Goal: Task Accomplishment & Management: Use online tool/utility

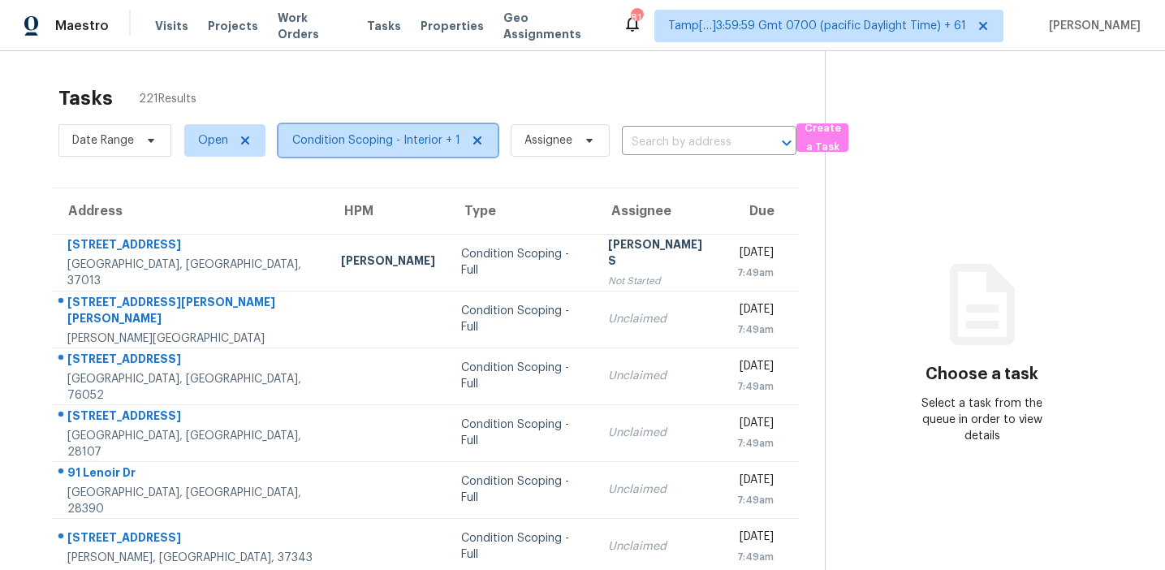
click at [330, 129] on span "Condition Scoping - Interior + 1" at bounding box center [388, 140] width 219 height 32
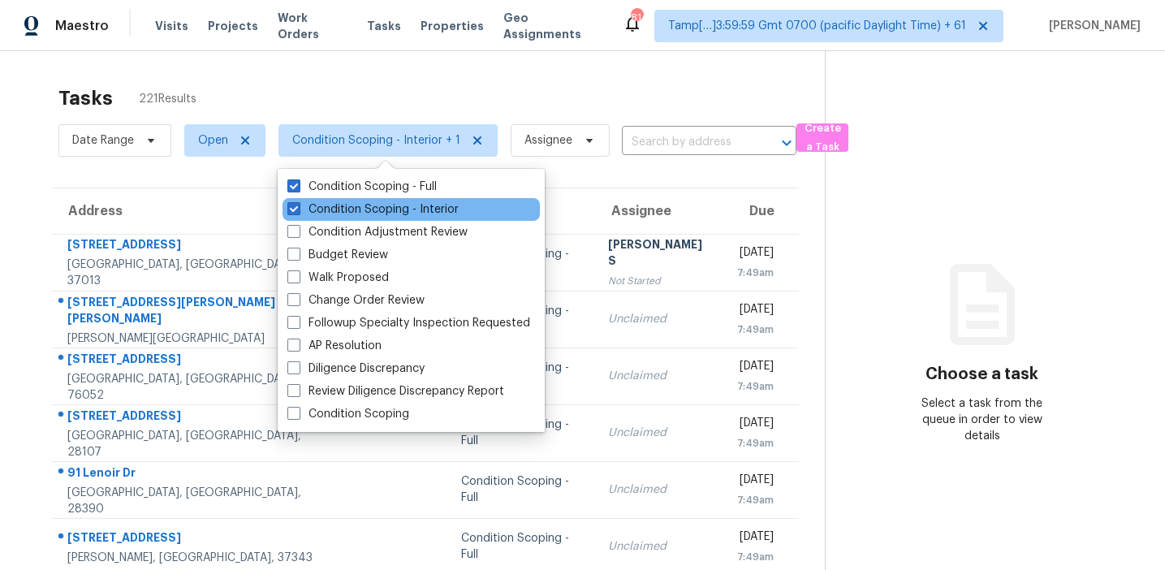
click at [348, 199] on div "Condition Scoping - Interior" at bounding box center [411, 209] width 257 height 23
click at [349, 202] on label "Condition Scoping - Interior" at bounding box center [372, 209] width 171 height 16
click at [298, 202] on input "Condition Scoping - Interior" at bounding box center [292, 206] width 11 height 11
checkbox input "false"
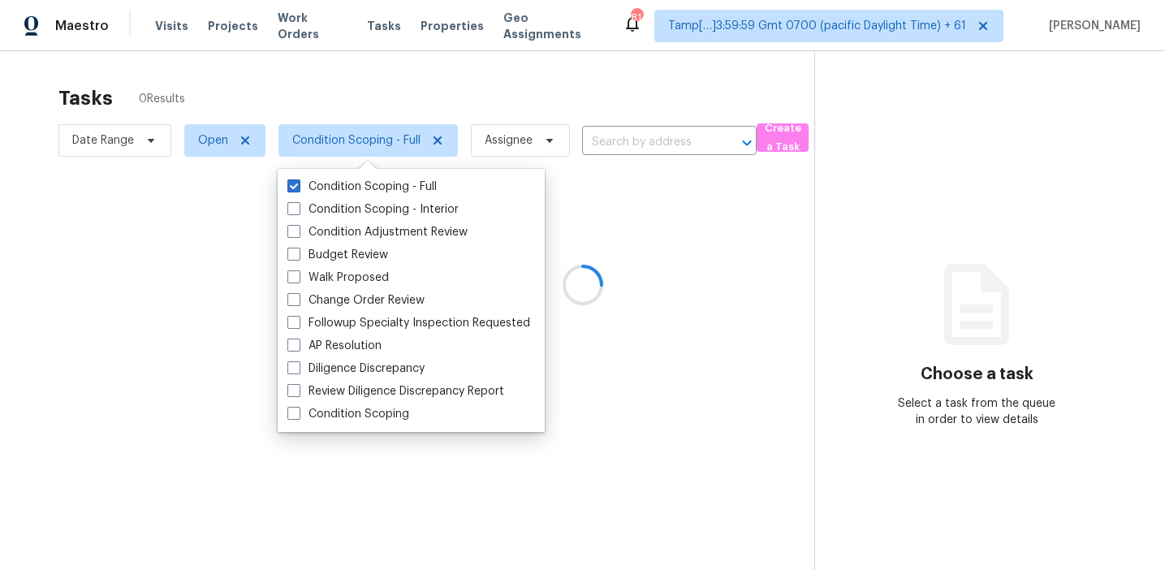
click at [390, 108] on div at bounding box center [582, 285] width 1165 height 570
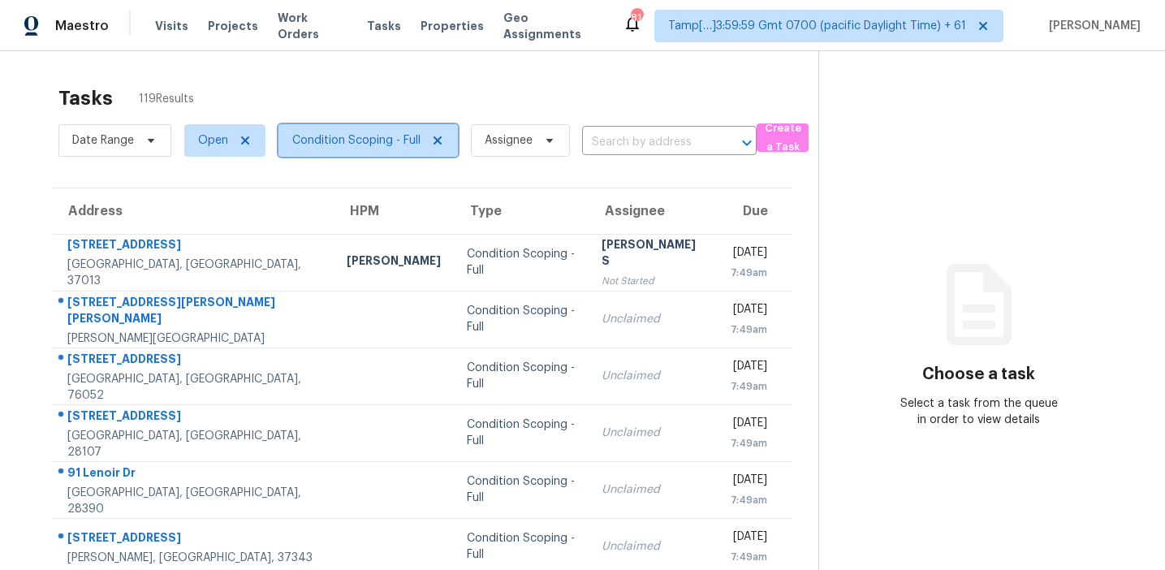
click at [361, 138] on span "Condition Scoping - Full" at bounding box center [356, 140] width 128 height 16
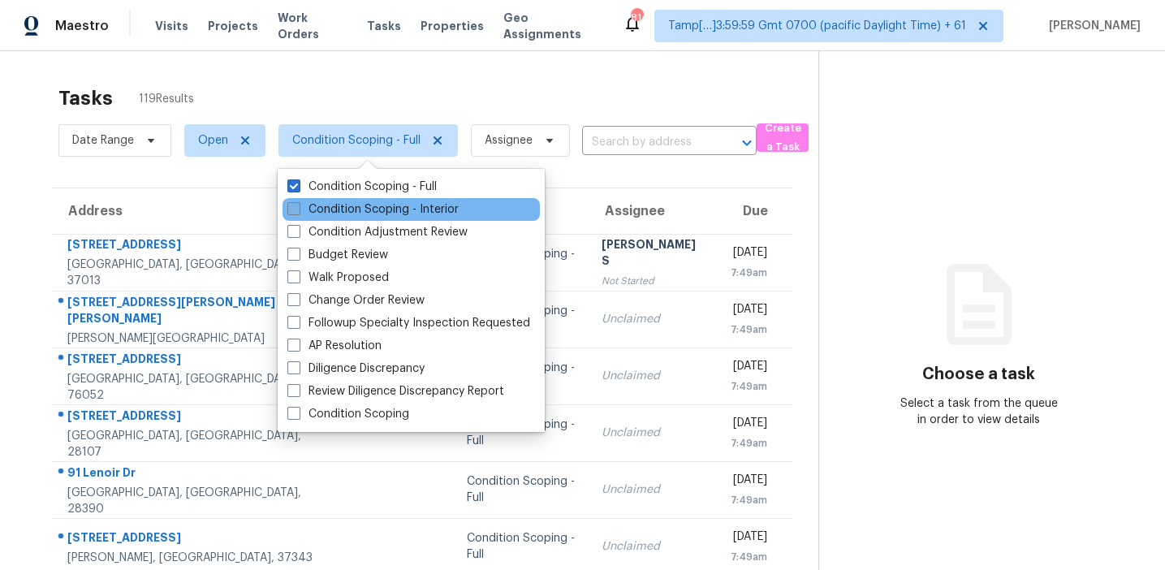
click at [375, 209] on label "Condition Scoping - Interior" at bounding box center [372, 209] width 171 height 16
click at [298, 209] on input "Condition Scoping - Interior" at bounding box center [292, 206] width 11 height 11
checkbox input "true"
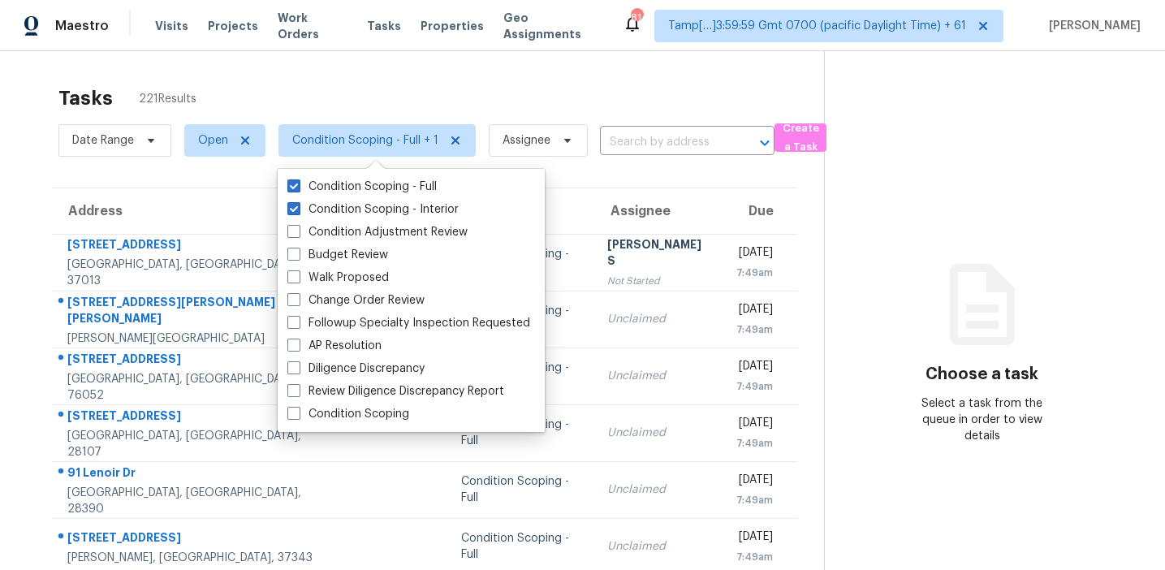
click at [319, 94] on div "Tasks 221 Results" at bounding box center [441, 98] width 766 height 42
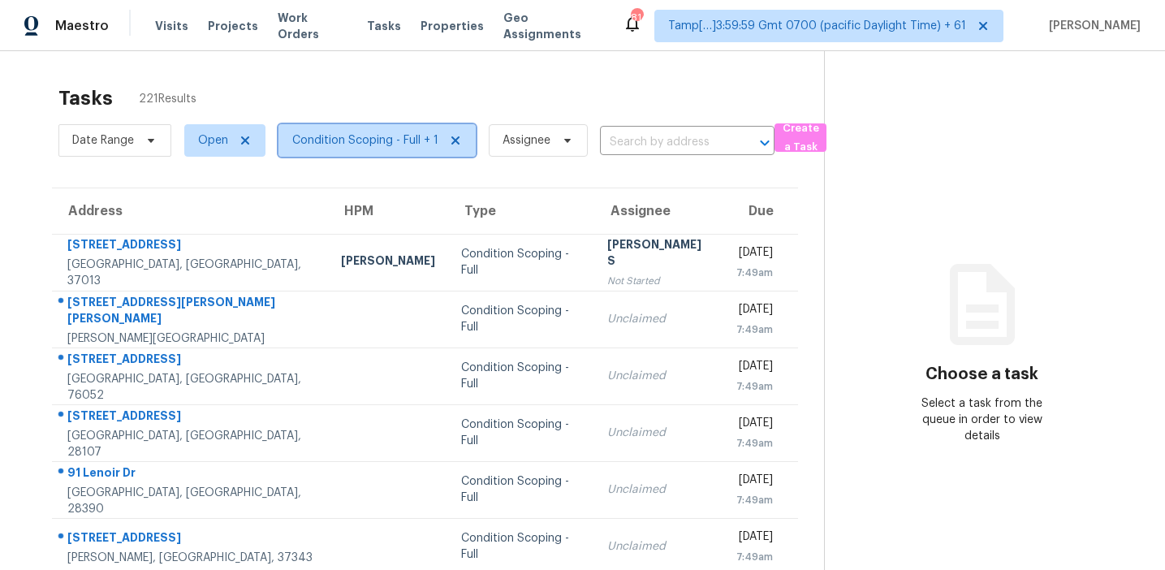
click at [333, 139] on span "Condition Scoping - Full + 1" at bounding box center [365, 140] width 146 height 16
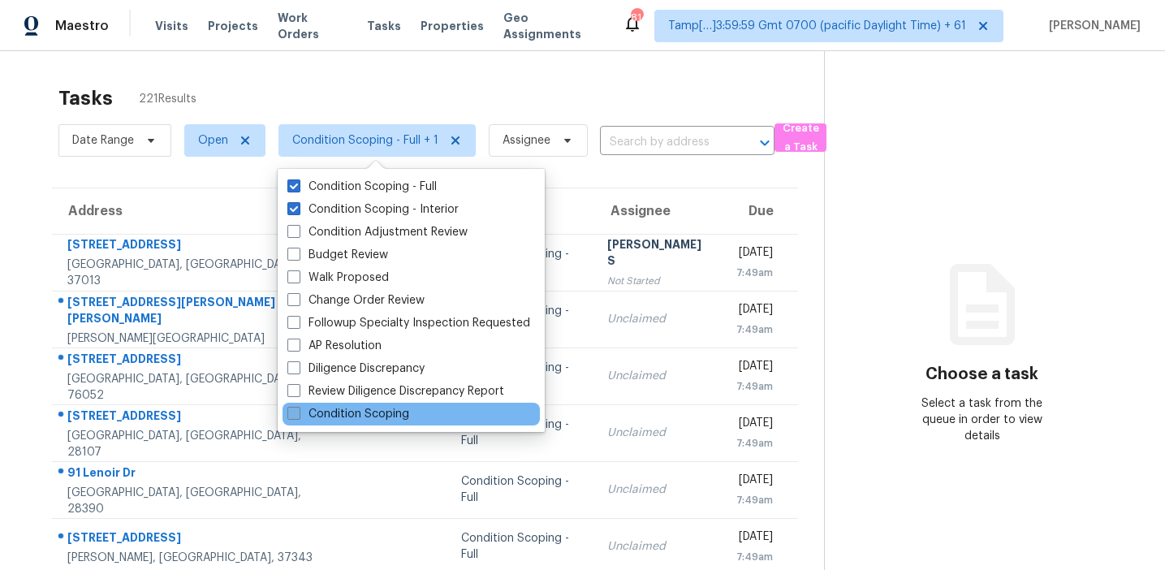
click at [334, 421] on label "Condition Scoping" at bounding box center [348, 414] width 122 height 16
click at [298, 417] on input "Condition Scoping" at bounding box center [292, 411] width 11 height 11
checkbox input "true"
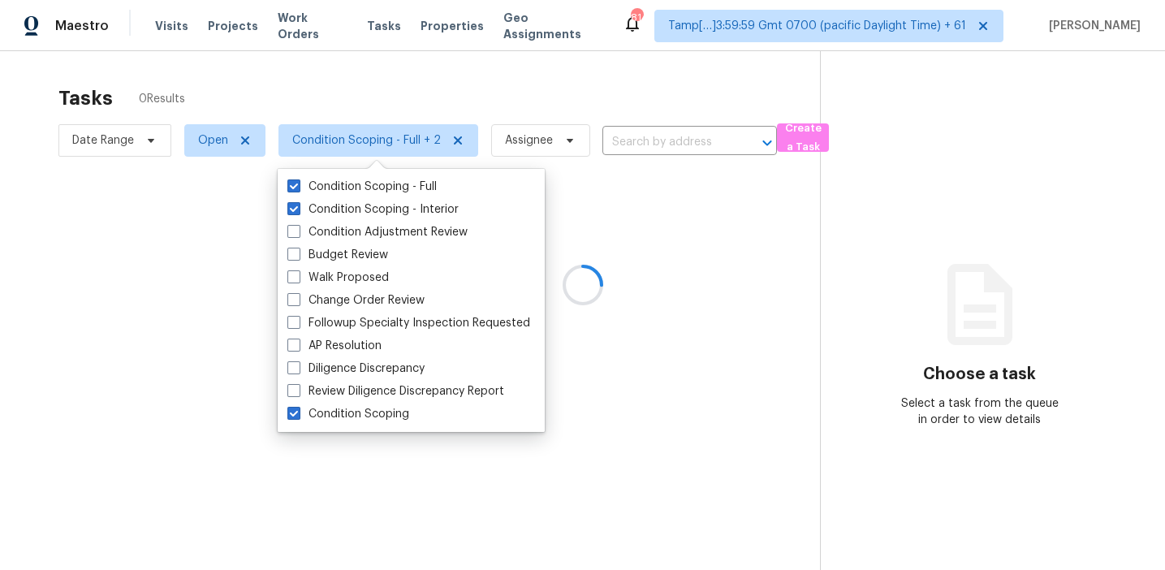
click at [391, 90] on div at bounding box center [582, 285] width 1165 height 570
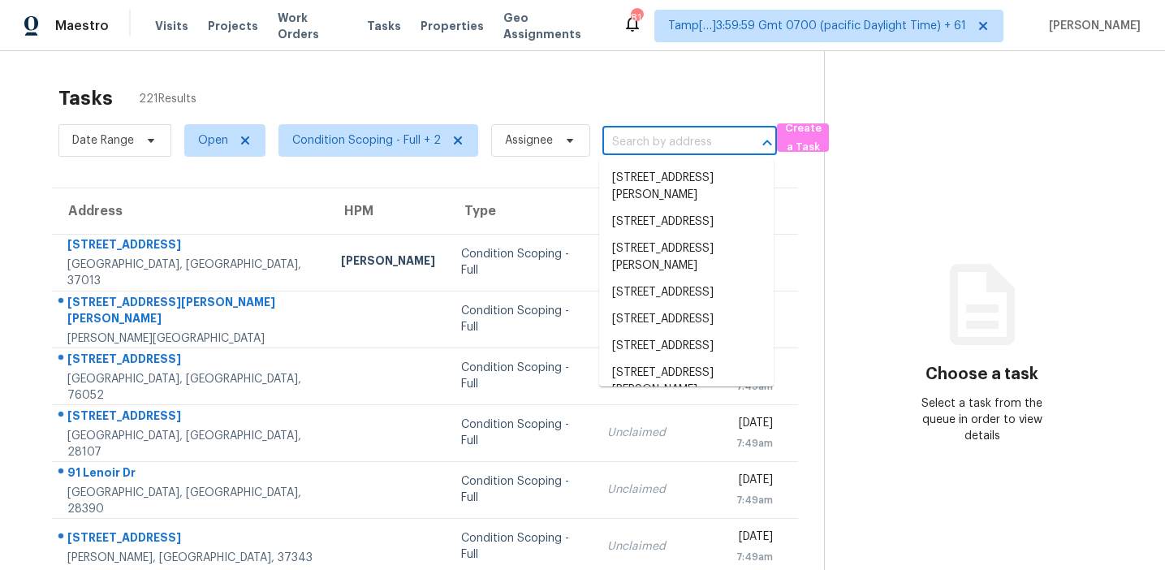
click at [619, 147] on input "text" at bounding box center [666, 142] width 129 height 25
paste input "407 Mindoro Ave, North Las Vegas, NV 89031"
type input "407 Mindoro Ave, North Las Vegas, NV 89031"
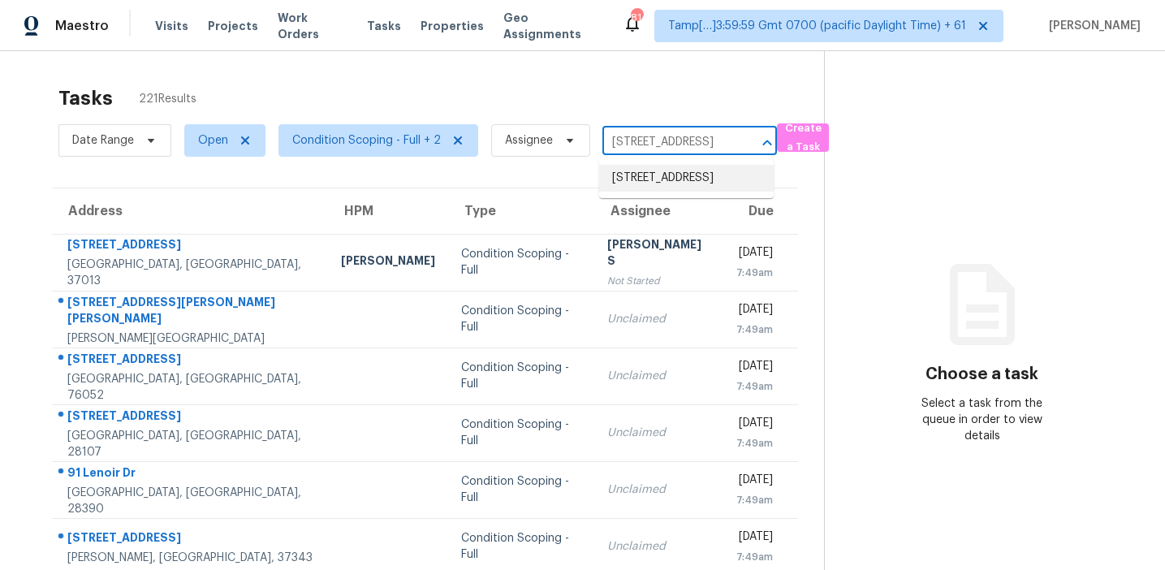
click at [636, 181] on li "407 Mindoro Ave, North Las Vegas, NV 89031" at bounding box center [686, 178] width 175 height 27
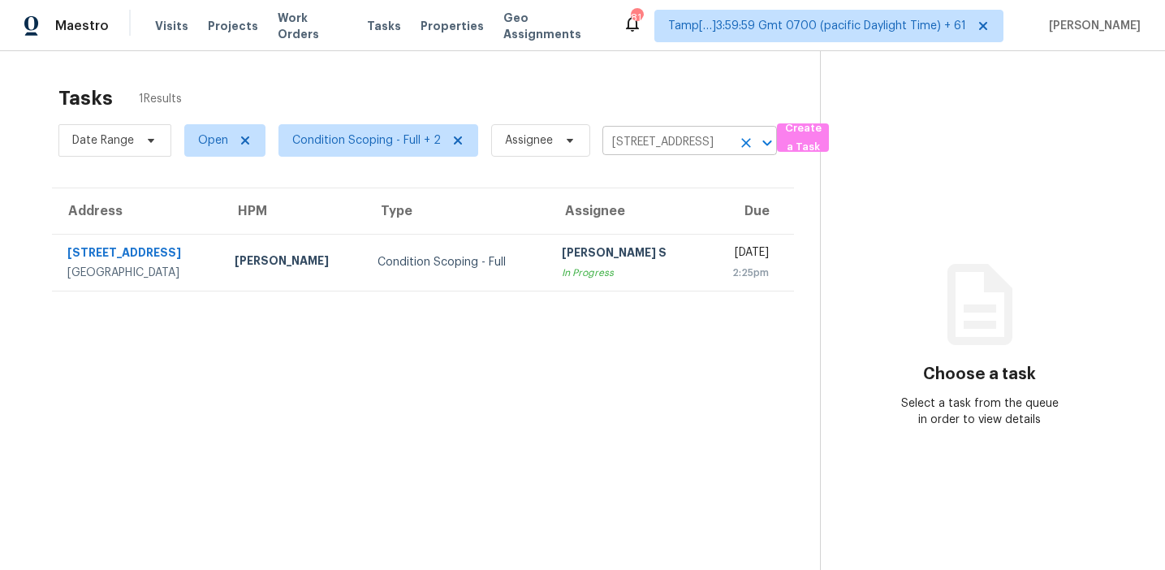
click at [682, 141] on input "407 Mindoro Ave, North Las Vegas, NV 89031" at bounding box center [666, 142] width 129 height 25
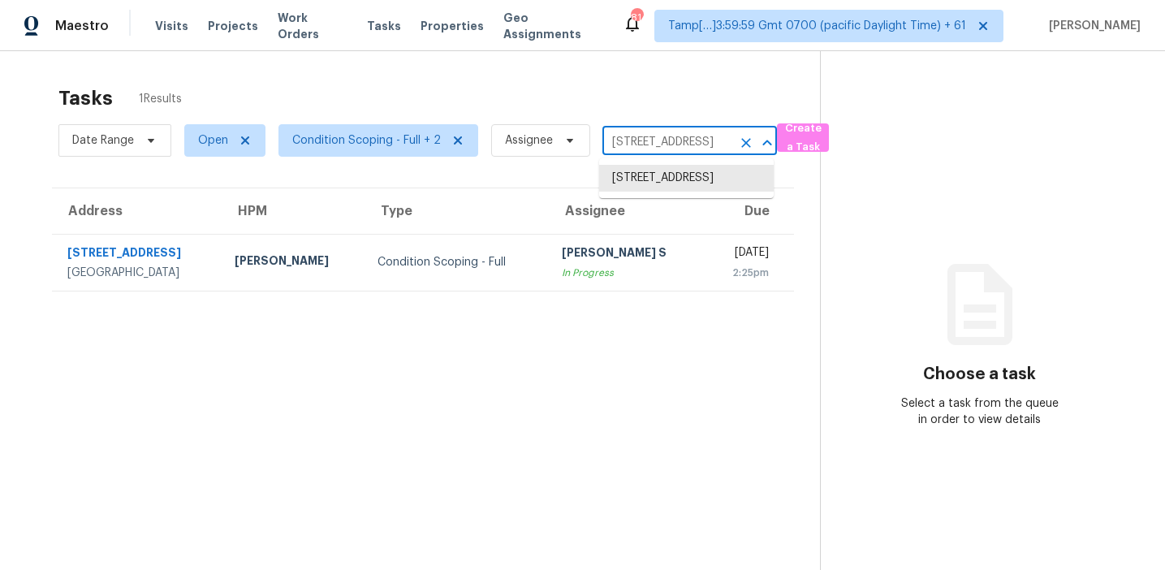
click at [682, 141] on input "407 Mindoro Ave, North Las Vegas, NV 89031" at bounding box center [666, 142] width 129 height 25
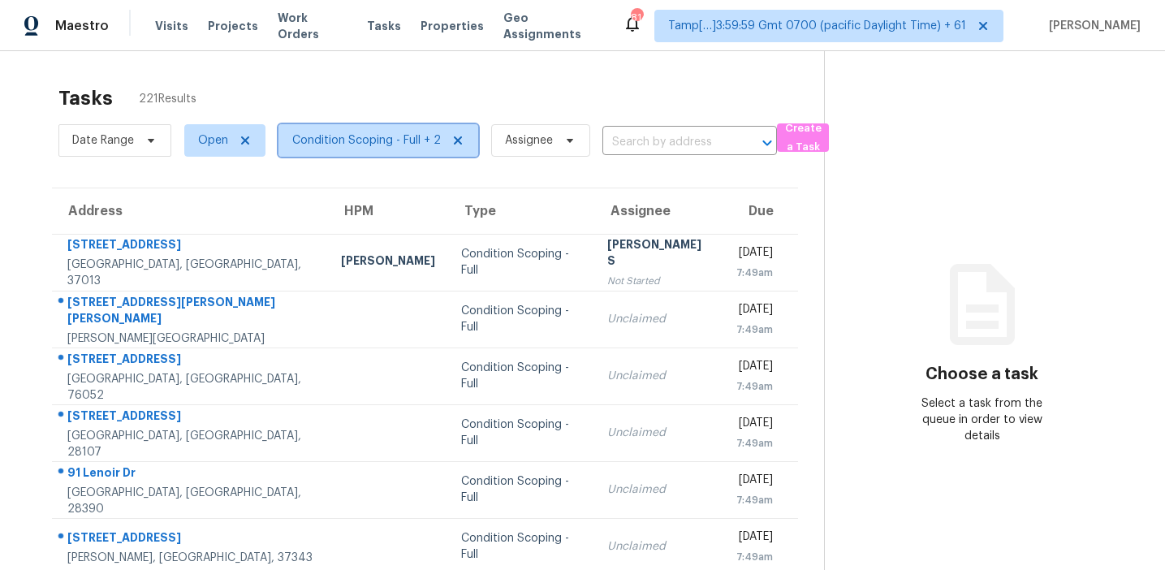
click at [391, 144] on span "Condition Scoping - Full + 2" at bounding box center [366, 140] width 149 height 16
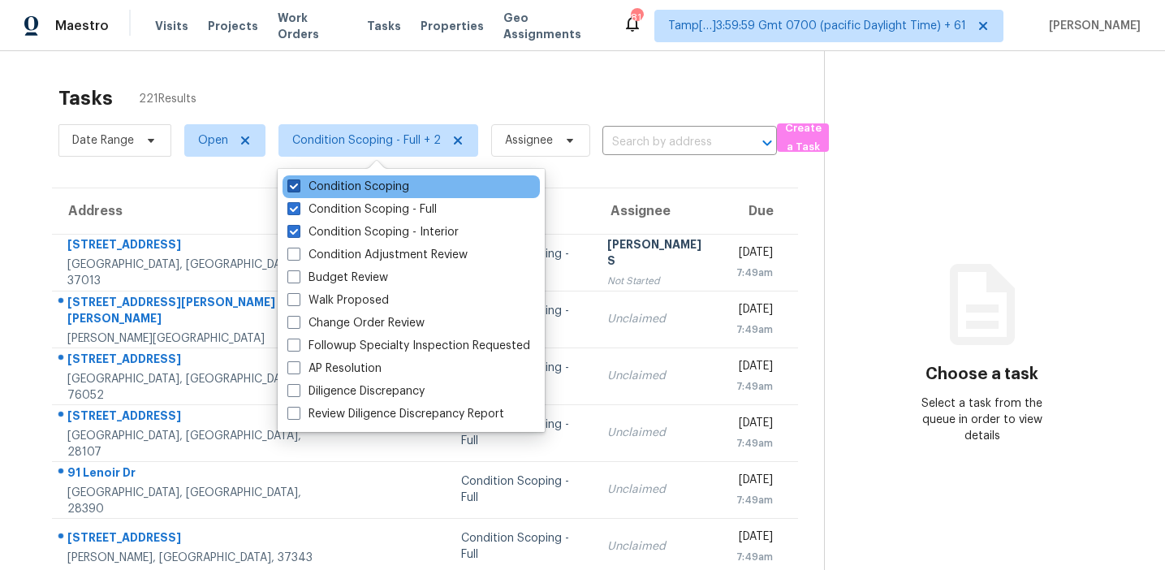
click at [391, 187] on label "Condition Scoping" at bounding box center [348, 187] width 122 height 16
click at [298, 187] on input "Condition Scoping" at bounding box center [292, 184] width 11 height 11
checkbox input "false"
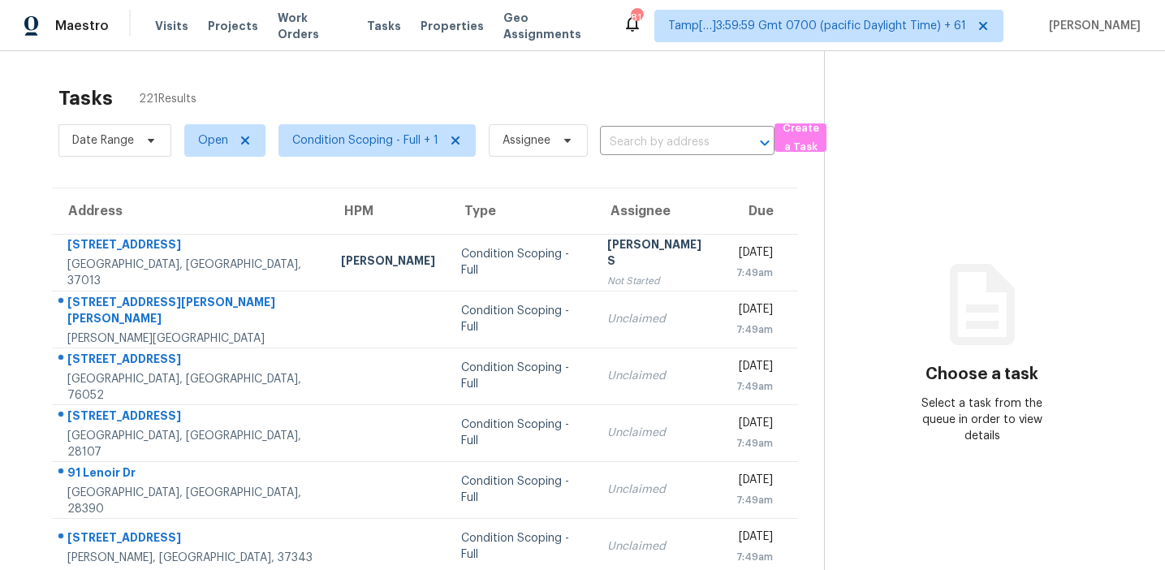
click at [326, 104] on div "Tasks 221 Results" at bounding box center [441, 98] width 766 height 42
click at [226, 135] on span "Open" at bounding box center [213, 140] width 30 height 16
click at [222, 231] on label "Blocked" at bounding box center [225, 232] width 64 height 16
click at [204, 231] on input "Blocked" at bounding box center [198, 229] width 11 height 11
checkbox input "true"
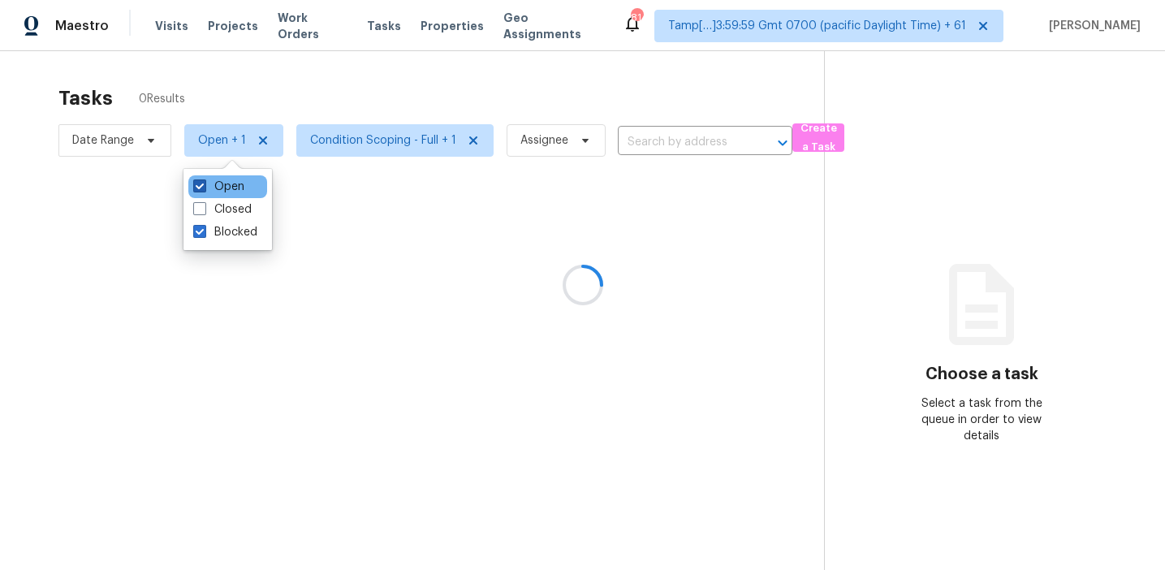
click at [223, 179] on label "Open" at bounding box center [218, 187] width 51 height 16
click at [204, 179] on input "Open" at bounding box center [198, 184] width 11 height 11
checkbox input "false"
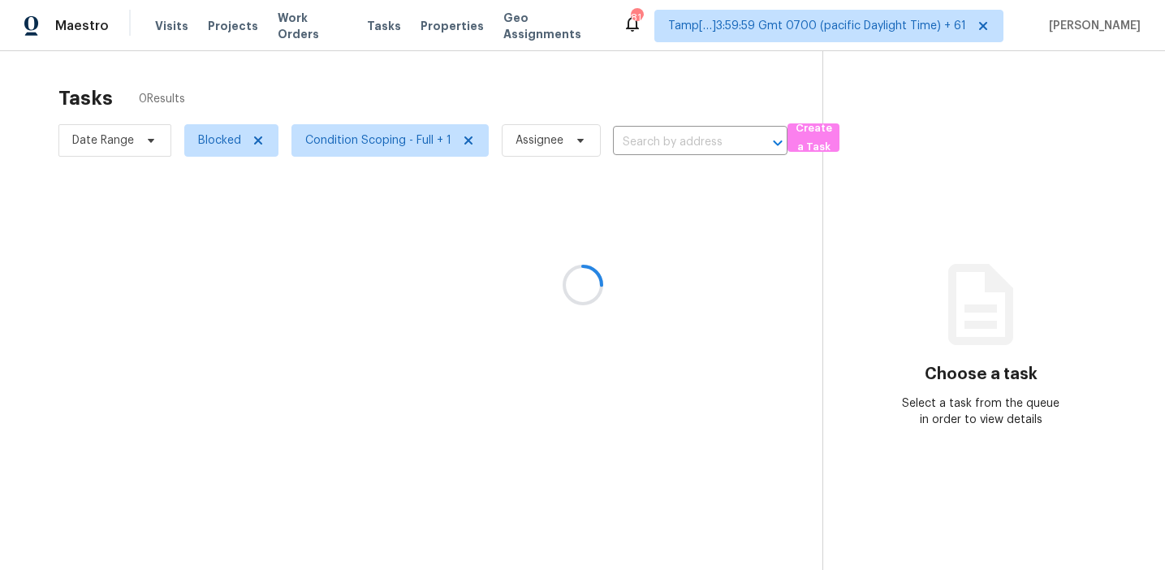
click at [262, 96] on div at bounding box center [582, 285] width 1165 height 570
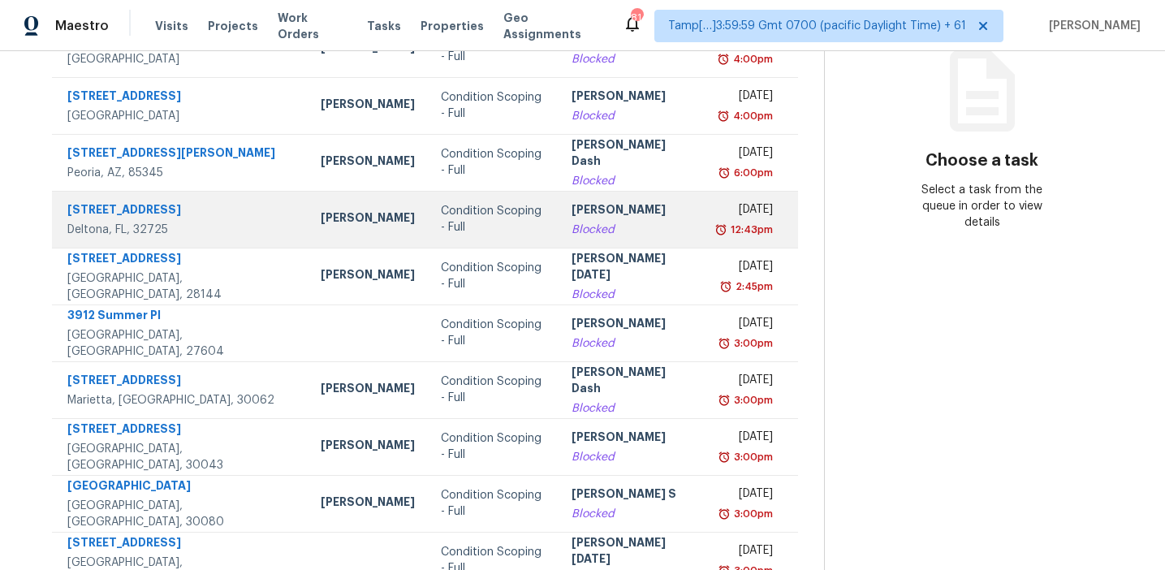
scroll to position [275, 0]
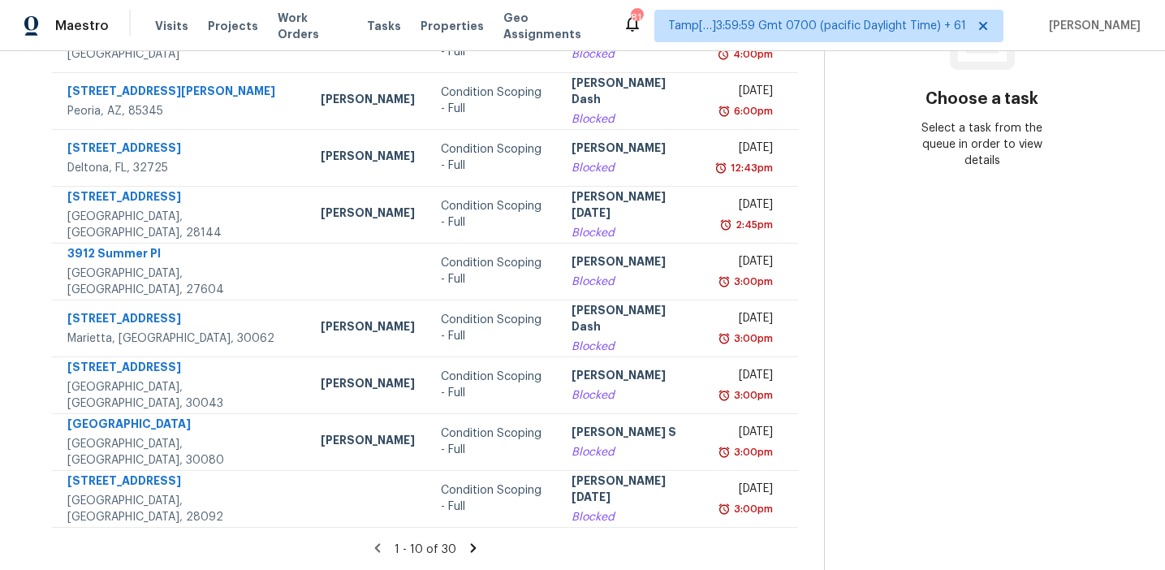
click at [470, 546] on icon at bounding box center [473, 547] width 6 height 9
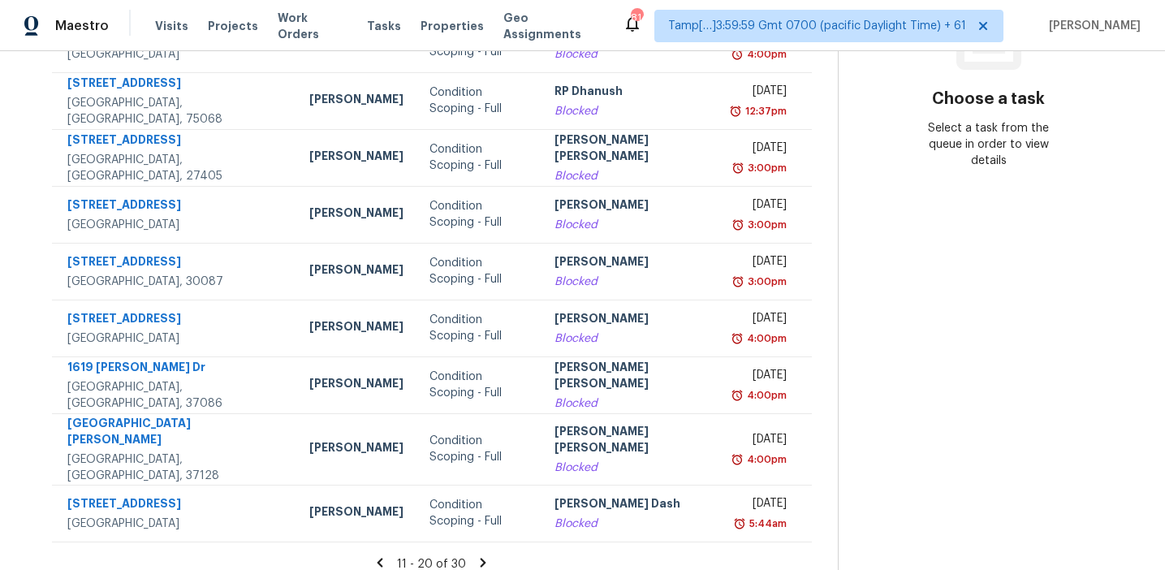
click at [481, 558] on icon at bounding box center [484, 562] width 6 height 9
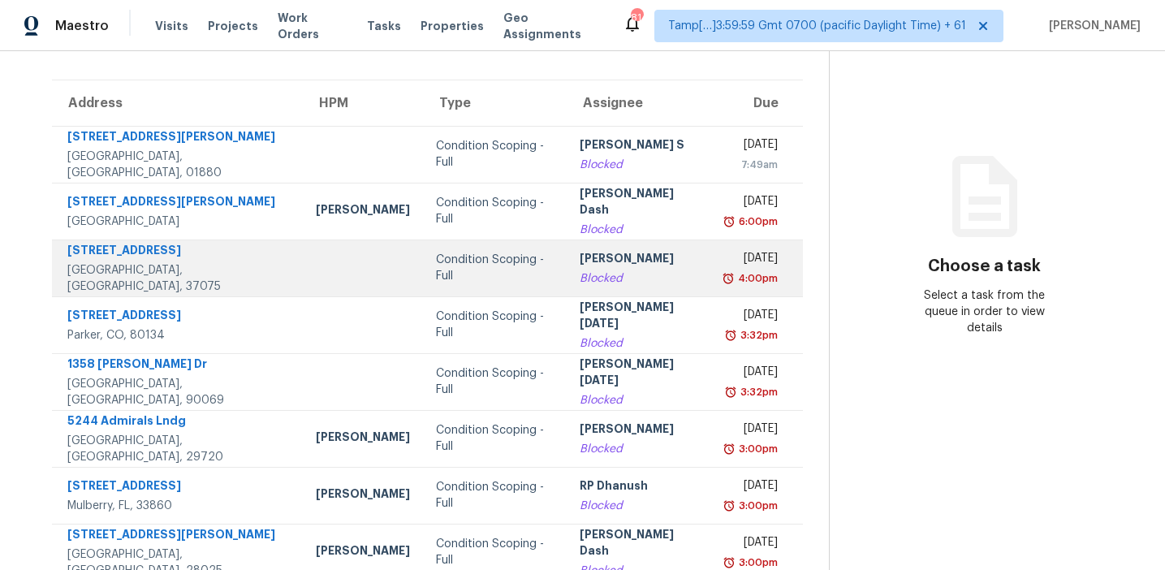
scroll to position [0, 0]
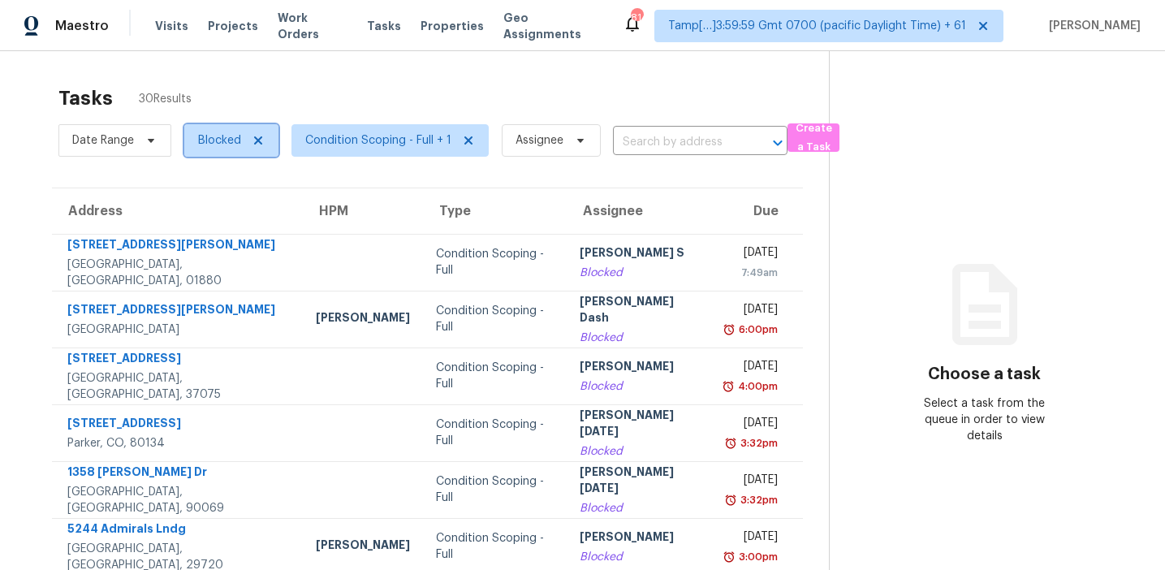
click at [213, 143] on span "Blocked" at bounding box center [219, 140] width 43 height 16
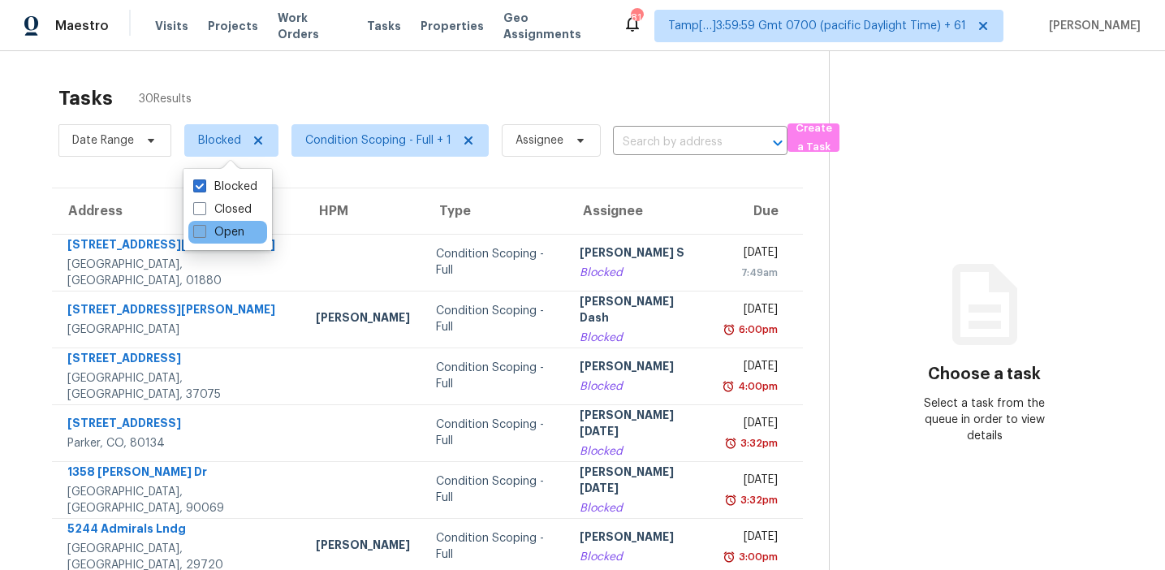
click at [227, 235] on label "Open" at bounding box center [218, 232] width 51 height 16
click at [204, 235] on input "Open" at bounding box center [198, 229] width 11 height 11
checkbox input "true"
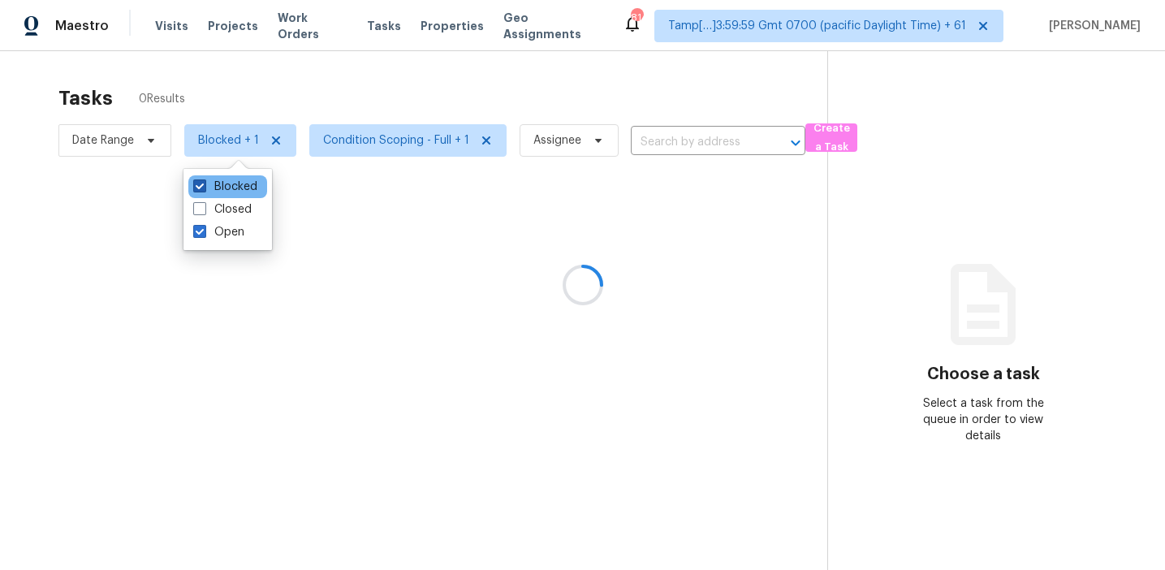
click at [227, 194] on label "Blocked" at bounding box center [225, 187] width 64 height 16
click at [204, 189] on input "Blocked" at bounding box center [198, 184] width 11 height 11
checkbox input "false"
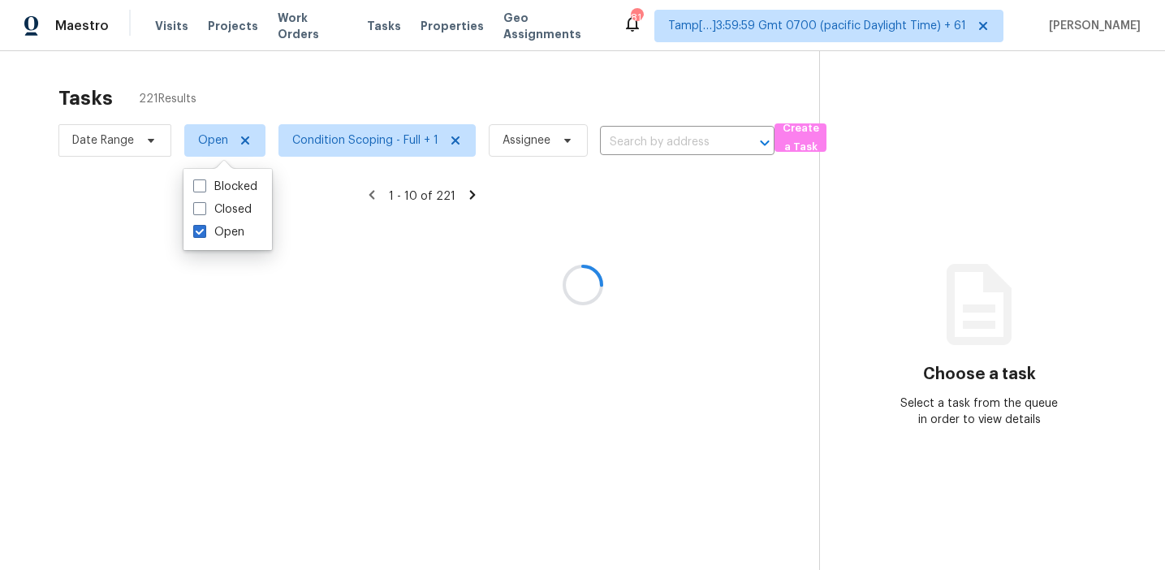
click at [271, 77] on div at bounding box center [582, 285] width 1165 height 570
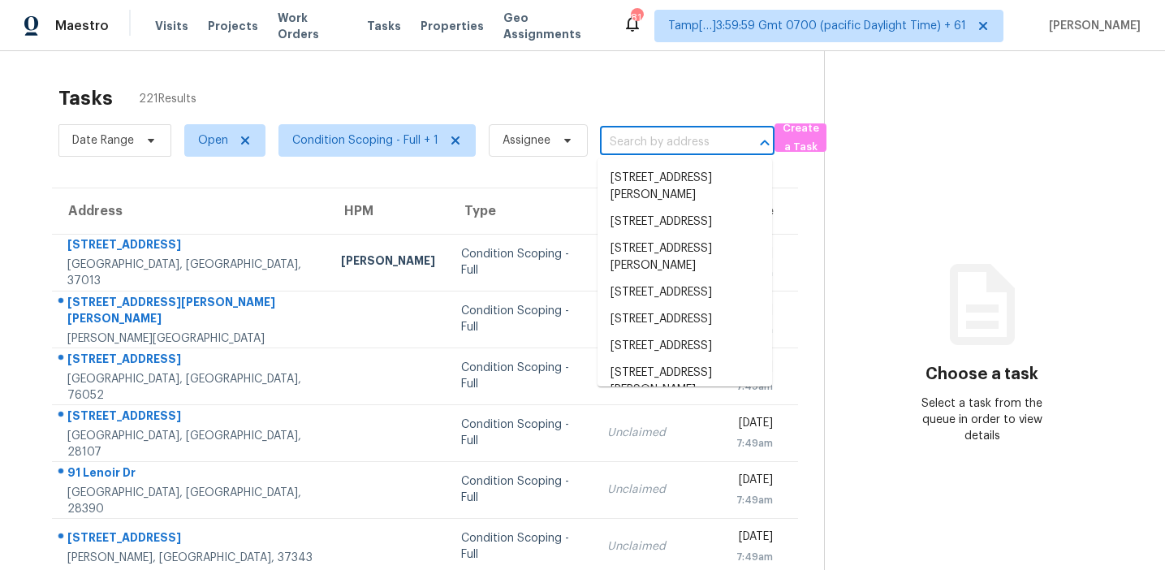
click at [650, 138] on input "text" at bounding box center [664, 142] width 129 height 25
paste input "832 Brampton Way Locust Grove, GA, 30248"
type input "832 Brampton Way Locust Grove, GA, 30248"
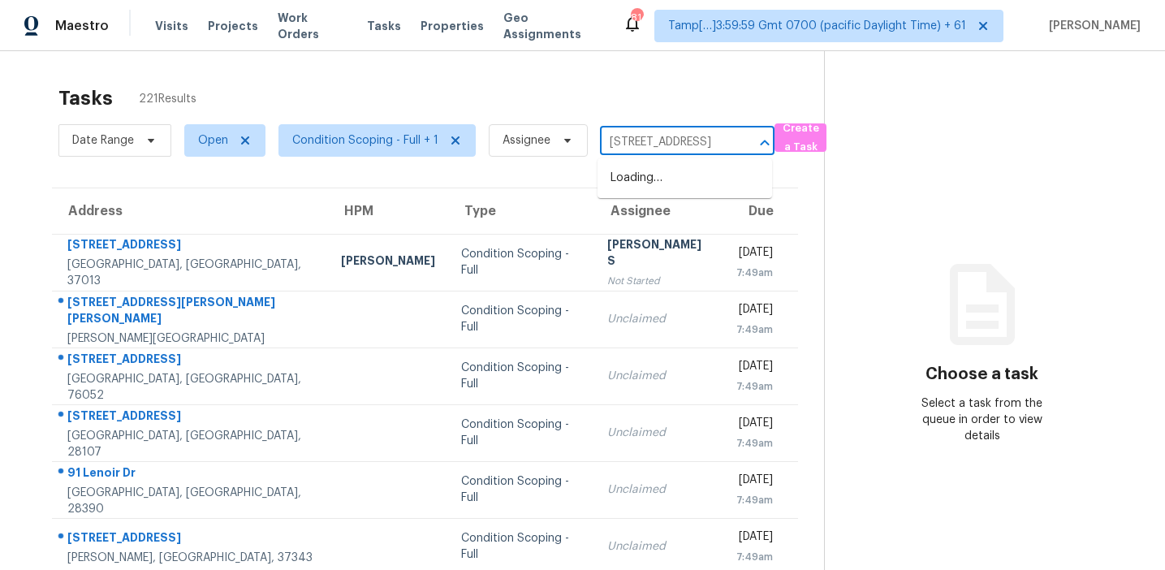
scroll to position [0, 117]
click at [664, 182] on li "832 Brampton Way, Locust Grove, GA 30248" at bounding box center [685, 178] width 175 height 27
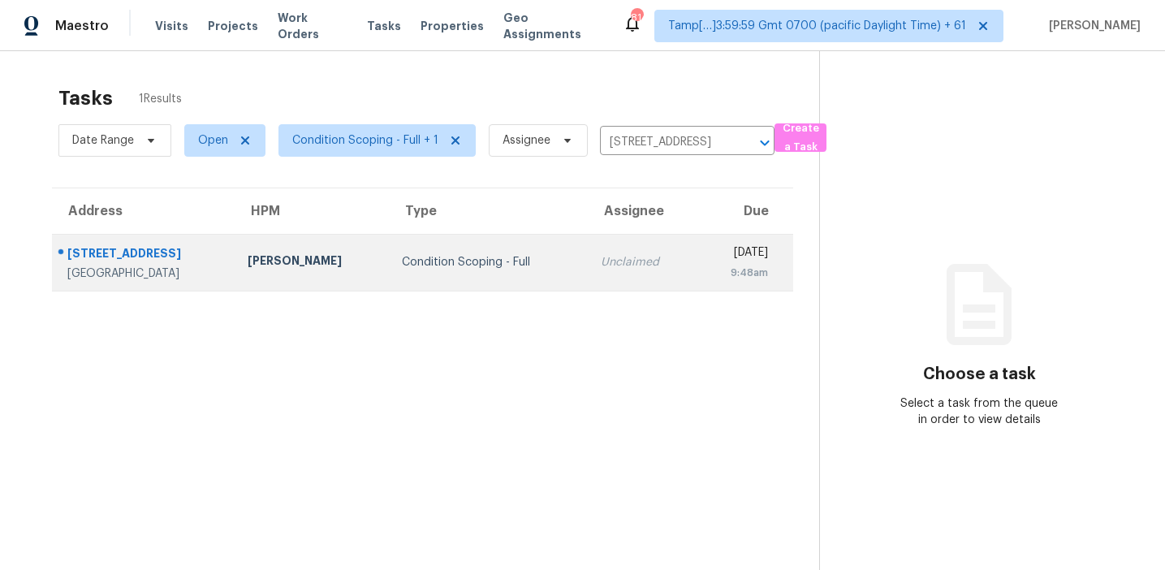
click at [696, 237] on td "Wed, Aug 20th 2025 9:48am" at bounding box center [744, 262] width 97 height 57
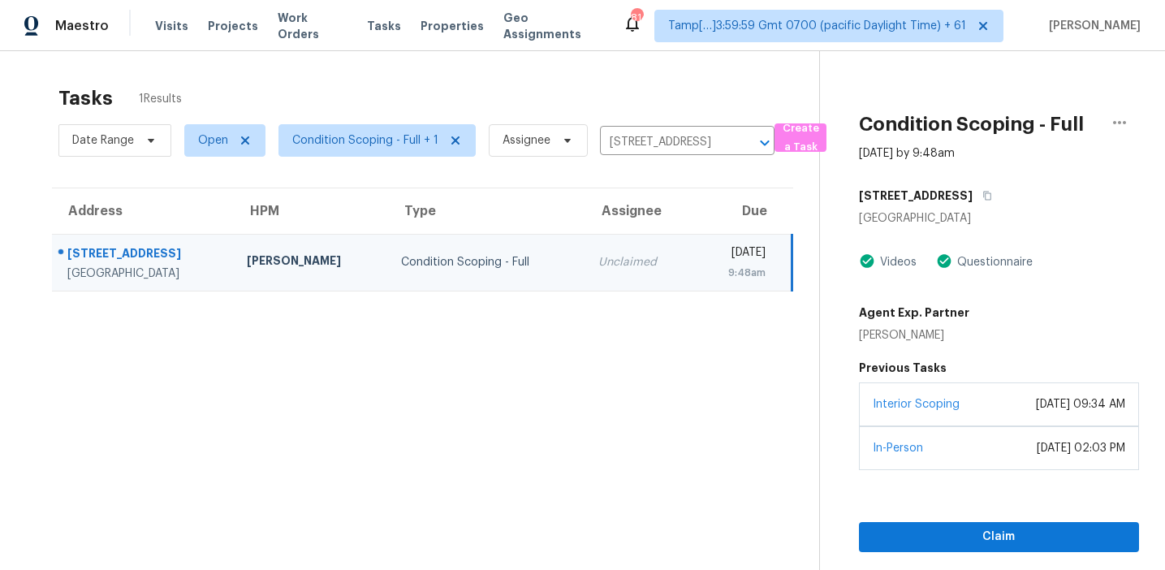
click at [954, 420] on div "Interior Scoping June 21, 2023 at 09:34 AM" at bounding box center [999, 404] width 280 height 44
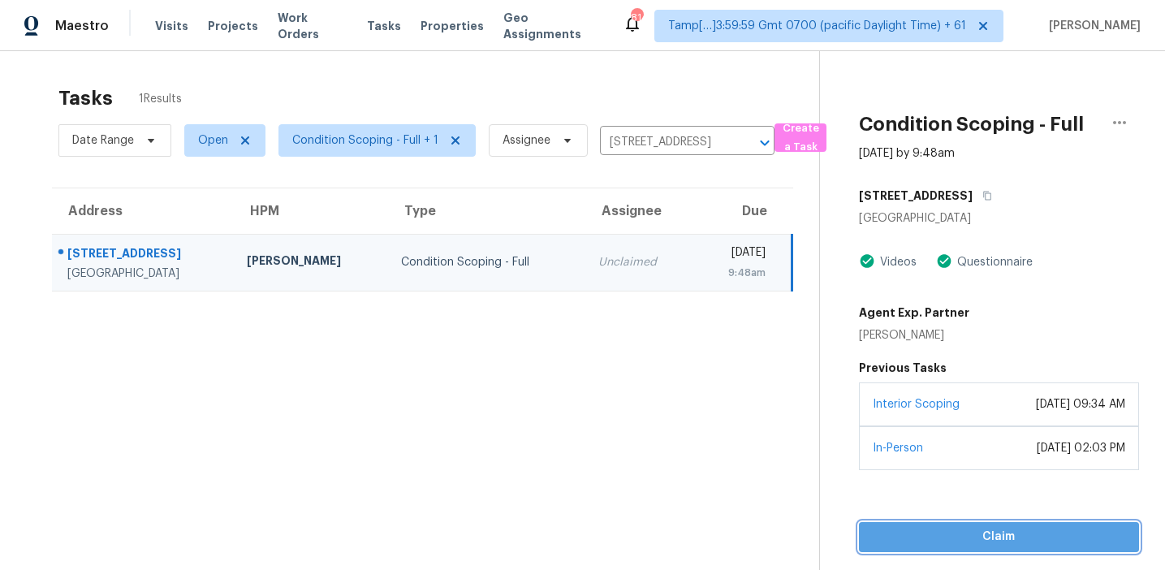
click at [926, 525] on button "Claim" at bounding box center [999, 537] width 280 height 30
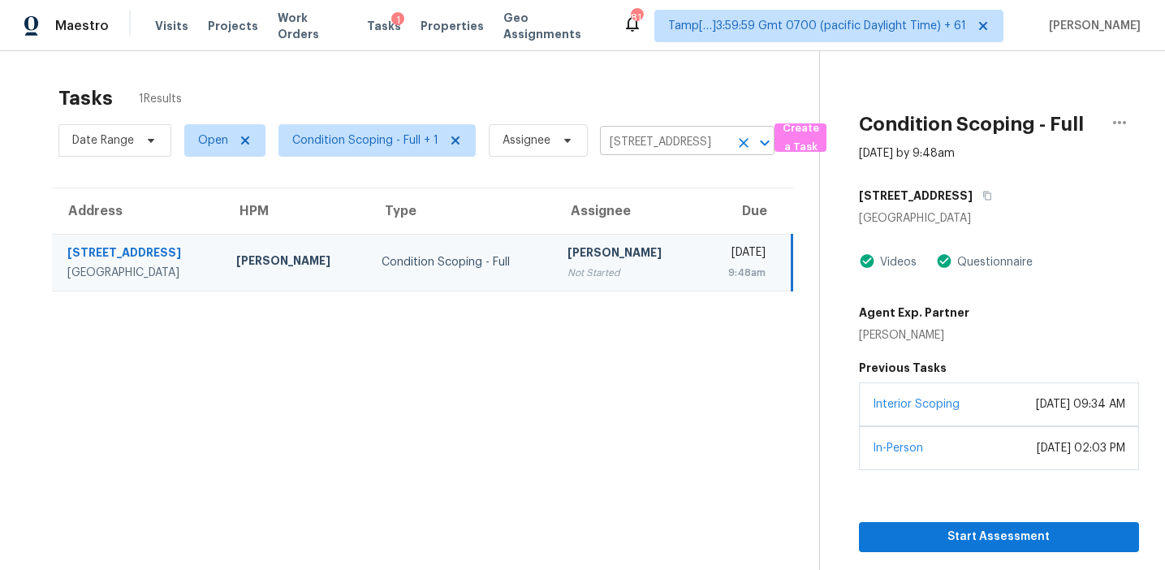
click at [659, 146] on input "832 Brampton Way, Locust Grove, GA 30248" at bounding box center [664, 142] width 129 height 25
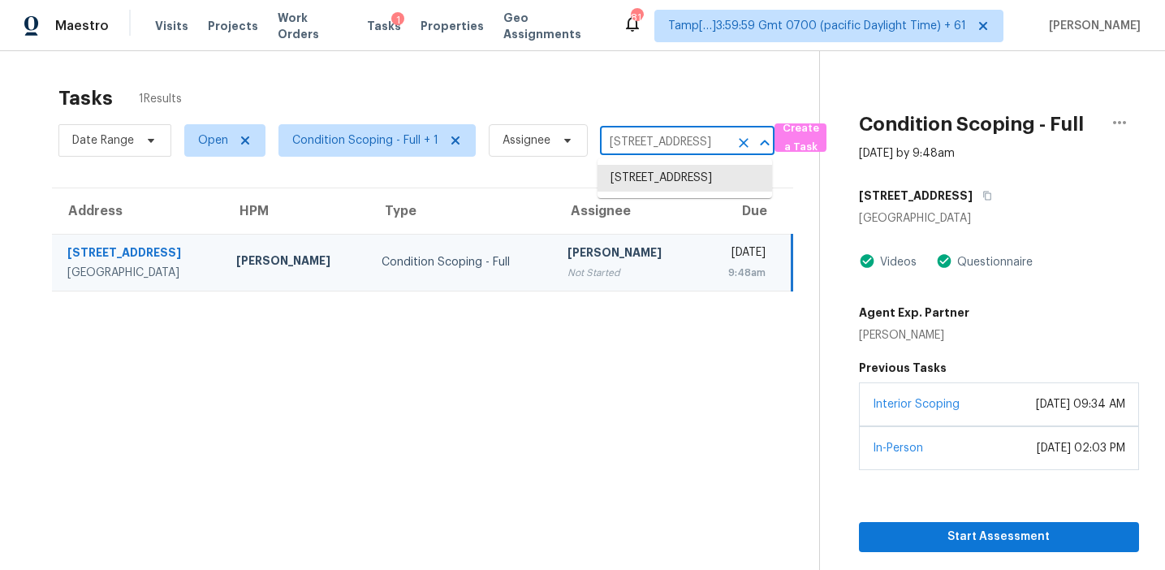
paste input "571 Glendevon Ct Riverdale, GA, 30274"
type input "8571 Glendevon Ct Riverdale, GA, 30274"
click at [667, 192] on li "8571 Glendevon Ct, Riverdale, GA 30274" at bounding box center [685, 178] width 175 height 27
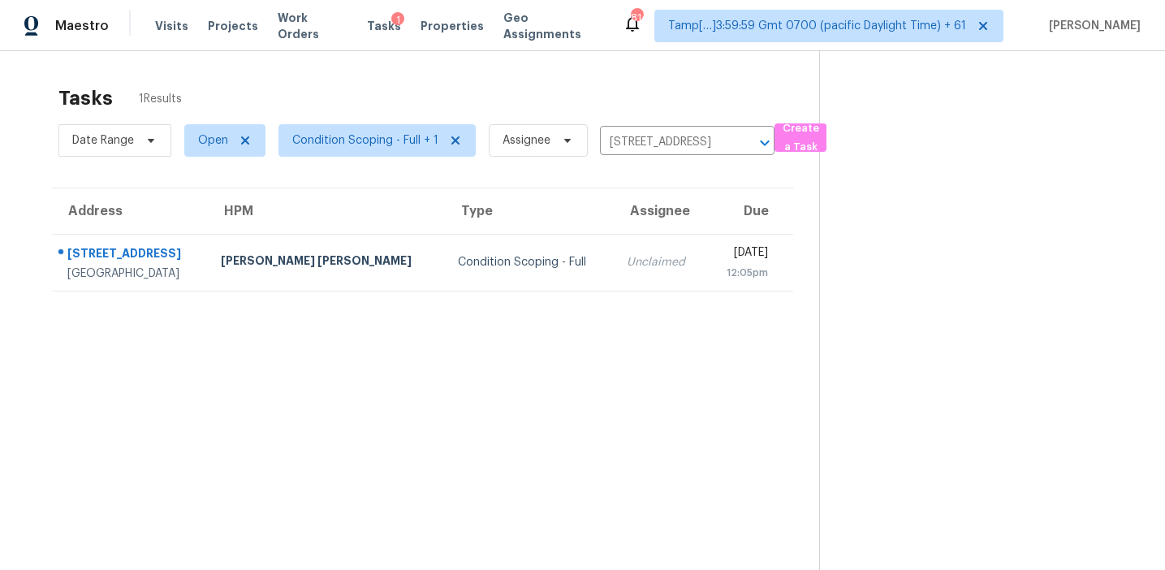
click at [627, 266] on div "Unclaimed" at bounding box center [660, 262] width 67 height 16
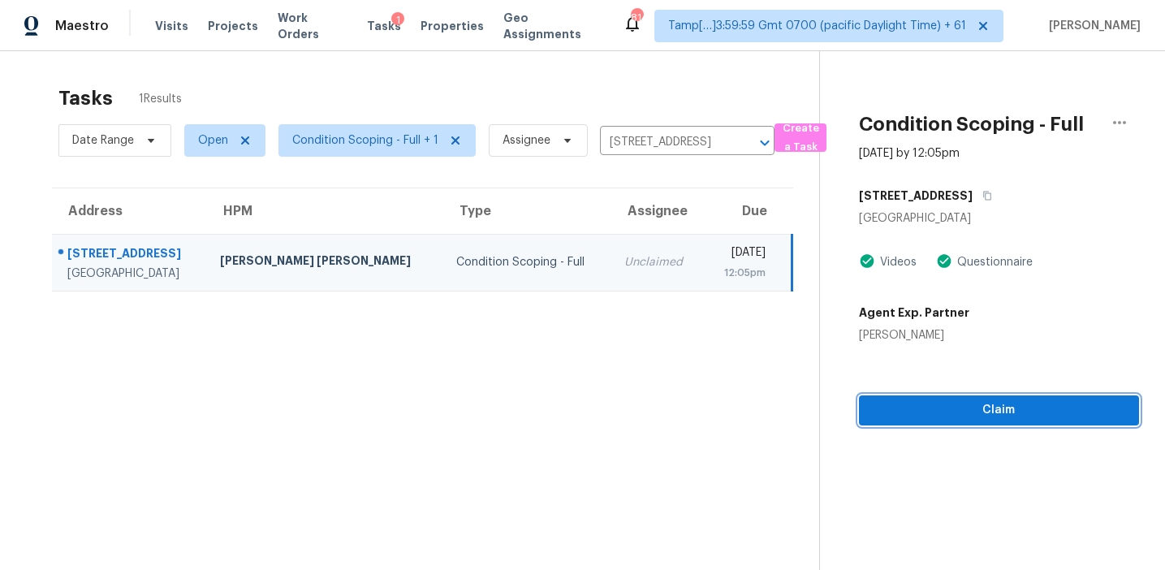
click at [917, 415] on span "Claim" at bounding box center [999, 410] width 254 height 20
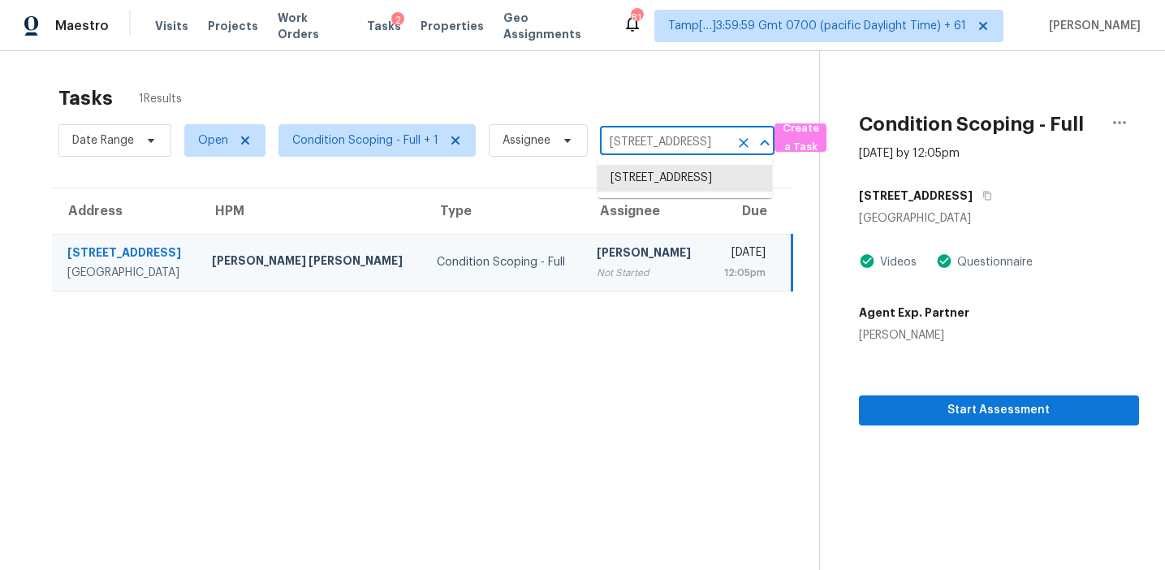
click at [669, 136] on input "8571 Glendevon Ct, Riverdale, GA 30274" at bounding box center [664, 142] width 129 height 25
paste input "5972 Stone Fly Cv SE Mableton, GA, 30126"
click at [622, 138] on input "8571 Glendevon Ct, Riverdale, GA 30274" at bounding box center [664, 142] width 129 height 25
paste input "[STREET_ADDRESS]"
click at [635, 144] on input "8571 Glendevon Ct, Riverdale, GA 30274" at bounding box center [664, 142] width 129 height 25
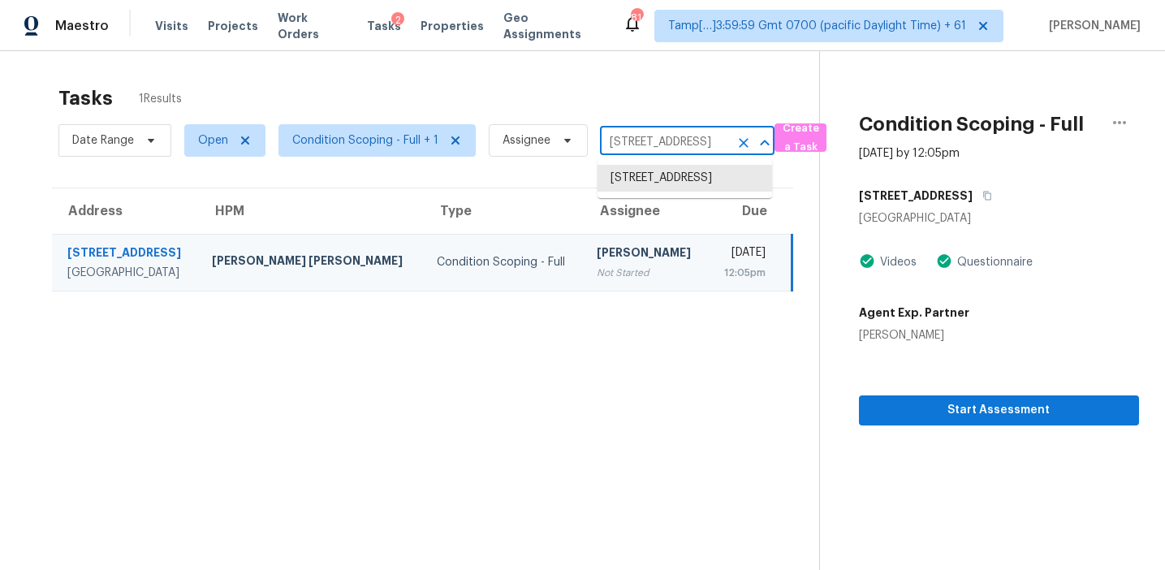
paste input "3338 Sargeant Dr Charlotte, NC, 28217"
click at [641, 138] on input "8571 Glendevon Ct, Riverdale, GA 30274" at bounding box center [664, 142] width 129 height 25
paste input "2508 Lake Dweller Ln Hixson, TN, 37343"
click at [631, 133] on input "8571 Glendevon Ct, Riverdale, GA 30274" at bounding box center [664, 142] width 129 height 25
paste input "1013 Tracy Ln Lancaster, TX, 7513"
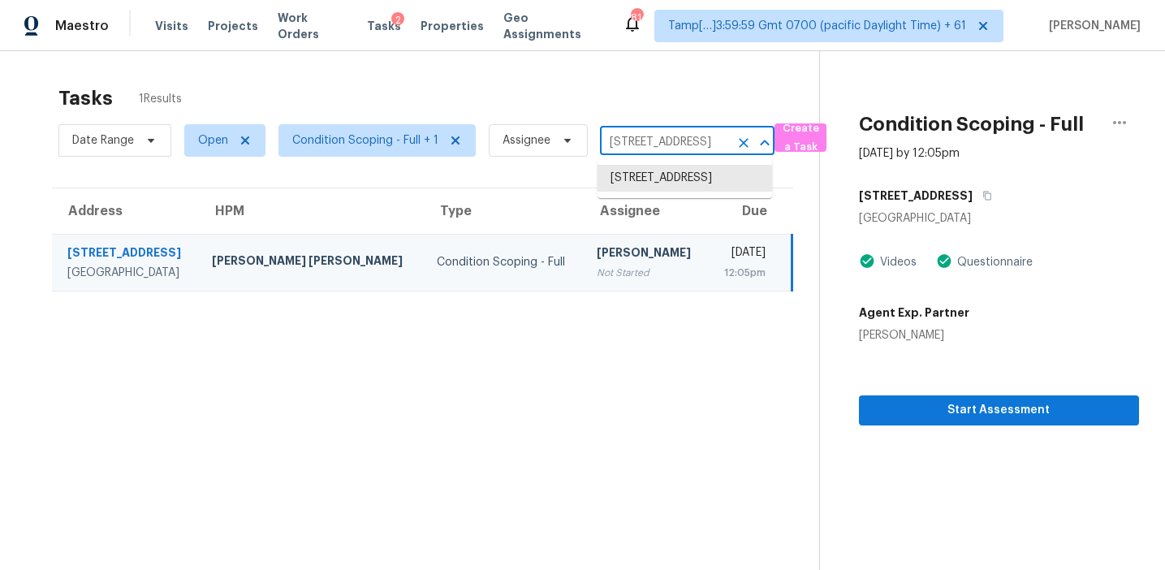
type input "1013 Tracy Ln Lancaster, TX, 75134"
click at [644, 187] on li "1013 Tracy Ln, Lancaster, TX 75134" at bounding box center [685, 187] width 175 height 44
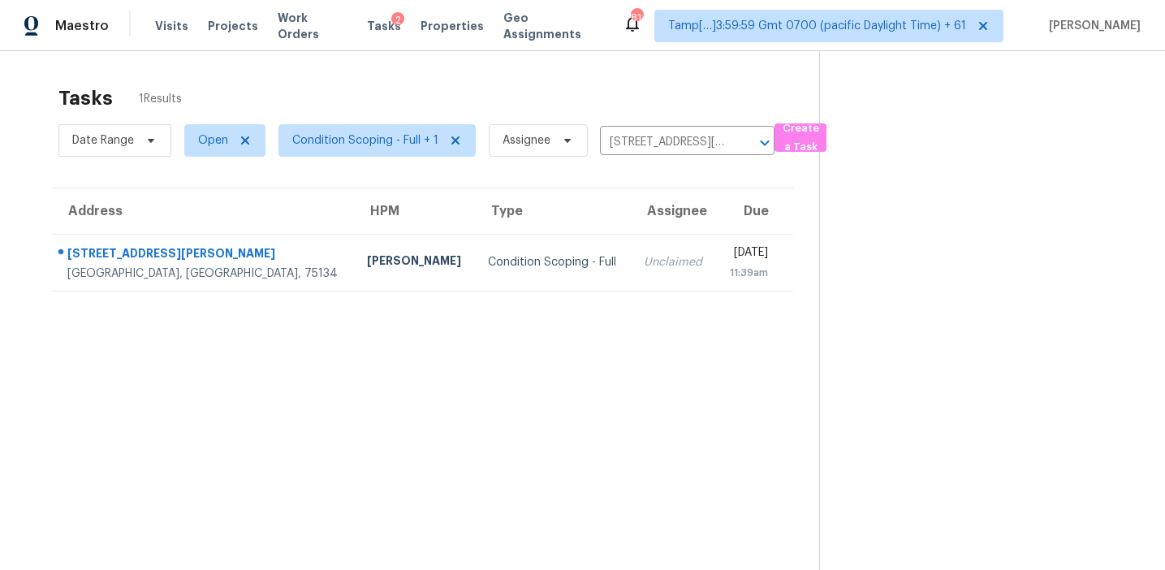
click at [633, 248] on td "Unclaimed" at bounding box center [673, 262] width 85 height 57
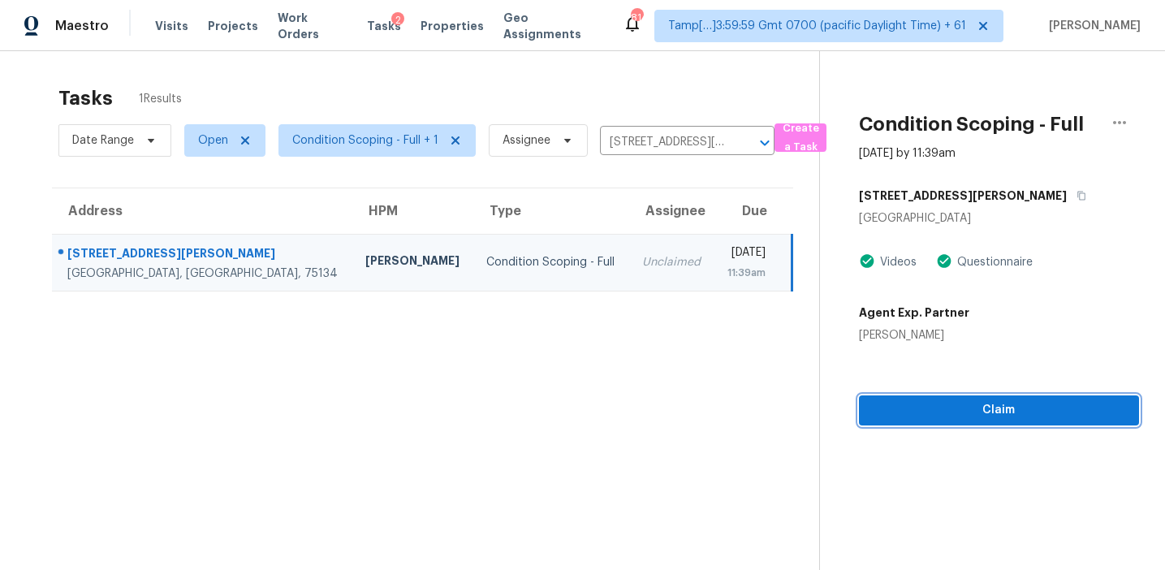
click at [885, 415] on span "Claim" at bounding box center [999, 410] width 254 height 20
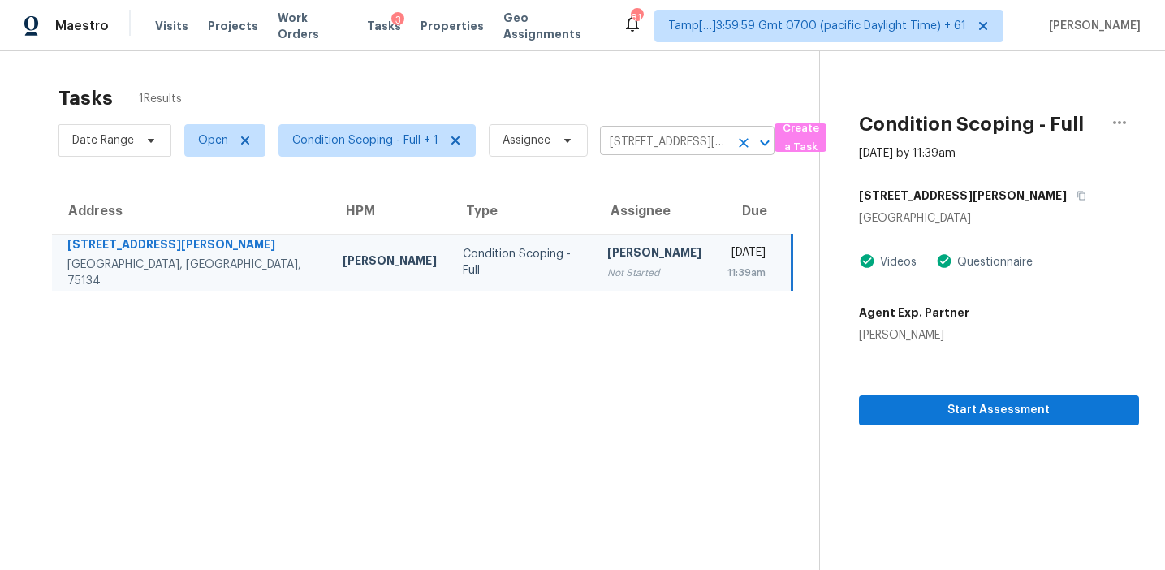
click at [644, 141] on input "1013 Tracy Ln, Lancaster, TX 75134" at bounding box center [664, 142] width 129 height 25
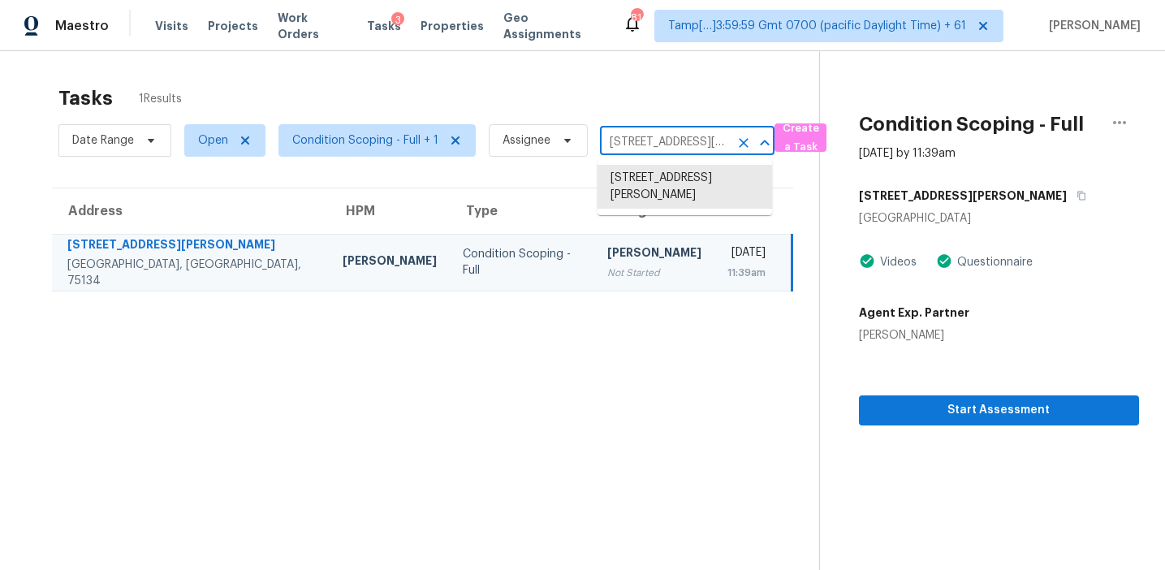
paste input "546 High Pointe Ln Cedar Hill, TX, 7510"
click at [638, 142] on input "1013 Tracy Ln, Lancaster, TX 75134" at bounding box center [664, 142] width 129 height 25
paste input "90 Griffith Dr Rockport, TX, 78382"
click at [646, 145] on input "1013 Tracy Ln, Lancaster, TX 75134" at bounding box center [664, 142] width 129 height 25
paste input "3375 Stamford Rd Van Buren Township, MI, 48111"
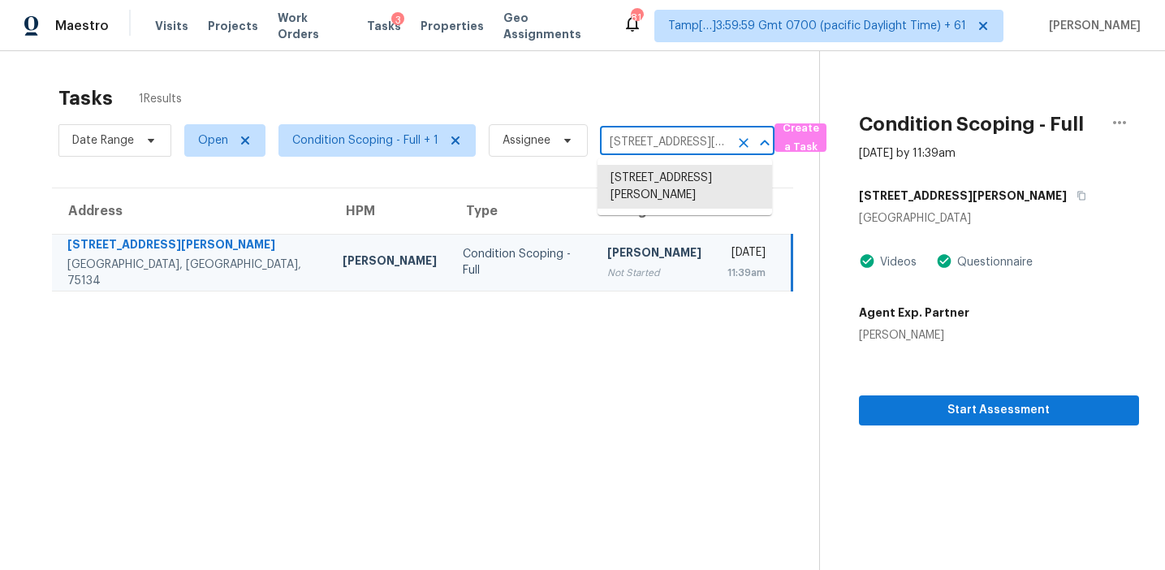
click at [626, 137] on input "1013 Tracy Ln, Lancaster, TX 75134" at bounding box center [664, 142] width 129 height 25
paste input "4103 E Losino Ave San Tan Valley, AZ, 85140"
type input "4103 E Losino Ave San Tan Valley, AZ, 85140"
click at [651, 175] on li "4103 E Losino Ave, San Tan Valley, AZ 85140" at bounding box center [685, 178] width 175 height 27
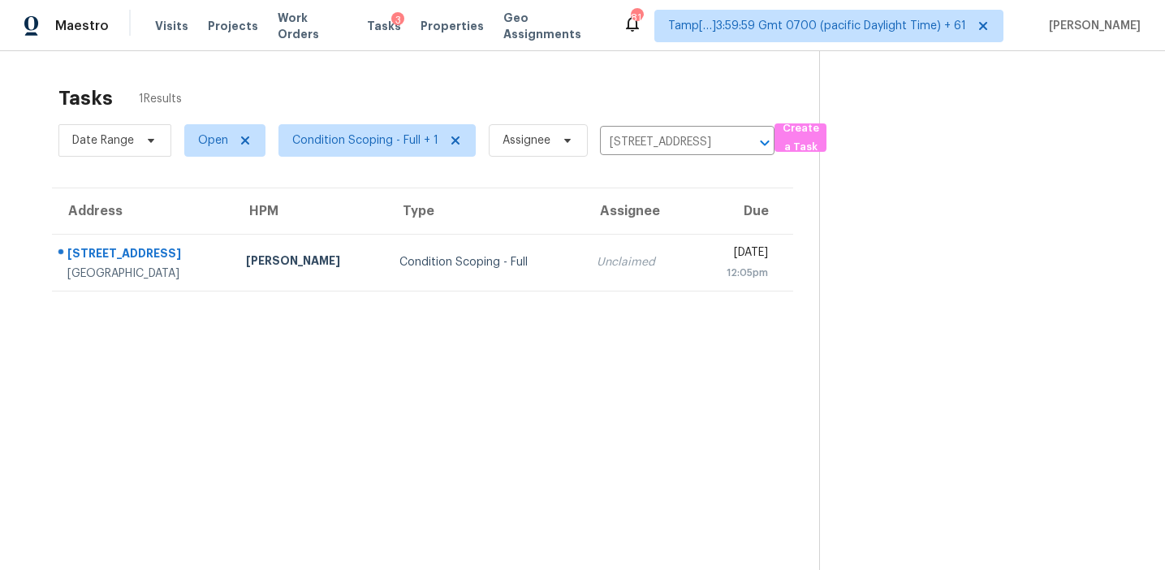
click at [604, 261] on div "Unclaimed" at bounding box center [638, 262] width 82 height 16
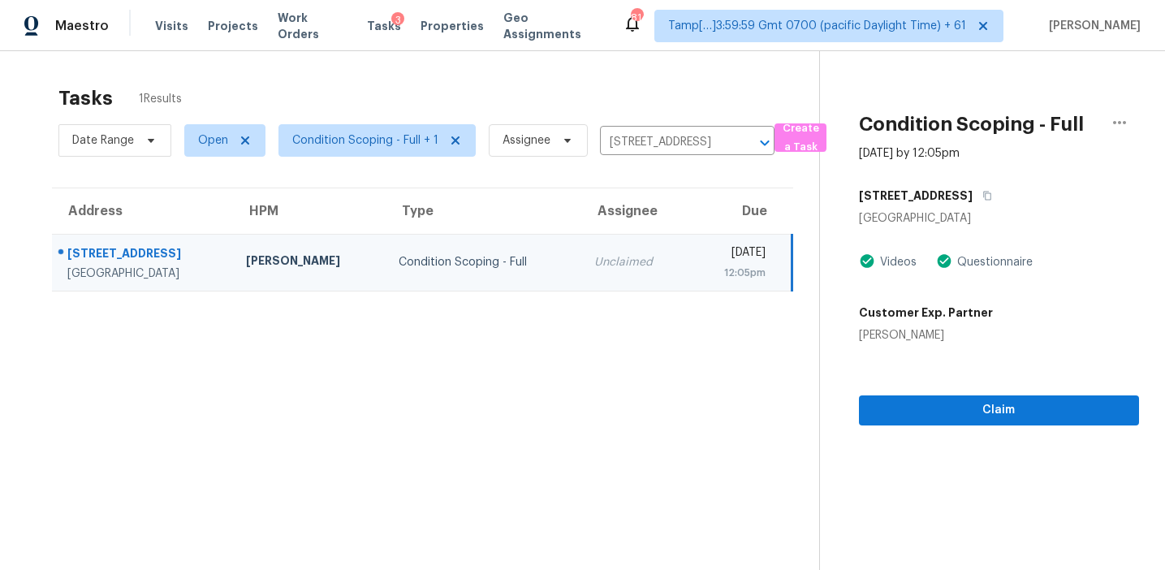
click at [924, 428] on section "Condition Scoping - Full Aug 20th 2025 by 12:05pm 4103 E Losino Ave San Tan Val…" at bounding box center [979, 336] width 320 height 570
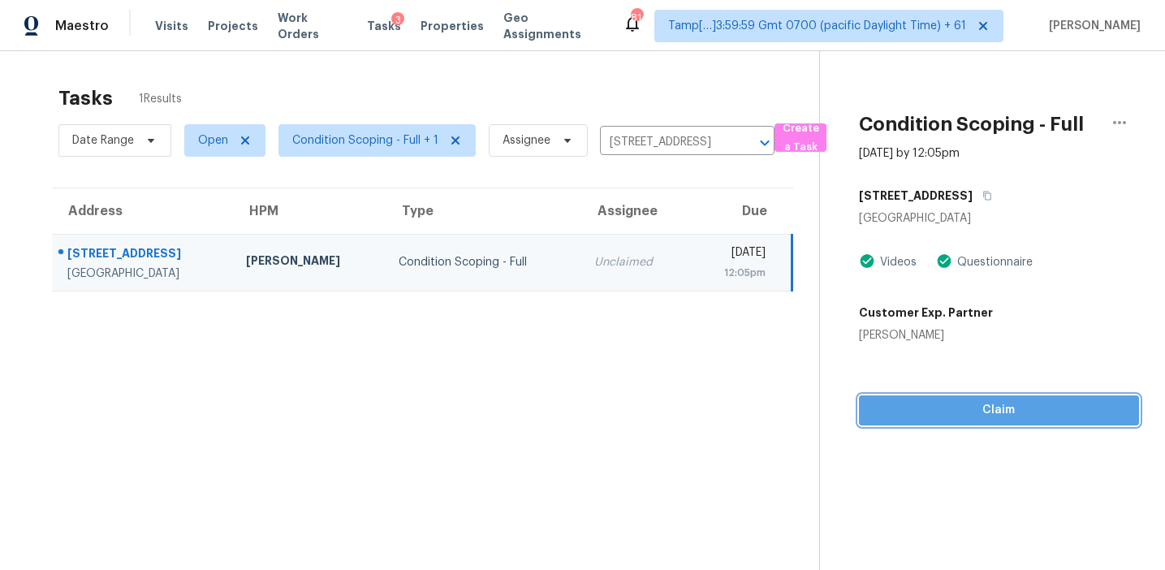
click at [891, 419] on span "Claim" at bounding box center [999, 410] width 254 height 20
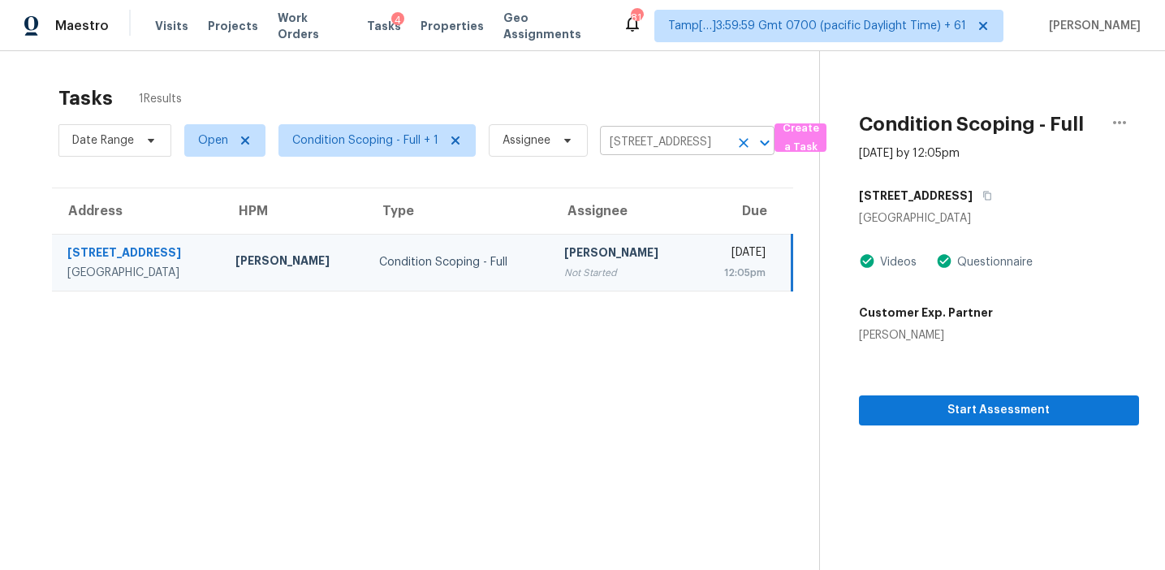
click at [645, 146] on input "4103 E Losino Ave, San Tan Valley, AZ 85140" at bounding box center [664, 142] width 129 height 25
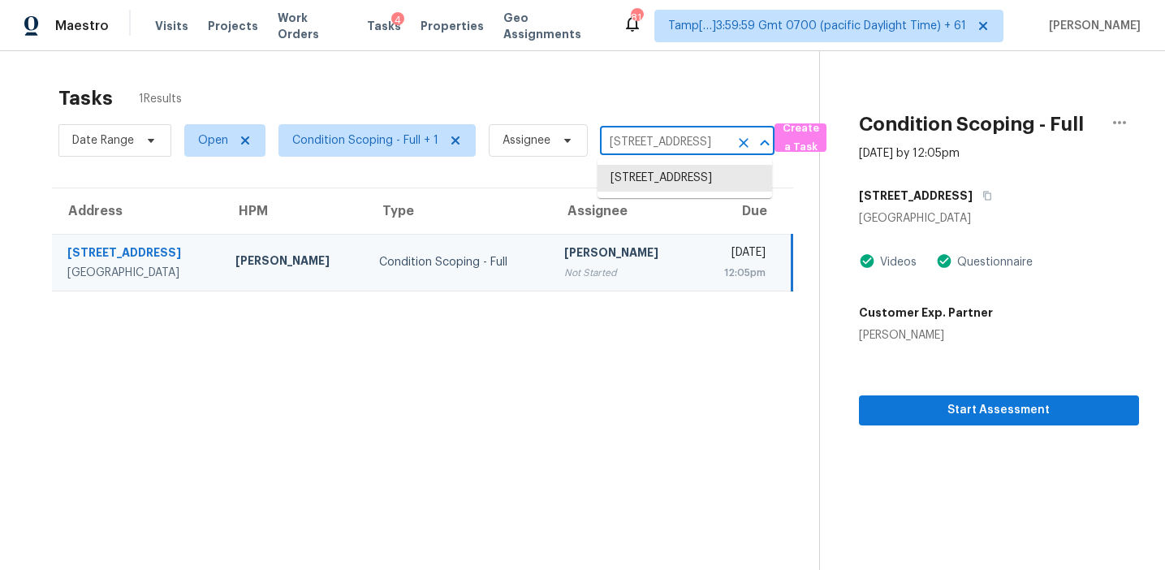
paste input "3044 N Saranac Mesa, AZ, 85207"
click at [658, 145] on input "4103 E Losino Ave, San Tan Valley, AZ 85140" at bounding box center [664, 142] width 129 height 25
paste input "1089 Montgomery Bell Rd Wesley Chapel, FL, 33543"
click at [665, 143] on input "4103 E Losino Ave, San Tan Valley, AZ 85140" at bounding box center [664, 142] width 129 height 25
paste input "6659 Current Dr Apollo Beach, FL, 33572"
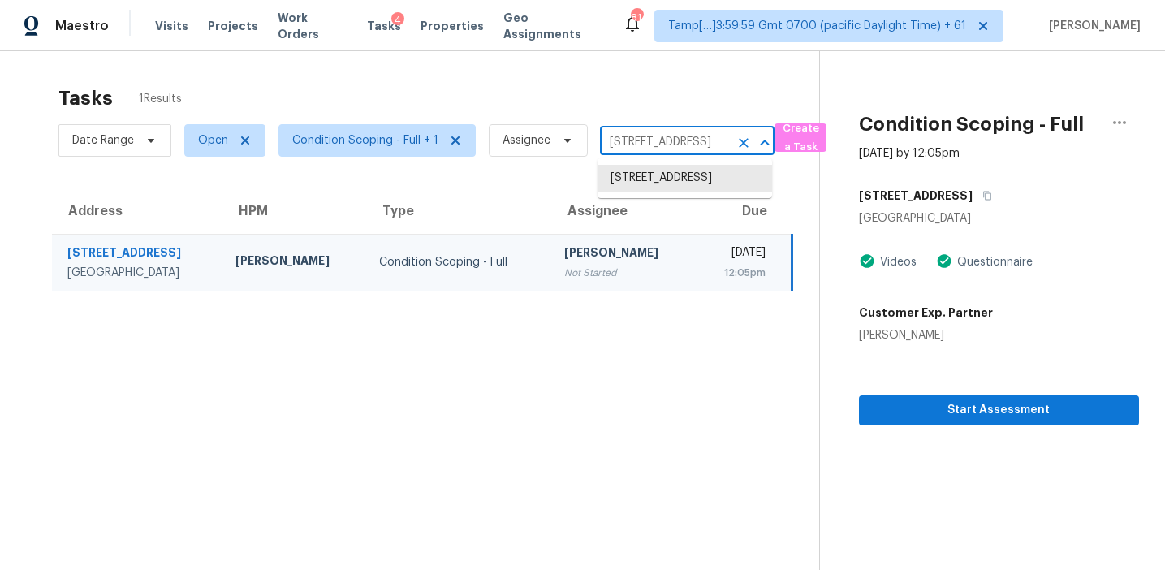
click at [639, 141] on input "4103 E Losino Ave, San Tan Valley, AZ 85140" at bounding box center [664, 142] width 129 height 25
paste input "3 Eastern Ave Saint Cloud, FL, 34769"
type input "413 Eastern Ave Saint Cloud, FL, 34769"
click at [654, 171] on li "413 Eastern Ave, Saint Cloud, FL 34769" at bounding box center [685, 178] width 175 height 27
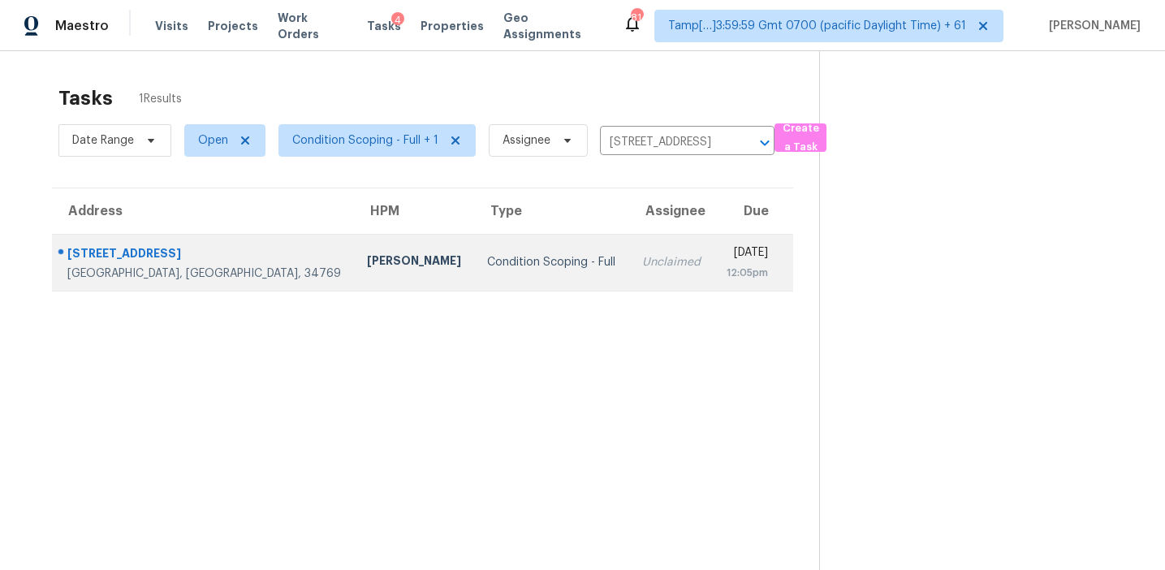
click at [642, 257] on div "Unclaimed" at bounding box center [671, 262] width 58 height 16
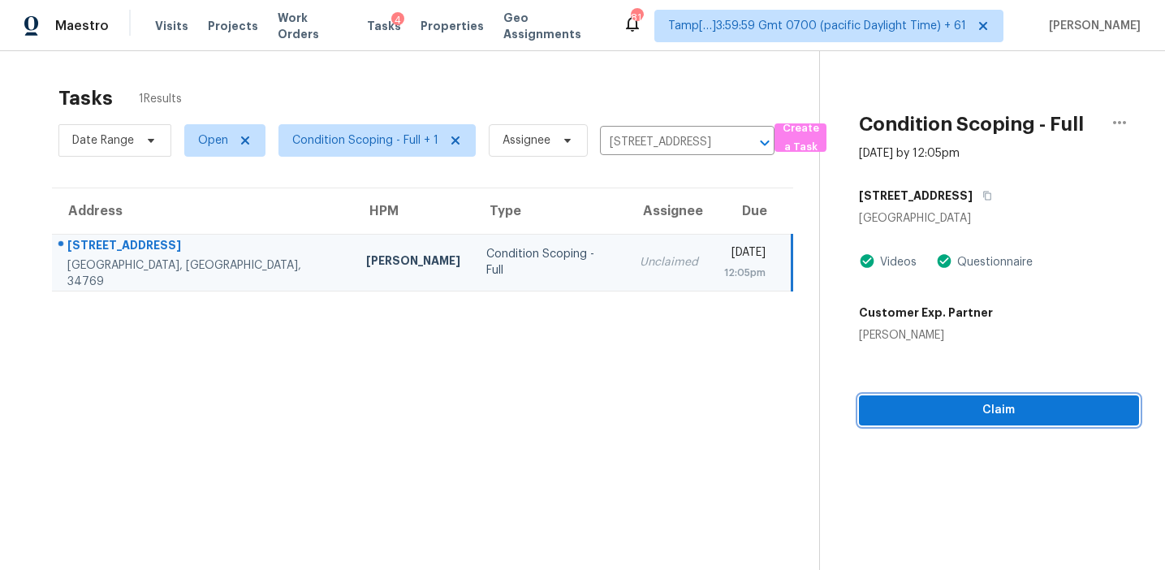
click at [891, 406] on span "Claim" at bounding box center [999, 410] width 254 height 20
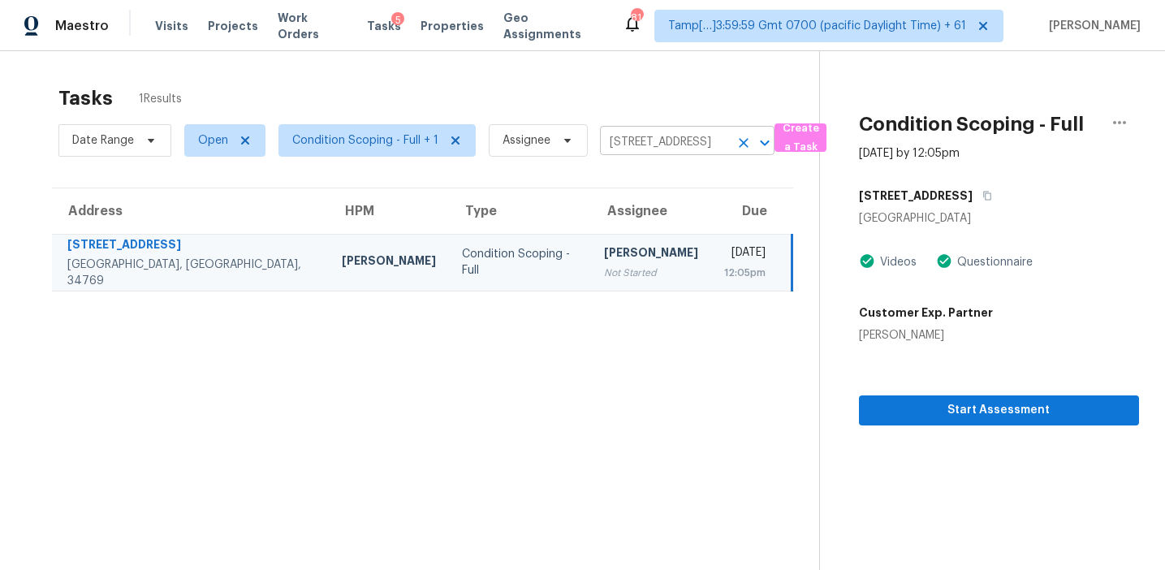
click at [609, 148] on input "413 Eastern Ave, Saint Cloud, FL 34769" at bounding box center [664, 142] width 129 height 25
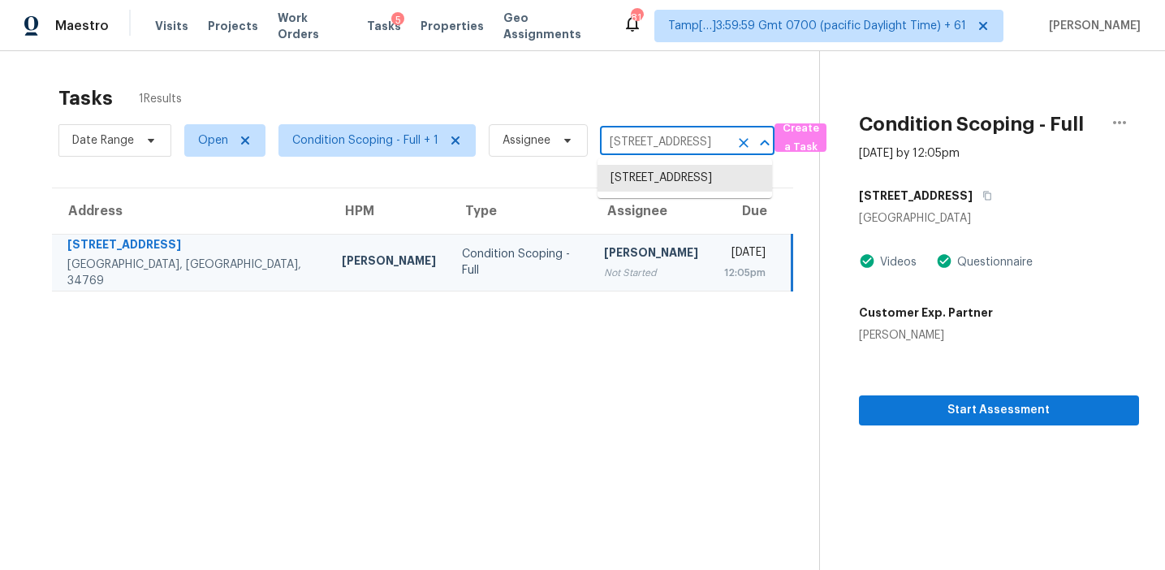
paste input "7350 Deer Crossing Ct Sarasota, FL, 34240"
click at [632, 136] on input "413 Eastern Ave, Saint Cloud, FL 34769" at bounding box center [664, 142] width 129 height 25
paste input "10111 N 17th St Tampa, FL, 33612"
click at [655, 137] on input "413 Eastern Ave, Saint Cloud, FL 34769" at bounding box center [664, 142] width 129 height 25
paste input "885 Sage Sparrow Cir Highlands Ranch, CO, 8012"
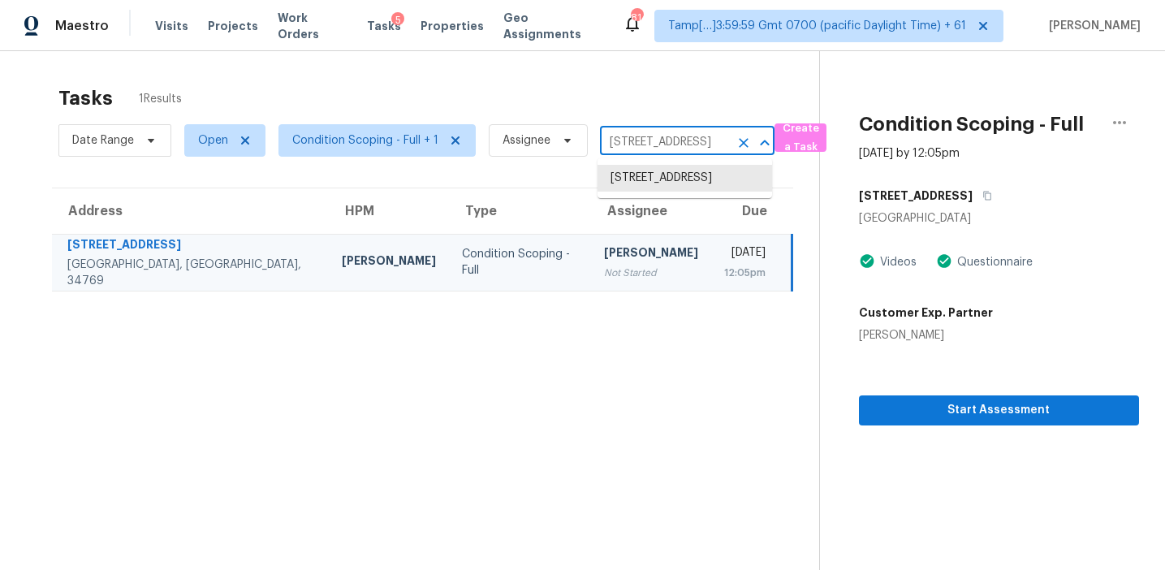
type input "885 Sage Sparrow Cir Highlands Ranch, CO, 80129"
click at [676, 192] on li "885 Sage Sparrow Cir, Highlands Ranch, CO 80129" at bounding box center [685, 178] width 175 height 27
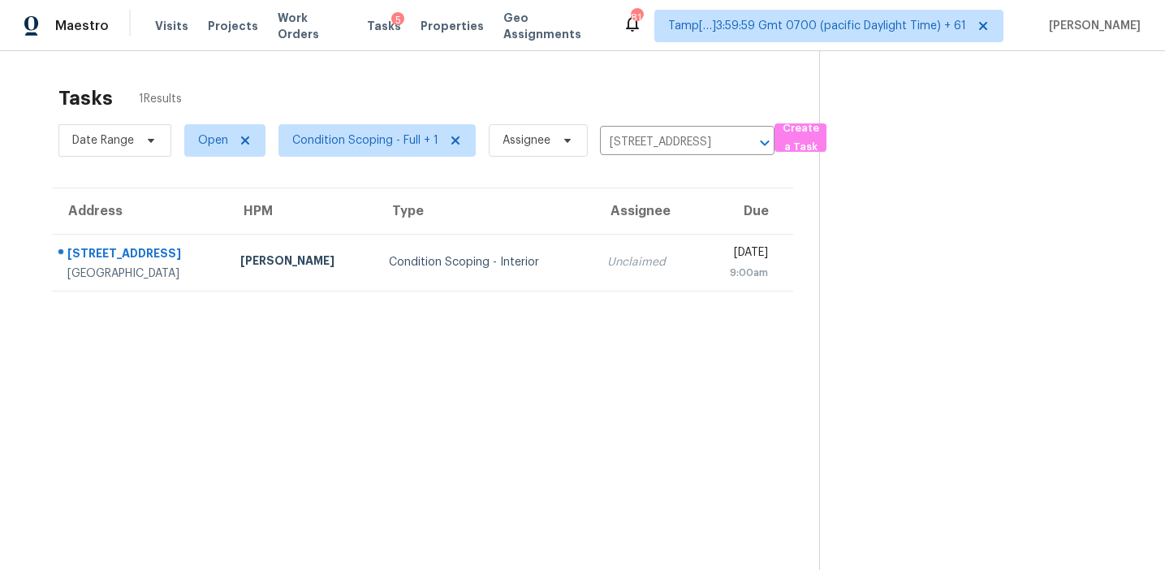
click at [607, 254] on div "Unclaimed" at bounding box center [646, 262] width 79 height 16
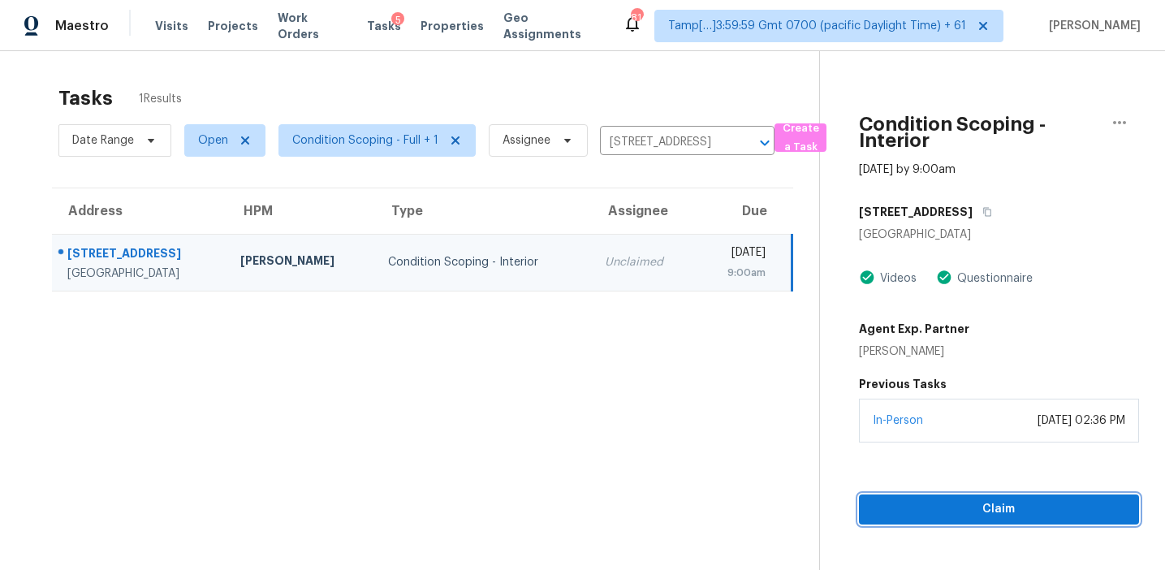
click at [908, 516] on span "Claim" at bounding box center [999, 509] width 254 height 20
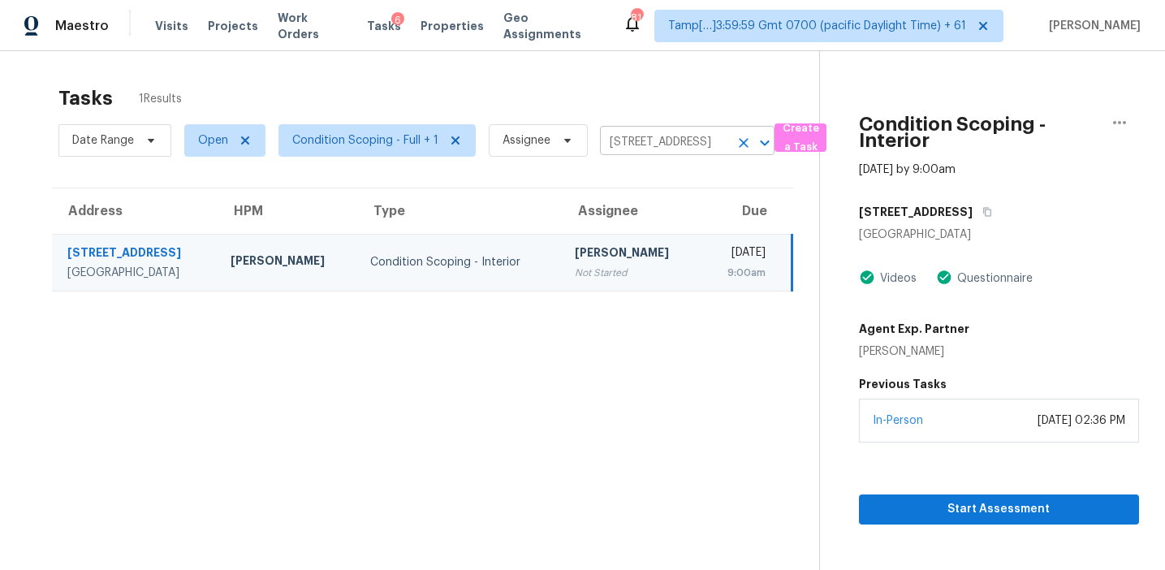
click at [644, 140] on input "885 Sage Sparrow Cir, Highlands Ranch, CO 80129" at bounding box center [664, 142] width 129 height 25
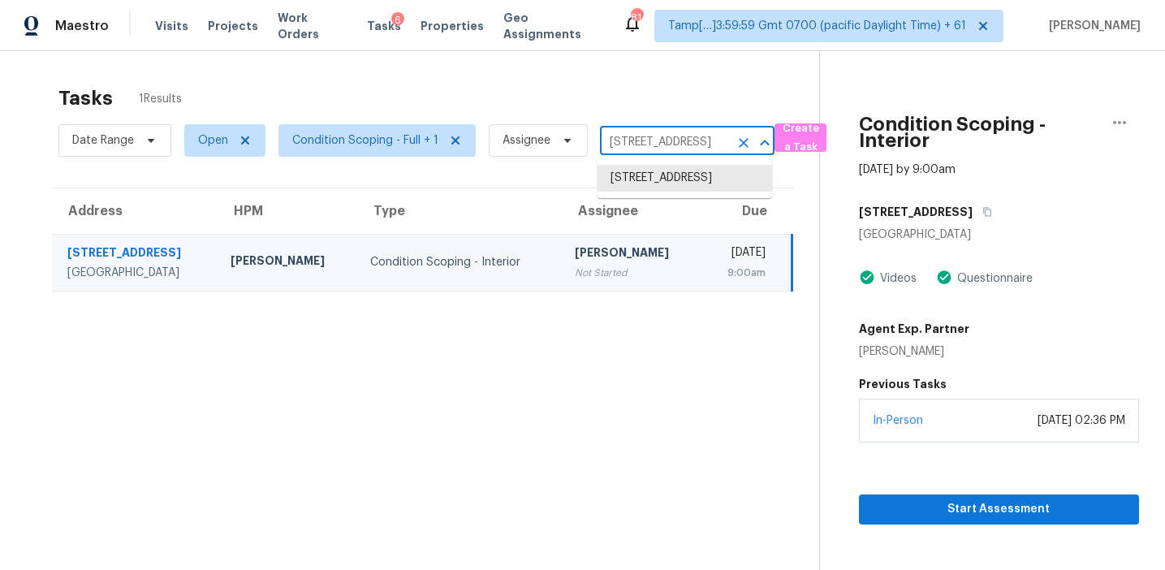
paste input "13337 Diamond Ridge Dr Midlothian, VA, 23112"
type input "13337 Diamond Ridge Dr Midlothian, VA, 23112"
click at [654, 179] on li "13337 Diamond Ridge Dr, Midlothian, VA 23112" at bounding box center [685, 178] width 175 height 27
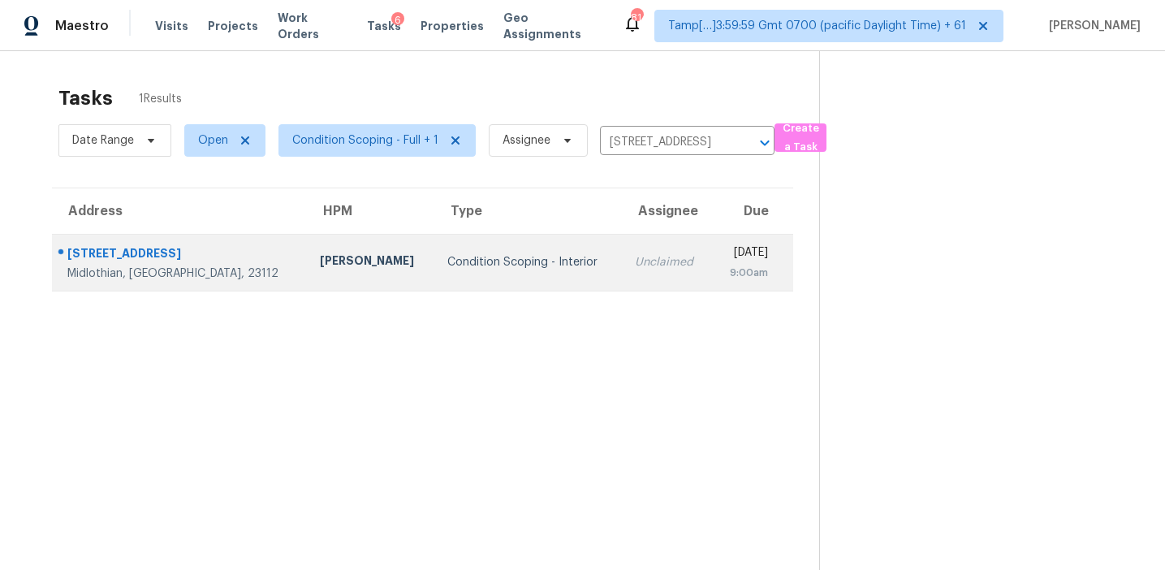
click at [635, 261] on div "Unclaimed" at bounding box center [667, 262] width 64 height 16
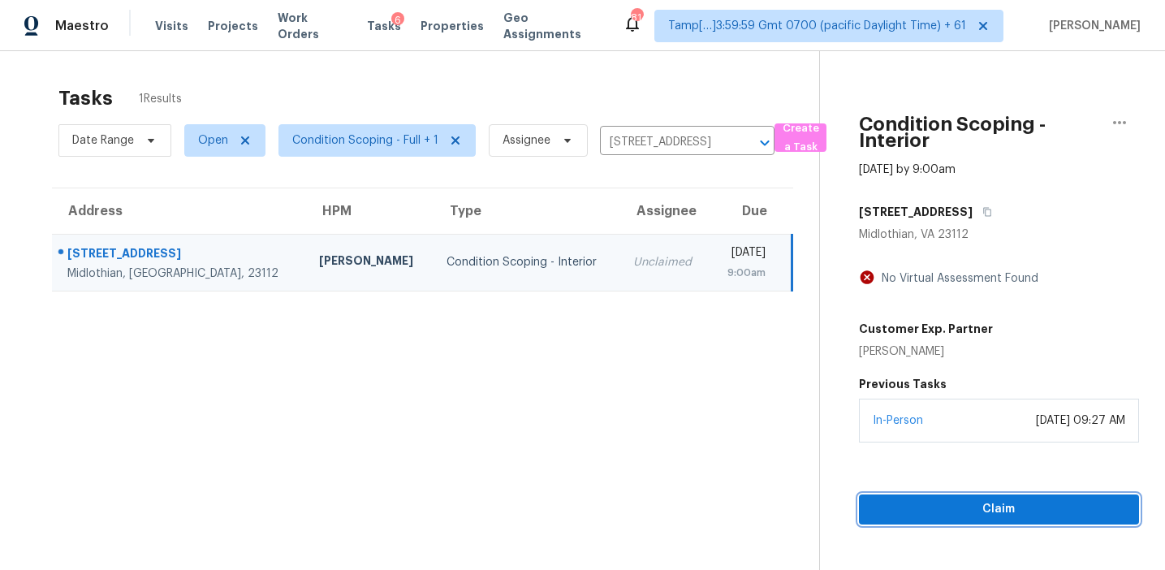
click at [938, 521] on button "Claim" at bounding box center [999, 509] width 280 height 30
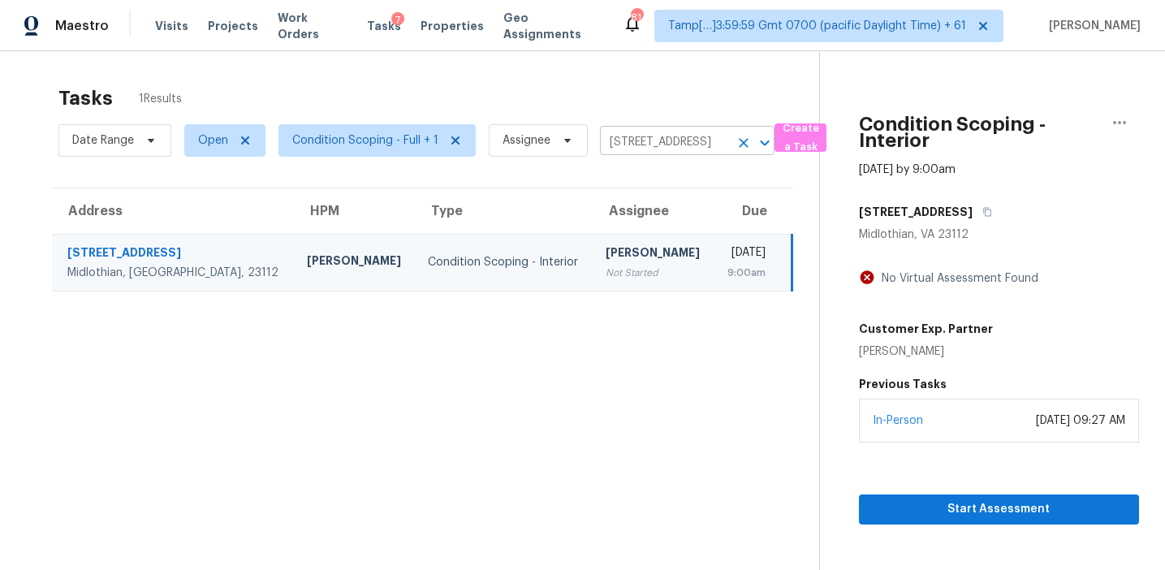
click at [633, 142] on input "13337 Diamond Ridge Dr, Midlothian, VA 23112" at bounding box center [664, 142] width 129 height 25
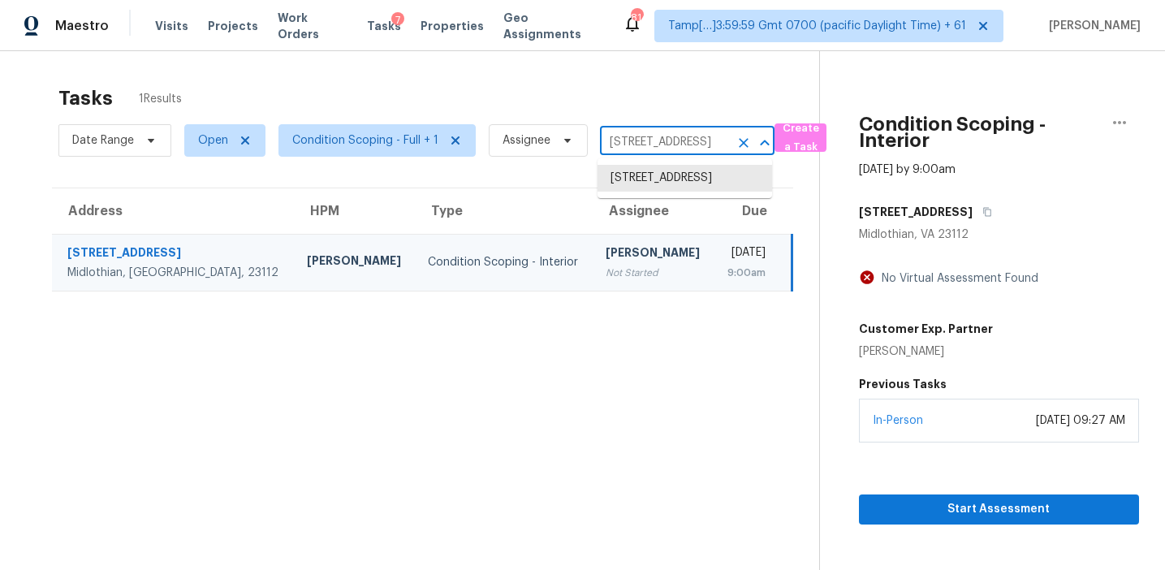
paste input "417 Timber Cir Helena, AL, 35080"
type input "1417 Timber Cir Helena, AL, 35080"
click at [664, 188] on li "1417 Timber Cir, Helena, AL 35080" at bounding box center [685, 187] width 175 height 44
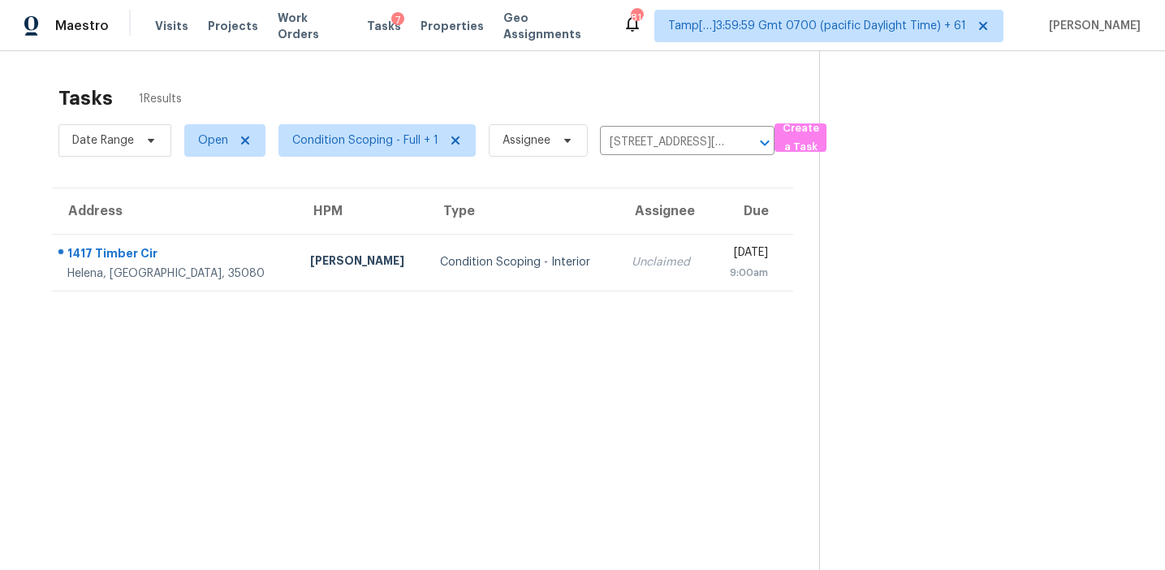
click at [619, 241] on td "Unclaimed" at bounding box center [665, 262] width 92 height 57
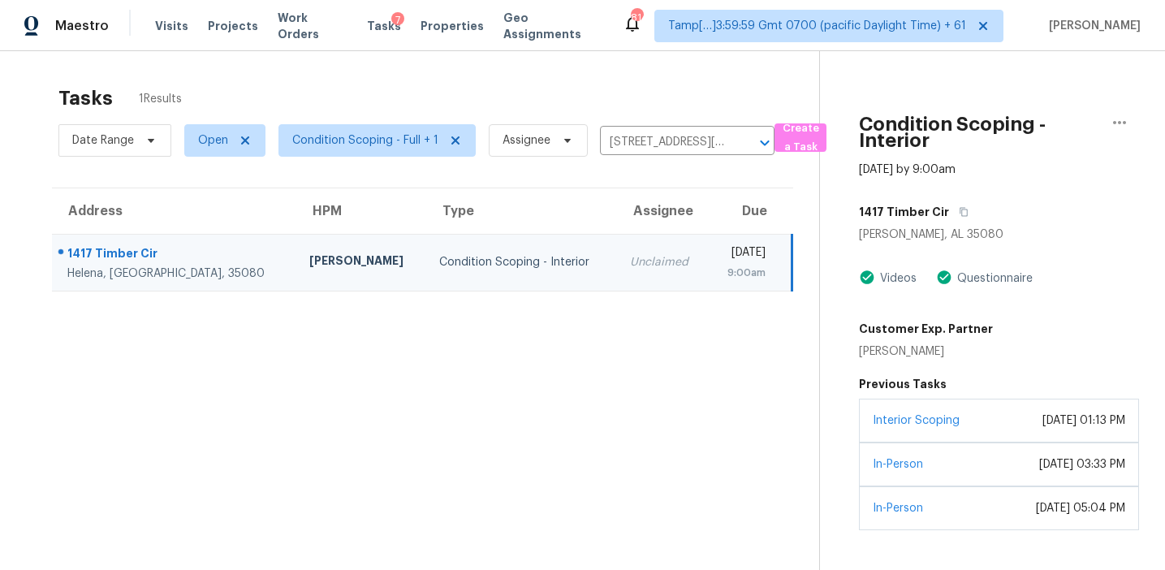
scroll to position [51, 0]
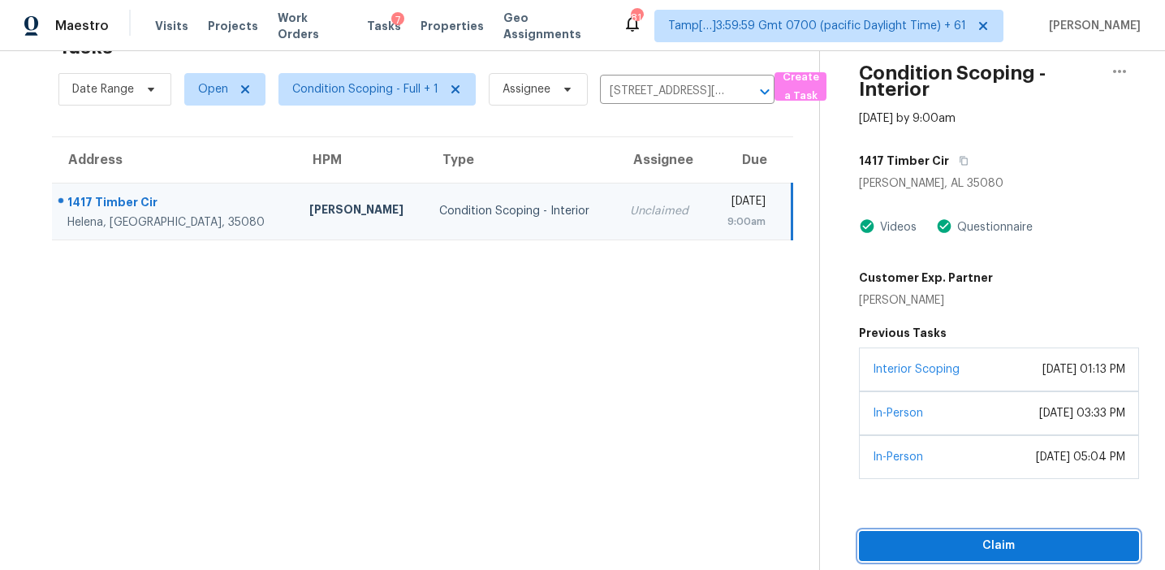
click at [905, 538] on span "Claim" at bounding box center [999, 546] width 254 height 20
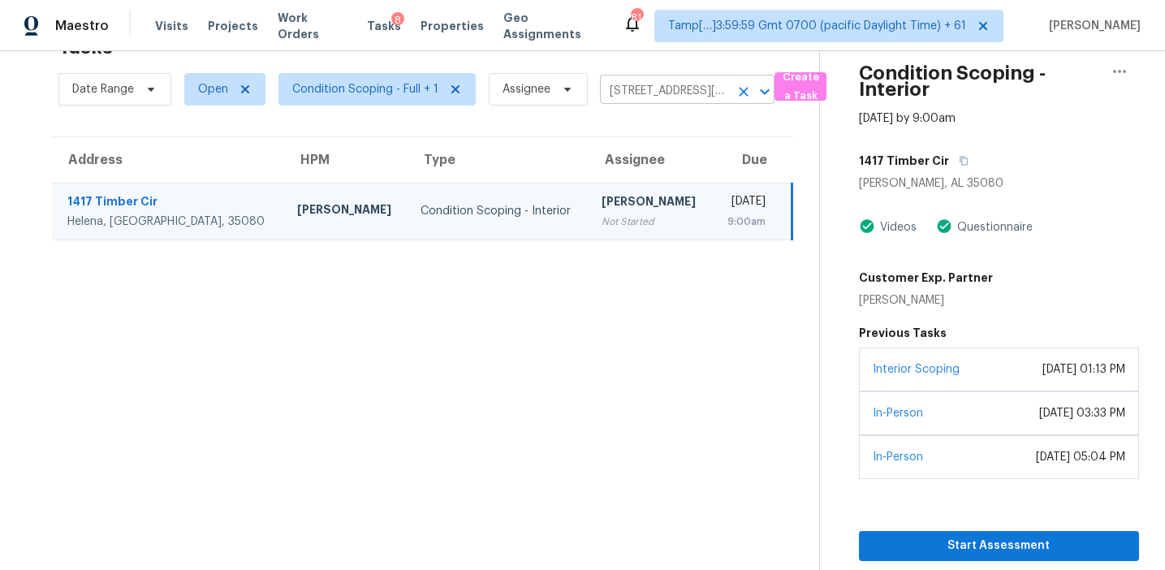
click at [633, 82] on input "1417 Timber Cir, Helena, AL 35080" at bounding box center [664, 91] width 129 height 25
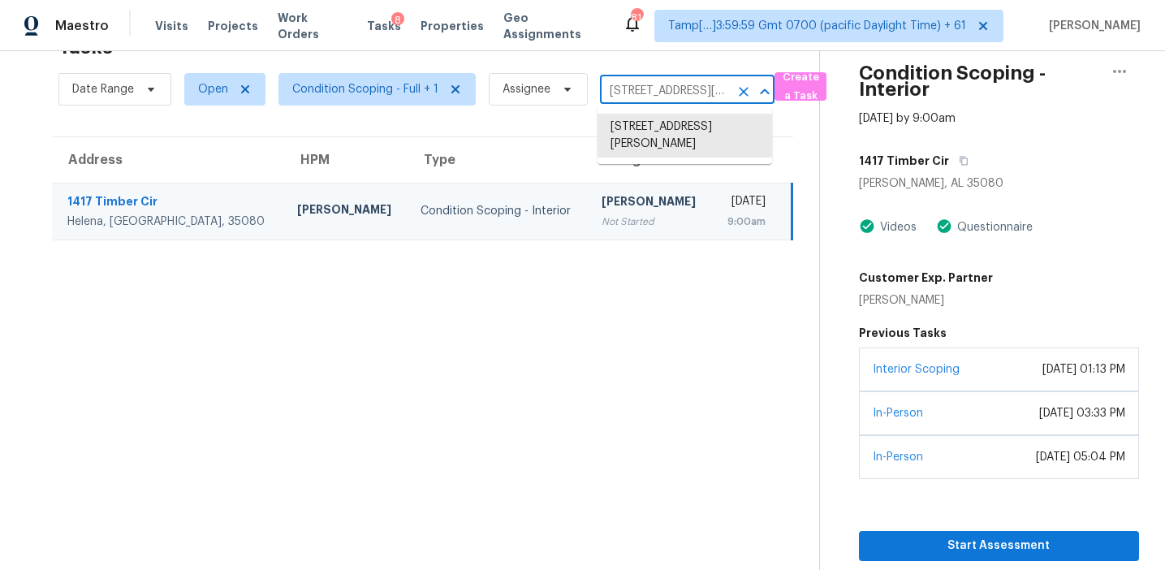
paste input "6424 S Routt St Littleton, CO, 80127"
type input "6424 S Routt St Littleton, CO, 80127"
click at [662, 139] on li "6424 S Routt St, Littleton, CO 80127" at bounding box center [685, 127] width 175 height 27
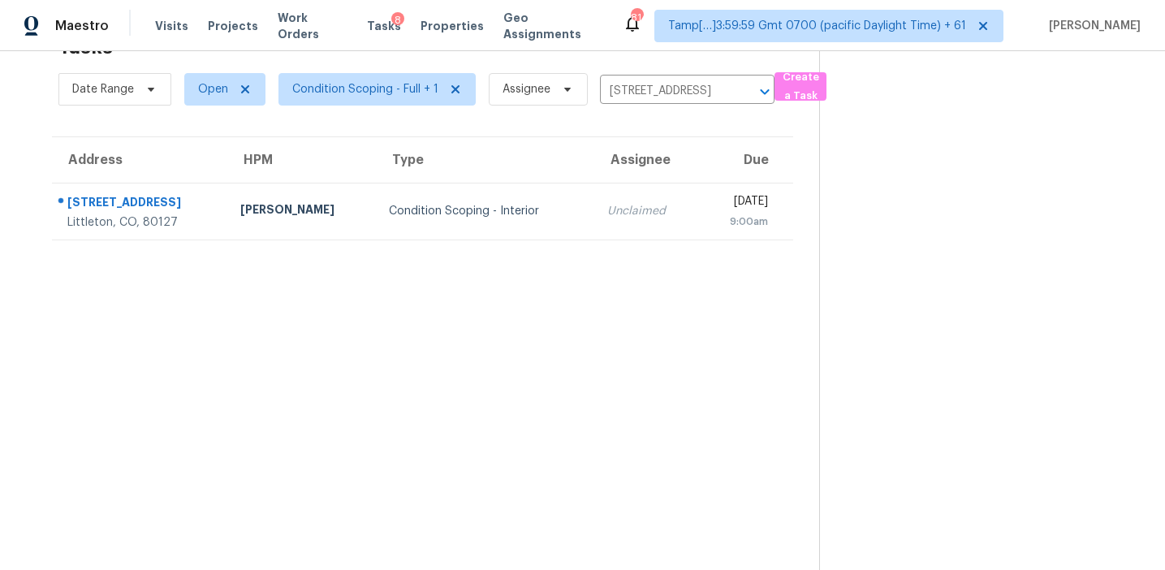
click at [627, 245] on section "Tasks 1 Results Date Range Open Condition Scoping - Full + 1 Assignee 6424 S Ro…" at bounding box center [422, 298] width 793 height 544
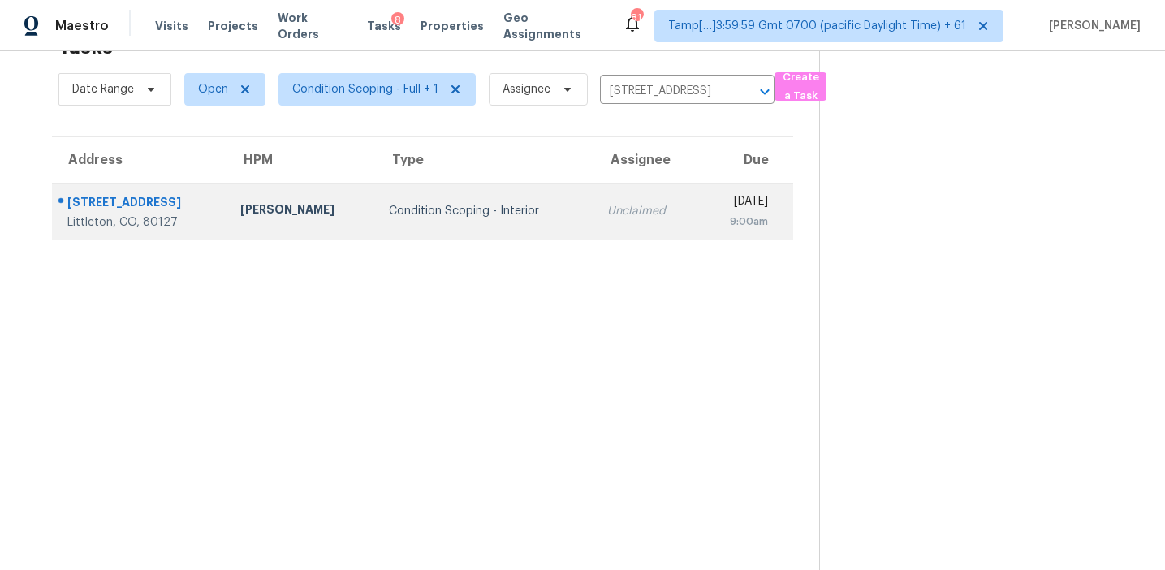
click at [626, 218] on td "Unclaimed" at bounding box center [646, 211] width 105 height 57
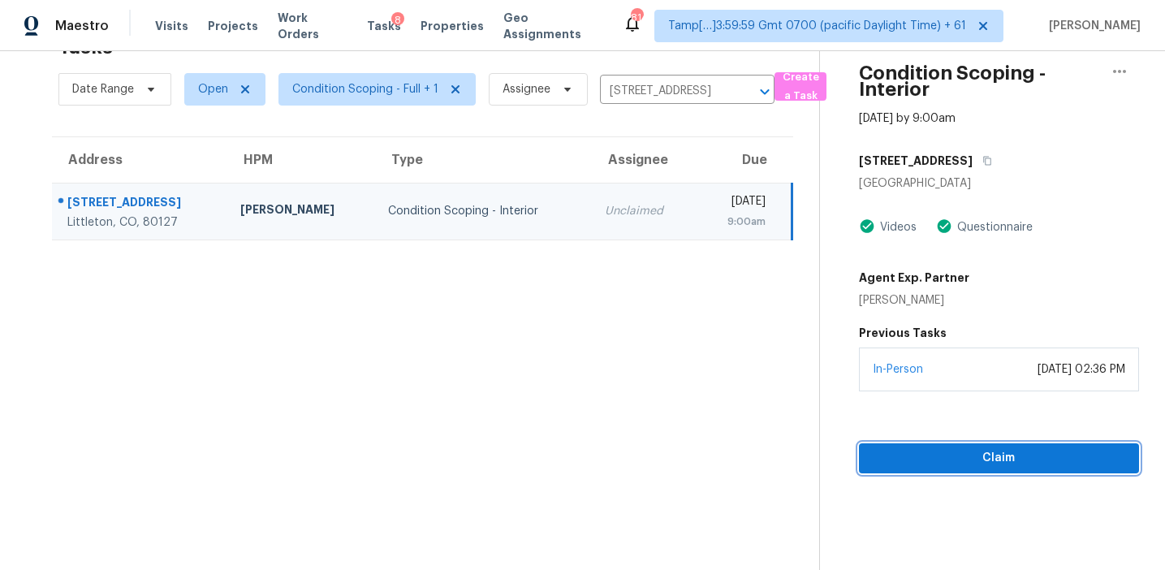
click at [935, 460] on span "Claim" at bounding box center [999, 458] width 254 height 20
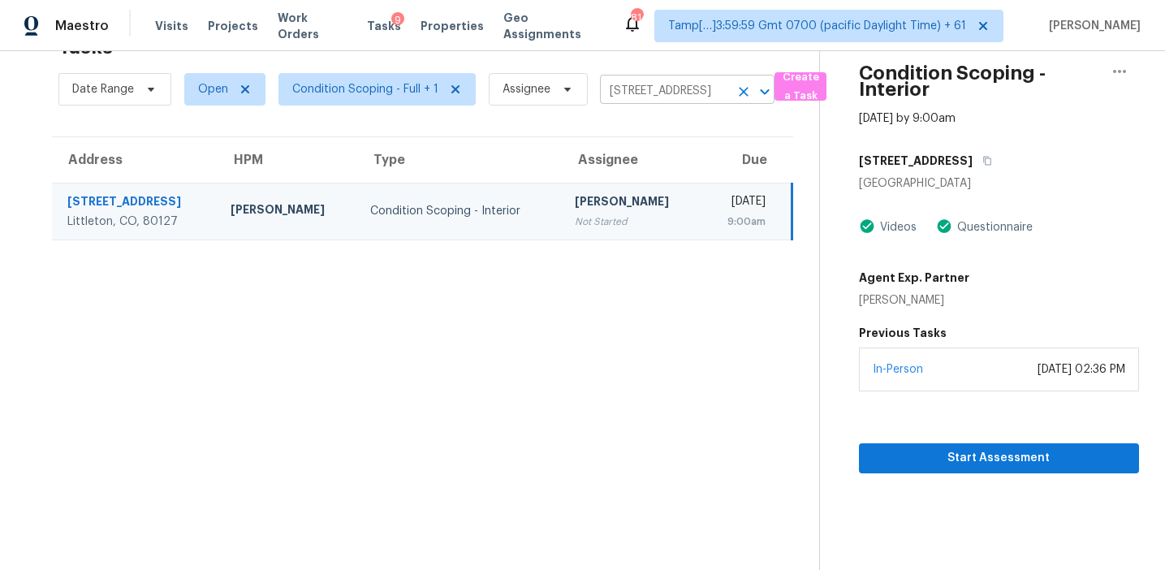
click at [644, 84] on input "6424 S Routt St, Littleton, CO 80127" at bounding box center [664, 91] width 129 height 25
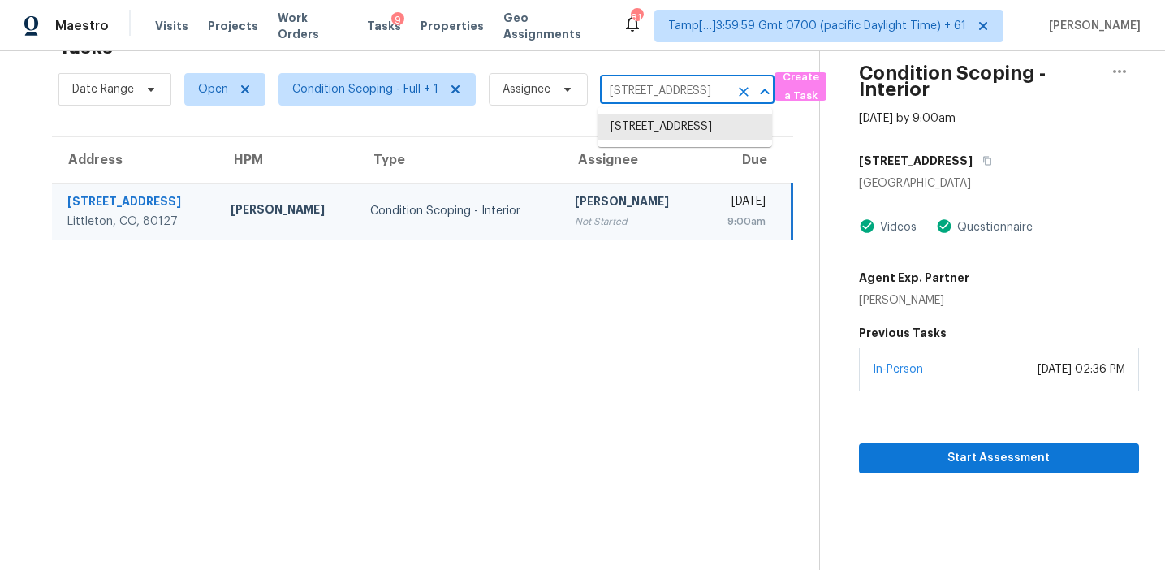
paste input "2640 Mayfair Dr Cumming, GA, 30040"
type input "2640 Mayfair Dr Cumming, GA, 30040"
click at [659, 138] on li "2640 Mayfair Dr, Cumming, GA 30040" at bounding box center [685, 127] width 175 height 27
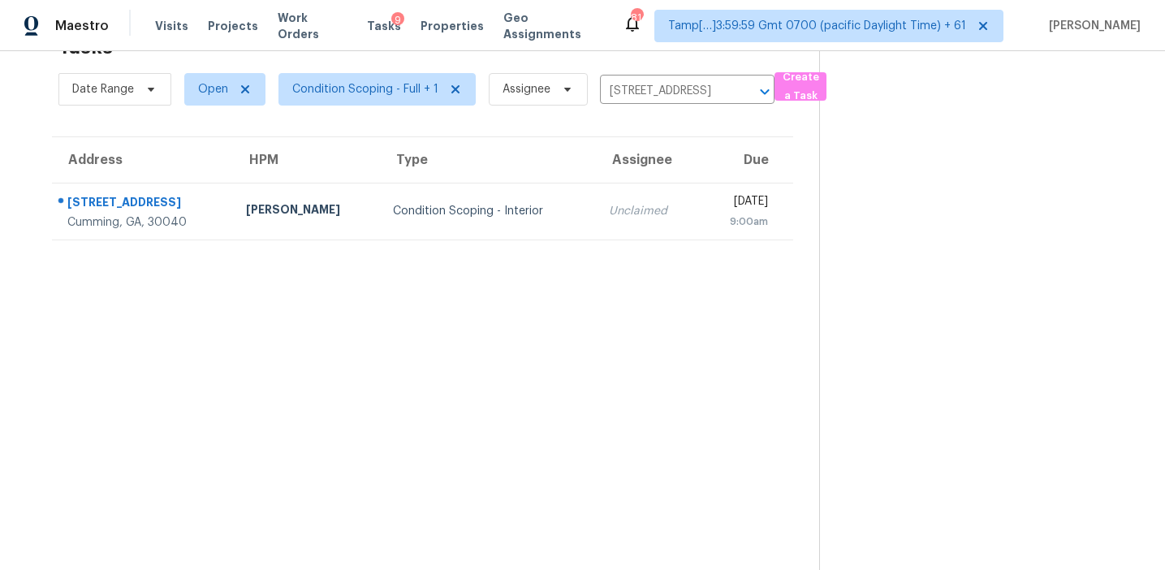
click at [700, 225] on td "Wed, Aug 20th 2025 9:00am" at bounding box center [746, 211] width 93 height 57
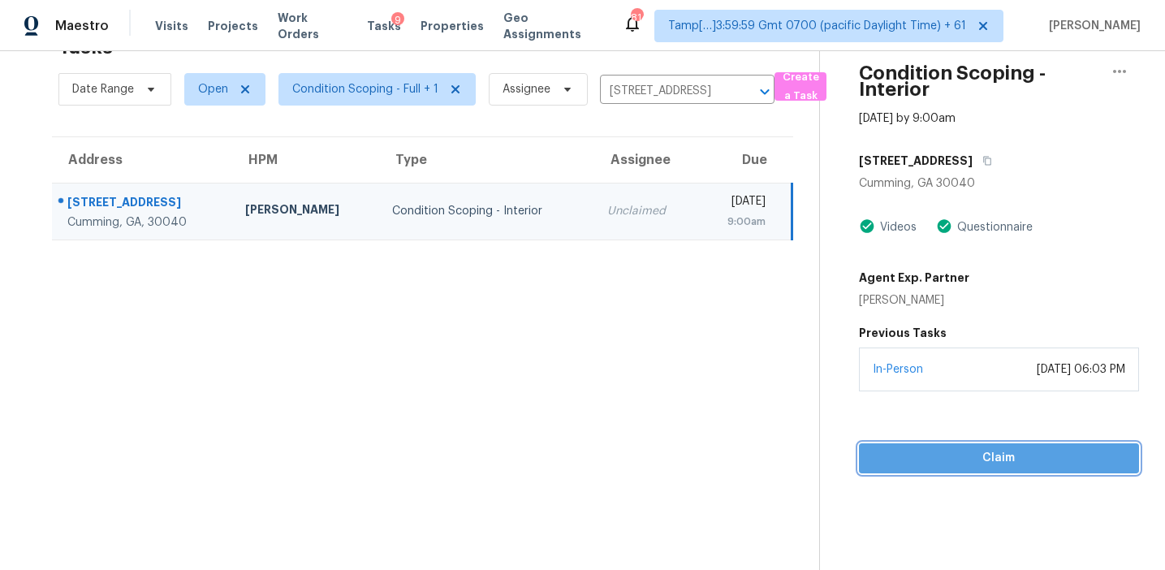
click at [926, 451] on span "Claim" at bounding box center [999, 458] width 254 height 20
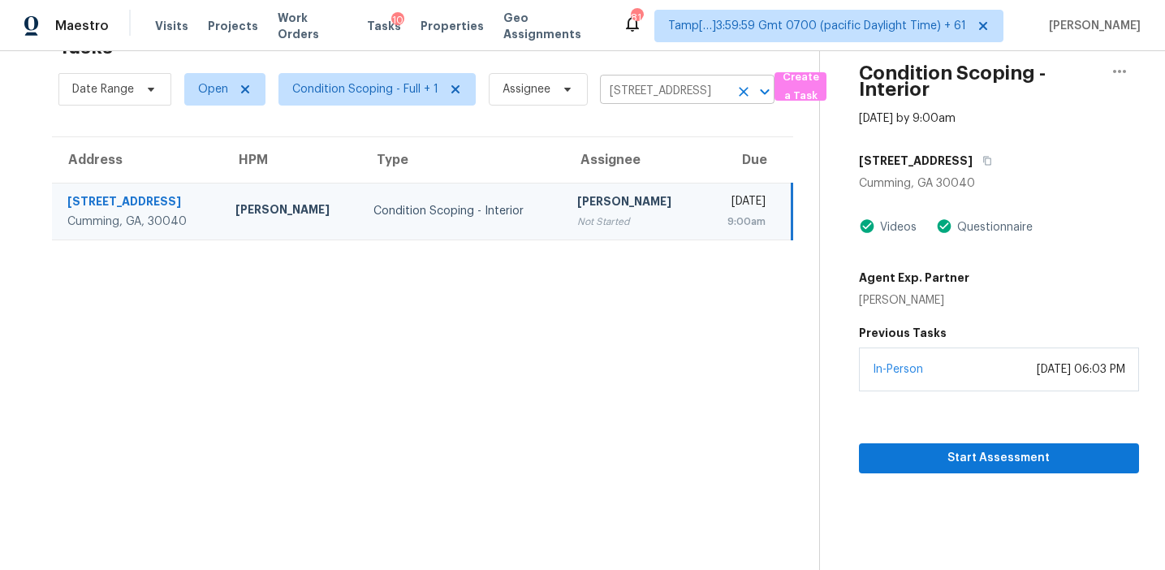
click at [670, 95] on input "2640 Mayfair Dr, Cumming, GA 30040" at bounding box center [664, 91] width 129 height 25
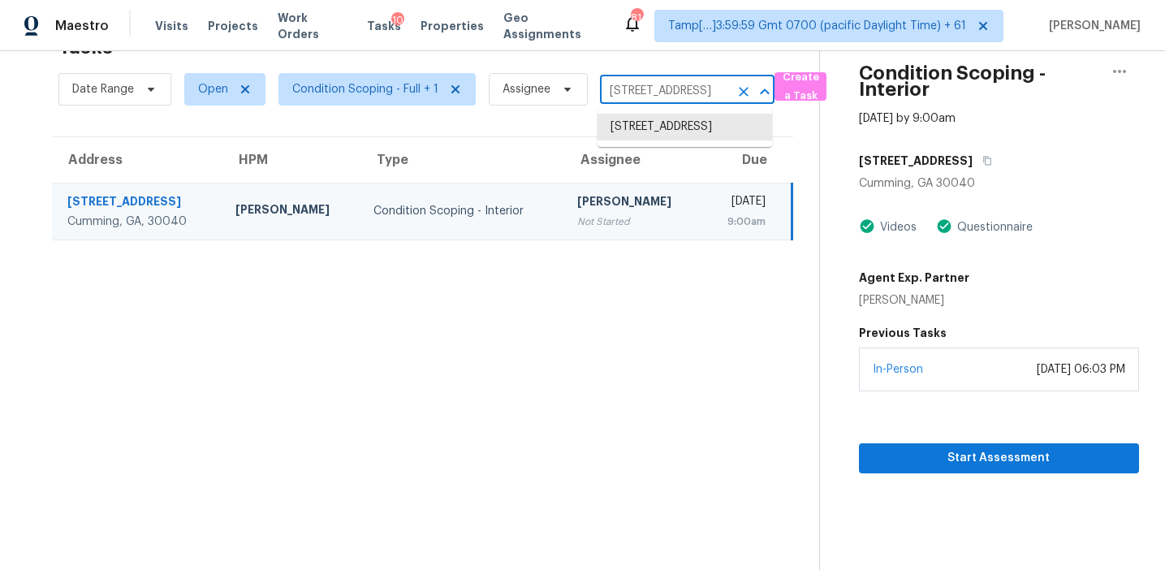
paste input "13 Kyndal Dr Hampton, GA, 30228"
type input "213 Kyndal Dr Hampton, GA, 30228"
click at [676, 120] on li "213 Kyndal Dr, Hampton, GA 30228" at bounding box center [685, 136] width 175 height 44
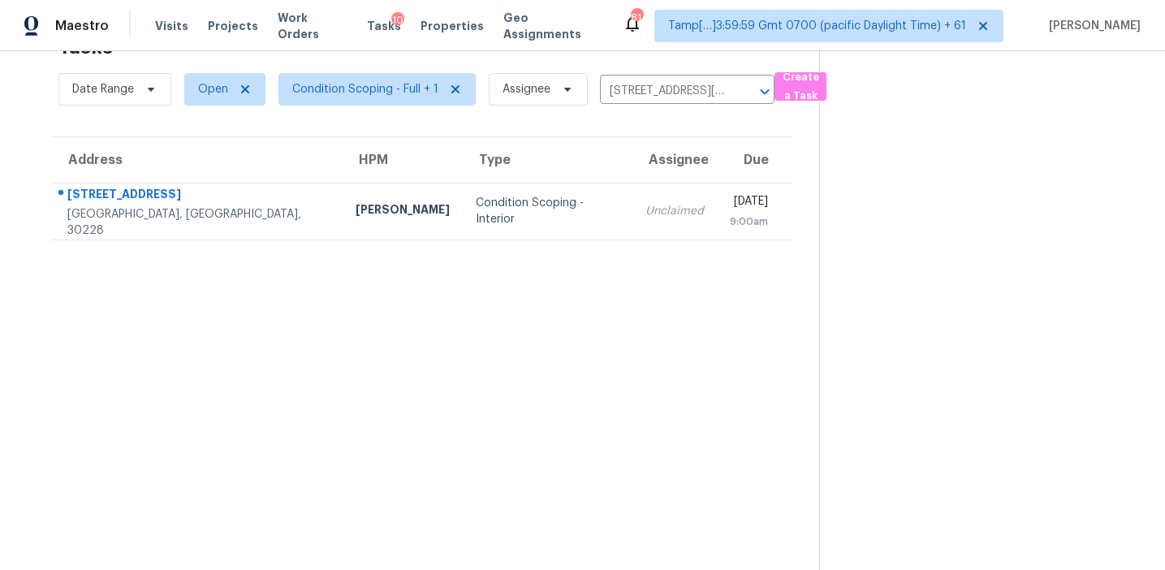
click at [730, 201] on div "[DATE]" at bounding box center [749, 203] width 38 height 20
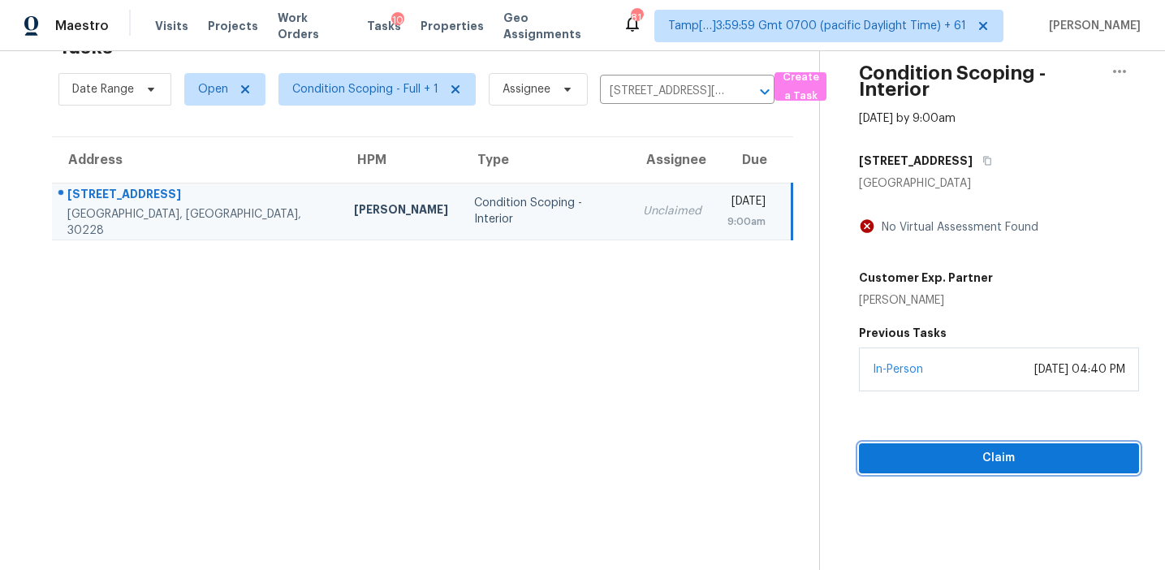
click at [944, 454] on span "Claim" at bounding box center [999, 458] width 254 height 20
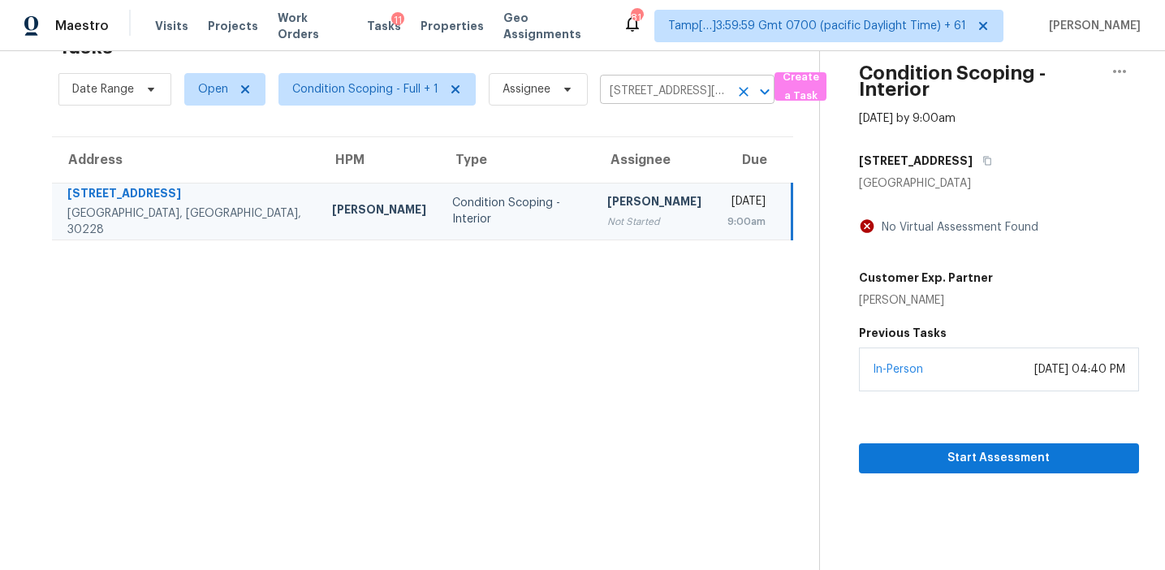
click at [635, 94] on input "213 Kyndal Dr, Hampton, GA 30228" at bounding box center [664, 91] width 129 height 25
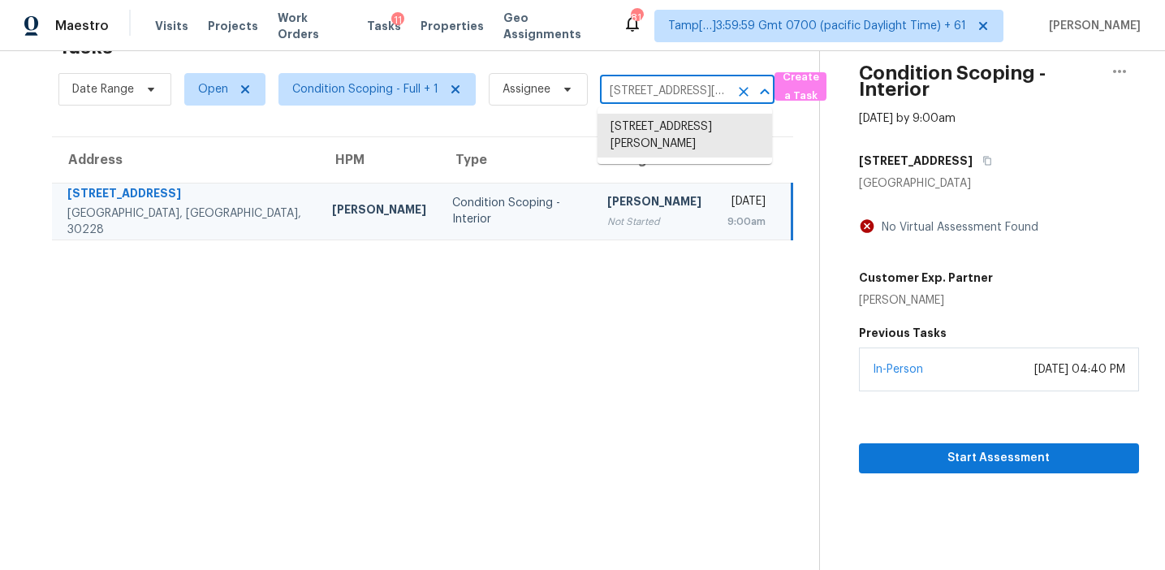
paste input "1621 Homestead Trl Alpharetta, GA, 30004"
type input "1621 Homestead Trl Alpharetta, GA, 30004"
click at [660, 135] on li "1621 Homestead Trl, Alpharetta, GA 30004" at bounding box center [685, 127] width 175 height 27
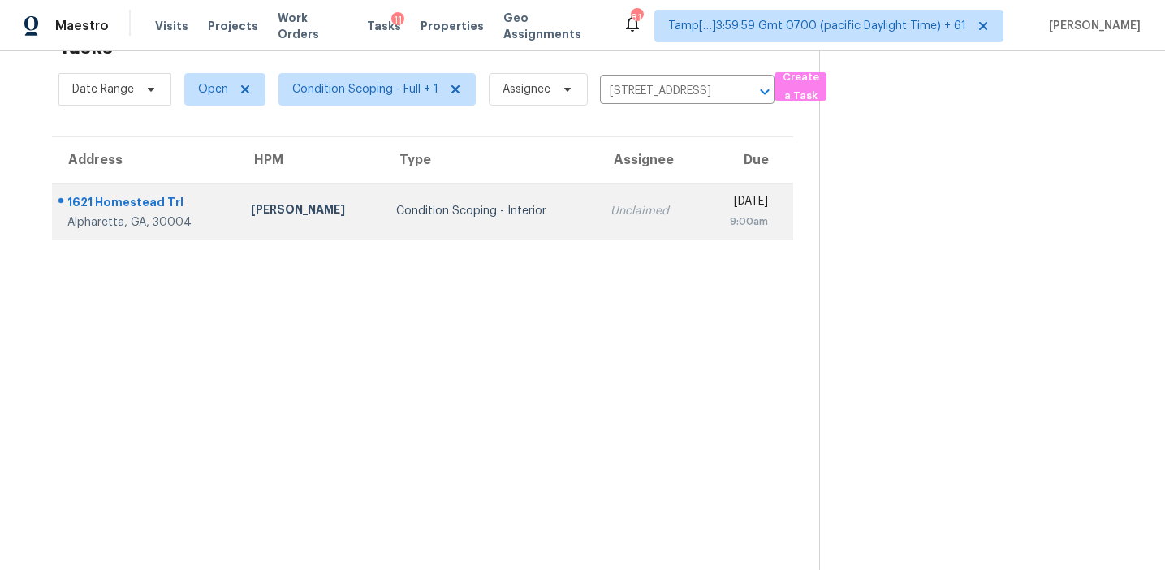
click at [701, 213] on td "Wed, Aug 20th 2025 9:00am" at bounding box center [747, 211] width 93 height 57
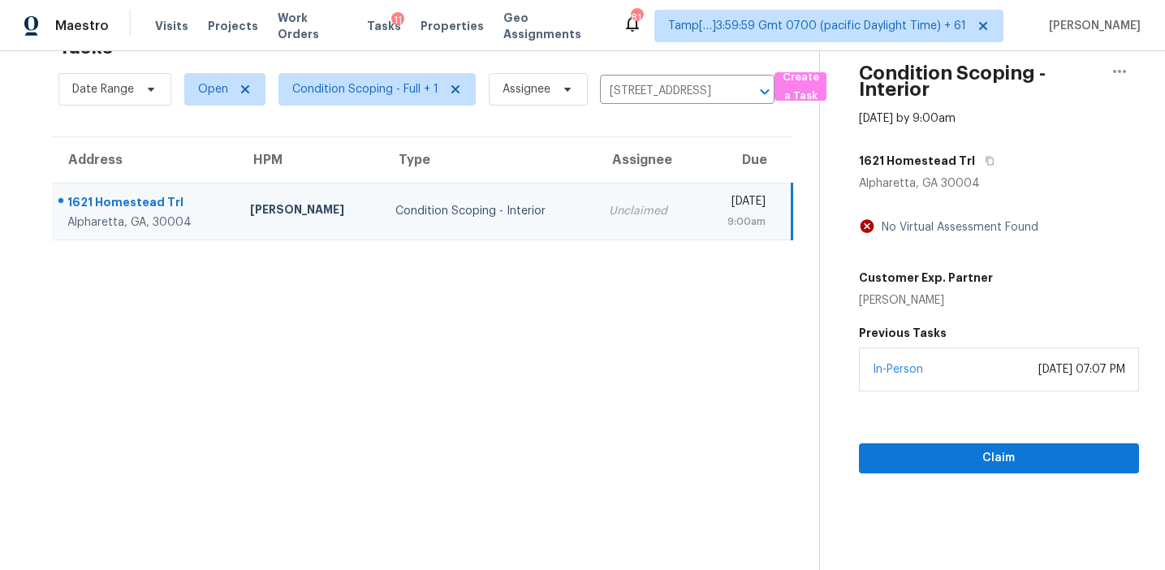
click at [900, 443] on div "Claim" at bounding box center [999, 432] width 280 height 82
click at [892, 455] on span "Claim" at bounding box center [999, 458] width 254 height 20
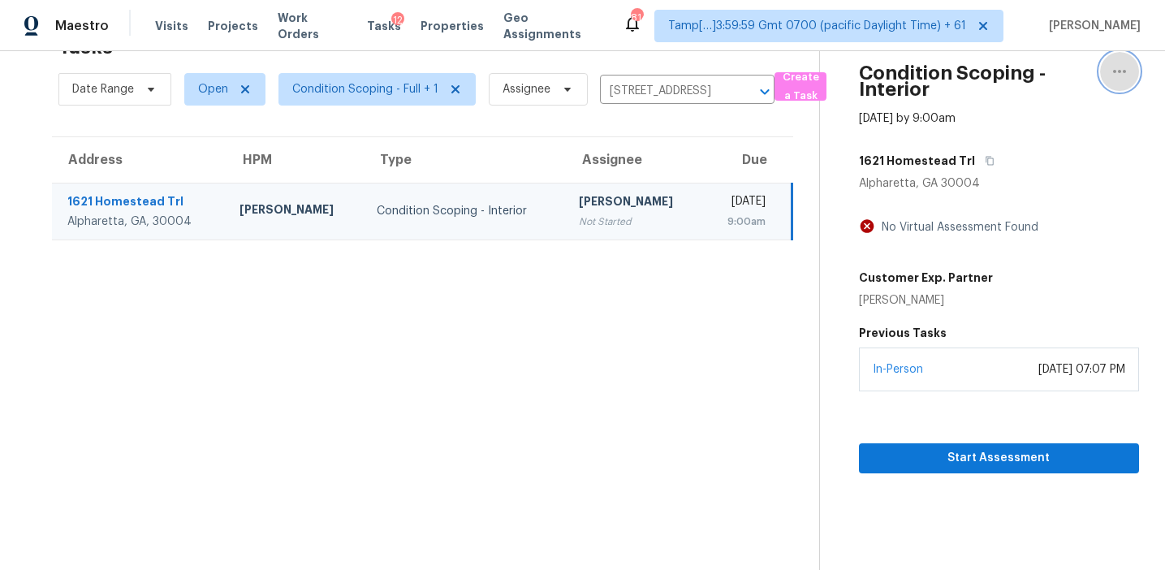
click at [1118, 67] on icon "button" at bounding box center [1119, 71] width 19 height 19
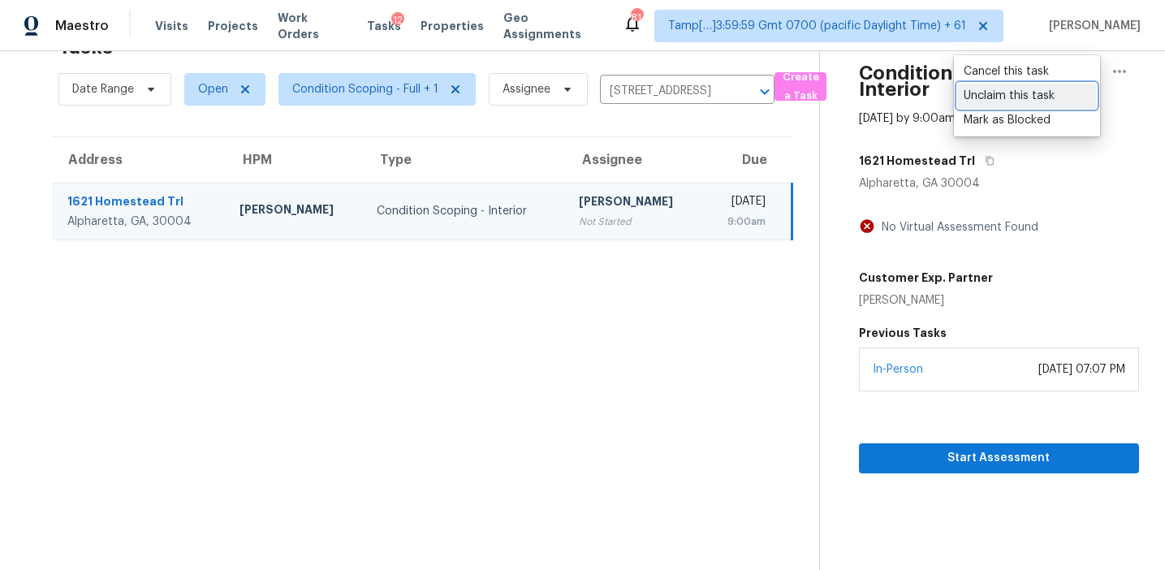
click at [1015, 91] on div "Unclaim this task" at bounding box center [1027, 96] width 127 height 16
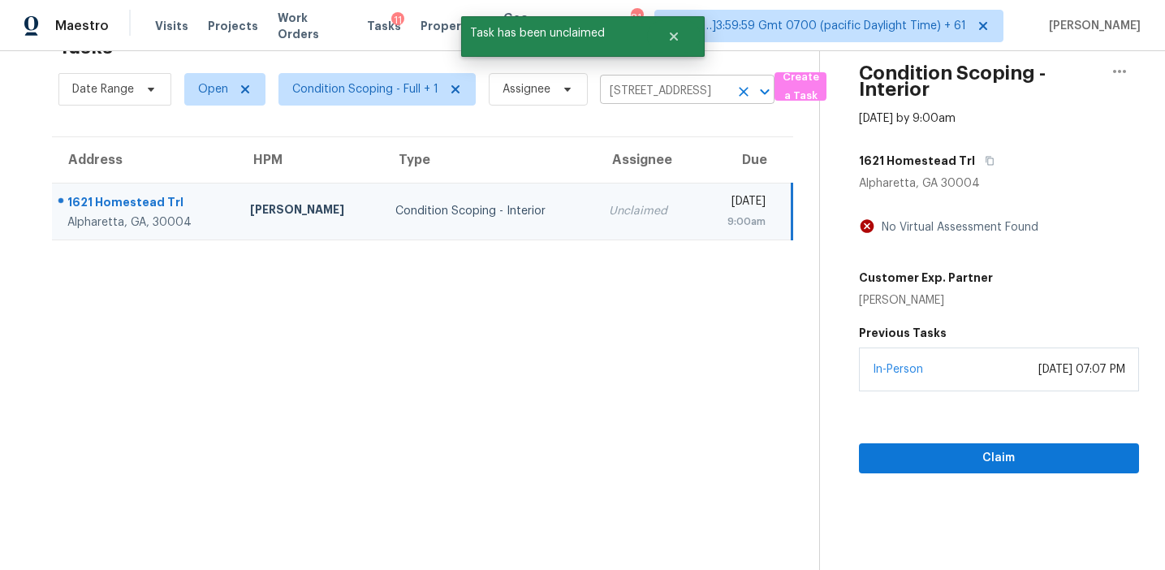
click at [625, 87] on input "1621 Homestead Trl, Alpharetta, GA 30004" at bounding box center [664, 91] width 129 height 25
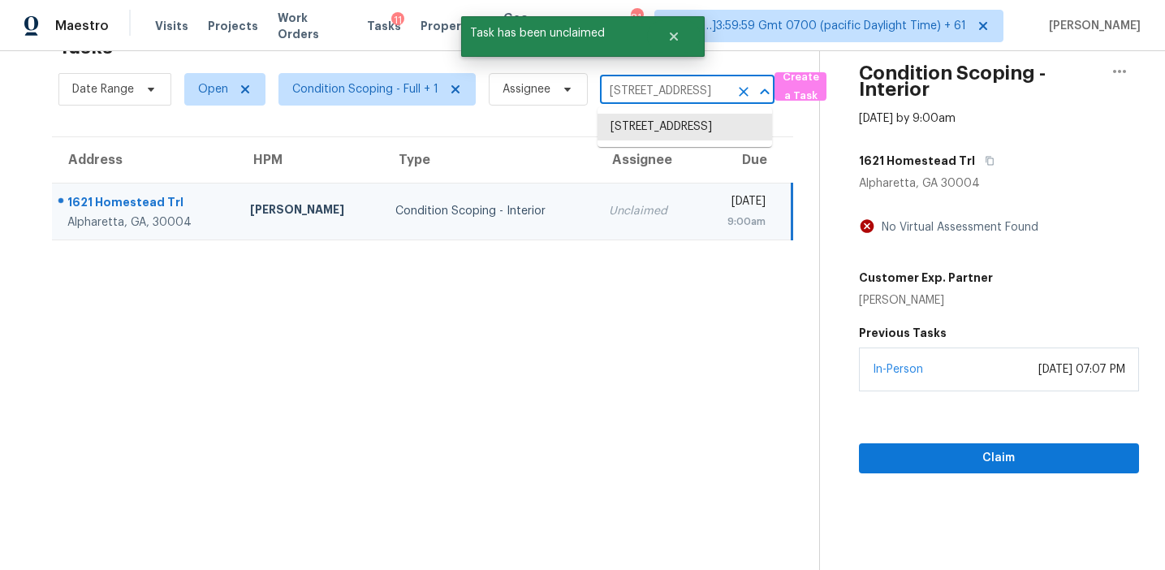
paste input "213 Kyndal Dr Hampton, GA, 30228"
type input "213 Kyndal Dr Hampton, GA, 30228"
click at [641, 119] on li "213 Kyndal Dr, Hampton, GA 30228" at bounding box center [685, 136] width 175 height 44
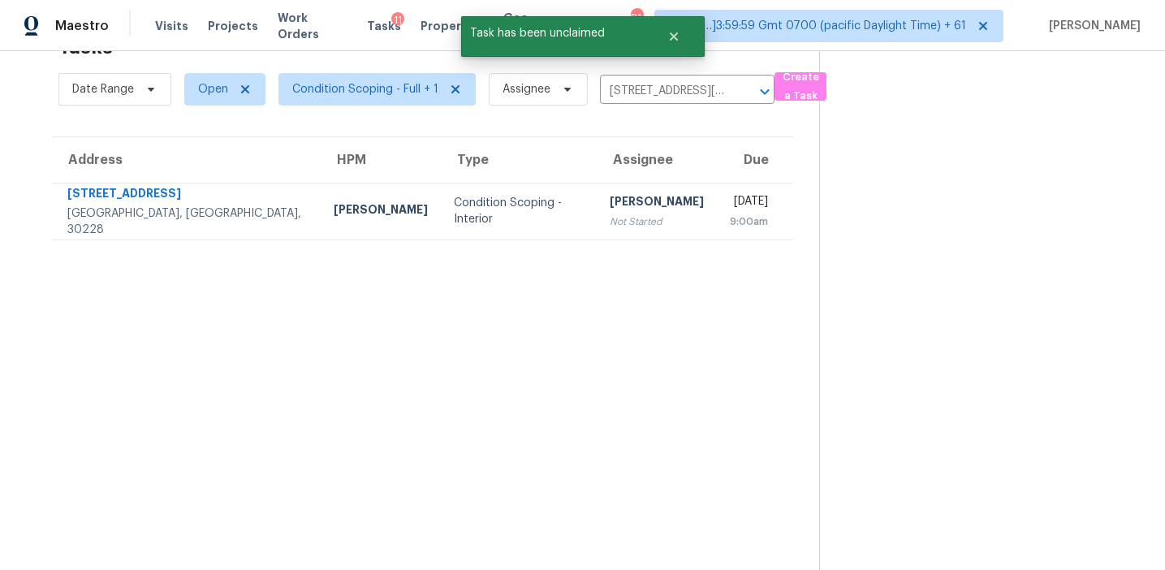
click at [717, 204] on td "Wed, Aug 20th 2025 9:00am" at bounding box center [755, 211] width 76 height 57
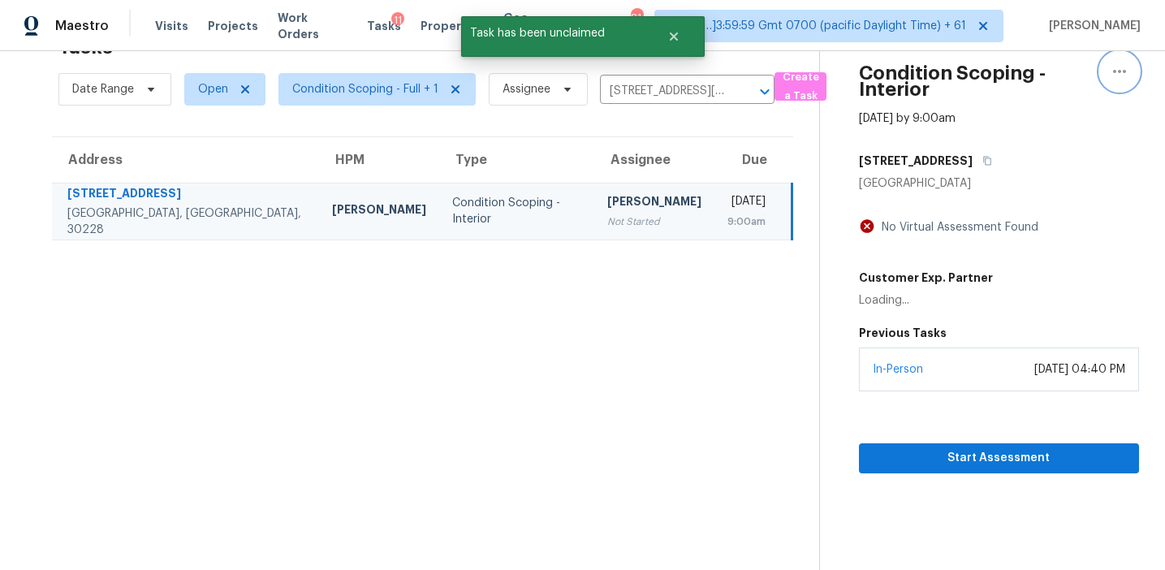
click at [1114, 76] on icon "button" at bounding box center [1119, 71] width 19 height 19
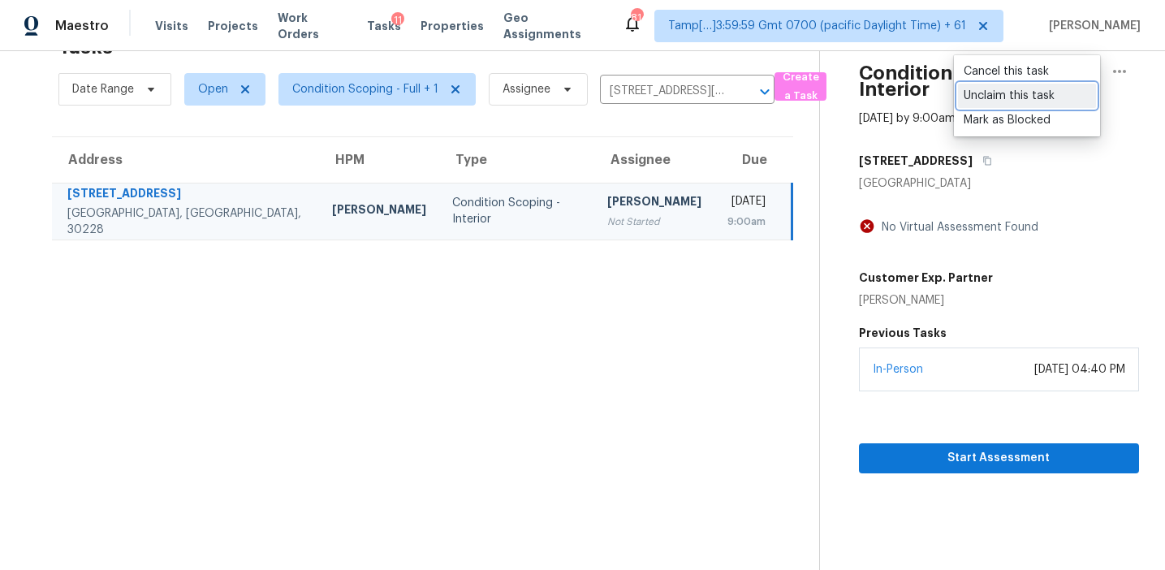
click at [1026, 97] on div "Unclaim this task" at bounding box center [1027, 96] width 127 height 16
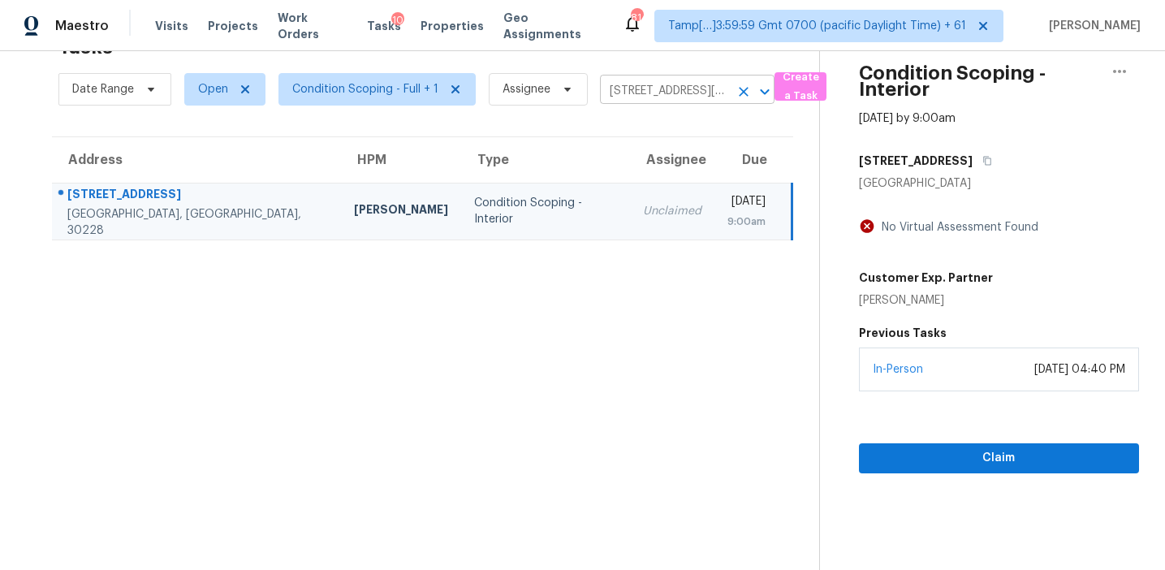
click at [647, 90] on input "213 Kyndal Dr, Hampton, GA 30228" at bounding box center [664, 91] width 129 height 25
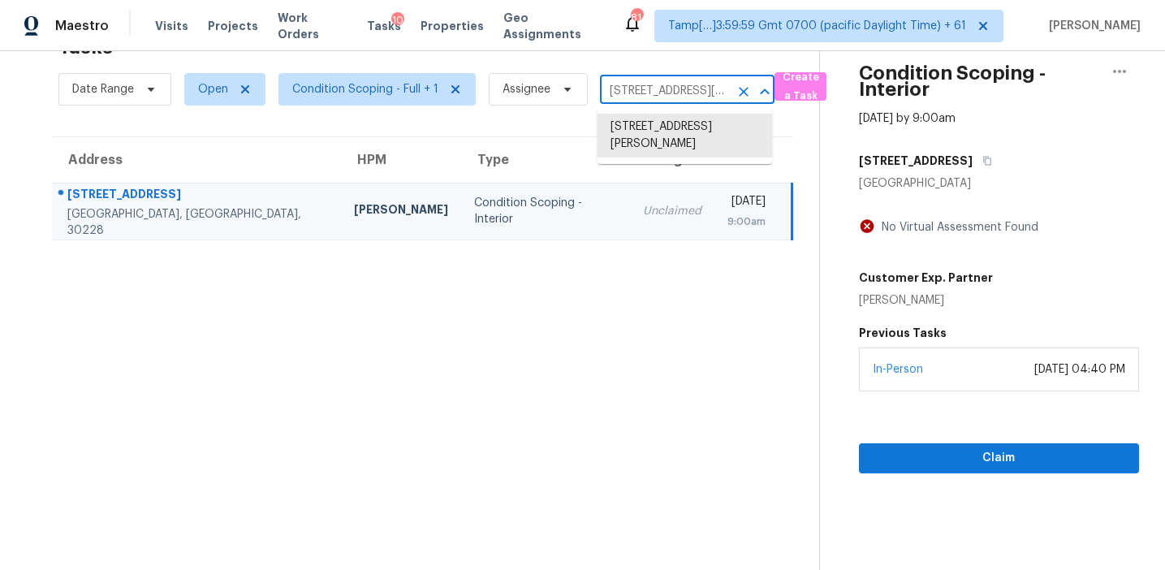
paste input "640 Mayfair Dr Cumming, GA, 30040"
type input "2640 Mayfair Dr Cumming, GA, 30040"
click at [670, 117] on li "2640 Mayfair Dr, Cumming, GA 30040" at bounding box center [685, 127] width 175 height 27
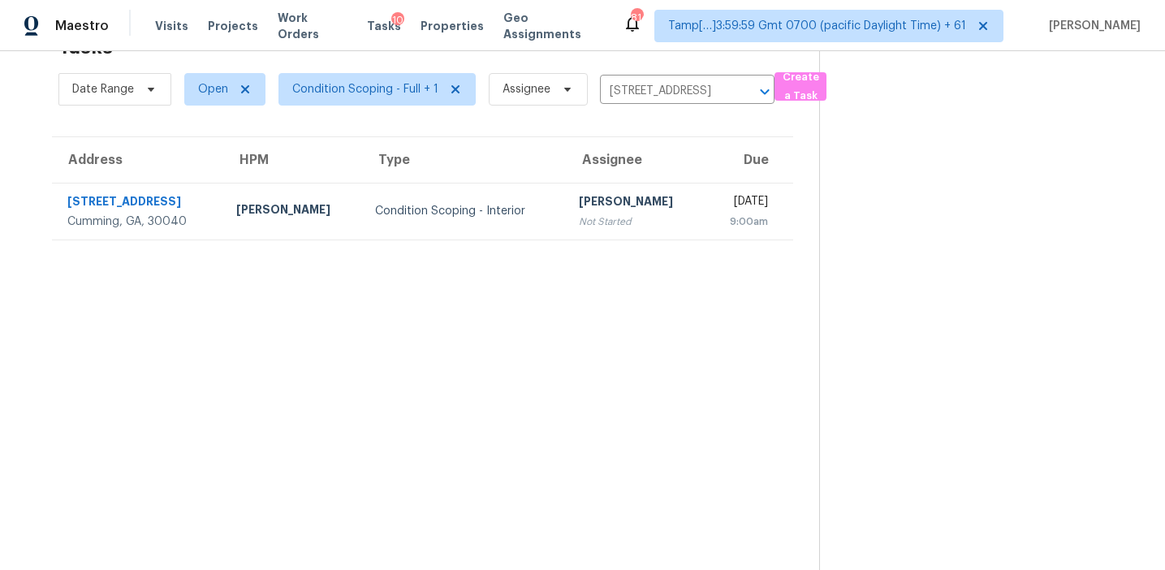
click at [718, 210] on div "[DATE]" at bounding box center [743, 203] width 50 height 20
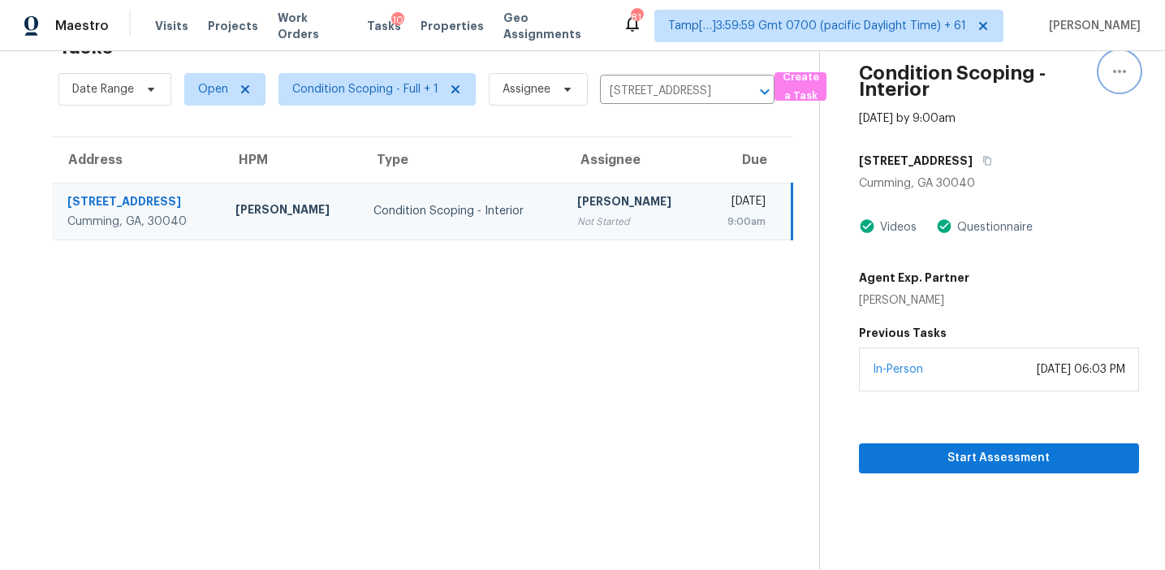
click at [1123, 75] on icon "button" at bounding box center [1119, 71] width 19 height 19
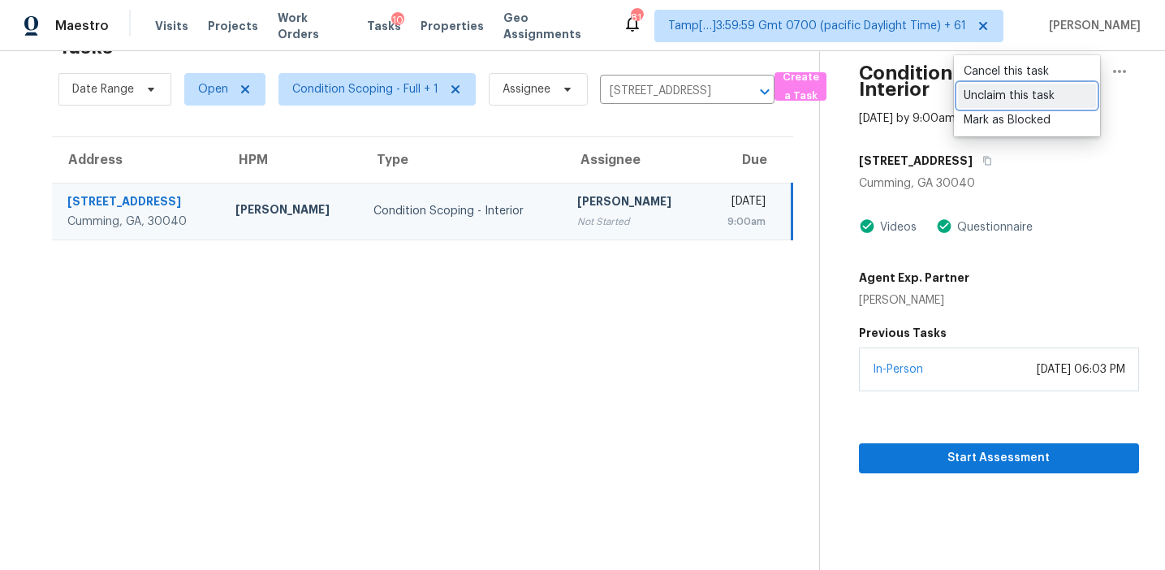
click at [1015, 90] on div "Unclaim this task" at bounding box center [1027, 96] width 127 height 16
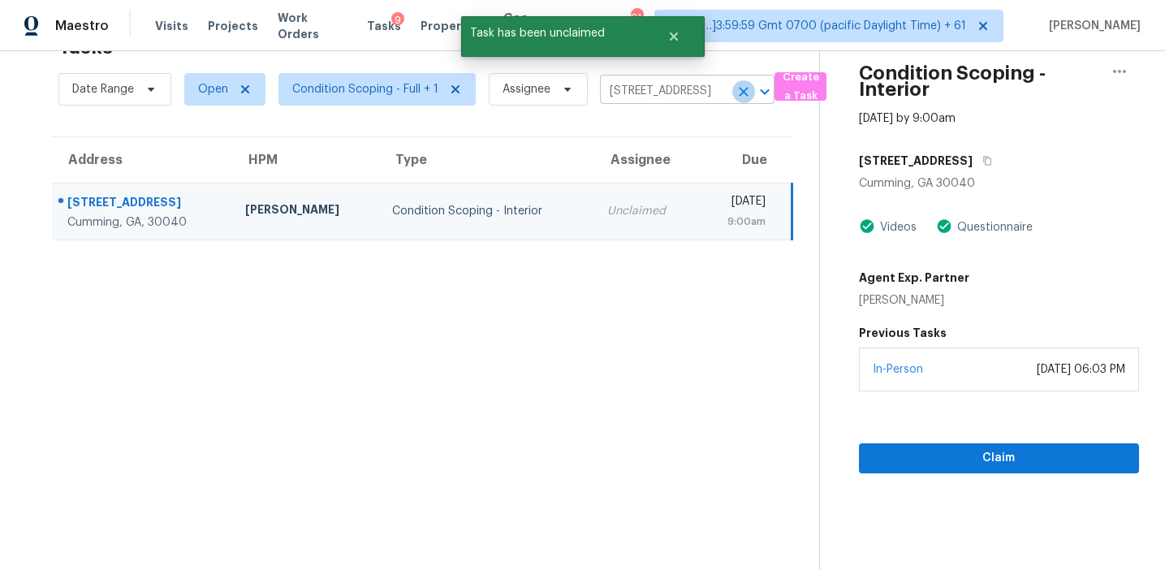
click at [738, 89] on icon "Clear" at bounding box center [744, 92] width 16 height 16
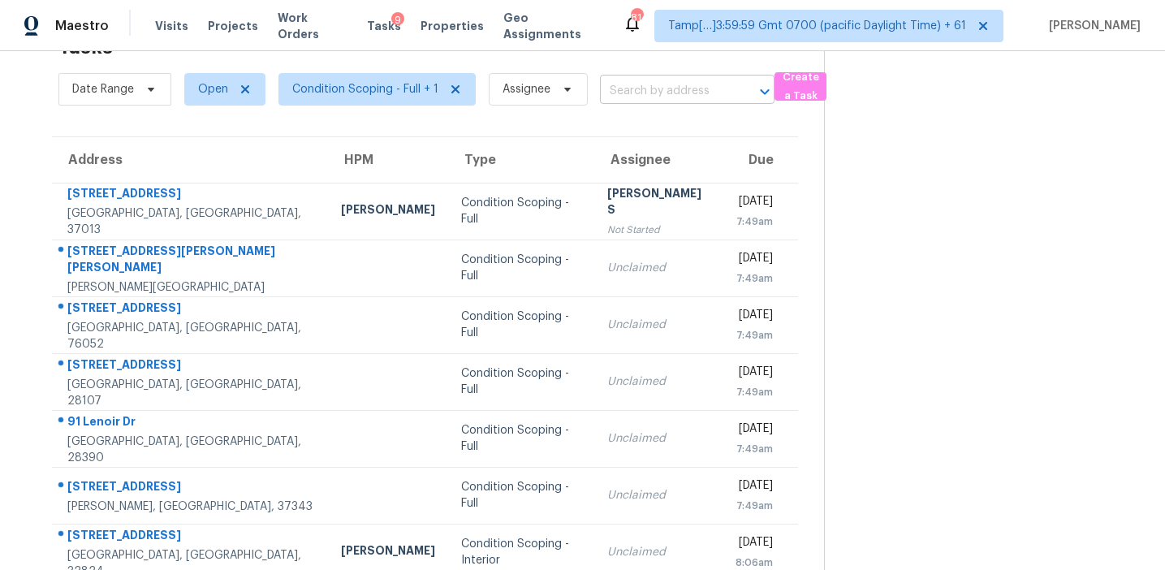
click at [621, 95] on input "text" at bounding box center [664, 91] width 129 height 25
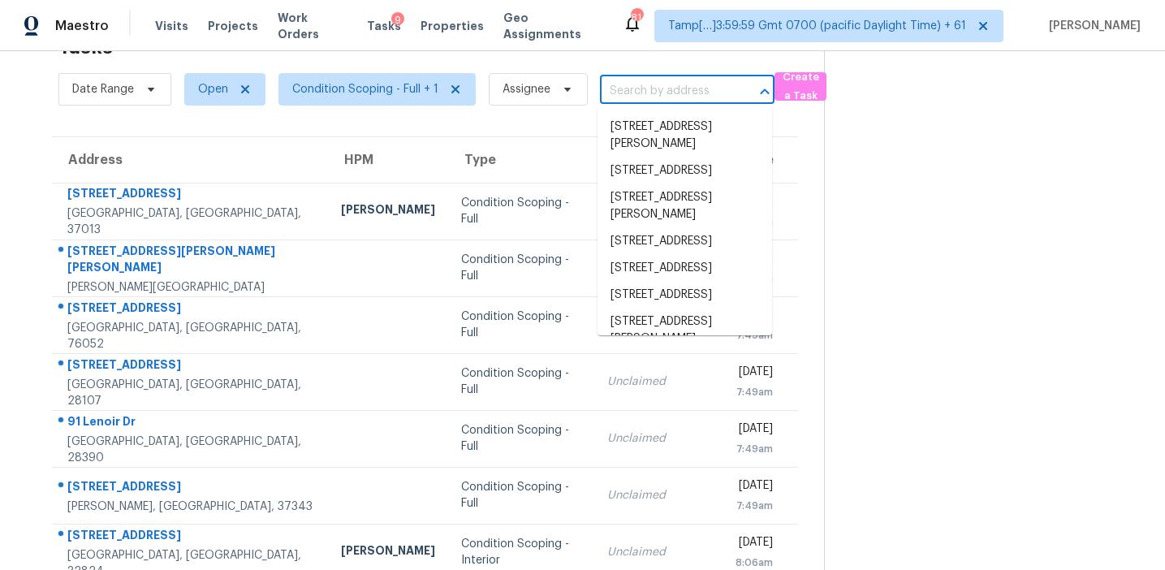
paste input "832 Brampton Way Locust Grove, GA, 30248"
type input "832 Brampton Way Locust Grove, GA, 30248"
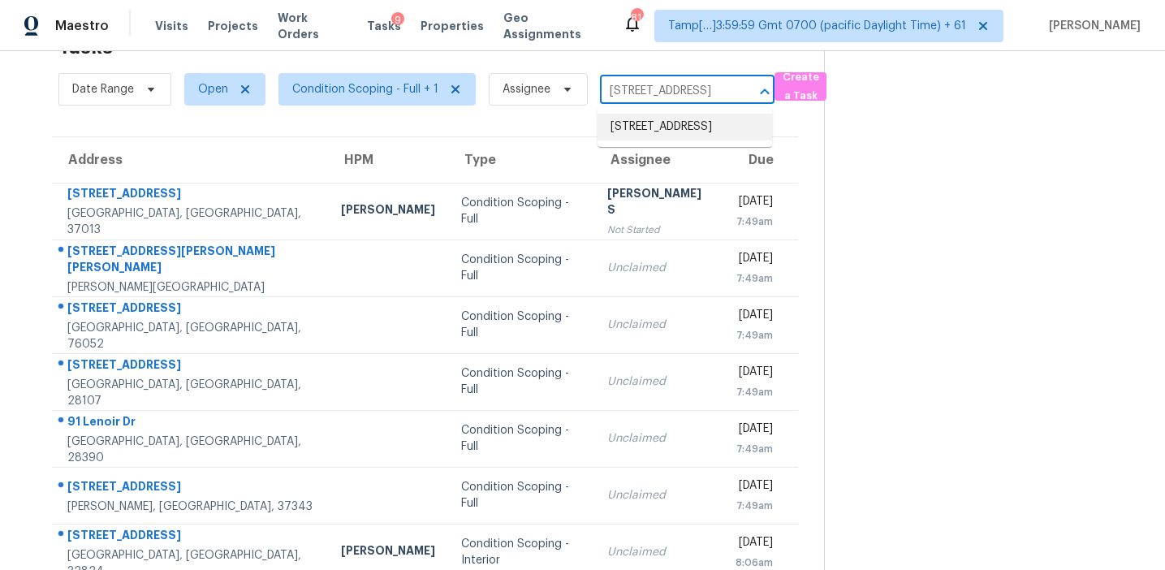
click at [645, 137] on li "832 Brampton Way, Locust Grove, GA 30248" at bounding box center [685, 127] width 175 height 27
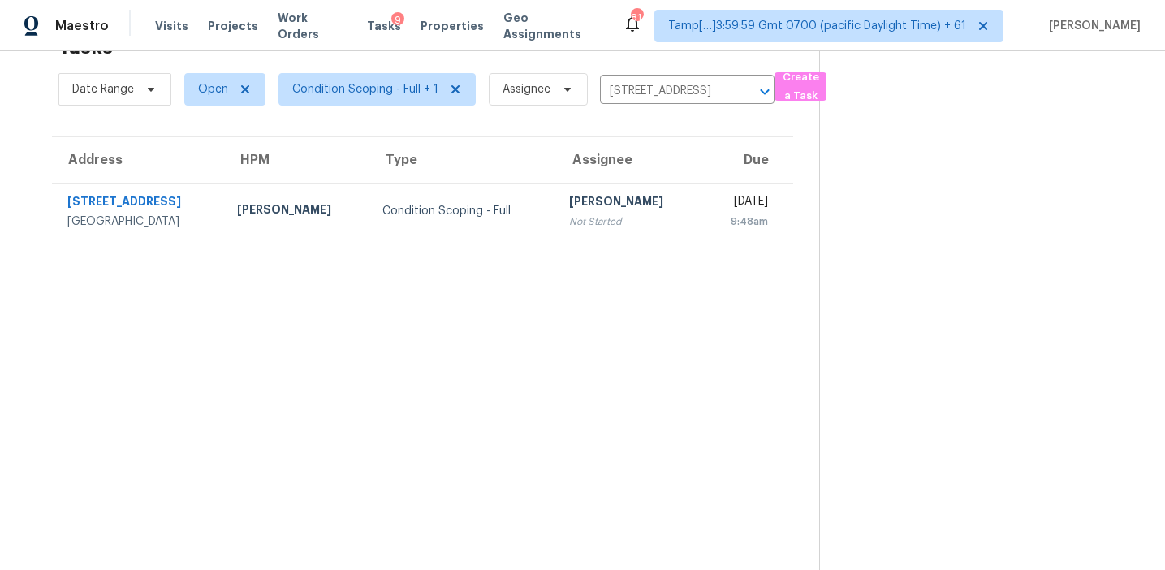
click at [581, 225] on div "Not Started" at bounding box center [628, 222] width 119 height 16
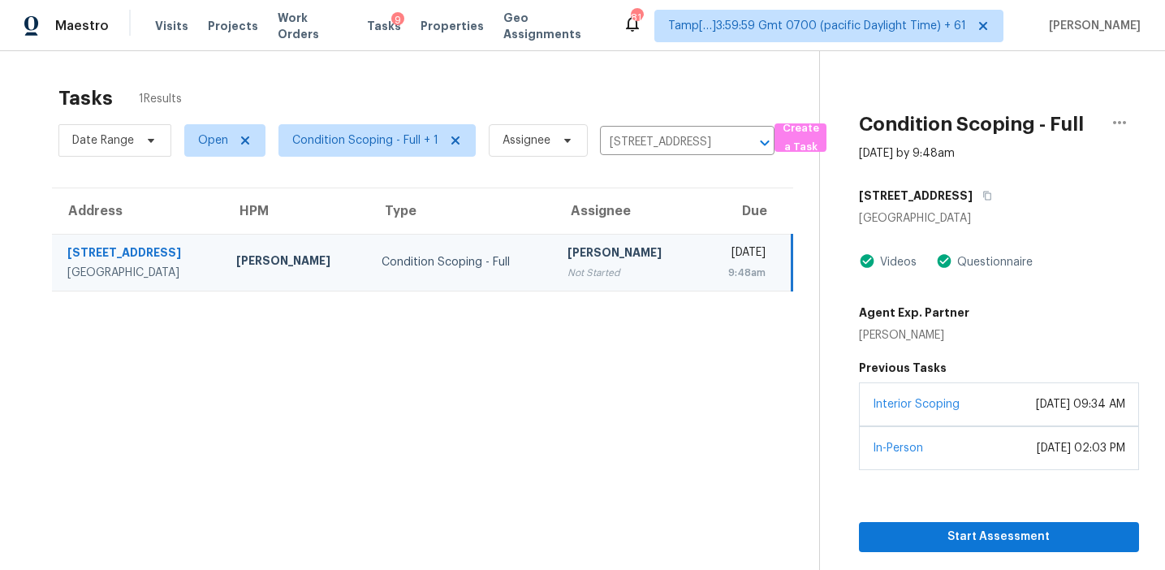
click at [492, 420] on section "Tasks 1 Results Date Range Open Condition Scoping - Full + 1 Assignee 832 Bramp…" at bounding box center [422, 349] width 793 height 544
click at [902, 538] on span "Start Assessment" at bounding box center [999, 537] width 254 height 20
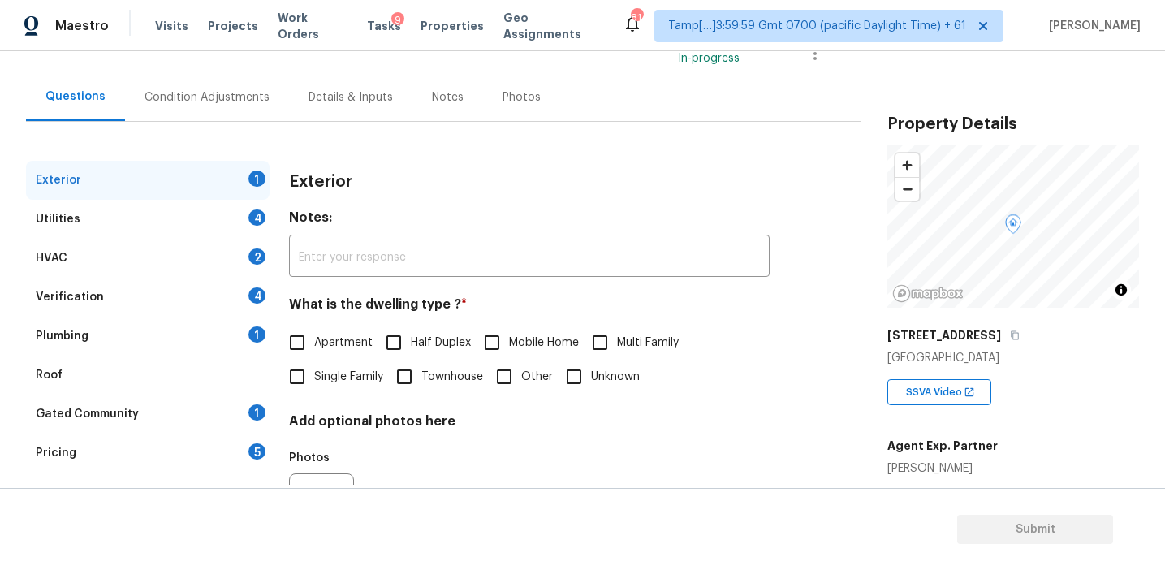
scroll to position [132, 0]
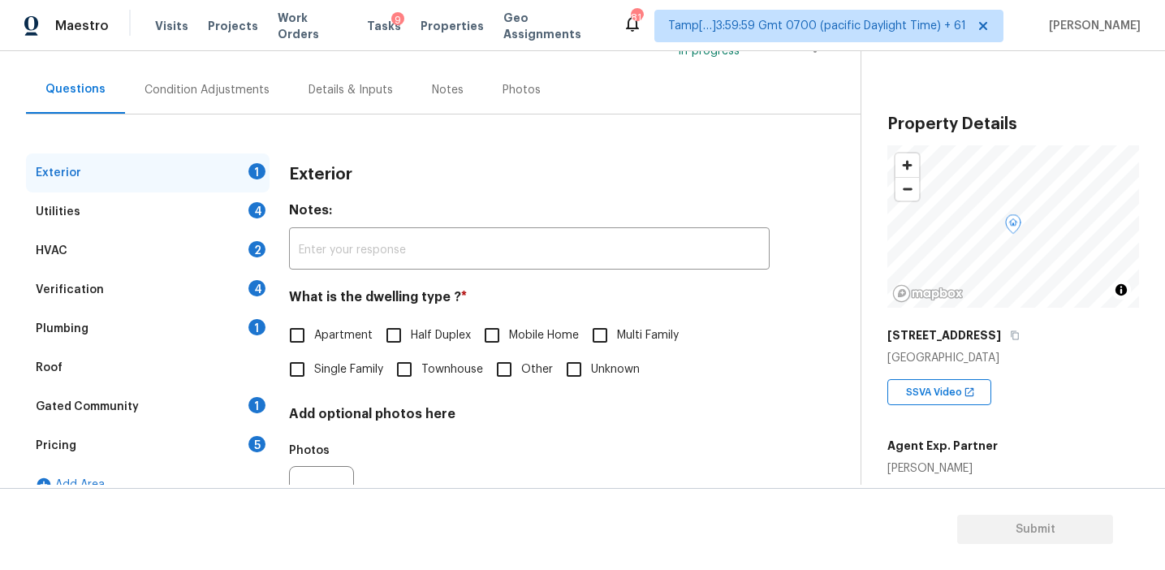
click at [569, 149] on div "Exterior 1 Utilities 4 HVAC 2 Verification 4 Plumbing 1 Roof Gated Community 1 …" at bounding box center [424, 337] width 796 height 446
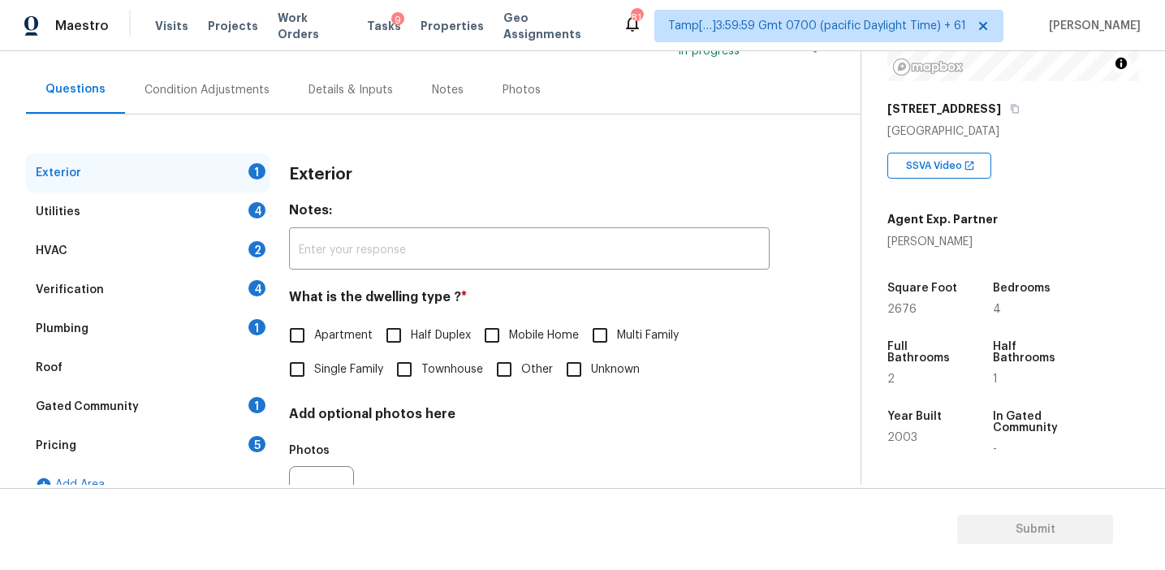
scroll to position [225, 0]
click at [357, 16] on div "Visits Projects Work Orders Tasks 9 Properties Geo Assignments" at bounding box center [389, 26] width 468 height 32
click at [367, 24] on span "Tasks" at bounding box center [384, 25] width 34 height 11
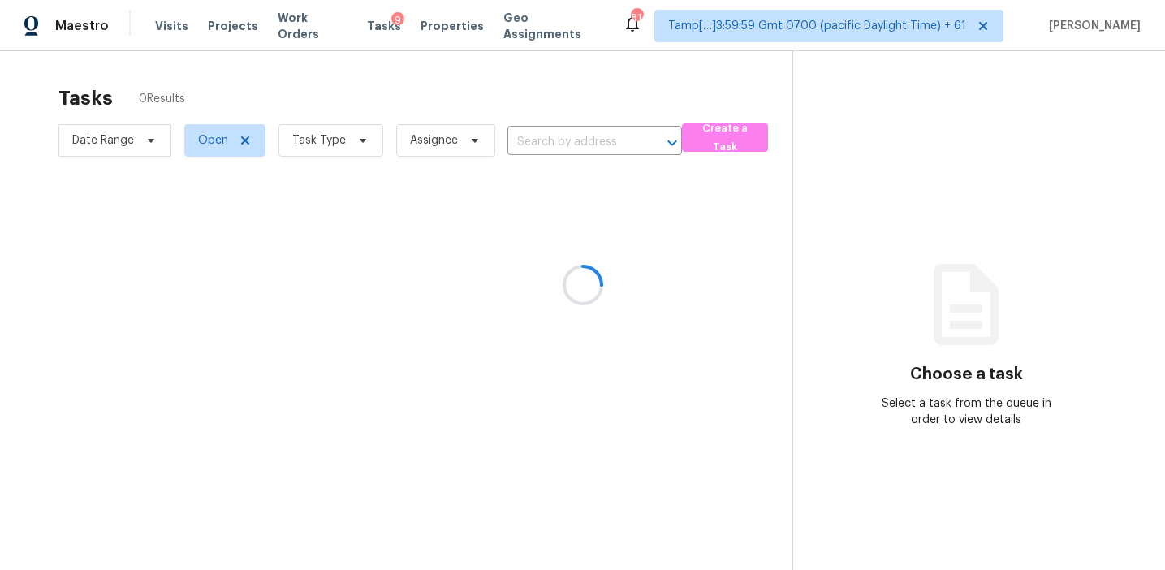
click at [539, 107] on div at bounding box center [582, 285] width 1165 height 570
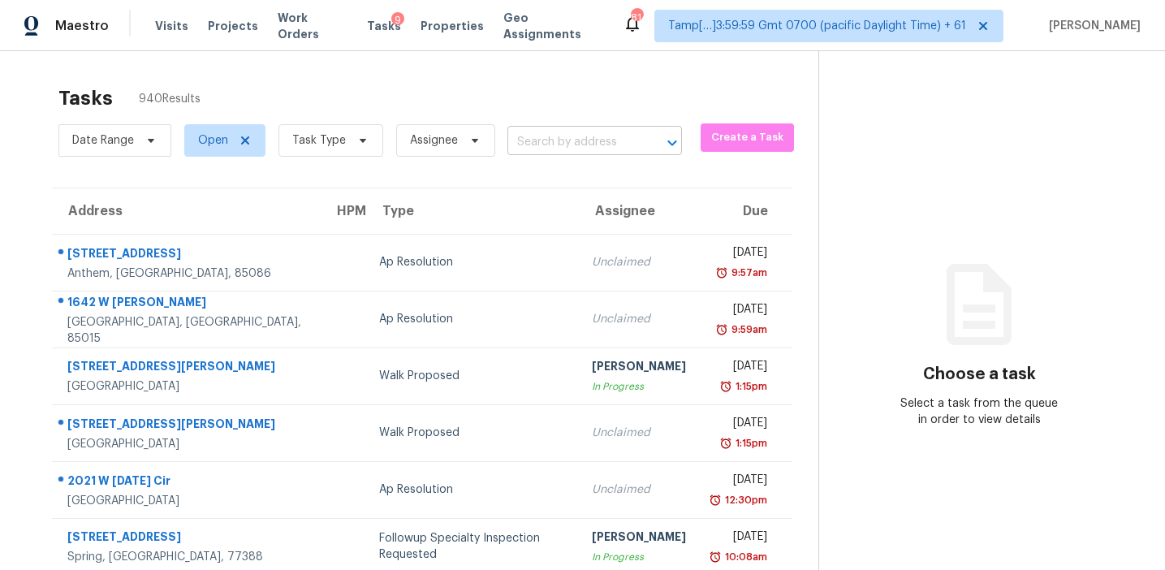
click at [539, 149] on input "text" at bounding box center [571, 142] width 129 height 25
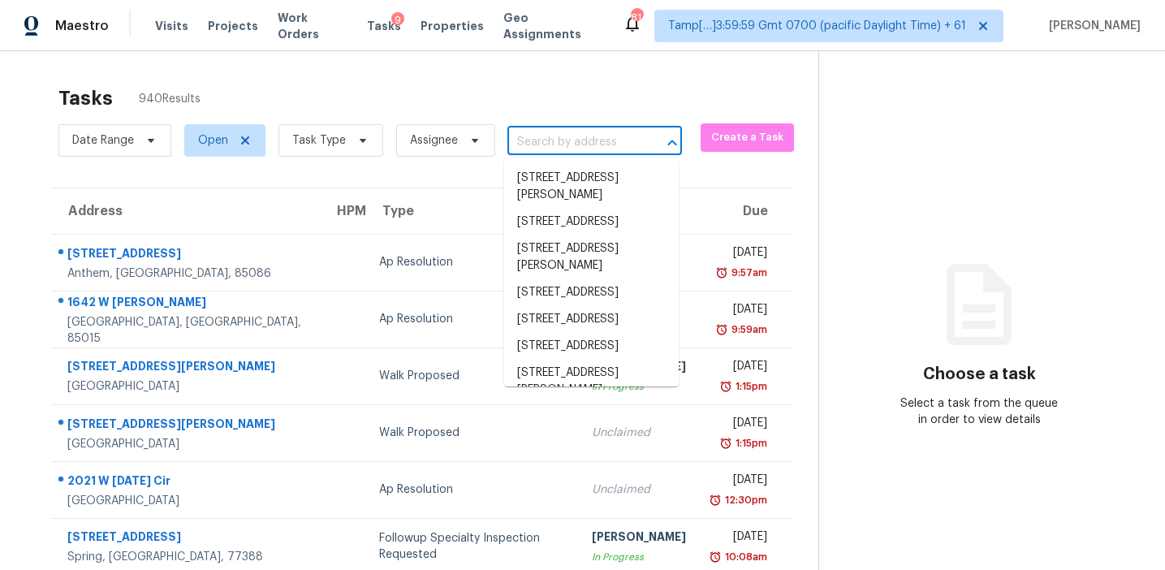
paste input "7810 Defender Ln Rowlett, TX, 75089"
type input "7810 Defender Ln Rowlett, TX, 75089"
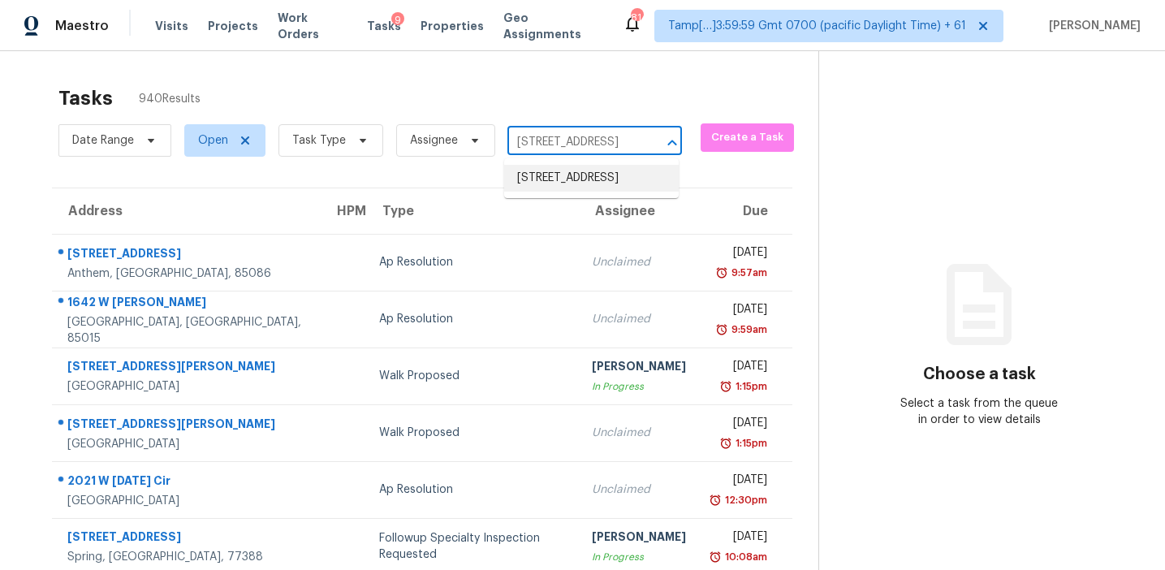
click at [559, 190] on li "7810 Defender Ln, Rowlett, TX 75089" at bounding box center [591, 178] width 175 height 27
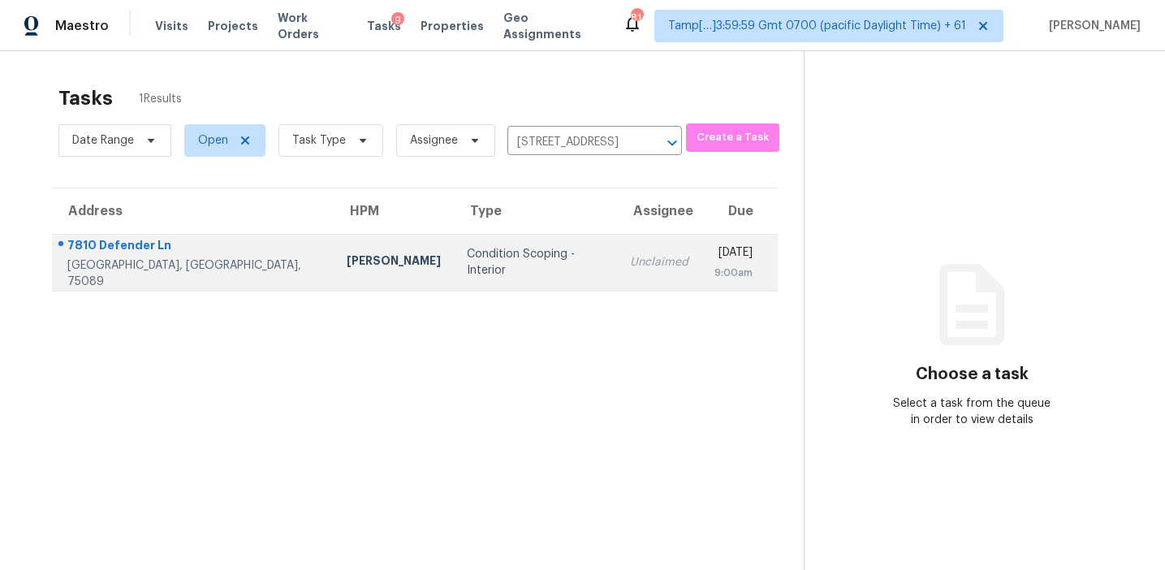
click at [630, 264] on div "Unclaimed" at bounding box center [659, 262] width 58 height 16
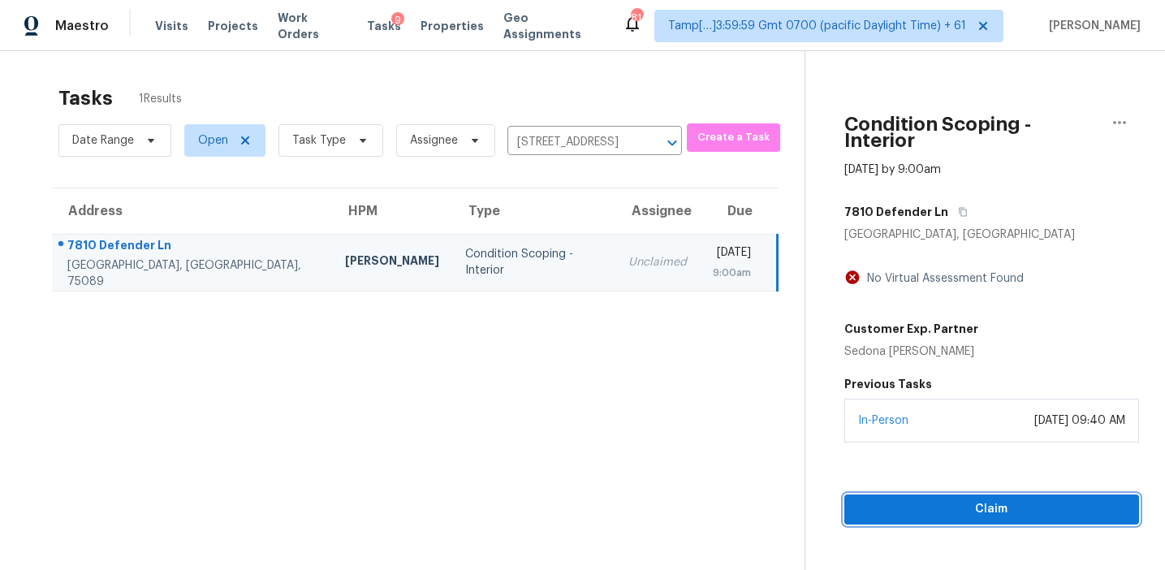
click at [945, 506] on button "Claim" at bounding box center [991, 509] width 295 height 30
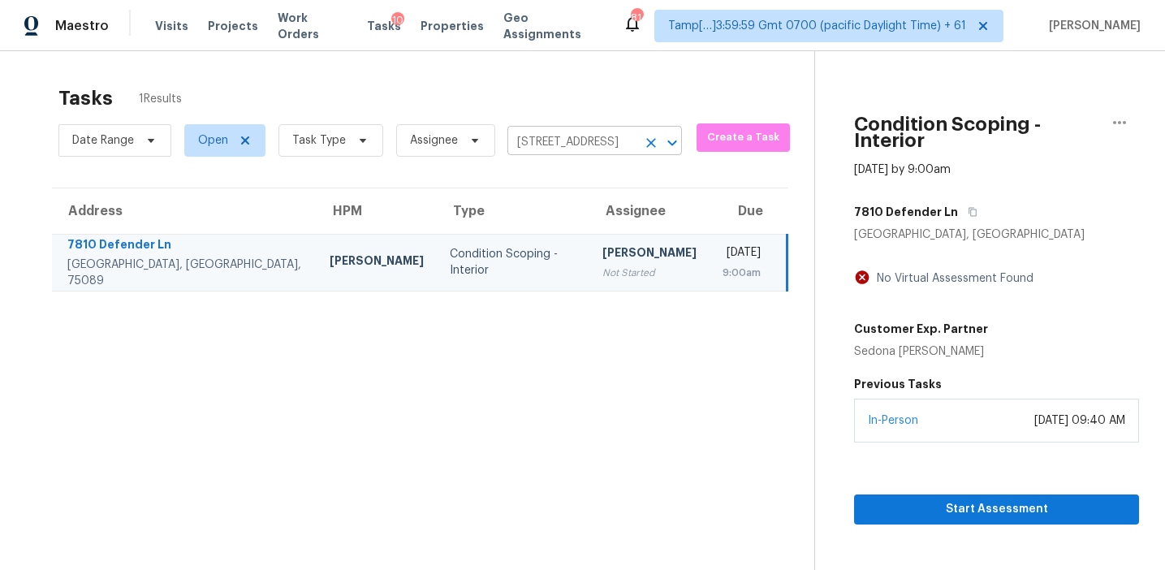
click at [607, 151] on input "7810 Defender Ln, Rowlett, TX 75089" at bounding box center [571, 142] width 129 height 25
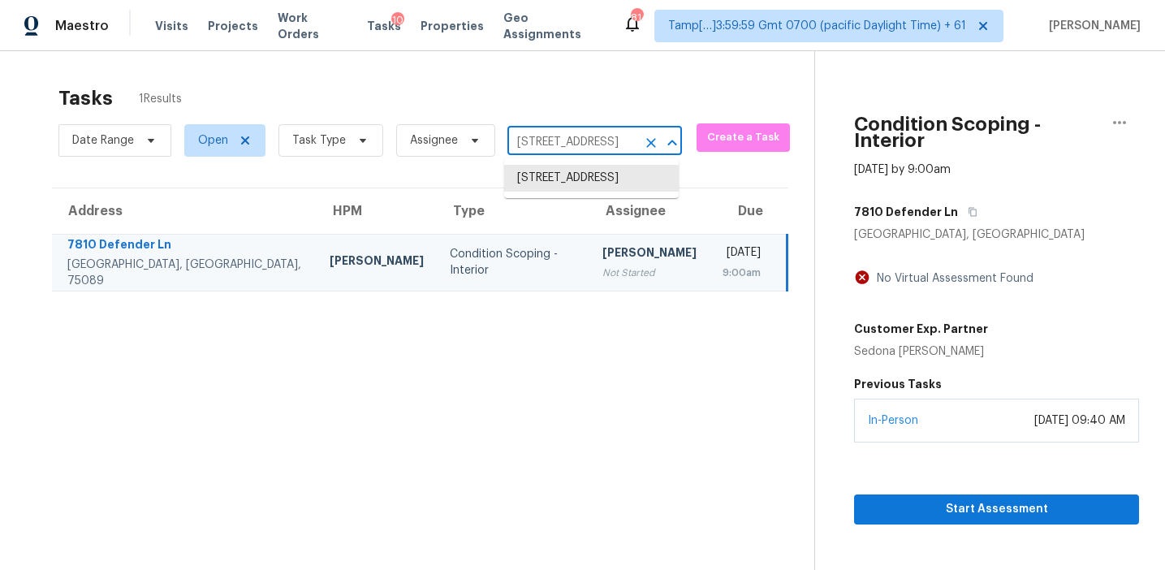
paste input "2611 Ridgemoor Ct Arlington, TX, 76016"
type input "2611 Ridgemoor Ct Arlington, TX, 76016"
click at [605, 184] on li "2611 Ridgemoor Ct, Arlington, TX 76016" at bounding box center [591, 178] width 175 height 27
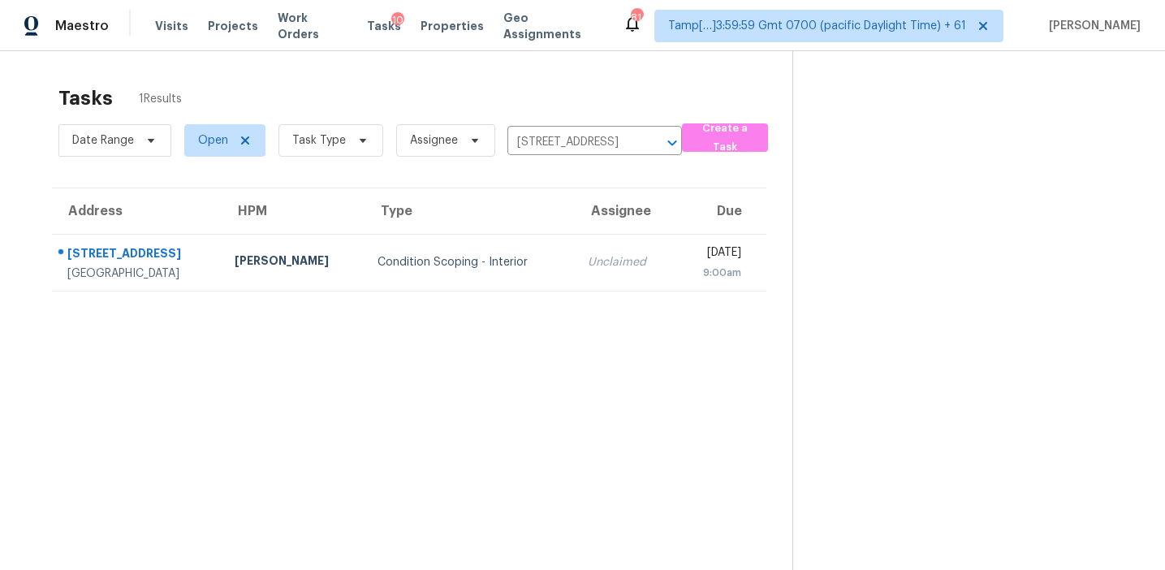
click at [575, 244] on td "Unclaimed" at bounding box center [625, 262] width 101 height 57
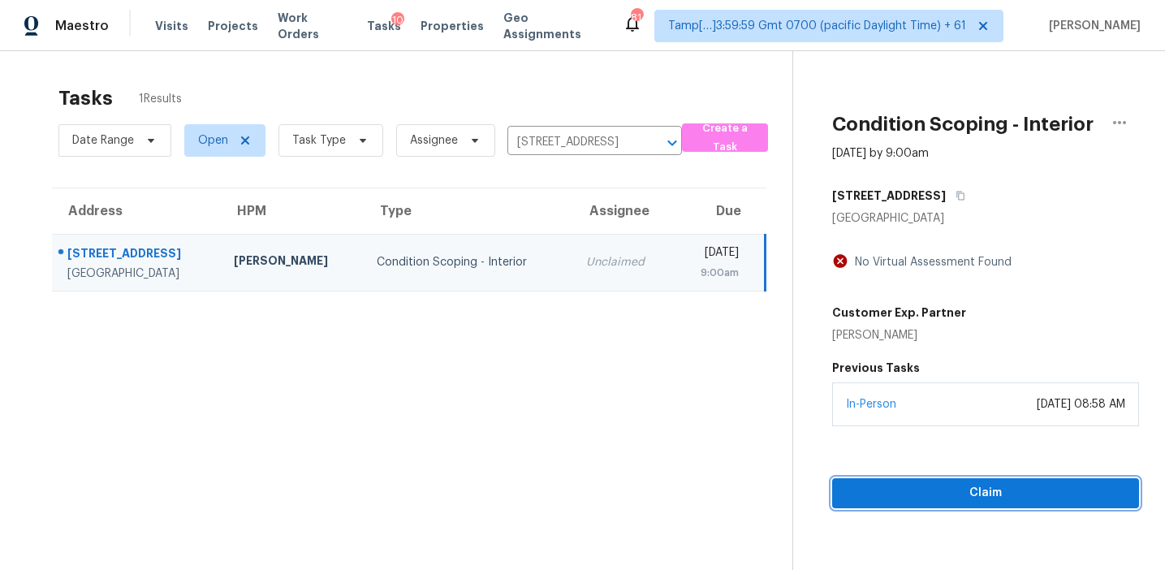
click at [866, 486] on span "Claim" at bounding box center [985, 493] width 281 height 20
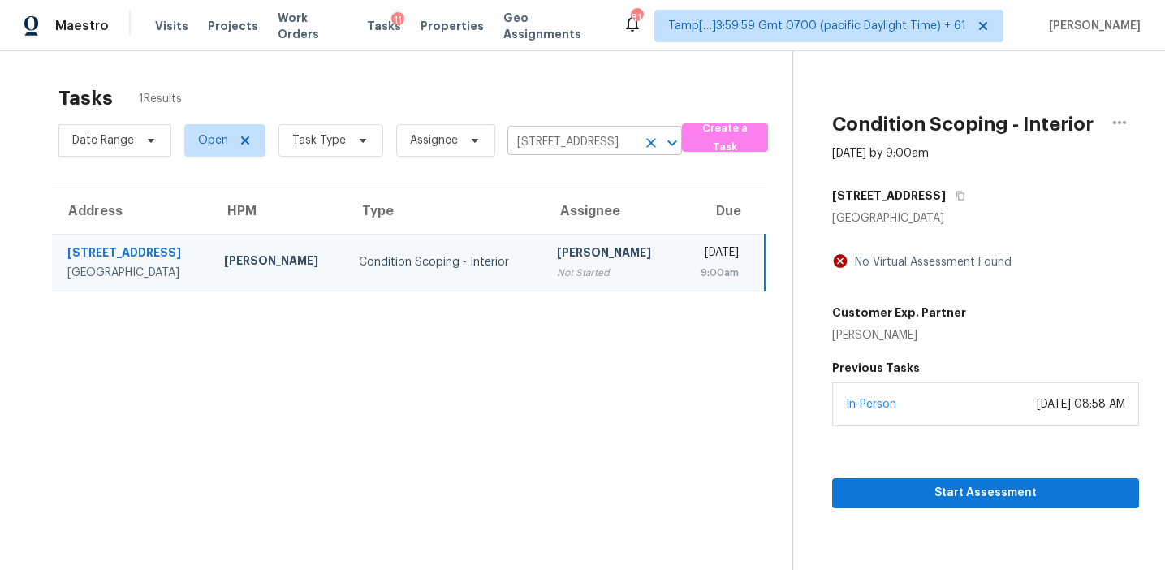
click at [582, 143] on input "2611 Ridgemoor Ct, Arlington, TX 76016" at bounding box center [571, 142] width 129 height 25
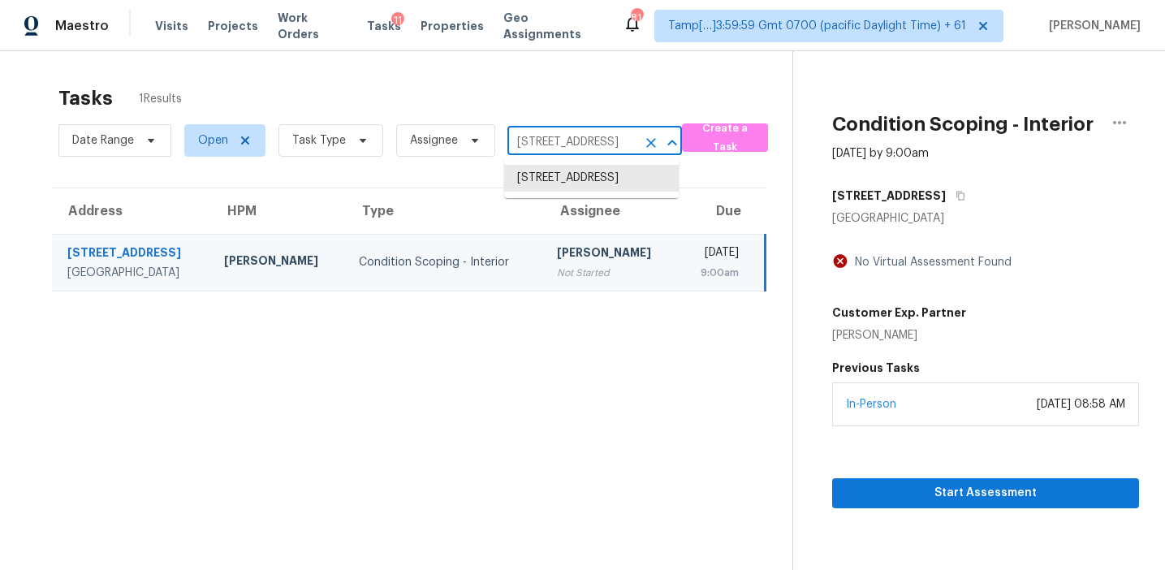
paste input "811 Broad St Durham, NC, 27704"
type input "2811 Broad St Durham, NC, 27704"
click at [592, 179] on li "2811 Broad St, Durham, NC 27704" at bounding box center [591, 178] width 175 height 27
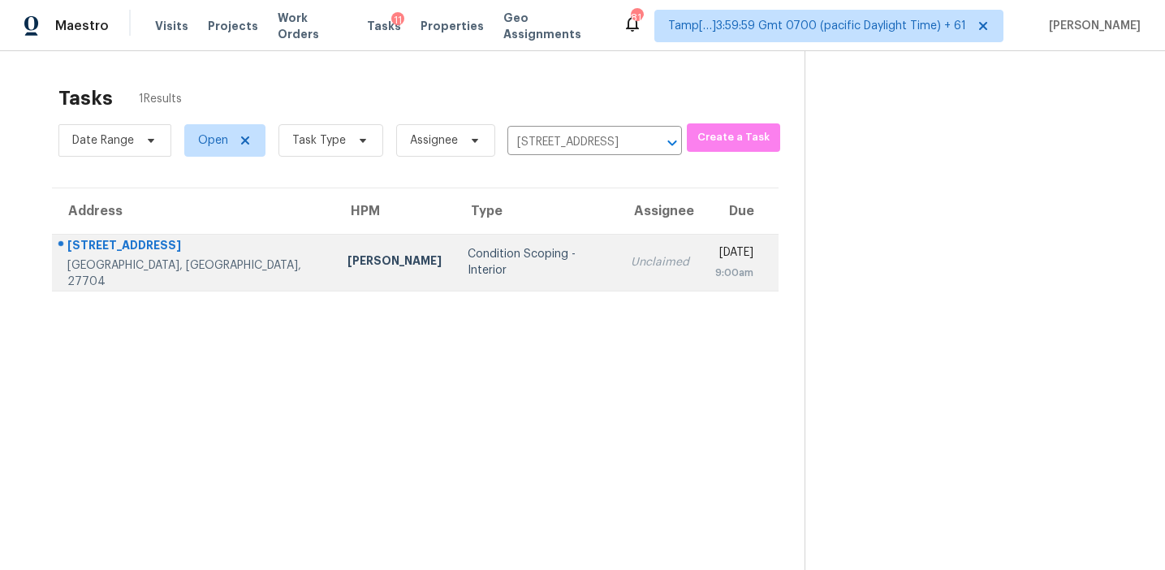
click at [618, 249] on td "Unclaimed" at bounding box center [660, 262] width 84 height 57
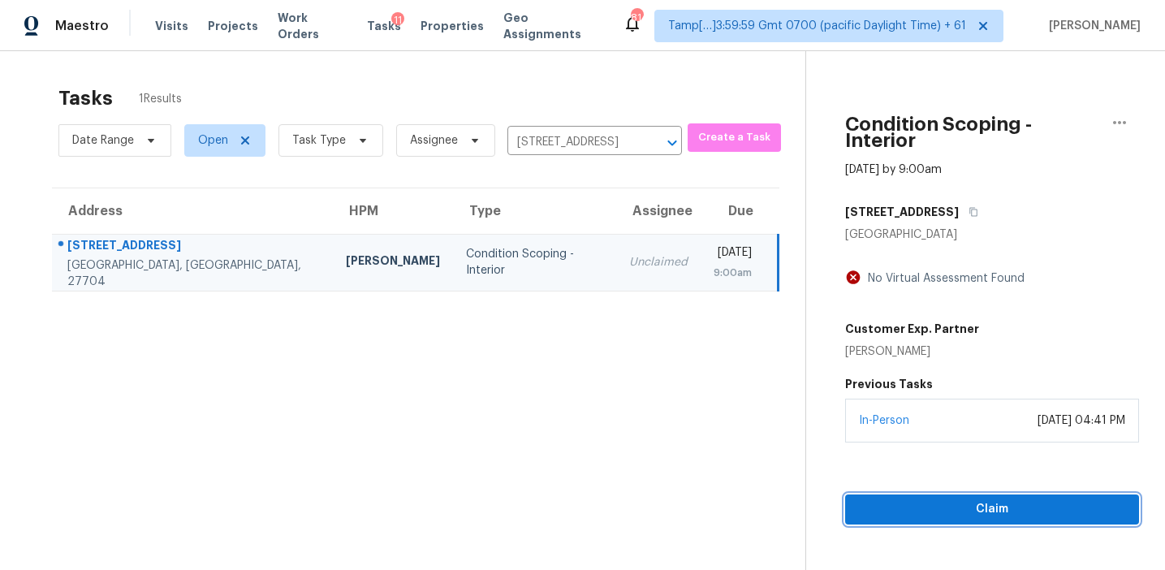
click at [906, 499] on span "Claim" at bounding box center [992, 509] width 268 height 20
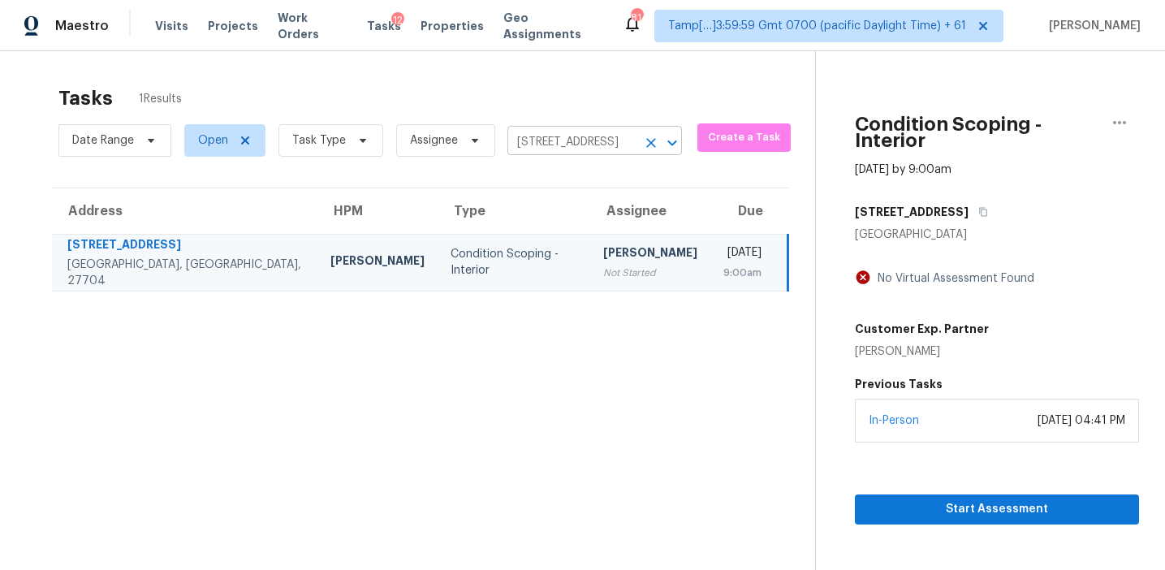
click at [573, 141] on input "2811 Broad St, Durham, NC 27704" at bounding box center [571, 142] width 129 height 25
paste input "832 Brampton Way Locust Grove, GA, 30248"
type input "832 Brampton Way Locust Grove, GA, 30248"
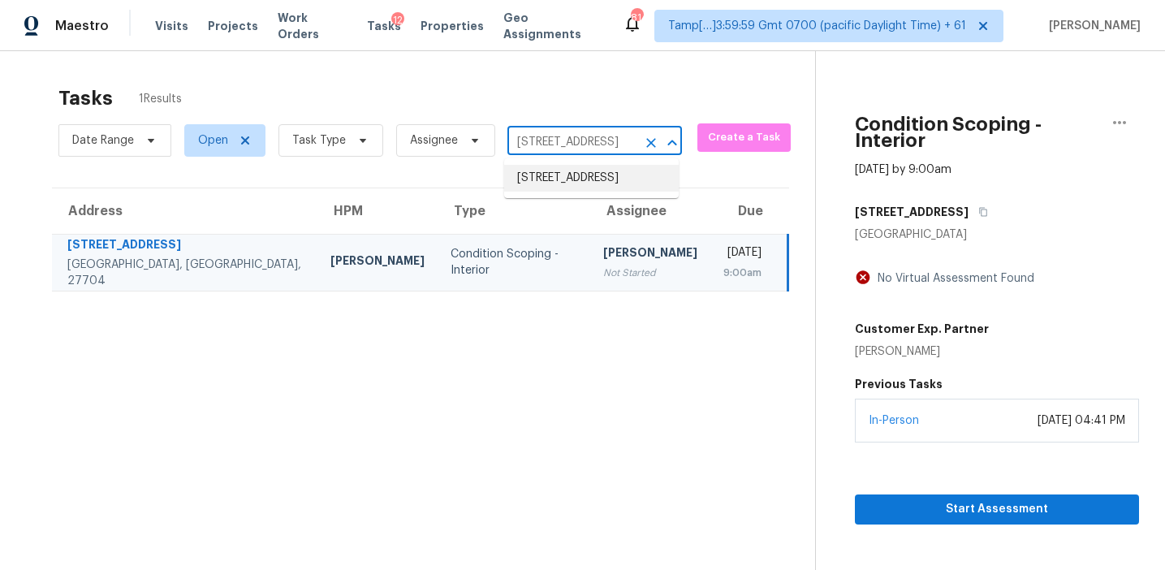
click at [610, 183] on li "832 Brampton Way, Locust Grove, GA 30248" at bounding box center [591, 178] width 175 height 27
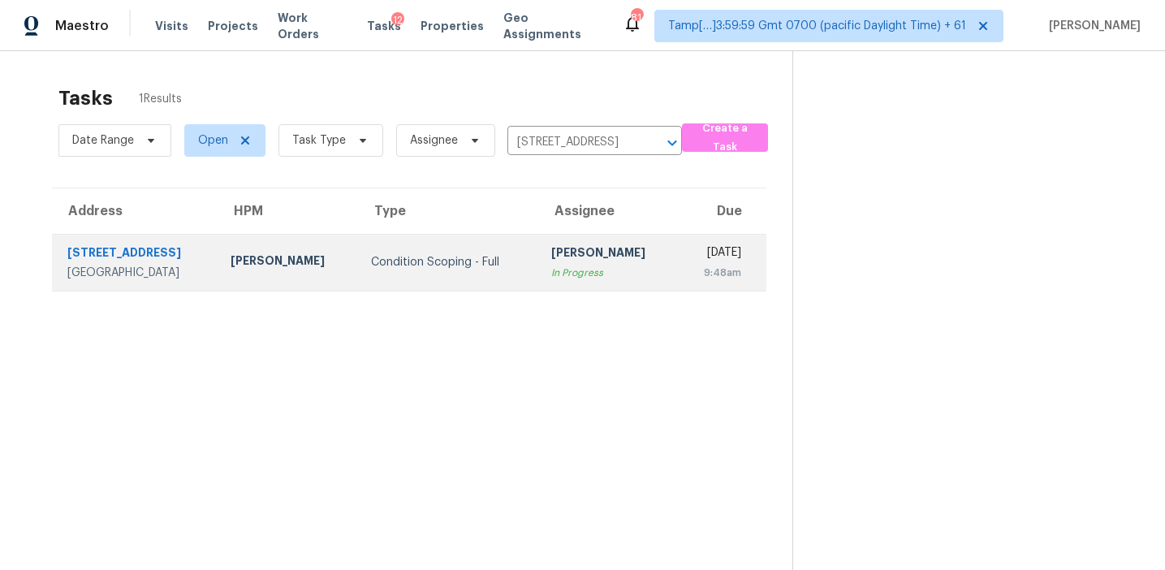
click at [551, 266] on div "In Progress" at bounding box center [608, 273] width 114 height 16
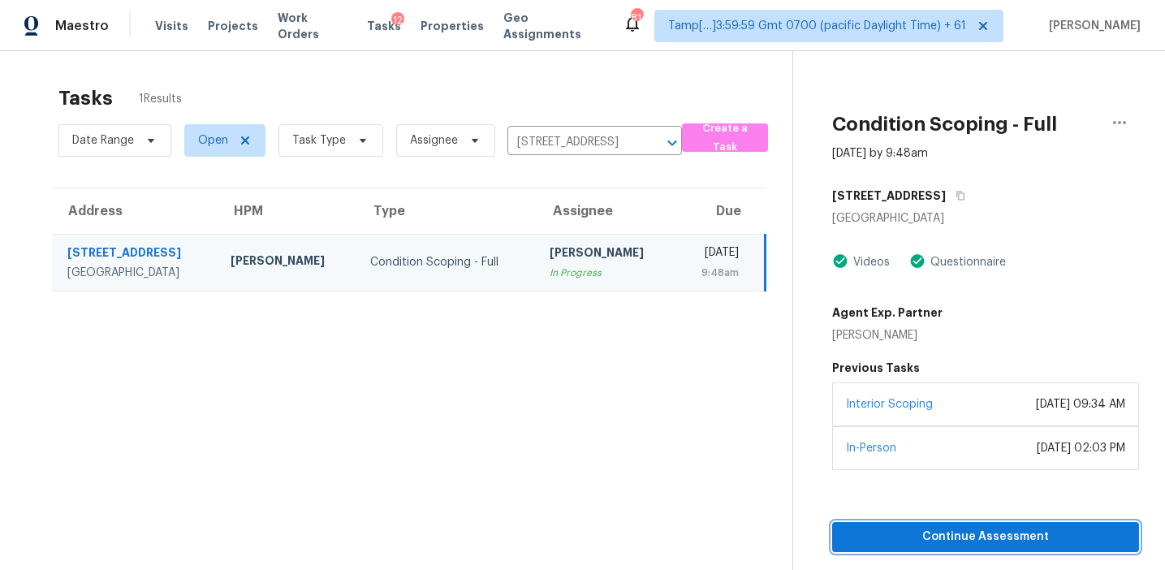
click at [905, 537] on span "Continue Assessment" at bounding box center [985, 537] width 281 height 20
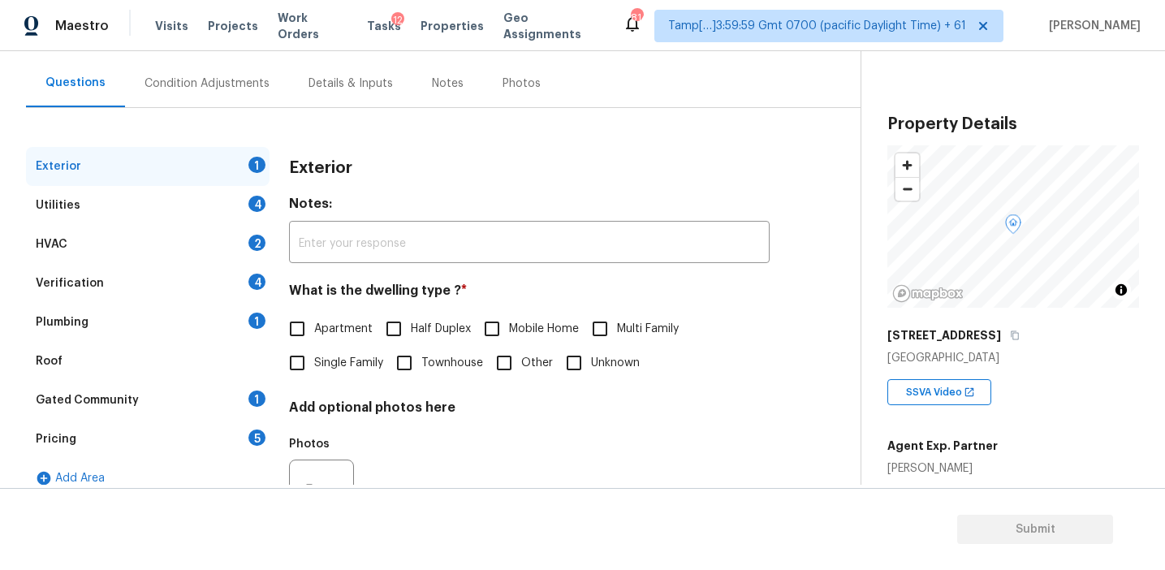
scroll to position [140, 0]
click at [524, 175] on div "Exterior" at bounding box center [529, 166] width 481 height 42
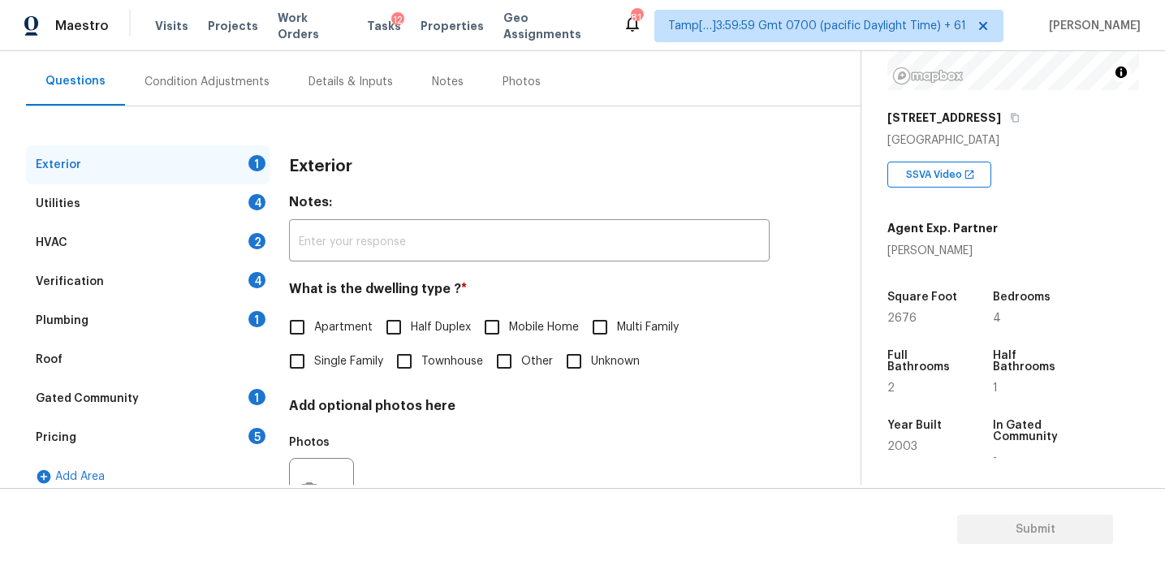
scroll to position [218, 0]
click at [945, 410] on div "Year Built 2003" at bounding box center [937, 441] width 101 height 70
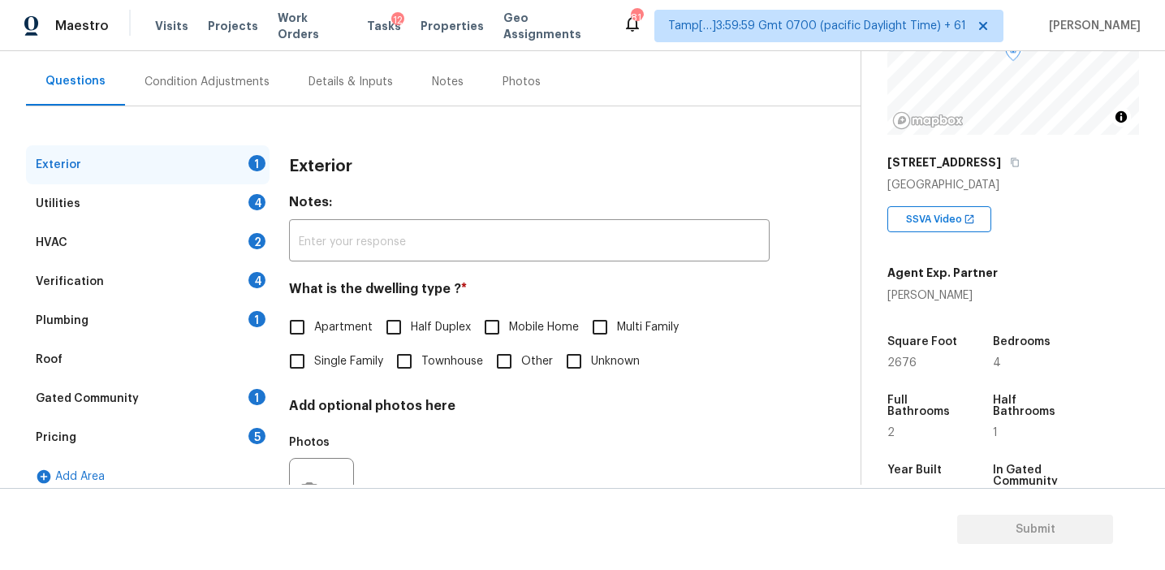
scroll to position [209, 0]
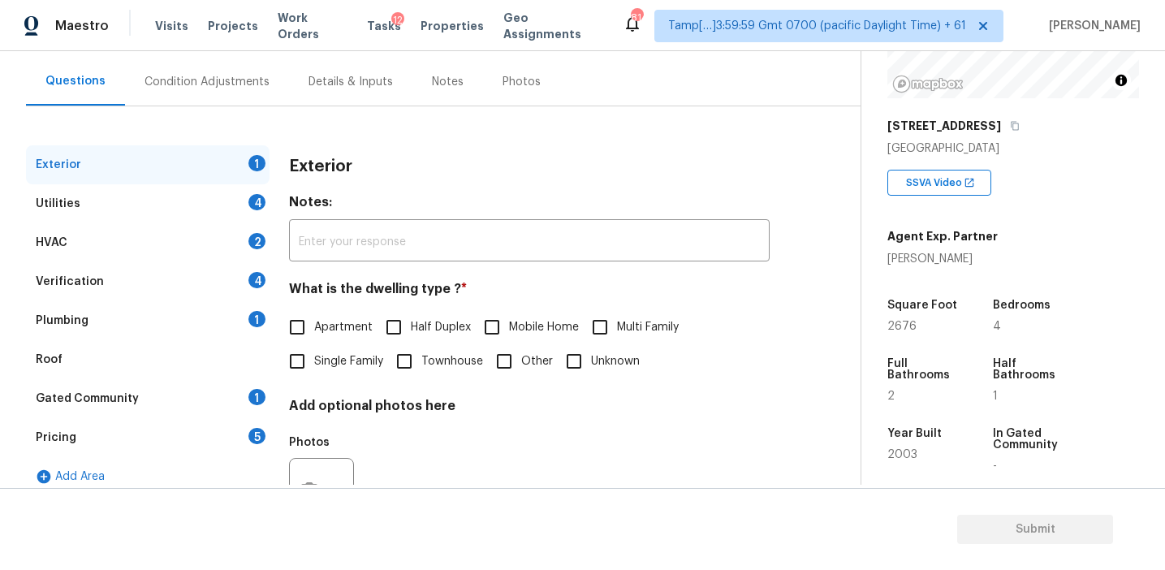
click at [542, 296] on h4 "What is the dwelling type ? *" at bounding box center [529, 292] width 481 height 23
click at [215, 437] on div "Pricing 5" at bounding box center [148, 437] width 244 height 39
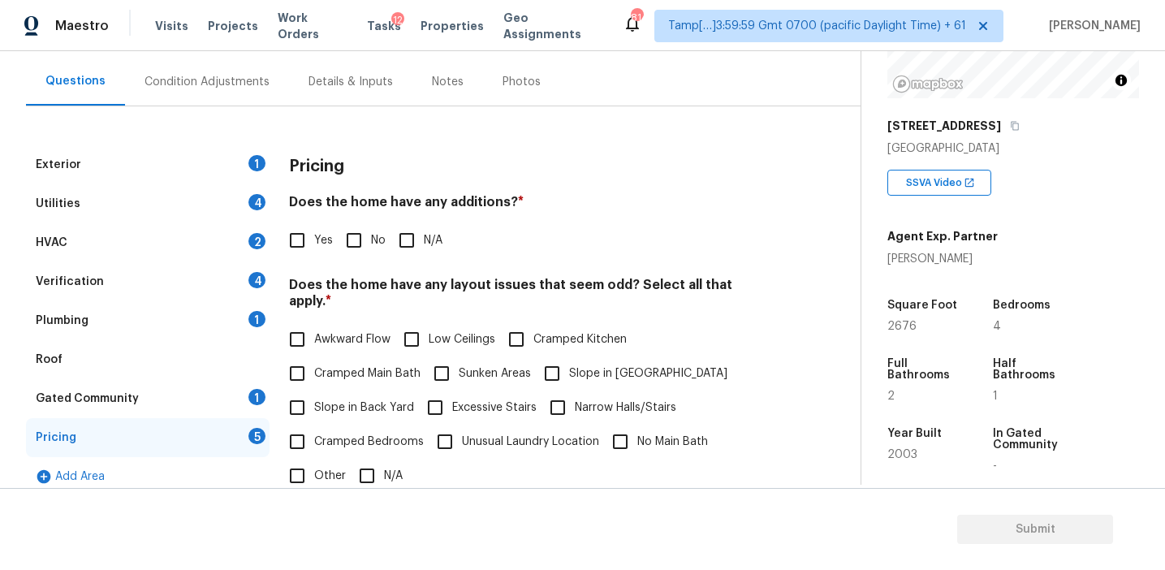
click at [317, 188] on div "Pricing Does the home have any additions? * Yes No N/A Does the home have any l…" at bounding box center [529, 461] width 481 height 632
click at [527, 189] on div "Pricing Does the home have any additions? * Yes No N/A Does the home have any l…" at bounding box center [529, 461] width 481 height 632
click at [370, 188] on div "Pricing Does the home have any additions? * Yes No N/A Does the home have any l…" at bounding box center [529, 461] width 481 height 632
click at [256, 93] on div "Condition Adjustments" at bounding box center [207, 82] width 164 height 48
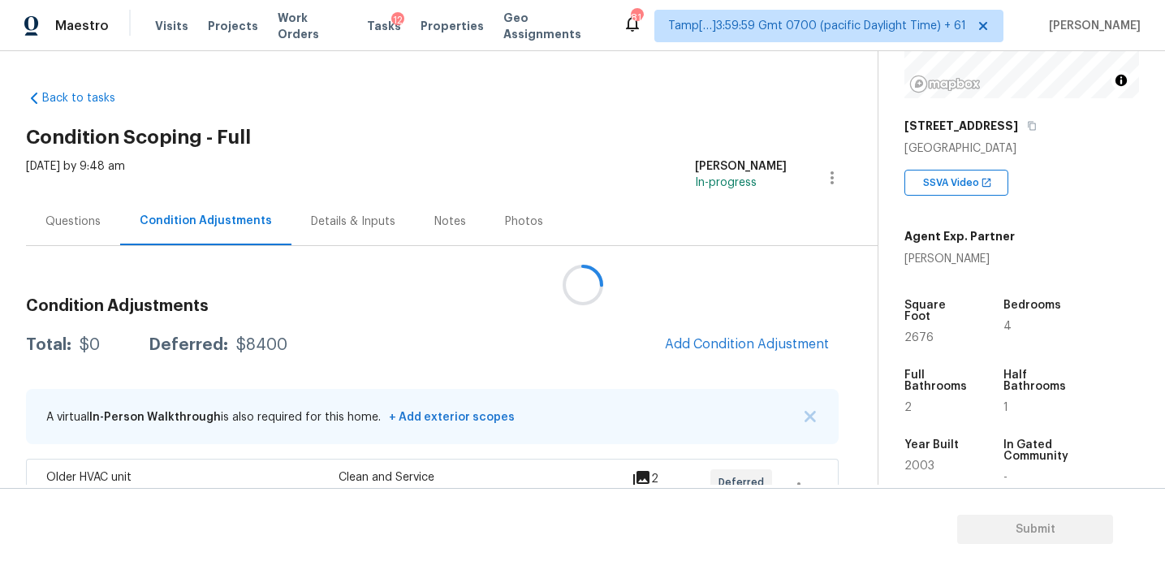
click at [672, 343] on div at bounding box center [582, 285] width 1165 height 570
click at [633, 345] on div at bounding box center [582, 285] width 1165 height 570
click at [697, 343] on div at bounding box center [582, 285] width 1165 height 570
click at [697, 343] on span "Add Condition Adjustment" at bounding box center [747, 344] width 164 height 15
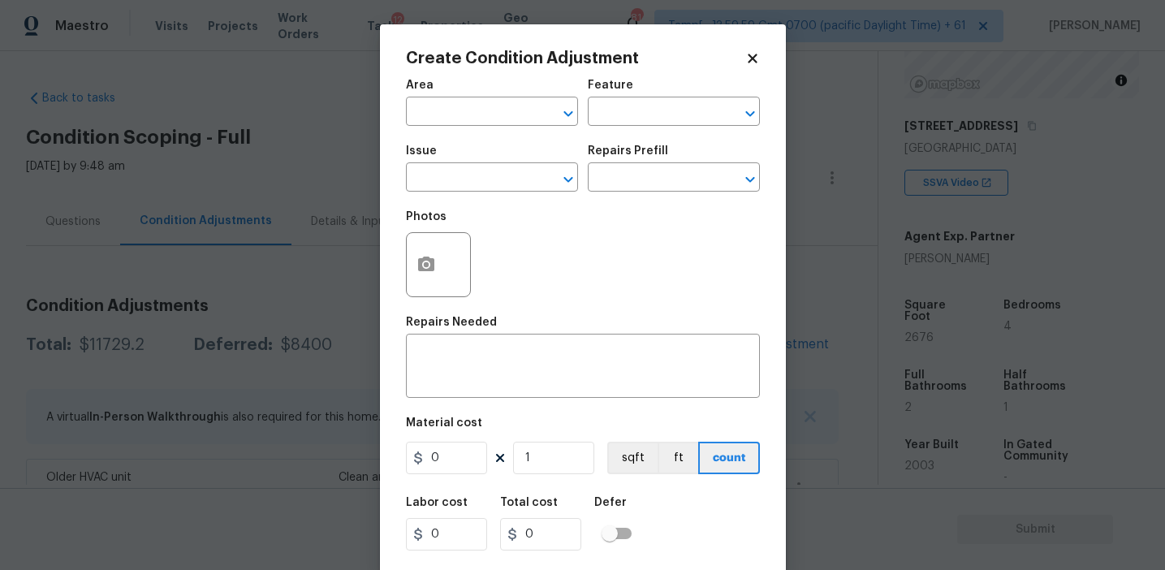
click at [460, 165] on div "Issue" at bounding box center [492, 155] width 172 height 21
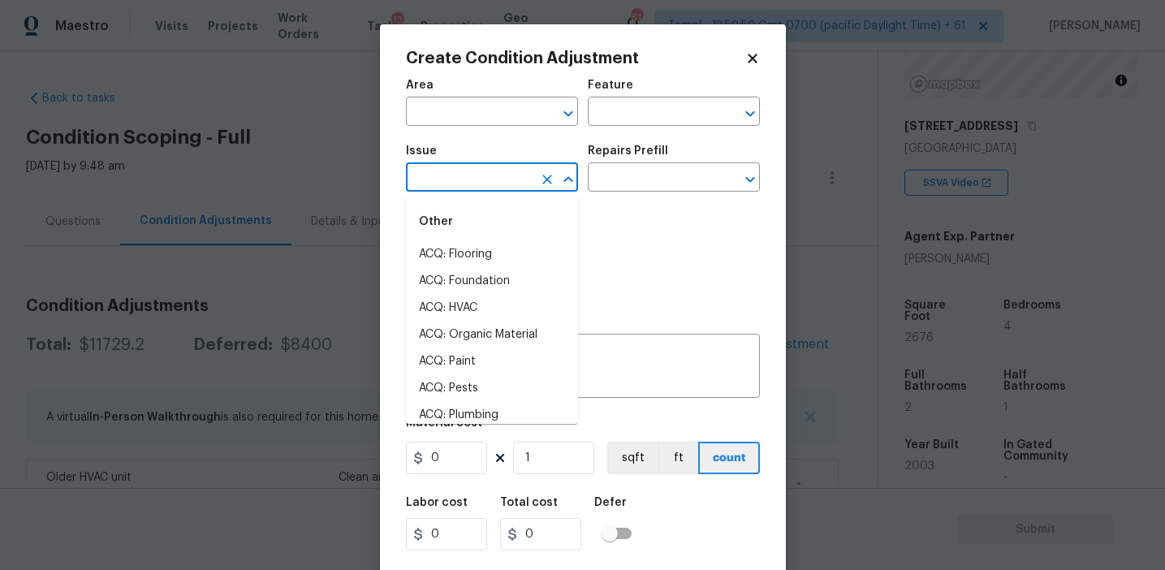
click at [466, 174] on input "text" at bounding box center [469, 178] width 127 height 25
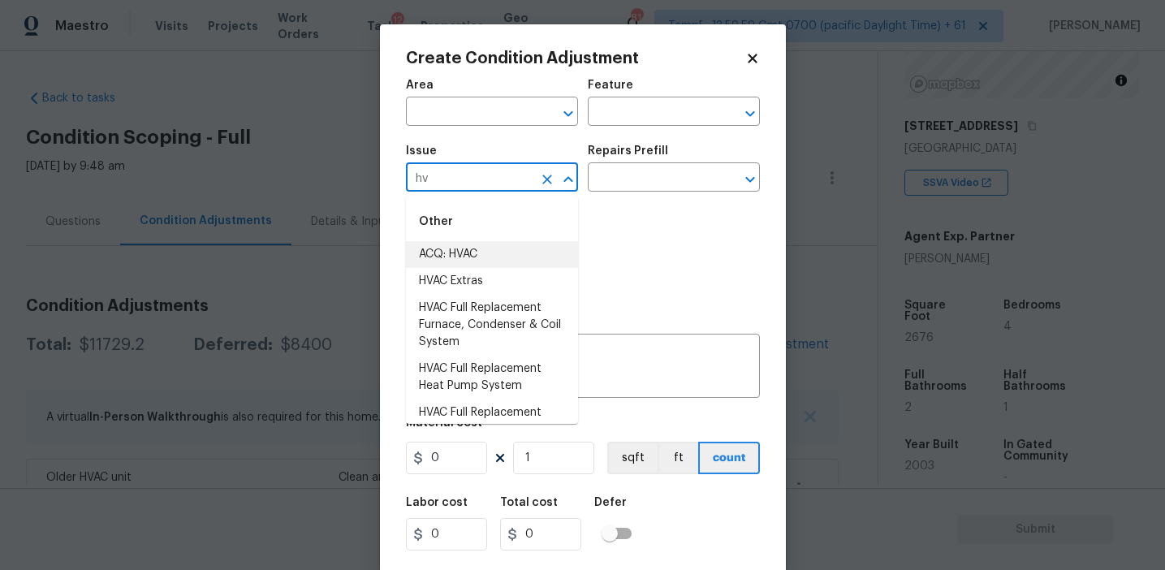
click at [496, 244] on li "ACQ: HVAC" at bounding box center [492, 254] width 172 height 27
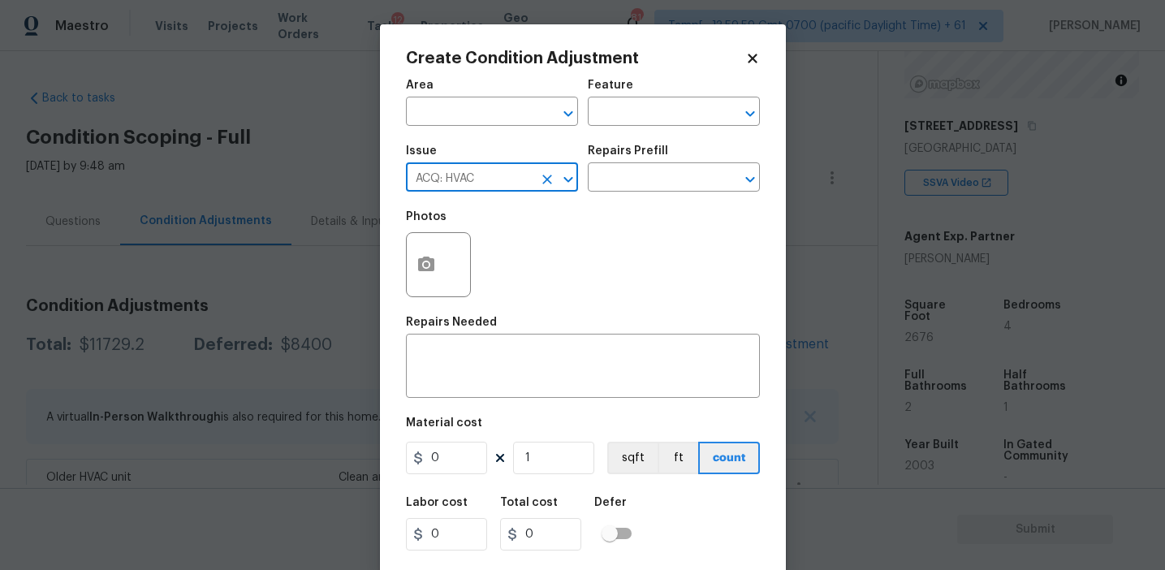
type input "ACQ: HVAC"
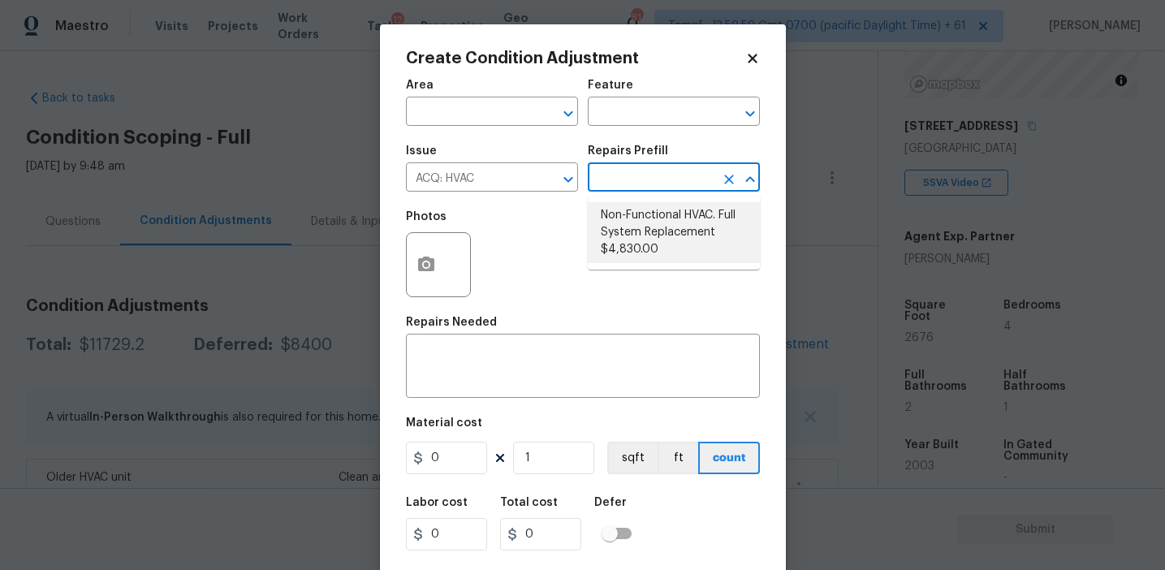
click at [650, 235] on li "Non-Functional HVAC. Full System Replacement $4,830.00" at bounding box center [674, 232] width 172 height 61
type input "Acquisition"
type textarea "Acquisition Scope: Full System Replacement"
type input "4830"
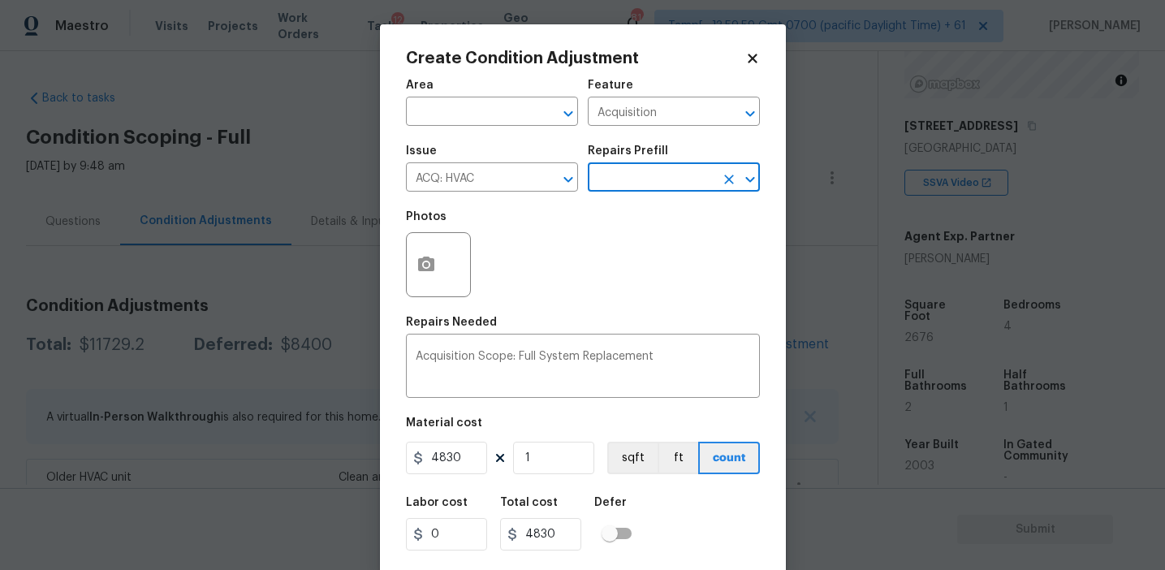
scroll to position [37, 0]
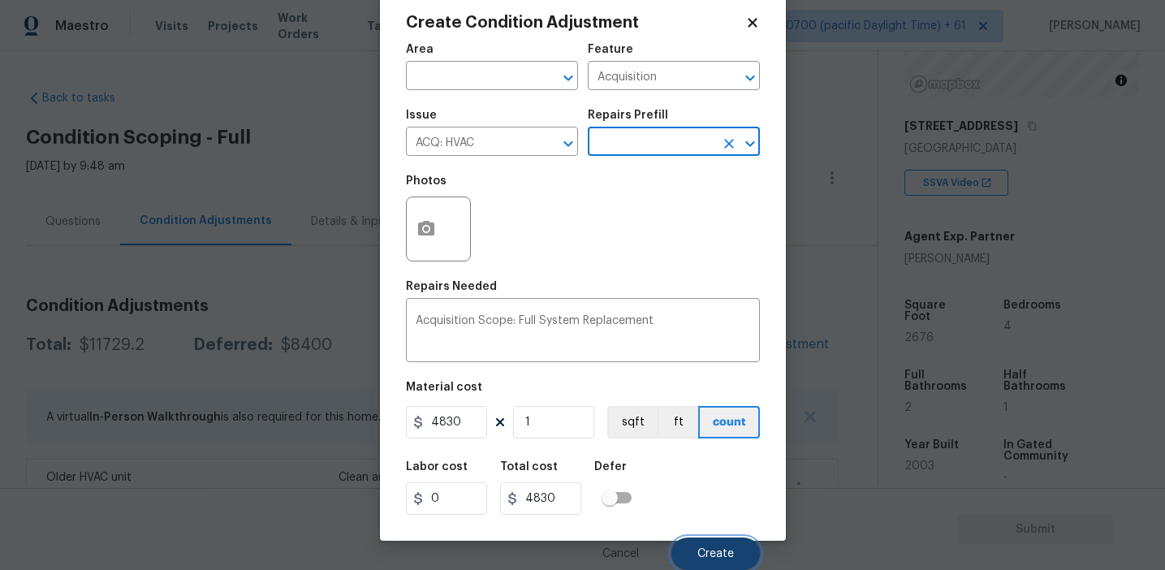
click at [696, 563] on button "Create" at bounding box center [716, 554] width 89 height 32
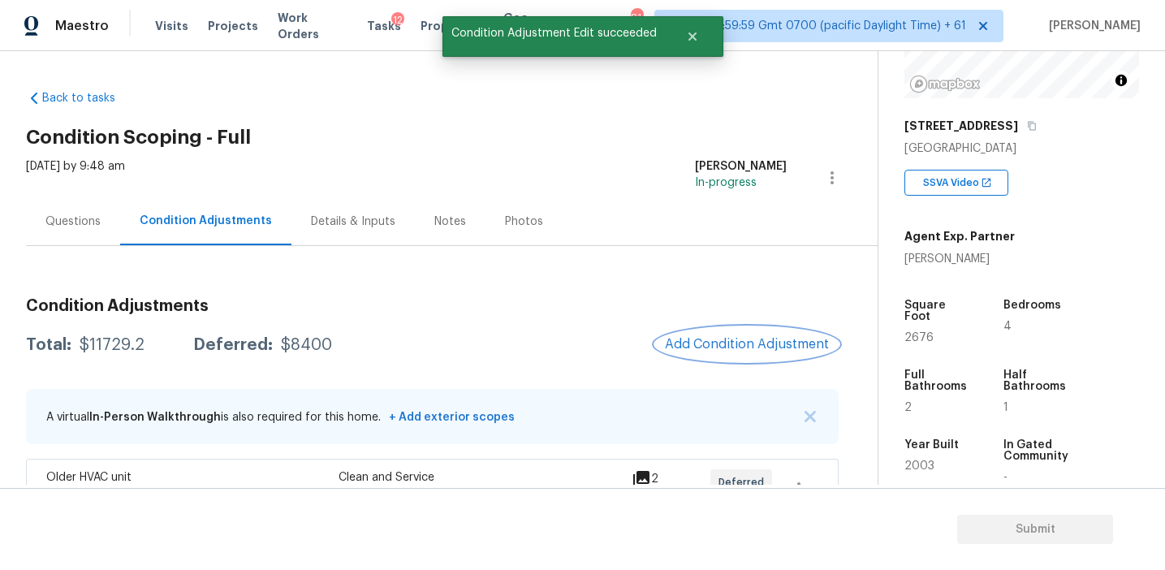
scroll to position [0, 0]
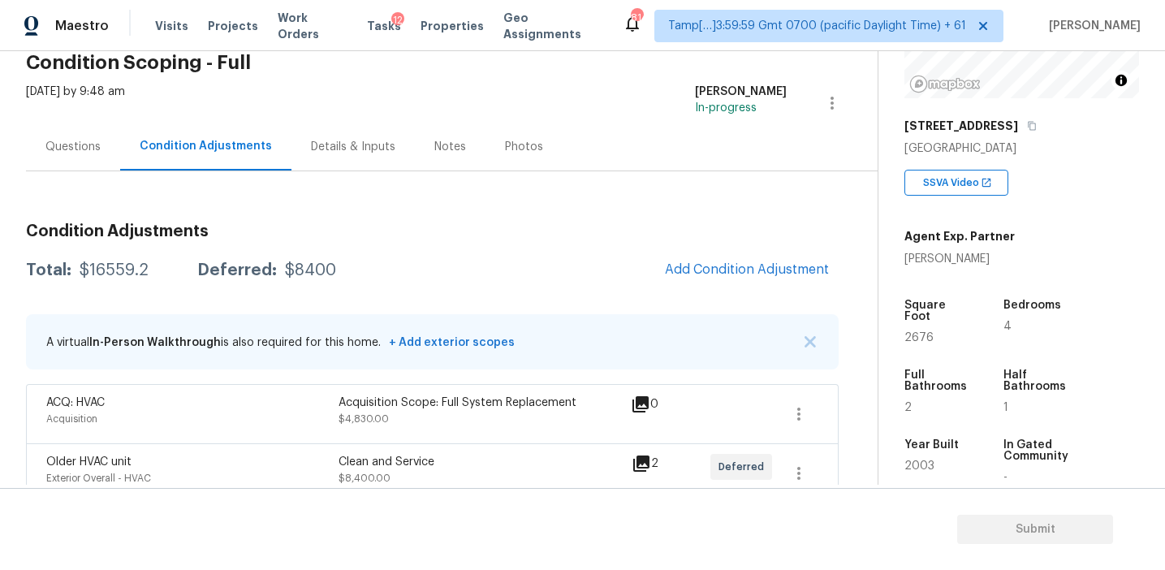
scroll to position [105, 0]
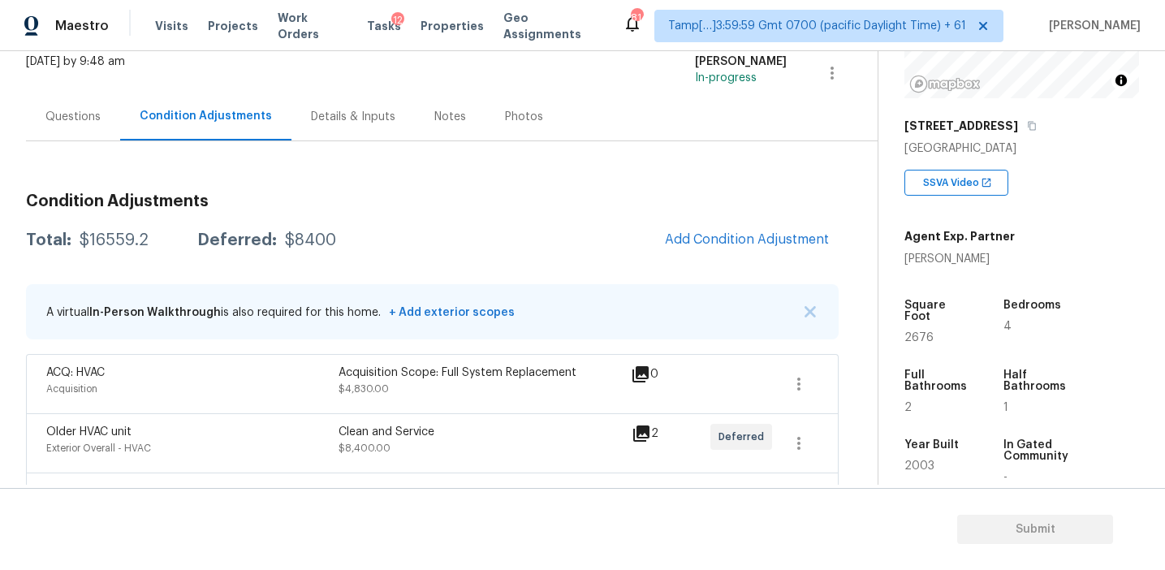
click at [82, 109] on div "Questions" at bounding box center [72, 117] width 55 height 16
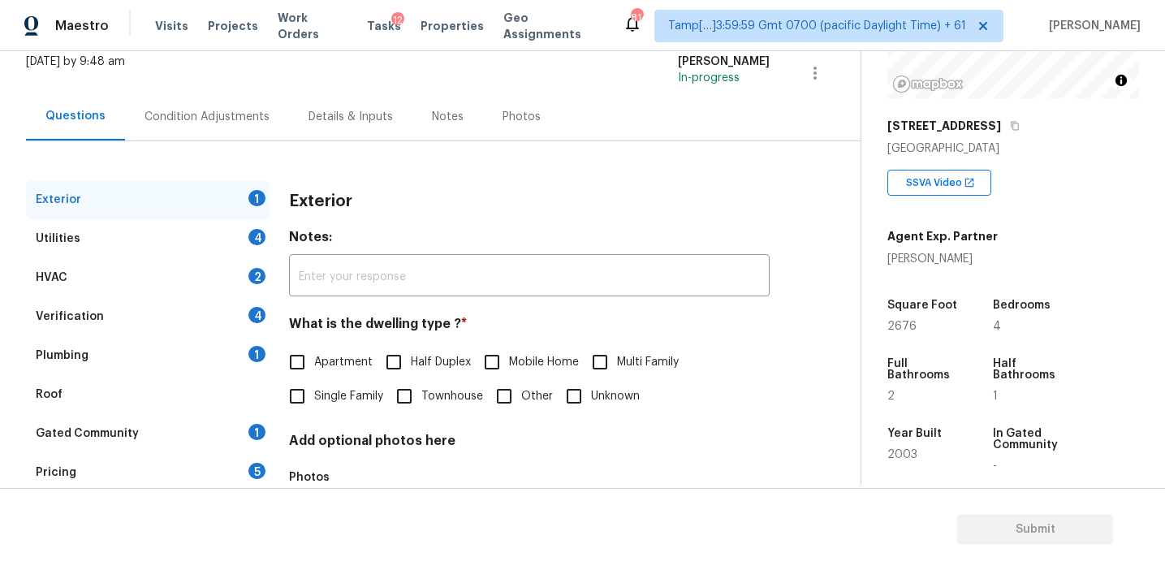
scroll to position [115, 0]
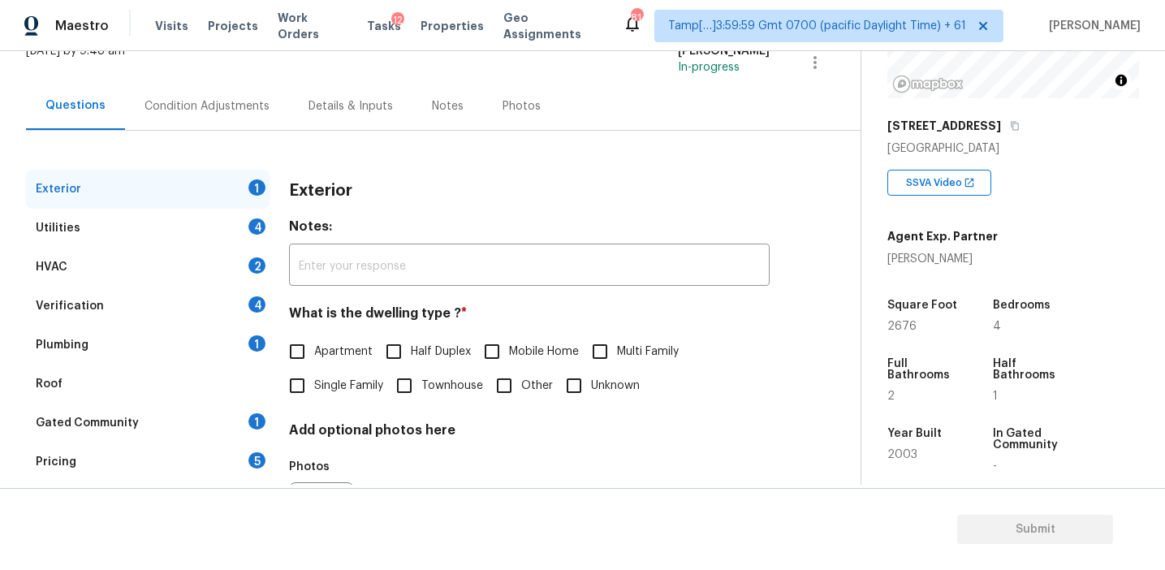
click at [233, 456] on div "Pricing 5" at bounding box center [148, 462] width 244 height 39
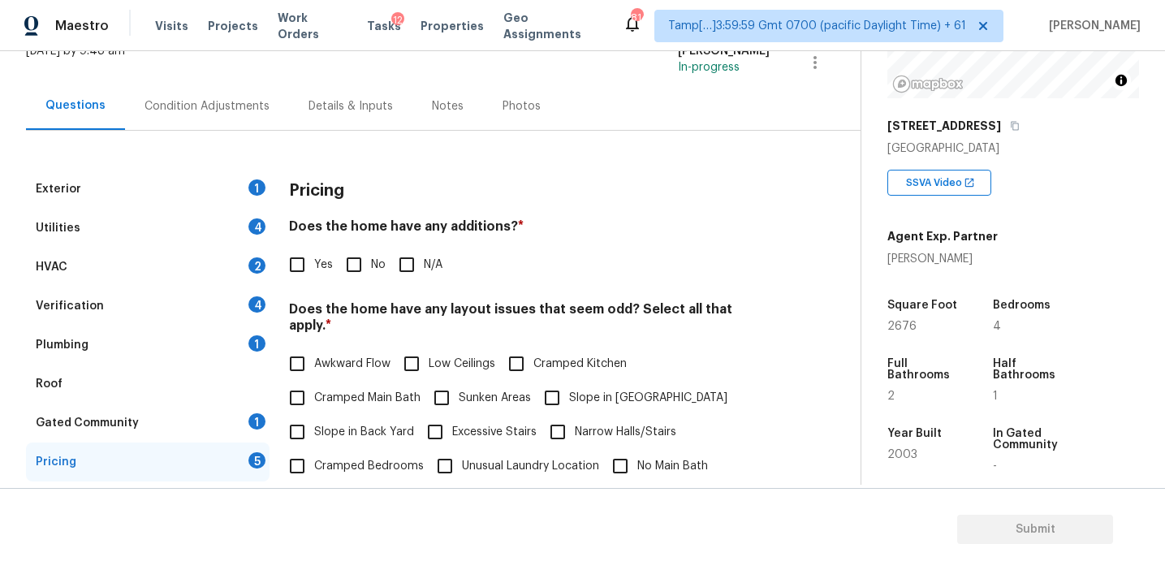
click at [349, 272] on input "No" at bounding box center [354, 265] width 34 height 34
checkbox input "true"
click at [351, 426] on label "Slope in Back Yard" at bounding box center [347, 432] width 134 height 34
click at [314, 426] on input "Slope in Back Yard" at bounding box center [297, 432] width 34 height 34
checkbox input "true"
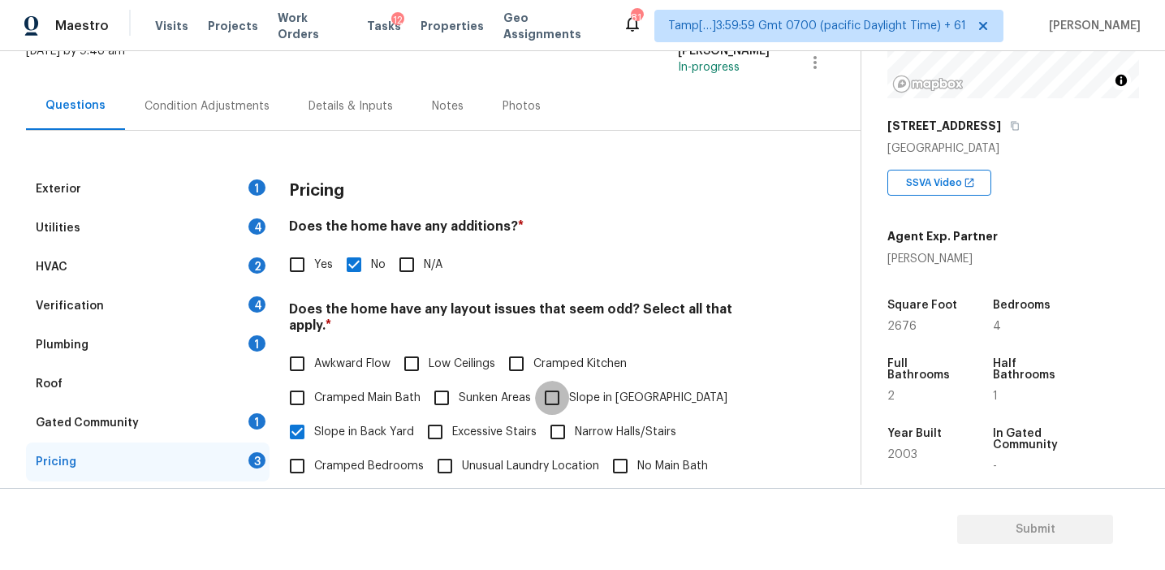
click at [551, 393] on input "Slope in [GEOGRAPHIC_DATA]" at bounding box center [552, 398] width 34 height 34
checkbox input "true"
click at [359, 362] on label "Awkward Flow" at bounding box center [335, 364] width 110 height 34
click at [314, 362] on input "Awkward Flow" at bounding box center [297, 364] width 34 height 34
checkbox input "true"
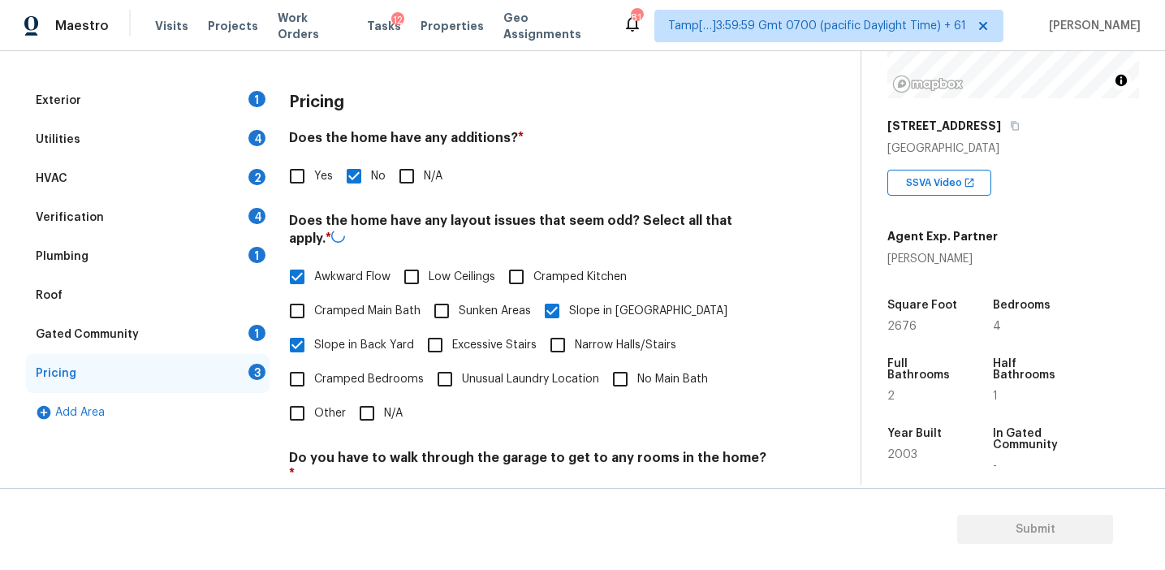
scroll to position [307, 0]
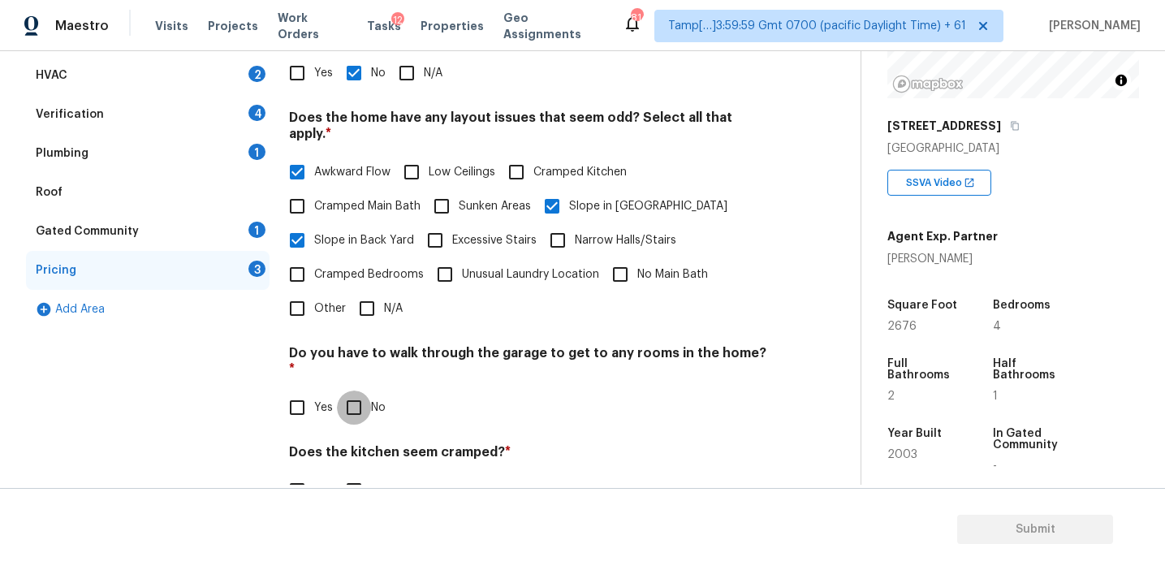
click at [360, 391] on input "No" at bounding box center [354, 408] width 34 height 34
checkbox input "true"
click at [359, 475] on input "No" at bounding box center [354, 492] width 34 height 34
checkbox input "true"
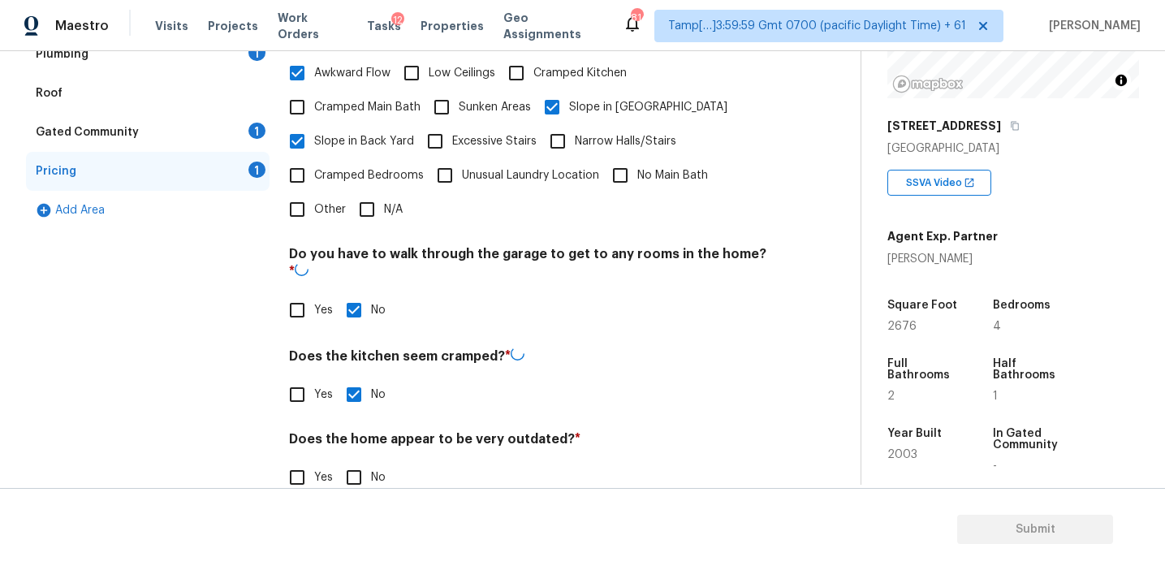
click at [356, 460] on input "No" at bounding box center [354, 477] width 34 height 34
checkbox input "true"
click at [240, 141] on div "Gated Community 1" at bounding box center [148, 133] width 244 height 39
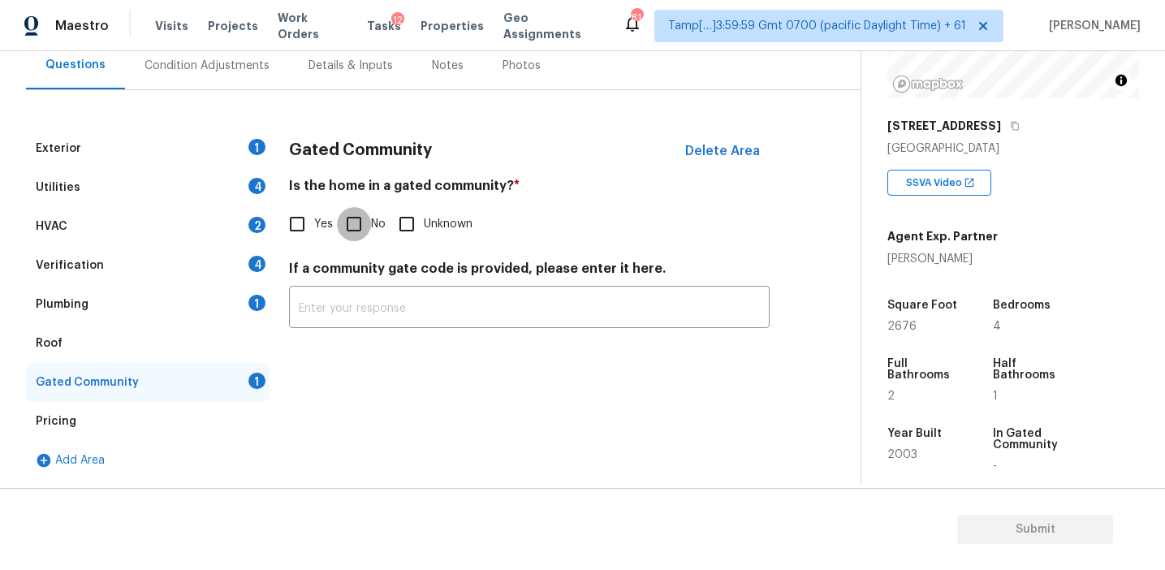
click at [356, 221] on input "No" at bounding box center [354, 224] width 34 height 34
checkbox input "true"
click at [195, 290] on div "Plumbing 1" at bounding box center [148, 304] width 244 height 39
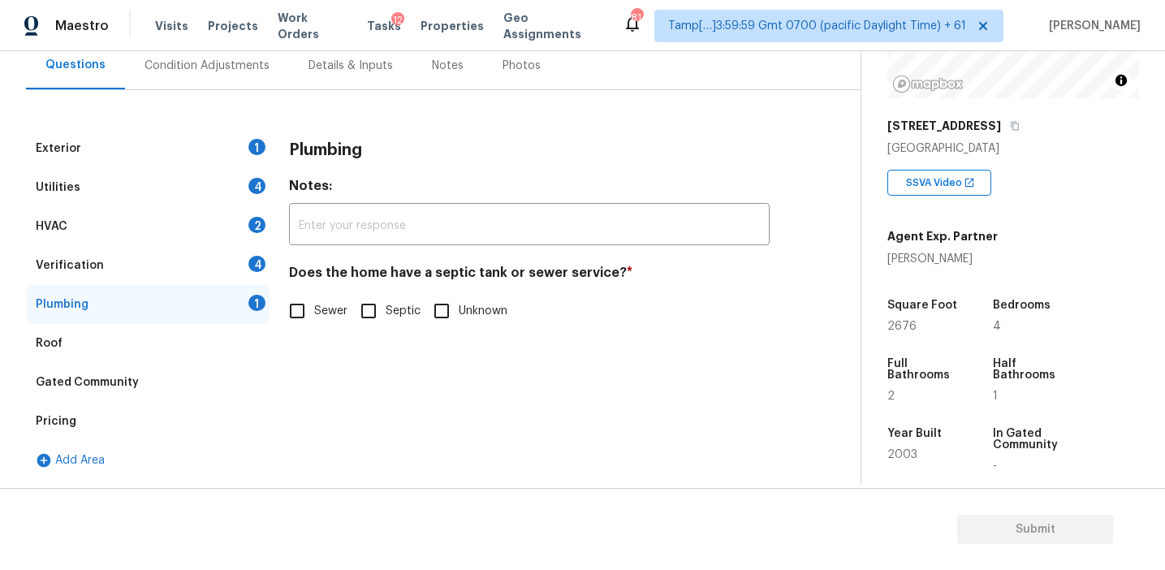
click at [332, 326] on label "Sewer" at bounding box center [313, 311] width 67 height 34
click at [314, 326] on input "Sewer" at bounding box center [297, 311] width 34 height 34
checkbox input "true"
click at [226, 246] on div "Verification 4" at bounding box center [148, 265] width 244 height 39
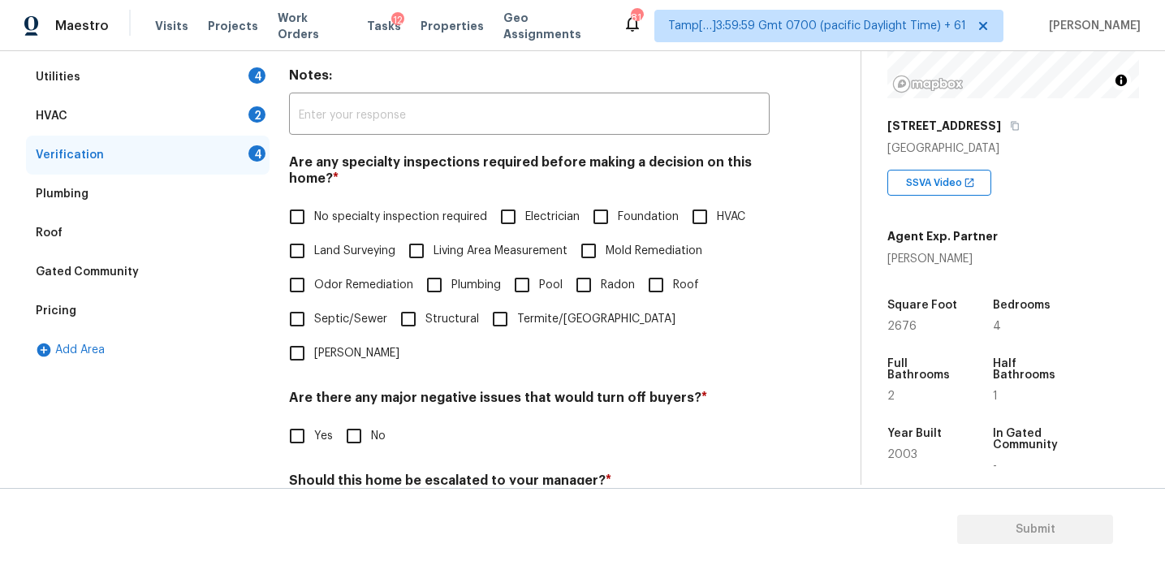
click at [357, 419] on input "No" at bounding box center [354, 436] width 34 height 34
checkbox input "true"
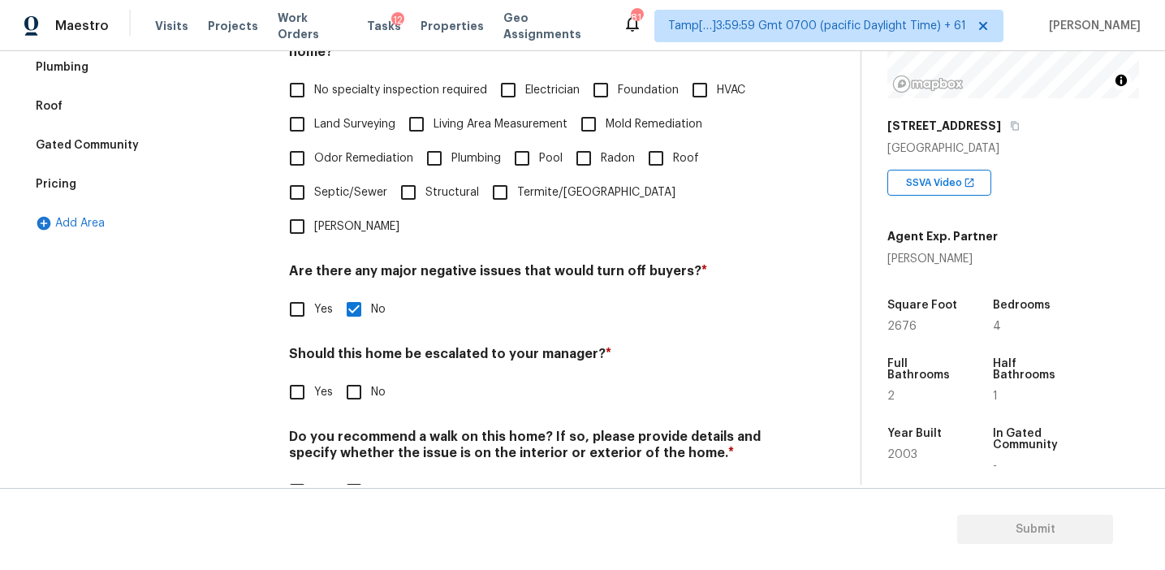
click at [357, 375] on input "No" at bounding box center [354, 392] width 34 height 34
checkbox input "true"
click at [353, 476] on input "No" at bounding box center [354, 493] width 34 height 34
checkbox input "true"
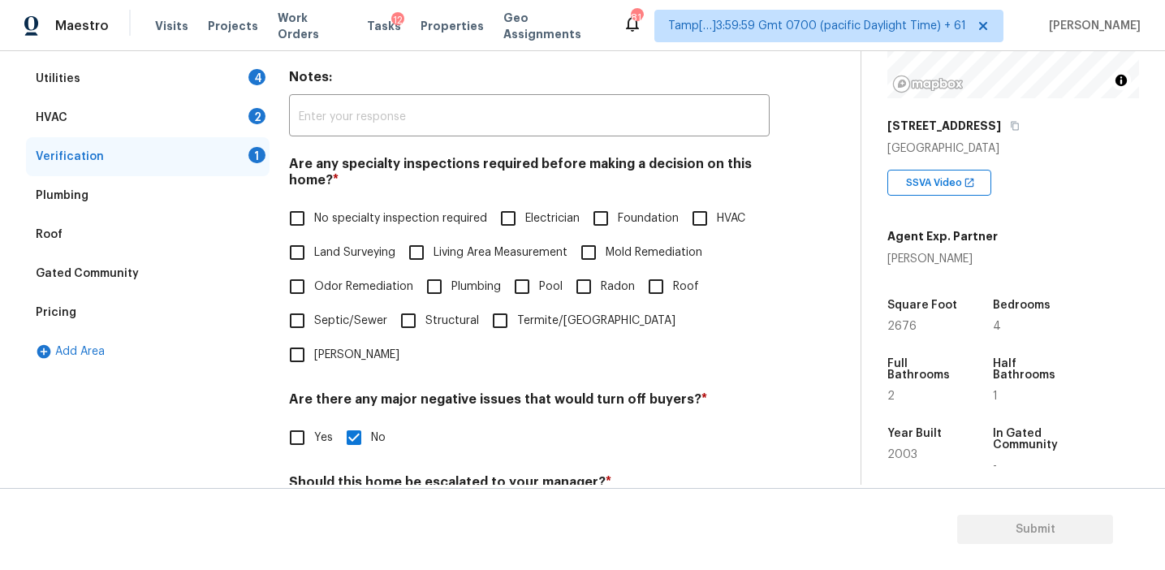
click at [695, 215] on input "HVAC" at bounding box center [700, 218] width 34 height 34
checkbox input "true"
click at [209, 118] on div "HVAC 2" at bounding box center [148, 117] width 244 height 39
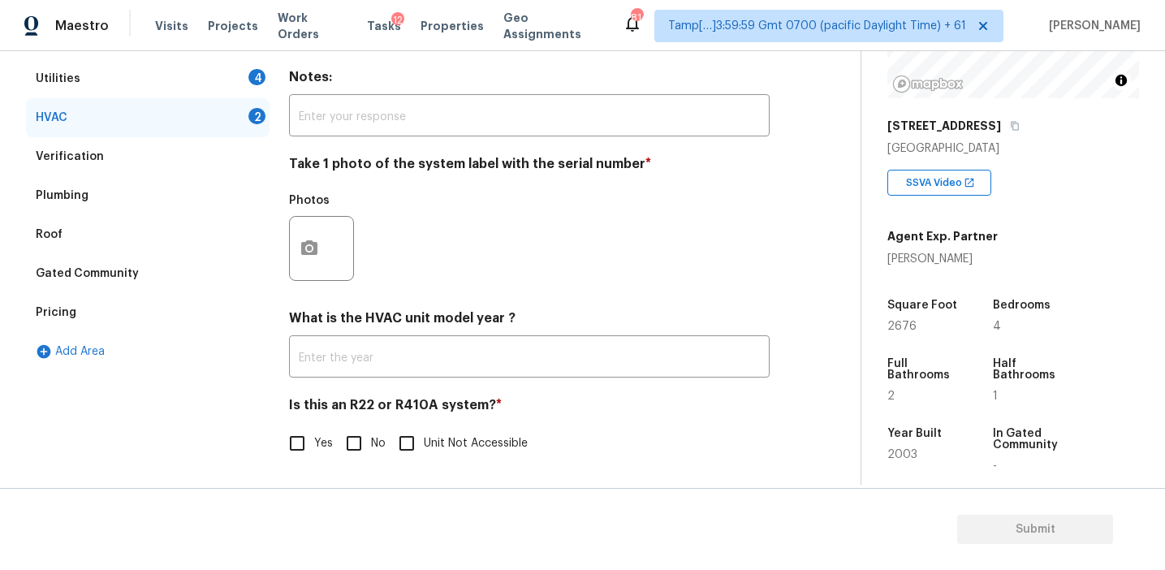
click at [347, 446] on input "No" at bounding box center [354, 443] width 34 height 34
checkbox input "true"
click at [316, 244] on icon "button" at bounding box center [309, 247] width 16 height 15
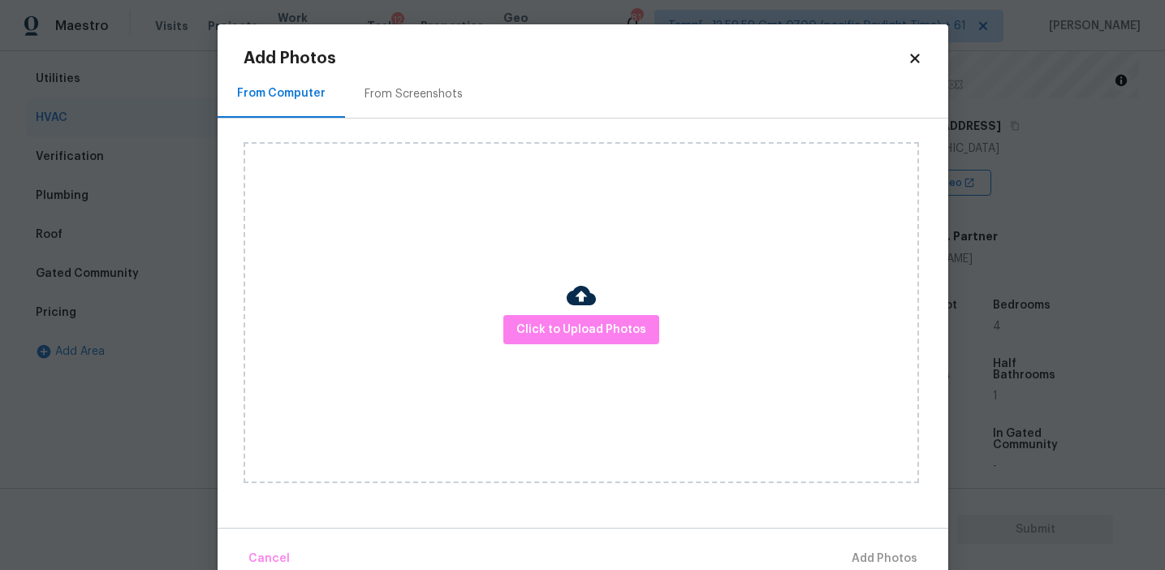
click at [424, 70] on div "From Screenshots" at bounding box center [413, 94] width 137 height 48
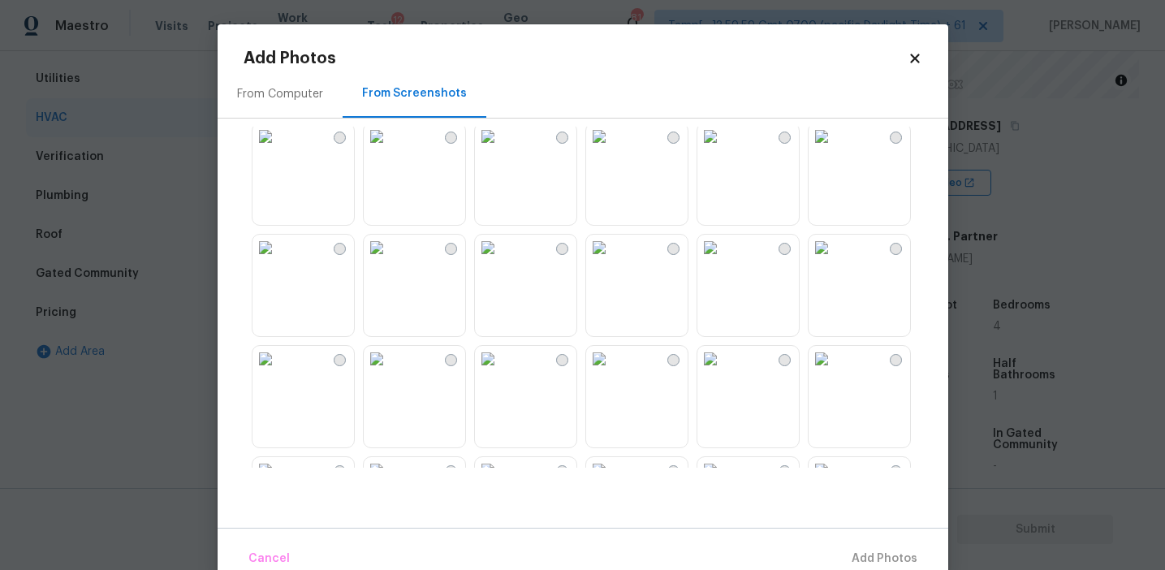
scroll to position [905, 0]
click at [835, 146] on img at bounding box center [822, 133] width 26 height 26
click at [854, 549] on span "Add 1 Photo(s)" at bounding box center [877, 559] width 80 height 20
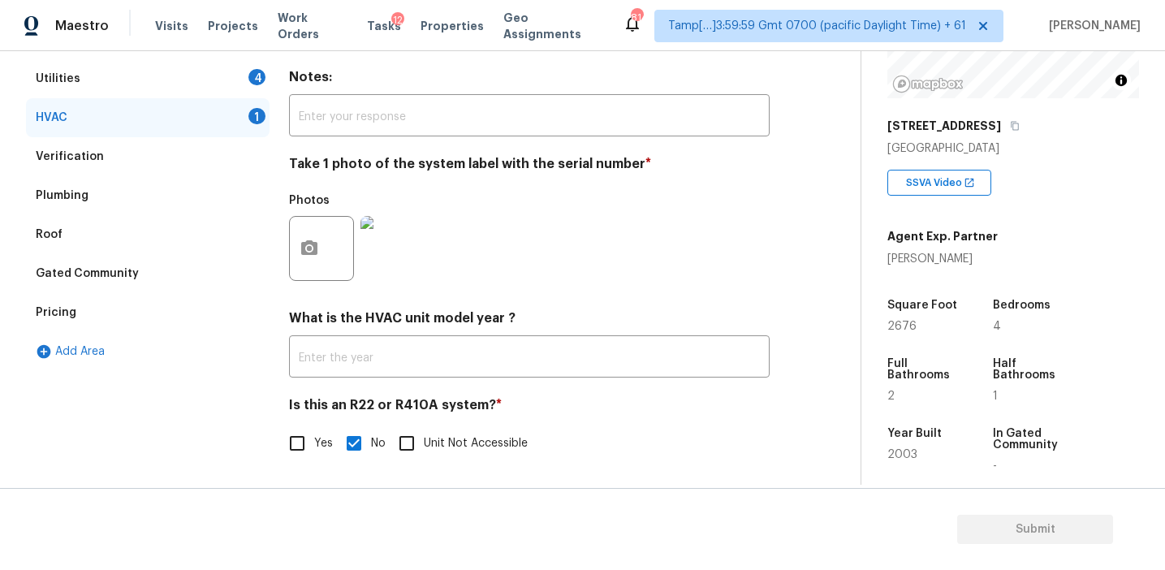
click at [229, 80] on div "Utilities 4" at bounding box center [148, 78] width 244 height 39
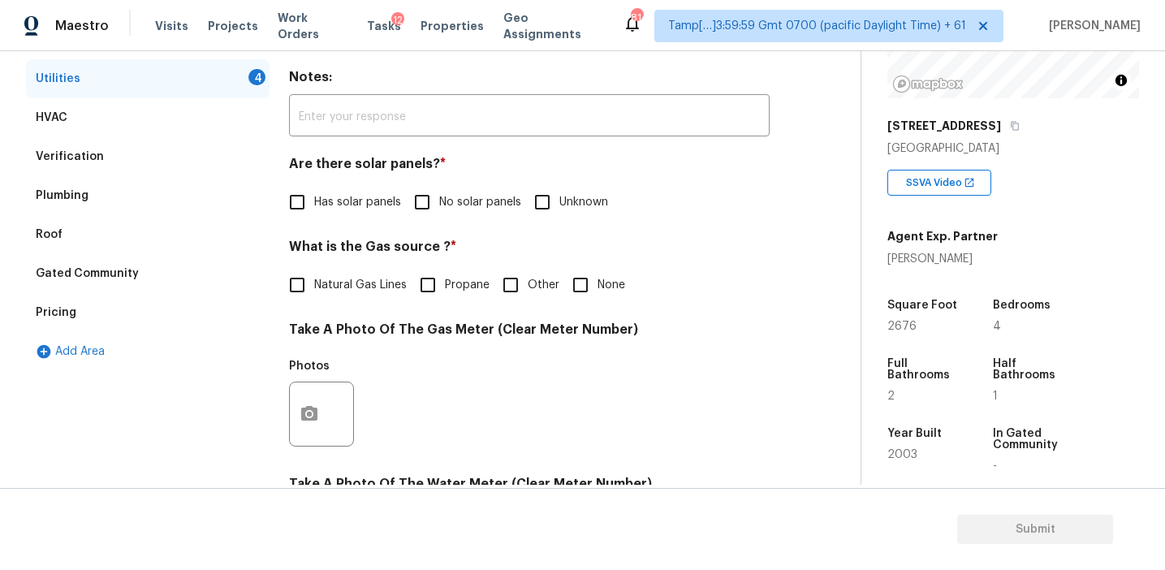
click at [428, 213] on input "No solar panels" at bounding box center [422, 202] width 34 height 34
checkbox input "true"
click at [478, 326] on h4 "Take A Photo Of The Gas Meter (Clear Meter Number)" at bounding box center [529, 333] width 481 height 23
click at [603, 280] on span "None" at bounding box center [612, 285] width 28 height 17
click at [598, 280] on input "None" at bounding box center [581, 285] width 34 height 34
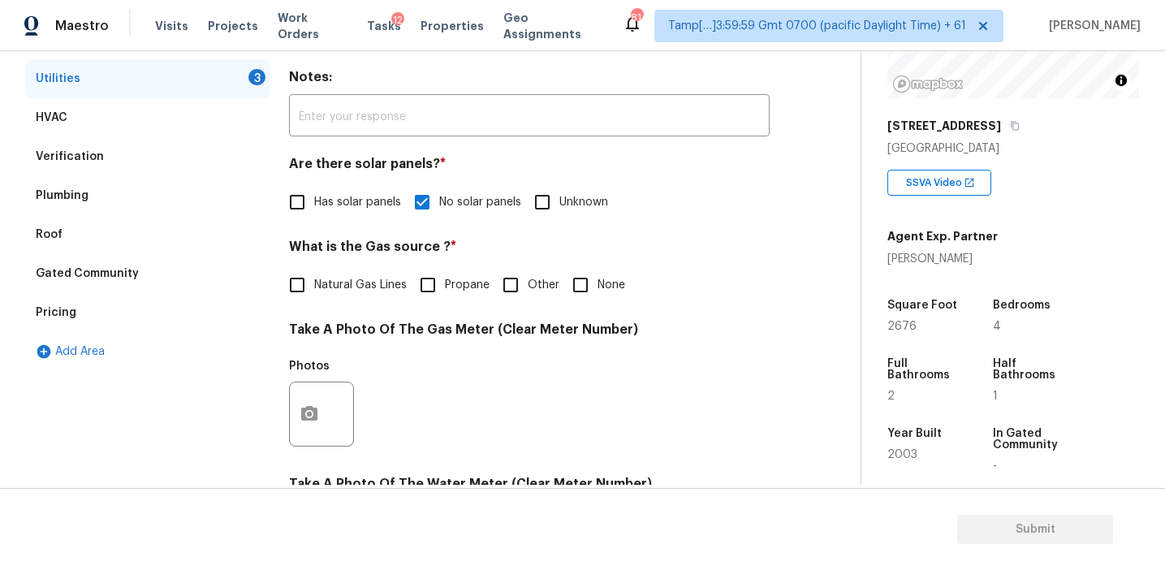
checkbox input "true"
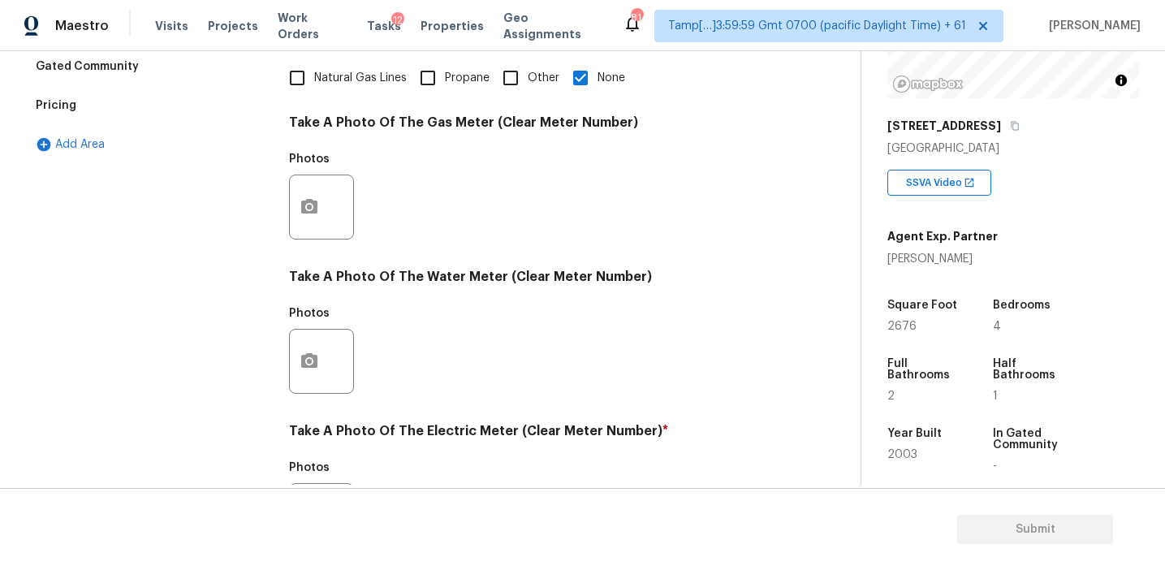
scroll to position [652, 0]
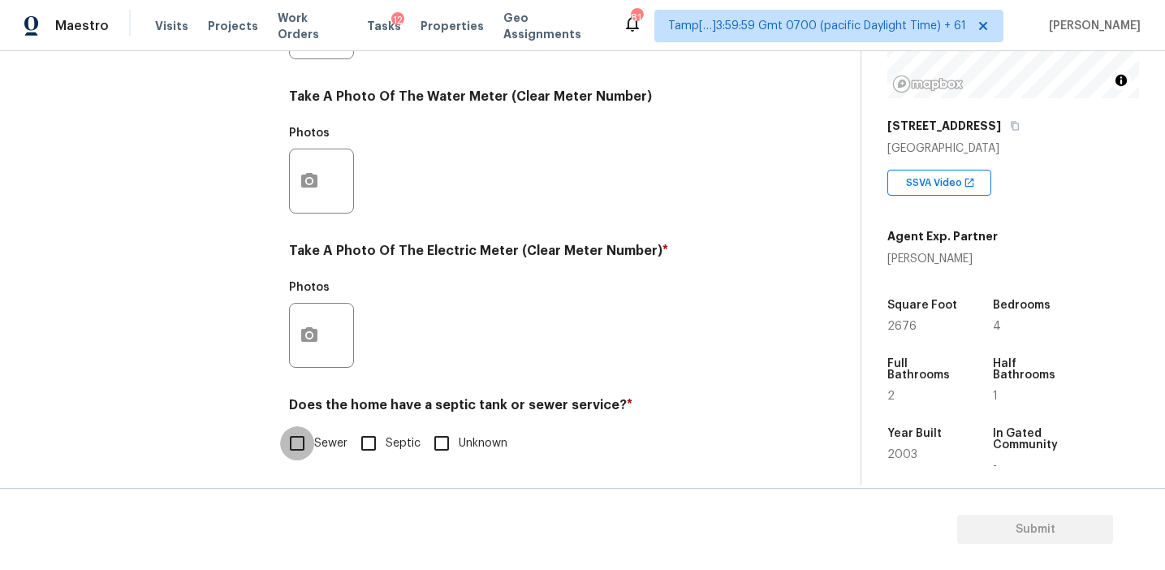
click at [291, 454] on input "Sewer" at bounding box center [297, 443] width 34 height 34
checkbox input "true"
click at [307, 330] on icon "button" at bounding box center [309, 334] width 16 height 15
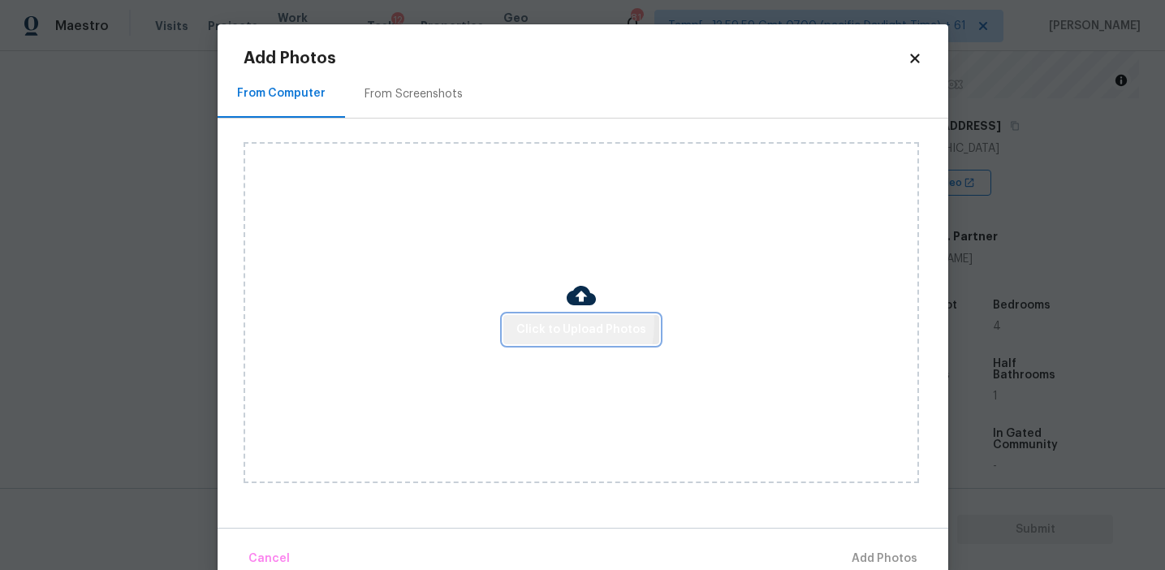
click at [541, 322] on span "Click to Upload Photos" at bounding box center [581, 330] width 130 height 20
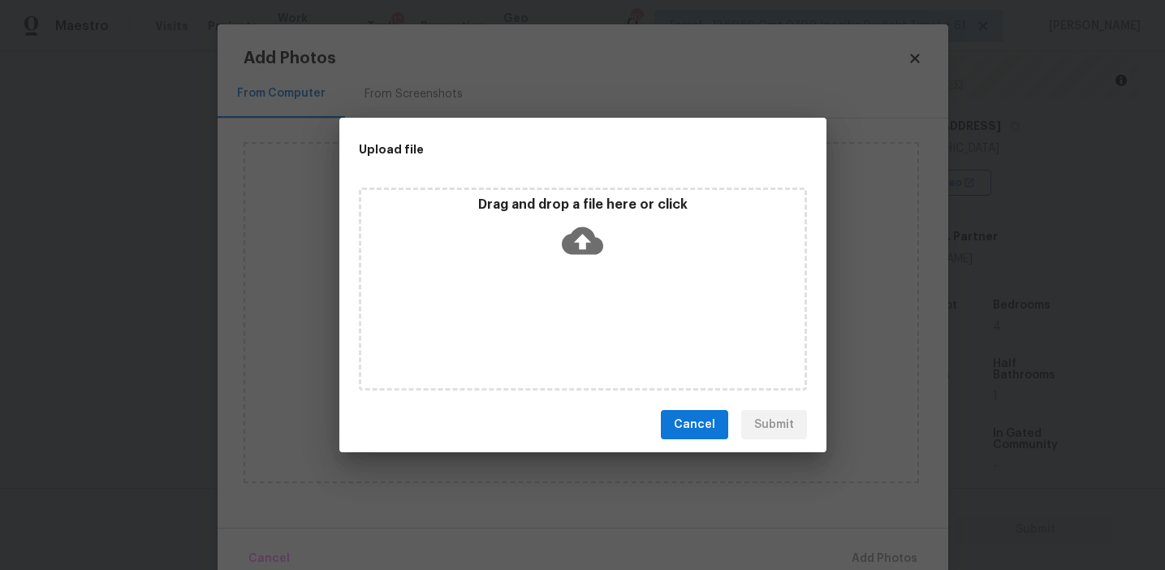
click at [530, 197] on p "Drag and drop a file here or click" at bounding box center [582, 205] width 443 height 17
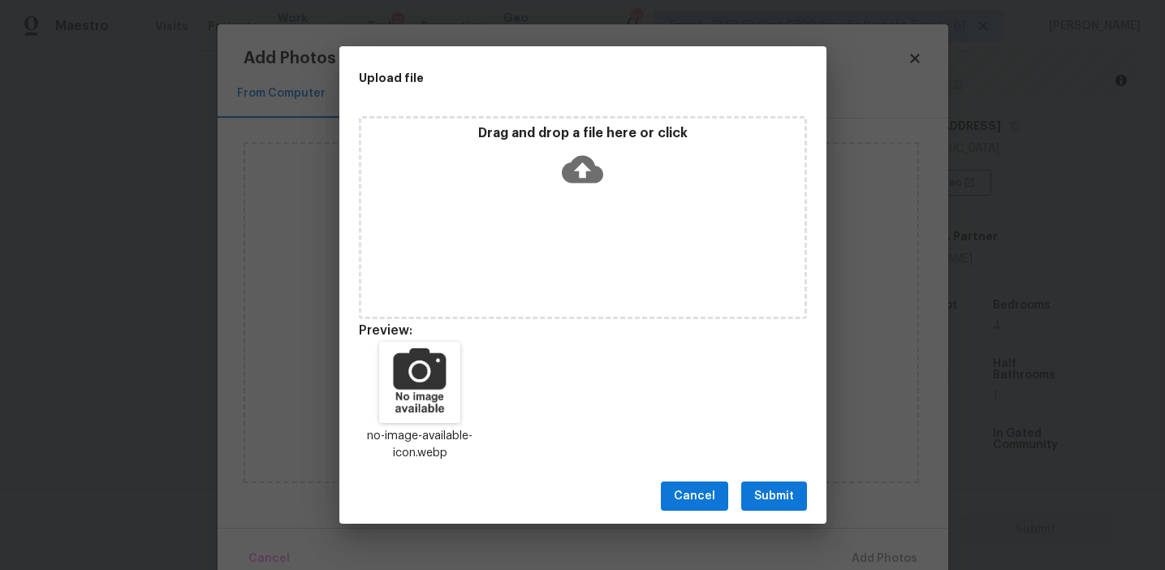
click at [787, 502] on span "Submit" at bounding box center [774, 496] width 40 height 20
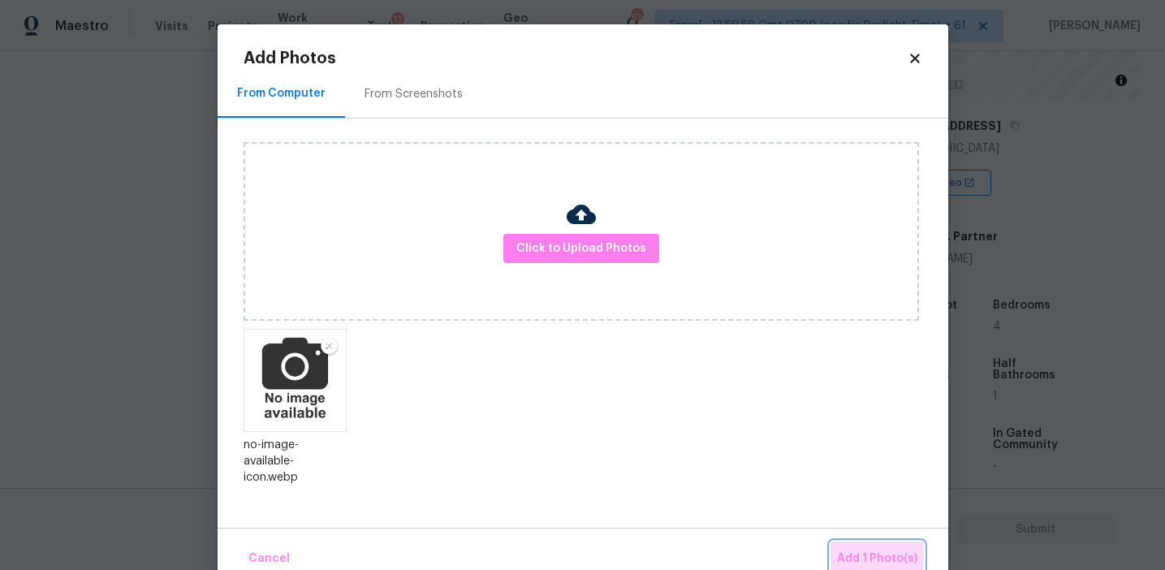
click at [853, 552] on span "Add 1 Photo(s)" at bounding box center [877, 559] width 80 height 20
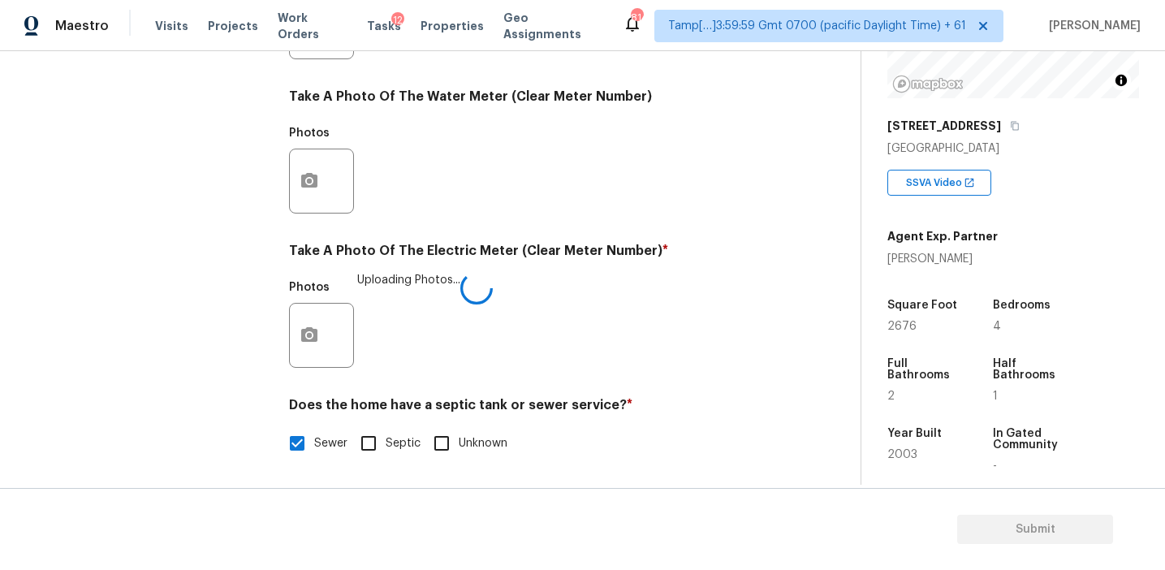
click at [528, 369] on div "Photos Uploading Photos..." at bounding box center [529, 325] width 481 height 106
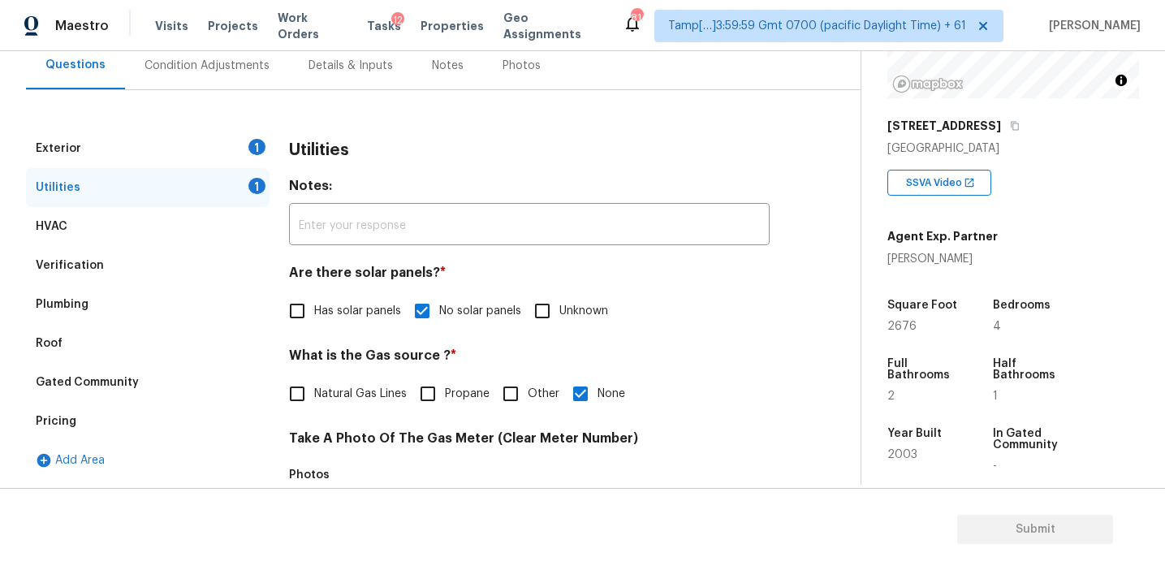
scroll to position [157, 0]
click at [246, 140] on div "Exterior 1" at bounding box center [148, 147] width 244 height 39
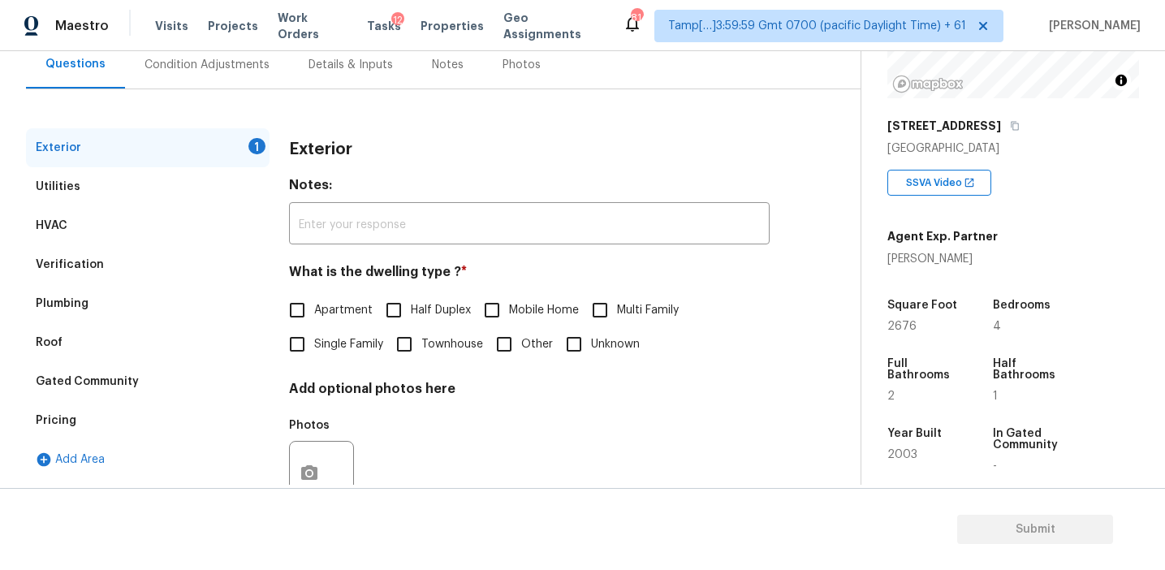
click at [322, 339] on span "Single Family" at bounding box center [348, 344] width 69 height 17
click at [314, 339] on input "Single Family" at bounding box center [297, 344] width 34 height 34
checkbox input "true"
click at [231, 69] on div "Condition Adjustments" at bounding box center [207, 65] width 125 height 16
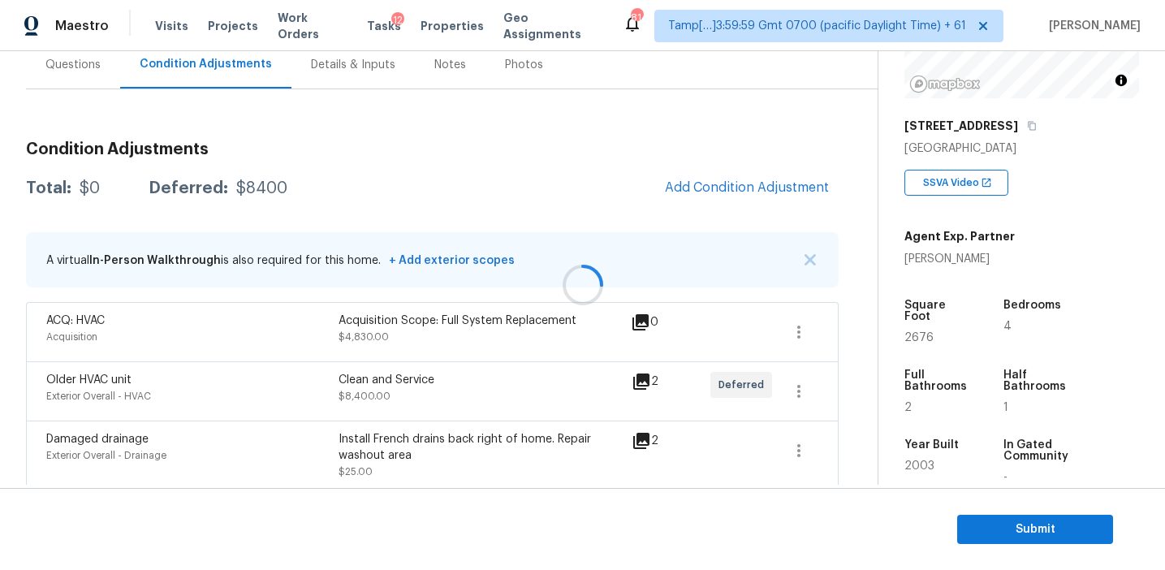
scroll to position [158, 0]
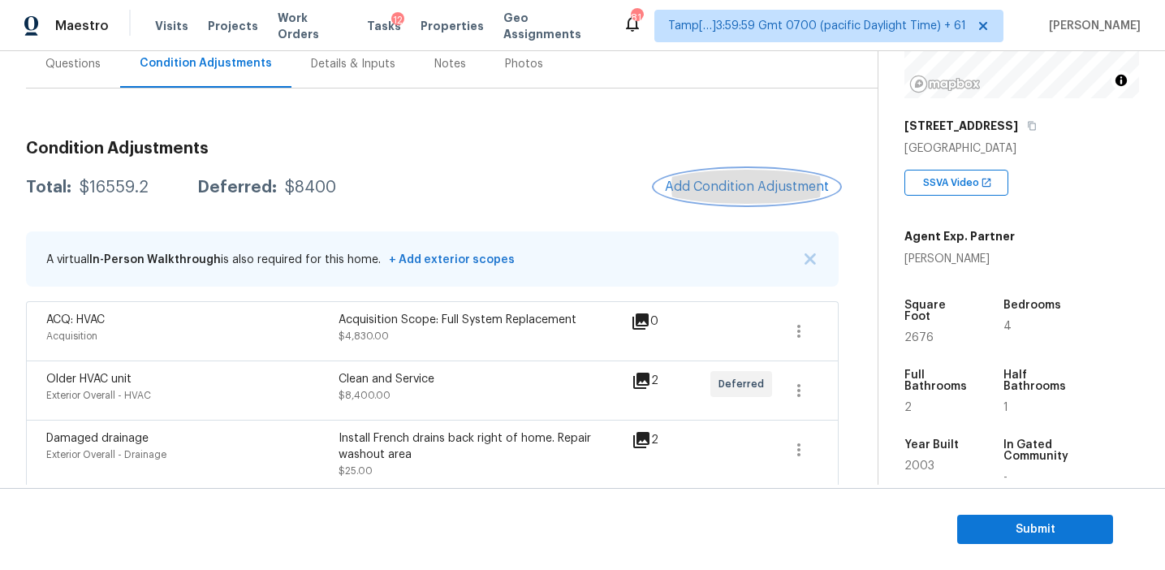
click at [694, 194] on button "Add Condition Adjustment" at bounding box center [747, 187] width 184 height 34
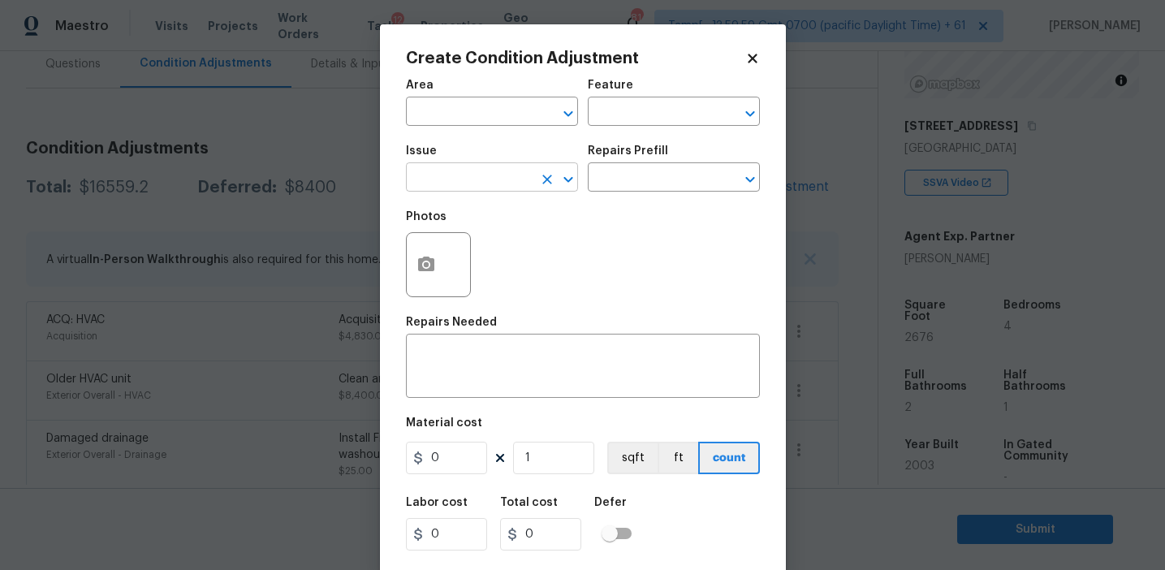
click at [459, 173] on input "text" at bounding box center [469, 178] width 127 height 25
click at [486, 257] on li "Pressure Washing" at bounding box center [492, 254] width 172 height 27
type input "Pressure Washing"
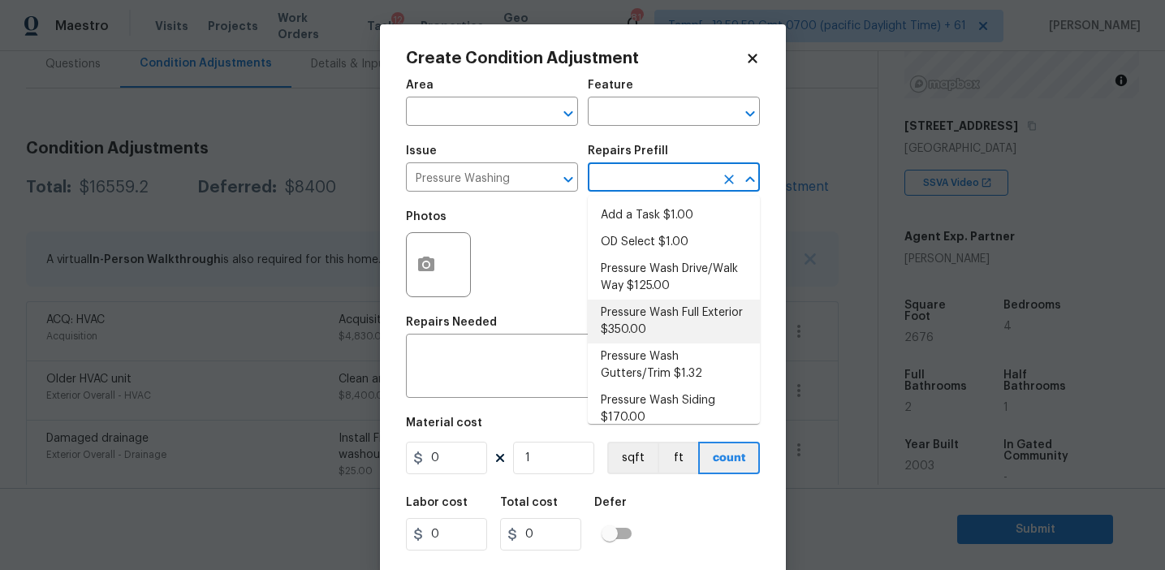
click at [650, 322] on li "Pressure Wash Full Exterior $350.00" at bounding box center [674, 322] width 172 height 44
type input "Siding"
type textarea "Pressure wash the House, Flatwork, Deck and Garage interior."
type input "350"
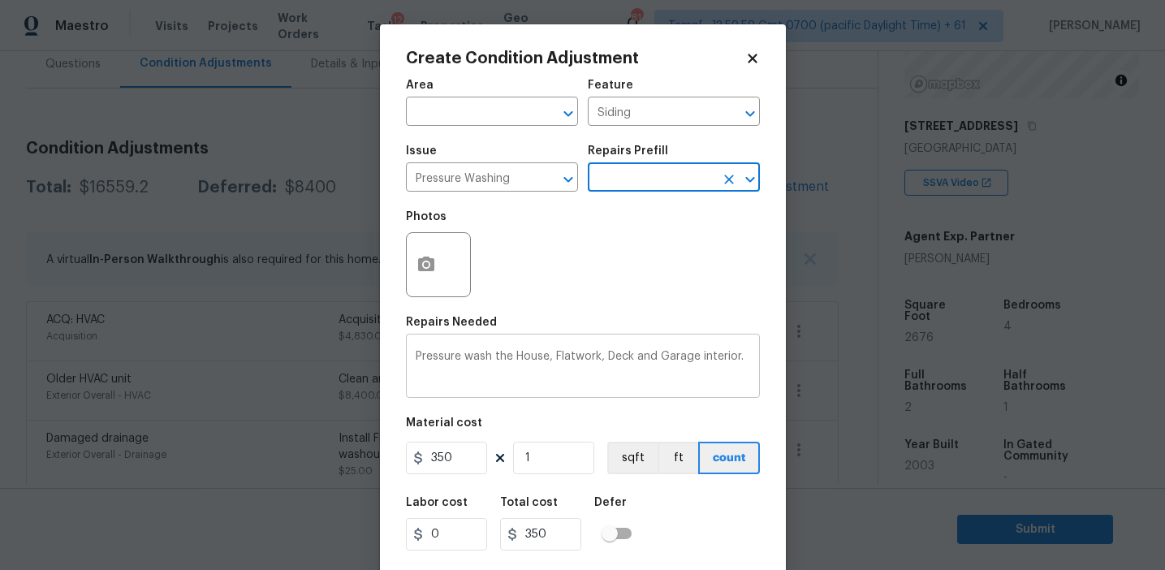
scroll to position [37, 0]
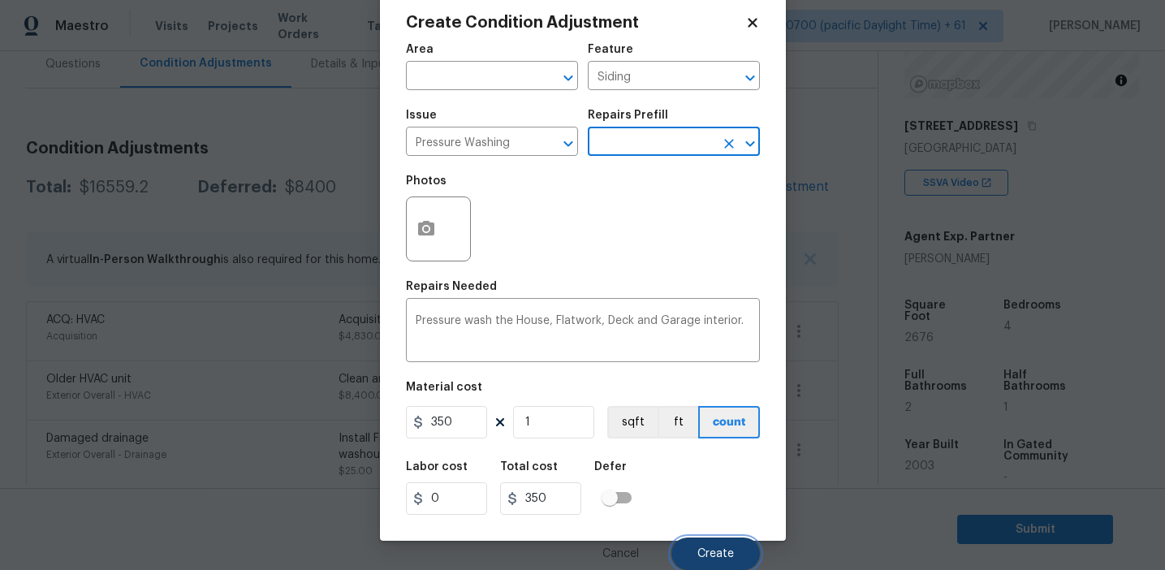
click at [695, 562] on button "Create" at bounding box center [716, 554] width 89 height 32
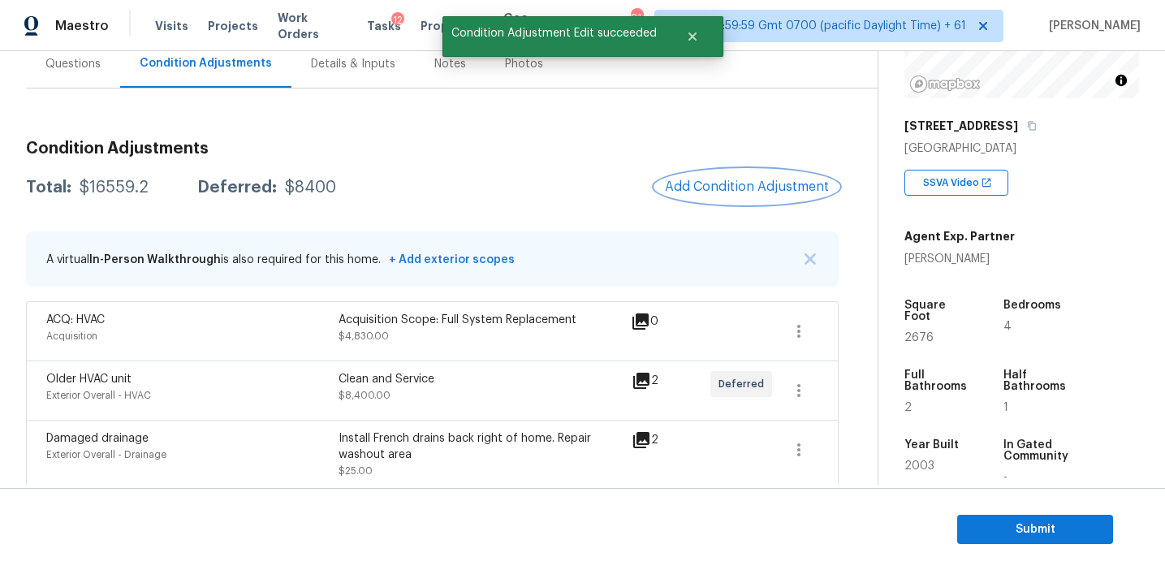
scroll to position [0, 0]
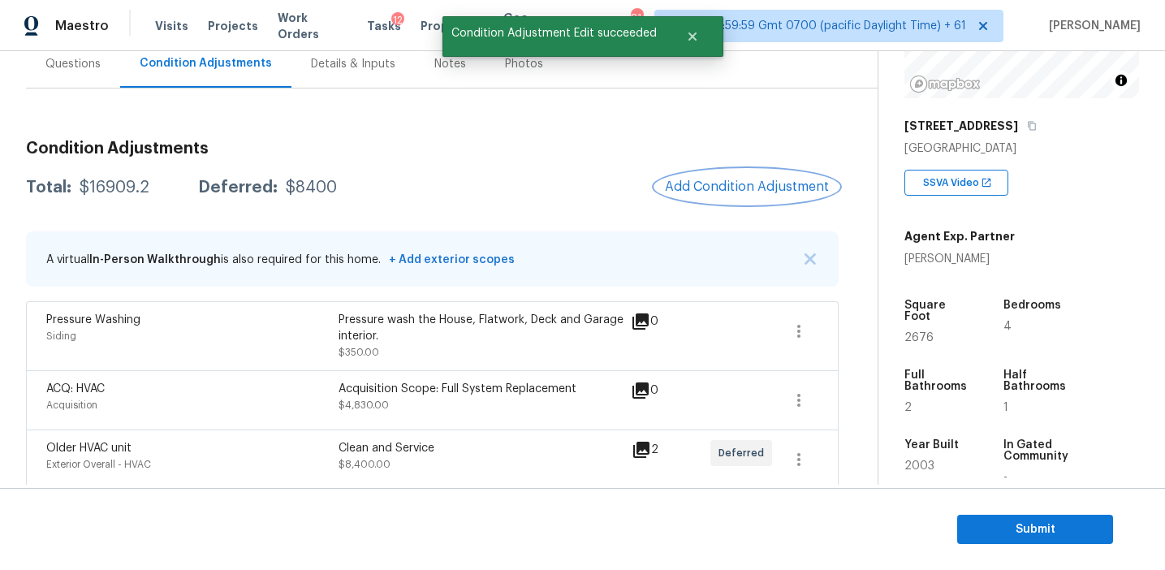
click at [692, 192] on span "Add Condition Adjustment" at bounding box center [747, 186] width 164 height 15
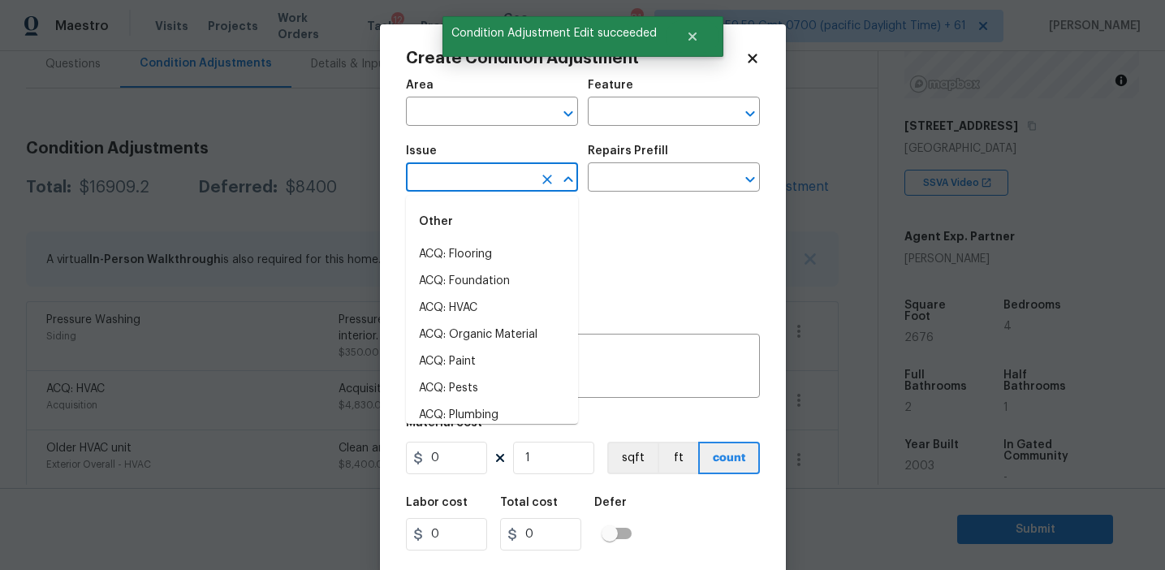
click at [469, 176] on input "text" at bounding box center [469, 178] width 127 height 25
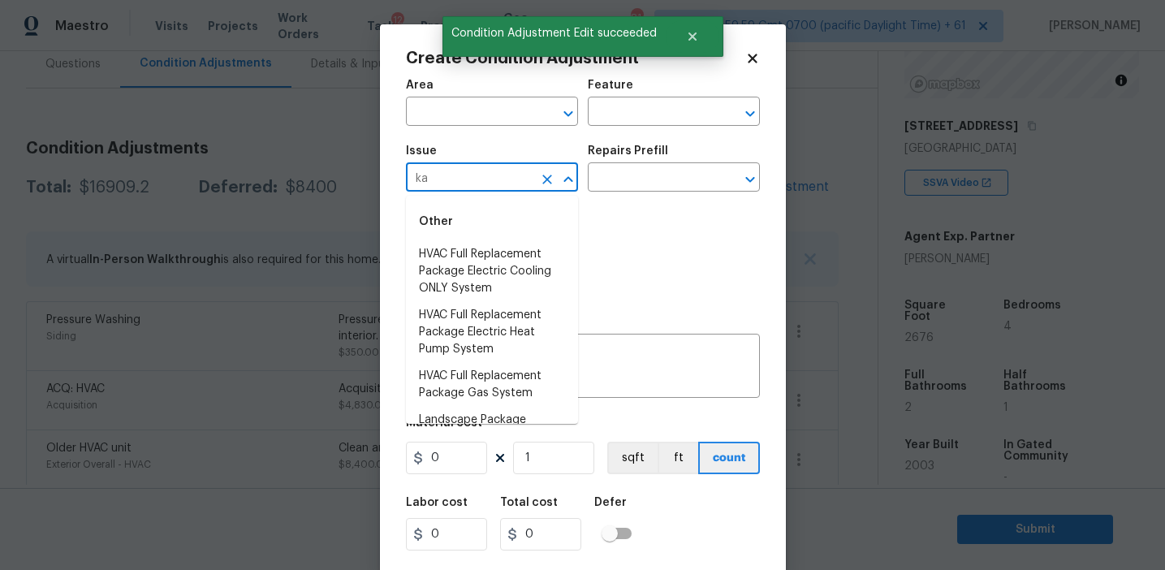
type input "k"
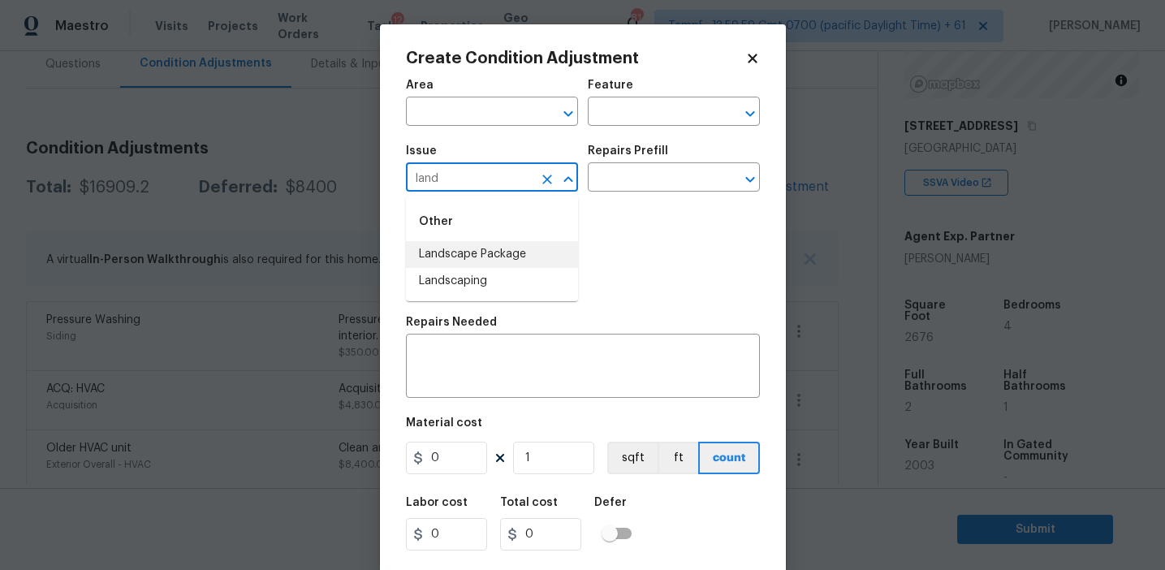
click at [523, 249] on li "Landscape Package" at bounding box center [492, 254] width 172 height 27
type input "Landscape Package"
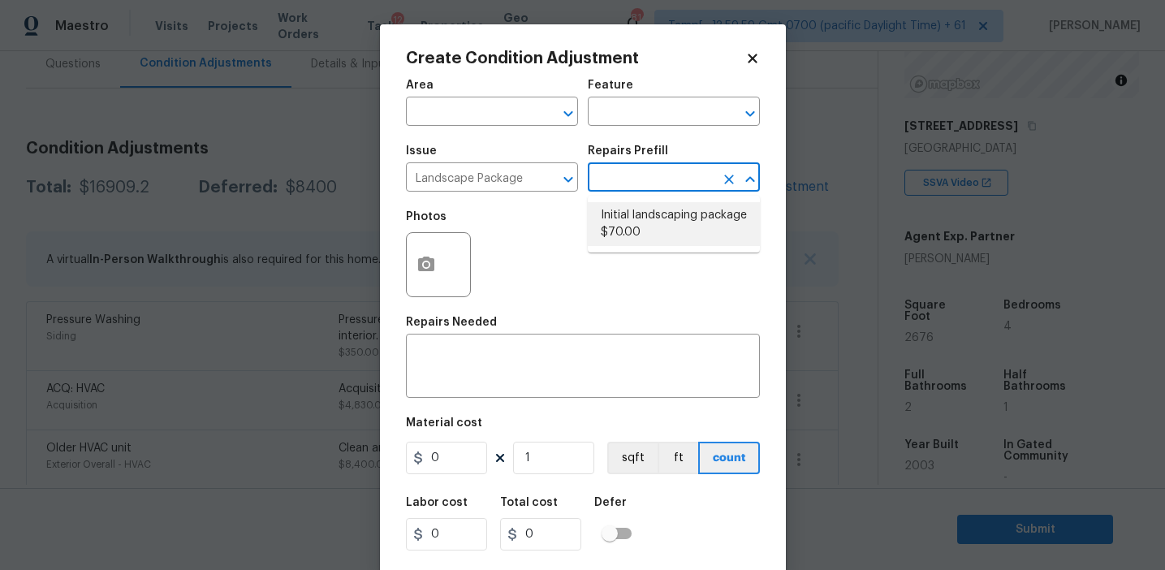
click at [658, 217] on li "Initial landscaping package $70.00" at bounding box center [674, 224] width 172 height 44
type input "Home Readiness Packages"
type textarea "Mowing of grass up to 6" in height. Mow, edge along driveways & sidewalks, trim…"
type input "70"
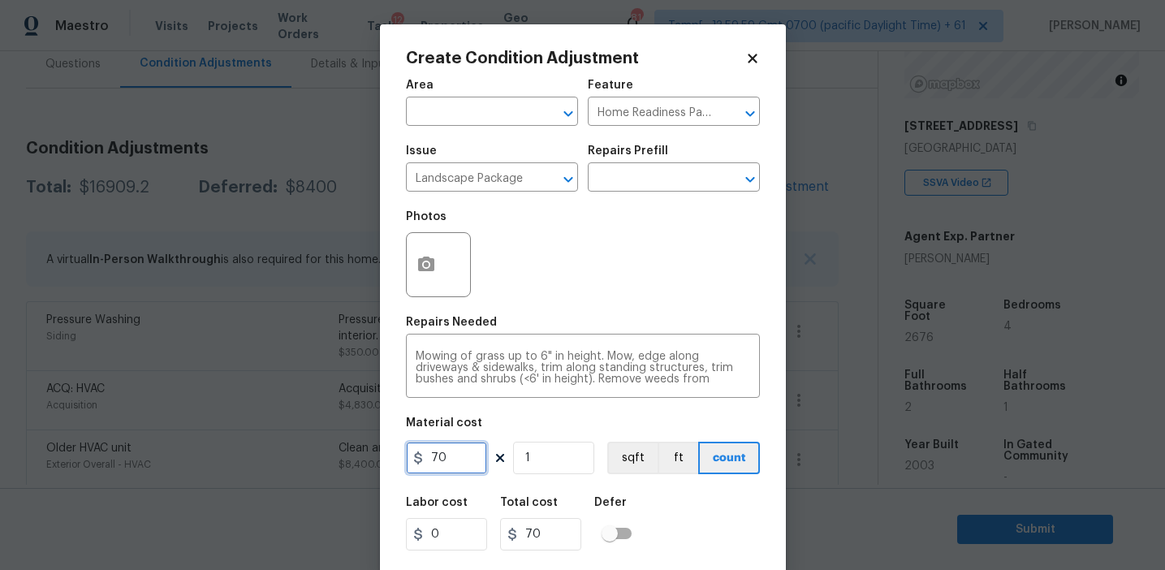
click at [434, 462] on input "70" at bounding box center [446, 458] width 81 height 32
type input "300"
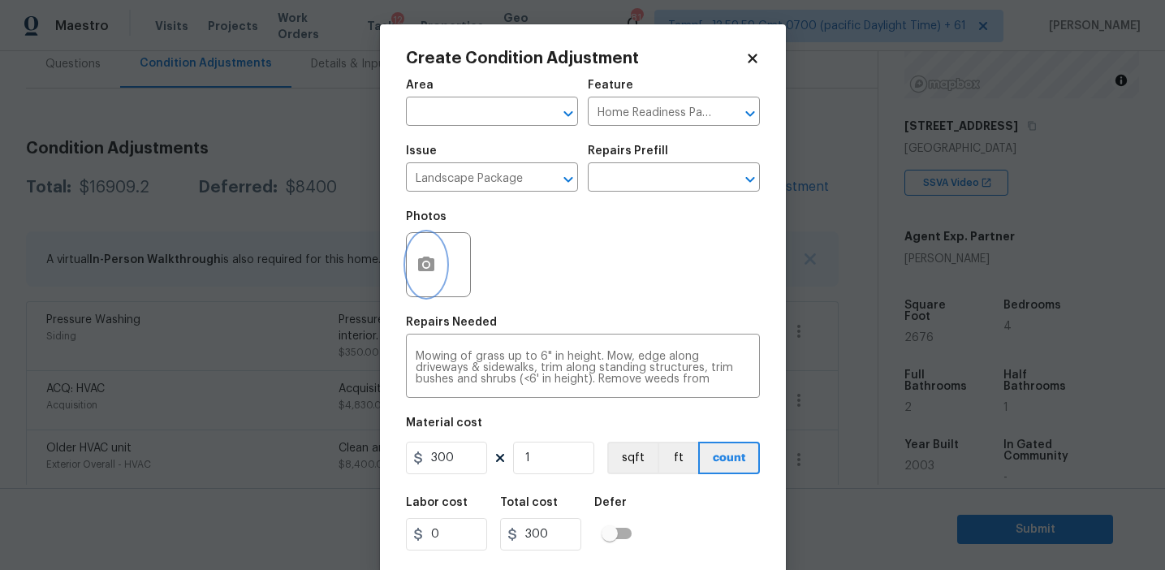
click at [429, 287] on button "button" at bounding box center [426, 264] width 39 height 63
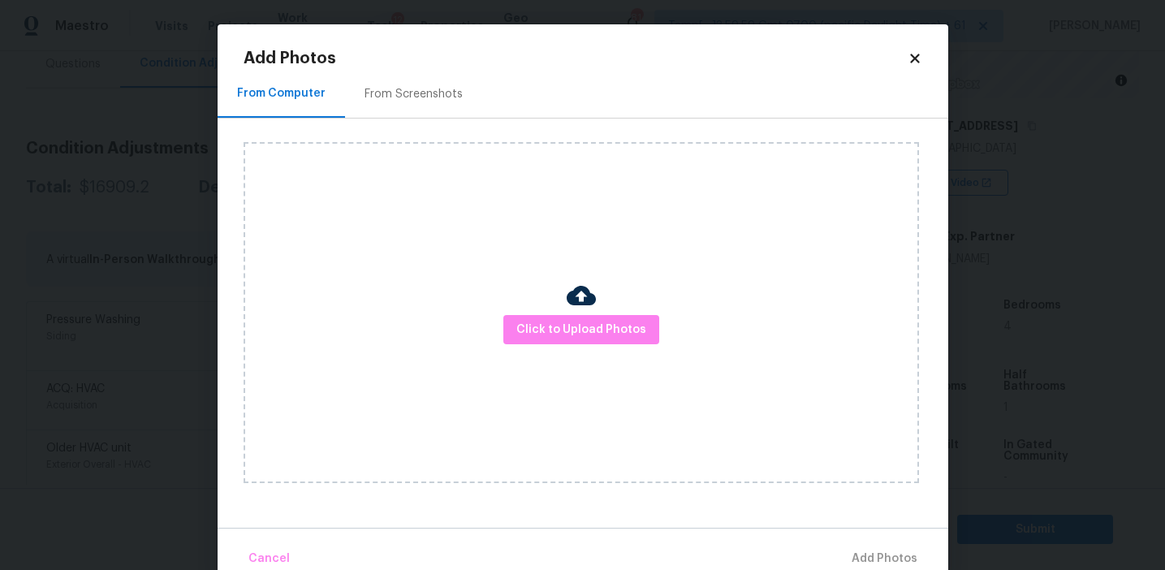
click at [431, 93] on div "From Screenshots" at bounding box center [414, 94] width 98 height 16
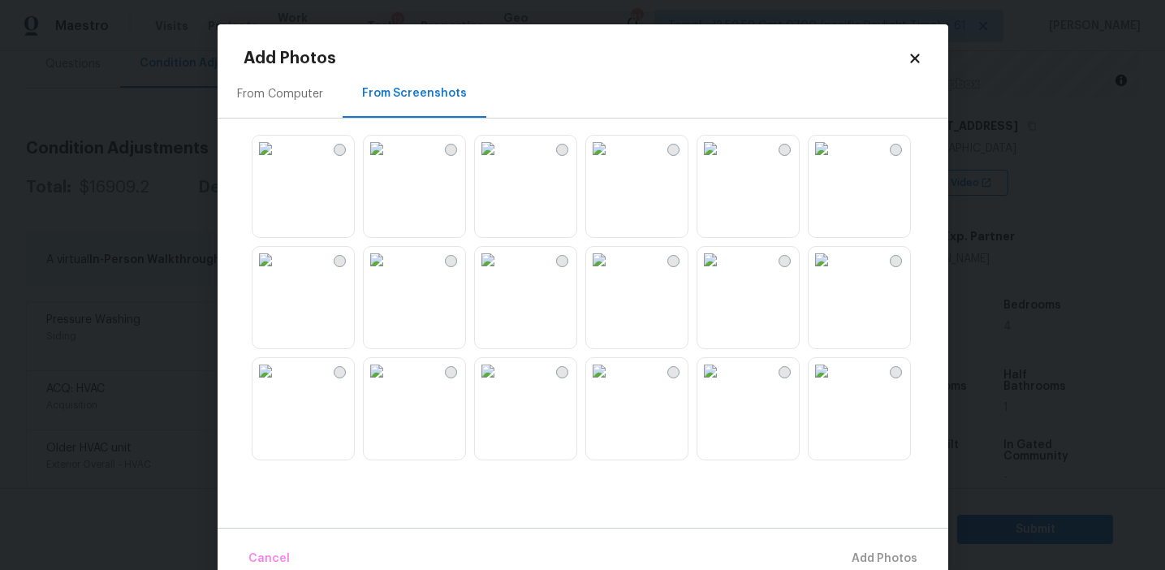
click at [279, 162] on img at bounding box center [266, 149] width 26 height 26
click at [612, 162] on img at bounding box center [599, 149] width 26 height 26
click at [501, 162] on img at bounding box center [488, 149] width 26 height 26
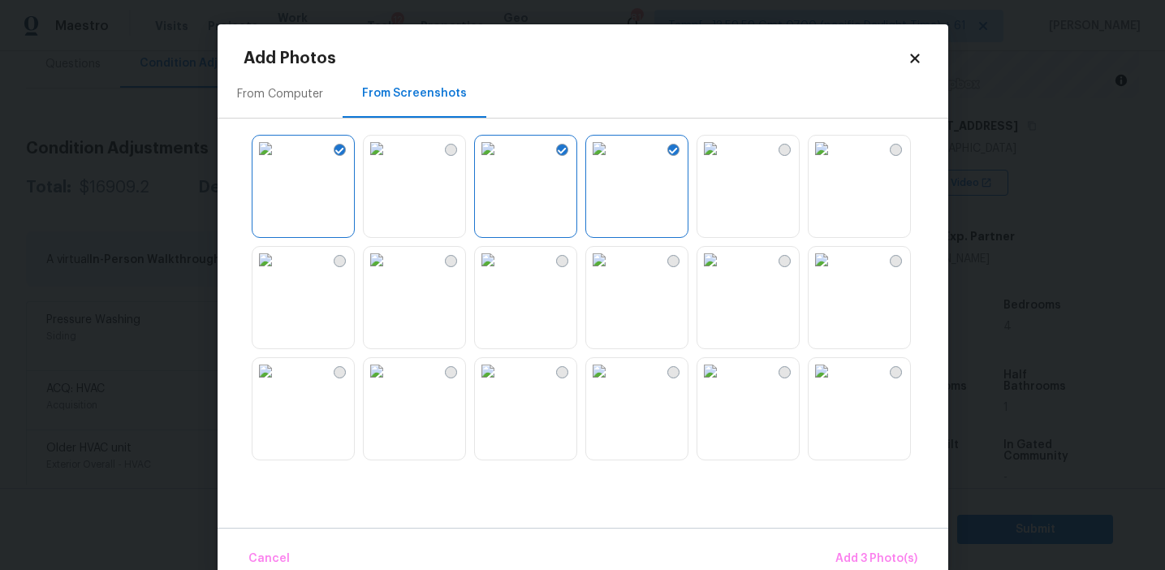
click at [835, 273] on img at bounding box center [822, 260] width 26 height 26
click at [853, 553] on span "Add 4 Photo(s)" at bounding box center [876, 559] width 84 height 20
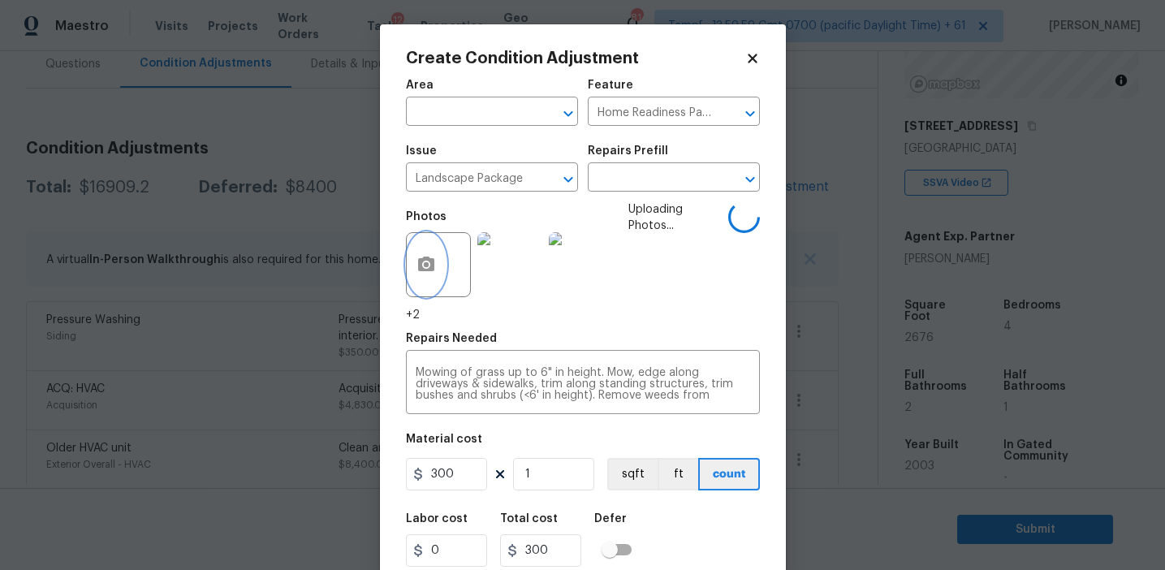
scroll to position [37, 0]
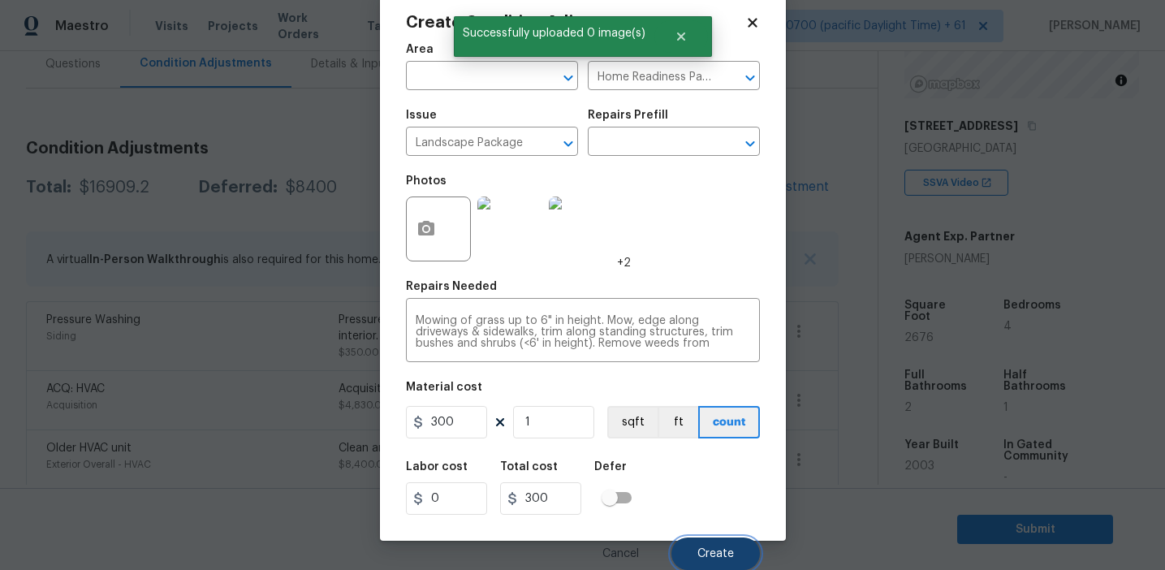
click at [726, 555] on span "Create" at bounding box center [715, 554] width 37 height 12
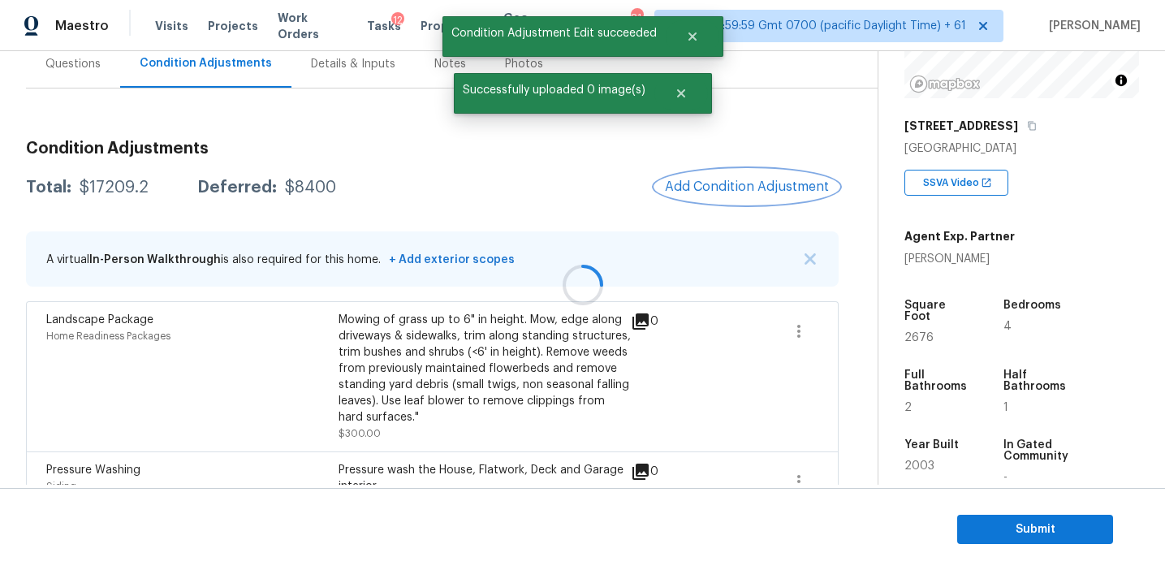
scroll to position [0, 0]
click at [741, 179] on span "Add Condition Adjustment" at bounding box center [747, 186] width 164 height 15
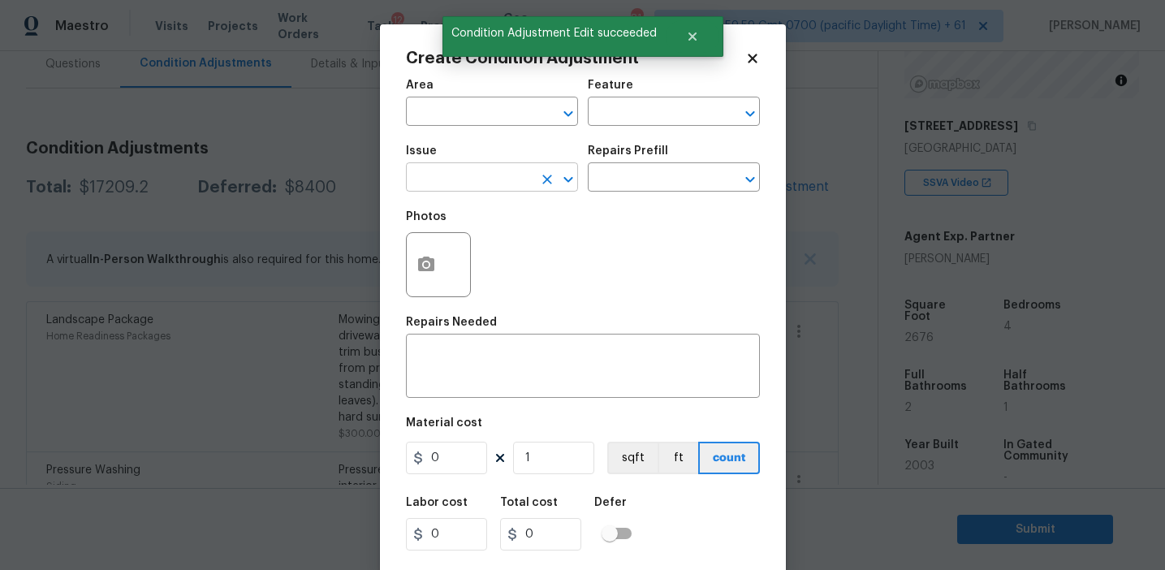
click at [475, 177] on input "text" at bounding box center [469, 178] width 127 height 25
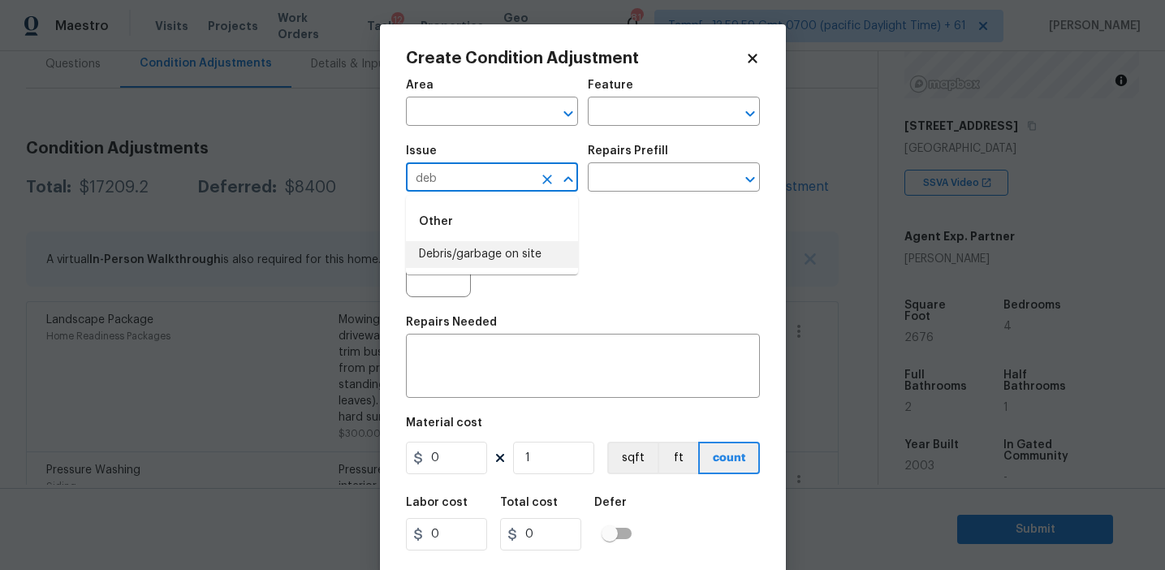
click at [503, 260] on li "Debris/garbage on site" at bounding box center [492, 254] width 172 height 27
type input "Debris/garbage on site"
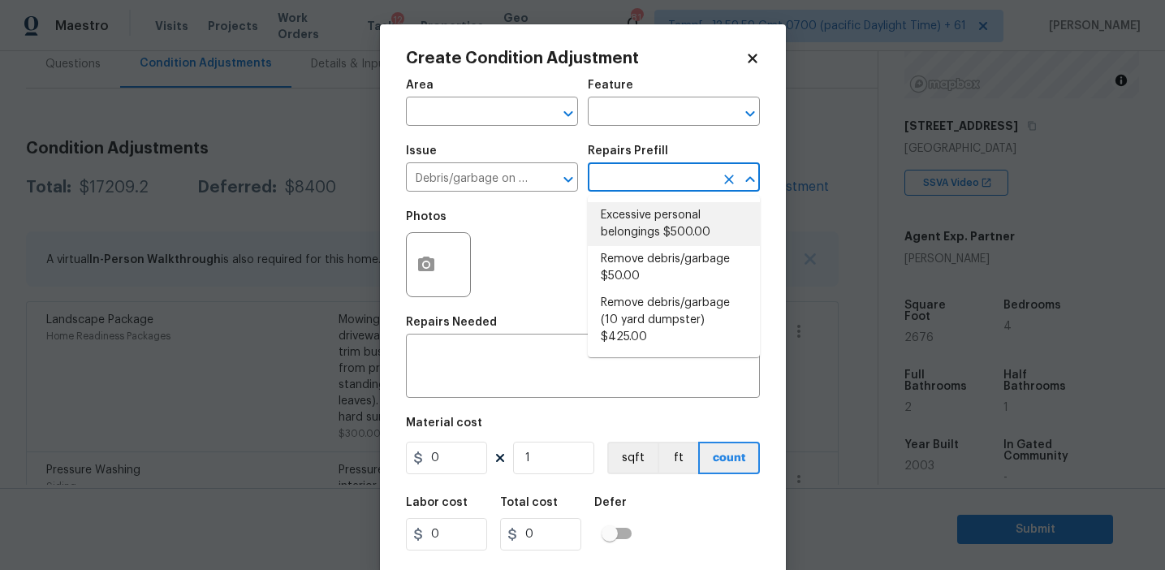
click at [648, 227] on li "Excessive personal belongings $500.00" at bounding box center [674, 224] width 172 height 44
type textarea "Contingency for excessive items to be removed - During assessment, the home con…"
type input "500"
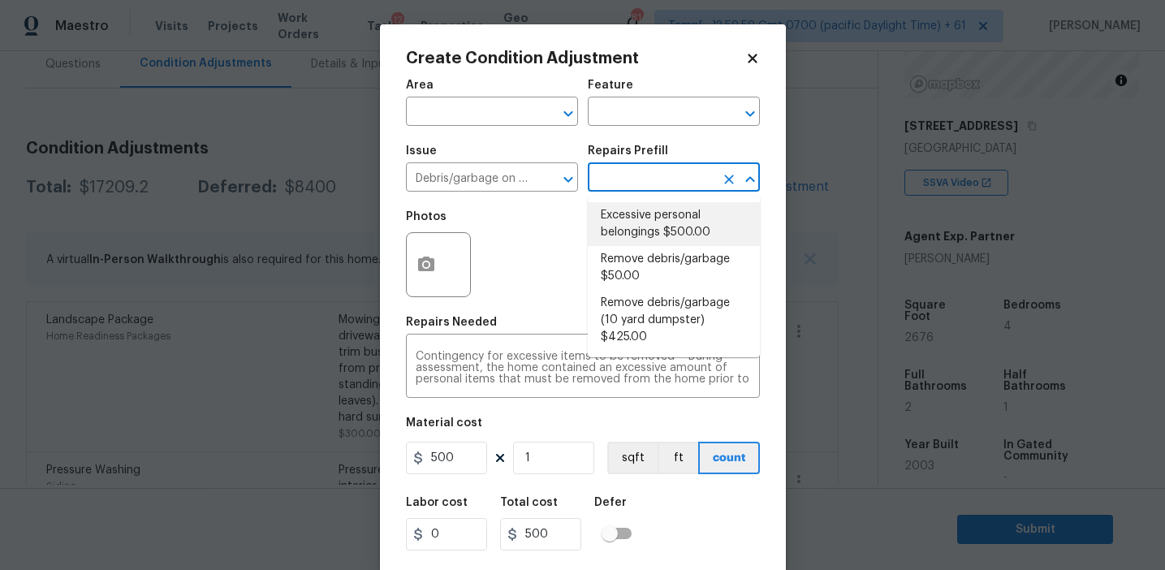
click at [635, 182] on input "text" at bounding box center [651, 178] width 127 height 25
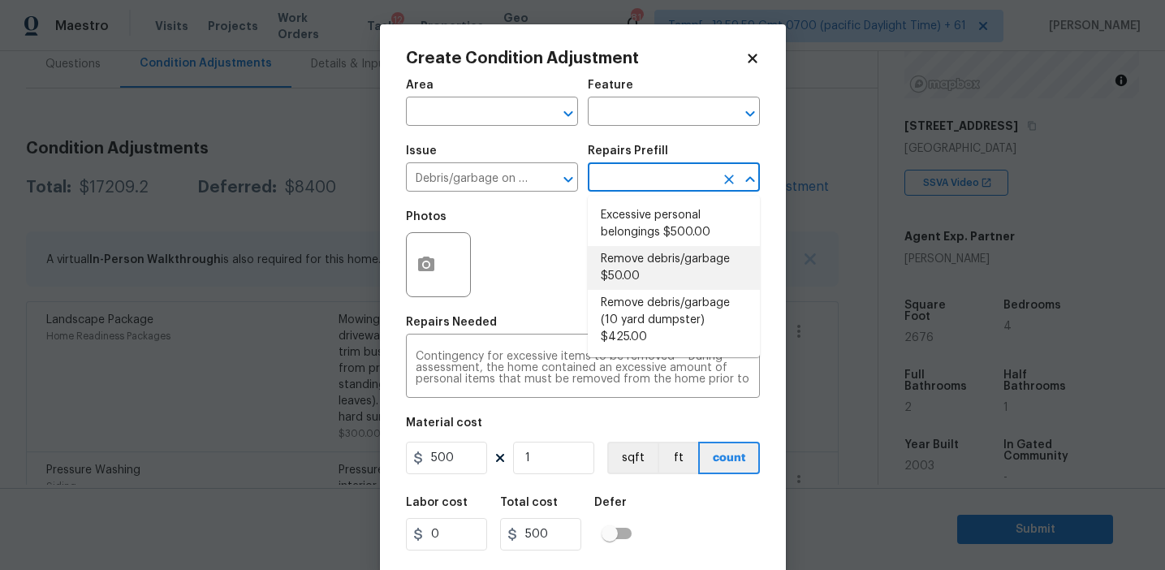
click at [633, 266] on li "Remove debris/garbage $50.00" at bounding box center [674, 268] width 172 height 44
type textarea "Remove, haul off, and properly dispose of any debris left by seller to offsite …"
type input "50"
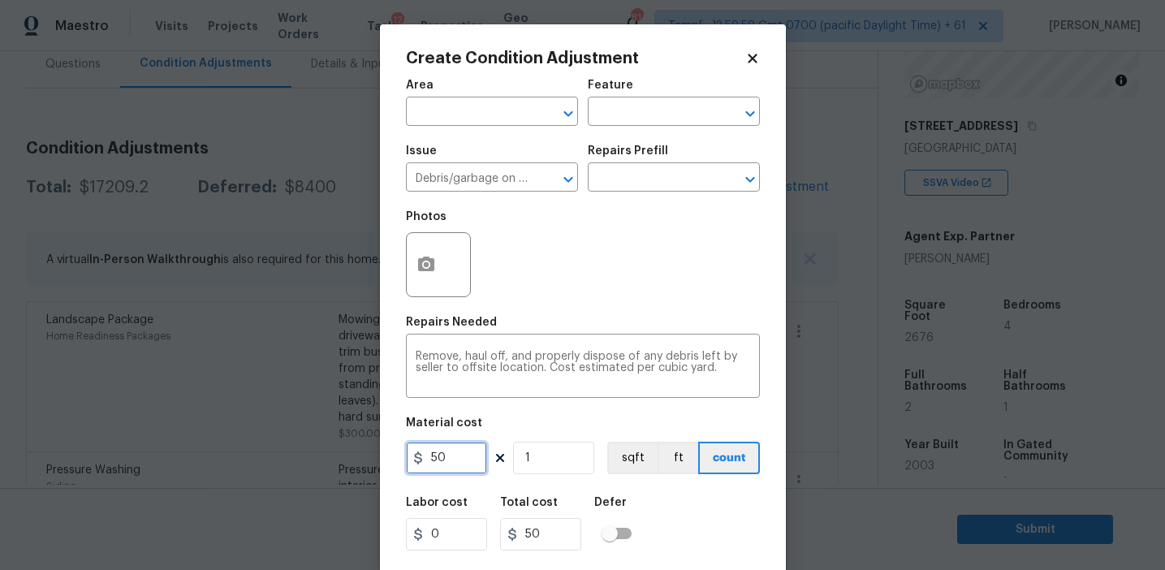
click at [433, 457] on input "50" at bounding box center [446, 458] width 81 height 32
type input "250"
click at [433, 270] on icon "button" at bounding box center [426, 264] width 16 height 15
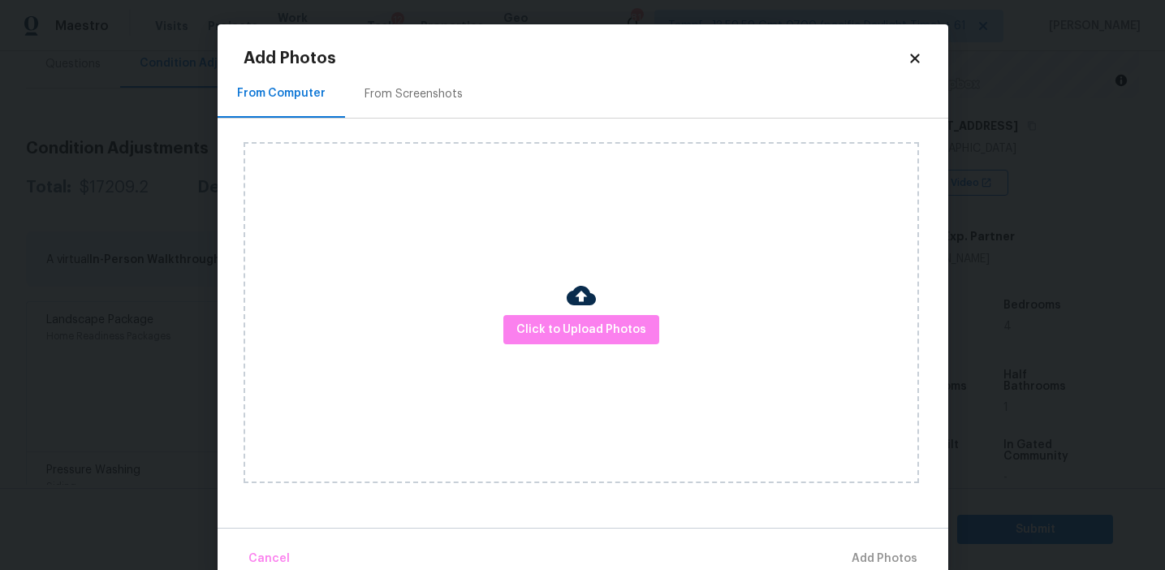
click at [447, 89] on div "From Screenshots" at bounding box center [414, 94] width 98 height 16
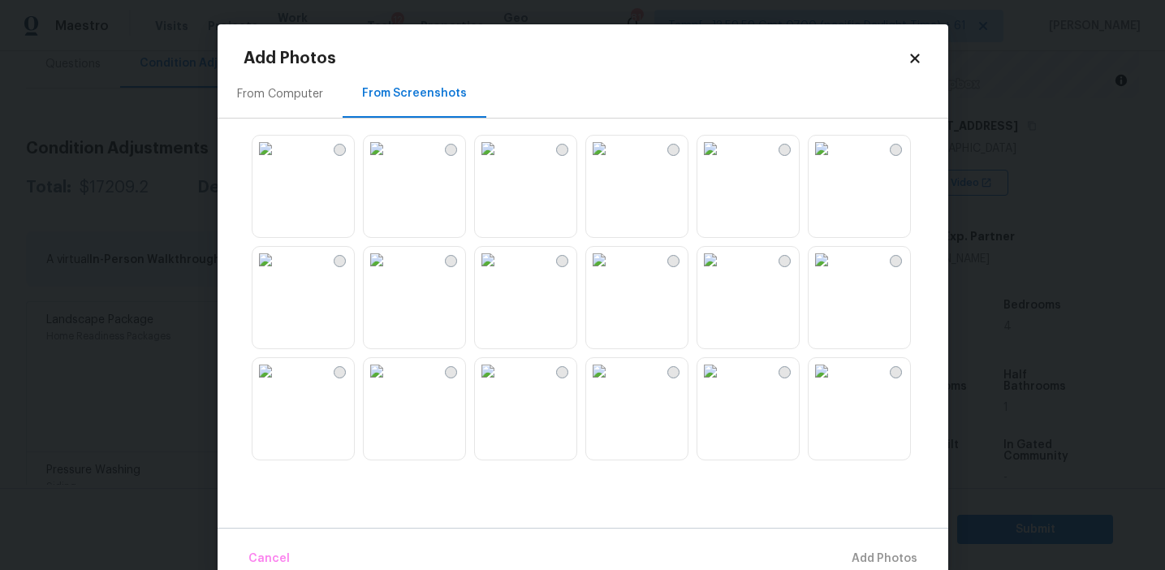
click at [501, 162] on img at bounding box center [488, 149] width 26 height 26
click at [390, 384] on img at bounding box center [377, 371] width 26 height 26
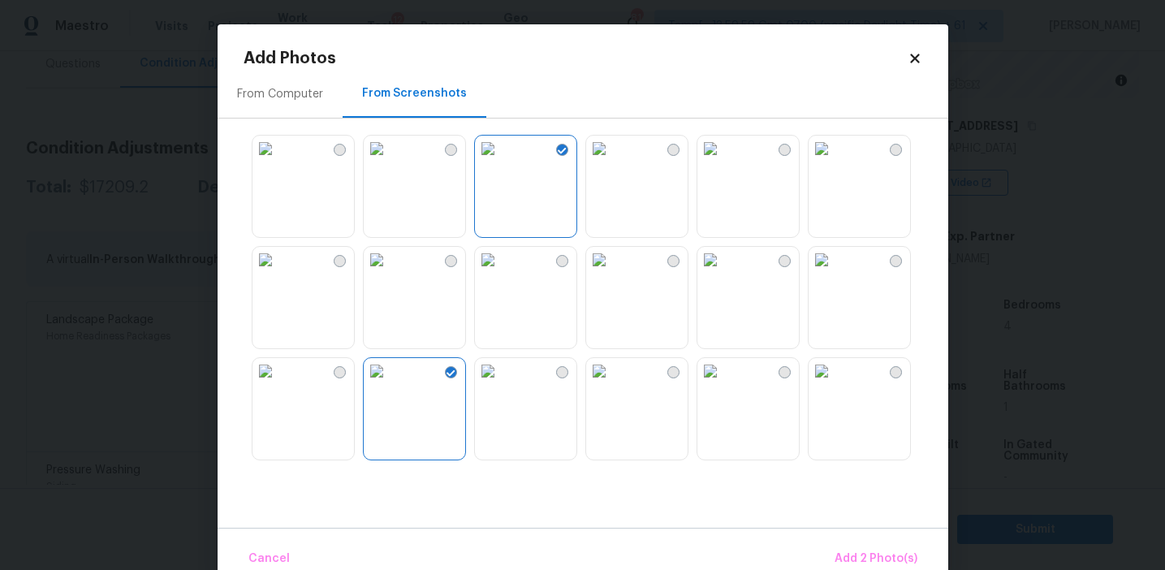
click at [279, 384] on img at bounding box center [266, 371] width 26 height 26
click at [850, 551] on span "Add 3 Photo(s)" at bounding box center [877, 559] width 82 height 20
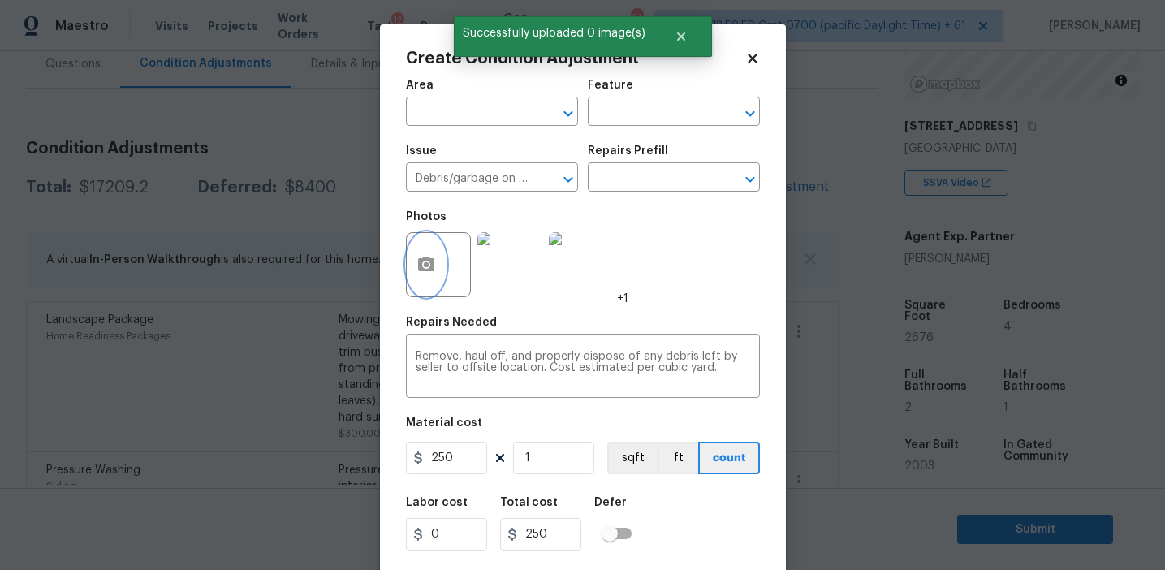
scroll to position [37, 0]
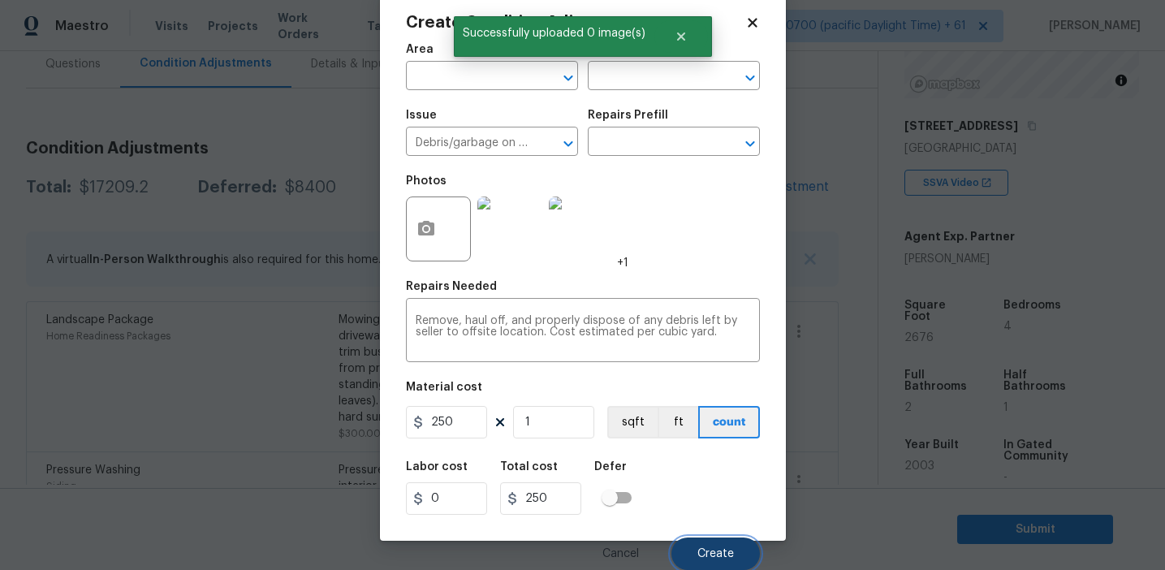
click at [724, 555] on span "Create" at bounding box center [715, 554] width 37 height 12
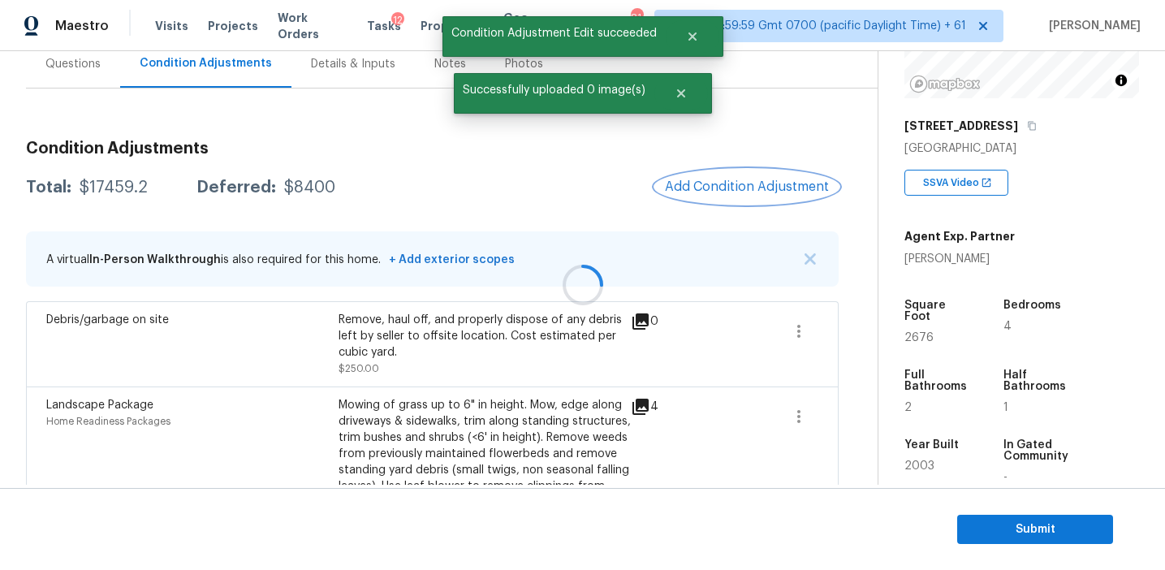
scroll to position [0, 0]
click at [581, 171] on div "Total: $17459.2 Deferred: $8400 Add Condition Adjustment" at bounding box center [432, 188] width 813 height 36
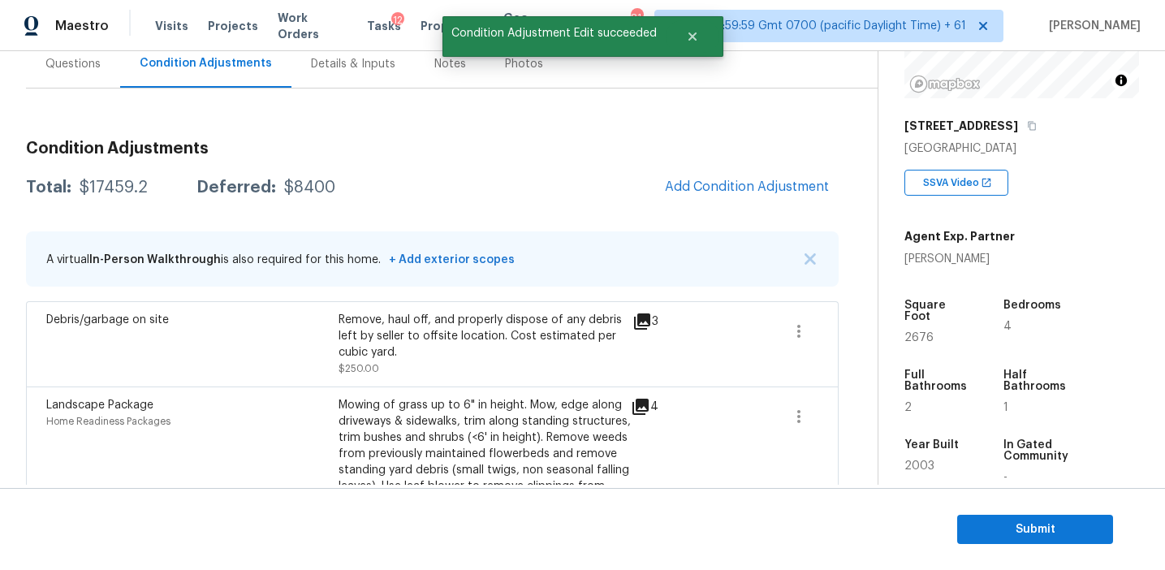
scroll to position [145, 0]
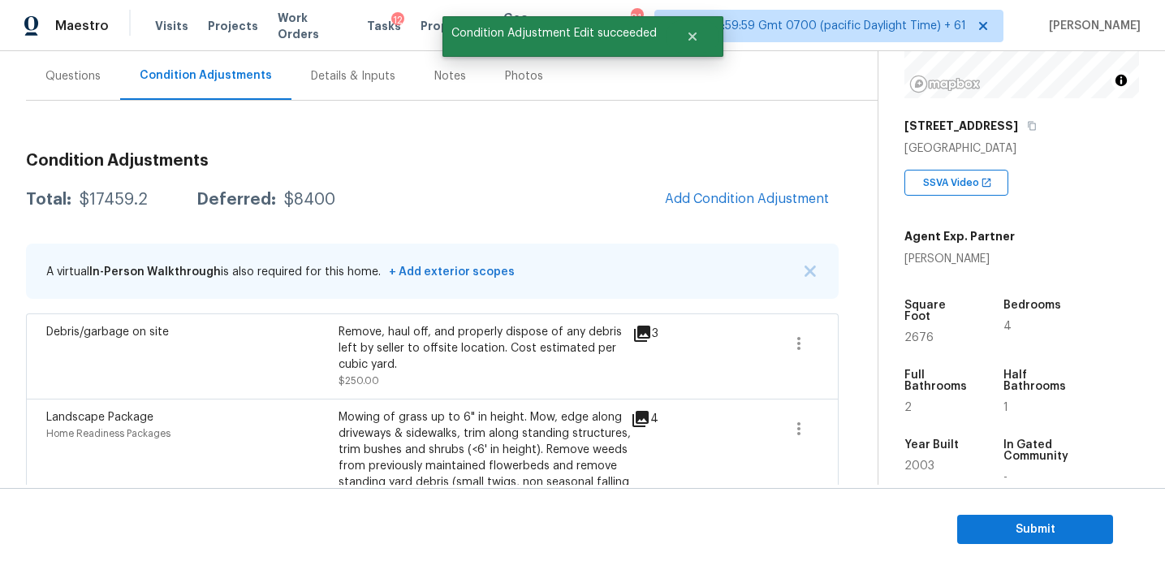
click at [618, 187] on div "Total: $17459.2 Deferred: $8400 Add Condition Adjustment" at bounding box center [432, 200] width 813 height 36
click at [693, 192] on span "Add Condition Adjustment" at bounding box center [747, 199] width 164 height 15
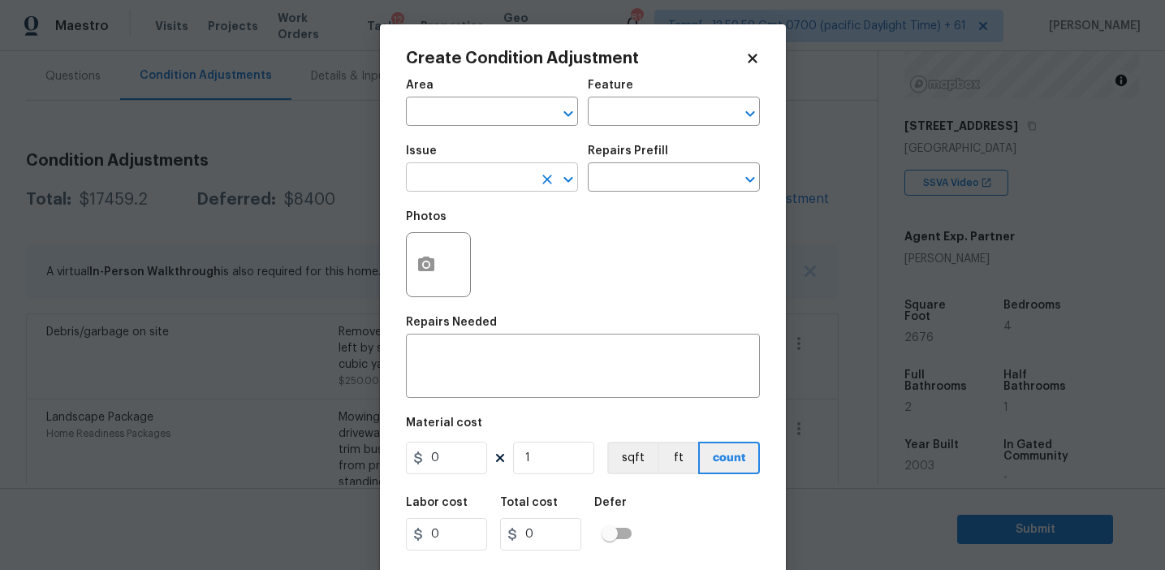
click at [489, 180] on input "text" at bounding box center [469, 178] width 127 height 25
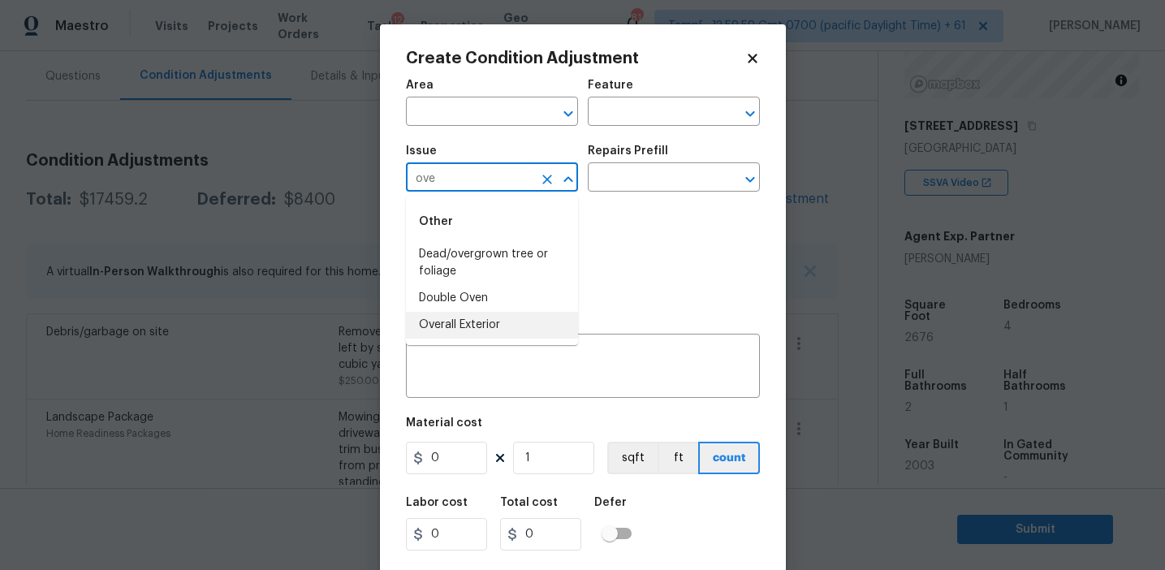
click at [499, 332] on li "Overall Exterior" at bounding box center [492, 325] width 172 height 27
type input "Overall Exterior"
click at [624, 124] on input "text" at bounding box center [651, 113] width 127 height 25
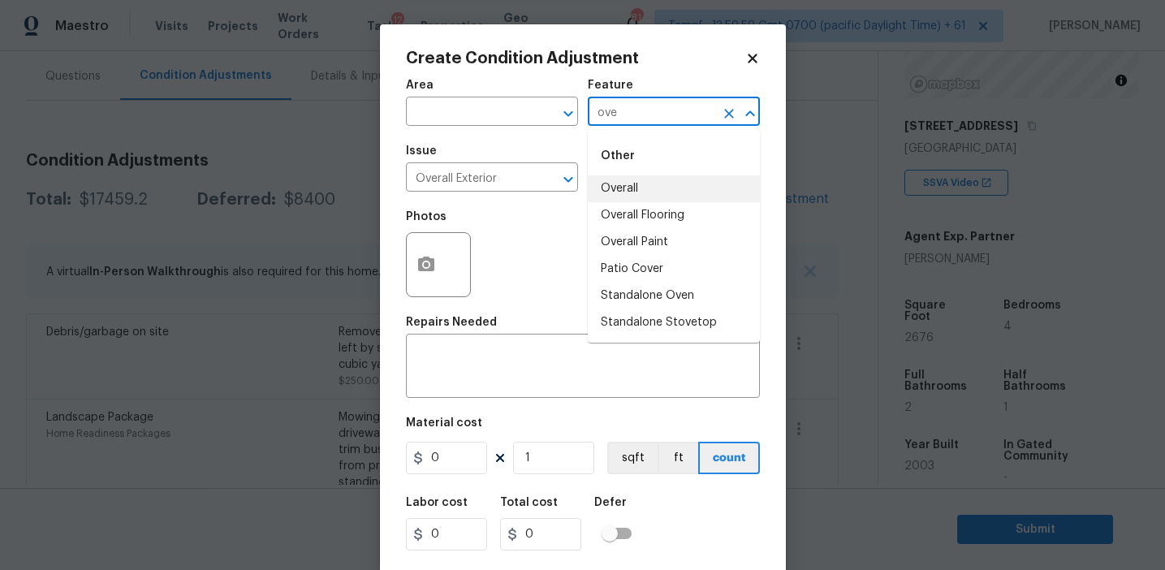
click at [632, 191] on li "Overall" at bounding box center [674, 188] width 172 height 27
paste input "Overall exterior repairs (siding, stucco, fencing, decking, soffit, [PERSON_NAM…"
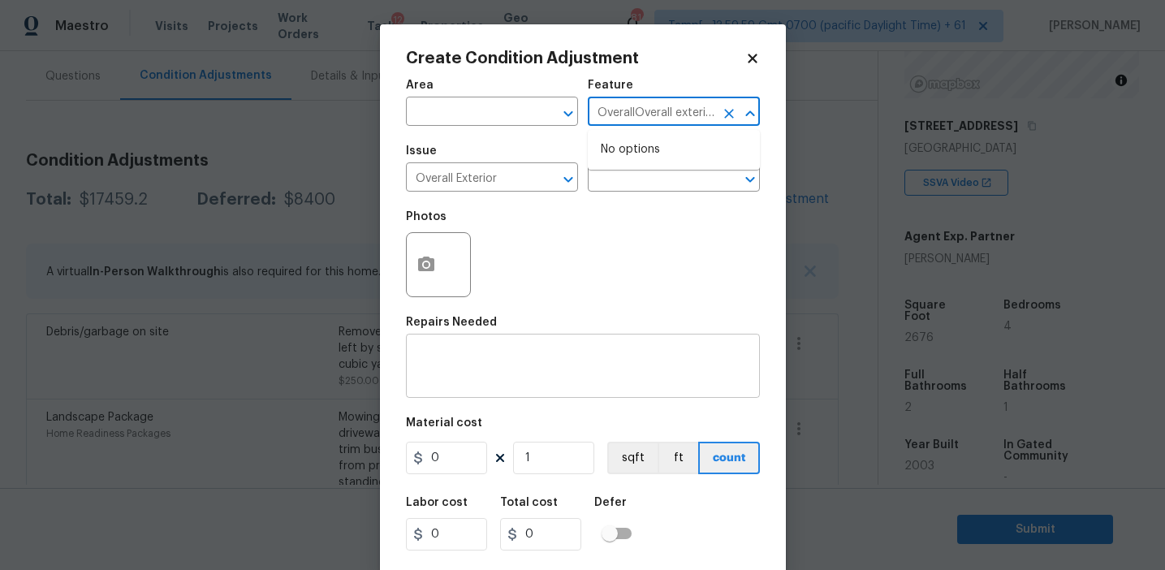
scroll to position [0, 563]
type input "Overall"
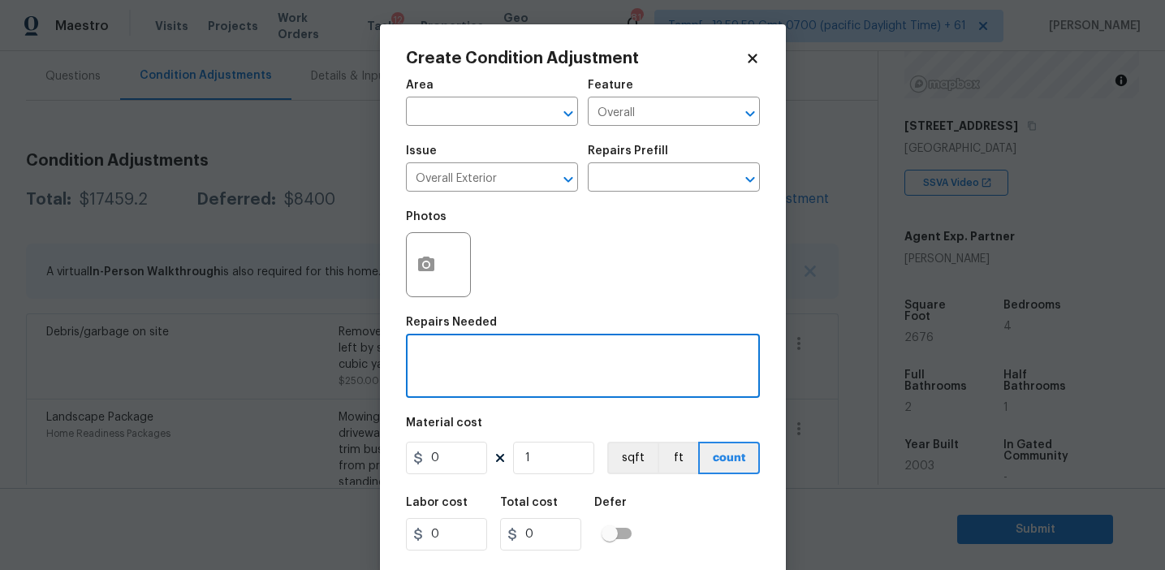
click at [521, 365] on textarea at bounding box center [583, 368] width 335 height 34
paste textarea "Overall exterior repairs (siding, stucco, fencing, decking, soffit, [PERSON_NAM…"
click at [684, 353] on textarea "Overall exterior repairs (siding, stucco, fencing, decking, soffit, [PERSON_NAM…" at bounding box center [583, 368] width 335 height 34
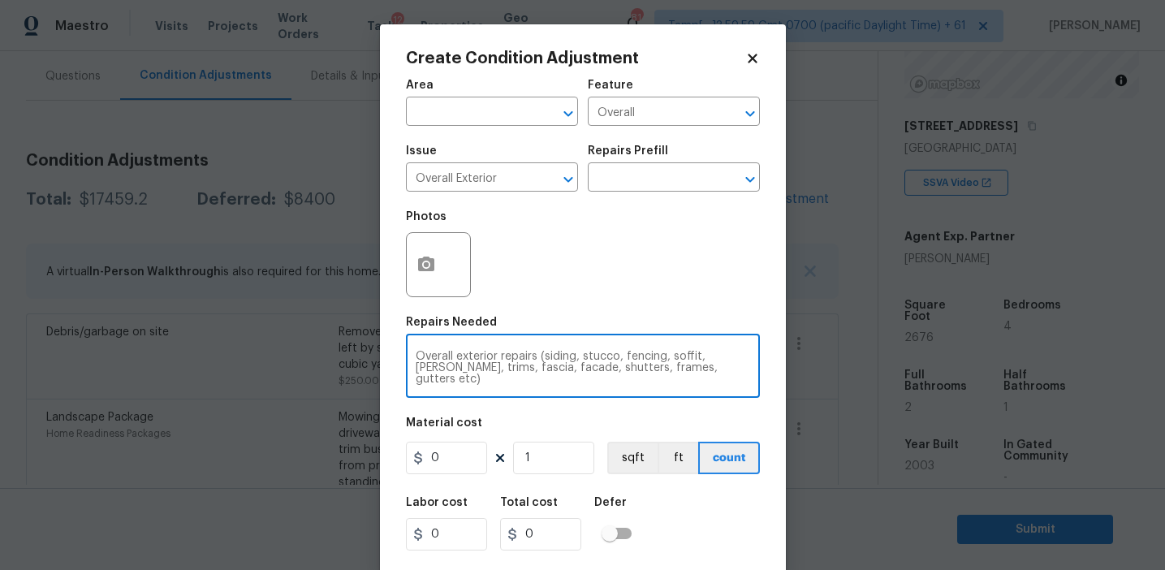
click at [645, 357] on textarea "Overall exterior repairs (siding, stucco, fencing, soffit, eaves, trims, fascia…" at bounding box center [583, 368] width 335 height 34
type textarea "Overall exterior repairs (siding, stucco, soffit, [PERSON_NAME], trims, fascia,…"
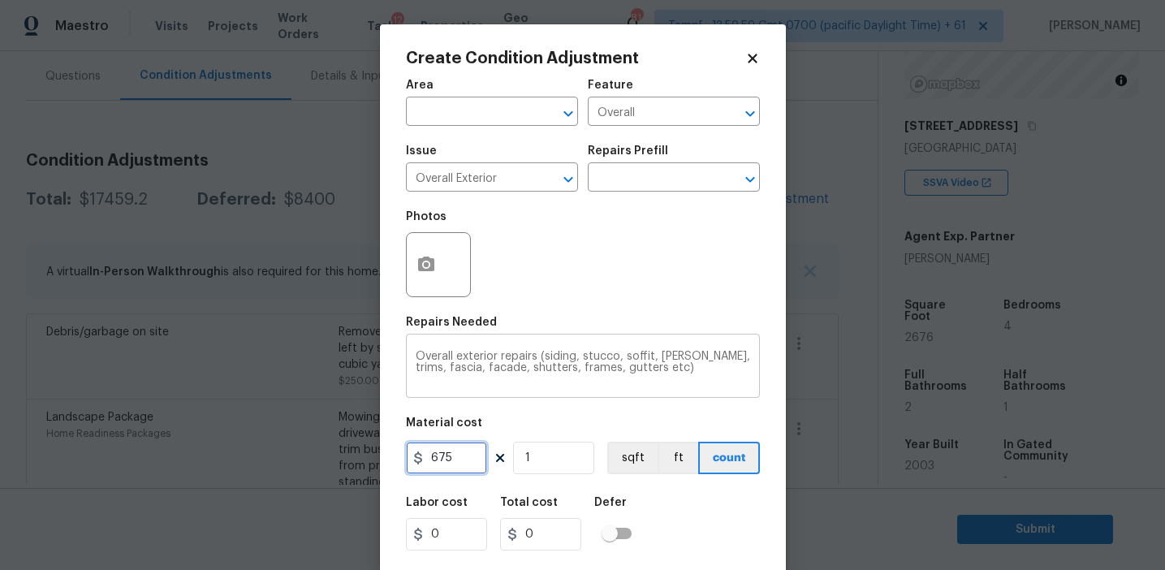
type input "675"
click at [421, 266] on icon "button" at bounding box center [426, 264] width 16 height 15
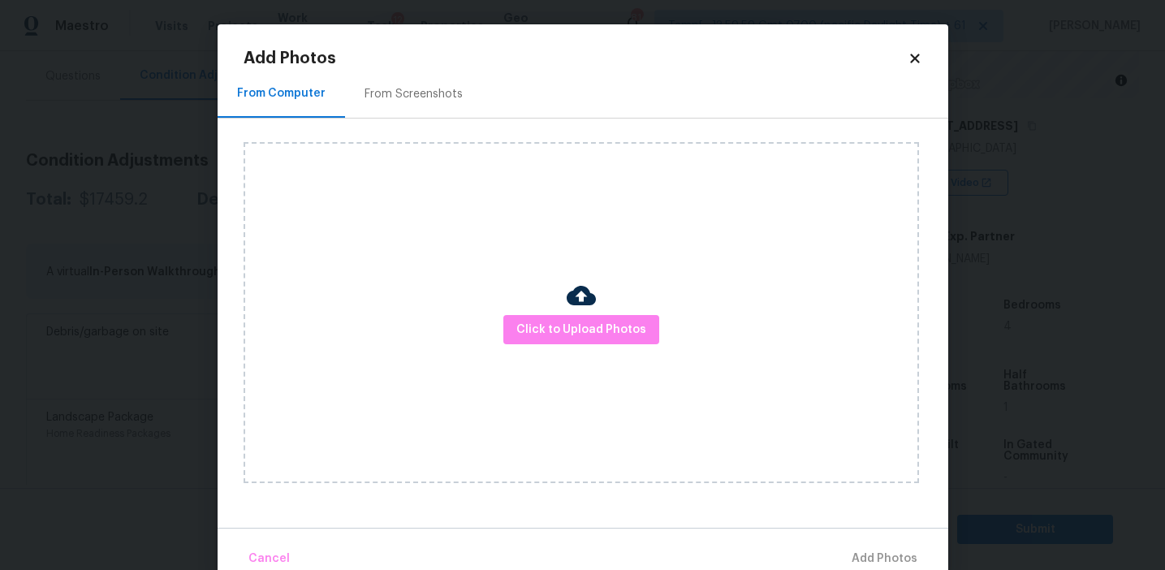
click at [444, 93] on div "From Screenshots" at bounding box center [414, 94] width 98 height 16
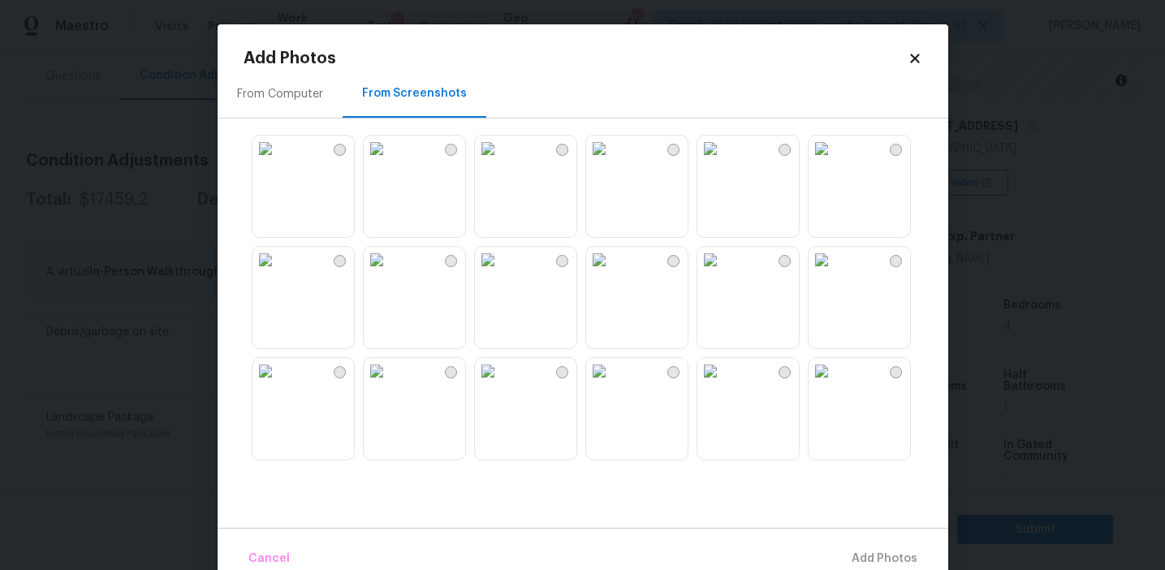
click at [279, 162] on img at bounding box center [266, 149] width 26 height 26
click at [501, 162] on img at bounding box center [488, 149] width 26 height 26
click at [612, 162] on img at bounding box center [599, 149] width 26 height 26
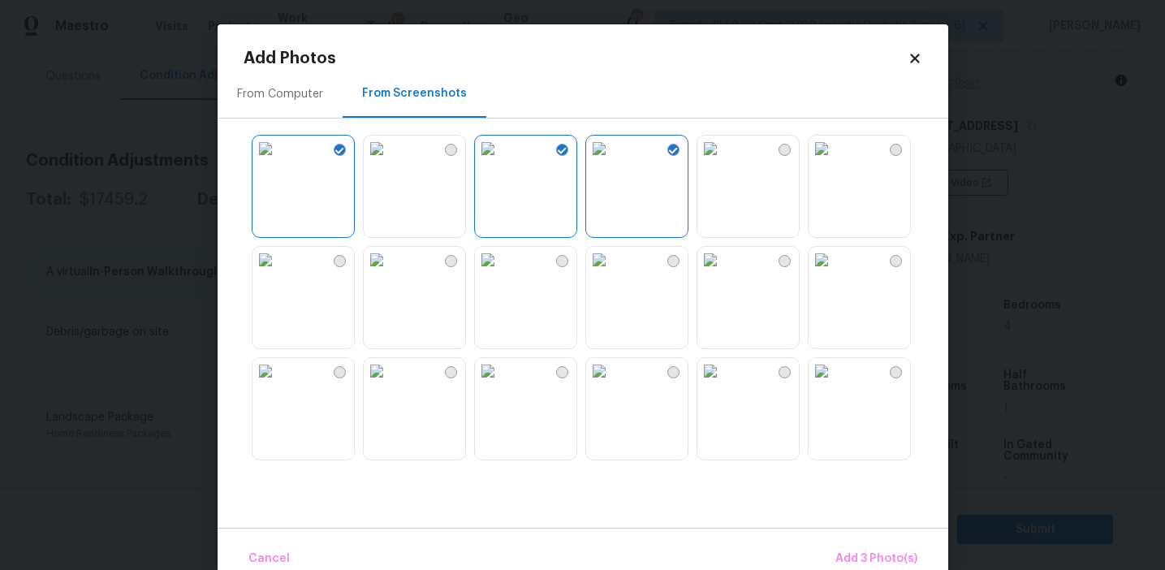
scroll to position [141, 0]
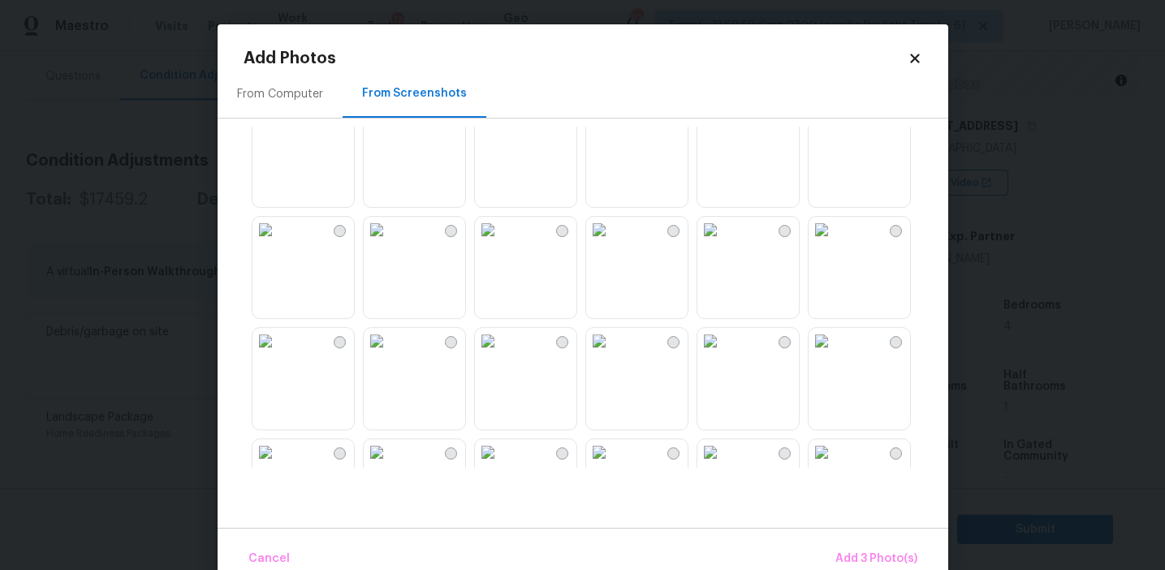
click at [390, 243] on img at bounding box center [377, 230] width 26 height 26
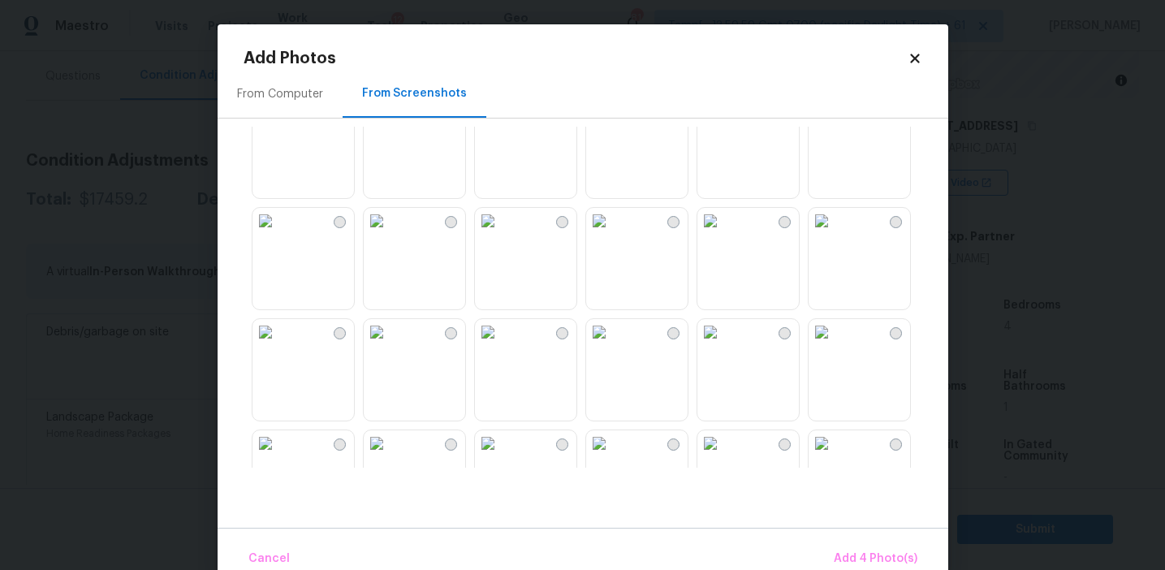
scroll to position [615, 0]
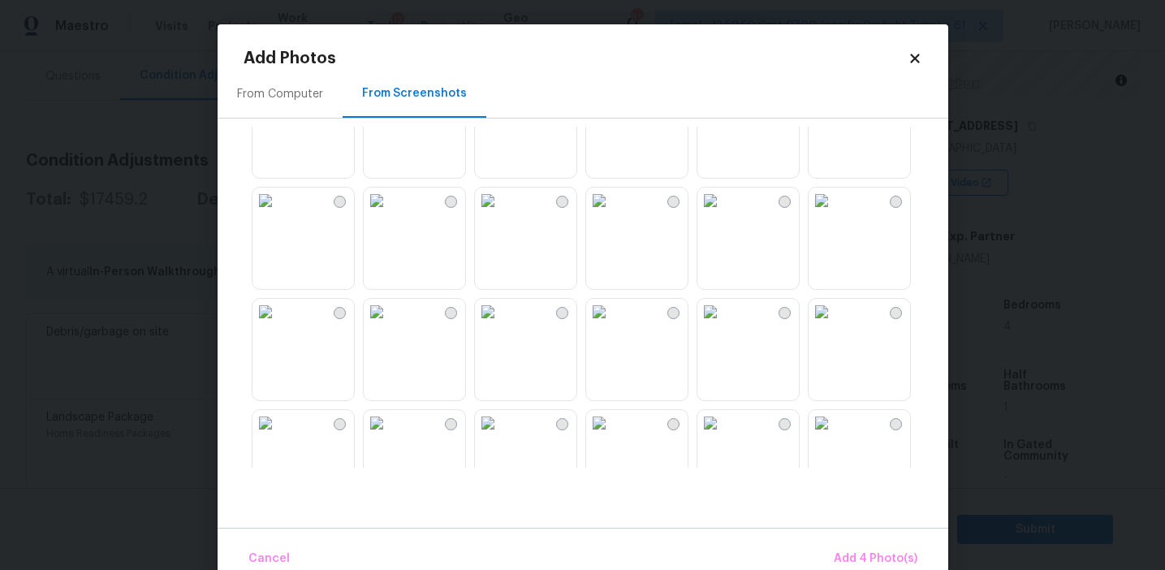
click at [498, 214] on img at bounding box center [488, 201] width 26 height 26
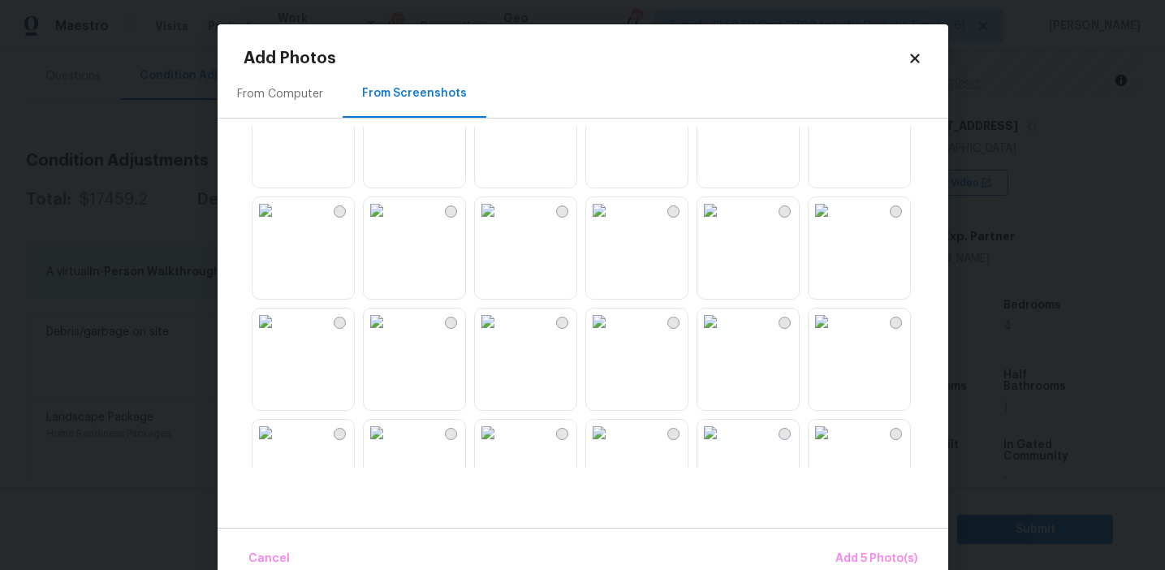
click at [612, 223] on img at bounding box center [599, 210] width 26 height 26
click at [835, 223] on img at bounding box center [822, 210] width 26 height 26
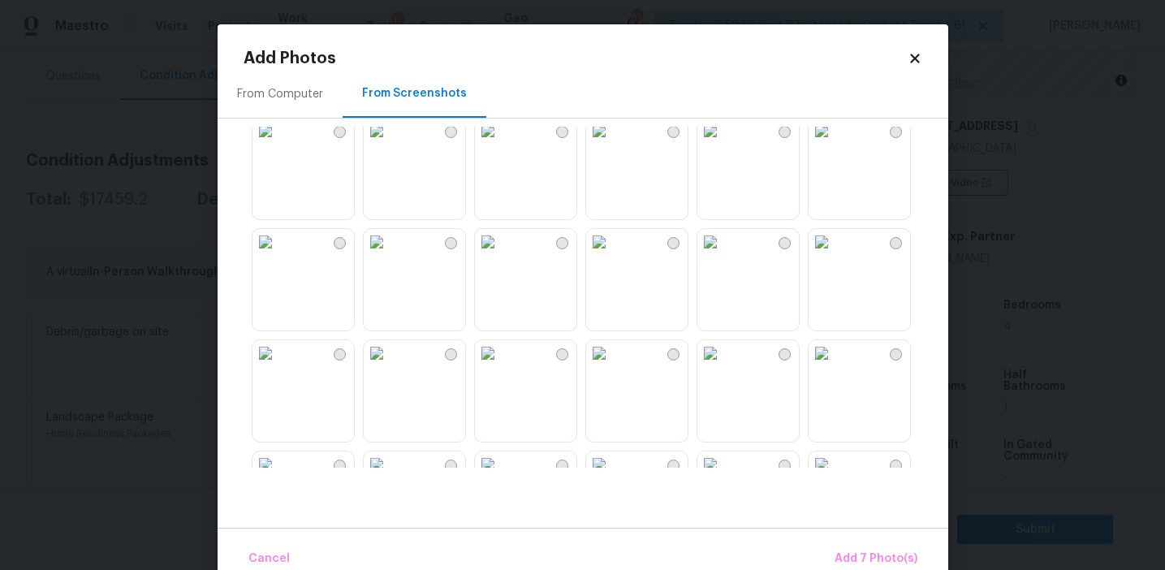
click at [501, 255] on img at bounding box center [488, 242] width 26 height 26
click at [872, 564] on span "Add 8 Photo(s)" at bounding box center [876, 559] width 83 height 20
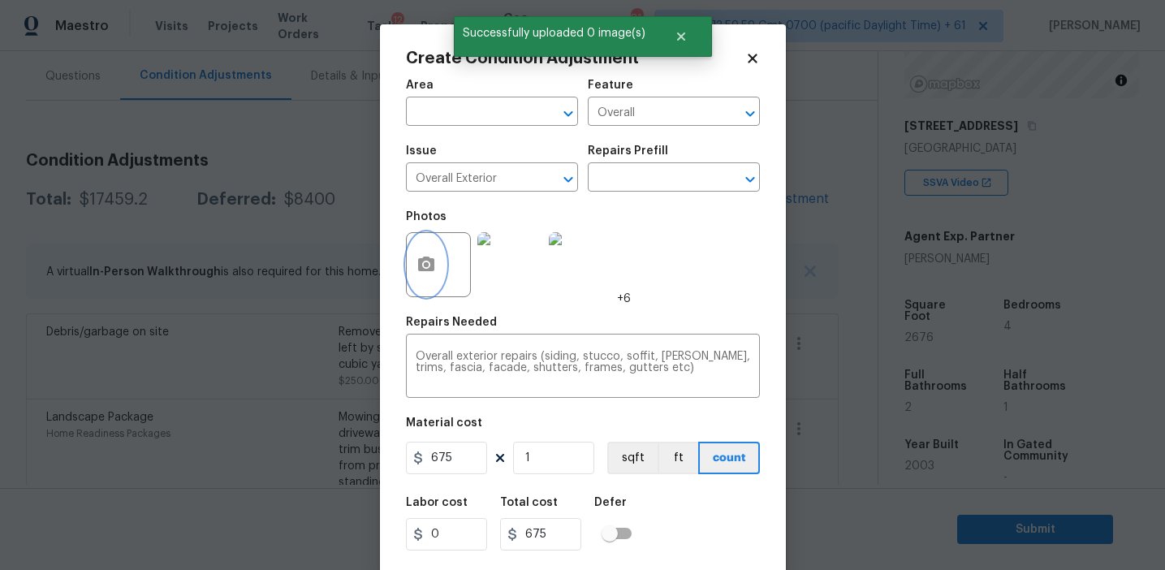
scroll to position [37, 0]
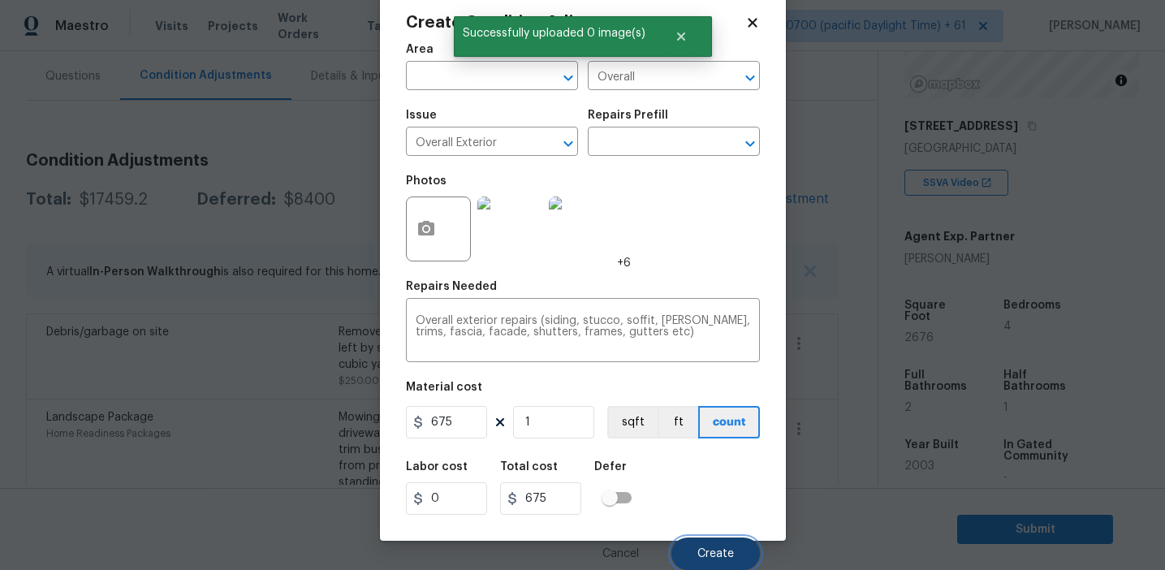
click at [716, 544] on button "Create" at bounding box center [716, 554] width 89 height 32
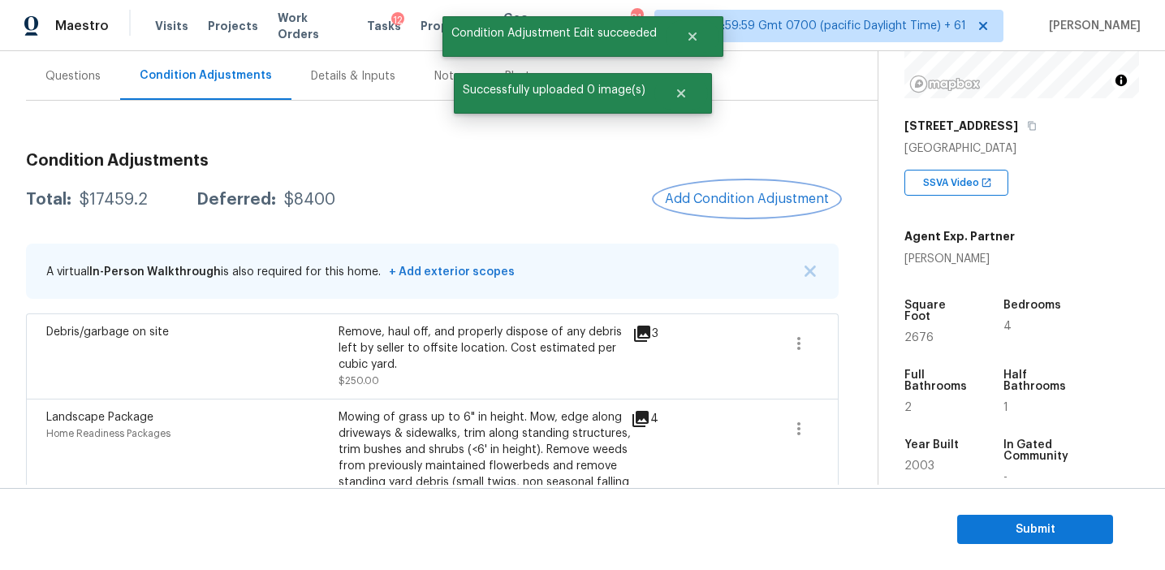
scroll to position [0, 0]
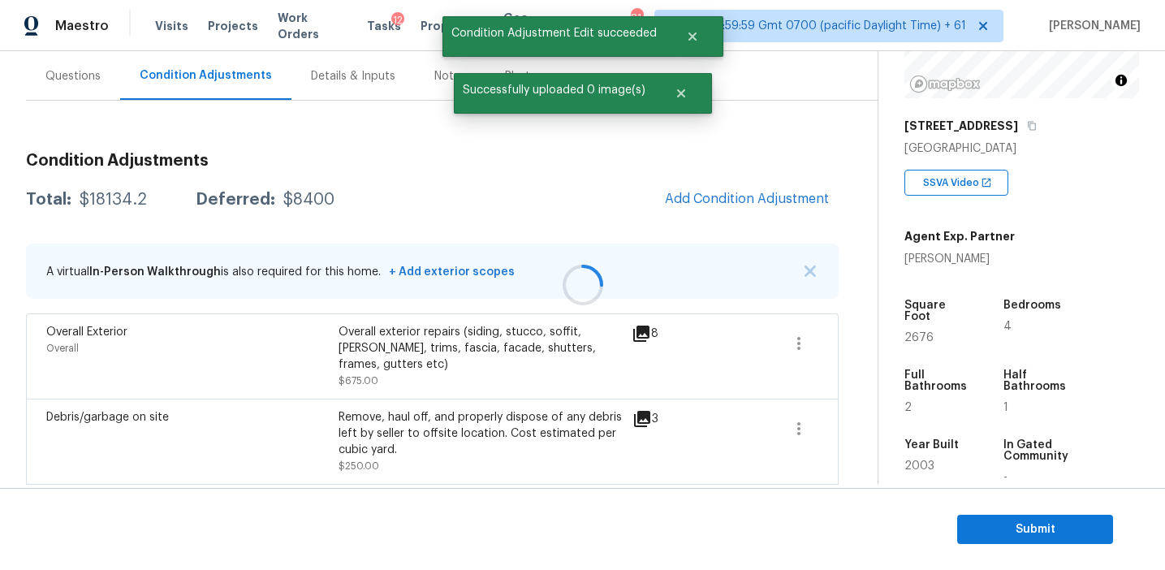
click at [759, 199] on div at bounding box center [582, 285] width 1165 height 570
click at [759, 199] on span "Add Condition Adjustment" at bounding box center [747, 199] width 164 height 15
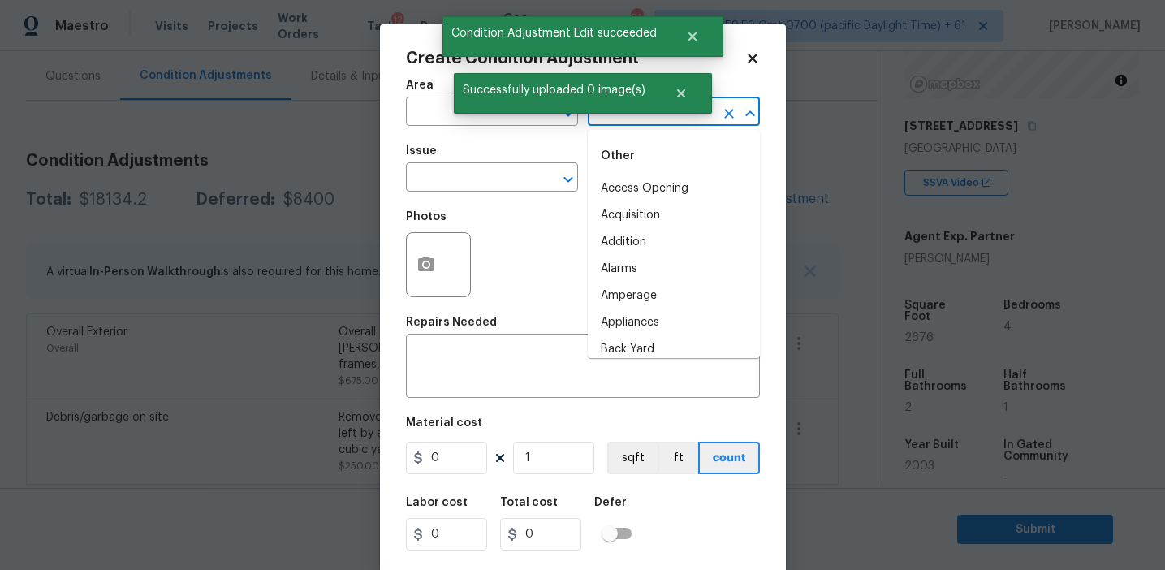
click at [621, 116] on input "text" at bounding box center [651, 113] width 127 height 25
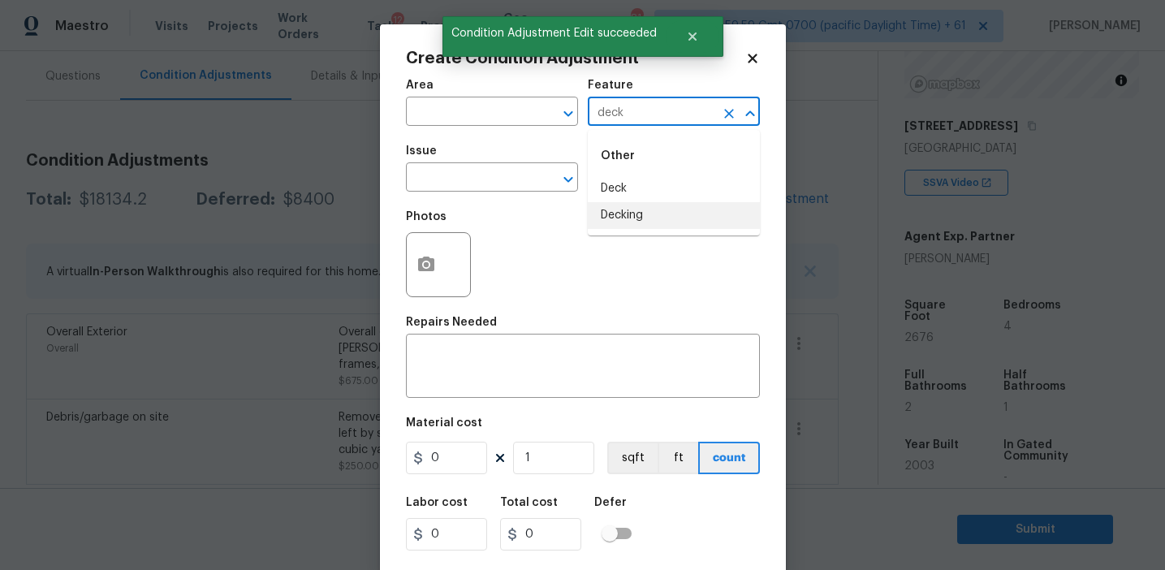
click at [628, 209] on li "Decking" at bounding box center [674, 215] width 172 height 27
click at [615, 105] on input "Decking" at bounding box center [651, 113] width 127 height 25
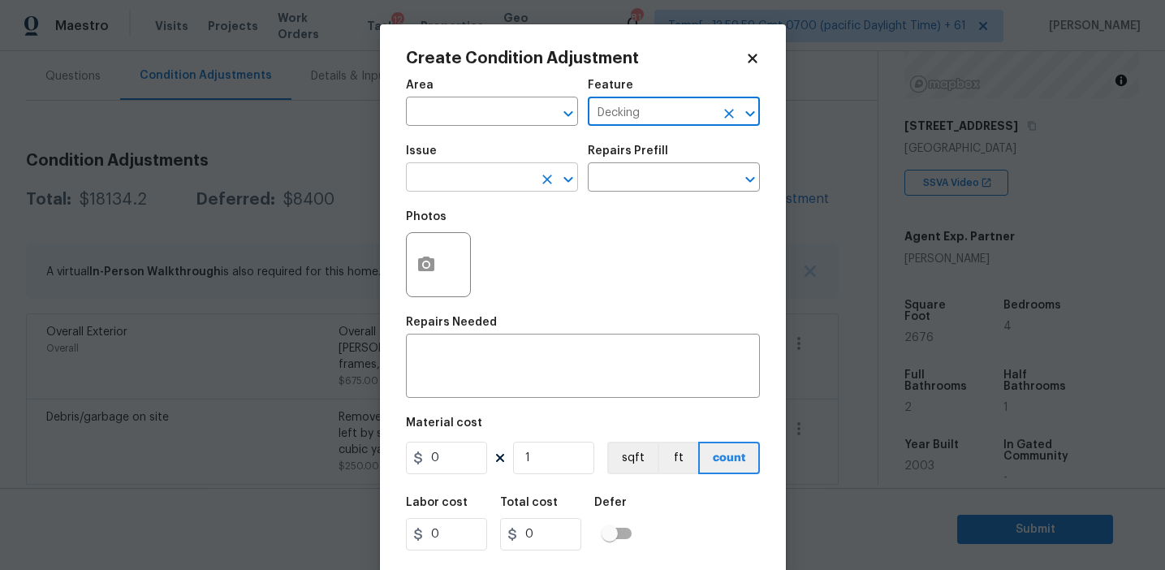
type input "Decking"
click at [487, 183] on input "text" at bounding box center [469, 178] width 127 height 25
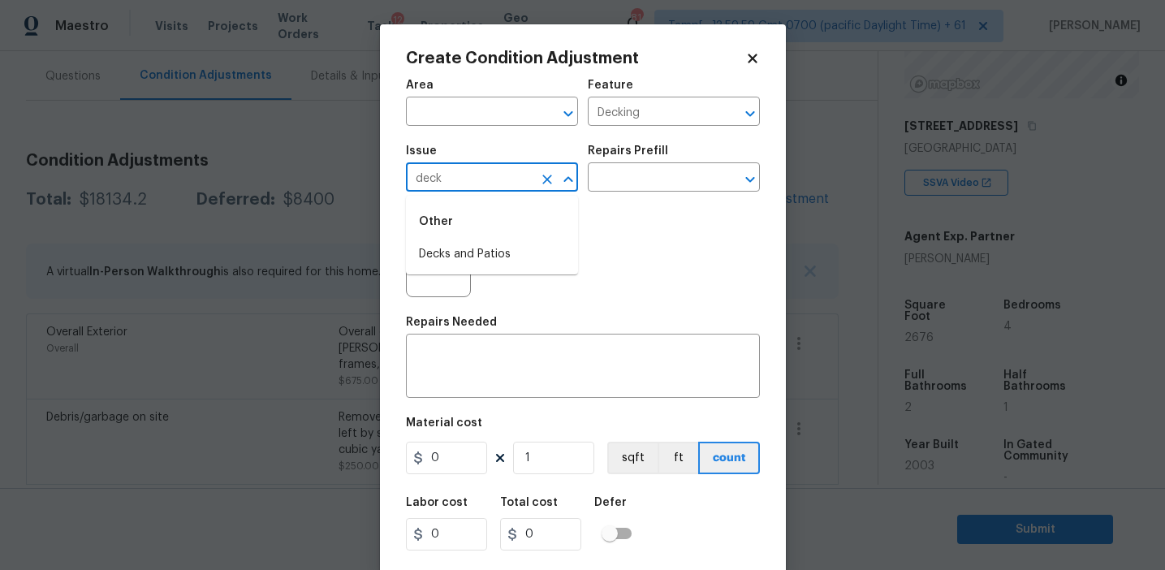
click at [489, 256] on li "Decks and Patios" at bounding box center [492, 254] width 172 height 27
type input "Decks and Patios"
click at [495, 393] on div "x ​" at bounding box center [583, 368] width 354 height 60
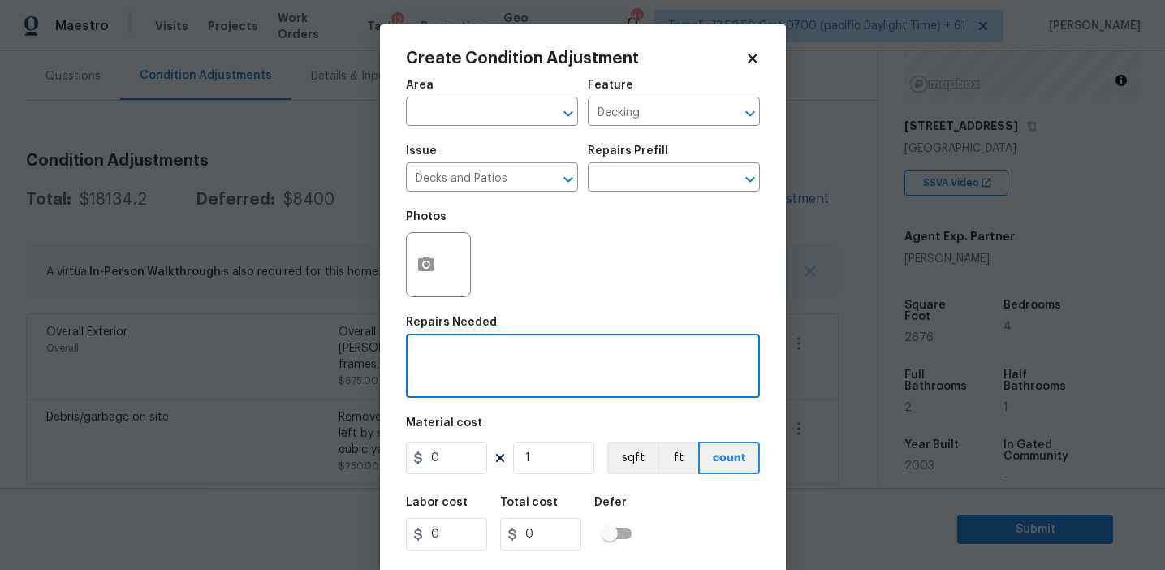
paste textarea "Decking"
type textarea "Decking repairs"
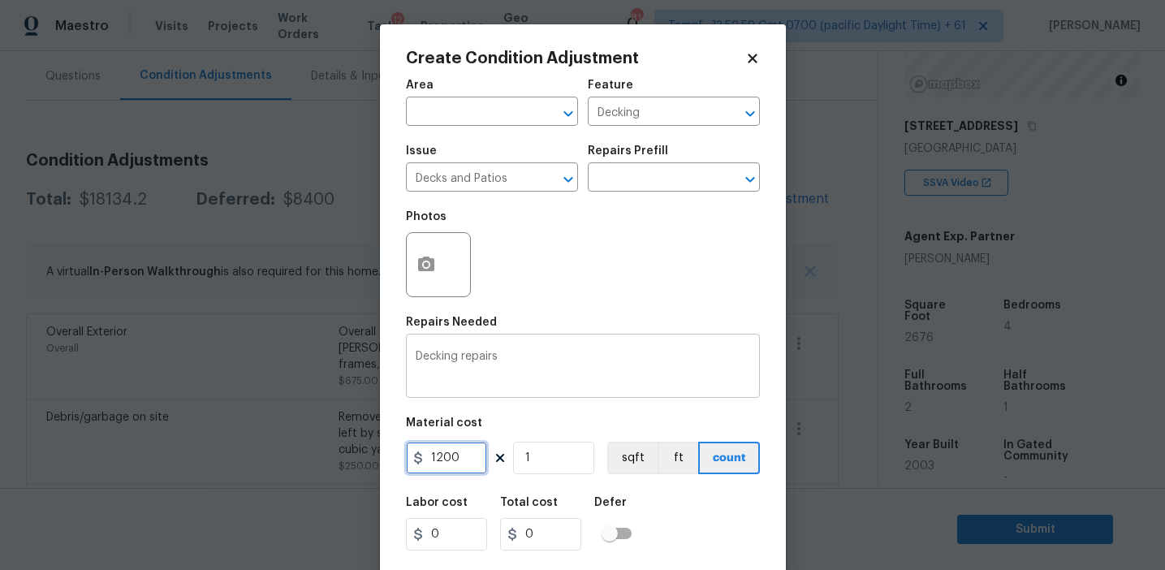
type input "1200"
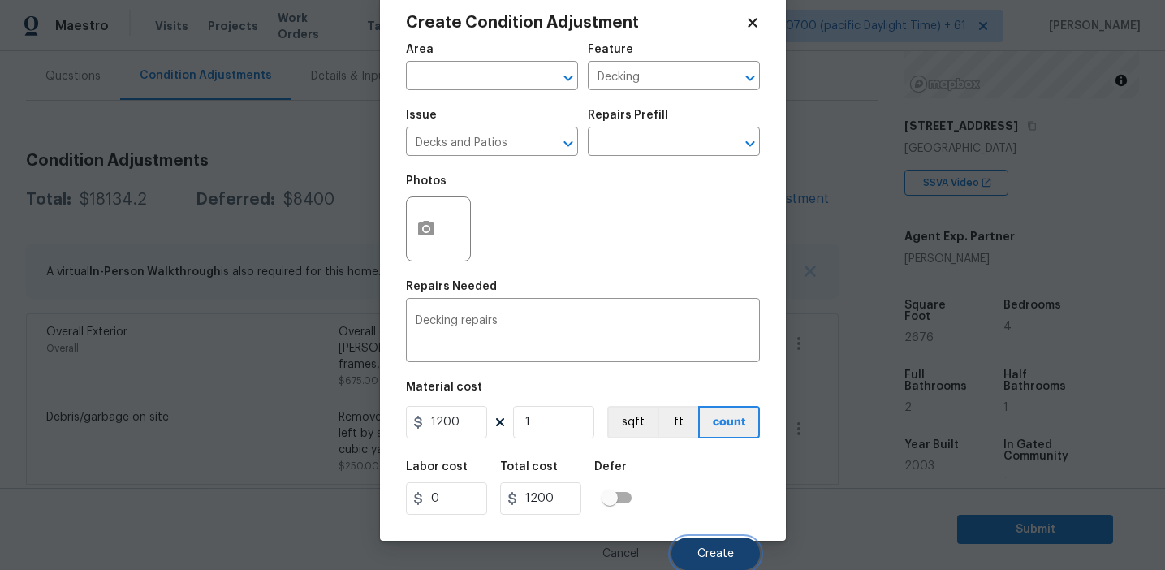
click at [697, 553] on span "Create" at bounding box center [715, 554] width 37 height 12
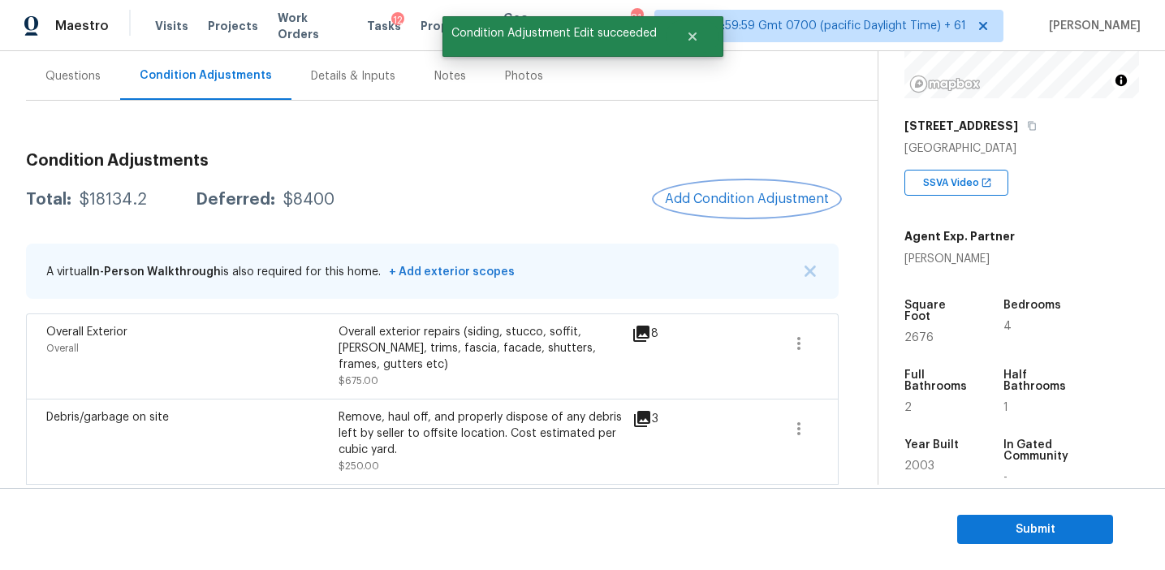
scroll to position [0, 0]
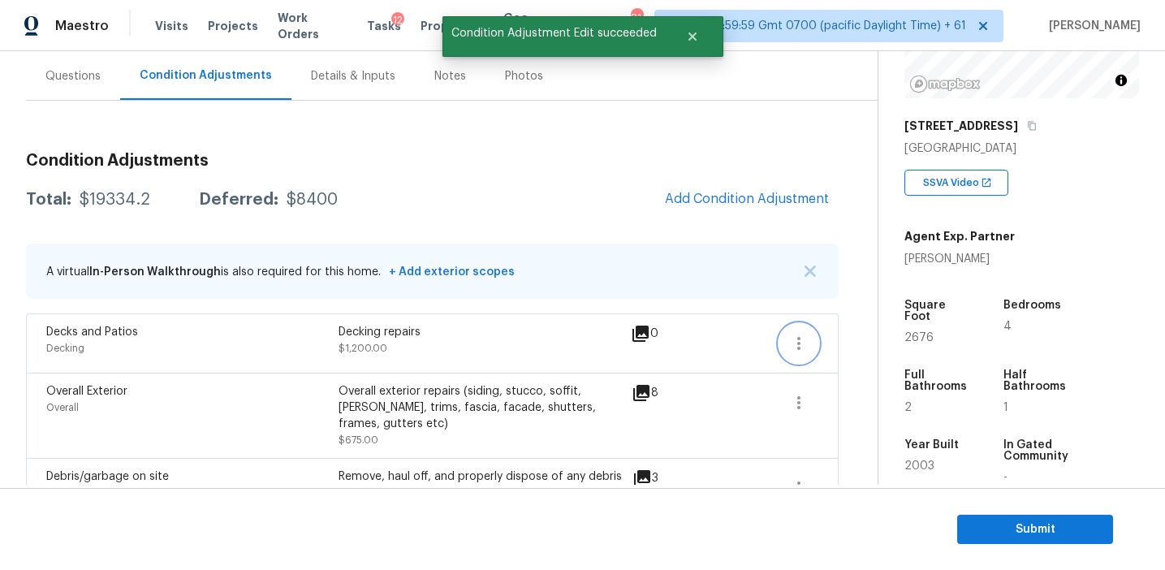
click at [810, 341] on button "button" at bounding box center [799, 343] width 39 height 39
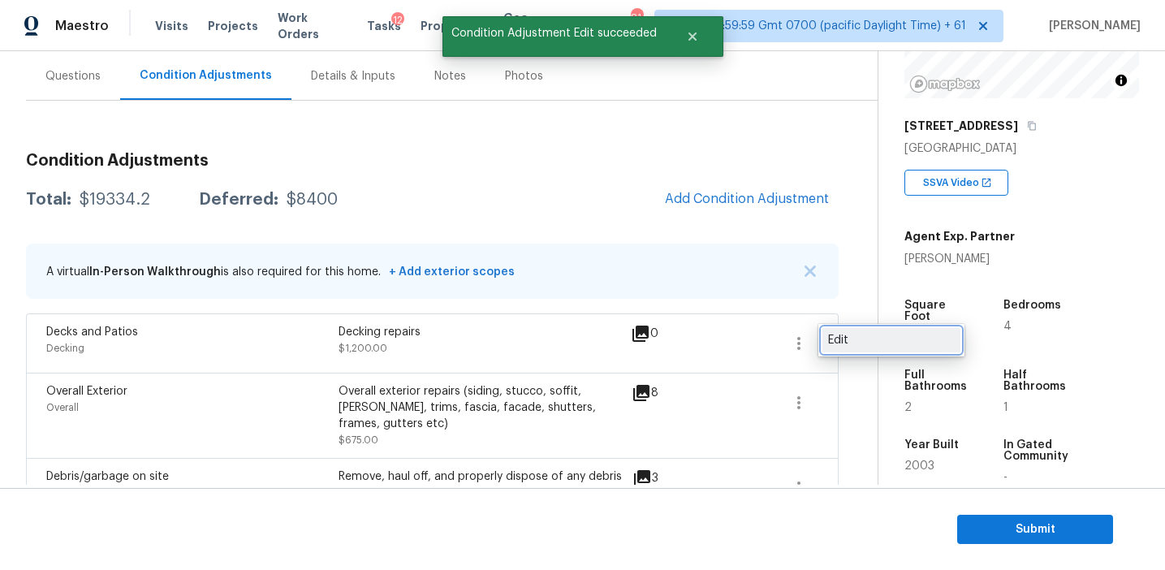
click at [828, 341] on div "Edit" at bounding box center [891, 340] width 127 height 16
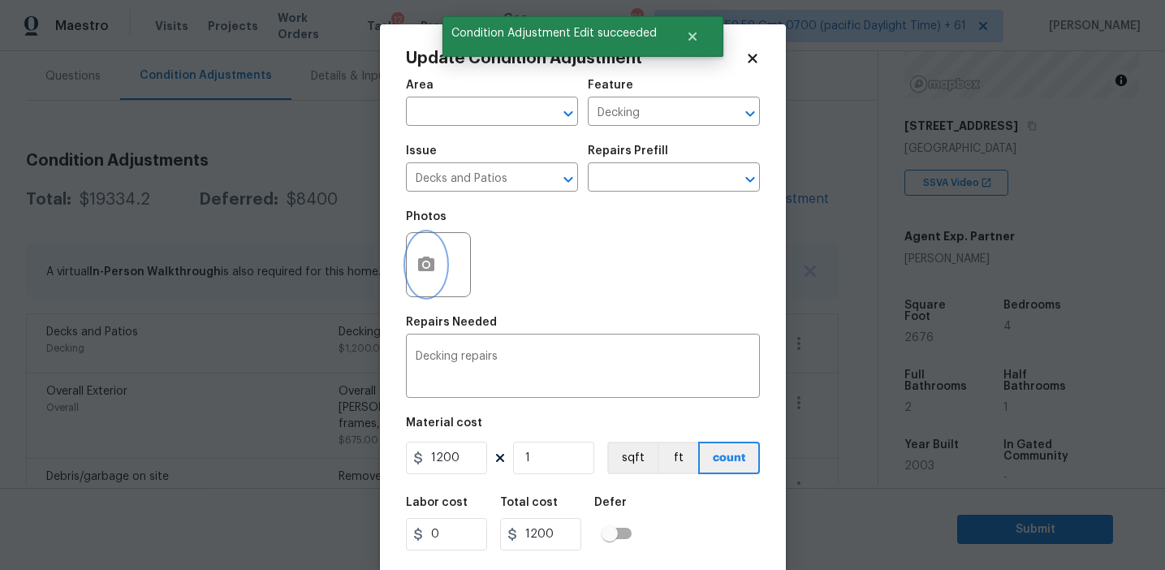
click at [438, 260] on button "button" at bounding box center [426, 264] width 39 height 63
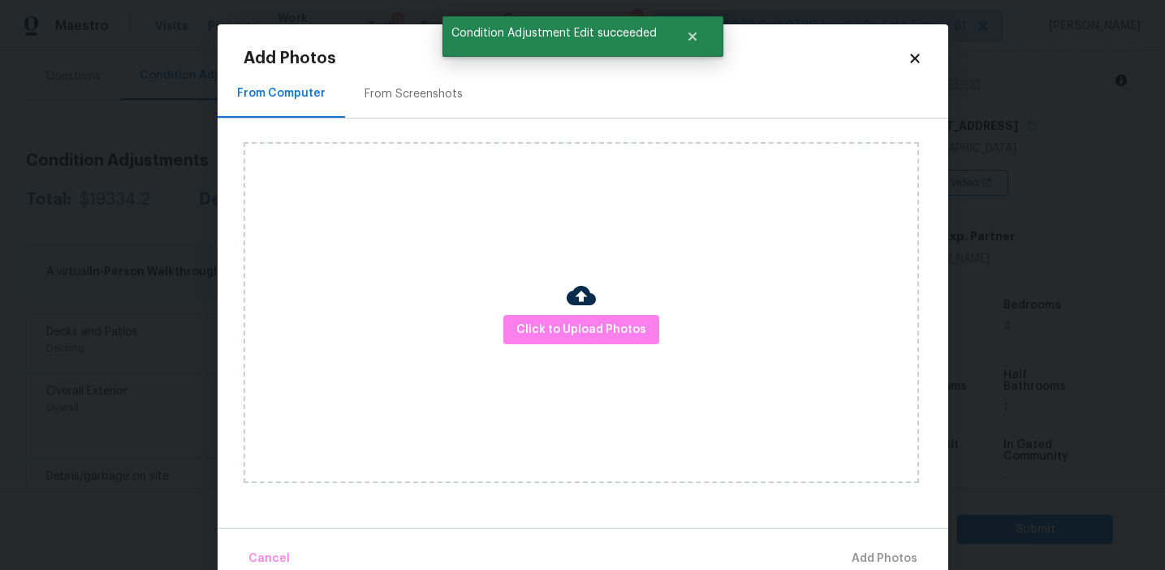
click at [443, 98] on div "From Screenshots" at bounding box center [414, 94] width 98 height 16
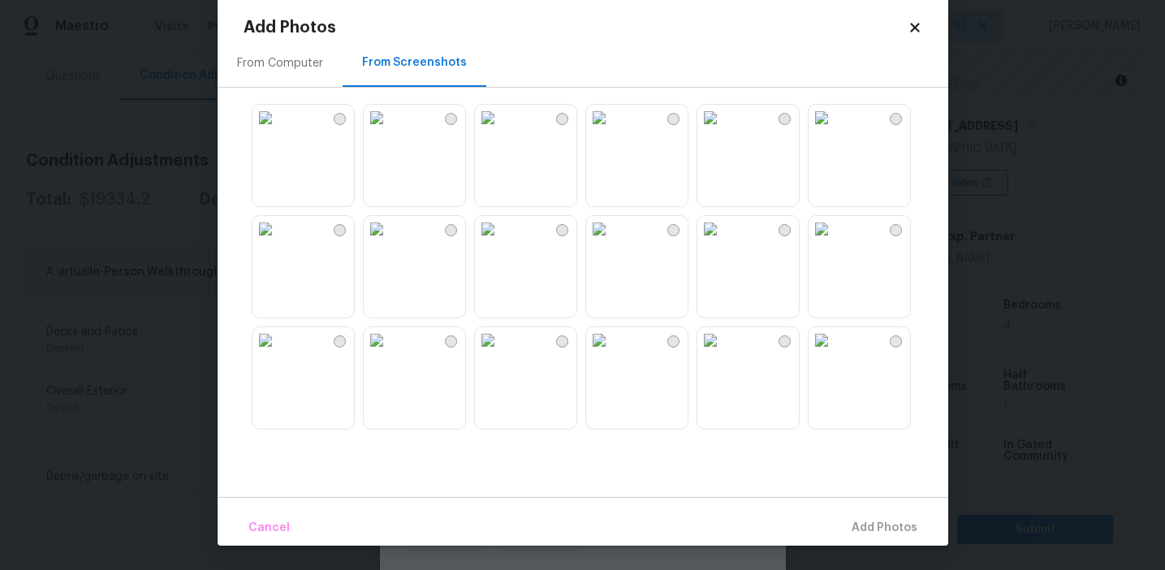
click at [501, 131] on img at bounding box center [488, 118] width 26 height 26
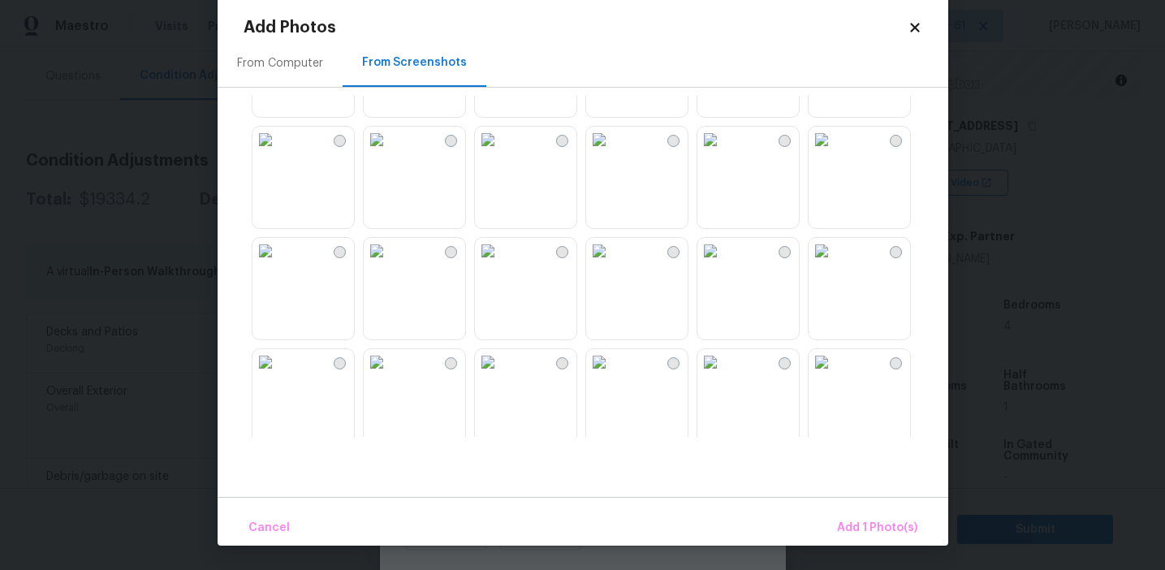
scroll to position [320, 0]
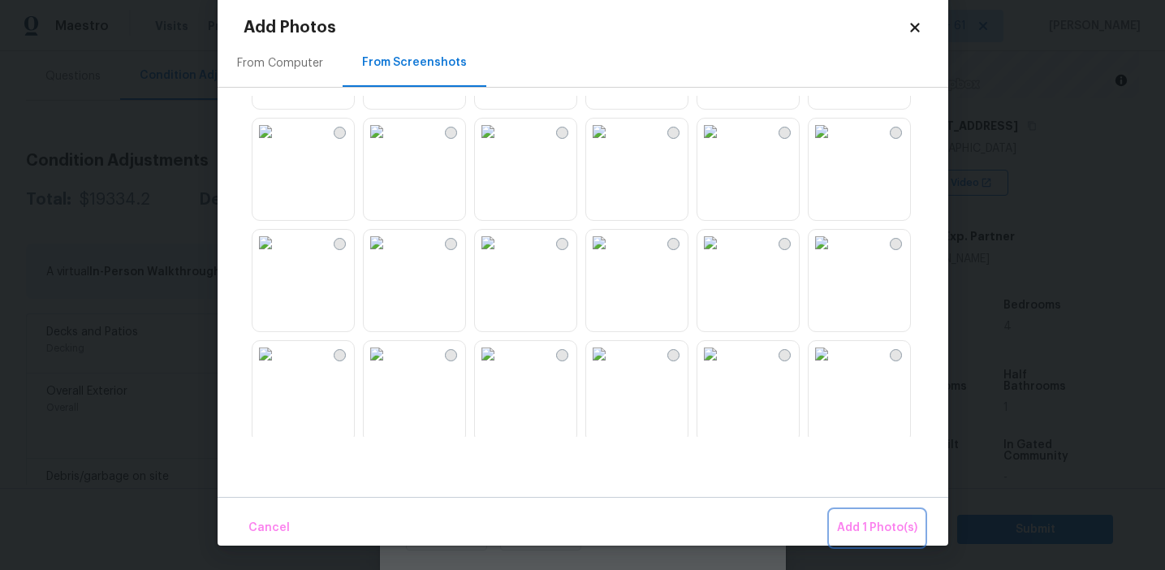
click at [856, 515] on button "Add 1 Photo(s)" at bounding box center [877, 528] width 93 height 35
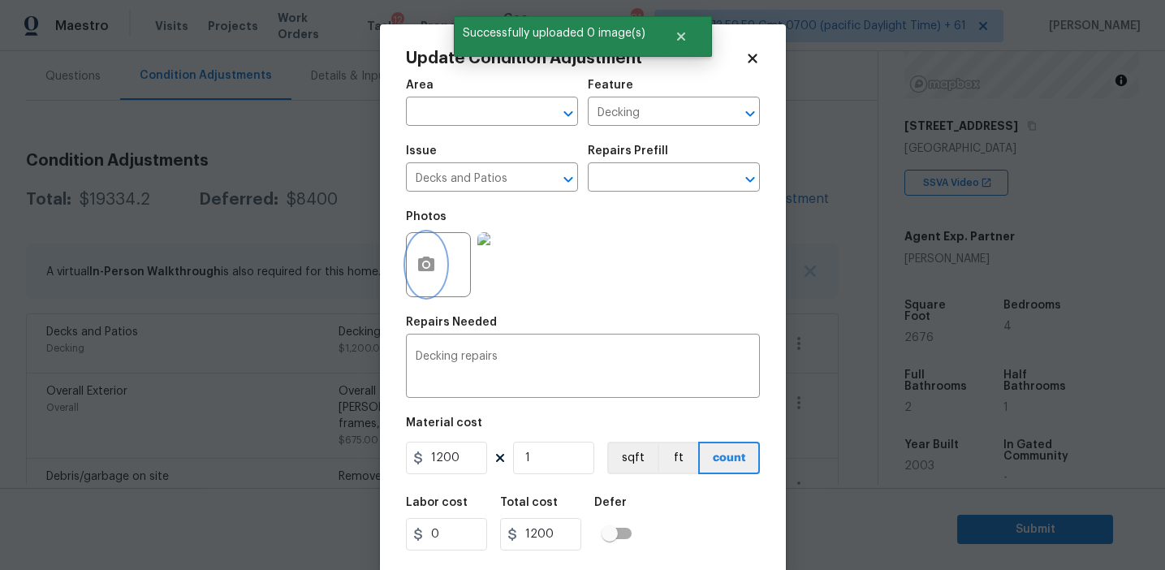
scroll to position [37, 0]
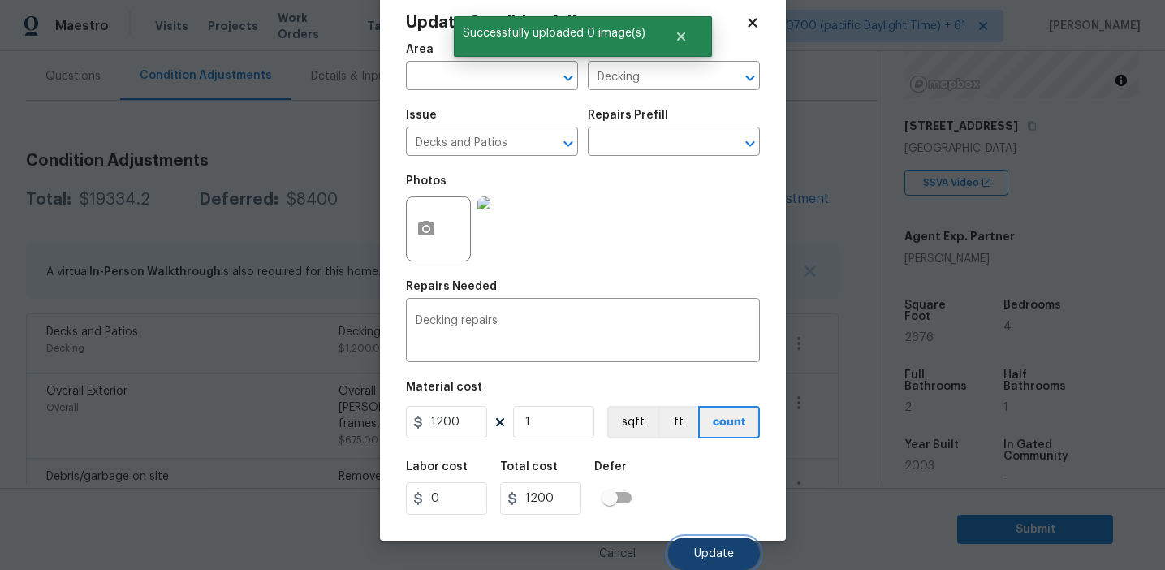
click at [712, 557] on span "Update" at bounding box center [714, 554] width 40 height 12
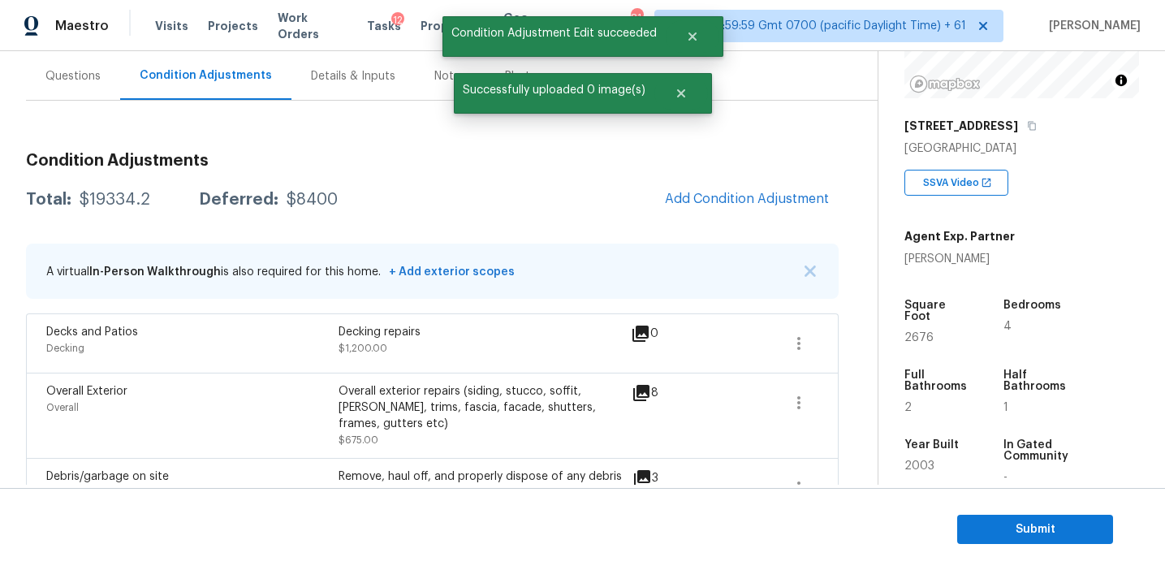
scroll to position [0, 0]
click at [627, 201] on div "Total: $19334.2 Deferred: $8400 Add Condition Adjustment" at bounding box center [432, 200] width 813 height 36
click at [730, 187] on button "Add Condition Adjustment" at bounding box center [747, 199] width 184 height 34
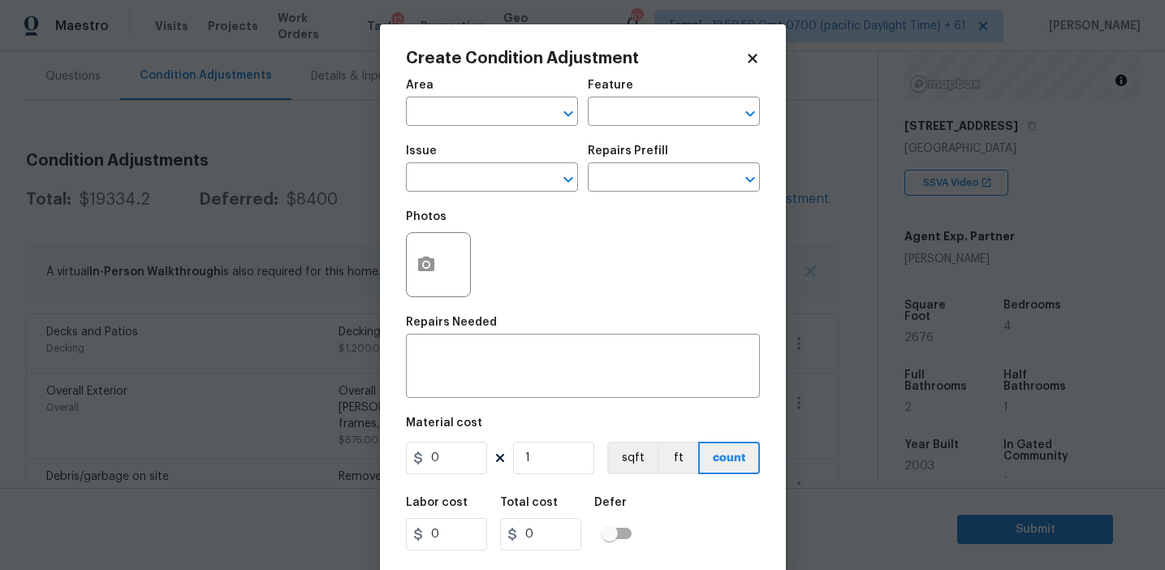
click at [502, 227] on div "Photos" at bounding box center [583, 254] width 354 height 106
click at [443, 259] on button "button" at bounding box center [426, 264] width 39 height 63
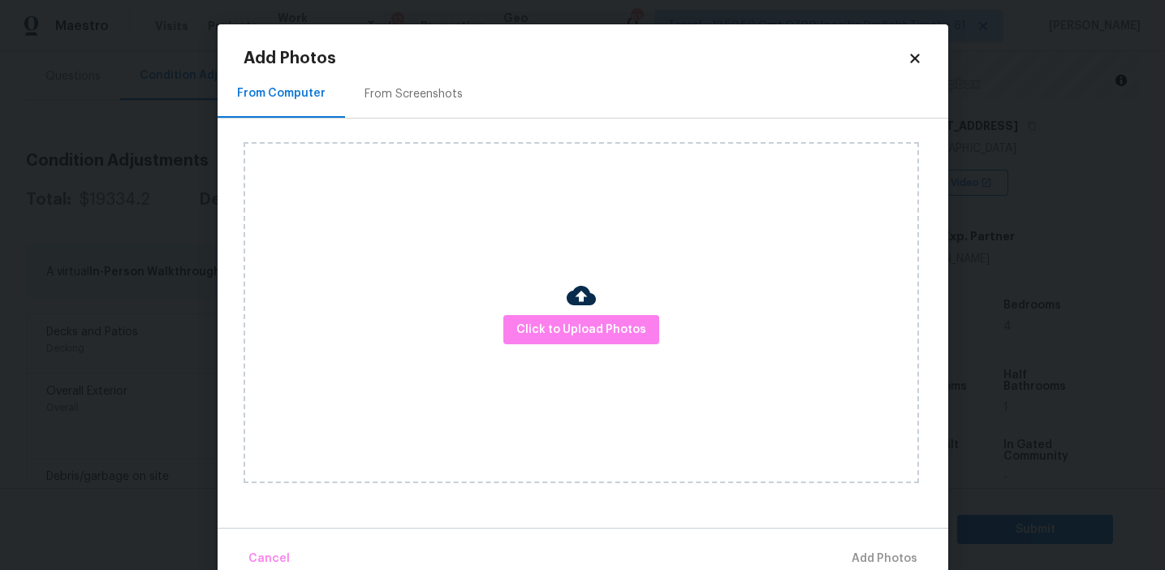
click at [573, 307] on img at bounding box center [581, 295] width 29 height 29
click at [573, 330] on span "Click to Upload Photos" at bounding box center [581, 330] width 130 height 20
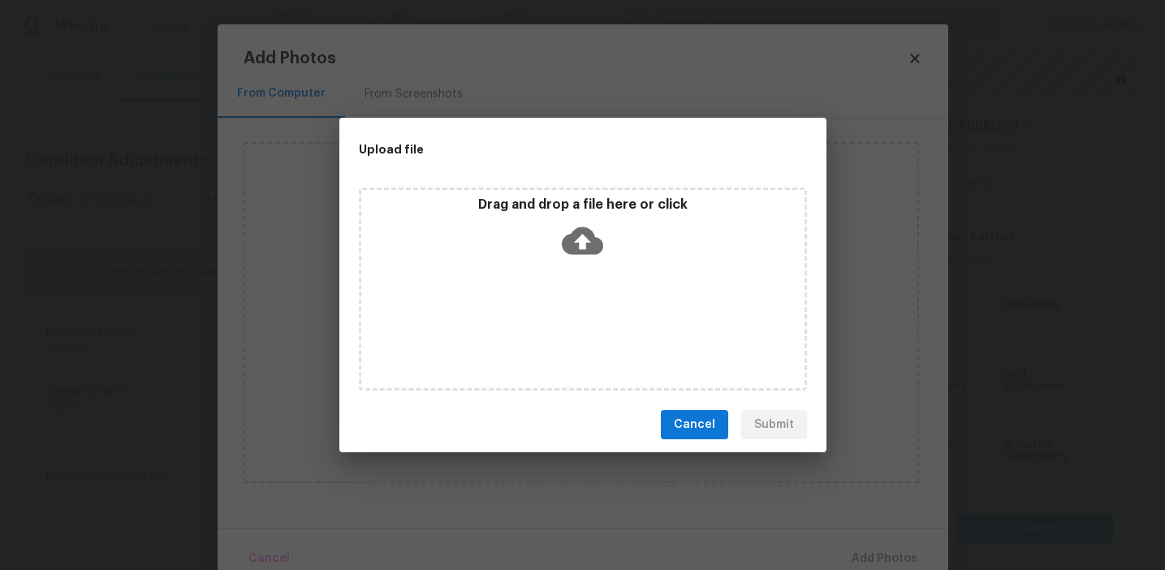
click at [563, 222] on icon at bounding box center [582, 240] width 41 height 41
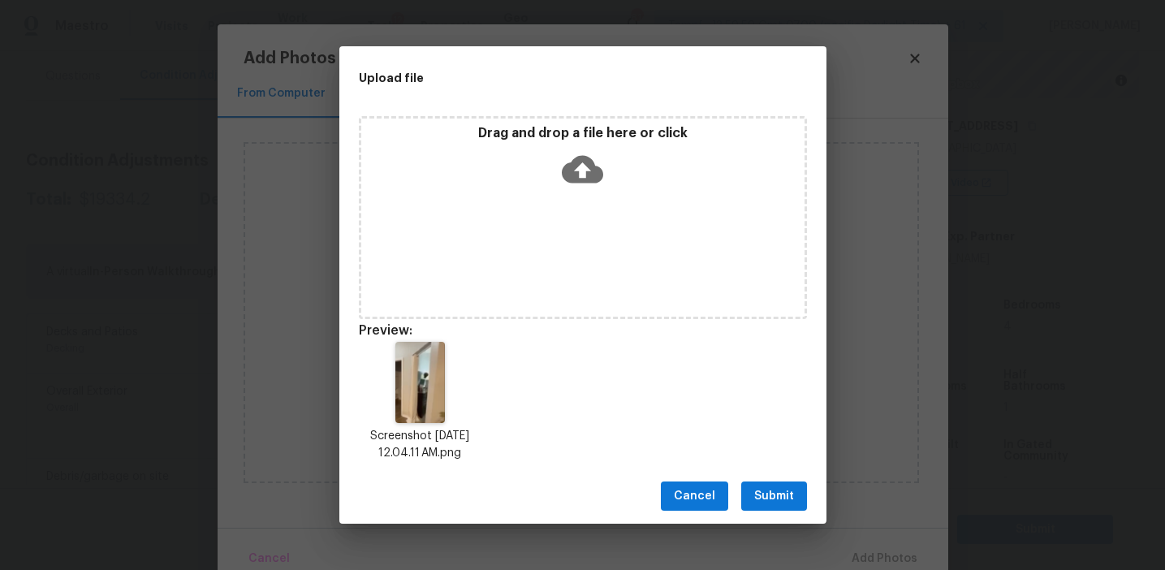
click at [769, 485] on button "Submit" at bounding box center [774, 497] width 66 height 30
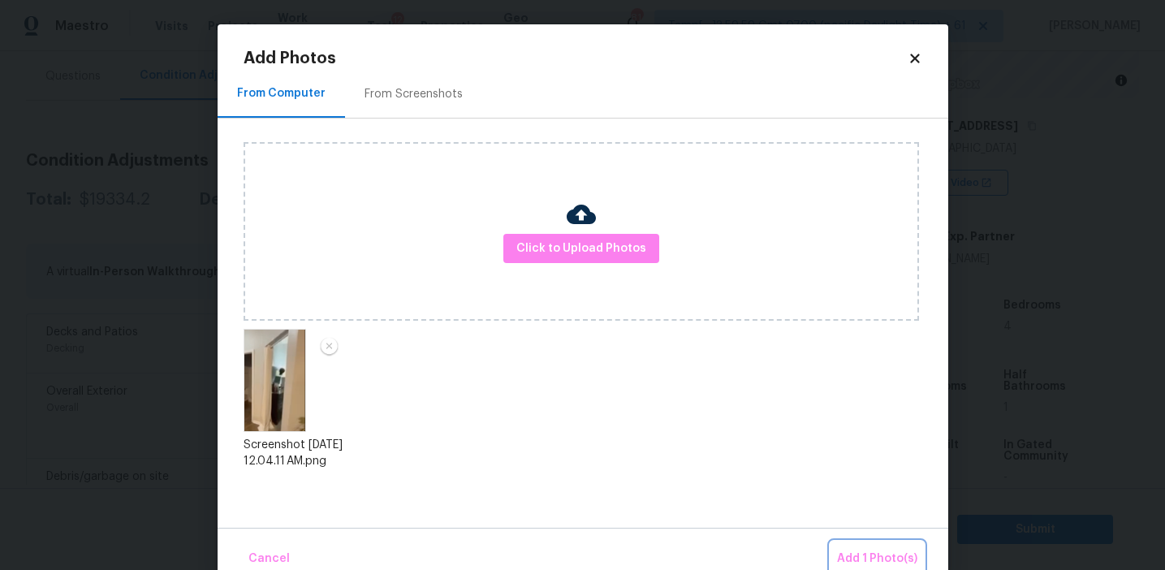
click at [839, 544] on button "Add 1 Photo(s)" at bounding box center [877, 559] width 93 height 35
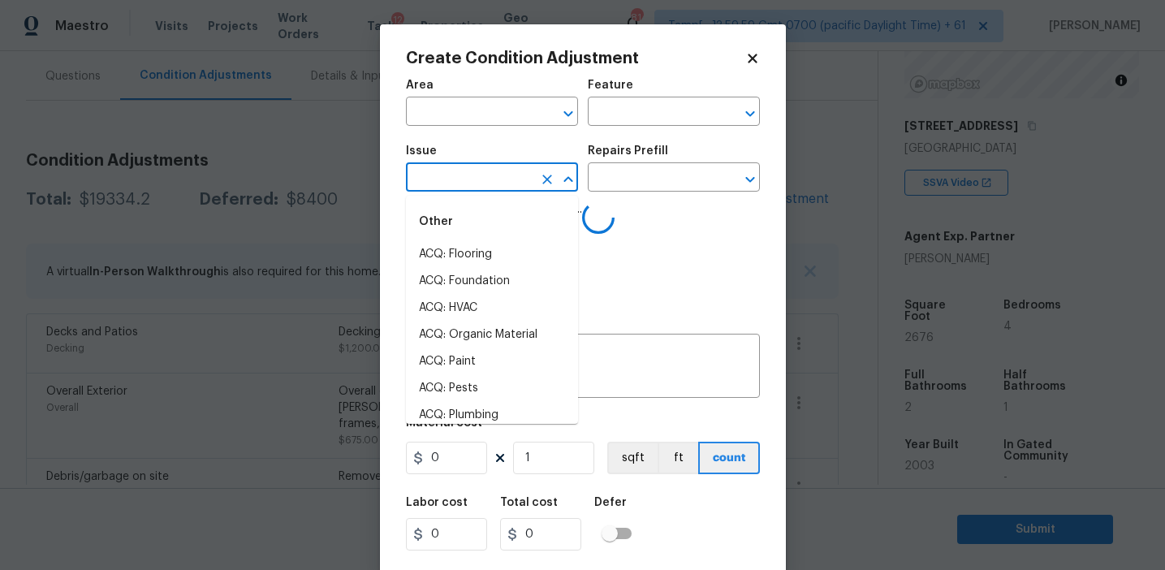
click at [485, 179] on input "text" at bounding box center [469, 178] width 127 height 25
type input "door"
click at [491, 375] on li "Exterior Storm Door" at bounding box center [492, 388] width 172 height 27
type input "ACQ: Pests"
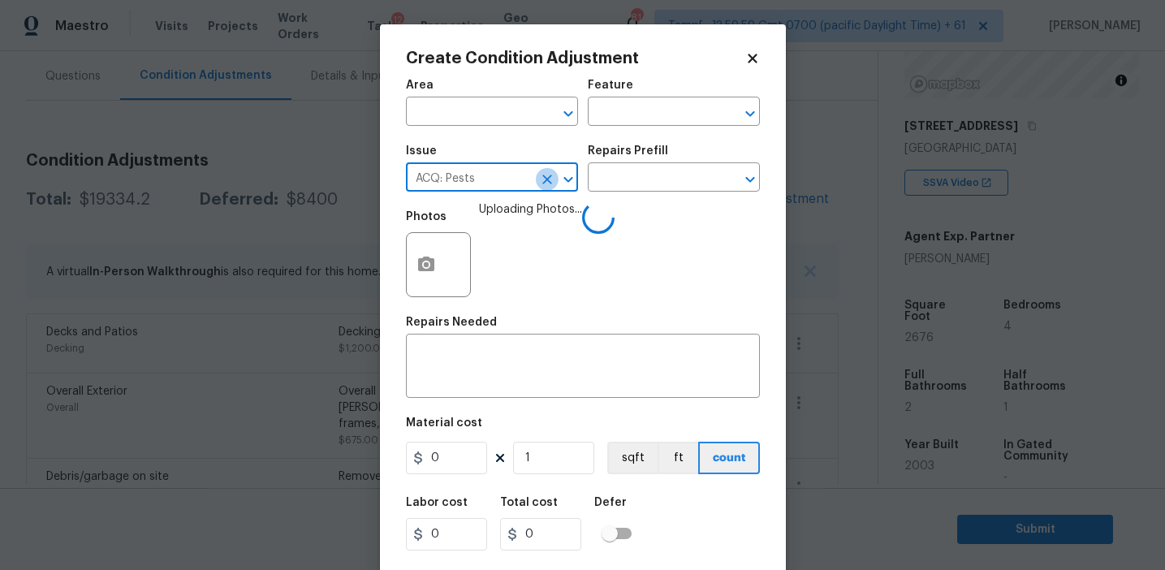
click at [546, 179] on icon "Clear" at bounding box center [547, 180] width 10 height 10
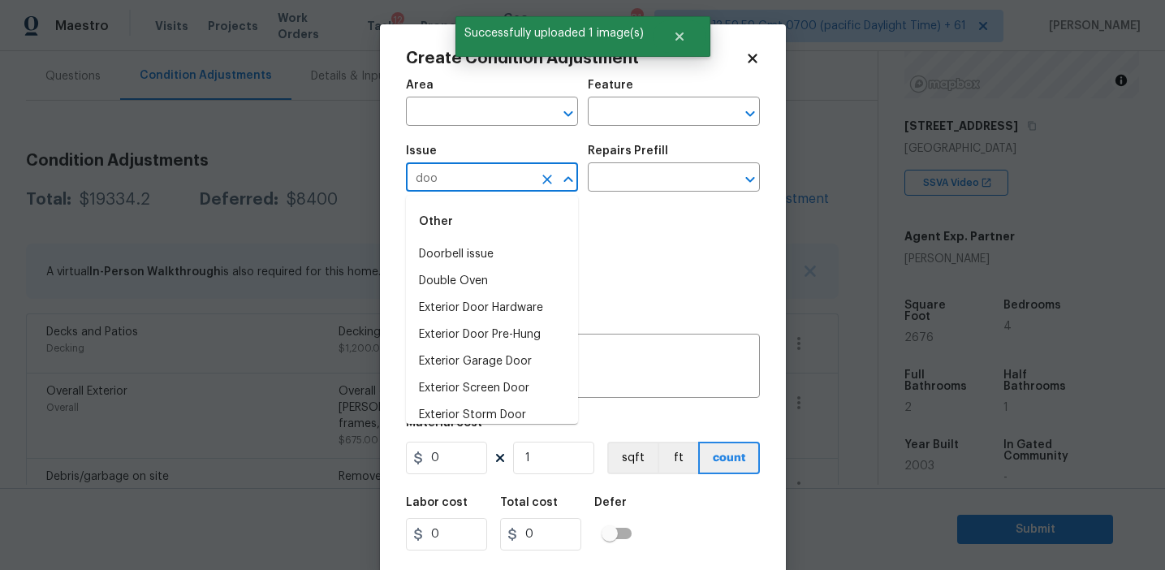
type input "door"
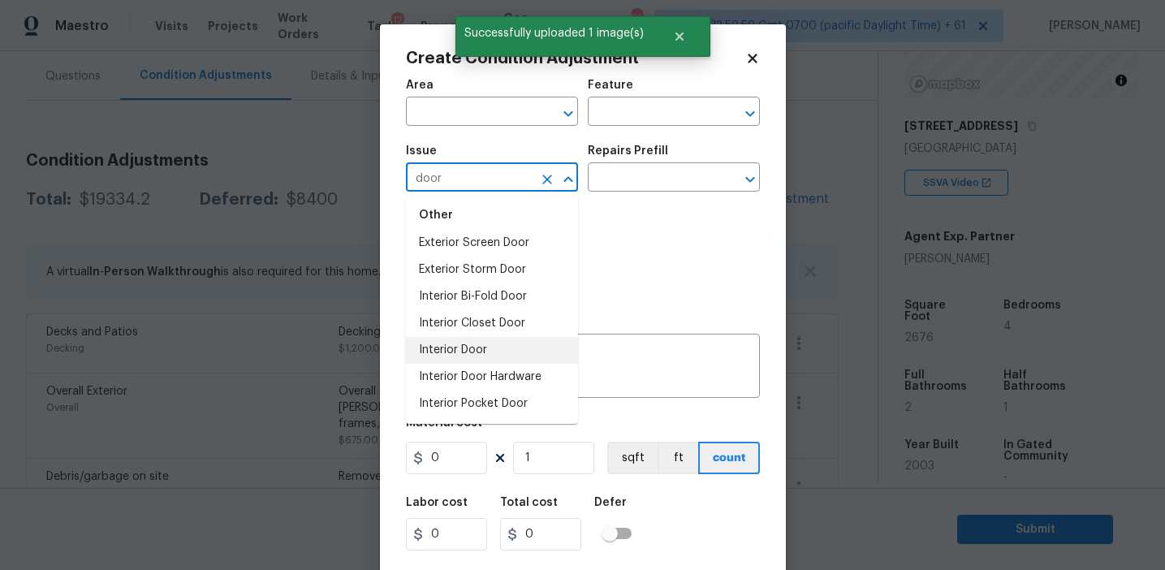
click at [490, 350] on li "Interior Door" at bounding box center [492, 350] width 172 height 27
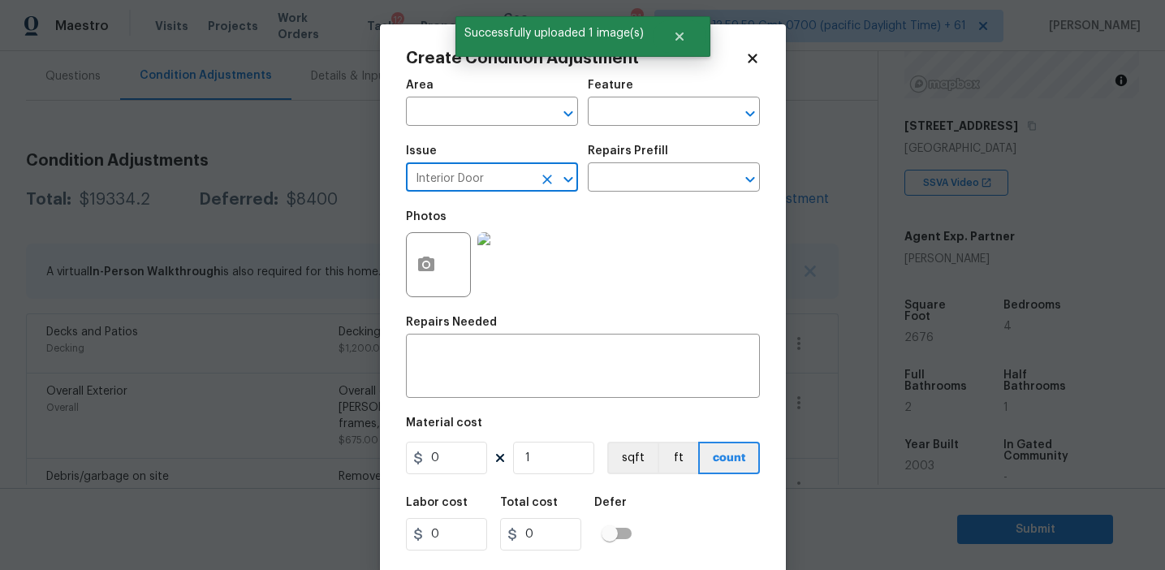
type input "Interior Door"
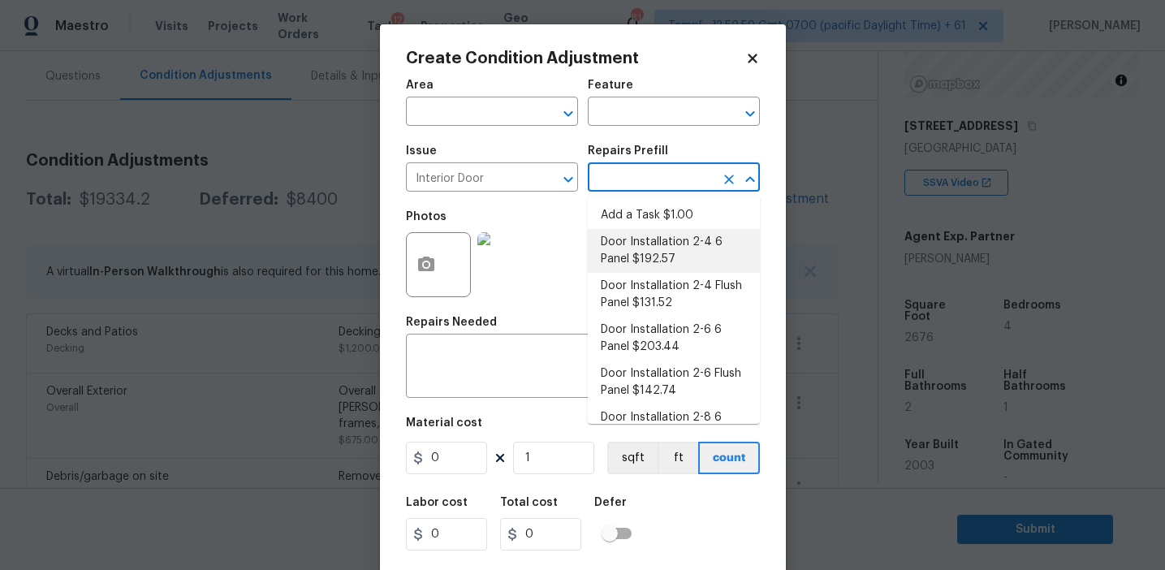
click at [644, 250] on li "Door Installation 2-4 6 Panel $192.57" at bounding box center [674, 251] width 172 height 44
type input "Interior Door"
type textarea "Remove the existing door (if present). Install a new pre-hung 2-4 6 panel inter…"
type input "192.57"
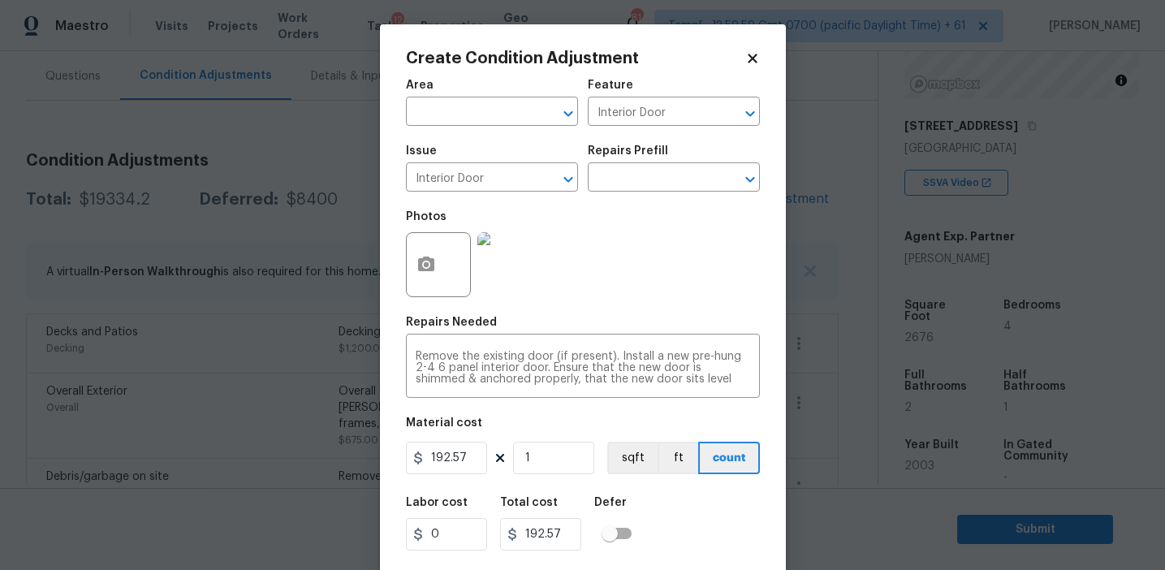
click at [701, 537] on div "Labor cost 0 Total cost 192.57 Defer" at bounding box center [583, 523] width 354 height 73
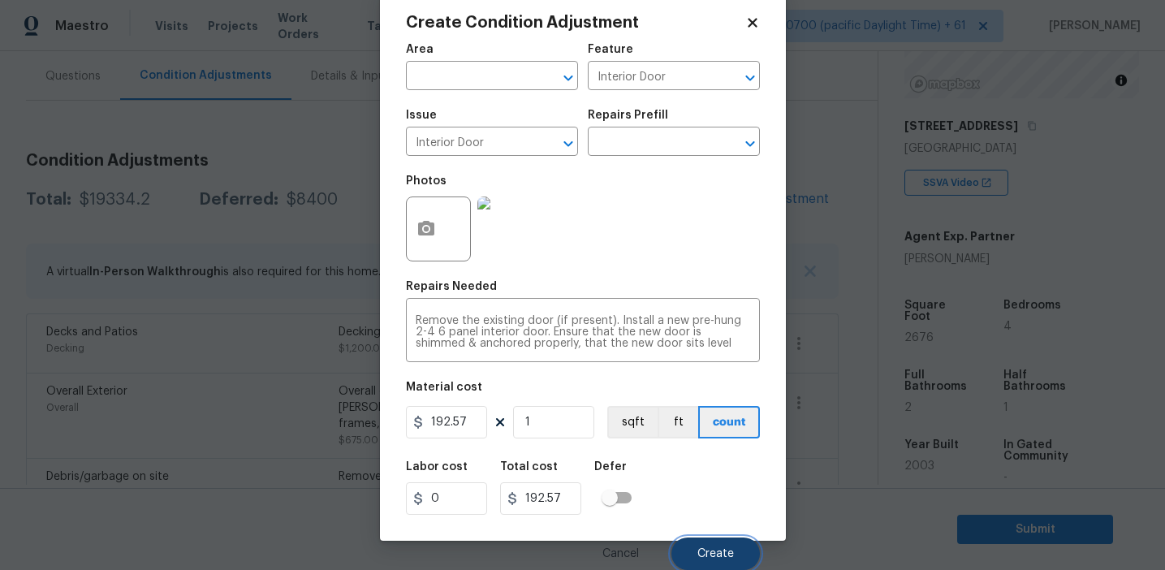
click at [706, 550] on span "Create" at bounding box center [715, 554] width 37 height 12
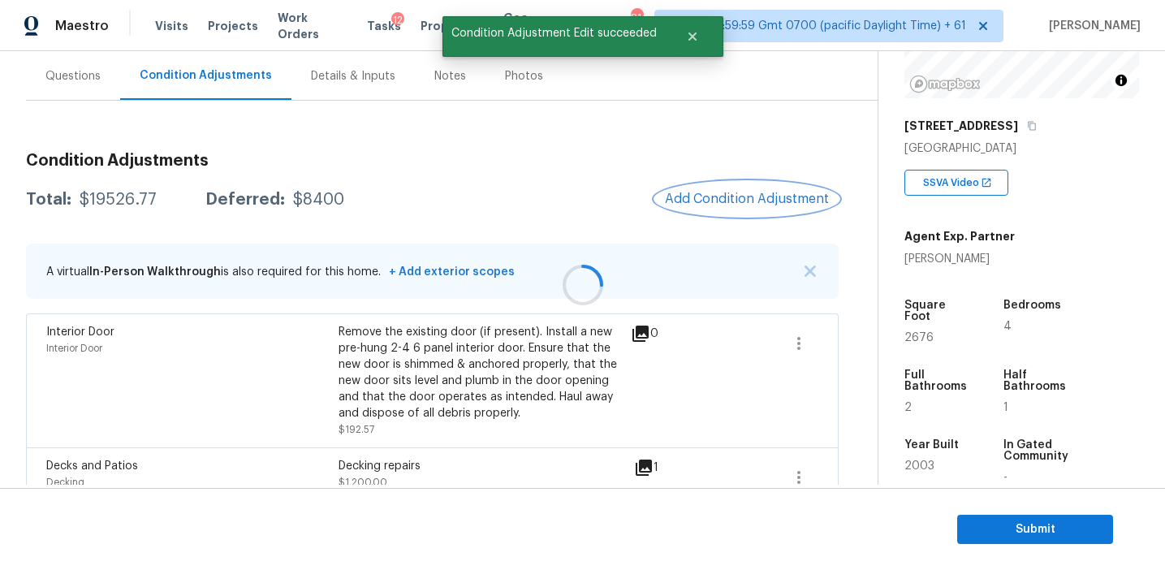
scroll to position [0, 0]
click at [801, 481] on icon "button" at bounding box center [798, 477] width 19 height 19
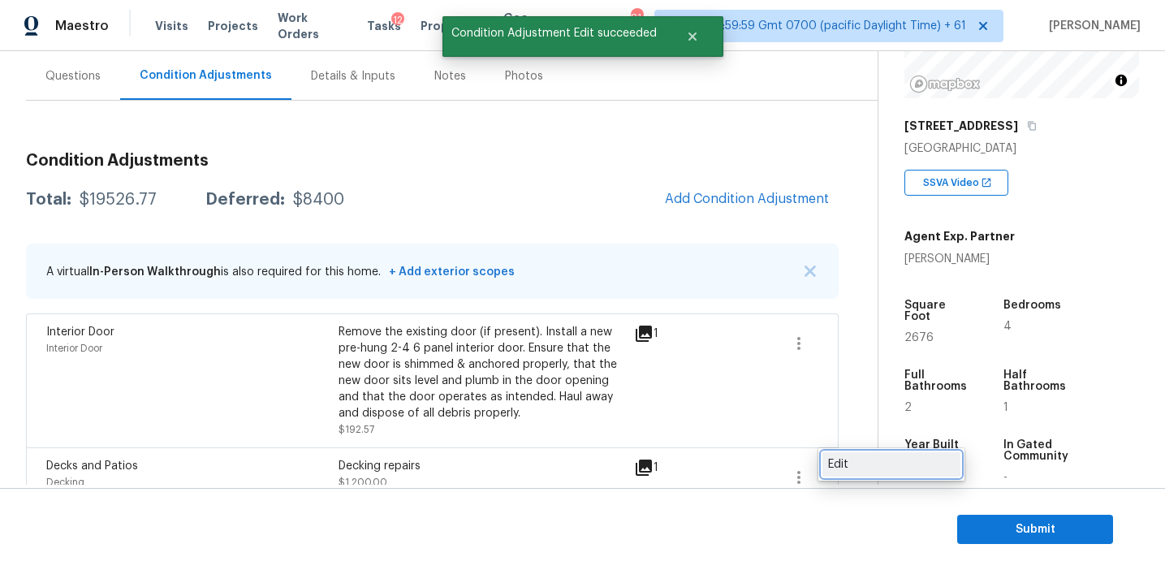
click at [857, 464] on div "Edit" at bounding box center [891, 464] width 127 height 16
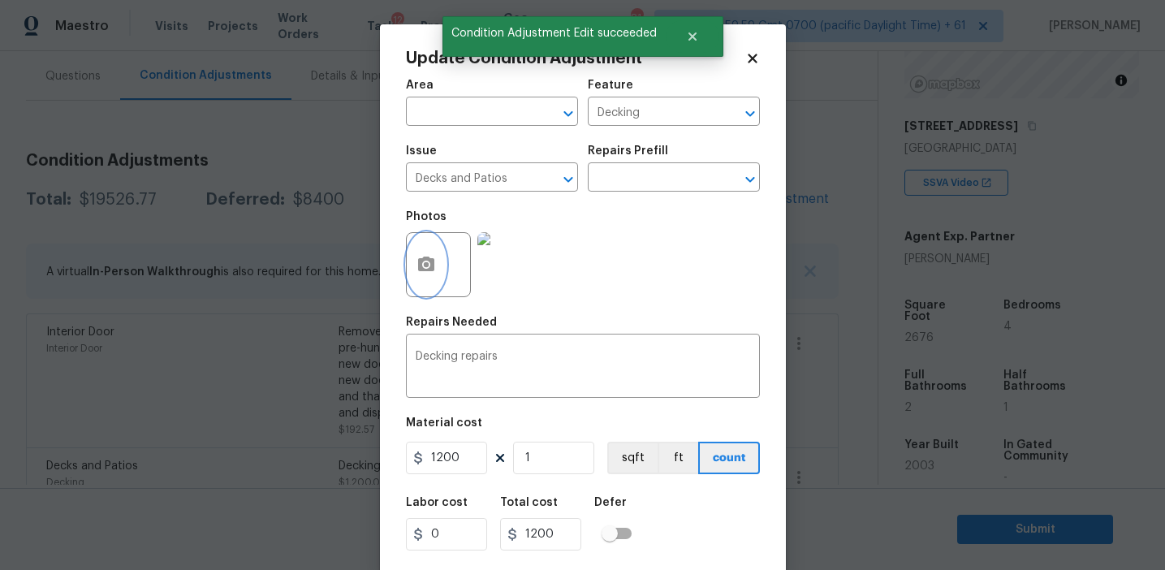
click at [438, 273] on button "button" at bounding box center [426, 264] width 39 height 63
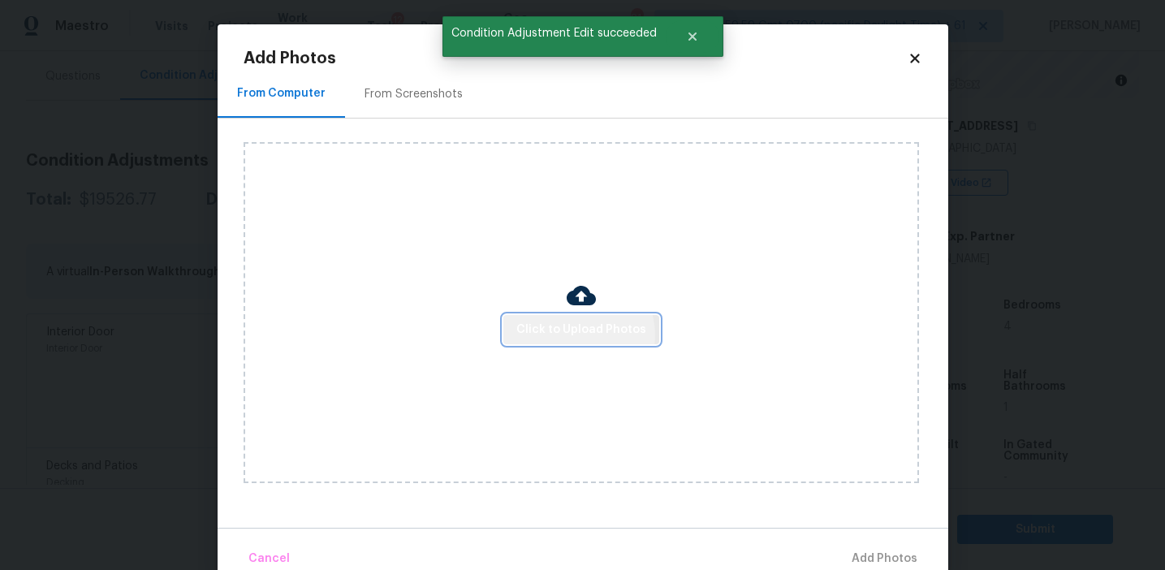
click at [580, 335] on span "Click to Upload Photos" at bounding box center [581, 330] width 130 height 20
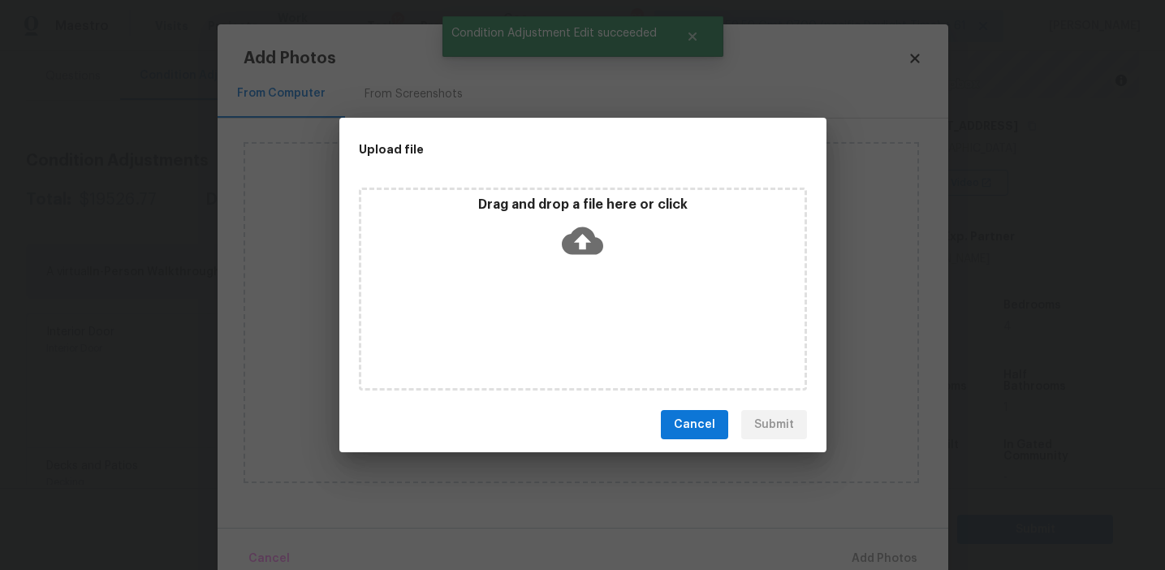
click at [574, 222] on icon at bounding box center [582, 240] width 41 height 41
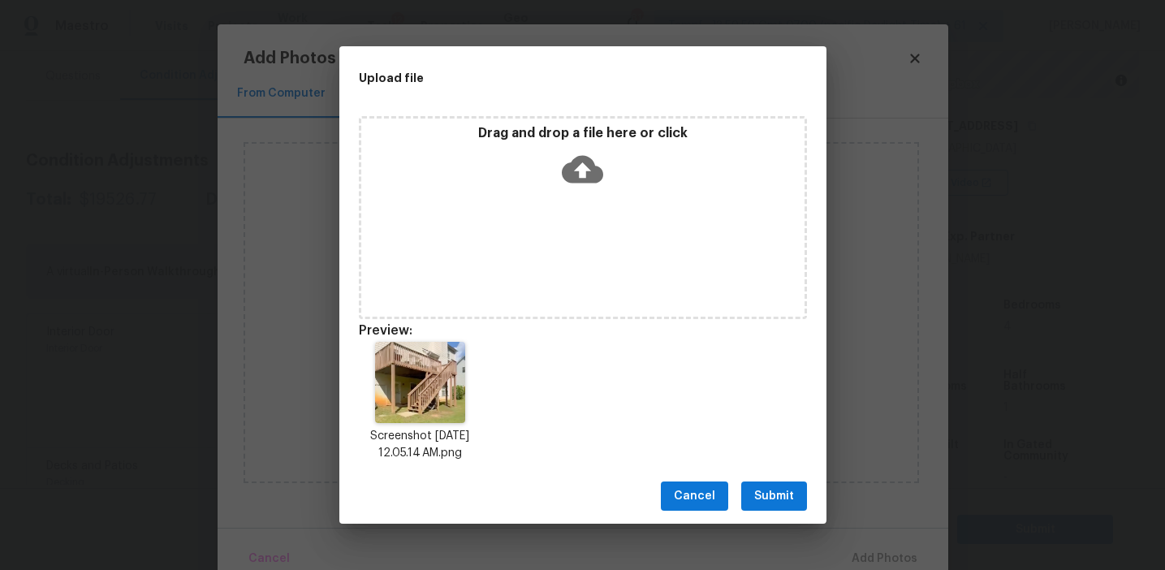
click at [772, 491] on span "Submit" at bounding box center [774, 496] width 40 height 20
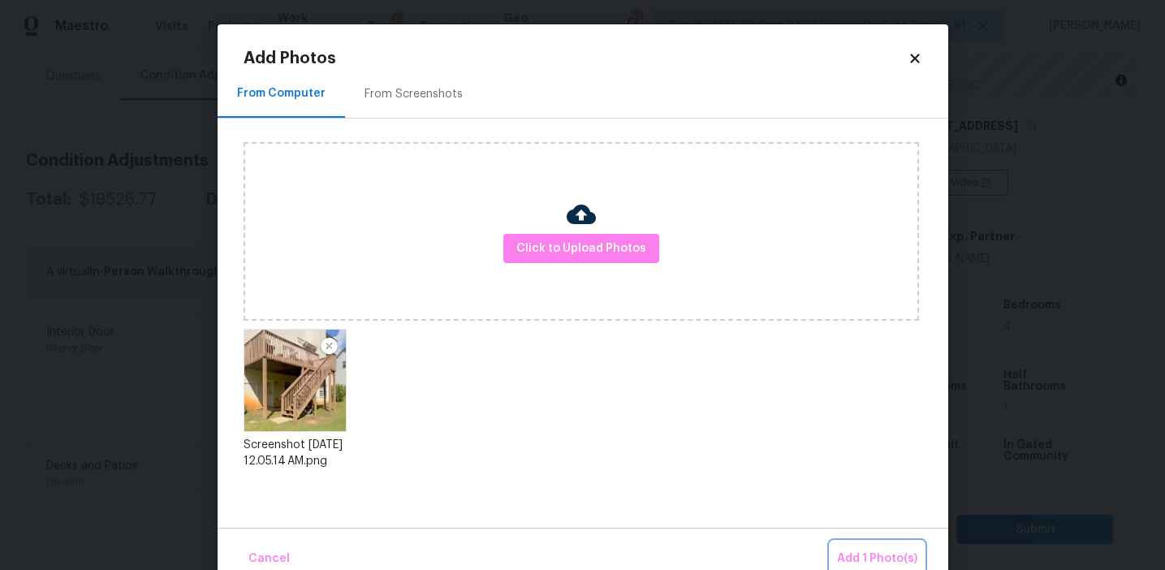
click at [858, 558] on span "Add 1 Photo(s)" at bounding box center [877, 559] width 80 height 20
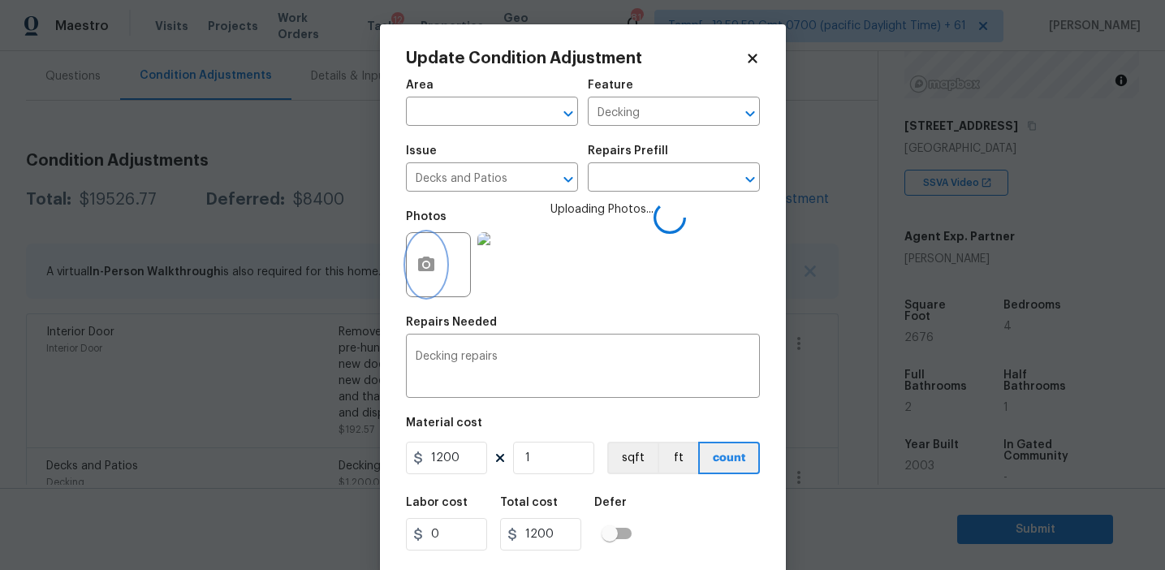
scroll to position [37, 0]
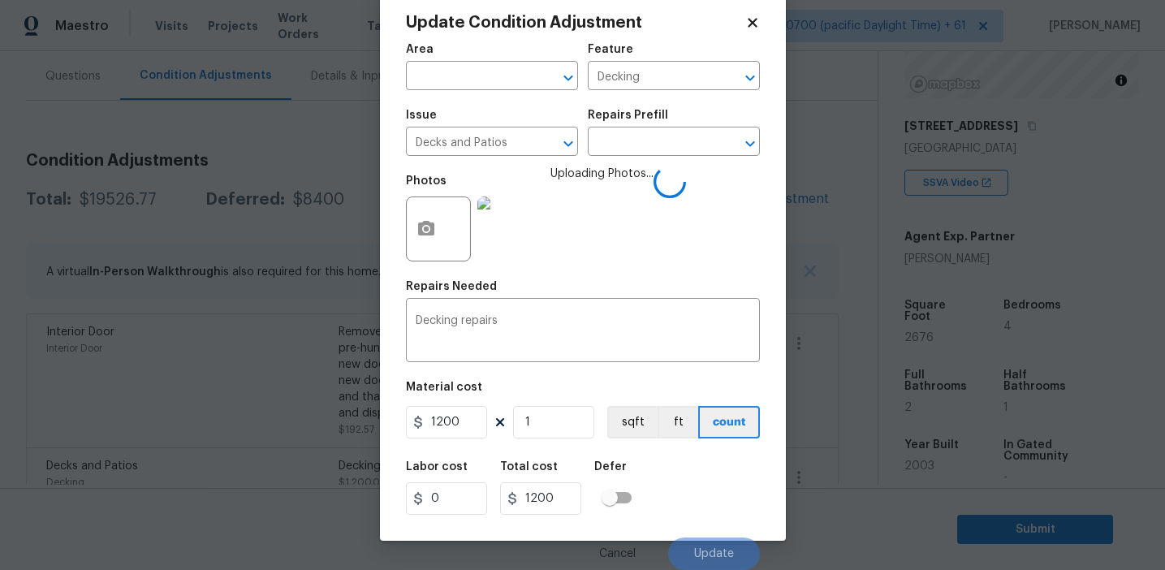
click at [687, 501] on div "Labor cost 0 Total cost 1200 Defer" at bounding box center [583, 487] width 354 height 73
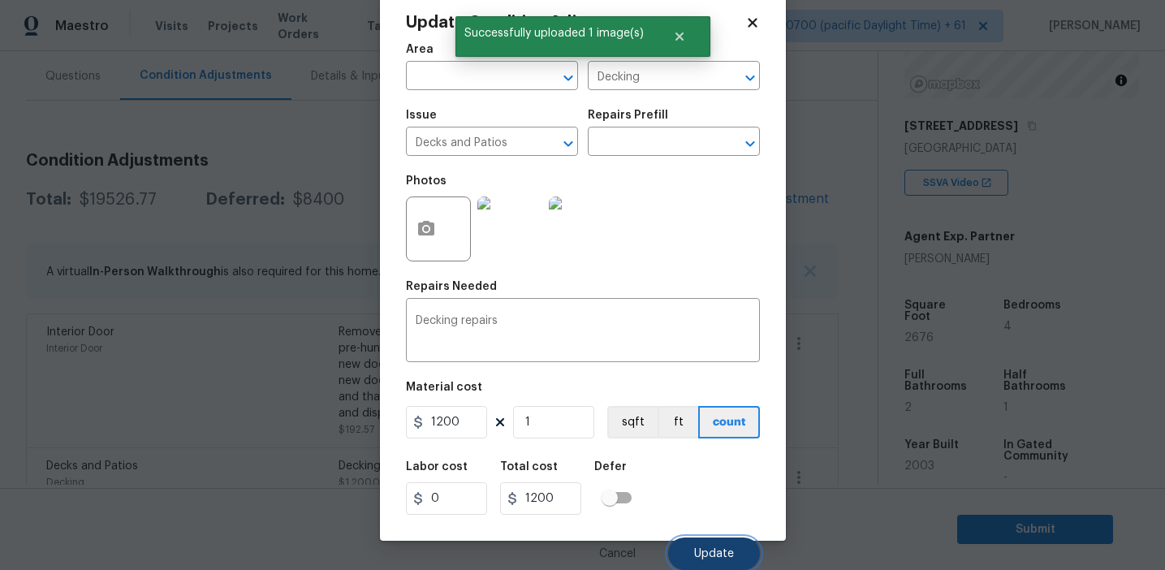
click at [700, 555] on span "Update" at bounding box center [714, 554] width 40 height 12
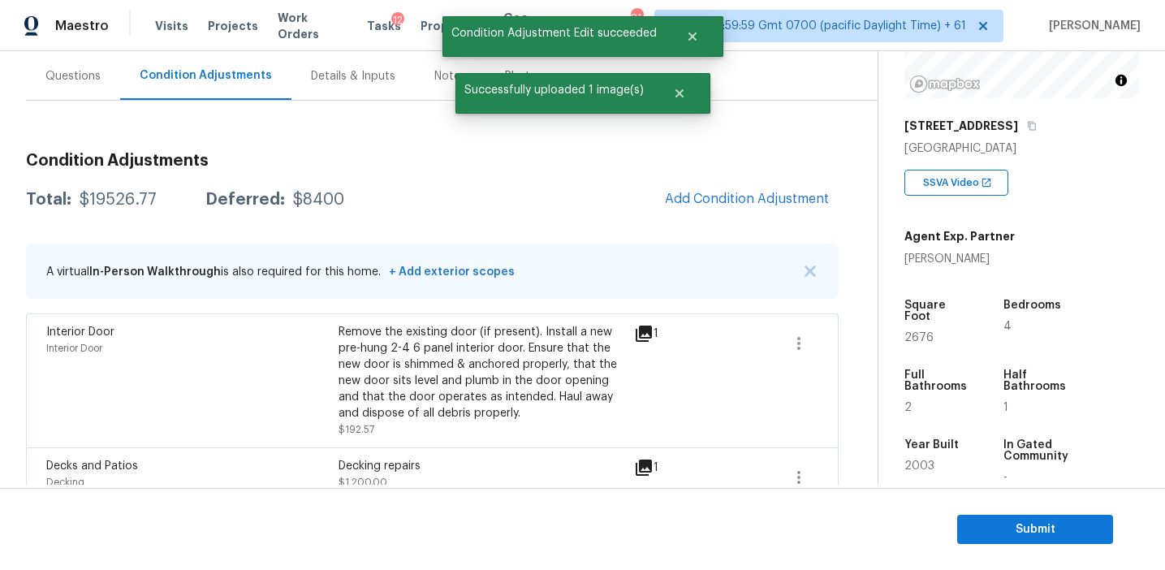
scroll to position [0, 0]
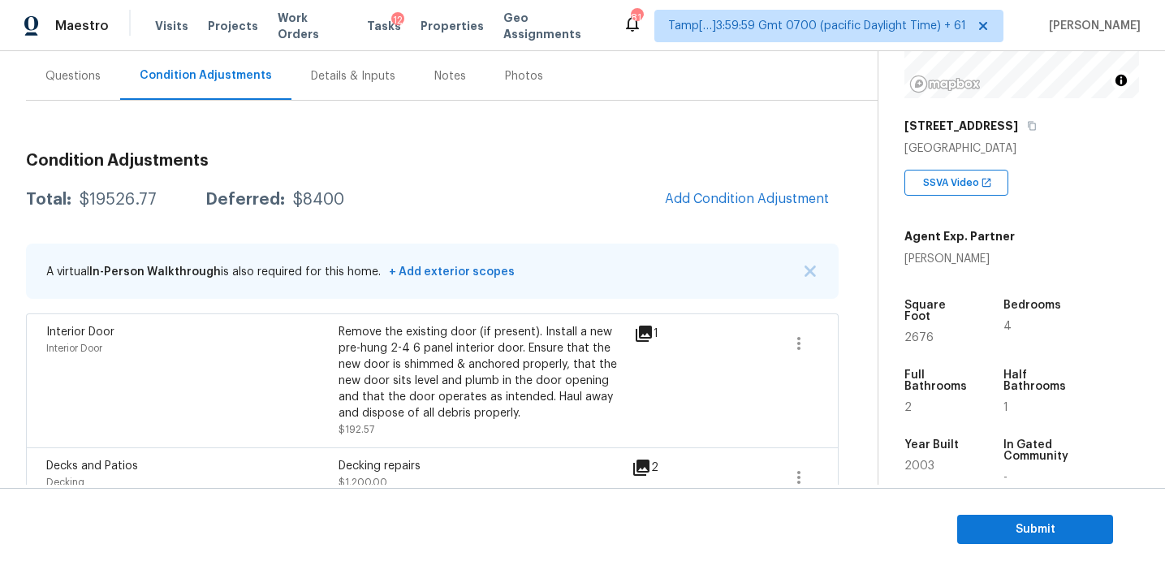
click at [690, 202] on span "Add Condition Adjustment" at bounding box center [747, 199] width 164 height 15
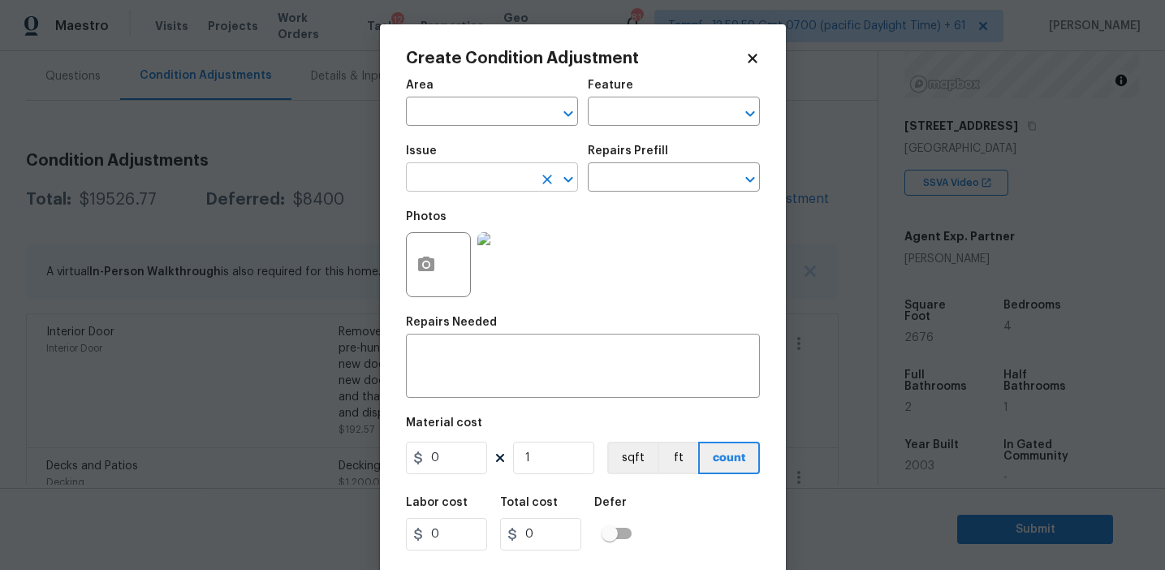
click at [447, 177] on input "text" at bounding box center [469, 178] width 127 height 25
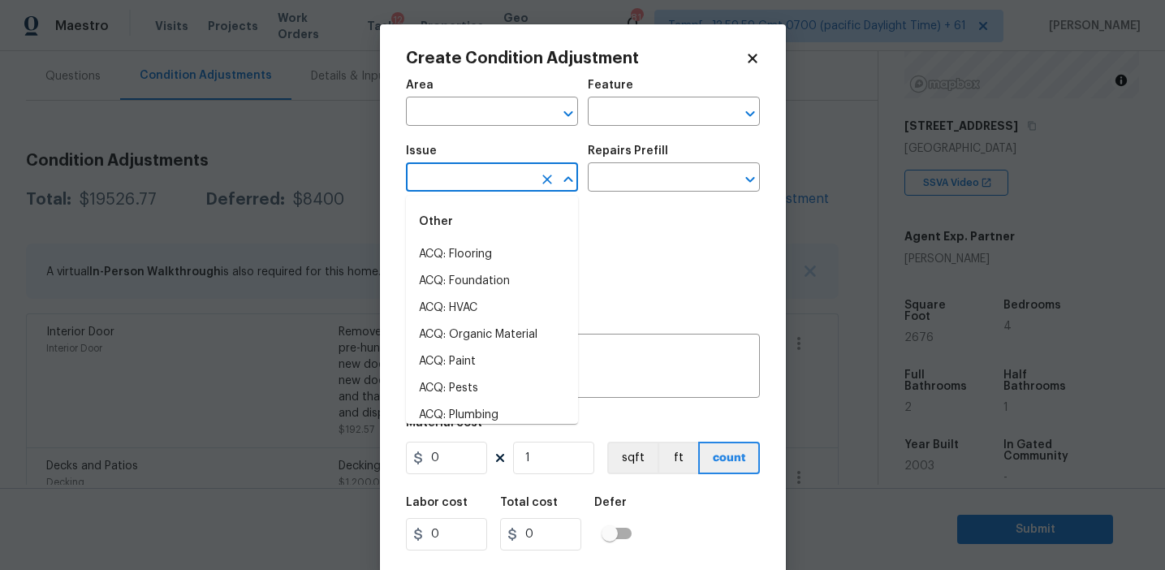
type input "p"
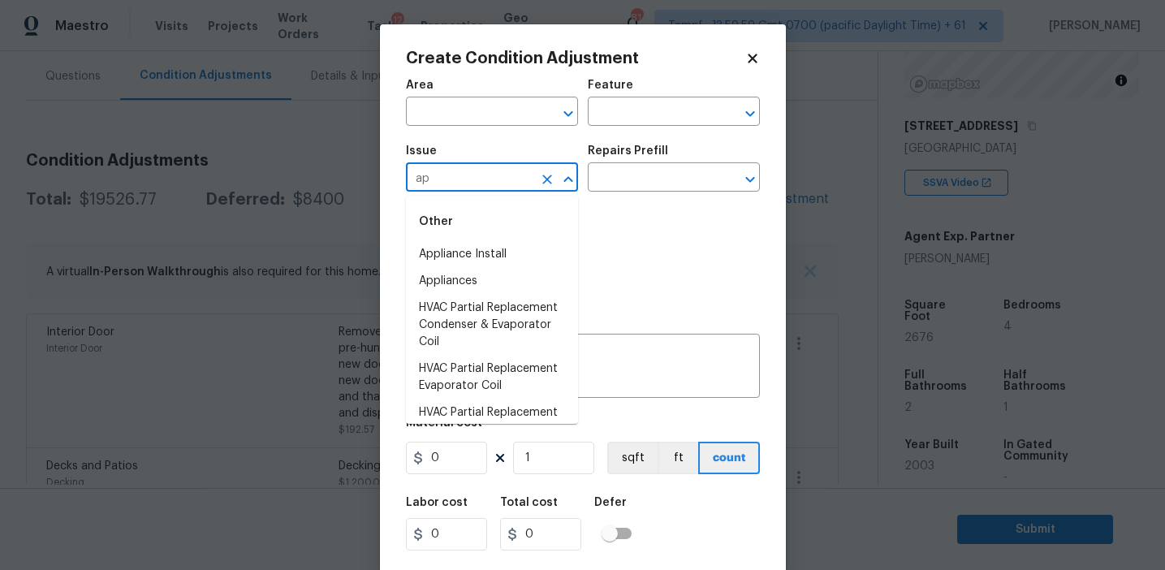
type input "a"
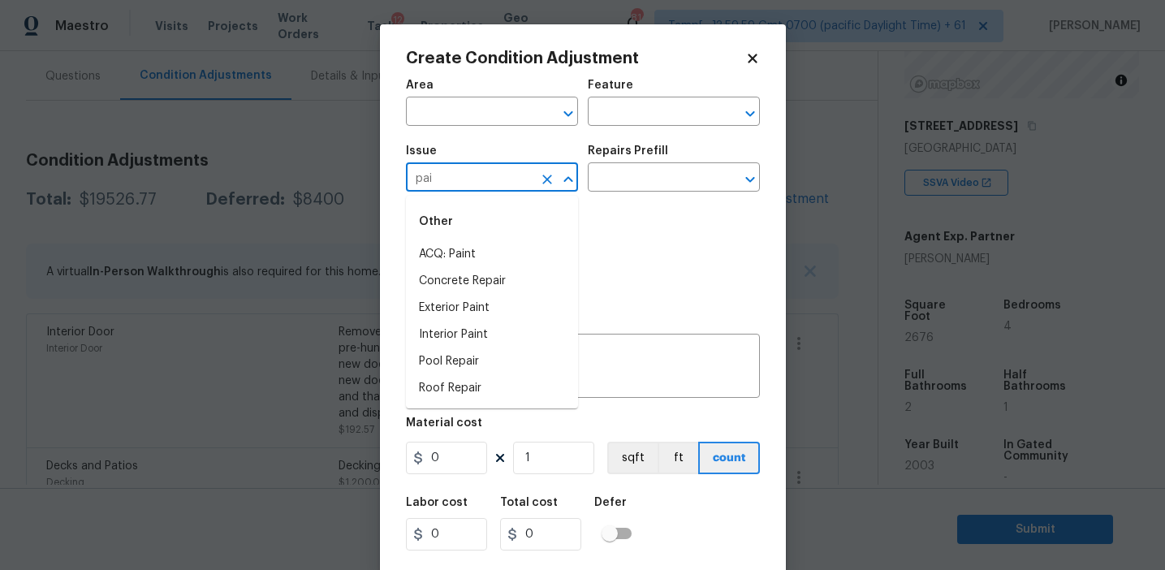
click at [482, 261] on li "ACQ: Paint" at bounding box center [492, 254] width 172 height 27
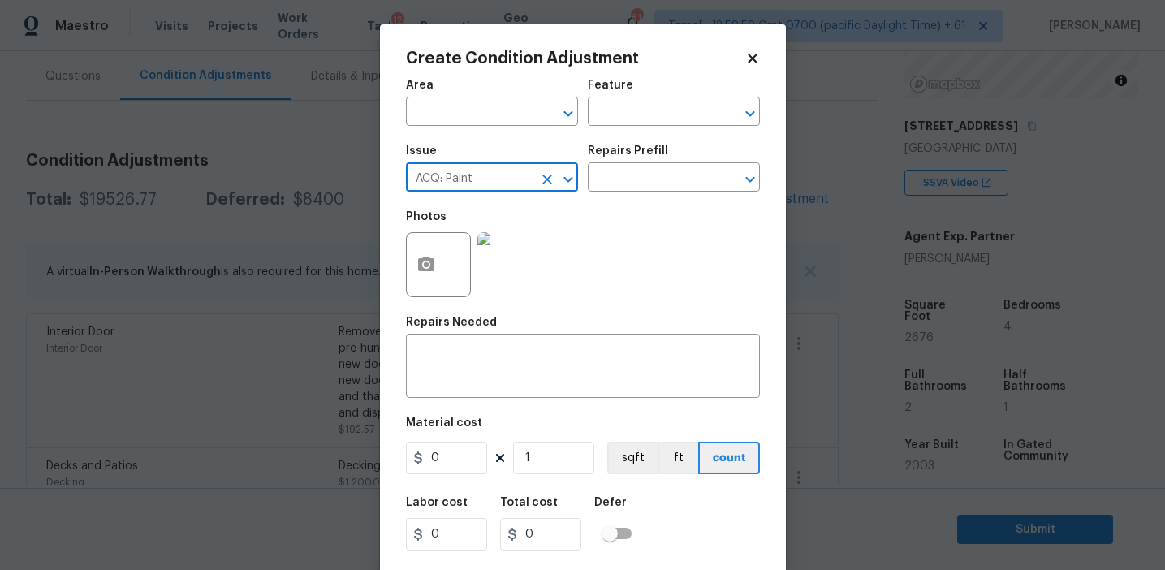
type input "ACQ: Paint"
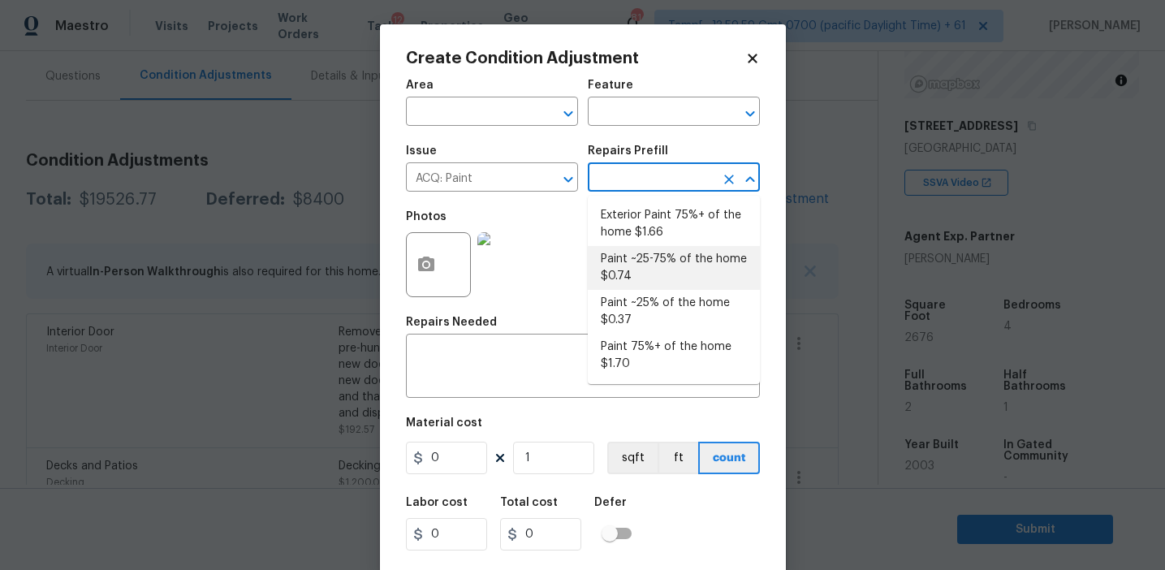
click at [644, 274] on li "Paint ~25-75% of the home $0.74" at bounding box center [674, 268] width 172 height 44
type input "Acquisition"
type textarea "Acquisition Scope: ~25 - 75% of the home needs interior paint"
type input "0.74"
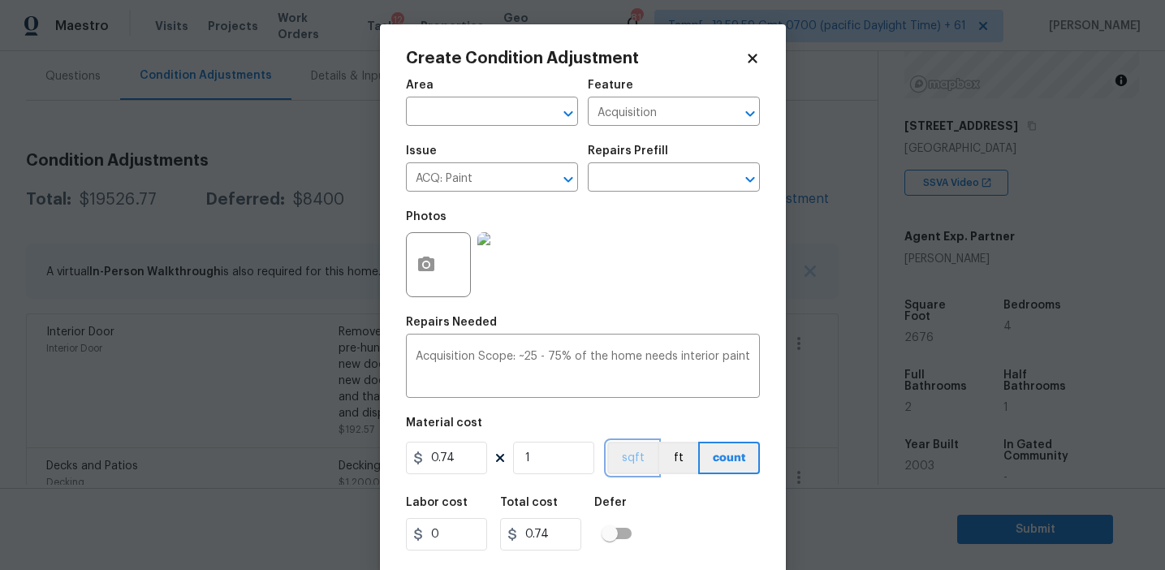
click at [633, 460] on button "sqft" at bounding box center [632, 458] width 50 height 32
click at [576, 459] on input "1" at bounding box center [553, 458] width 81 height 32
type input "0"
type input "2"
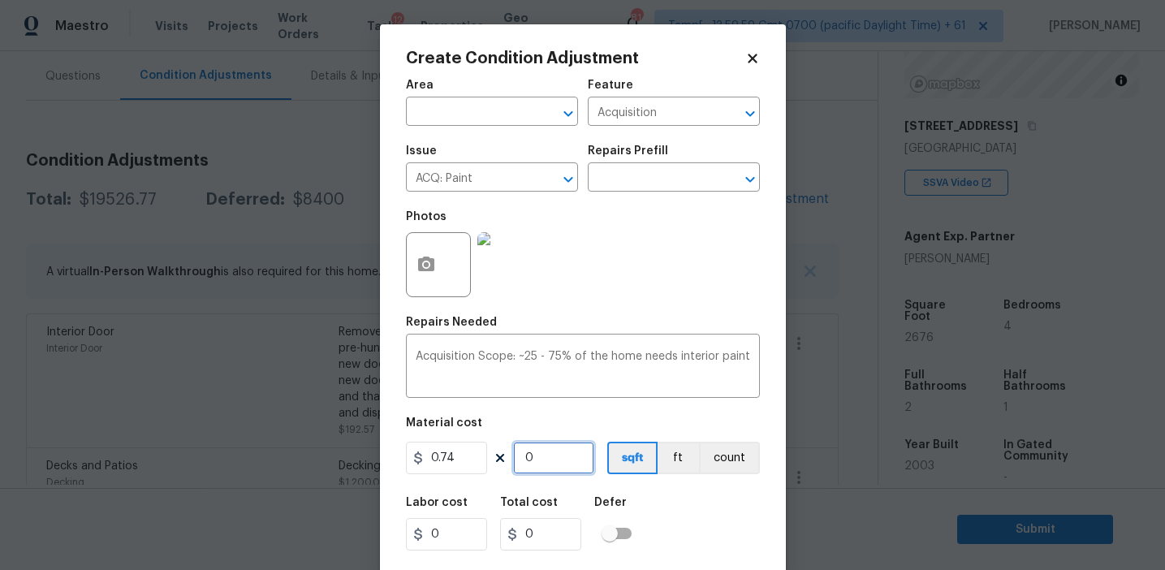
type input "1.48"
type input "26"
type input "19.24"
type input "267"
type input "197.58"
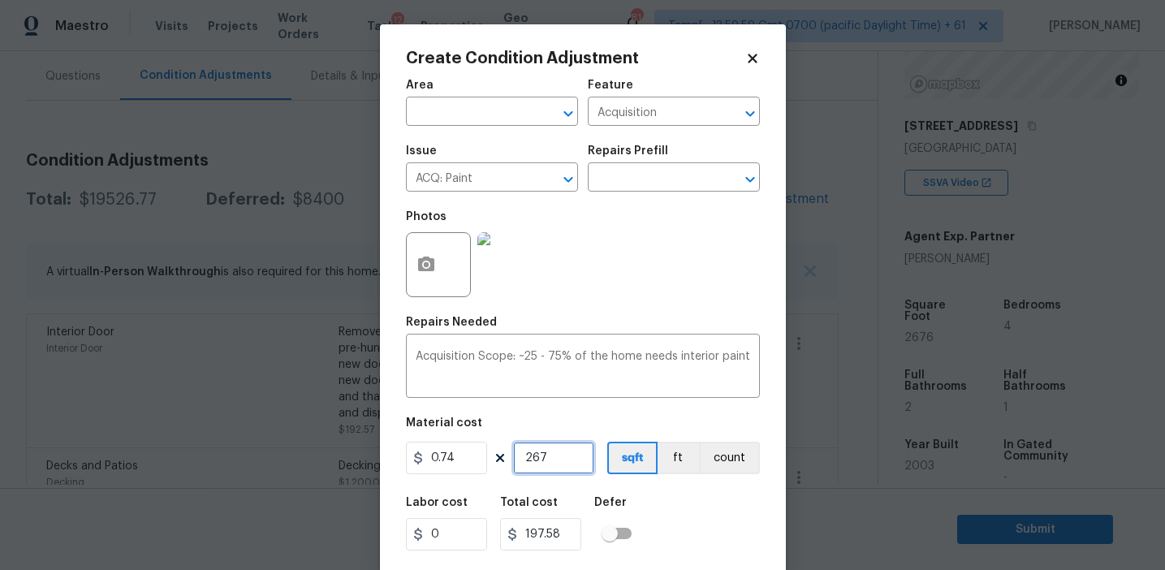
type input "2676"
type input "1980.24"
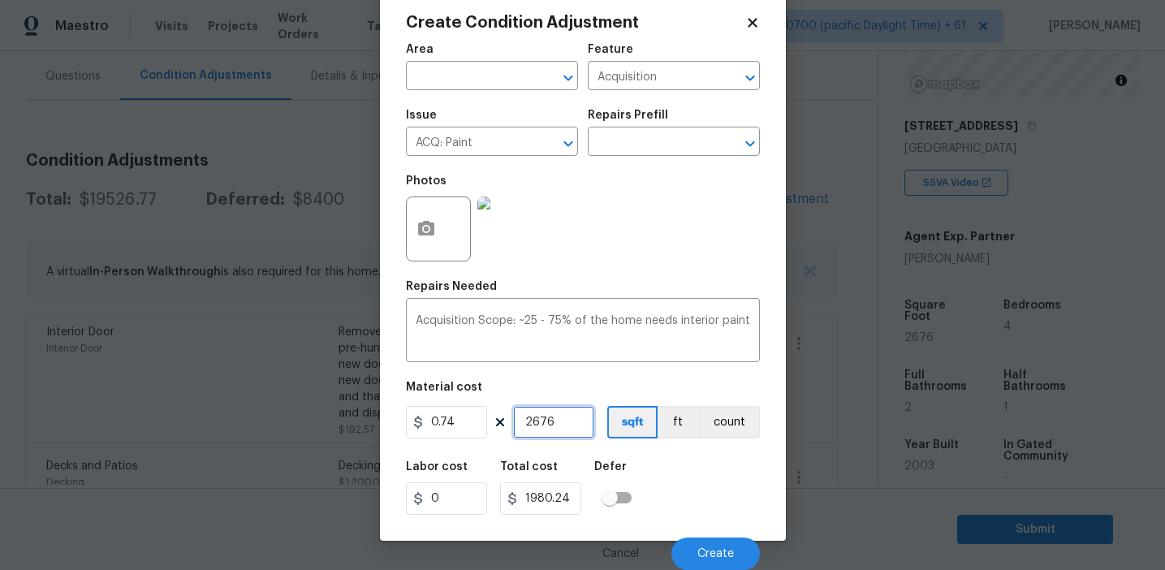
type input "2676"
click at [693, 492] on div "Labor cost 0 Total cost 1980.24 Defer" at bounding box center [583, 487] width 354 height 73
click at [421, 238] on button "button" at bounding box center [426, 228] width 39 height 63
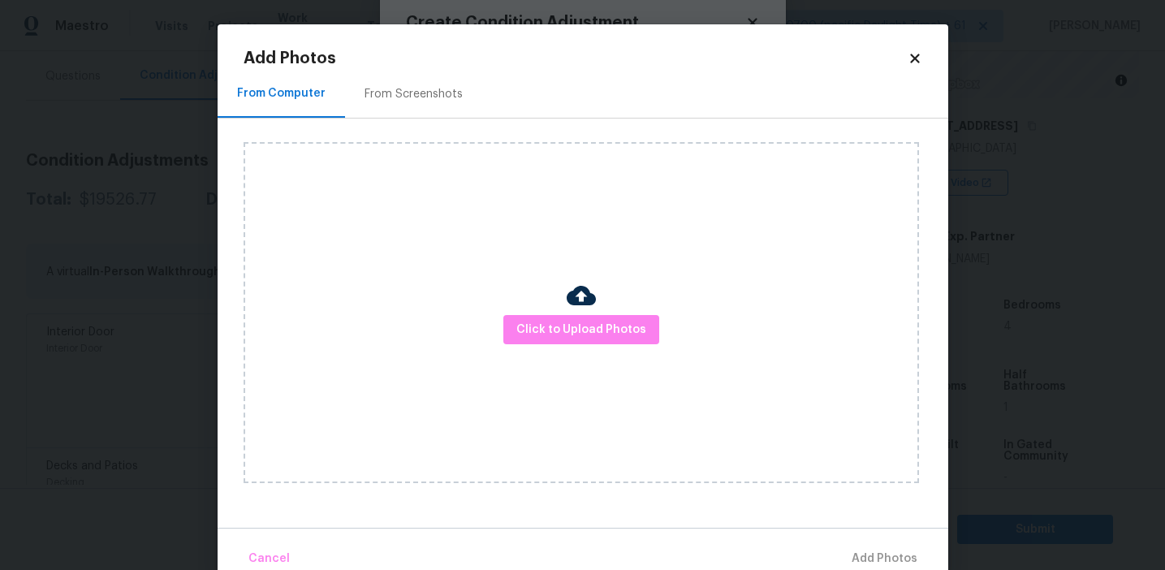
click at [434, 89] on div "From Screenshots" at bounding box center [414, 94] width 98 height 16
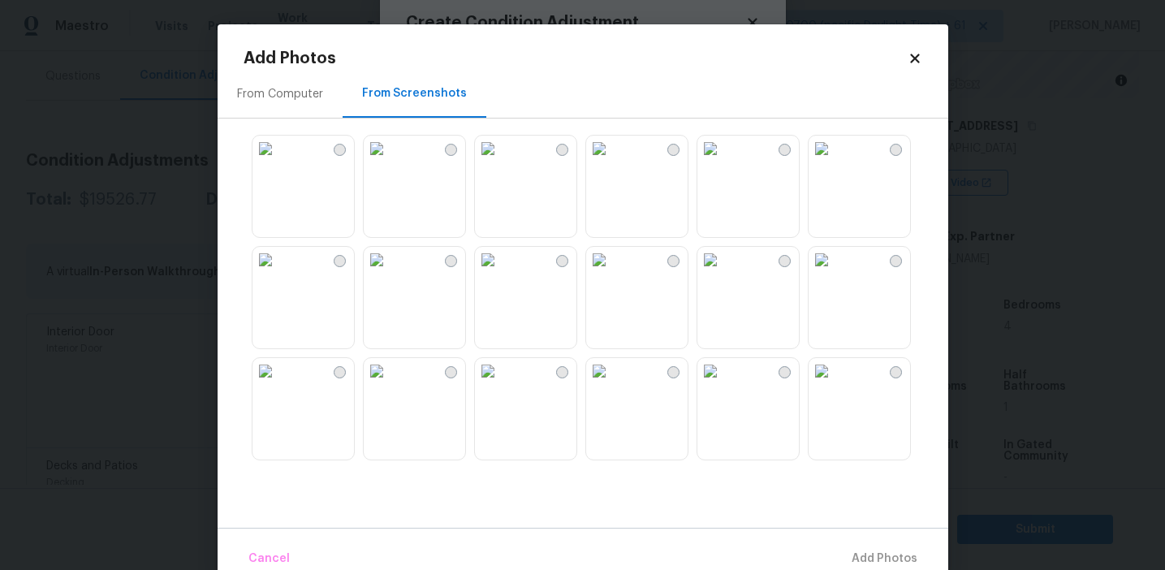
click at [390, 162] on img at bounding box center [377, 149] width 26 height 26
click at [390, 273] on img at bounding box center [377, 260] width 26 height 26
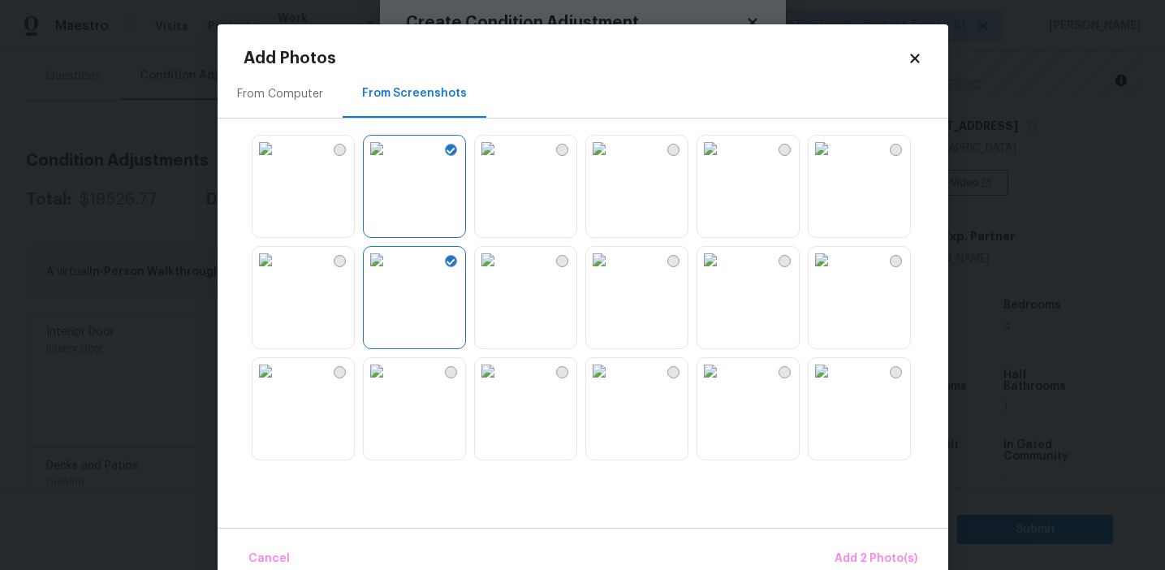
click at [279, 273] on img at bounding box center [266, 260] width 26 height 26
click at [501, 273] on img at bounding box center [488, 260] width 26 height 26
click at [612, 273] on img at bounding box center [599, 260] width 26 height 26
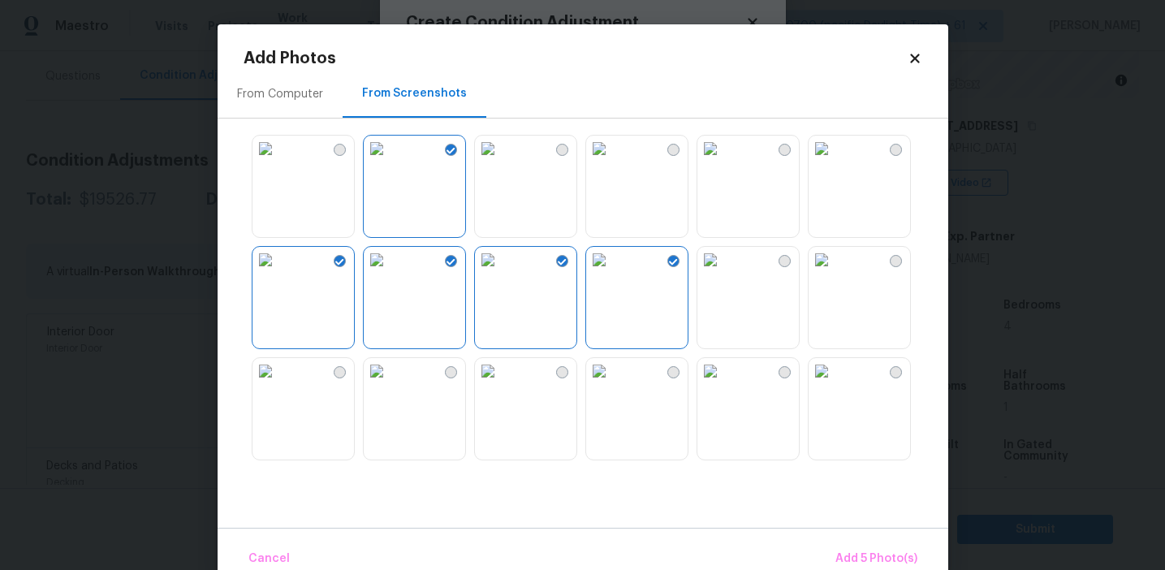
click at [723, 273] on img at bounding box center [710, 260] width 26 height 26
click at [843, 547] on button "Add 6 Photo(s)" at bounding box center [876, 559] width 96 height 35
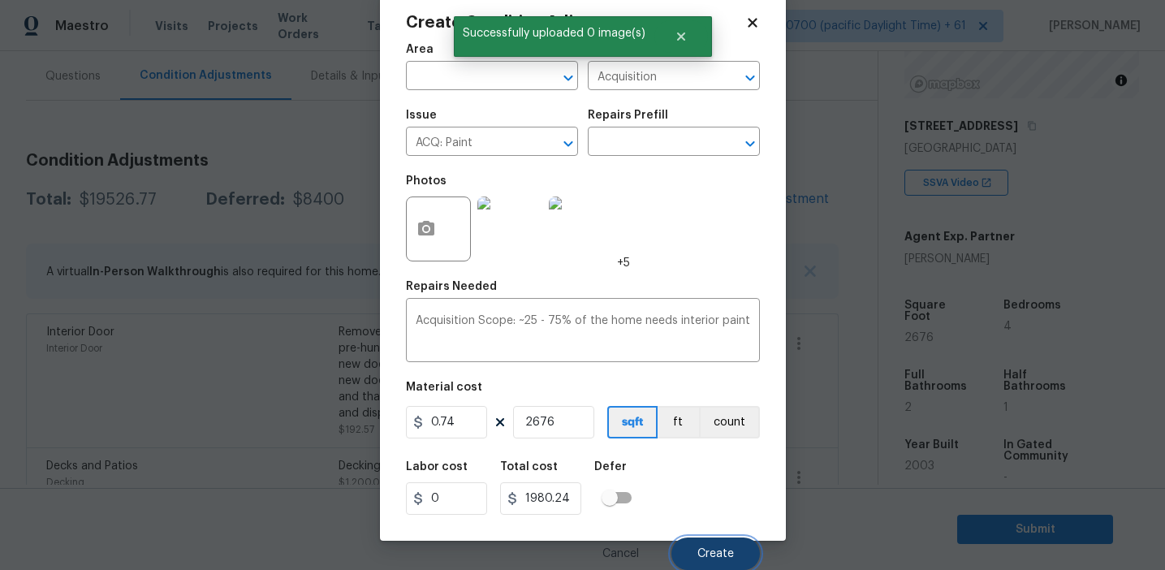
click at [706, 544] on button "Create" at bounding box center [716, 554] width 89 height 32
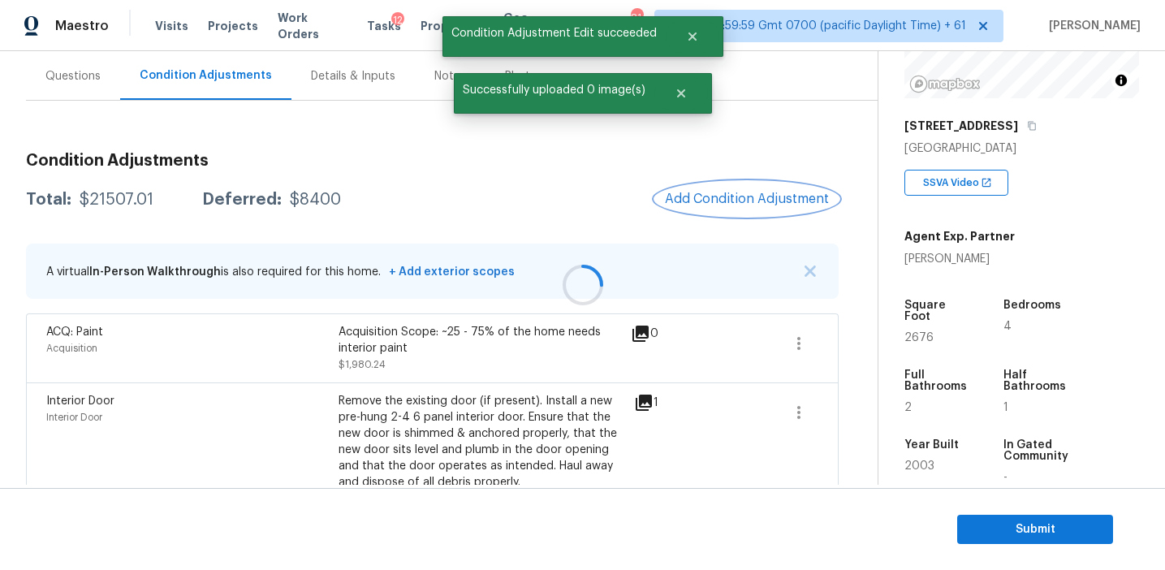
scroll to position [0, 0]
click at [693, 203] on span "Add Condition Adjustment" at bounding box center [747, 199] width 164 height 15
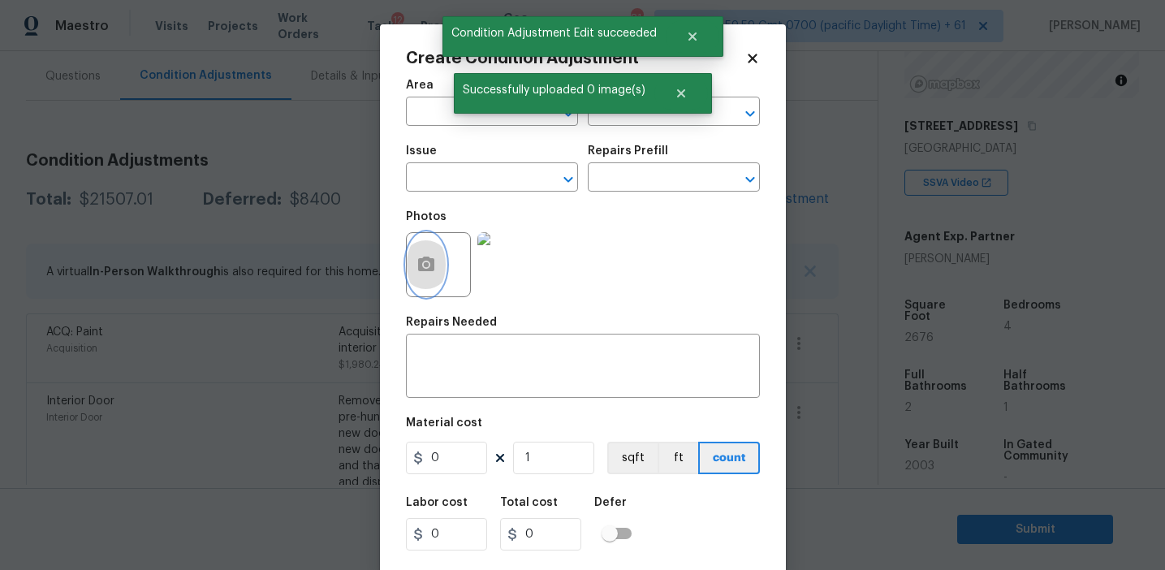
click at [430, 268] on icon "button" at bounding box center [426, 264] width 16 height 15
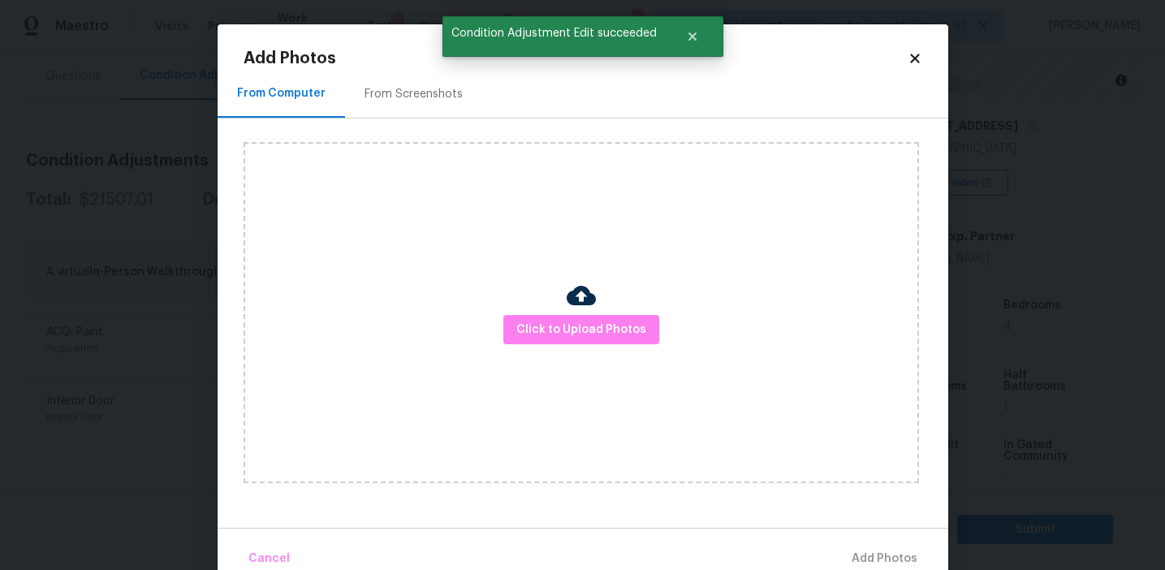
click at [434, 92] on div "From Screenshots" at bounding box center [414, 94] width 98 height 16
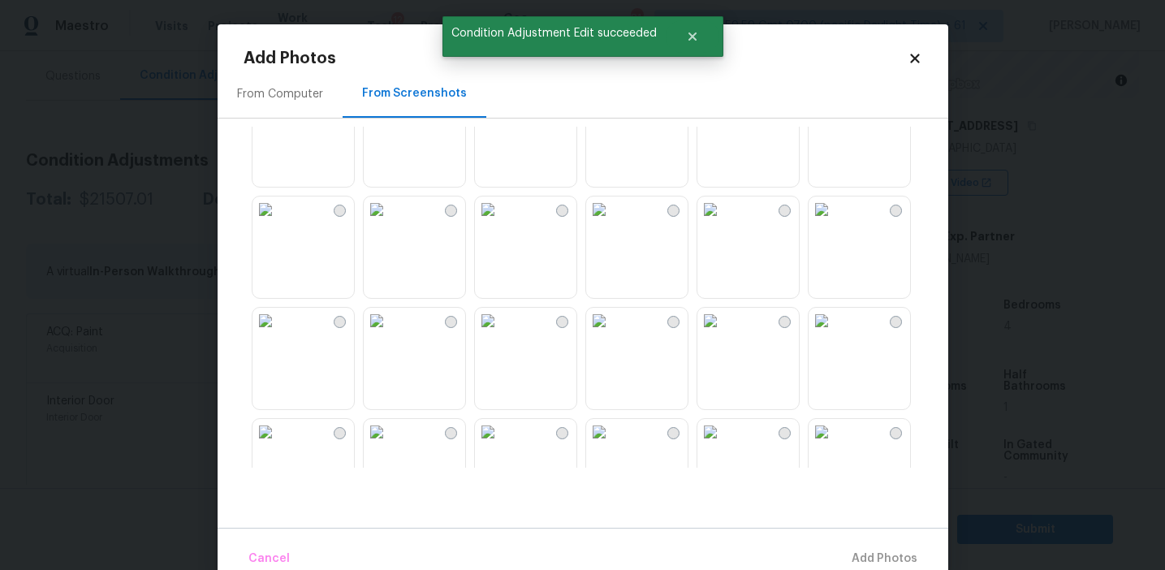
scroll to position [1551, 0]
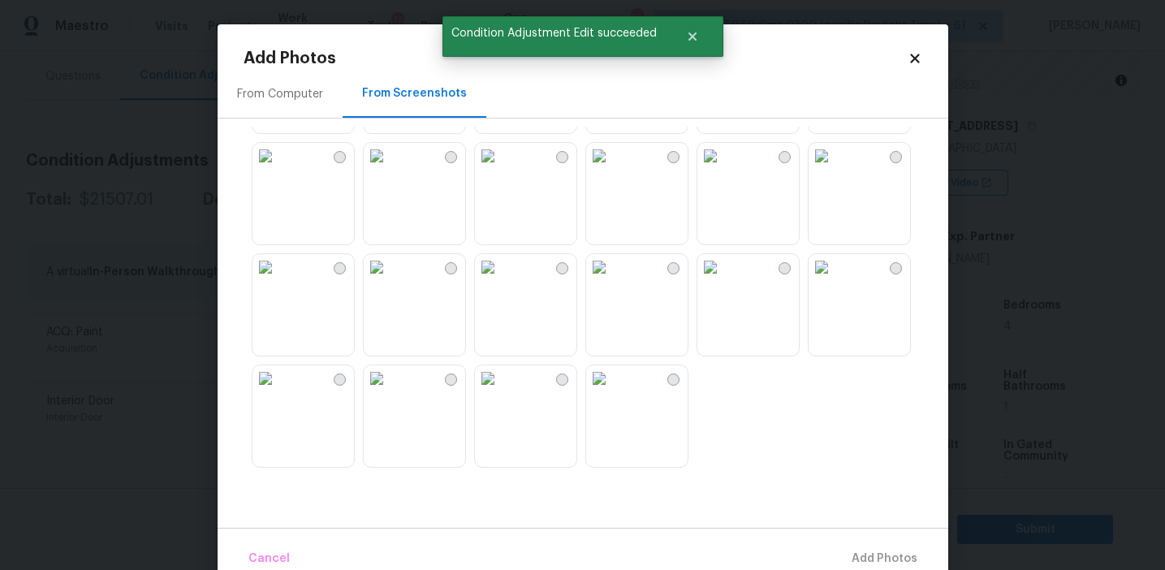
click at [612, 391] on img at bounding box center [599, 378] width 26 height 26
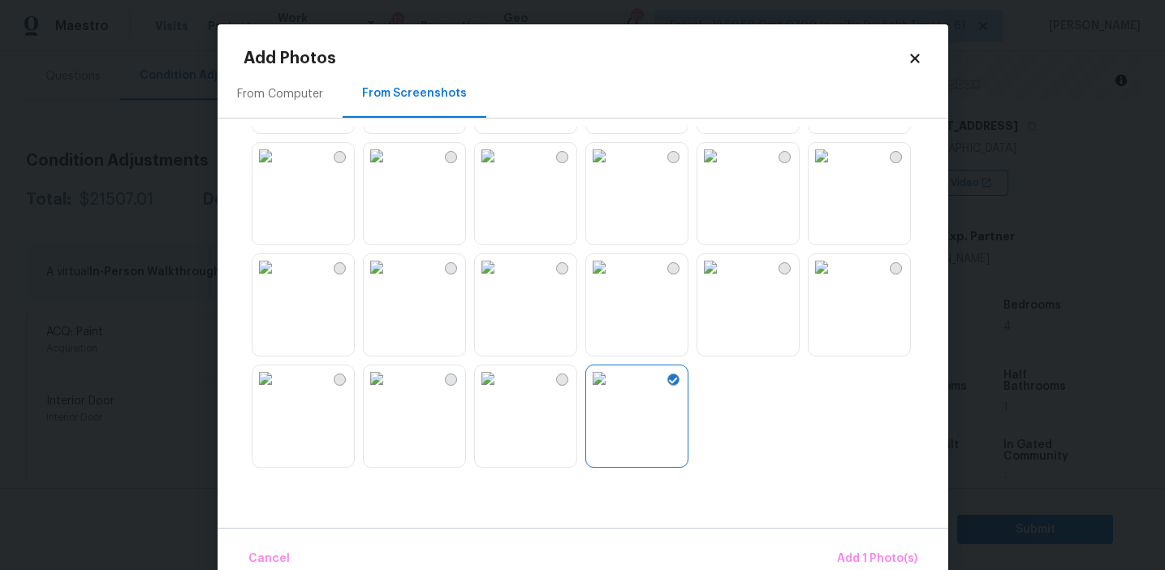
click at [835, 280] on img at bounding box center [822, 267] width 26 height 26
click at [835, 169] on img at bounding box center [822, 156] width 26 height 26
click at [279, 391] on img at bounding box center [266, 378] width 26 height 26
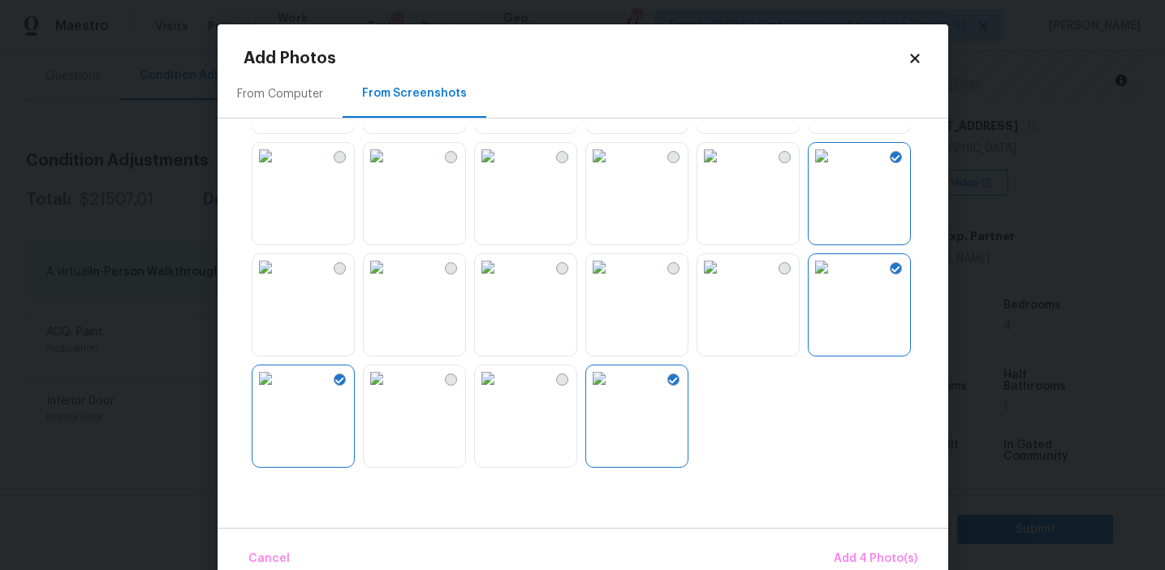
click at [279, 280] on img at bounding box center [266, 267] width 26 height 26
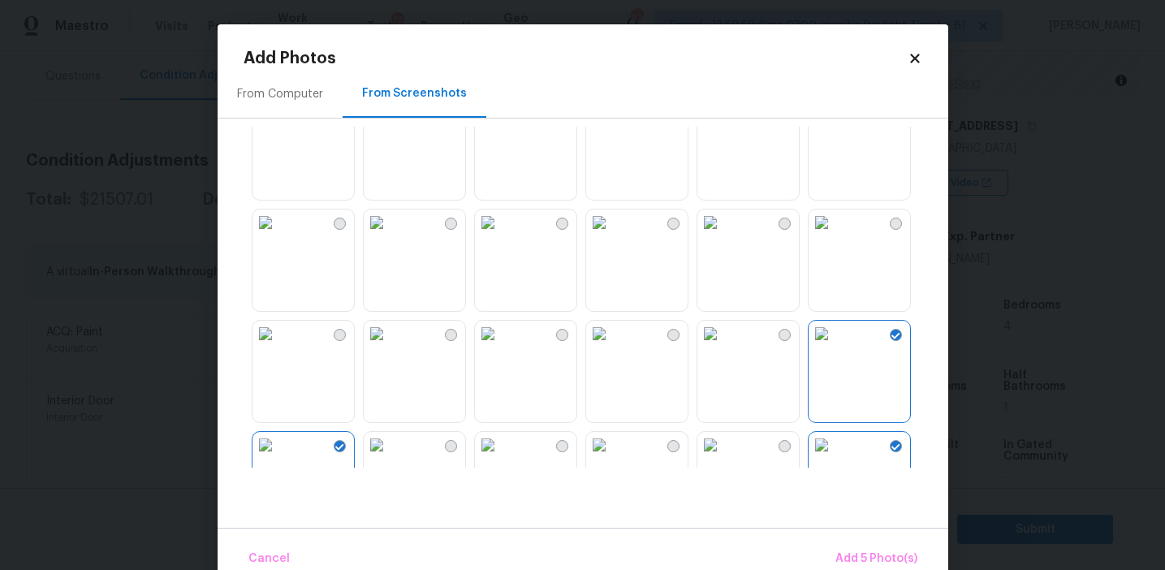
scroll to position [1369, 0]
click at [612, 127] on img at bounding box center [599, 114] width 26 height 26
click at [844, 555] on span "Add 6 Photo(s)" at bounding box center [876, 559] width 83 height 20
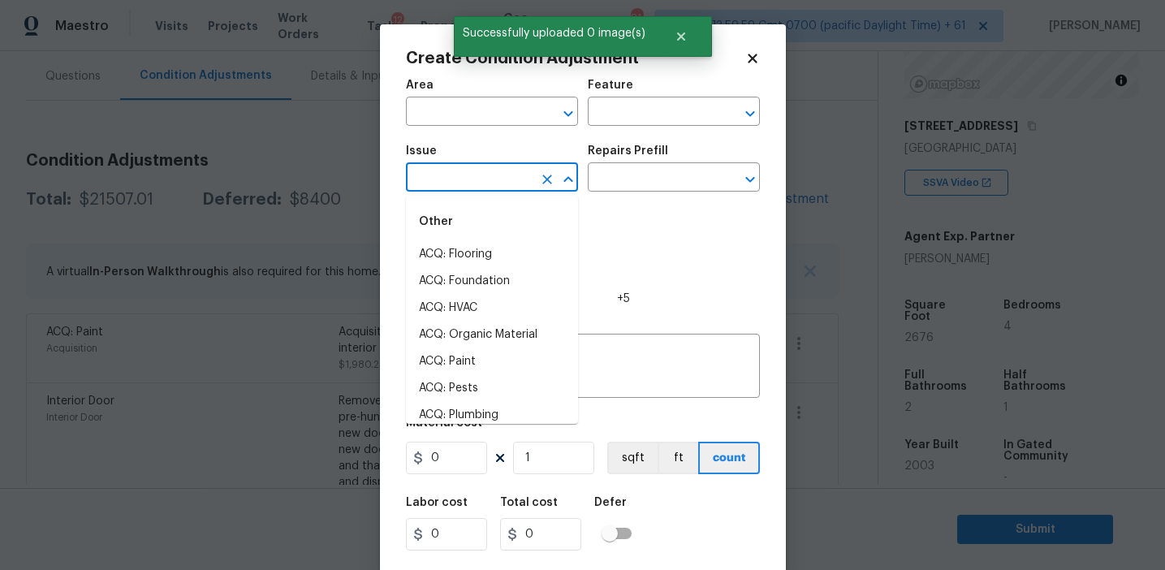
click at [477, 175] on input "text" at bounding box center [469, 178] width 127 height 25
click at [480, 249] on li "ACQ: Flooring" at bounding box center [492, 254] width 172 height 27
type input "ACQ: Flooring"
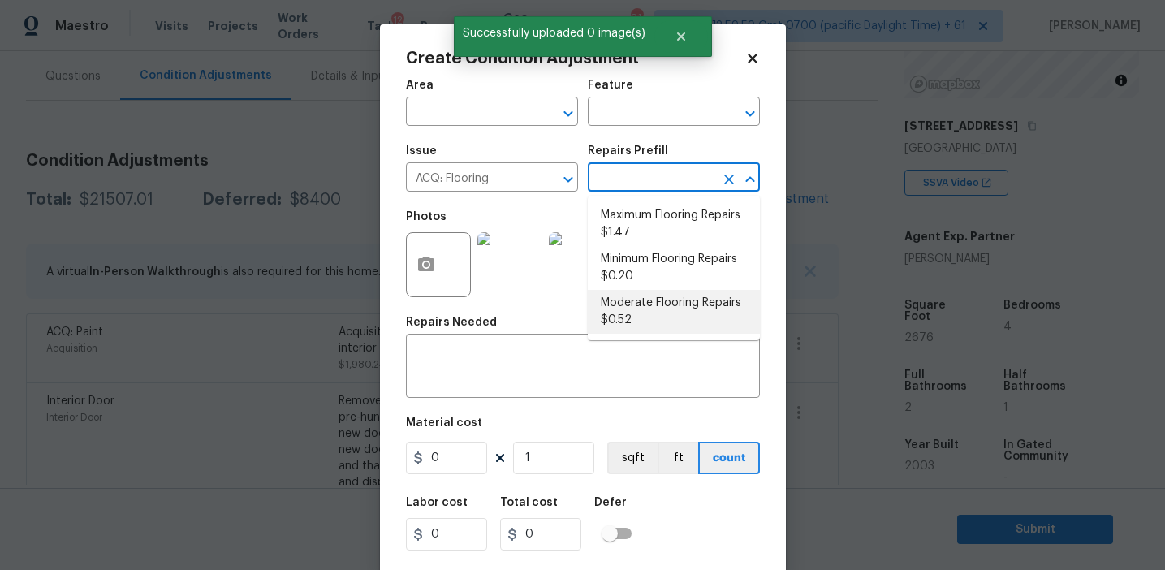
click at [629, 307] on li "Moderate Flooring Repairs $0.52" at bounding box center [674, 312] width 172 height 44
type input "Acquisition"
type textarea "Acquisition Scope: Moderate flooring repairs"
type input "0.52"
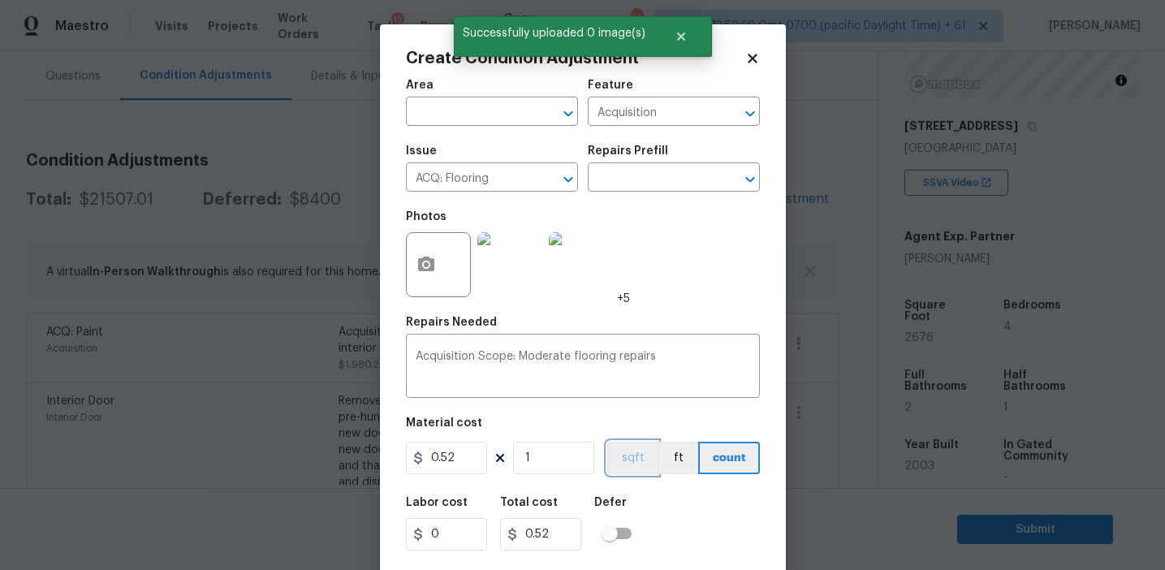
click at [628, 455] on button "sqft" at bounding box center [632, 458] width 50 height 32
click at [578, 453] on input "1" at bounding box center [553, 458] width 81 height 32
type input "0"
paste input "2676"
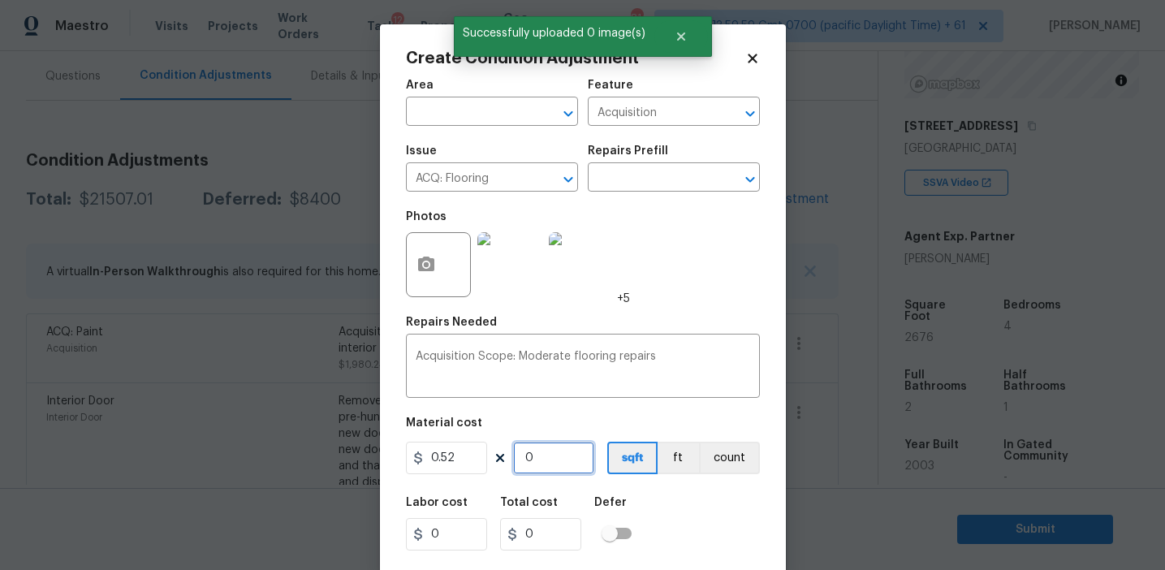
type input "2676"
type input "1391.52"
type input "2676"
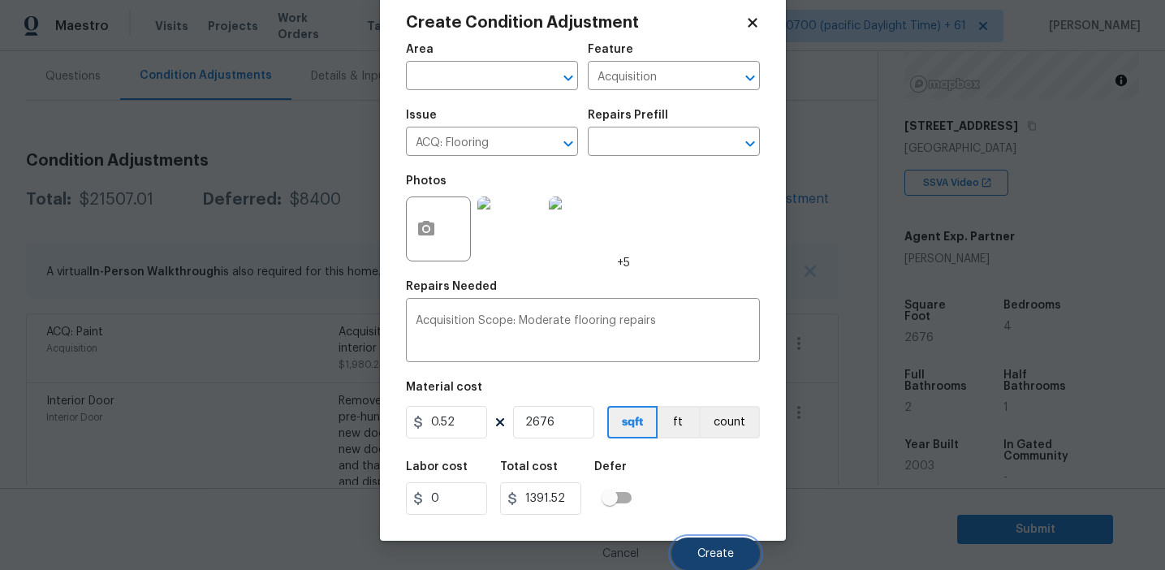
click at [702, 544] on button "Create" at bounding box center [716, 554] width 89 height 32
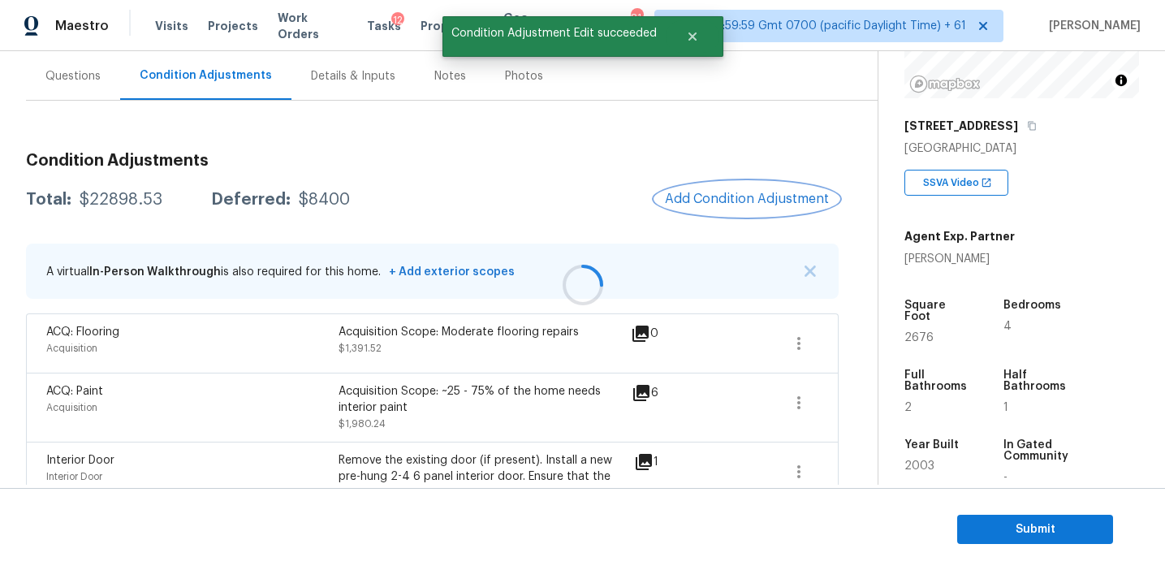
scroll to position [0, 0]
click at [602, 153] on h3 "Condition Adjustments" at bounding box center [432, 161] width 813 height 16
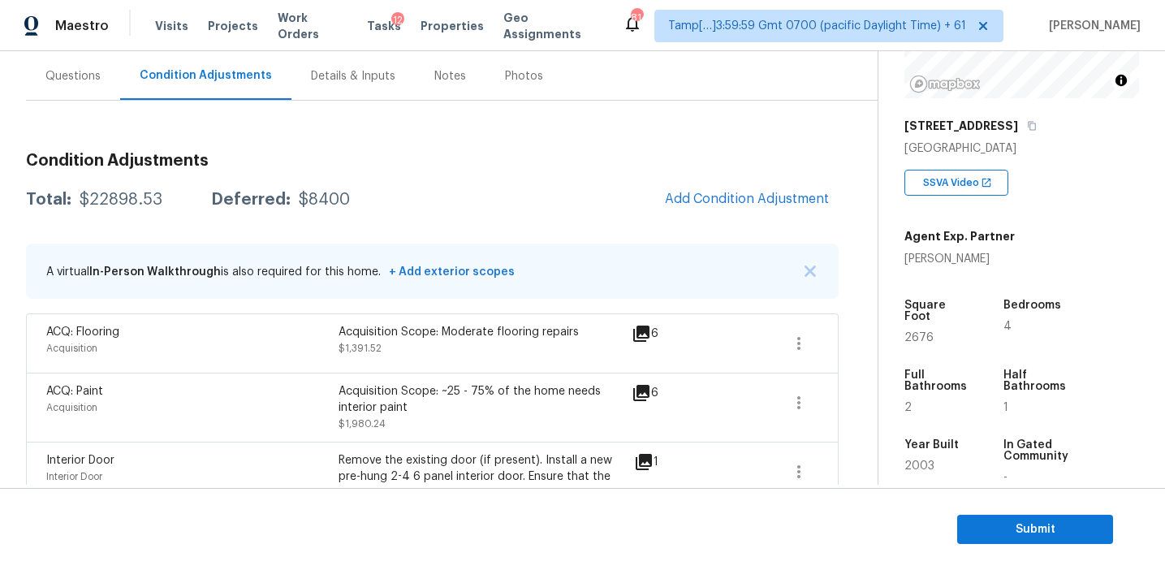
click at [132, 201] on div "$22898.53" at bounding box center [121, 200] width 83 height 16
click at [710, 186] on button "Add Condition Adjustment" at bounding box center [747, 199] width 184 height 34
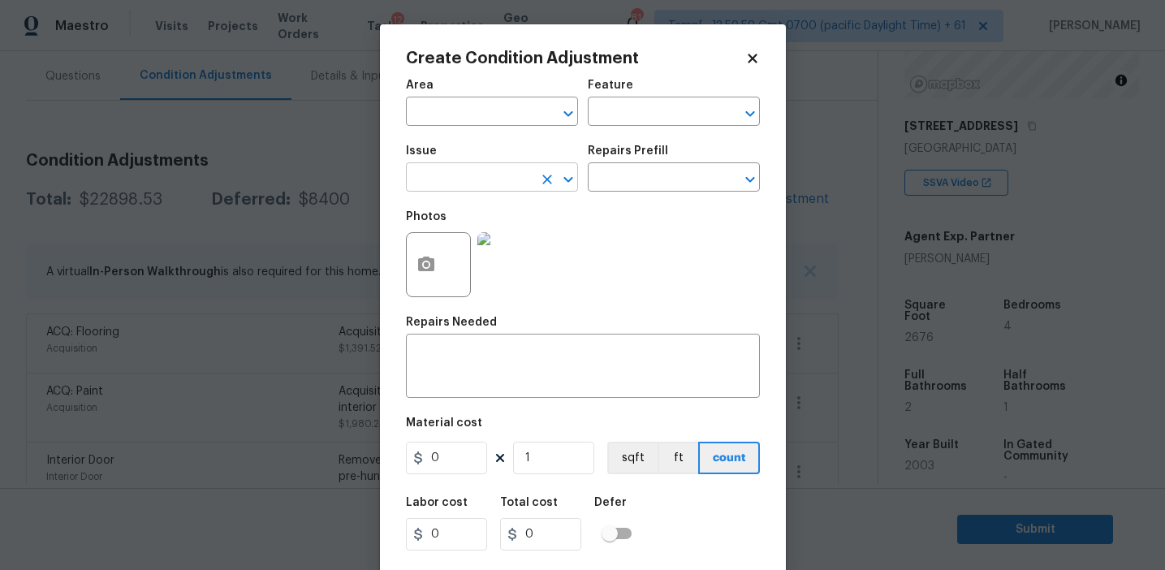
click at [474, 178] on input "text" at bounding box center [469, 178] width 127 height 25
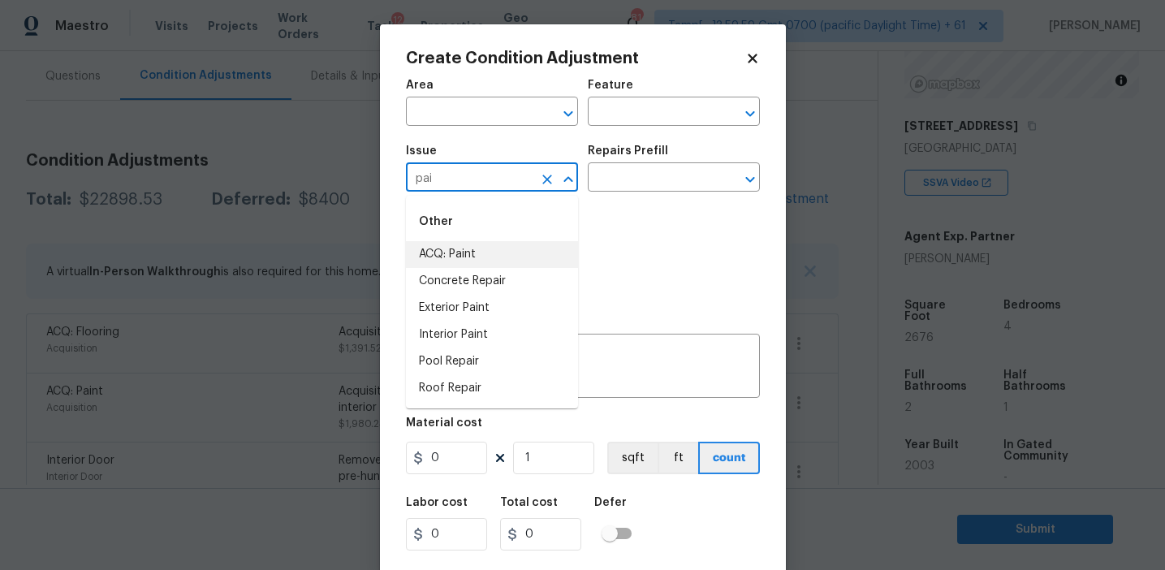
click at [509, 246] on li "ACQ: Paint" at bounding box center [492, 254] width 172 height 27
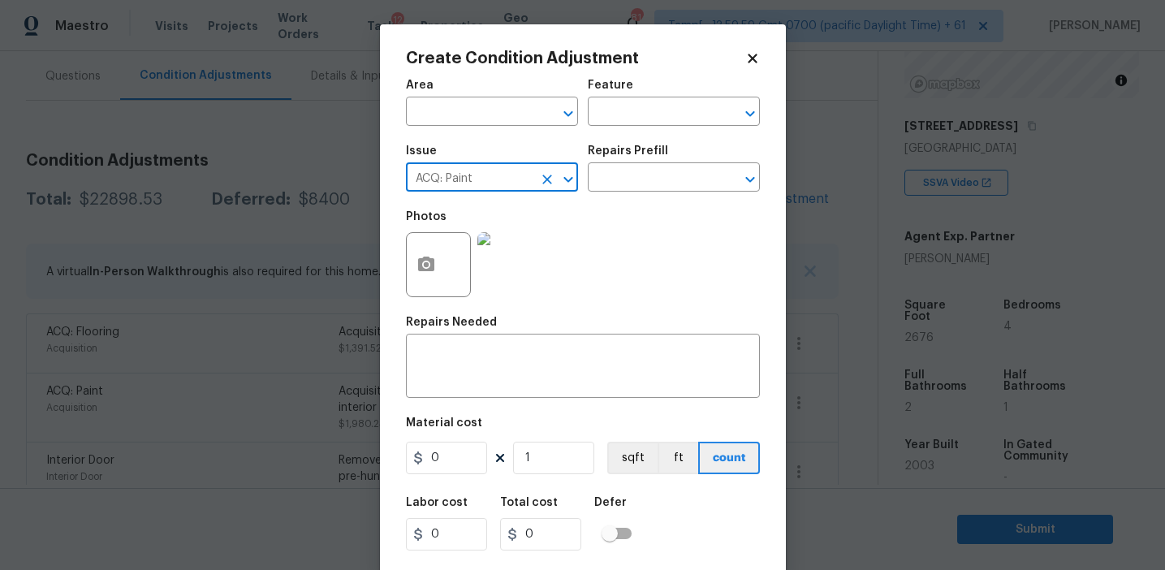
type input "ACQ: Paint"
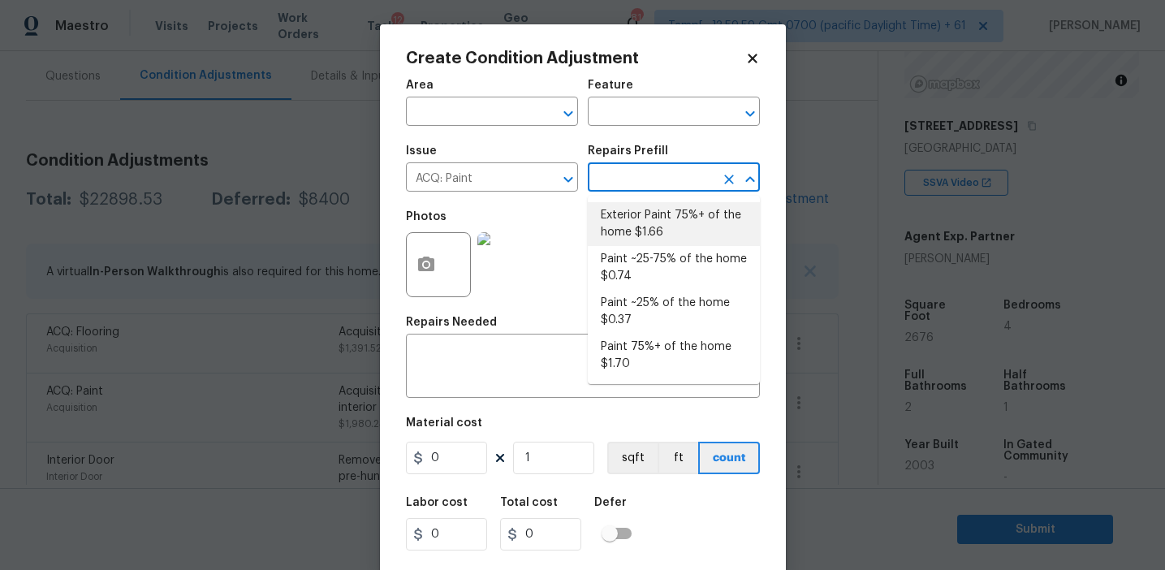
click at [640, 222] on li "Exterior Paint 75%+ of the home $1.66" at bounding box center [674, 224] width 172 height 44
type input "Acquisition"
type textarea "Acquisition Scope: 75%+ of the home exterior will likely require paint"
type input "1.66"
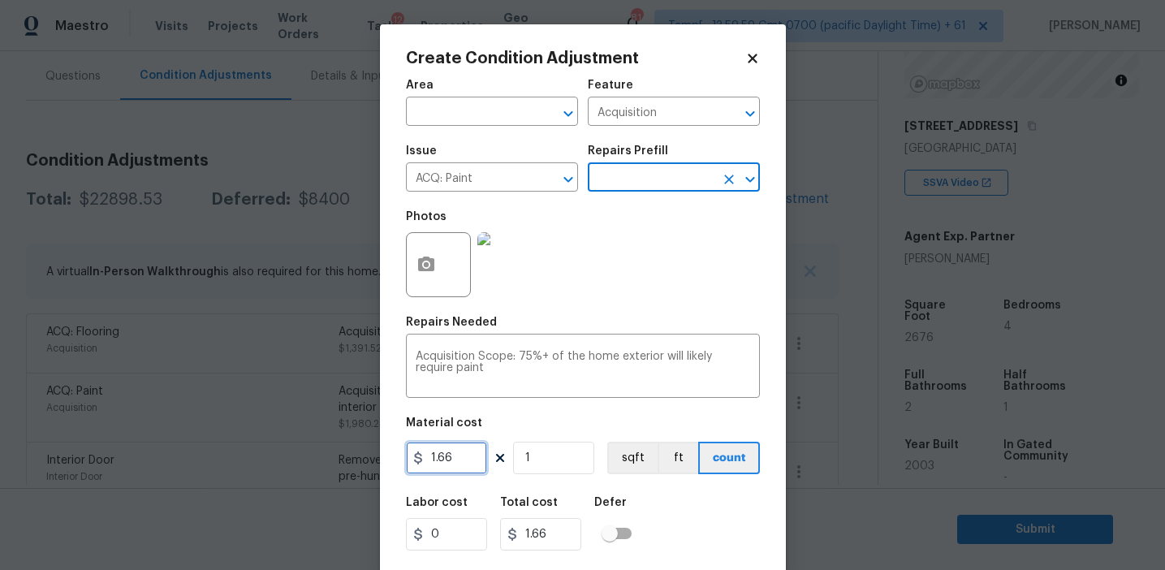
click at [460, 455] on input "1.66" at bounding box center [446, 458] width 81 height 32
click at [469, 454] on input "1.66" at bounding box center [446, 458] width 81 height 32
paste input "0.83"
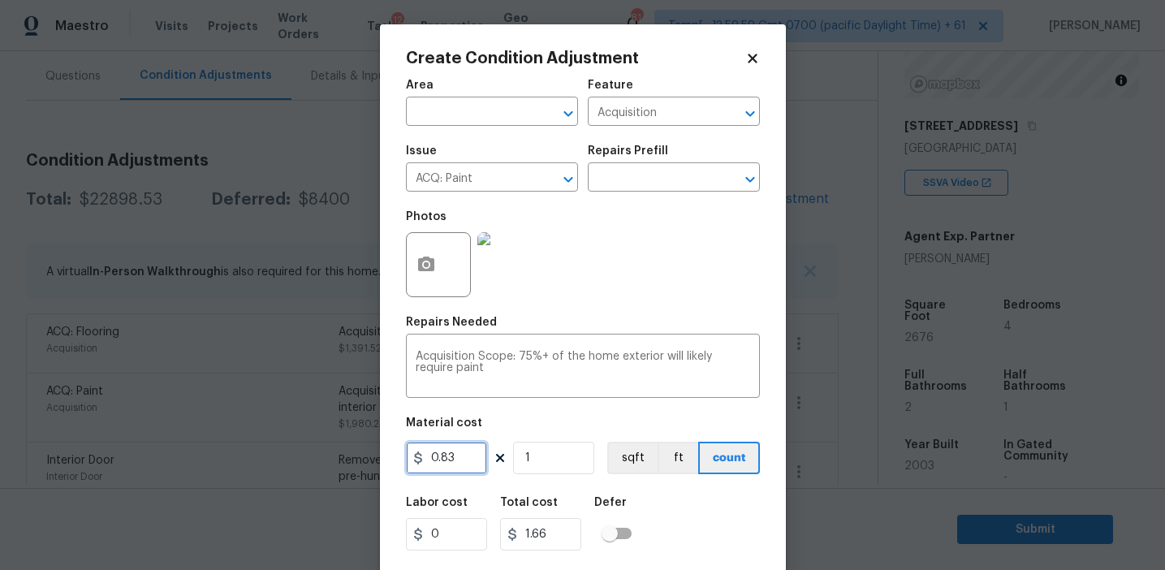
type input "0.83"
type input "2"
type input "1.66"
type input "26"
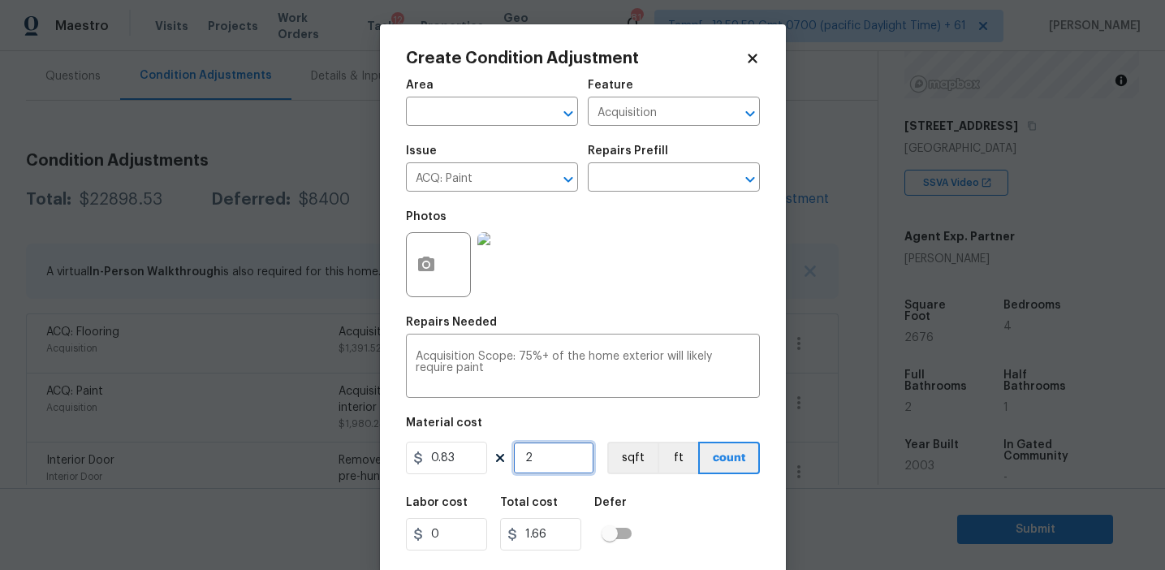
type input "21.58"
type input "267"
type input "221.61"
type input "2675"
type input "2220.25"
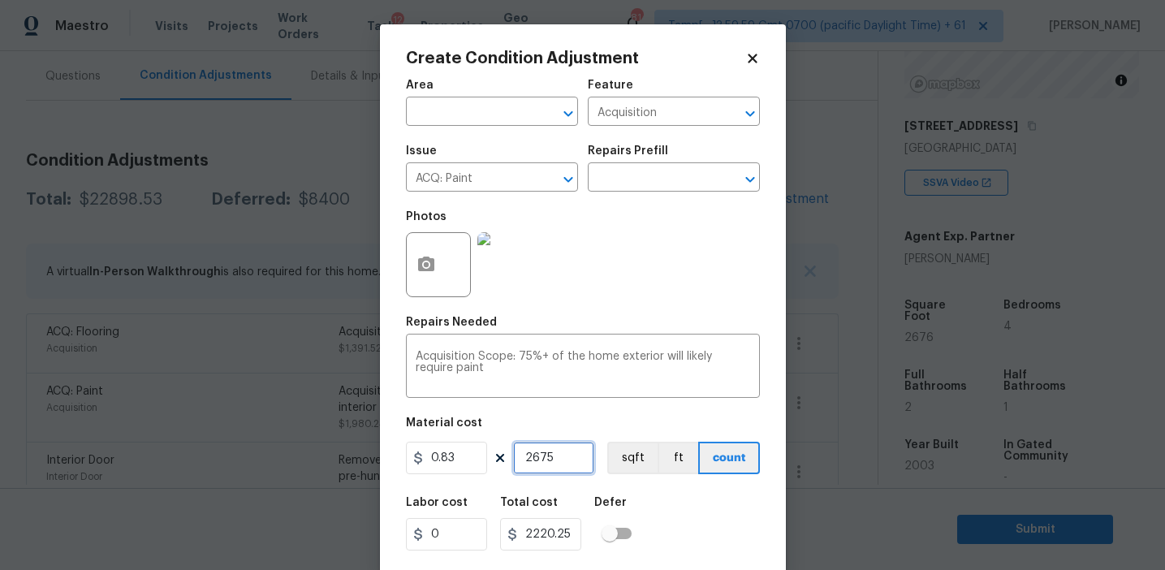
type input "2675"
click at [646, 460] on button "sqft" at bounding box center [632, 458] width 50 height 32
click at [673, 511] on div "Labor cost 0 Total cost 2220.25 Defer" at bounding box center [583, 523] width 354 height 73
click at [572, 320] on div "Repairs Needed" at bounding box center [583, 327] width 354 height 21
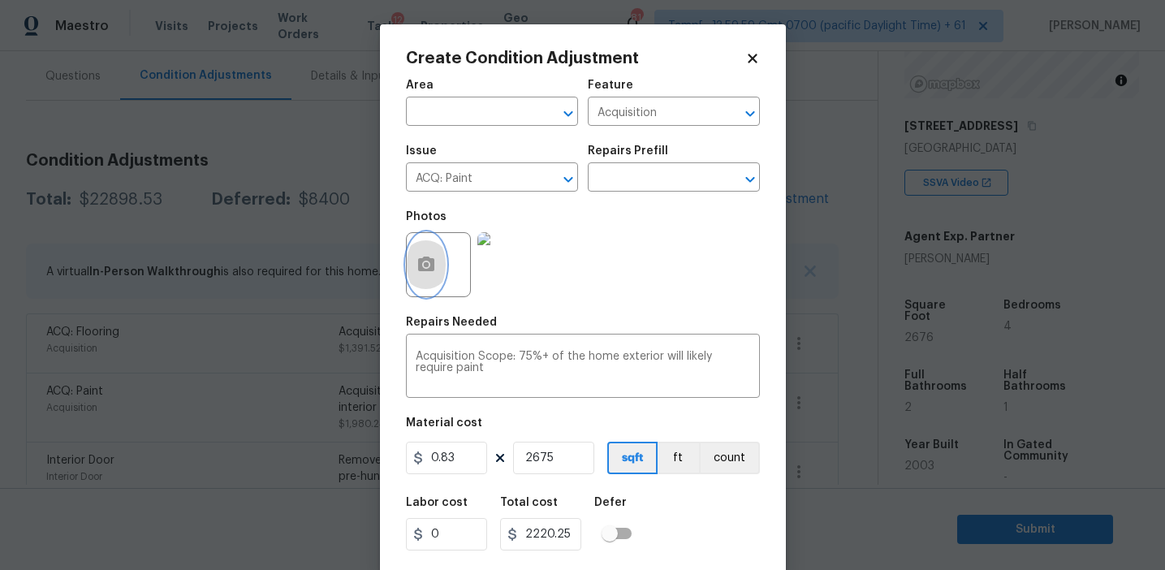
click at [426, 274] on icon "button" at bounding box center [426, 264] width 19 height 19
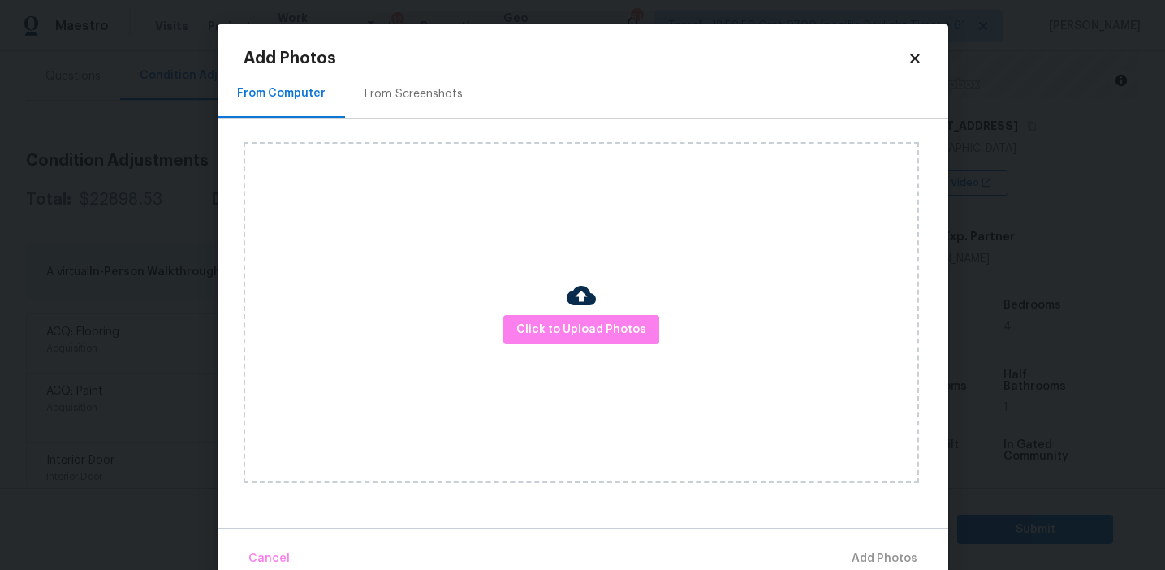
click at [441, 90] on div "From Screenshots" at bounding box center [414, 94] width 98 height 16
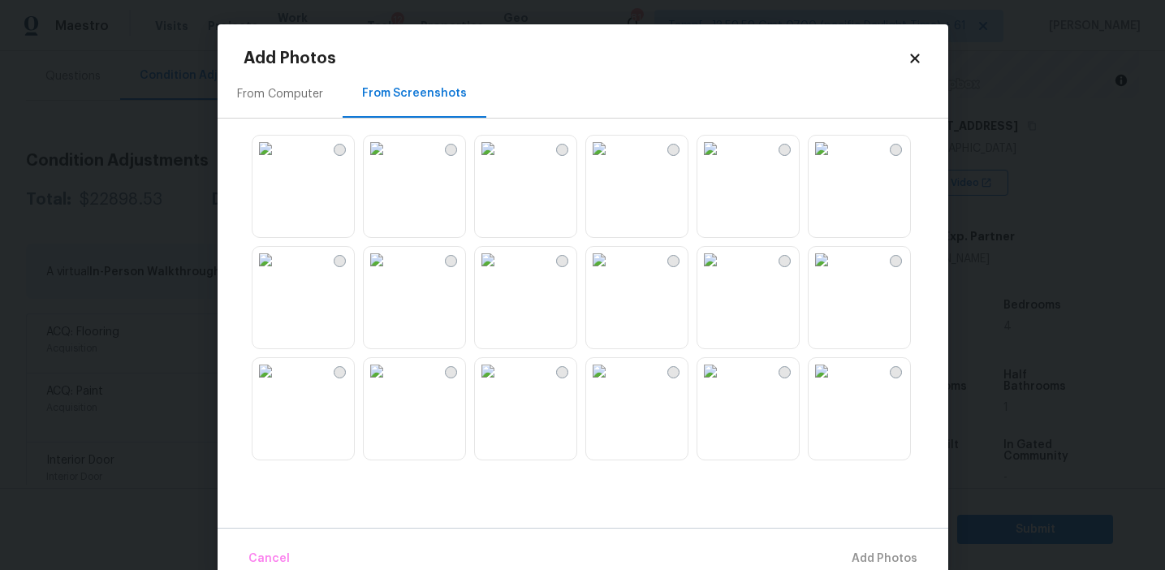
click at [279, 162] on img at bounding box center [266, 149] width 26 height 26
click at [612, 162] on img at bounding box center [599, 149] width 26 height 26
click at [501, 162] on img at bounding box center [488, 149] width 26 height 26
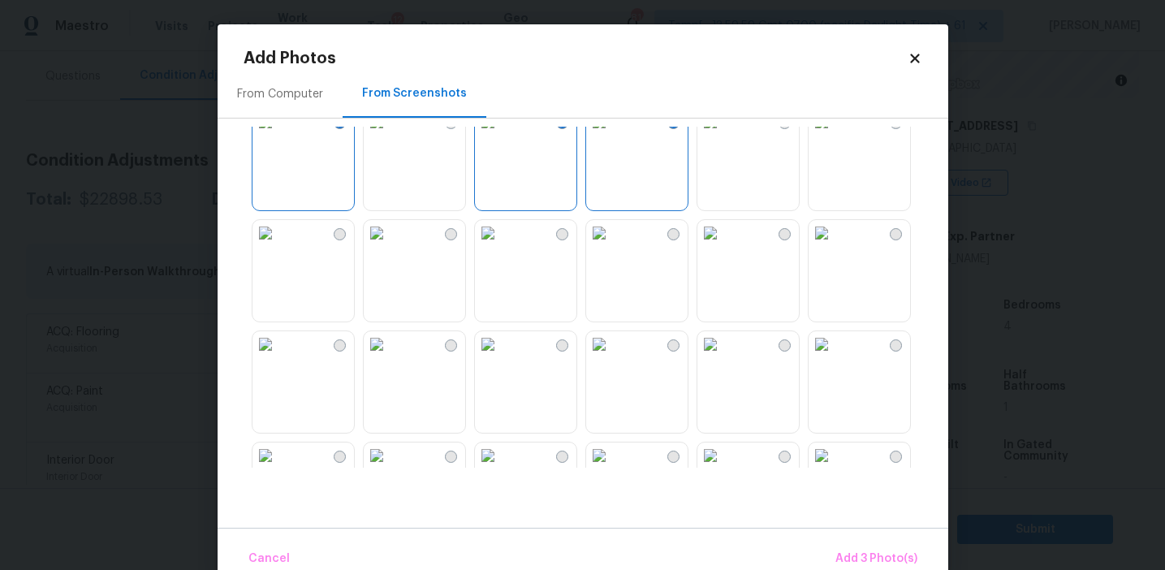
scroll to position [56, 0]
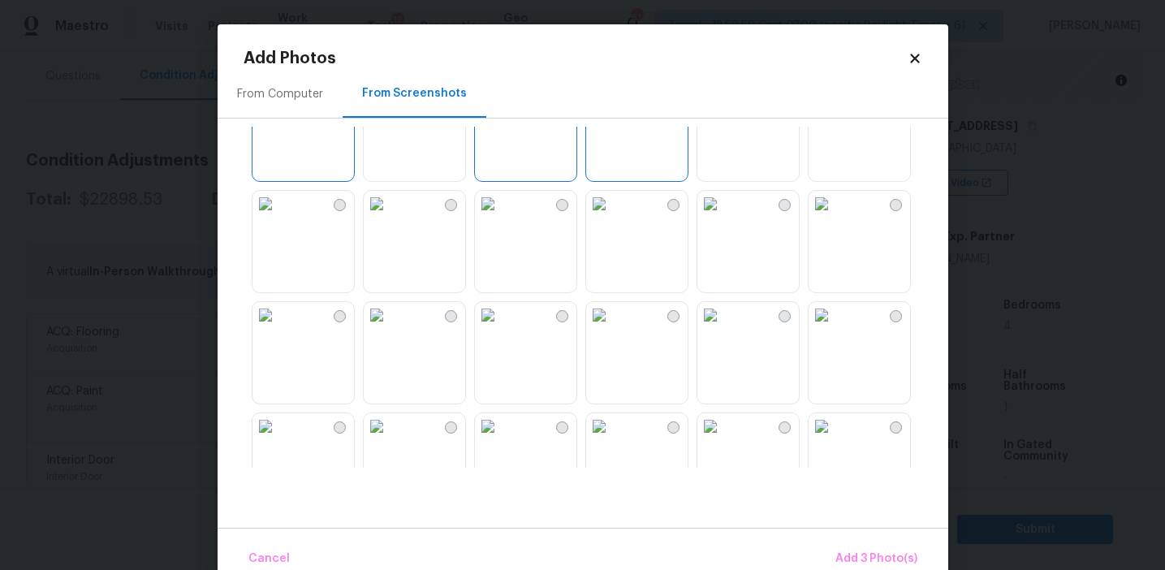
click at [835, 217] on img at bounding box center [822, 204] width 26 height 26
click at [501, 106] on img at bounding box center [488, 93] width 26 height 26
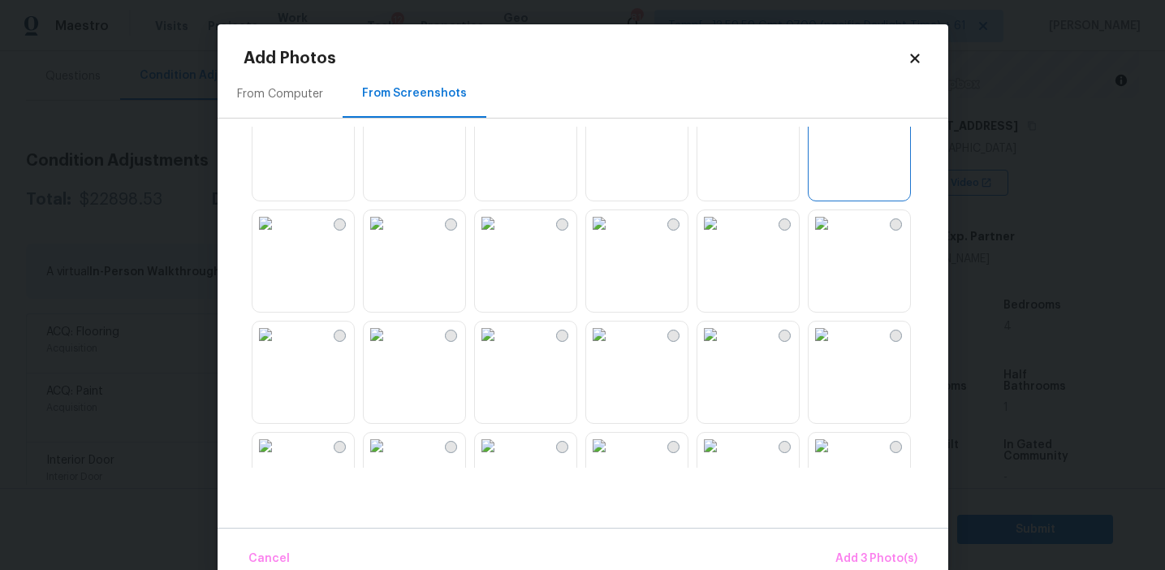
click at [390, 236] on img at bounding box center [377, 223] width 26 height 26
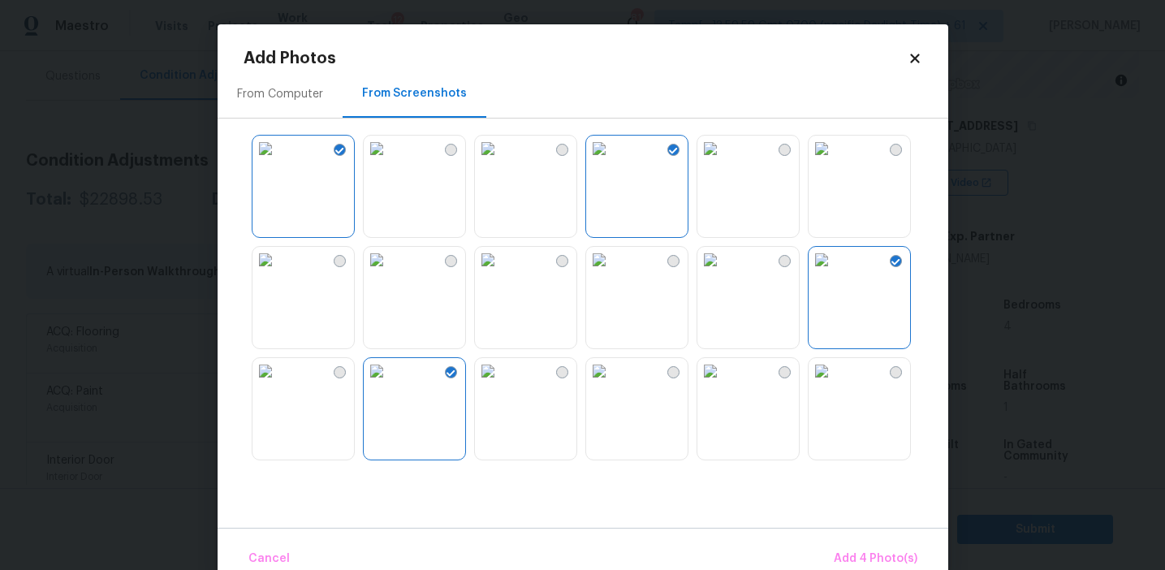
click at [612, 162] on img at bounding box center [599, 149] width 26 height 26
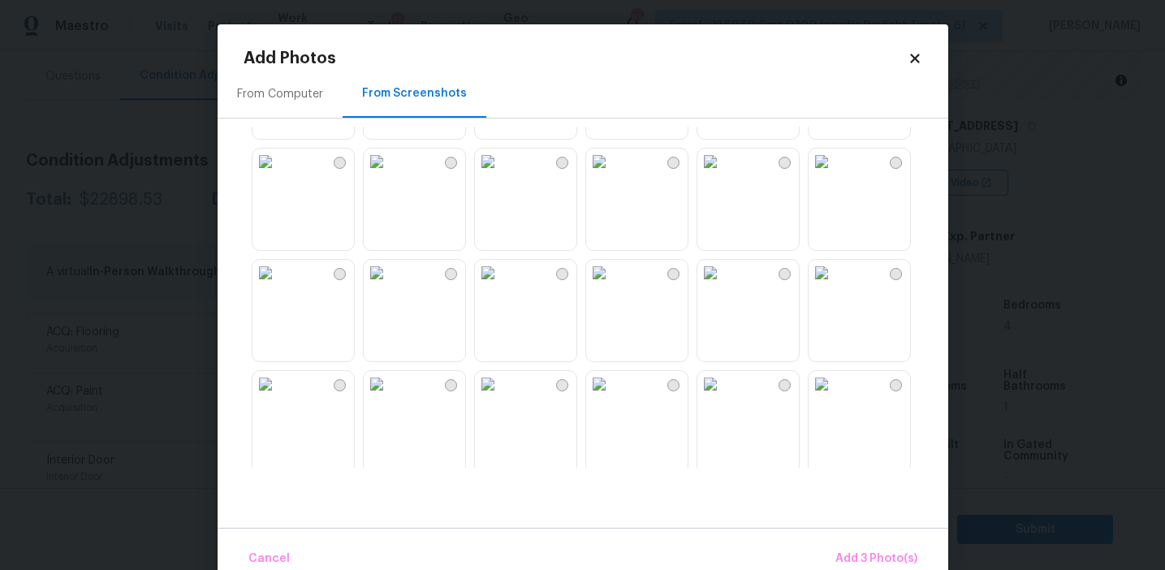
click at [612, 286] on img at bounding box center [599, 273] width 26 height 26
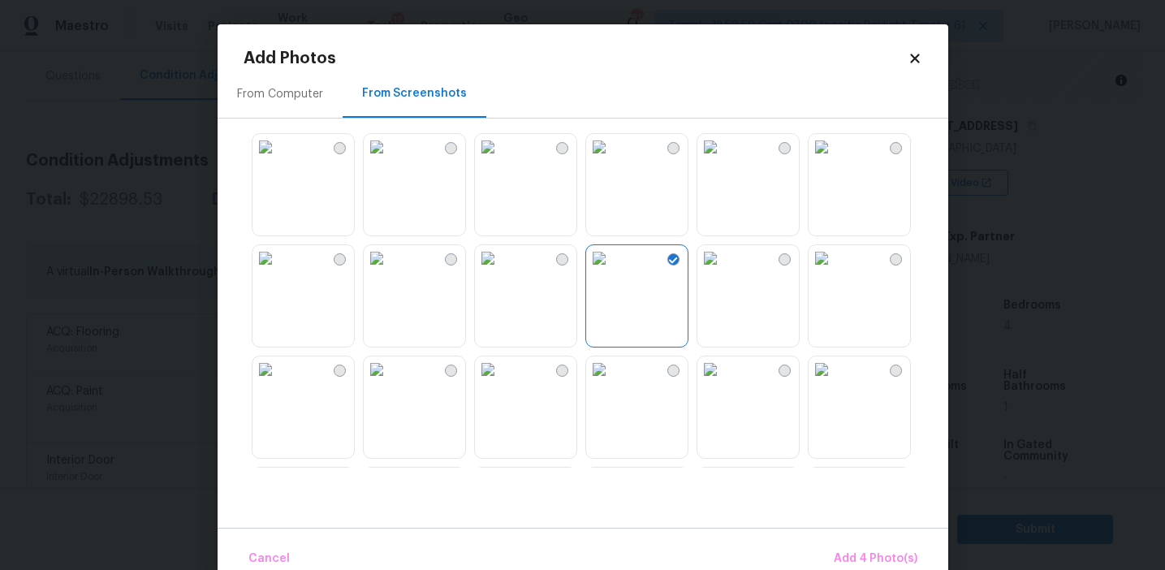
scroll to position [782, 0]
click at [835, 270] on img at bounding box center [822, 257] width 26 height 26
click at [851, 555] on span "Add 5 Photo(s)" at bounding box center [877, 559] width 82 height 20
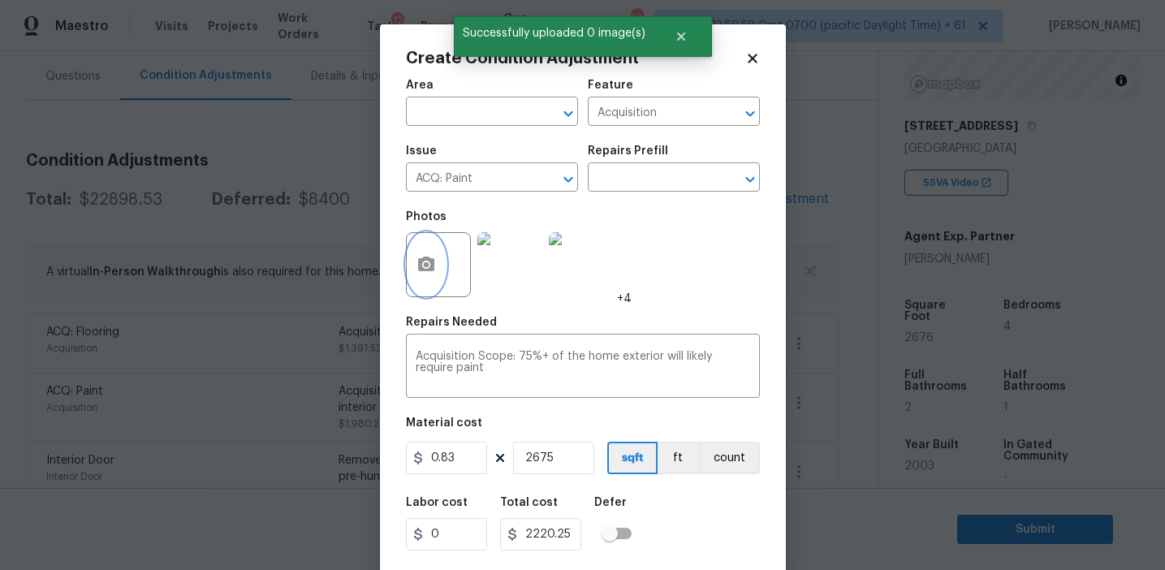
scroll to position [37, 0]
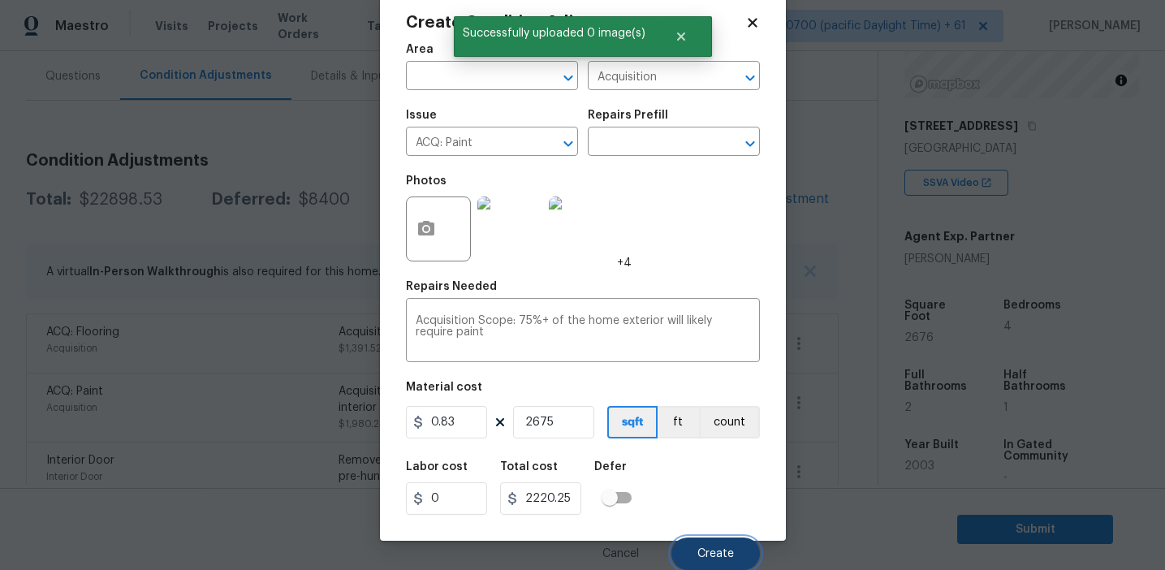
click at [706, 550] on span "Create" at bounding box center [715, 554] width 37 height 12
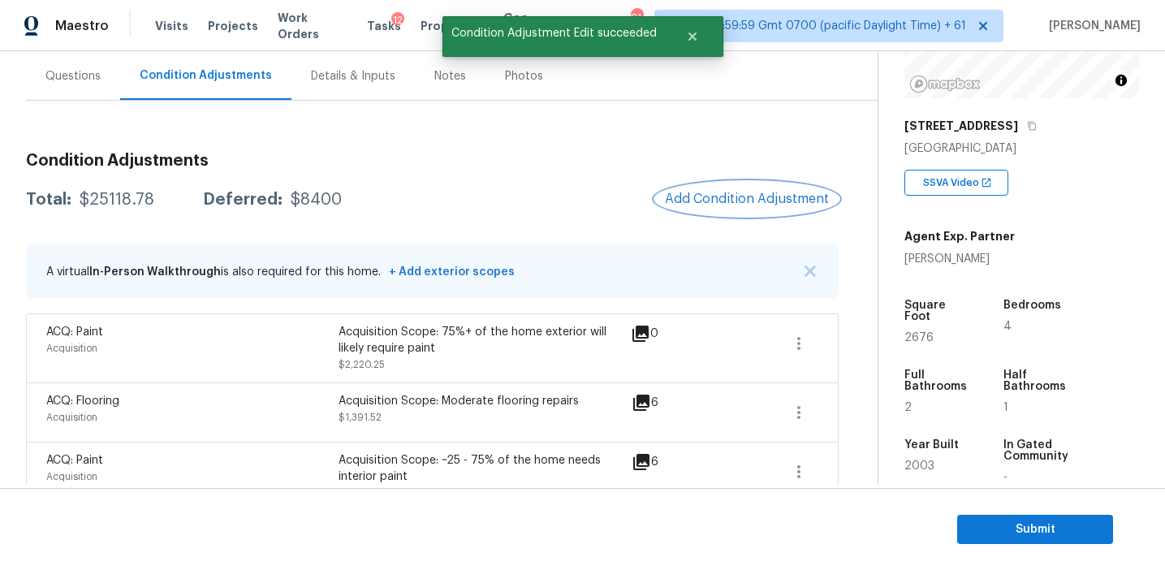
scroll to position [0, 0]
click at [629, 192] on div "Total: $25118.78 Deferred: $8400 Add Condition Adjustment" at bounding box center [432, 200] width 813 height 36
click at [130, 197] on div "$25118.78" at bounding box center [117, 200] width 75 height 16
copy div "25118.78"
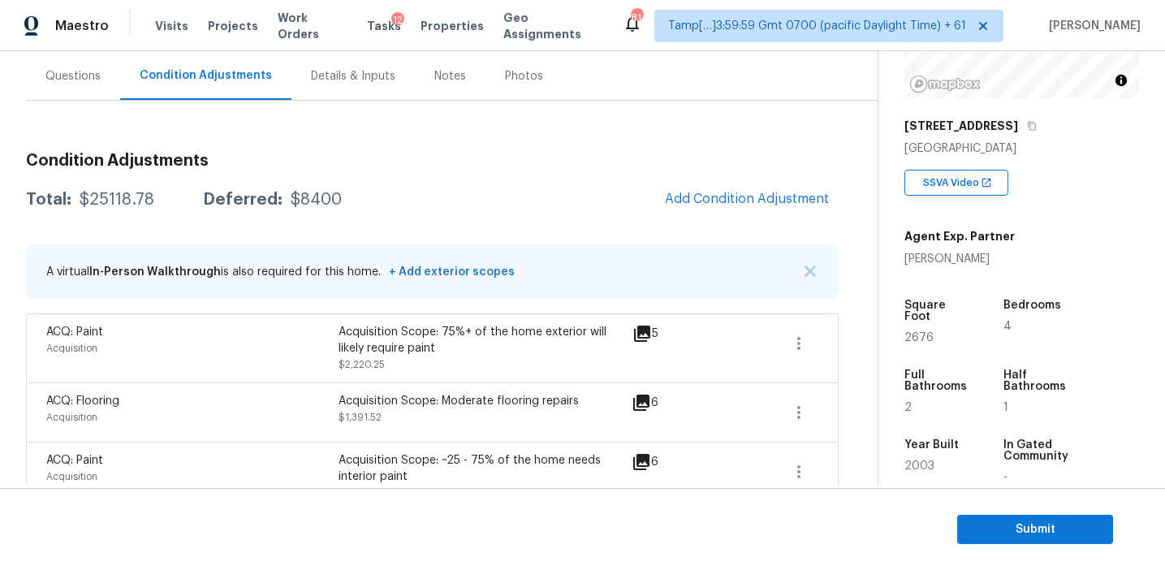
click at [79, 68] on div "Questions" at bounding box center [72, 76] width 55 height 16
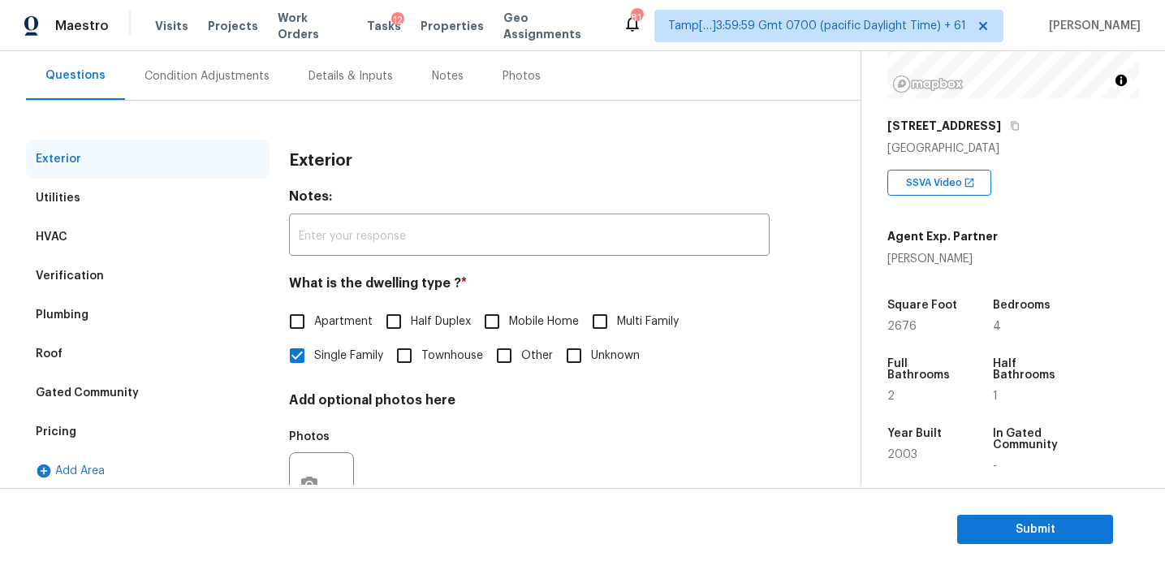
click at [117, 450] on div "Pricing" at bounding box center [148, 431] width 244 height 39
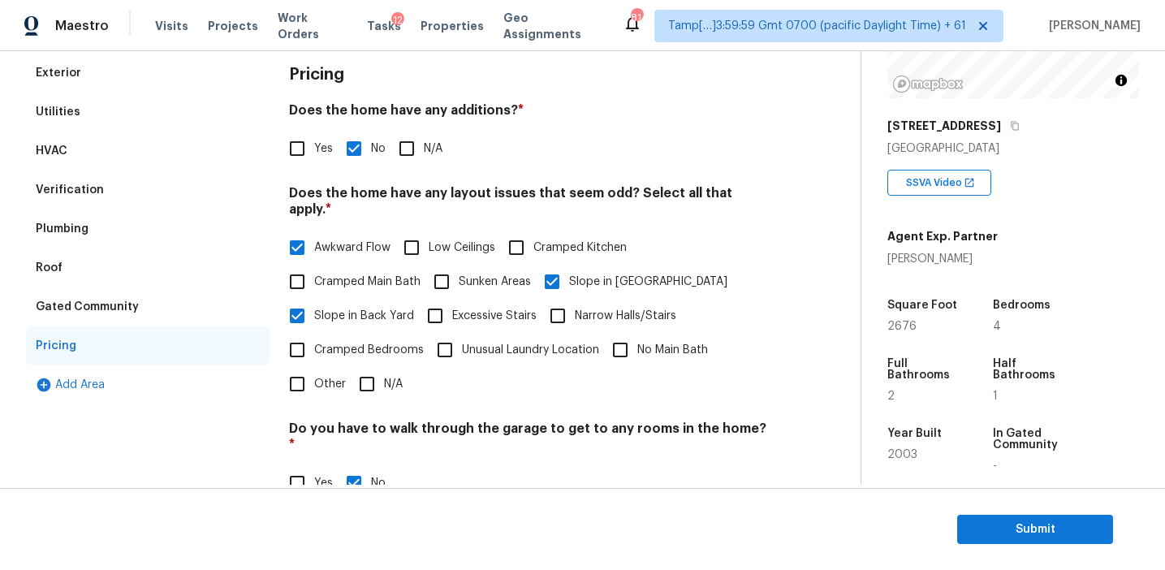
click at [179, 179] on div "Verification" at bounding box center [148, 190] width 244 height 39
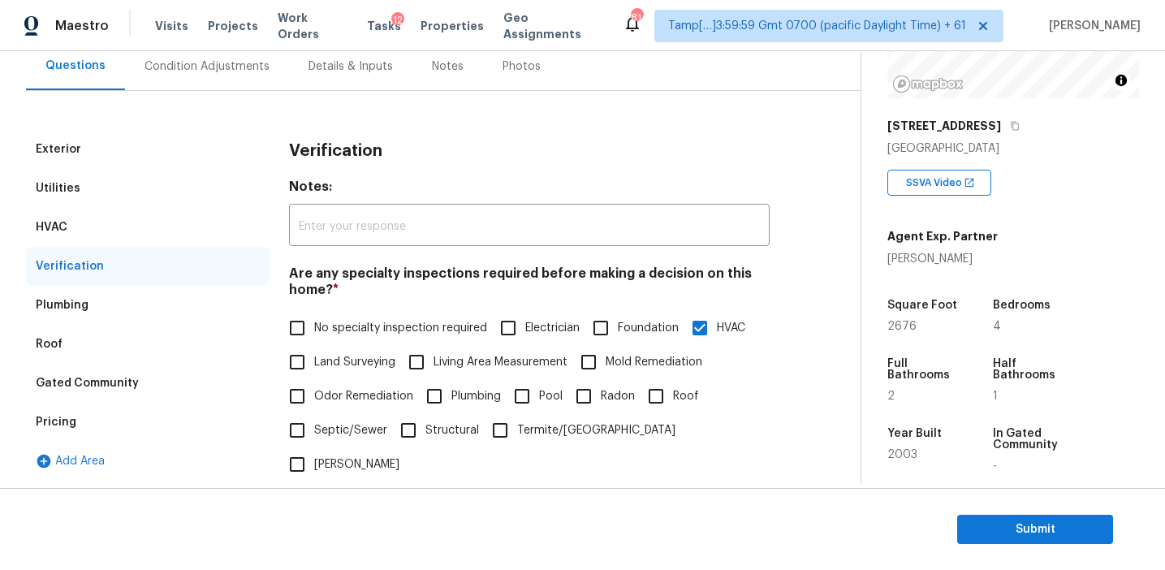
scroll to position [145, 0]
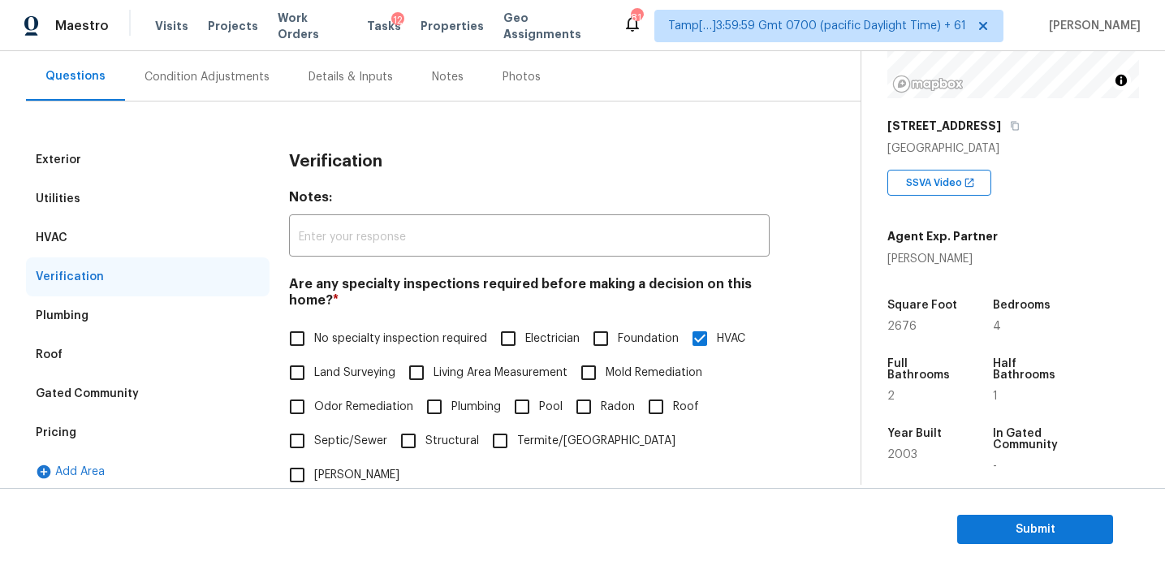
click at [245, 70] on div "Condition Adjustments" at bounding box center [207, 77] width 125 height 16
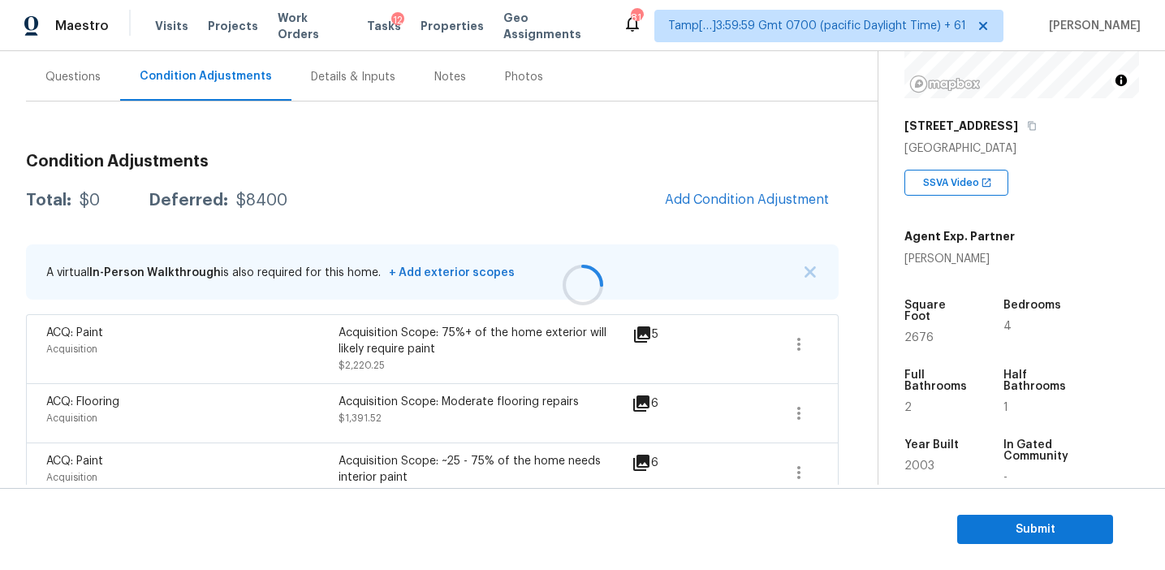
click at [101, 84] on div at bounding box center [582, 285] width 1165 height 570
click at [98, 78] on div "Questions" at bounding box center [72, 77] width 55 height 16
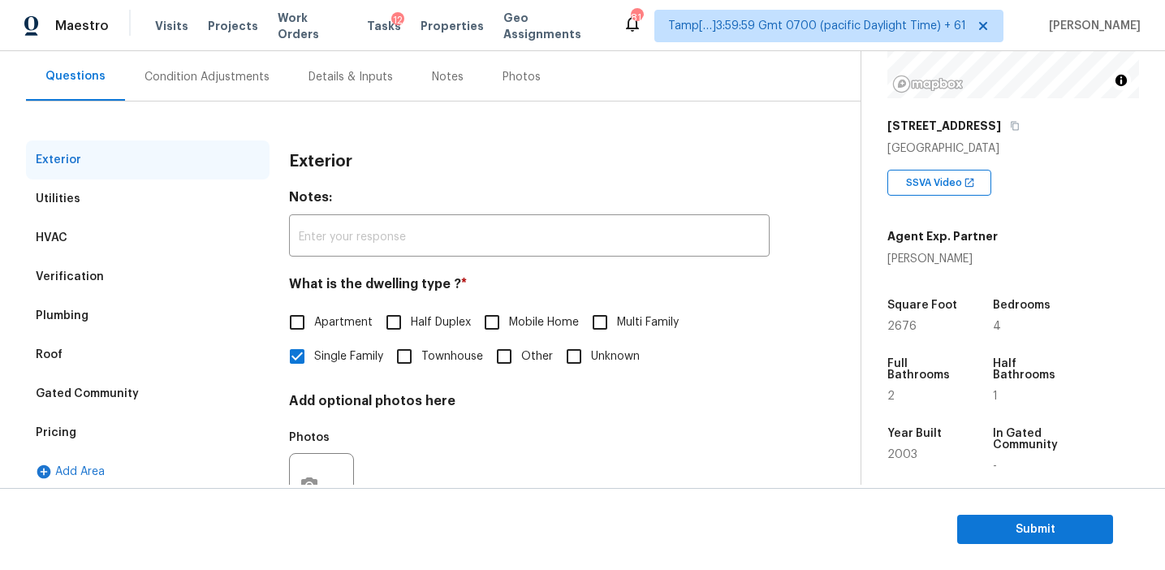
click at [117, 427] on div "Pricing" at bounding box center [148, 432] width 244 height 39
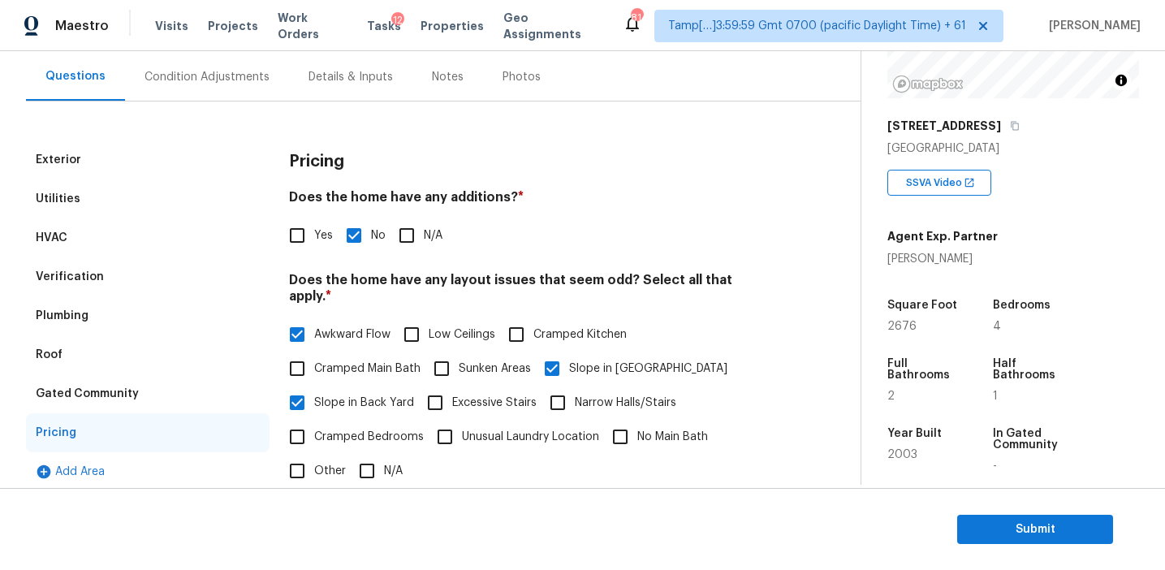
click at [179, 393] on div "Gated Community" at bounding box center [148, 393] width 244 height 39
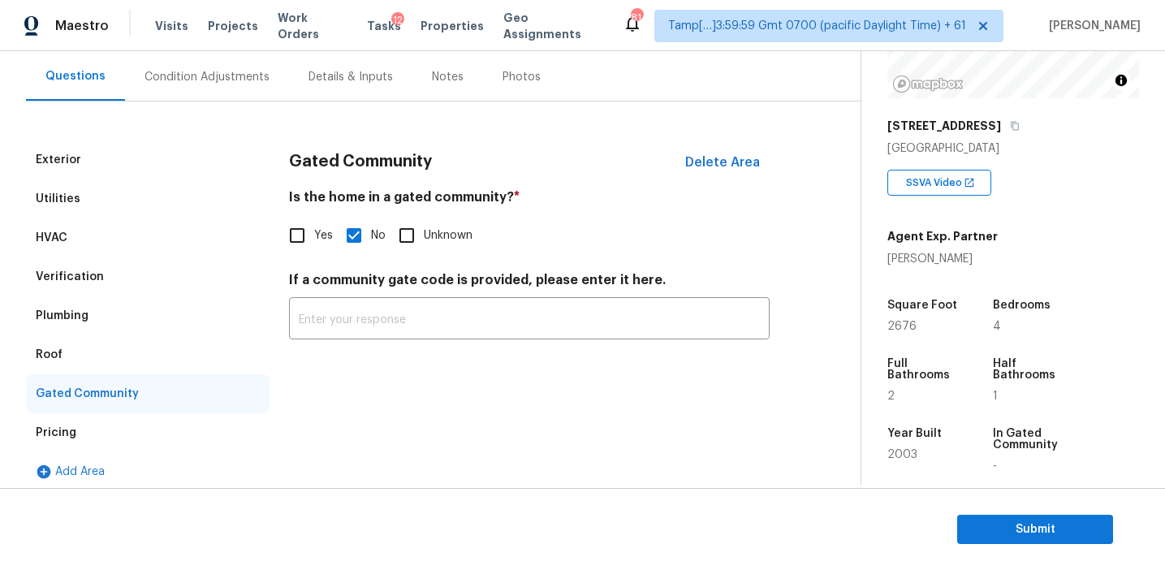
click at [156, 354] on div "Roof" at bounding box center [148, 354] width 244 height 39
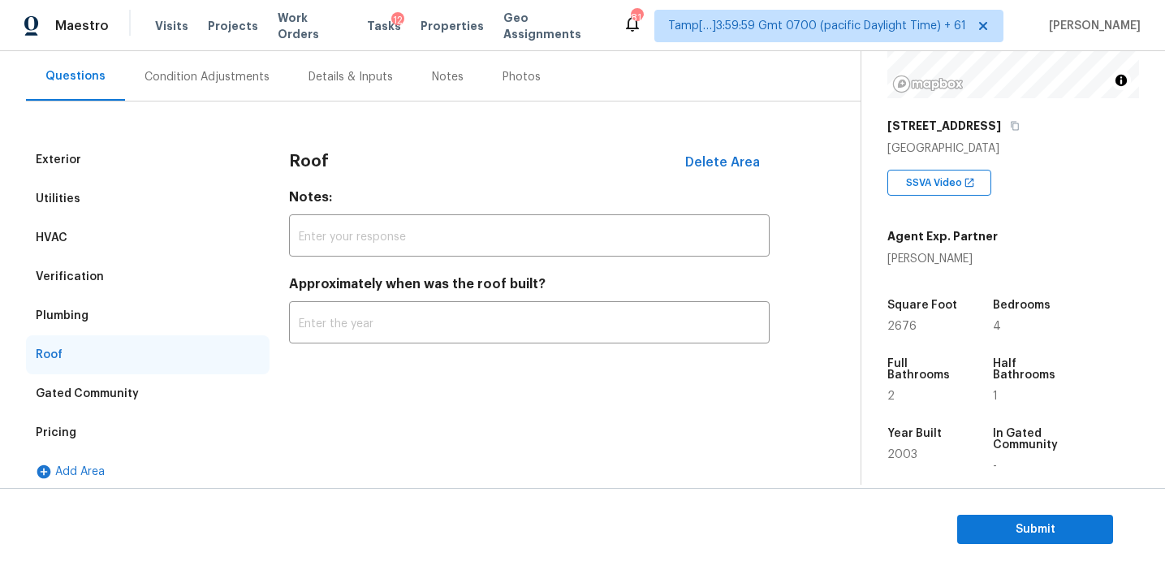
click at [159, 307] on div "Plumbing" at bounding box center [148, 315] width 244 height 39
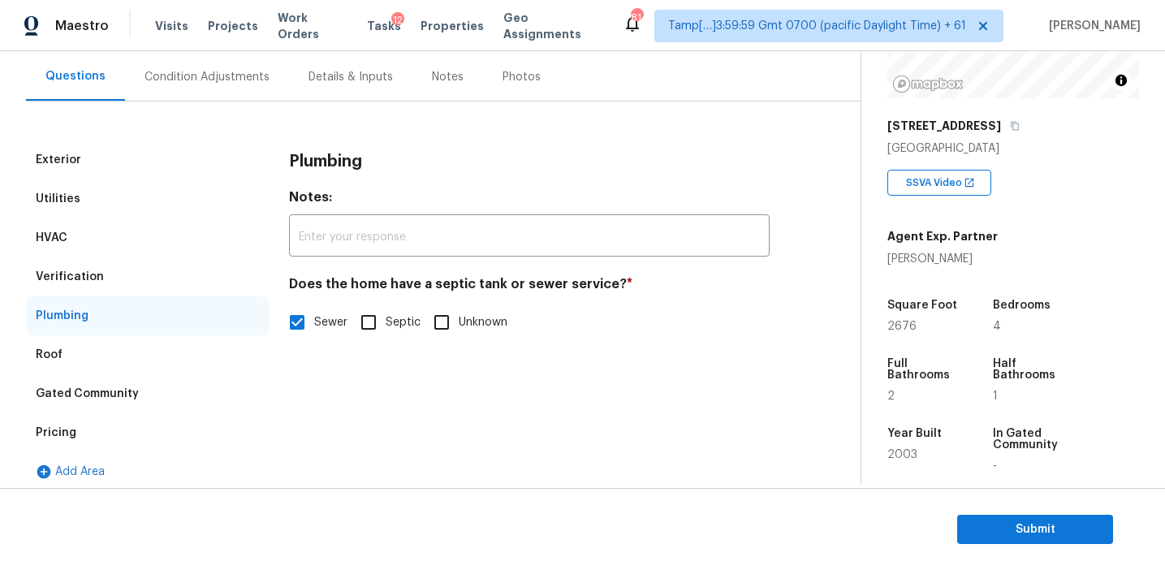
click at [178, 262] on div "Verification" at bounding box center [148, 276] width 244 height 39
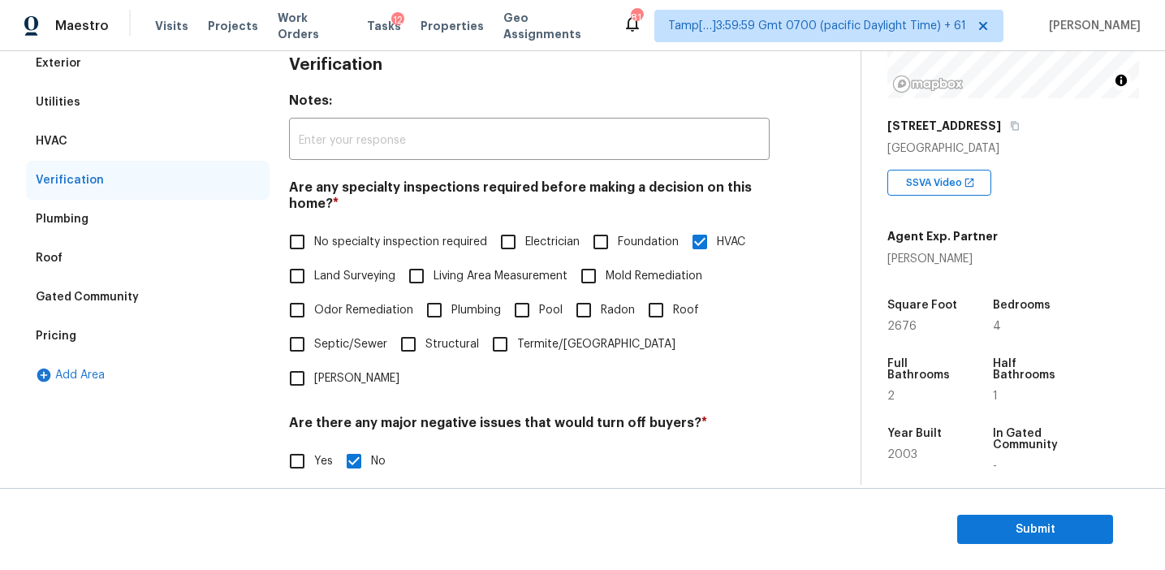
scroll to position [236, 0]
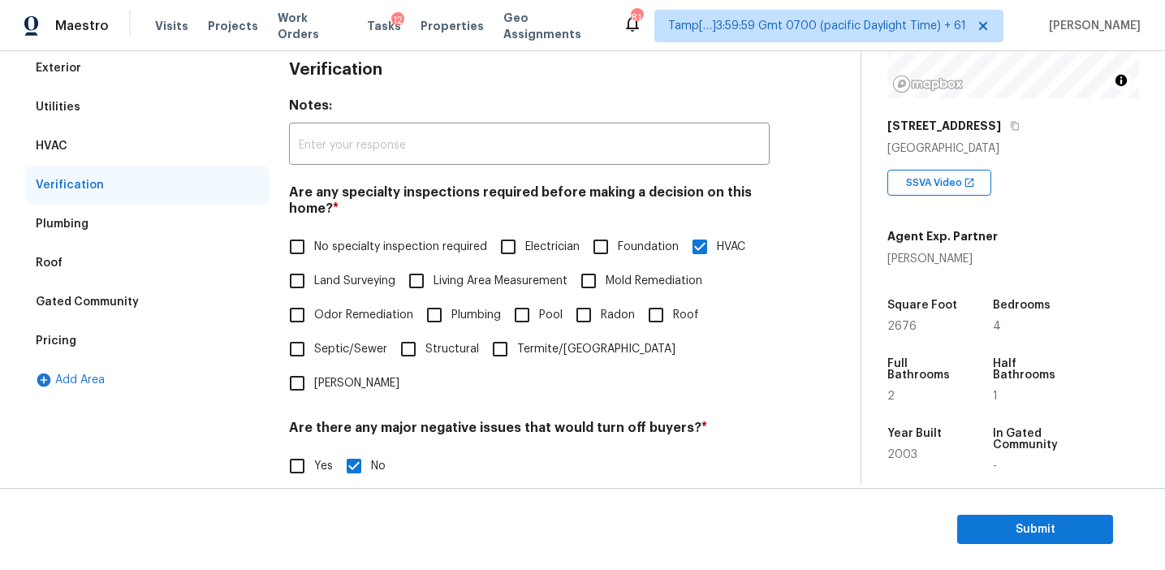
click at [164, 133] on div "HVAC" at bounding box center [148, 146] width 244 height 39
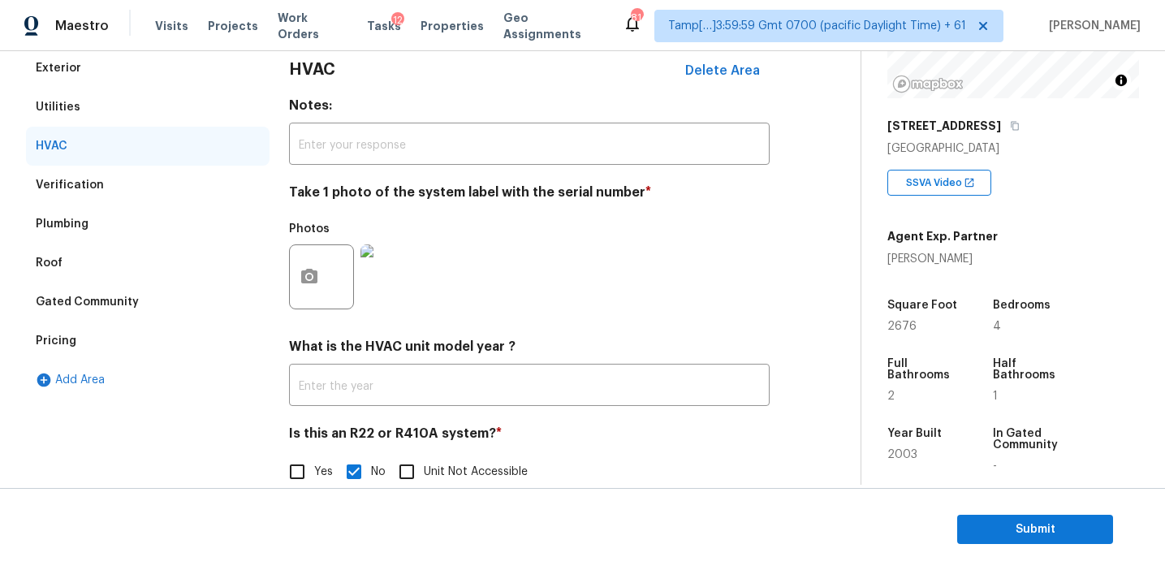
click at [151, 107] on div "Utilities" at bounding box center [148, 107] width 244 height 39
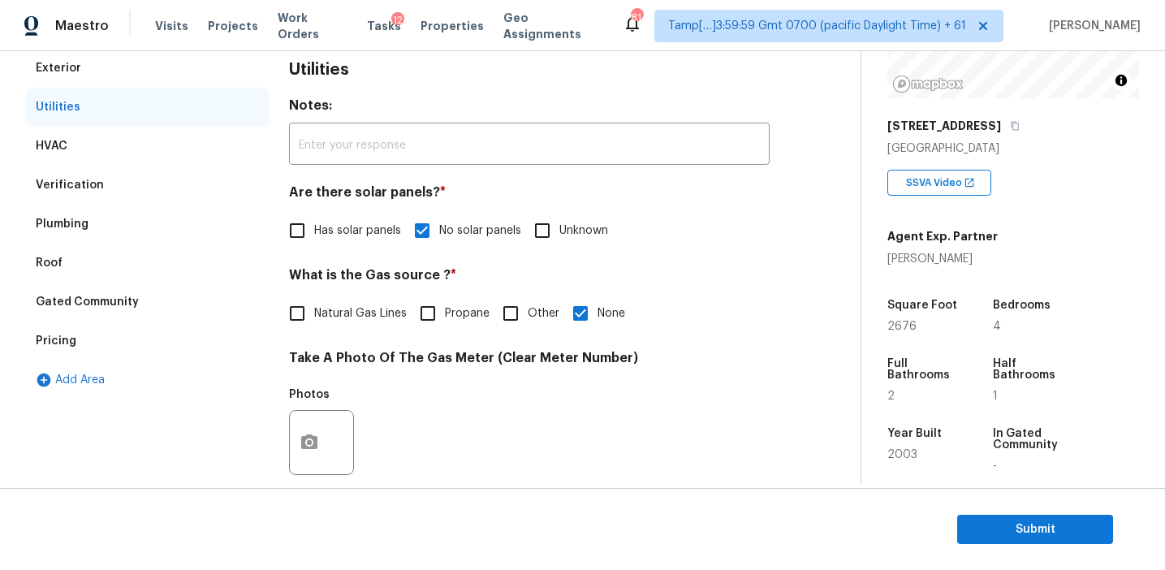
click at [148, 146] on div "HVAC" at bounding box center [148, 146] width 244 height 39
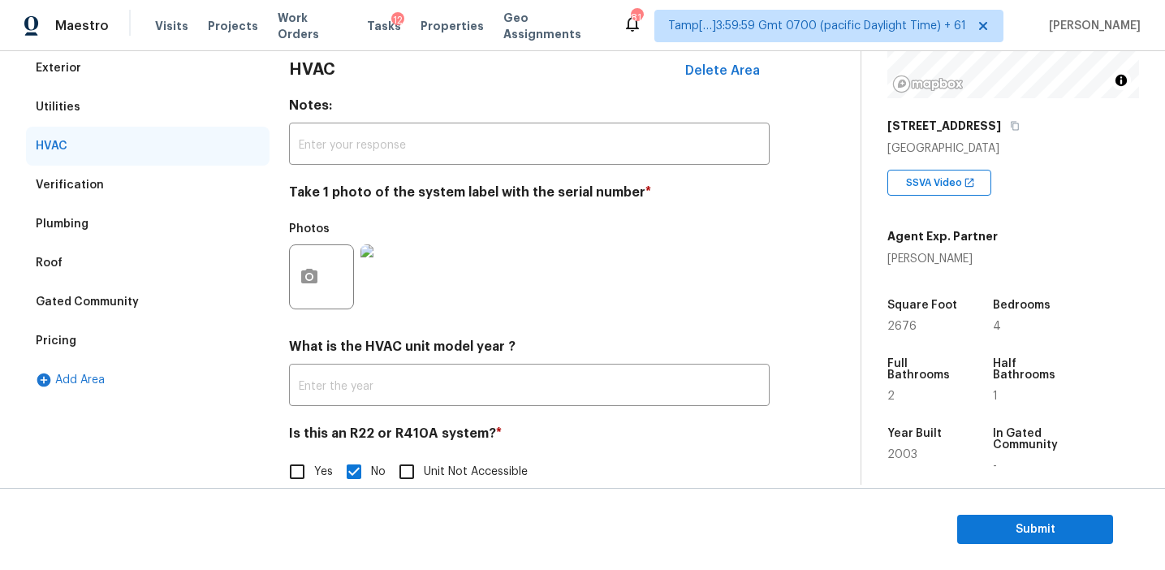
click at [379, 281] on img at bounding box center [393, 276] width 65 height 65
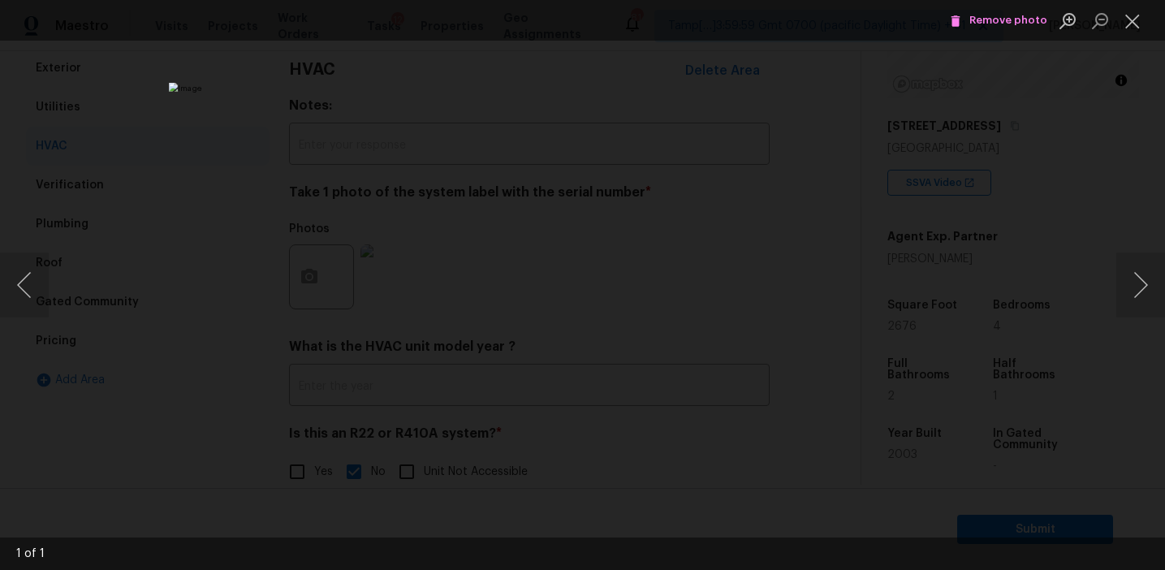
click at [580, 314] on img "Lightbox" at bounding box center [582, 285] width 827 height 405
click at [609, 318] on img "Lightbox" at bounding box center [585, 256] width 1663 height 814
click at [774, 326] on div "Lightbox" at bounding box center [582, 285] width 1165 height 570
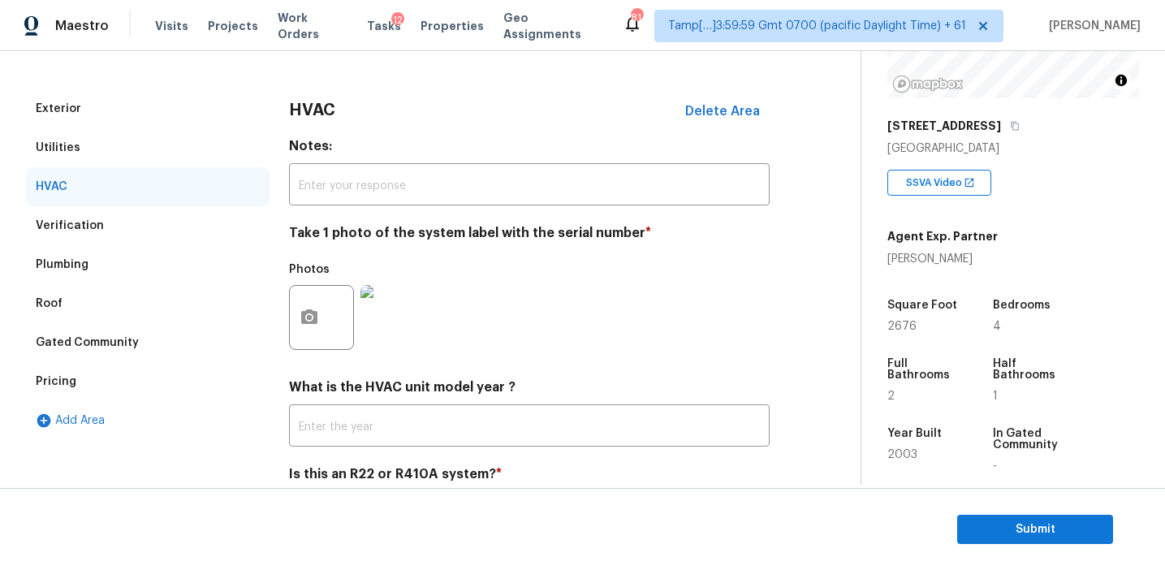
scroll to position [164, 0]
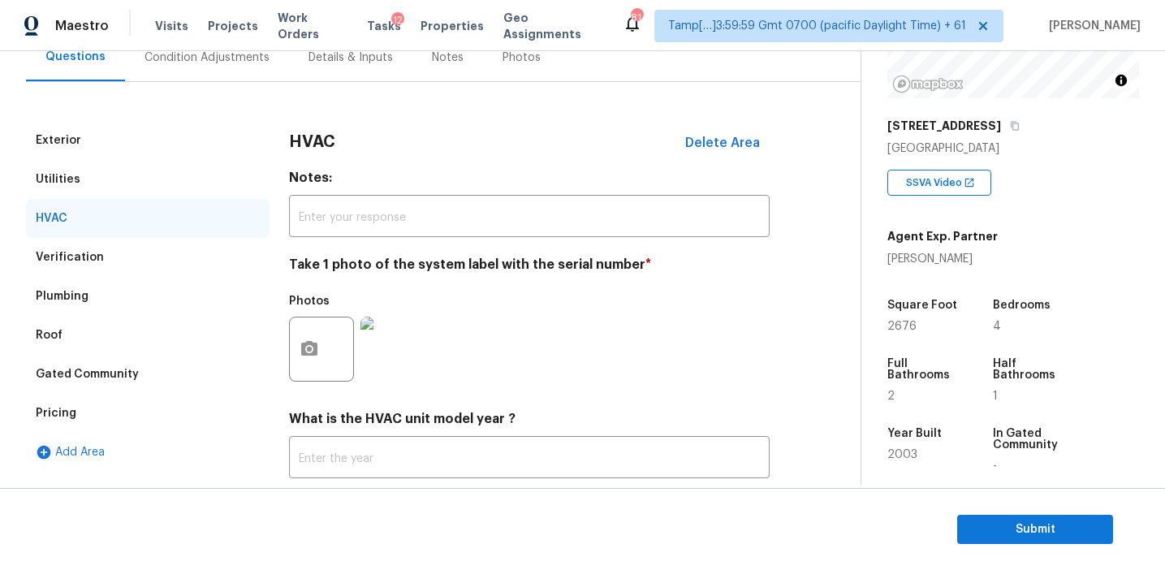
click at [171, 188] on div "Utilities" at bounding box center [148, 179] width 244 height 39
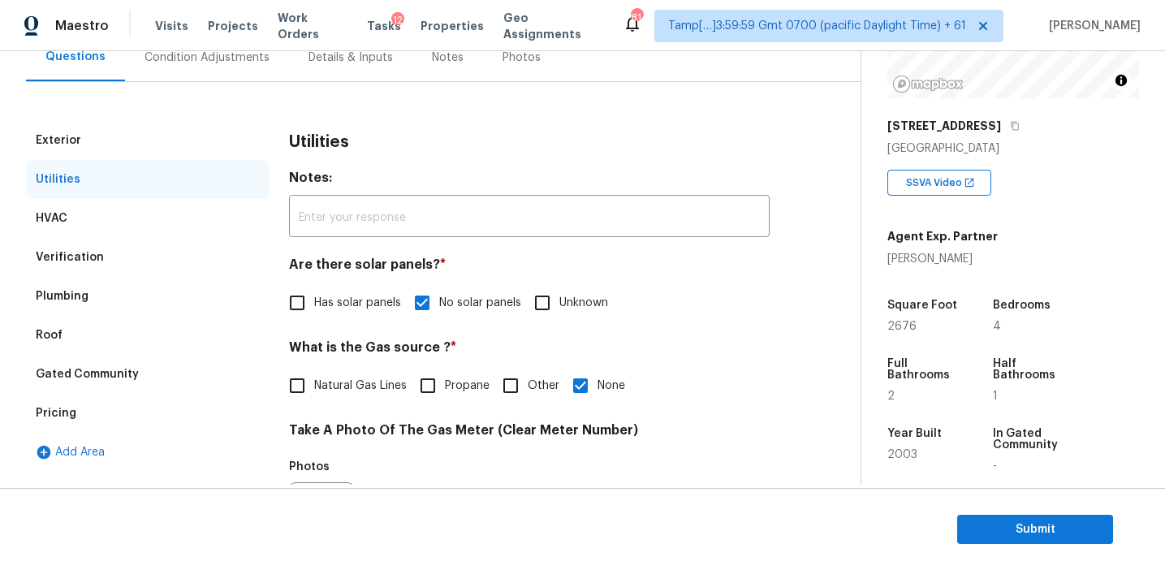
click at [165, 143] on div "Exterior" at bounding box center [148, 140] width 244 height 39
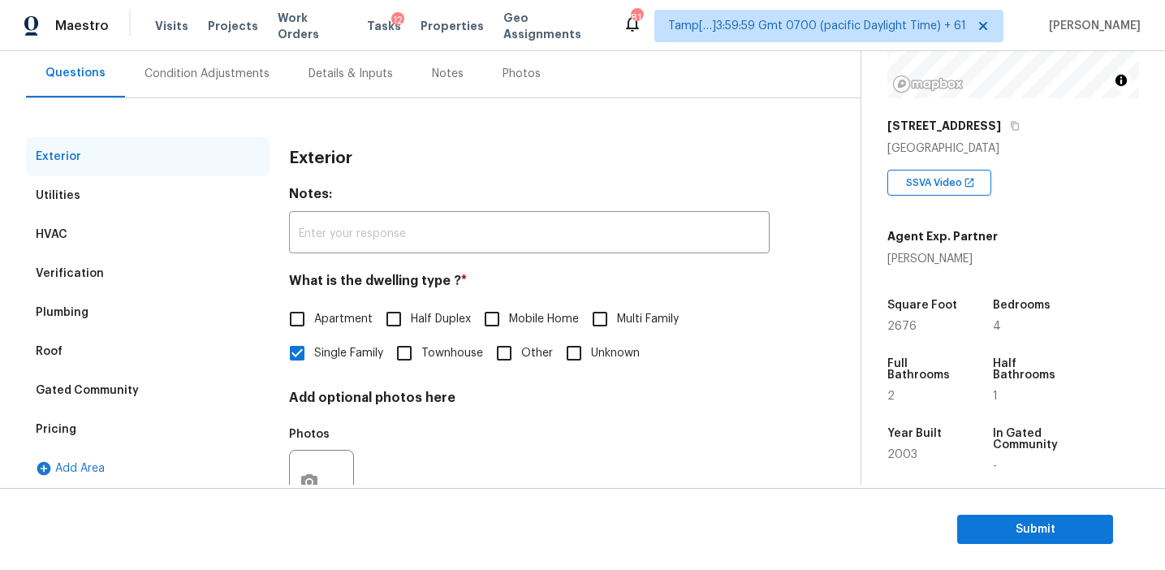
scroll to position [144, 0]
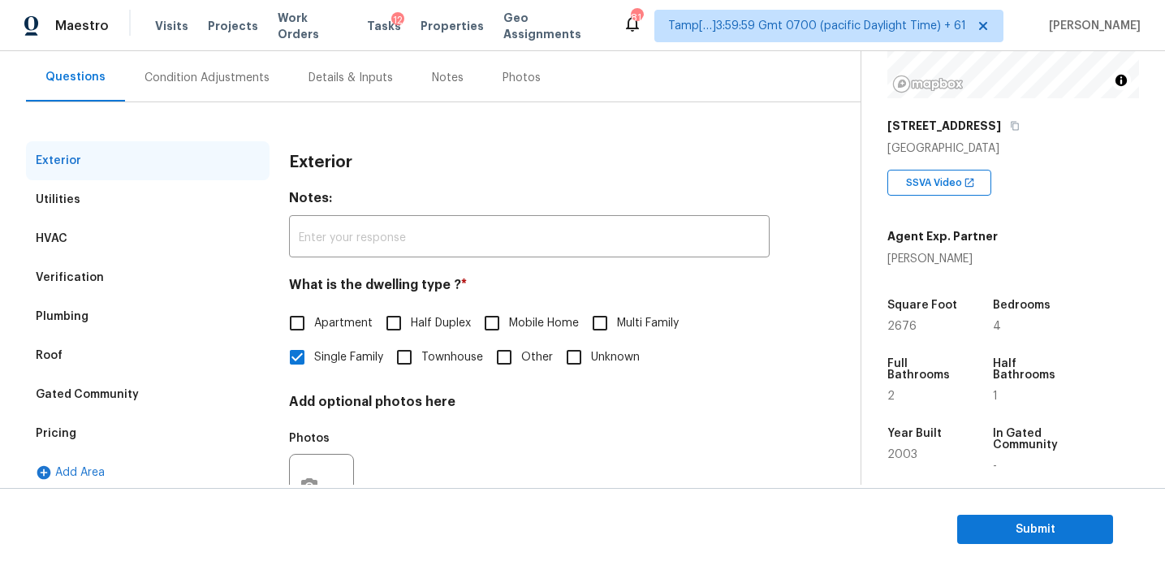
click at [235, 56] on div "Condition Adjustments" at bounding box center [207, 78] width 164 height 48
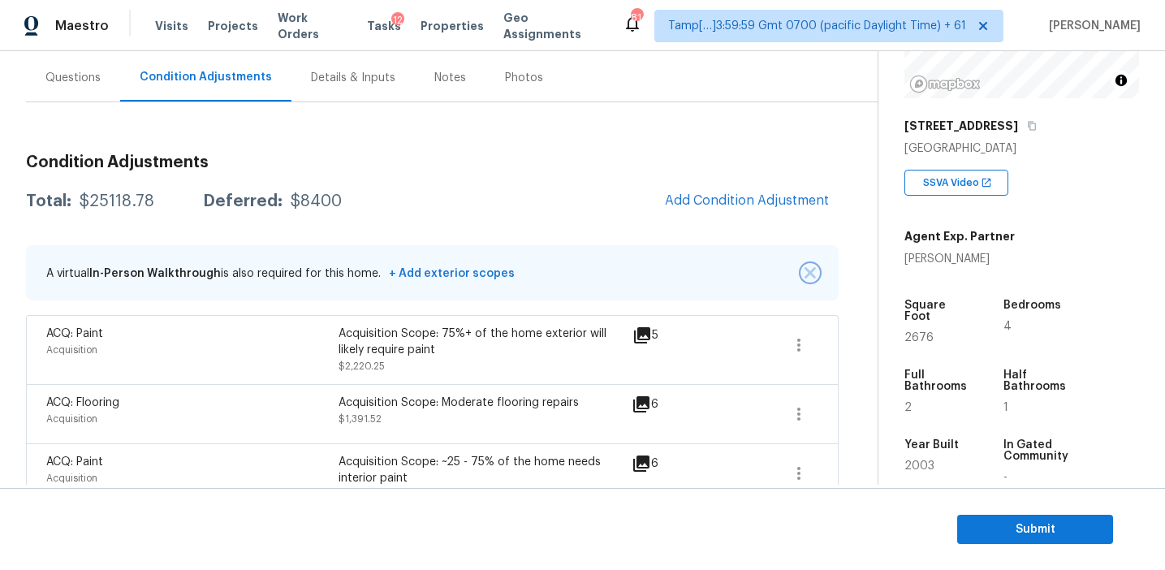
click at [808, 270] on img "button" at bounding box center [810, 272] width 11 height 11
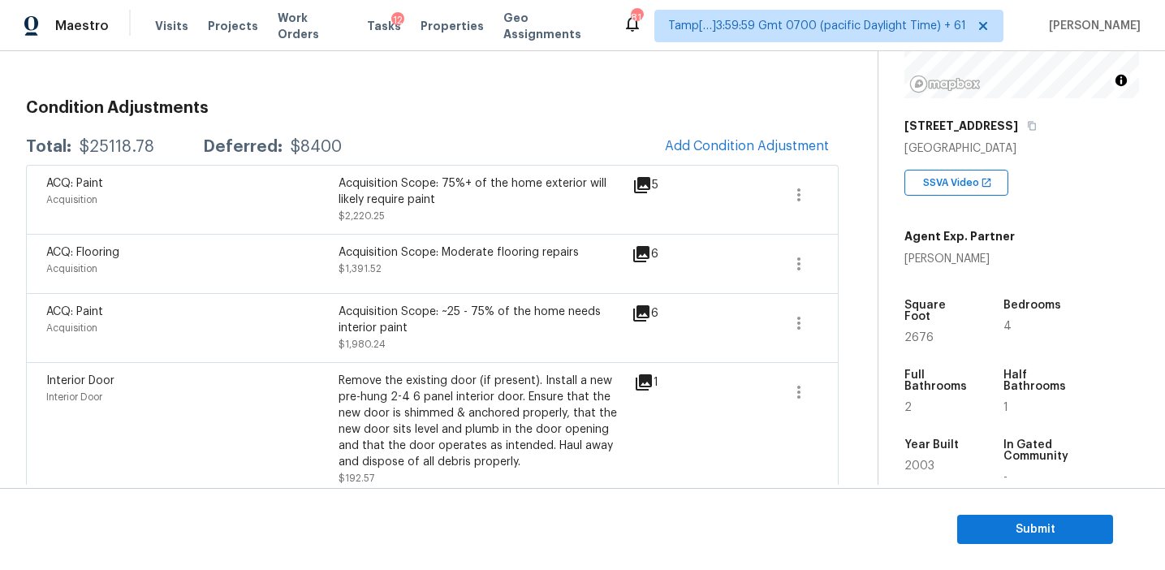
scroll to position [210, 0]
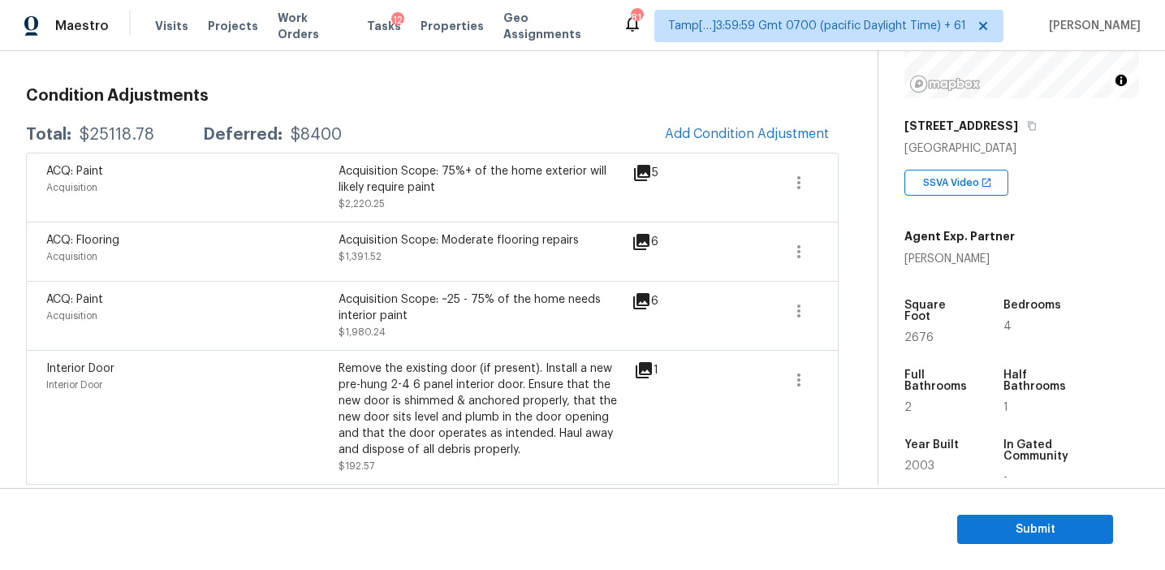
click at [646, 175] on icon at bounding box center [642, 172] width 19 height 19
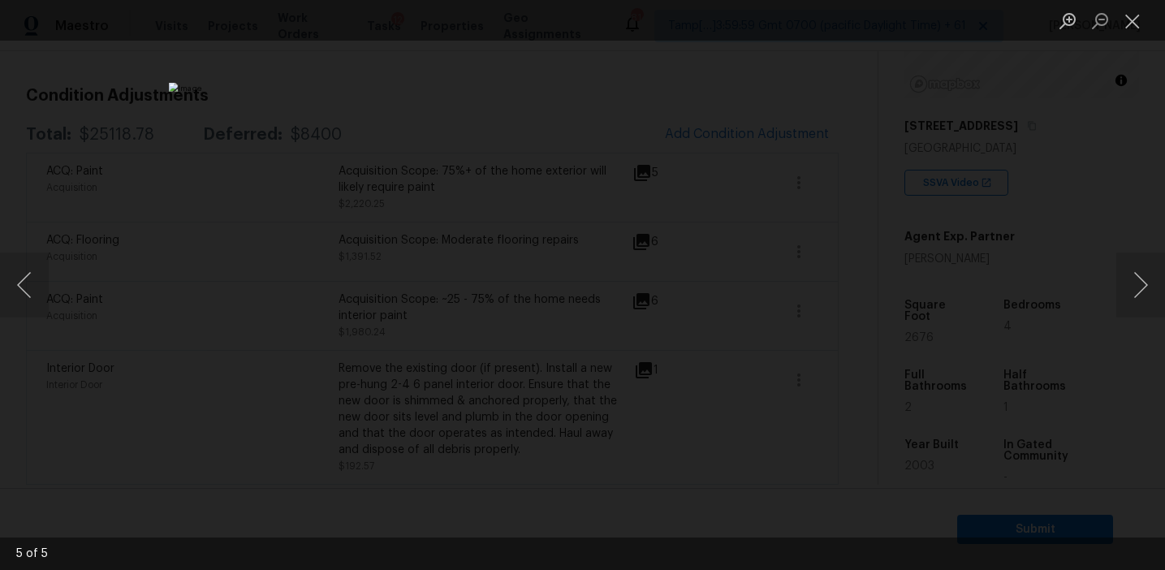
click at [805, 262] on div "Lightbox" at bounding box center [582, 285] width 1165 height 570
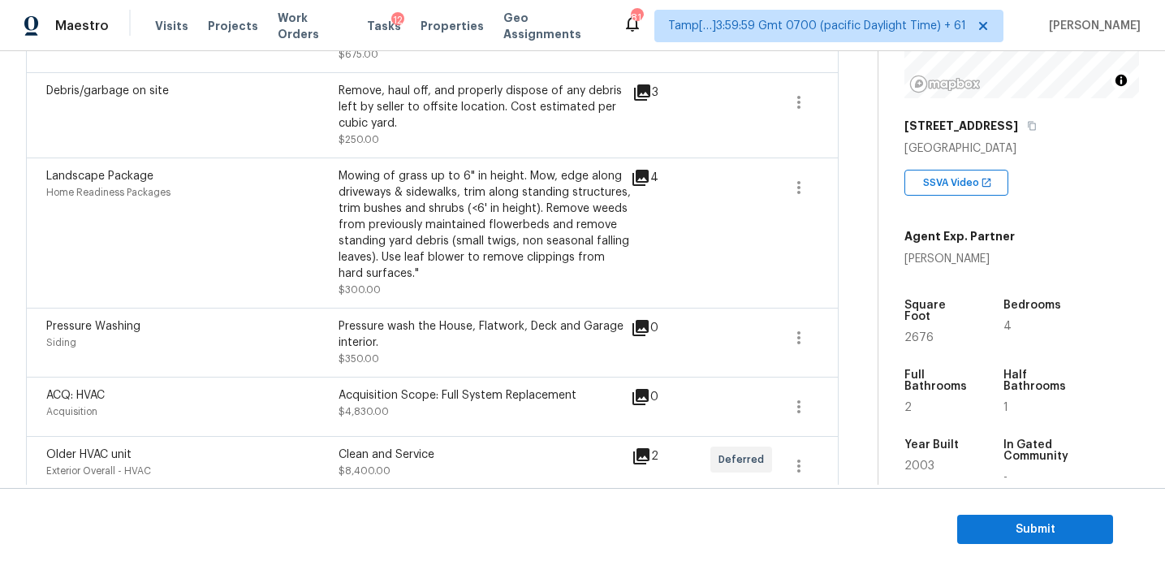
scroll to position [783, 0]
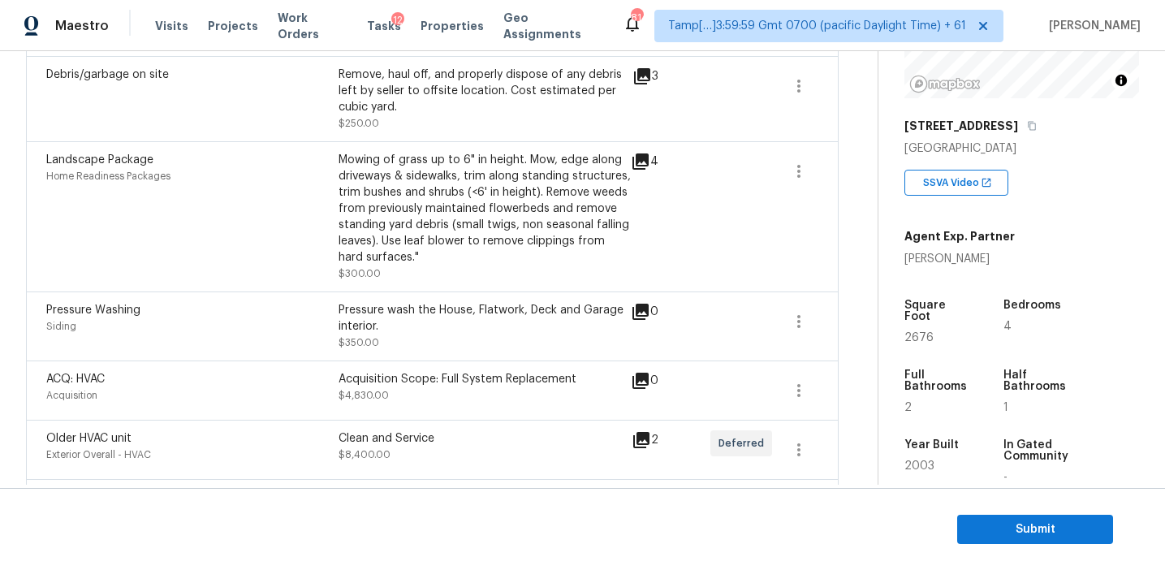
click at [643, 431] on icon at bounding box center [641, 439] width 19 height 19
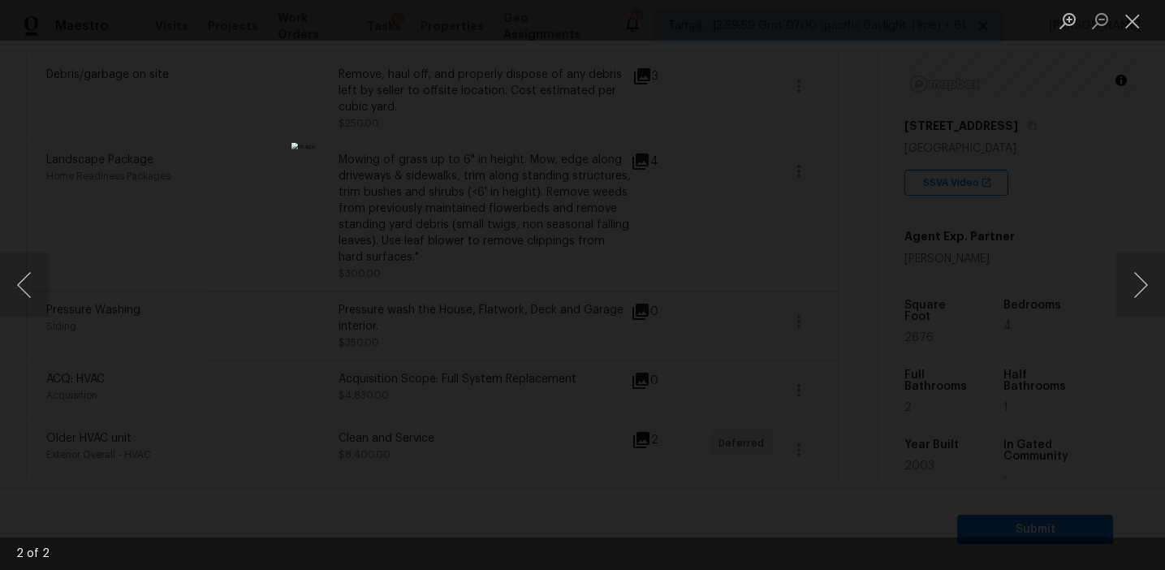
click at [887, 266] on div "Lightbox" at bounding box center [582, 285] width 1165 height 570
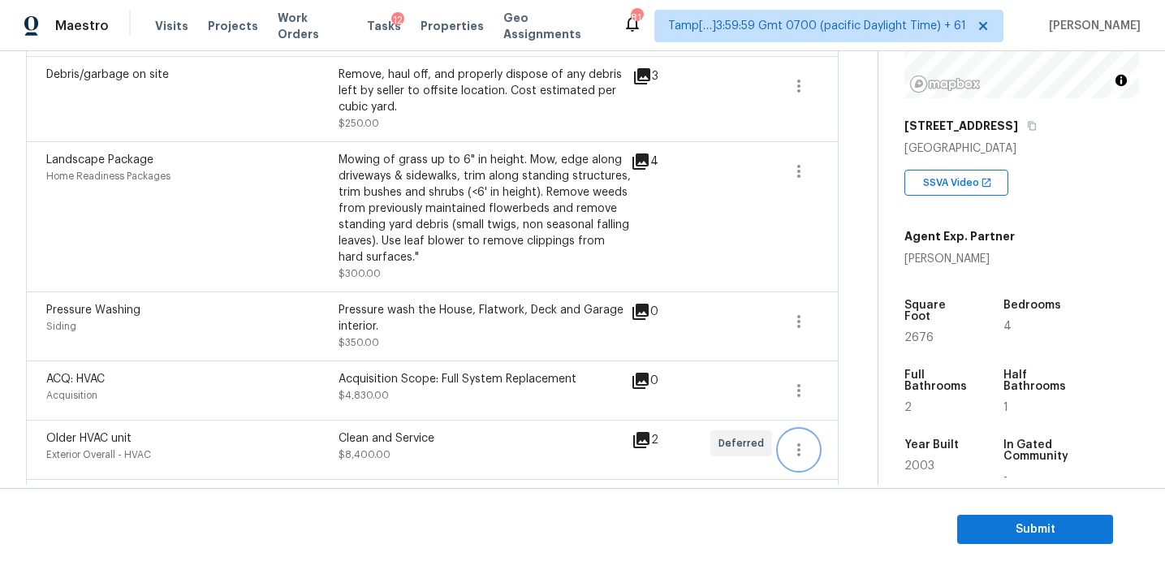
click at [799, 440] on icon "button" at bounding box center [798, 449] width 19 height 19
click at [842, 429] on div "Edit" at bounding box center [891, 433] width 127 height 16
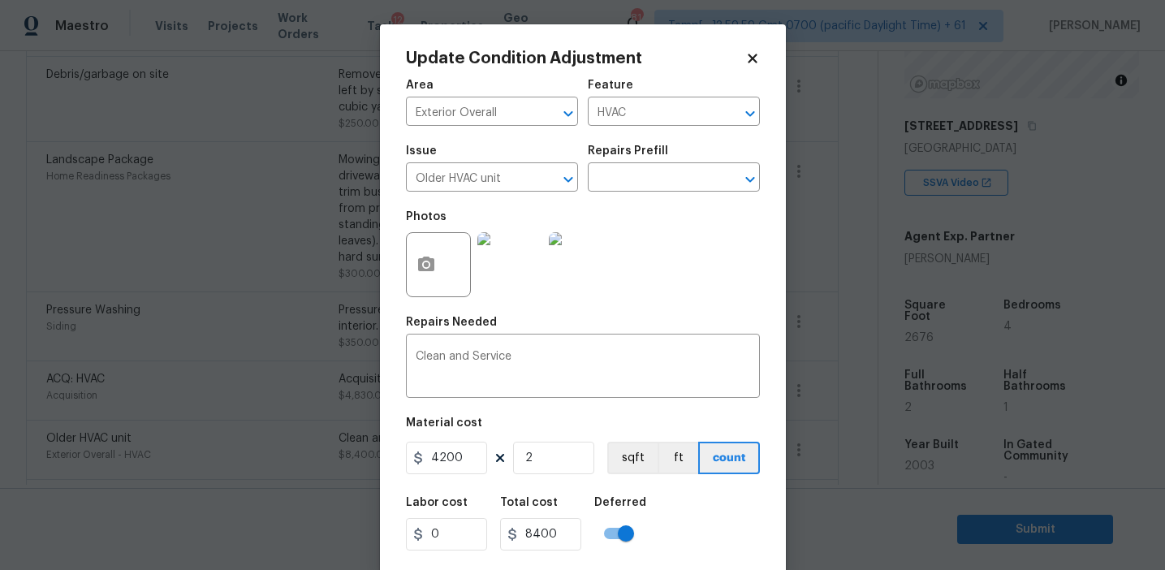
click at [490, 283] on img at bounding box center [509, 264] width 65 height 65
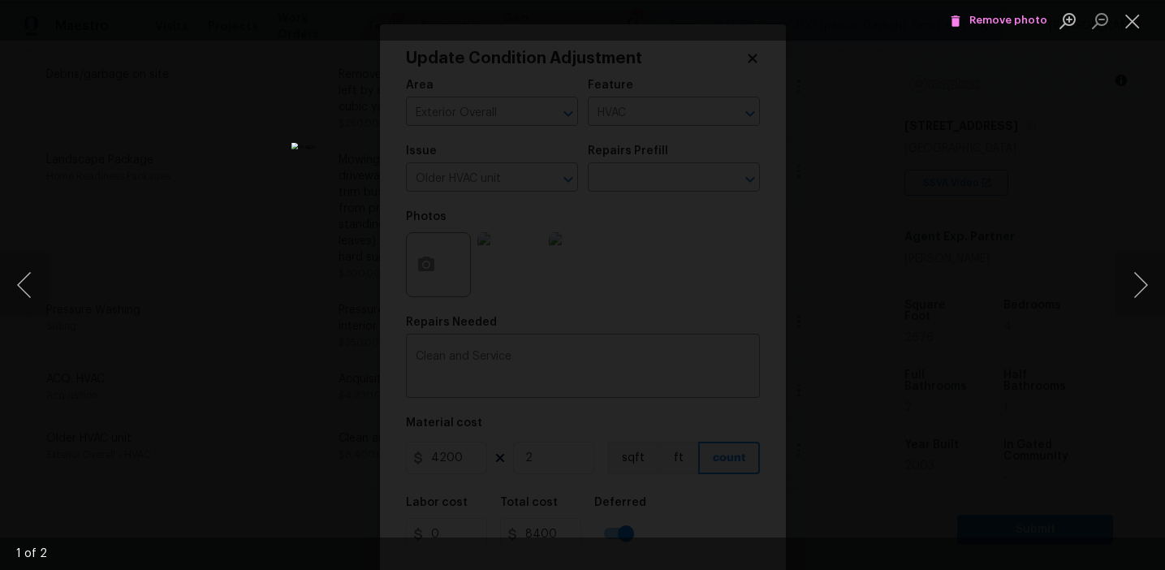
click at [857, 274] on div "Lightbox" at bounding box center [582, 285] width 1165 height 570
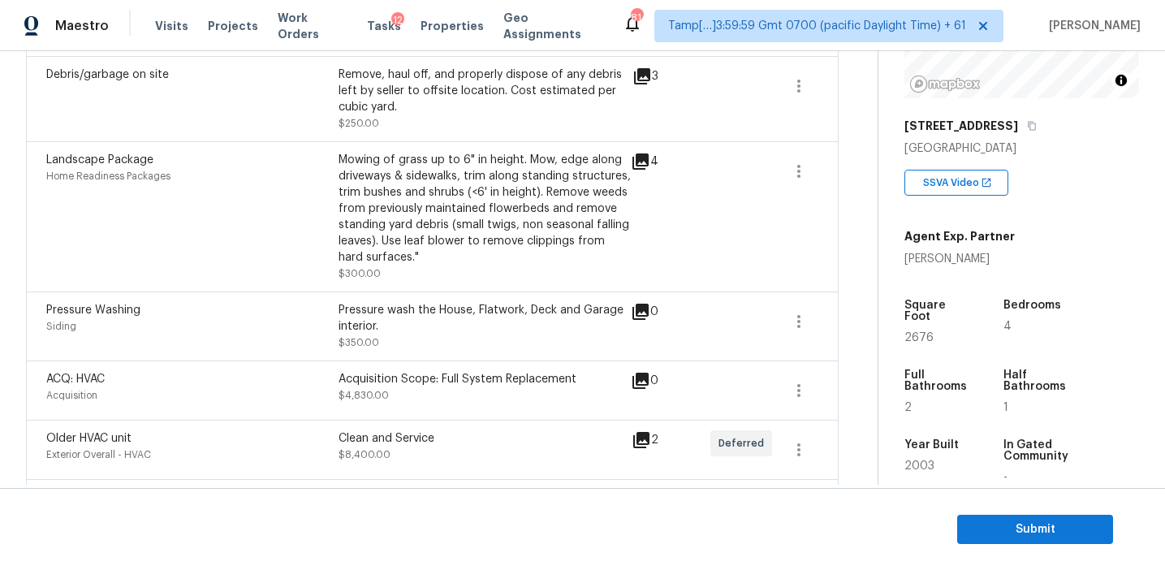
click at [358, 371] on body "Maestro Visits Projects Work Orders Tasks 12 Properties Geo Assignments 814 Tam…" at bounding box center [582, 285] width 1165 height 570
click at [437, 373] on div "Acquisition Scope: Full System Replacement" at bounding box center [485, 379] width 292 height 16
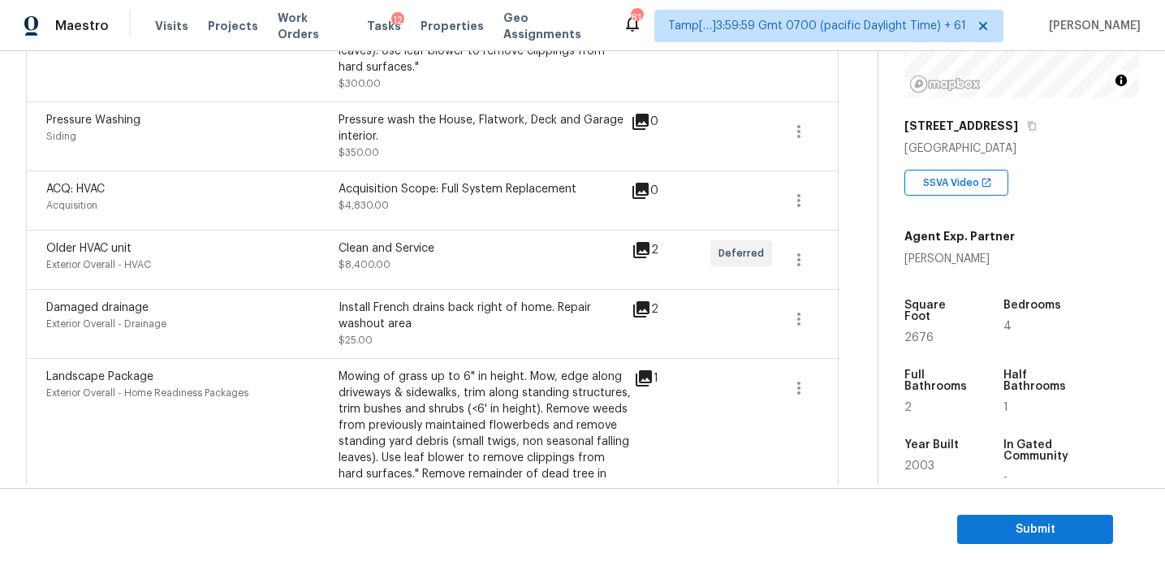
scroll to position [1070, 0]
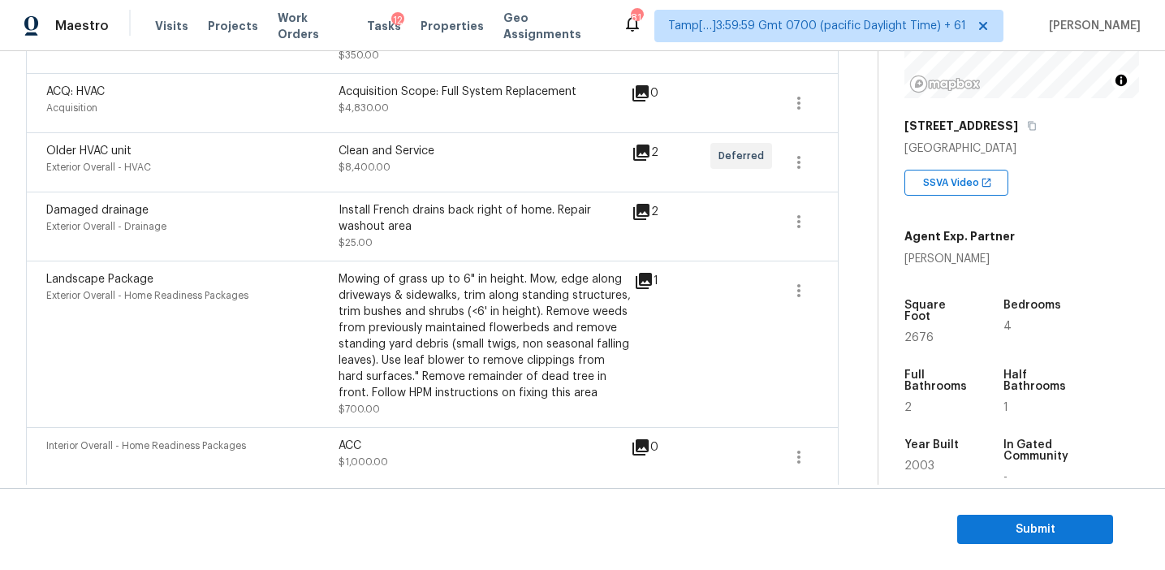
click at [645, 273] on icon at bounding box center [644, 281] width 16 height 16
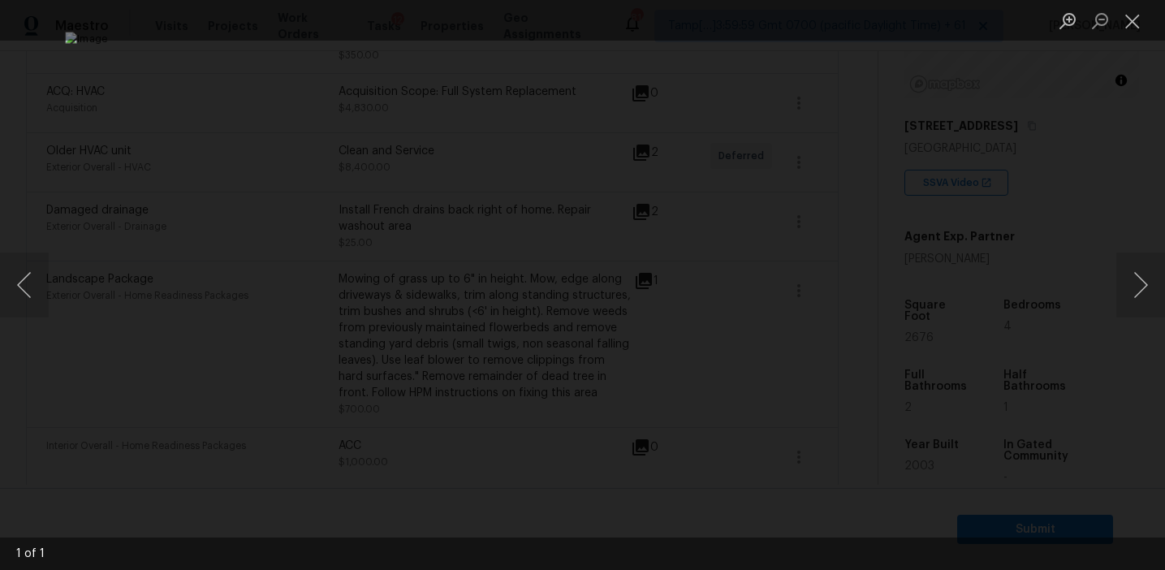
click at [938, 261] on img "Lightbox" at bounding box center [582, 285] width 1034 height 506
click at [137, 342] on div "Lightbox" at bounding box center [582, 285] width 1165 height 570
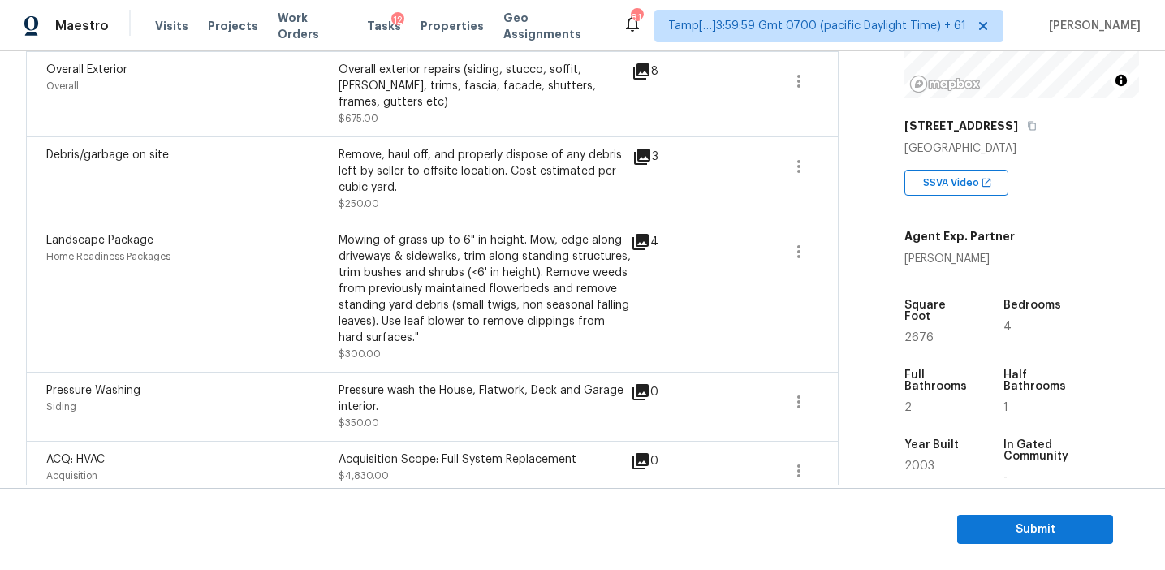
scroll to position [702, 0]
click at [575, 351] on div "Landscape Package Home Readiness Packages Mowing of grass up to 6" in height. M…" at bounding box center [432, 297] width 813 height 150
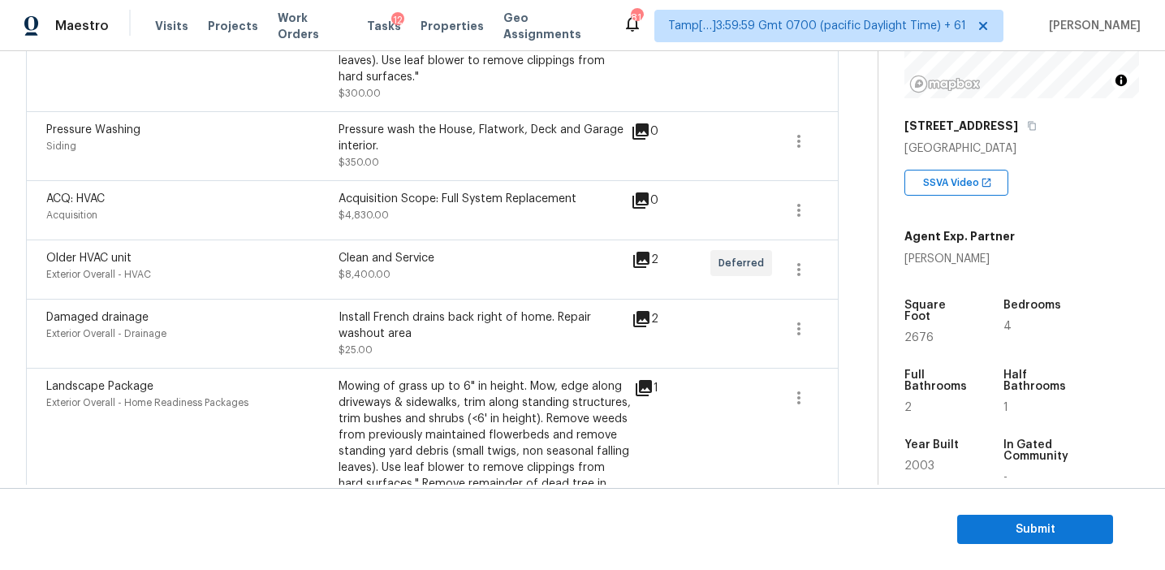
scroll to position [974, 0]
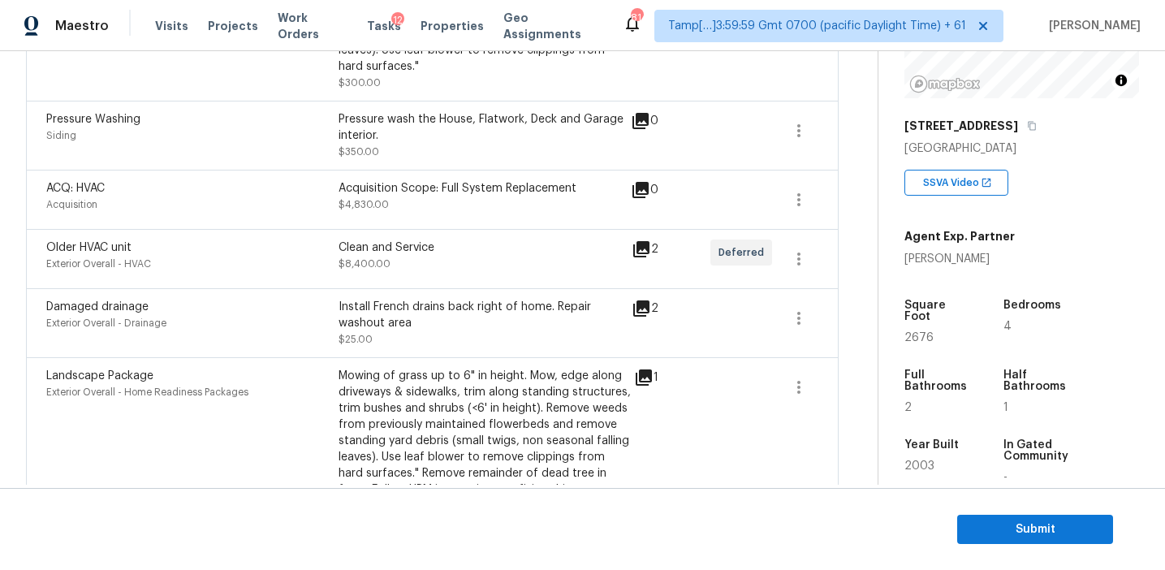
click at [646, 240] on icon at bounding box center [641, 249] width 19 height 19
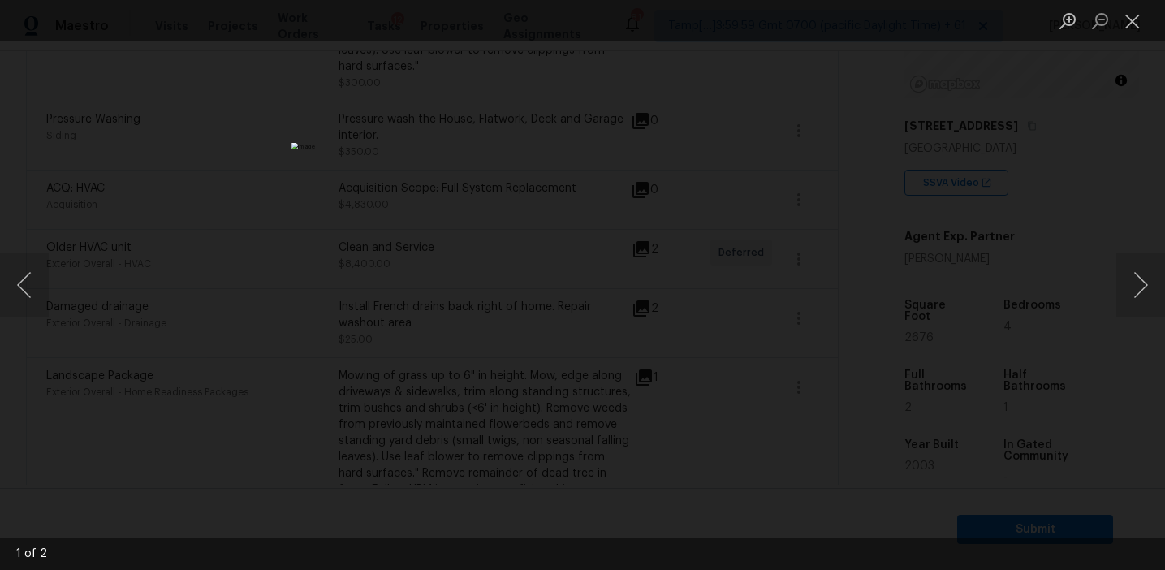
click at [819, 280] on div "Lightbox" at bounding box center [582, 285] width 1165 height 570
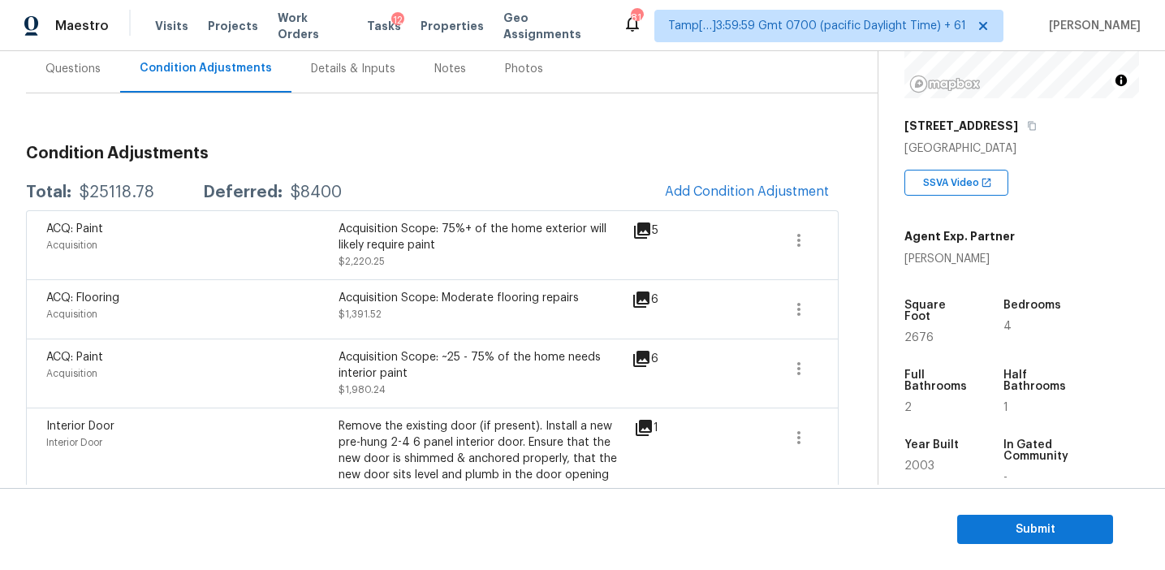
scroll to position [147, 0]
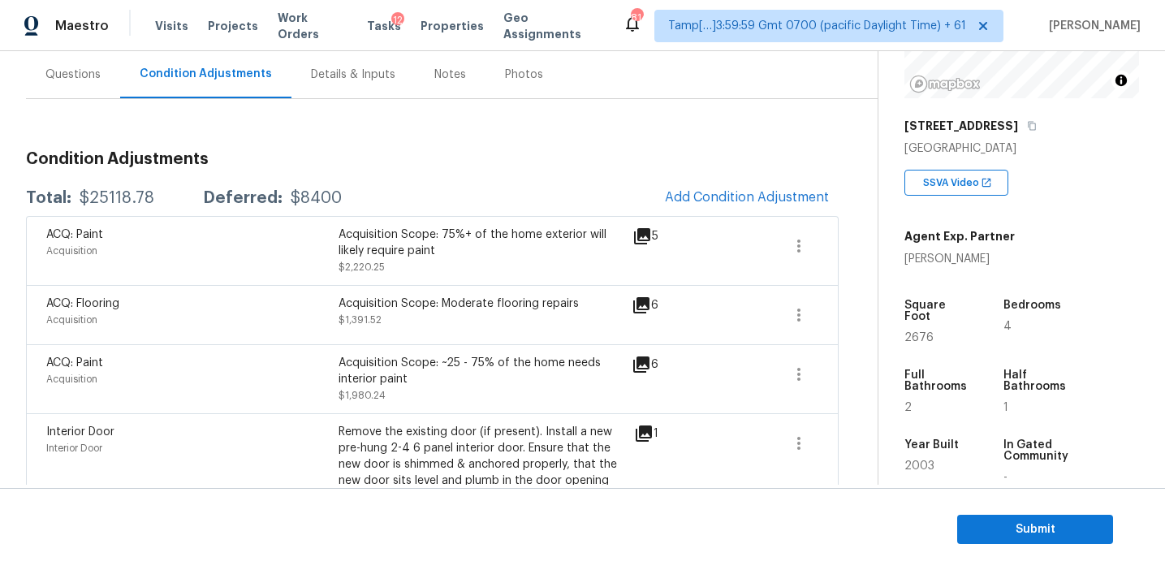
click at [559, 185] on div "Total: $25118.78 Deferred: $8400 Add Condition Adjustment" at bounding box center [432, 198] width 813 height 36
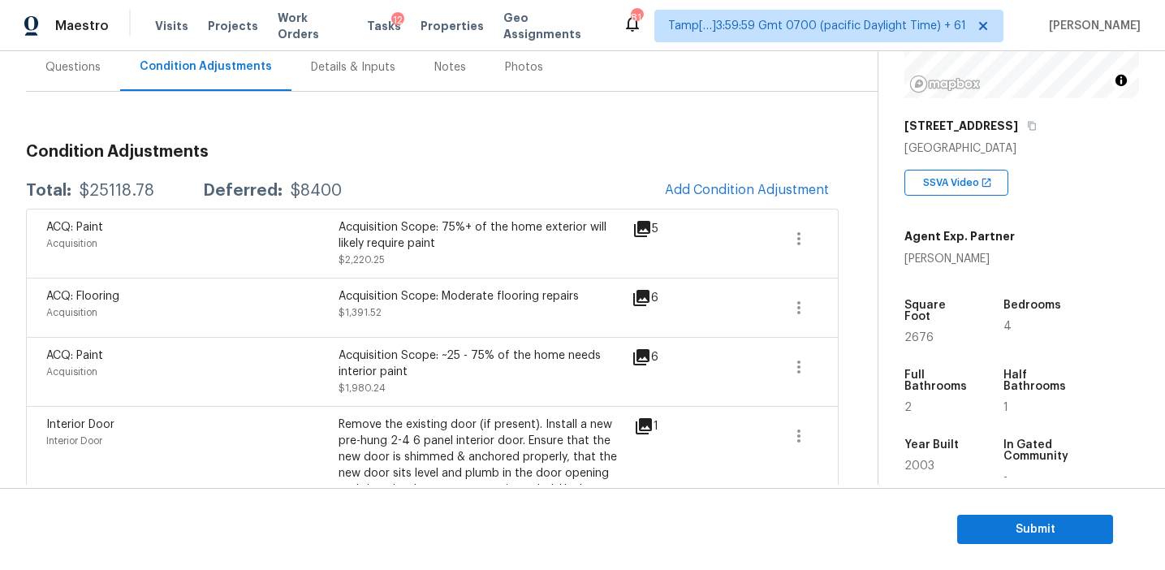
scroll to position [155, 0]
click at [559, 185] on div "Total: $25118.78 Deferred: $8400 Add Condition Adjustment" at bounding box center [432, 190] width 813 height 36
click at [795, 313] on icon "button" at bounding box center [798, 306] width 19 height 19
click at [844, 304] on div "Edit" at bounding box center [891, 304] width 127 height 16
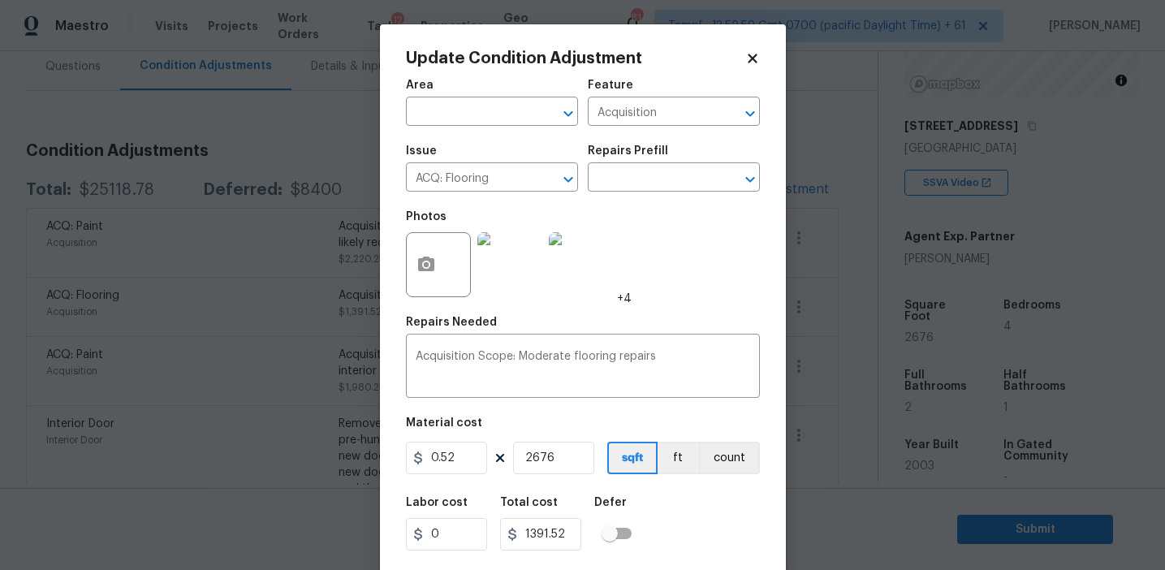
click at [339, 356] on body "Maestro Visits Projects Work Orders Tasks 12 Properties Geo Assignments 814 Tam…" at bounding box center [582, 285] width 1165 height 570
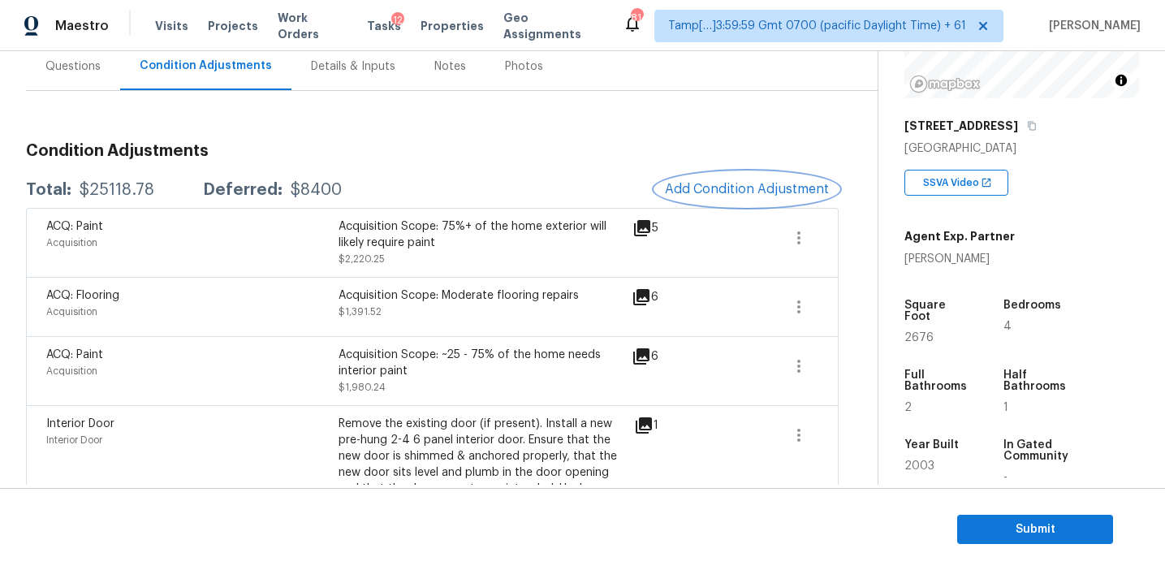
click at [715, 190] on span "Add Condition Adjustment" at bounding box center [747, 189] width 164 height 15
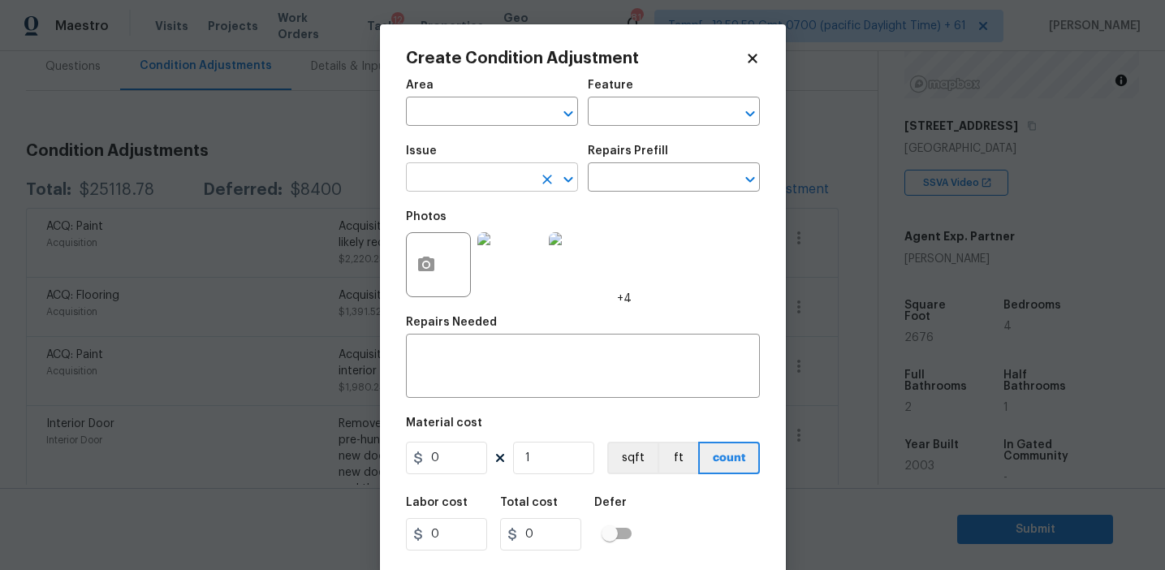
click at [479, 176] on input "text" at bounding box center [469, 178] width 127 height 25
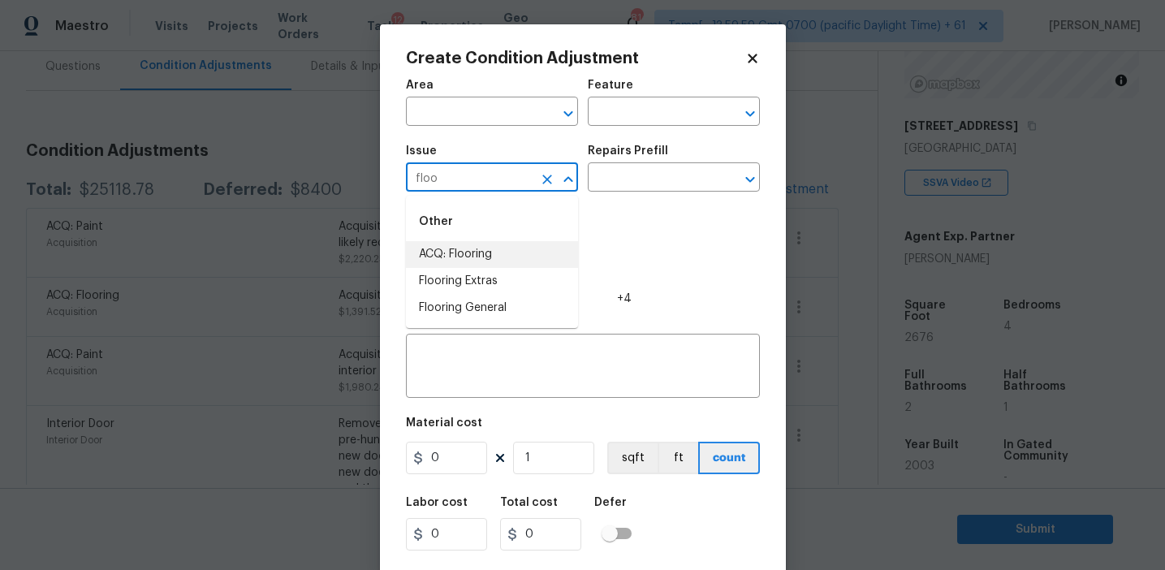
click at [518, 268] on li "Flooring Extras" at bounding box center [492, 281] width 172 height 27
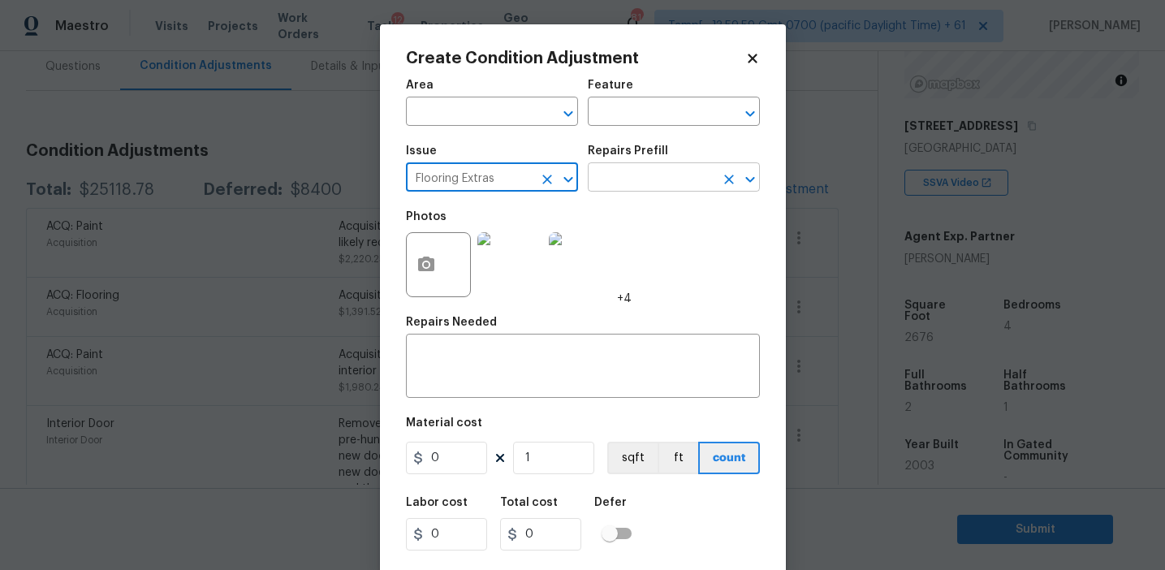
type input "Flooring Extras"
click at [620, 175] on input "text" at bounding box center [651, 178] width 127 height 25
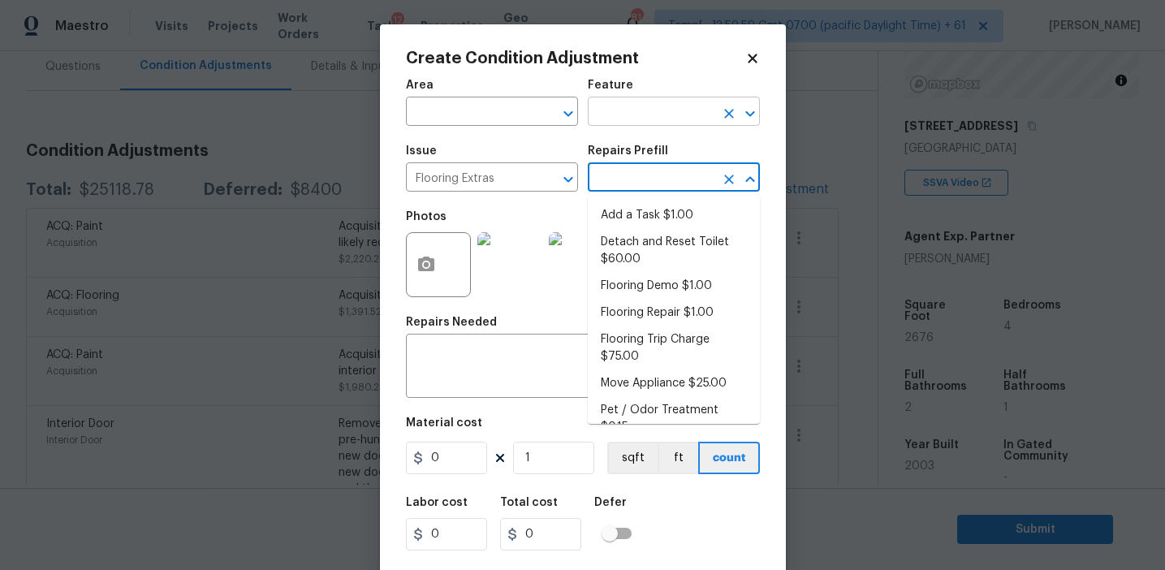
click at [628, 120] on input "text" at bounding box center [651, 113] width 127 height 25
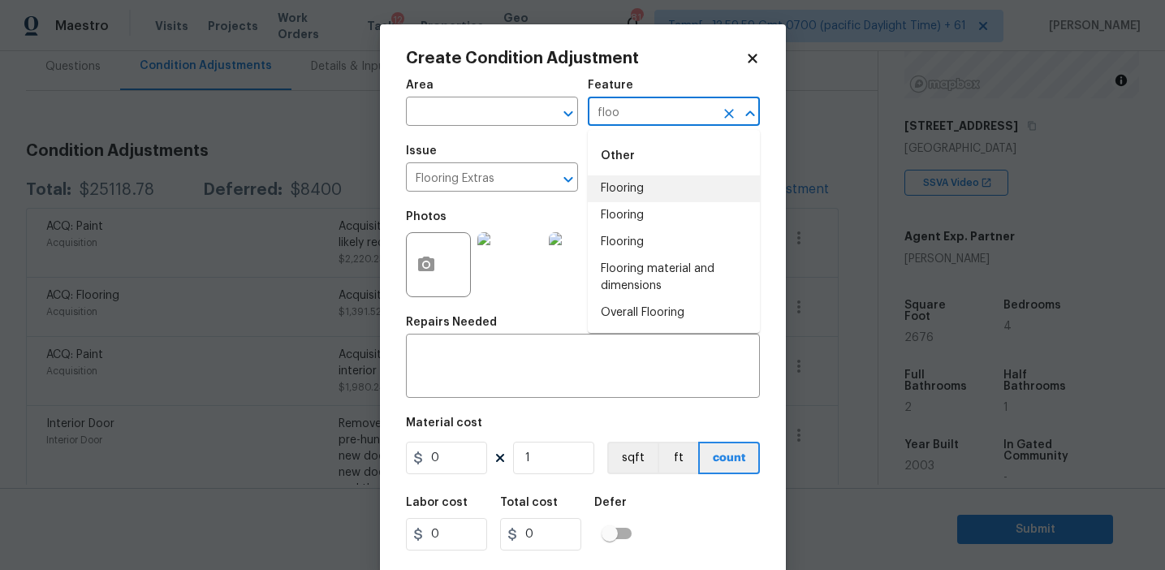
click at [654, 189] on li "Flooring" at bounding box center [674, 188] width 172 height 27
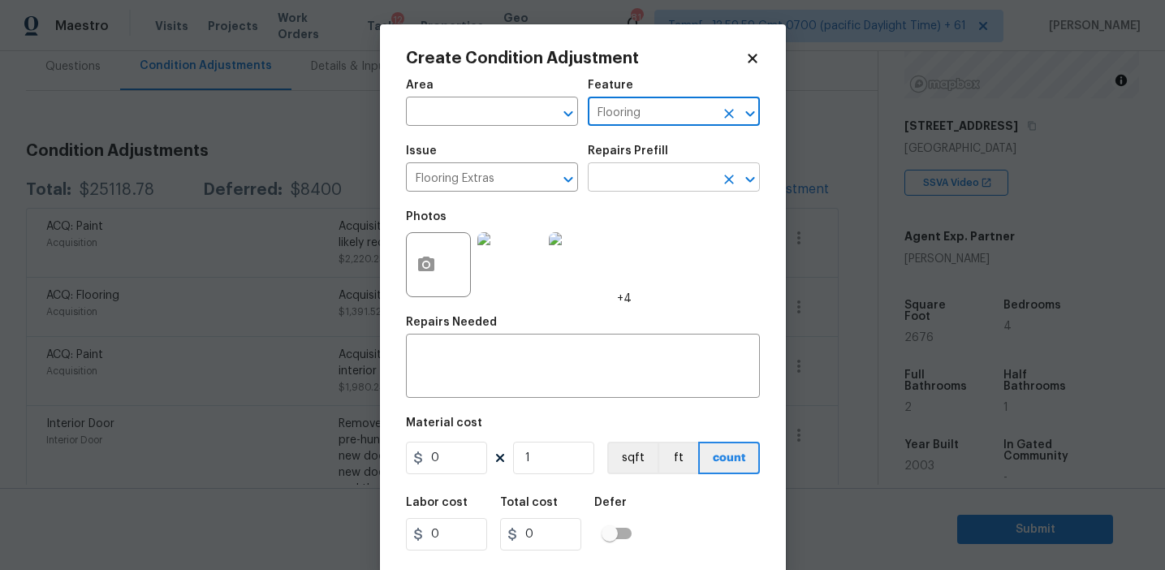
type input "Flooring"
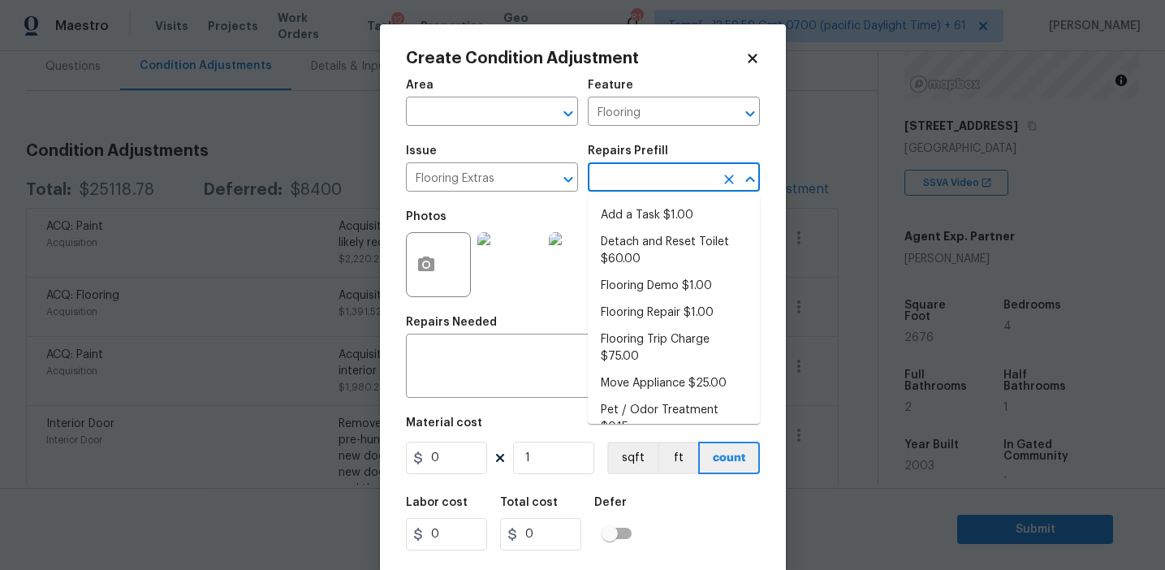
click at [652, 170] on input "text" at bounding box center [651, 178] width 127 height 25
type input "ste"
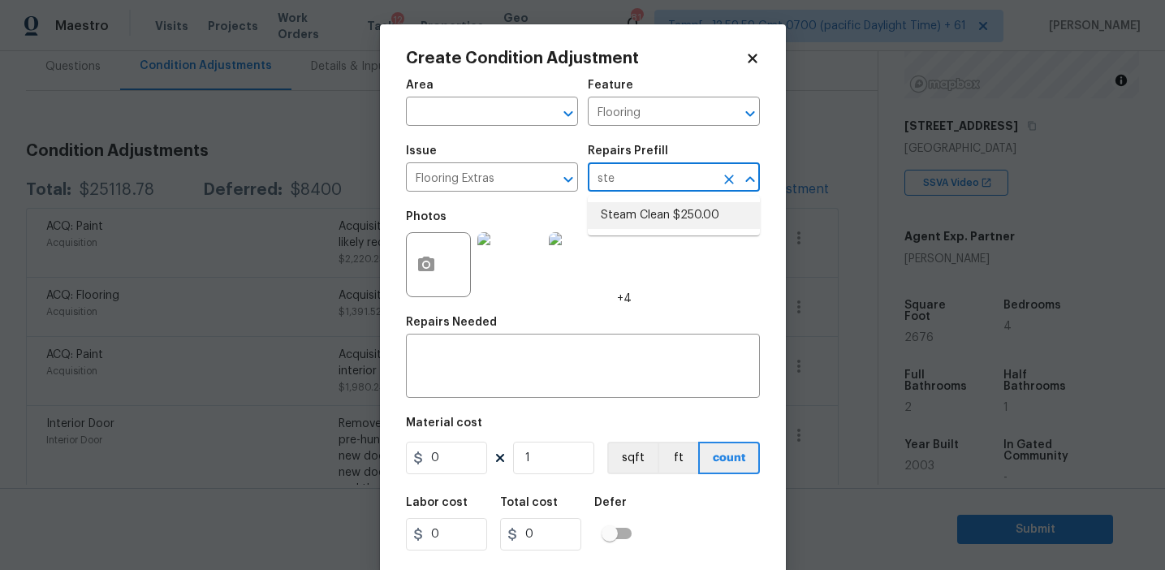
click at [668, 214] on li "Steam Clean $250.00" at bounding box center [674, 215] width 172 height 27
type input "Overall Flooring"
type textarea "Steam clean floors"
type input "250"
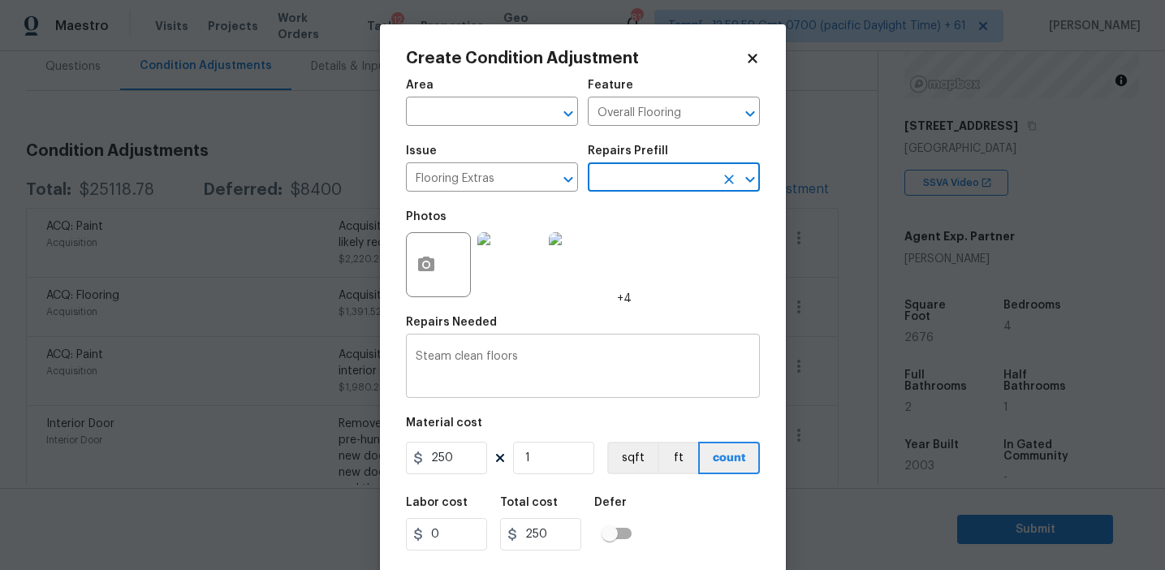
click at [482, 355] on textarea "Steam clean floors" at bounding box center [583, 368] width 335 height 34
click at [496, 358] on textarea "Steam clean other floors" at bounding box center [583, 368] width 335 height 34
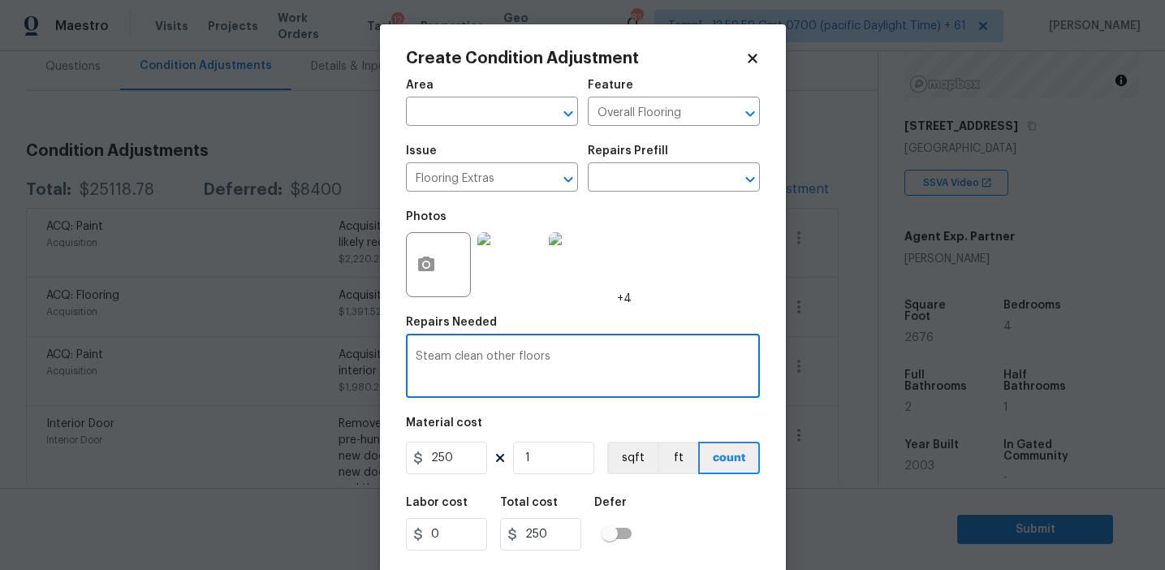
click at [496, 358] on textarea "Steam clean other floors" at bounding box center [583, 368] width 335 height 34
type textarea "Steam clean tile and laminate floors"
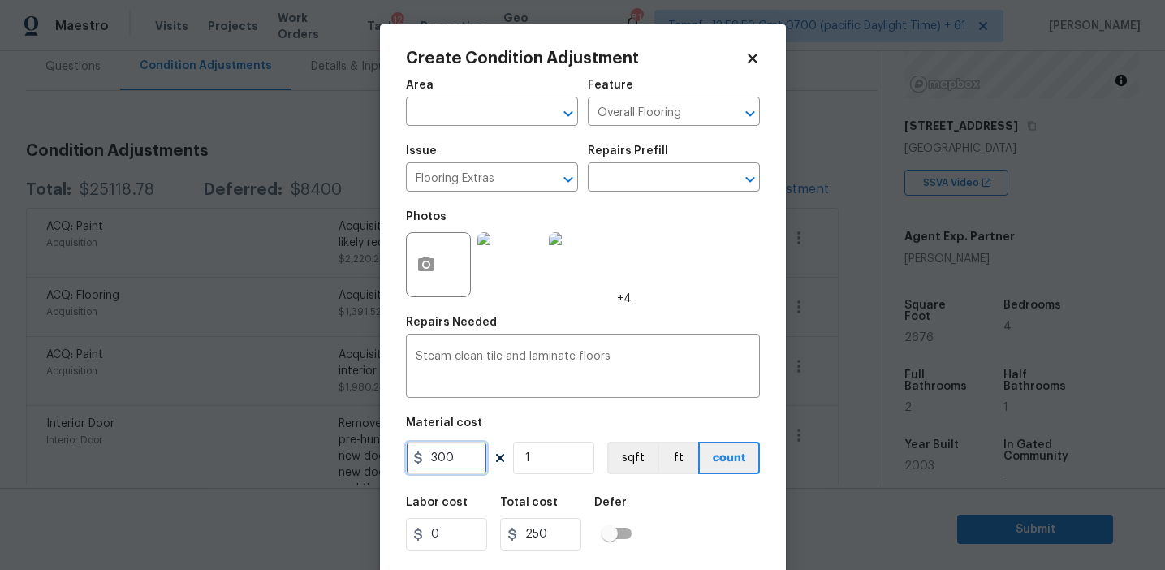
type input "300"
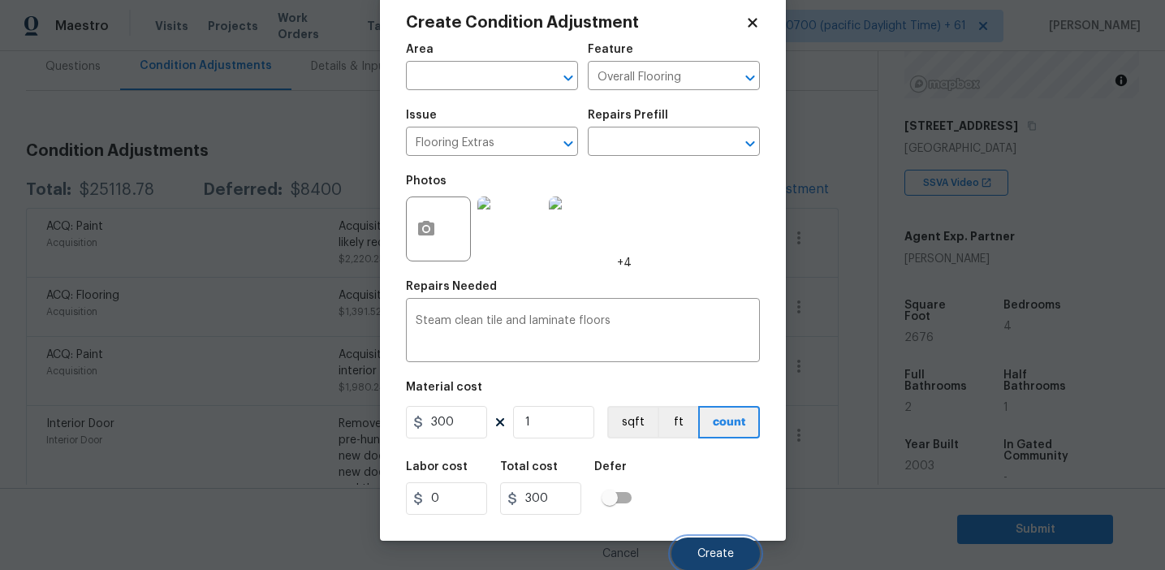
click at [706, 548] on span "Create" at bounding box center [715, 554] width 37 height 12
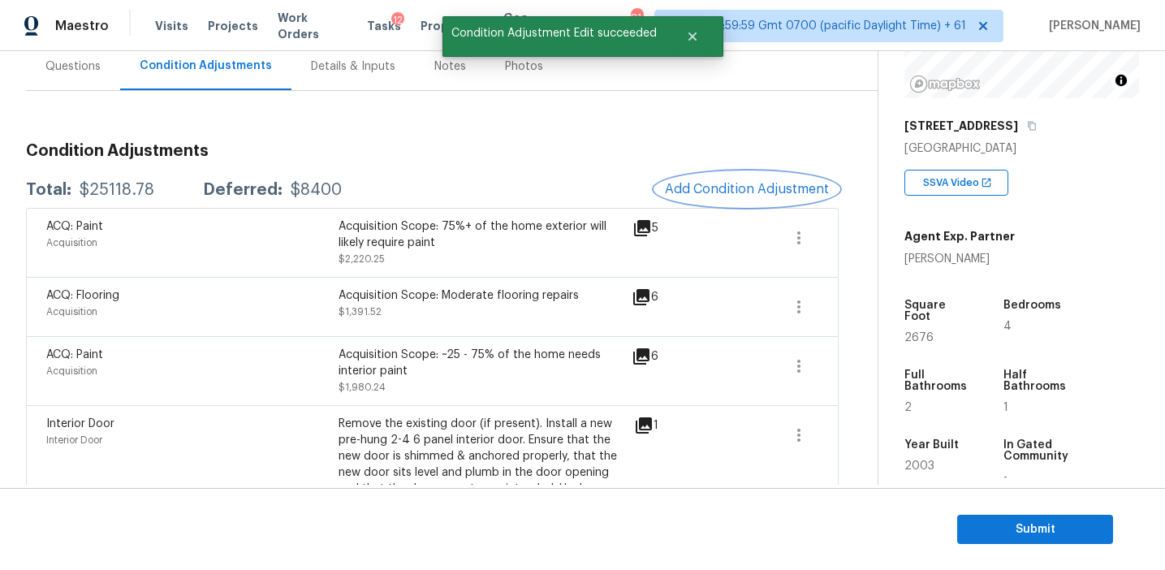
scroll to position [0, 0]
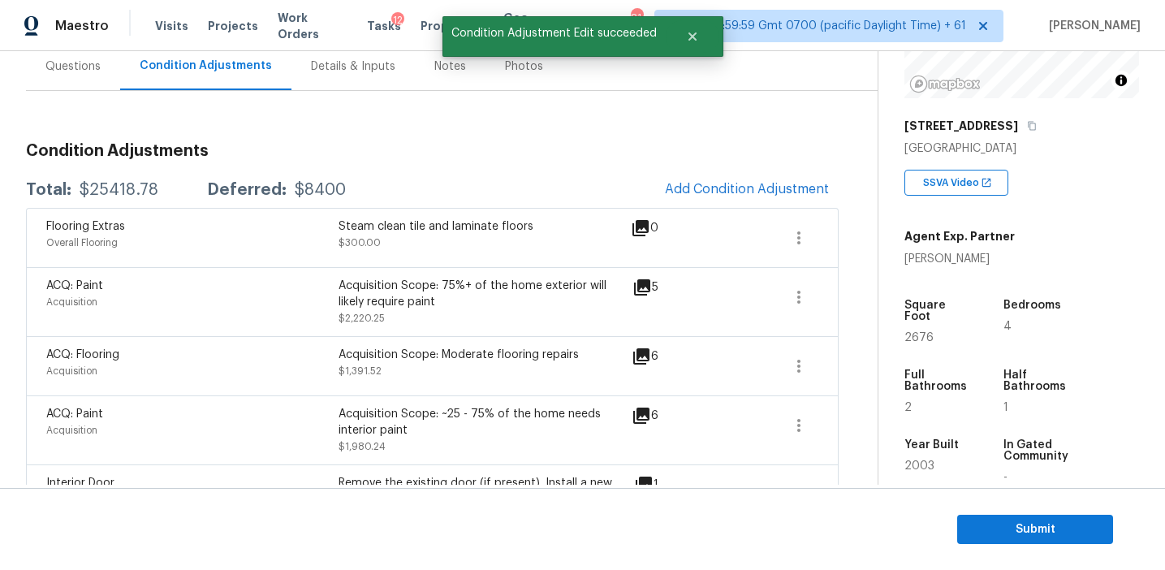
click at [123, 187] on div "$25418.78" at bounding box center [119, 190] width 79 height 16
copy div "25418.78"
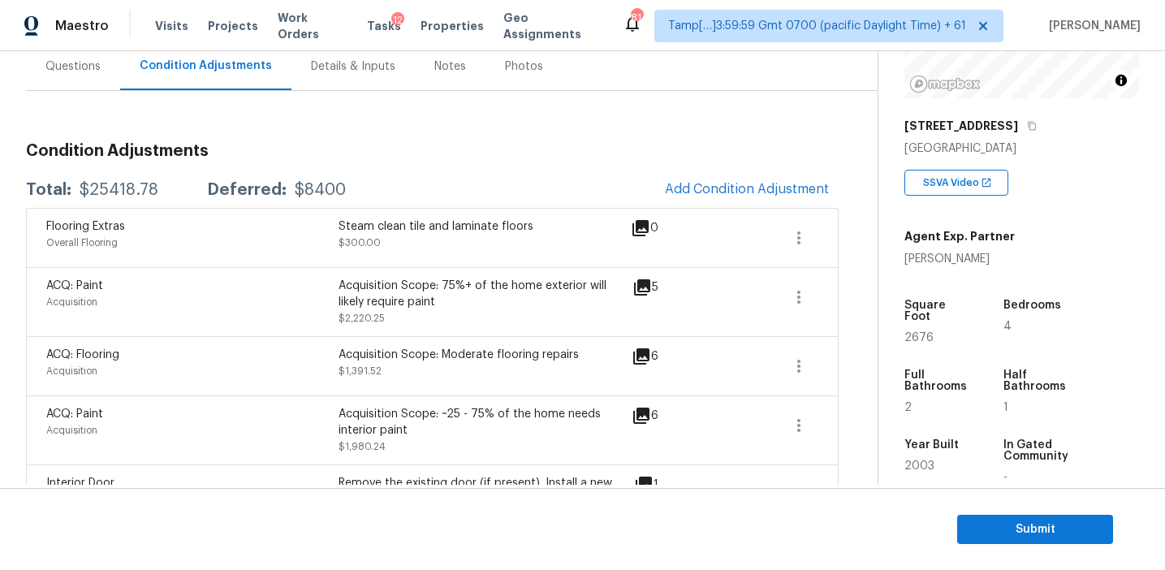
click at [289, 152] on h3 "Condition Adjustments" at bounding box center [432, 151] width 813 height 16
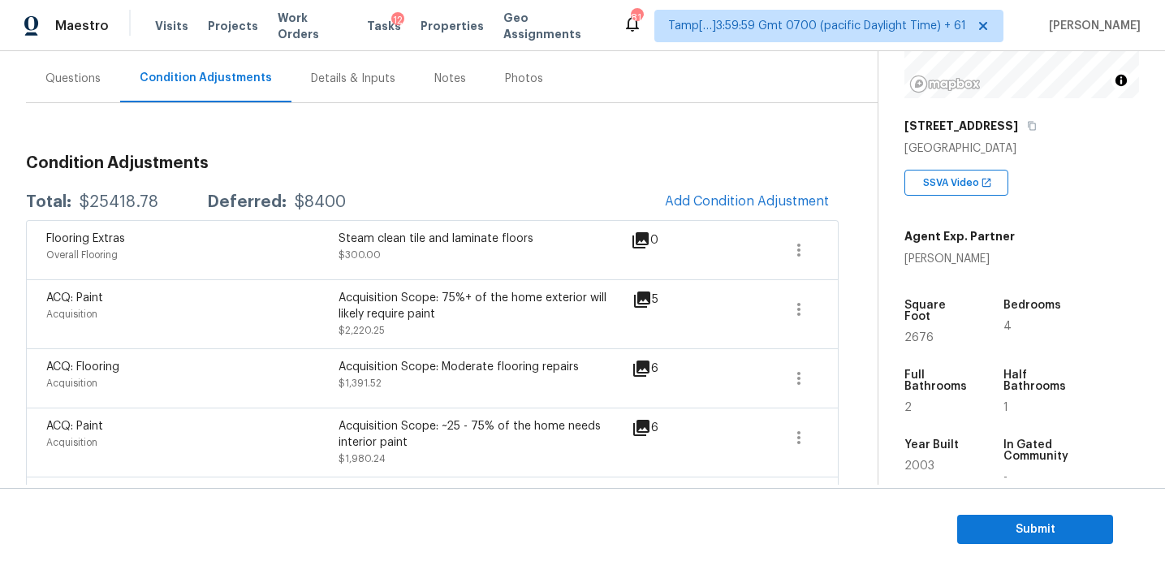
click at [313, 161] on h3 "Condition Adjustments" at bounding box center [432, 163] width 813 height 16
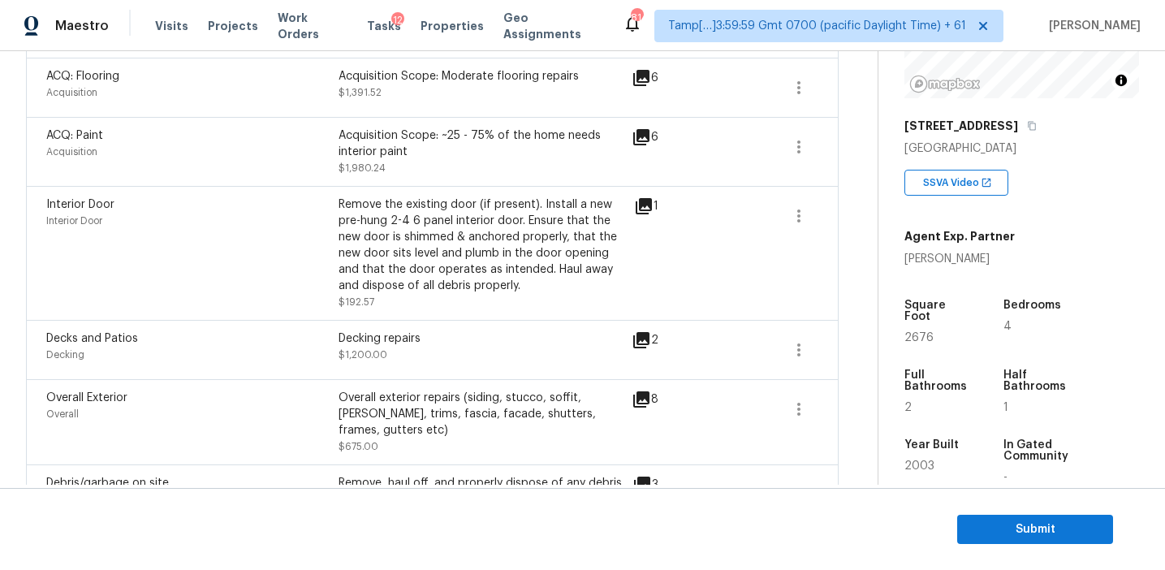
scroll to position [435, 0]
click at [800, 85] on icon "button" at bounding box center [798, 86] width 3 height 13
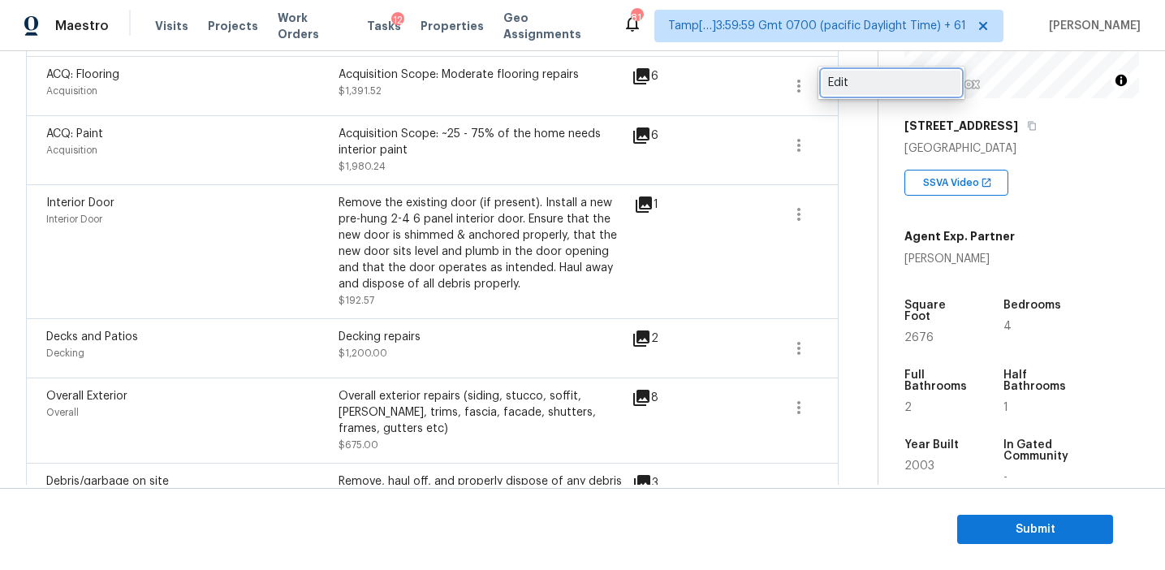
click at [849, 85] on div "Edit" at bounding box center [891, 83] width 127 height 16
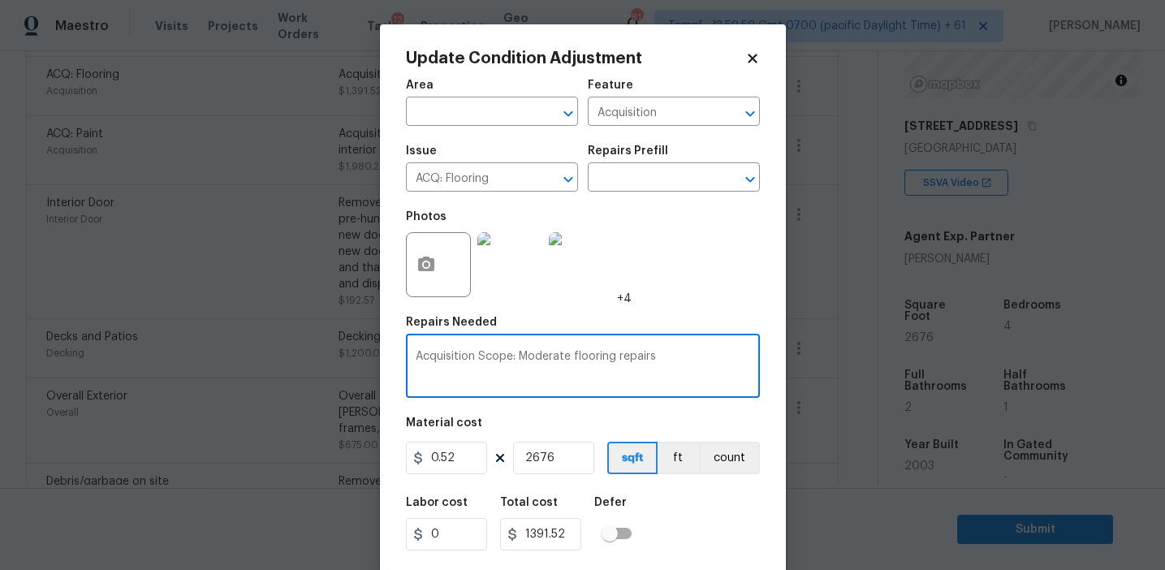
click at [683, 358] on textarea "Acquisition Scope: Moderate flooring repairs" at bounding box center [583, 368] width 335 height 34
type textarea "Acquisition Scope: Moderate flooring repairs to replace carpets"
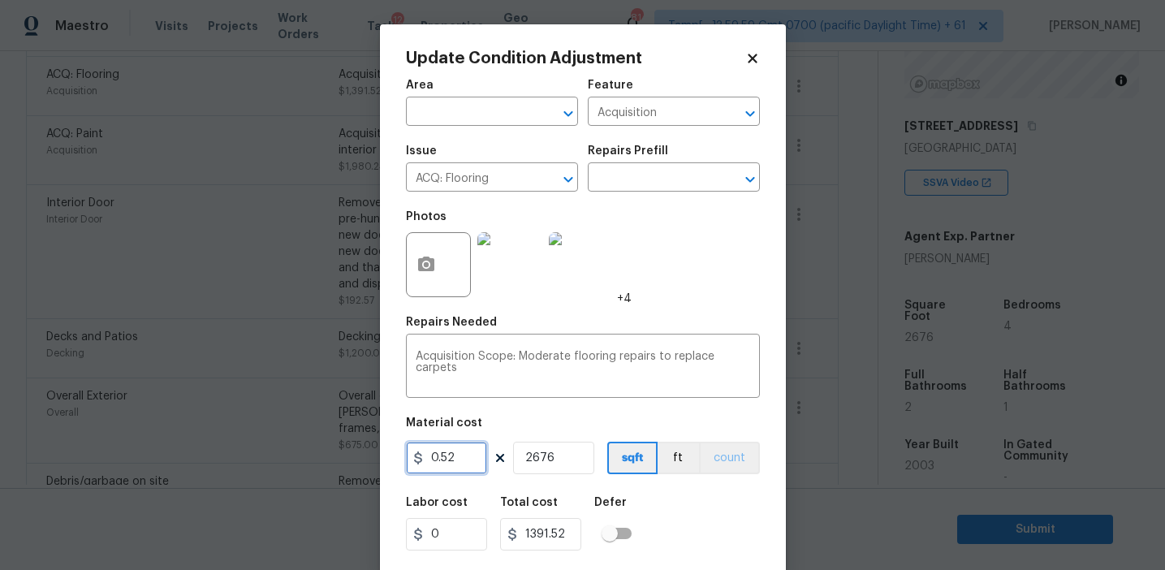
scroll to position [37, 0]
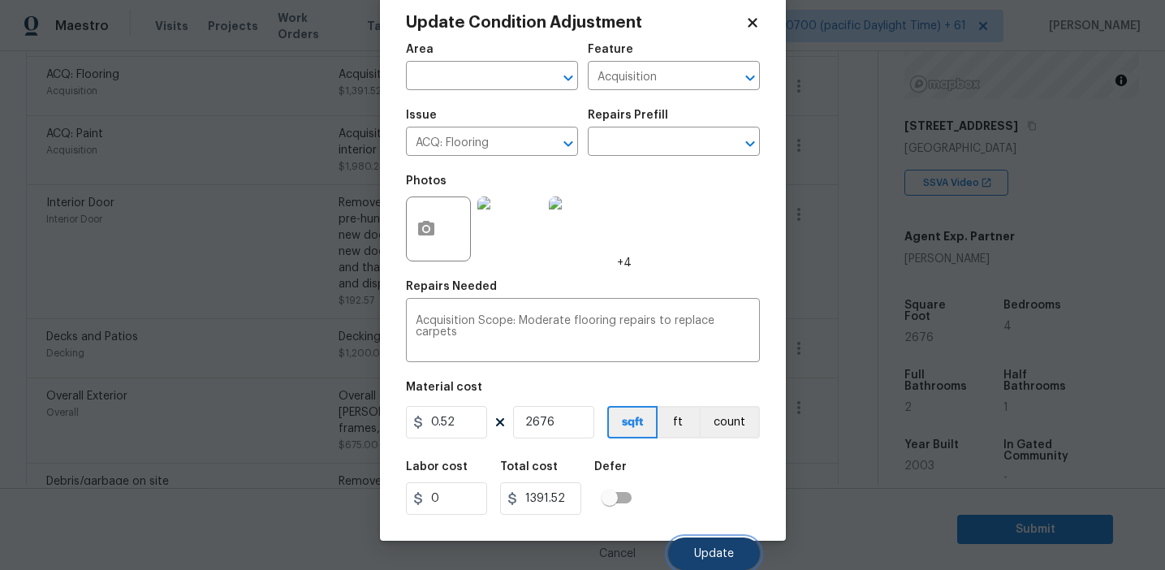
click at [712, 550] on span "Update" at bounding box center [714, 554] width 40 height 12
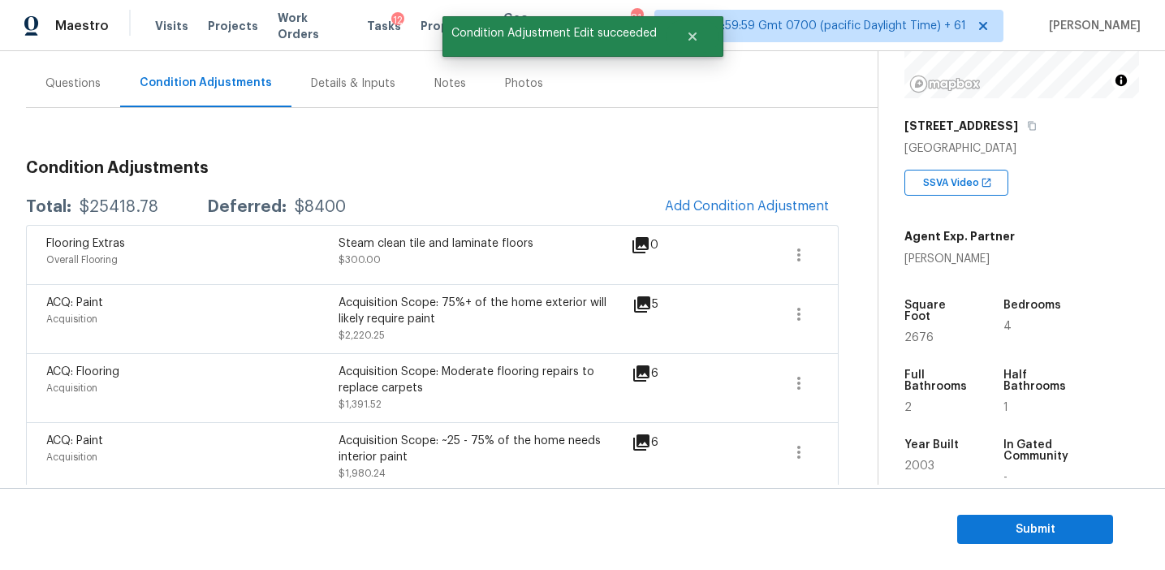
scroll to position [141, 0]
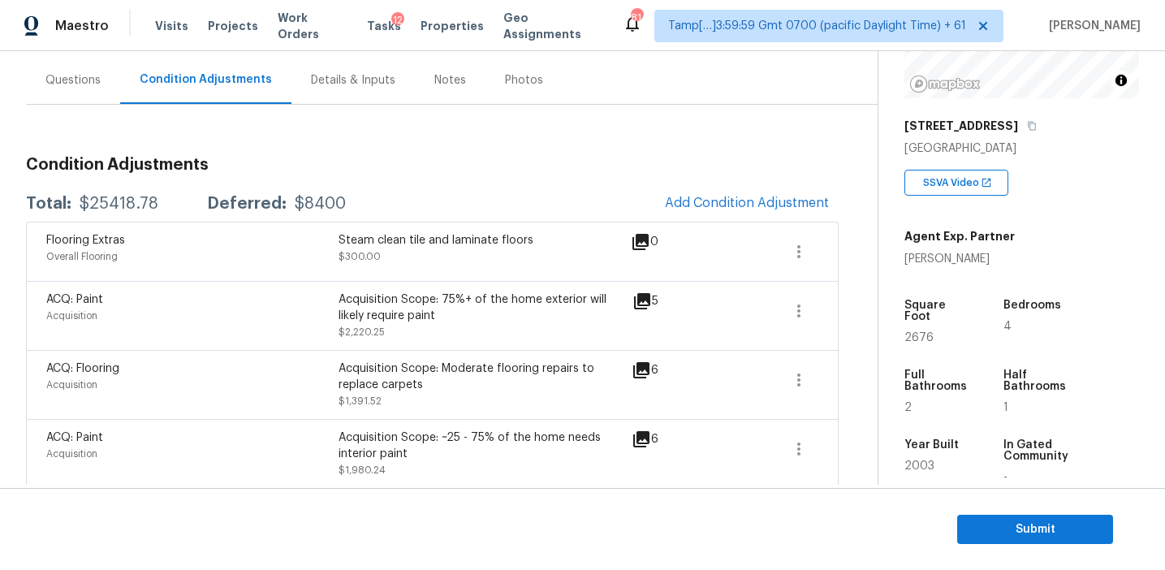
click at [375, 240] on div "Steam clean tile and laminate floors" at bounding box center [485, 240] width 292 height 16
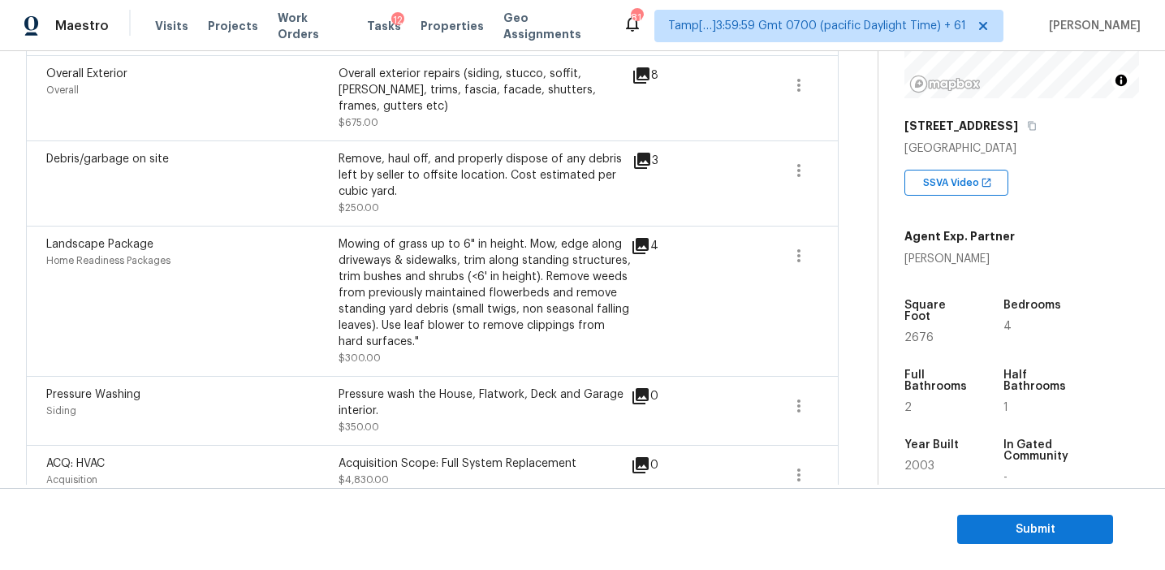
scroll to position [761, 0]
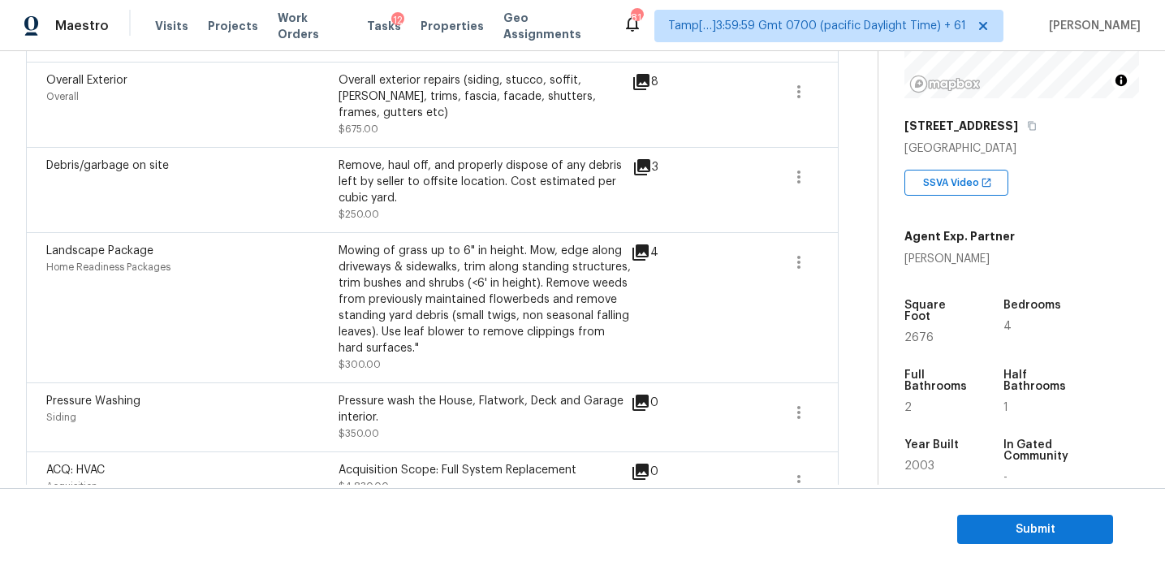
click at [390, 419] on div "Pressure wash the House, Flatwork, Deck and Garage interior. $350.00" at bounding box center [485, 417] width 292 height 49
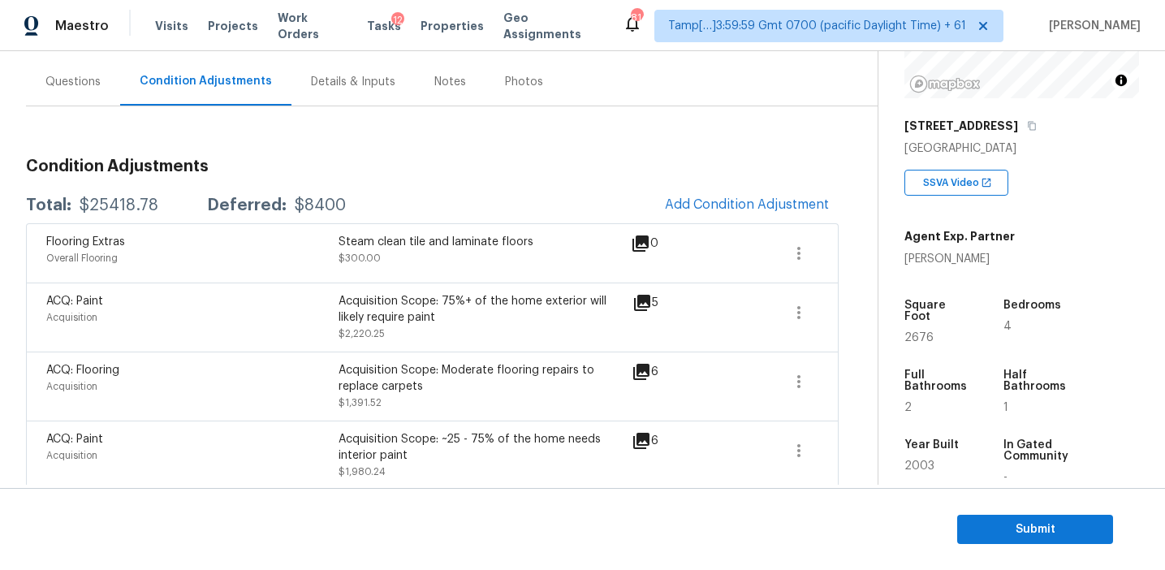
scroll to position [135, 0]
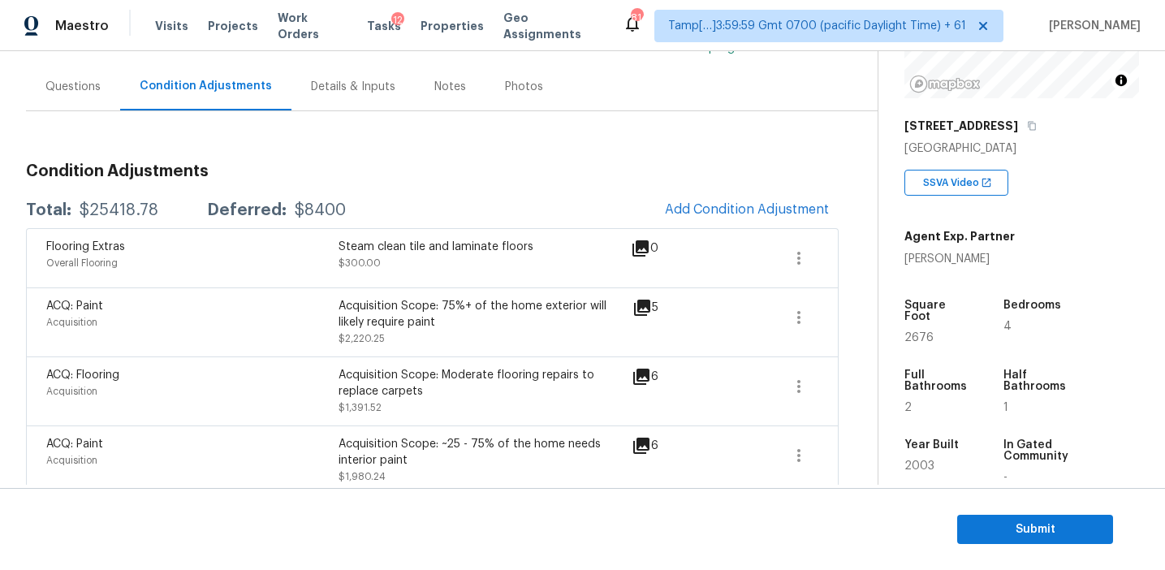
click at [986, 529] on span "Submit" at bounding box center [1035, 530] width 130 height 20
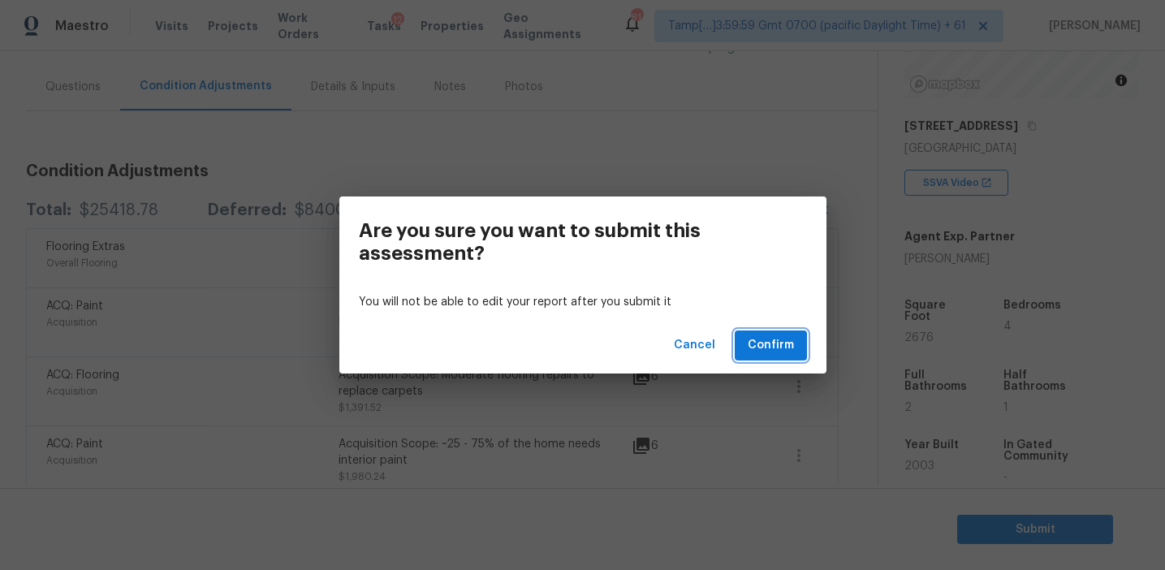
click at [763, 346] on span "Confirm" at bounding box center [771, 345] width 46 height 20
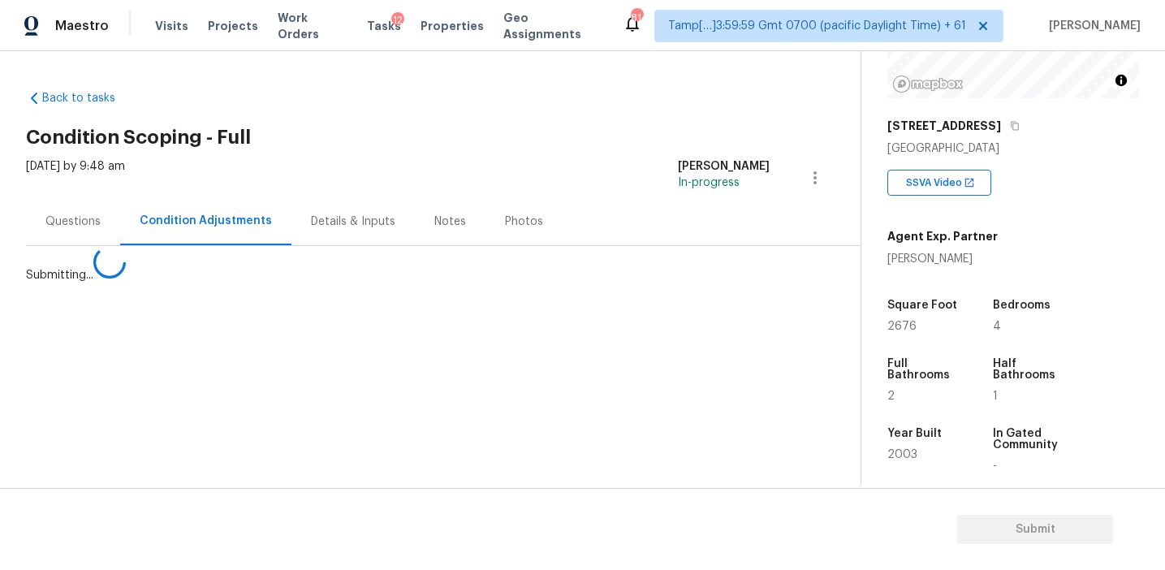
scroll to position [0, 0]
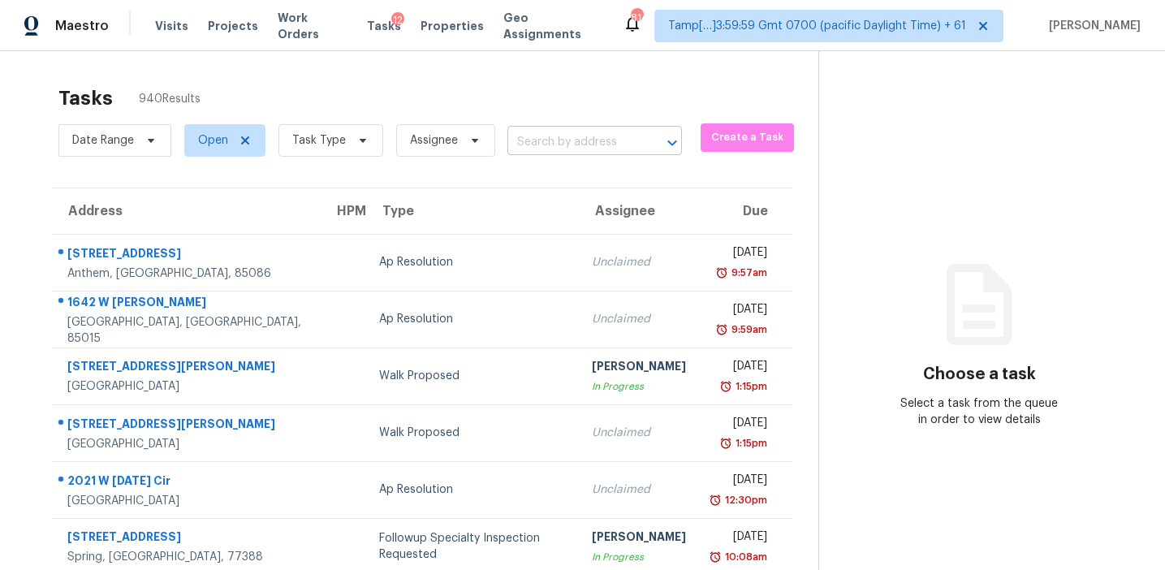
click at [528, 137] on input "text" at bounding box center [571, 142] width 129 height 25
paste input "8571 Glendevon Ct Riverdale, GA, 30274"
type input "8571 Glendevon Ct Riverdale, GA, 30274"
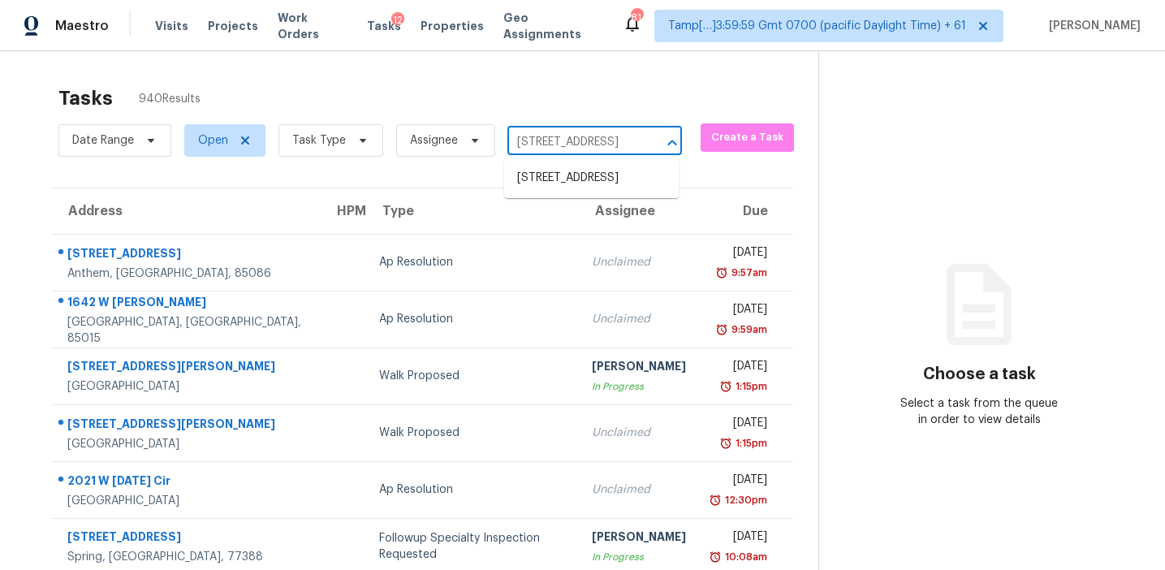
scroll to position [0, 93]
click at [550, 174] on li "8571 Glendevon Ct, Riverdale, GA 30274" at bounding box center [591, 178] width 175 height 27
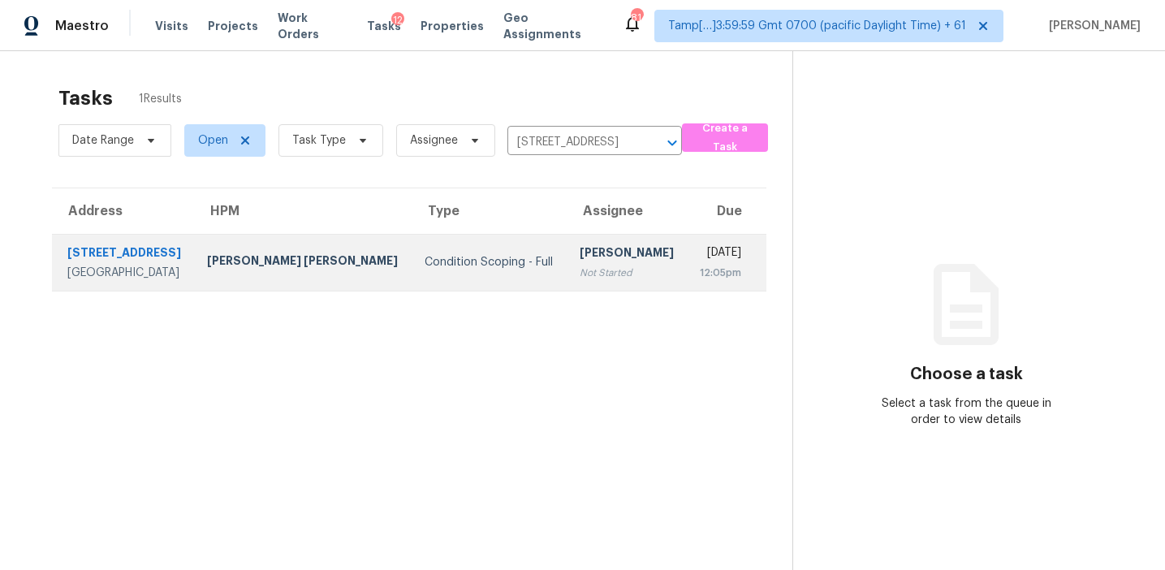
click at [580, 257] on div "[PERSON_NAME]" at bounding box center [627, 254] width 94 height 20
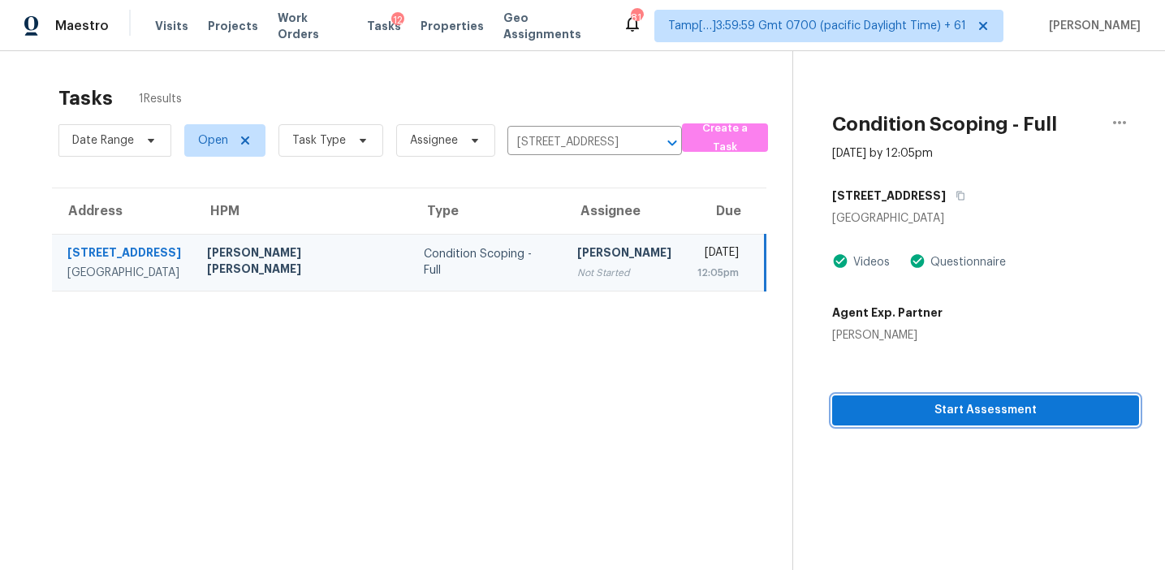
click at [845, 408] on span "Start Assessment" at bounding box center [985, 410] width 281 height 20
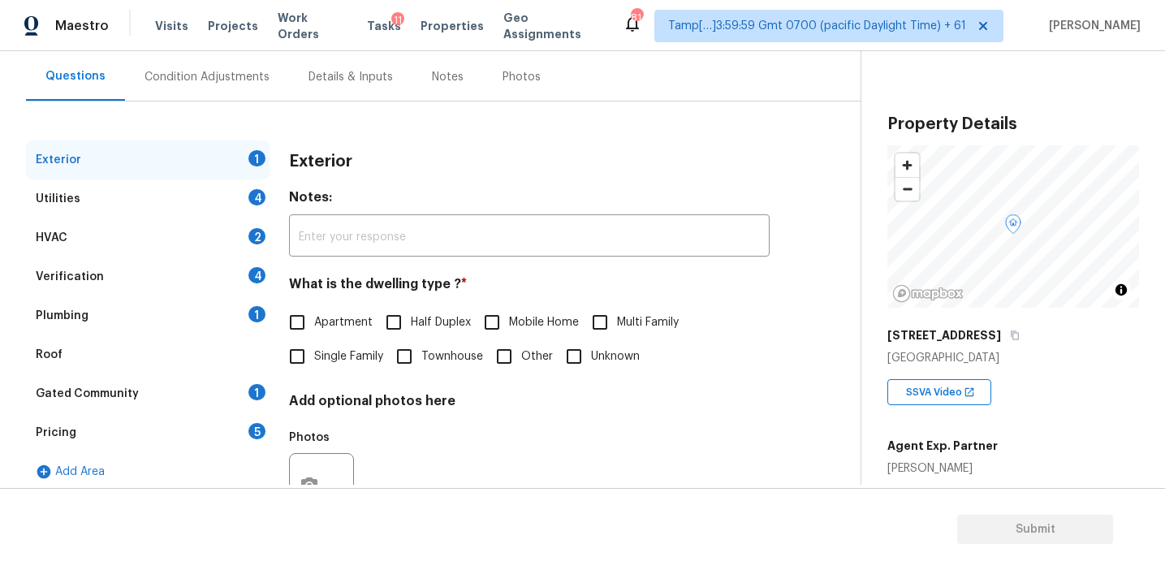
scroll to position [149, 0]
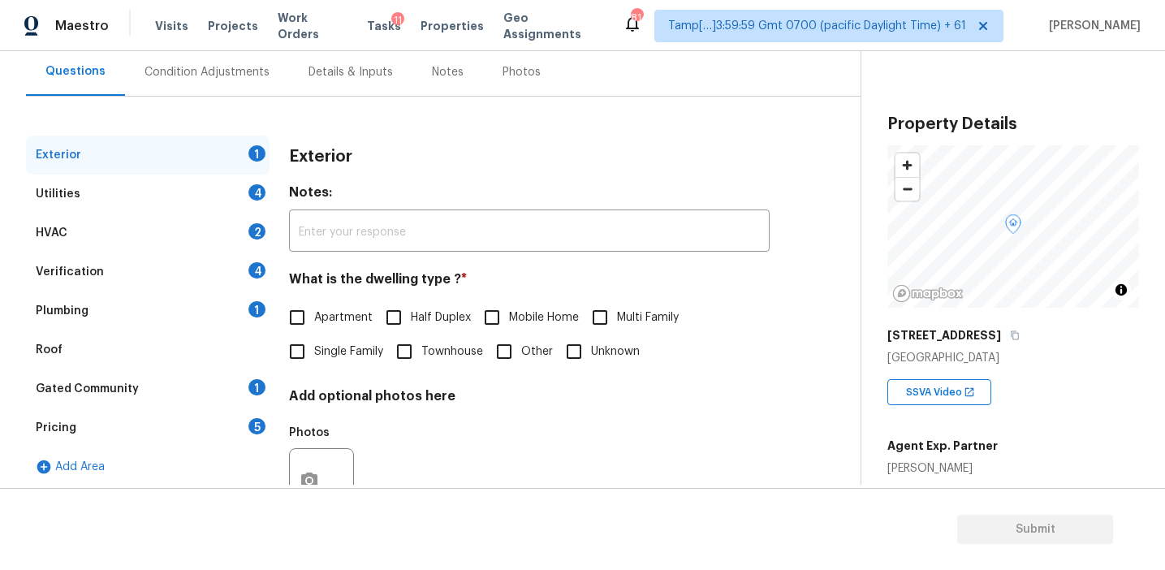
click at [597, 272] on h4 "What is the dwelling type ? *" at bounding box center [529, 282] width 481 height 23
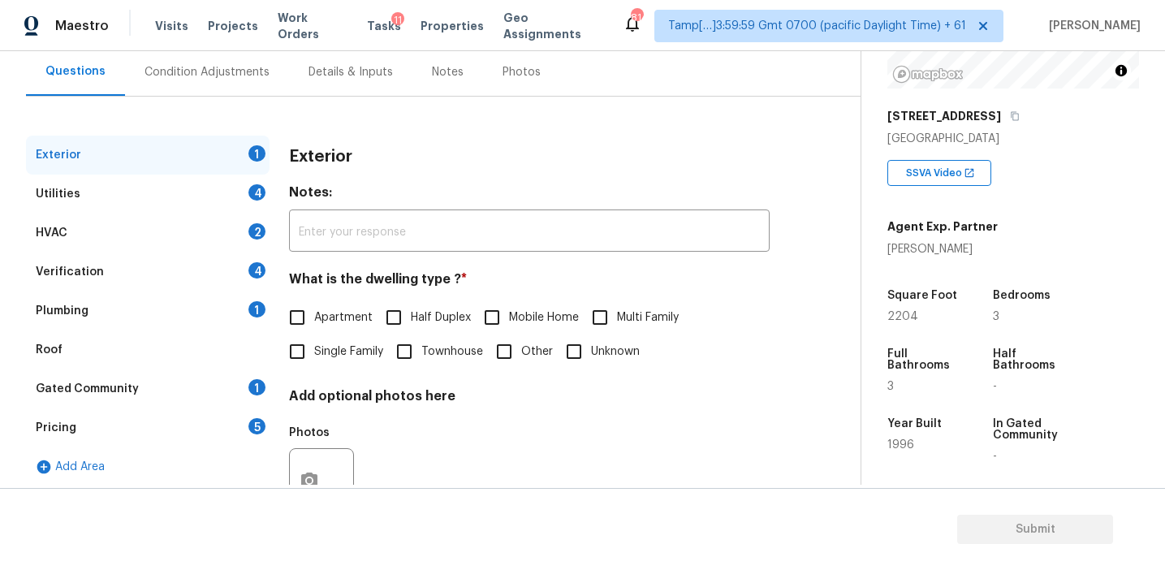
scroll to position [218, 0]
click at [942, 387] on div "3" at bounding box center [924, 387] width 75 height 11
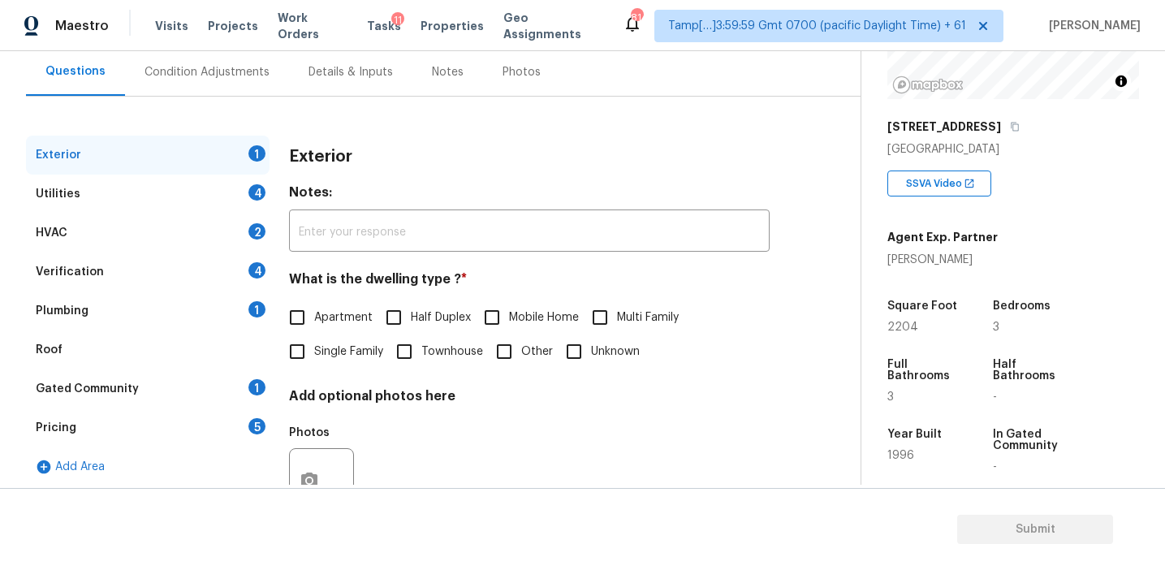
click at [232, 264] on div "Verification 4" at bounding box center [148, 272] width 244 height 39
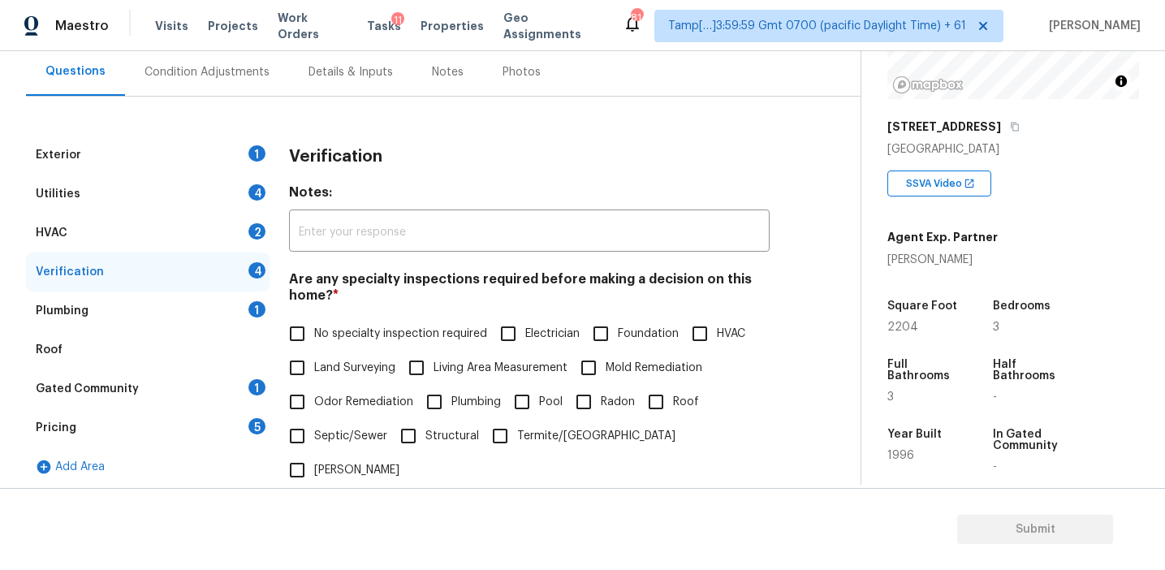
click at [326, 161] on h3 "Verification" at bounding box center [335, 157] width 93 height 16
click at [541, 401] on span "Pool" at bounding box center [551, 402] width 24 height 17
click at [539, 401] on input "Pool" at bounding box center [522, 402] width 34 height 34
checkbox input "true"
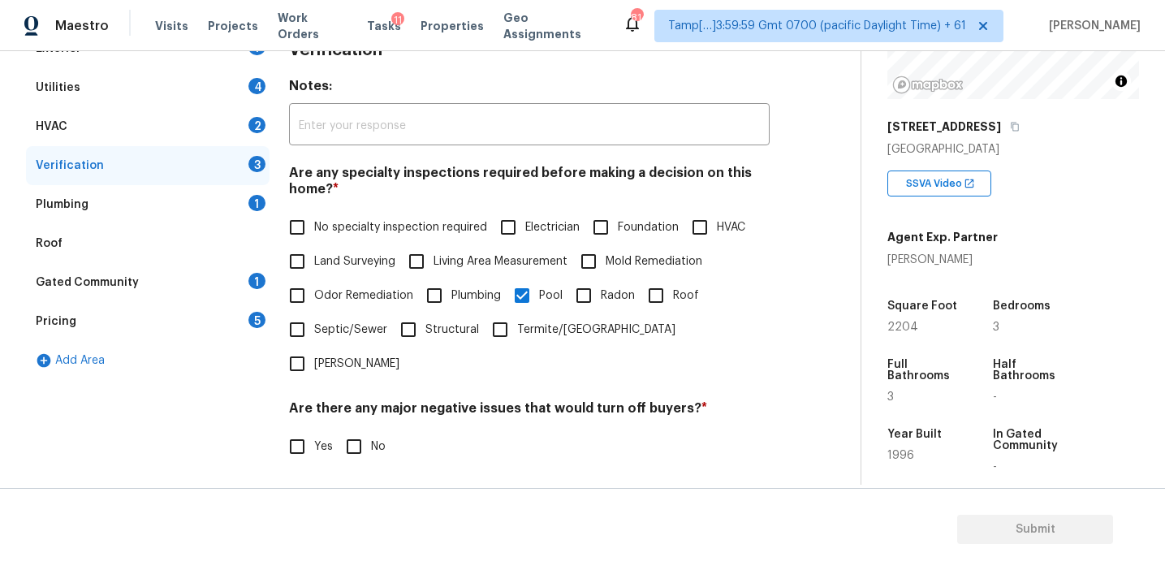
scroll to position [407, 0]
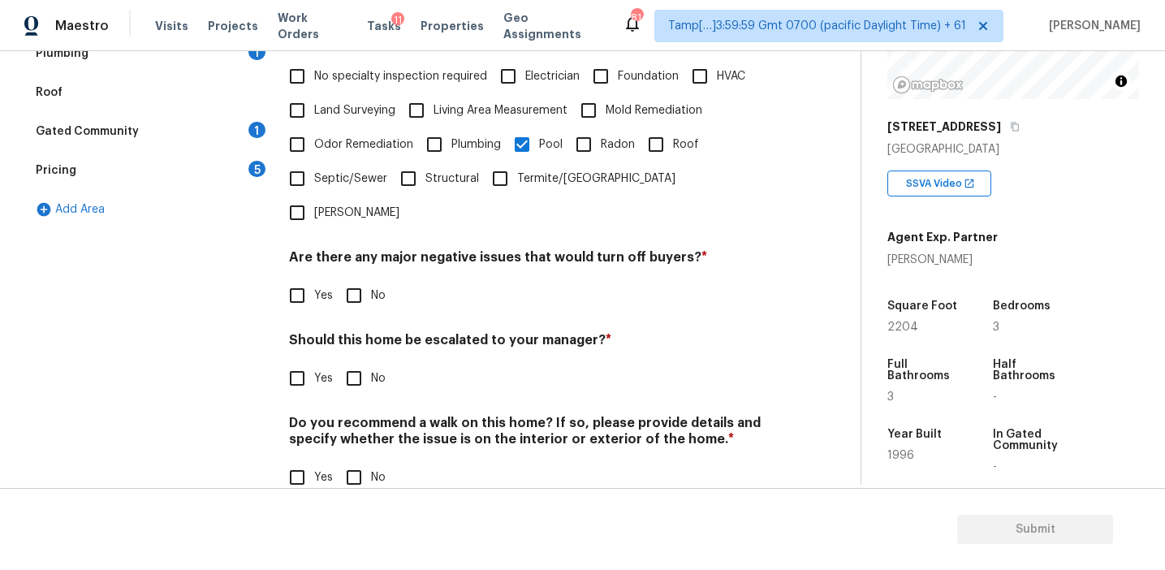
click at [288, 361] on input "Yes" at bounding box center [297, 378] width 34 height 34
checkbox input "true"
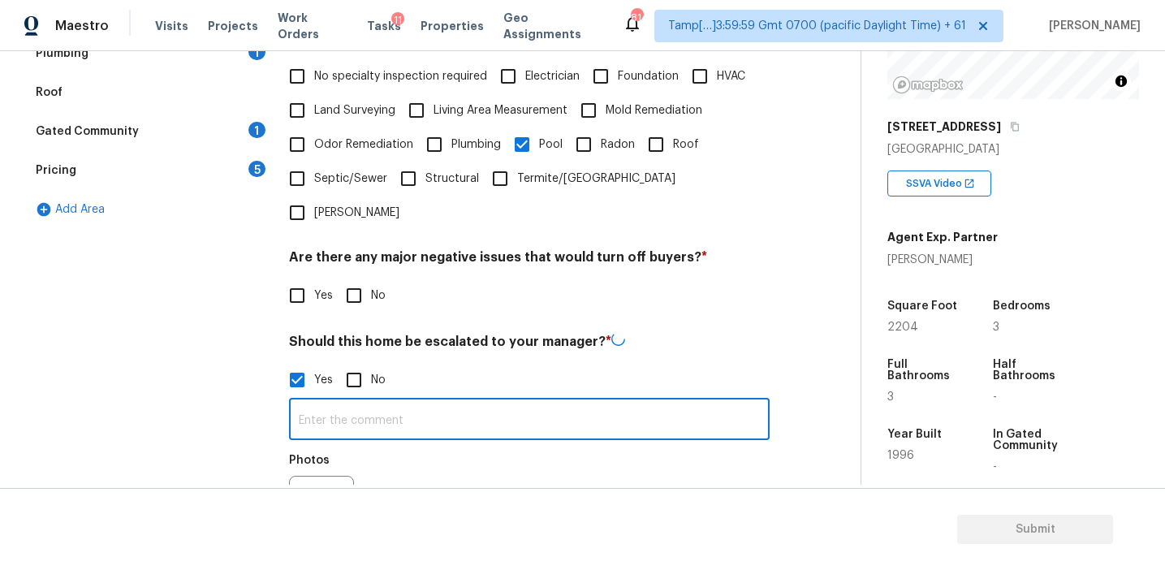
click at [343, 402] on input "text" at bounding box center [529, 421] width 481 height 38
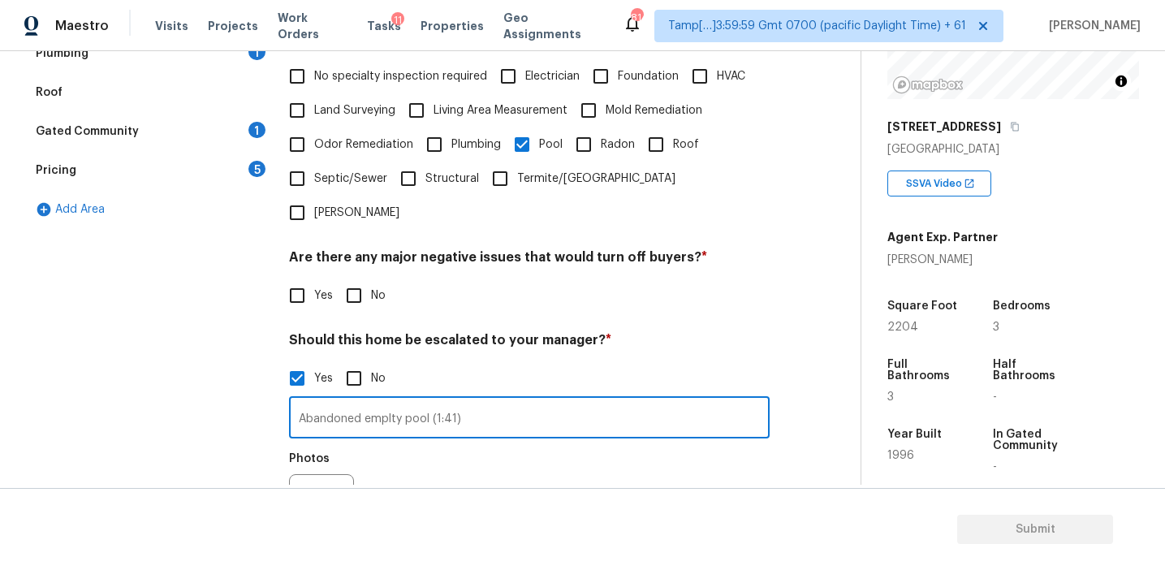
click at [391, 400] on input "Abandoned emplty pool (1:41)" at bounding box center [529, 419] width 481 height 38
click at [432, 400] on input "Abandoned empty pool (1:41)" at bounding box center [529, 419] width 481 height 38
type input "Abandoned empty pool (front yard video 1:41)"
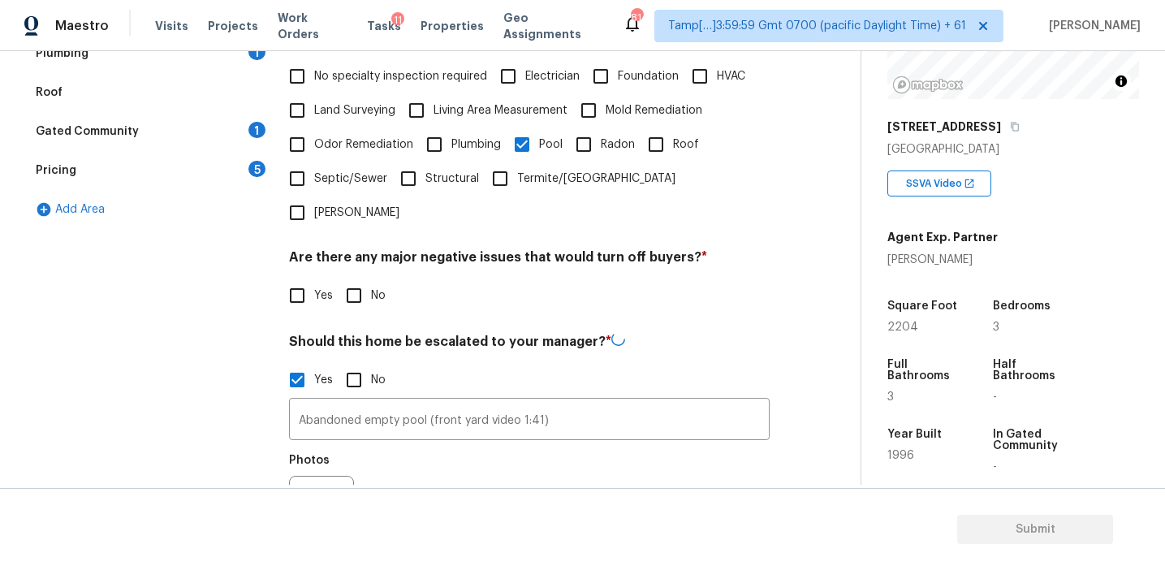
click at [454, 445] on div "Photos" at bounding box center [529, 498] width 481 height 106
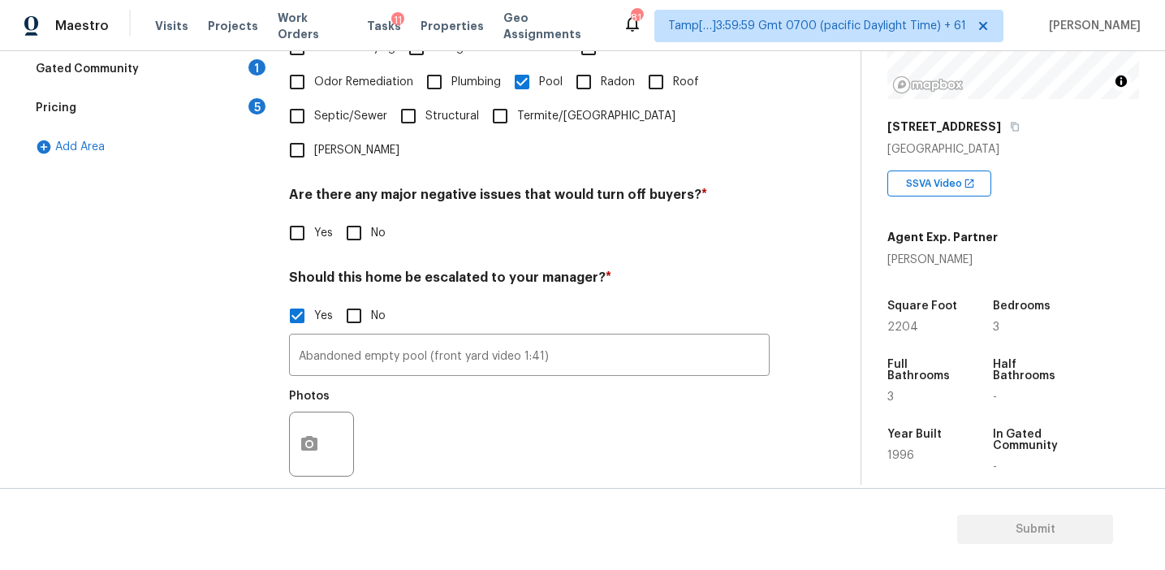
scroll to position [561, 0]
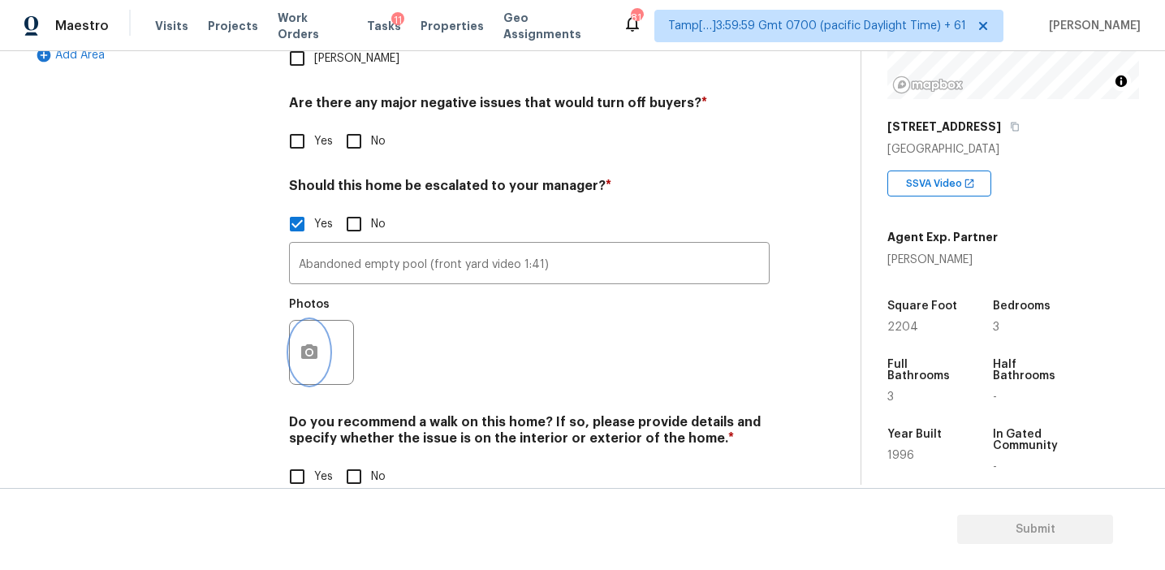
click at [307, 343] on icon "button" at bounding box center [309, 352] width 19 height 19
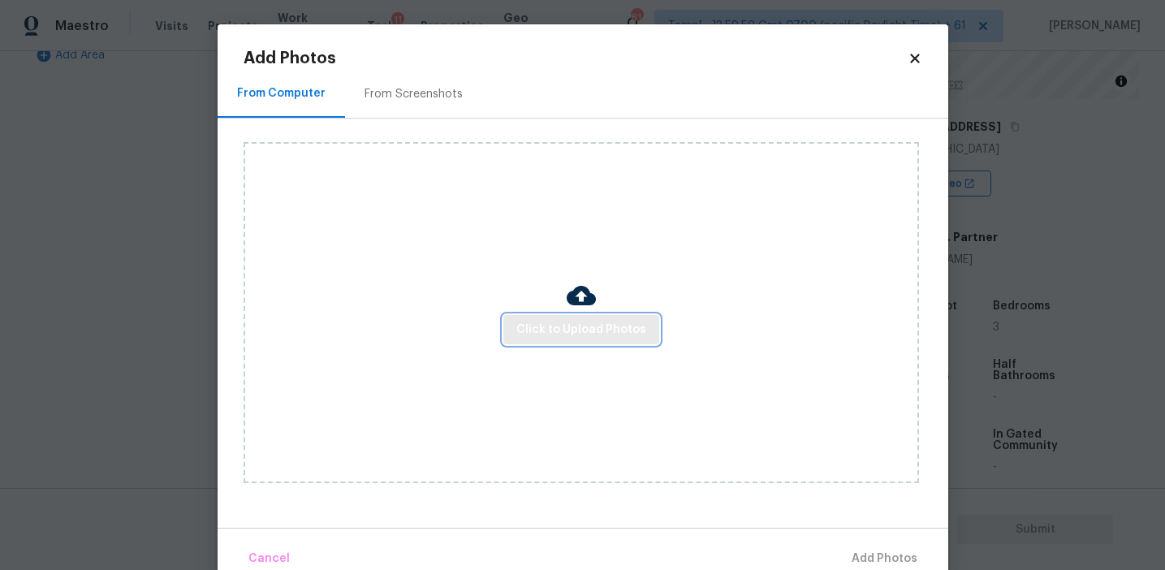
click at [581, 339] on button "Click to Upload Photos" at bounding box center [581, 330] width 156 height 30
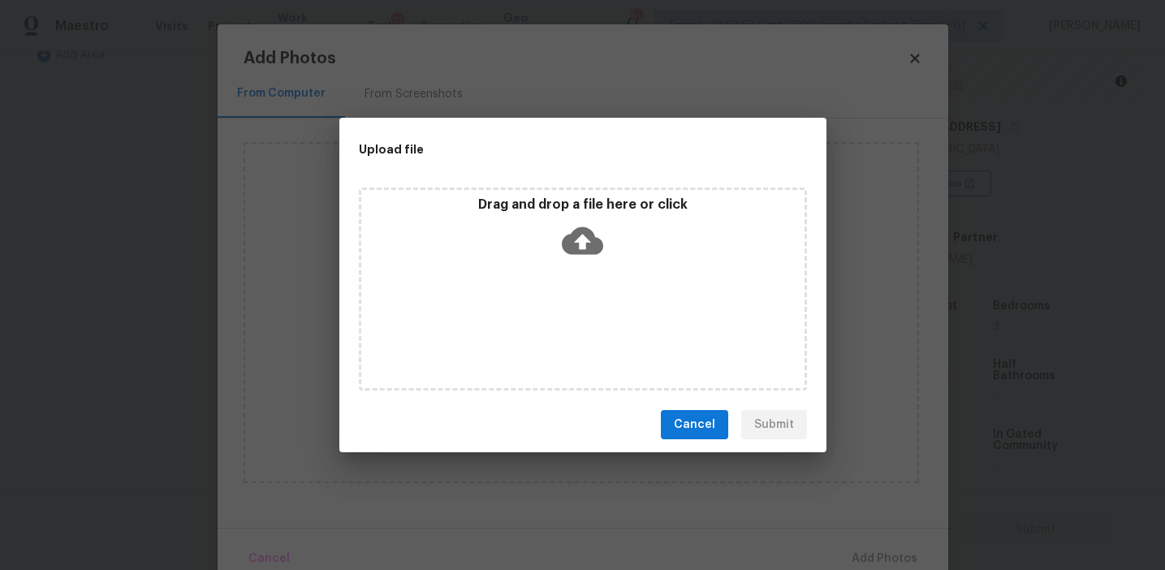
click at [577, 220] on icon at bounding box center [582, 240] width 41 height 41
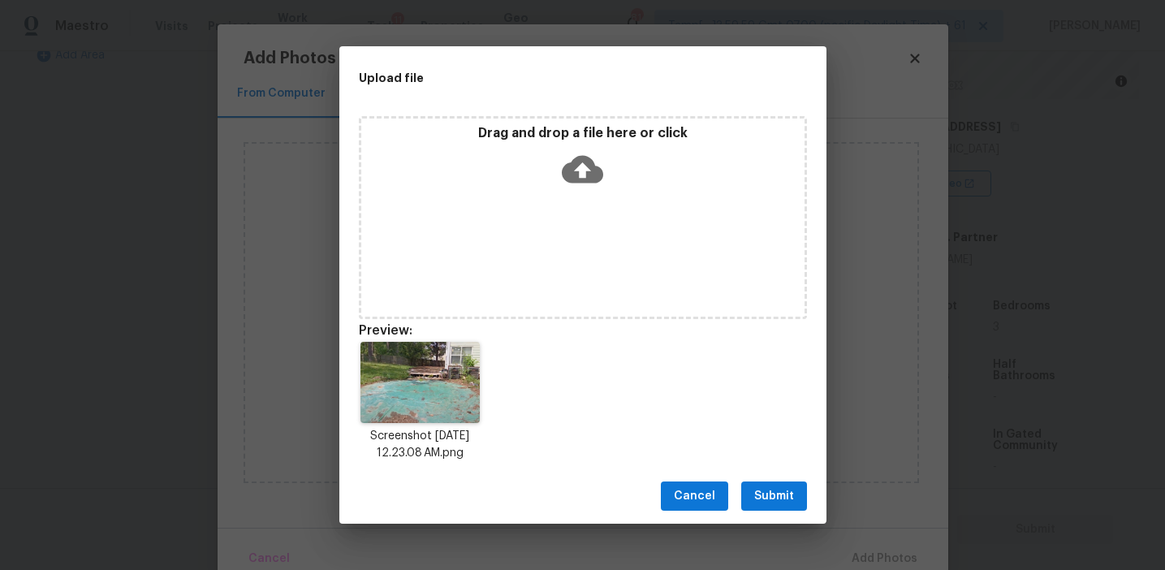
click at [771, 488] on span "Submit" at bounding box center [774, 496] width 40 height 20
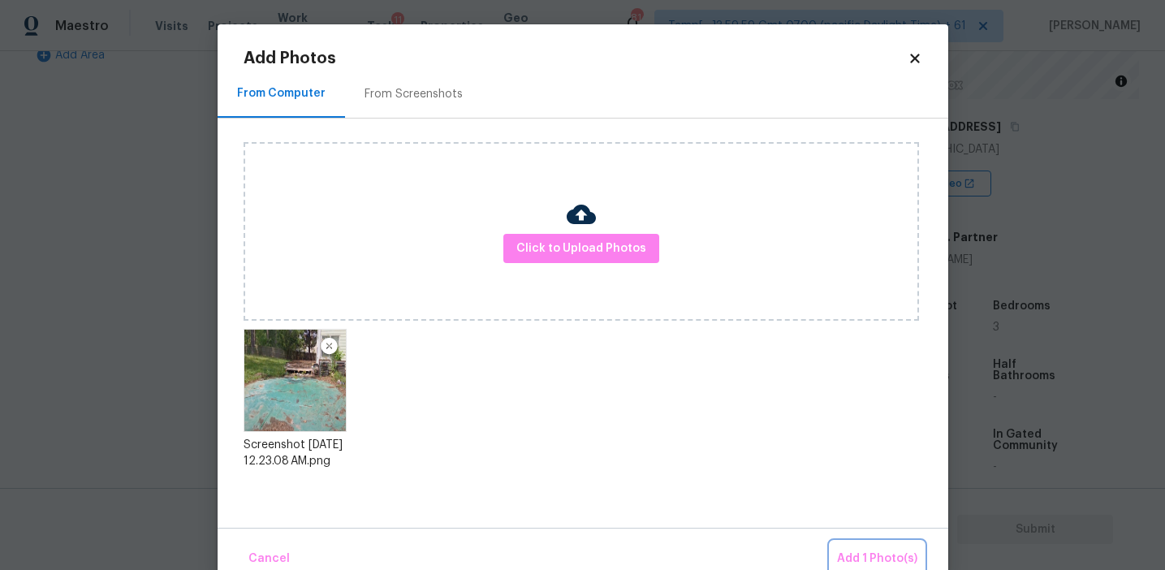
click at [866, 554] on span "Add 1 Photo(s)" at bounding box center [877, 559] width 80 height 20
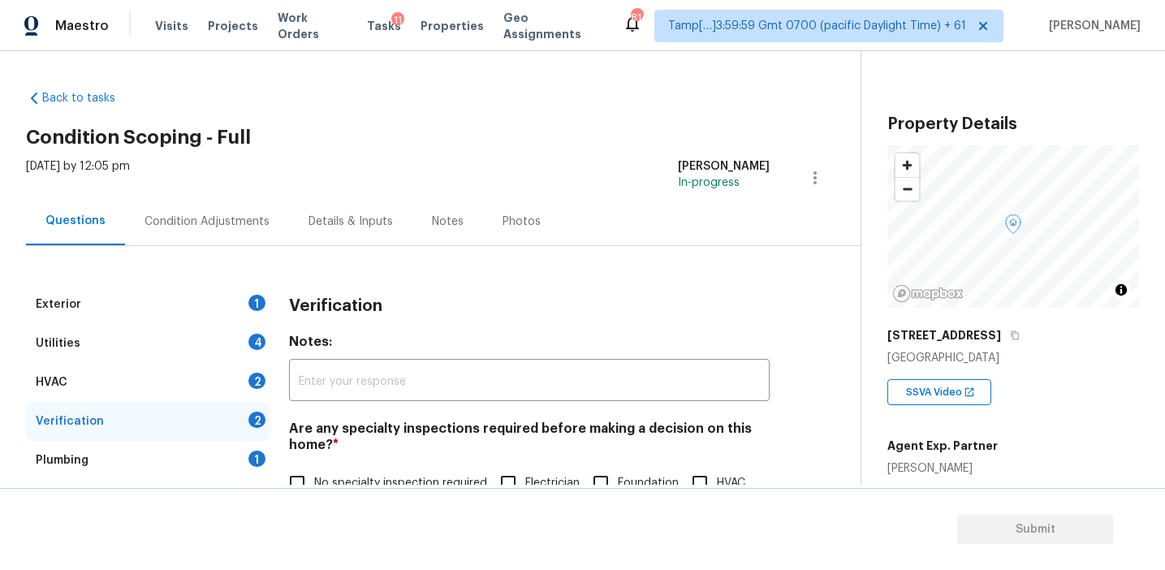
scroll to position [209, 0]
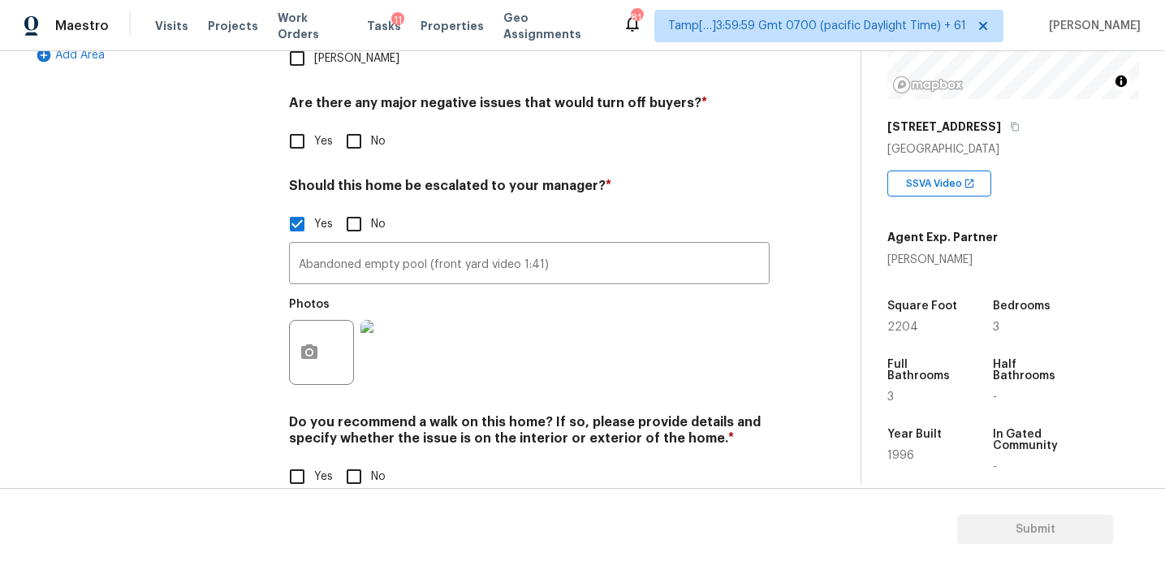
click at [460, 289] on div "Photos" at bounding box center [529, 342] width 481 height 106
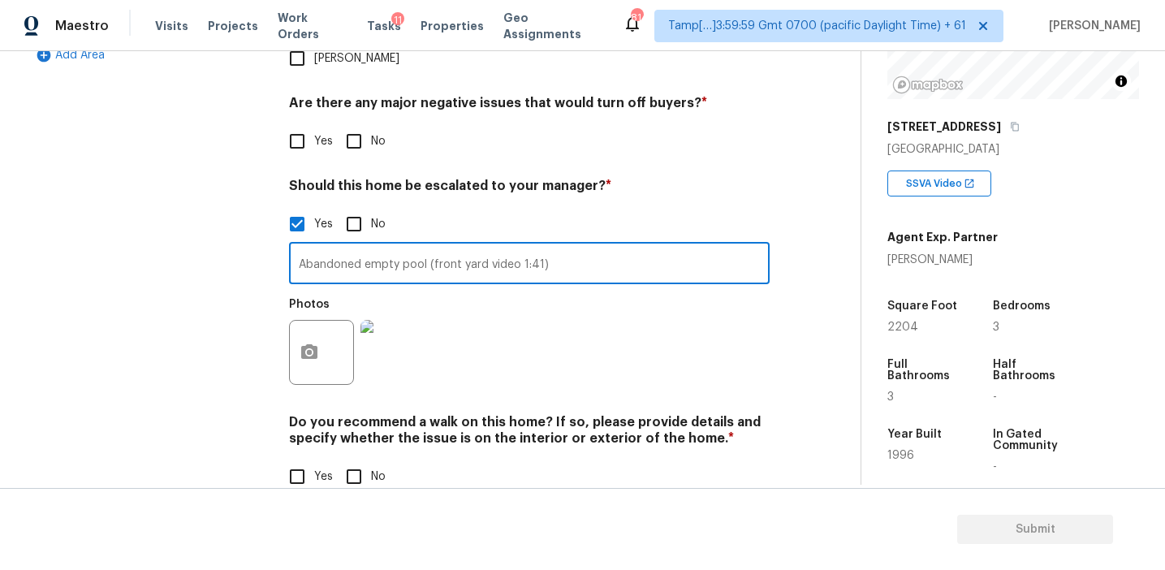
drag, startPoint x: 433, startPoint y: 231, endPoint x: 519, endPoint y: 230, distance: 86.1
click at [519, 246] on input "Abandoned empty pool (front yard video 1:41)" at bounding box center [529, 265] width 481 height 38
type input "Abandoned empty pool (1:41)"
click at [533, 307] on div "Photos" at bounding box center [529, 342] width 481 height 106
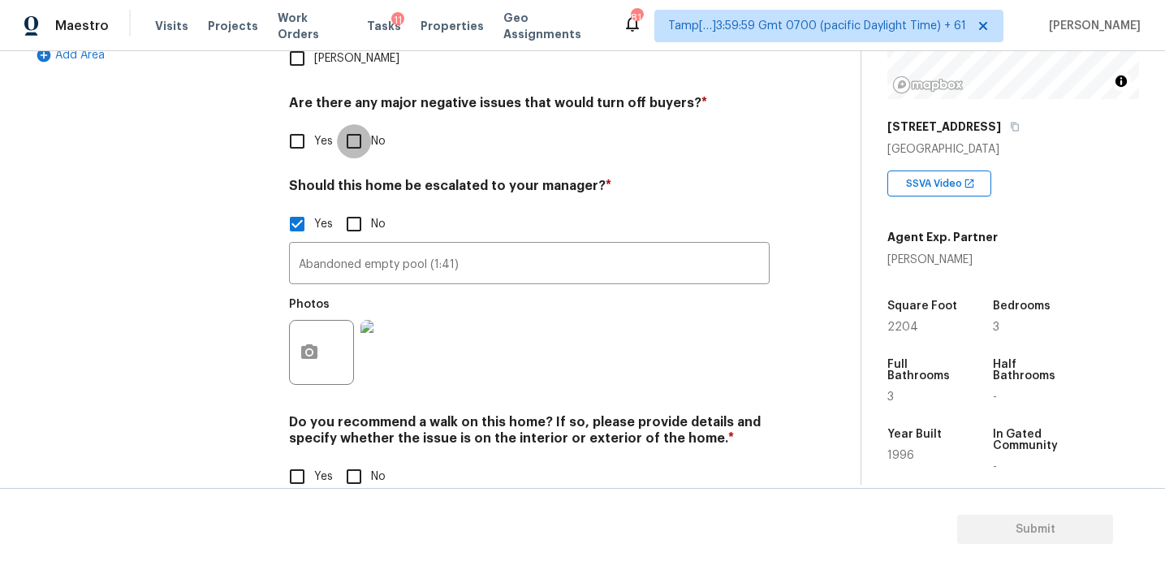
click at [369, 124] on input "No" at bounding box center [354, 141] width 34 height 34
checkbox input "true"
click at [348, 461] on input "No" at bounding box center [354, 478] width 34 height 34
checkbox input "true"
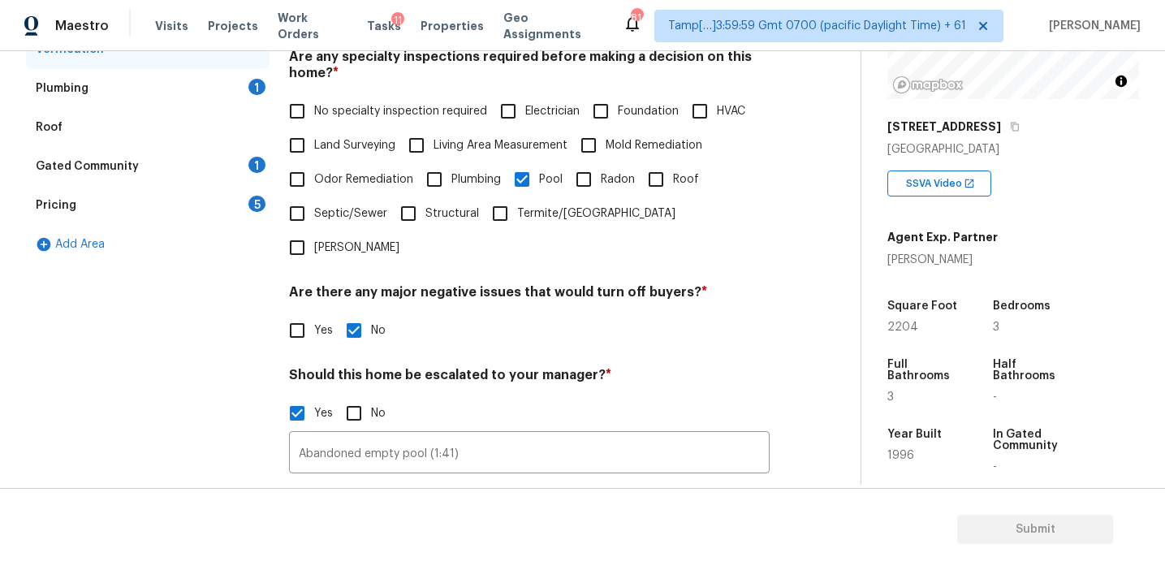
scroll to position [349, 0]
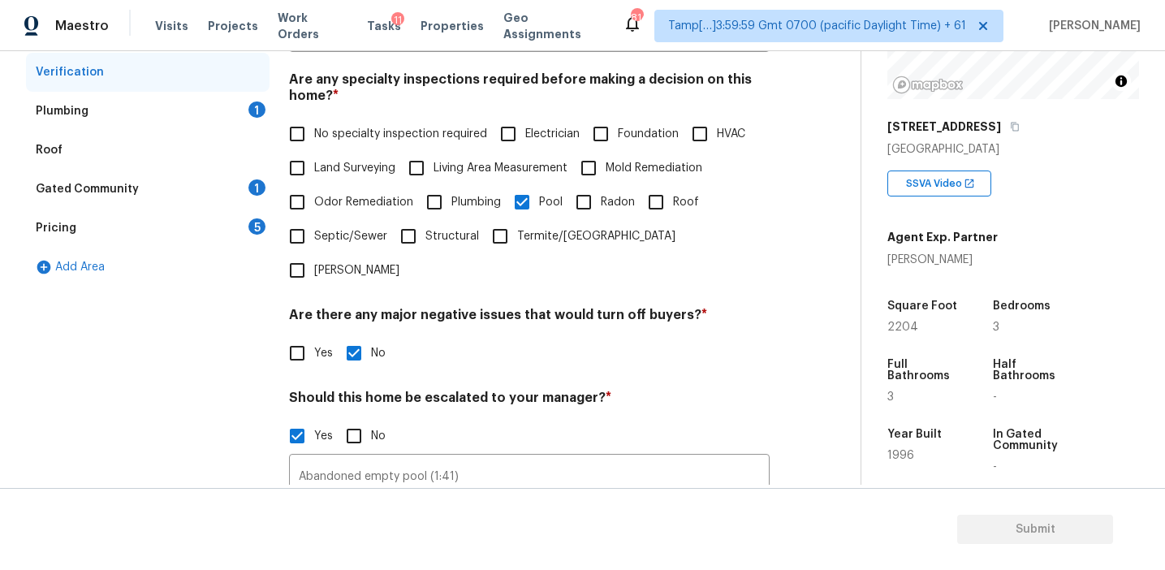
click at [677, 197] on span "Roof" at bounding box center [686, 202] width 26 height 17
click at [673, 197] on input "Roof" at bounding box center [656, 202] width 34 height 34
click at [667, 195] on input "Roof" at bounding box center [656, 202] width 34 height 34
checkbox input "false"
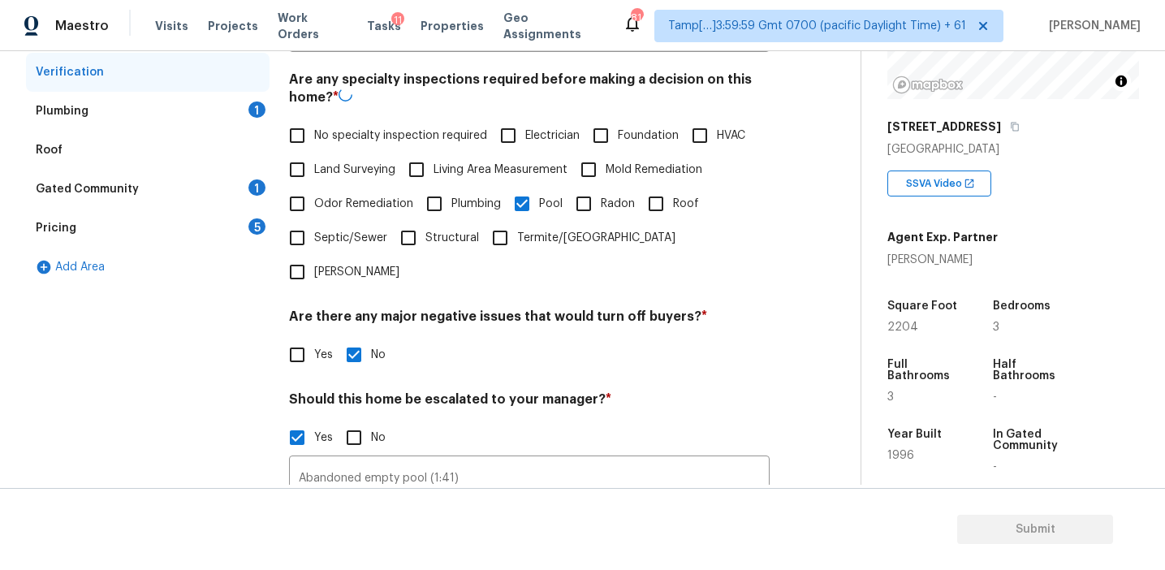
click at [235, 227] on div "Pricing 5" at bounding box center [148, 228] width 244 height 39
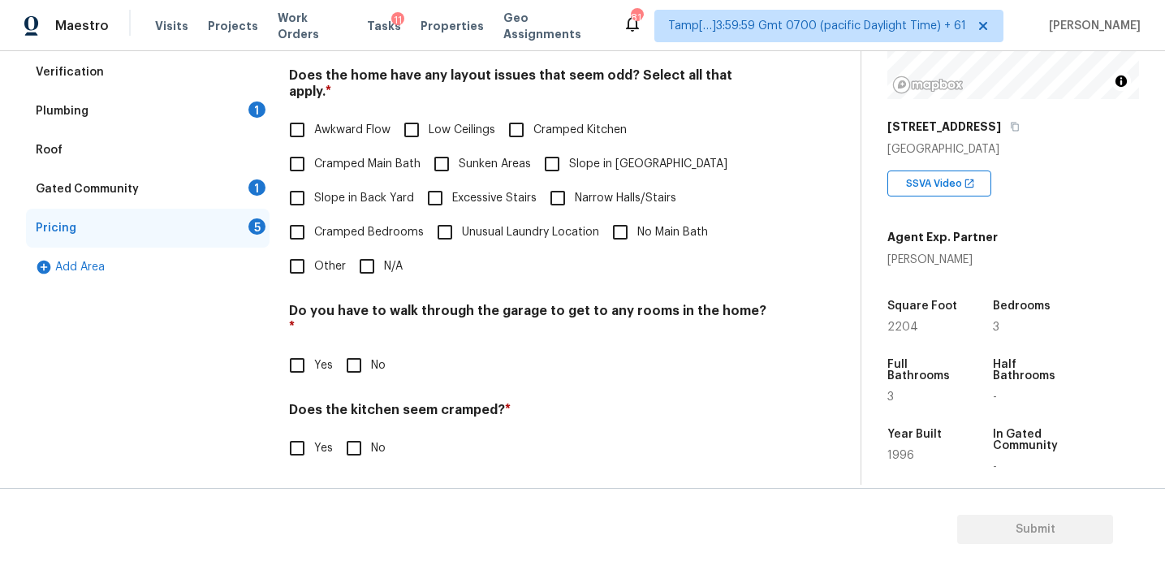
click at [363, 348] on input "No" at bounding box center [354, 365] width 34 height 34
checkbox input "true"
click at [363, 433] on input "No" at bounding box center [354, 450] width 34 height 34
checkbox input "true"
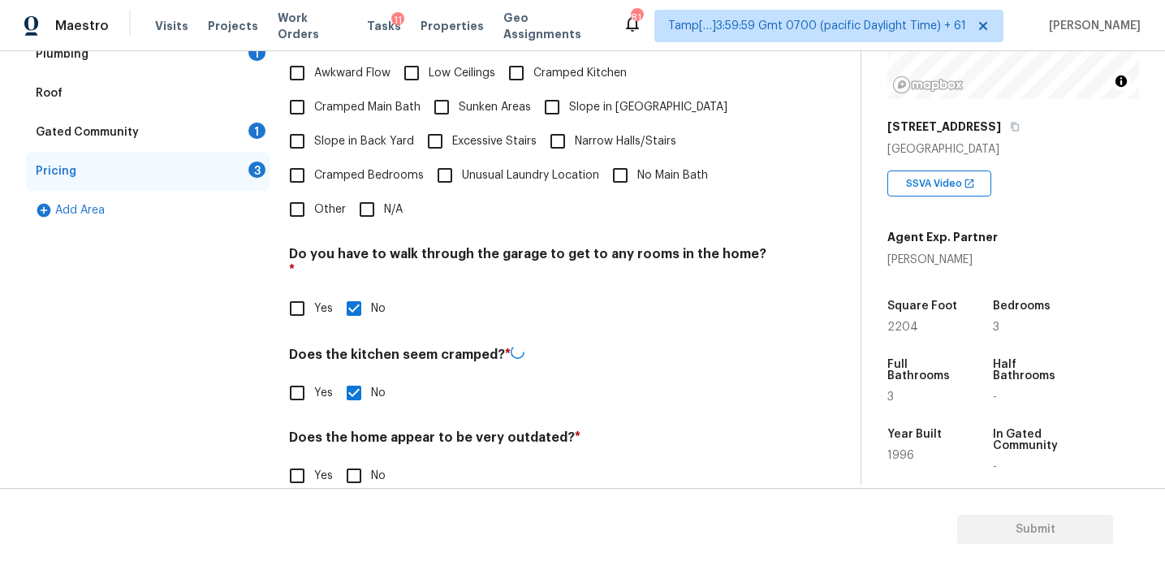
scroll to position [404, 0]
click at [305, 459] on input "Yes" at bounding box center [297, 476] width 34 height 34
checkbox input "true"
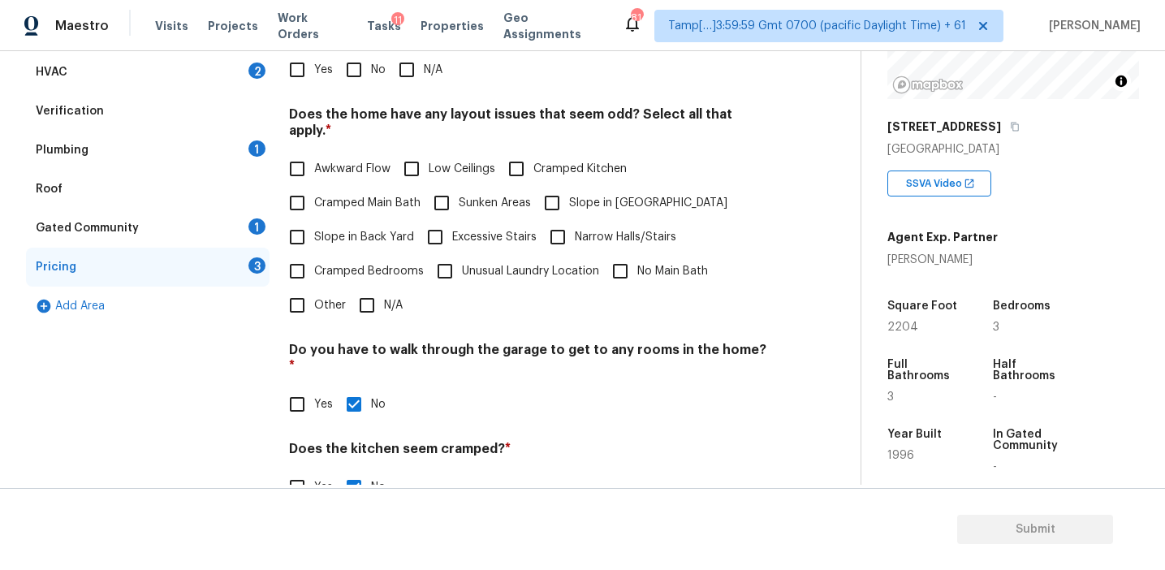
scroll to position [298, 0]
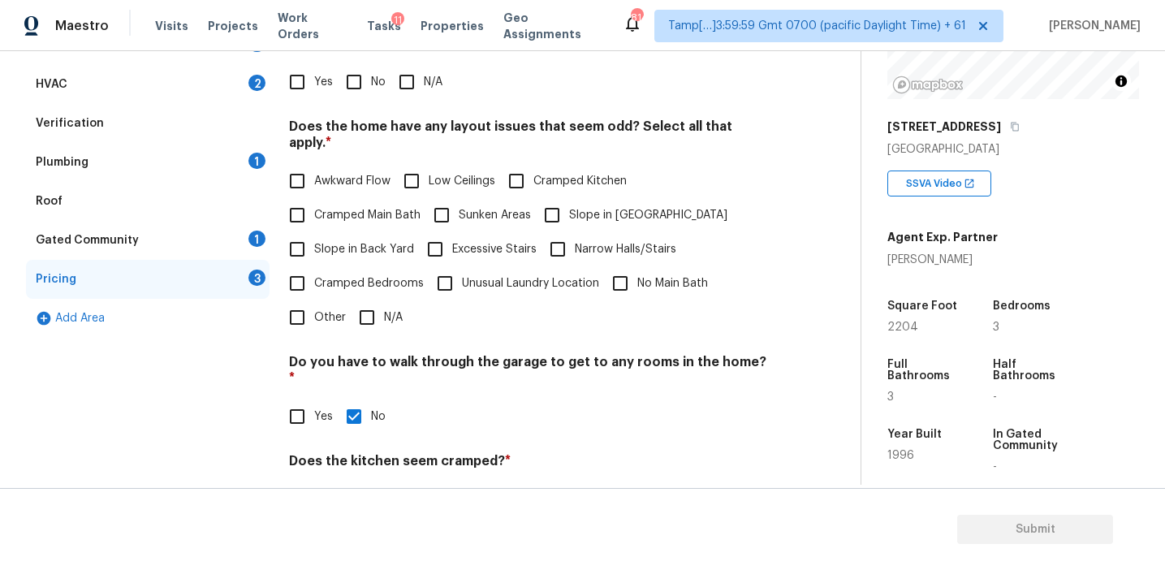
click at [367, 241] on span "Slope in Back Yard" at bounding box center [364, 249] width 100 height 17
click at [314, 232] on input "Slope in Back Yard" at bounding box center [297, 249] width 34 height 34
checkbox input "true"
click at [568, 207] on input "Slope in [GEOGRAPHIC_DATA]" at bounding box center [552, 217] width 34 height 34
checkbox input "true"
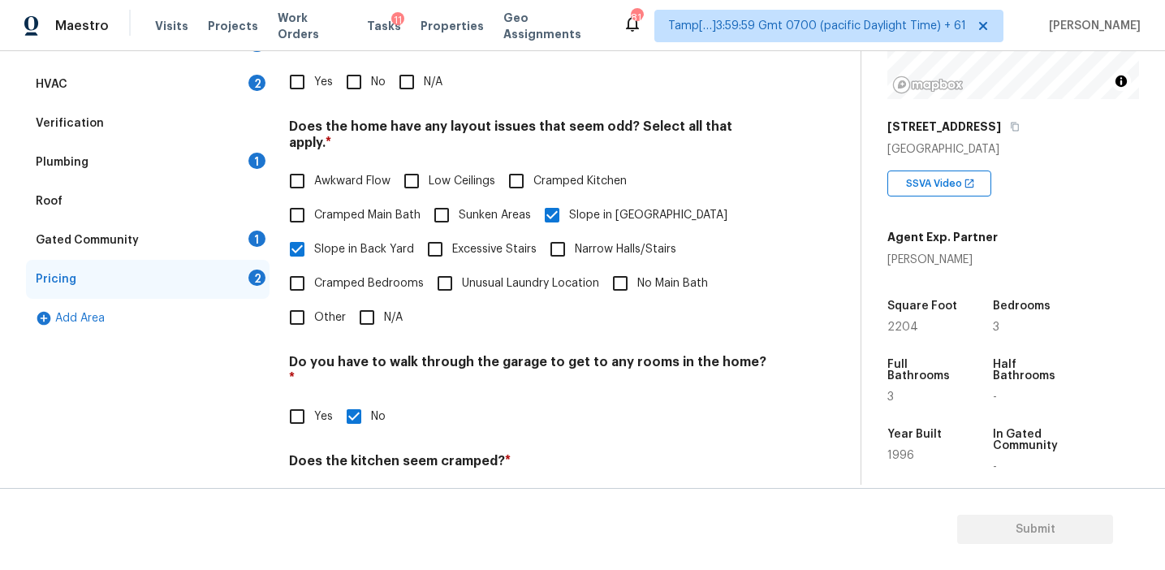
scroll to position [162, 0]
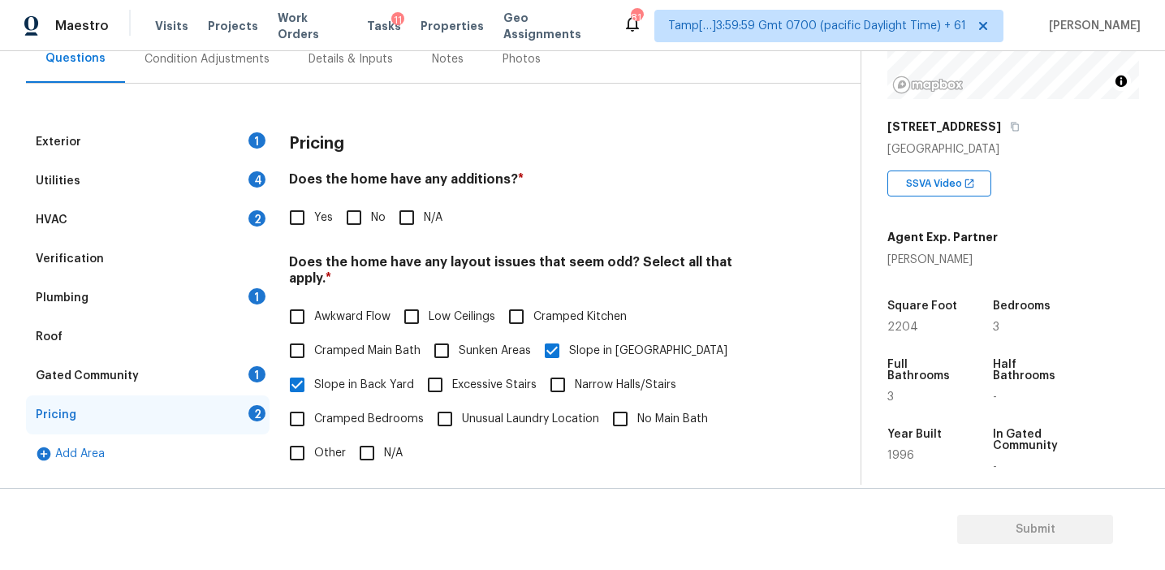
click at [359, 219] on input "No" at bounding box center [354, 218] width 34 height 34
checkbox input "true"
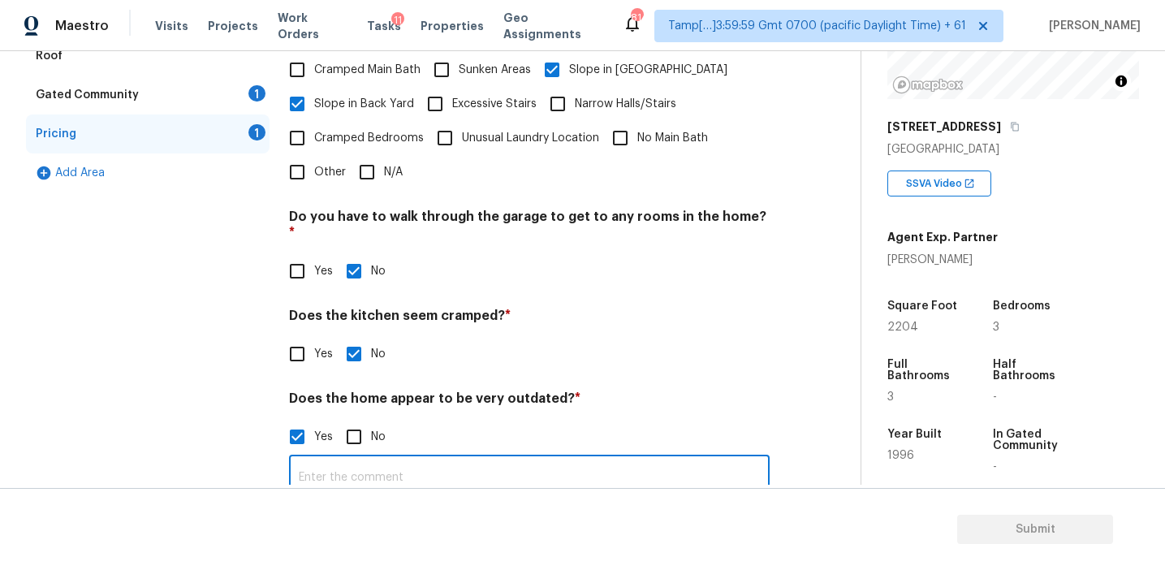
click at [338, 459] on input "text" at bounding box center [529, 478] width 481 height 38
type input "Home needs major over haul"
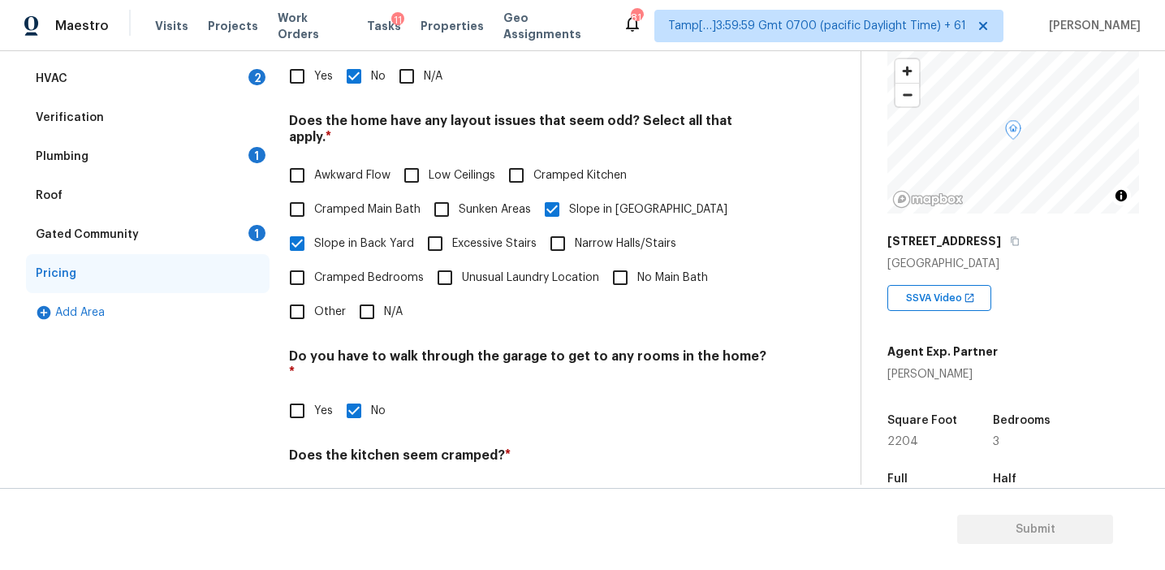
click at [239, 241] on div "Gated Community 1" at bounding box center [148, 234] width 244 height 39
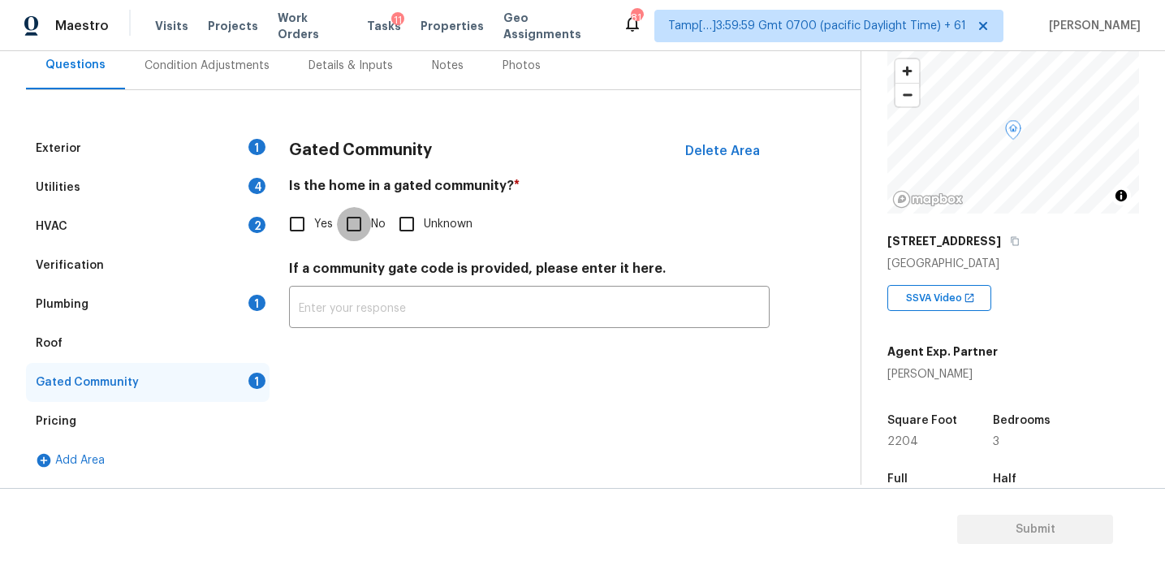
click at [362, 232] on input "No" at bounding box center [354, 224] width 34 height 34
checkbox input "true"
click at [185, 310] on div "Plumbing 1" at bounding box center [148, 304] width 244 height 39
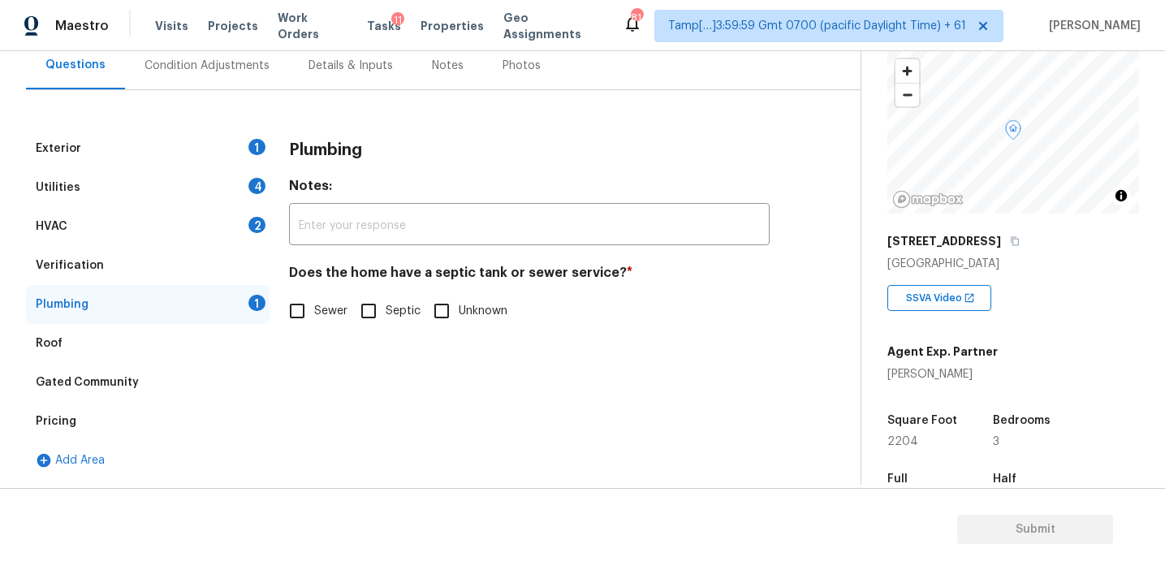
click at [316, 314] on span "Sewer" at bounding box center [330, 311] width 33 height 17
click at [314, 314] on input "Sewer" at bounding box center [297, 311] width 34 height 34
checkbox input "true"
click at [177, 274] on div "Verification" at bounding box center [148, 265] width 244 height 39
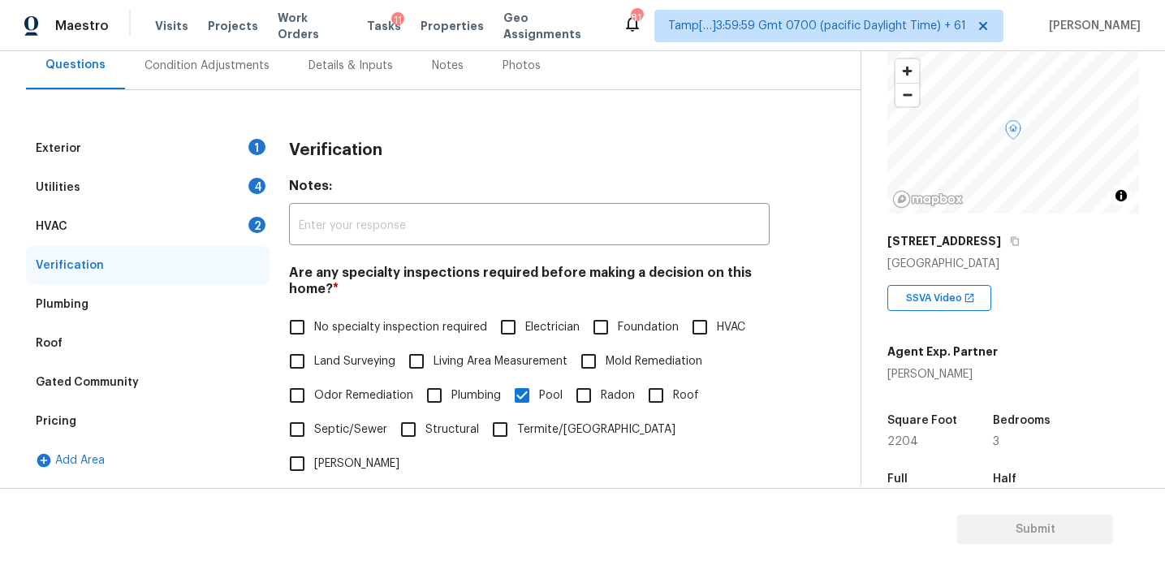
click at [188, 234] on div "HVAC 2" at bounding box center [148, 226] width 244 height 39
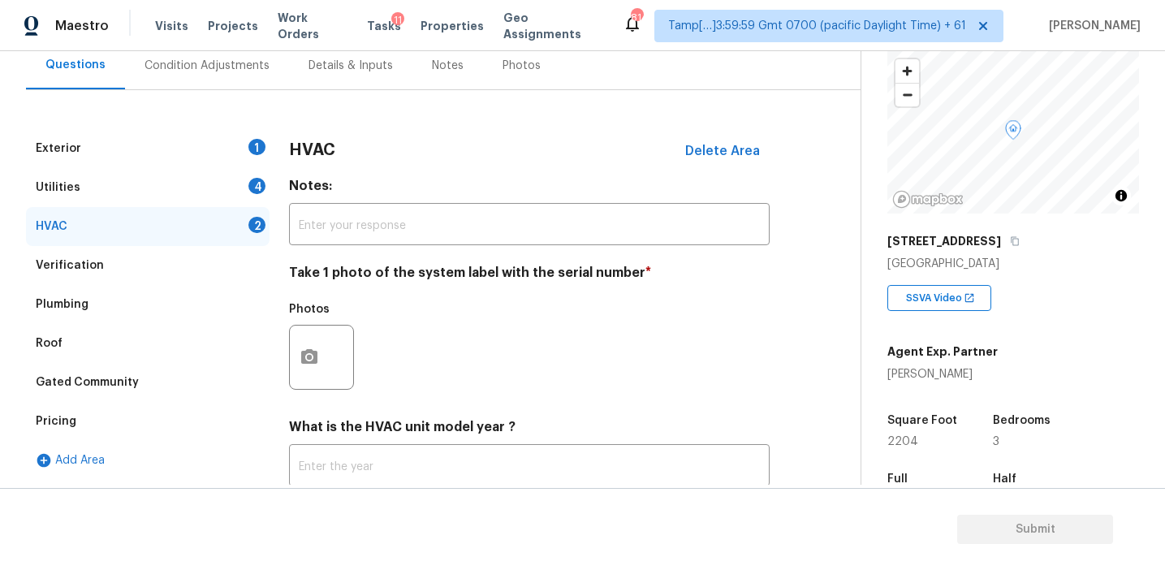
scroll to position [266, 0]
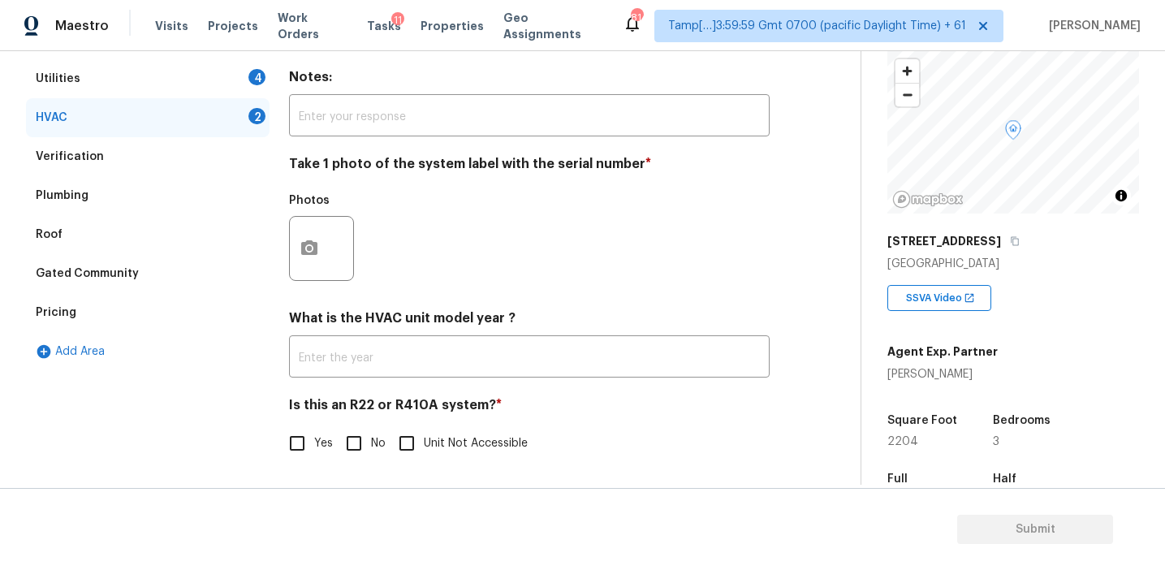
click at [356, 441] on input "No" at bounding box center [354, 443] width 34 height 34
checkbox input "true"
click at [304, 241] on icon "button" at bounding box center [309, 247] width 16 height 15
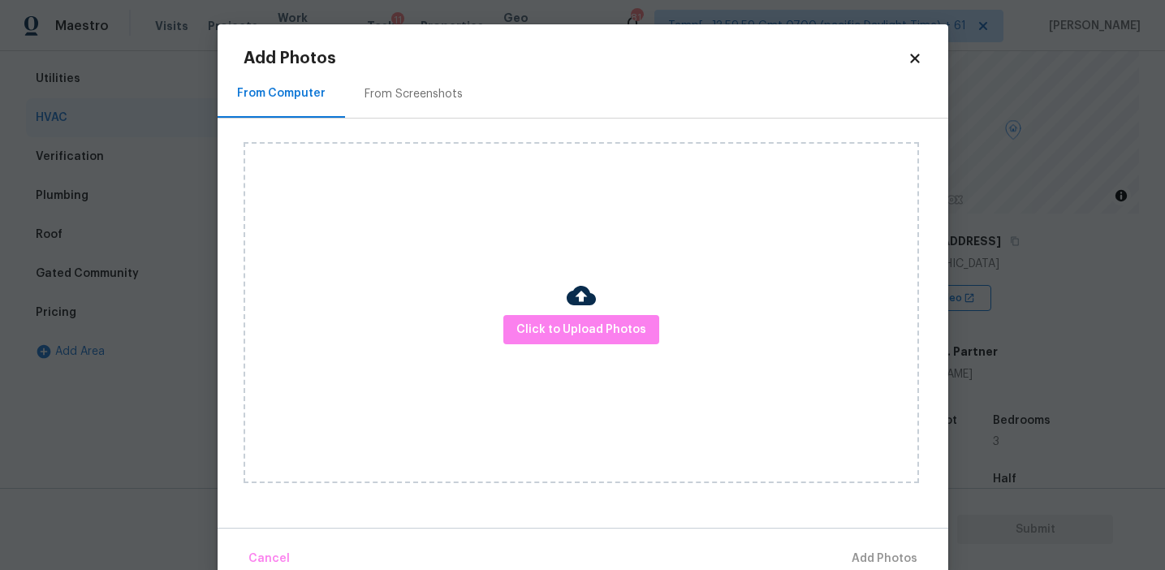
click at [380, 115] on div "From Screenshots" at bounding box center [413, 94] width 137 height 48
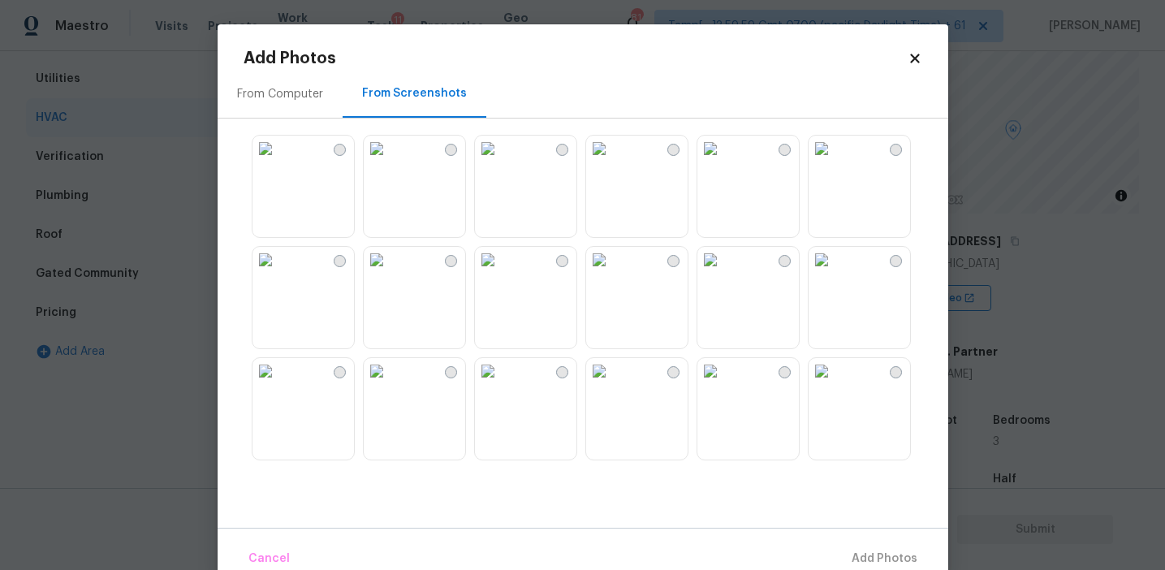
click at [612, 358] on img at bounding box center [599, 371] width 26 height 26
click at [856, 556] on span "Add 1 Photo(s)" at bounding box center [877, 559] width 80 height 20
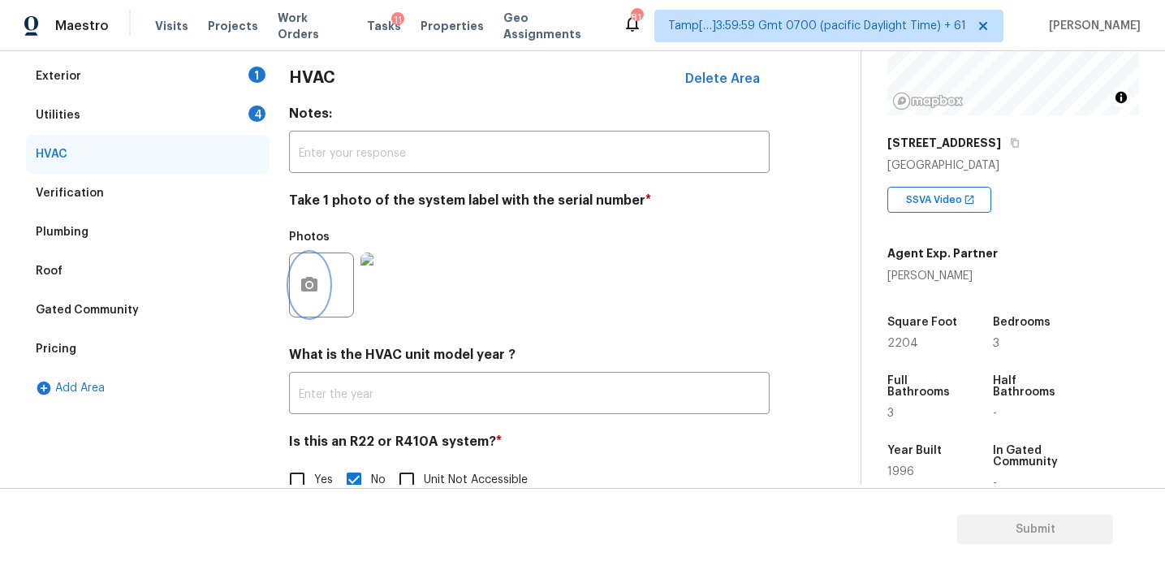
scroll to position [201, 0]
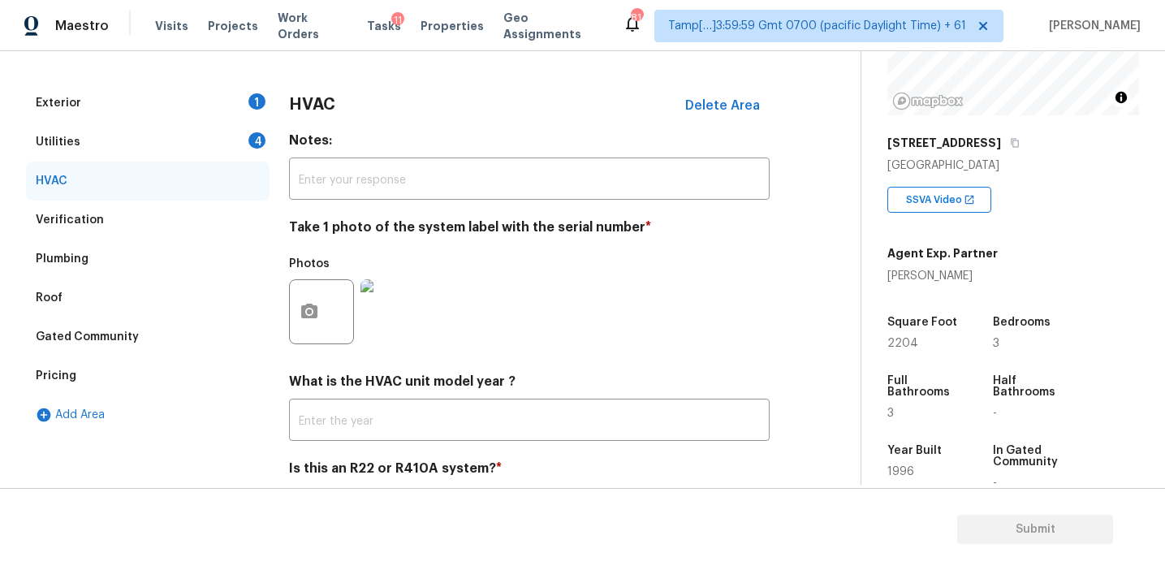
click at [227, 153] on div "Utilities 4" at bounding box center [148, 142] width 244 height 39
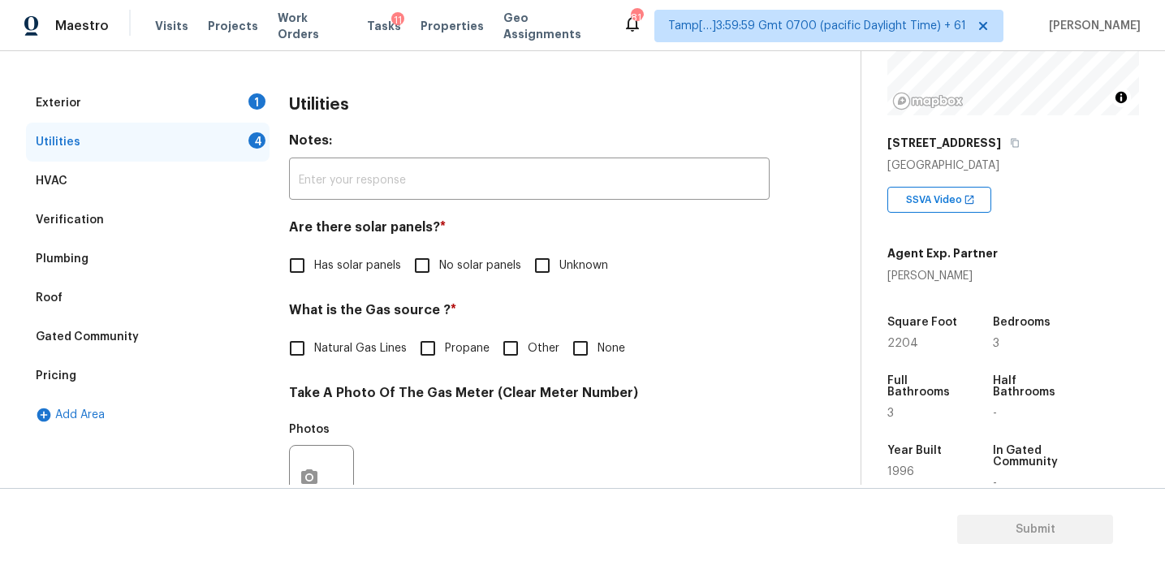
click at [435, 270] on input "No solar panels" at bounding box center [422, 265] width 34 height 34
checkbox input "true"
click at [361, 343] on span "Natural Gas Lines" at bounding box center [360, 348] width 93 height 17
click at [314, 343] on input "Natural Gas Lines" at bounding box center [297, 348] width 34 height 34
checkbox input "true"
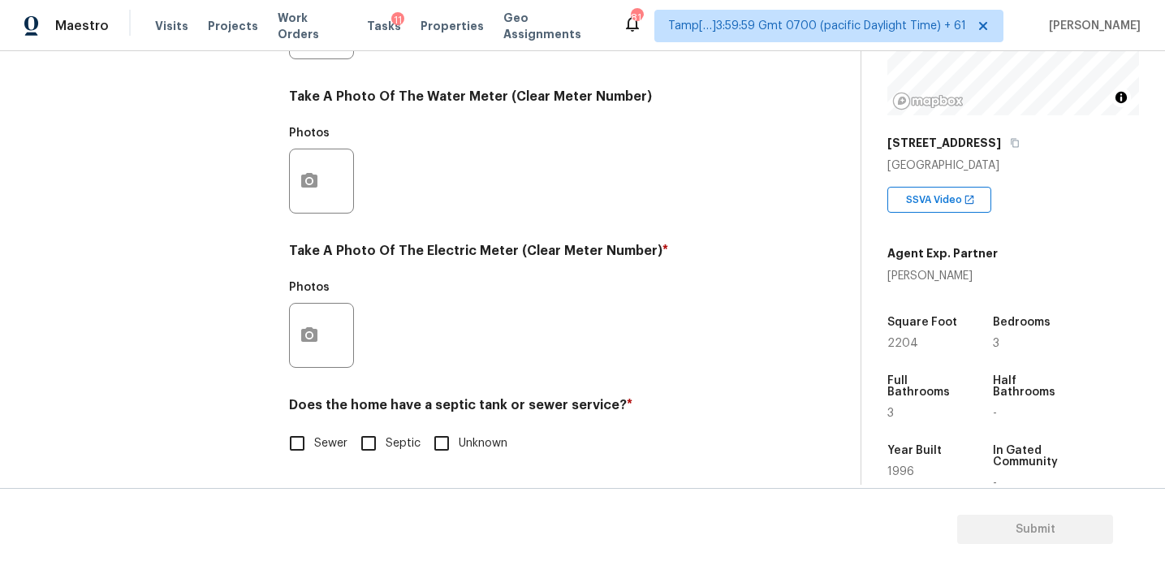
scroll to position [652, 0]
click at [308, 443] on input "Sewer" at bounding box center [297, 443] width 34 height 34
checkbox input "true"
click at [325, 340] on button "button" at bounding box center [309, 335] width 39 height 63
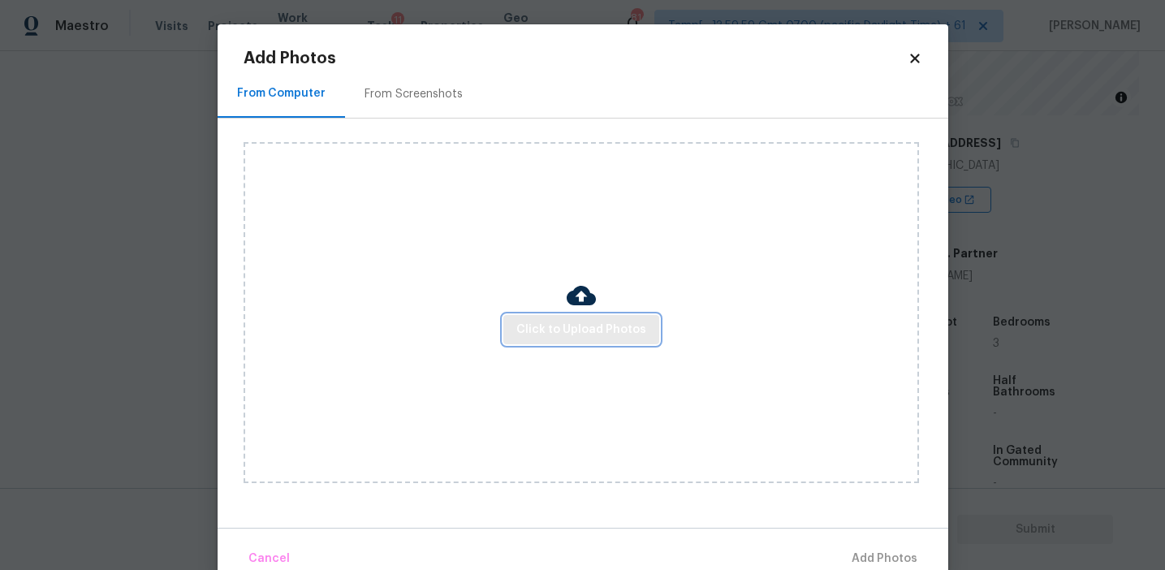
click at [576, 328] on span "Click to Upload Photos" at bounding box center [581, 330] width 130 height 20
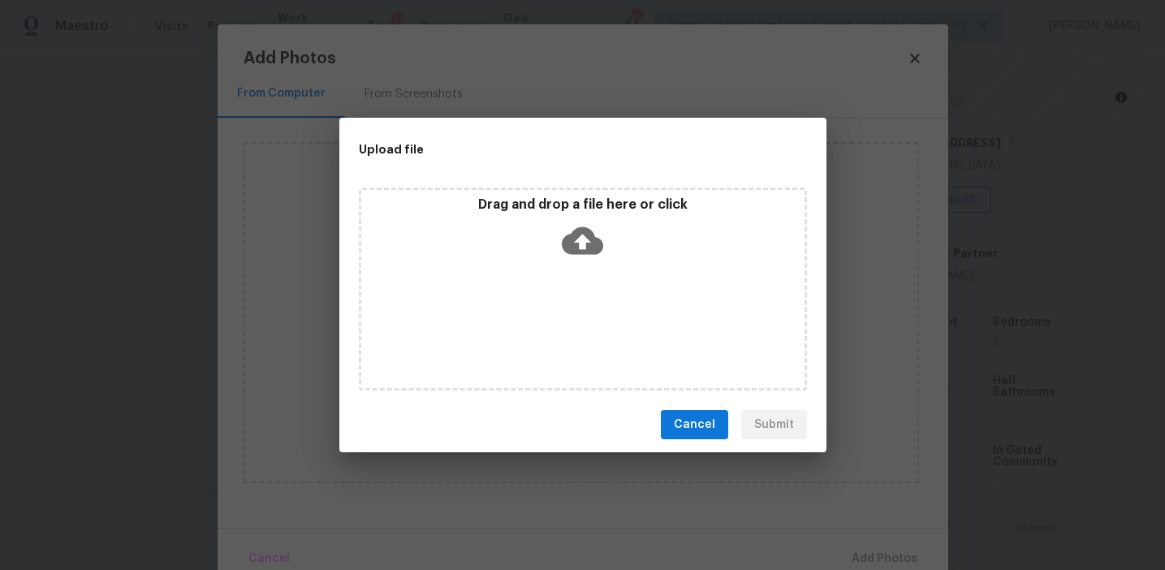
click at [559, 214] on div "Drag and drop a file here or click" at bounding box center [582, 232] width 443 height 70
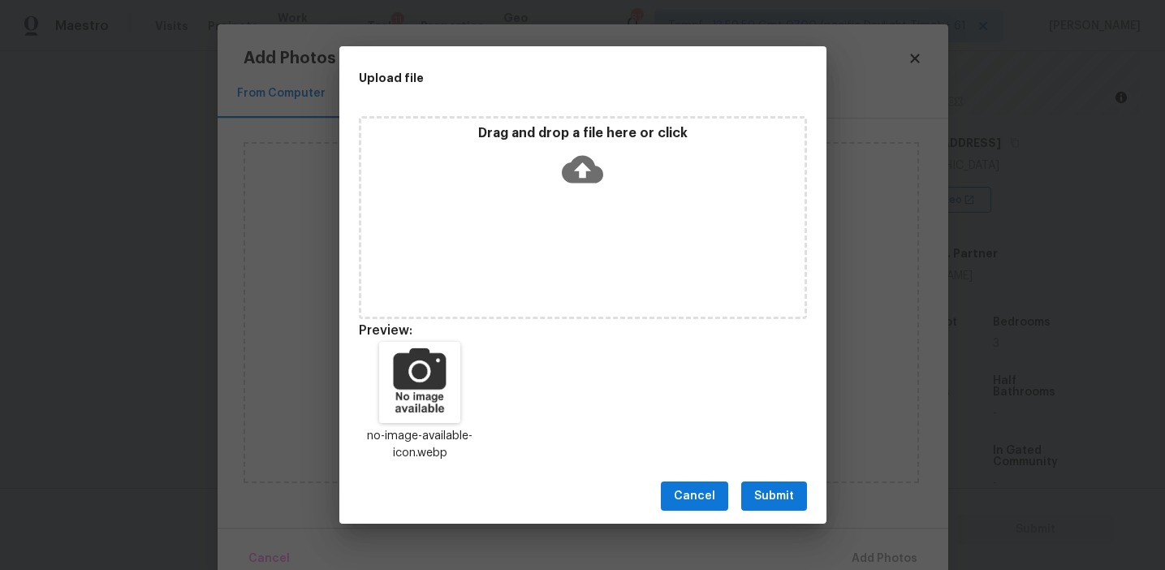
click at [773, 489] on span "Submit" at bounding box center [774, 496] width 40 height 20
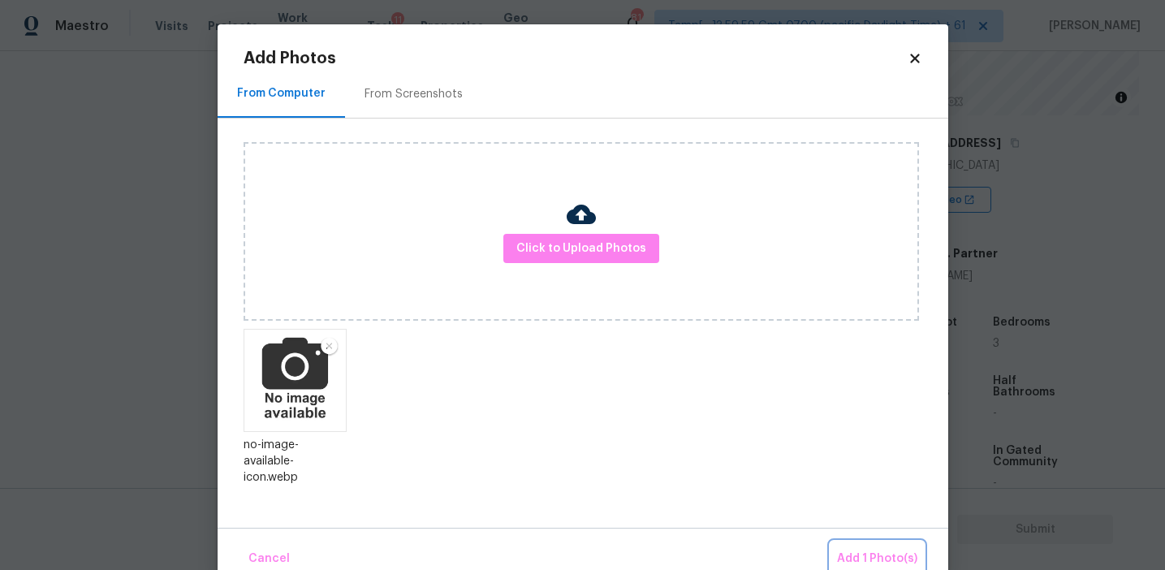
click at [862, 546] on button "Add 1 Photo(s)" at bounding box center [877, 559] width 93 height 35
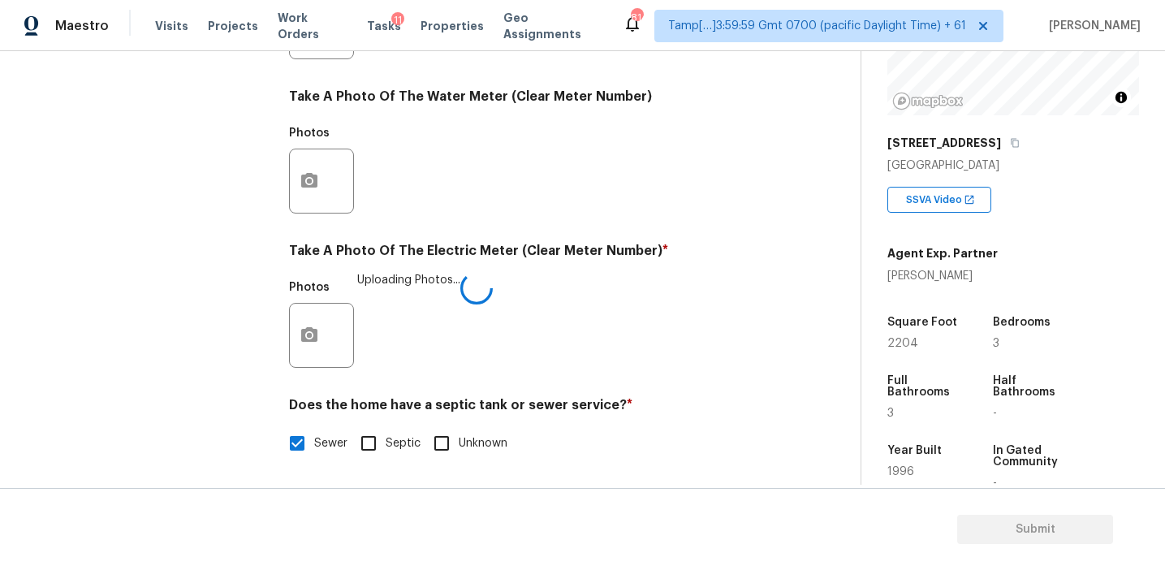
click at [649, 404] on h4 "Does the home have a septic tank or sewer service? *" at bounding box center [529, 408] width 481 height 23
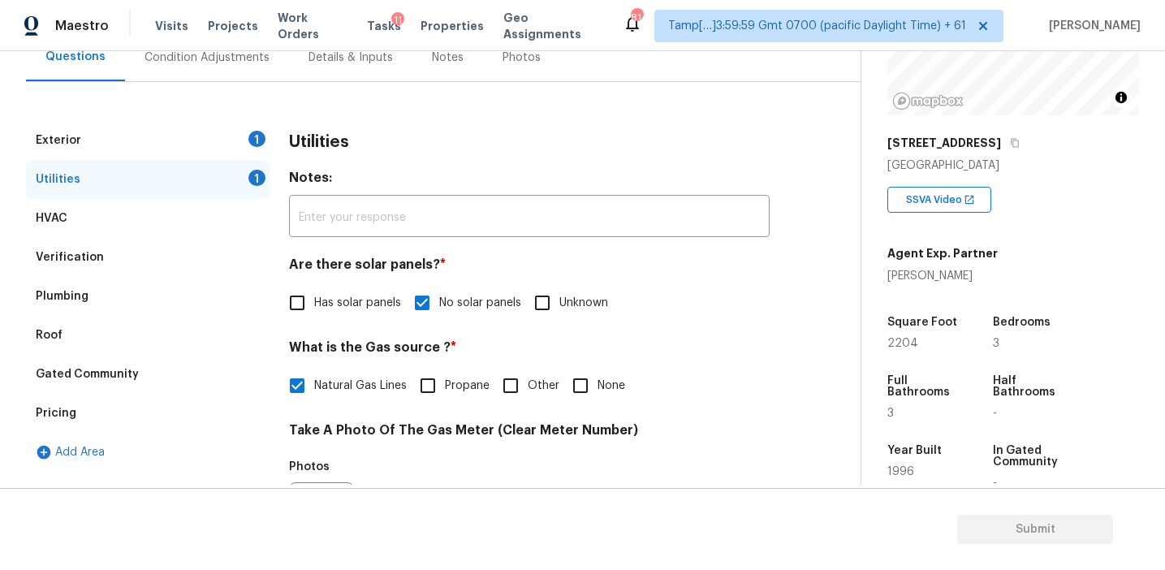
scroll to position [153, 0]
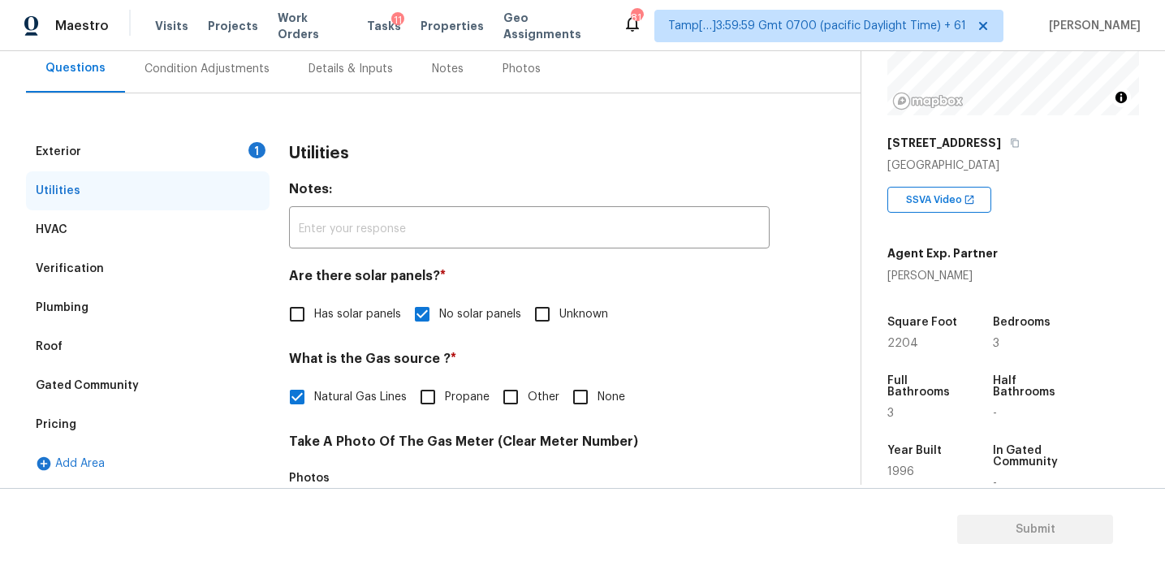
click at [236, 148] on div "Exterior 1" at bounding box center [148, 151] width 244 height 39
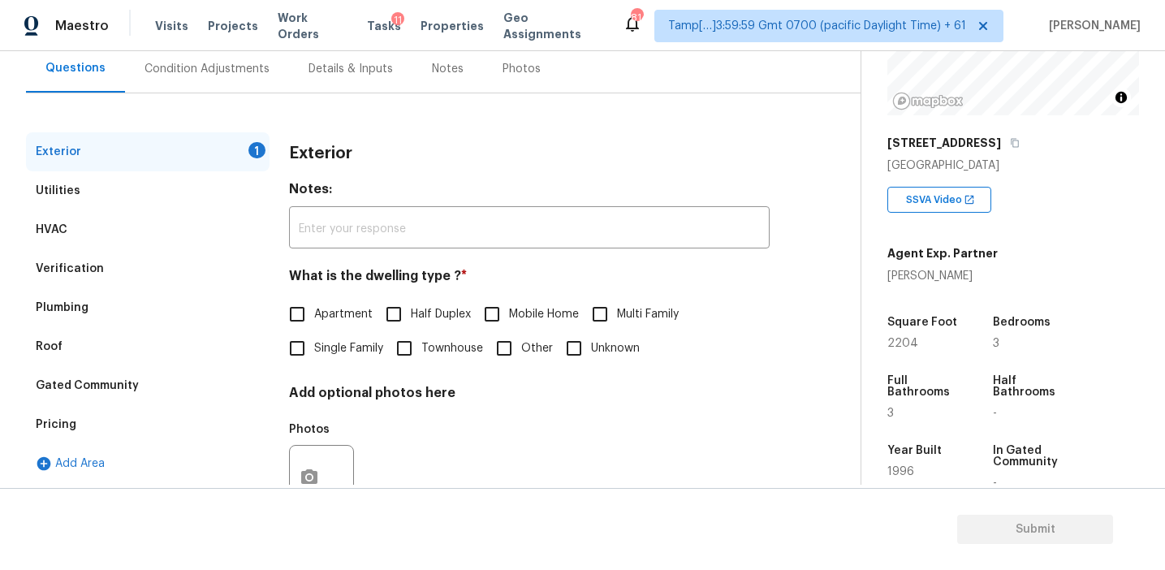
click at [296, 375] on div "Exterior Notes: ​ What is the dwelling type ? * Apartment Half Duplex Mobile Ho…" at bounding box center [529, 335] width 481 height 407
click at [305, 348] on input "Single Family" at bounding box center [297, 348] width 34 height 34
checkbox input "true"
click at [249, 71] on div "Condition Adjustments" at bounding box center [207, 69] width 125 height 16
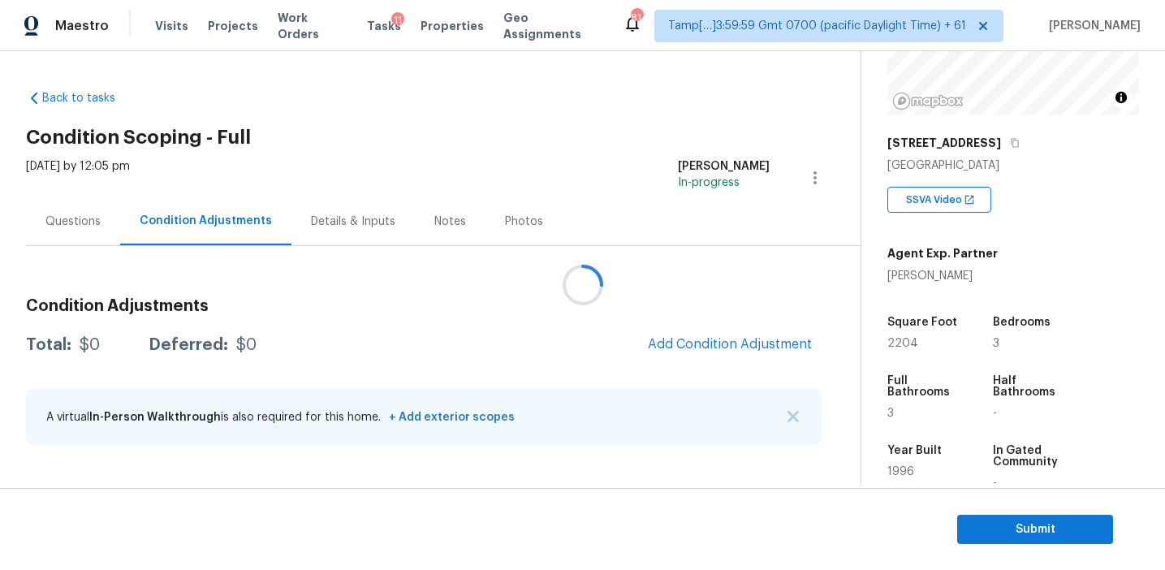
click at [450, 317] on div at bounding box center [582, 285] width 1165 height 570
click at [686, 345] on div at bounding box center [582, 285] width 1165 height 570
click at [686, 345] on span "Add Condition Adjustment" at bounding box center [730, 344] width 164 height 15
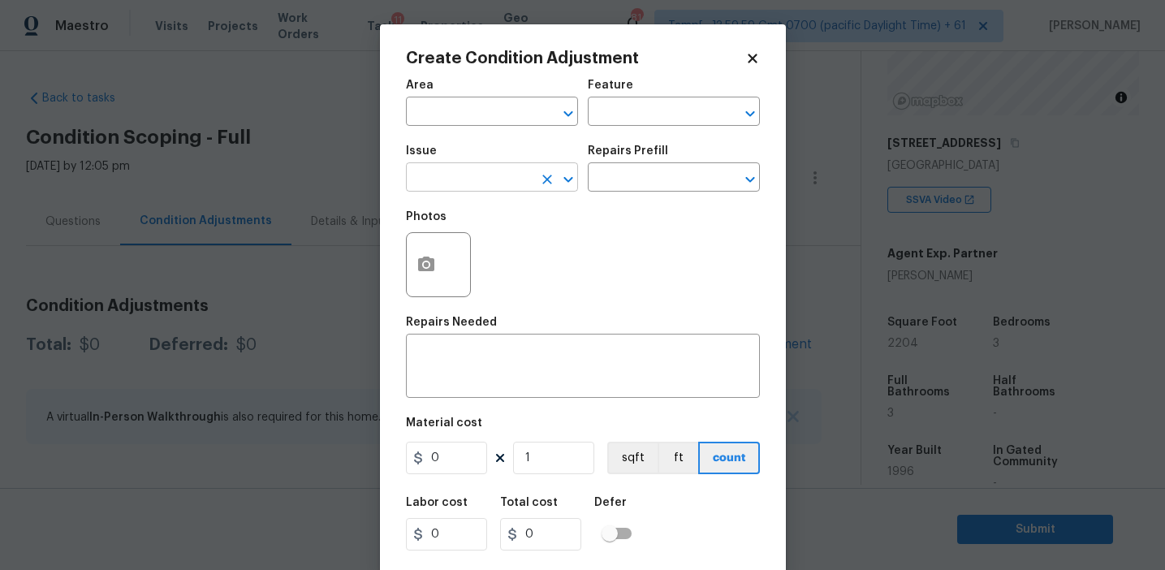
click at [430, 183] on input "text" at bounding box center [469, 178] width 127 height 25
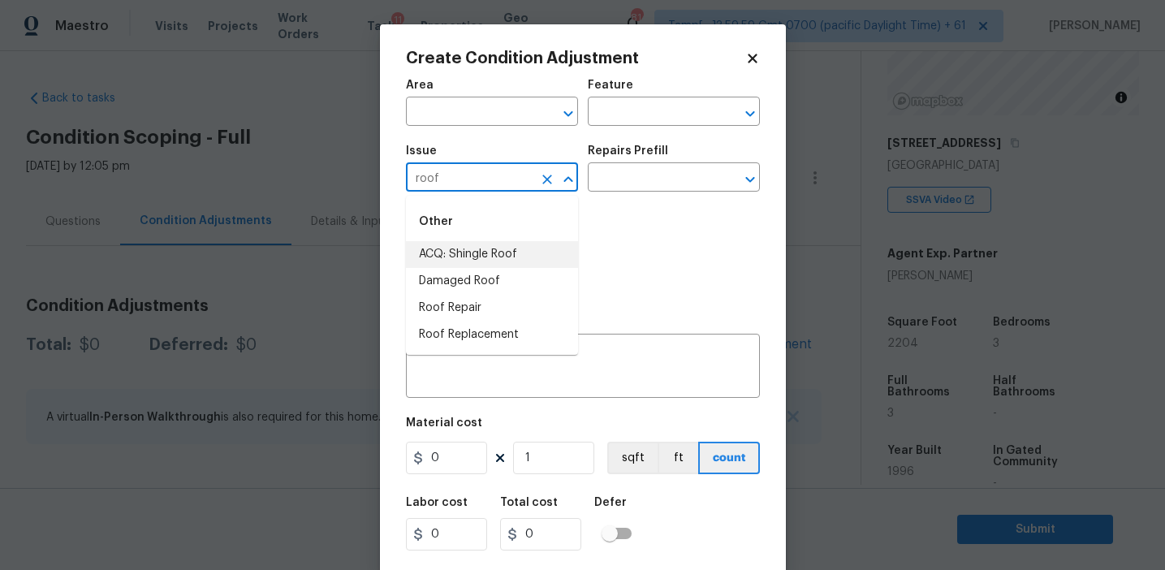
click at [457, 253] on li "ACQ: Shingle Roof" at bounding box center [492, 254] width 172 height 27
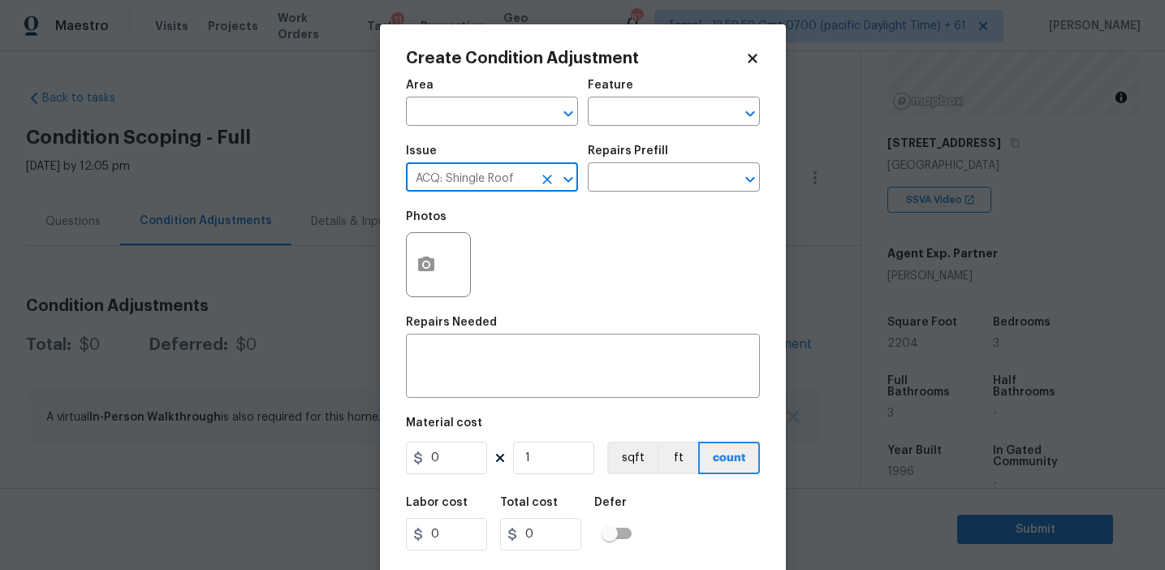
type input "ACQ: Shingle Roof"
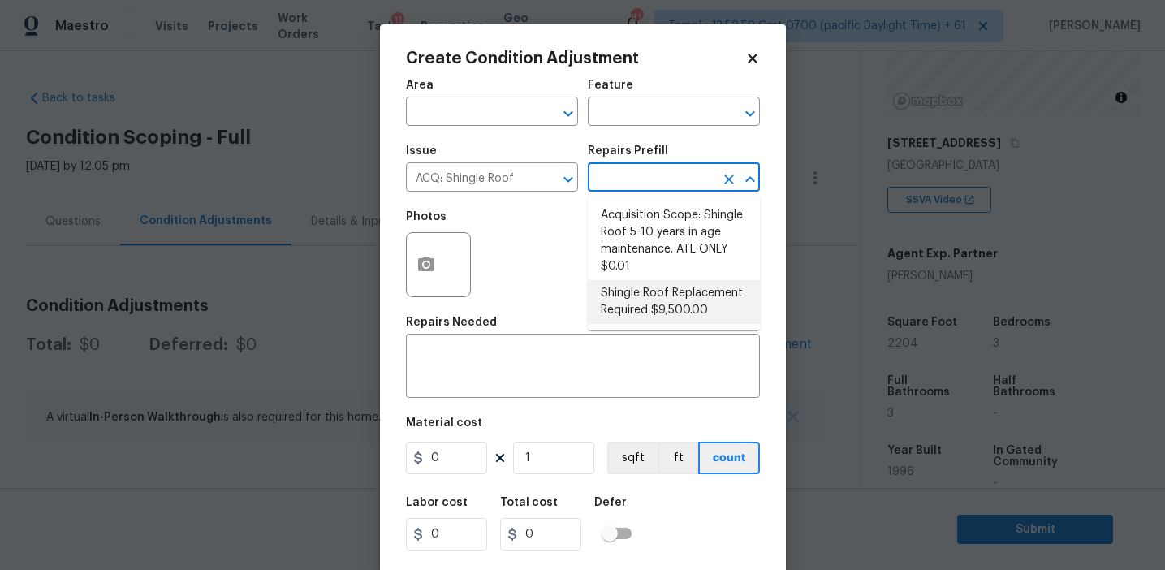
click at [697, 314] on li "Shingle Roof Replacement Required $9,500.00" at bounding box center [674, 302] width 172 height 44
type input "Acquisition"
type textarea "Acquisition Scope: Shingle Roof Replacement required."
type input "9500"
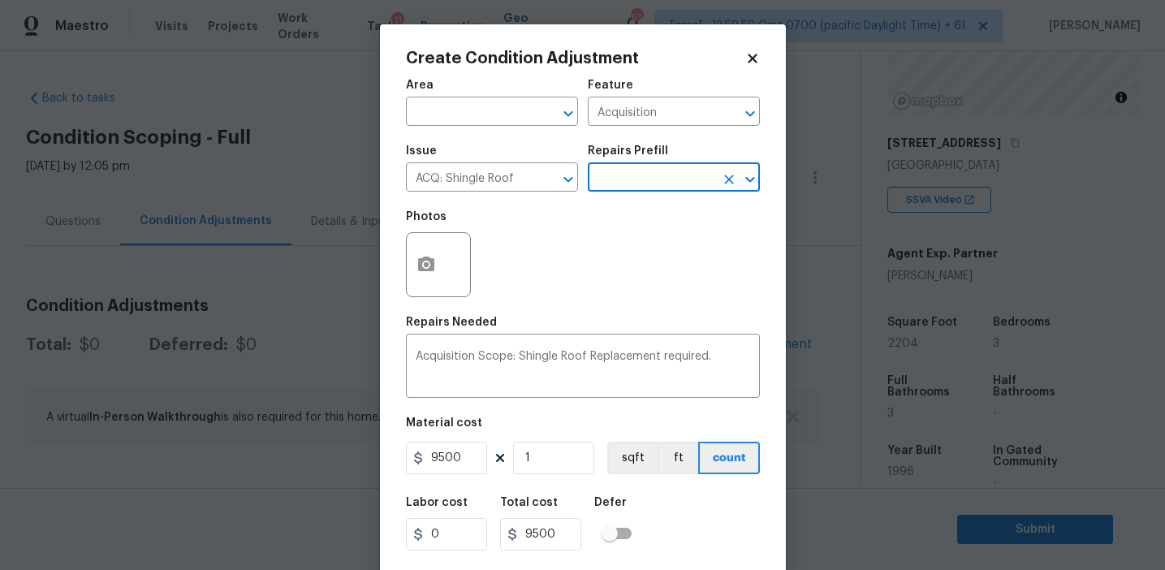
scroll to position [37, 0]
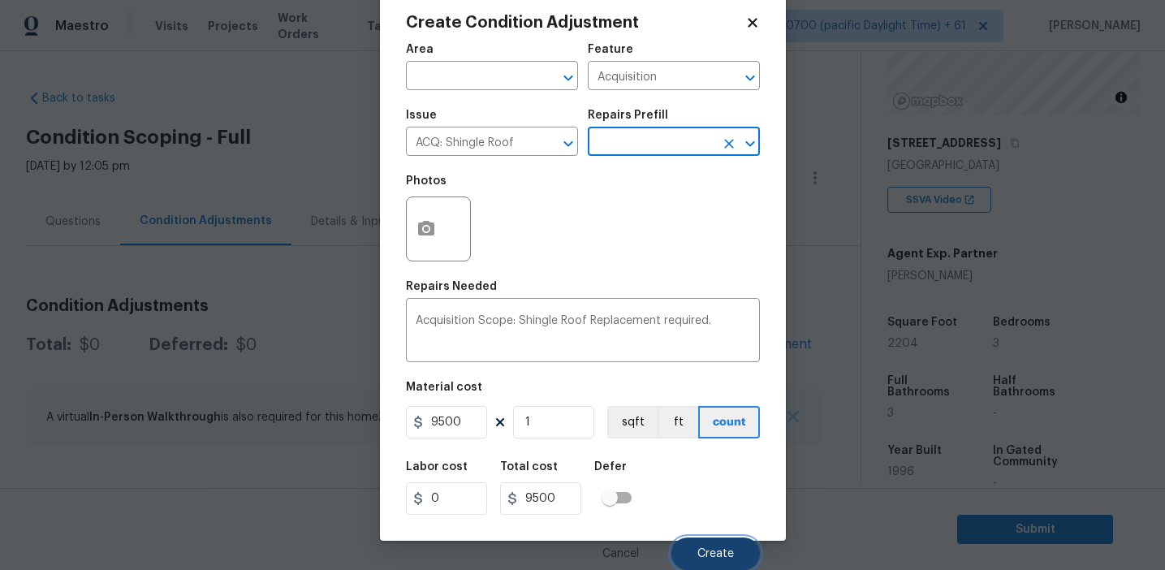
click at [711, 552] on span "Create" at bounding box center [715, 554] width 37 height 12
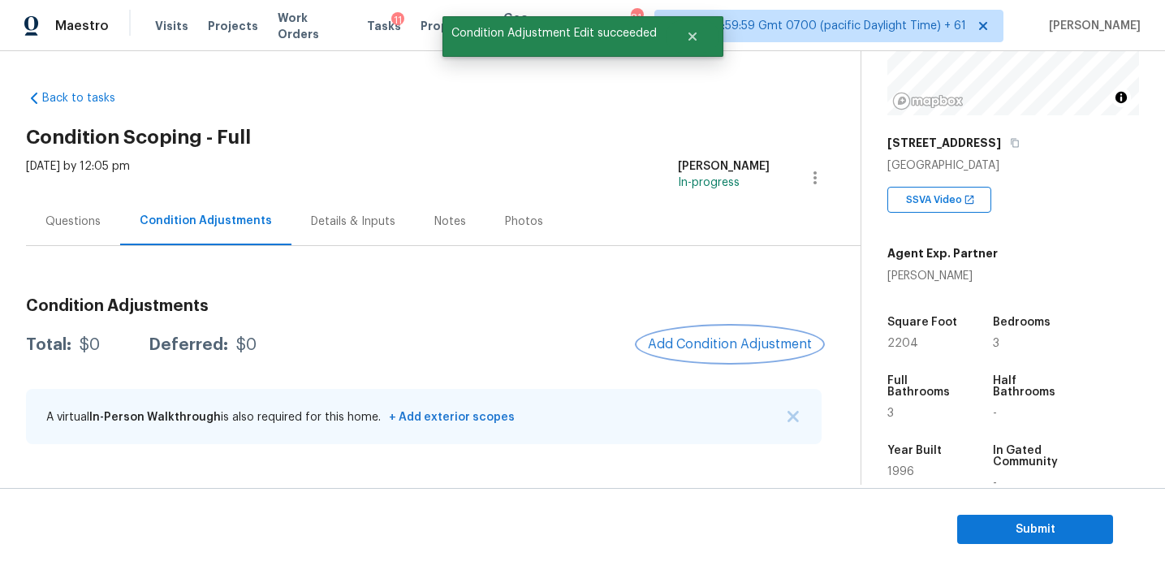
scroll to position [0, 0]
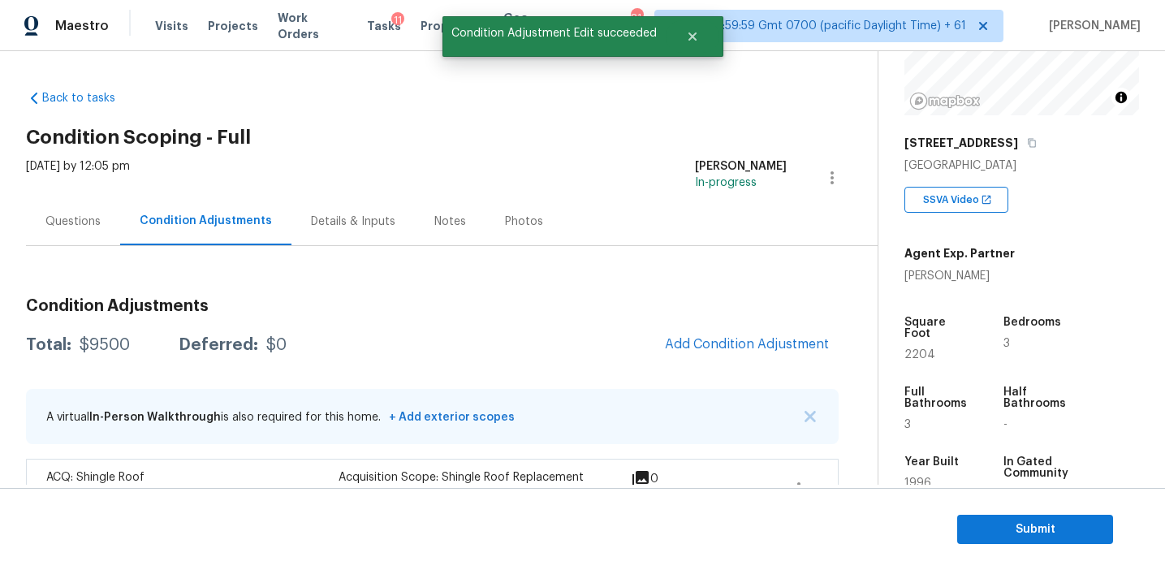
click at [711, 552] on section "Submit" at bounding box center [582, 529] width 1165 height 83
click at [704, 348] on span "Add Condition Adjustment" at bounding box center [747, 344] width 164 height 15
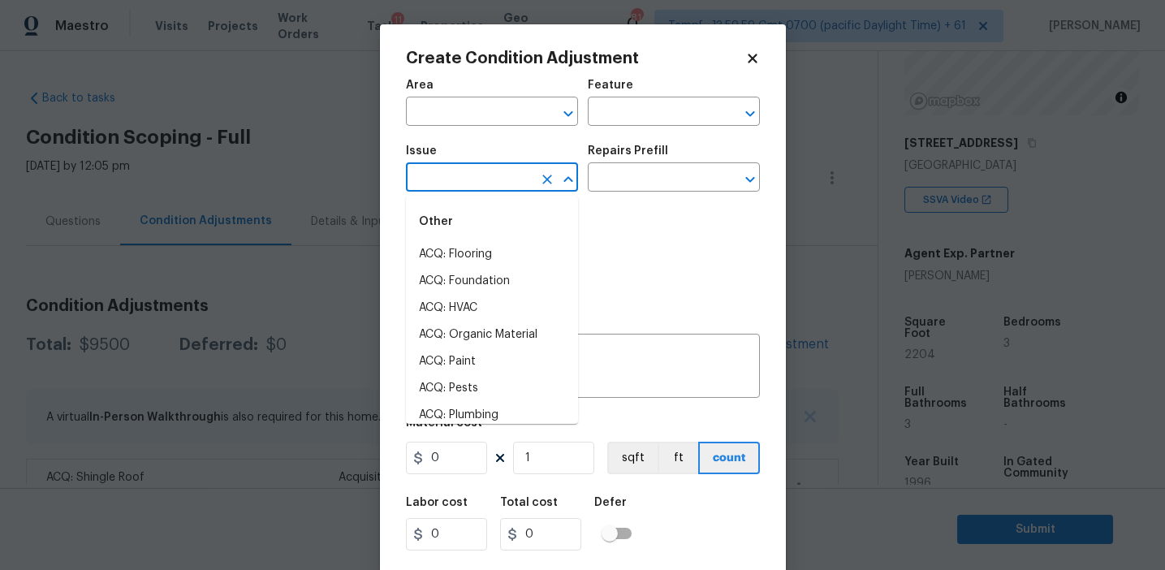
click at [493, 192] on input "text" at bounding box center [469, 178] width 127 height 25
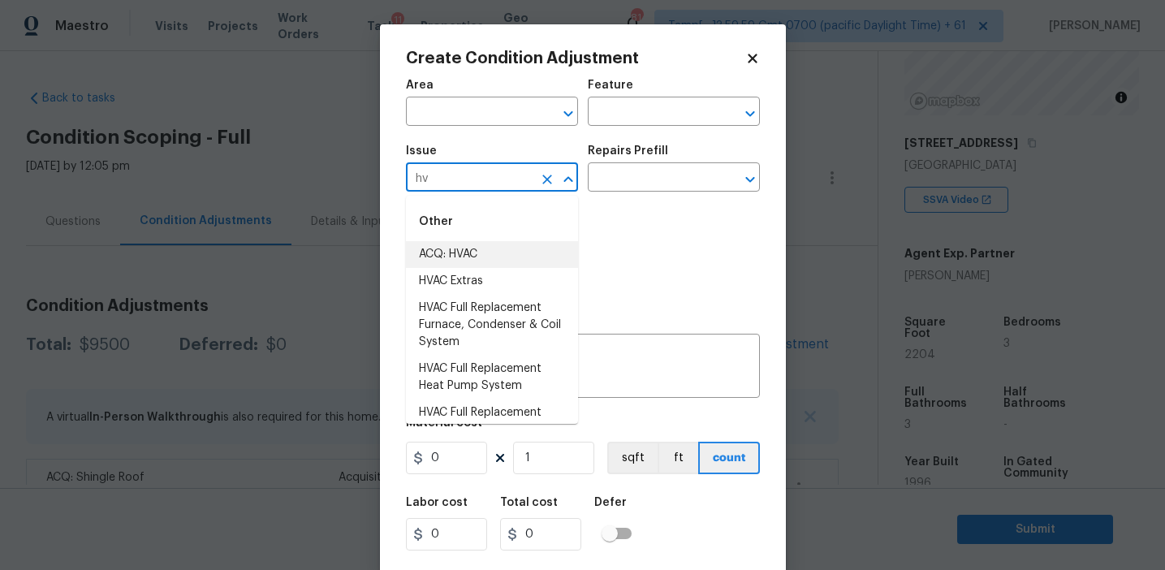
click at [533, 252] on li "ACQ: HVAC" at bounding box center [492, 254] width 172 height 27
type input "ACQ: HVAC"
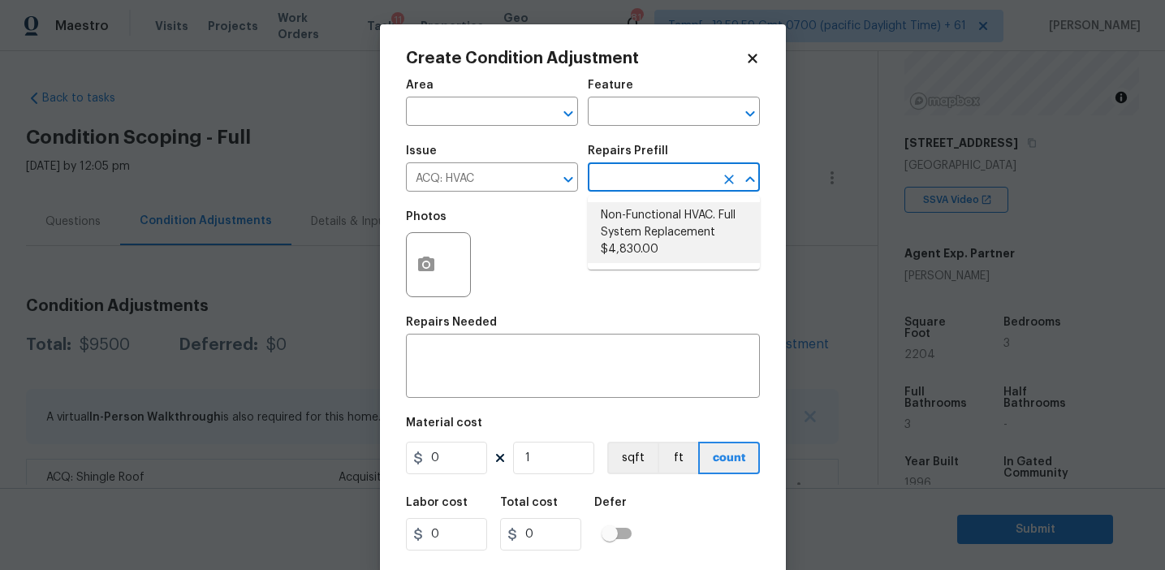
click at [639, 224] on li "Non-Functional HVAC. Full System Replacement $4,830.00" at bounding box center [674, 232] width 172 height 61
type input "Acquisition"
type textarea "Acquisition Scope: Full System Replacement"
type input "4830"
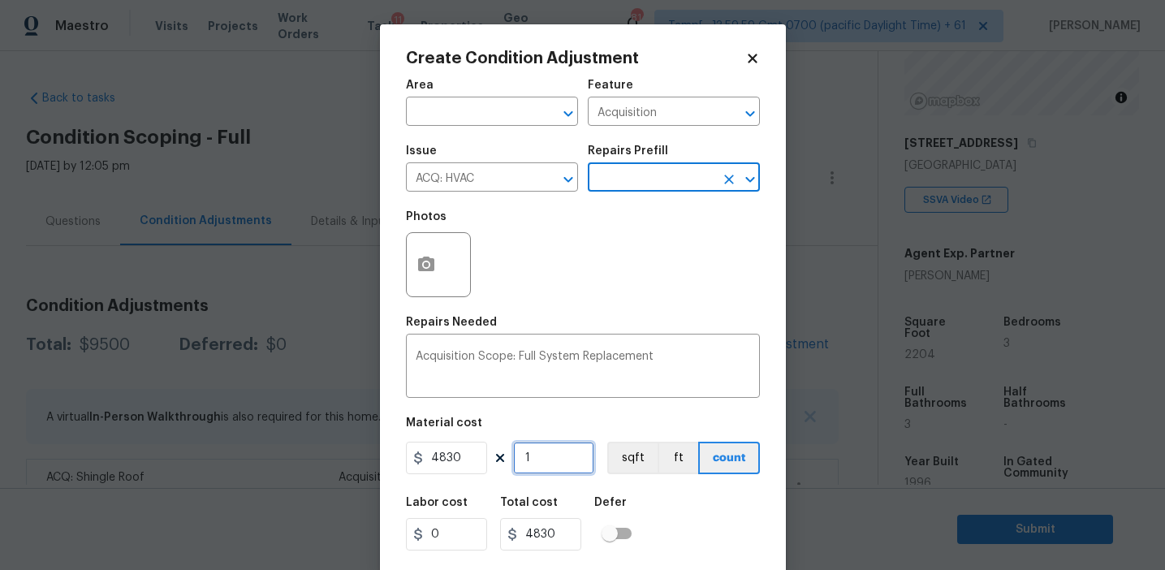
click at [560, 449] on input "1" at bounding box center [553, 458] width 81 height 32
type input "0"
type input "2"
type input "9660"
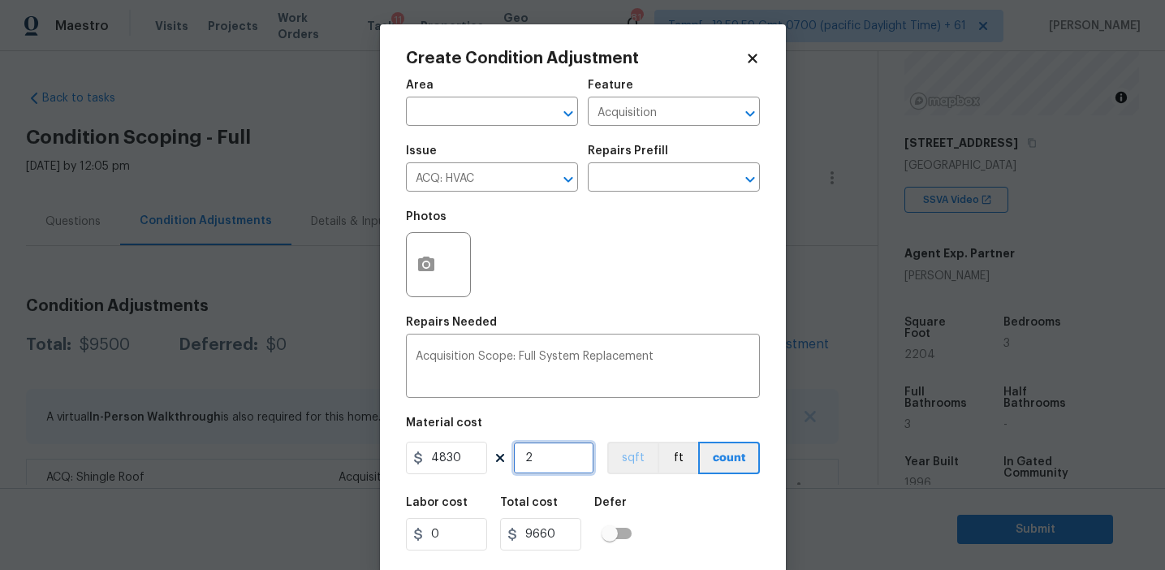
type input "2"
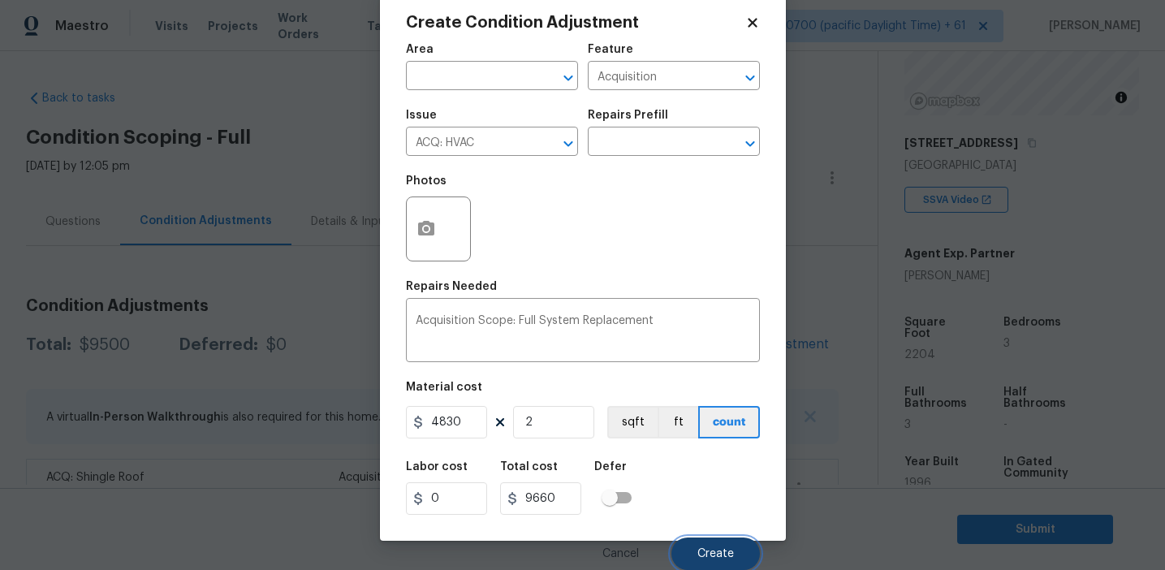
click at [706, 551] on span "Create" at bounding box center [715, 554] width 37 height 12
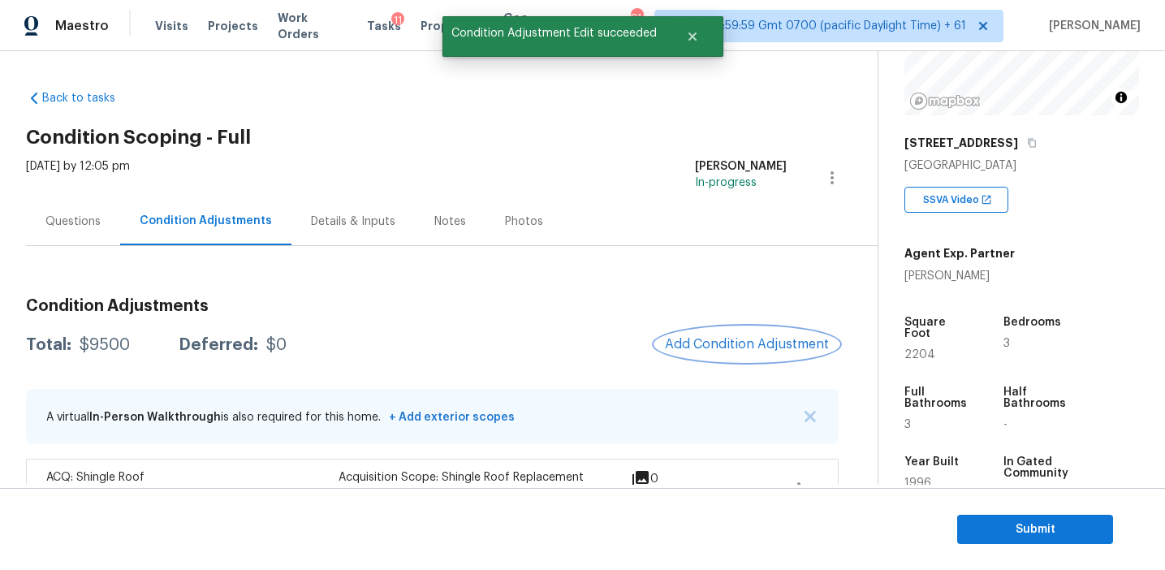
scroll to position [0, 0]
click at [627, 294] on div "Condition Adjustments Total: $19160 Deferred: $0 Add Condition Adjustment A vir…" at bounding box center [432, 436] width 813 height 303
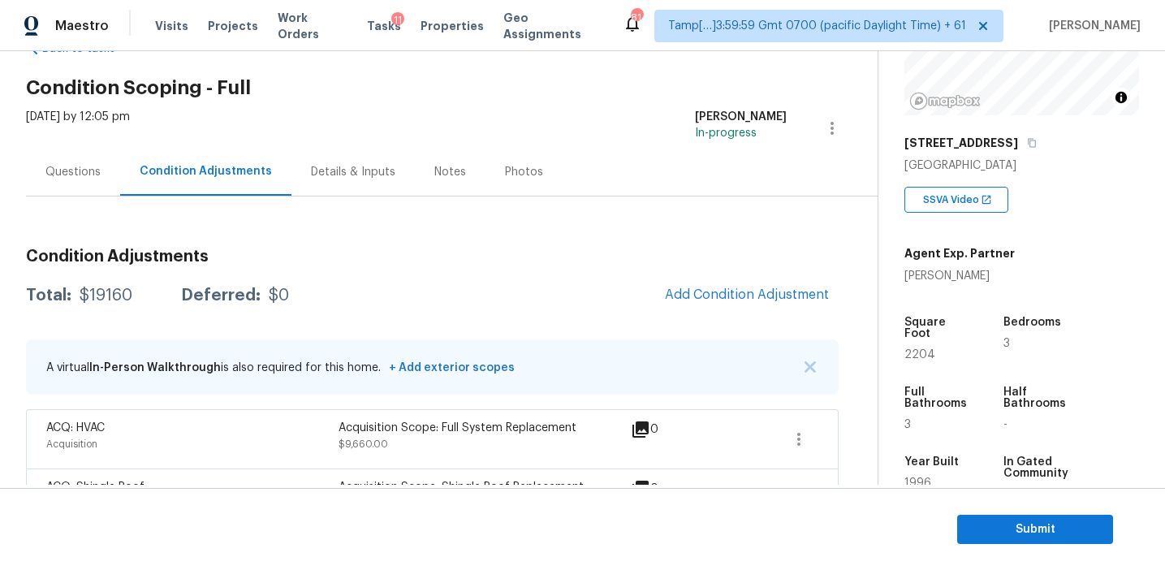
scroll to position [108, 0]
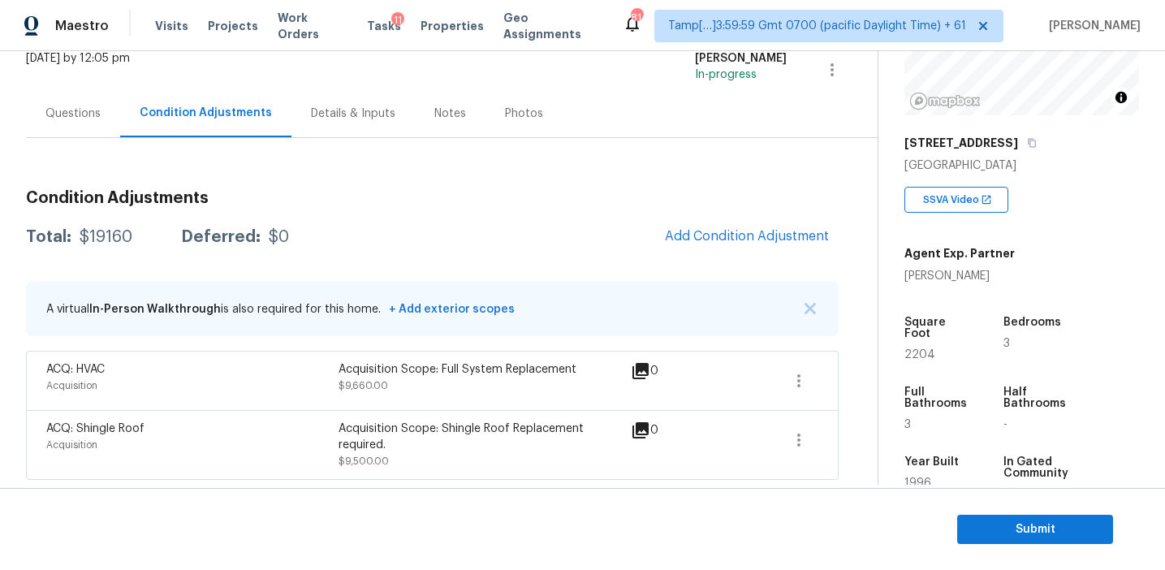
click at [625, 251] on div "Total: $19160 Deferred: $0 Add Condition Adjustment" at bounding box center [432, 237] width 813 height 36
click at [716, 243] on span "Add Condition Adjustment" at bounding box center [747, 236] width 164 height 15
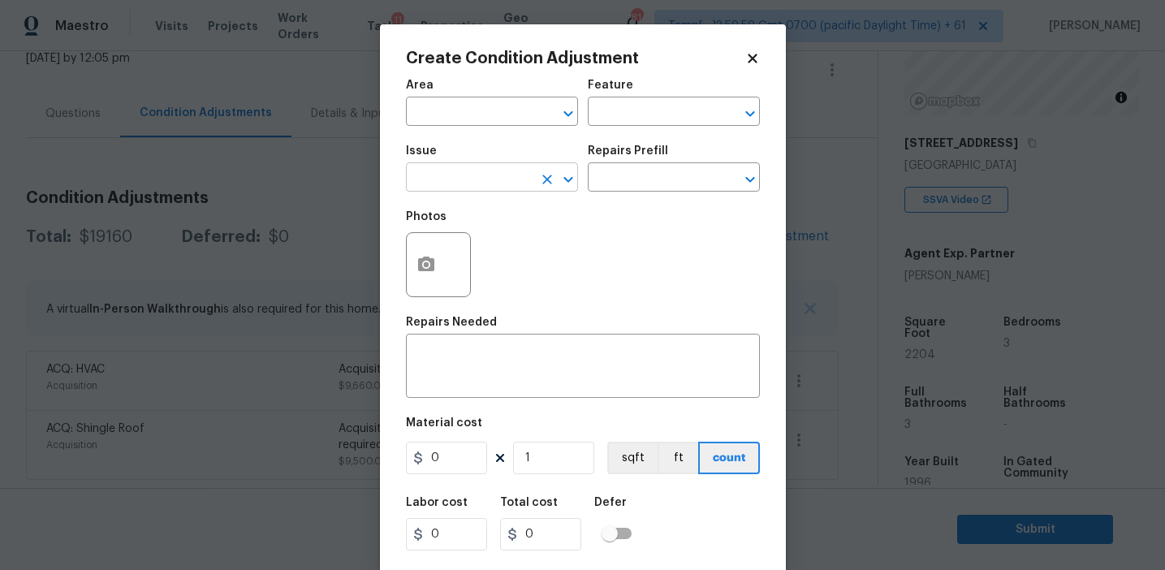
click at [481, 188] on input "text" at bounding box center [469, 178] width 127 height 25
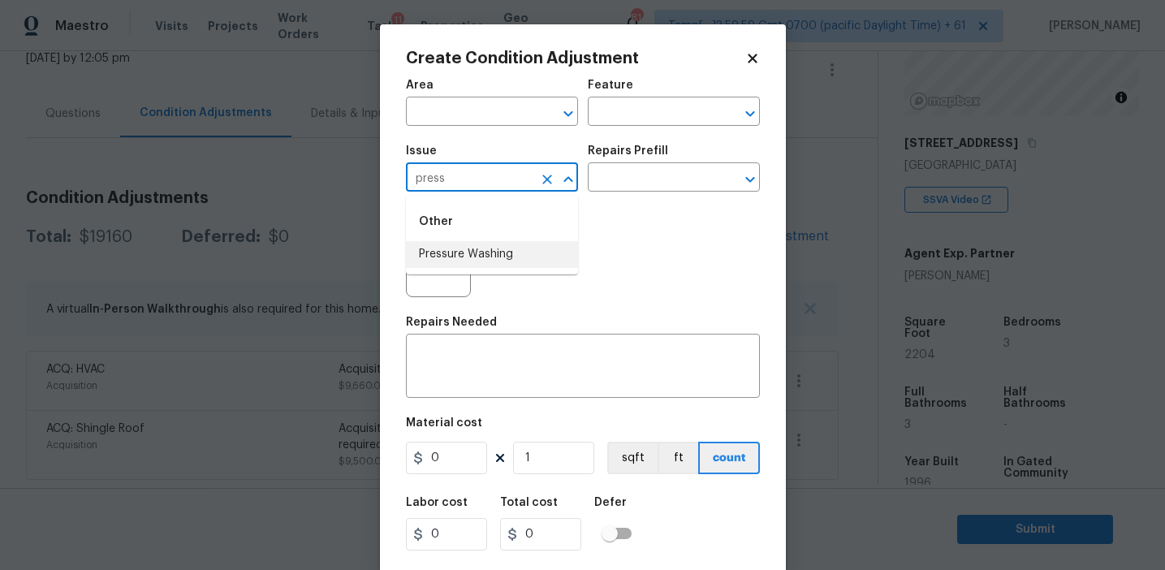
click at [490, 250] on li "Pressure Washing" at bounding box center [492, 254] width 172 height 27
type input "Pressure Washing"
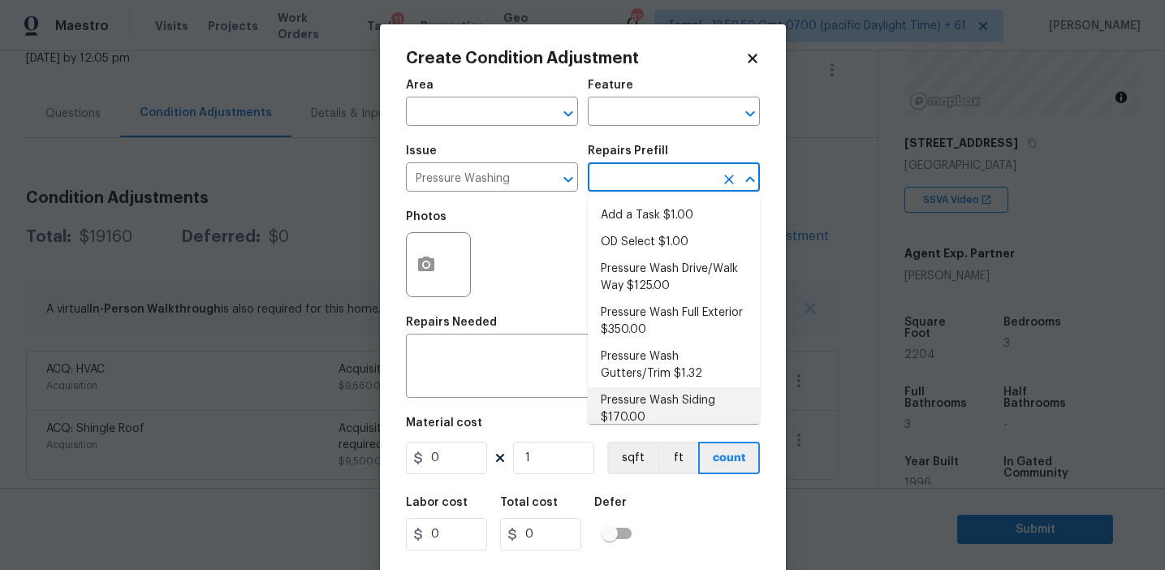
scroll to position [14, 0]
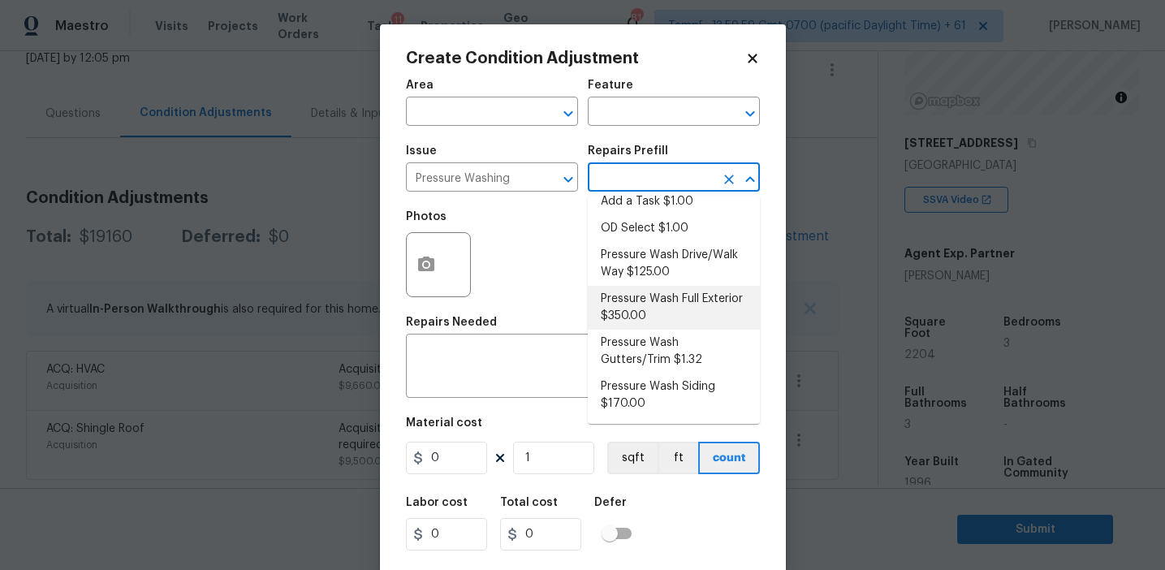
click at [636, 294] on li "Pressure Wash Full Exterior $350.00" at bounding box center [674, 308] width 172 height 44
type input "Siding"
type textarea "Pressure wash the House, Flatwork, Deck and Garage interior."
type input "350"
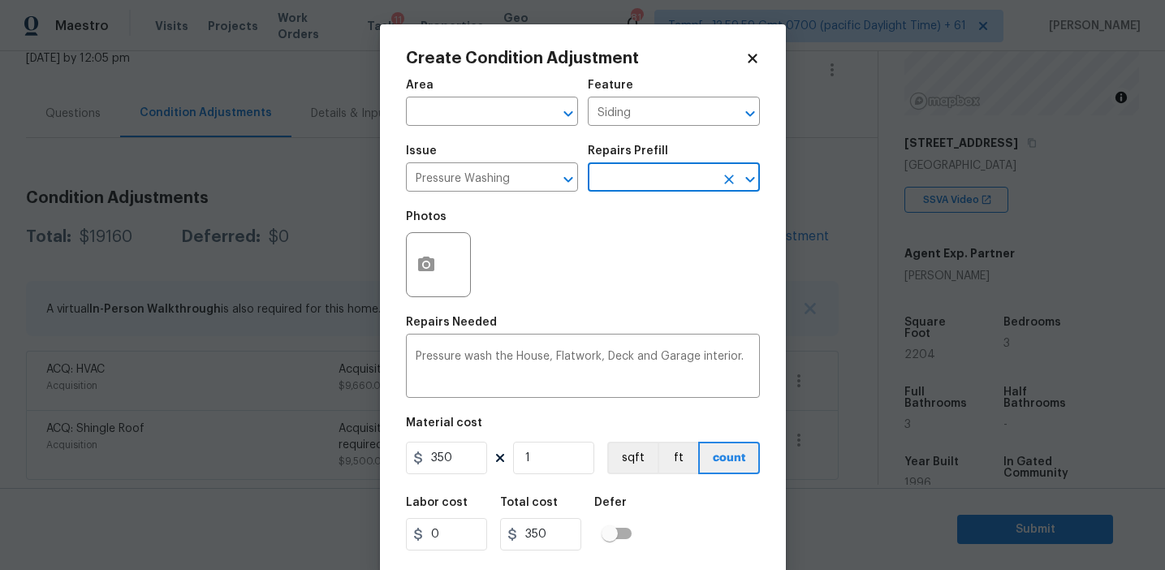
scroll to position [37, 0]
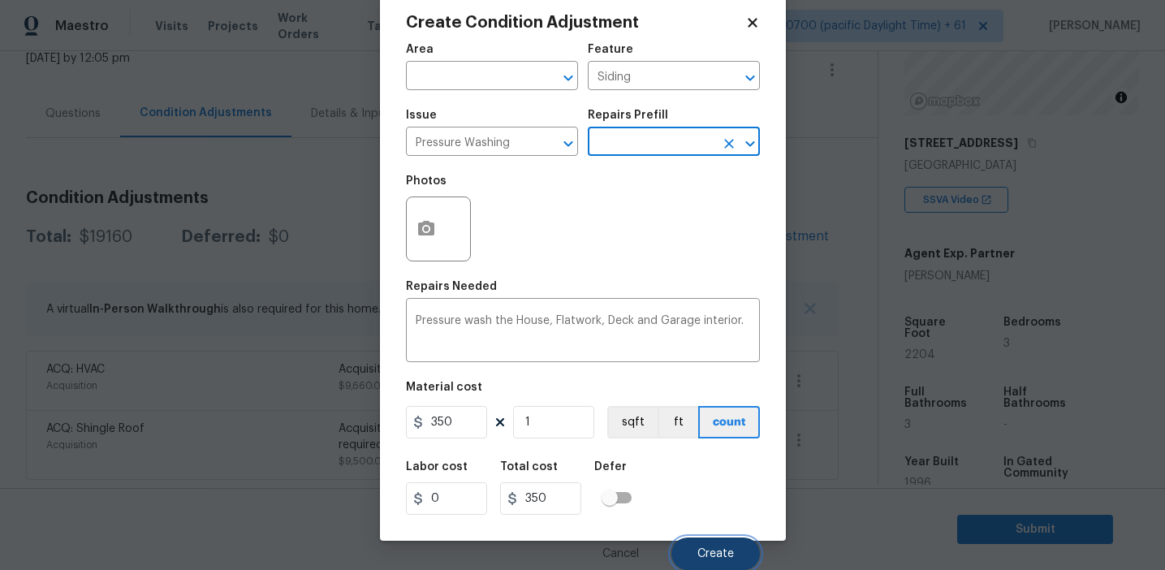
click at [689, 542] on button "Create" at bounding box center [716, 554] width 89 height 32
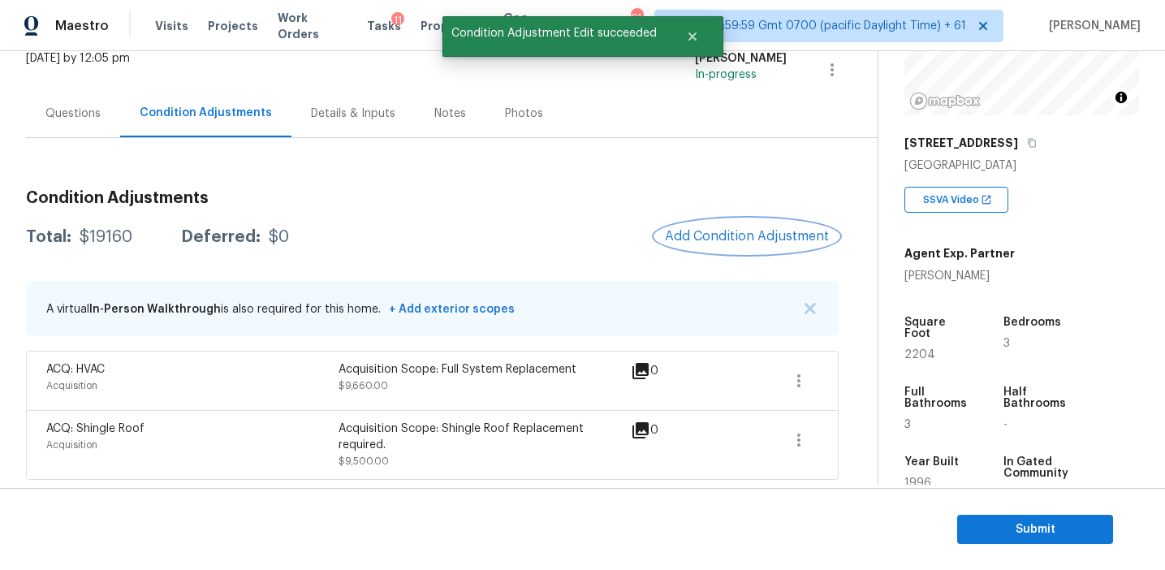
scroll to position [0, 0]
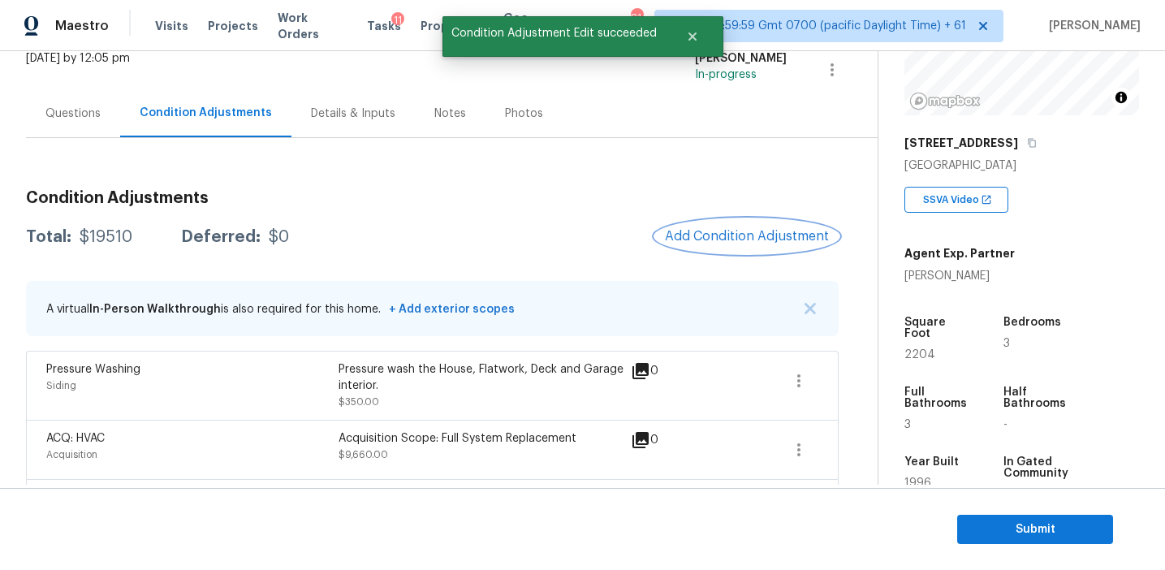
click at [693, 235] on span "Add Condition Adjustment" at bounding box center [747, 236] width 164 height 15
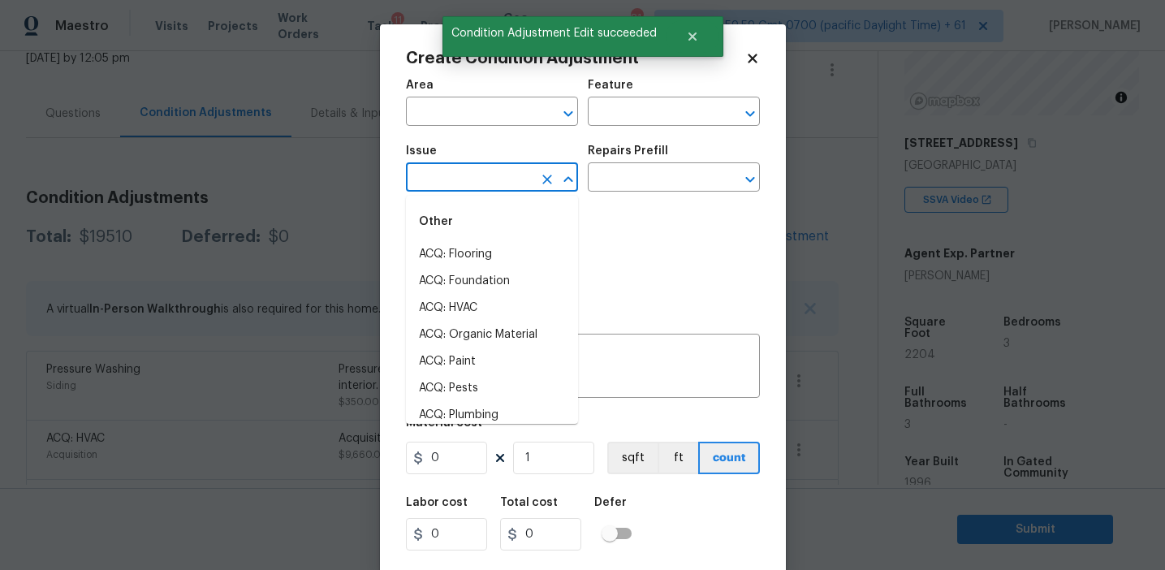
click at [452, 181] on input "text" at bounding box center [469, 178] width 127 height 25
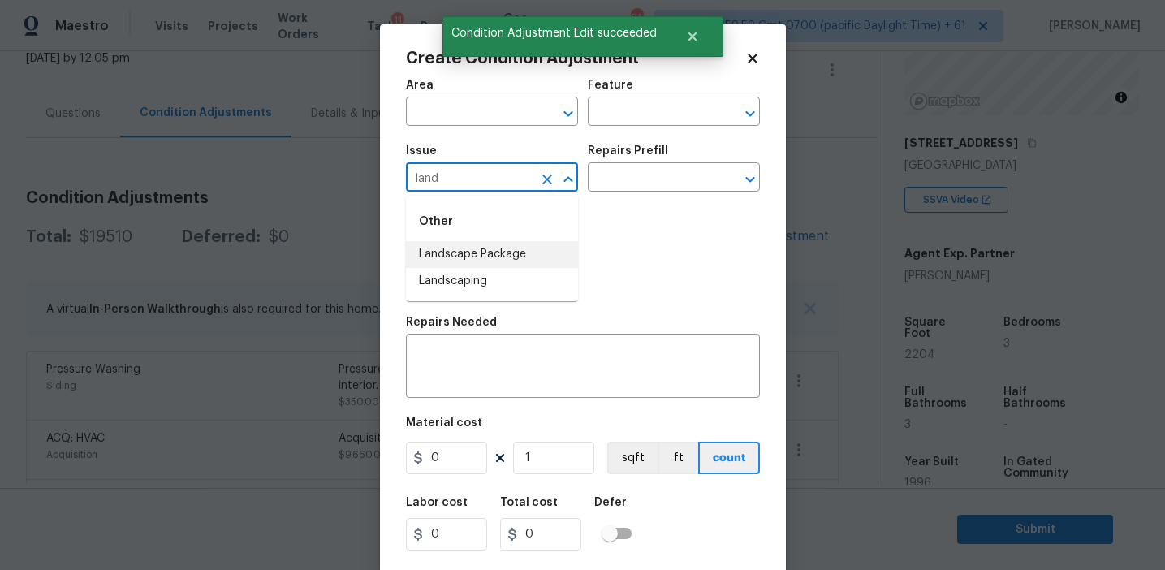
click at [486, 248] on li "Landscape Package" at bounding box center [492, 254] width 172 height 27
type input "Landscape Package"
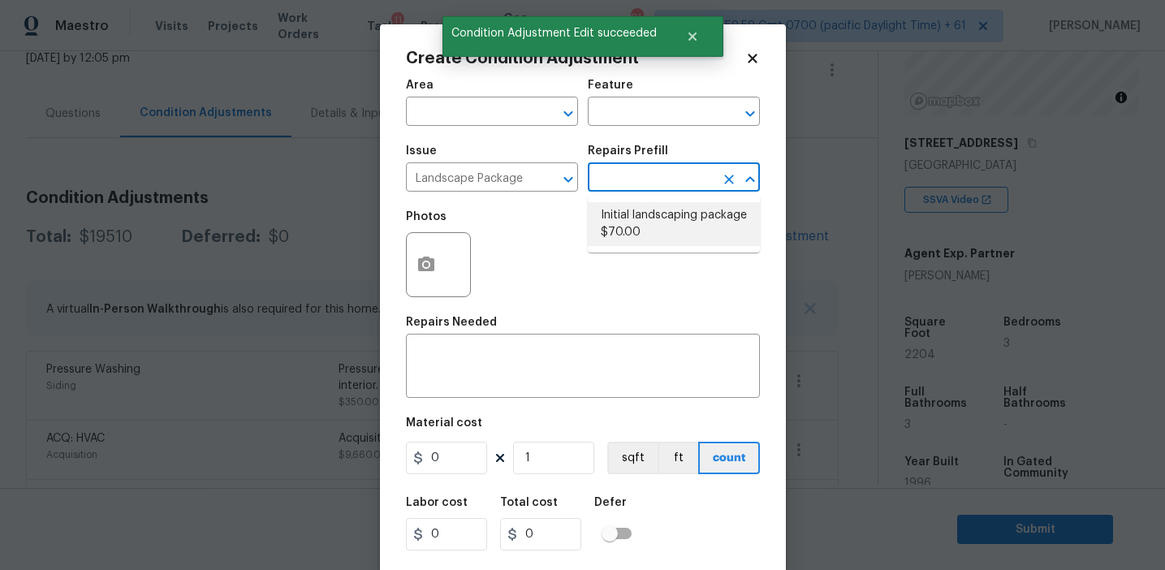
click at [646, 231] on li "Initial landscaping package $70.00" at bounding box center [674, 224] width 172 height 44
type input "Home Readiness Packages"
type textarea "Mowing of grass up to 6" in height. Mow, edge along driveways & sidewalks, trim…"
type input "70"
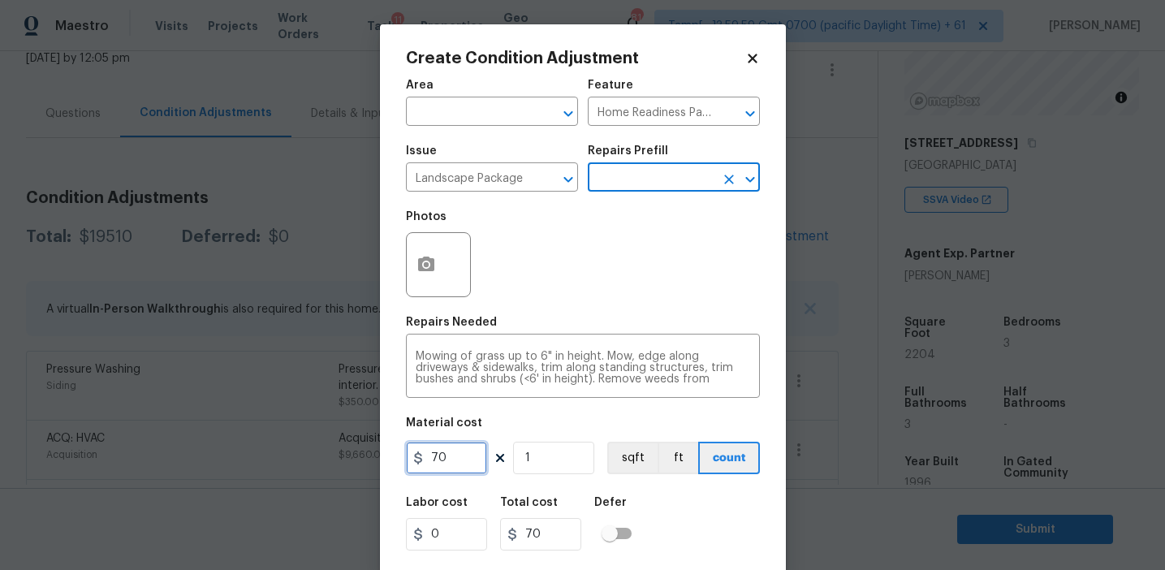
click at [438, 450] on input "70" at bounding box center [446, 458] width 81 height 32
type input "750"
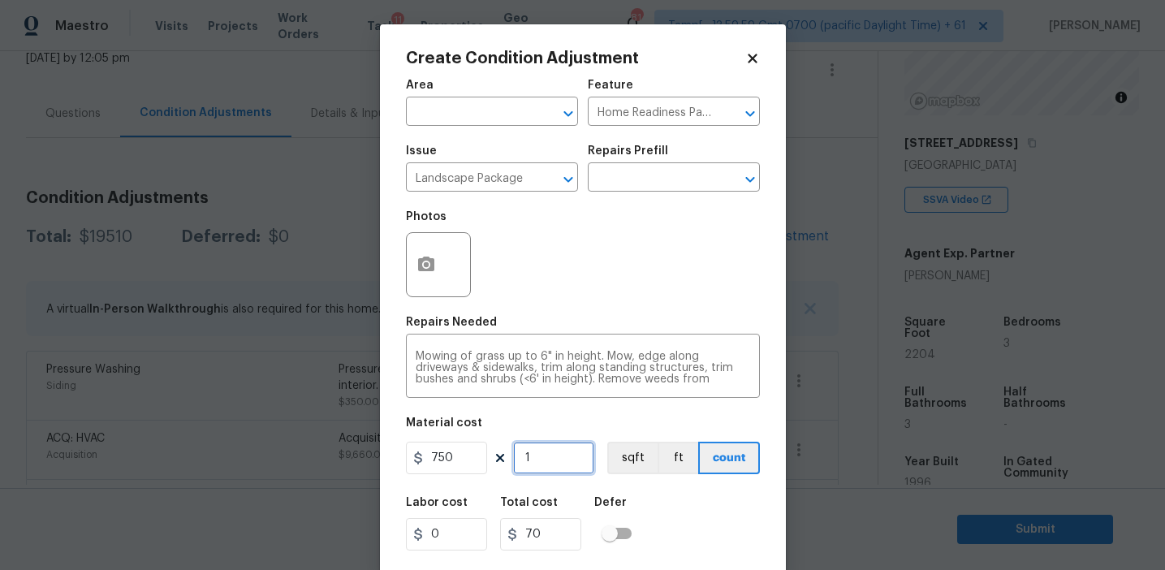
type input "750"
click at [423, 263] on icon "button" at bounding box center [426, 264] width 19 height 19
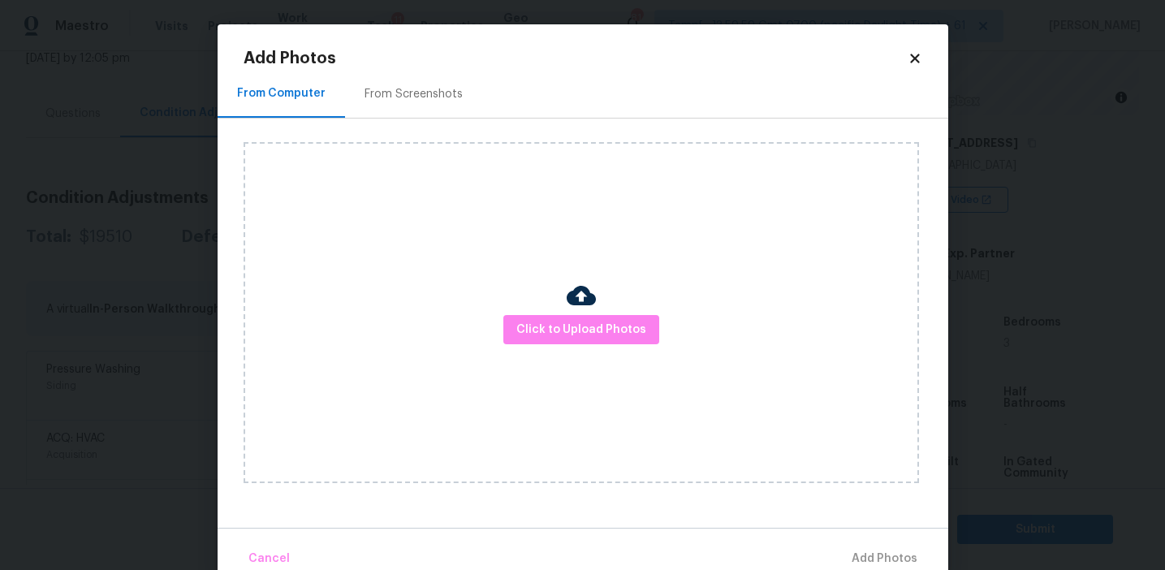
click at [412, 84] on div "From Screenshots" at bounding box center [413, 94] width 137 height 48
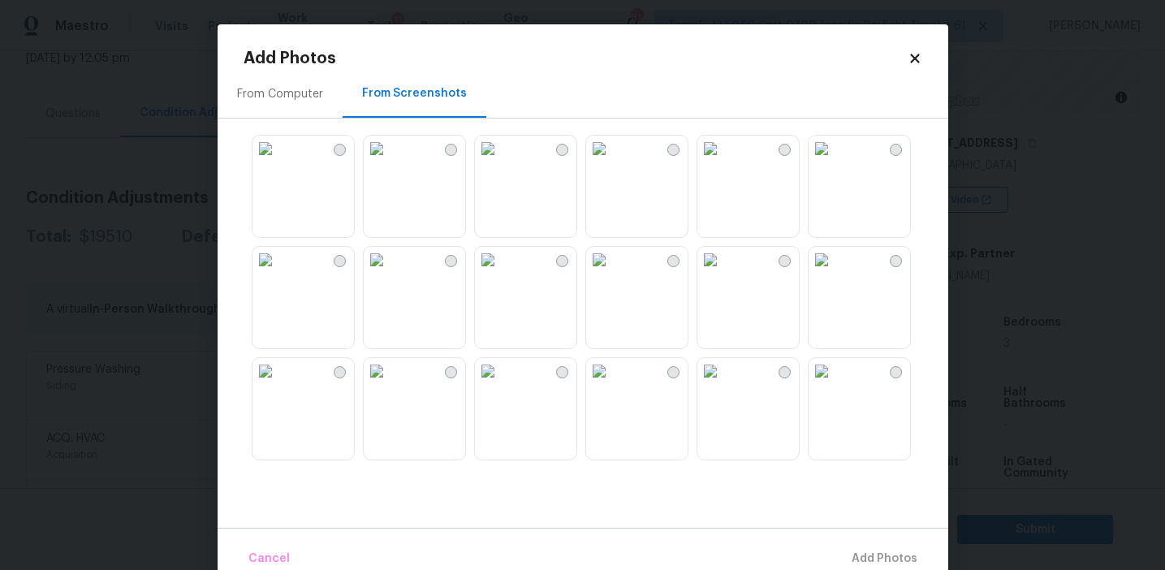
click at [279, 162] on img at bounding box center [266, 149] width 26 height 26
click at [279, 273] on img at bounding box center [266, 260] width 26 height 26
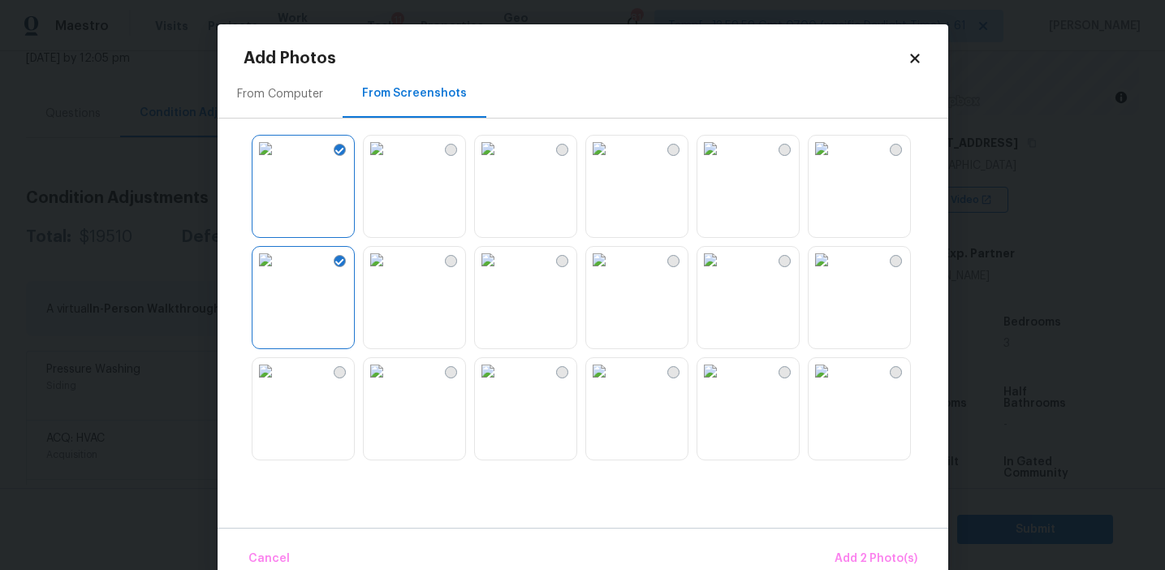
click at [606, 273] on img at bounding box center [599, 260] width 26 height 26
click at [723, 162] on img at bounding box center [710, 149] width 26 height 26
click at [723, 273] on img at bounding box center [710, 260] width 26 height 26
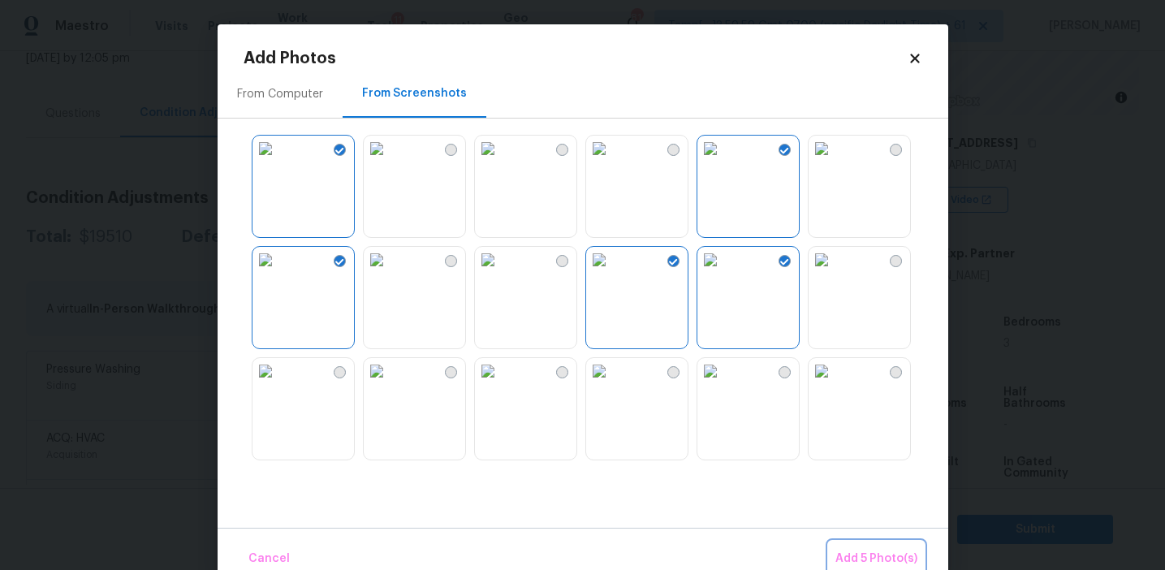
click at [857, 564] on span "Add 5 Photo(s)" at bounding box center [877, 559] width 82 height 20
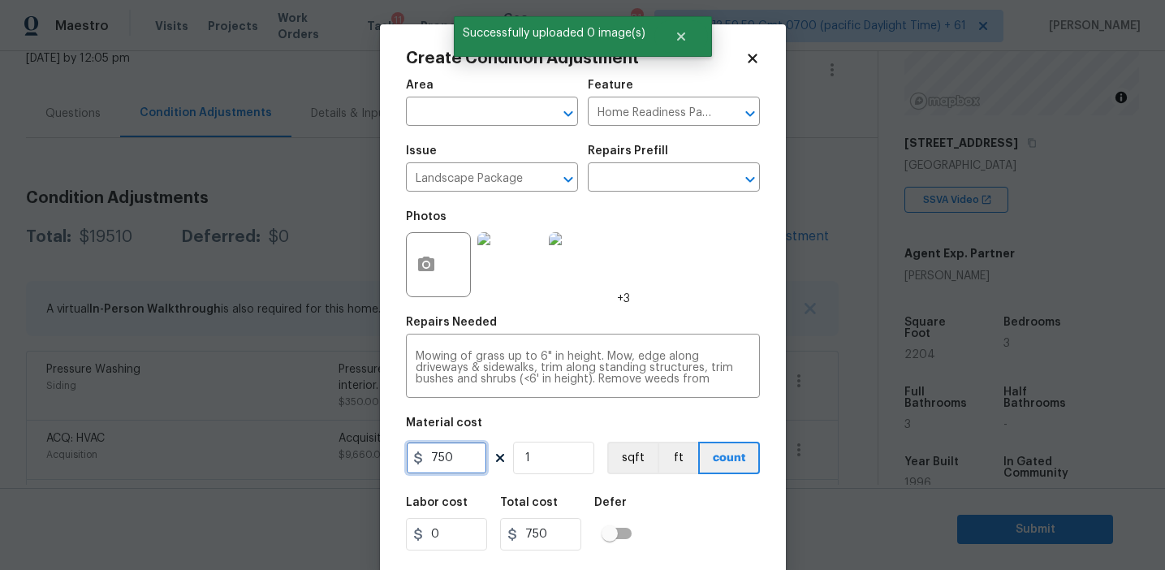
click at [453, 454] on input "750" at bounding box center [446, 458] width 81 height 32
type input "1200"
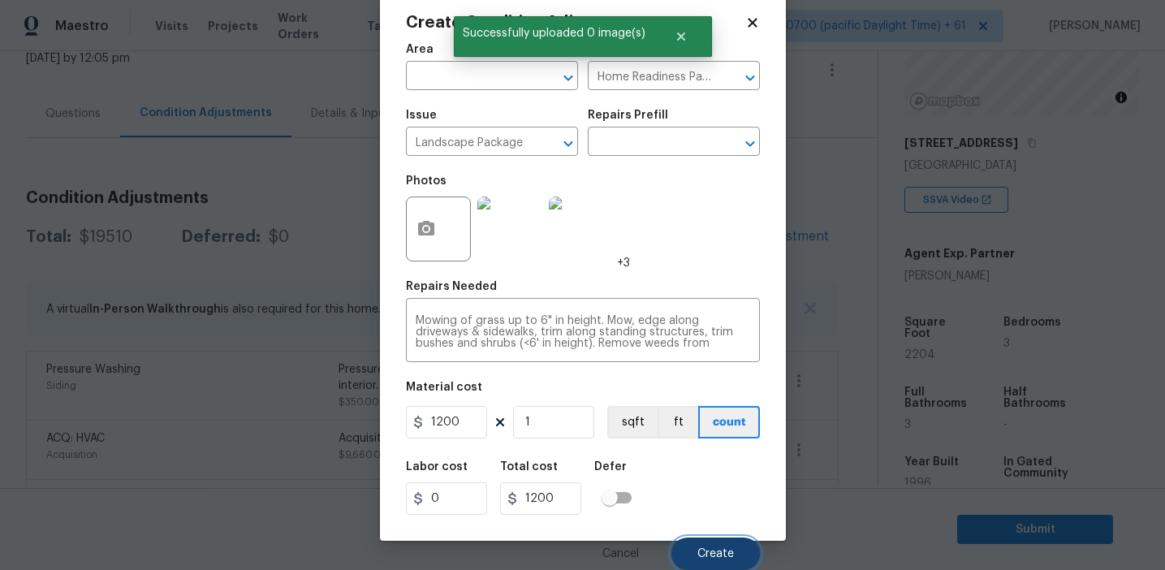
click at [709, 551] on span "Create" at bounding box center [715, 554] width 37 height 12
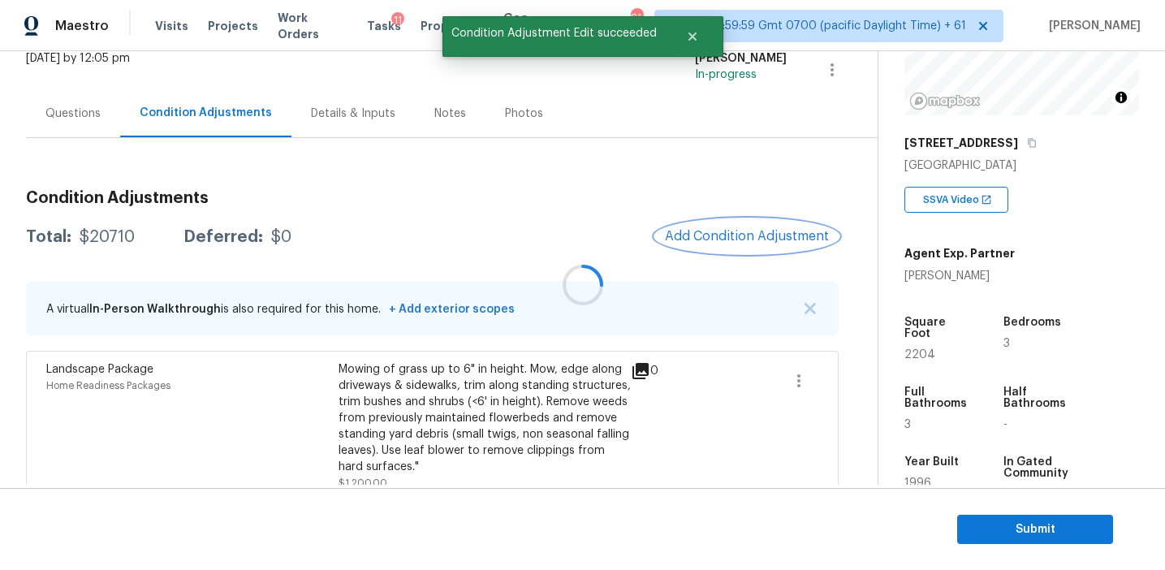
scroll to position [0, 0]
click at [714, 233] on div at bounding box center [582, 285] width 1165 height 570
click at [714, 233] on span "Add Condition Adjustment" at bounding box center [747, 236] width 164 height 15
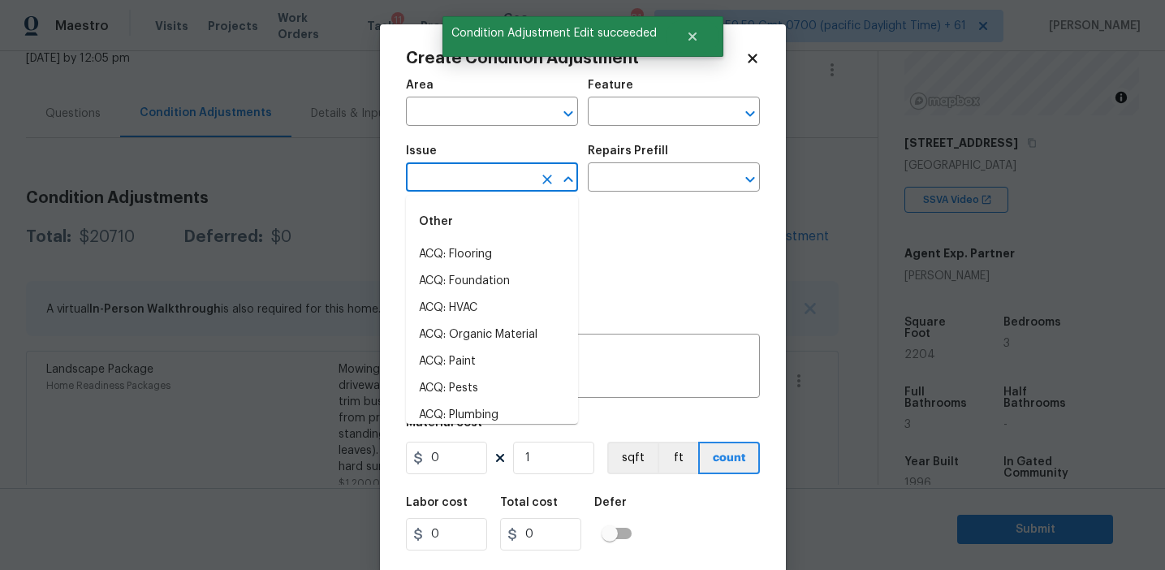
click at [464, 167] on input "text" at bounding box center [469, 178] width 127 height 25
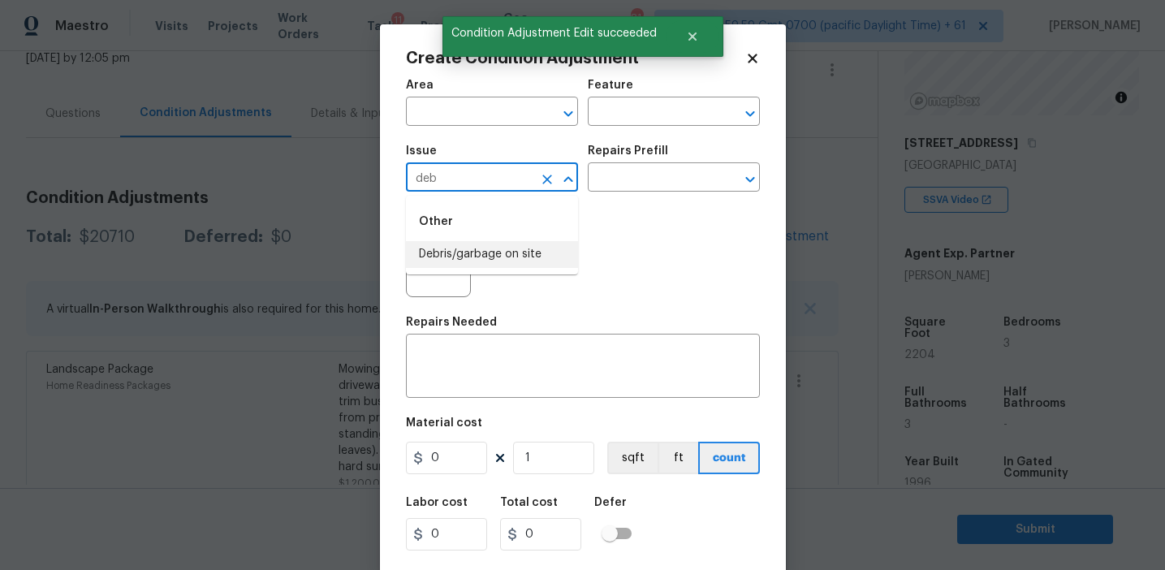
click at [474, 261] on li "Debris/garbage on site" at bounding box center [492, 254] width 172 height 27
type input "Debris/garbage on site"
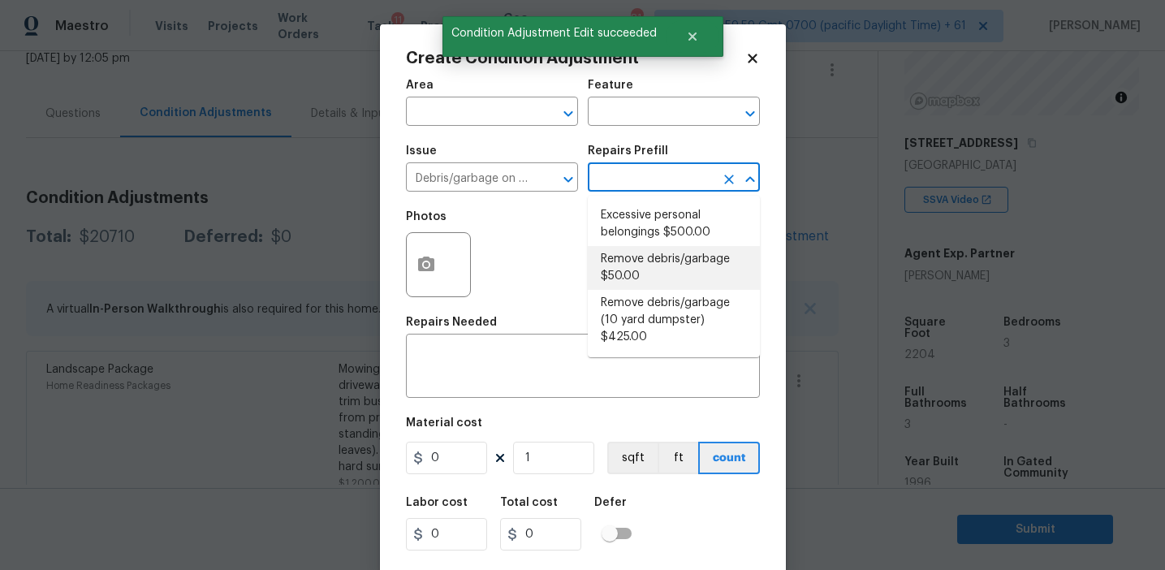
click at [626, 280] on li "Remove debris/garbage $50.00" at bounding box center [674, 268] width 172 height 44
type textarea "Remove, haul off, and properly dispose of any debris left by seller to offsite …"
type input "50"
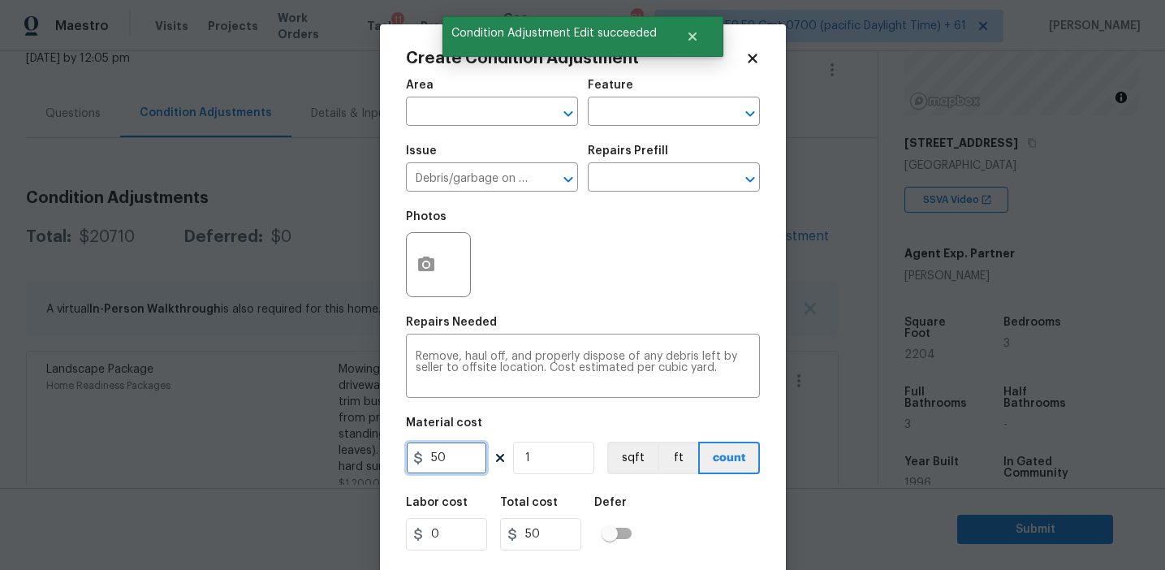
click at [470, 453] on input "50" at bounding box center [446, 458] width 81 height 32
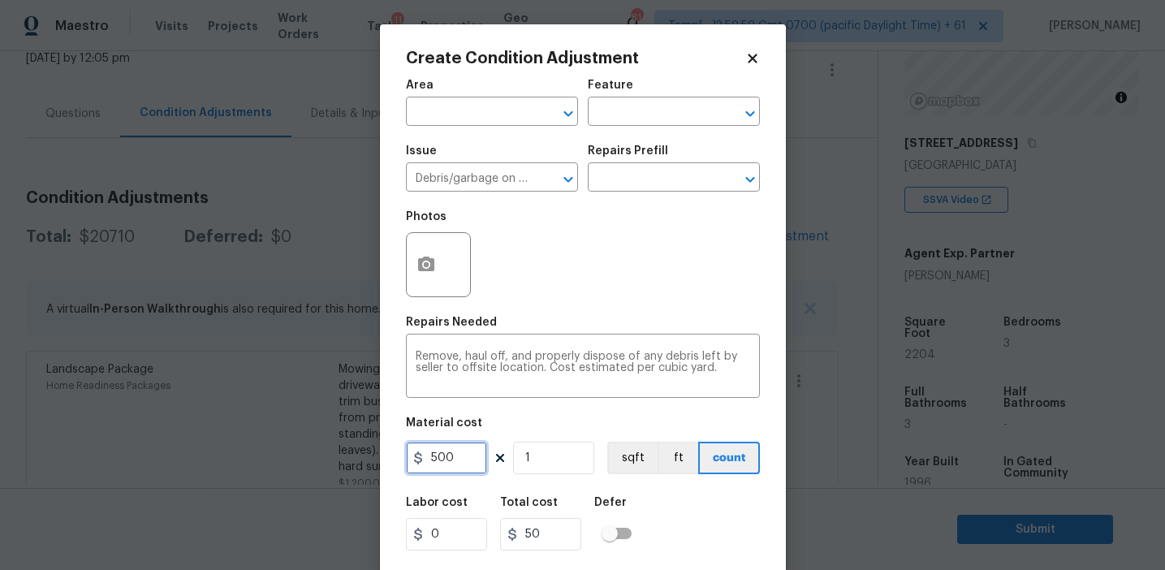
type input "500"
click at [459, 449] on input "500" at bounding box center [446, 458] width 81 height 32
type input "1000"
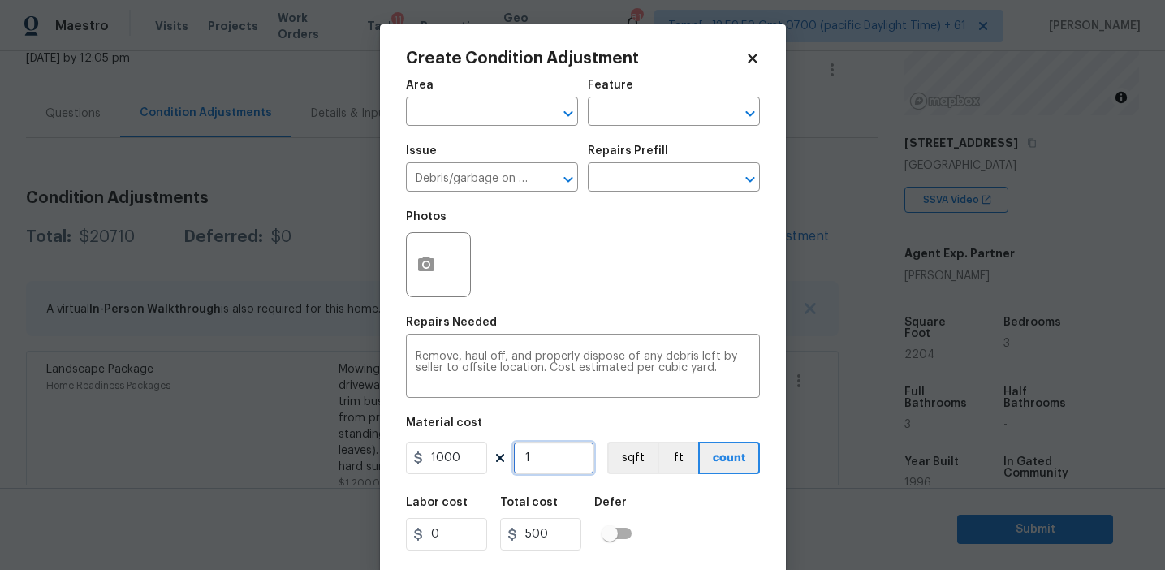
type input "1000"
click at [427, 264] on circle "button" at bounding box center [425, 264] width 5 height 5
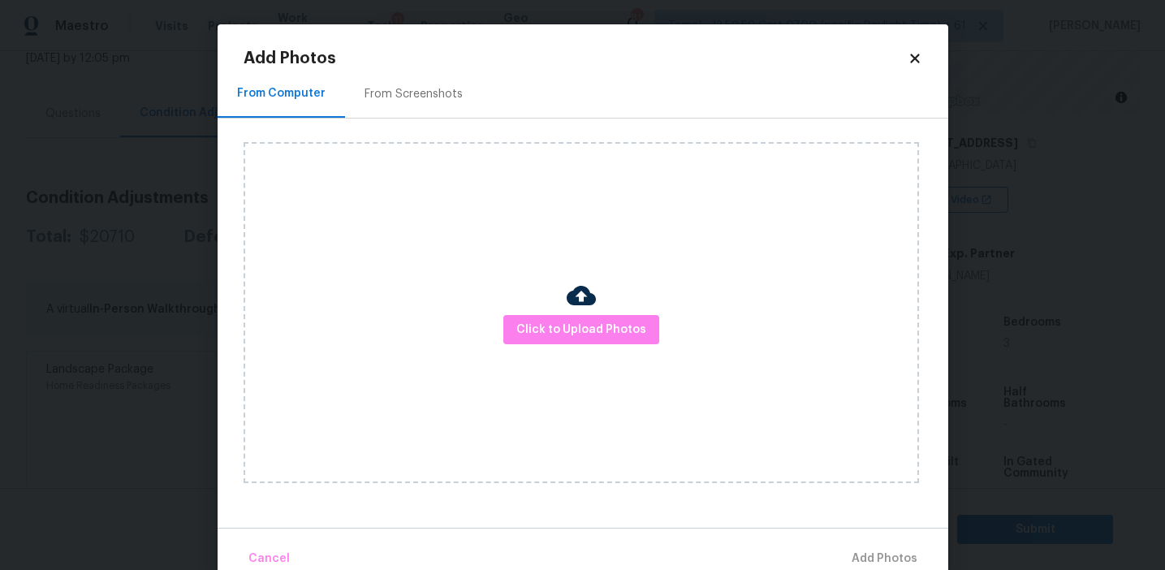
click at [413, 101] on div "From Screenshots" at bounding box center [414, 94] width 98 height 16
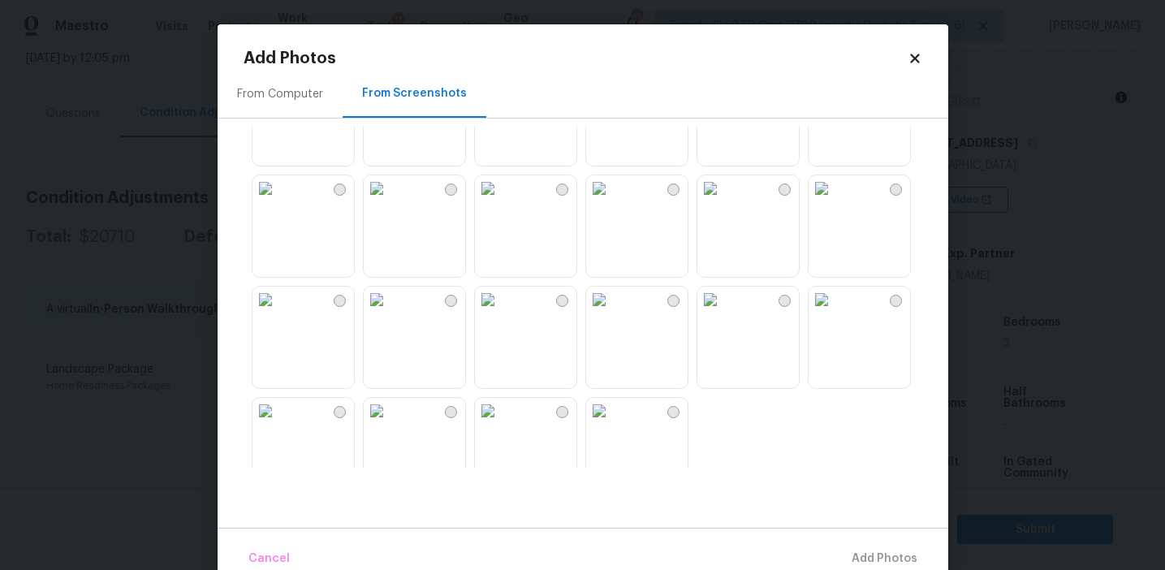
scroll to position [1551, 0]
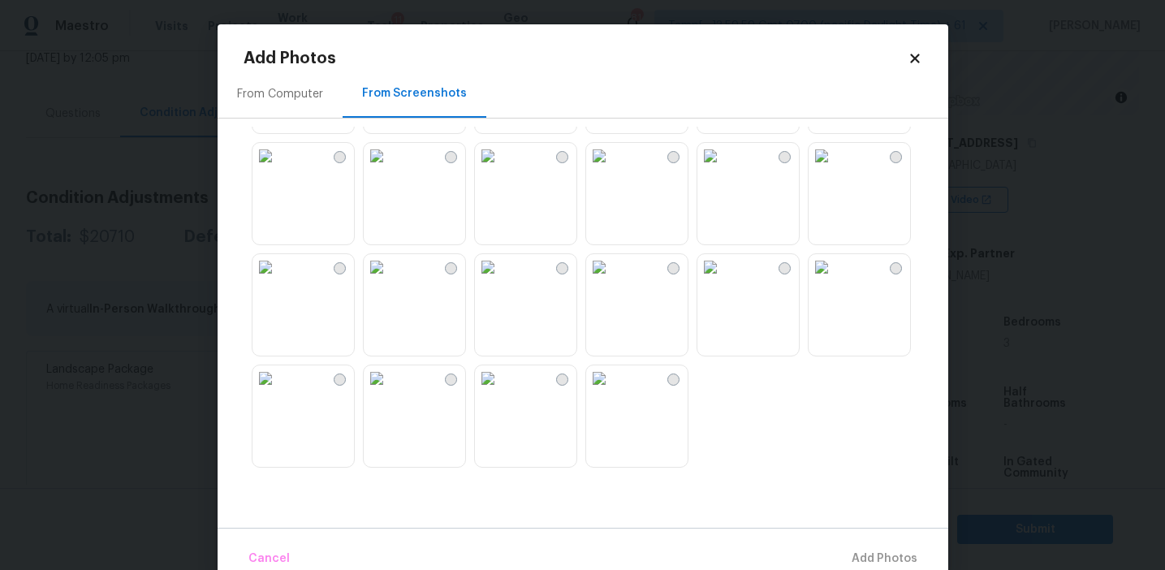
click at [723, 280] on img at bounding box center [710, 267] width 26 height 26
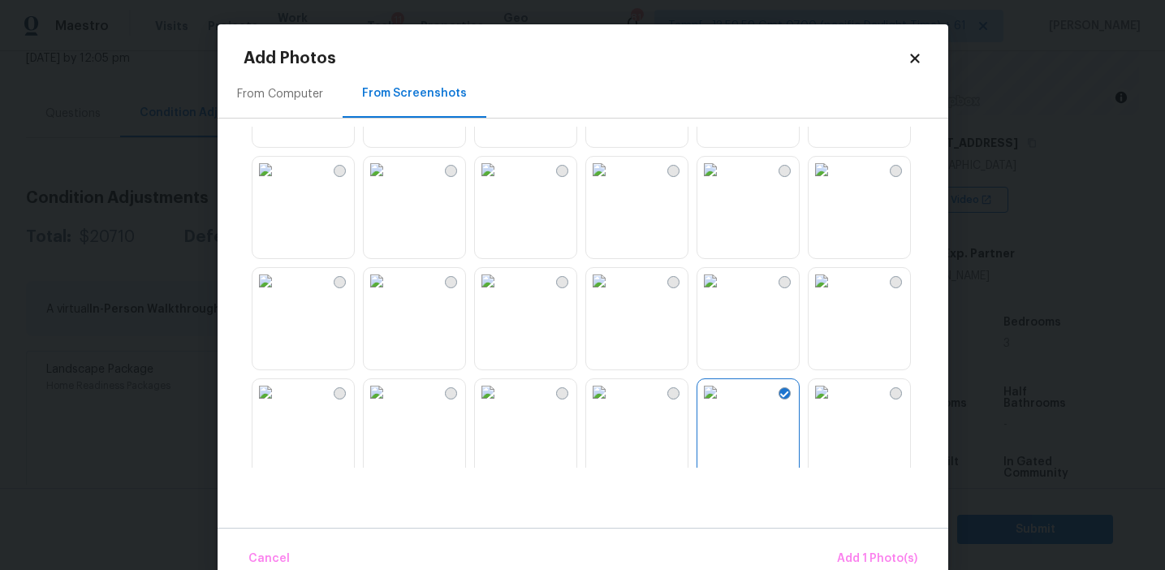
scroll to position [1411, 0]
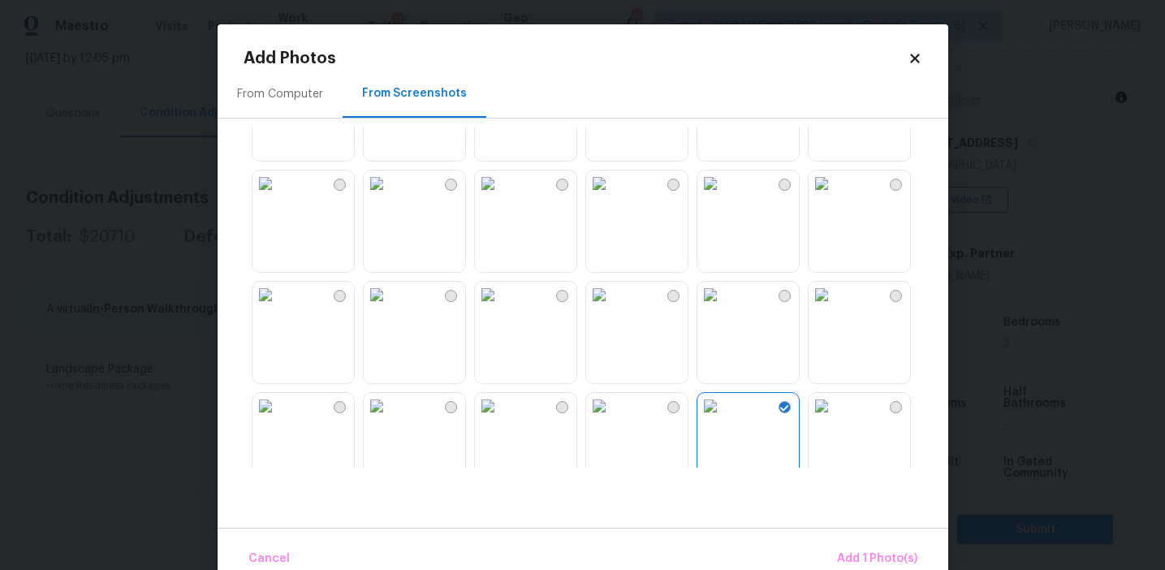
click at [279, 308] on img at bounding box center [266, 295] width 26 height 26
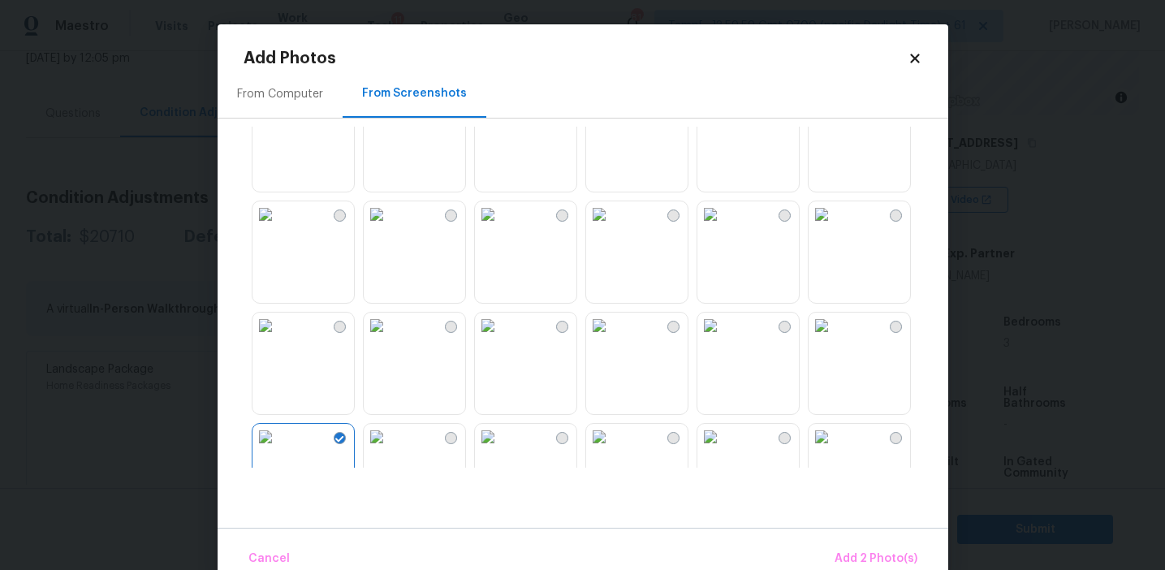
scroll to position [1263, 0]
click at [501, 233] on img at bounding box center [488, 220] width 26 height 26
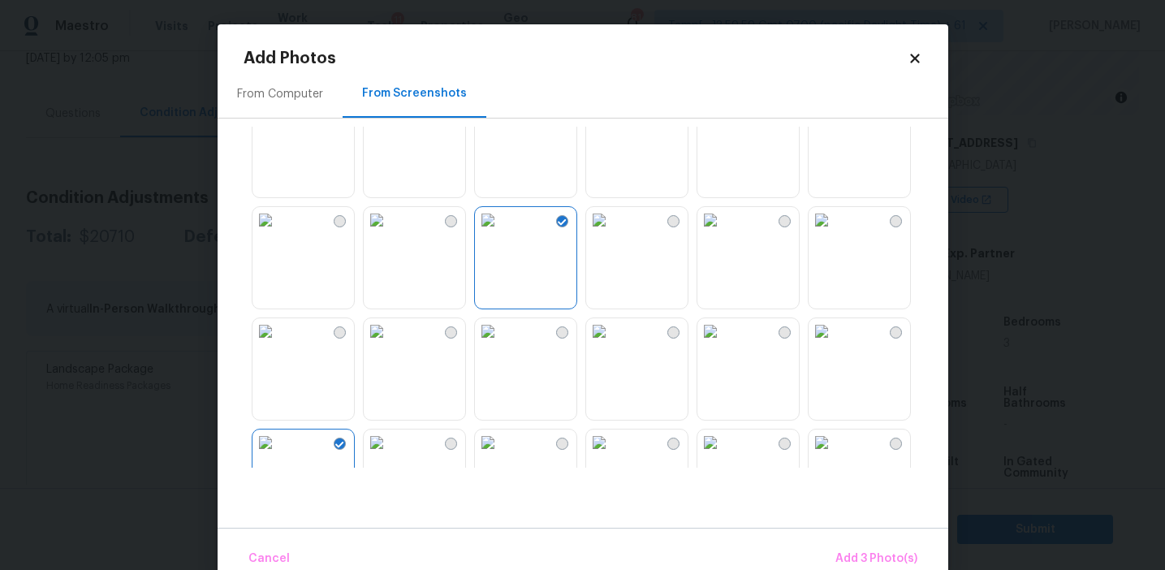
click at [835, 233] on img at bounding box center [822, 220] width 26 height 26
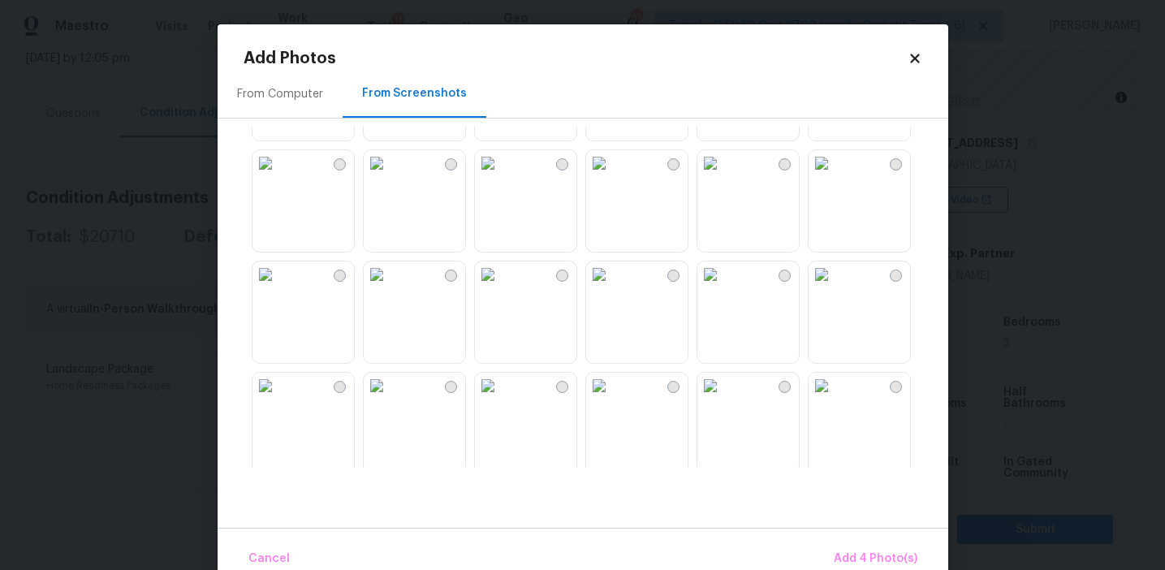
scroll to position [856, 0]
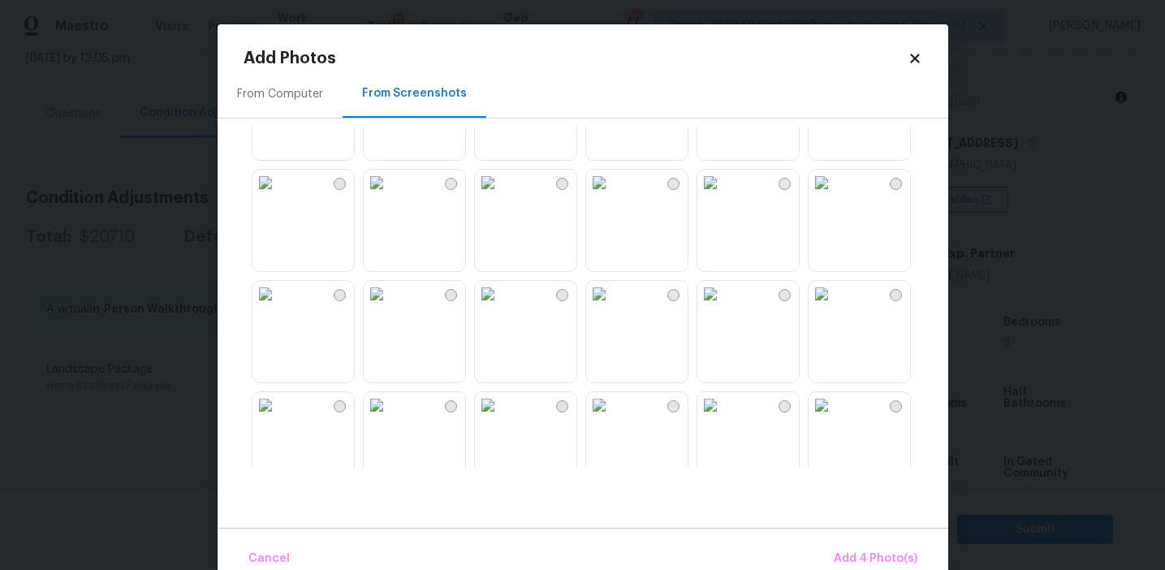
click at [390, 196] on img at bounding box center [377, 183] width 26 height 26
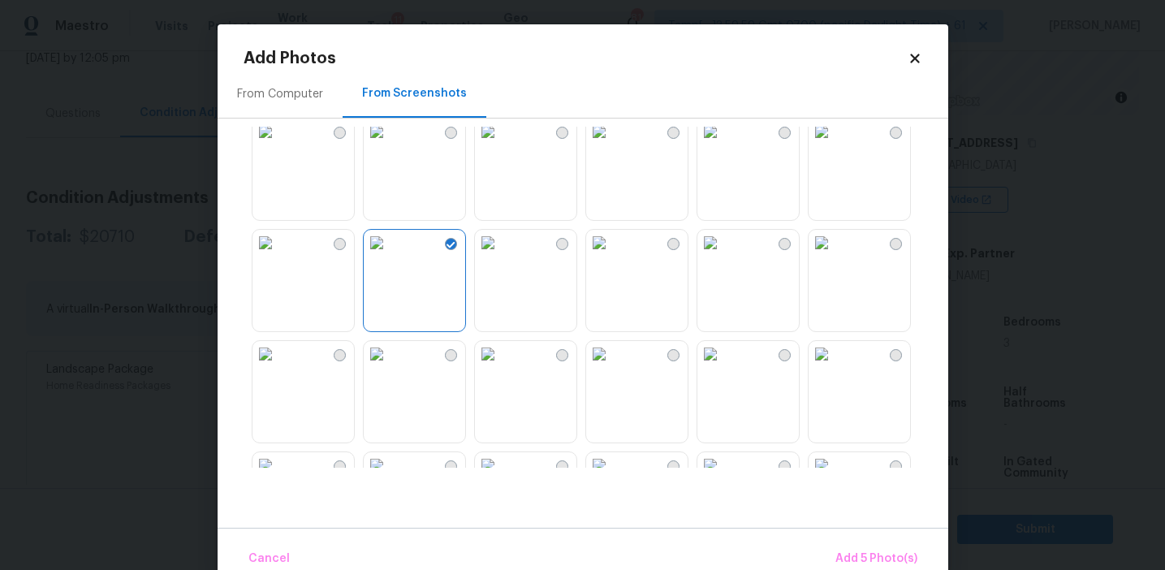
scroll to position [792, 0]
click at [723, 260] on img at bounding box center [710, 247] width 26 height 26
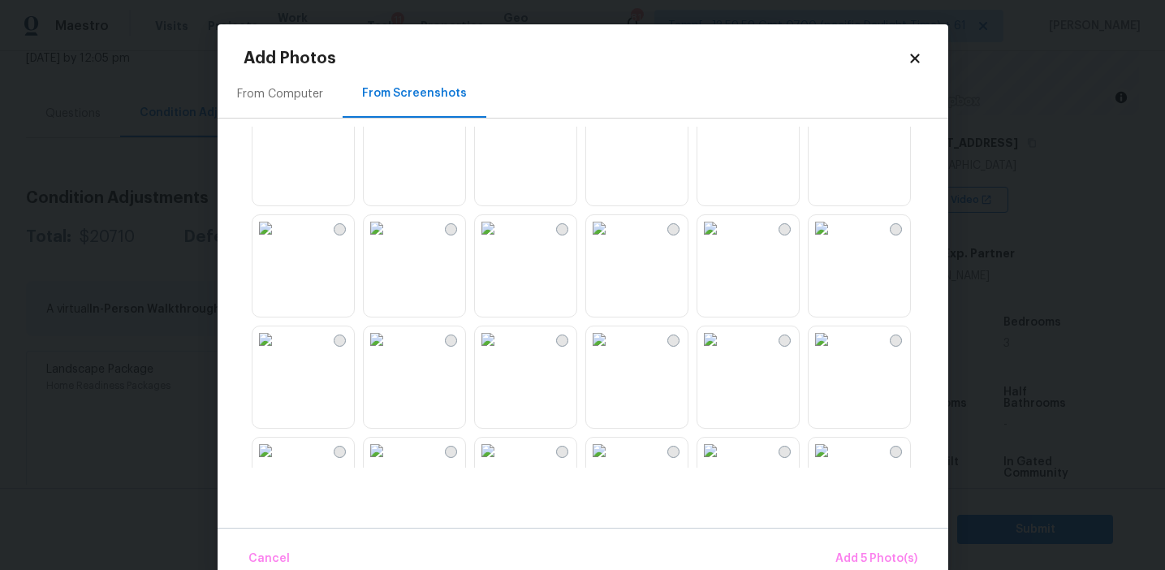
scroll to position [0, 0]
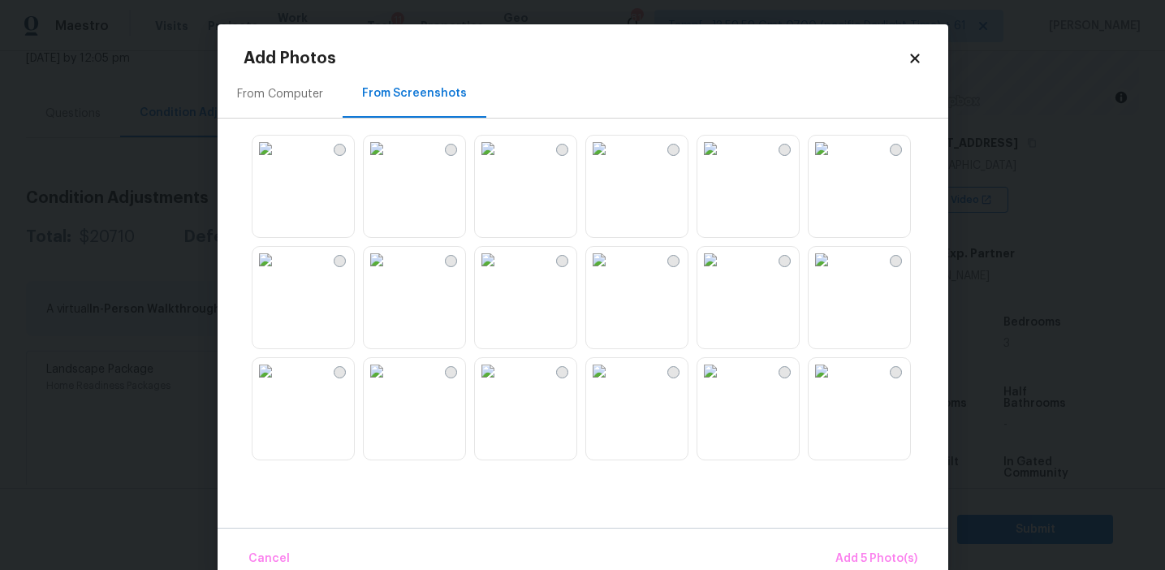
click at [723, 162] on img at bounding box center [710, 149] width 26 height 26
click at [844, 542] on button "Add 6 Photo(s)" at bounding box center [876, 559] width 96 height 35
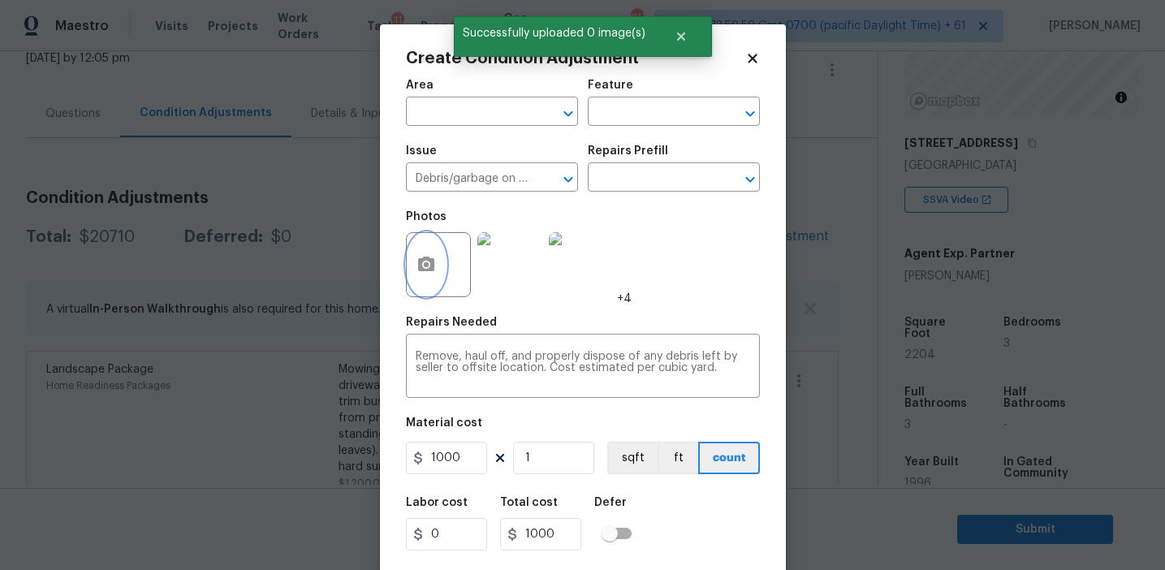
scroll to position [37, 0]
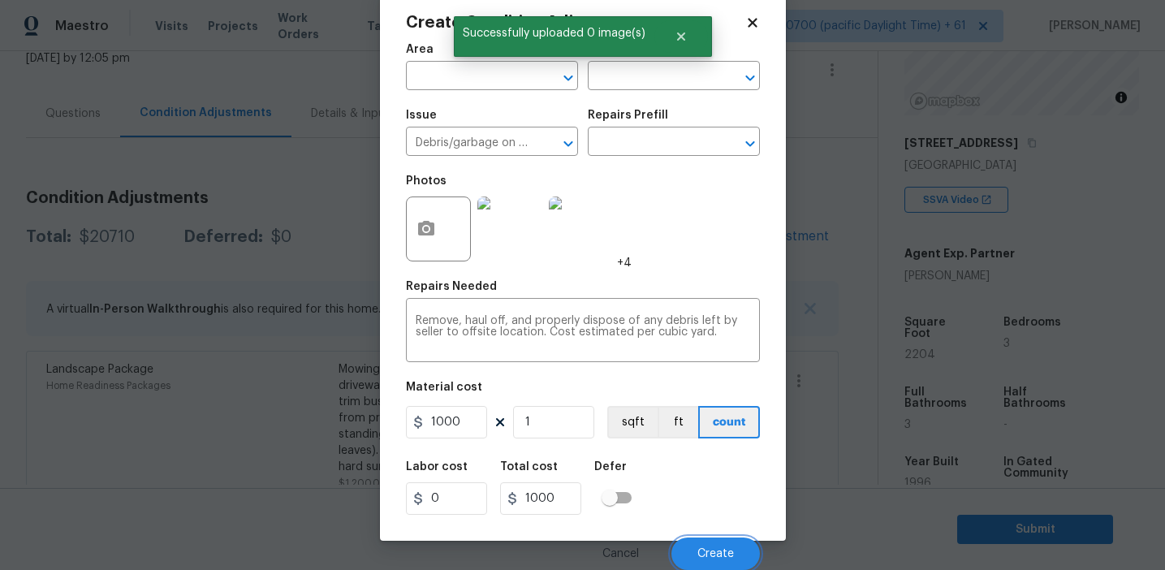
click at [710, 541] on button "Create" at bounding box center [716, 554] width 89 height 32
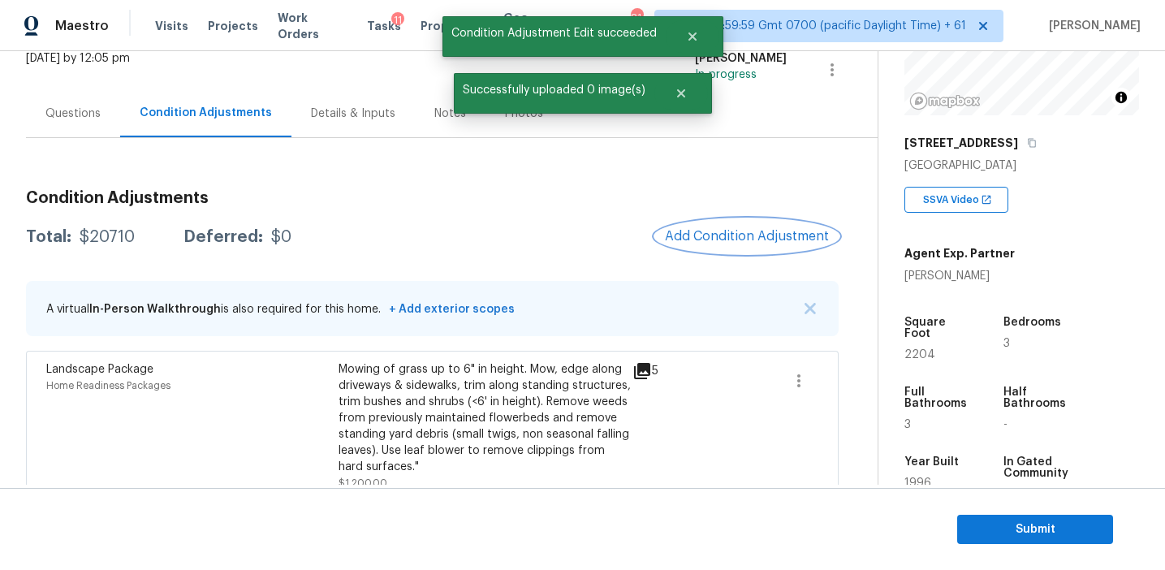
scroll to position [0, 0]
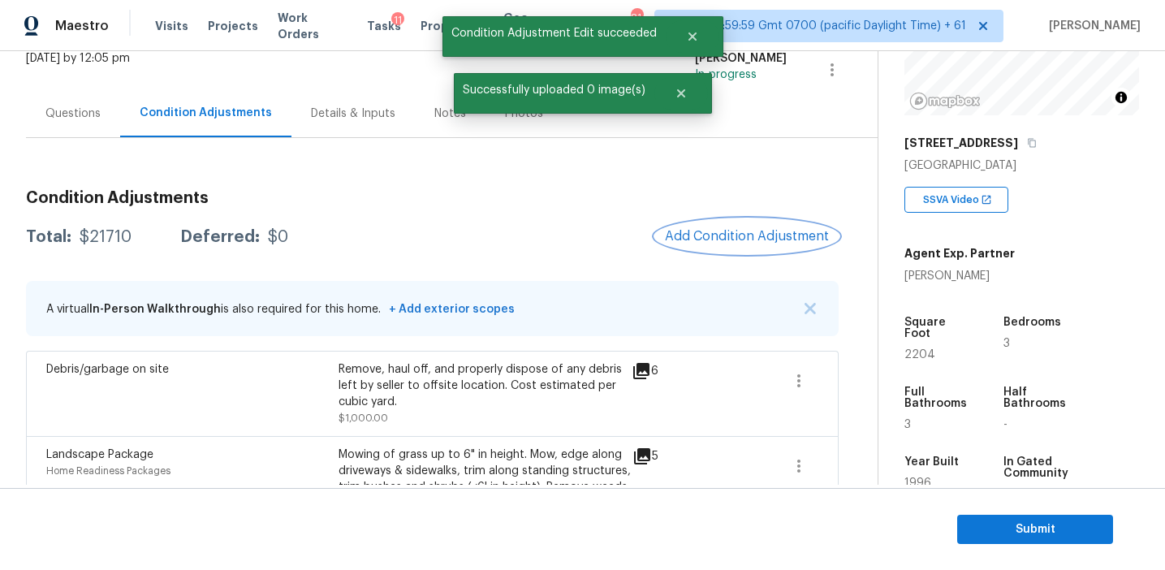
click at [681, 231] on span "Add Condition Adjustment" at bounding box center [747, 236] width 164 height 15
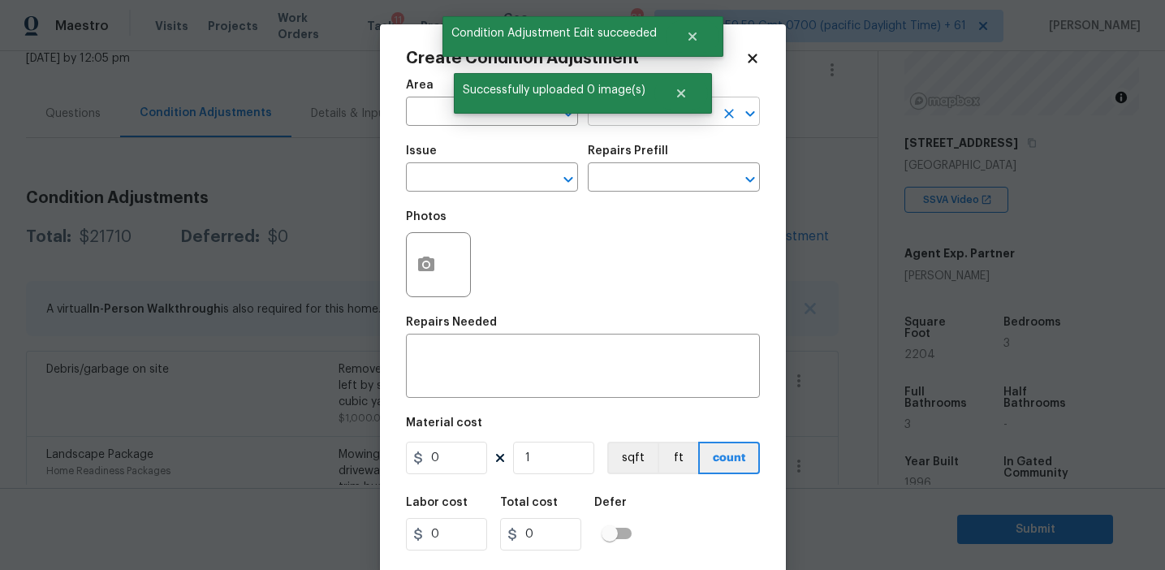
click at [637, 115] on input "text" at bounding box center [651, 113] width 127 height 25
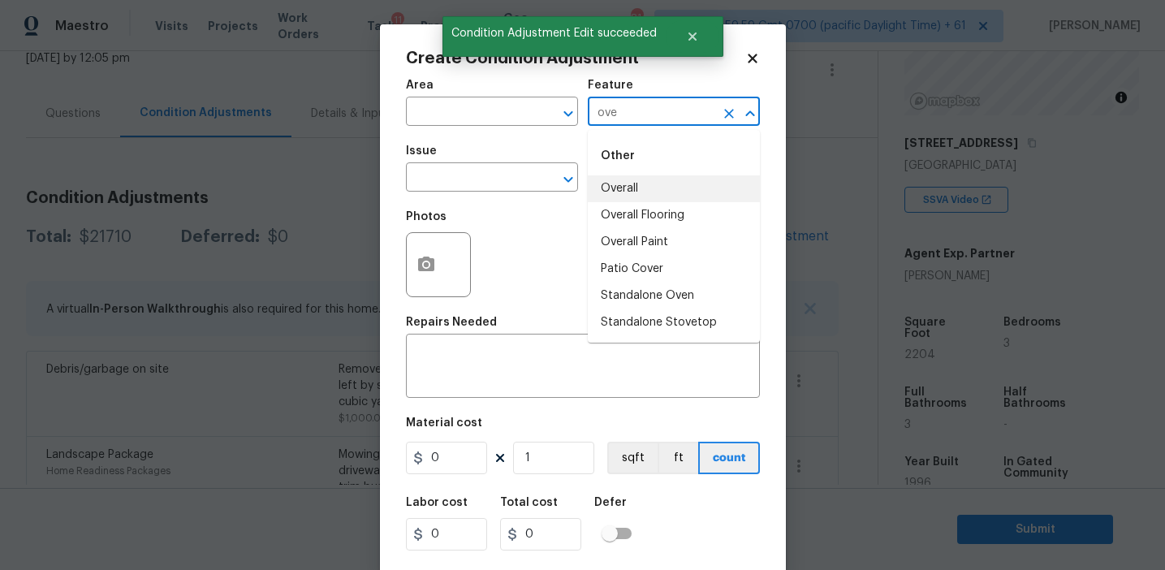
click at [655, 182] on li "Overall" at bounding box center [674, 188] width 172 height 27
type input "Overall"
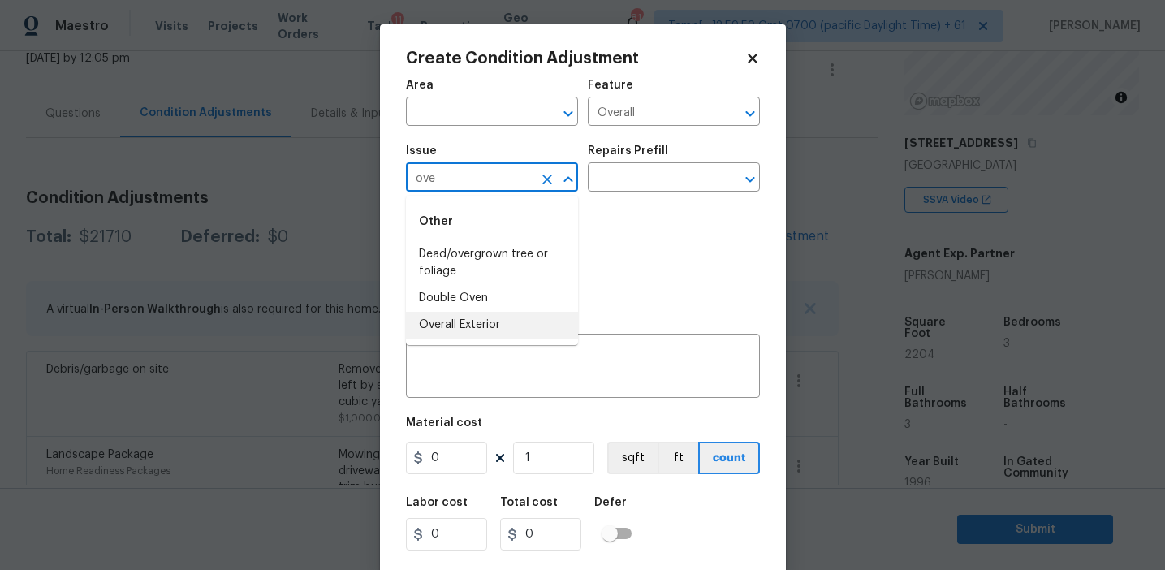
click at [505, 327] on li "Overall Exterior" at bounding box center [492, 325] width 172 height 27
type input "Overall Exterior"
click at [565, 280] on div "Photos" at bounding box center [583, 254] width 354 height 106
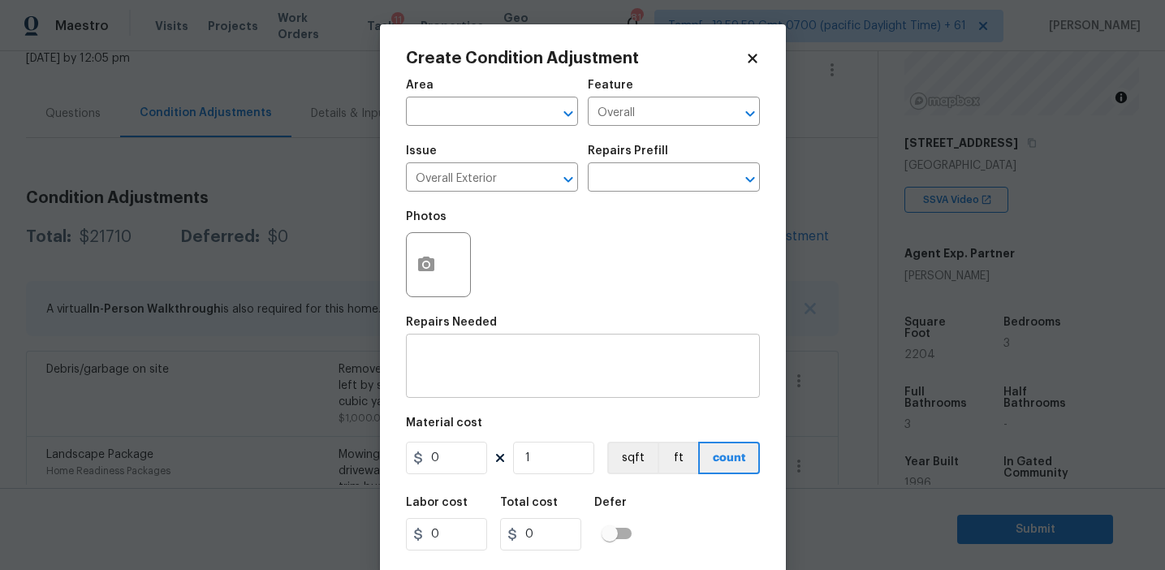
click at [585, 373] on textarea at bounding box center [583, 368] width 335 height 34
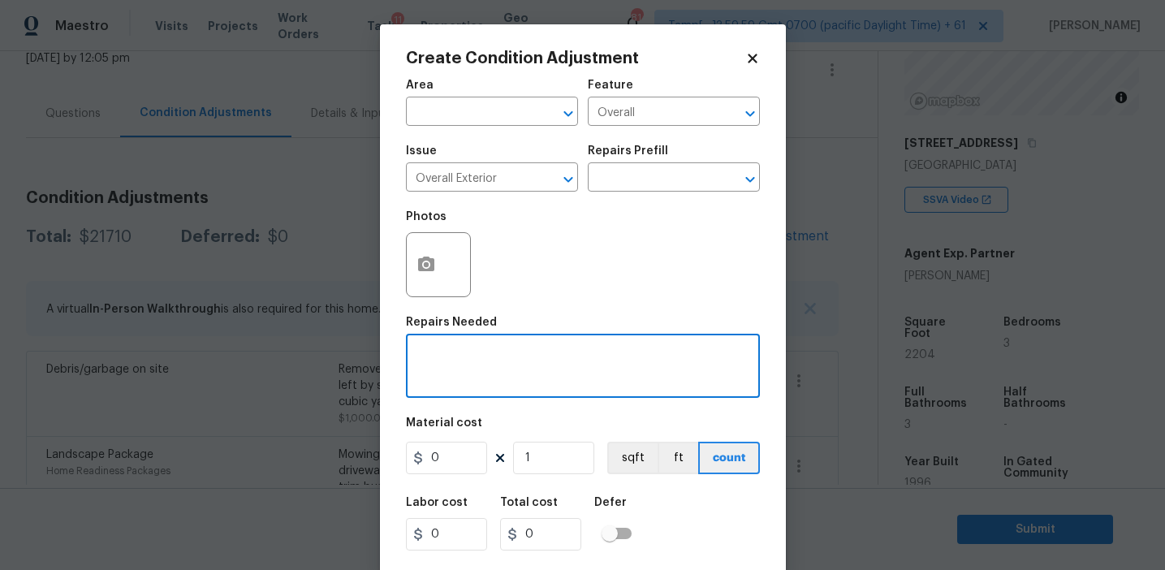
paste textarea "Overall exterior repairs (siding, stucco, fencing, decking, soffit, [PERSON_NAM…"
click at [650, 356] on textarea "Overall exterior repairs (siding, stucco, fencing, decking, soffit, [PERSON_NAM…" at bounding box center [583, 368] width 335 height 34
click at [643, 356] on textarea "Overall exterior repairs (siding, stucco, decking, soffit, eaves, trims, fascia…" at bounding box center [583, 368] width 335 height 34
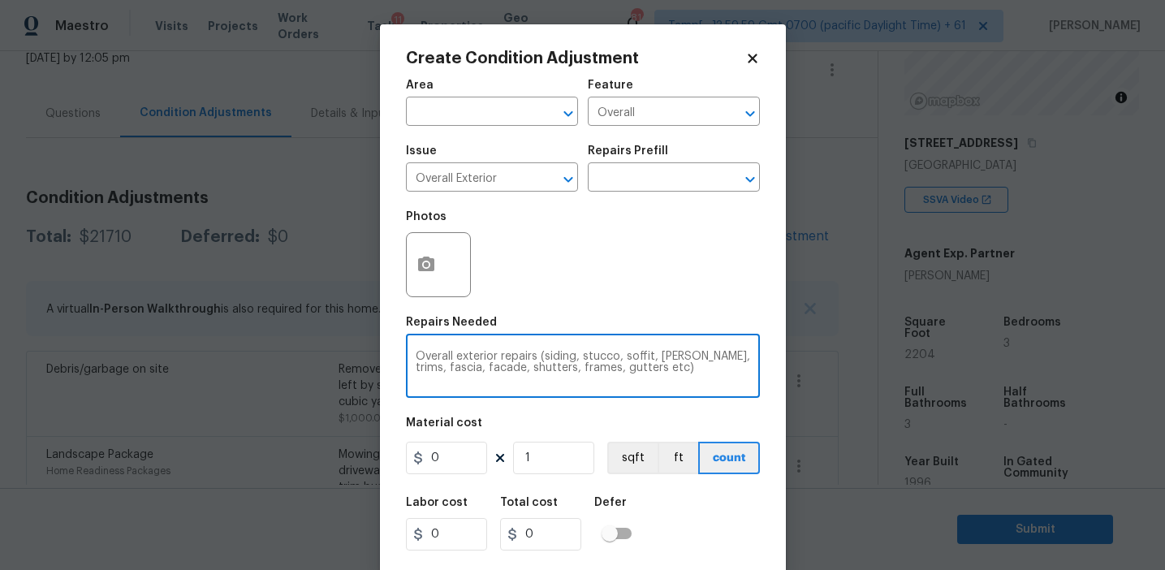
type textarea "Overall exterior repairs (siding, stucco, soffit, [PERSON_NAME], trims, fascia,…"
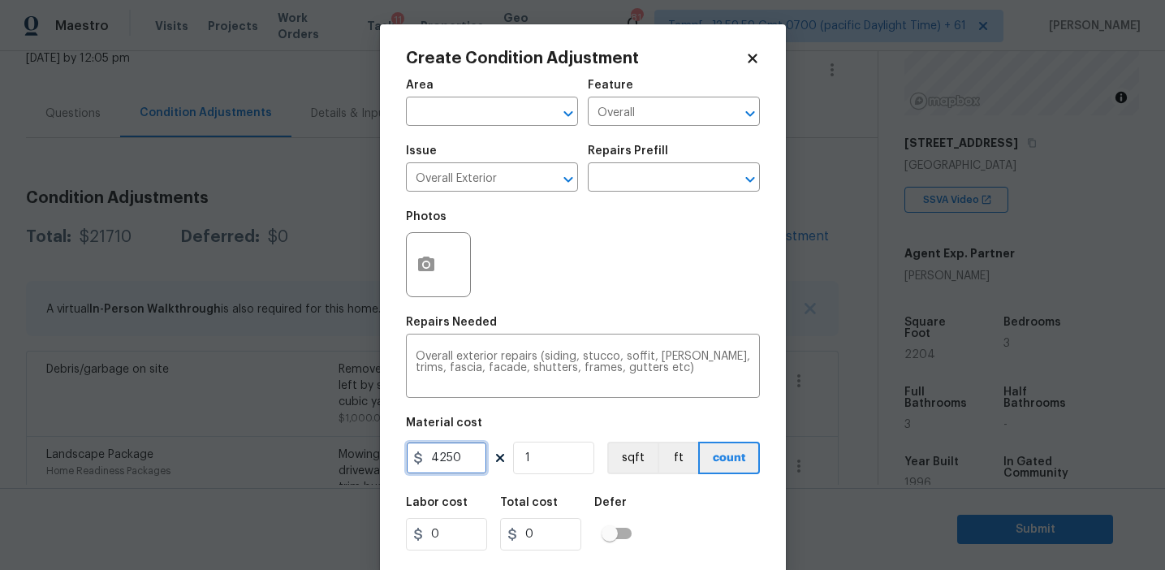
type input "4250"
click at [447, 460] on input "4250" at bounding box center [446, 458] width 81 height 32
click at [483, 453] on input "4250" at bounding box center [446, 458] width 81 height 32
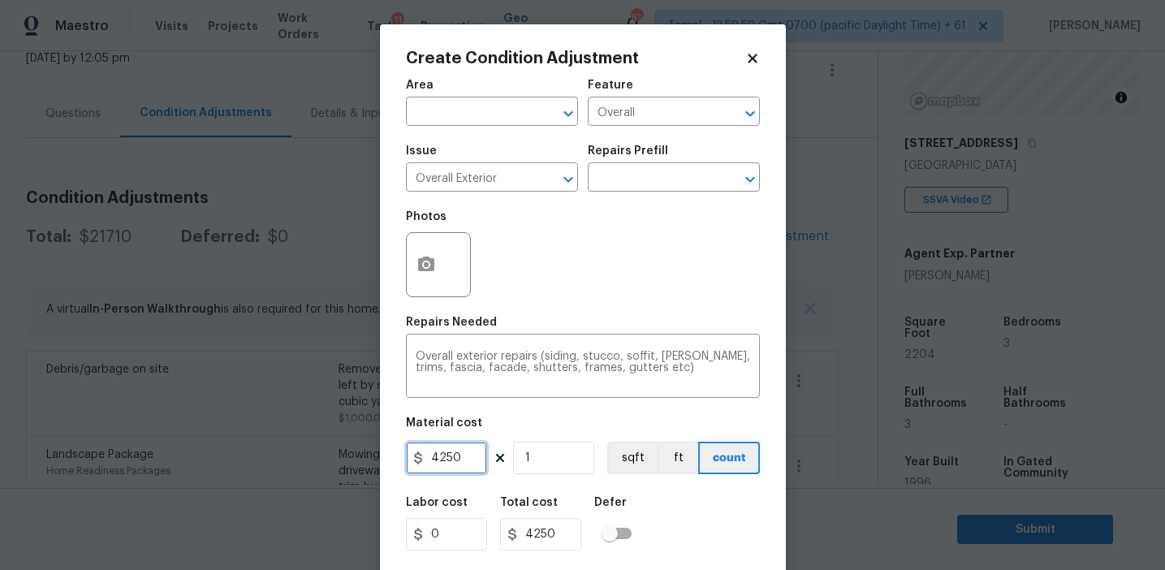
click at [483, 453] on input "4250" at bounding box center [446, 458] width 81 height 32
type input "5550"
click at [418, 277] on button "button" at bounding box center [426, 264] width 39 height 63
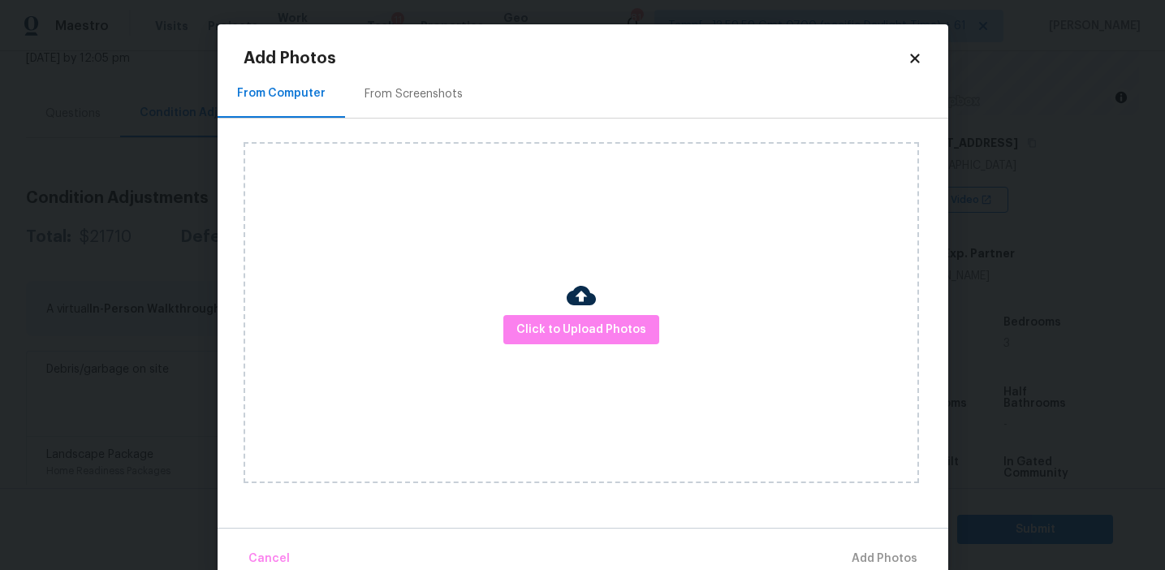
click at [417, 101] on div "From Screenshots" at bounding box center [414, 94] width 98 height 16
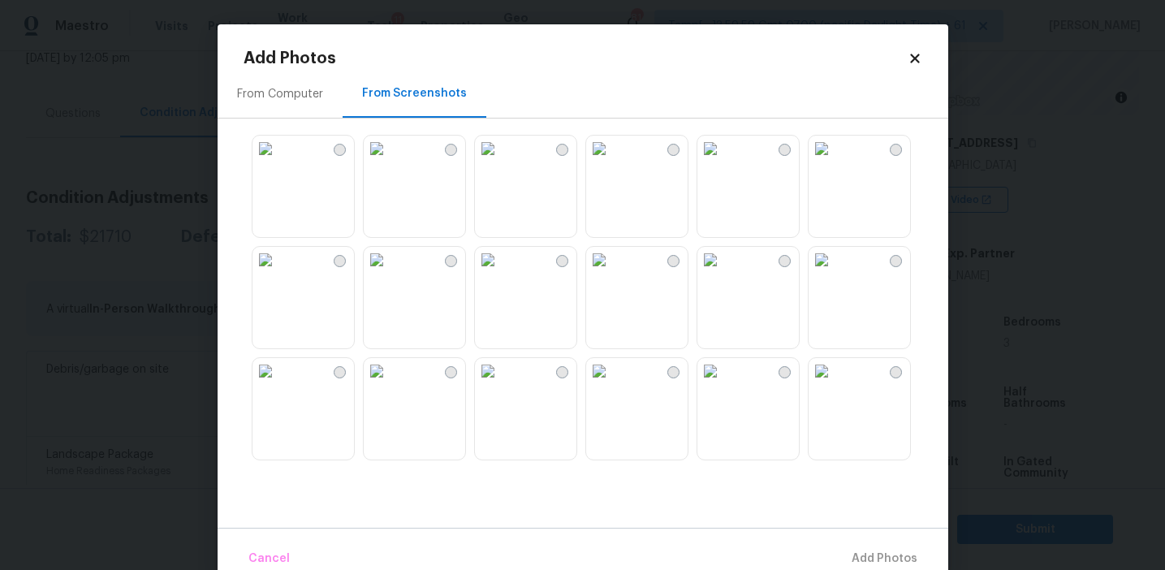
click at [612, 162] on img at bounding box center [599, 149] width 26 height 26
click at [723, 162] on img at bounding box center [710, 149] width 26 height 26
click at [723, 273] on img at bounding box center [710, 260] width 26 height 26
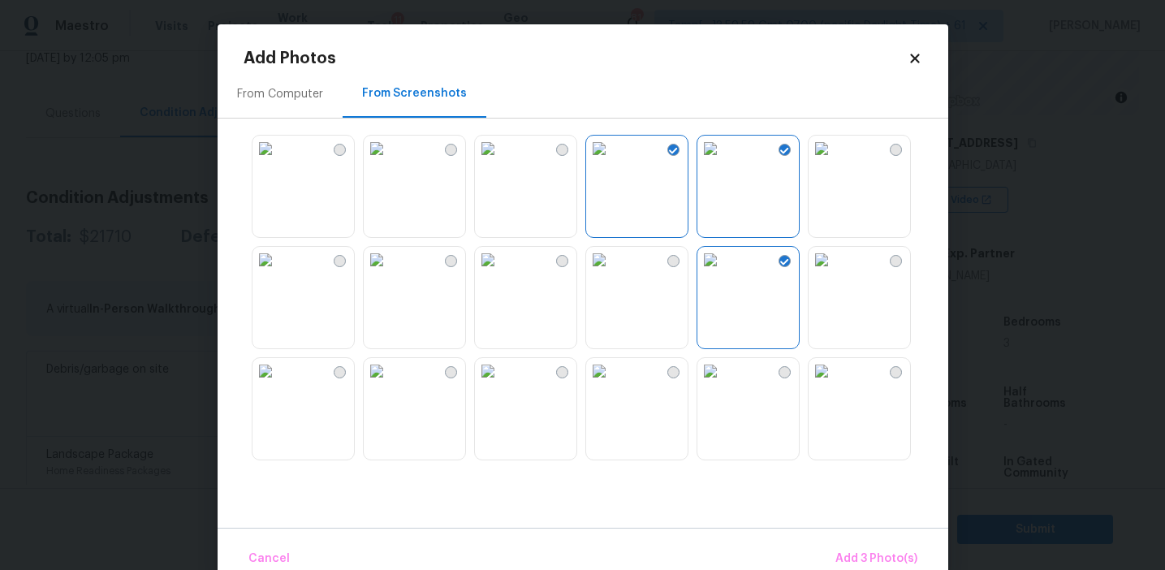
click at [612, 273] on img at bounding box center [599, 260] width 26 height 26
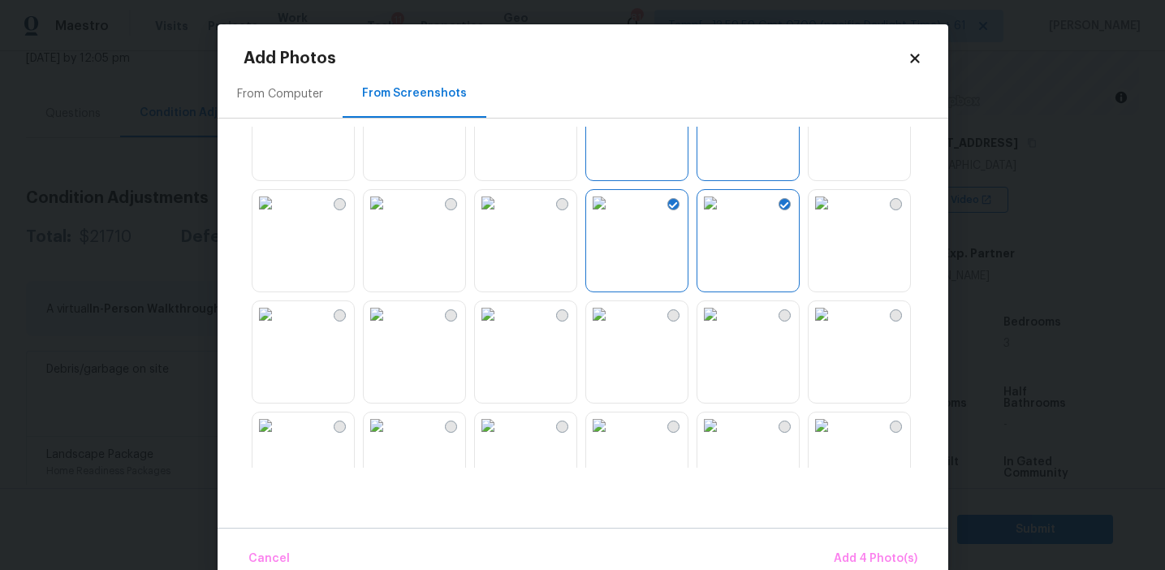
scroll to position [166, 0]
click at [612, 218] on img at bounding box center [599, 205] width 26 height 26
click at [835, 330] on img at bounding box center [822, 317] width 26 height 26
click at [723, 330] on img at bounding box center [710, 317] width 26 height 26
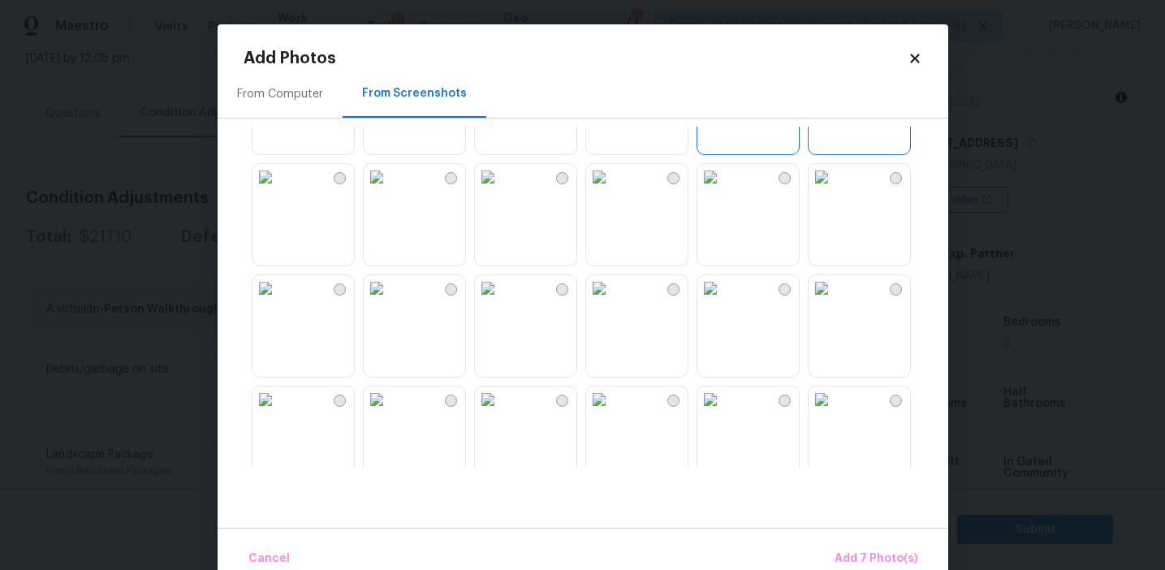
scroll to position [455, 0]
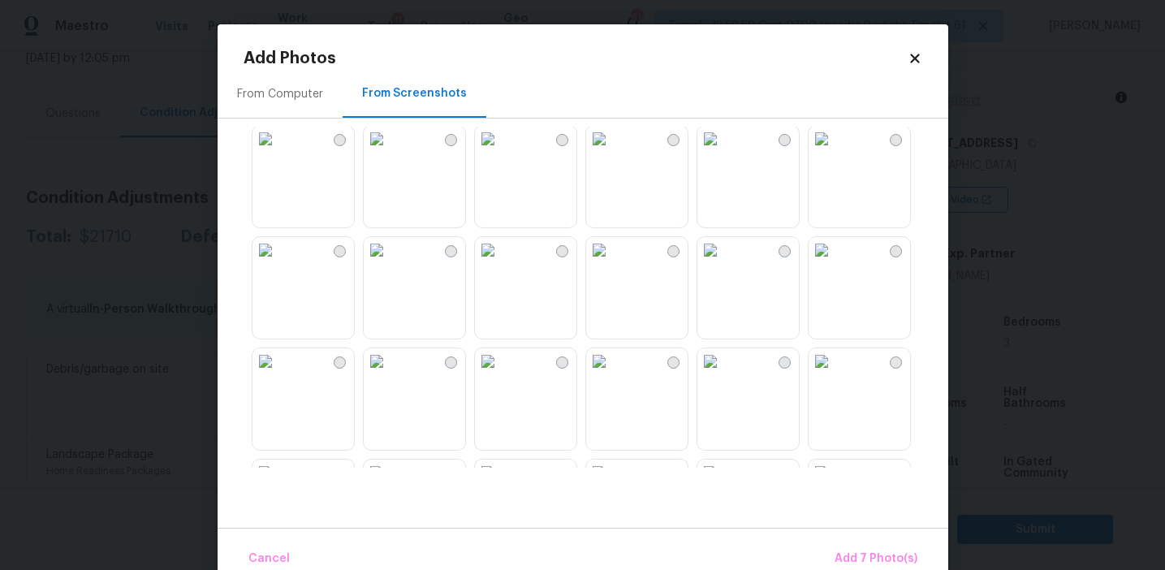
click at [390, 374] on img at bounding box center [377, 361] width 26 height 26
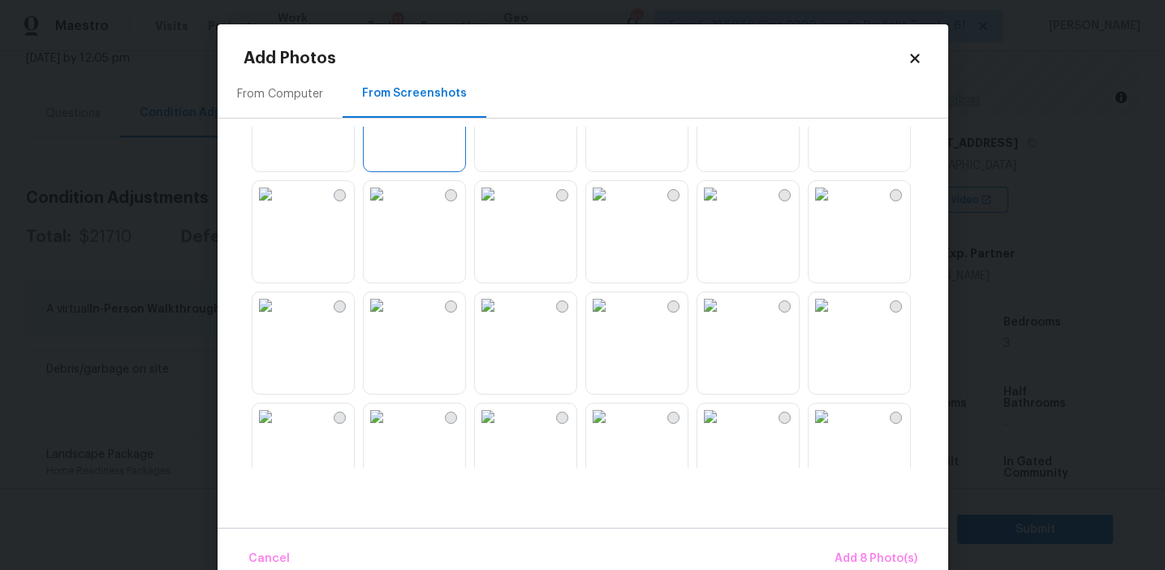
scroll to position [757, 0]
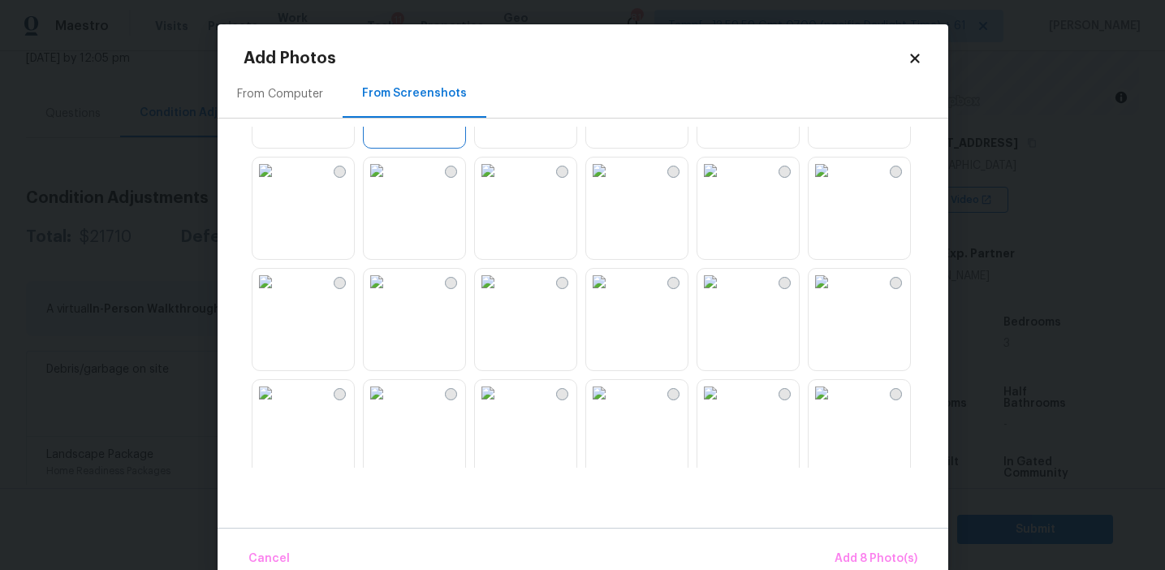
click at [390, 295] on img at bounding box center [377, 282] width 26 height 26
click at [723, 295] on img at bounding box center [710, 282] width 26 height 26
click at [835, 406] on img at bounding box center [822, 393] width 26 height 26
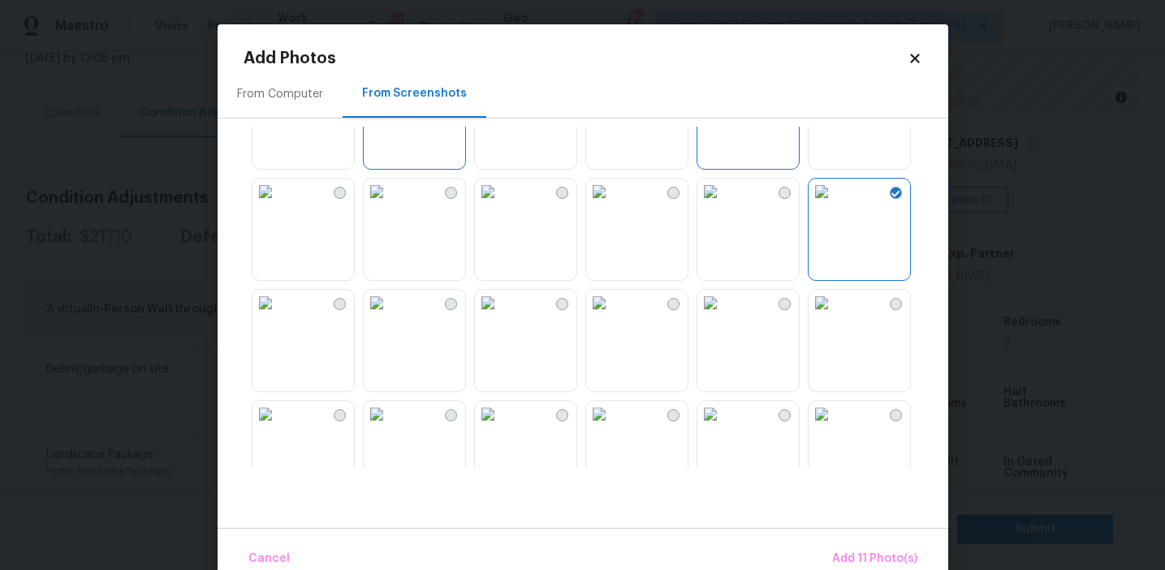
scroll to position [1039, 0]
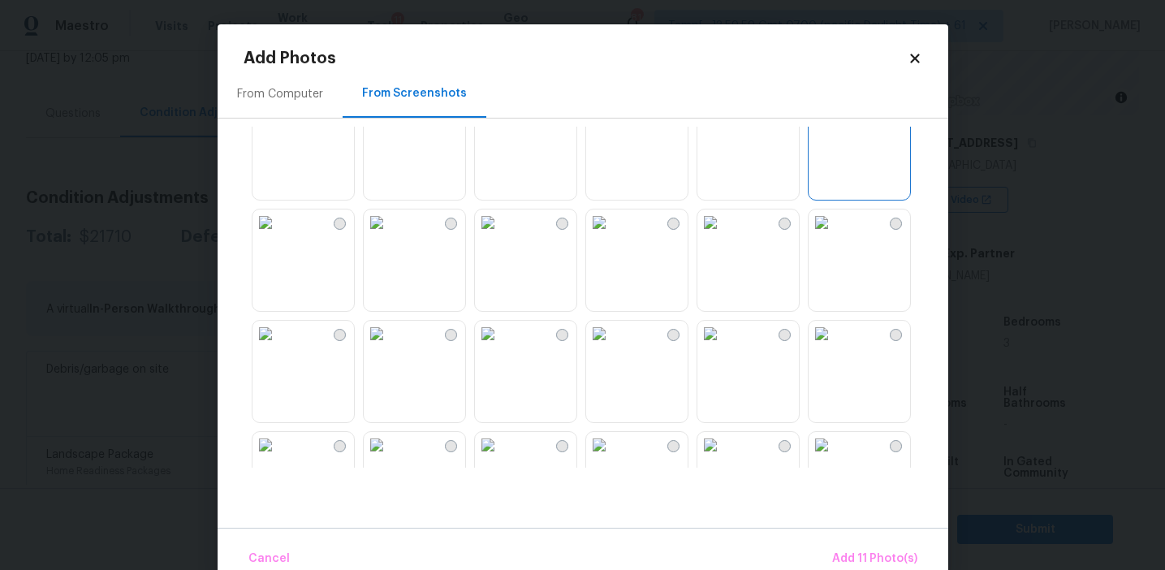
click at [279, 124] on img at bounding box center [266, 111] width 26 height 26
click at [846, 561] on span "Add 12 Photo(s)" at bounding box center [874, 559] width 88 height 20
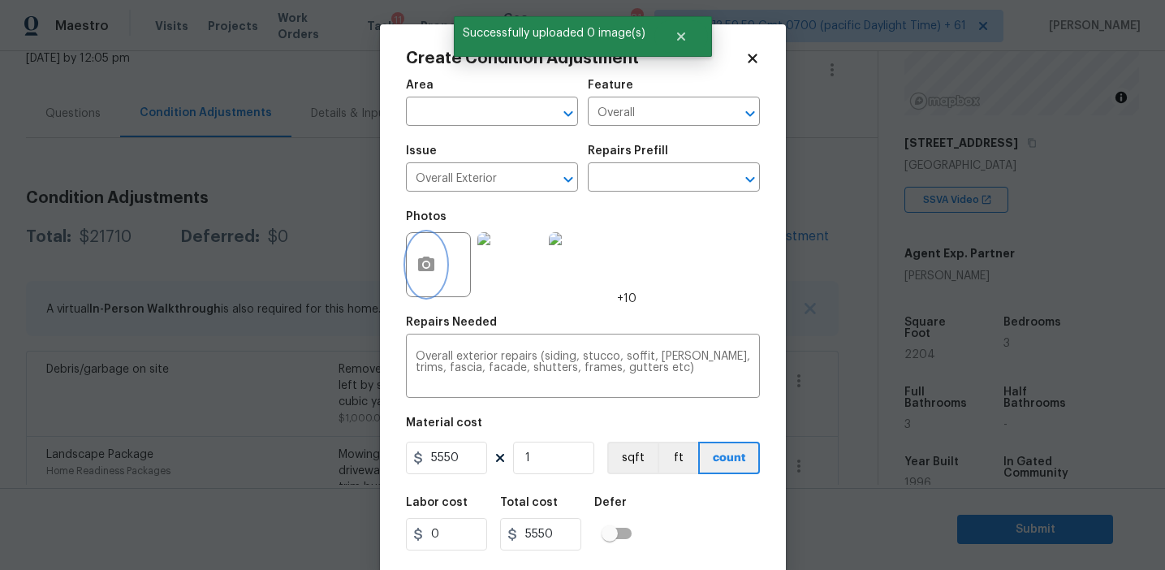
scroll to position [37, 0]
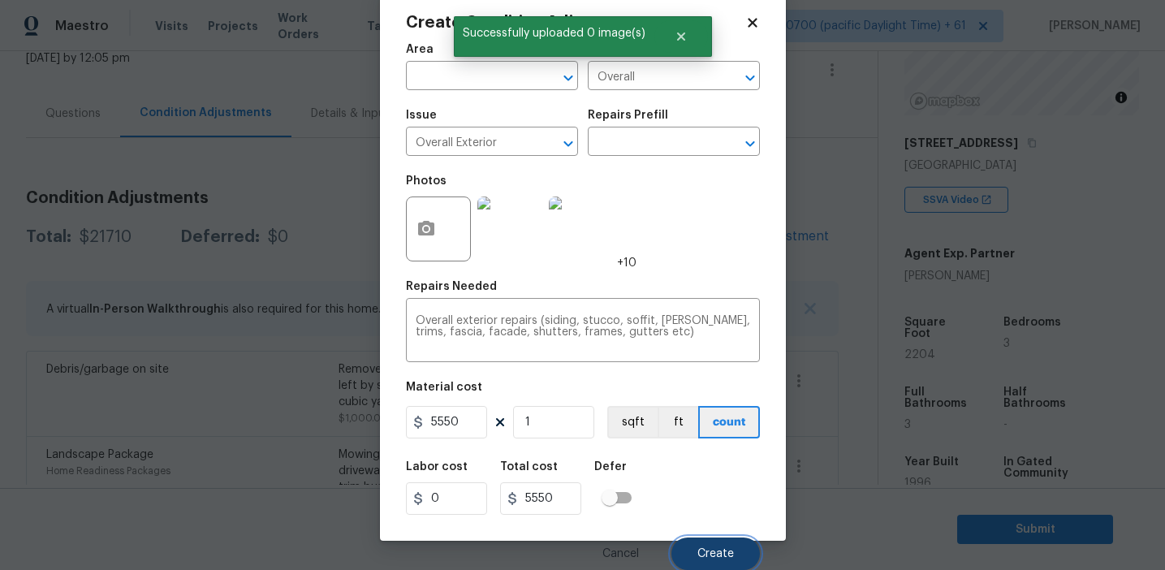
click at [713, 546] on button "Create" at bounding box center [716, 554] width 89 height 32
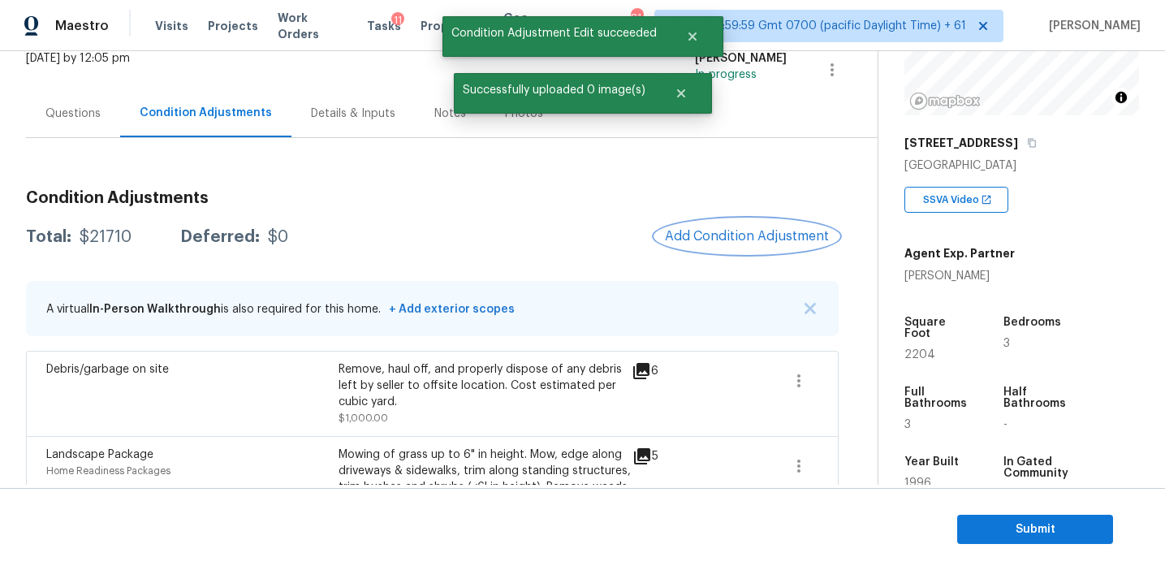
scroll to position [0, 0]
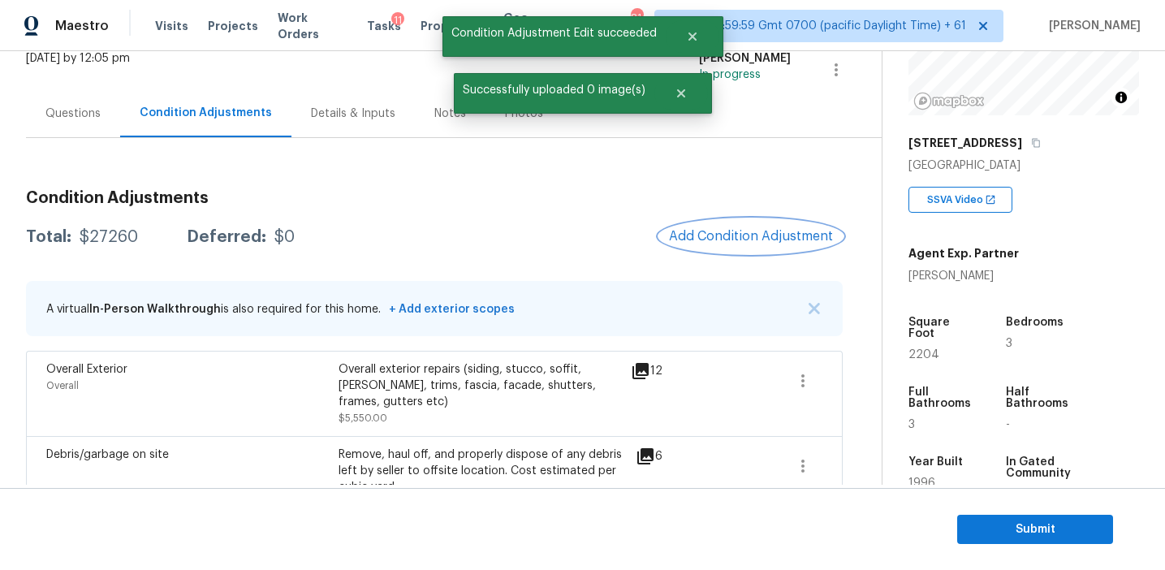
click at [705, 237] on span "Add Condition Adjustment" at bounding box center [751, 236] width 164 height 15
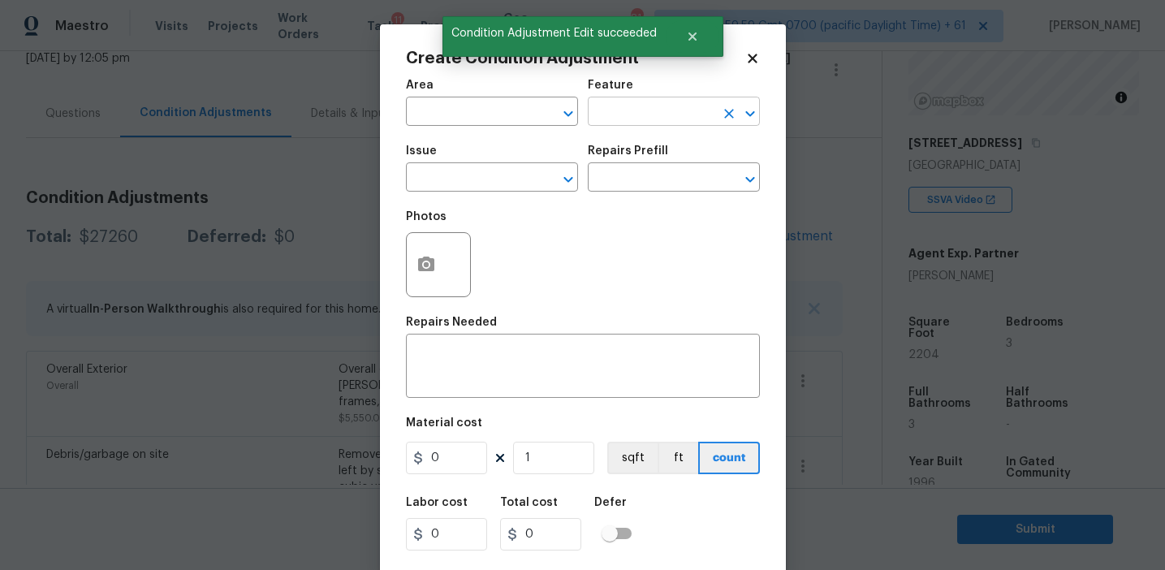
click at [609, 118] on input "text" at bounding box center [651, 113] width 127 height 25
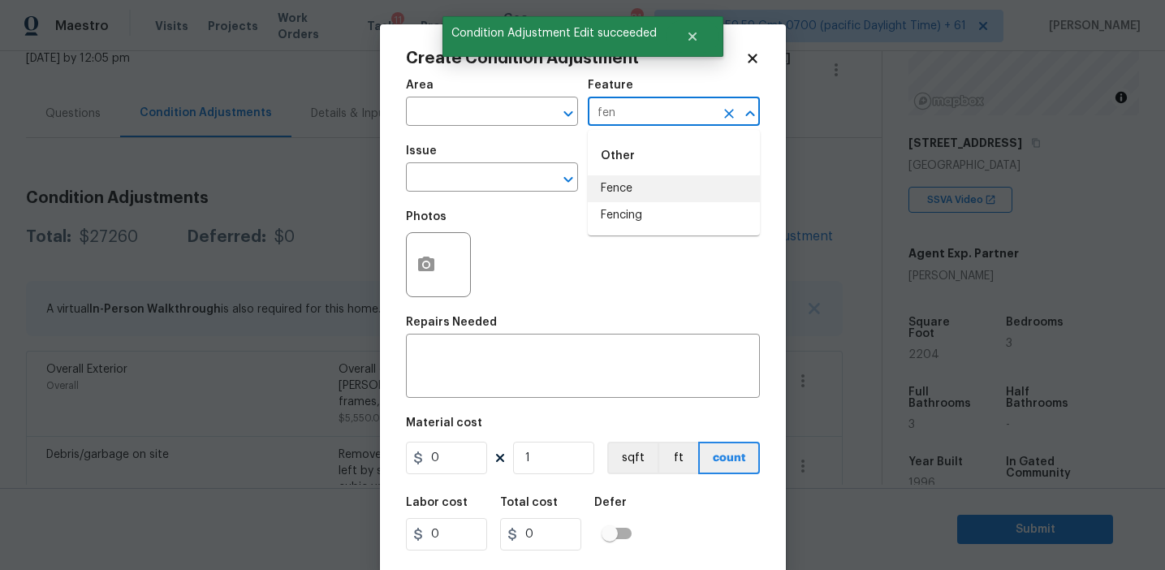
click at [637, 183] on li "Fence" at bounding box center [674, 188] width 172 height 27
click at [619, 118] on input "Fence" at bounding box center [651, 113] width 127 height 25
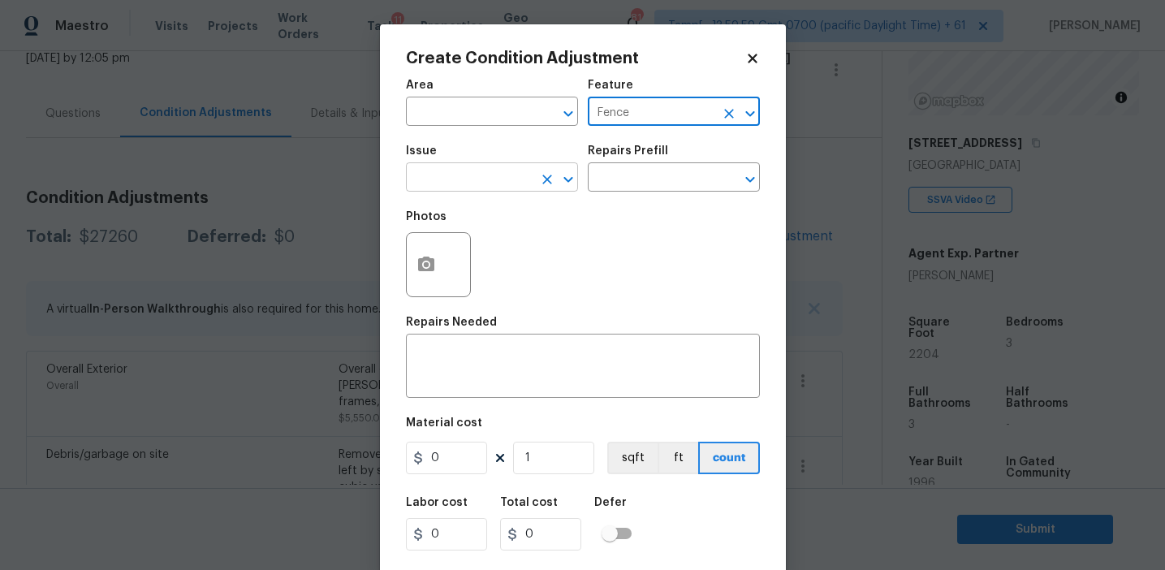
type input "Fence"
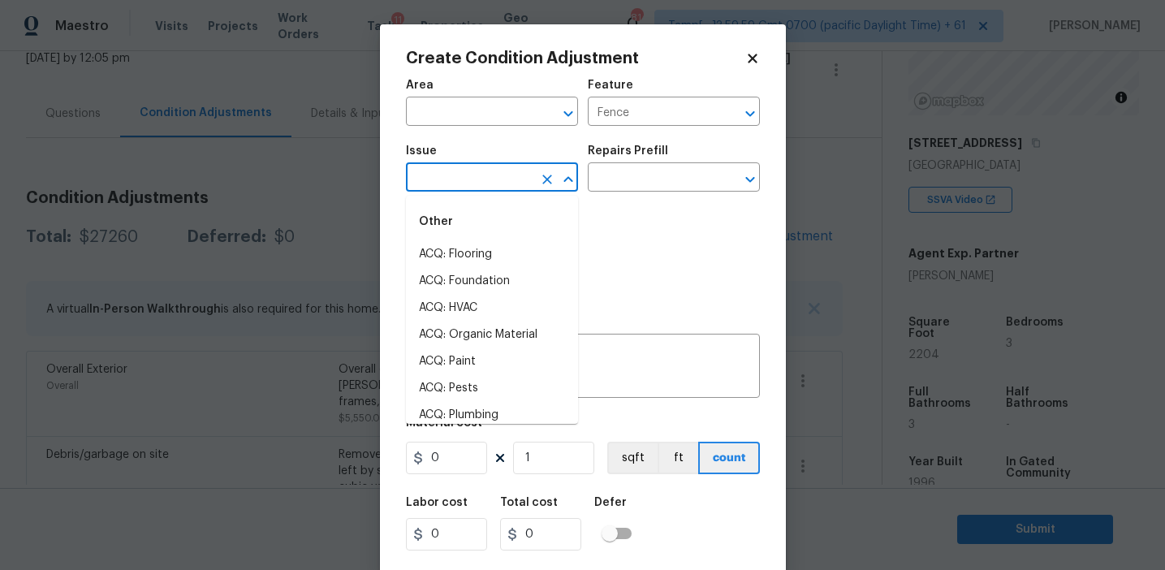
click at [477, 179] on input "text" at bounding box center [469, 178] width 127 height 25
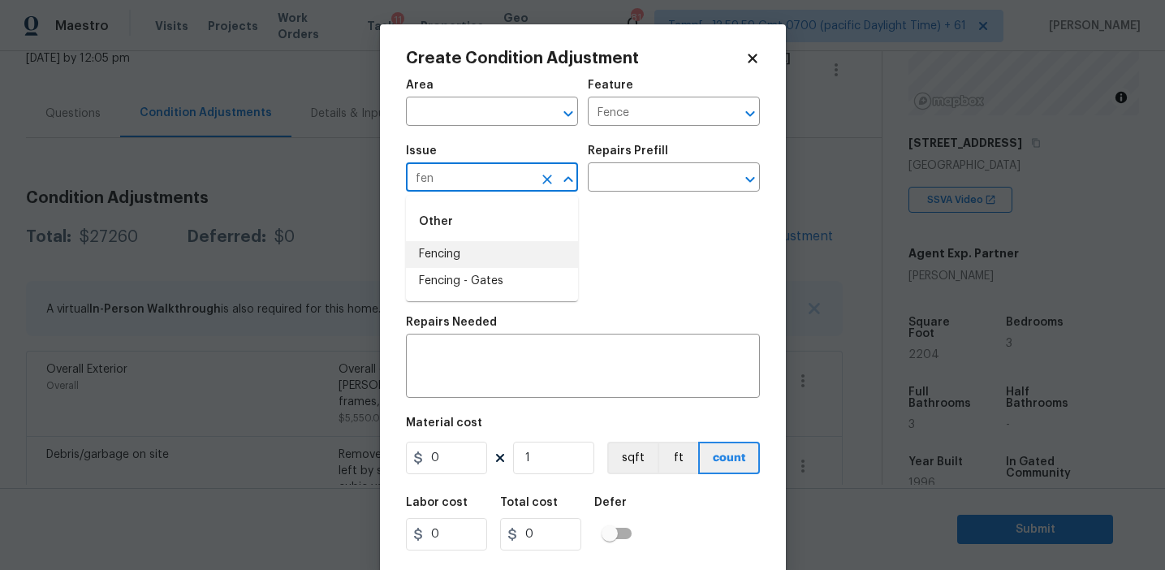
click at [463, 253] on li "Fencing" at bounding box center [492, 254] width 172 height 27
click at [476, 176] on input "Fencing" at bounding box center [469, 178] width 127 height 25
type input "Fencing"
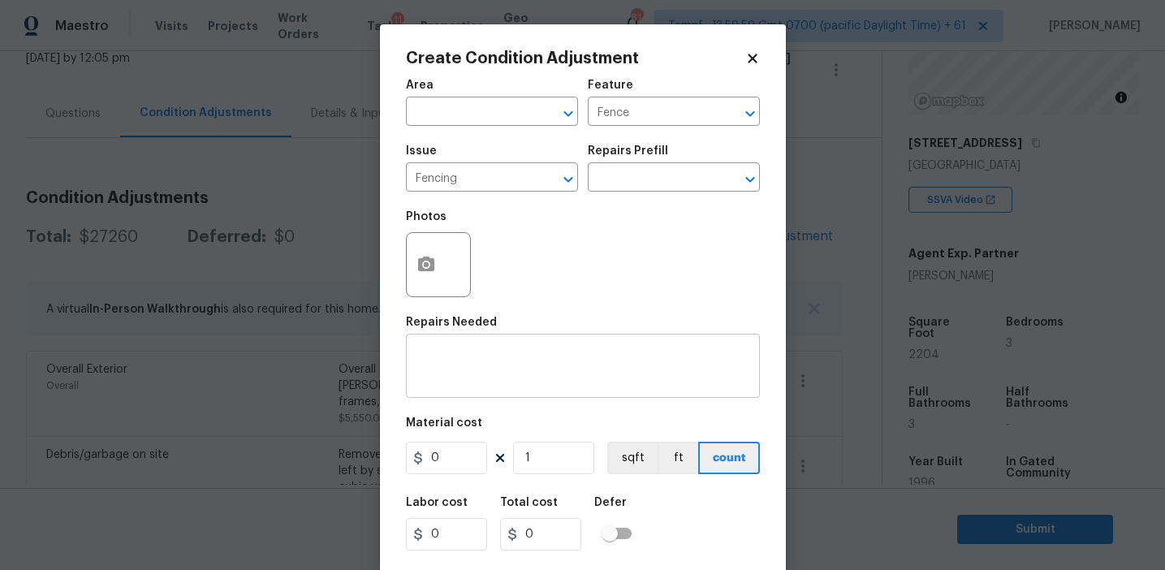
click at [533, 393] on div "x ​" at bounding box center [583, 368] width 354 height 60
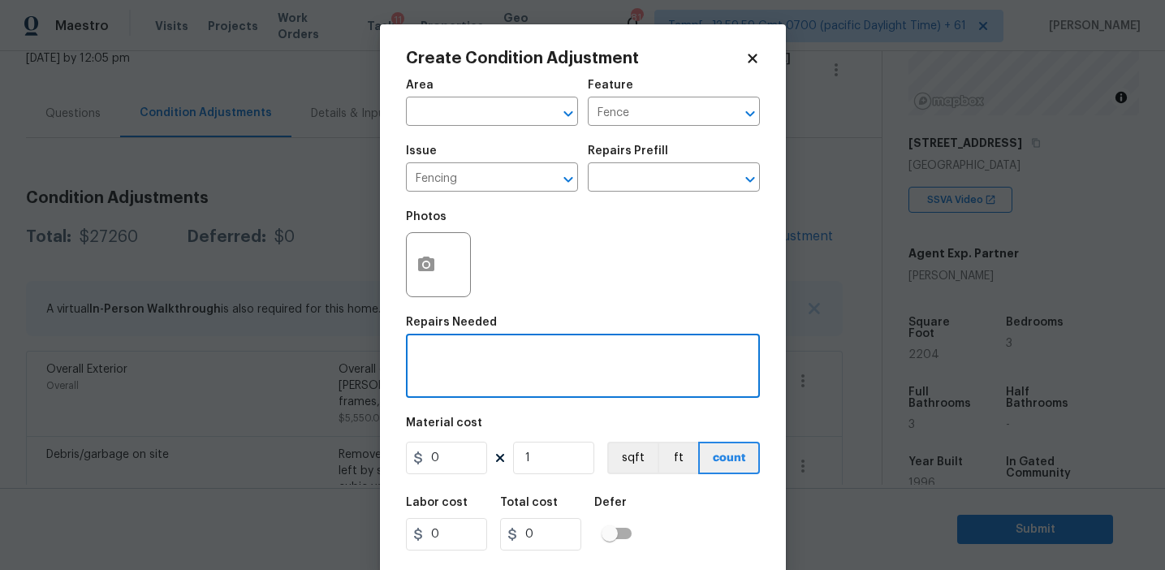
paste textarea "Fencing"
type textarea "Fencing repairs"
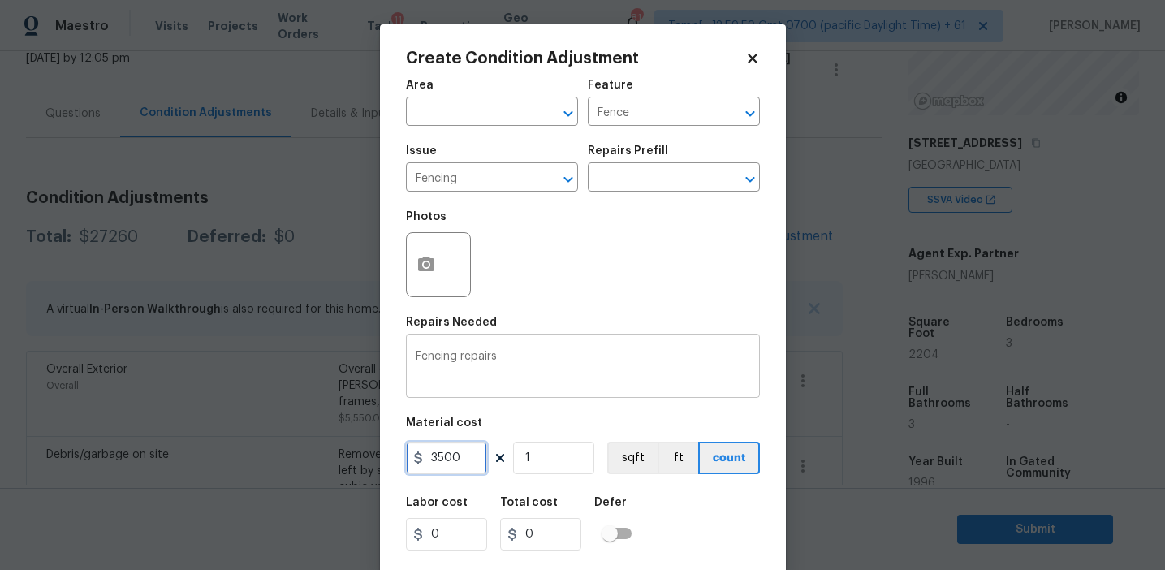
type input "3500"
click at [419, 268] on icon "button" at bounding box center [426, 264] width 16 height 15
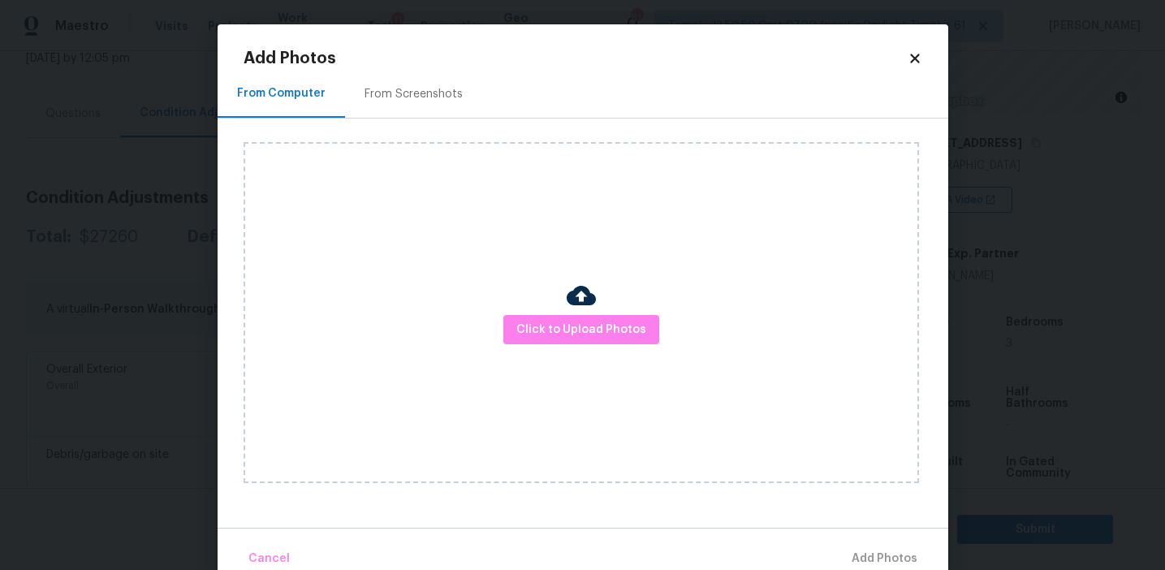
click at [399, 93] on div "From Screenshots" at bounding box center [414, 94] width 98 height 16
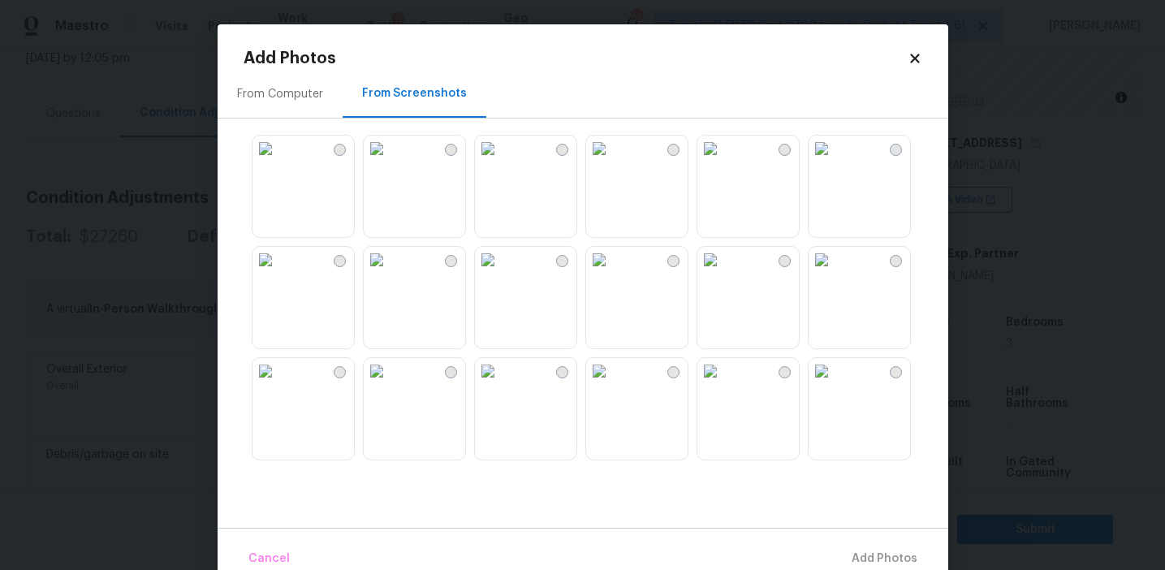
click at [279, 384] on img at bounding box center [266, 371] width 26 height 26
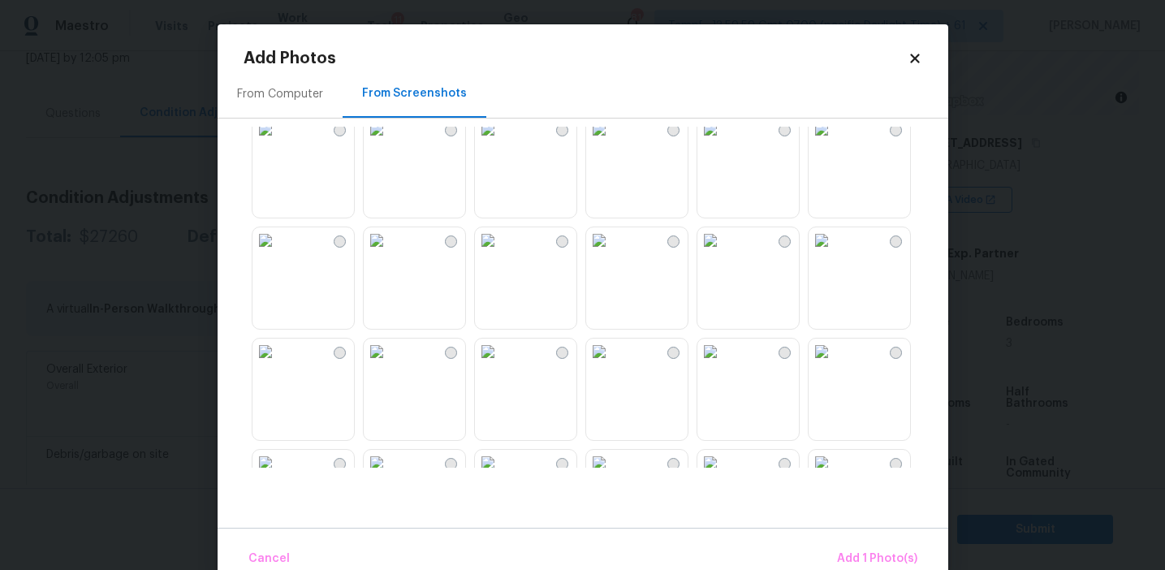
scroll to position [261, 0]
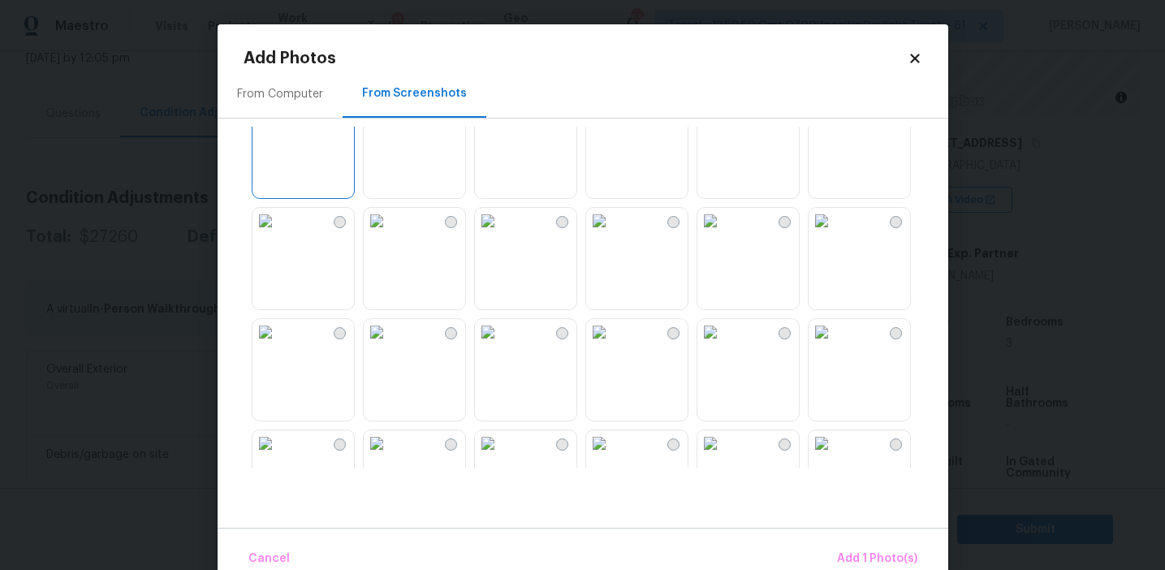
click at [279, 123] on img at bounding box center [266, 110] width 26 height 26
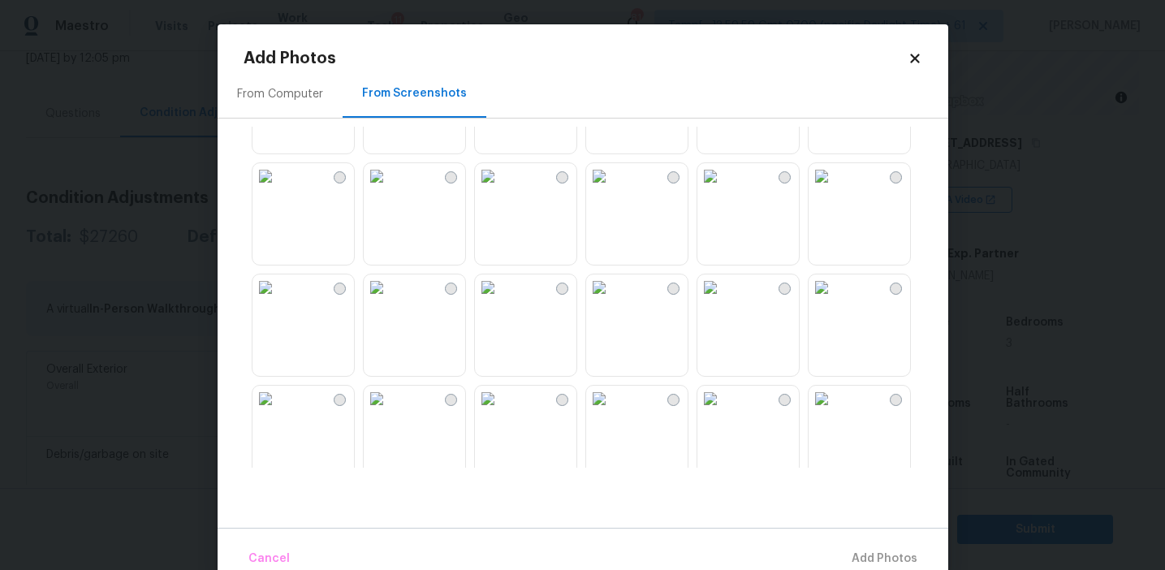
scroll to position [1474, 0]
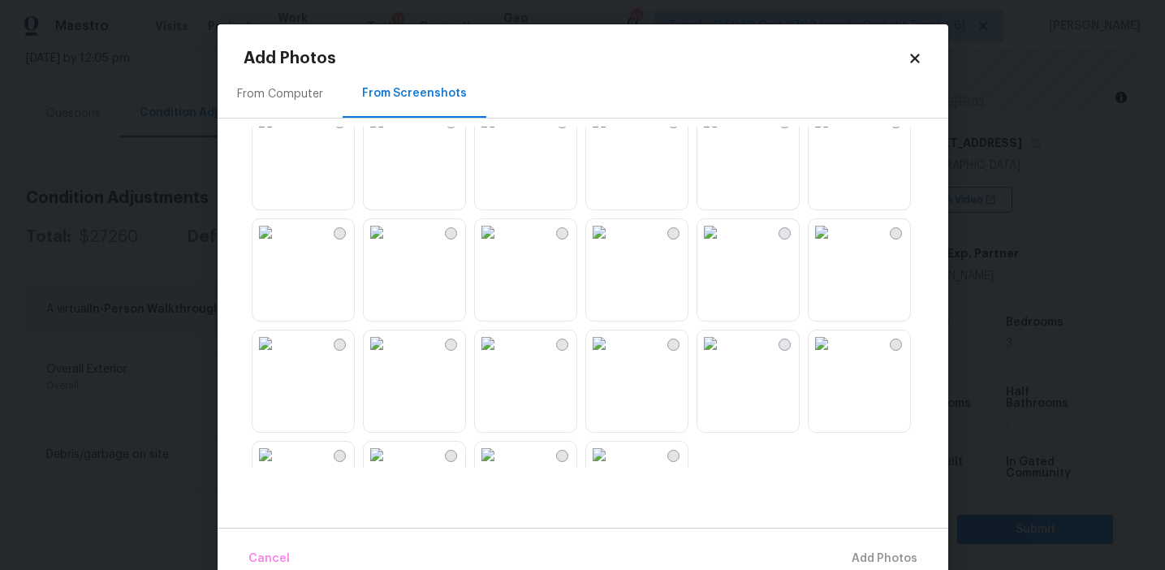
click at [279, 245] on img at bounding box center [266, 232] width 26 height 26
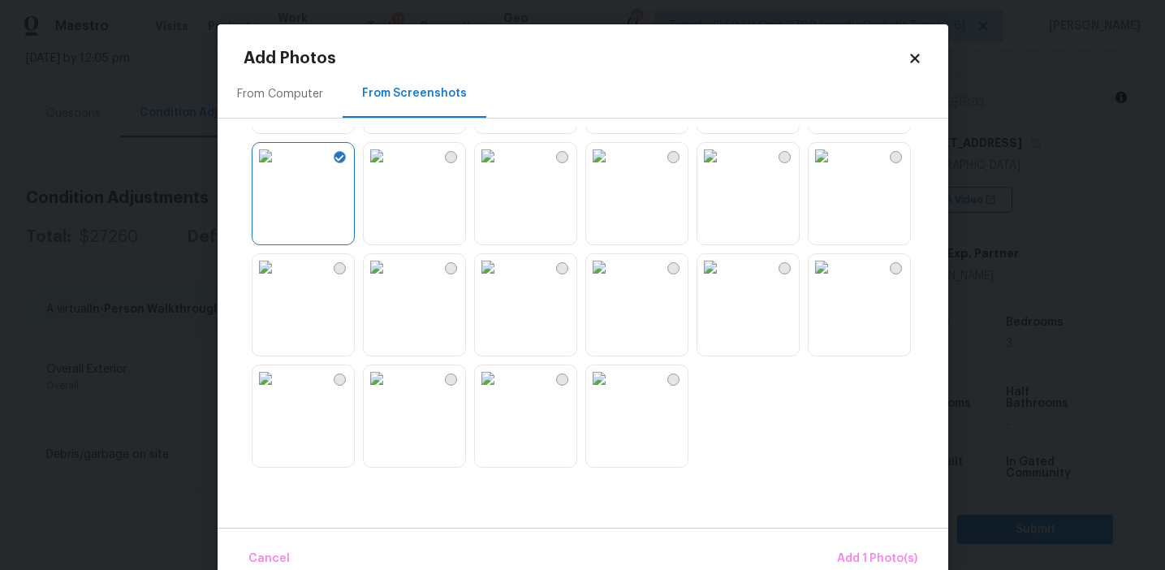
scroll to position [31, 0]
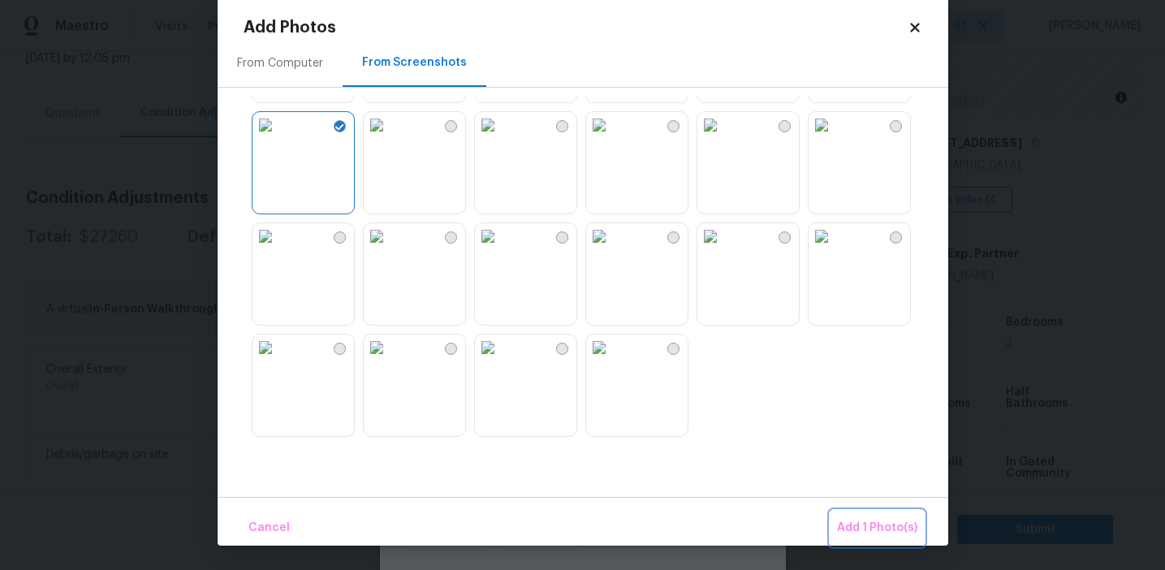
click at [847, 526] on span "Add 1 Photo(s)" at bounding box center [877, 528] width 80 height 20
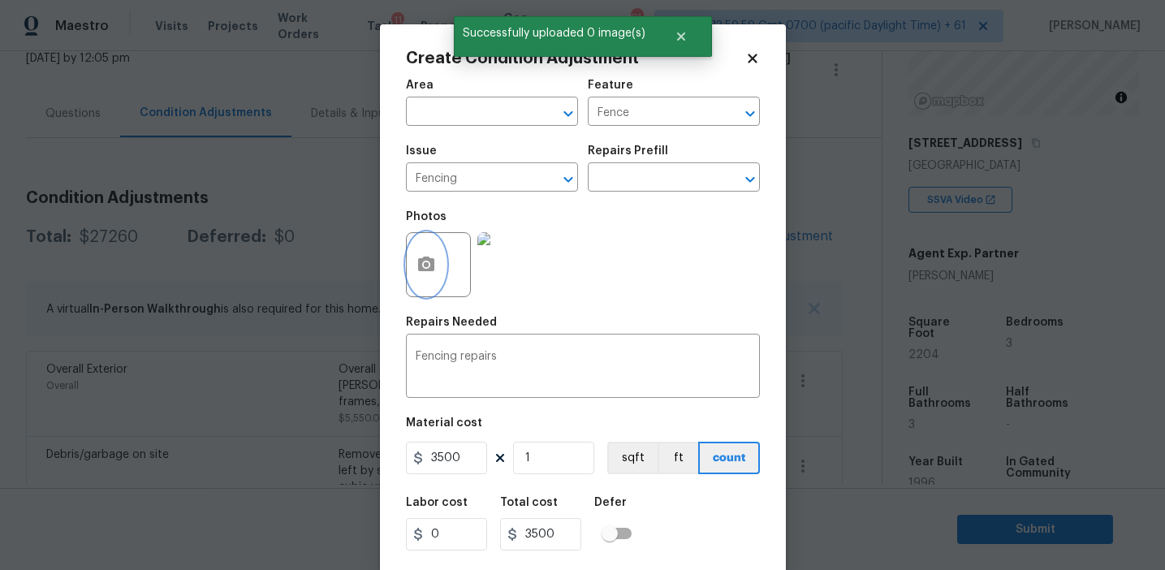
scroll to position [37, 0]
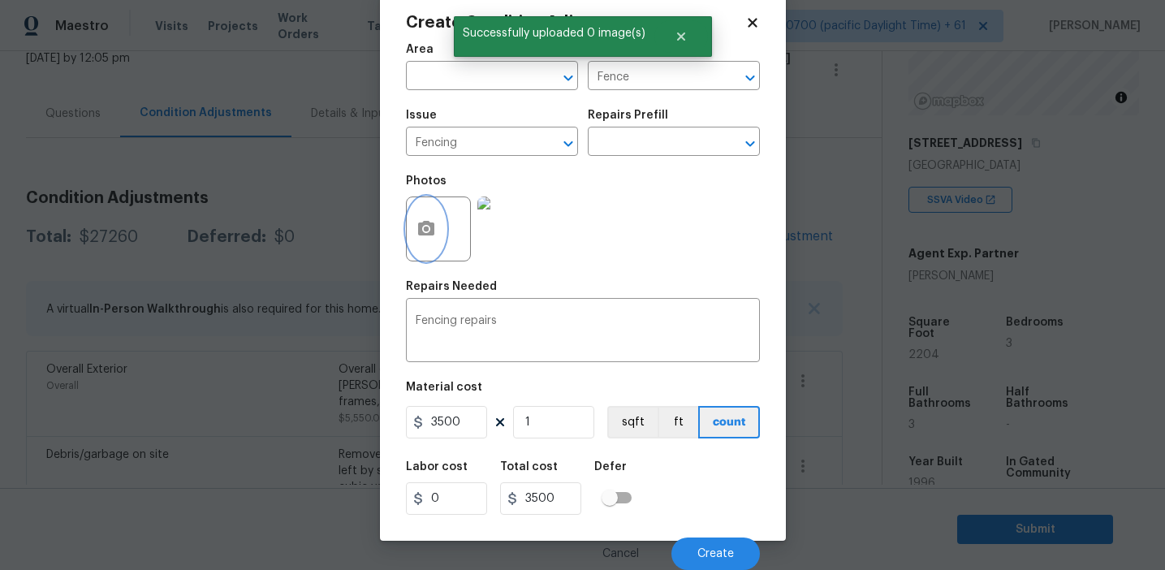
click at [429, 223] on icon "button" at bounding box center [426, 228] width 16 height 15
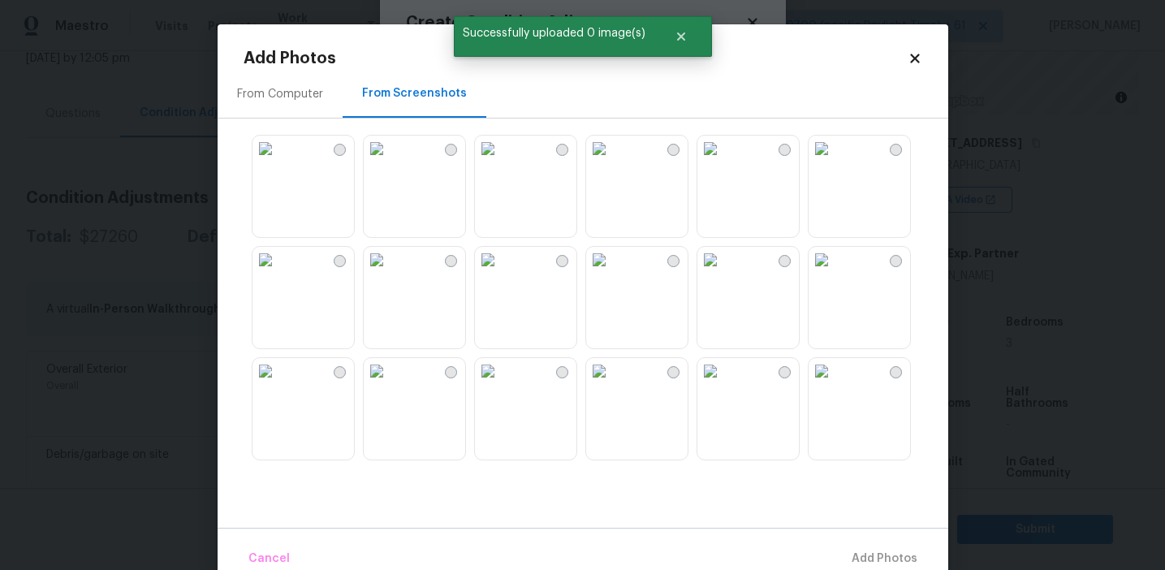
click at [279, 162] on img at bounding box center [266, 149] width 26 height 26
click at [279, 273] on img at bounding box center [266, 260] width 26 height 26
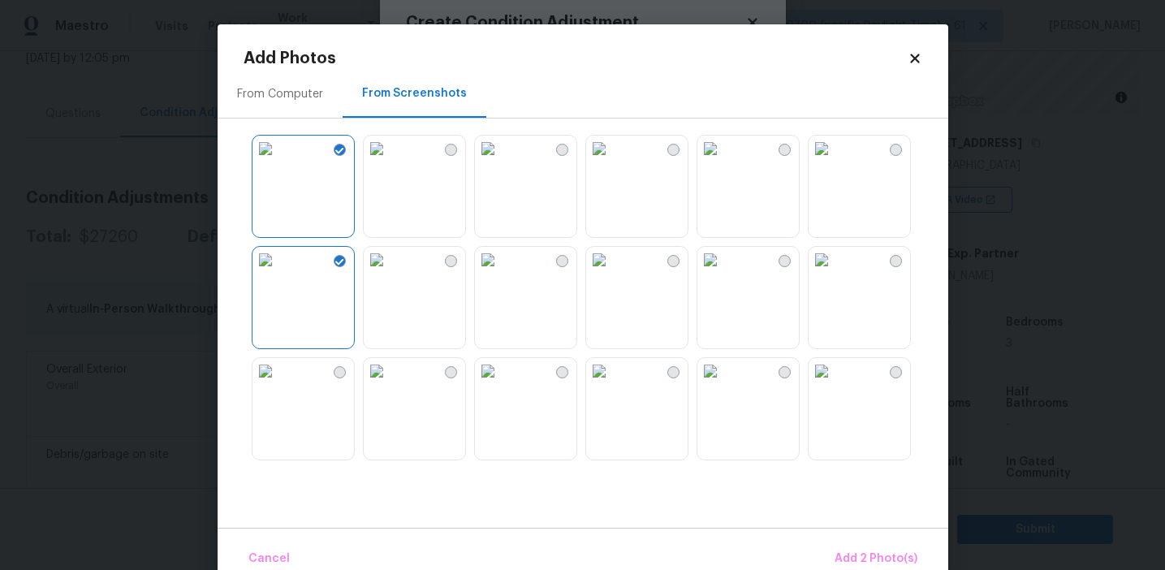
click at [279, 384] on img at bounding box center [266, 371] width 26 height 26
click at [608, 273] on img at bounding box center [599, 260] width 26 height 26
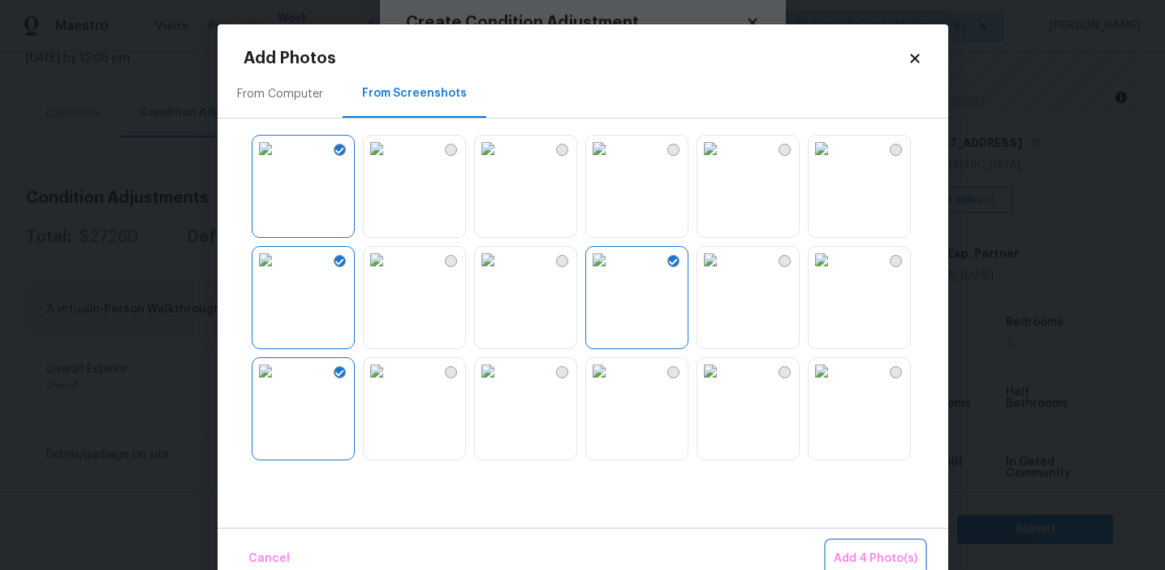
click at [839, 556] on span "Add 4 Photo(s)" at bounding box center [876, 559] width 84 height 20
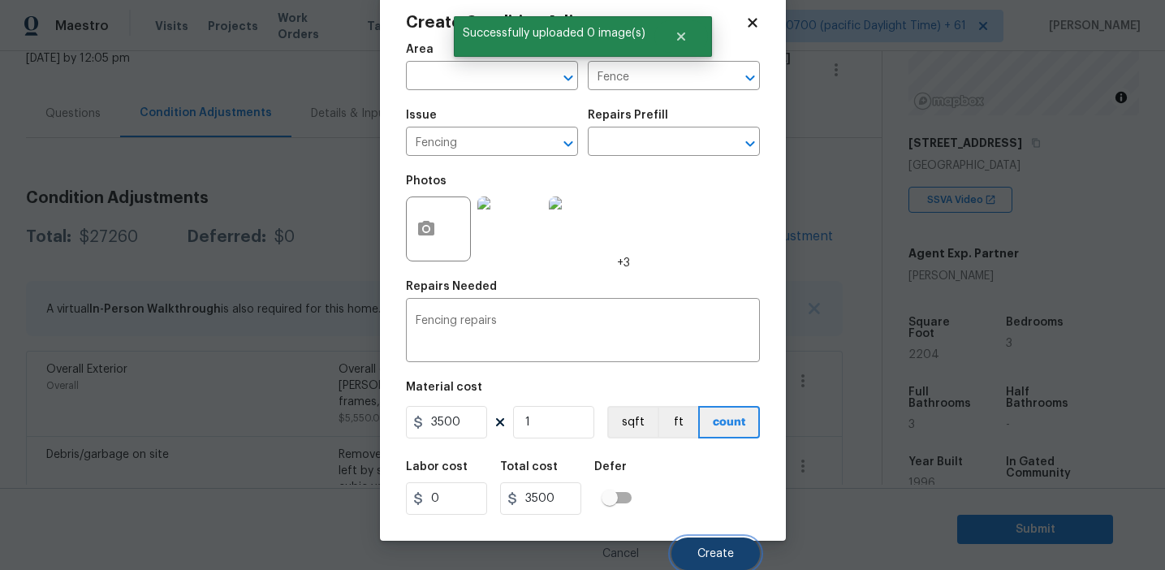
click at [710, 564] on button "Create" at bounding box center [716, 554] width 89 height 32
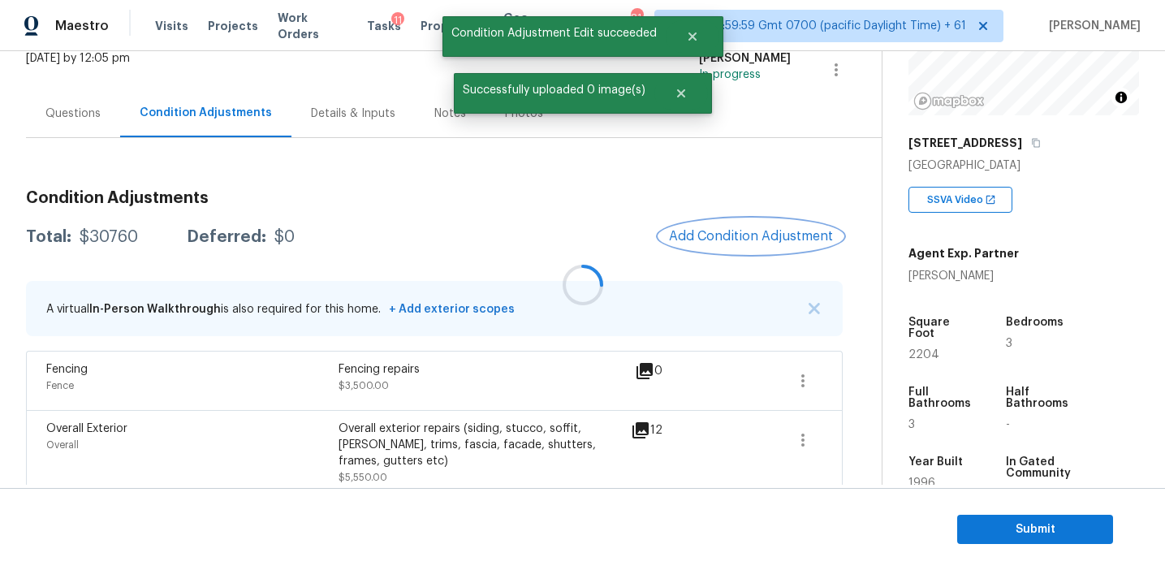
scroll to position [0, 0]
click at [716, 244] on button "Add Condition Adjustment" at bounding box center [751, 236] width 184 height 34
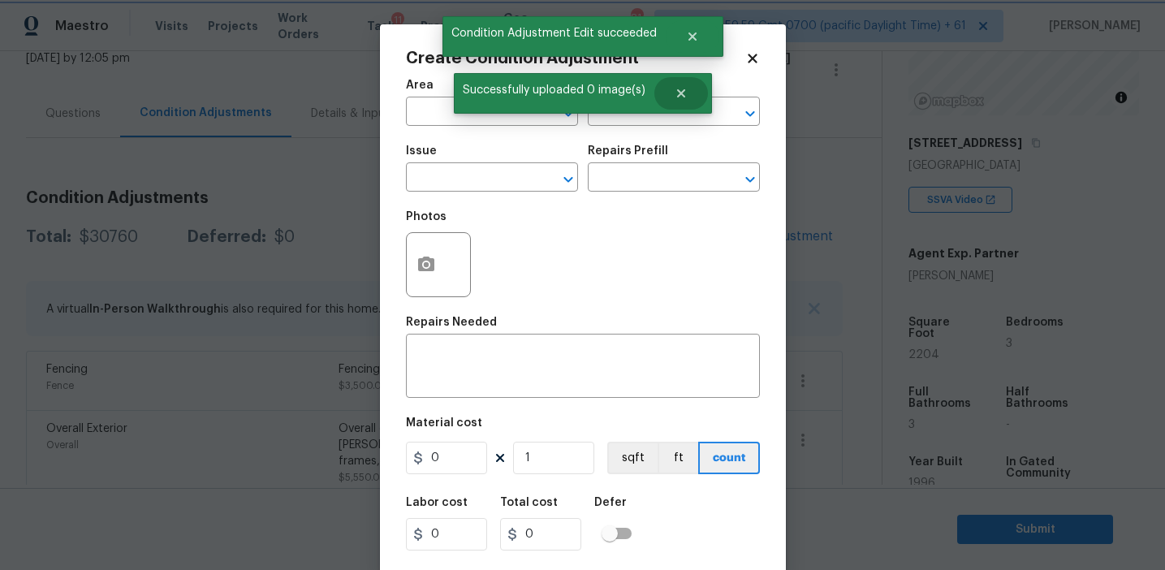
click at [661, 103] on button "Close" at bounding box center [681, 93] width 54 height 32
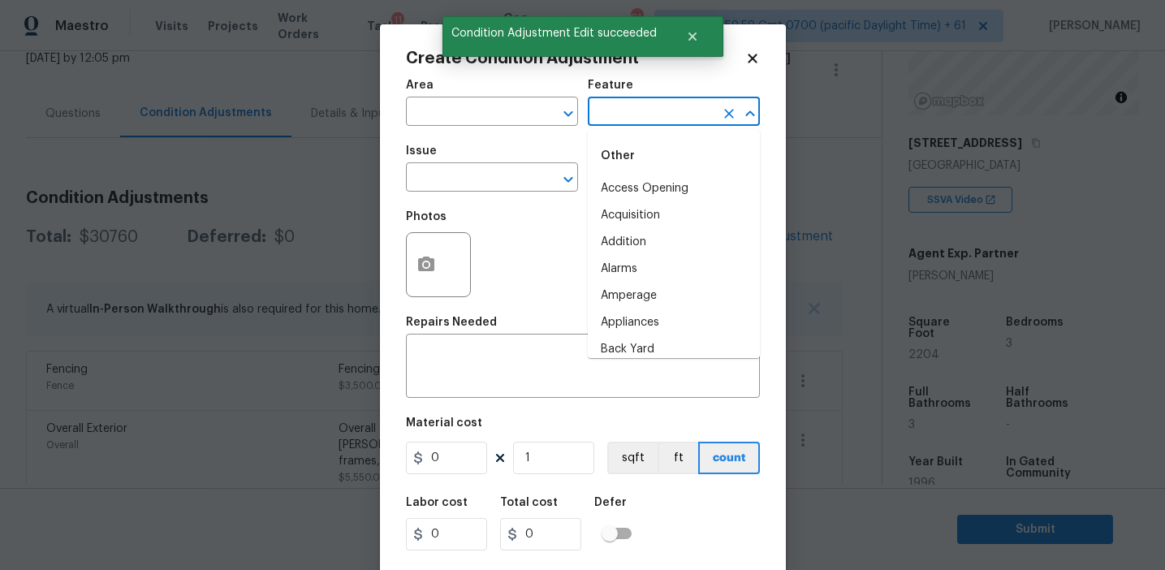
click at [647, 106] on input "text" at bounding box center [651, 113] width 127 height 25
click at [634, 213] on li "Decking" at bounding box center [674, 215] width 172 height 27
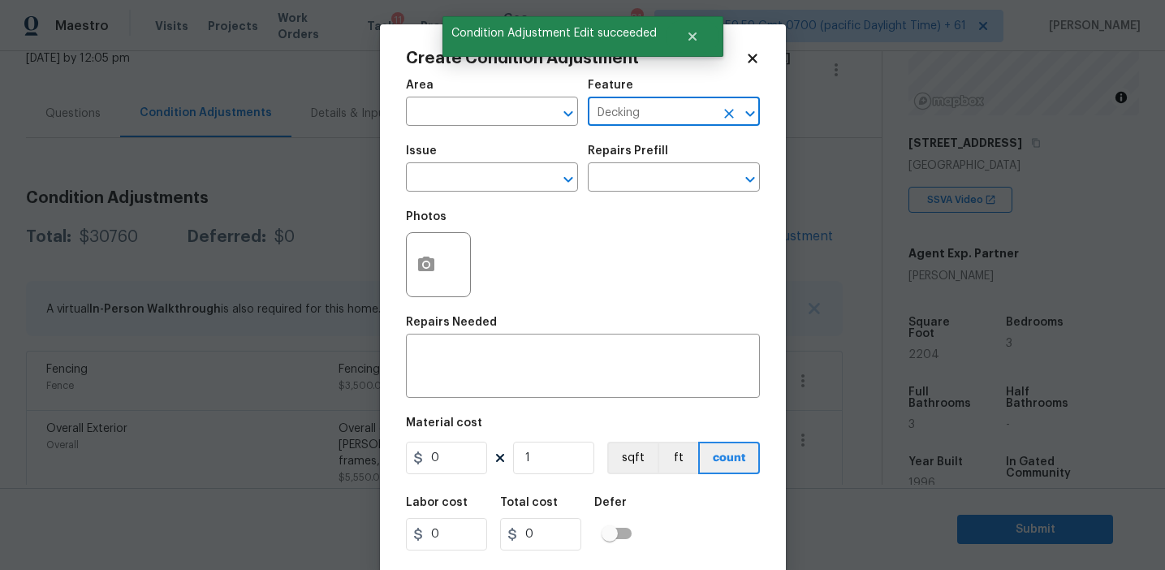
click at [625, 114] on input "Decking" at bounding box center [651, 113] width 127 height 25
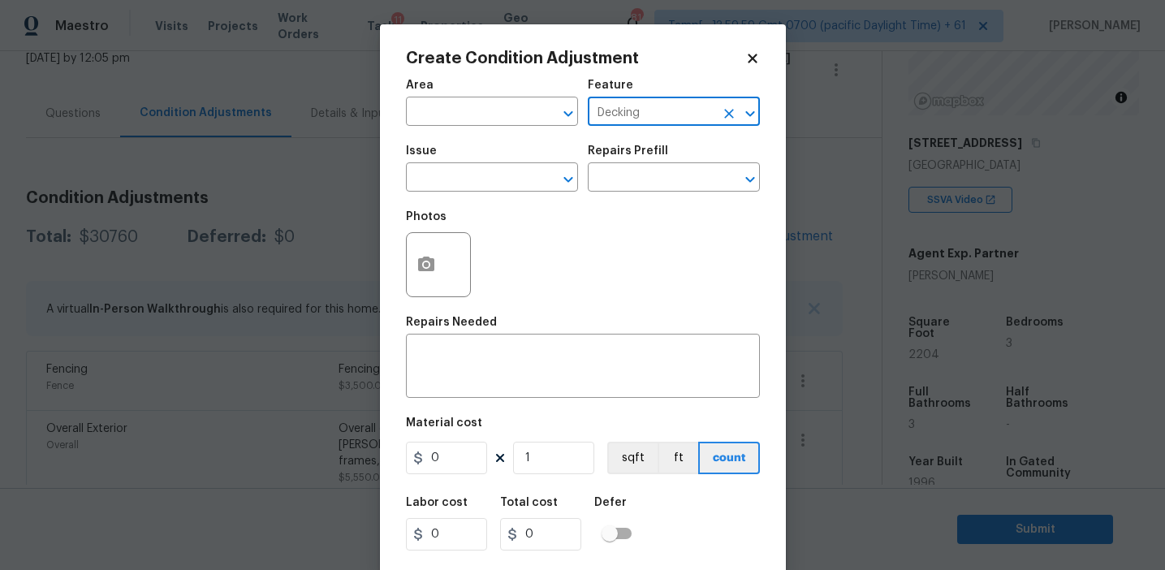
click at [625, 114] on input "Decking" at bounding box center [651, 113] width 127 height 25
type input "Decking"
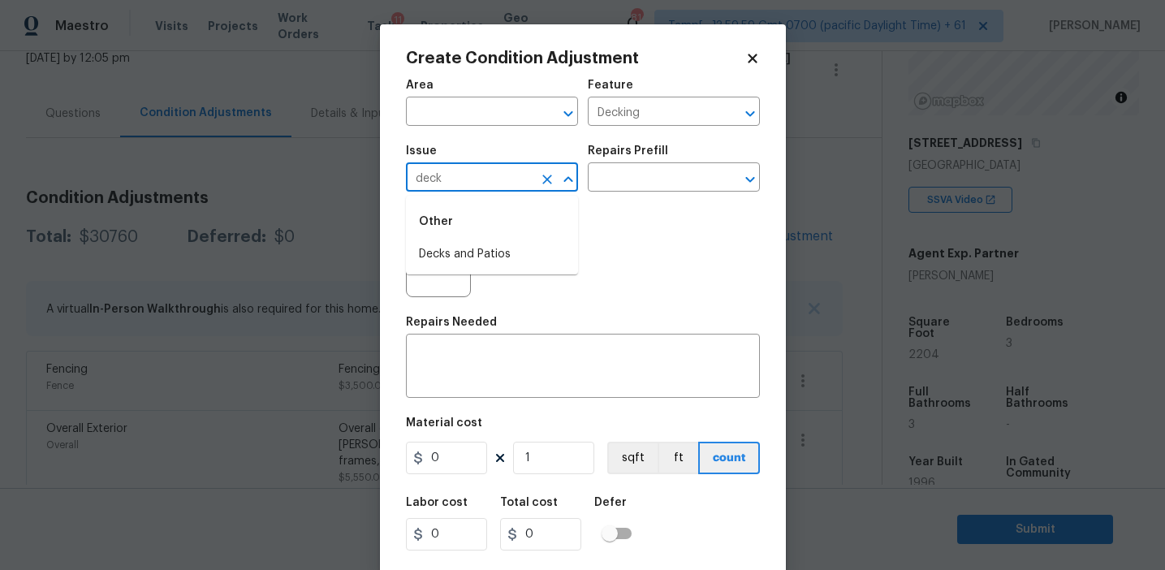
click at [530, 245] on li "Decks and Patios" at bounding box center [492, 254] width 172 height 27
type input "Decks and Patios"
click at [508, 369] on textarea at bounding box center [583, 368] width 335 height 34
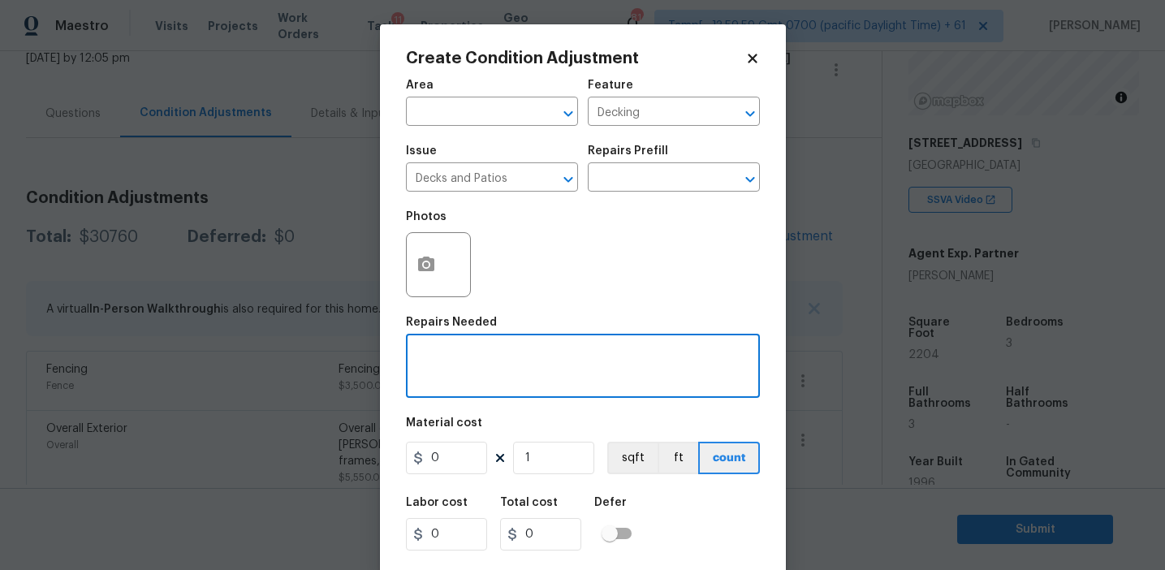
paste textarea "Decking"
type textarea "Decking repairs"
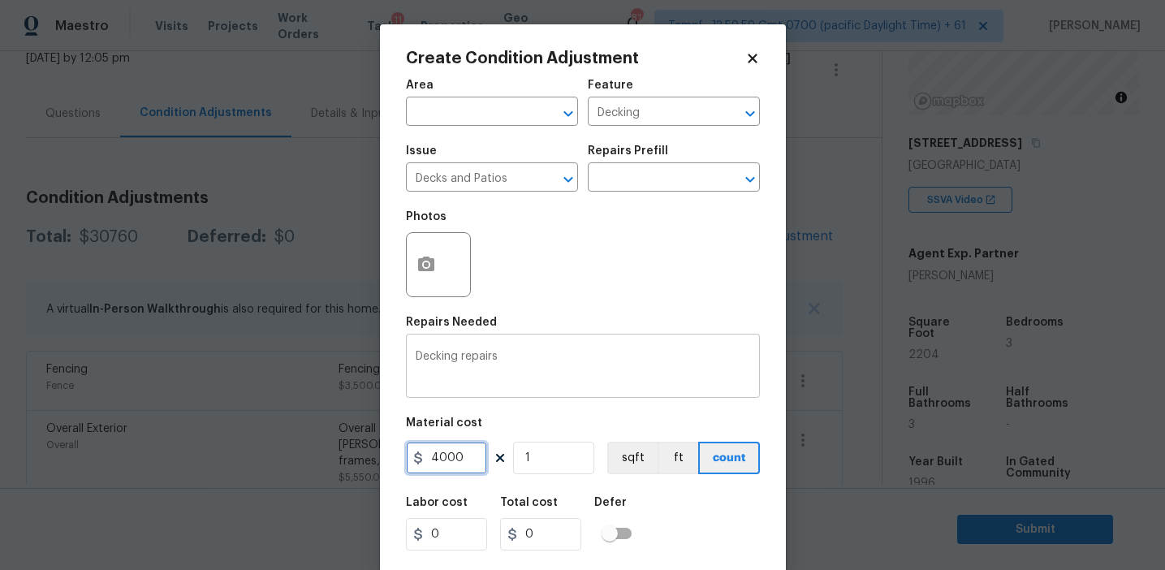
type input "4000"
click at [420, 248] on button "button" at bounding box center [426, 264] width 39 height 63
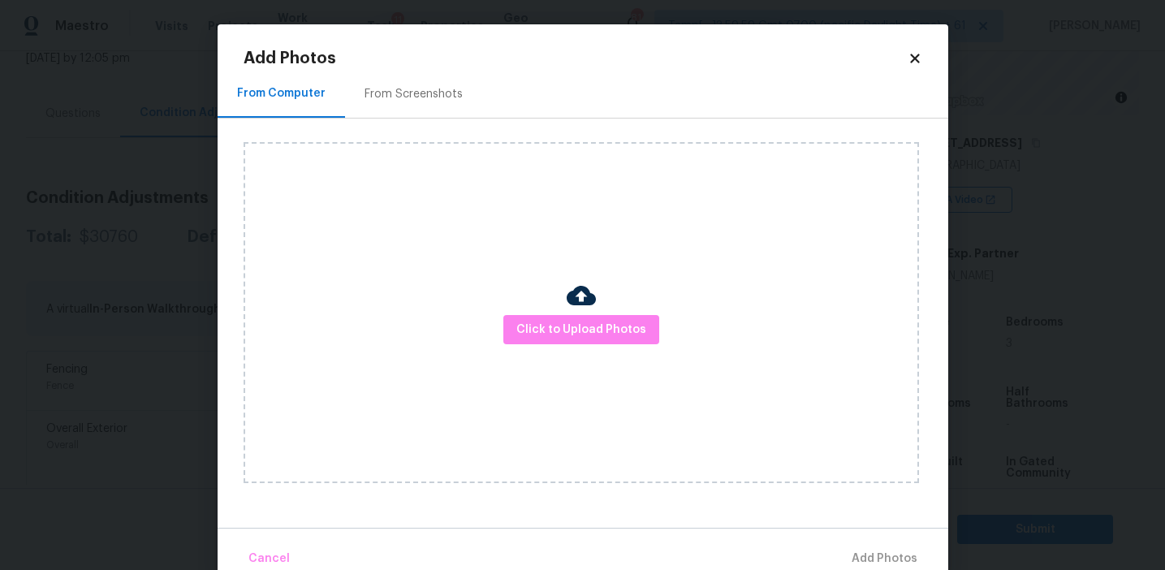
click at [424, 103] on div "From Screenshots" at bounding box center [413, 94] width 137 height 48
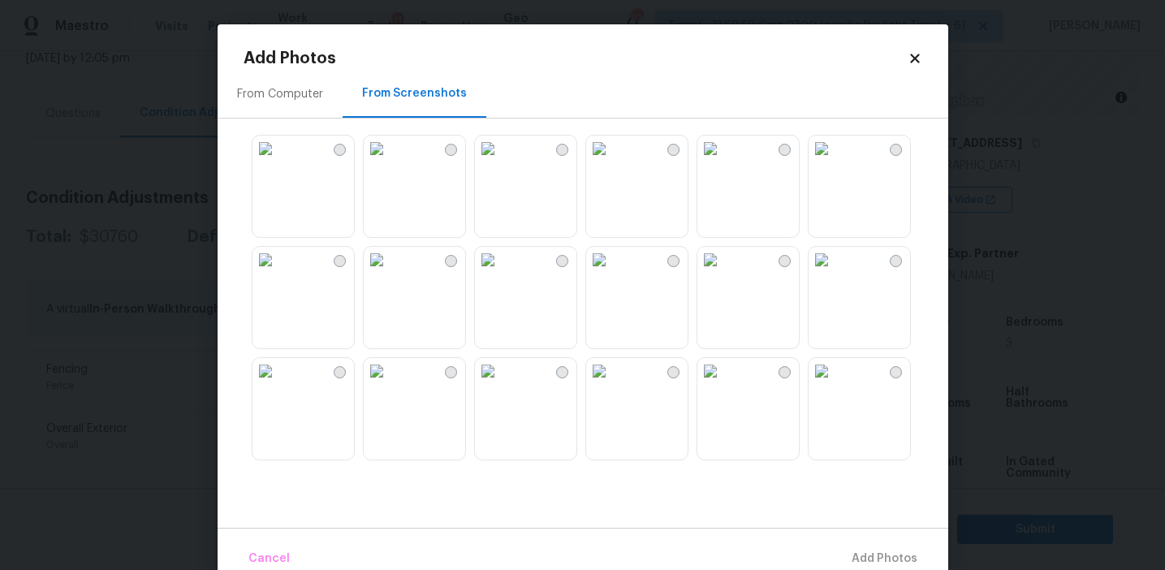
click at [612, 273] on img at bounding box center [599, 260] width 26 height 26
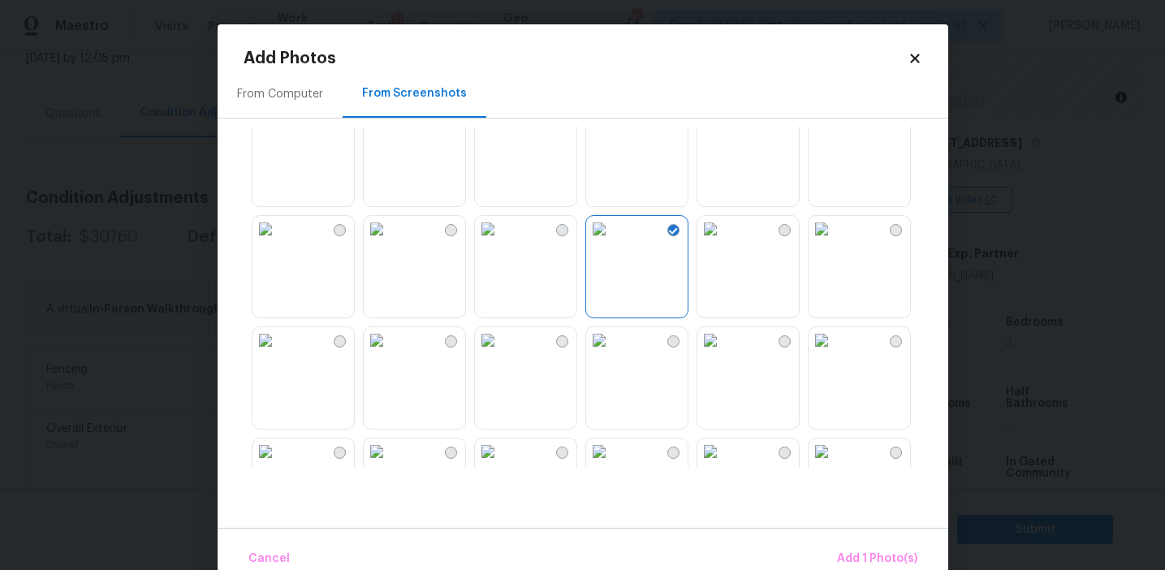
scroll to position [54, 0]
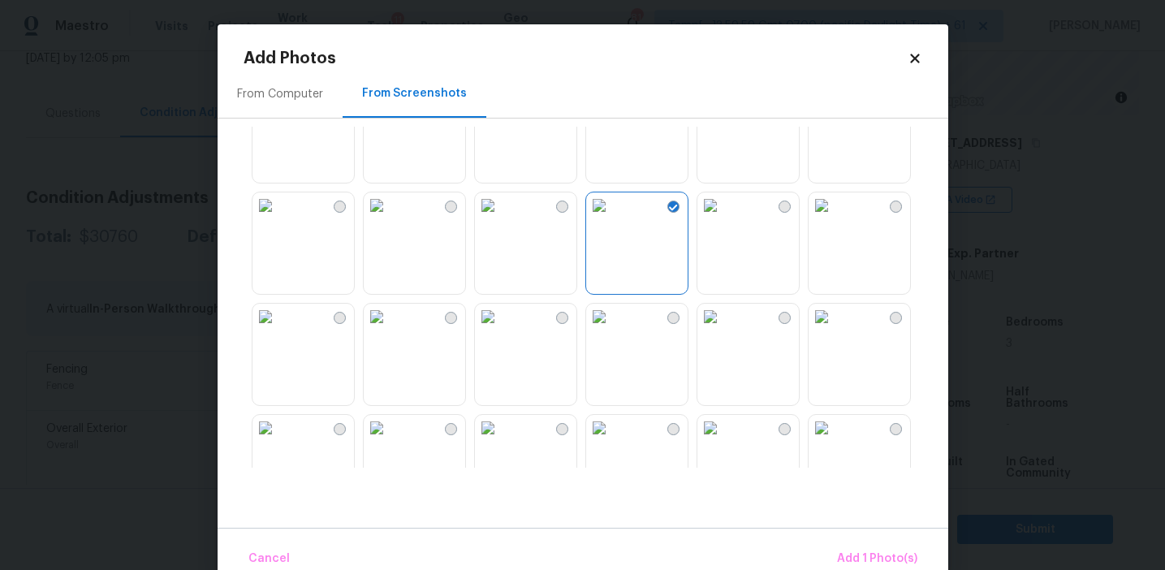
click at [723, 107] on img at bounding box center [710, 94] width 26 height 26
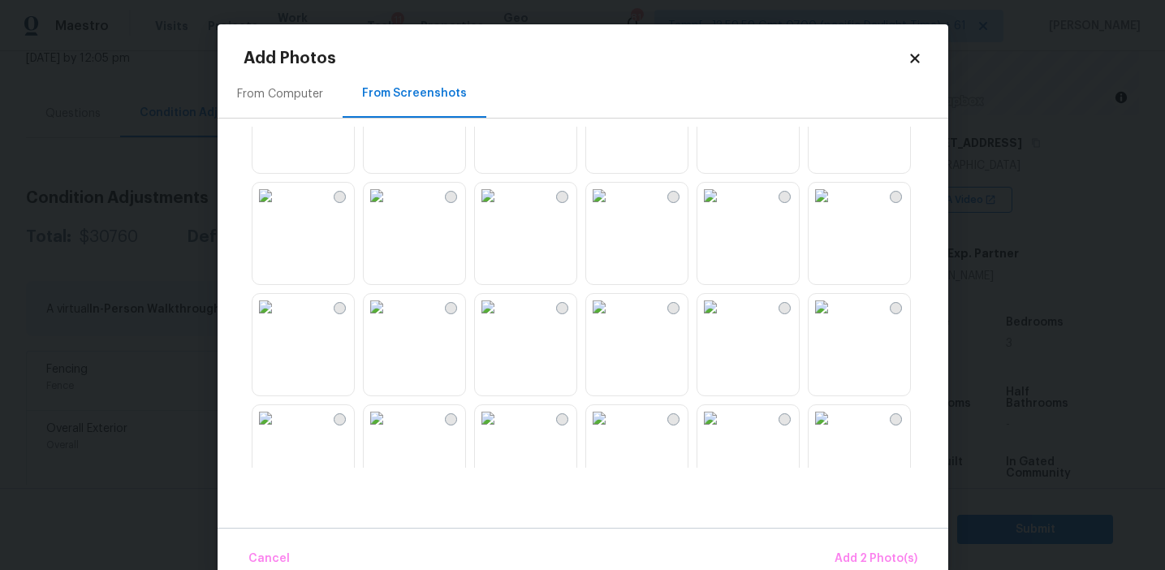
scroll to position [409, 0]
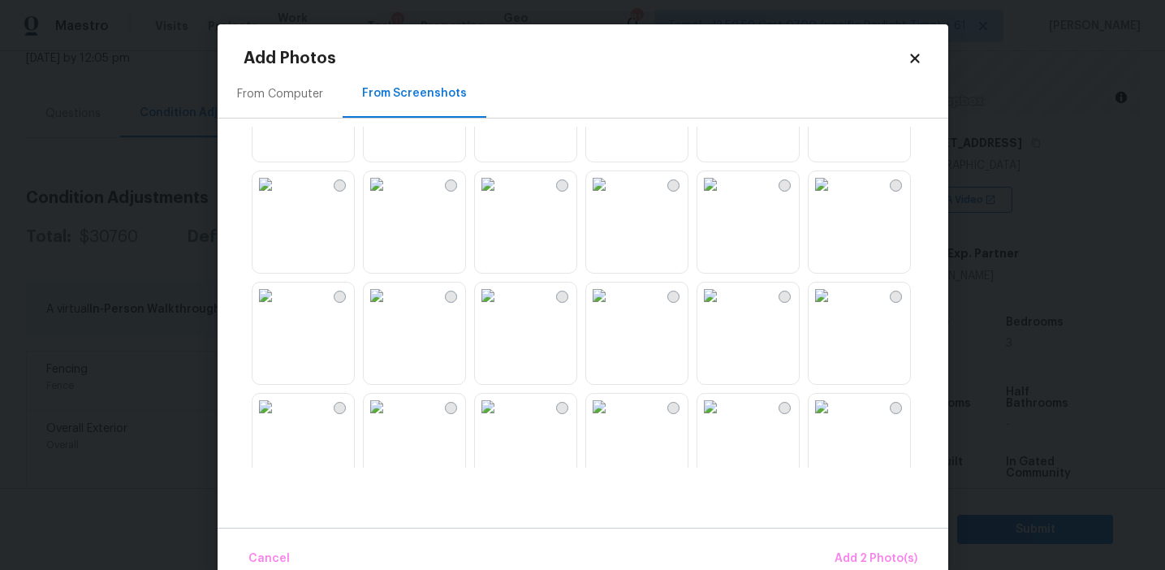
click at [390, 309] on img at bounding box center [377, 296] width 26 height 26
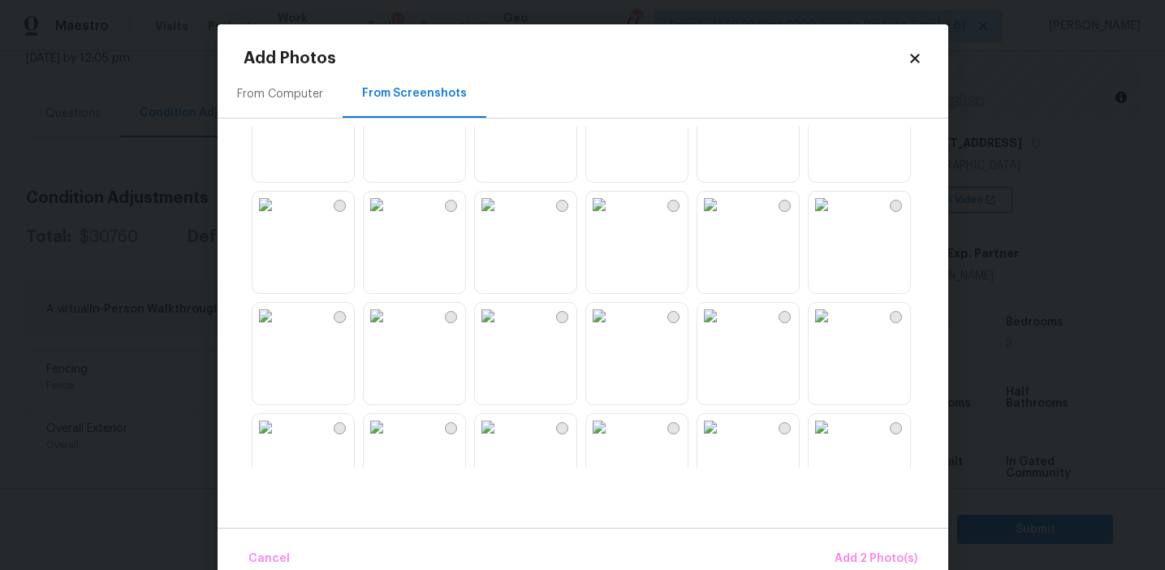
scroll to position [740, 0]
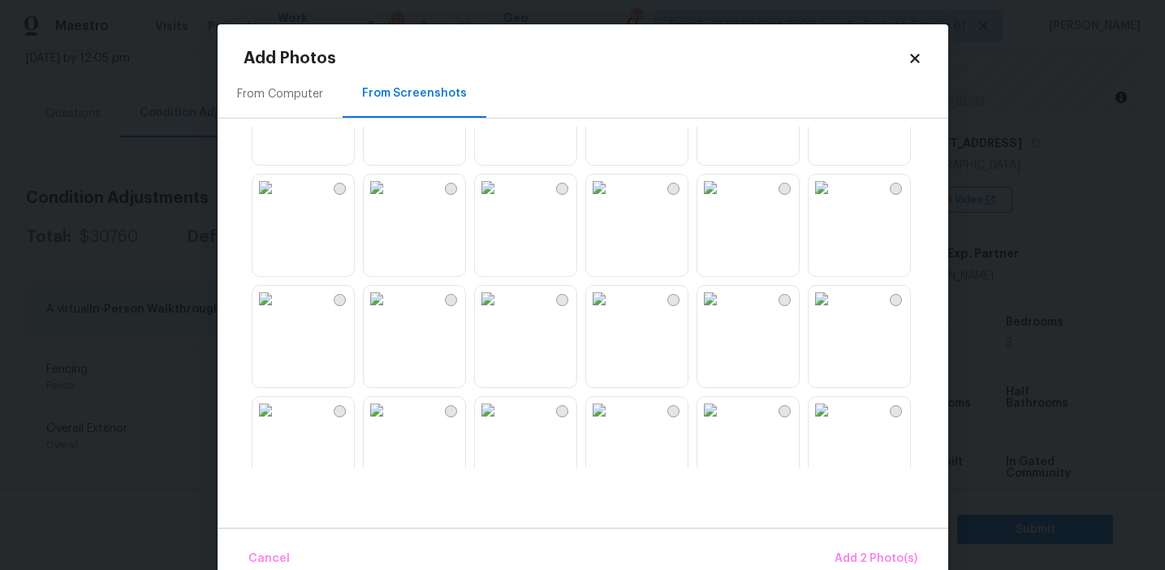
click at [390, 312] on img at bounding box center [377, 299] width 26 height 26
click at [841, 549] on span "Add 3 Photo(s)" at bounding box center [877, 559] width 82 height 20
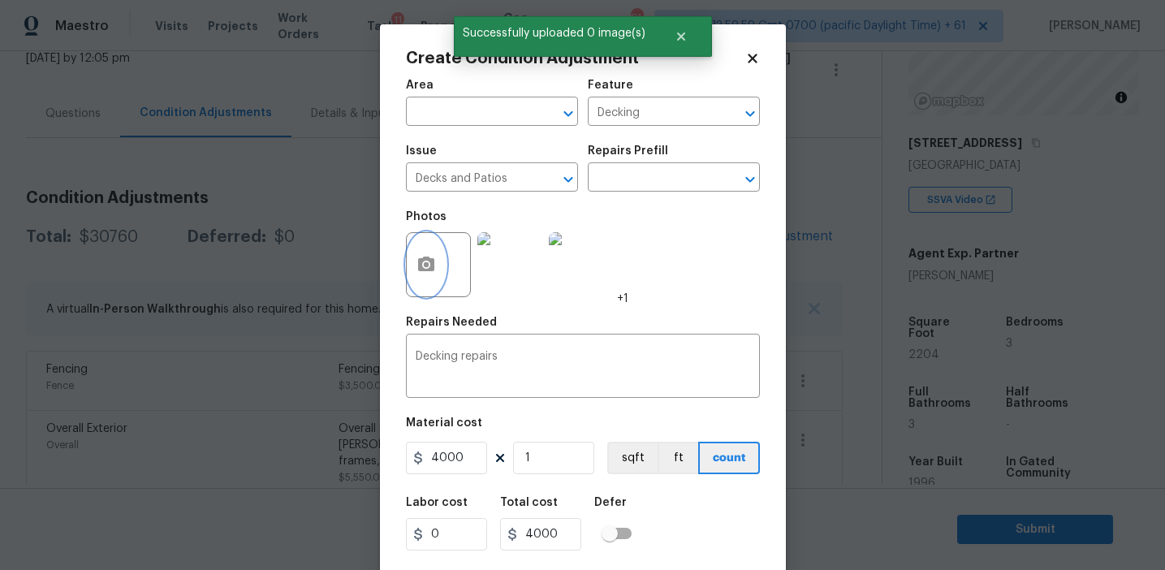
scroll to position [37, 0]
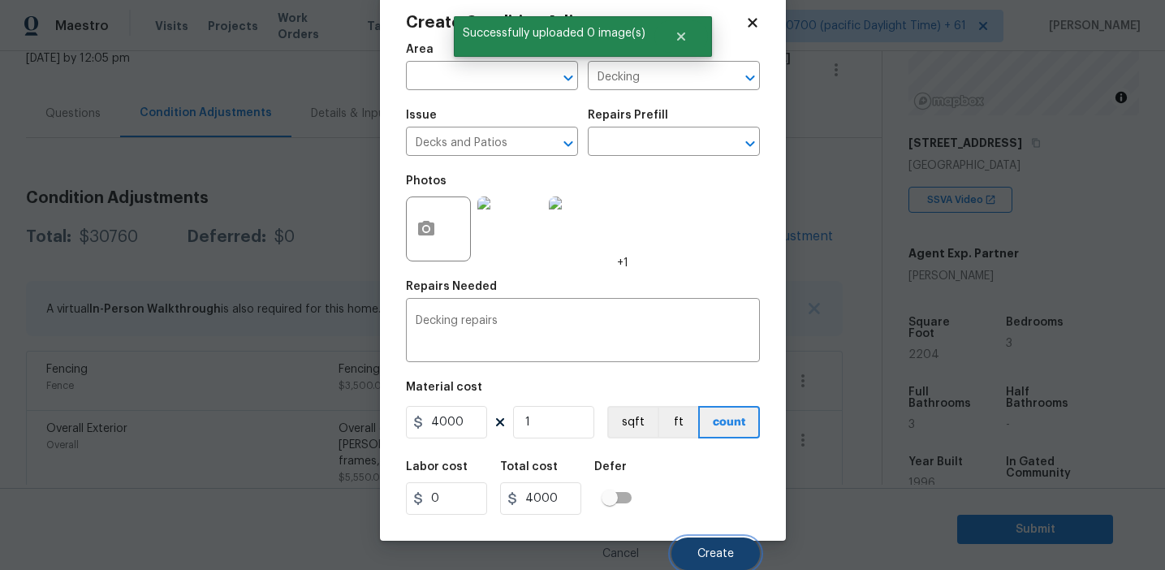
click at [706, 550] on span "Create" at bounding box center [715, 554] width 37 height 12
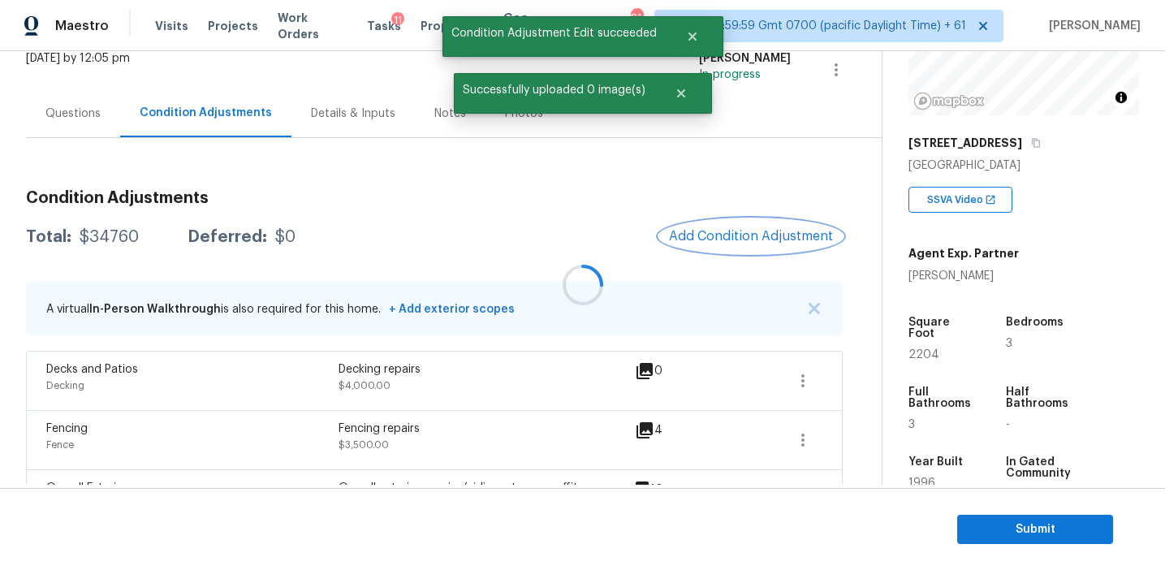
scroll to position [0, 0]
click at [611, 246] on div "Total: $34760 Deferred: $0 Add Condition Adjustment" at bounding box center [434, 237] width 817 height 36
click at [803, 376] on icon "button" at bounding box center [802, 380] width 19 height 19
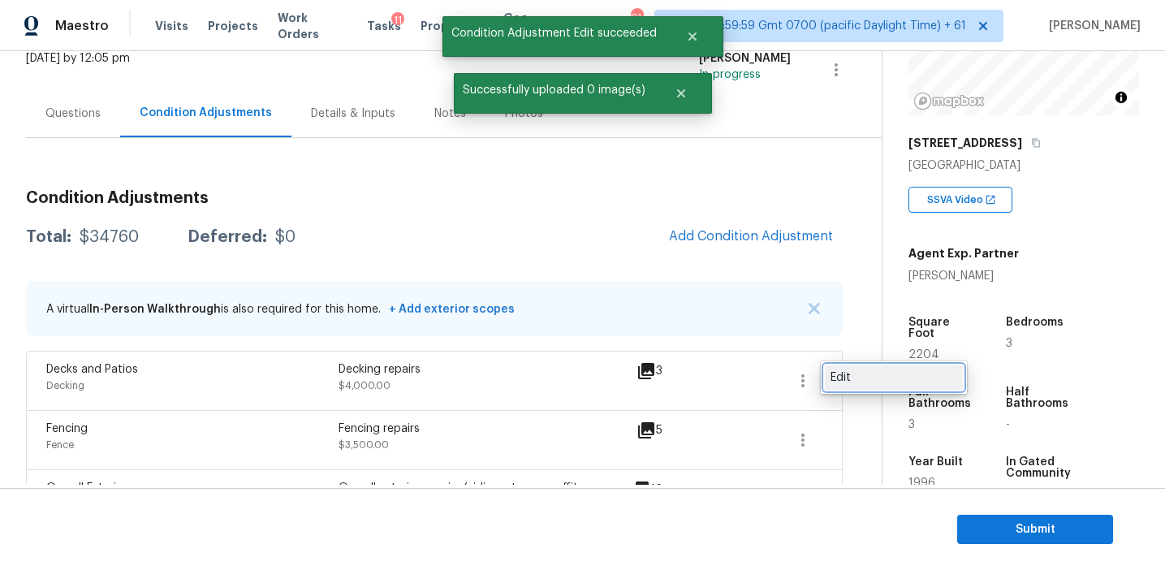
click at [865, 376] on div "Edit" at bounding box center [894, 377] width 127 height 16
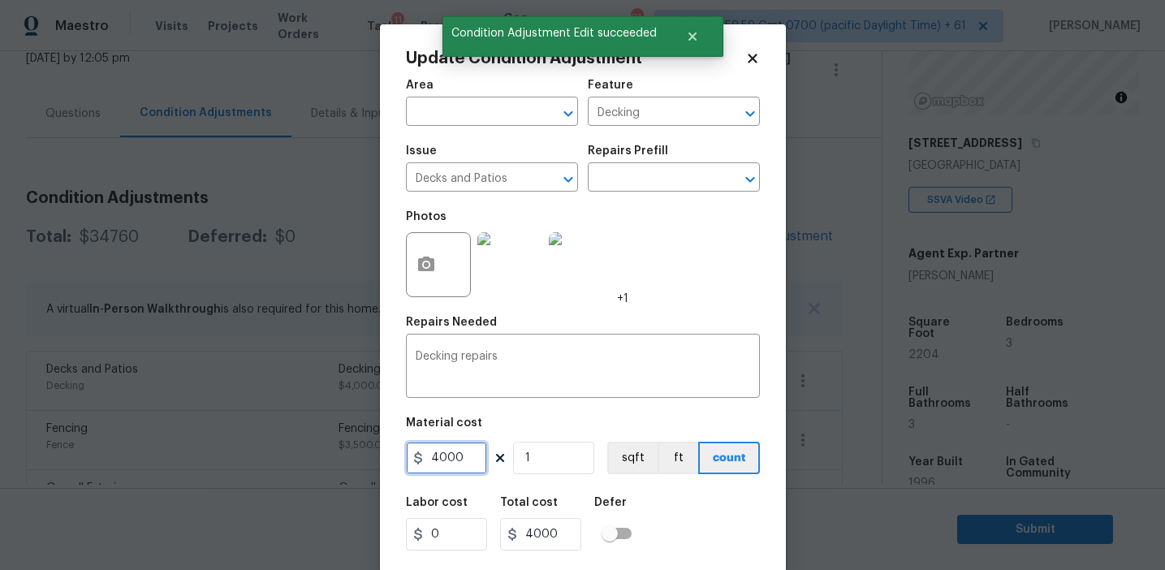
click at [456, 459] on input "4000" at bounding box center [446, 458] width 81 height 32
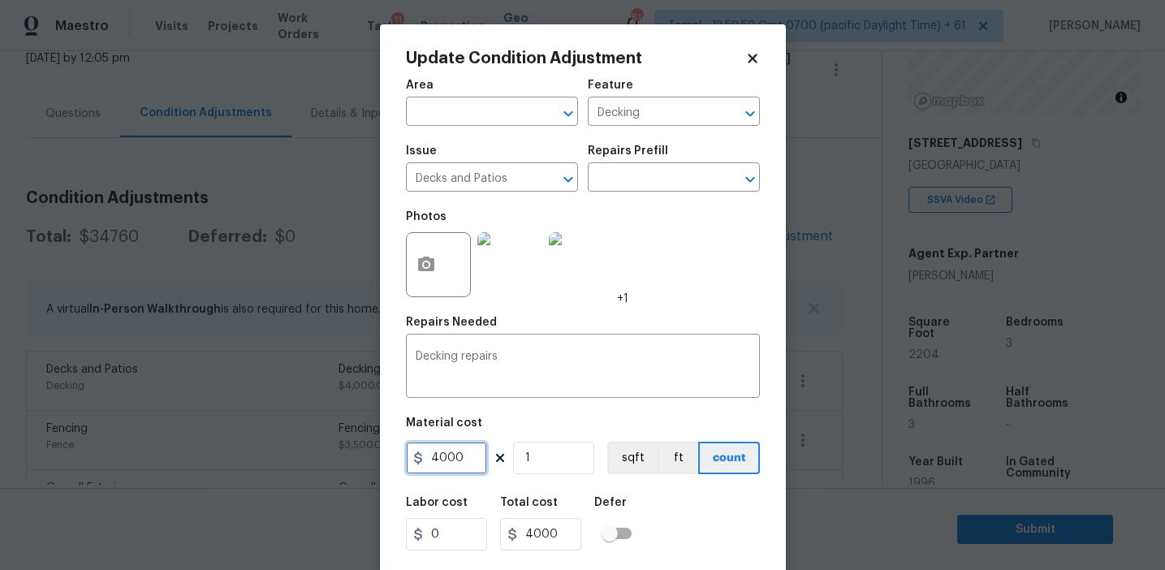
click at [449, 459] on input "4000" at bounding box center [446, 458] width 81 height 32
type input "4500"
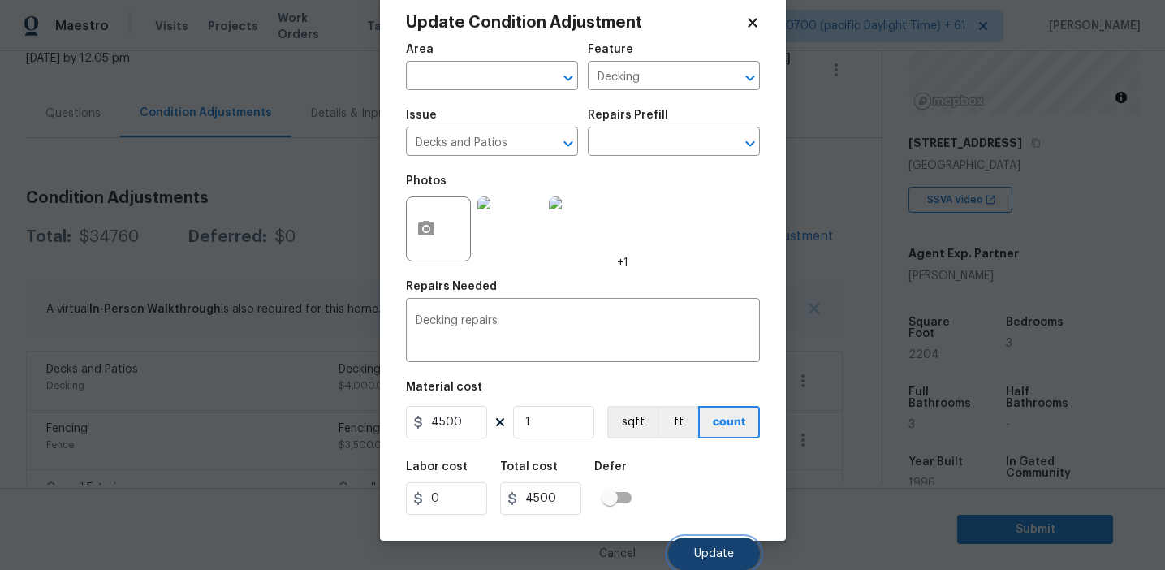
click at [698, 558] on span "Update" at bounding box center [714, 554] width 40 height 12
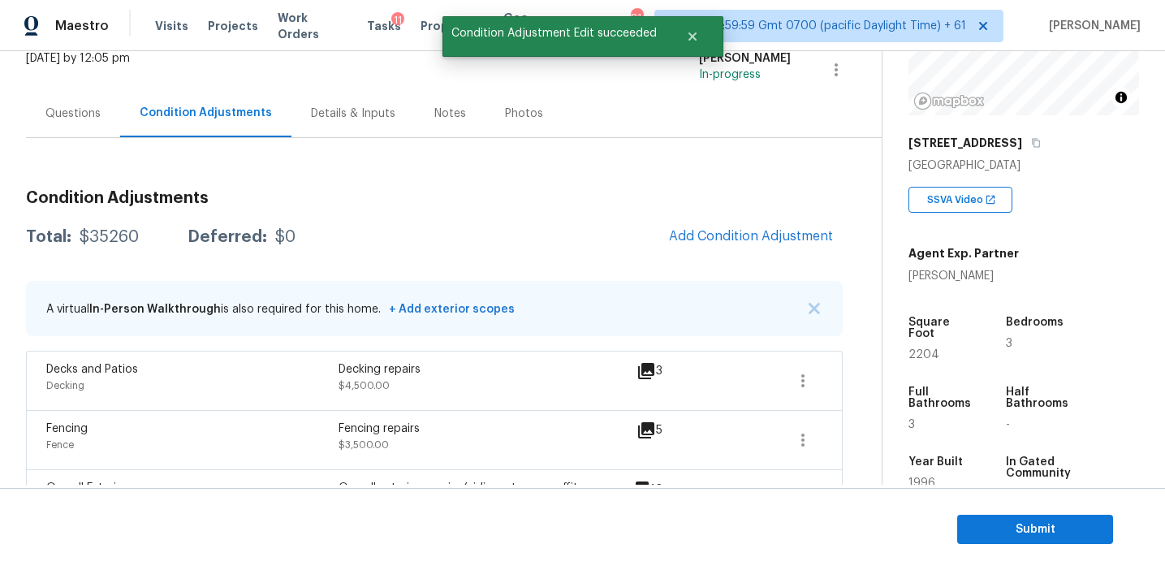
scroll to position [0, 0]
click at [711, 227] on button "Add Condition Adjustment" at bounding box center [751, 236] width 184 height 34
click at [348, 336] on body "Maestro Visits Projects Work Orders Tasks 11 Properties Geo Assignments 814 Tam…" at bounding box center [582, 285] width 1165 height 570
click at [805, 385] on icon "button" at bounding box center [802, 380] width 19 height 19
click at [856, 377] on div "Edit" at bounding box center [894, 377] width 127 height 16
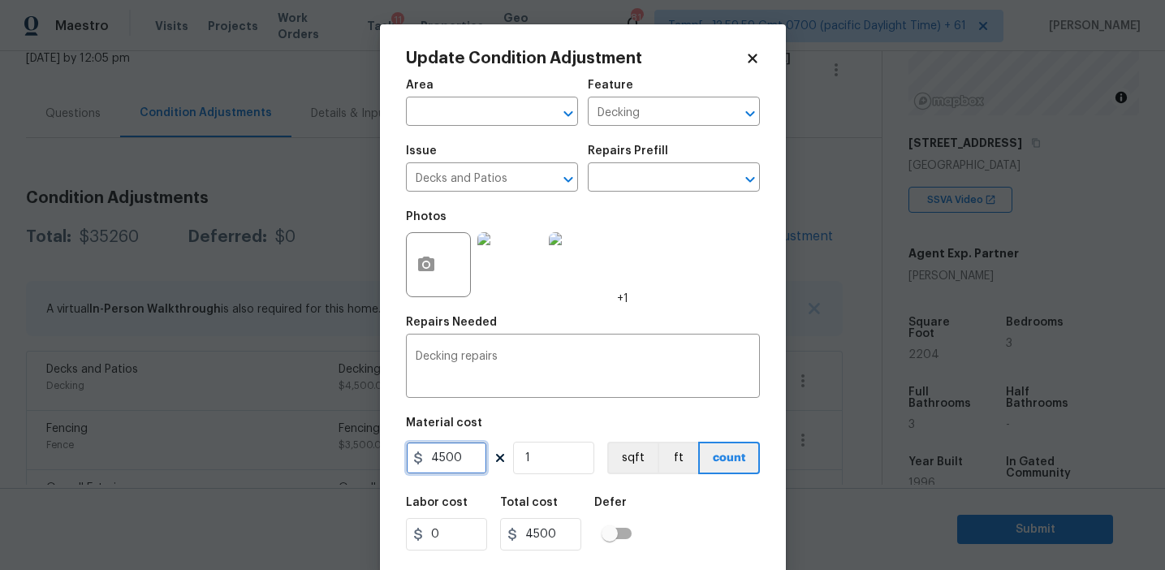
click at [447, 456] on input "4500" at bounding box center [446, 458] width 81 height 32
click at [444, 456] on input "4500" at bounding box center [446, 458] width 81 height 32
type input "400"
click at [468, 460] on input "400" at bounding box center [446, 458] width 81 height 32
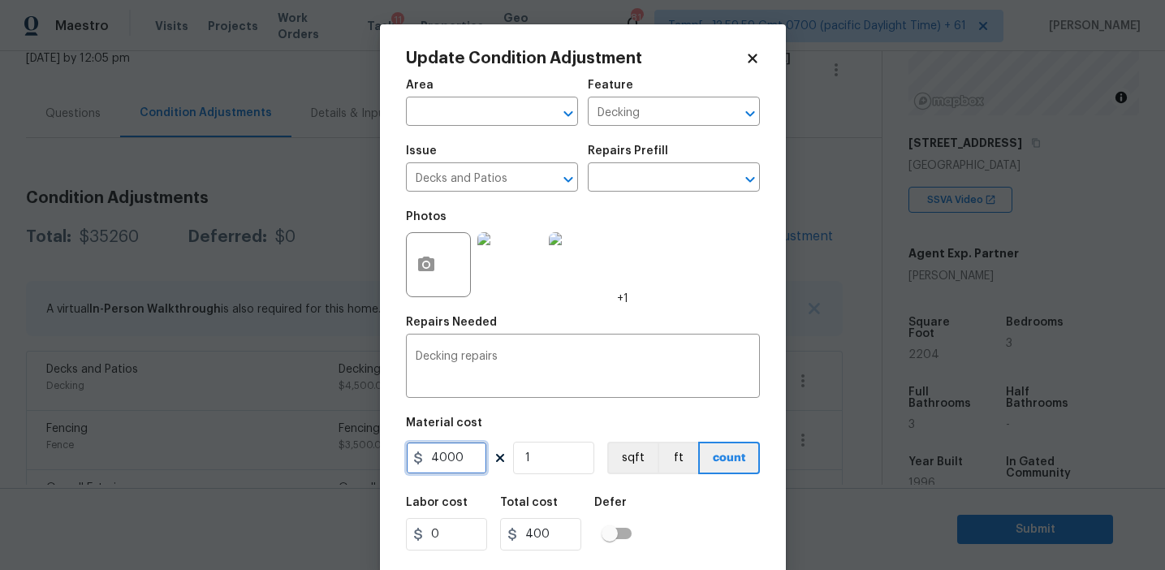
type input "4000"
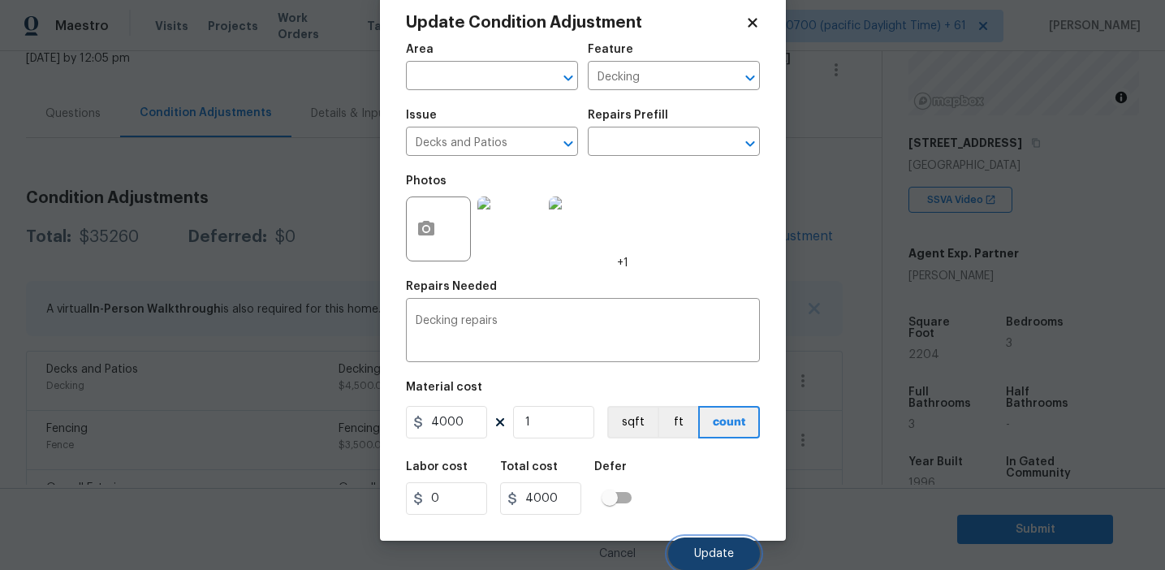
click at [697, 553] on span "Update" at bounding box center [714, 554] width 40 height 12
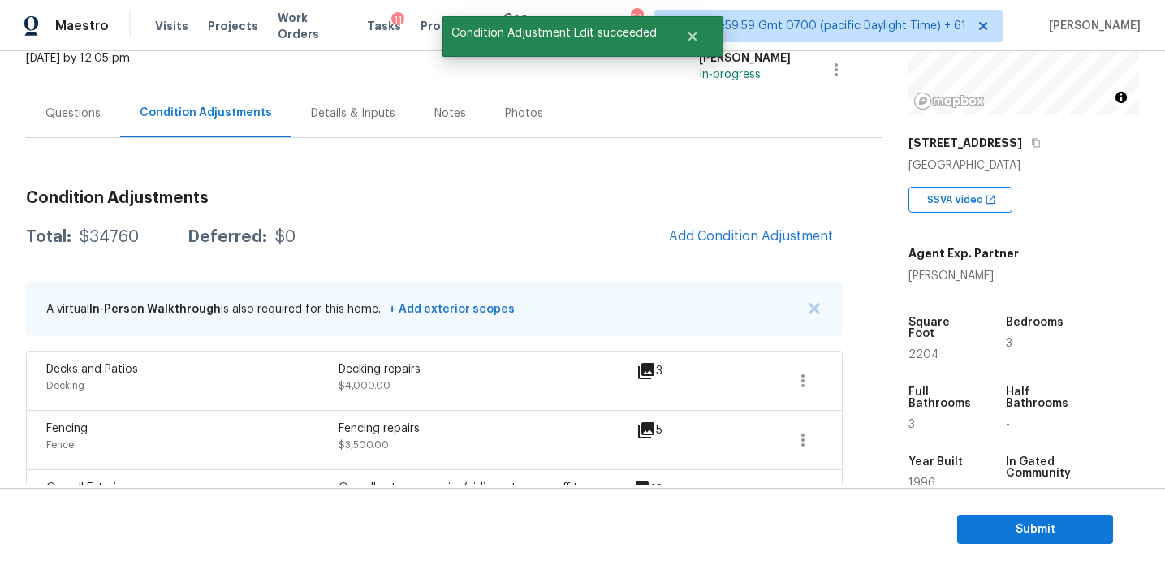
scroll to position [0, 0]
click at [693, 235] on span "Add Condition Adjustment" at bounding box center [751, 236] width 164 height 15
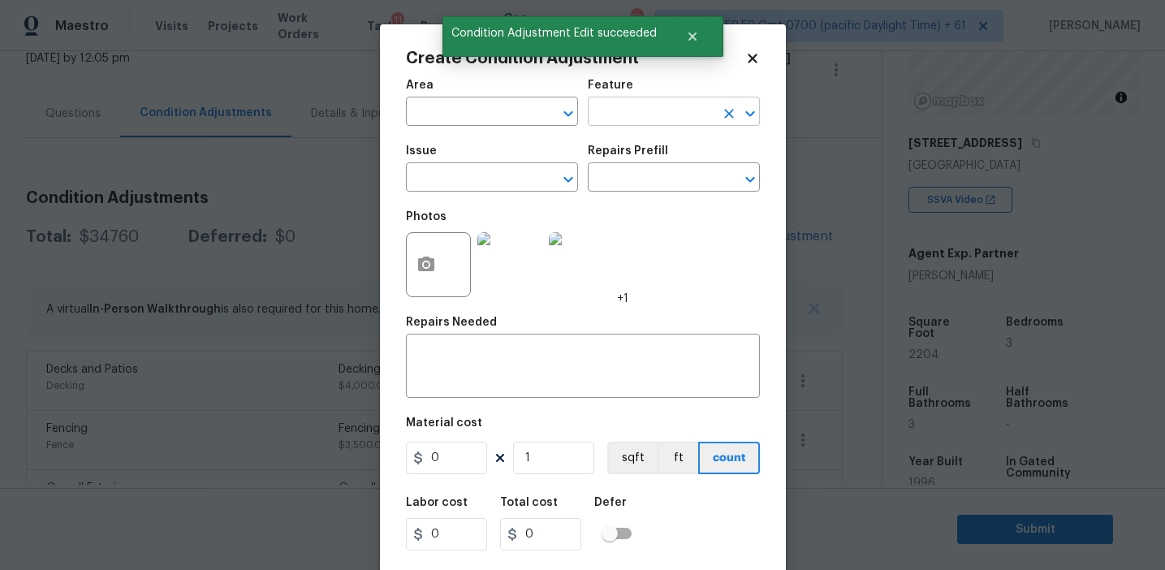
click at [620, 125] on input "text" at bounding box center [651, 113] width 127 height 25
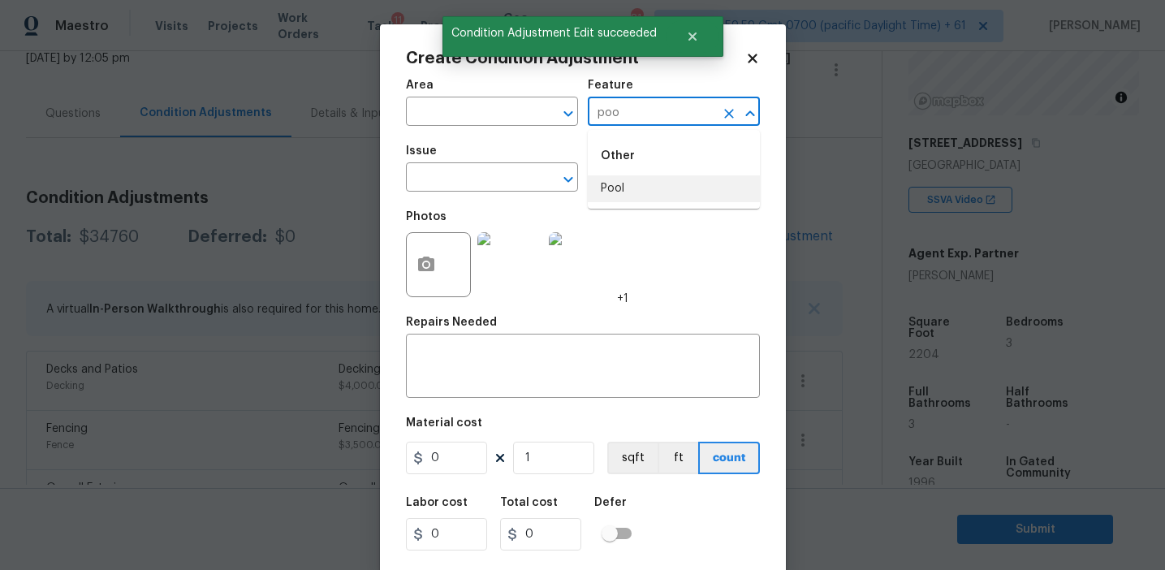
click at [647, 182] on li "Pool" at bounding box center [674, 188] width 172 height 27
type input "Pool"
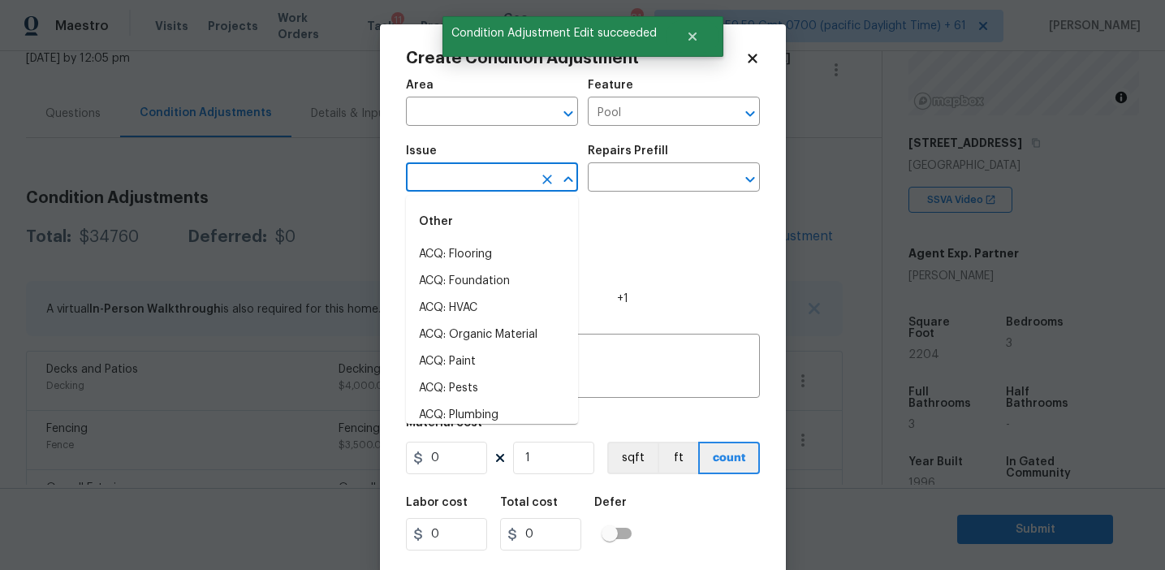
click at [647, 182] on input "text" at bounding box center [651, 178] width 127 height 25
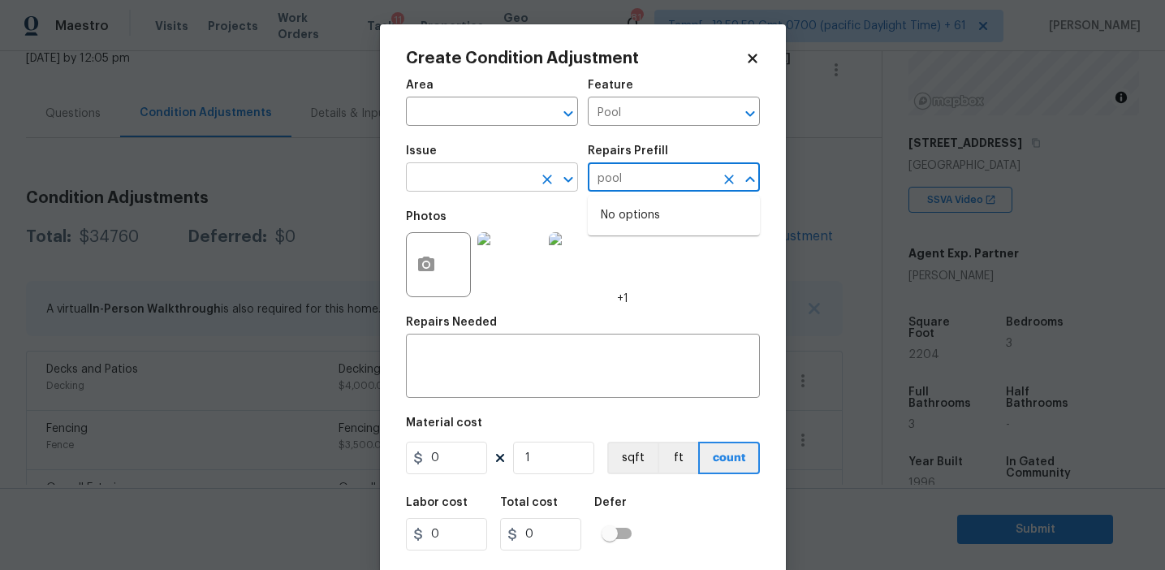
type input "pool"
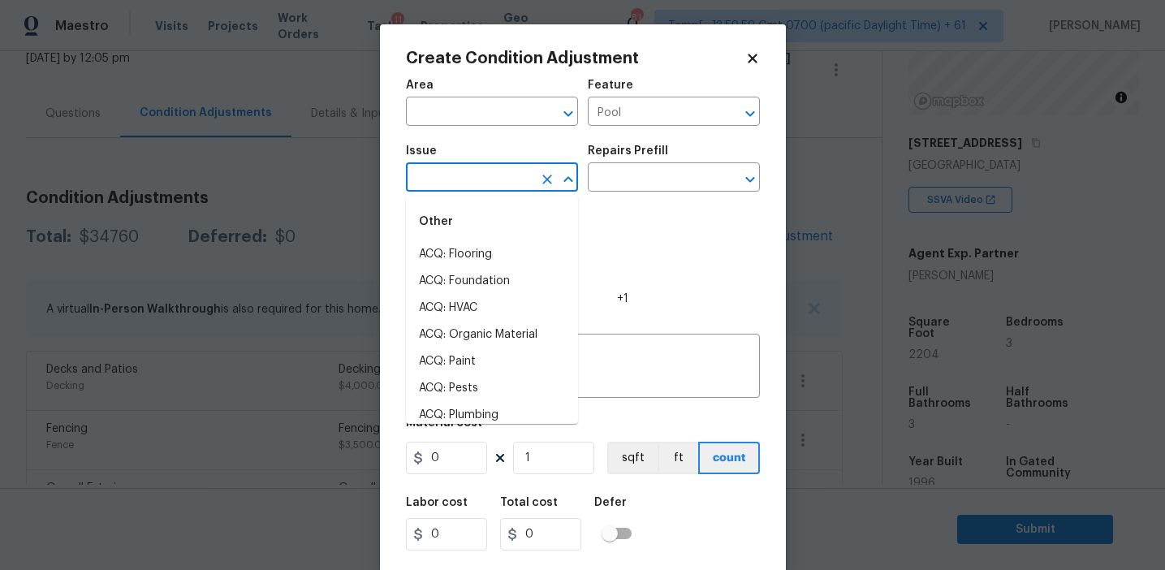
click at [514, 184] on input "text" at bounding box center [469, 178] width 127 height 25
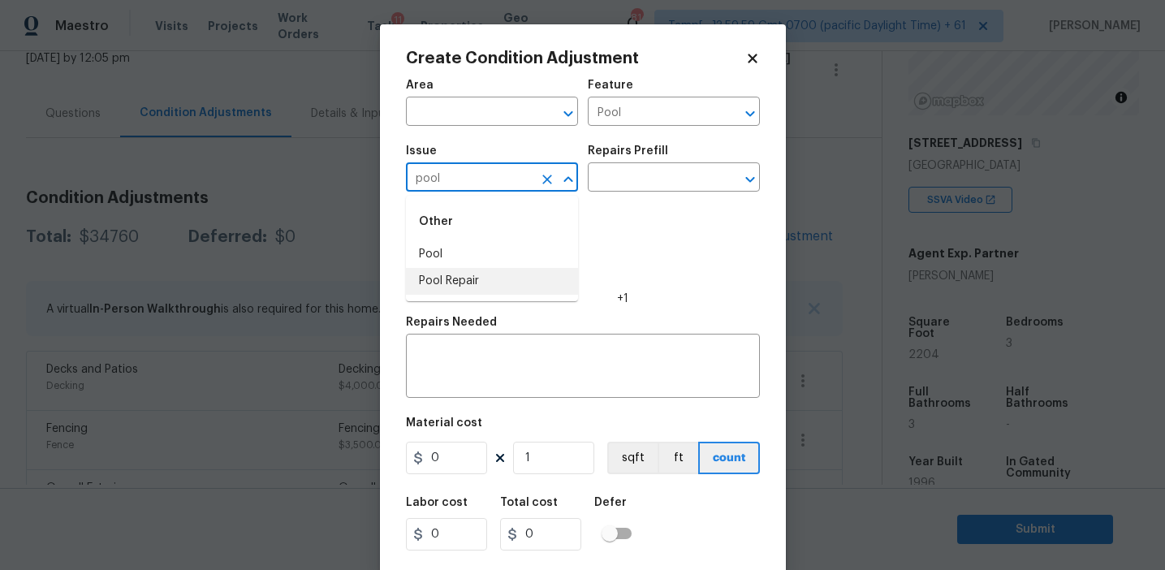
click at [505, 278] on li "Pool Repair" at bounding box center [492, 281] width 172 height 27
type input "Pool Repair"
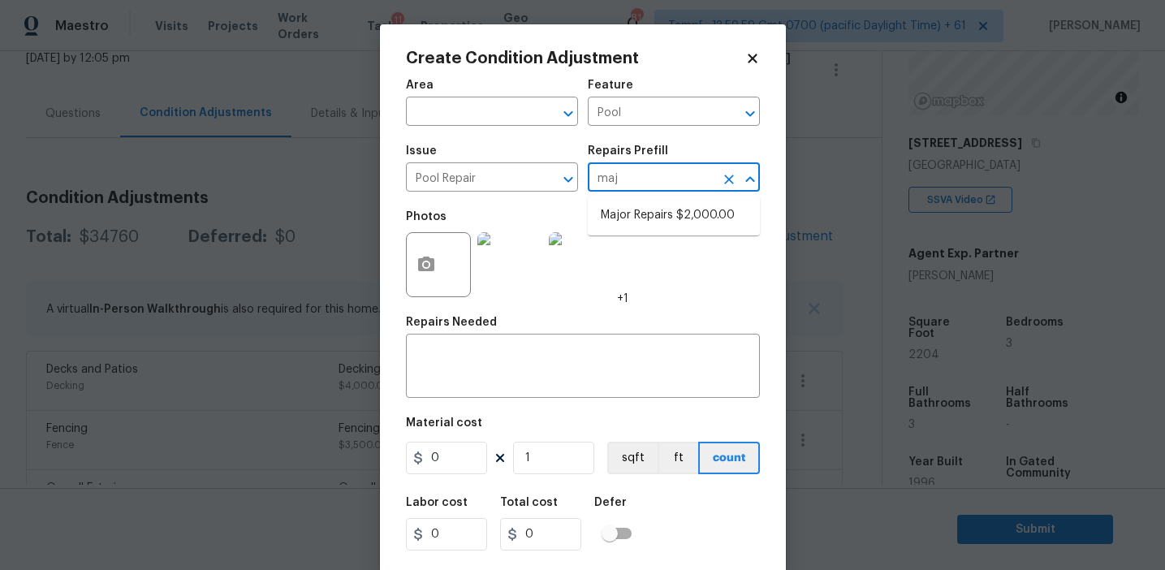
type input "majo"
click at [653, 210] on li "Major Repairs $2,000.00" at bounding box center [674, 215] width 172 height 27
type textarea "large misc. repairs abandoned empty pool"
type input "2000"
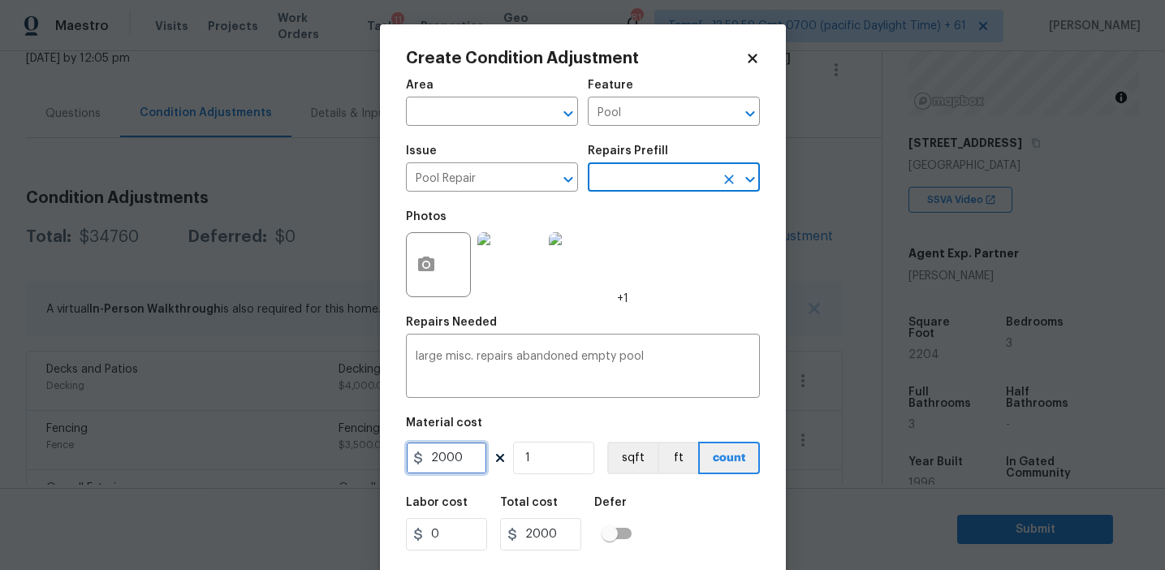
click at [478, 463] on input "2000" at bounding box center [446, 458] width 81 height 32
click at [439, 462] on input "20000" at bounding box center [446, 458] width 81 height 32
type input "30000"
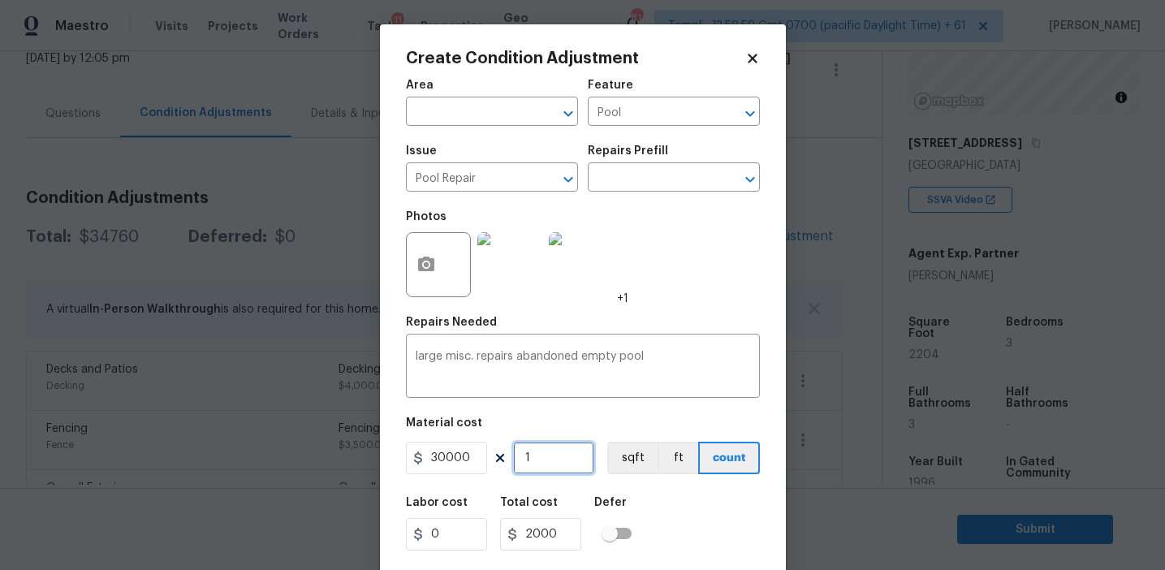
type input "30000"
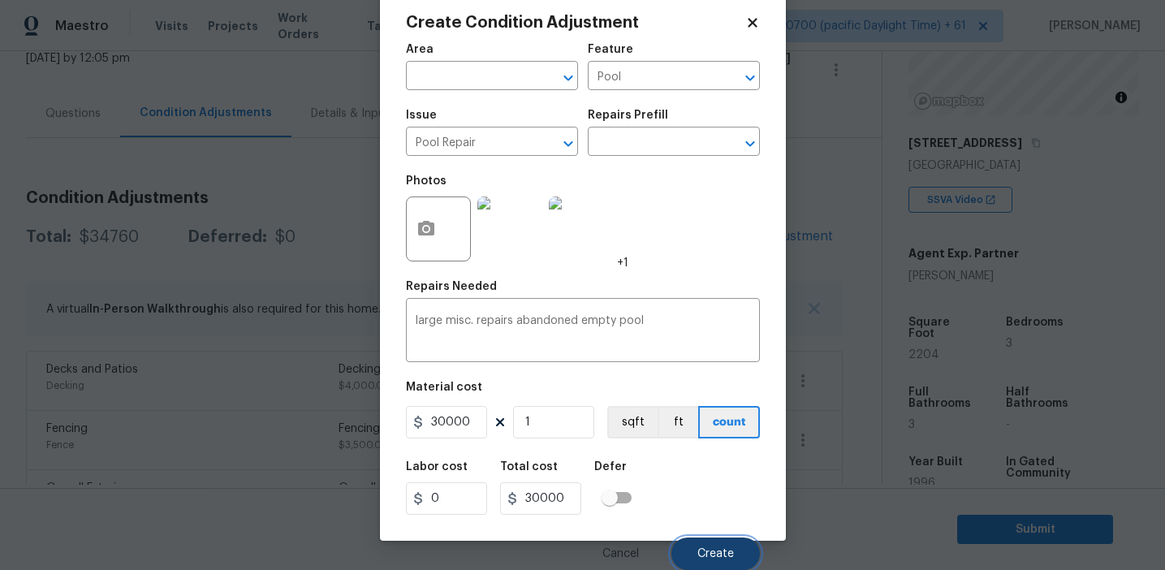
click at [711, 553] on span "Create" at bounding box center [715, 554] width 37 height 12
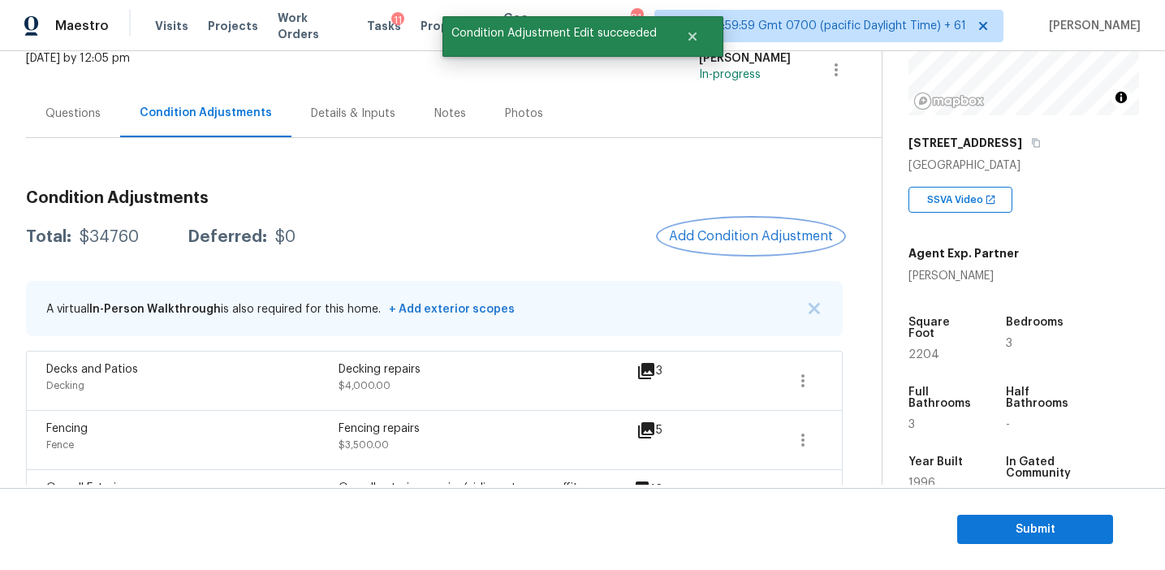
scroll to position [0, 0]
click at [576, 220] on div "Total: $64760 Deferred: $0 Add Condition Adjustment" at bounding box center [434, 237] width 817 height 36
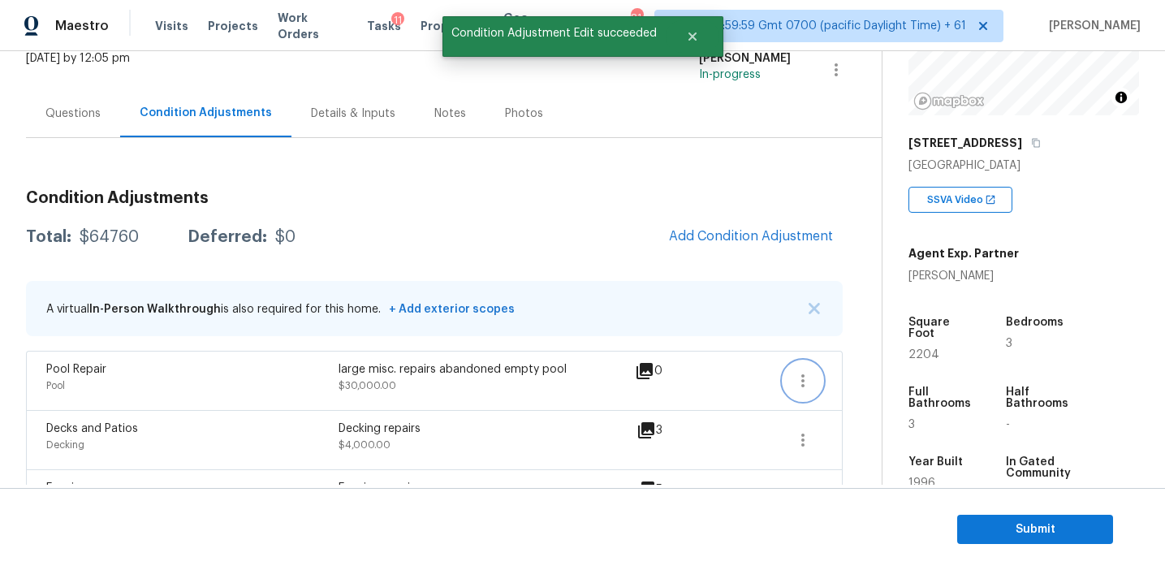
click at [811, 378] on button "button" at bounding box center [803, 380] width 39 height 39
click at [848, 376] on div "Edit" at bounding box center [894, 377] width 127 height 16
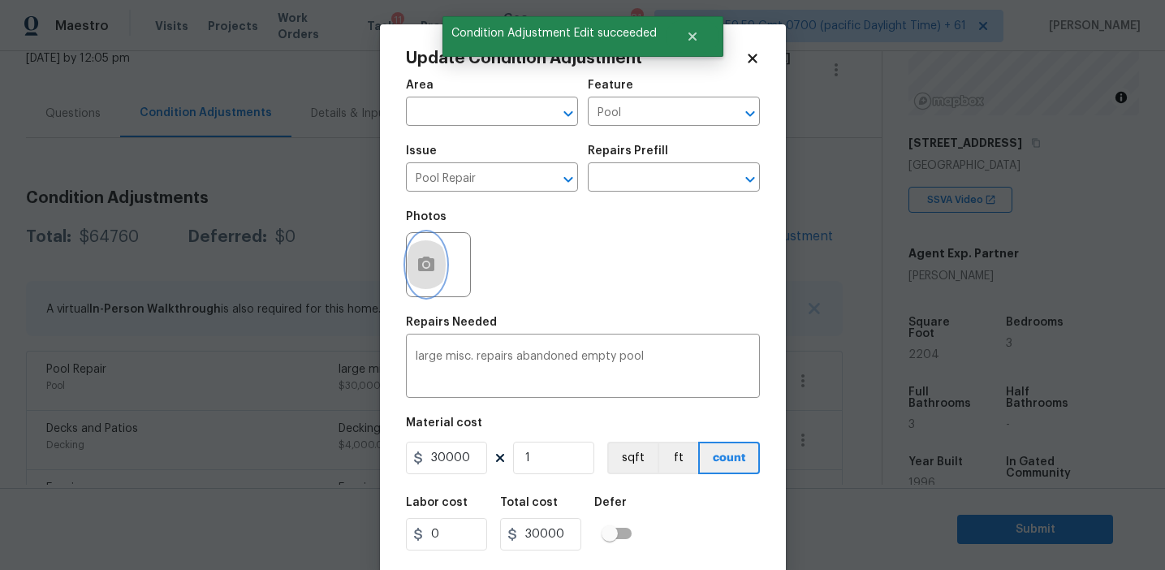
click at [419, 274] on icon "button" at bounding box center [426, 264] width 19 height 19
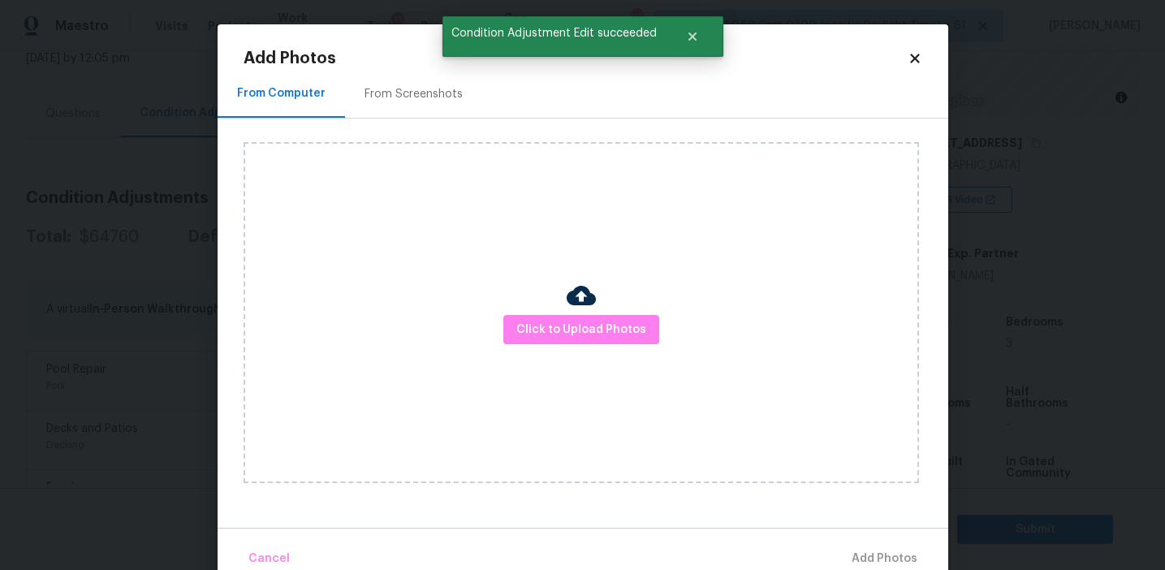
click at [438, 93] on div "From Screenshots" at bounding box center [414, 94] width 98 height 16
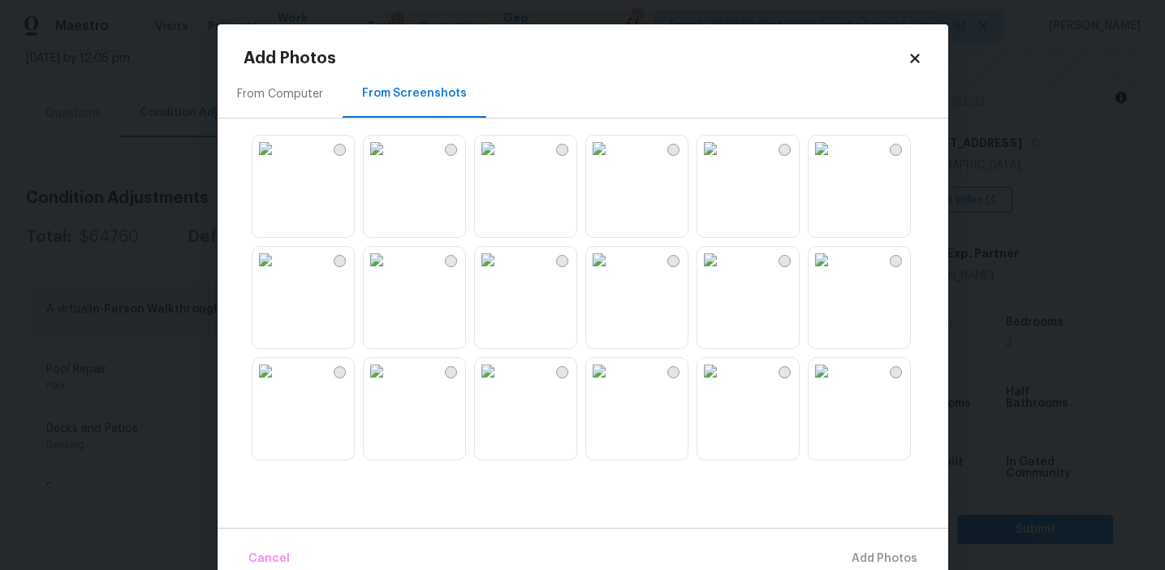
click at [723, 162] on img at bounding box center [710, 149] width 26 height 26
click at [279, 273] on img at bounding box center [266, 260] width 26 height 26
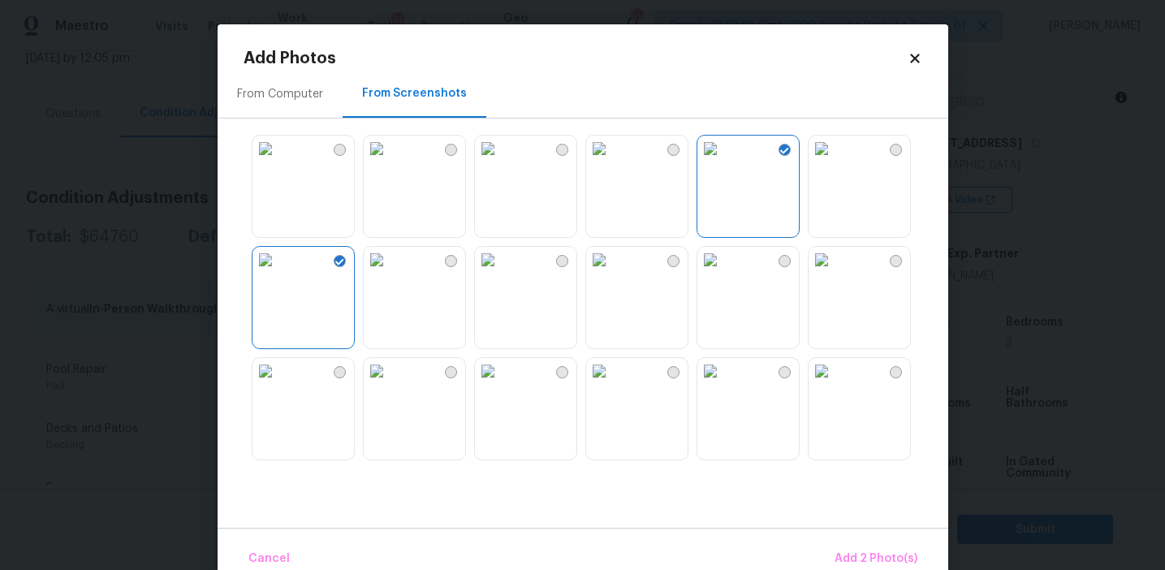
click at [279, 384] on img at bounding box center [266, 371] width 26 height 26
click at [612, 273] on img at bounding box center [599, 260] width 26 height 26
click at [723, 273] on img at bounding box center [710, 260] width 26 height 26
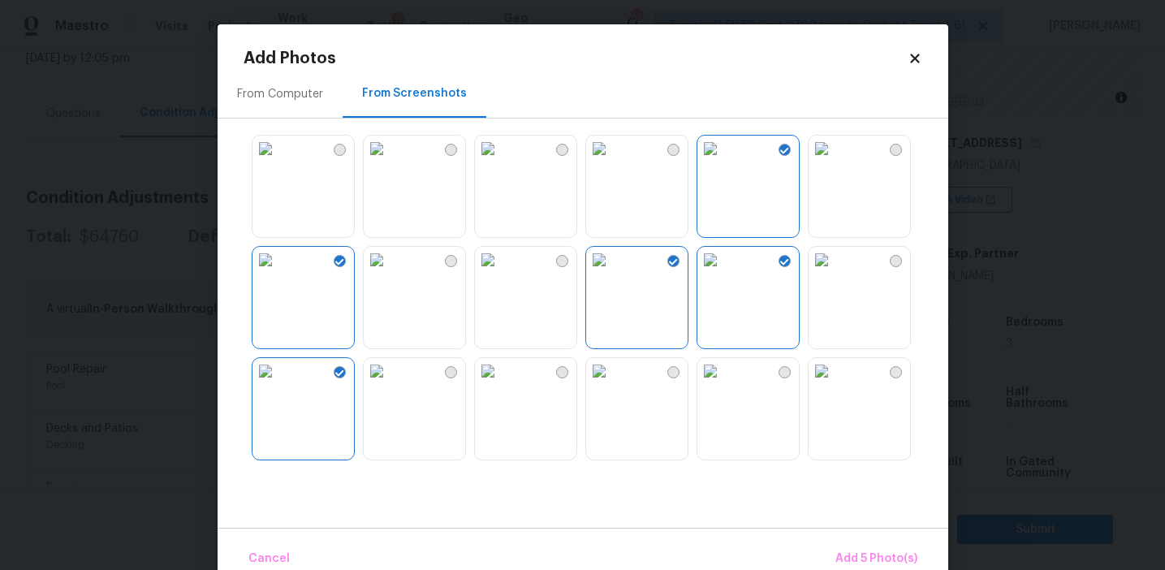
click at [723, 273] on img at bounding box center [710, 260] width 26 height 26
click at [845, 560] on span "Add 4 Photo(s)" at bounding box center [876, 559] width 84 height 20
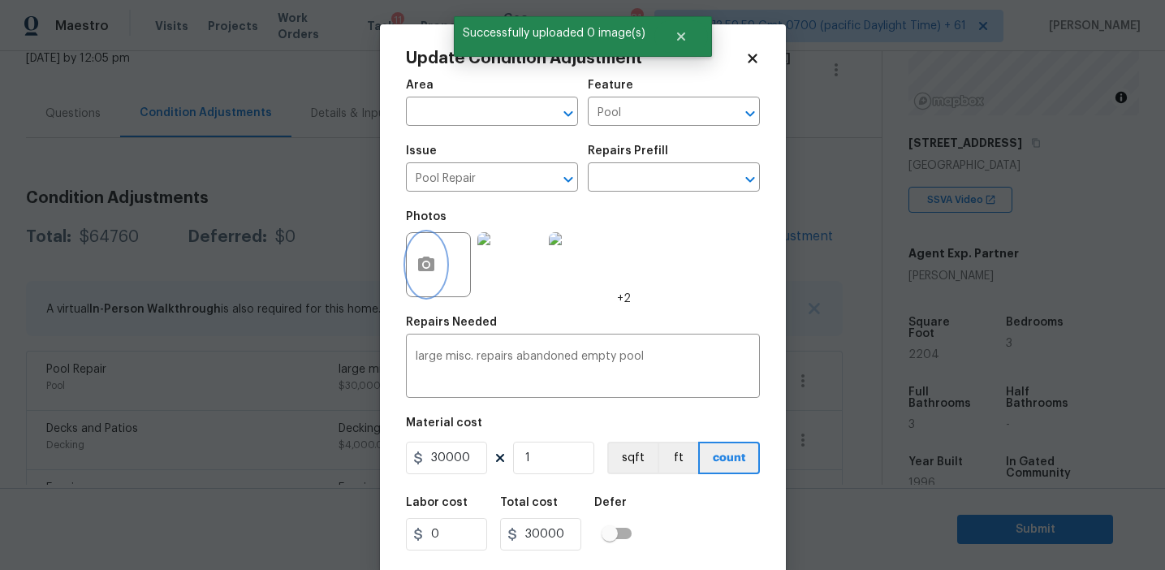
scroll to position [37, 0]
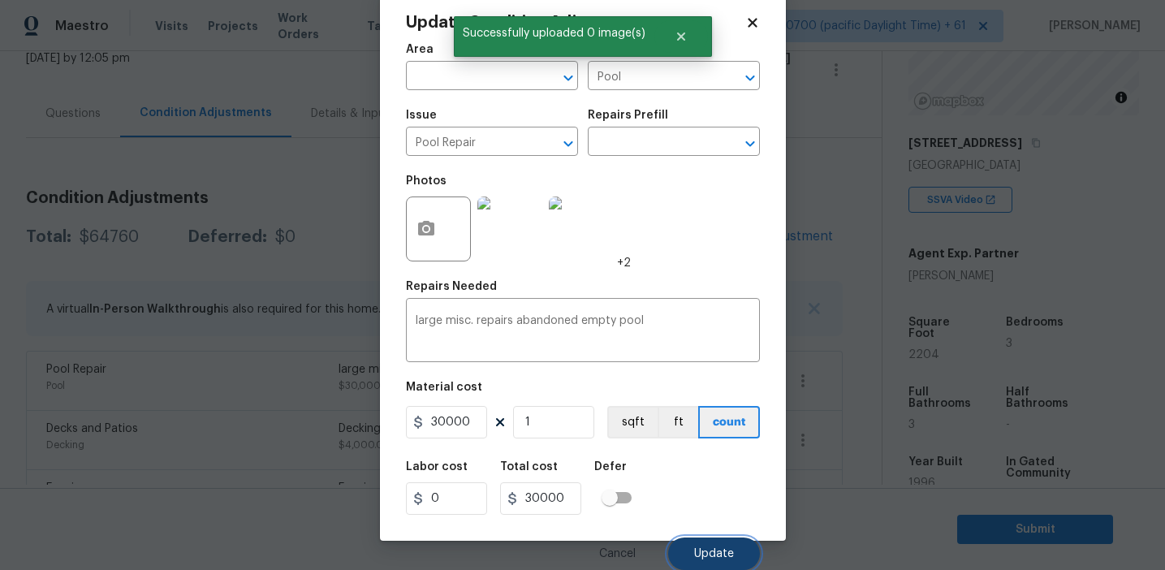
click at [695, 552] on span "Update" at bounding box center [714, 554] width 40 height 12
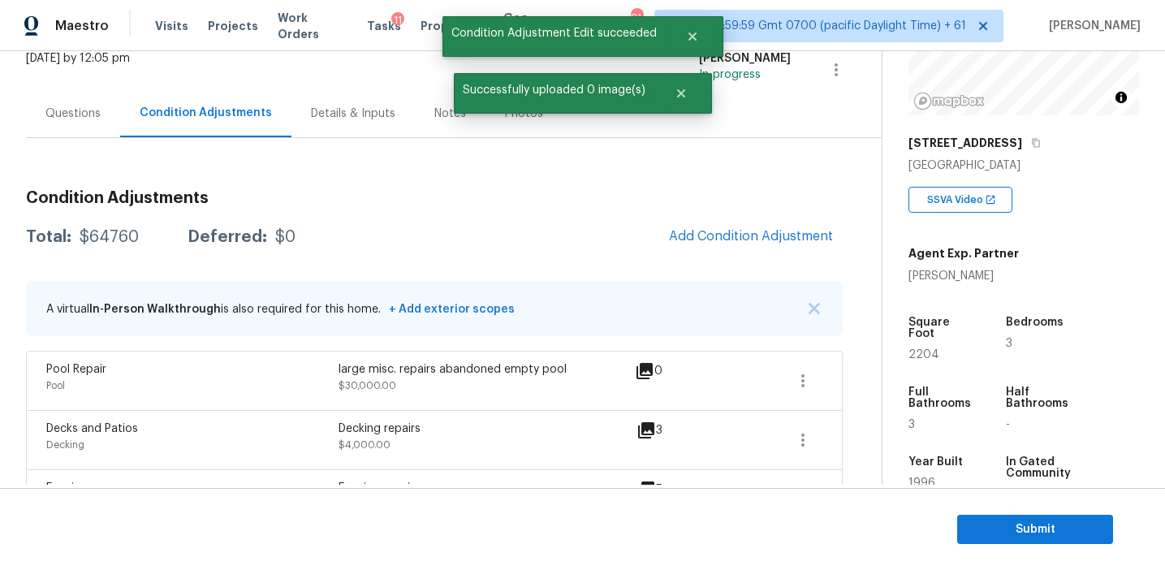
scroll to position [0, 0]
click at [621, 222] on div "Total: $64760 Deferred: $0 Add Condition Adjustment" at bounding box center [434, 237] width 817 height 36
click at [722, 232] on span "Add Condition Adjustment" at bounding box center [751, 236] width 164 height 15
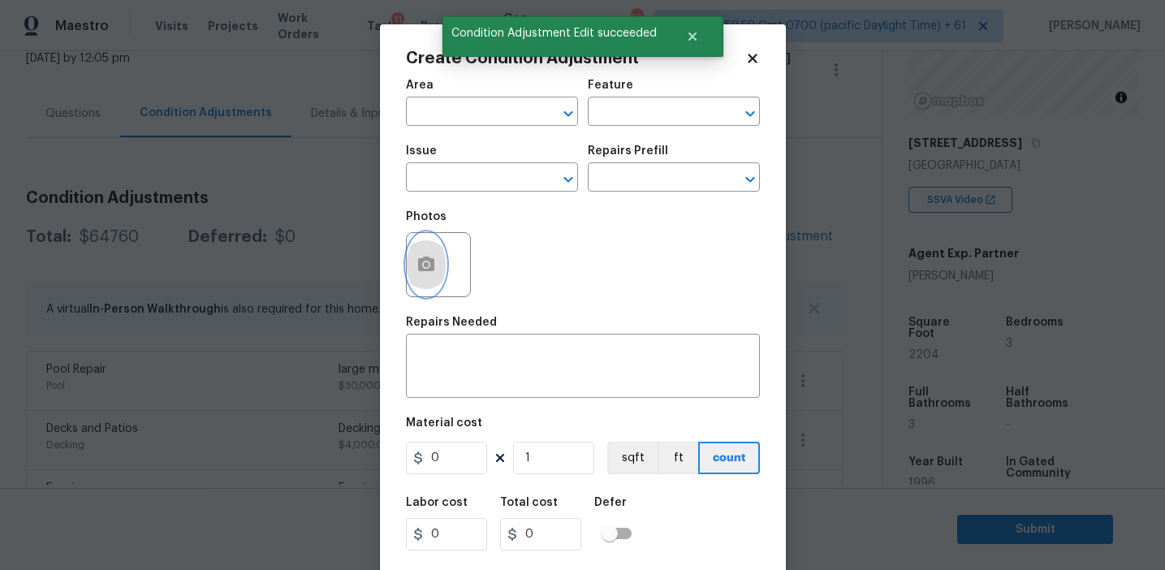
click at [427, 267] on circle "button" at bounding box center [425, 264] width 5 height 5
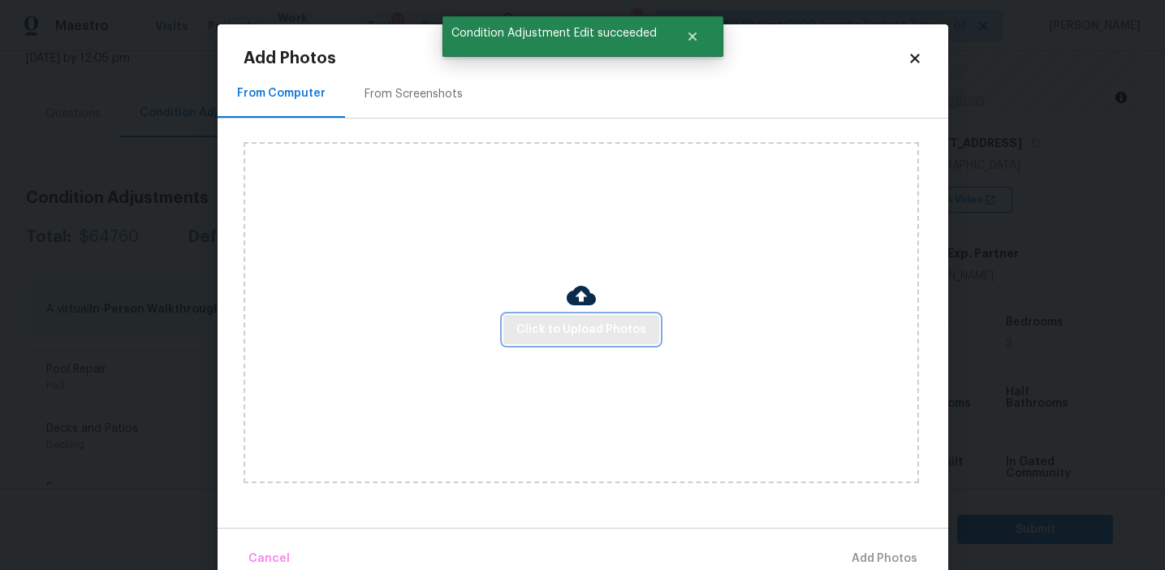
click at [577, 329] on span "Click to Upload Photos" at bounding box center [581, 330] width 130 height 20
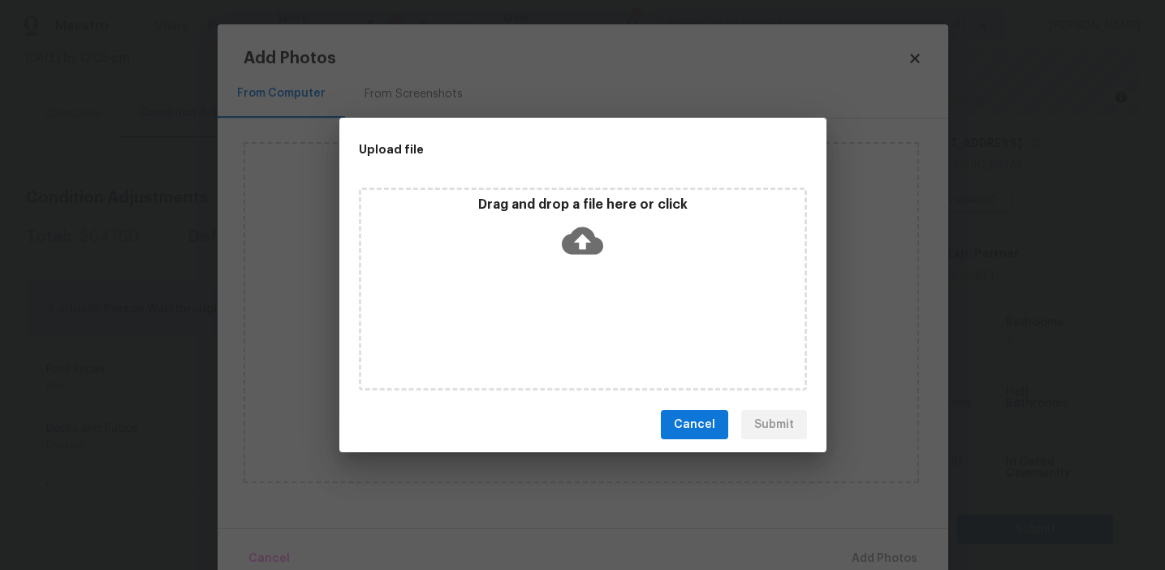
click at [577, 231] on icon at bounding box center [582, 241] width 41 height 28
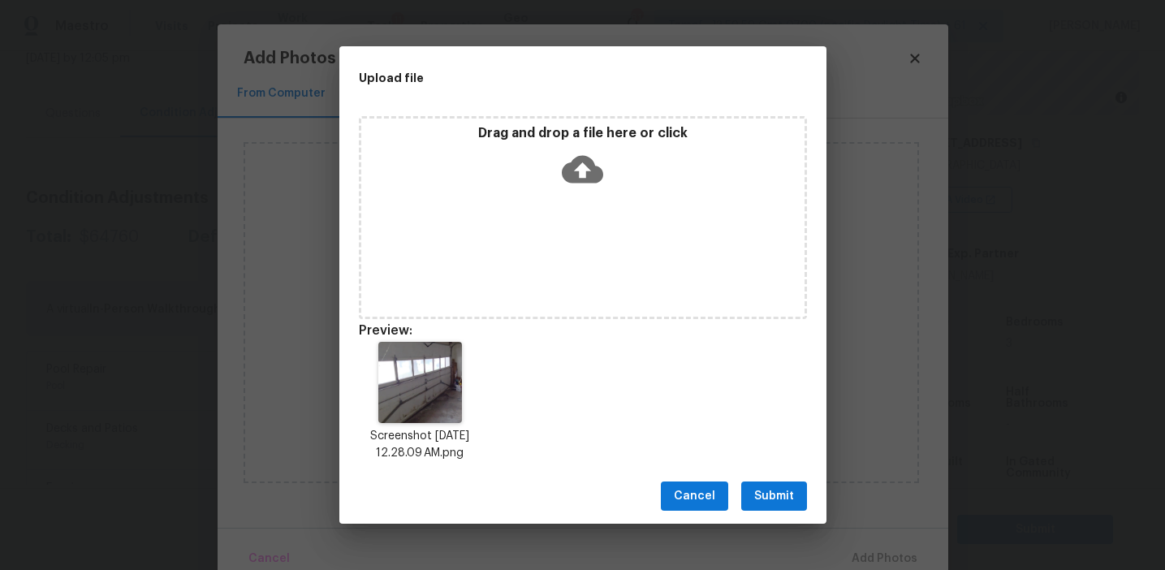
click at [767, 488] on span "Submit" at bounding box center [774, 496] width 40 height 20
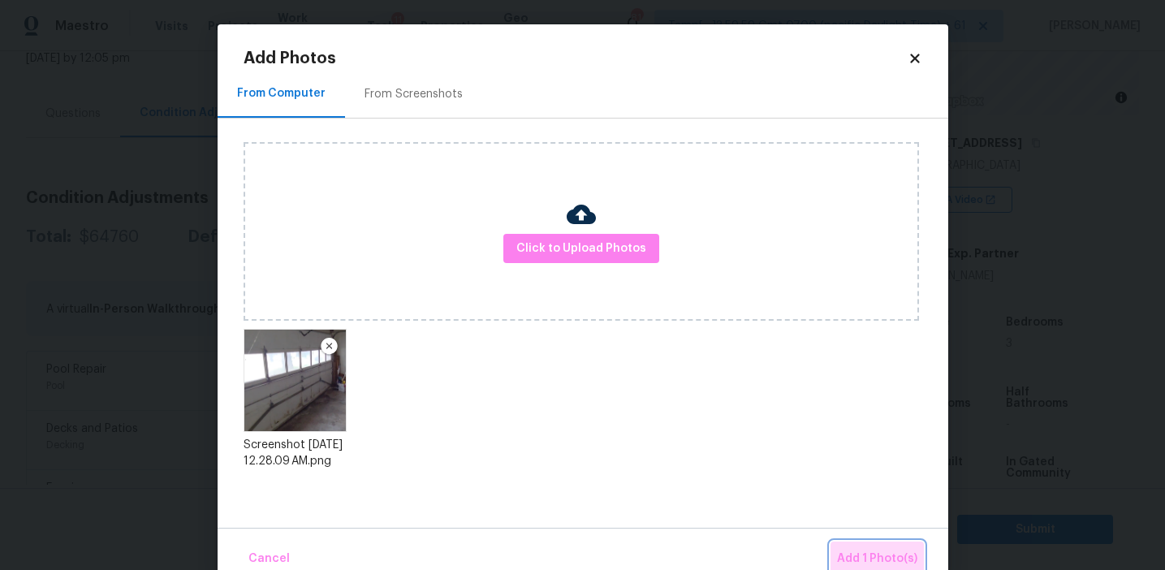
click at [887, 566] on span "Add 1 Photo(s)" at bounding box center [877, 559] width 80 height 20
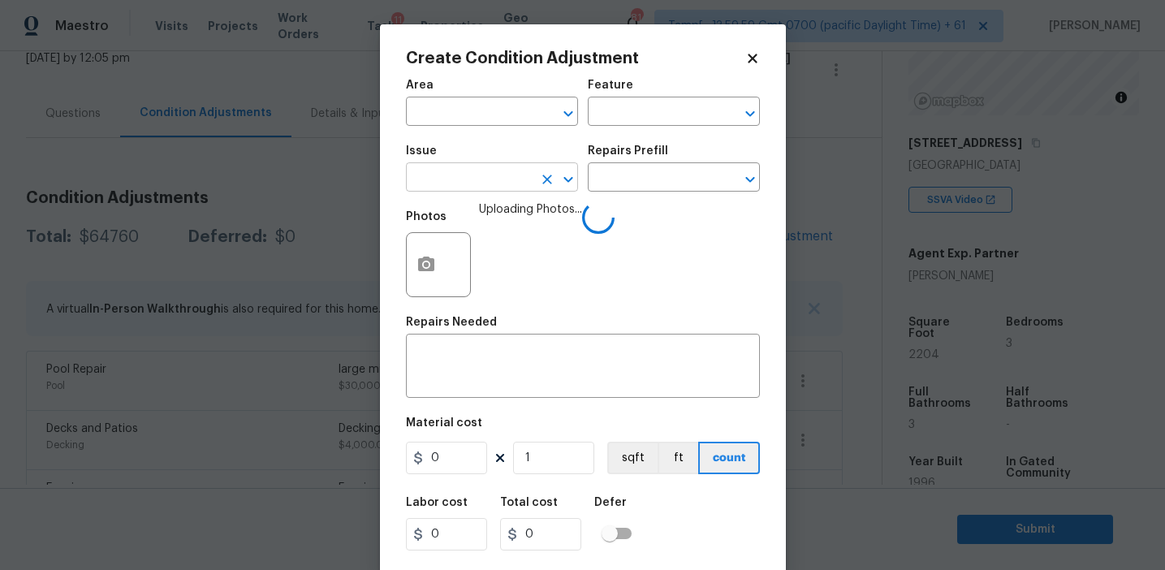
click at [464, 178] on input "text" at bounding box center [469, 178] width 127 height 25
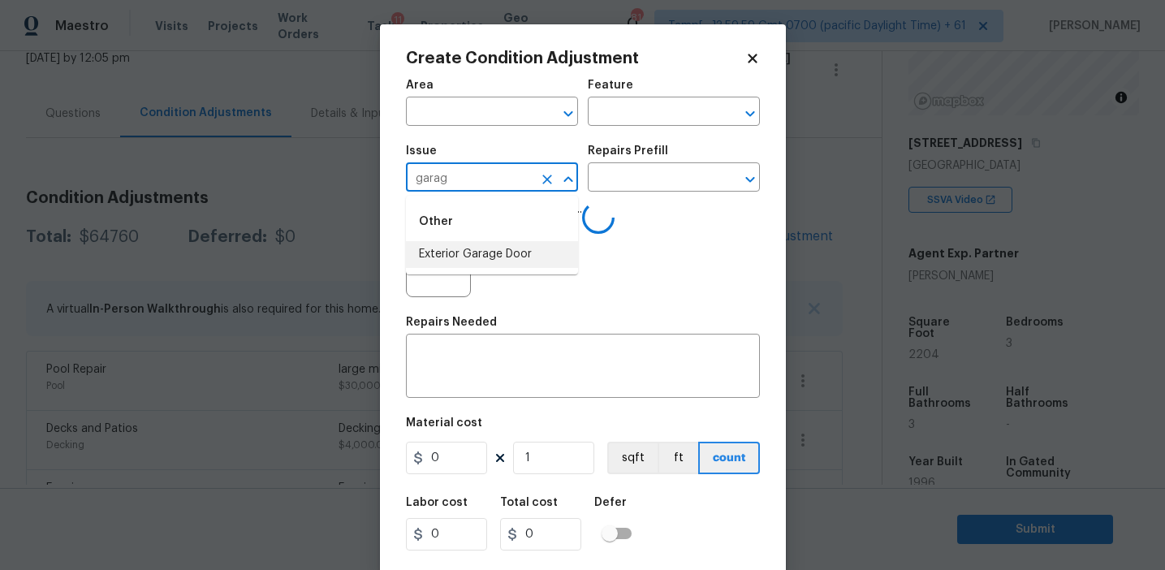
click at [510, 256] on li "Exterior Garage Door" at bounding box center [492, 254] width 172 height 27
type input "Exterior Garage Door"
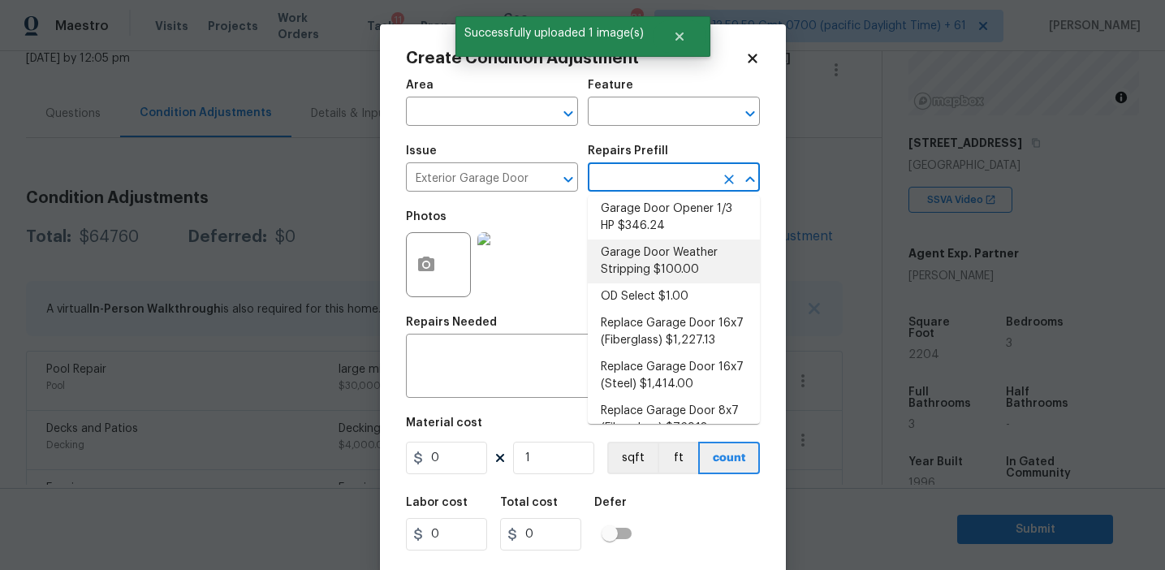
scroll to position [125, 0]
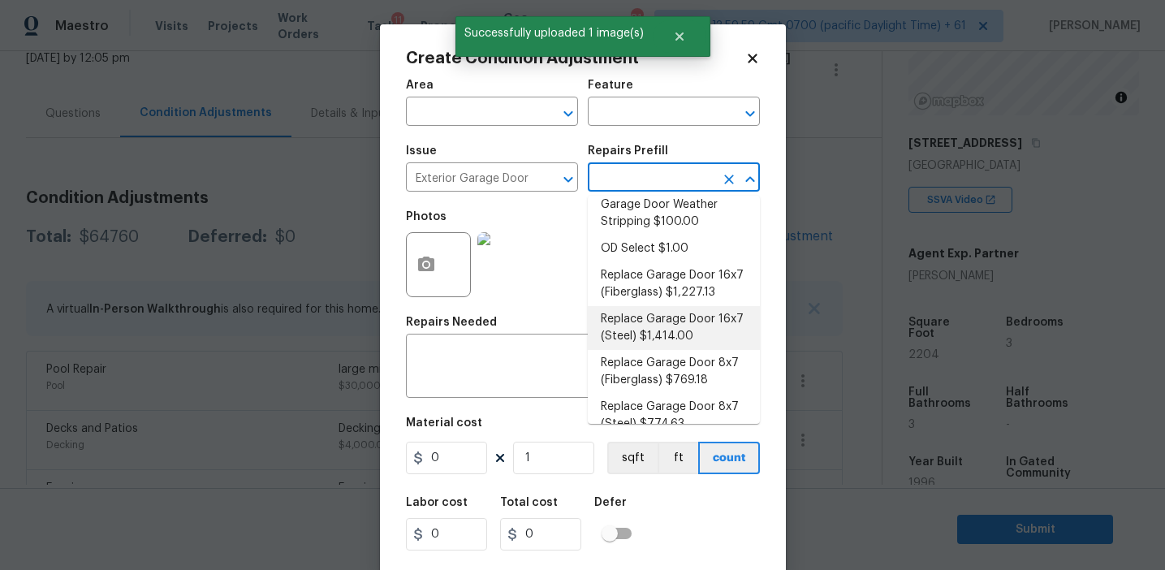
click at [659, 328] on li "Replace Garage Door 16x7 (Steel) $1,414.00" at bounding box center [674, 328] width 172 height 44
type input "Interior Door"
type textarea "Remove the existing garage door and ALL of the existing hardware. Install new h…"
type input "1414"
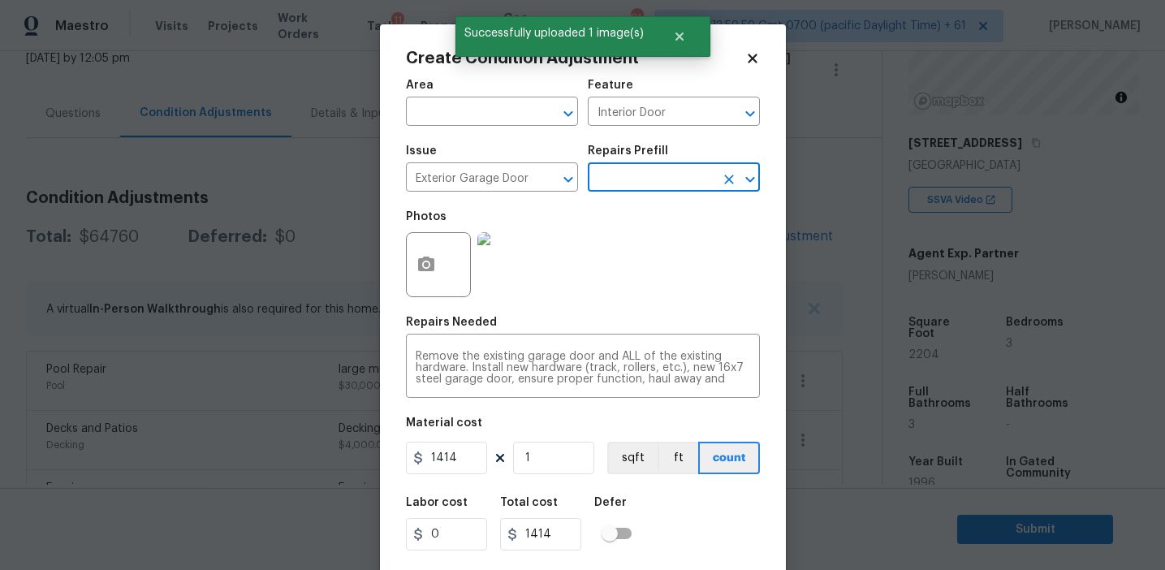
scroll to position [37, 0]
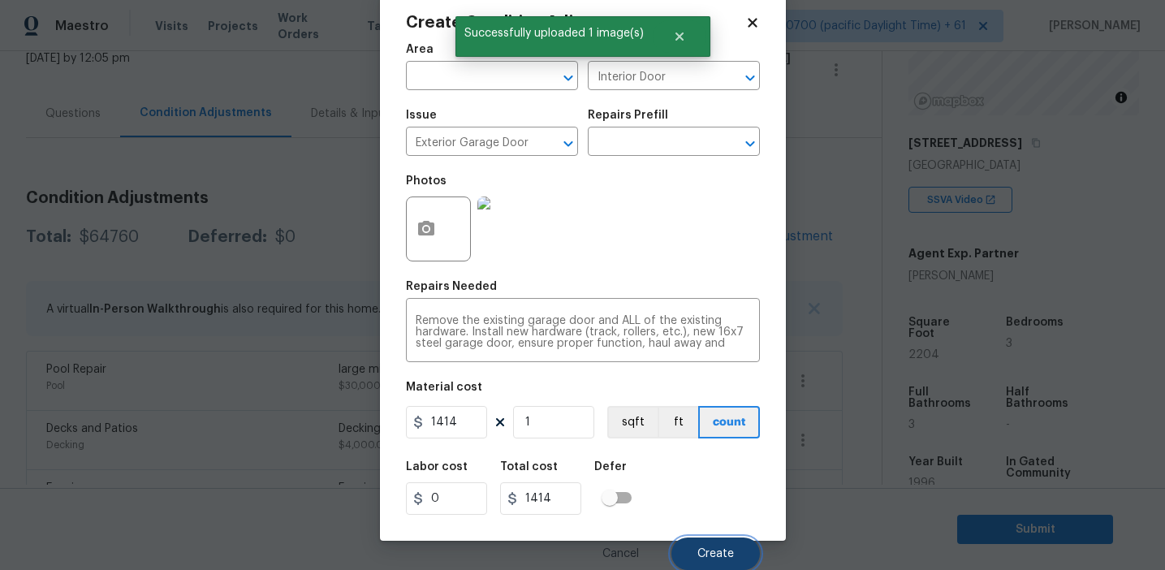
click at [709, 554] on span "Create" at bounding box center [715, 554] width 37 height 12
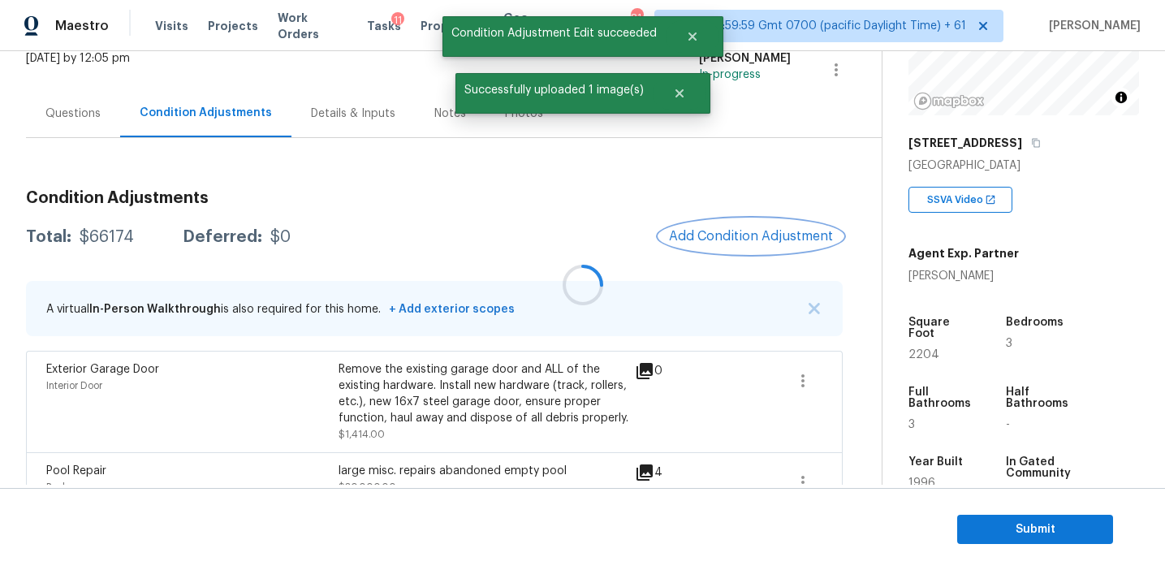
scroll to position [0, 0]
click at [714, 238] on span "Add Condition Adjustment" at bounding box center [751, 236] width 164 height 15
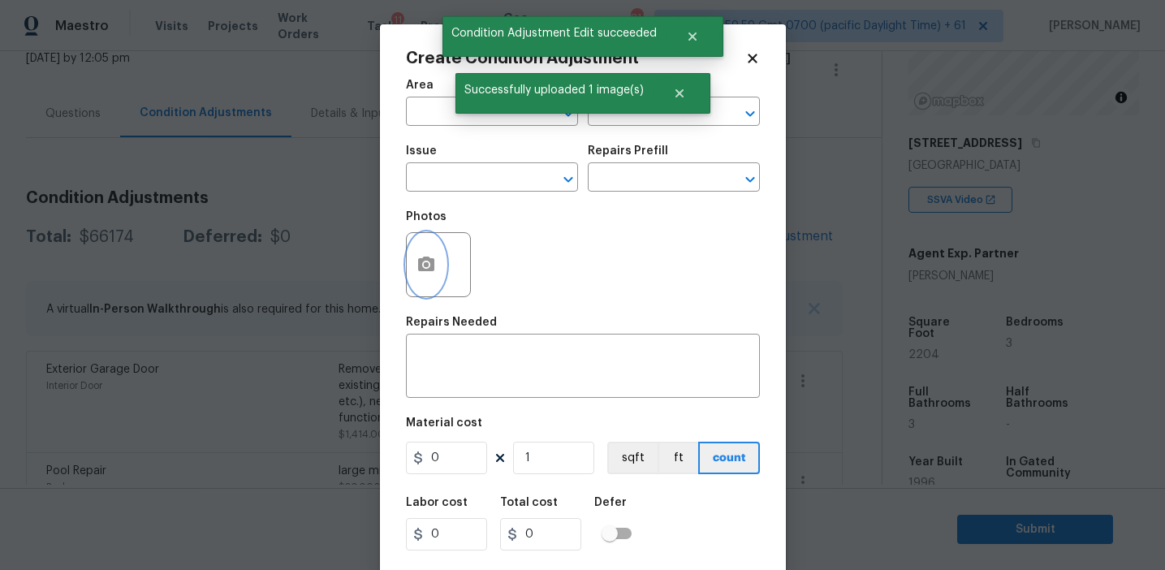
click at [410, 282] on button "button" at bounding box center [426, 264] width 39 height 63
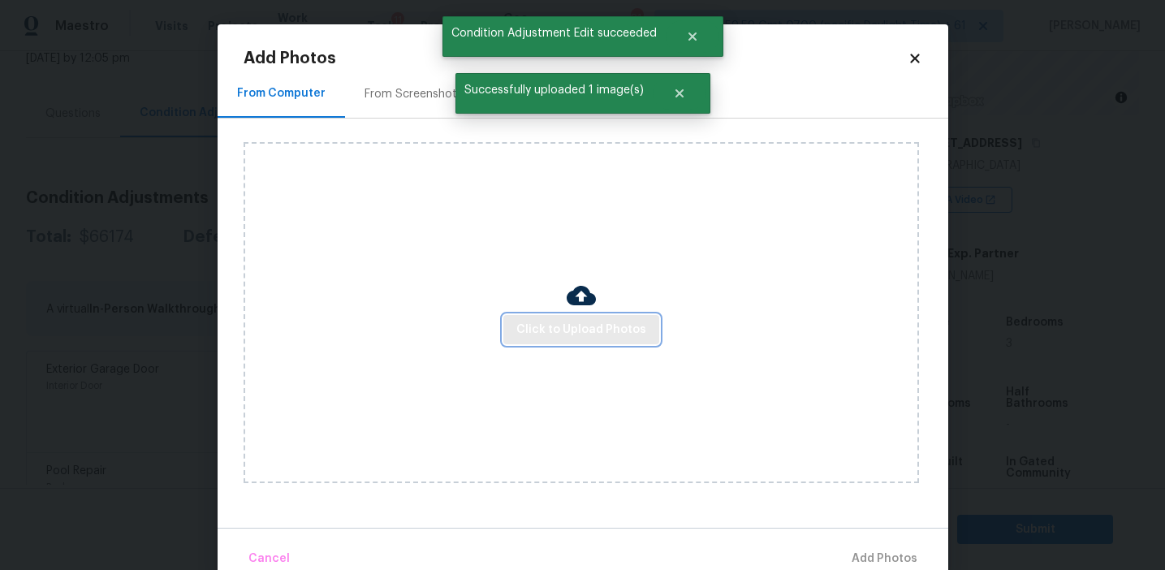
click at [565, 340] on button "Click to Upload Photos" at bounding box center [581, 330] width 156 height 30
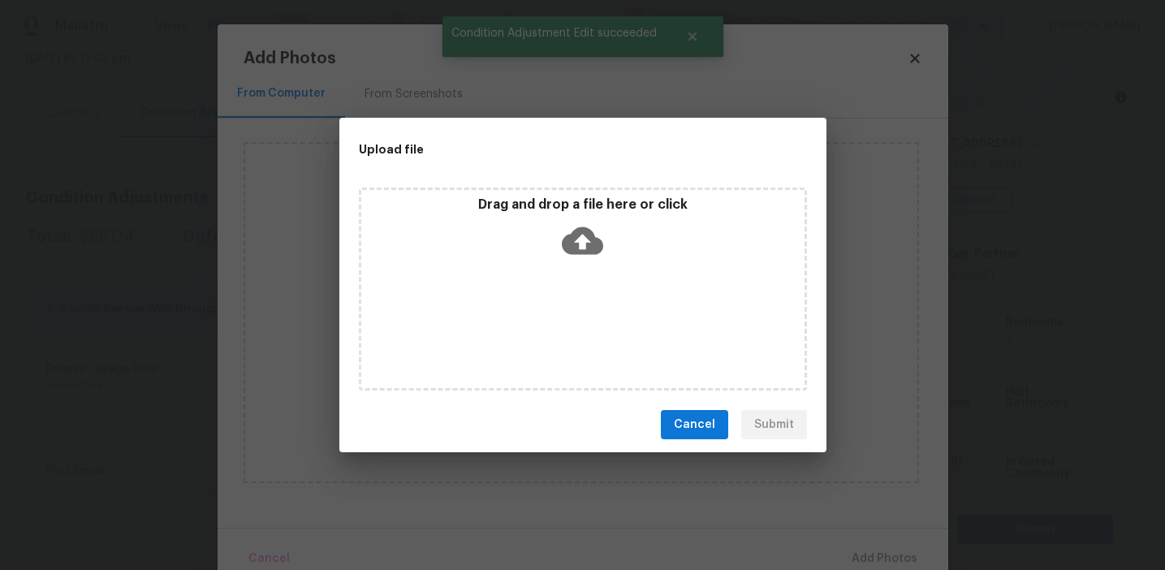
click at [571, 237] on icon at bounding box center [582, 241] width 41 height 28
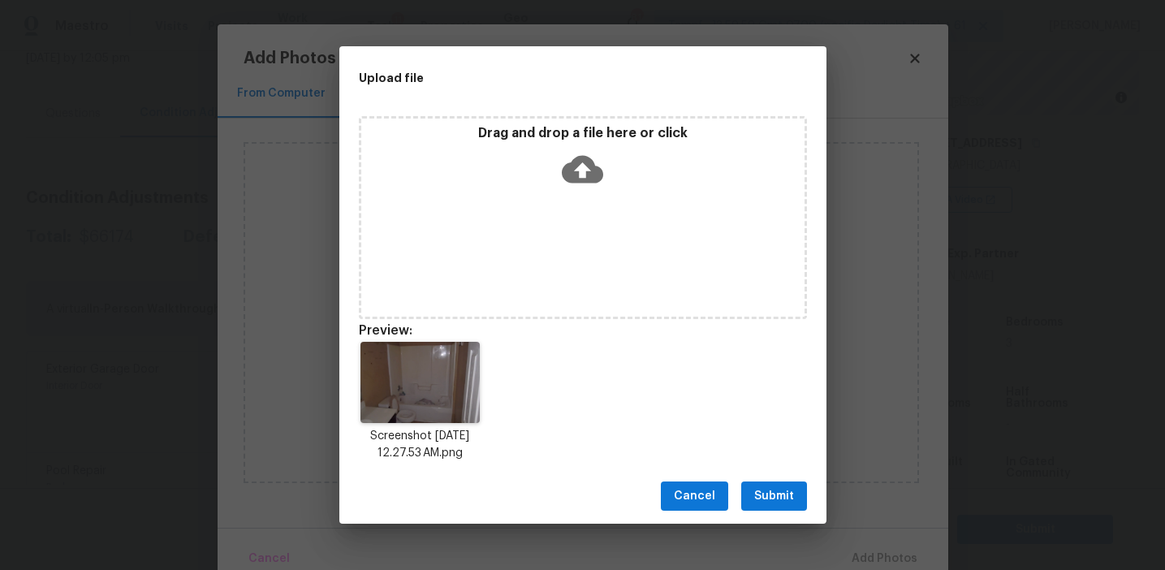
click at [788, 502] on span "Submit" at bounding box center [774, 496] width 40 height 20
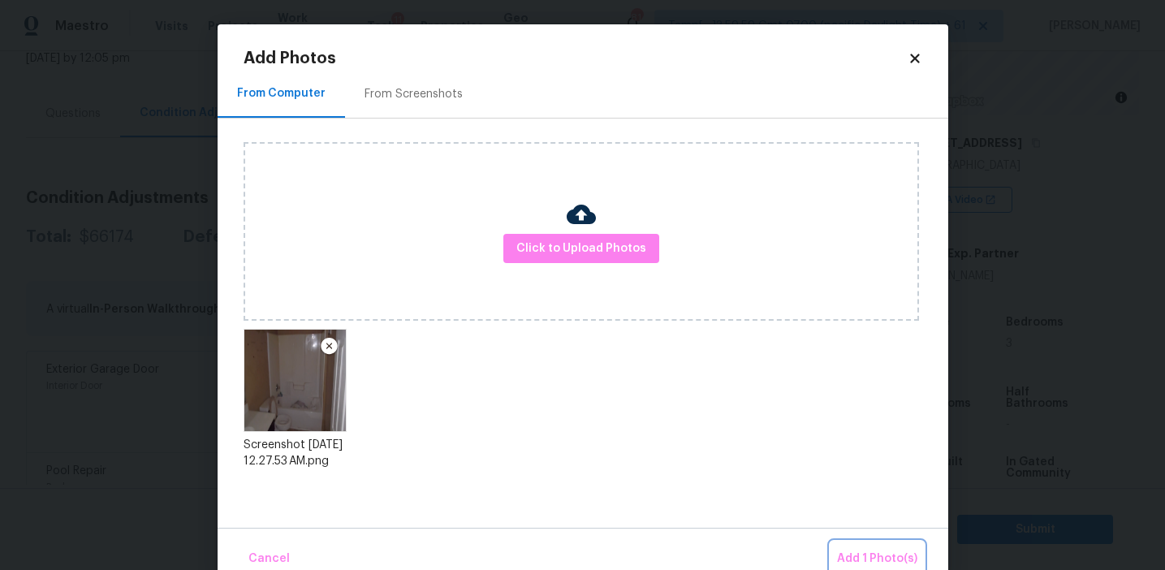
click at [879, 557] on span "Add 1 Photo(s)" at bounding box center [877, 559] width 80 height 20
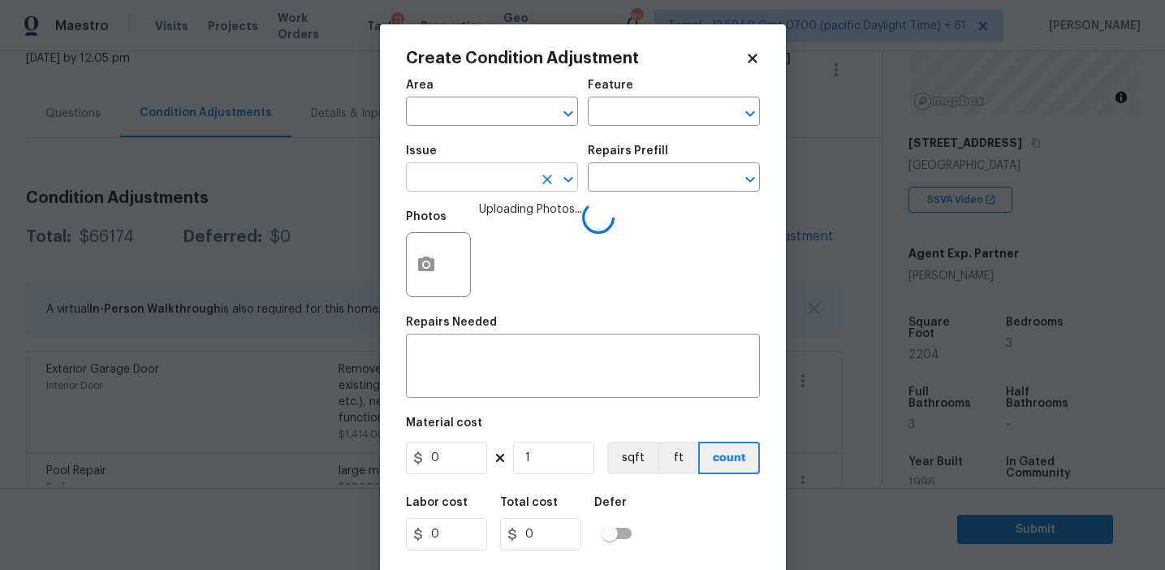
click at [488, 173] on input "text" at bounding box center [469, 178] width 127 height 25
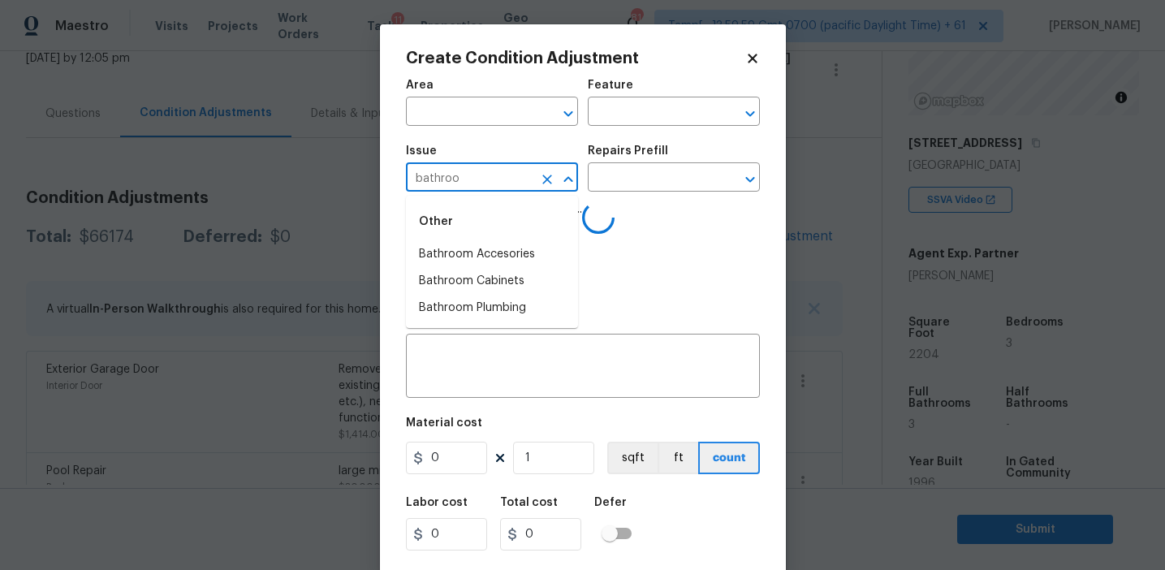
type input "bathroom"
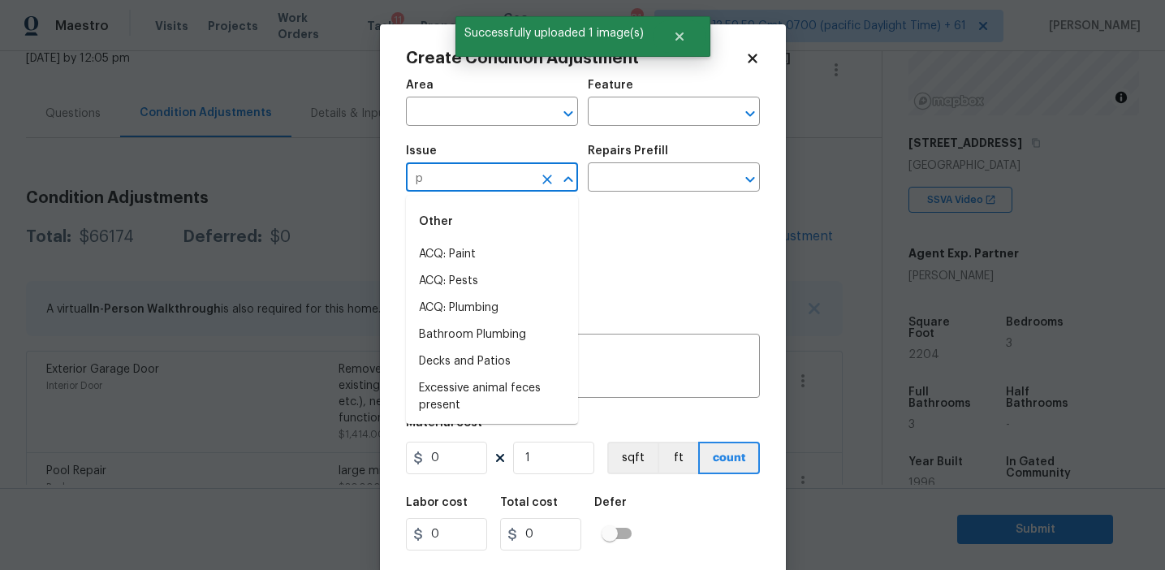
type input "pl"
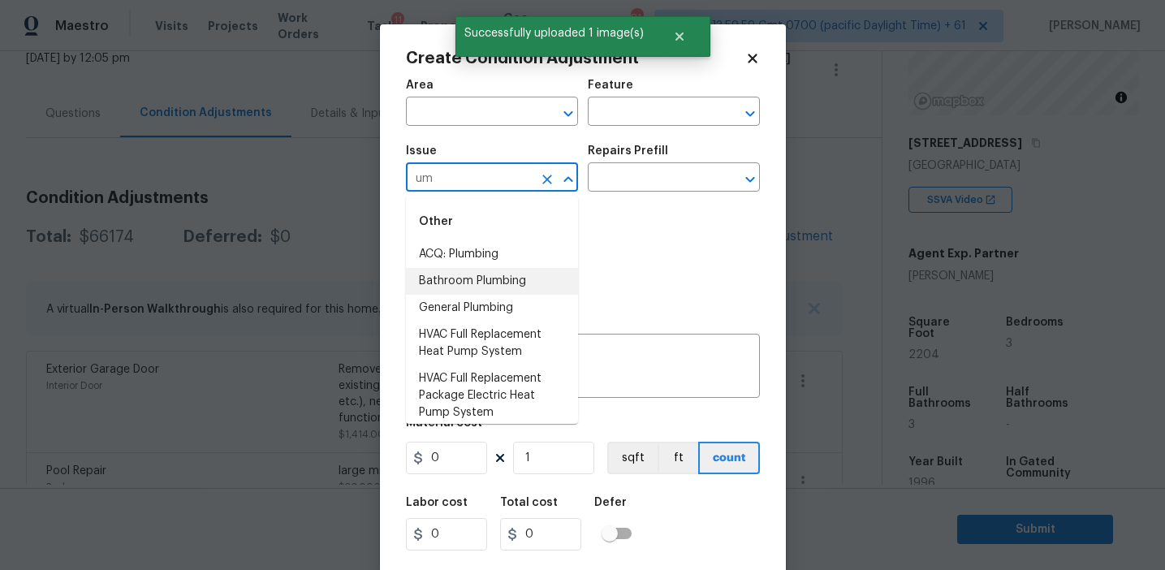
click at [501, 269] on li "Bathroom Plumbing" at bounding box center [492, 281] width 172 height 27
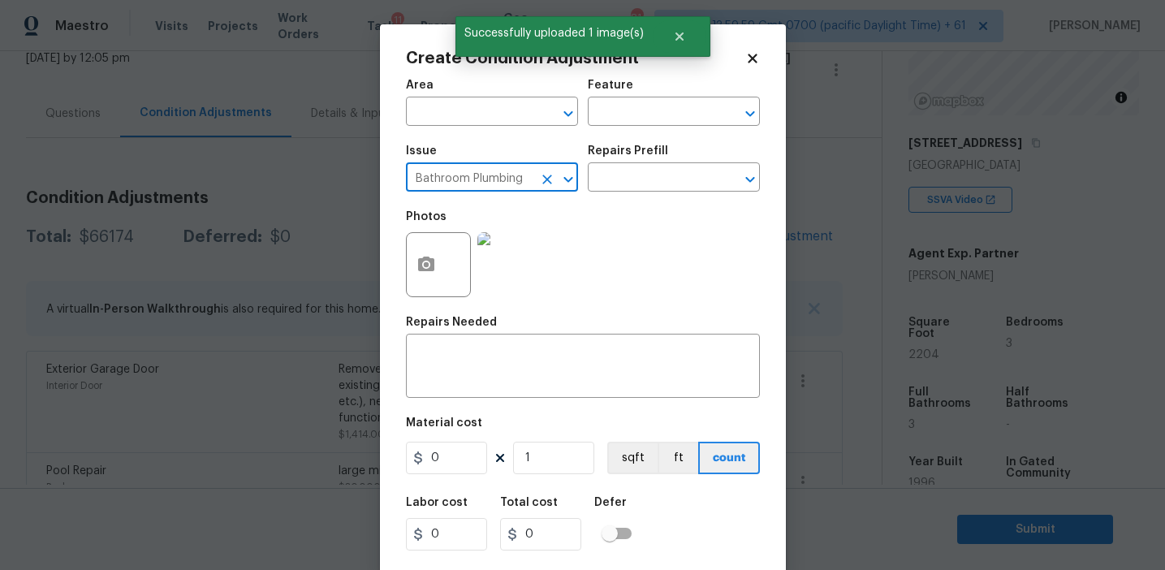
type input "Bathroom Plumbing"
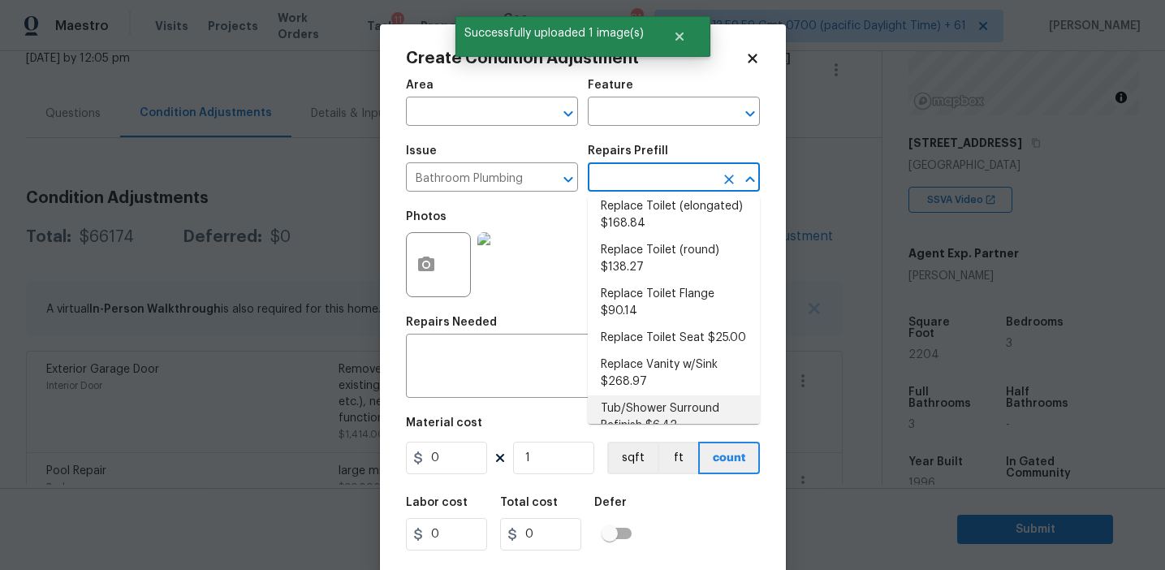
scroll to position [893, 0]
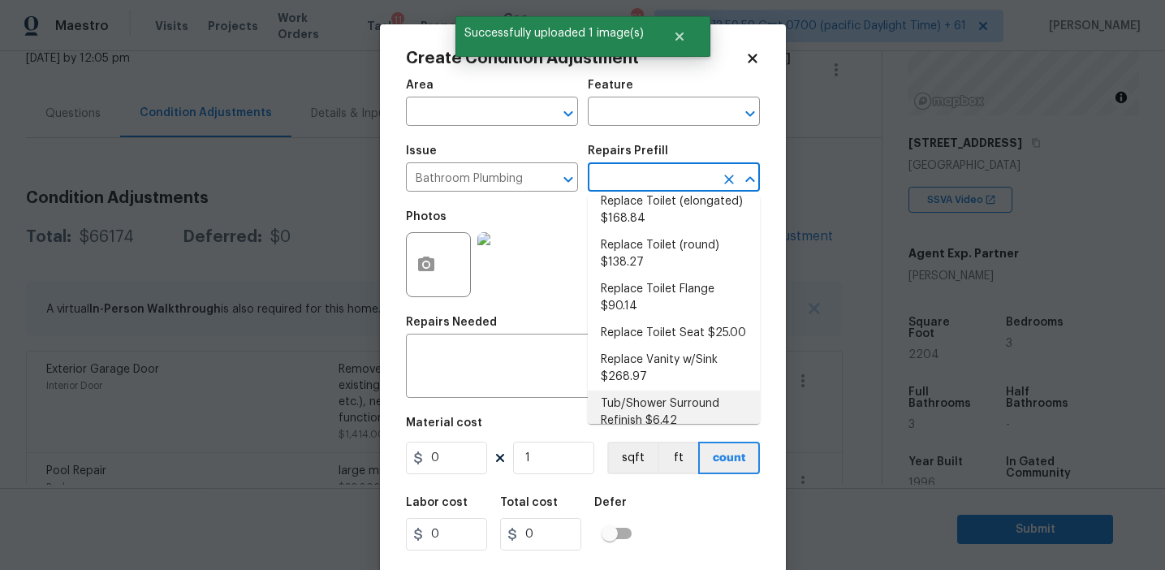
click at [635, 391] on li "Tub/Shower Surround Refinish $6.42" at bounding box center [674, 413] width 172 height 44
type input "Plumbing"
type textarea "Prep, mask, clean and refinish the tub/shower tile surround both all sides ensu…"
type input "6.42"
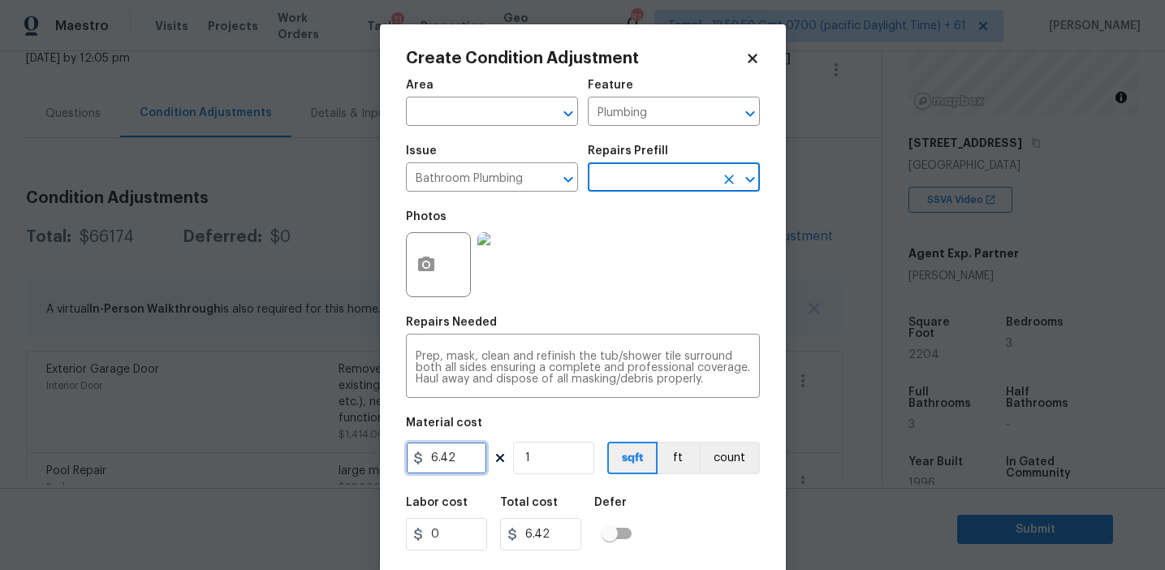
click at [432, 467] on input "6.42" at bounding box center [446, 458] width 81 height 32
type input "450"
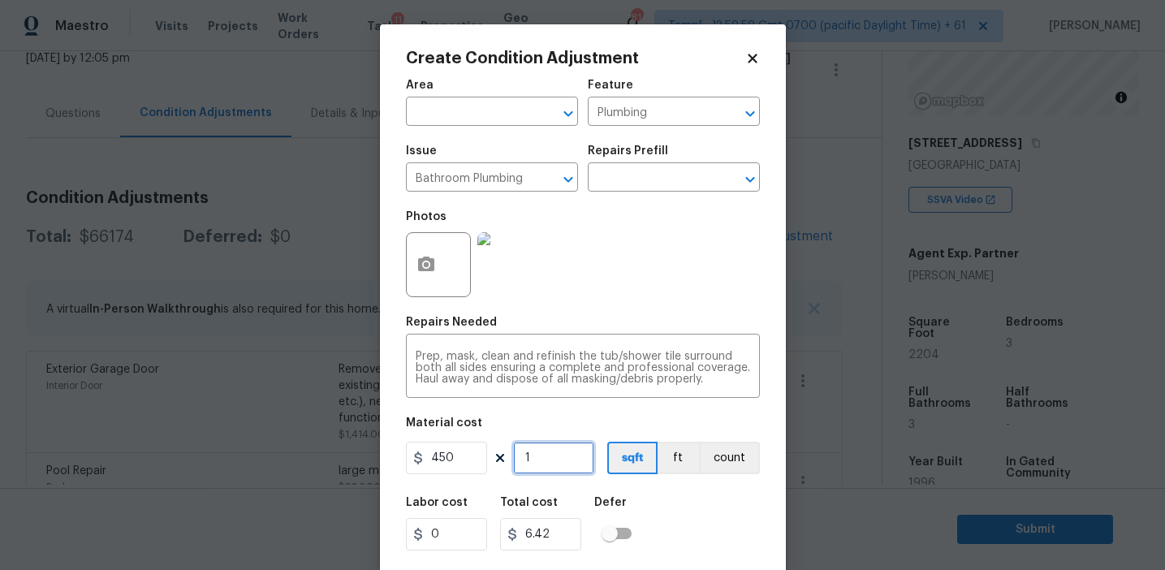
type input "450"
type input "2"
type input "900"
type input "2"
click at [717, 458] on button "count" at bounding box center [729, 458] width 61 height 32
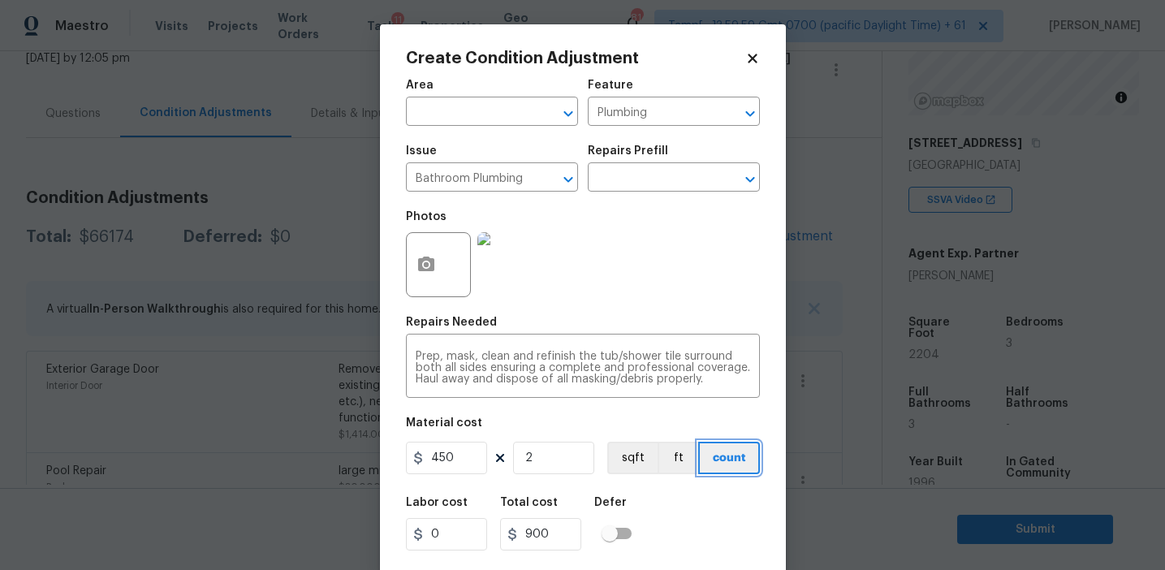
scroll to position [37, 0]
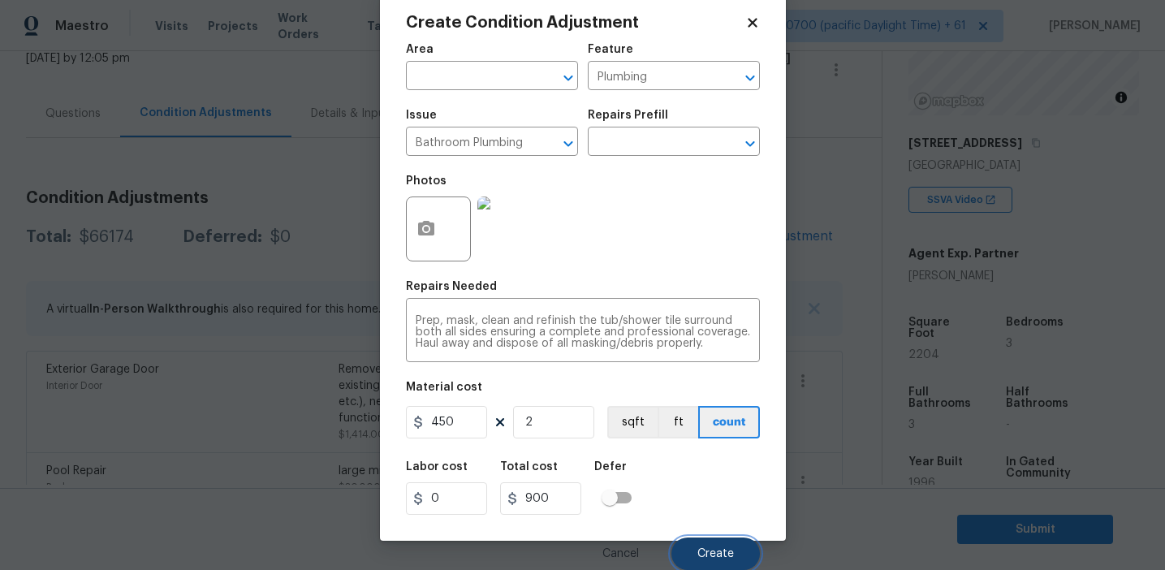
click at [703, 549] on span "Create" at bounding box center [715, 554] width 37 height 12
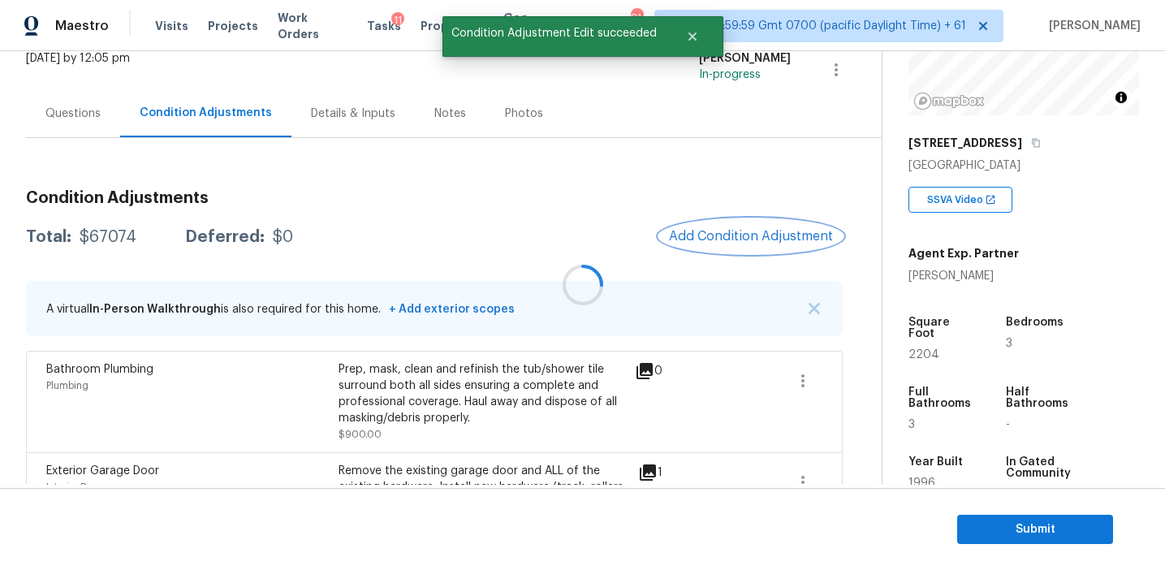
scroll to position [0, 0]
click at [805, 392] on button "button" at bounding box center [803, 380] width 39 height 39
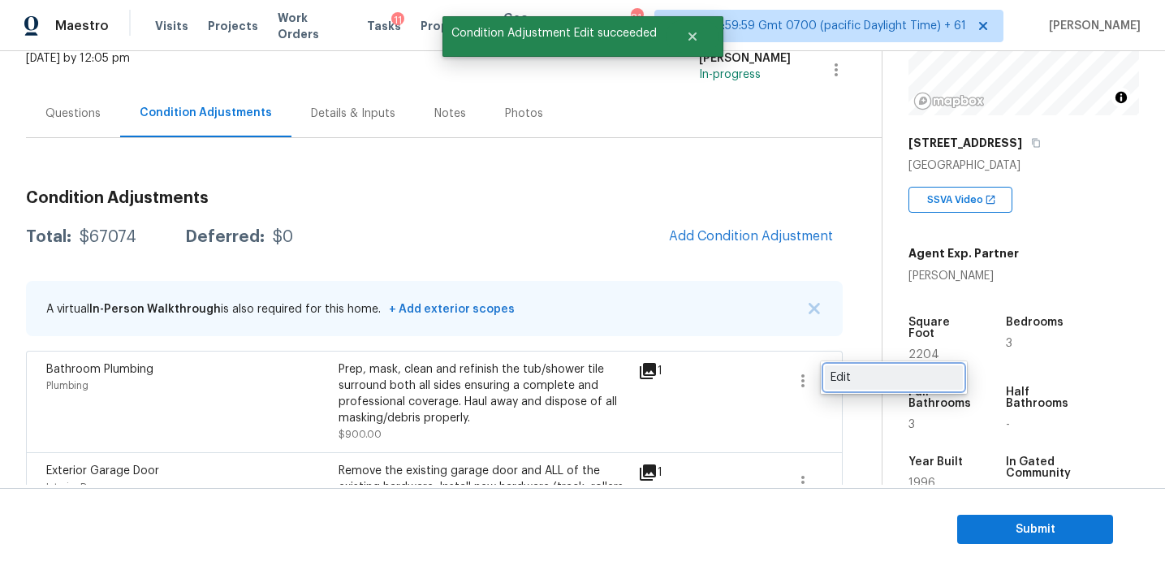
click at [867, 374] on div "Edit" at bounding box center [894, 377] width 127 height 16
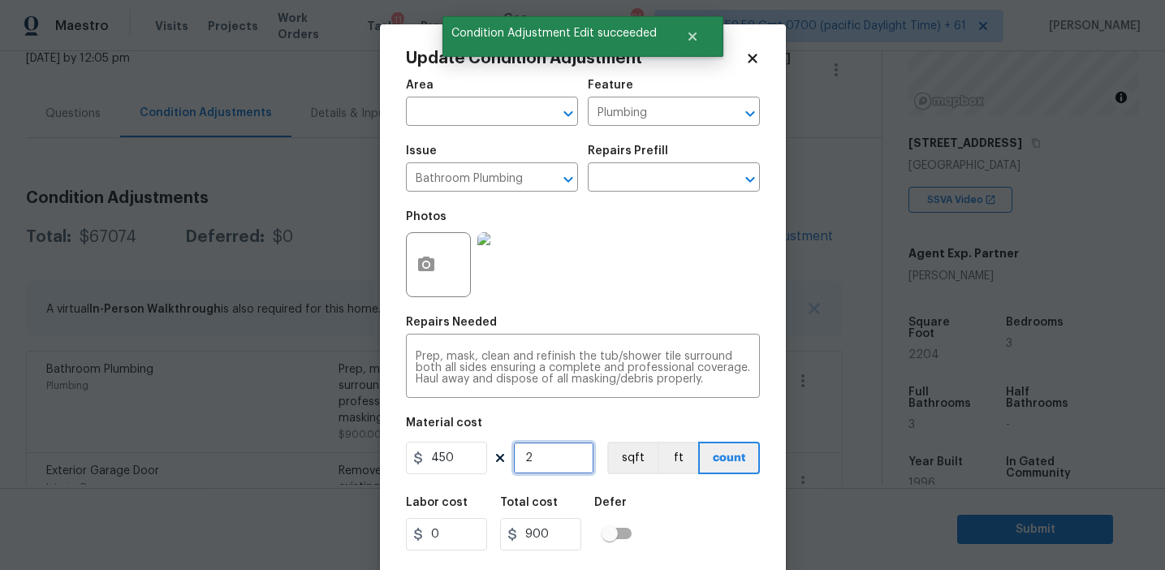
click at [554, 461] on input "2" at bounding box center [553, 458] width 81 height 32
type input "0"
type input "3"
type input "1350"
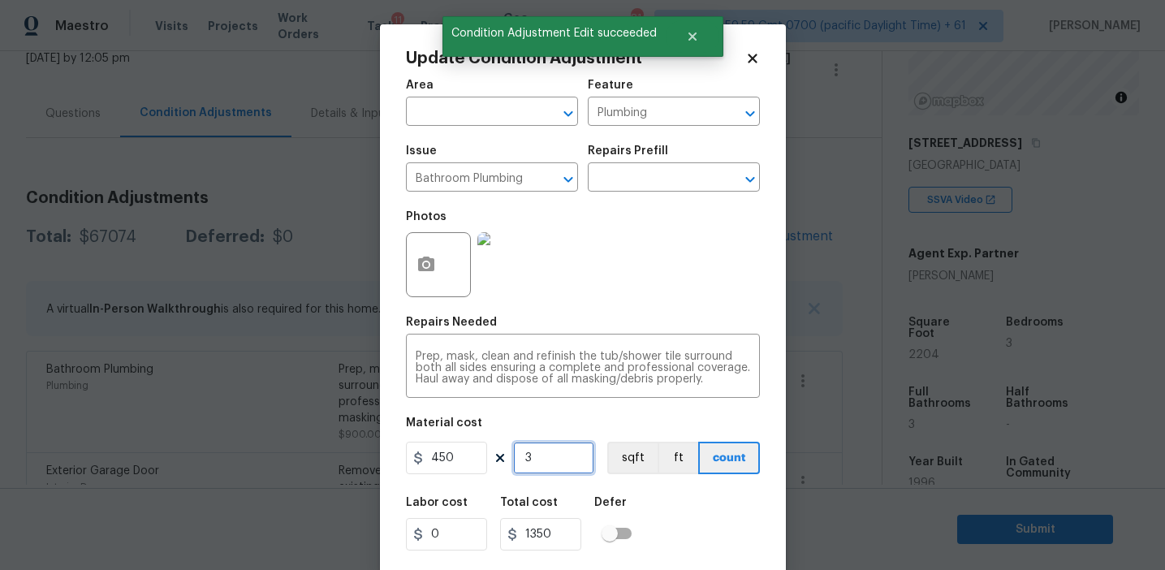
type input "3"
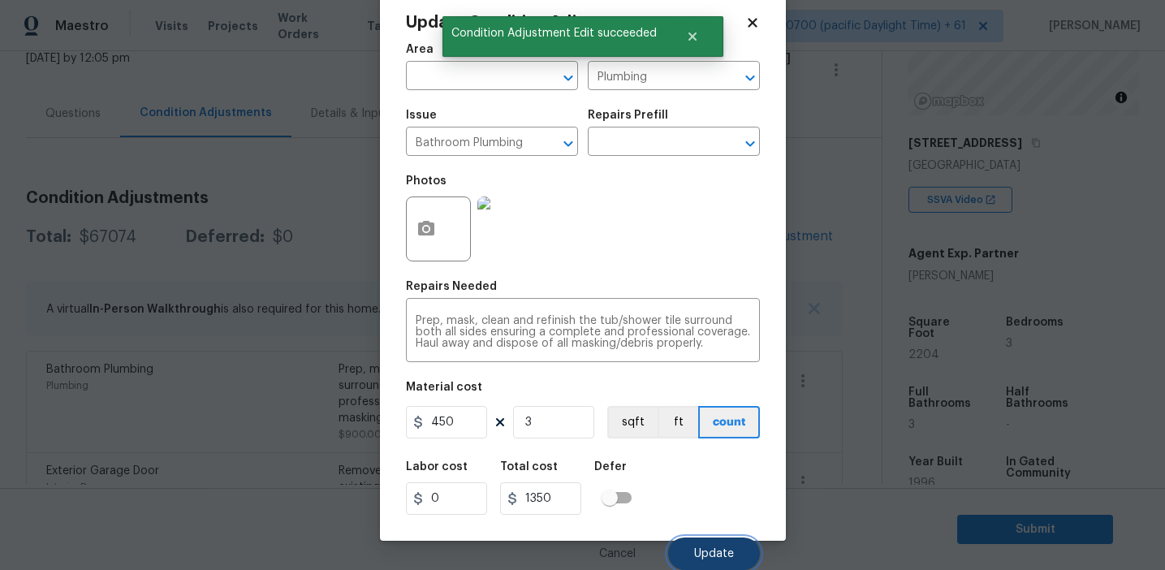
click at [718, 543] on button "Update" at bounding box center [714, 554] width 92 height 32
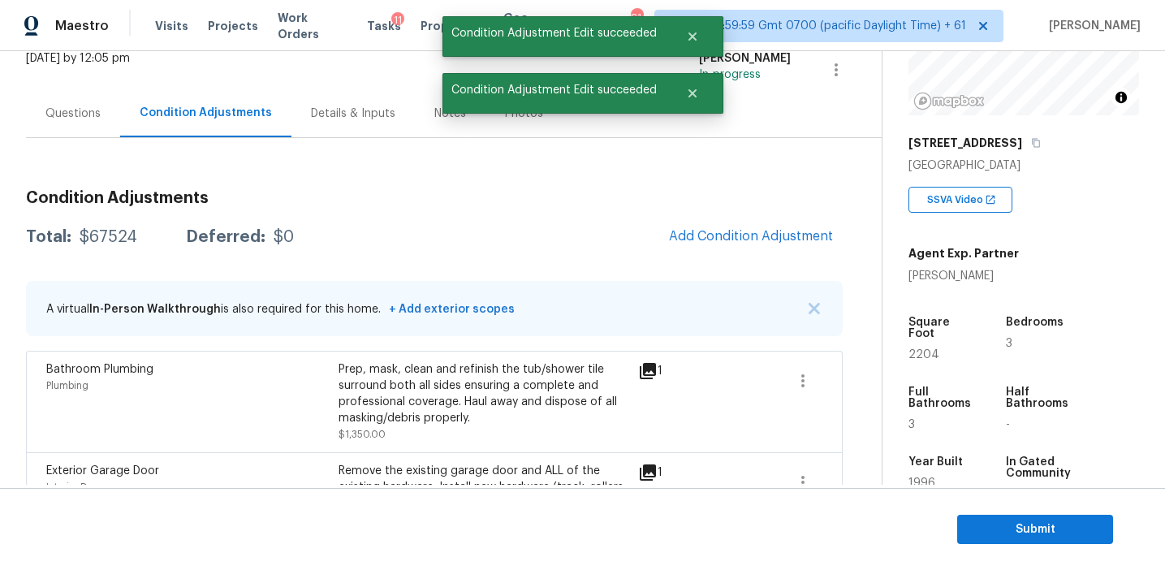
scroll to position [0, 0]
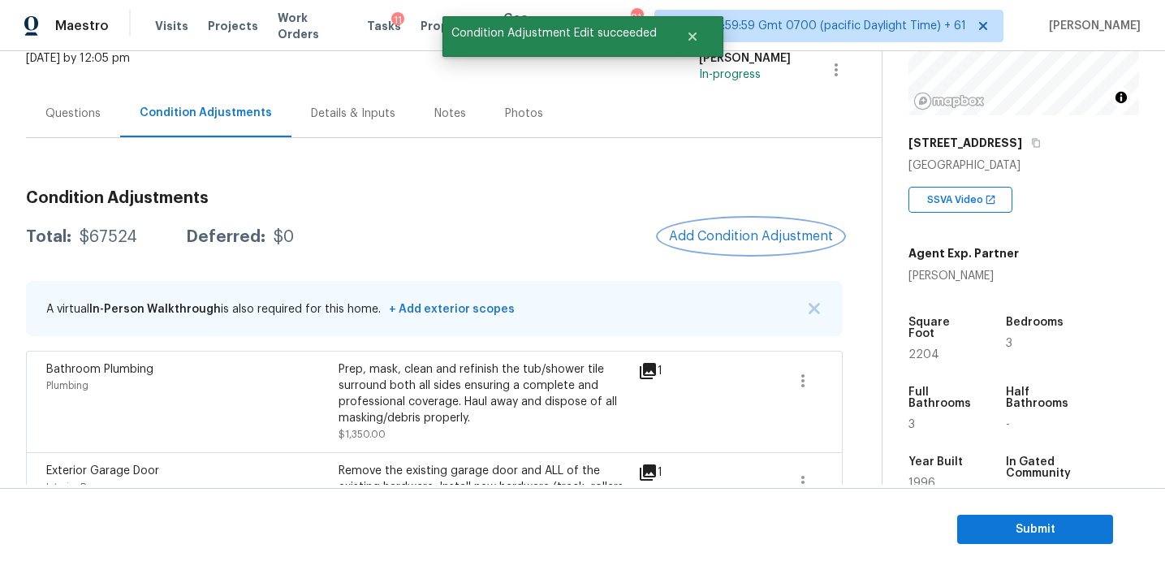
click at [706, 244] on button "Add Condition Adjustment" at bounding box center [751, 236] width 184 height 34
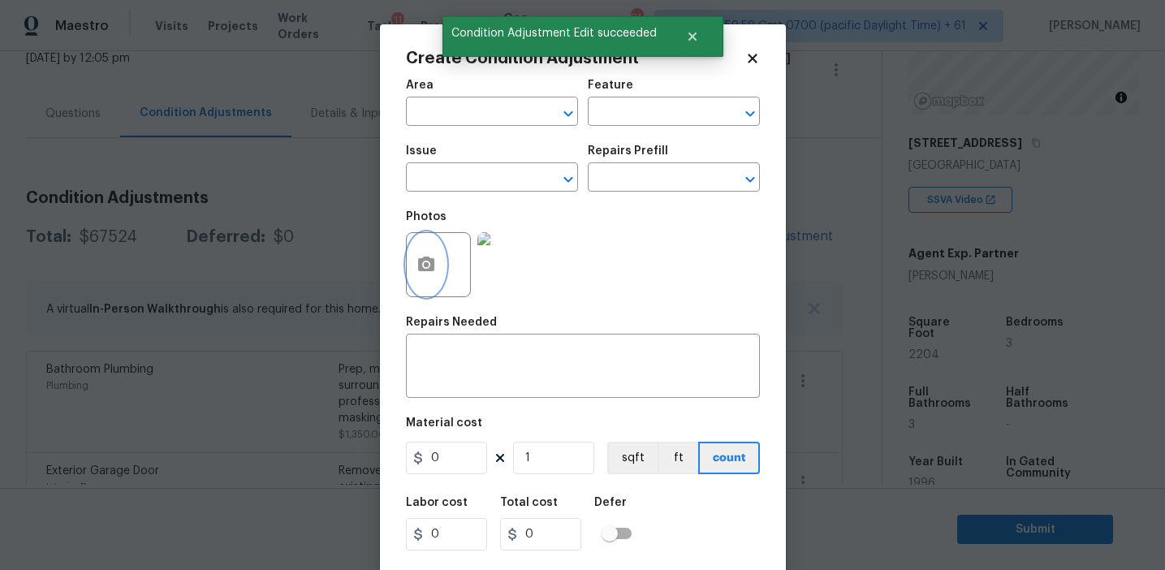
click at [425, 279] on button "button" at bounding box center [426, 264] width 39 height 63
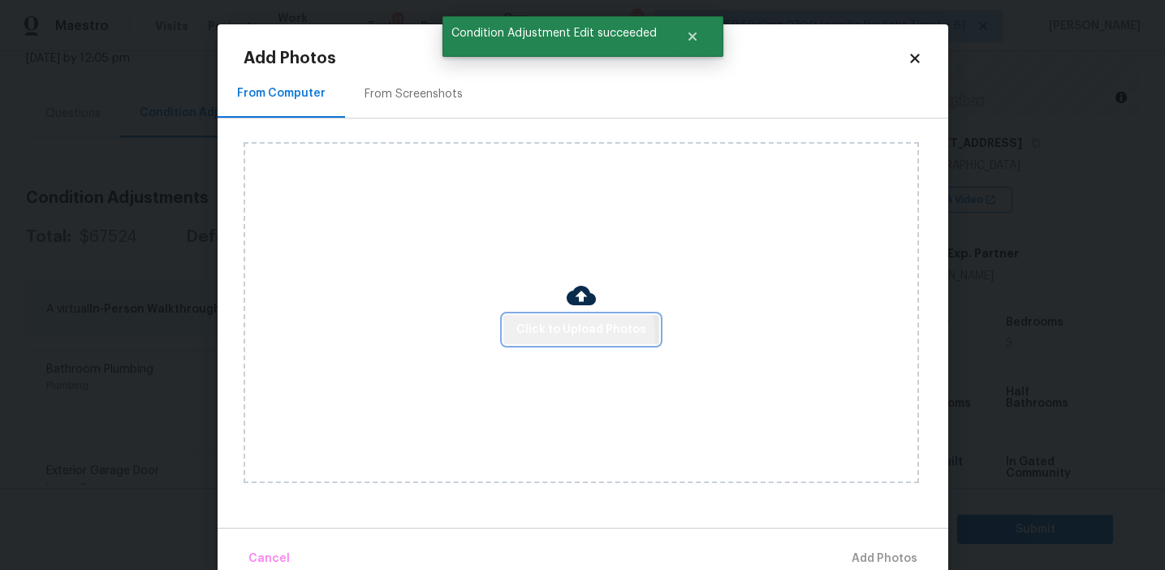
click at [550, 339] on span "Click to Upload Photos" at bounding box center [581, 330] width 130 height 20
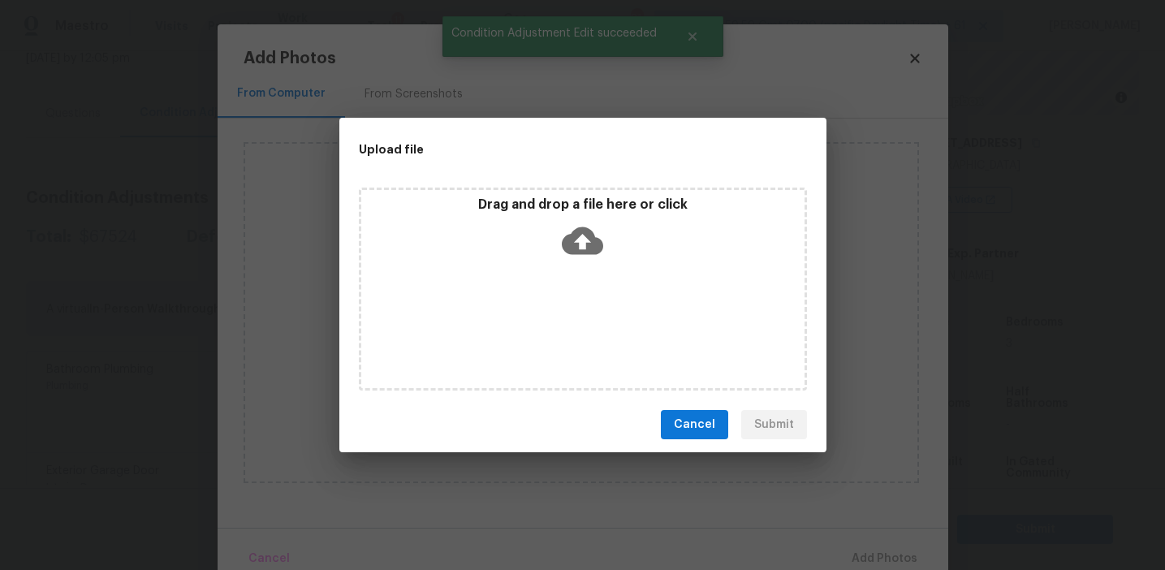
click at [541, 218] on div "Drag and drop a file here or click" at bounding box center [582, 232] width 443 height 70
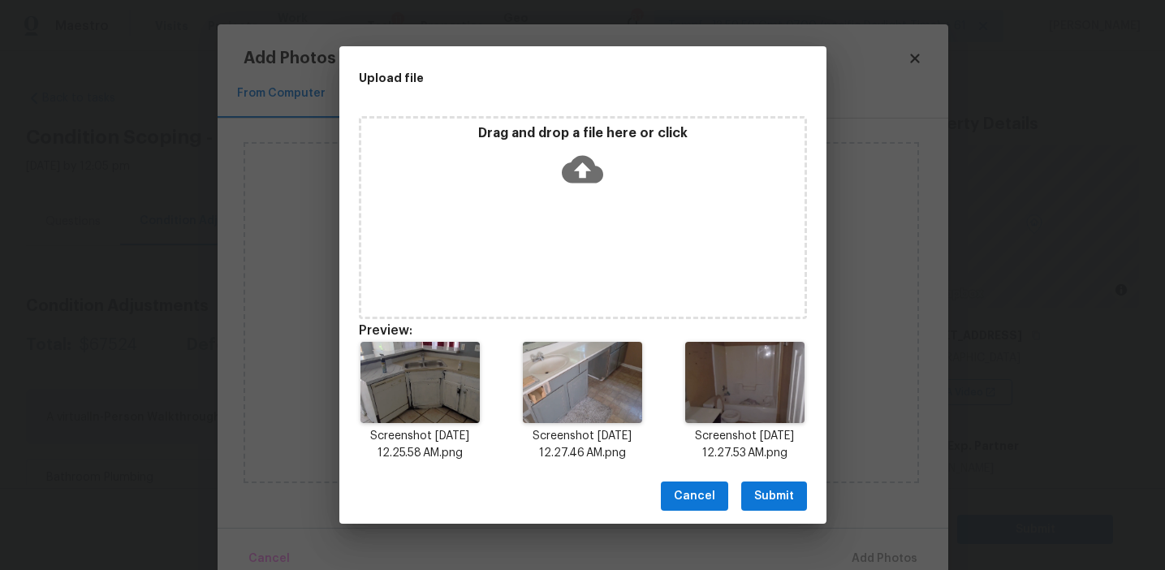
scroll to position [192, 0]
click at [767, 494] on span "Submit" at bounding box center [774, 496] width 40 height 20
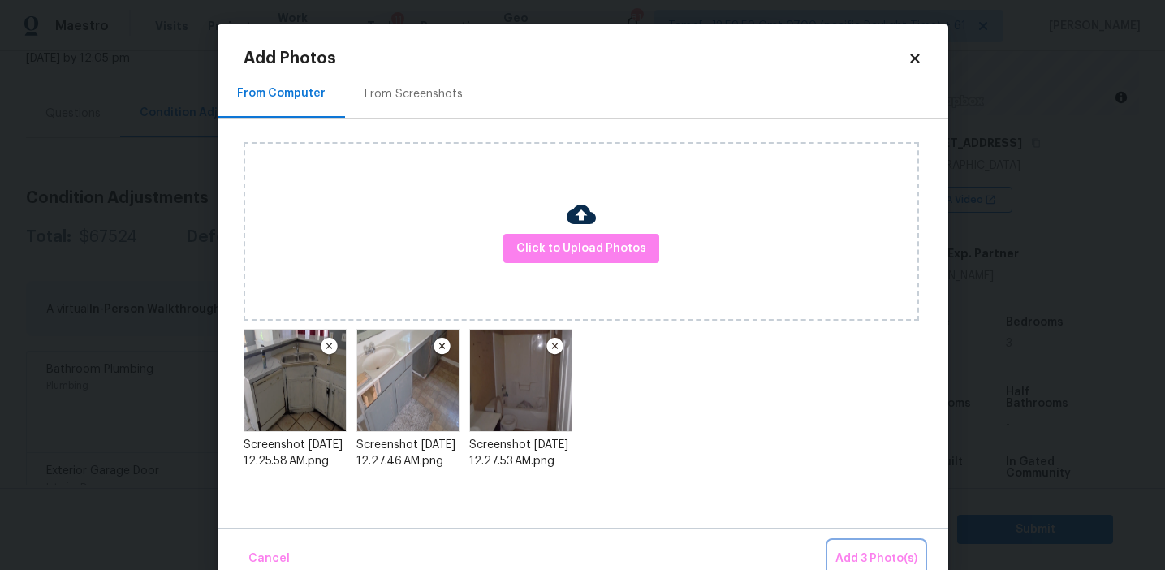
click at [849, 564] on span "Add 3 Photo(s)" at bounding box center [877, 559] width 82 height 20
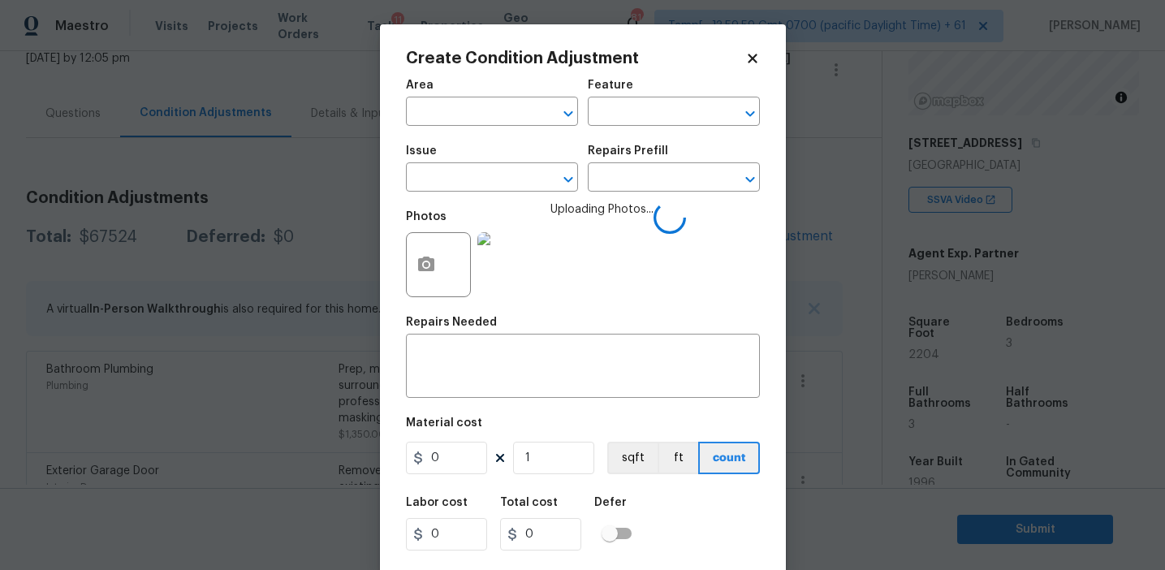
click at [490, 270] on img at bounding box center [509, 264] width 65 height 65
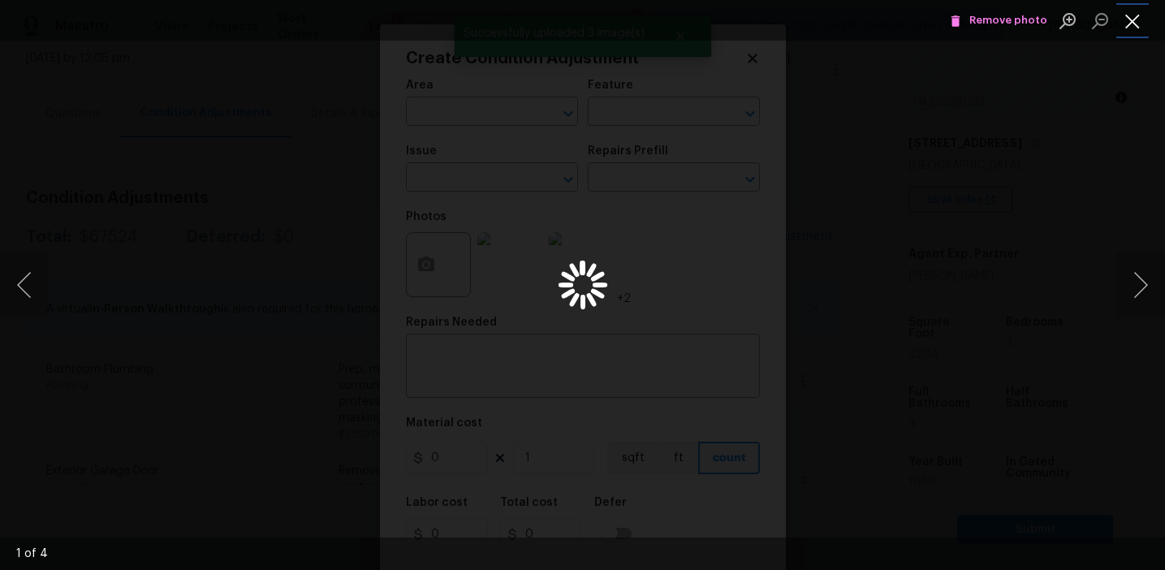
click at [1128, 19] on button "Close lightbox" at bounding box center [1132, 20] width 32 height 28
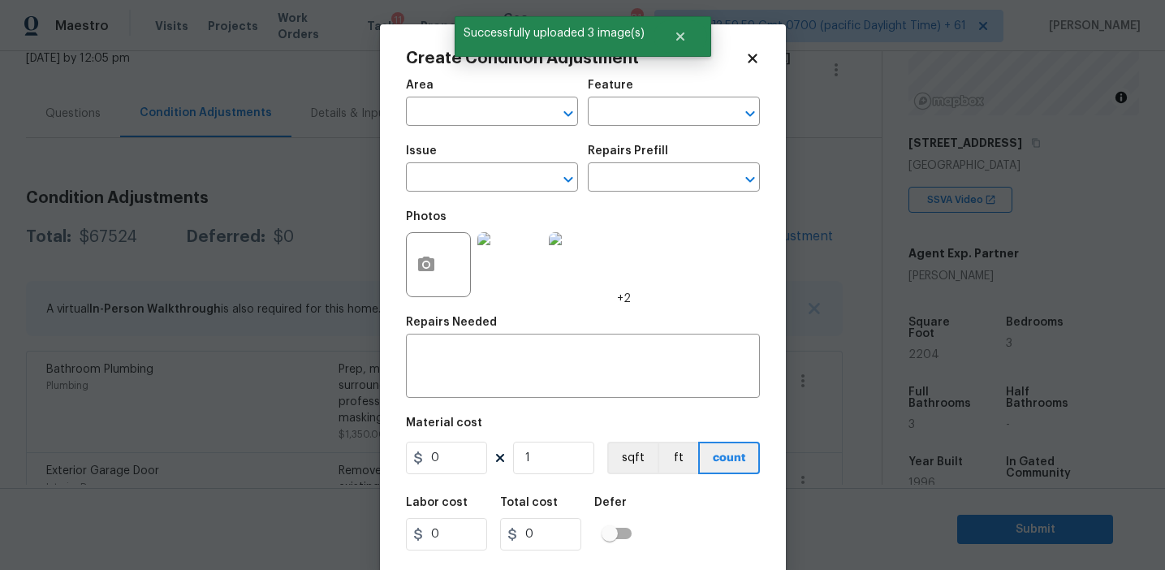
click at [619, 287] on div "Photos +2" at bounding box center [518, 254] width 225 height 106
click at [627, 300] on span "+2" at bounding box center [624, 299] width 14 height 16
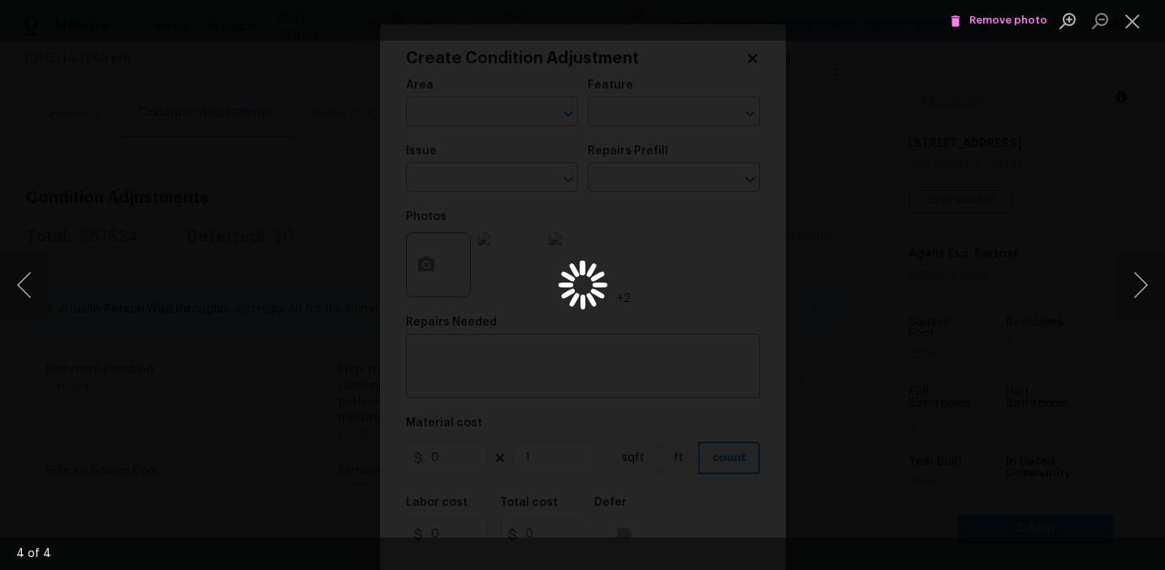
click at [553, 302] on div "Lightbox" at bounding box center [582, 285] width 1165 height 570
click at [1133, 273] on button "Next image" at bounding box center [1140, 285] width 49 height 65
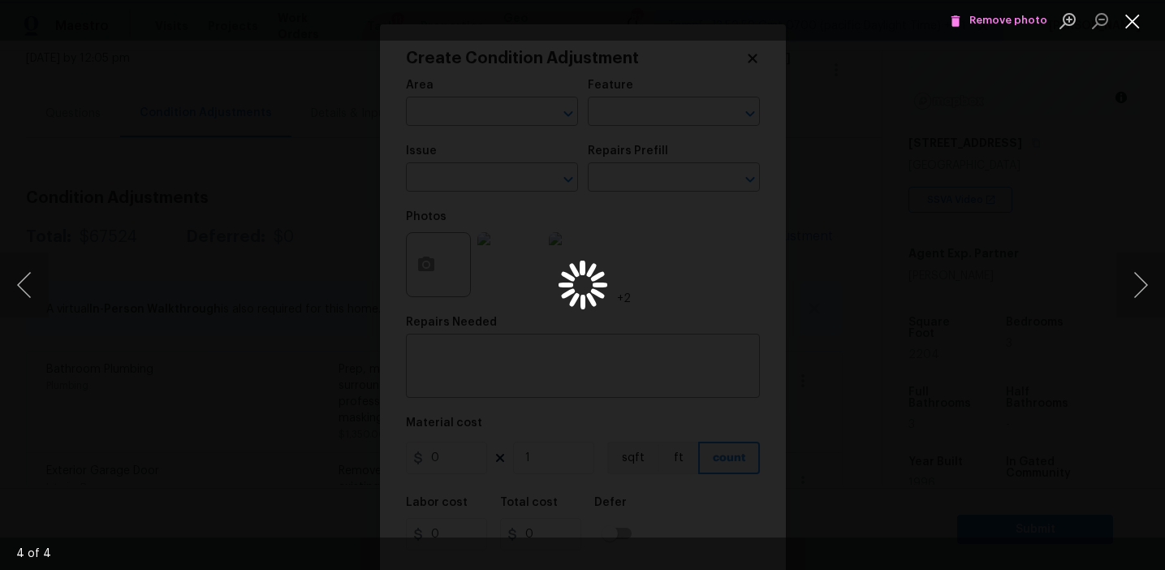
click at [1126, 23] on button "Close lightbox" at bounding box center [1132, 20] width 32 height 28
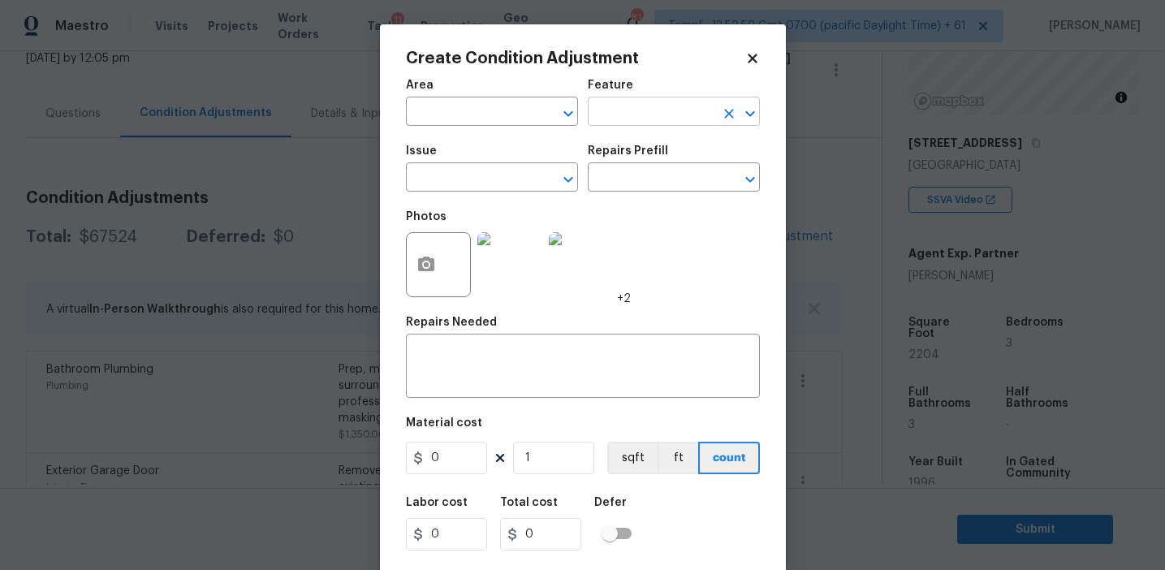
click at [610, 115] on input "text" at bounding box center [651, 113] width 127 height 25
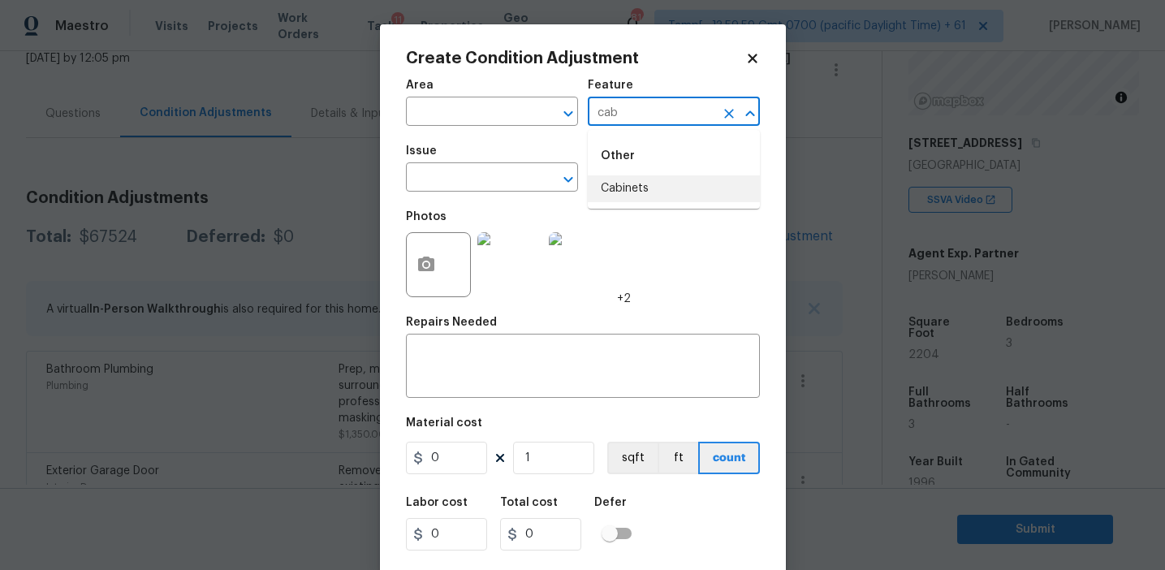
click at [641, 180] on li "Cabinets" at bounding box center [674, 188] width 172 height 27
type input "Cabinets"
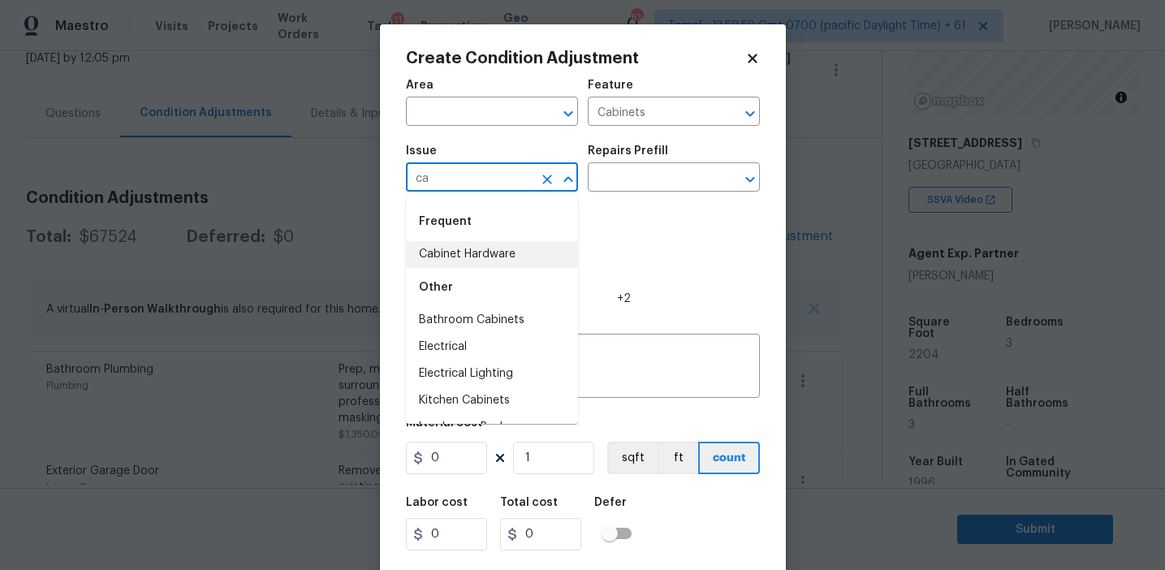
click at [498, 258] on li "Cabinet Hardware" at bounding box center [492, 254] width 172 height 27
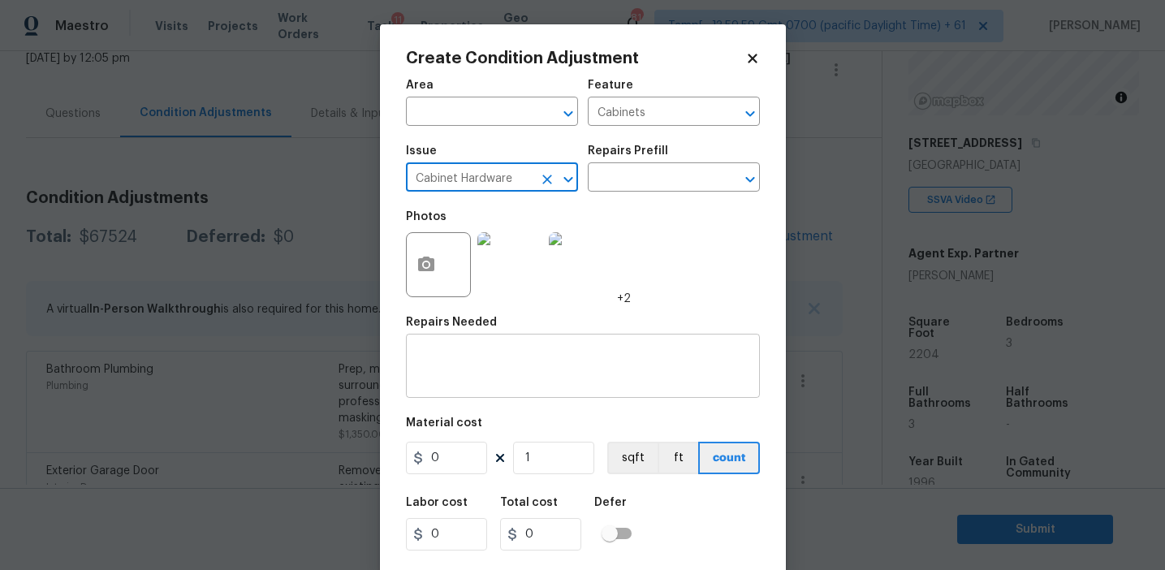
type input "Cabinet Hardware"
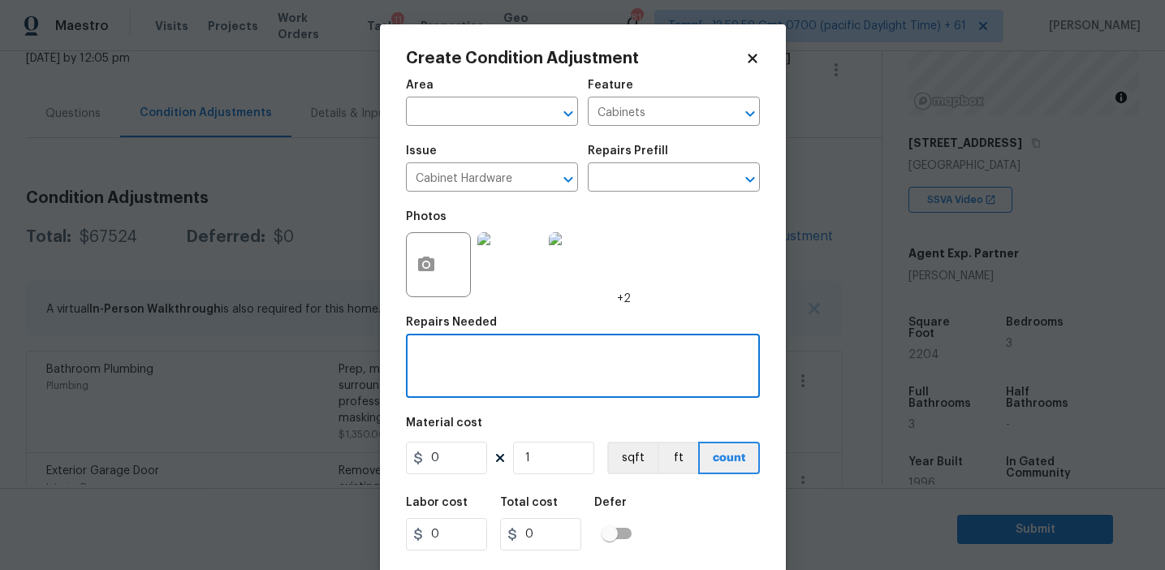
click at [496, 368] on textarea at bounding box center [583, 368] width 335 height 34
type textarea "T"
type textarea "Replace/refinish cabinets"
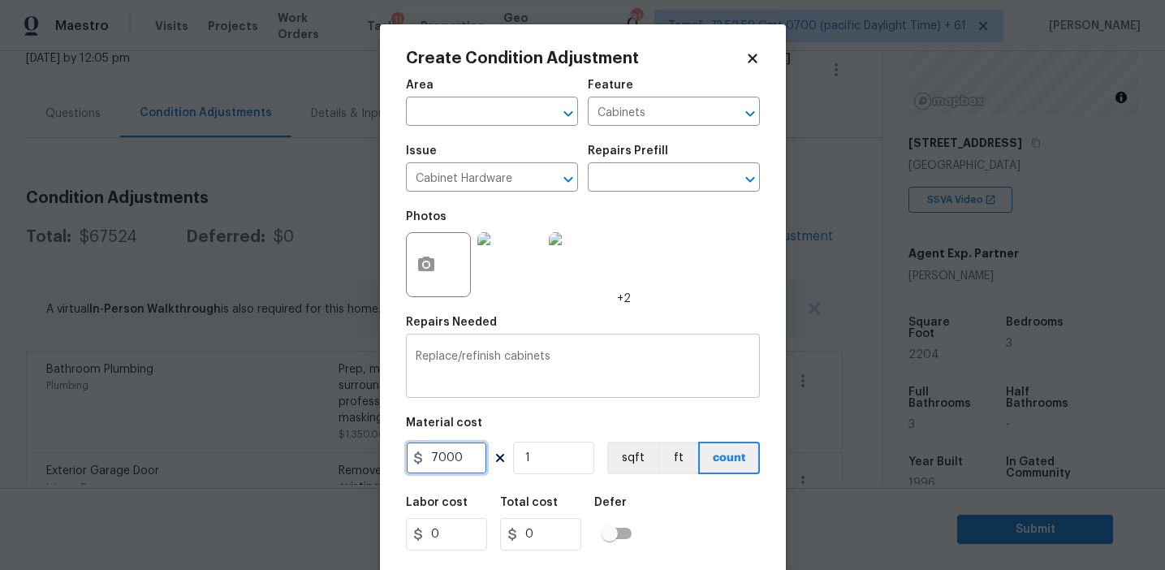
type input "7000"
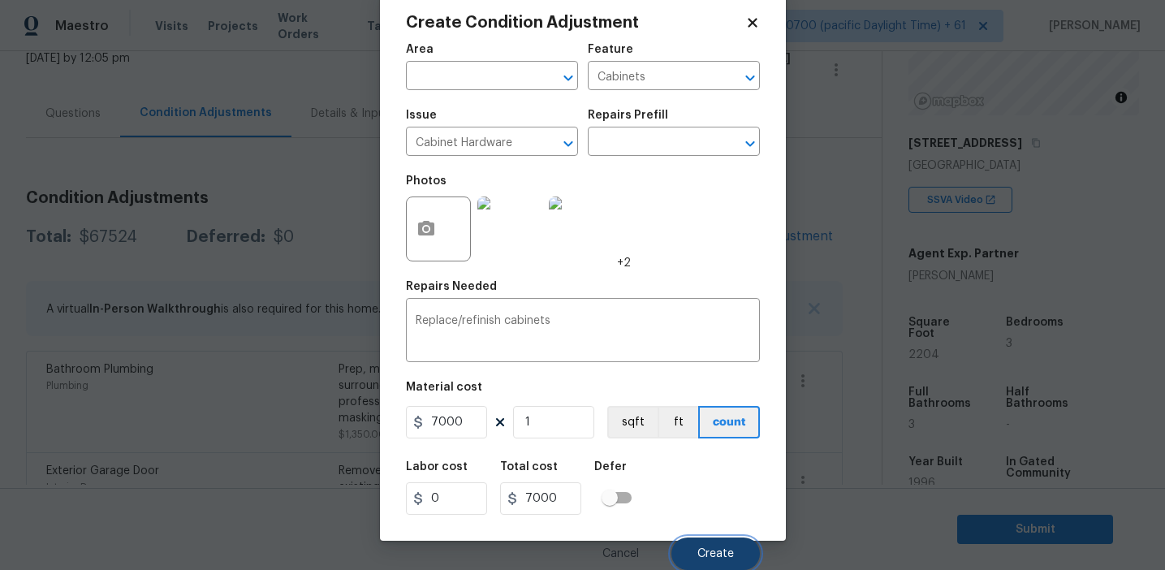
click at [690, 550] on button "Create" at bounding box center [716, 554] width 89 height 32
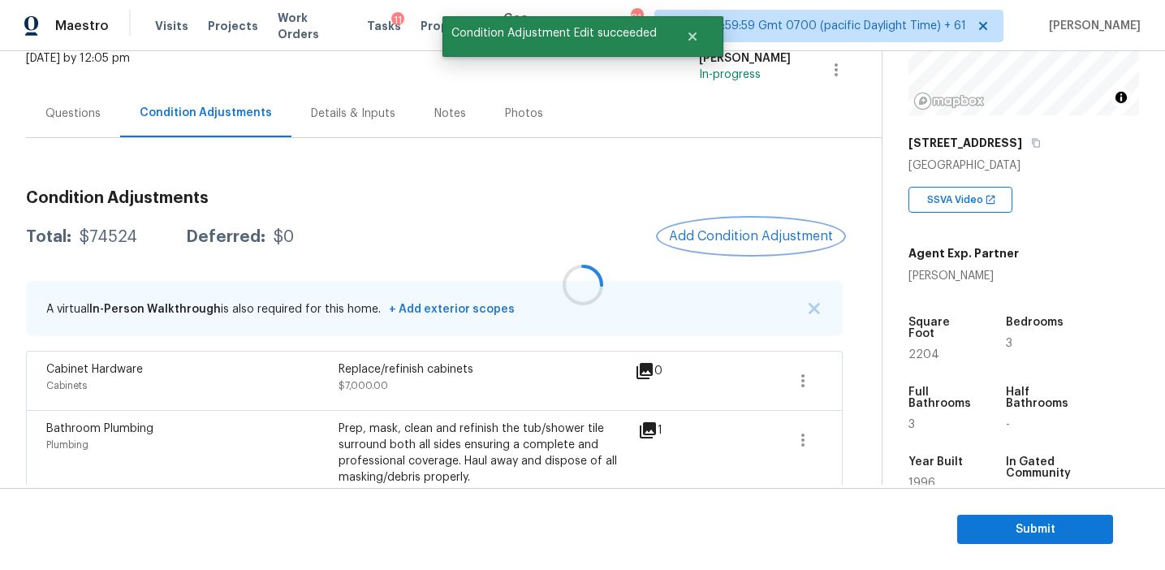
scroll to position [0, 0]
click at [615, 242] on div "Total: $74524 Deferred: $0 Add Condition Adjustment" at bounding box center [434, 237] width 817 height 36
click at [722, 233] on span "Add Condition Adjustment" at bounding box center [751, 236] width 164 height 15
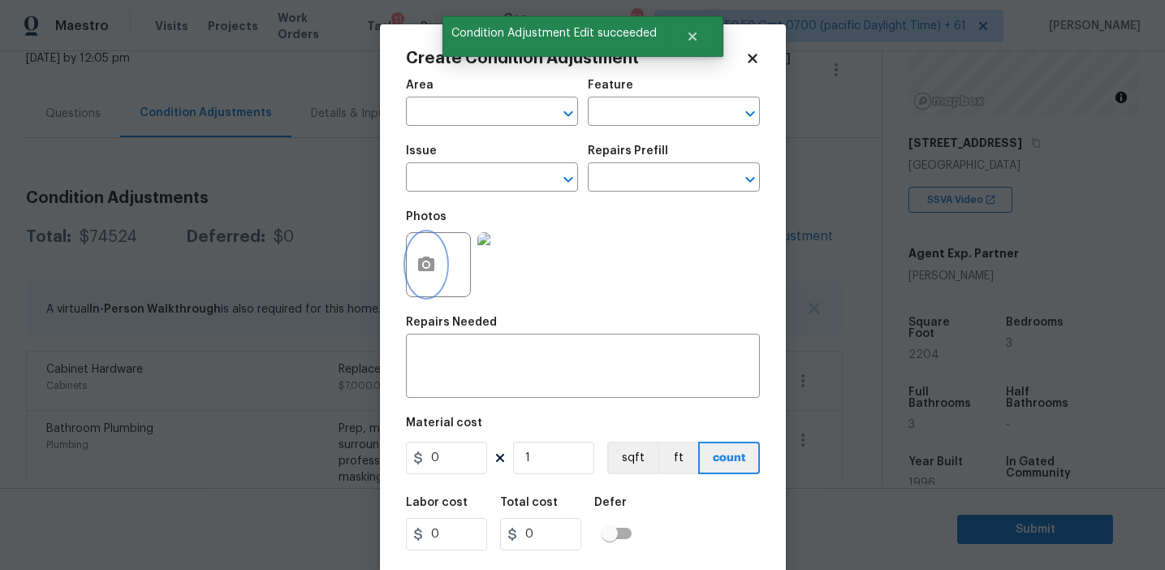
click at [430, 279] on button "button" at bounding box center [426, 264] width 39 height 63
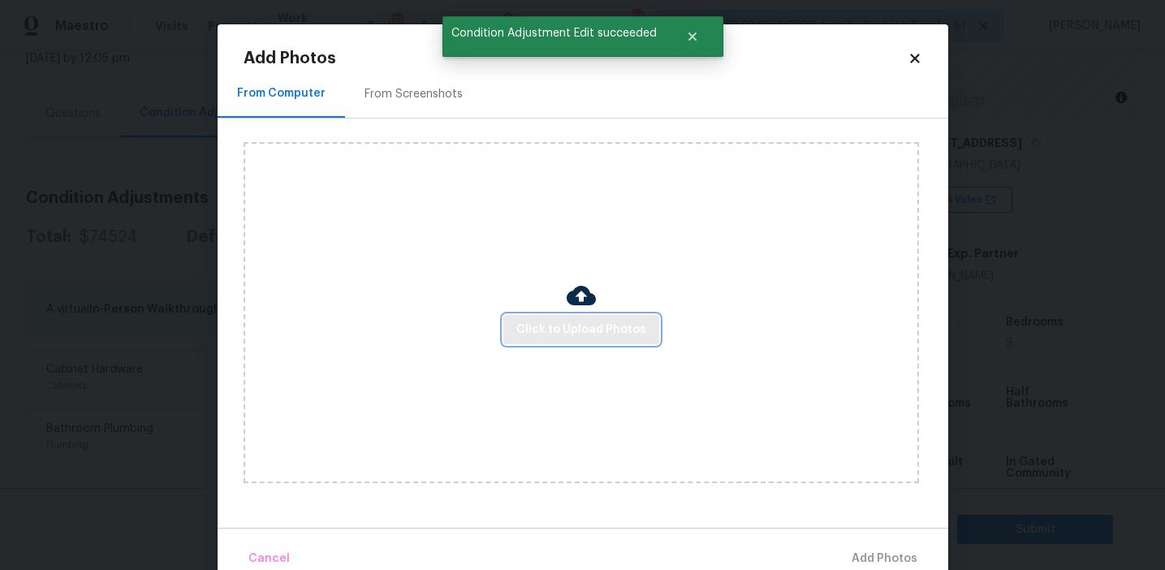
click at [530, 328] on span "Click to Upload Photos" at bounding box center [581, 330] width 130 height 20
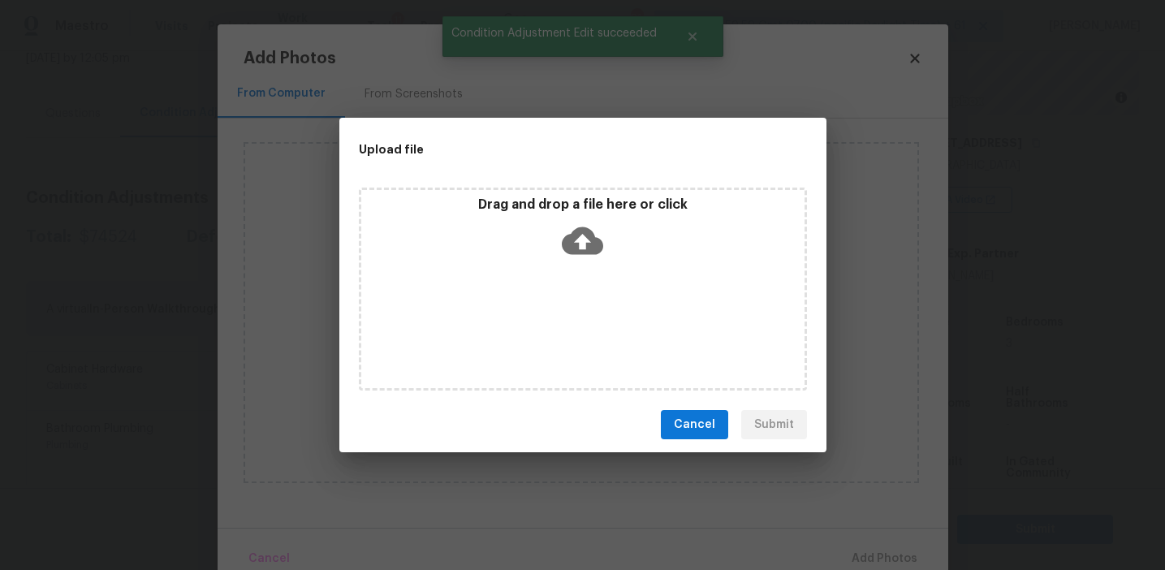
click at [539, 170] on div "Upload file" at bounding box center [546, 149] width 414 height 63
click at [540, 209] on p "Drag and drop a file here or click" at bounding box center [582, 205] width 443 height 17
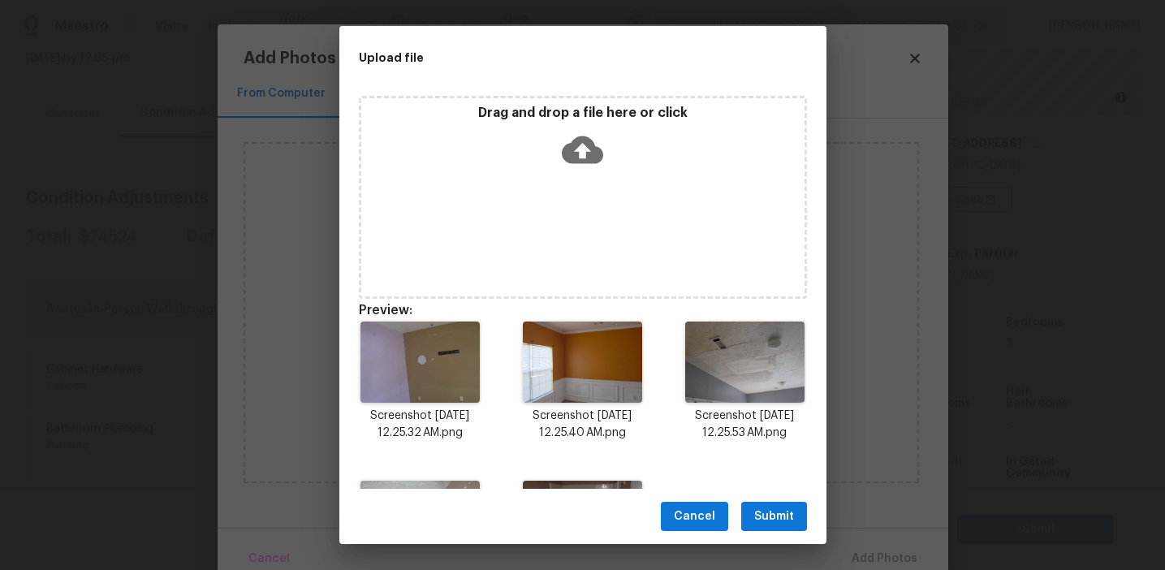
click at [768, 503] on button "Submit" at bounding box center [774, 517] width 66 height 30
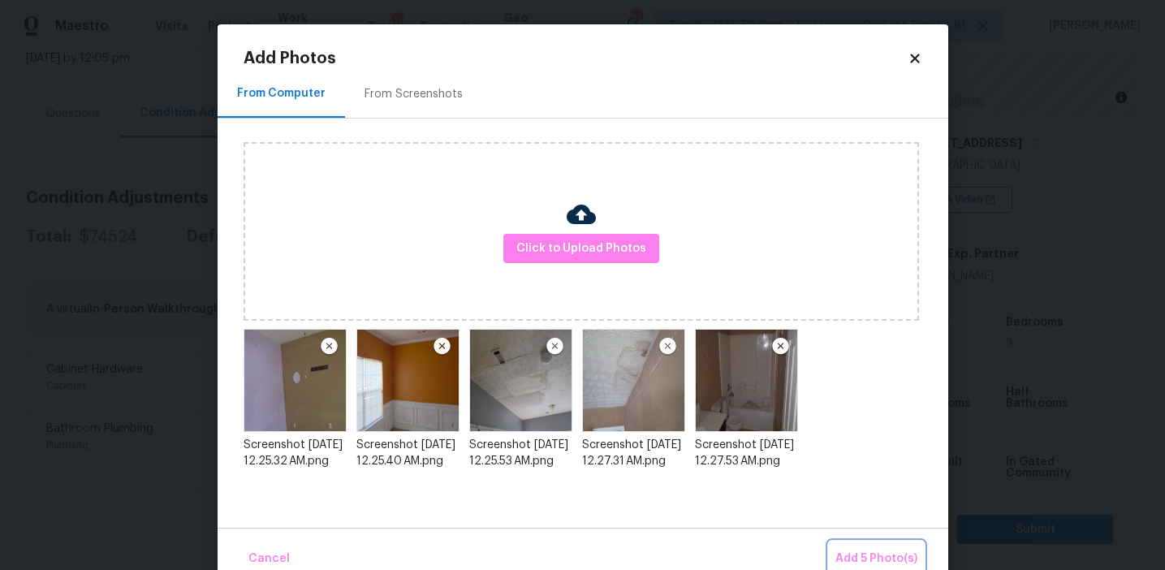
click at [845, 543] on button "Add 5 Photo(s)" at bounding box center [876, 559] width 95 height 35
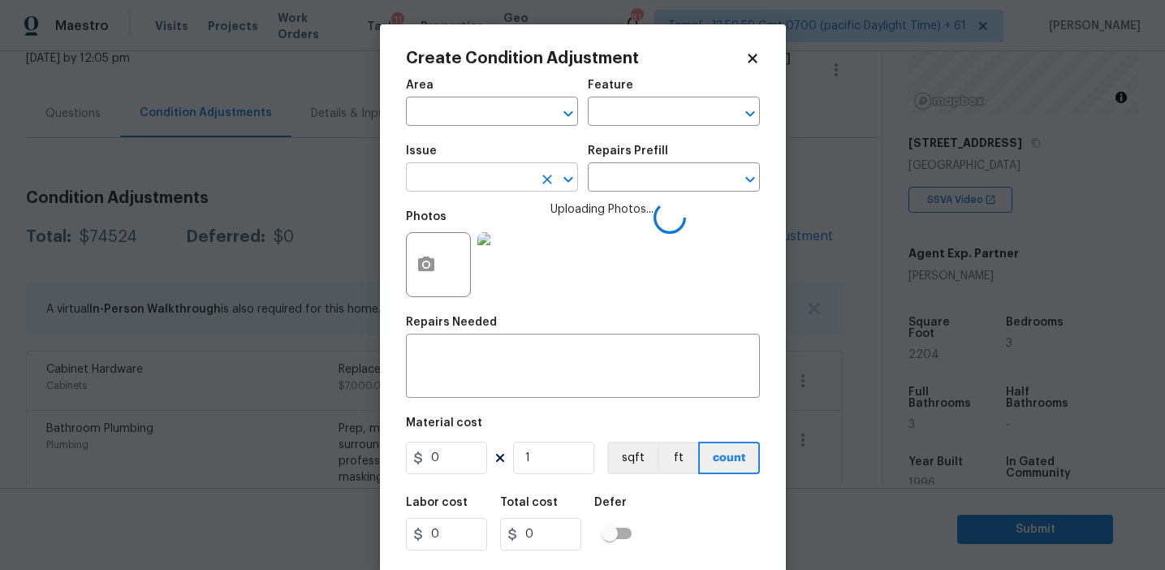
click at [456, 168] on input "text" at bounding box center [469, 178] width 127 height 25
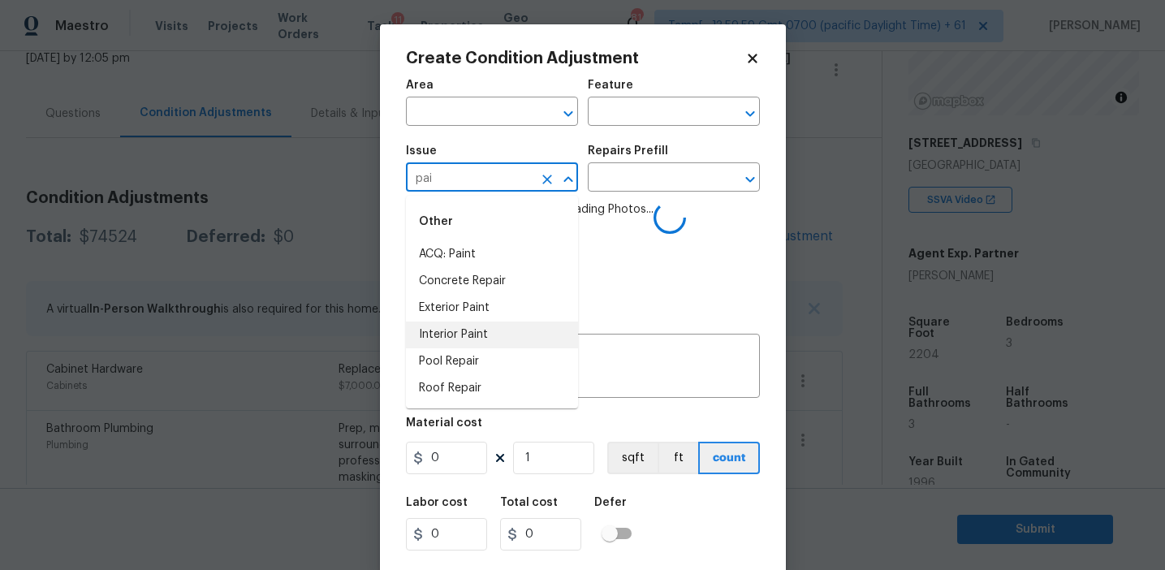
click at [479, 326] on li "Interior Paint" at bounding box center [492, 335] width 172 height 27
type input "Interior Paint"
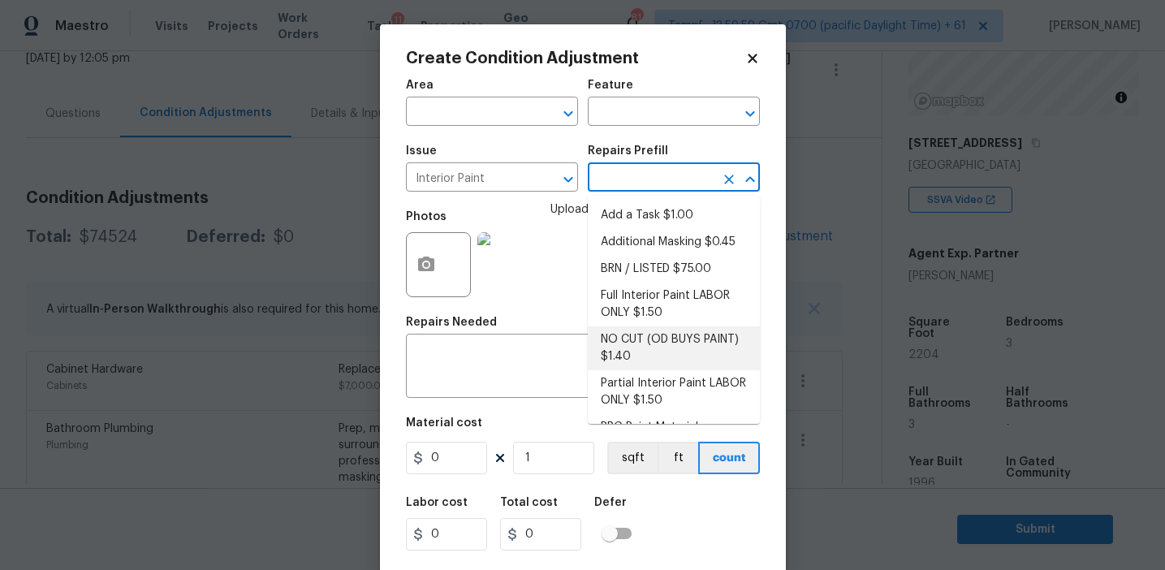
scroll to position [67, 0]
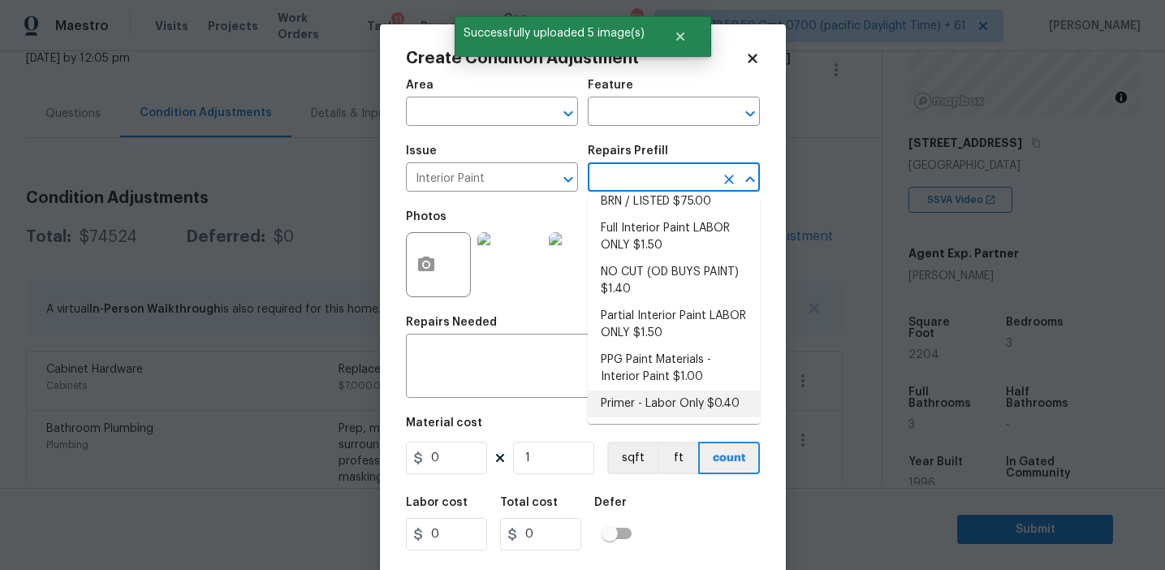
click at [635, 399] on li "Primer - Labor Only $0.40" at bounding box center [674, 404] width 172 height 27
type input "Overall Paint"
type textarea "Interior primer - PRIMER PROVIDED BY OPENDOOR - All nails, screws, drywall anch…"
type input "0.4"
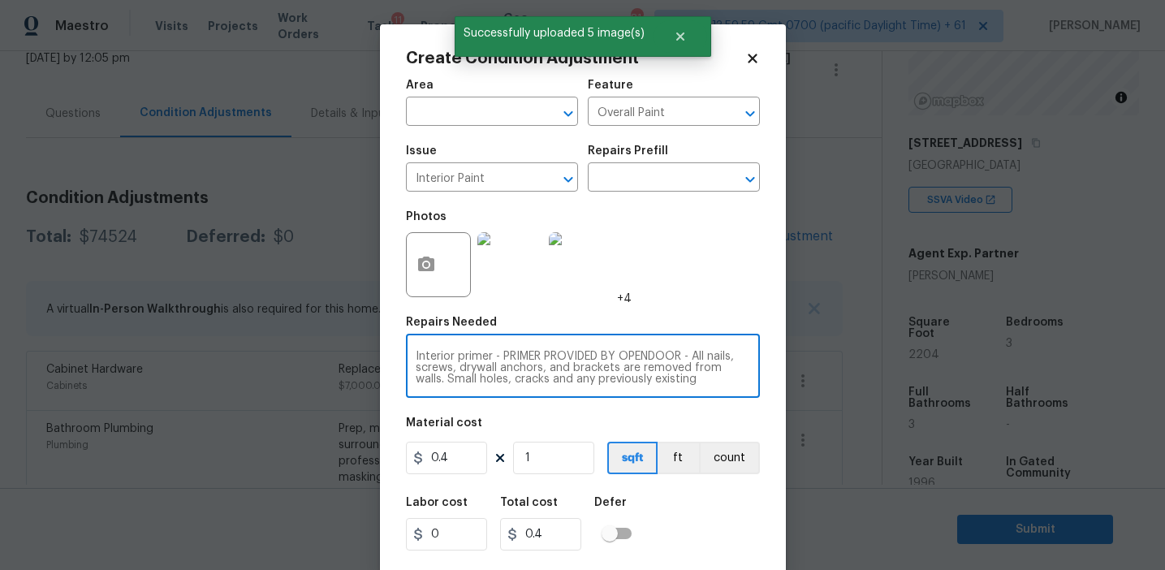
scroll to position [34, 0]
drag, startPoint x: 494, startPoint y: 358, endPoint x: 637, endPoint y: 395, distance: 146.9
click at [637, 395] on div "Interior primer - PRIMER PROVIDED BY OPENDOOR - All nails, screws, drywall anch…" at bounding box center [583, 368] width 354 height 60
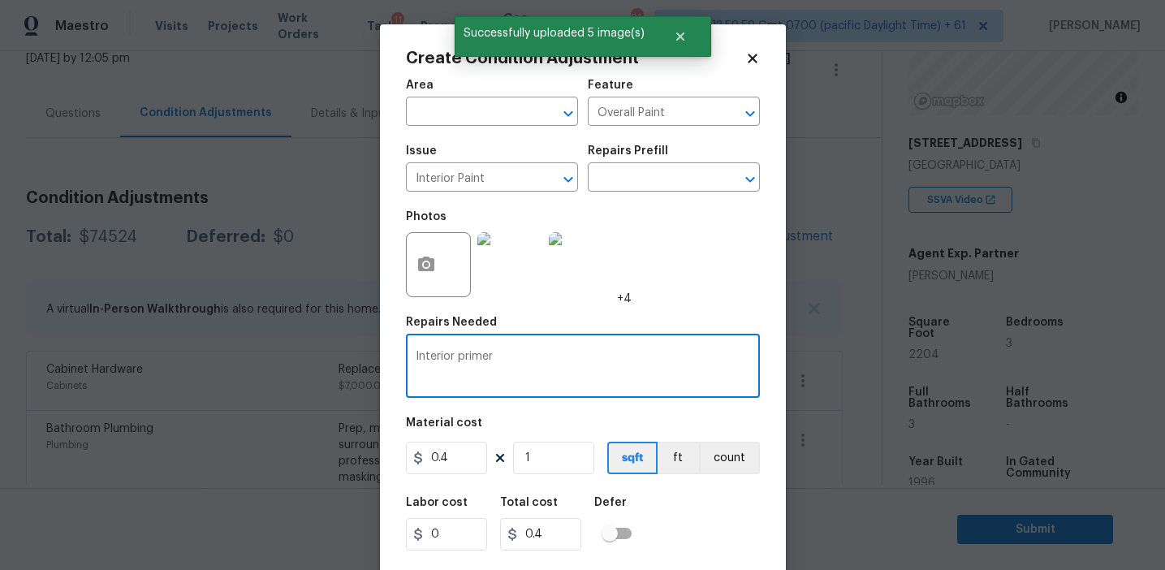
scroll to position [0, 0]
type textarea "Interior primer"
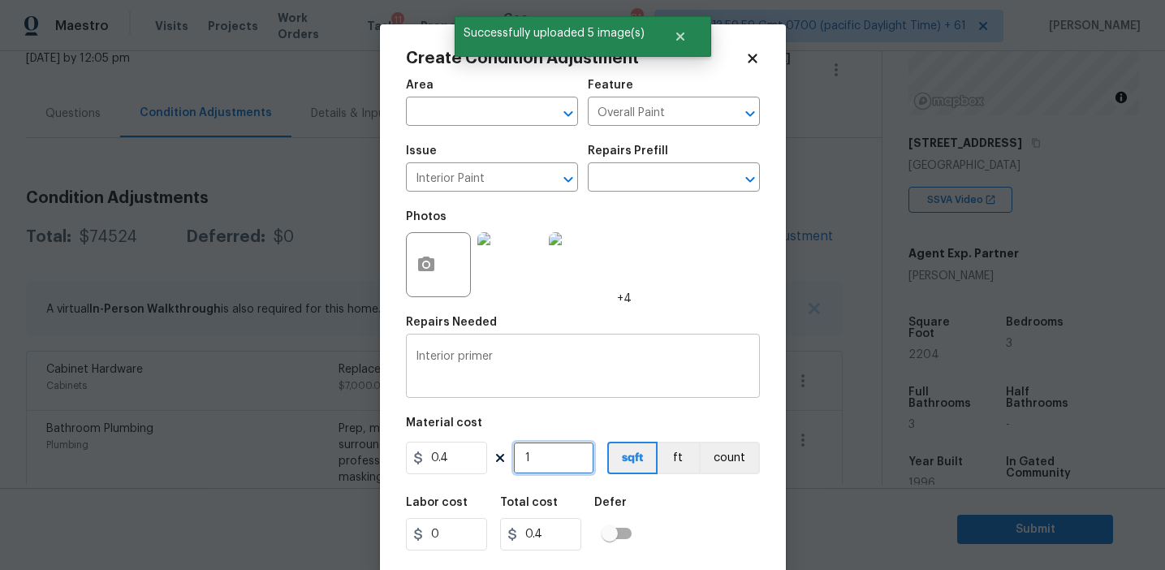
type input "2"
type input "0.8"
type input "22"
type input "8.8"
type input "220"
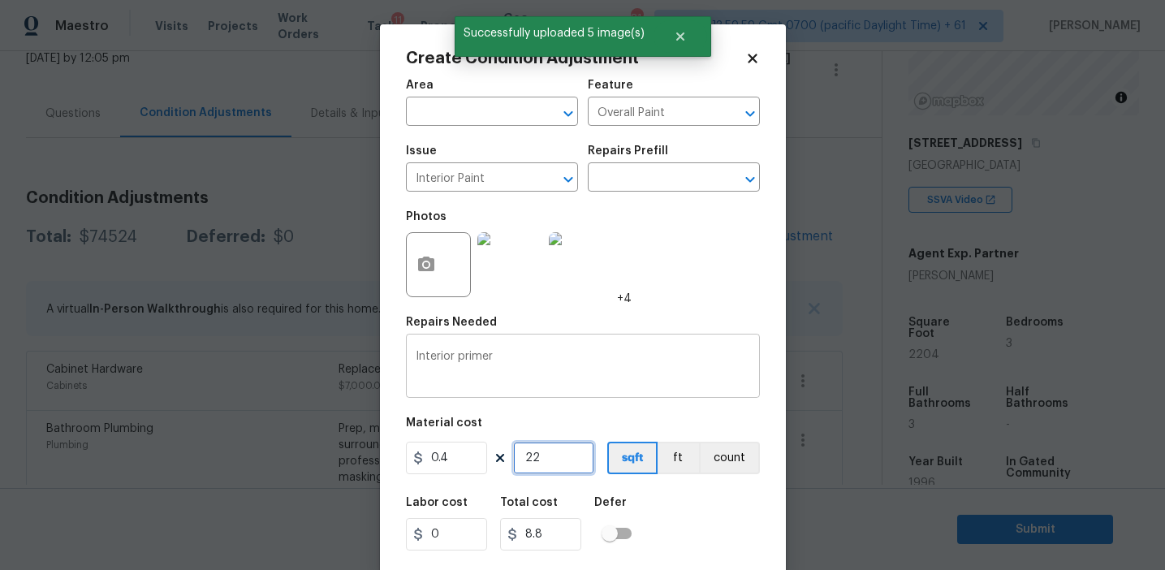
type input "88"
type input "2204"
type input "881.6"
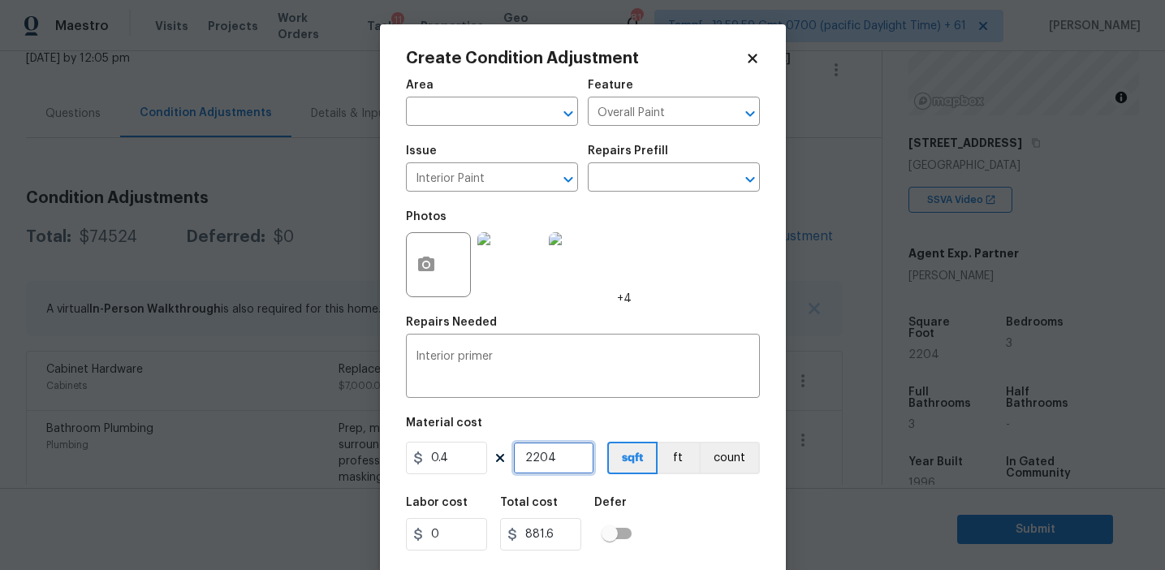
scroll to position [37, 0]
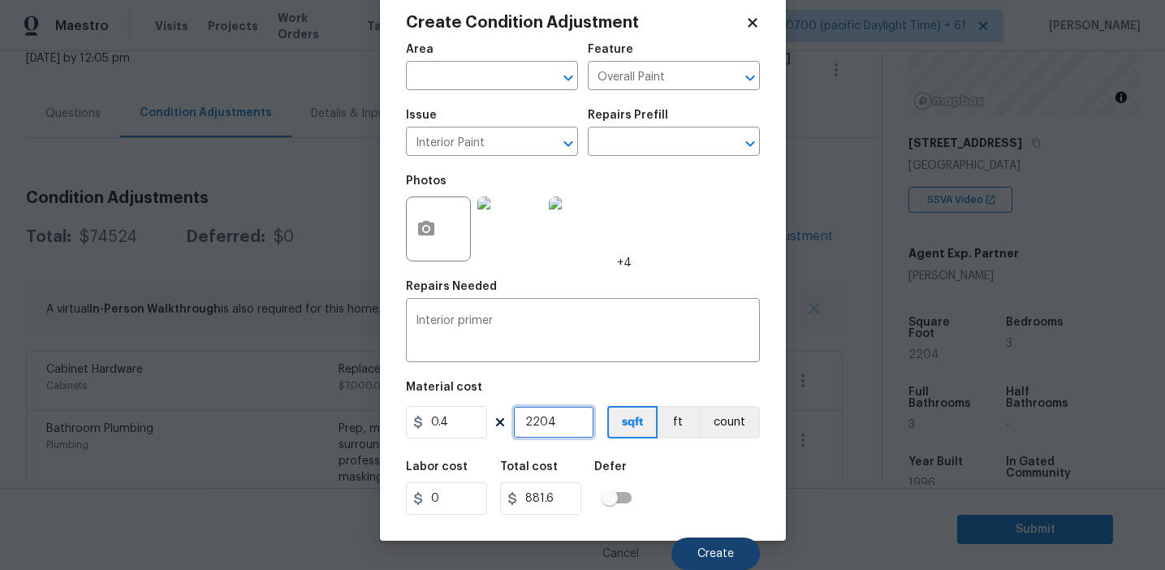
type input "2204"
click at [717, 554] on span "Create" at bounding box center [715, 554] width 37 height 12
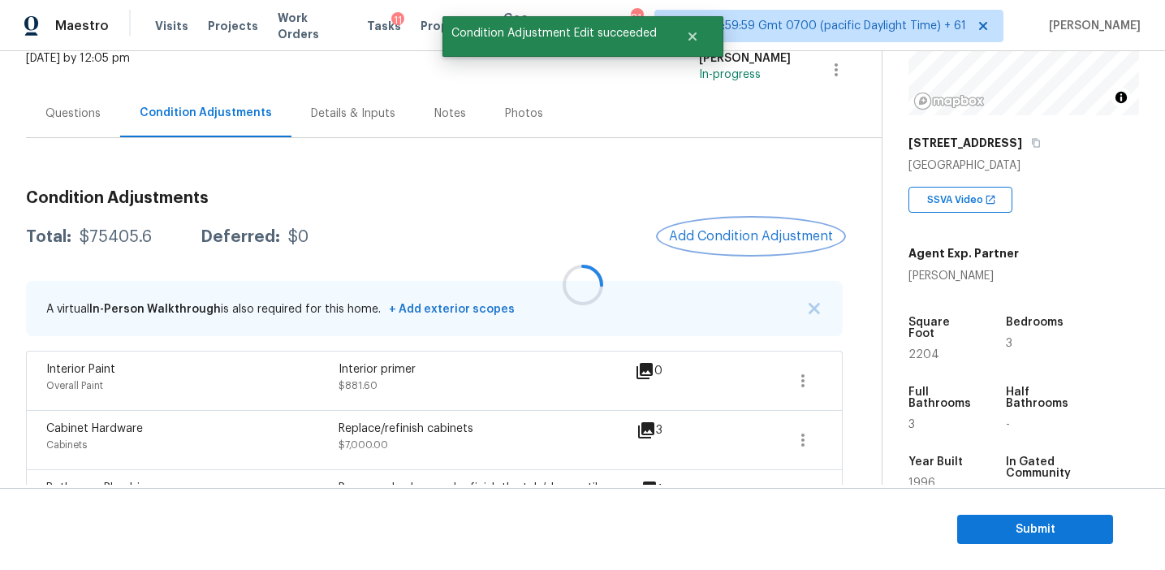
scroll to position [0, 0]
click at [696, 244] on button "Add Condition Adjustment" at bounding box center [751, 236] width 184 height 34
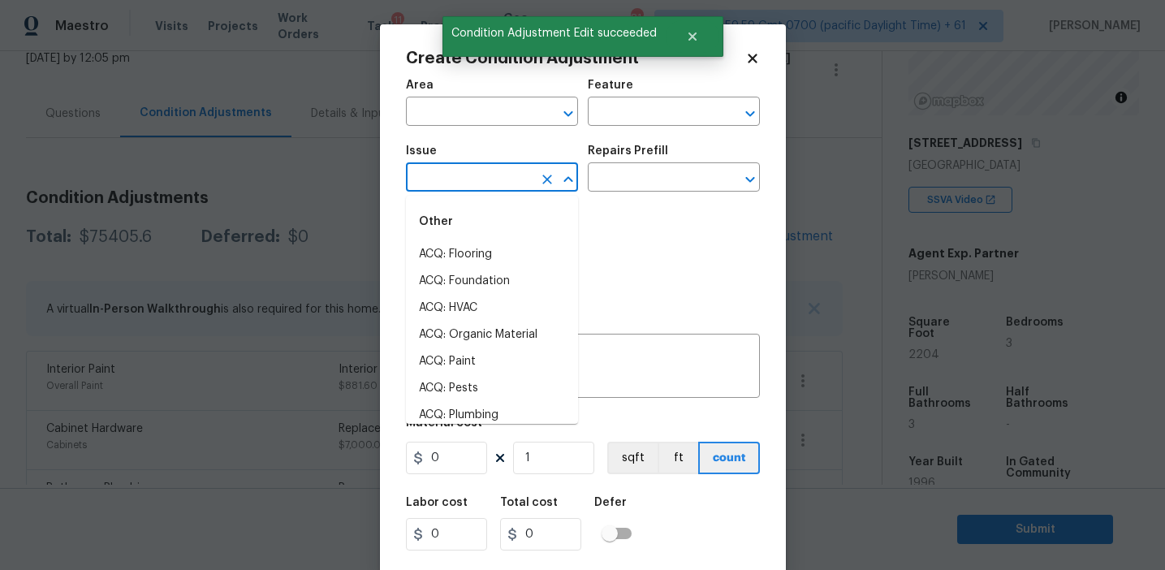
click at [446, 171] on input "text" at bounding box center [469, 178] width 127 height 25
click at [464, 247] on li "ACQ: Paint" at bounding box center [492, 254] width 172 height 27
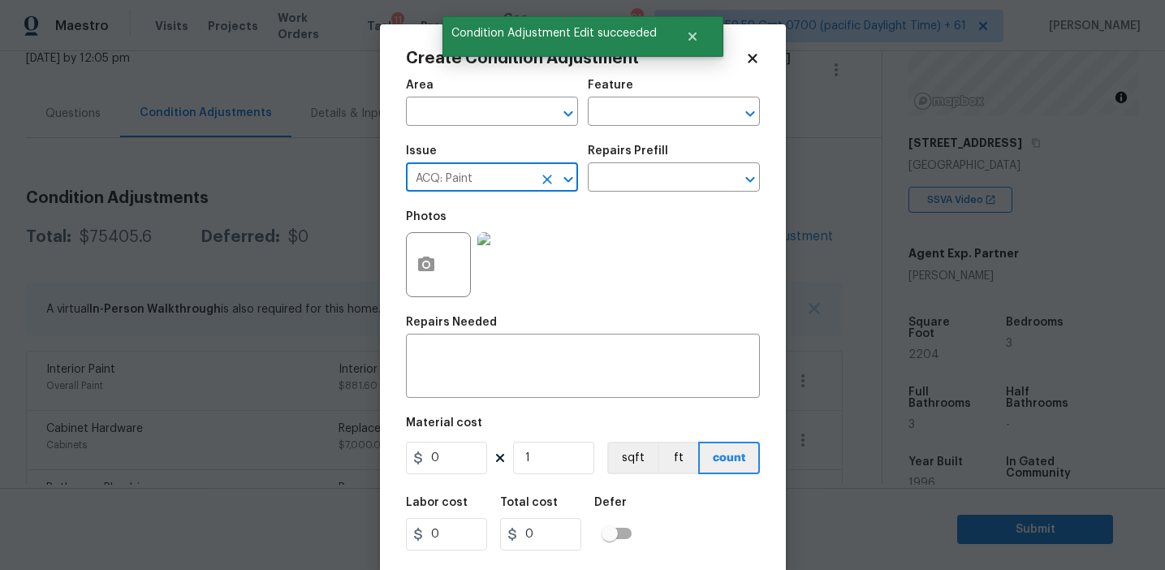
type input "ACQ: Paint"
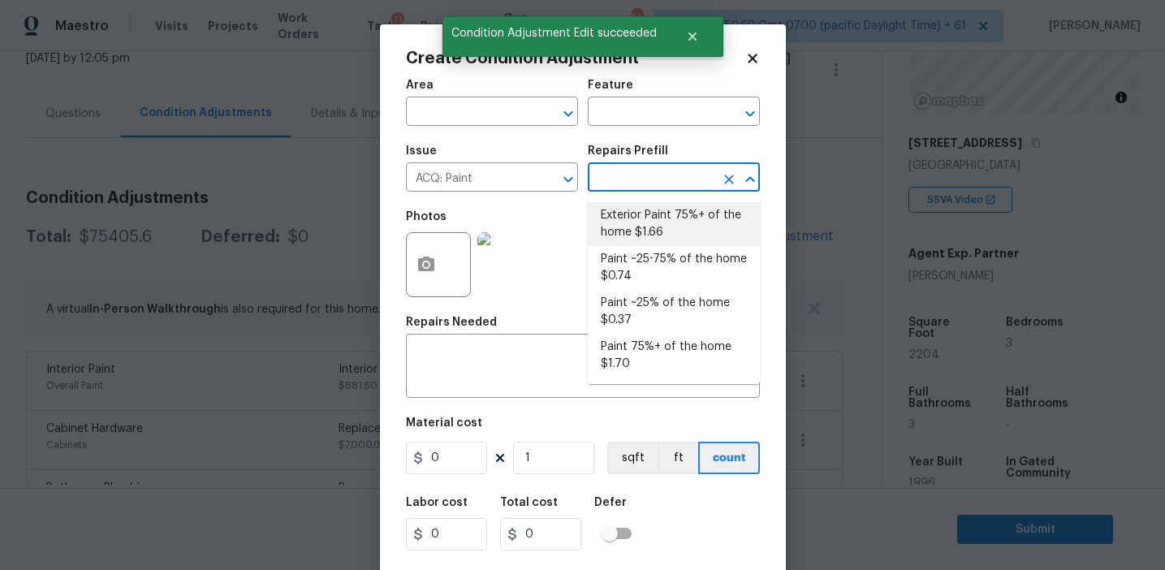
click at [663, 228] on li "Exterior Paint 75%+ of the home $1.66" at bounding box center [674, 224] width 172 height 44
type input "Acquisition"
type textarea "Acquisition Scope: 75%+ of the home exterior will likely require paint"
type input "1.66"
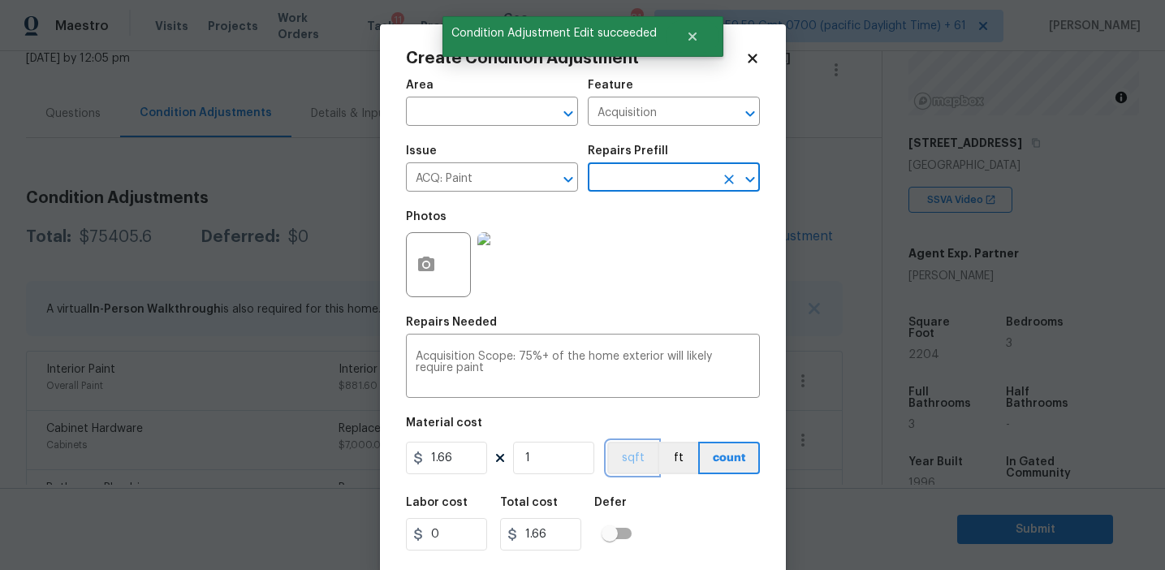
click at [622, 460] on button "sqft" at bounding box center [632, 458] width 50 height 32
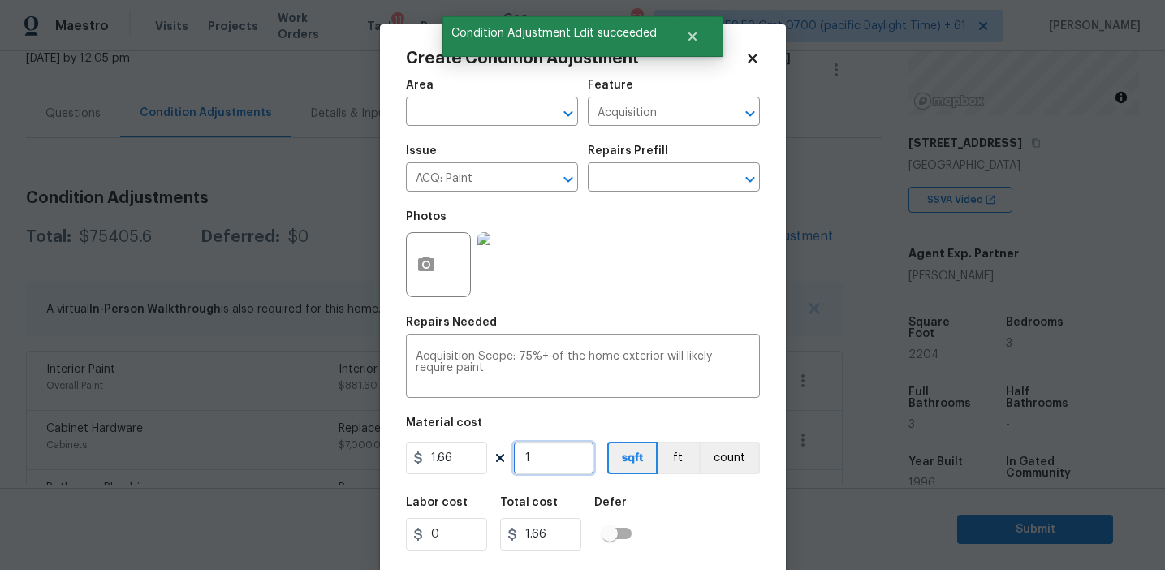
click at [563, 459] on input "1" at bounding box center [553, 458] width 81 height 32
type input "0"
paste input "2204"
type input "2204"
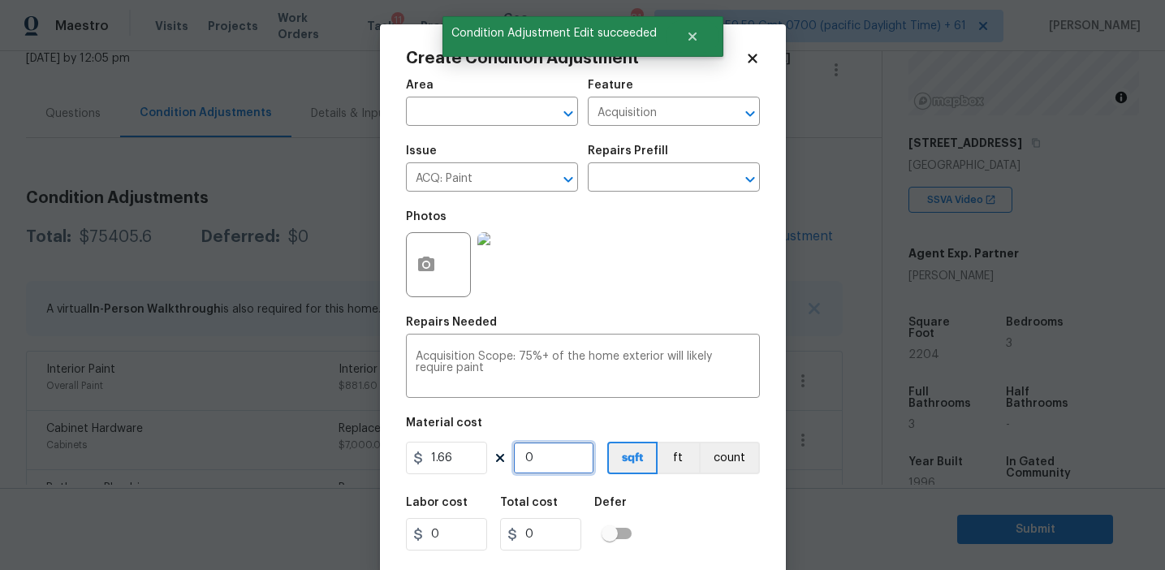
type input "3658.64"
type input "2204"
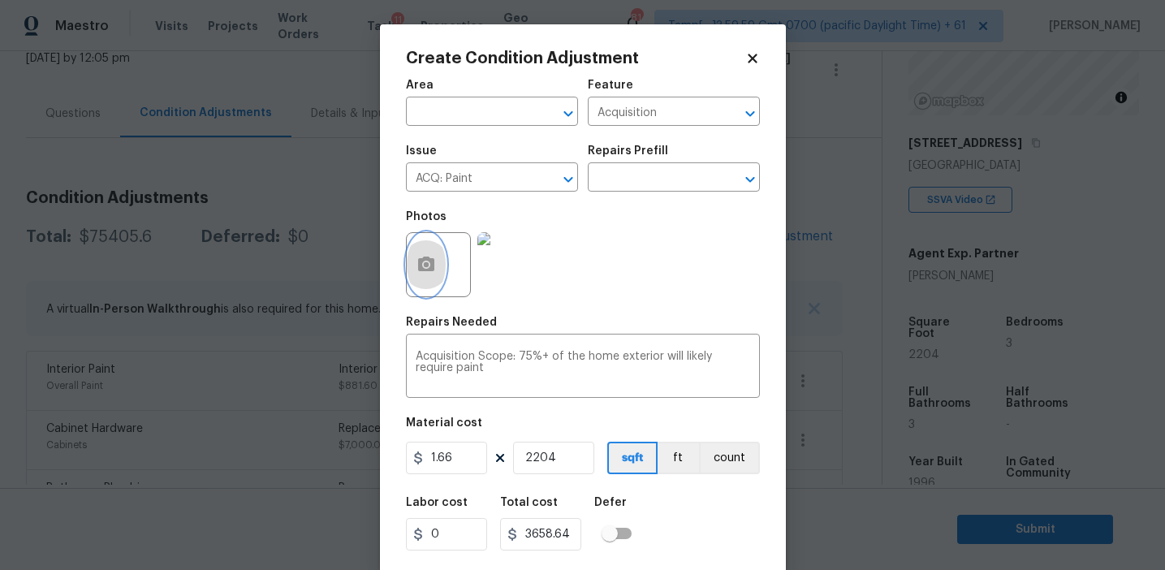
click at [414, 256] on button "button" at bounding box center [426, 264] width 39 height 63
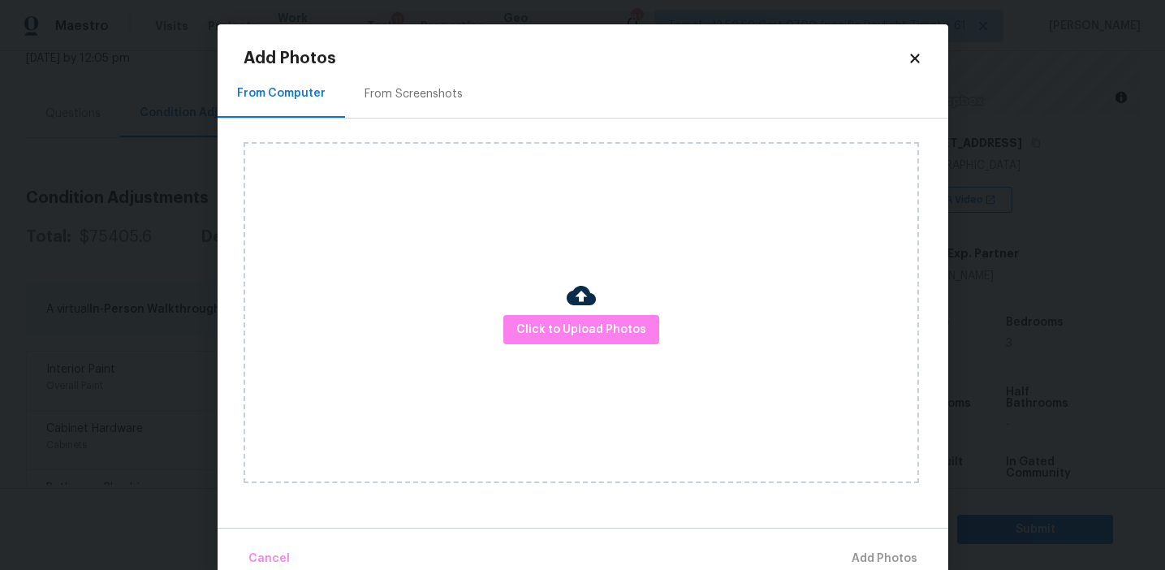
click at [433, 86] on div "From Screenshots" at bounding box center [414, 94] width 98 height 16
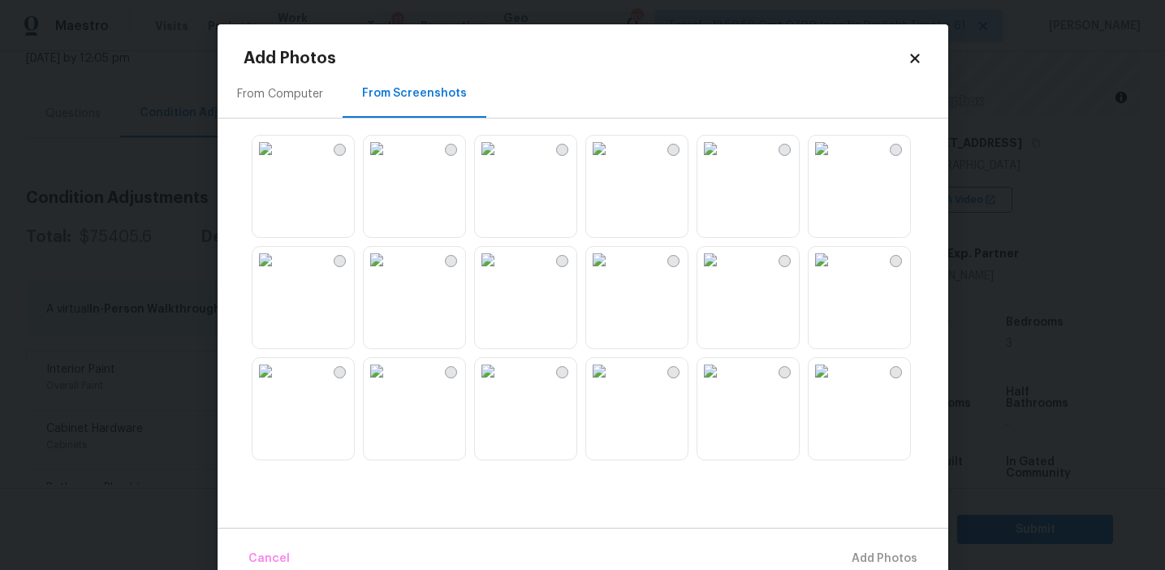
click at [612, 162] on img at bounding box center [599, 149] width 26 height 26
click at [612, 273] on img at bounding box center [599, 260] width 26 height 26
click at [723, 273] on img at bounding box center [710, 260] width 26 height 26
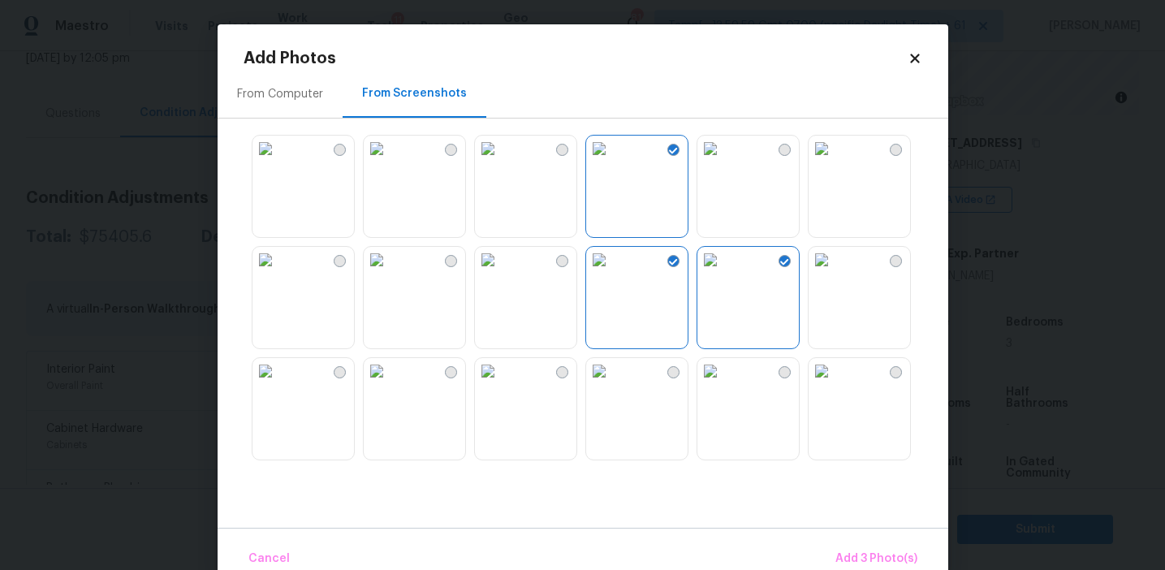
click at [723, 162] on img at bounding box center [710, 149] width 26 height 26
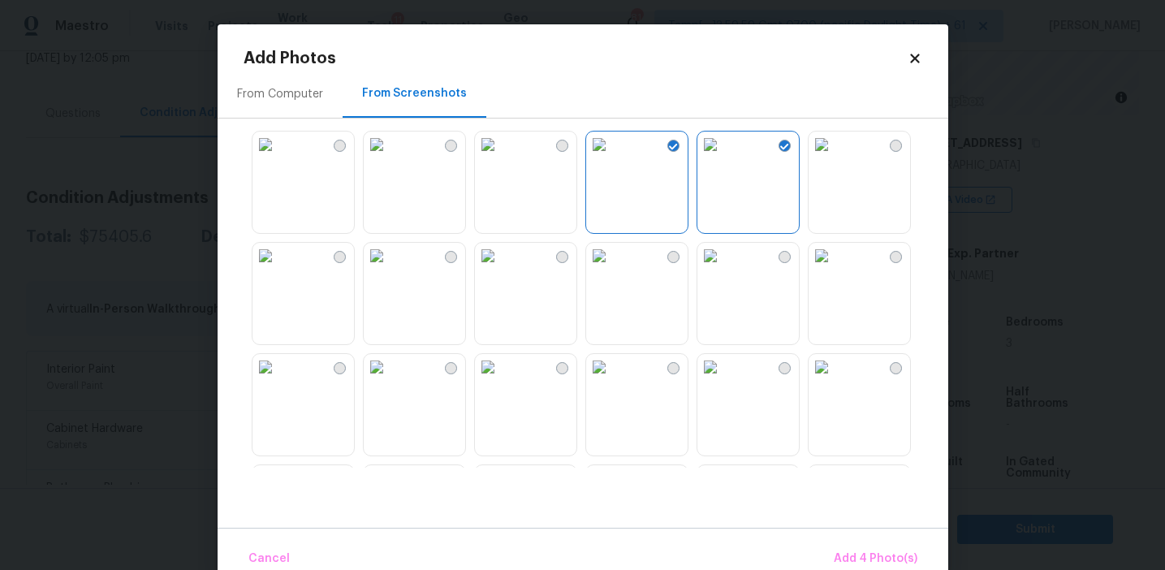
scroll to position [139, 0]
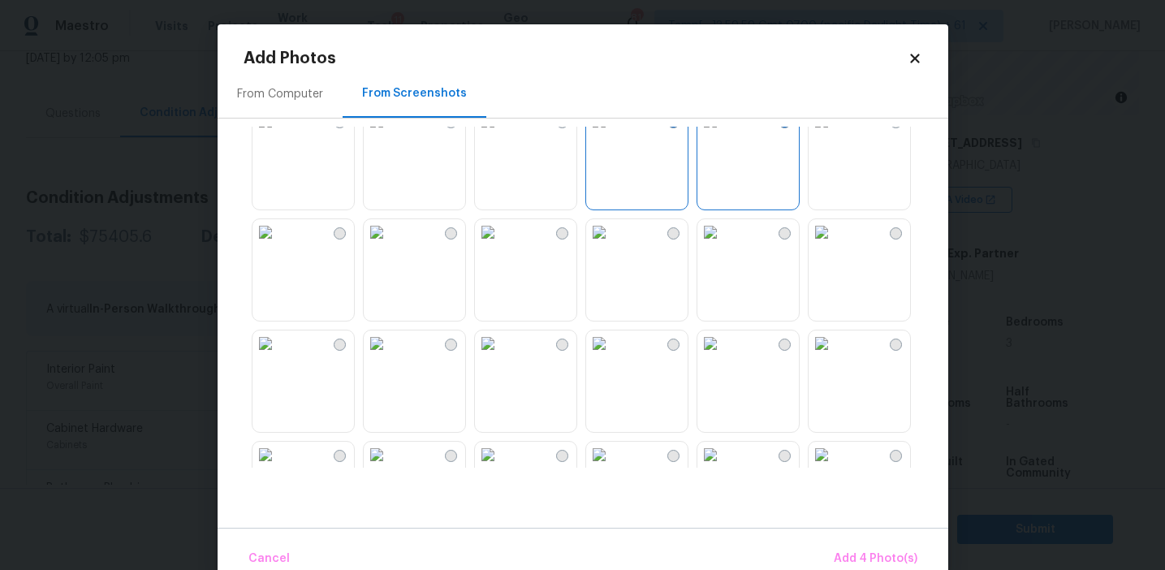
click at [723, 356] on img at bounding box center [710, 343] width 26 height 26
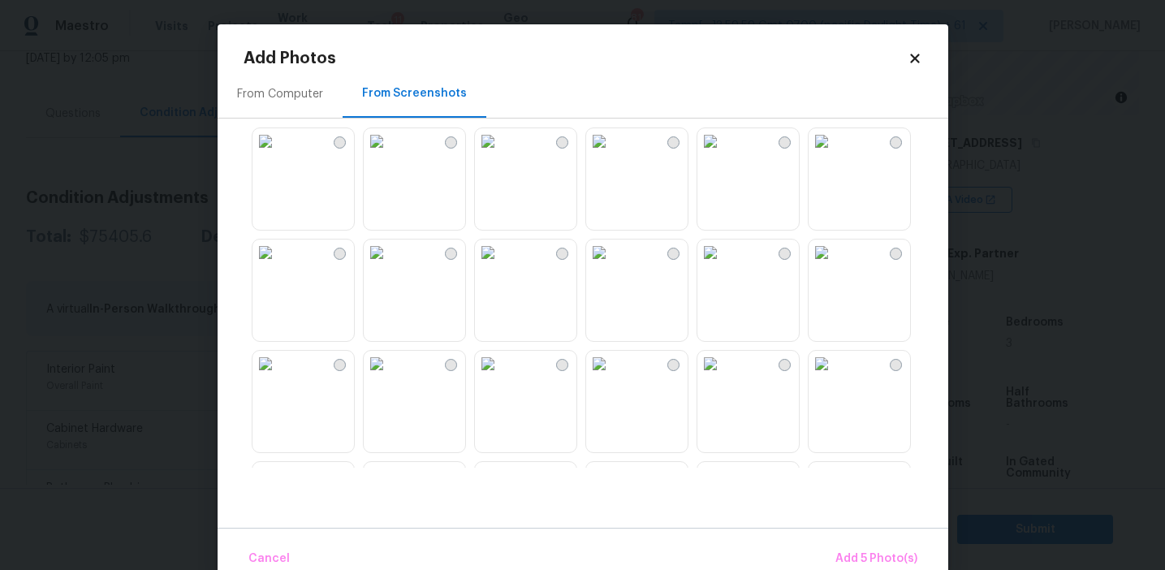
click at [390, 377] on img at bounding box center [377, 364] width 26 height 26
click at [390, 374] on img at bounding box center [377, 361] width 26 height 26
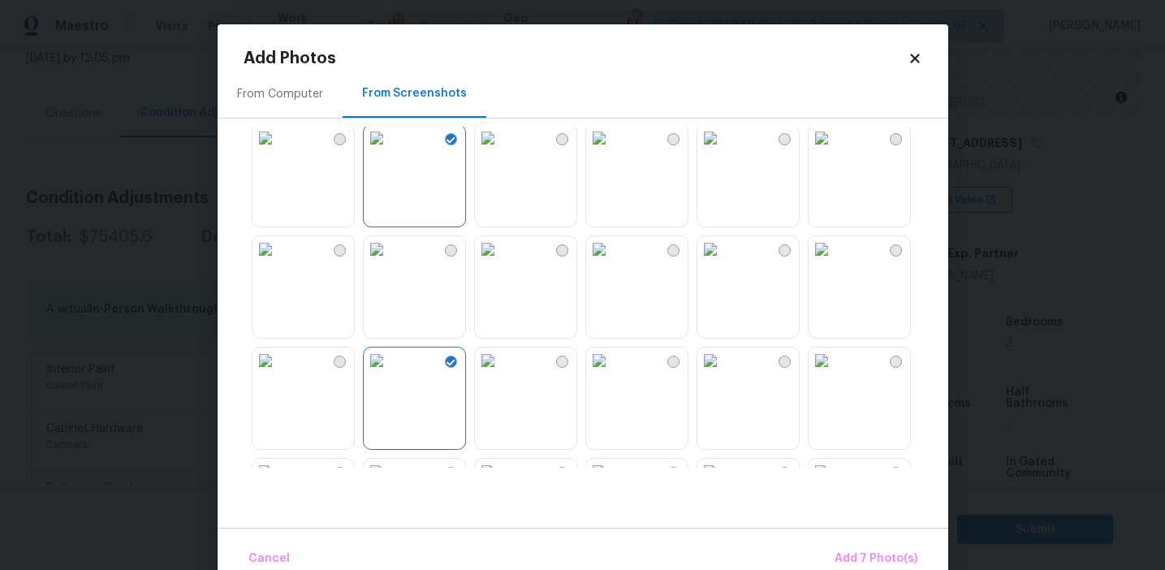
click at [723, 374] on img at bounding box center [710, 361] width 26 height 26
click at [835, 374] on img at bounding box center [822, 361] width 26 height 26
click at [723, 374] on img at bounding box center [710, 361] width 26 height 26
click at [852, 559] on span "Add 8 Photo(s)" at bounding box center [876, 559] width 83 height 20
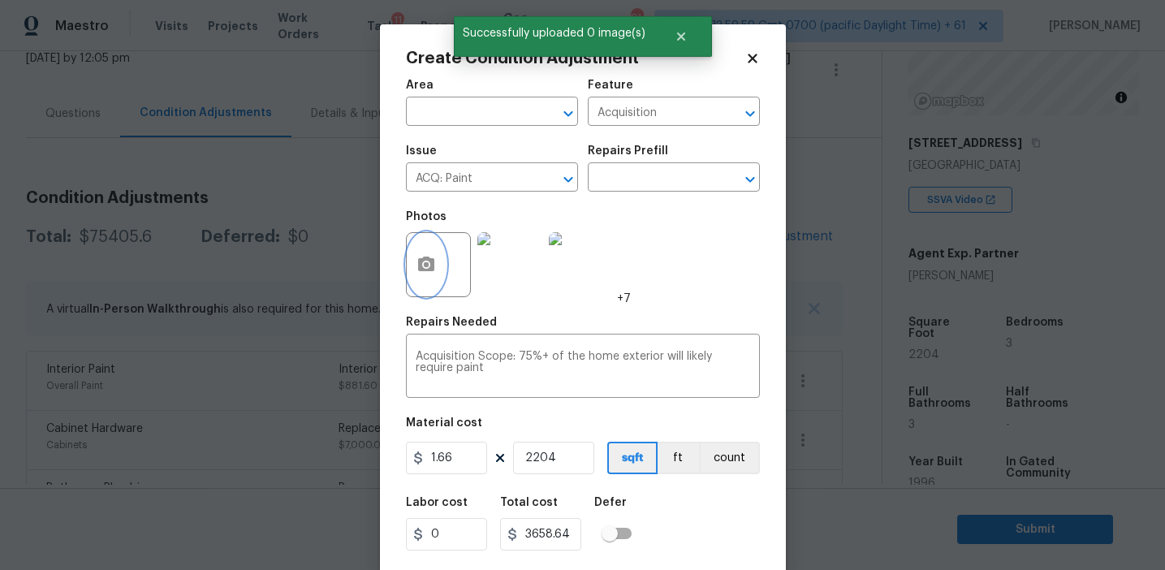
scroll to position [37, 0]
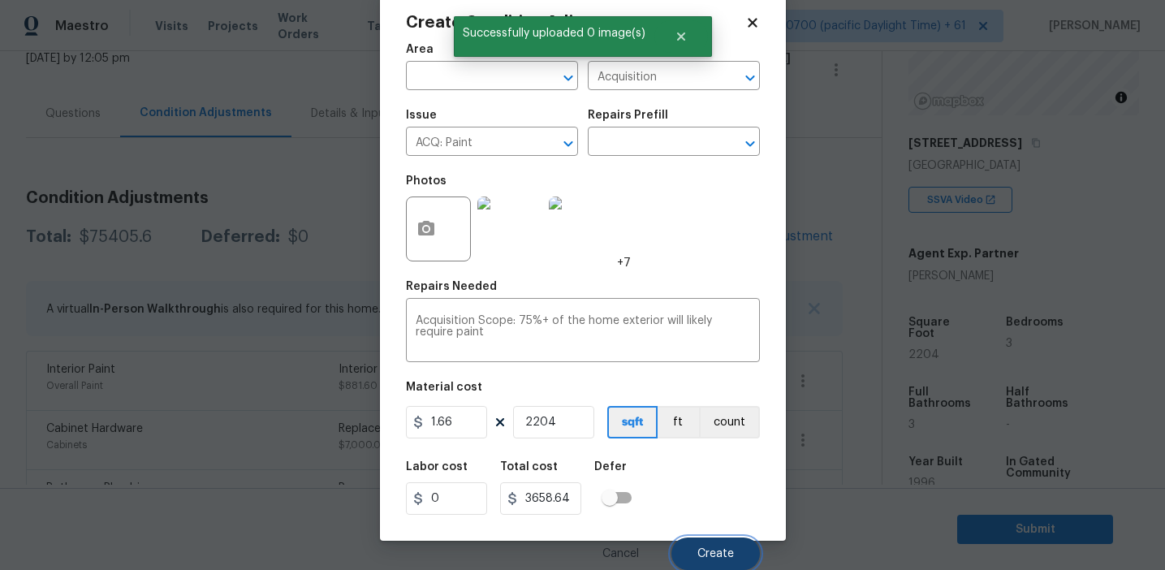
click at [717, 565] on button "Create" at bounding box center [716, 554] width 89 height 32
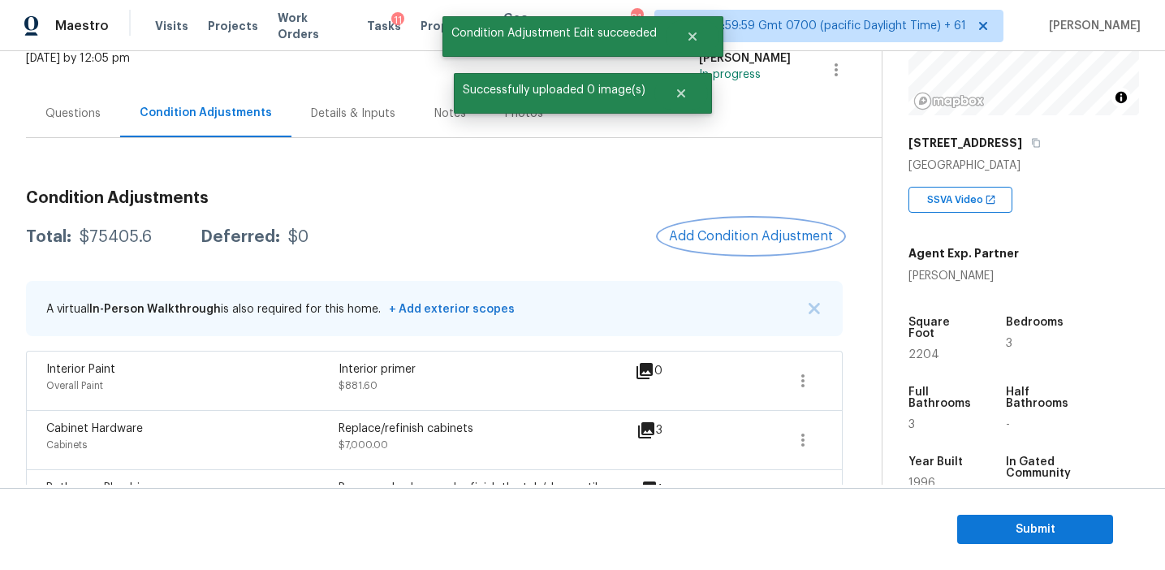
scroll to position [0, 0]
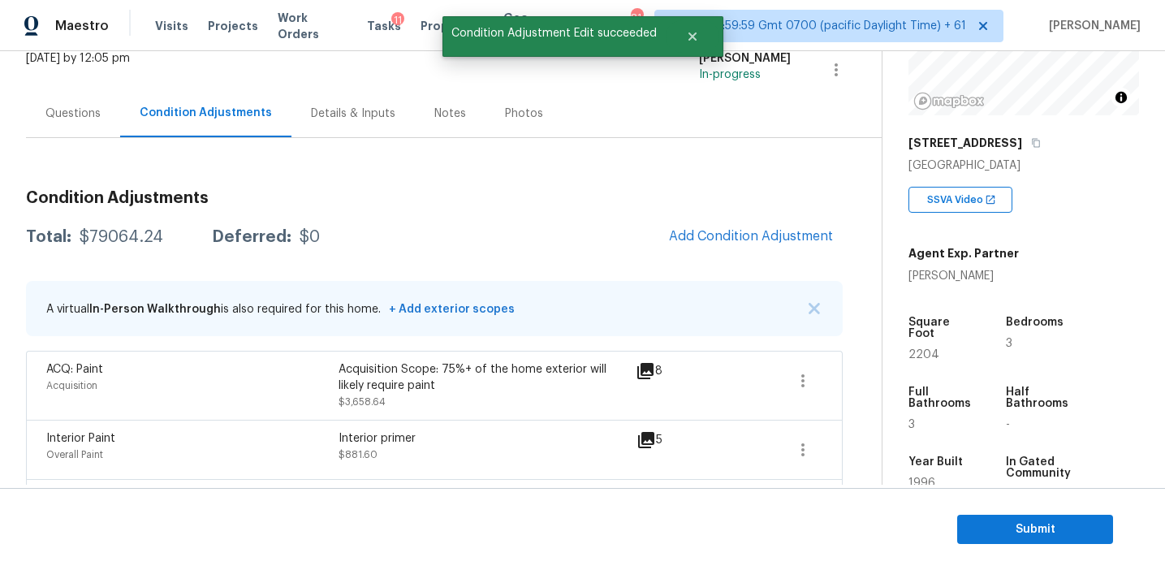
click at [602, 234] on div "Total: $79064.24 Deferred: $0 Add Condition Adjustment" at bounding box center [434, 237] width 817 height 36
click at [704, 233] on span "Add Condition Adjustment" at bounding box center [751, 236] width 164 height 15
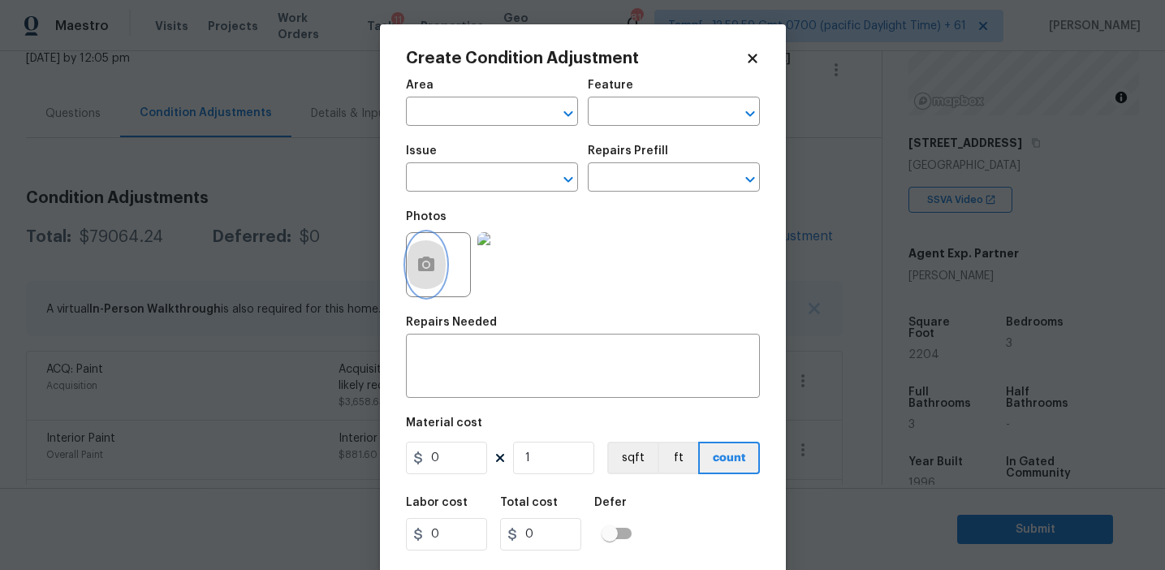
click at [421, 289] on button "button" at bounding box center [426, 264] width 39 height 63
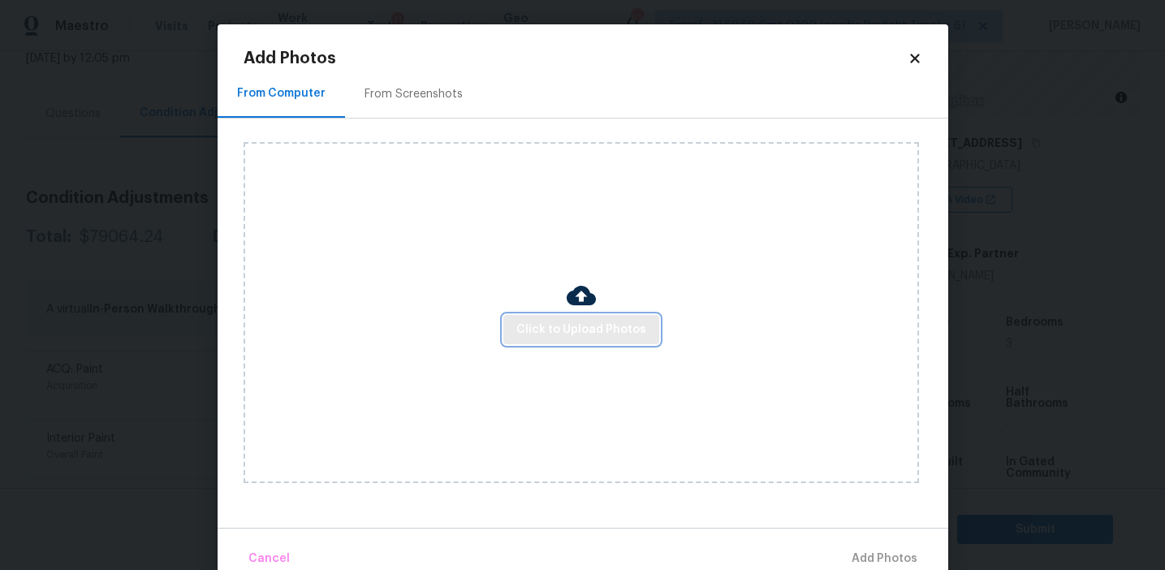
click at [534, 320] on span "Click to Upload Photos" at bounding box center [581, 330] width 130 height 20
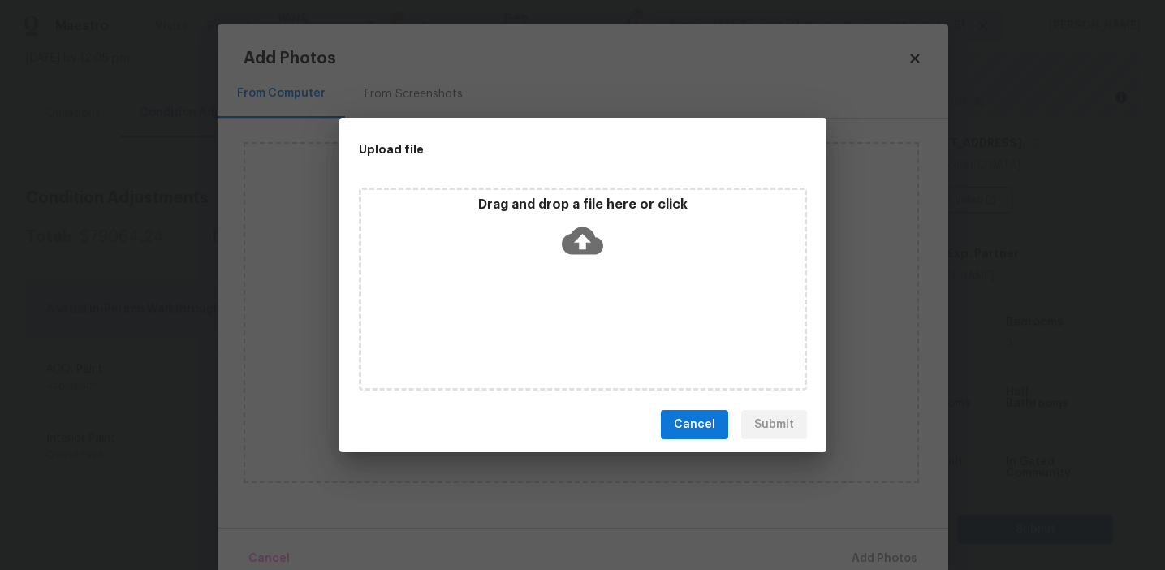
click at [534, 206] on p "Drag and drop a file here or click" at bounding box center [582, 205] width 443 height 17
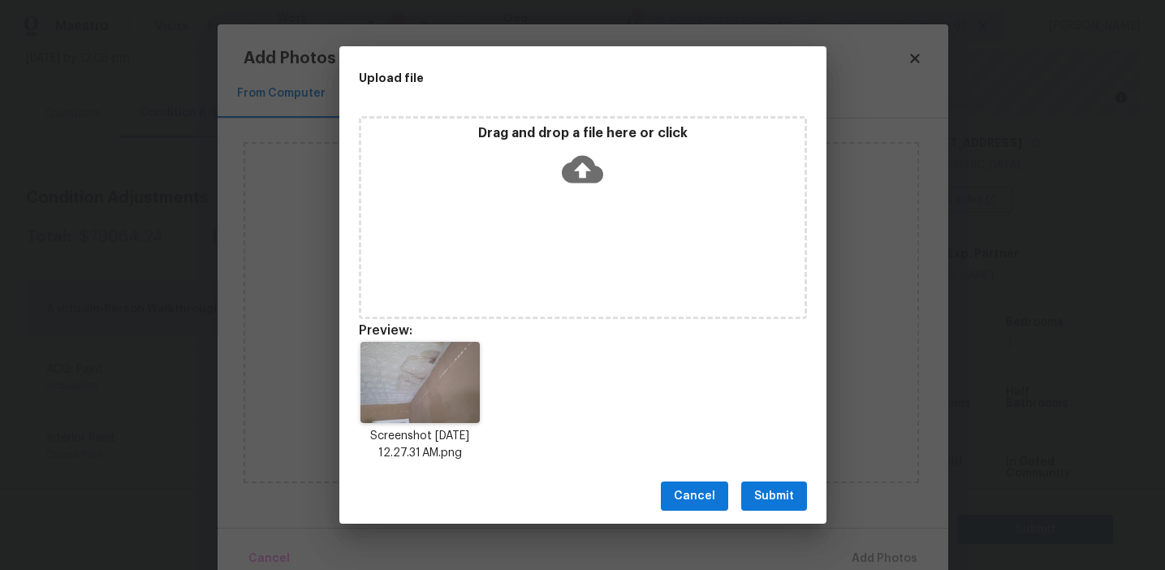
click at [771, 493] on span "Submit" at bounding box center [774, 496] width 40 height 20
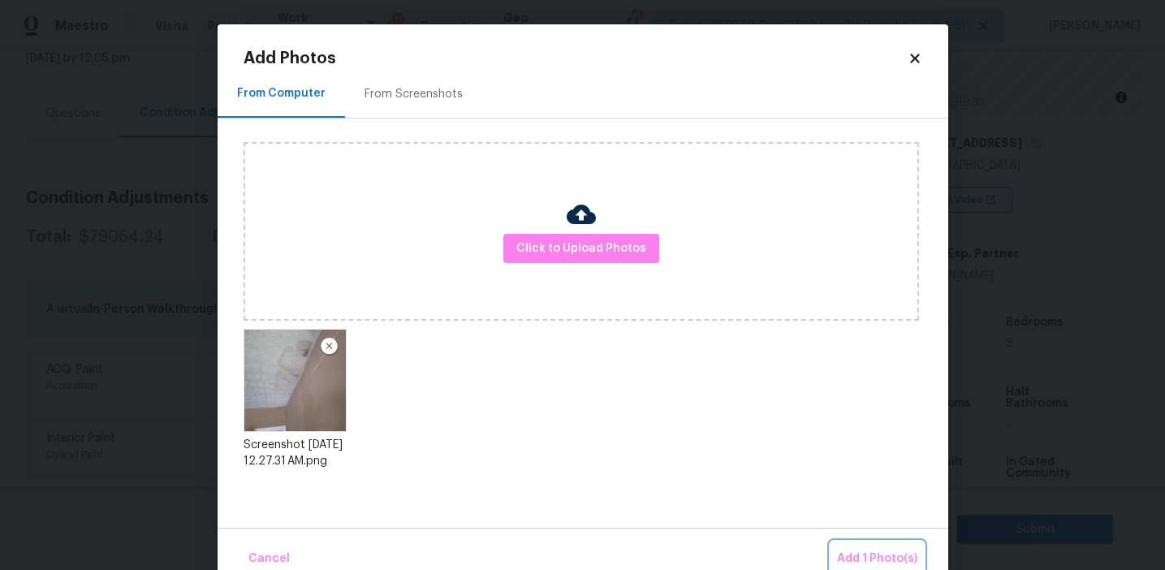
click at [871, 558] on span "Add 1 Photo(s)" at bounding box center [877, 559] width 80 height 20
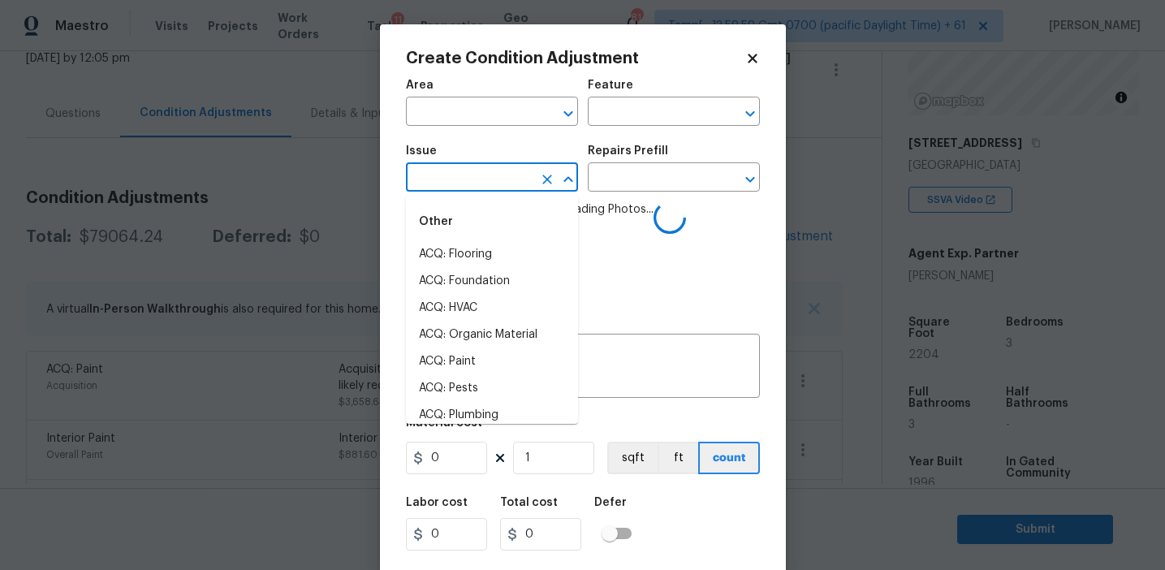
click at [490, 192] on body "Maestro Visits Projects Work Orders Tasks 11 Properties Geo Assignments 814 Tam…" at bounding box center [582, 285] width 1165 height 570
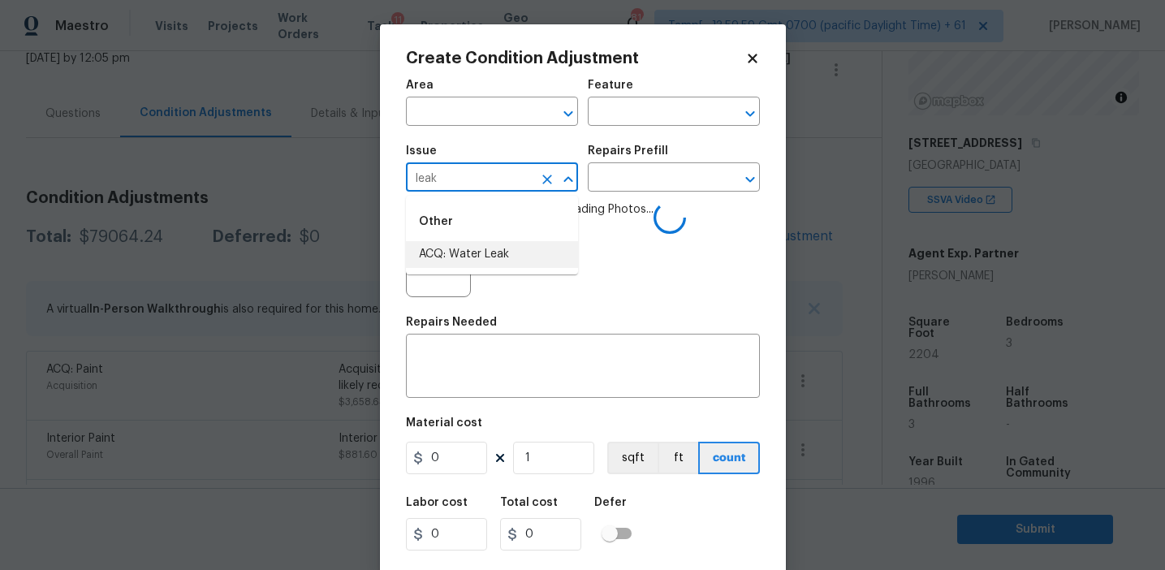
click at [542, 260] on li "ACQ: Water Leak" at bounding box center [492, 254] width 172 height 27
type input "ACQ: Water Leak"
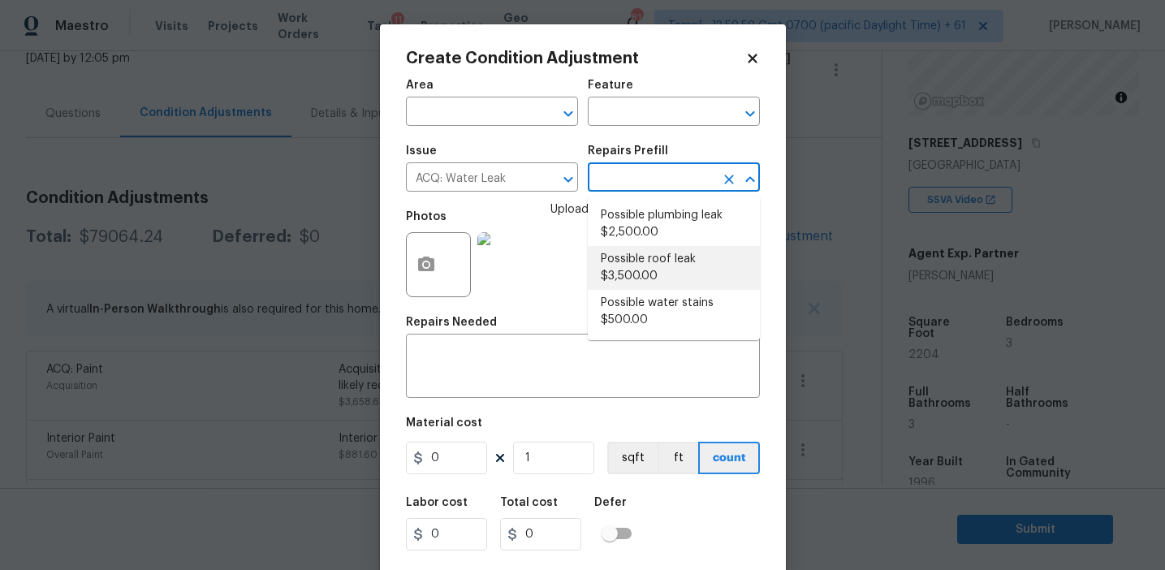
click at [649, 258] on li "Possible roof leak $3,500.00" at bounding box center [674, 268] width 172 height 44
type input "Acquisition"
type textarea "Acquisition Scope: Possible roof leak"
type input "3500"
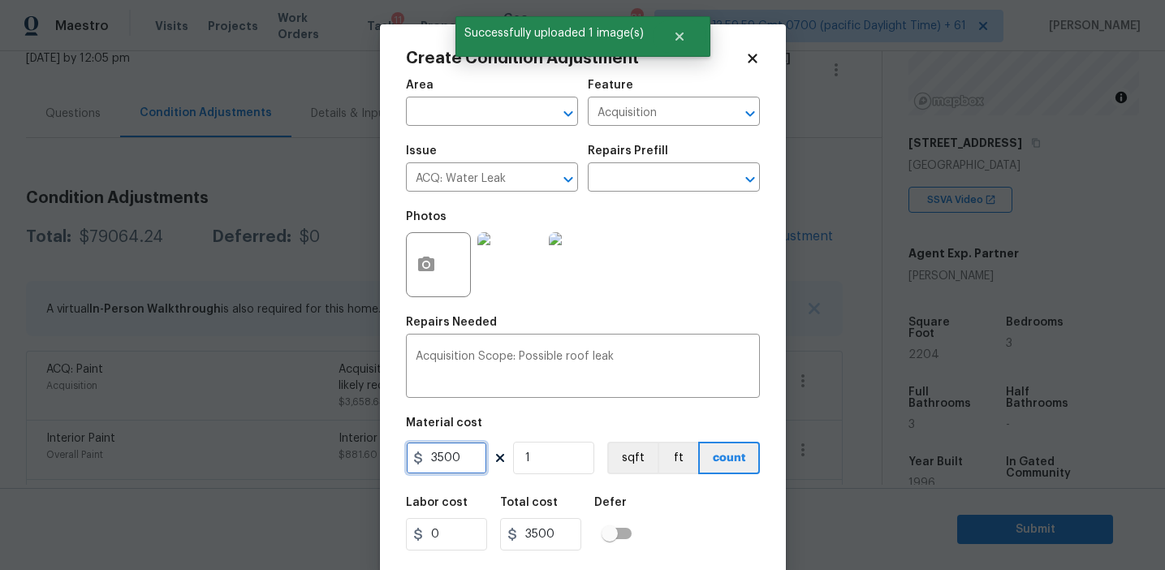
click at [437, 455] on input "3500" at bounding box center [446, 458] width 81 height 32
type input "2500"
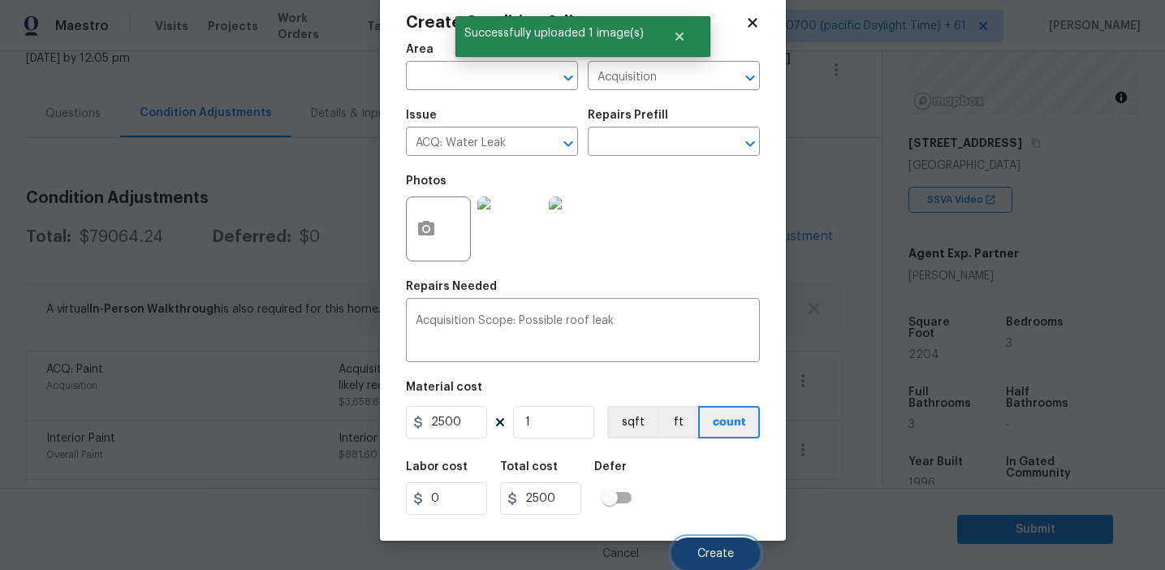
click at [693, 548] on button "Create" at bounding box center [716, 554] width 89 height 32
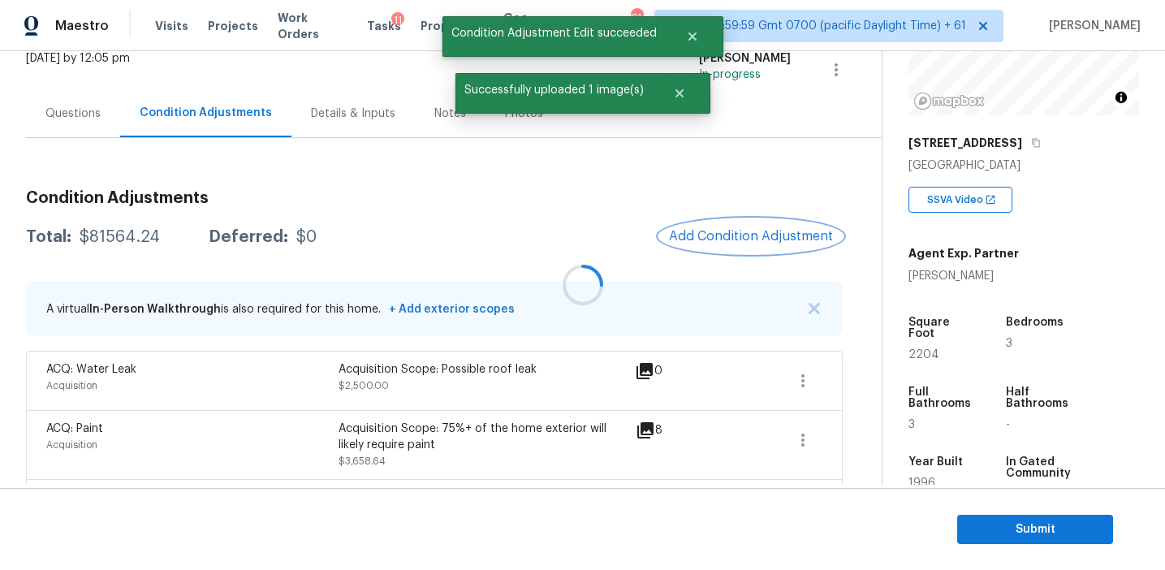
scroll to position [0, 0]
click at [722, 241] on span "Add Condition Adjustment" at bounding box center [751, 236] width 164 height 15
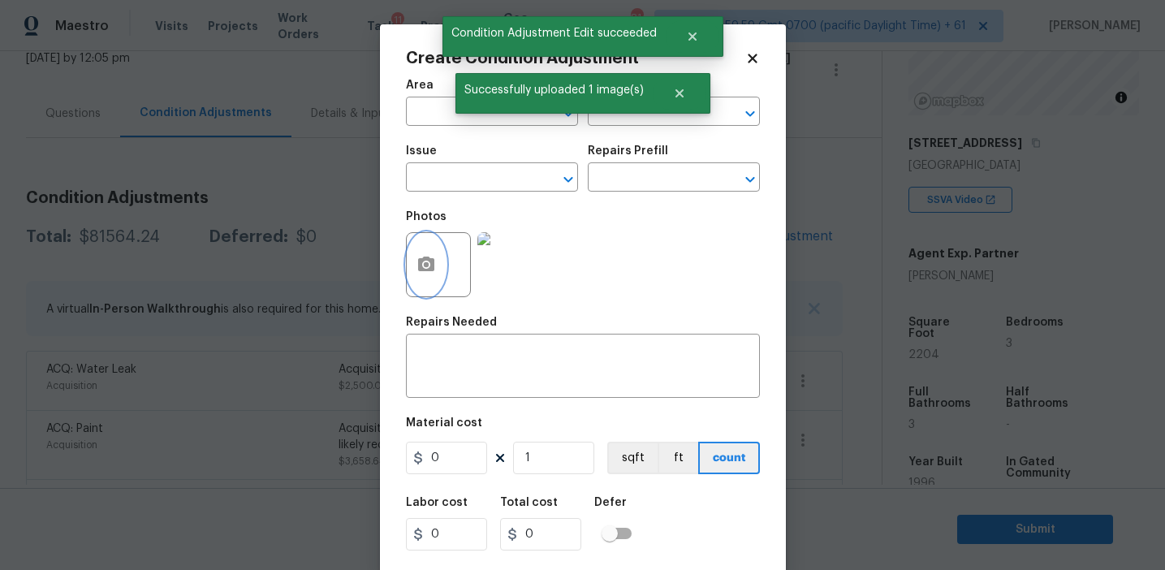
click at [414, 283] on button "button" at bounding box center [426, 264] width 39 height 63
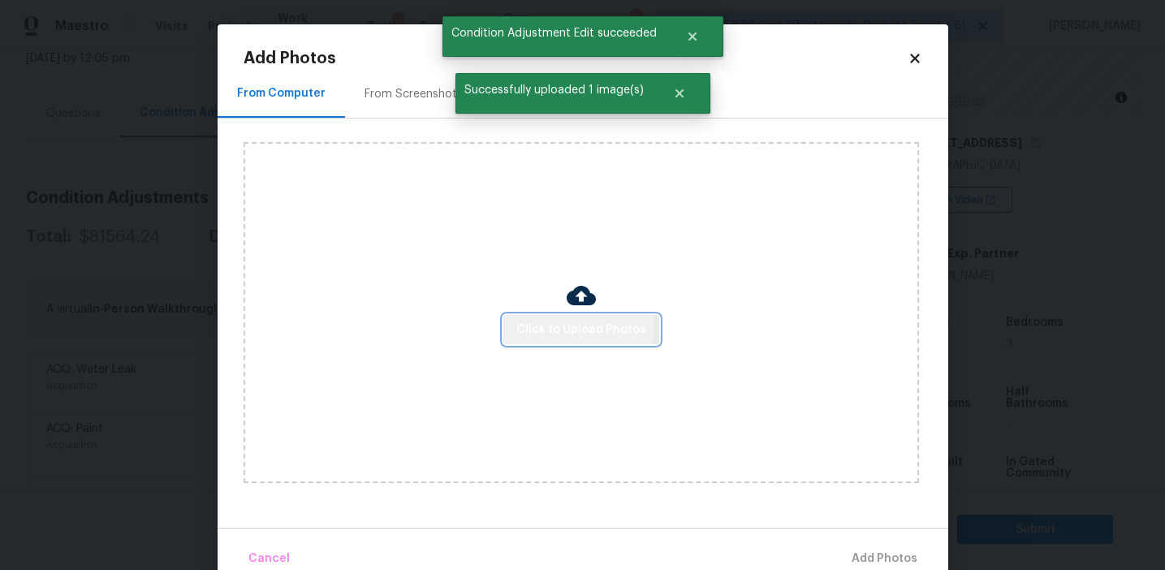
click at [554, 326] on span "Click to Upload Photos" at bounding box center [581, 330] width 130 height 20
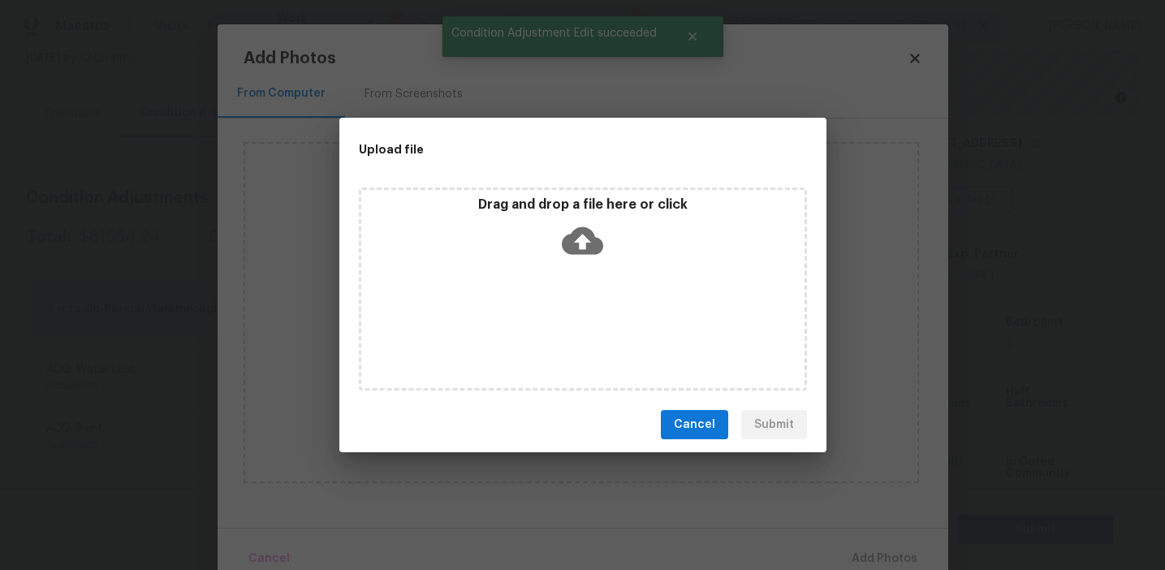
click at [558, 222] on div "Drag and drop a file here or click" at bounding box center [582, 232] width 443 height 70
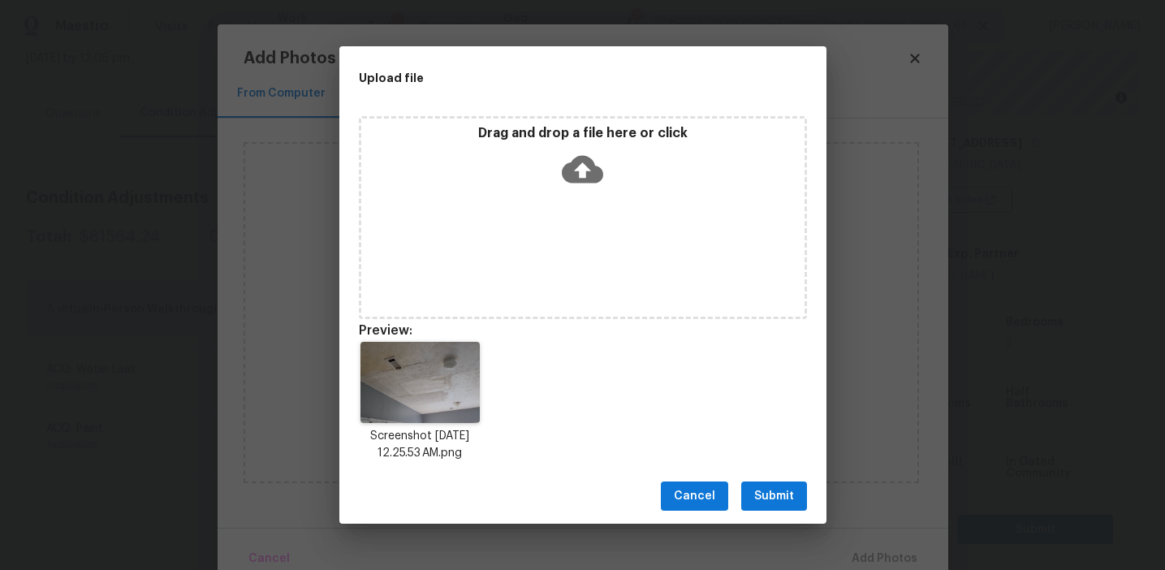
click at [771, 487] on span "Submit" at bounding box center [774, 496] width 40 height 20
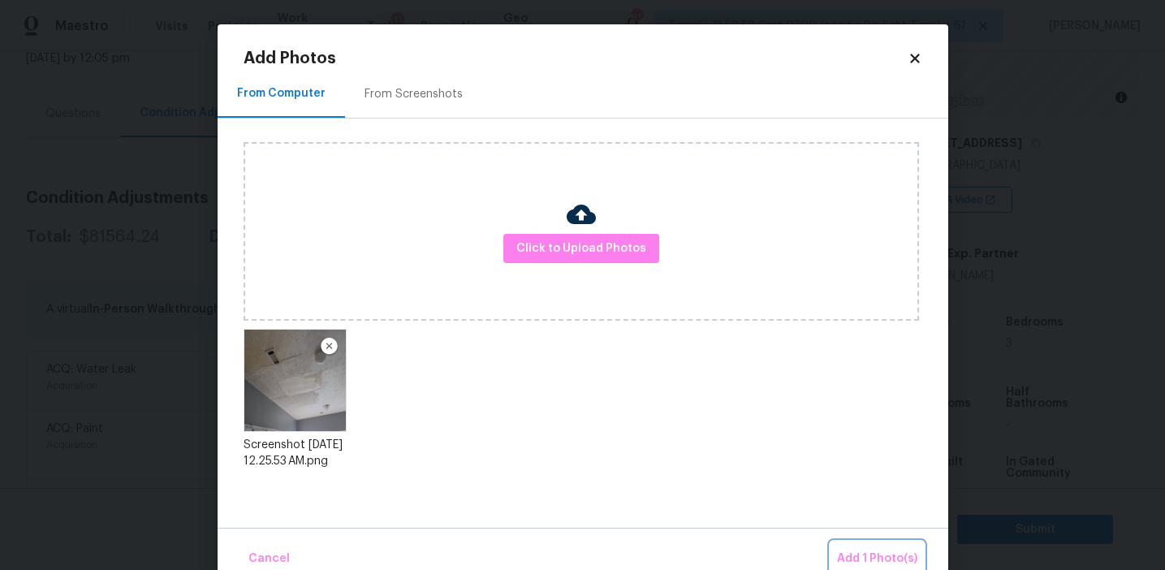
click at [866, 558] on span "Add 1 Photo(s)" at bounding box center [877, 559] width 80 height 20
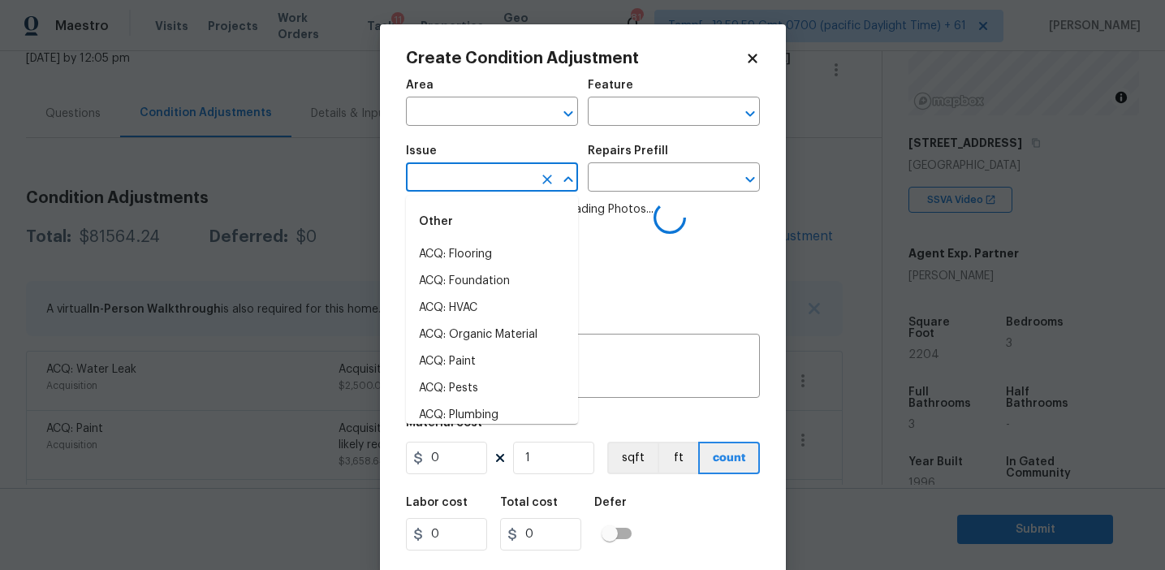
click at [484, 184] on input "text" at bounding box center [469, 178] width 127 height 25
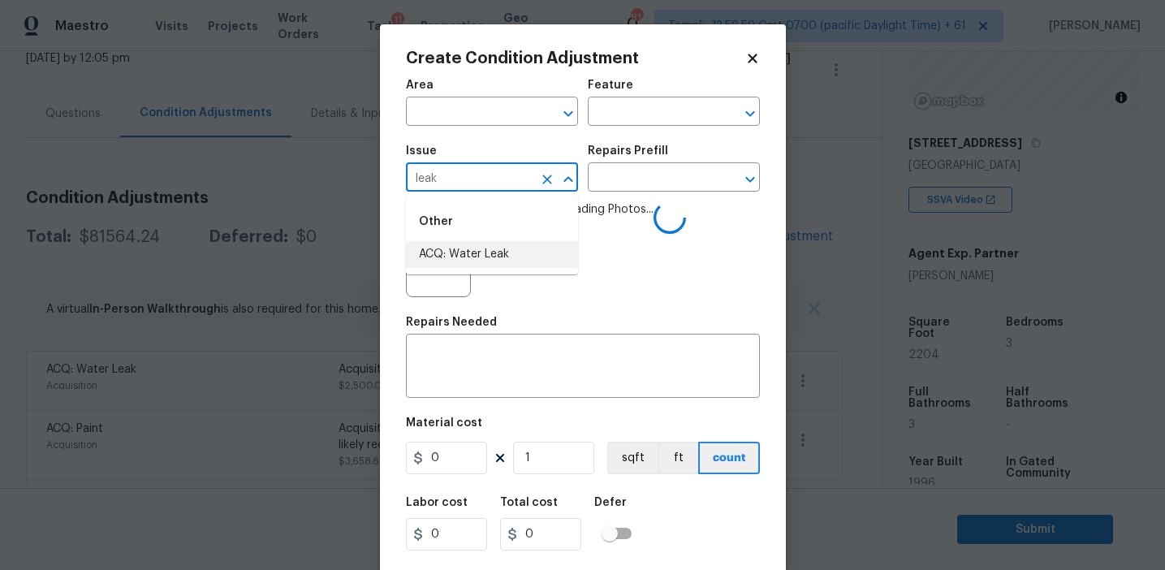
click at [491, 256] on li "ACQ: Water Leak" at bounding box center [492, 254] width 172 height 27
type input "ACQ: Water Leak"
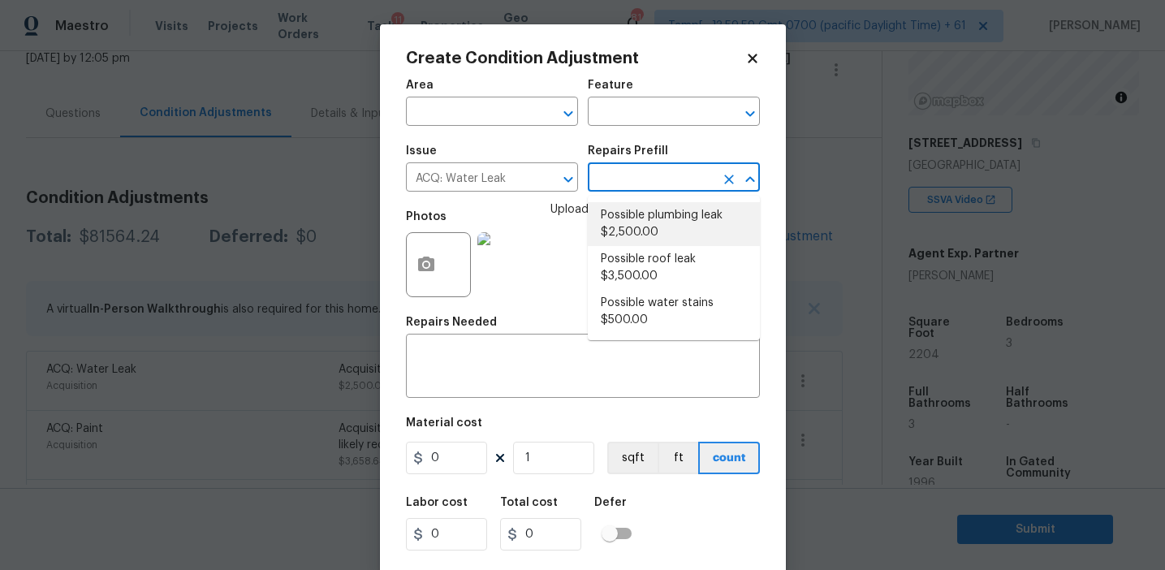
click at [638, 240] on li "Possible plumbing leak $2,500.00" at bounding box center [674, 224] width 172 height 44
type input "Acquisition"
type input "2500"
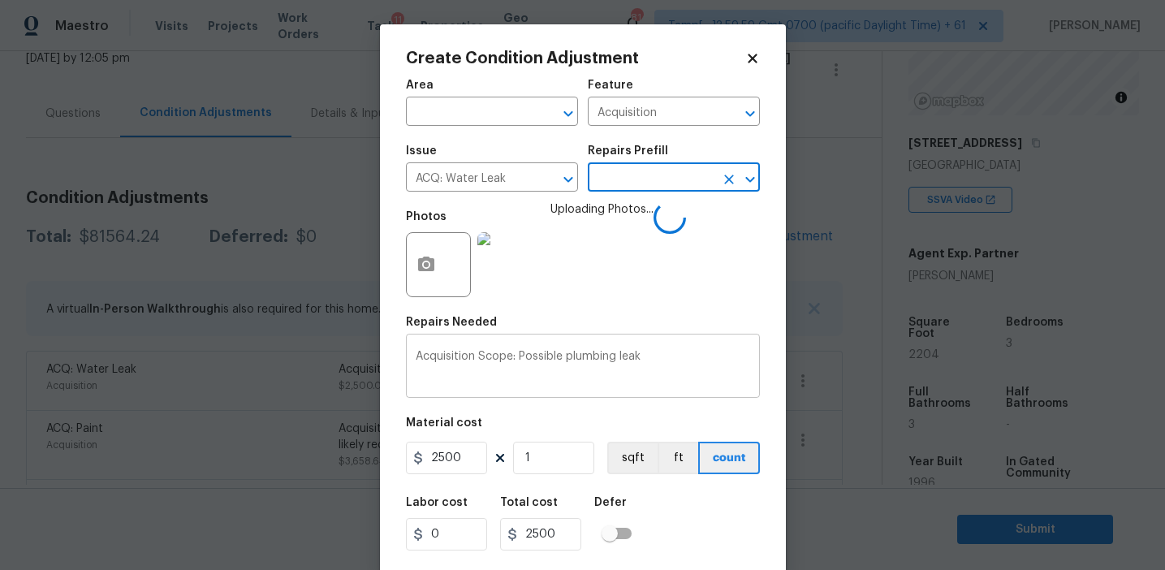
scroll to position [37, 0]
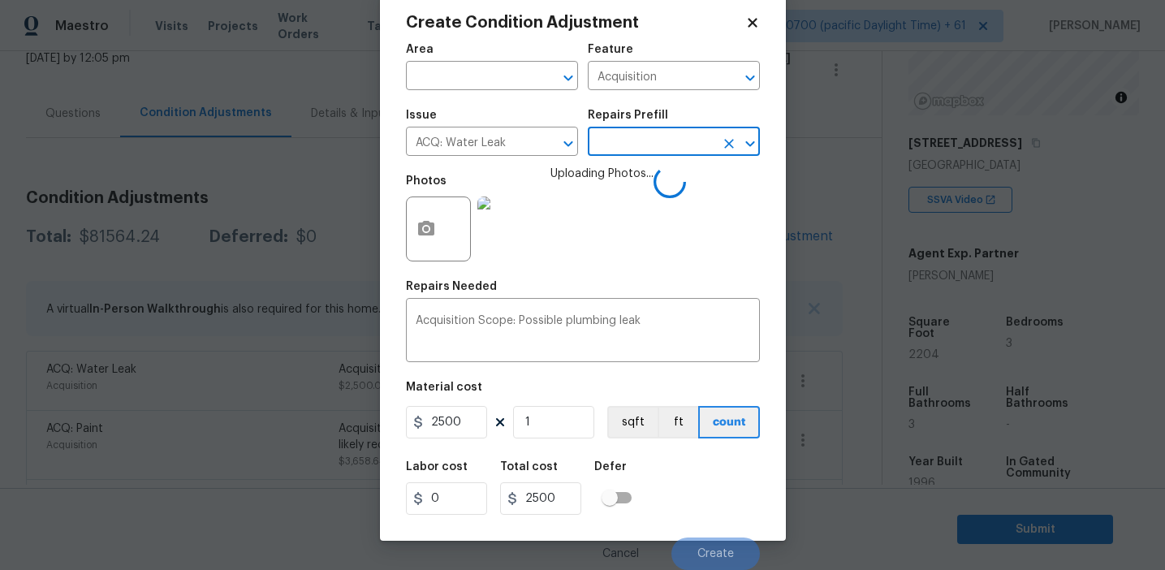
click at [688, 510] on div "Labor cost 0 Total cost 2500 Defer" at bounding box center [583, 487] width 354 height 73
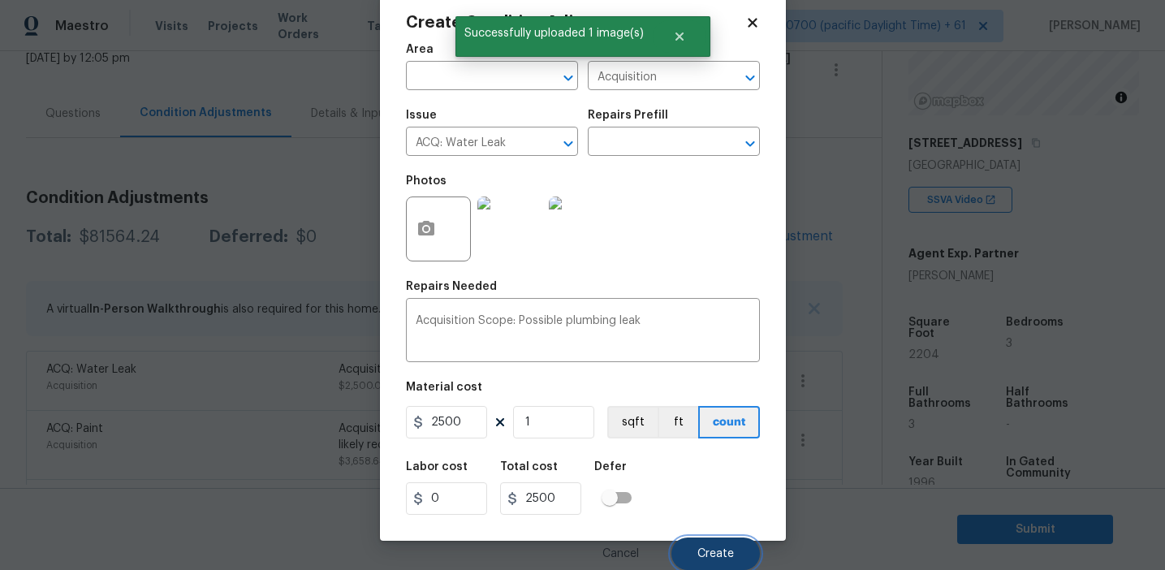
click at [707, 550] on span "Create" at bounding box center [715, 554] width 37 height 12
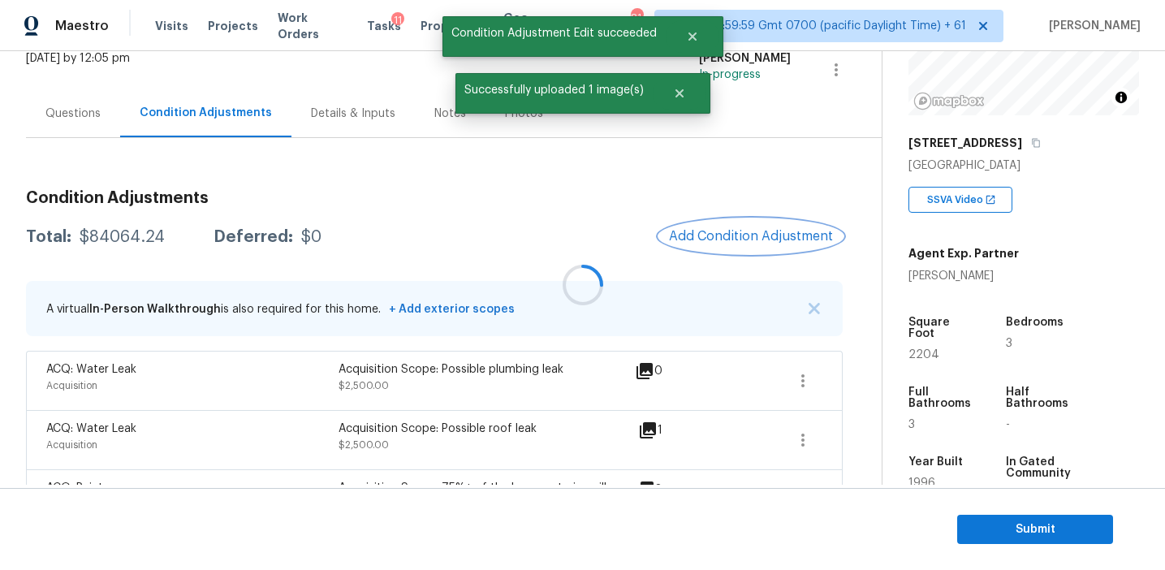
scroll to position [0, 0]
click at [597, 251] on div "Total: $84064.24 Deferred: $0 Add Condition Adjustment" at bounding box center [434, 237] width 817 height 36
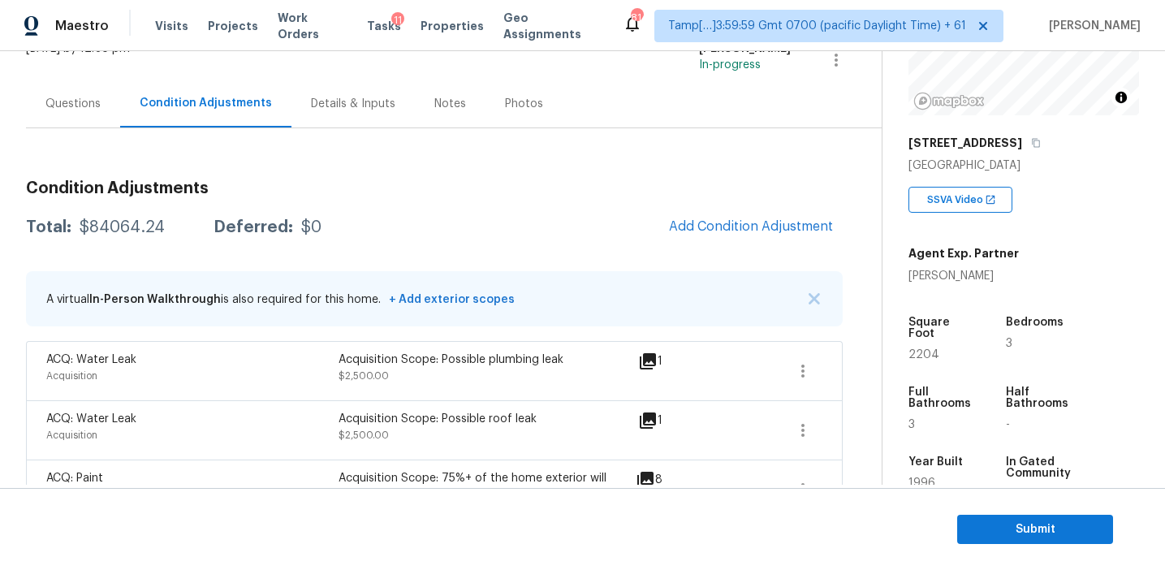
scroll to position [139, 0]
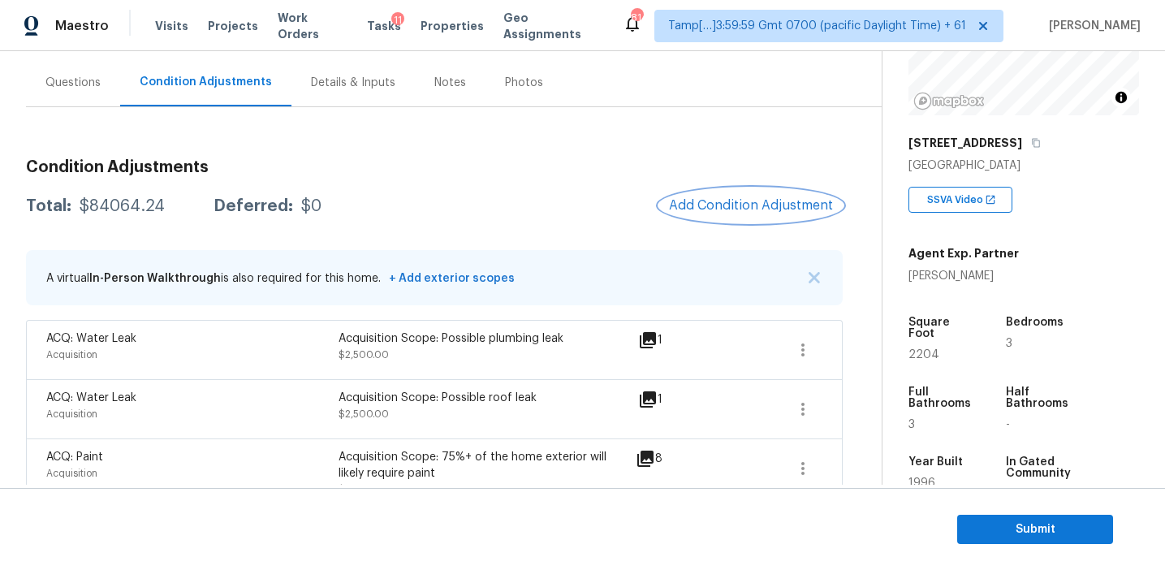
click at [685, 202] on span "Add Condition Adjustment" at bounding box center [751, 205] width 164 height 15
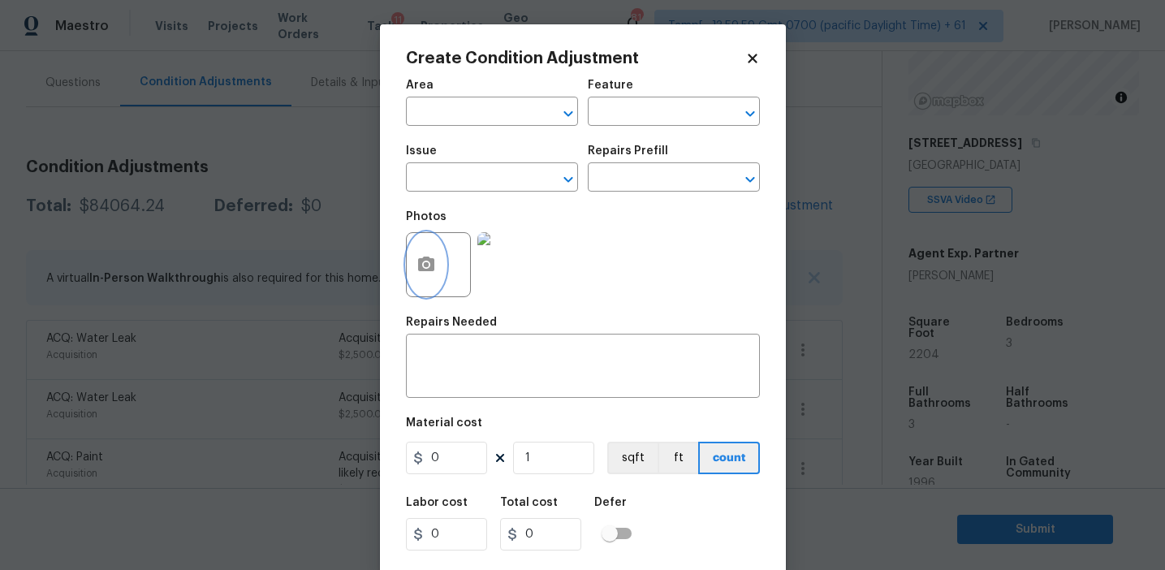
click at [425, 275] on button "button" at bounding box center [426, 264] width 39 height 63
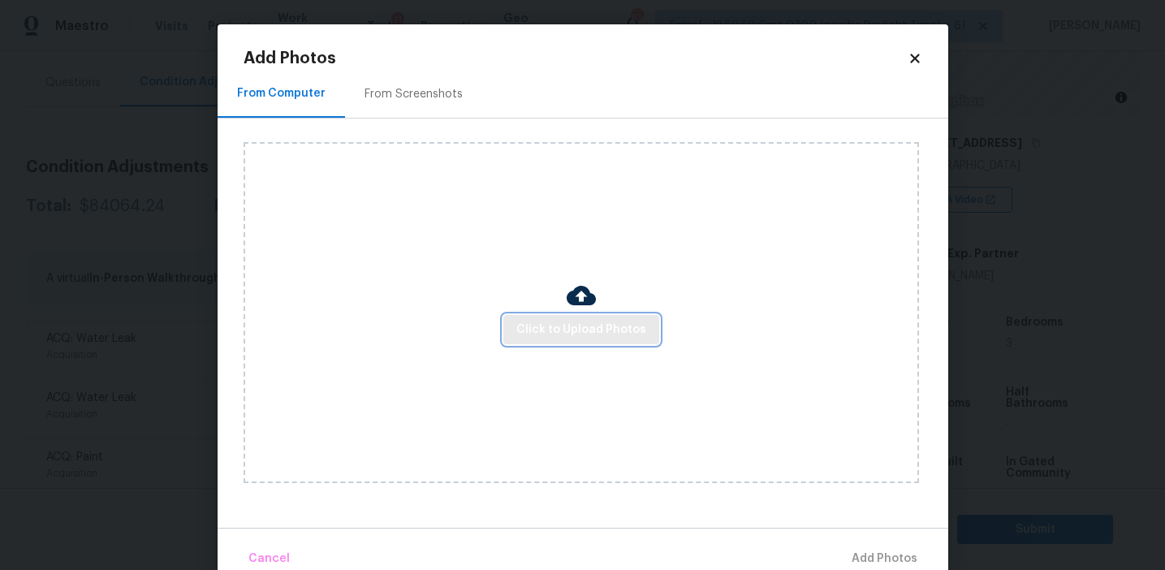
click at [585, 322] on span "Click to Upload Photos" at bounding box center [581, 330] width 130 height 20
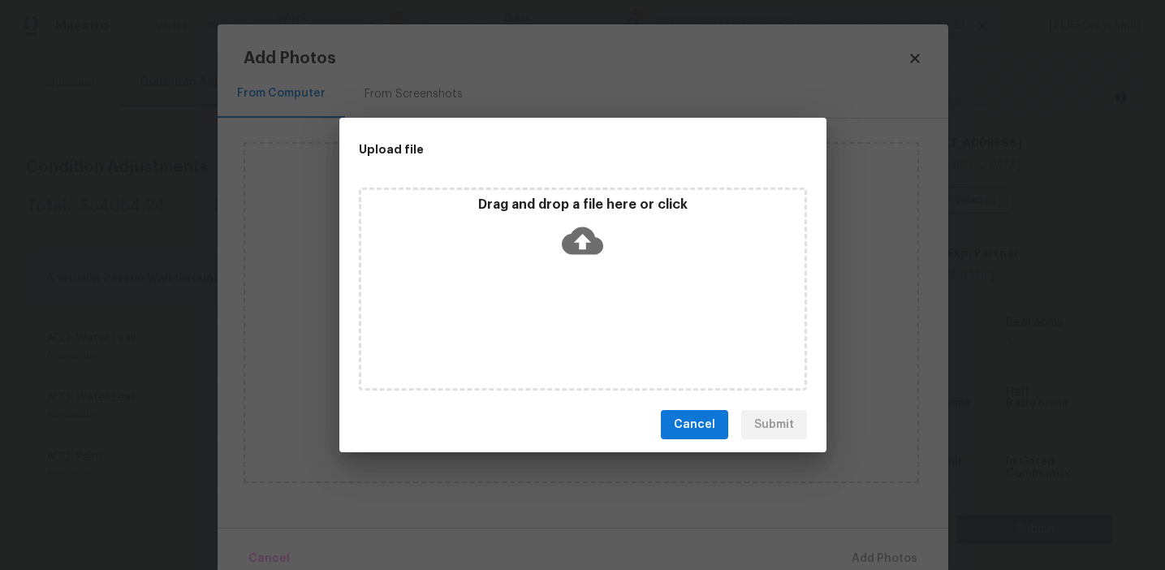
click at [577, 212] on div "Drag and drop a file here or click" at bounding box center [582, 232] width 443 height 70
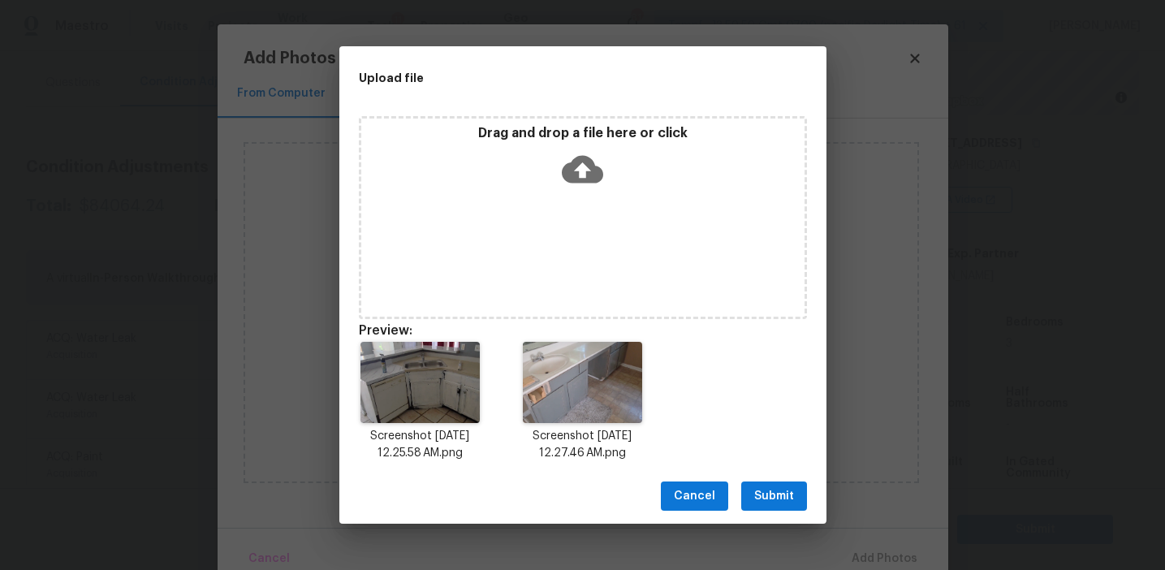
click at [772, 492] on span "Submit" at bounding box center [774, 496] width 40 height 20
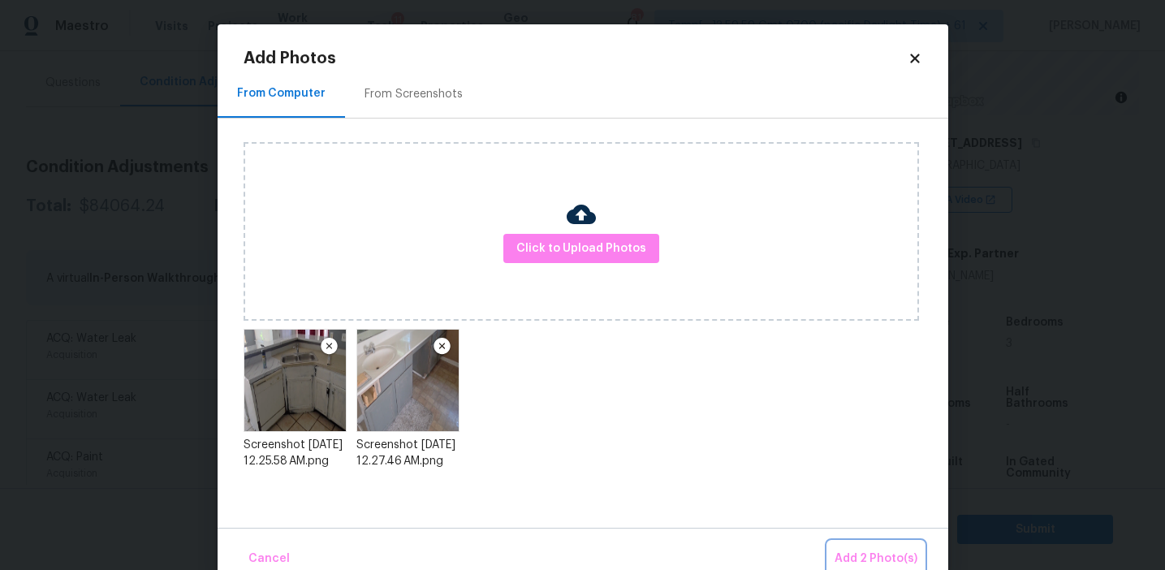
click at [863, 544] on button "Add 2 Photo(s)" at bounding box center [876, 559] width 96 height 35
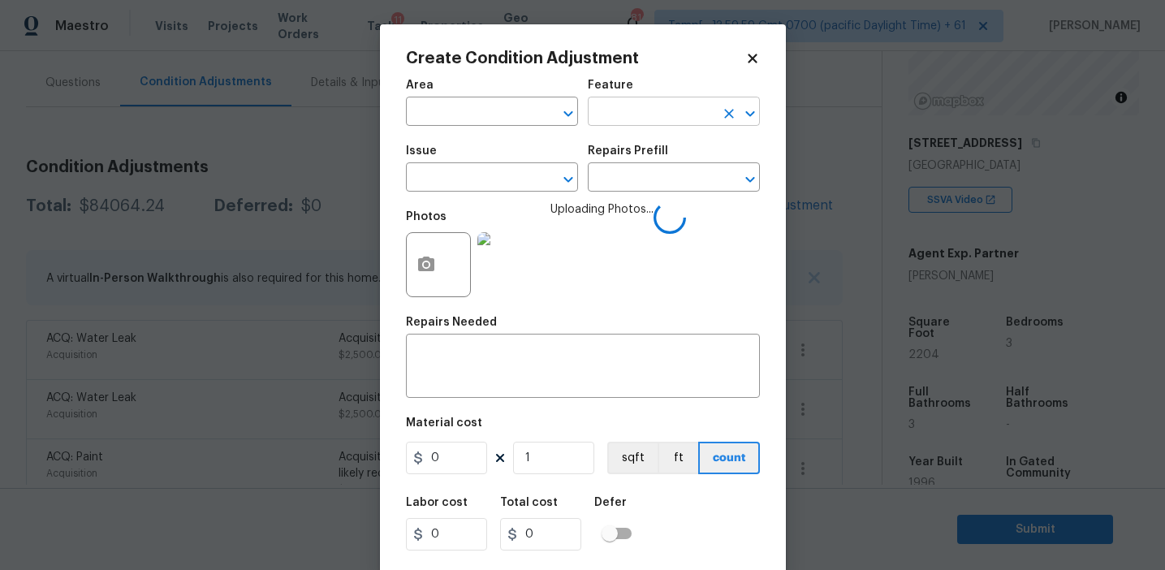
click at [619, 115] on input "text" at bounding box center [651, 113] width 127 height 25
click at [632, 177] on li "Countertops" at bounding box center [674, 188] width 172 height 27
click at [628, 113] on input "Countertops" at bounding box center [651, 113] width 127 height 25
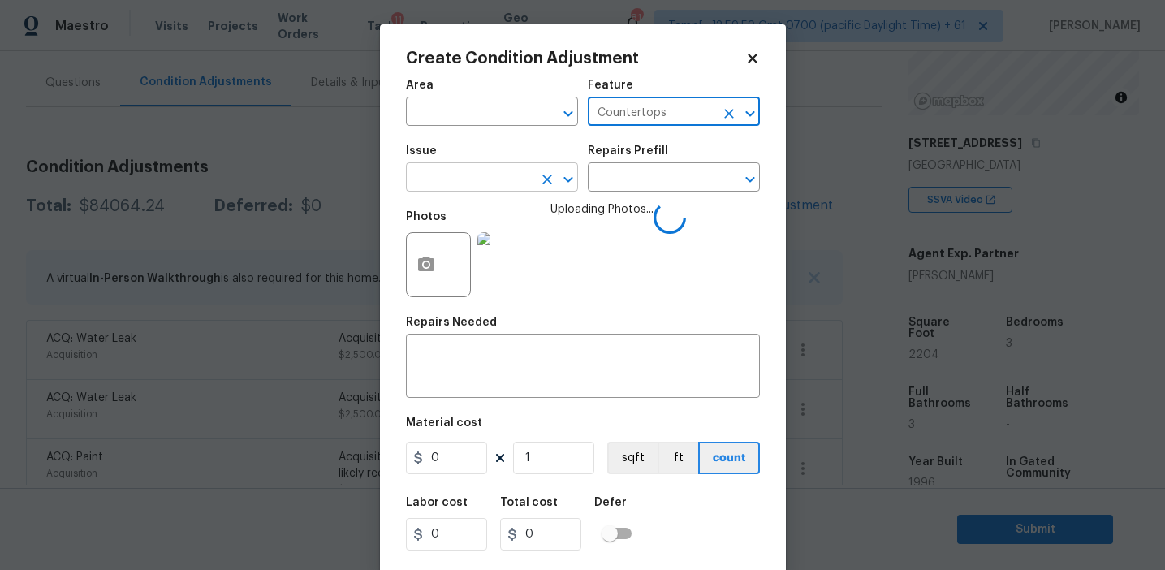
type input "Countertops"
click at [492, 189] on input "text" at bounding box center [469, 178] width 127 height 25
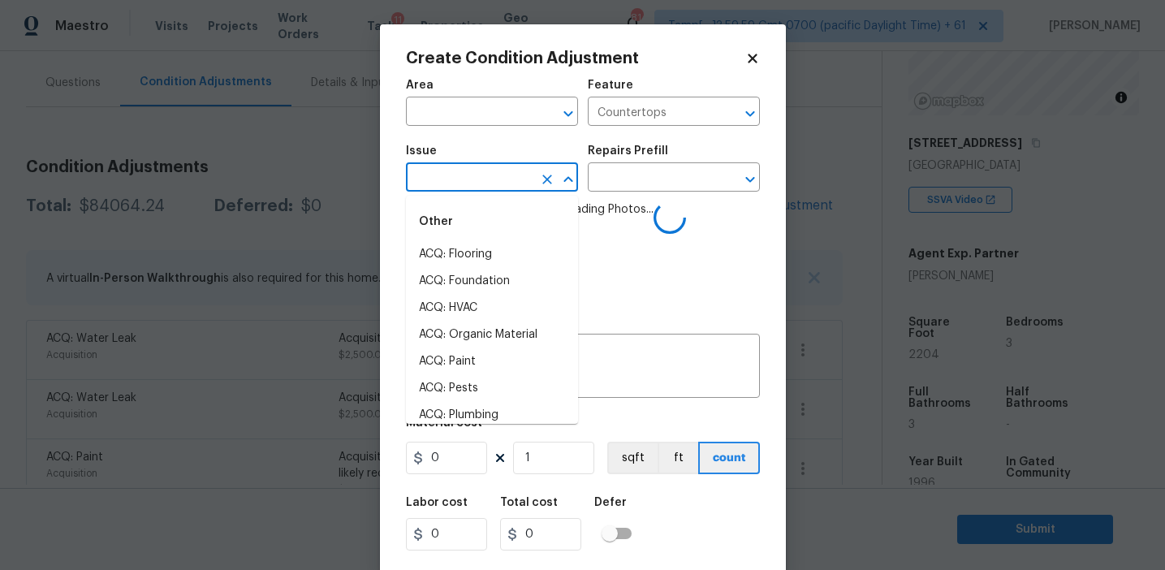
paste input "Countertops"
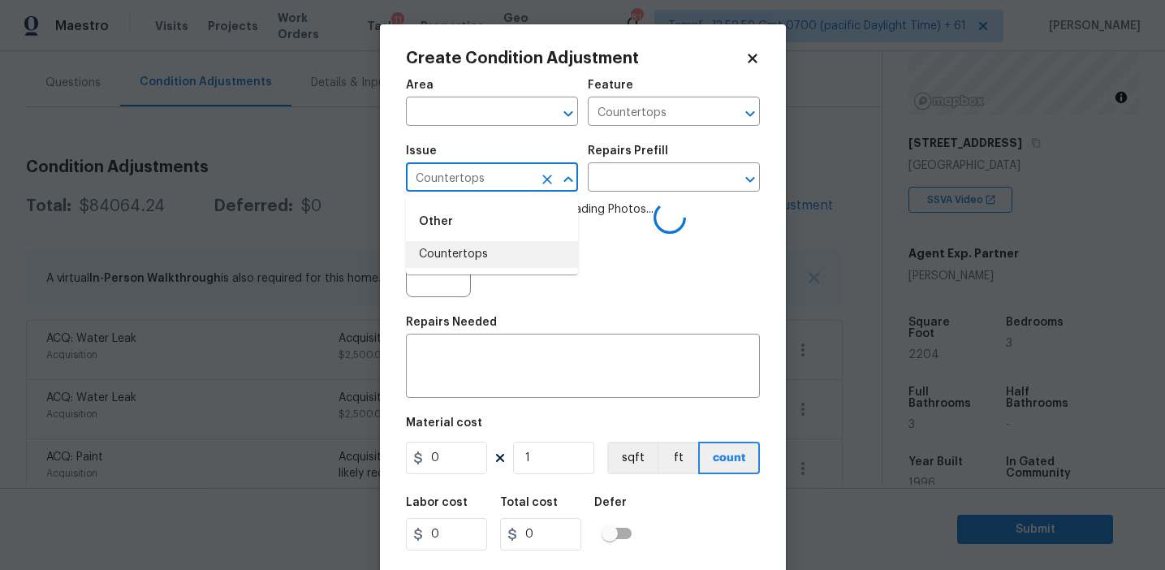
click at [486, 257] on li "Countertops" at bounding box center [492, 254] width 172 height 27
type input "Countertops"
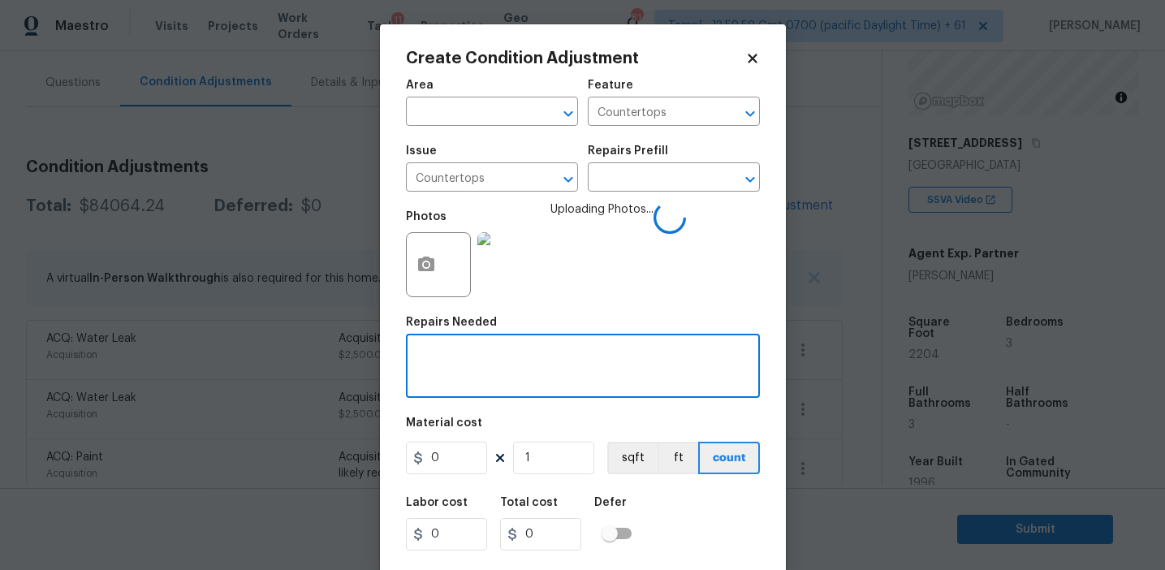
click at [503, 366] on textarea at bounding box center [583, 368] width 335 height 34
paste textarea "Countertops"
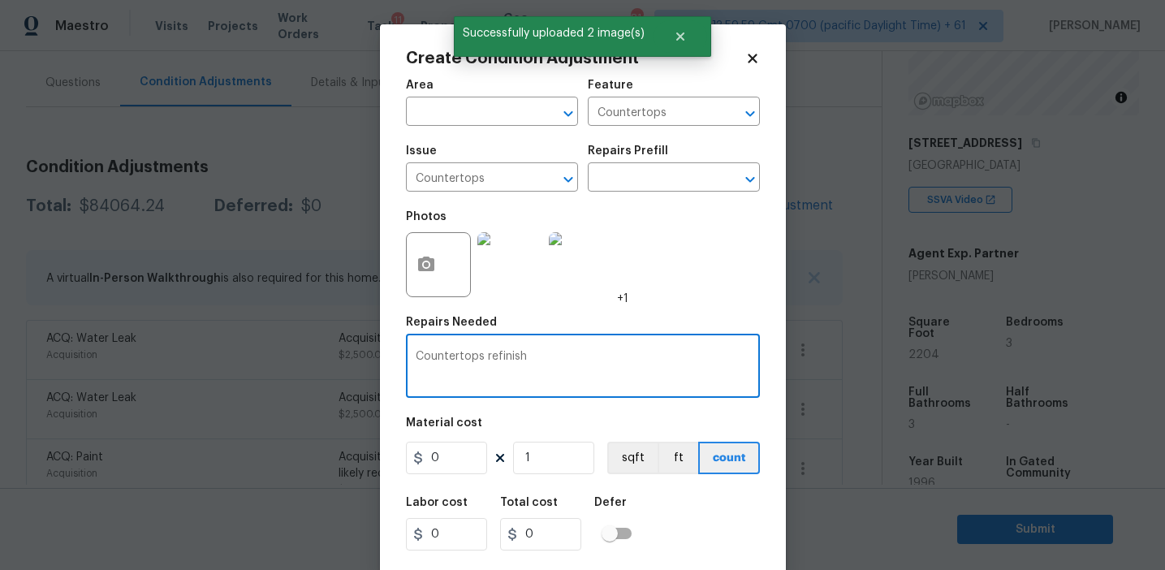
type textarea "Countertops refinish"
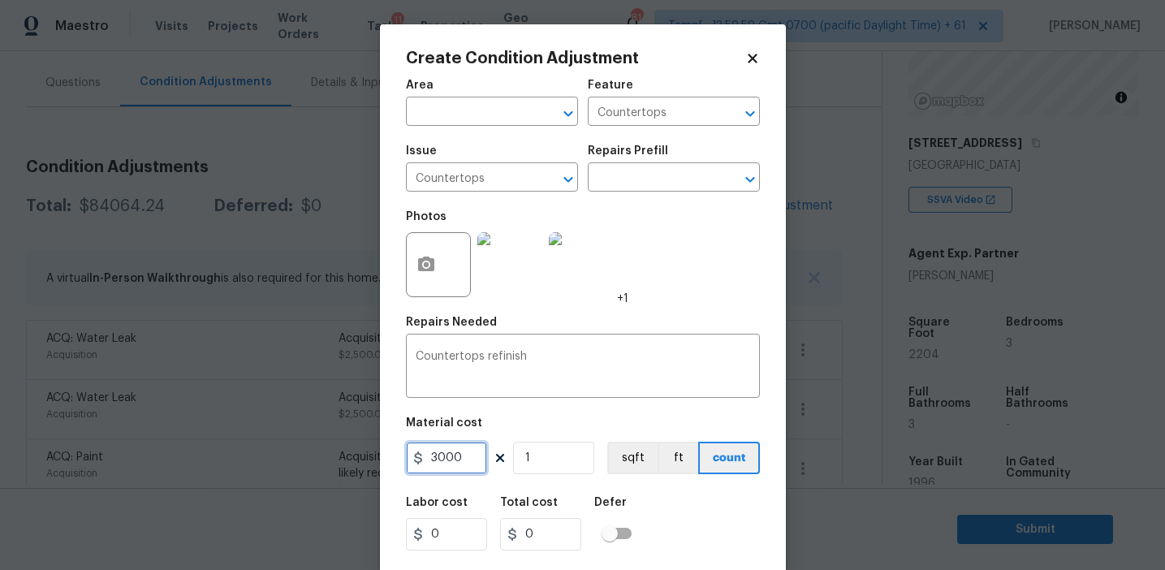
type input "3000"
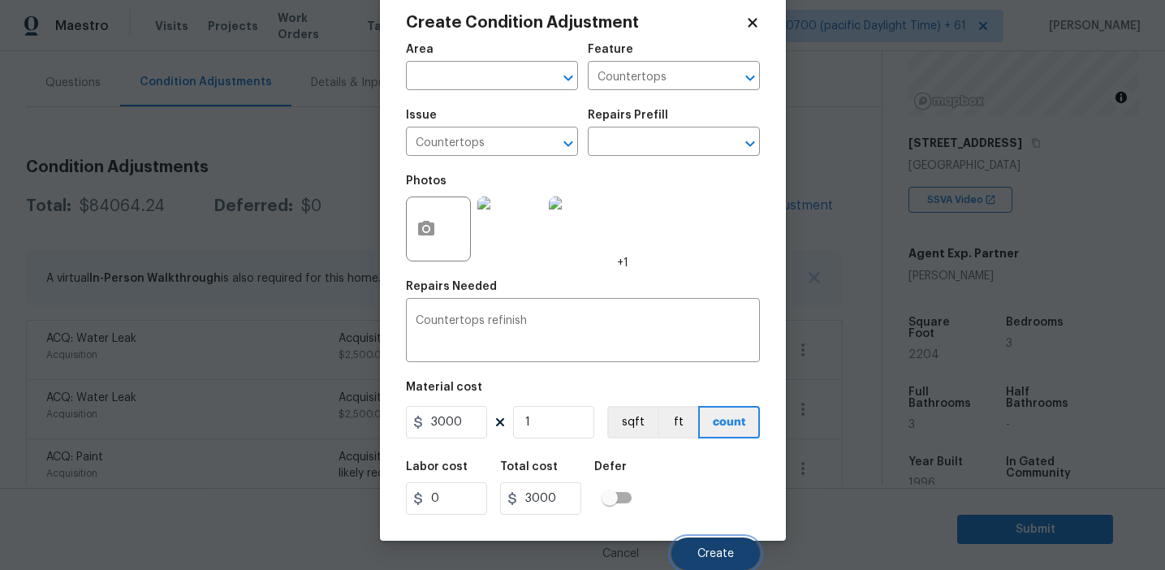
click at [693, 552] on button "Create" at bounding box center [716, 554] width 89 height 32
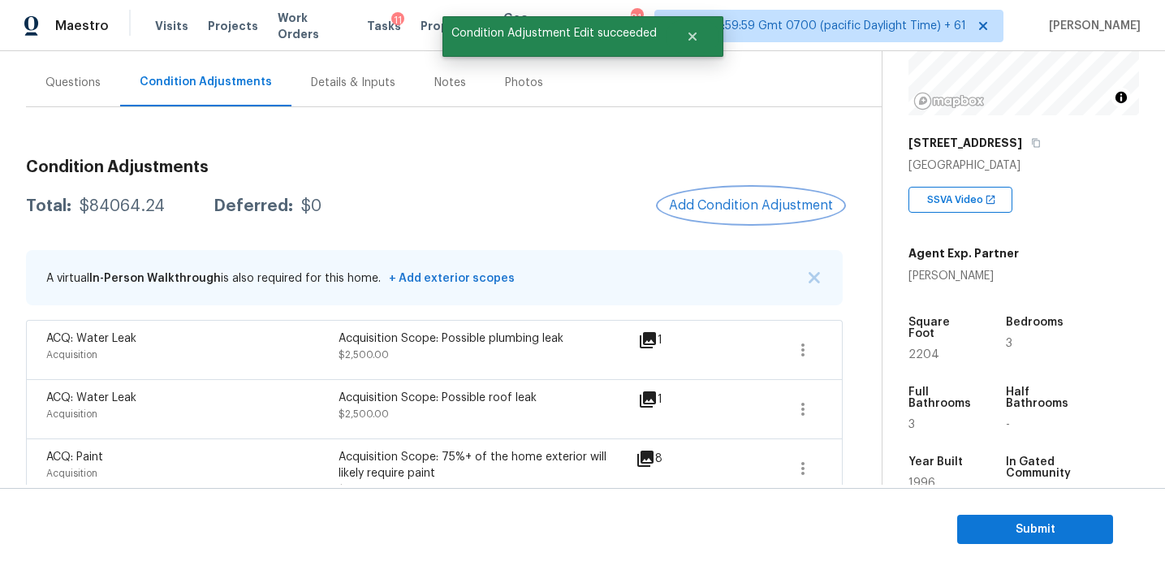
scroll to position [0, 0]
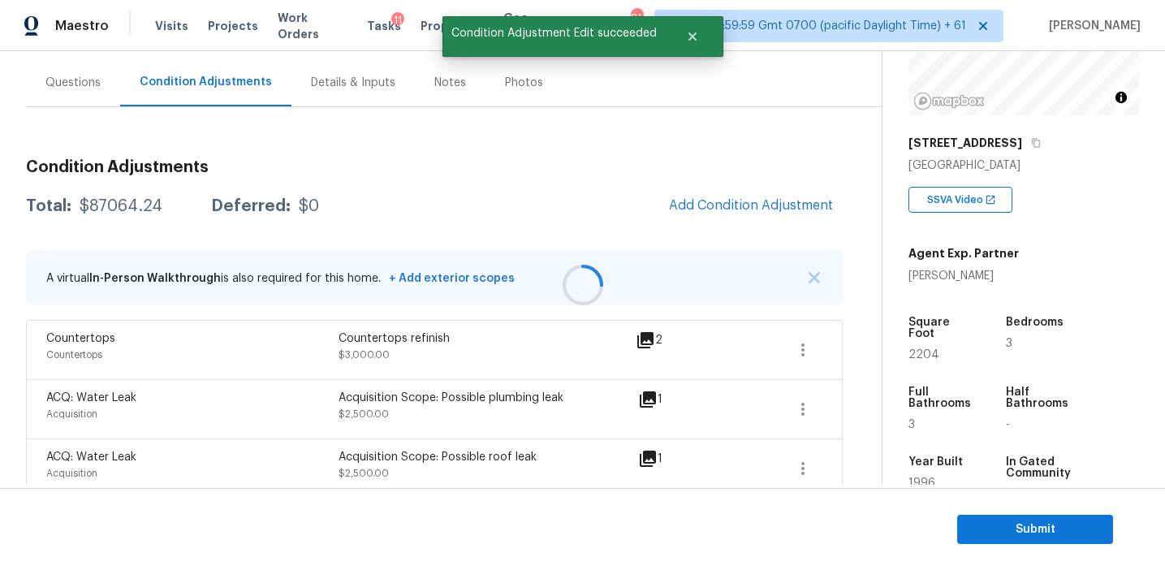
click at [542, 201] on div at bounding box center [582, 285] width 1165 height 570
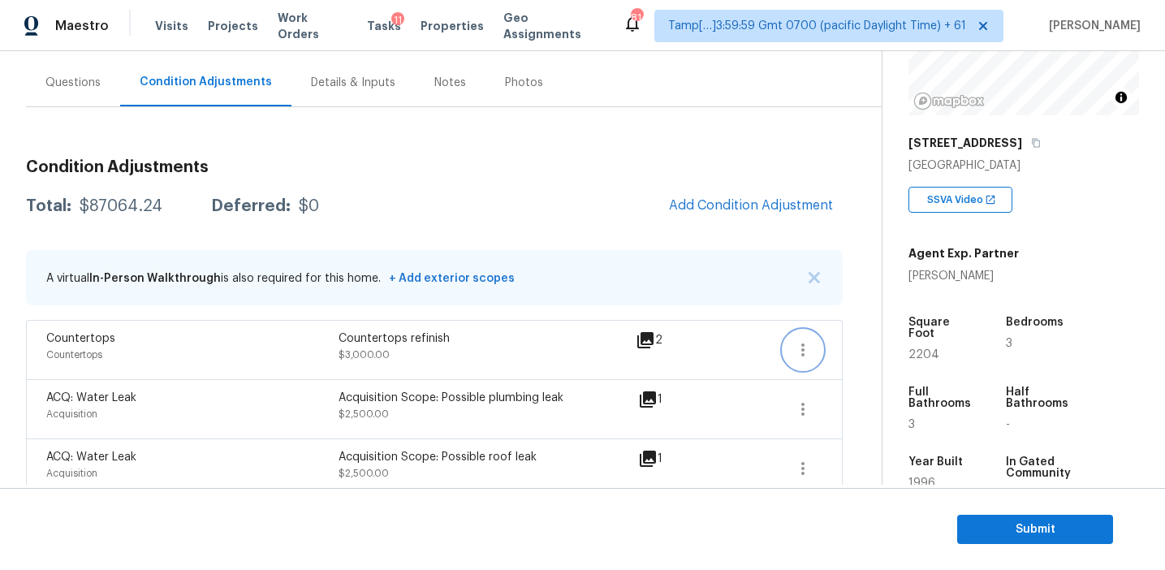
click at [807, 351] on icon "button" at bounding box center [802, 349] width 19 height 19
click at [849, 346] on div "Edit" at bounding box center [894, 347] width 127 height 16
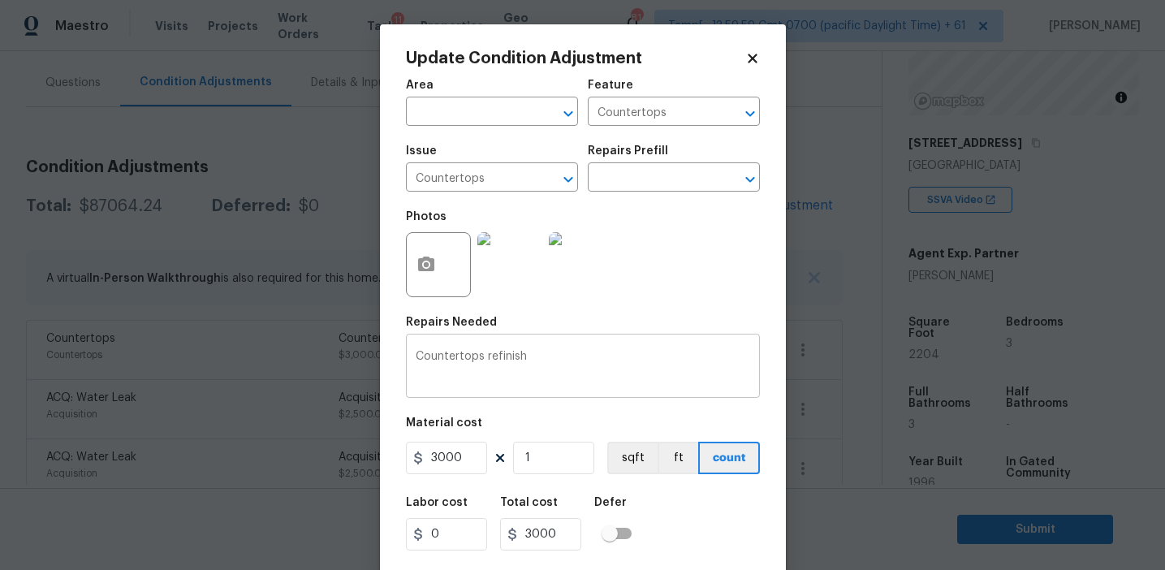
click at [538, 365] on textarea "Countertops refinish" at bounding box center [583, 368] width 335 height 34
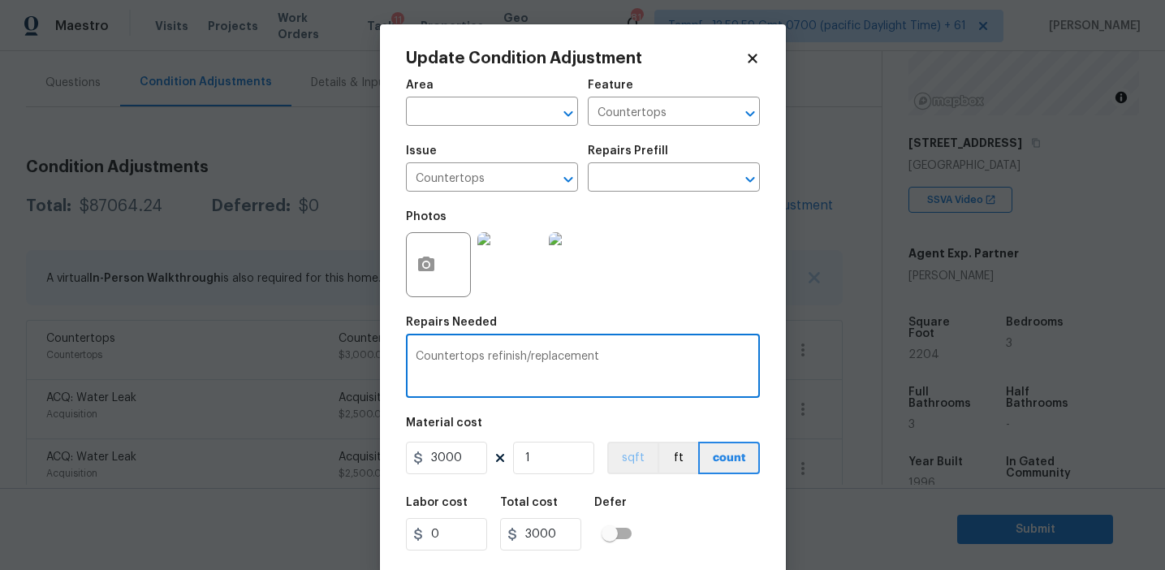
type textarea "Countertops refinish/replacement"
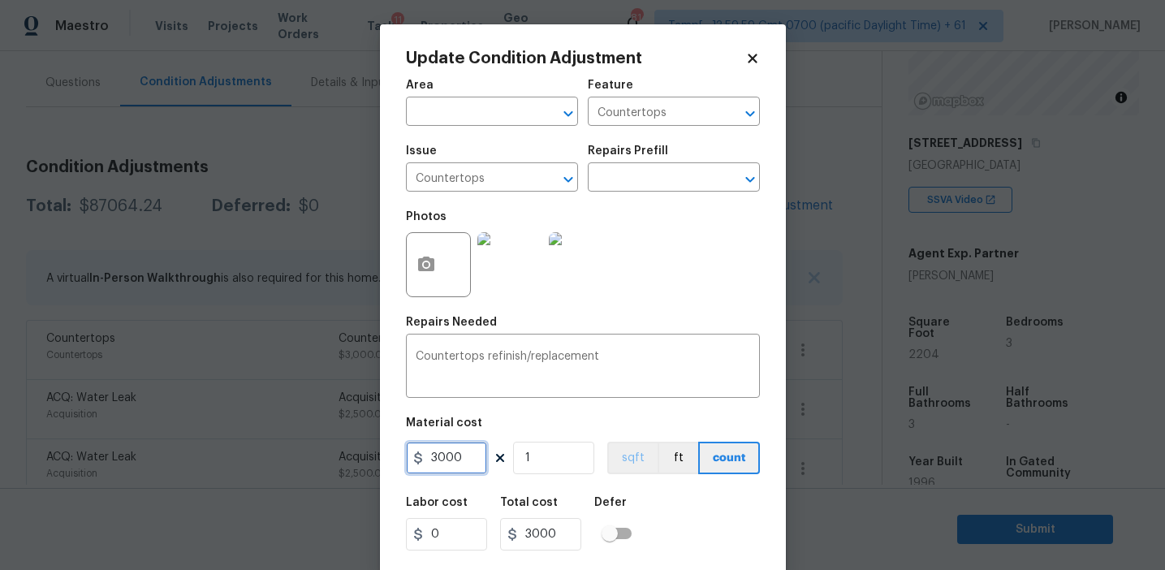
scroll to position [37, 0]
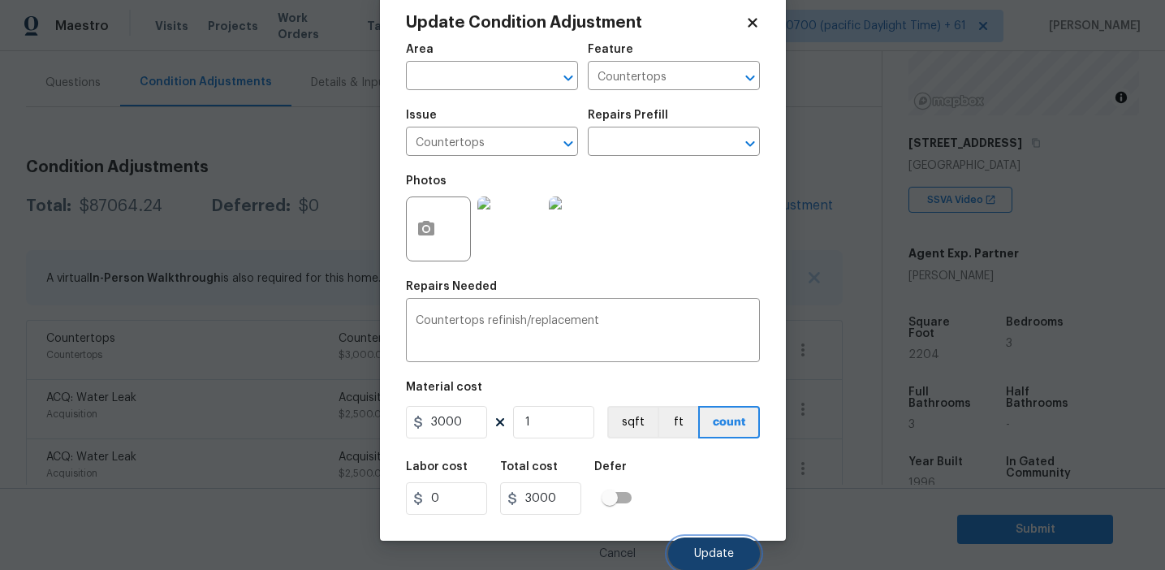
click at [688, 549] on button "Update" at bounding box center [714, 554] width 92 height 32
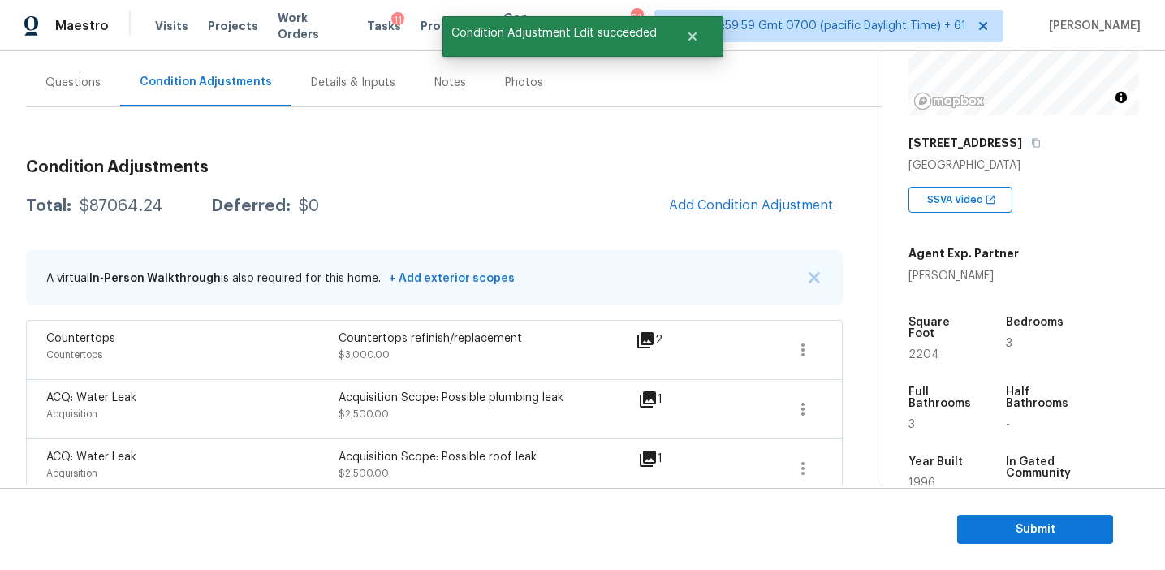
scroll to position [0, 0]
click at [729, 209] on span "Add Condition Adjustment" at bounding box center [751, 205] width 164 height 15
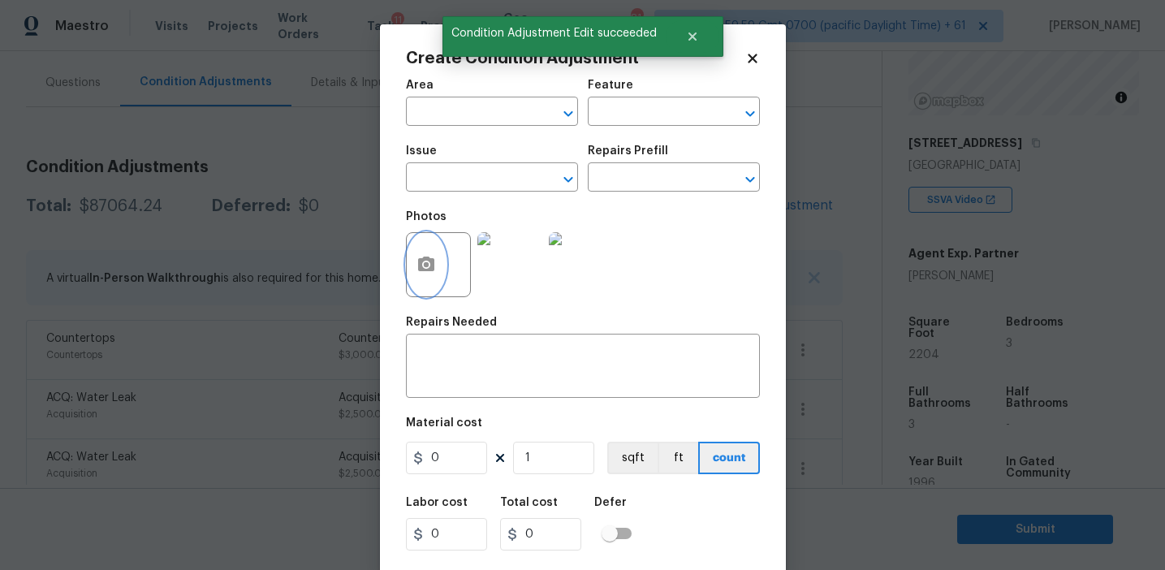
click at [422, 290] on button "button" at bounding box center [426, 264] width 39 height 63
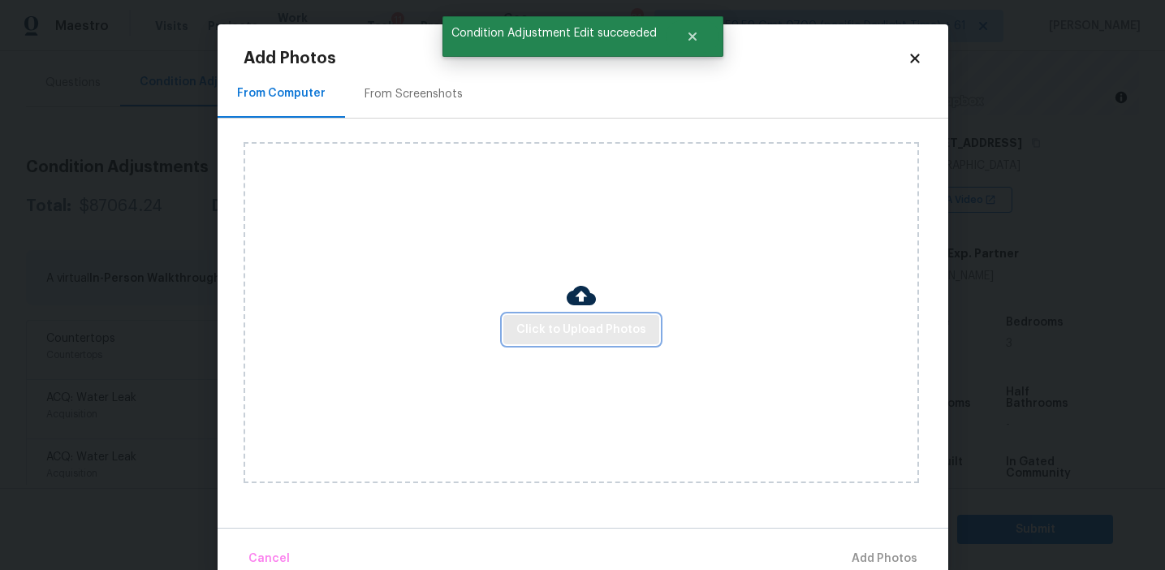
click at [556, 318] on button "Click to Upload Photos" at bounding box center [581, 330] width 156 height 30
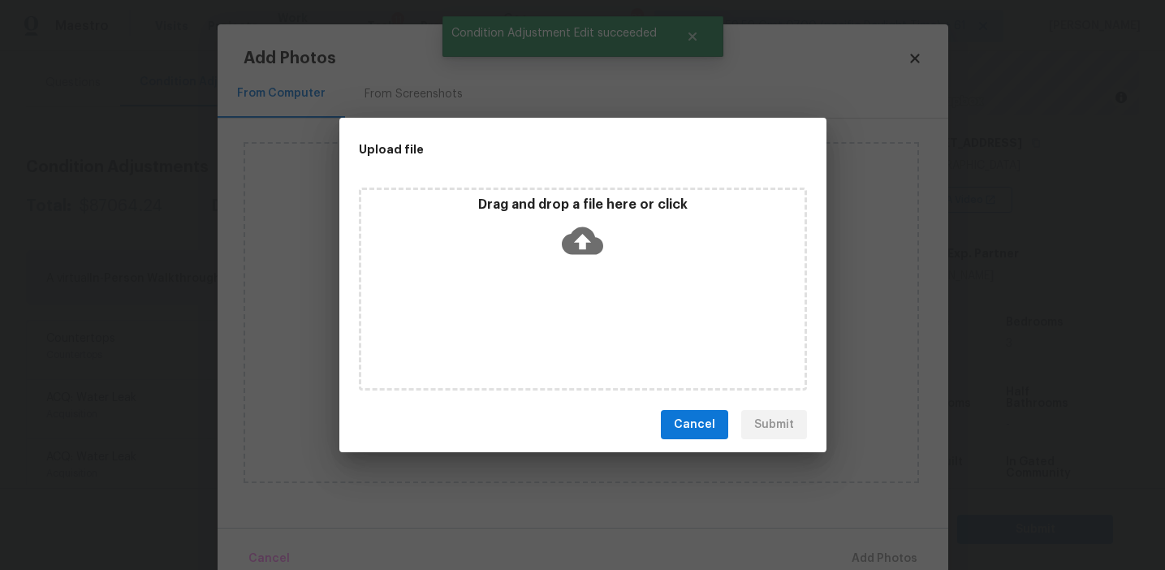
click at [555, 208] on p "Drag and drop a file here or click" at bounding box center [582, 205] width 443 height 17
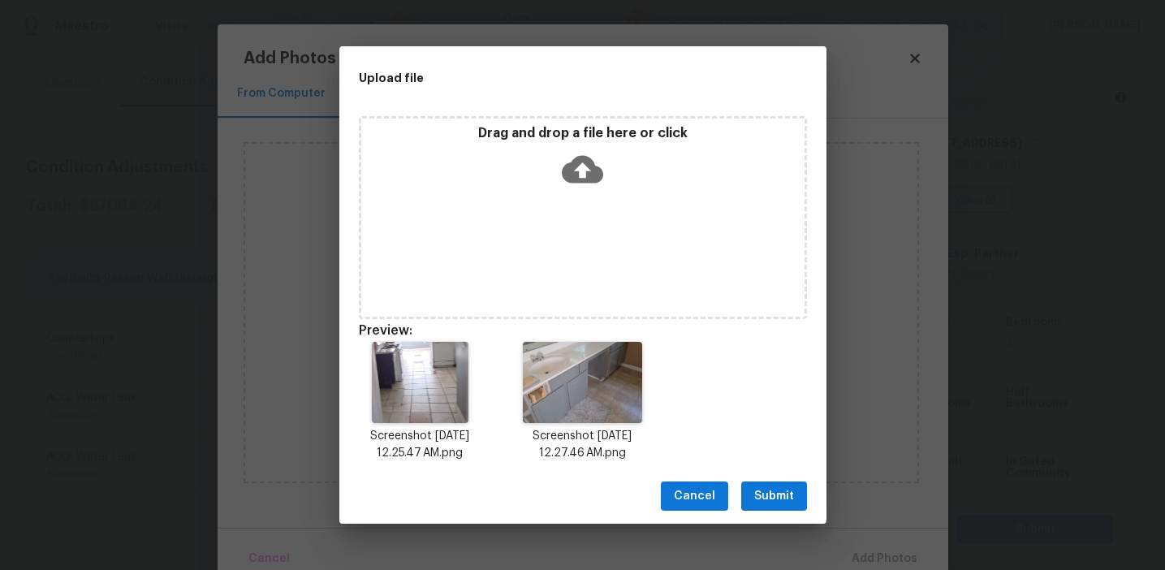
click at [771, 499] on span "Submit" at bounding box center [774, 496] width 40 height 20
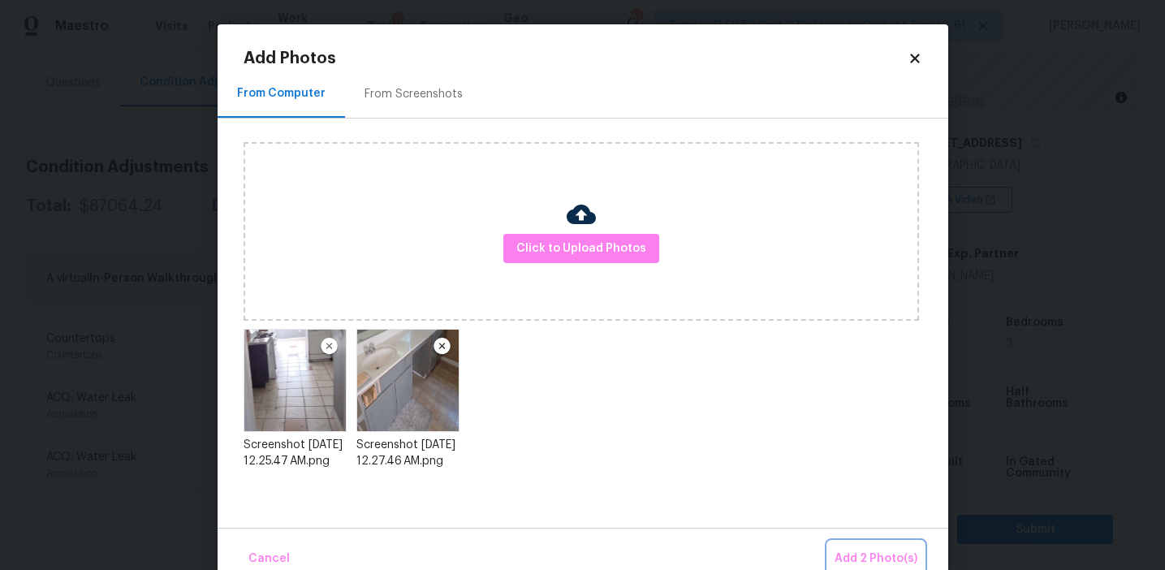
click at [862, 559] on span "Add 2 Photo(s)" at bounding box center [876, 559] width 83 height 20
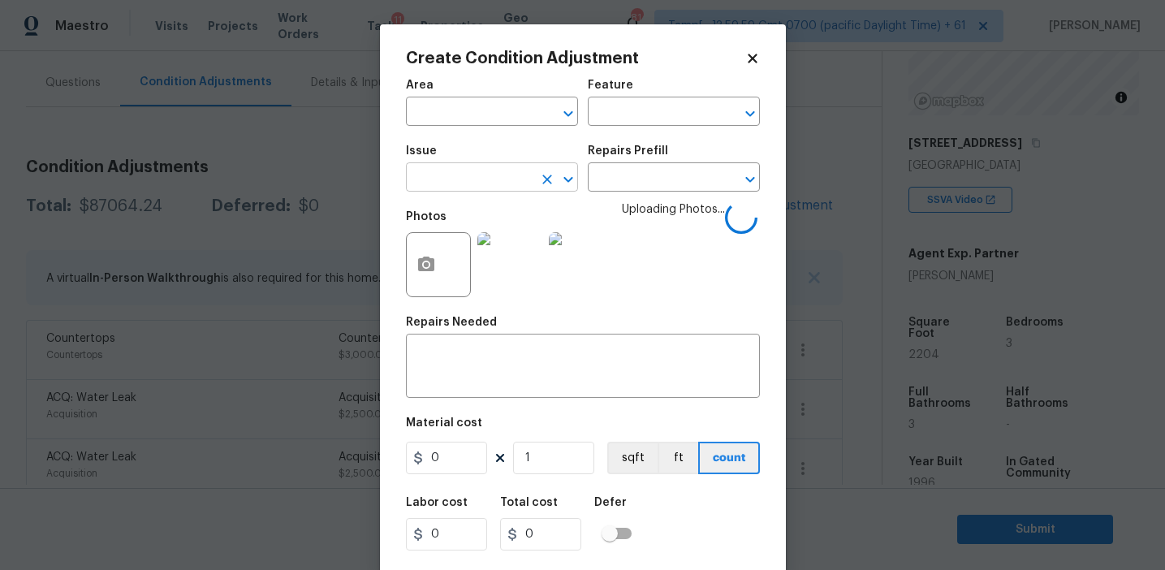
click at [485, 183] on input "text" at bounding box center [469, 178] width 127 height 25
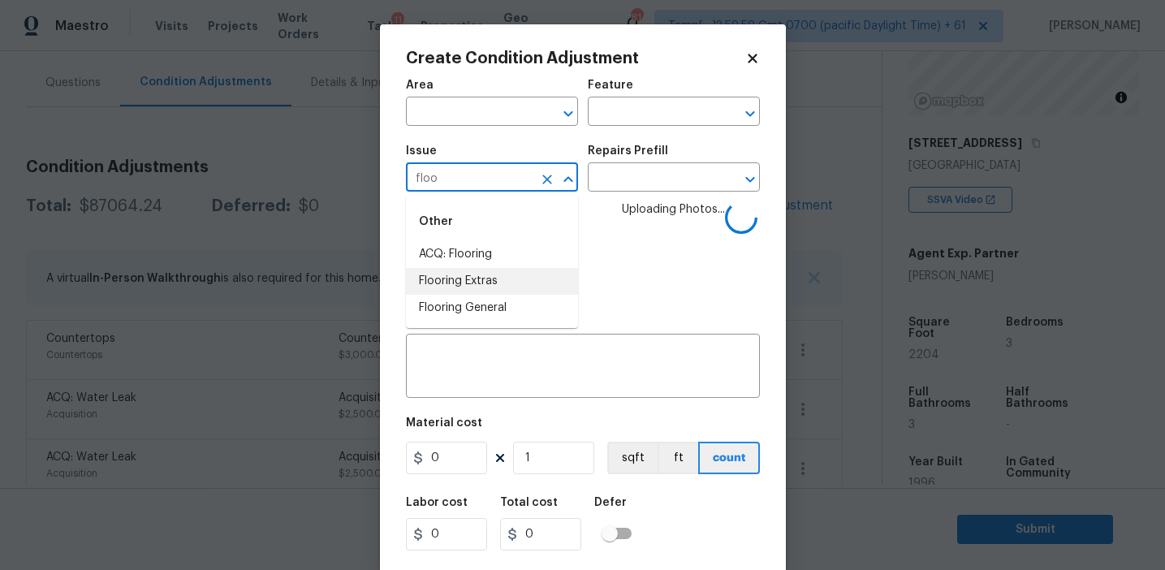
click at [515, 283] on li "Flooring Extras" at bounding box center [492, 281] width 172 height 27
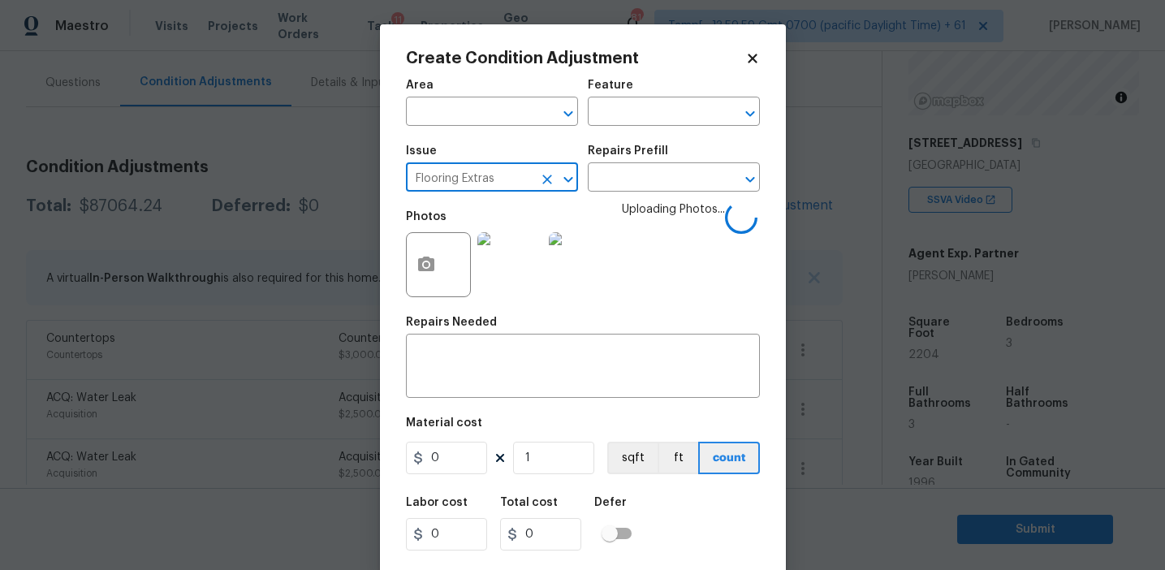
type input "Flooring Extras"
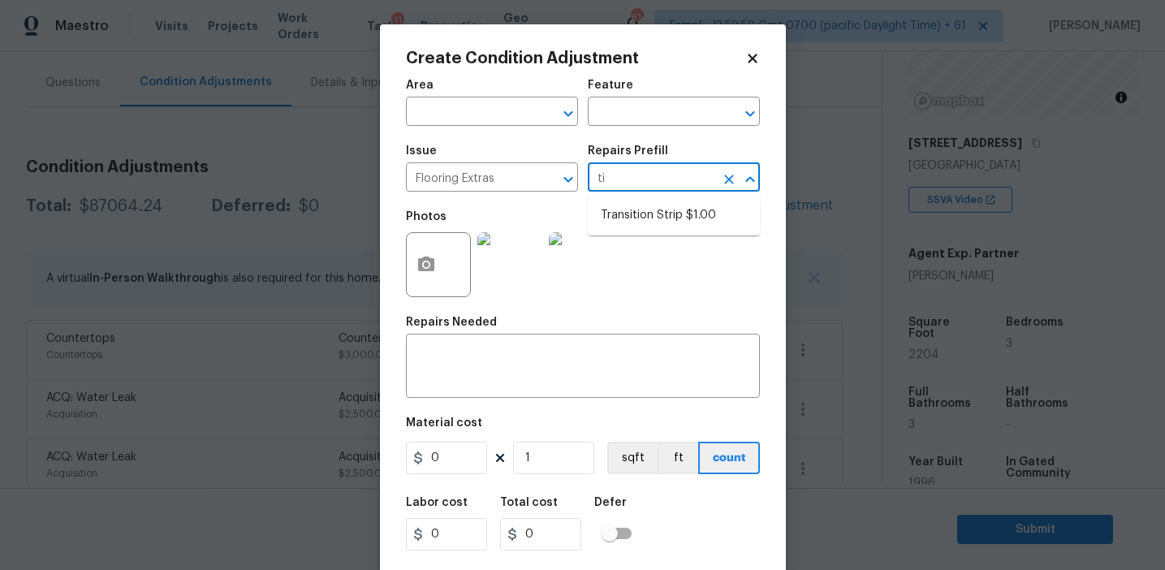
type input "til"
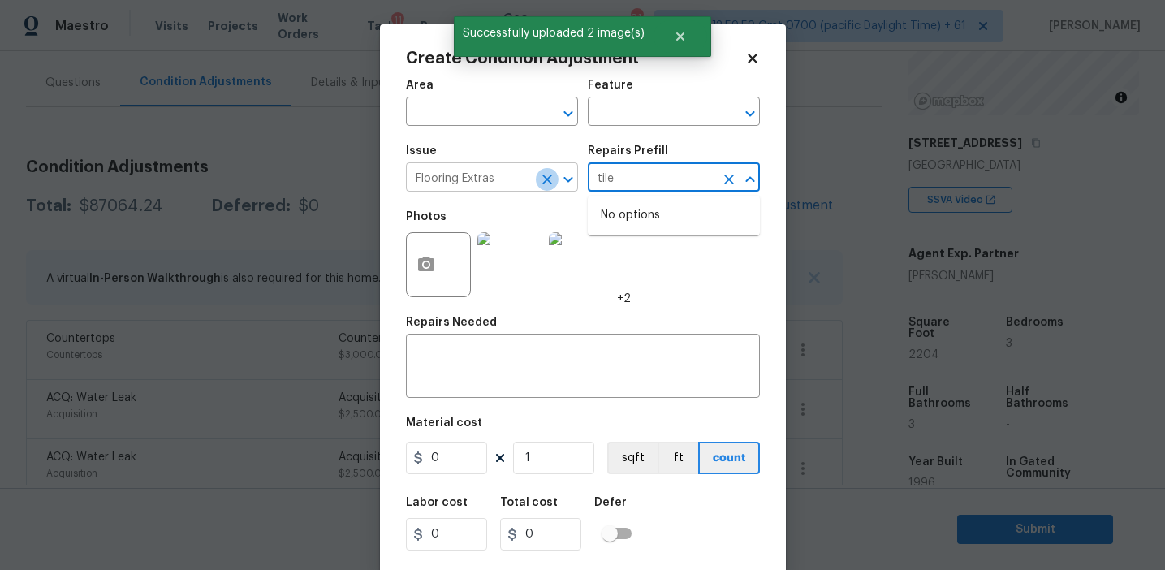
click at [547, 177] on icon "Clear" at bounding box center [547, 179] width 16 height 16
type input "tile"
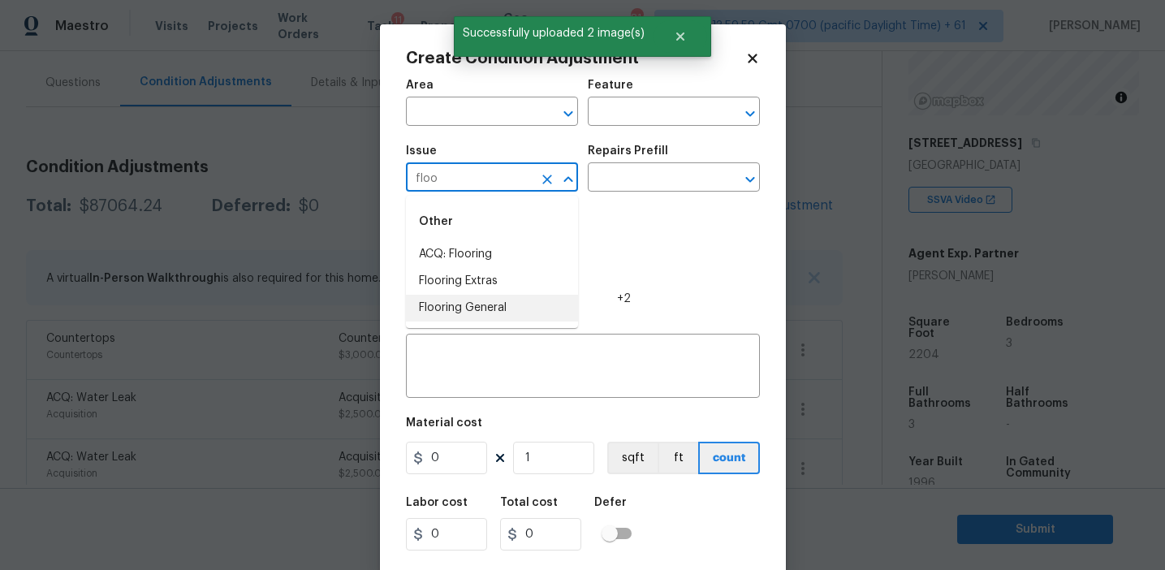
click at [541, 300] on li "Flooring General" at bounding box center [492, 308] width 172 height 27
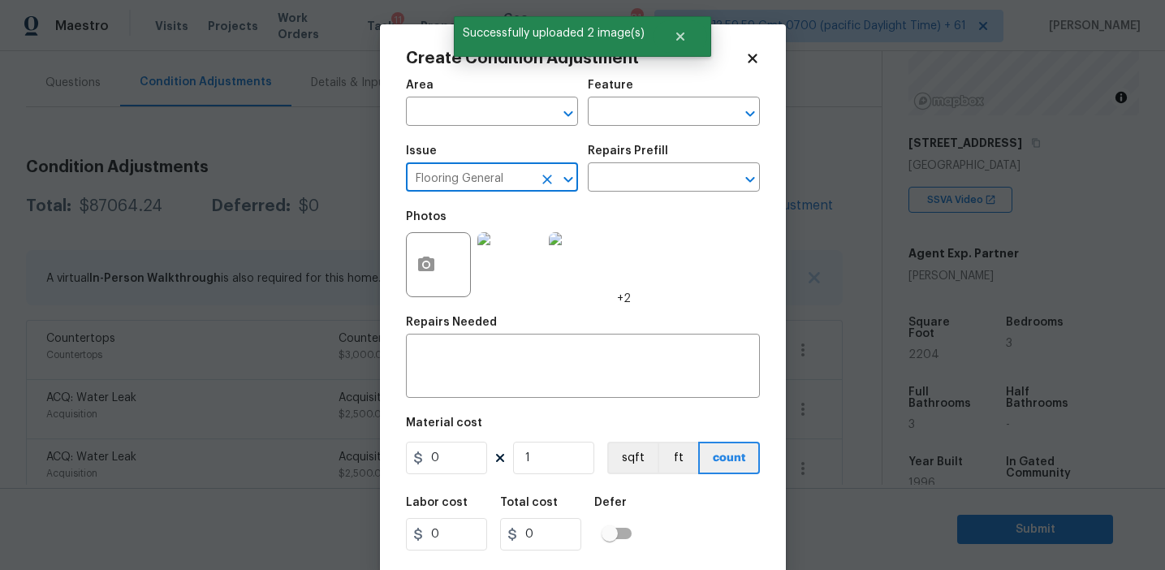
type input "Flooring General"
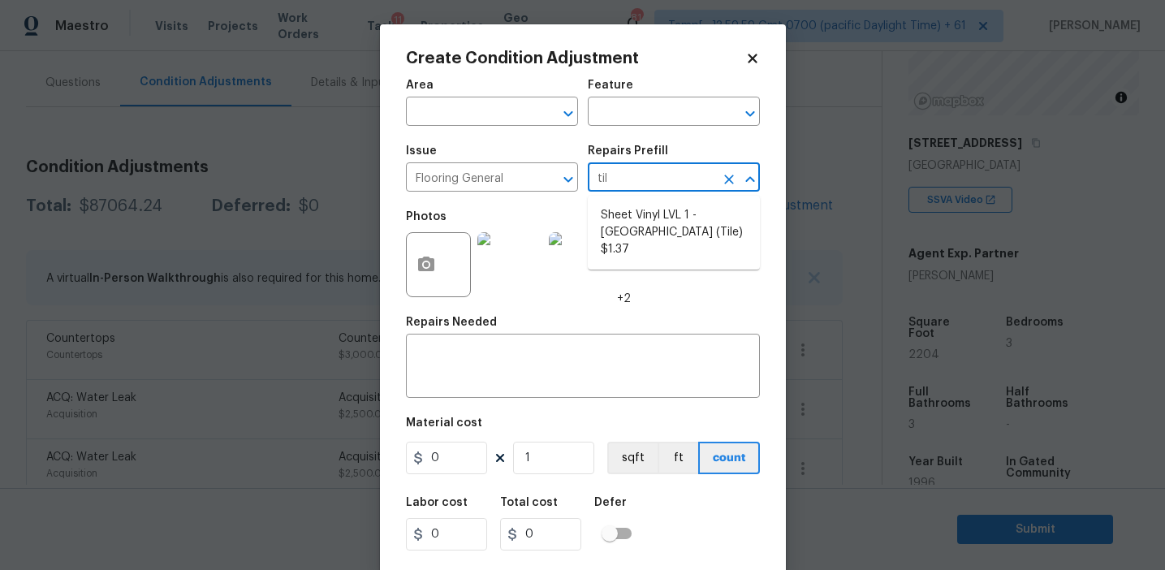
type input "tile"
click at [691, 231] on li "Sheet Vinyl LVL 1 - [GEOGRAPHIC_DATA] (Tile) $1.37" at bounding box center [674, 232] width 172 height 61
type input "Overall Flooring"
type textarea "Install sheet vinyl flooring (Sugar Valley - Tile "Look", 592 Cool Sands) inclu…"
type input "1.37"
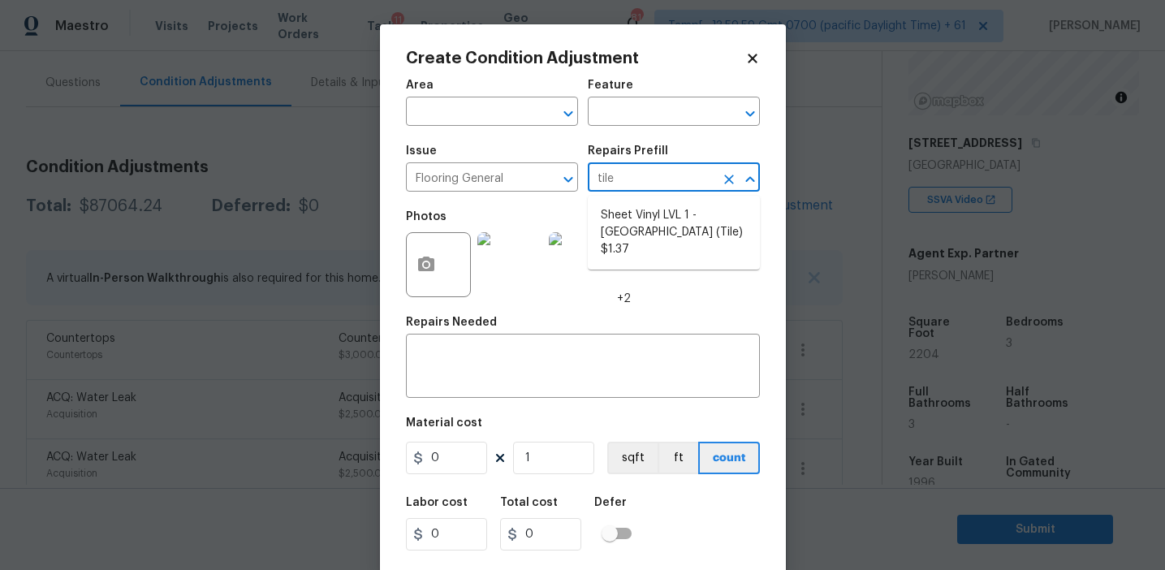
type input "1.37"
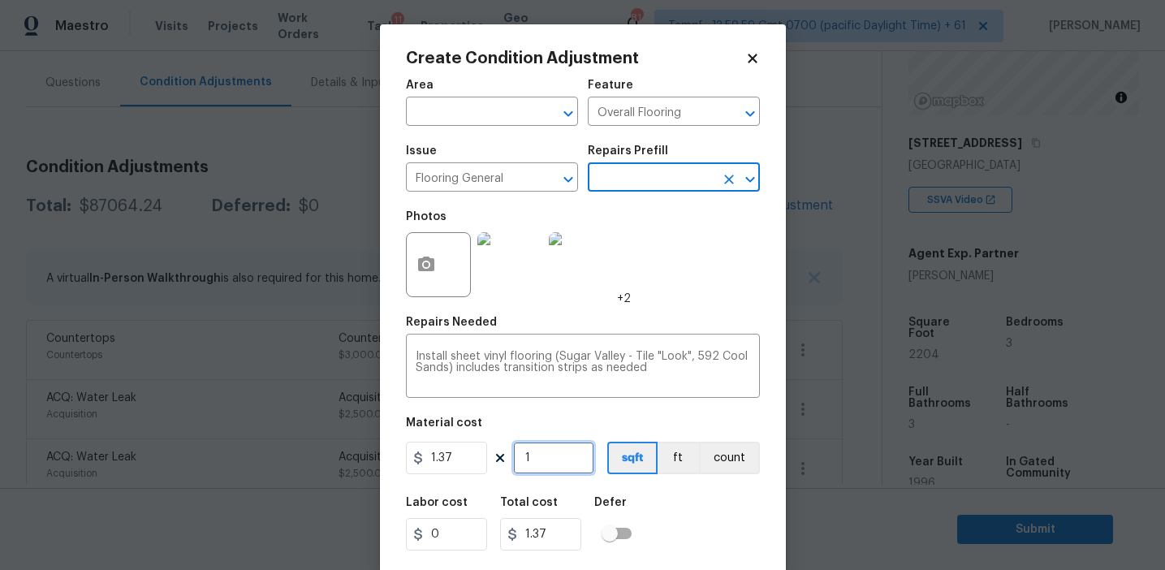
click at [564, 451] on input "1" at bounding box center [553, 458] width 81 height 32
type input "0"
type input "3"
type input "4.11"
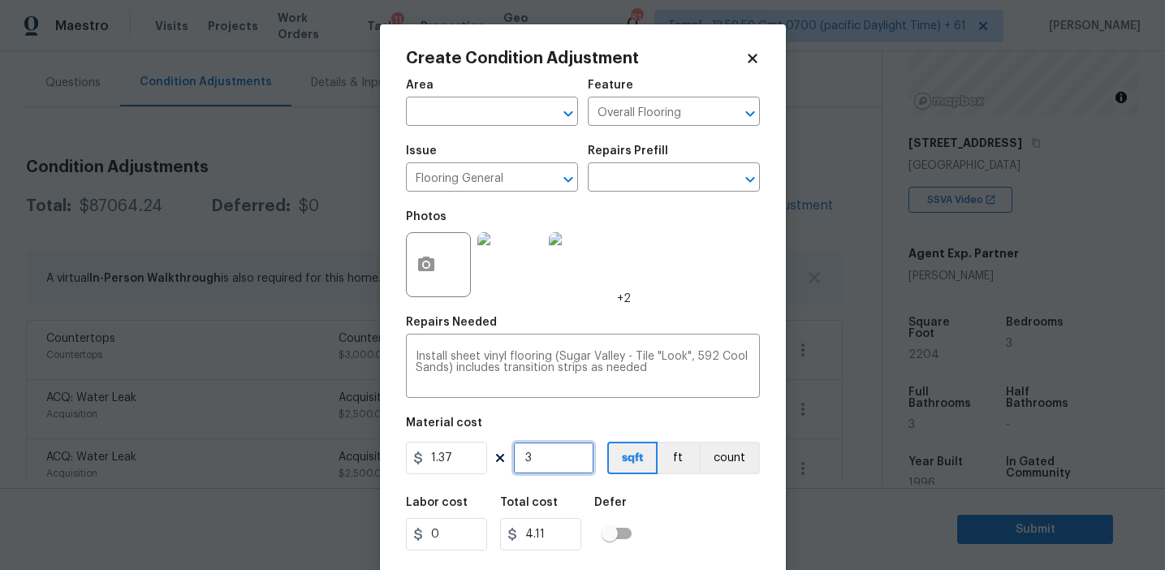
type input "35"
type input "47.95"
type input "350"
type input "479.5"
type input "350"
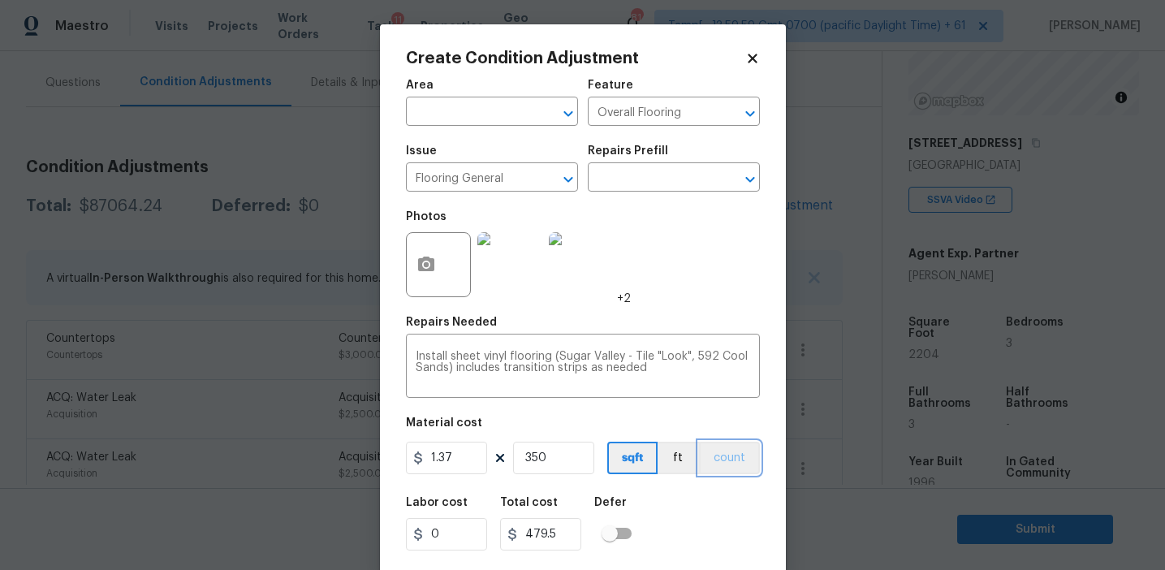
click at [736, 462] on button "count" at bounding box center [729, 458] width 61 height 32
click at [542, 460] on input "350" at bounding box center [553, 458] width 81 height 32
type input "4"
type input "5.48"
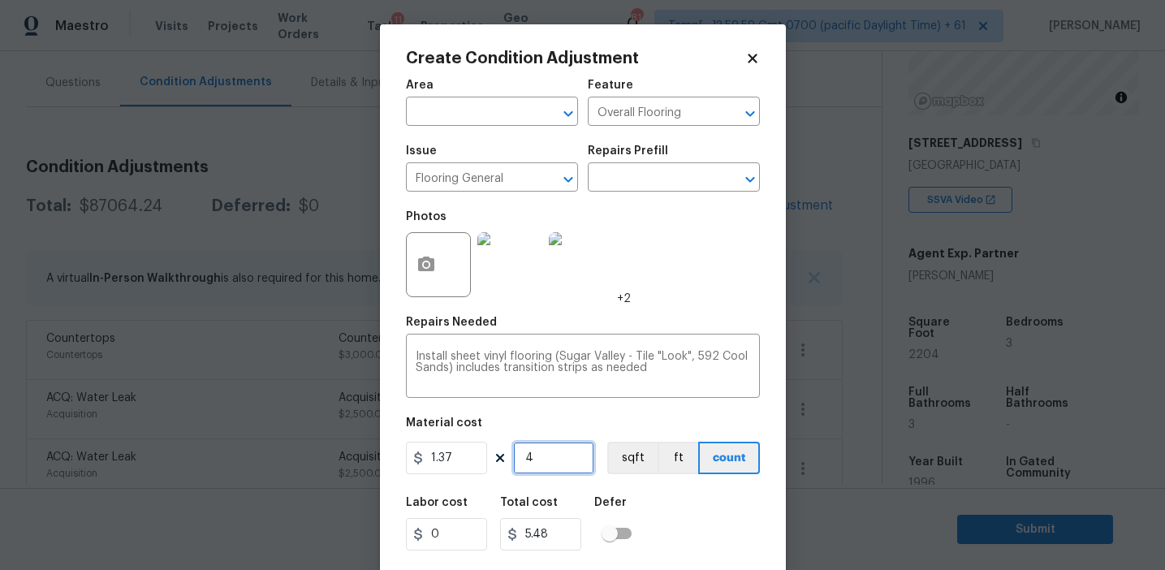
type input "40"
type input "54.8"
type input "400"
type input "548"
type input "400"
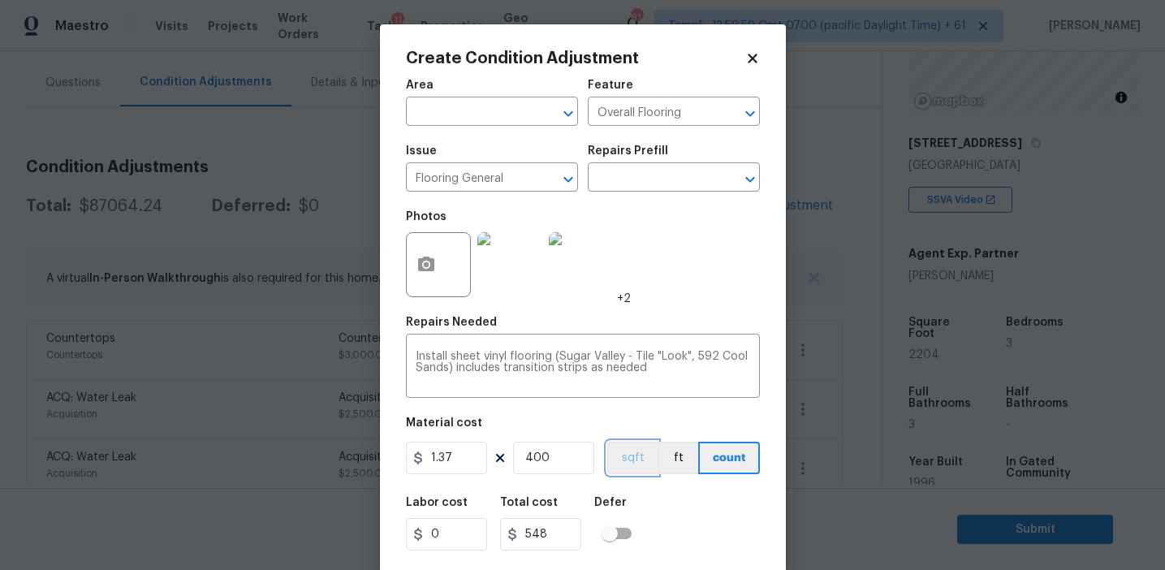
click at [624, 460] on button "sqft" at bounding box center [632, 458] width 50 height 32
click at [577, 459] on input "400" at bounding box center [553, 458] width 81 height 32
click at [482, 457] on input "1.37" at bounding box center [446, 458] width 81 height 32
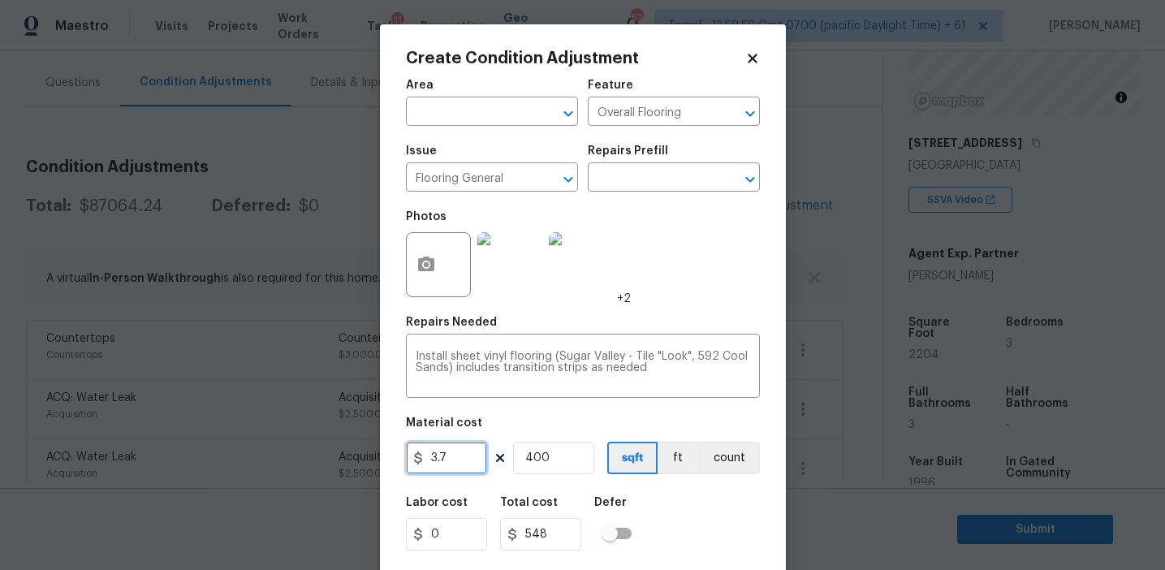
type input "3.7"
type input "1480"
click at [663, 486] on div "Area ​ Feature Overall Flooring ​ Issue Flooring General ​ Repairs Prefill ​ Ph…" at bounding box center [583, 338] width 354 height 536
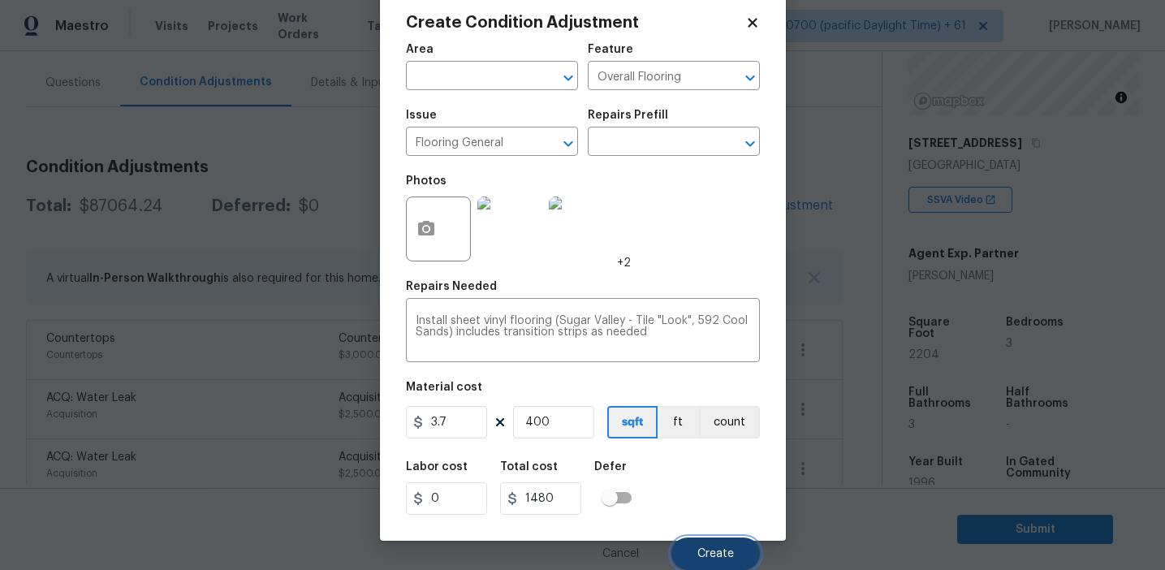
click at [703, 550] on span "Create" at bounding box center [715, 554] width 37 height 12
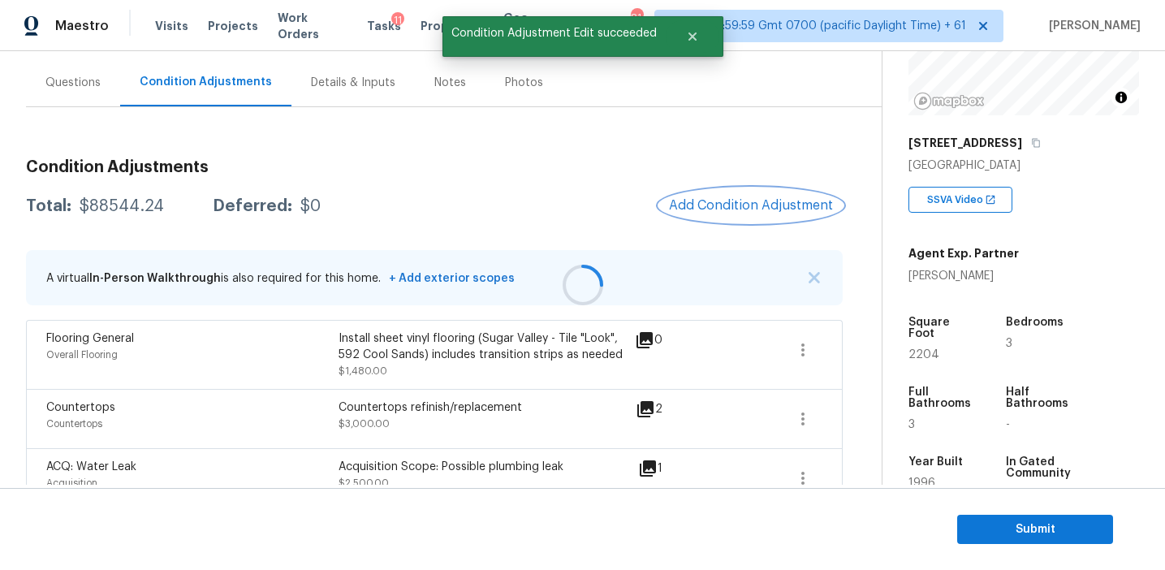
scroll to position [0, 0]
click at [728, 213] on button "Add Condition Adjustment" at bounding box center [751, 205] width 184 height 34
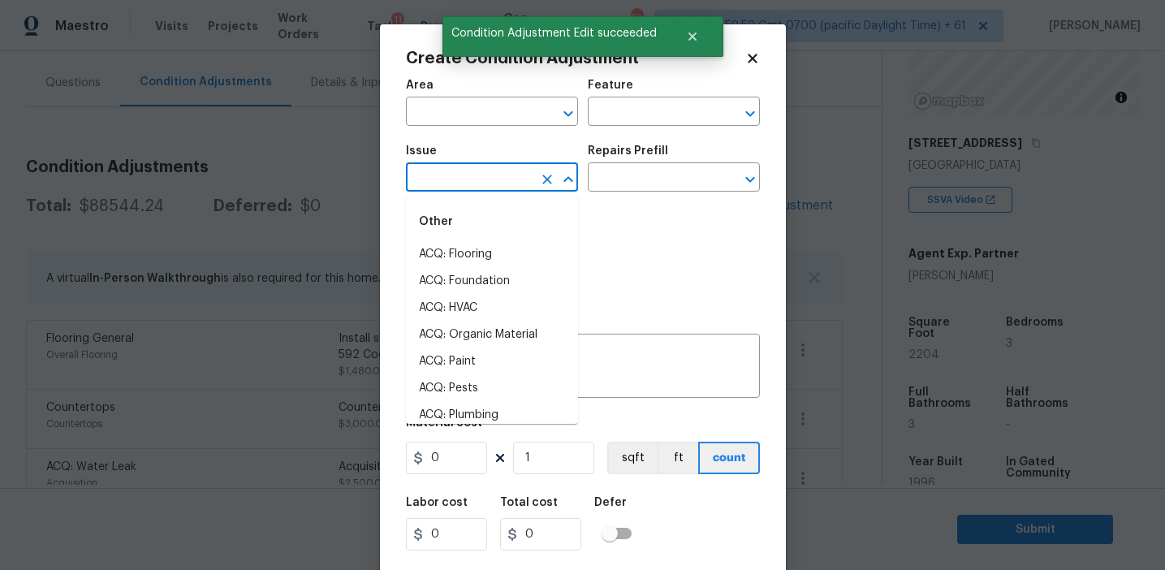
click at [516, 184] on input "text" at bounding box center [469, 178] width 127 height 25
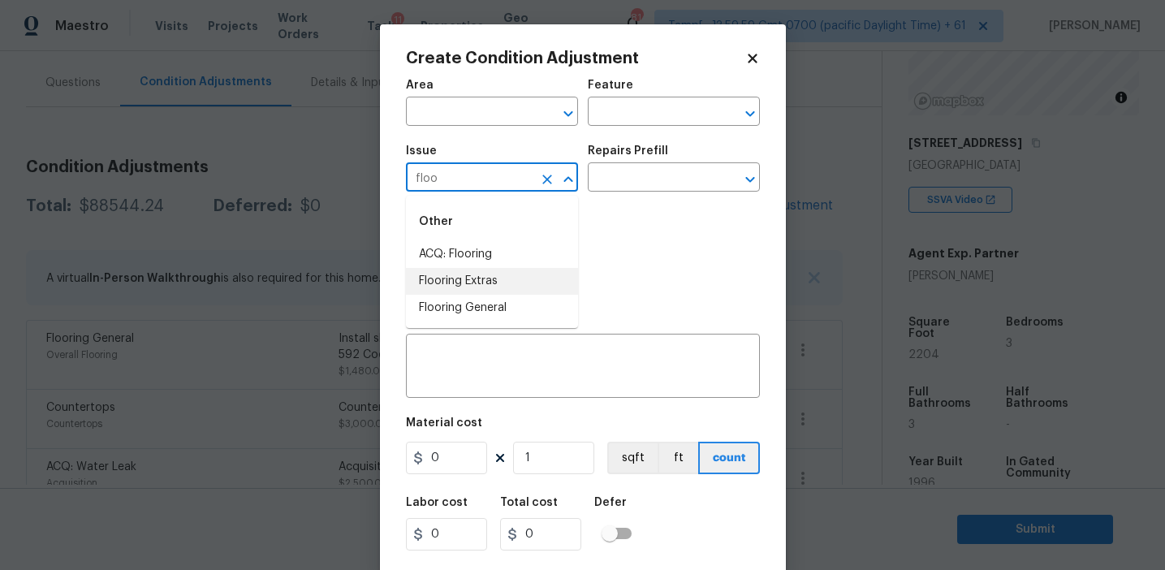
click at [525, 273] on li "Flooring Extras" at bounding box center [492, 281] width 172 height 27
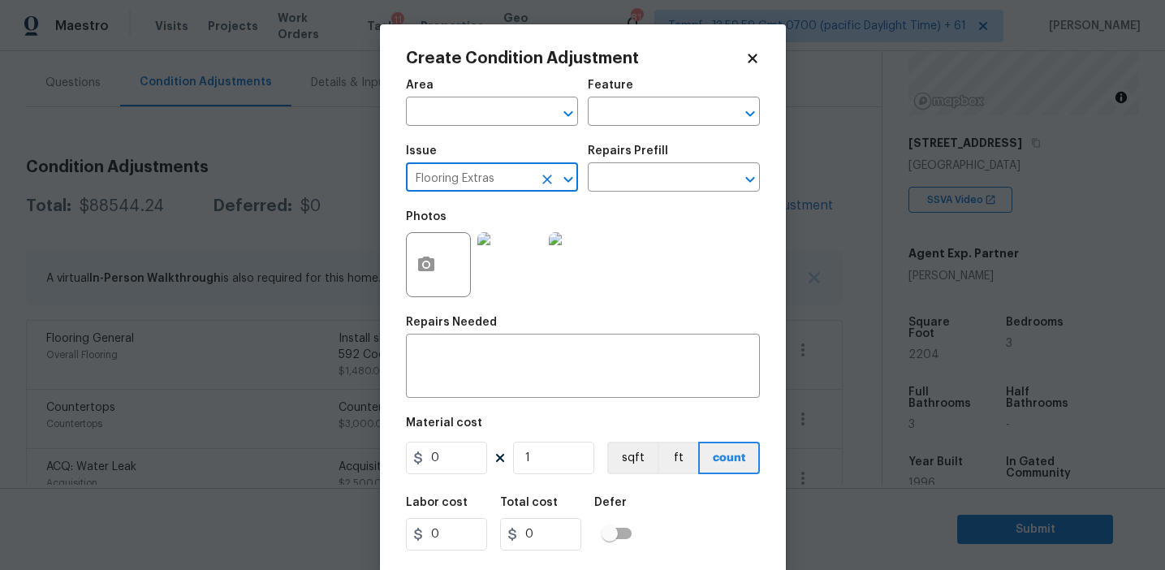
type input "Flooring Extras"
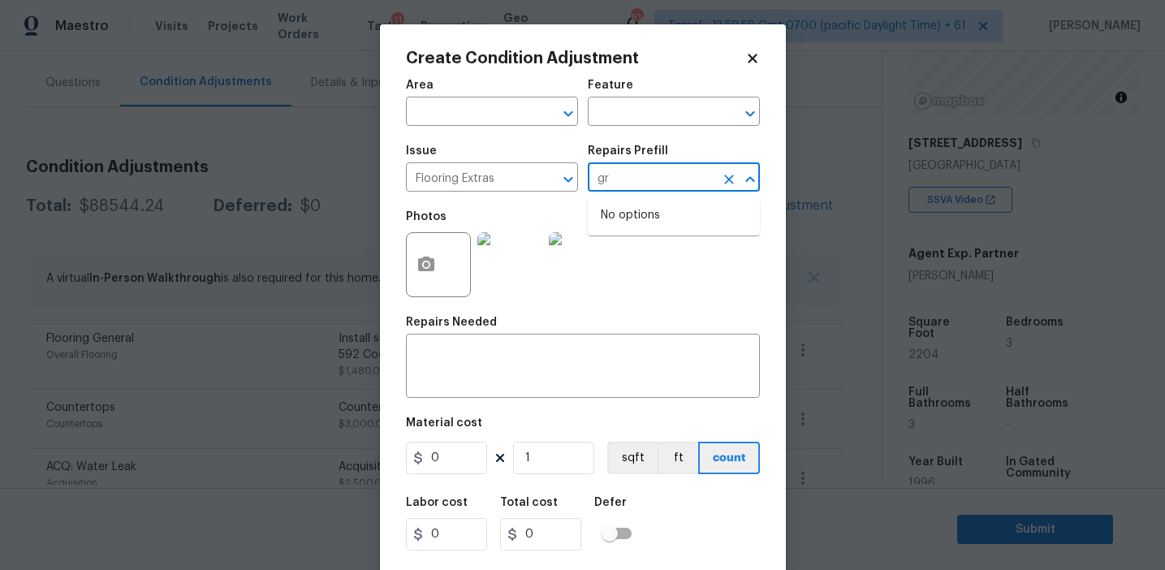
type input "g"
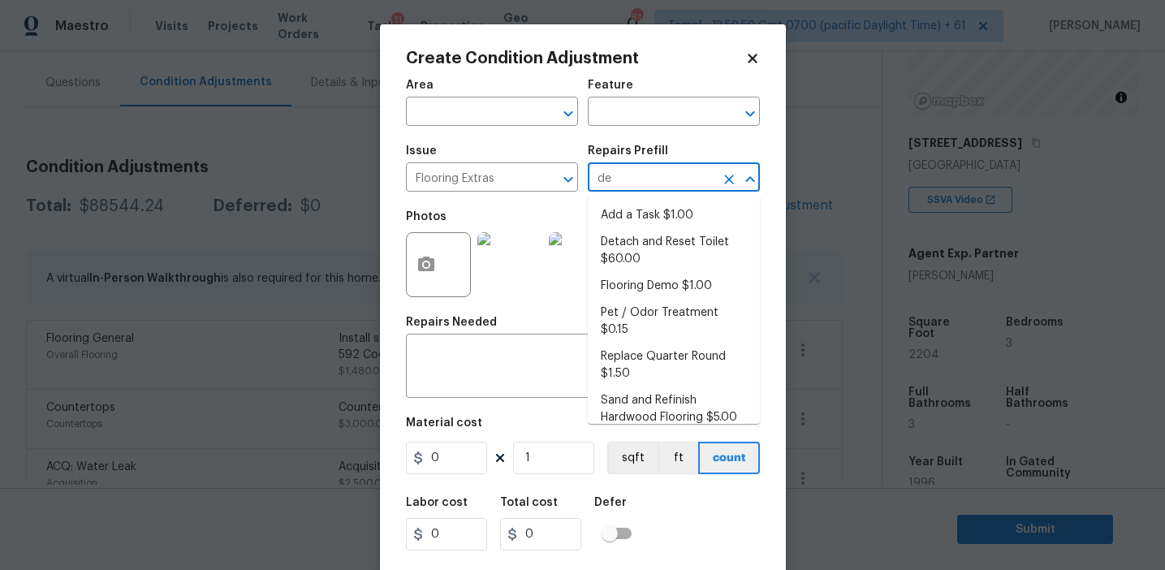
type input "dem"
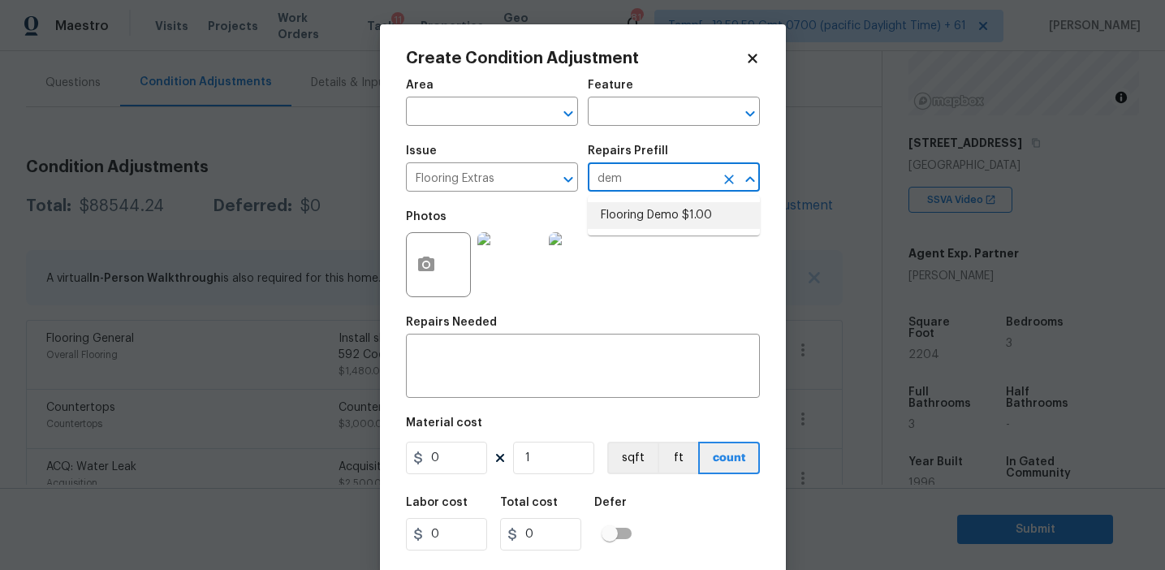
click at [677, 211] on li "Flooring Demo $1.00" at bounding box center [674, 215] width 172 height 27
type input "Overall Flooring"
type textarea "Demo existing flooring."
type input "1"
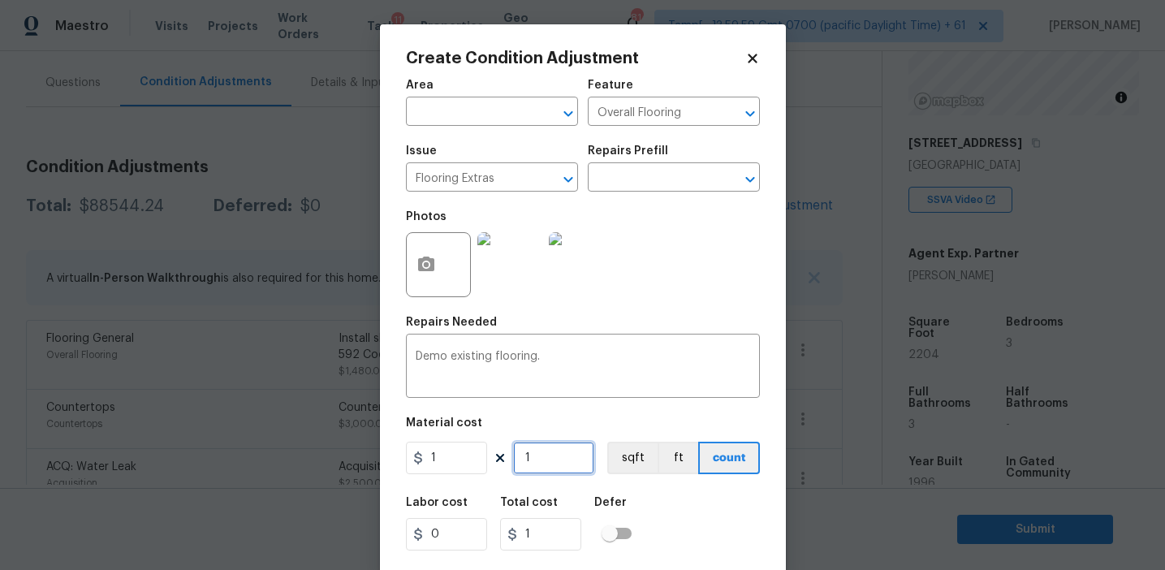
click at [542, 460] on input "1" at bounding box center [553, 458] width 81 height 32
type input "0"
type input "4"
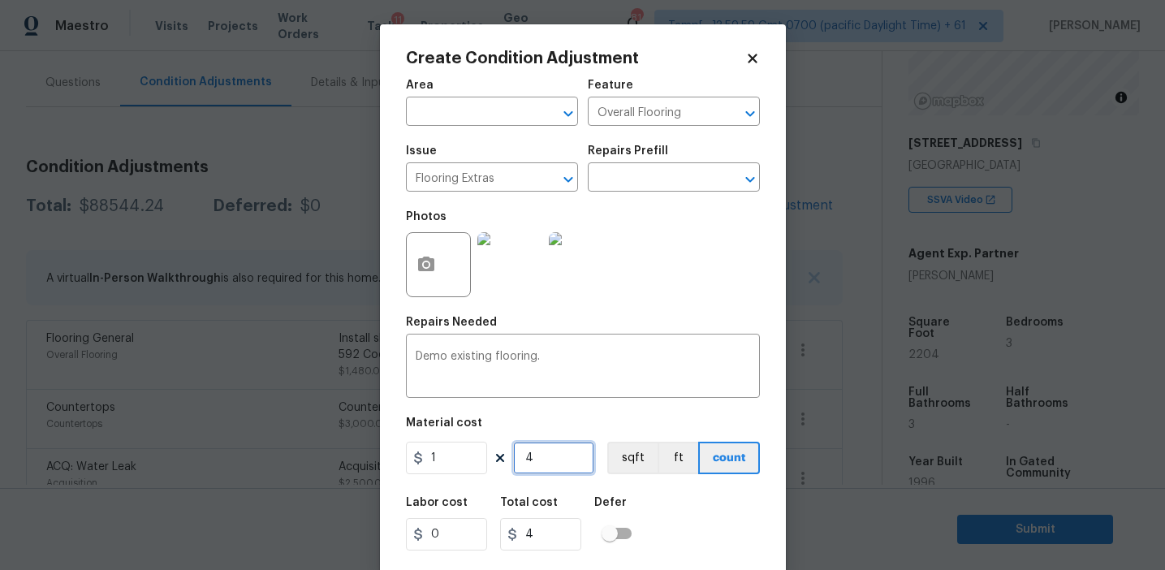
type input "40"
type input "400"
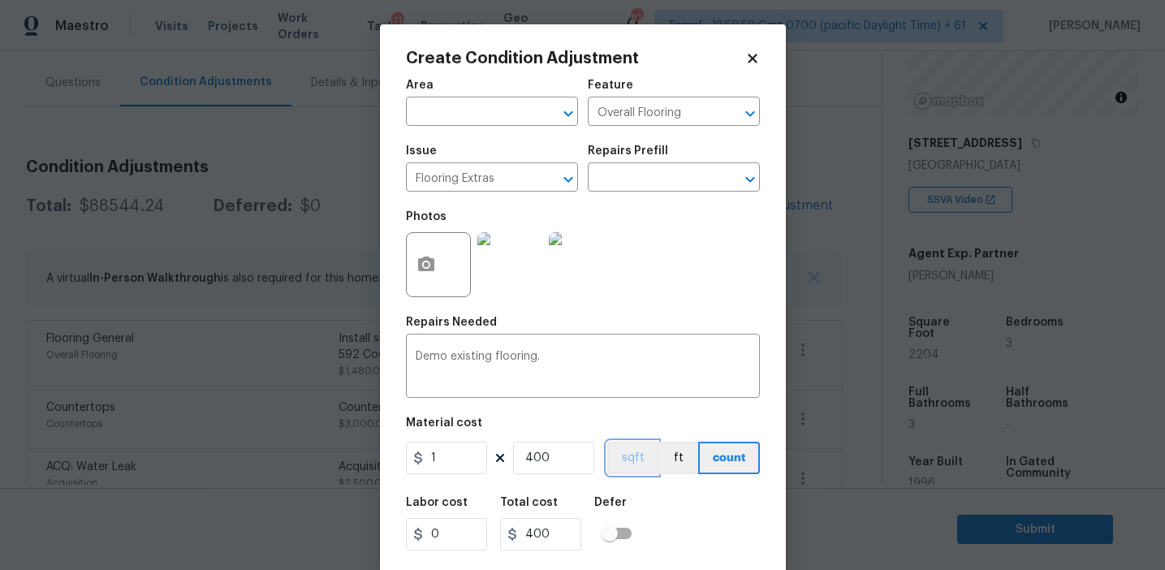
scroll to position [37, 0]
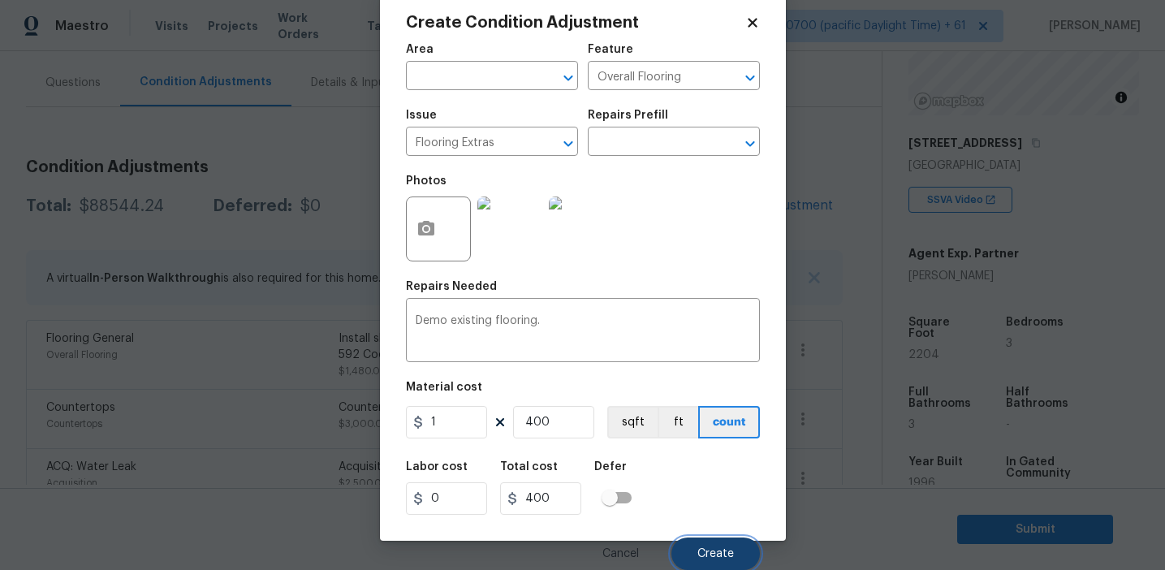
click at [704, 548] on span "Create" at bounding box center [715, 554] width 37 height 12
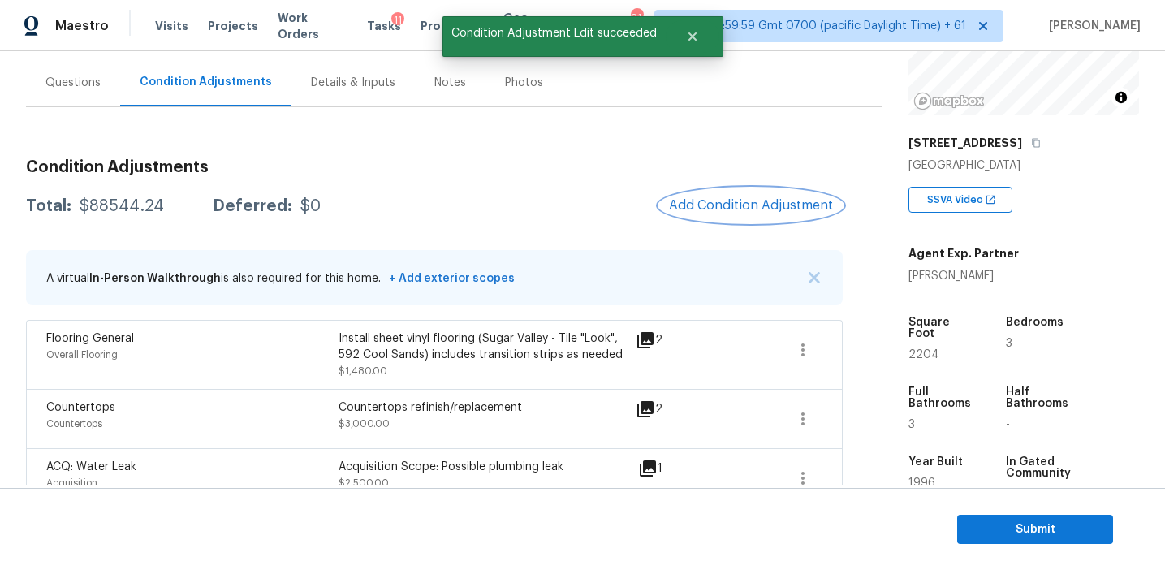
scroll to position [0, 0]
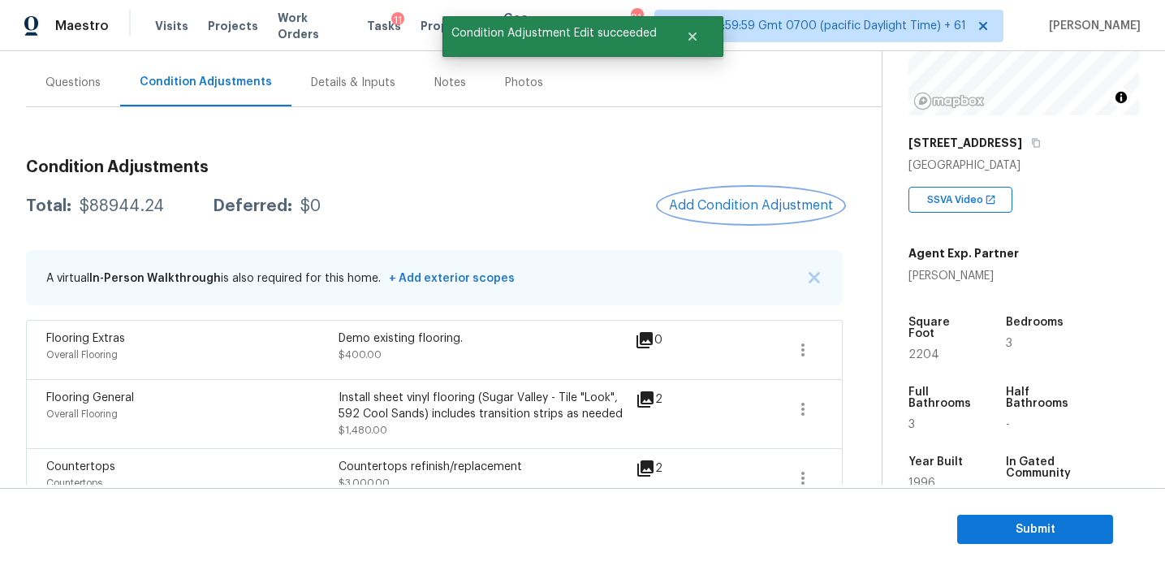
click at [708, 203] on span "Add Condition Adjustment" at bounding box center [751, 205] width 164 height 15
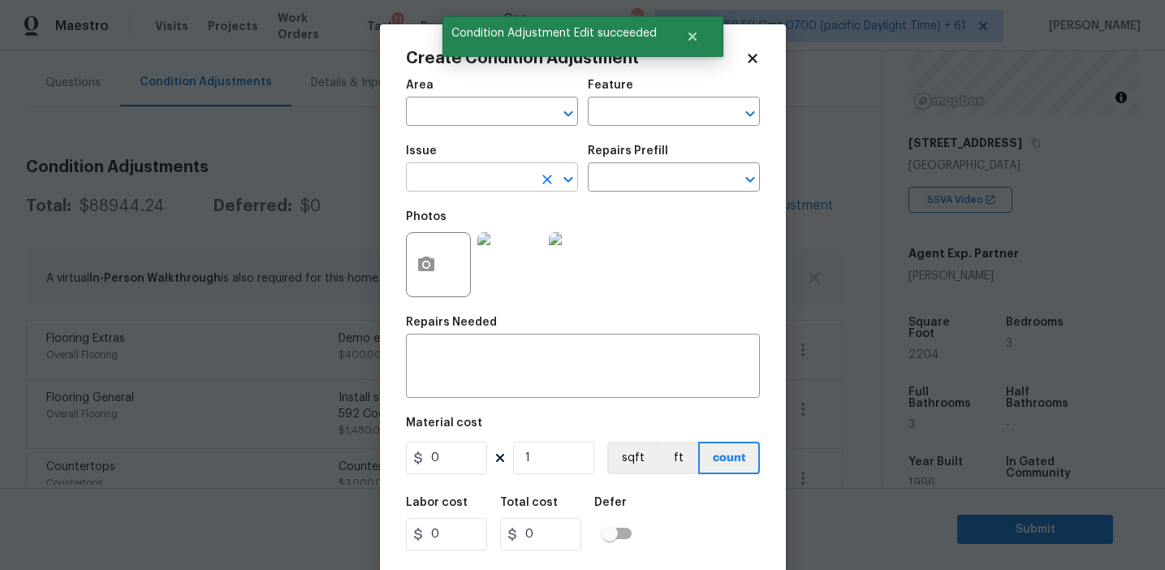
click at [459, 187] on input "text" at bounding box center [469, 178] width 127 height 25
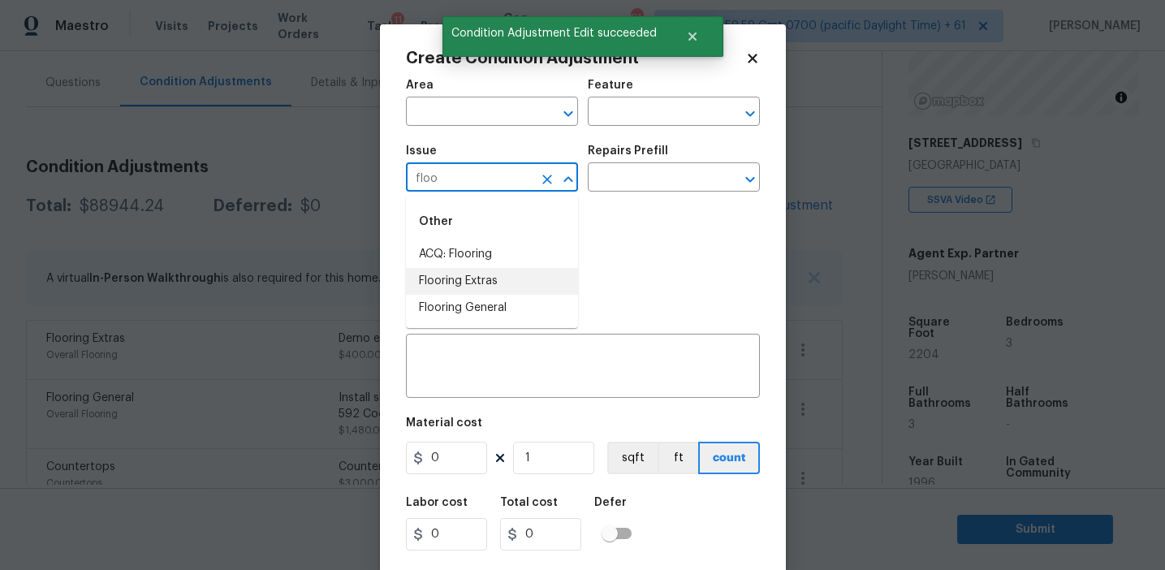
click at [479, 284] on li "Flooring Extras" at bounding box center [492, 281] width 172 height 27
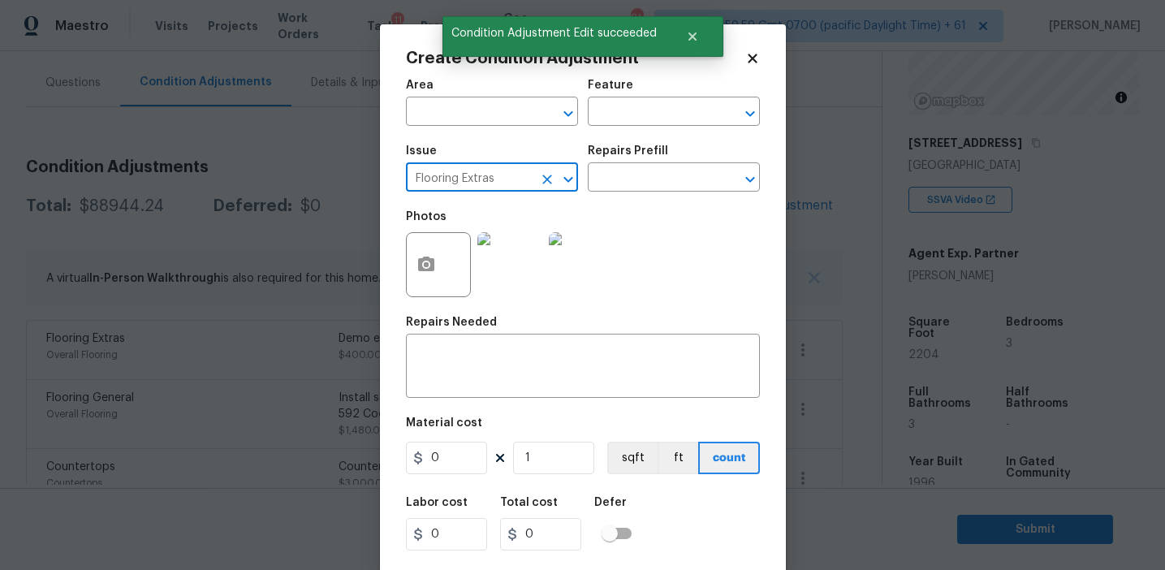
type input "Flooring Extras"
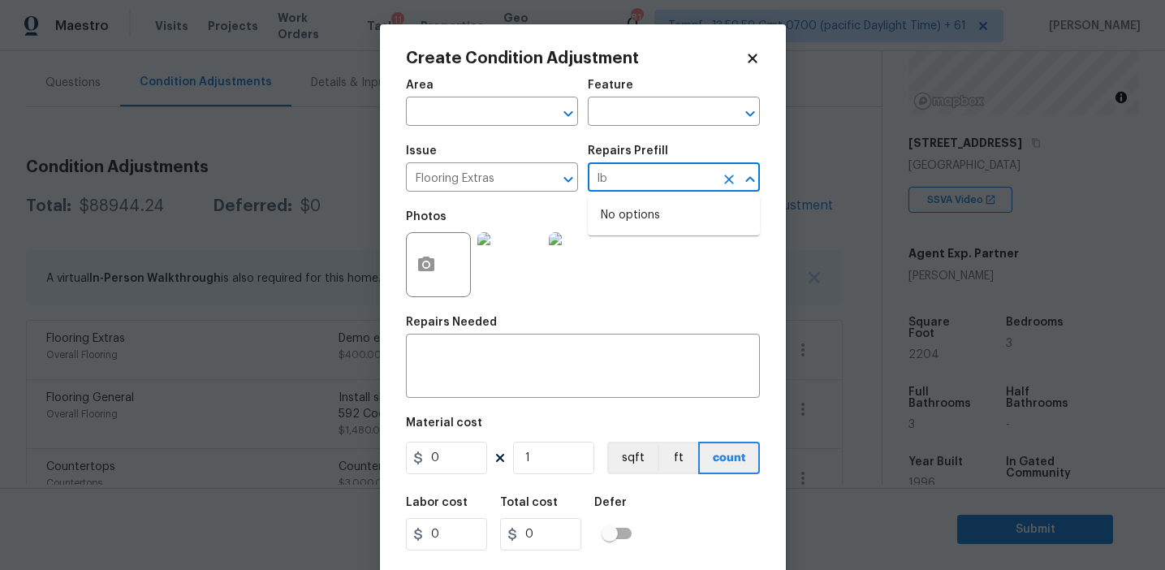
type input "l"
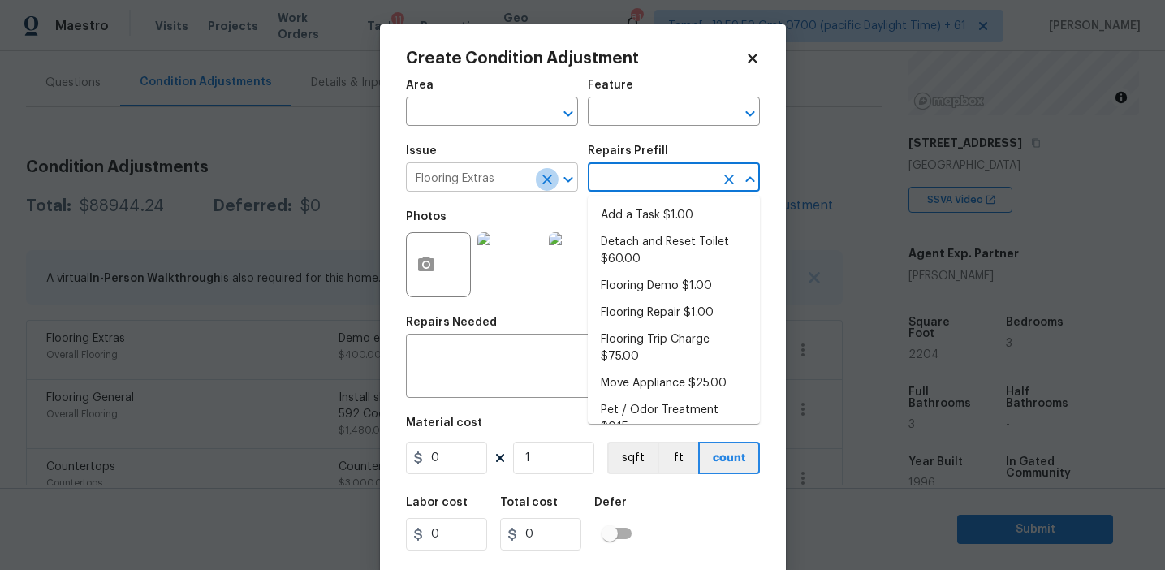
click at [549, 177] on icon "Clear" at bounding box center [547, 180] width 10 height 10
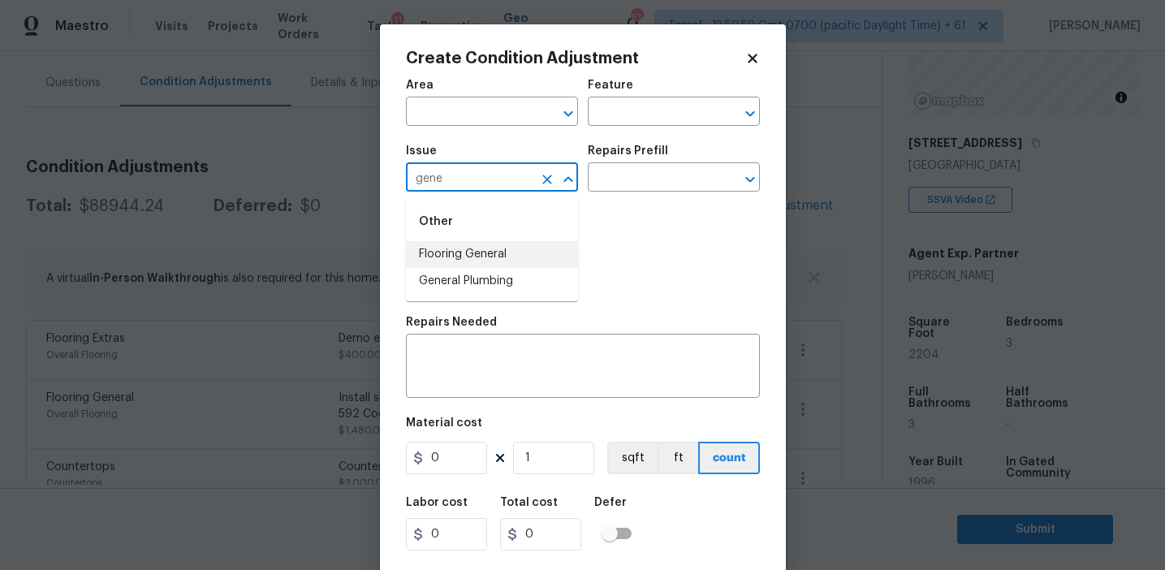
click at [536, 252] on li "Flooring General" at bounding box center [492, 254] width 172 height 27
type input "Flooring General"
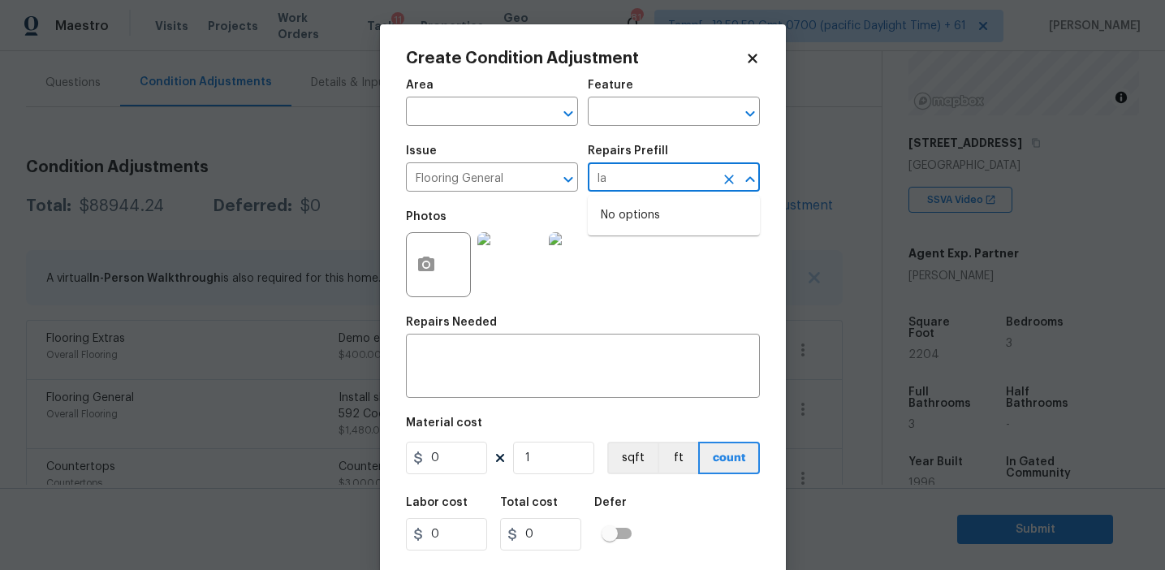
type input "l"
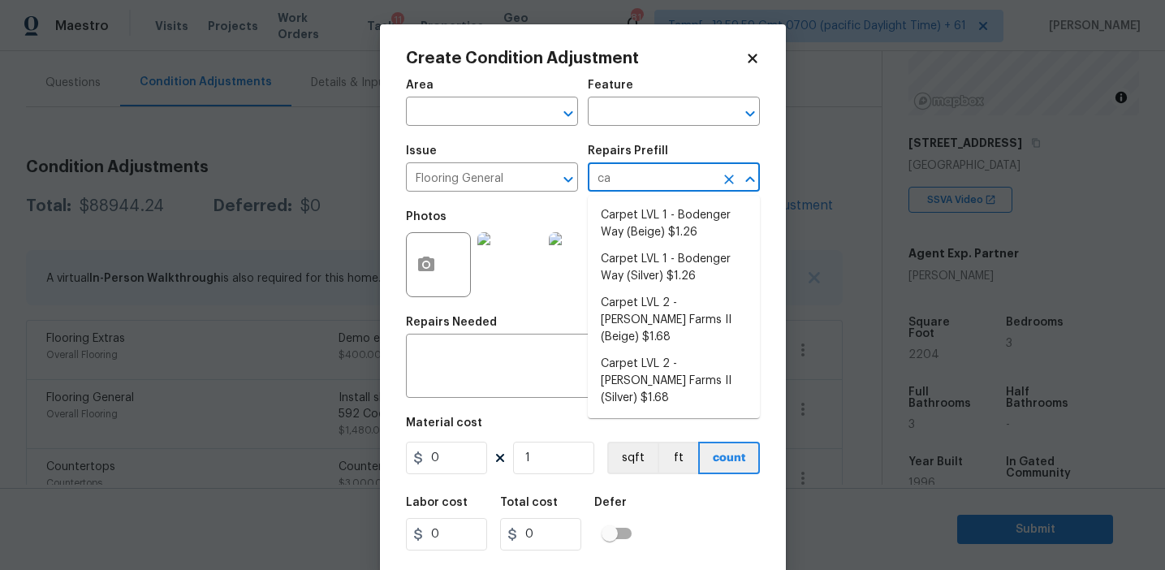
type input "c"
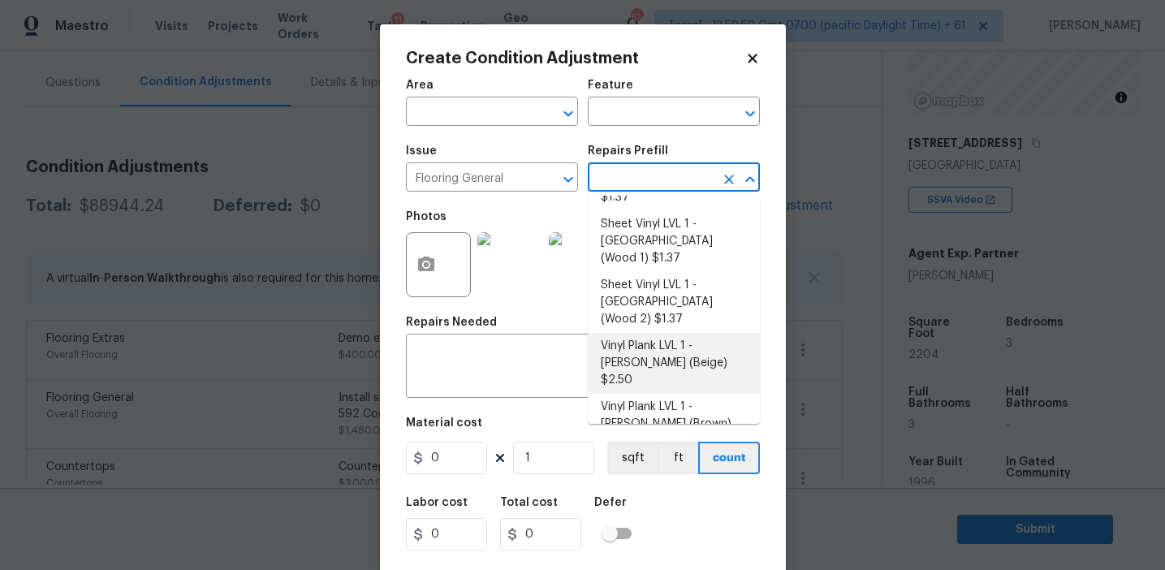
scroll to position [267, 0]
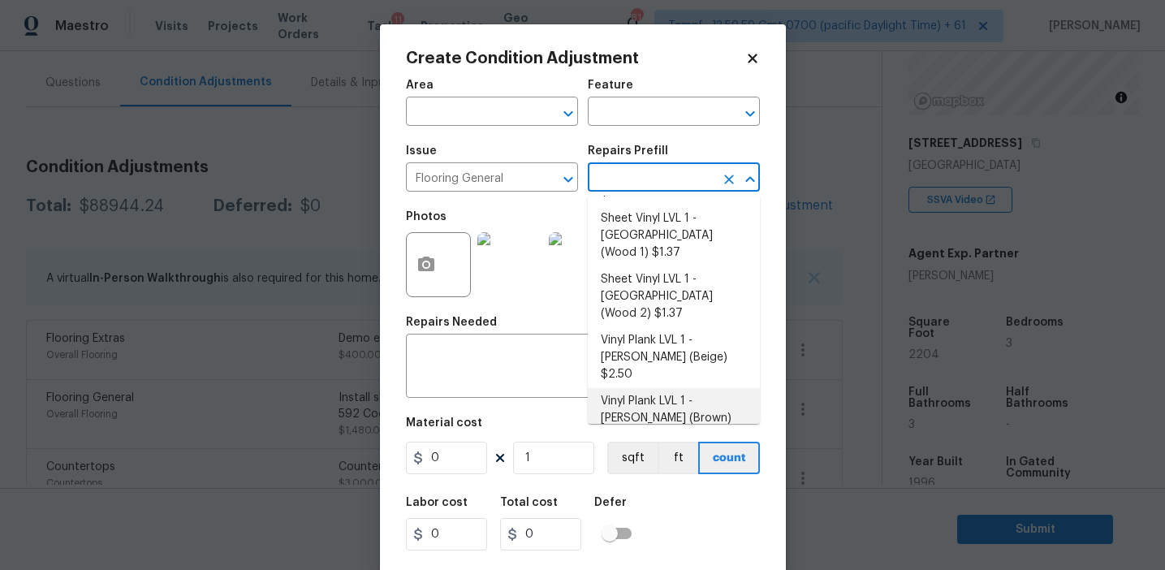
click at [638, 388] on li "Vinyl Plank LVL 1 - Knighton (Brown) $2.50" at bounding box center [674, 418] width 172 height 61
type input "Overall Flooring"
type textarea "Install LVP (Knighton AP864 Chateau Brown) Includes transitions, glue and assoc…"
type input "2.5"
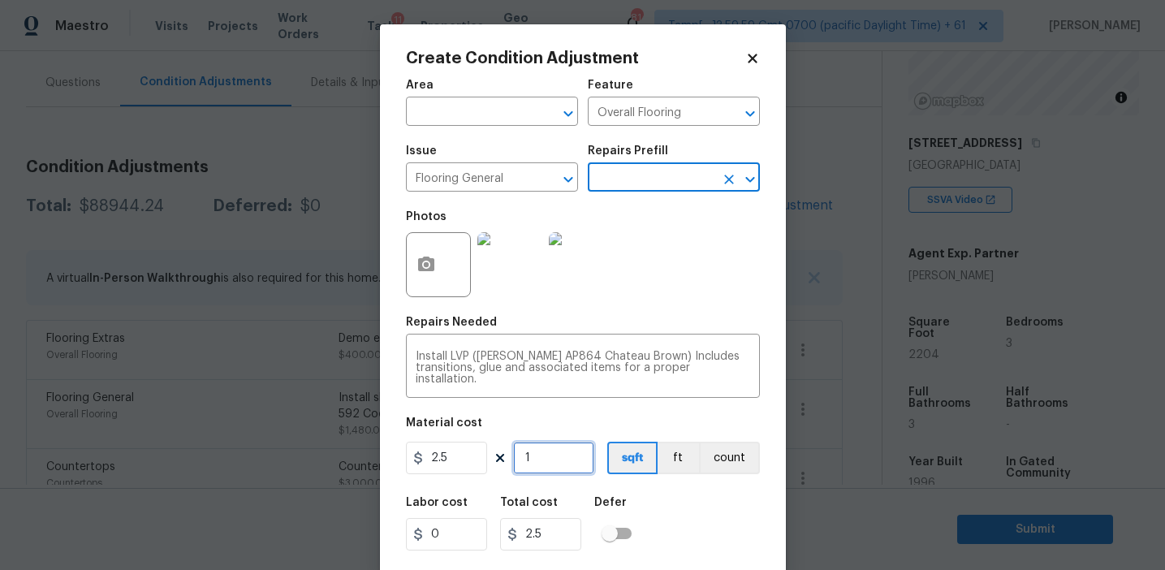
click at [559, 451] on input "1" at bounding box center [553, 458] width 81 height 32
type input "0"
paste input "902"
type input "902"
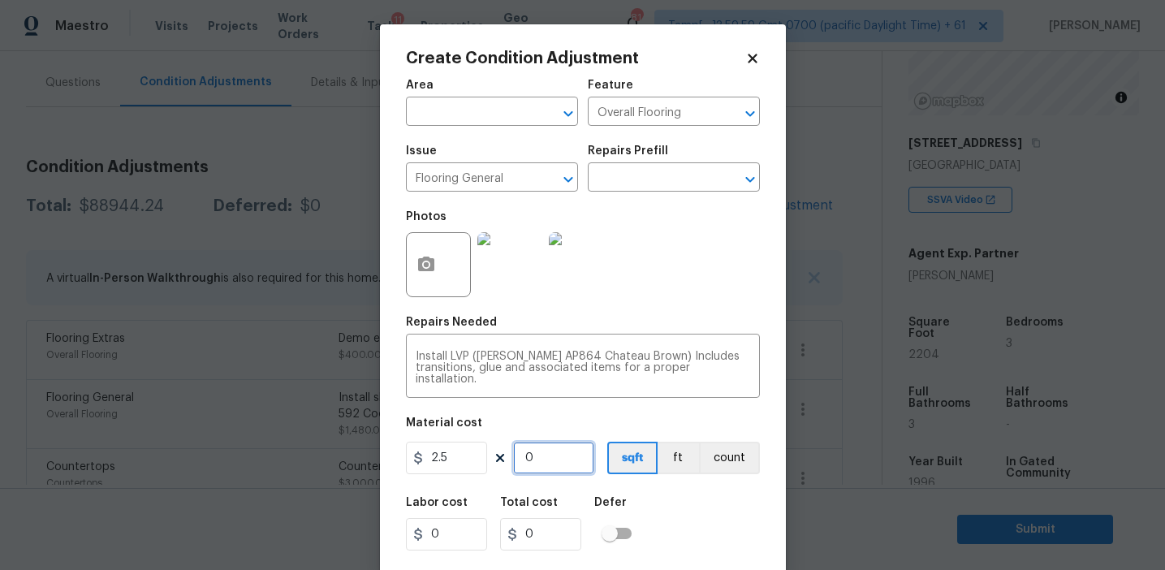
type input "2255"
type input "902"
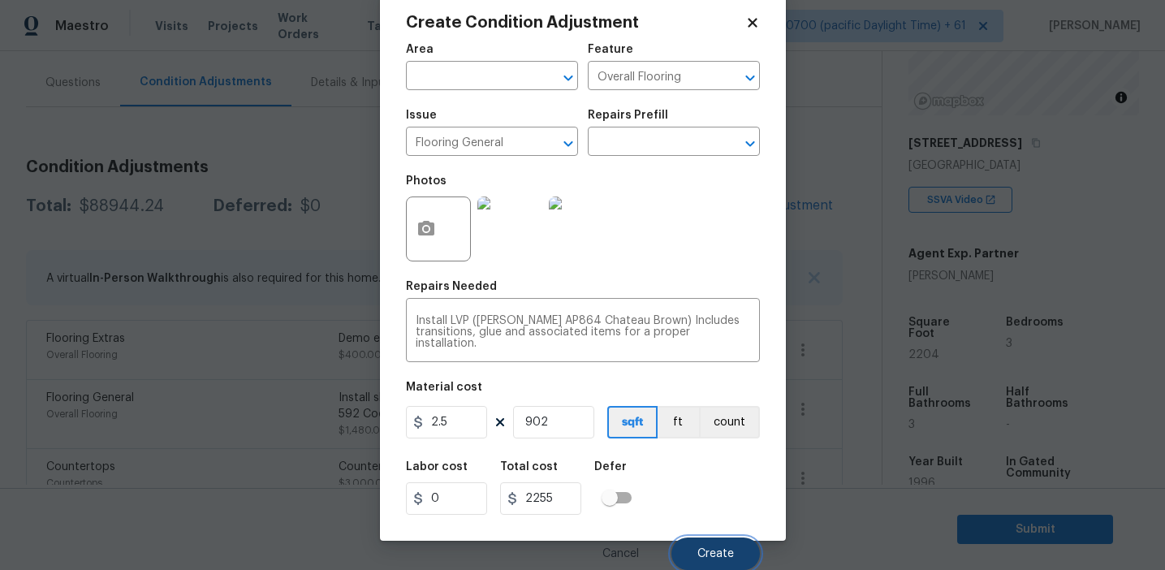
click at [700, 551] on span "Create" at bounding box center [715, 554] width 37 height 12
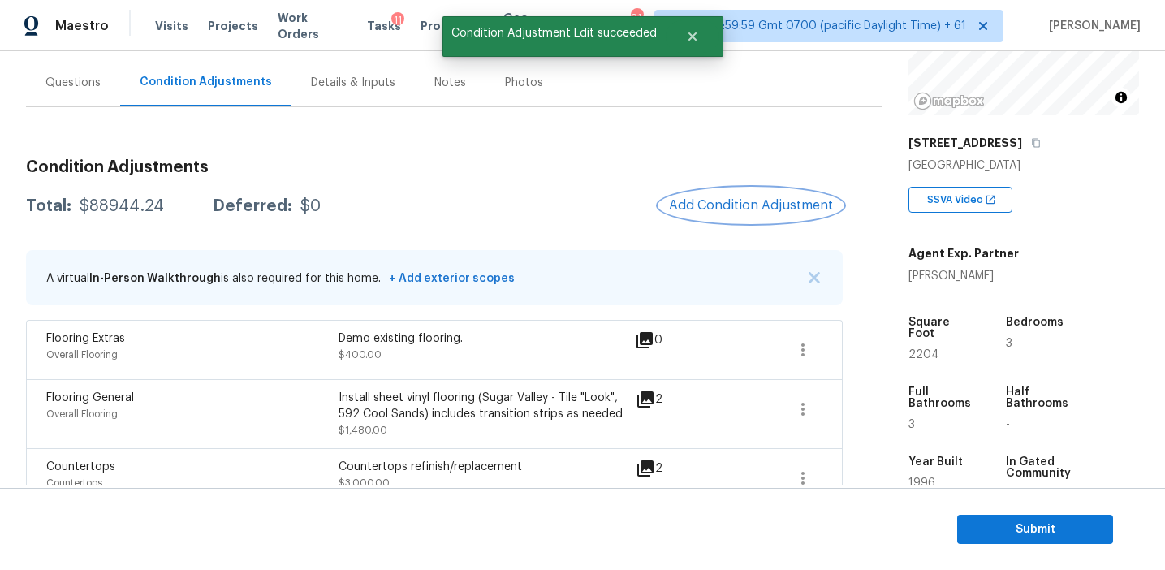
scroll to position [0, 0]
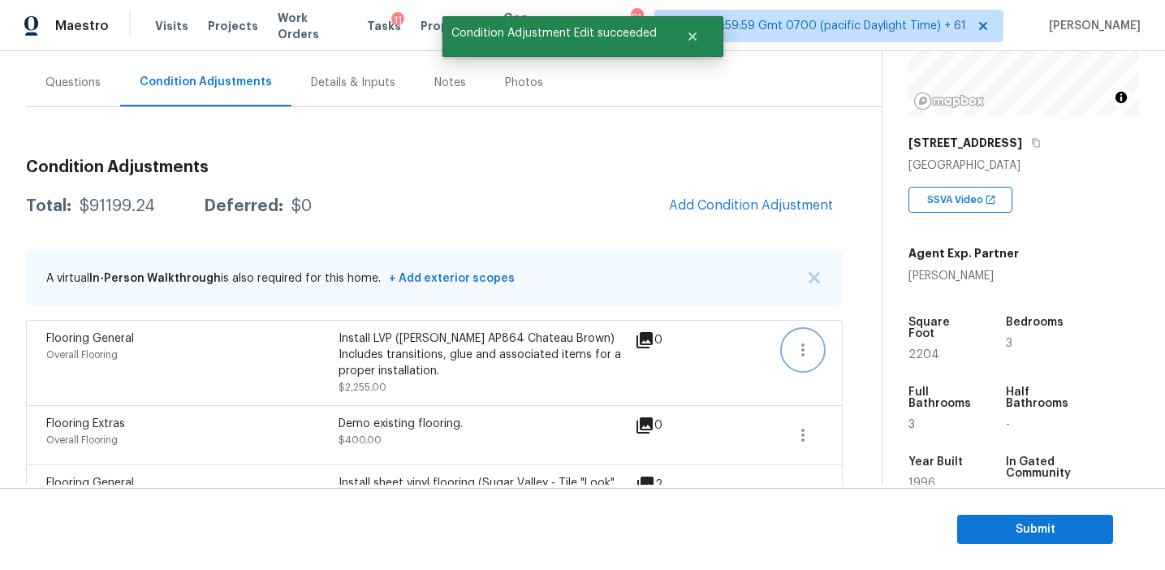
click at [817, 344] on button "button" at bounding box center [803, 349] width 39 height 39
click at [855, 342] on div "Edit" at bounding box center [894, 347] width 127 height 16
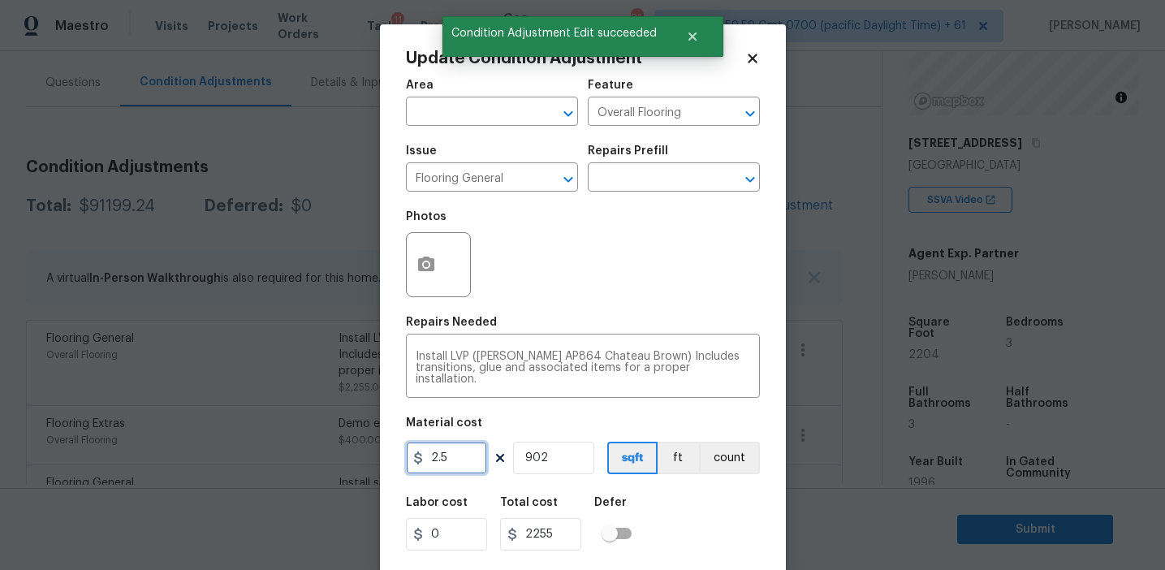
click at [458, 467] on input "2.5" at bounding box center [446, 458] width 81 height 32
type input "3.5"
type input "3157"
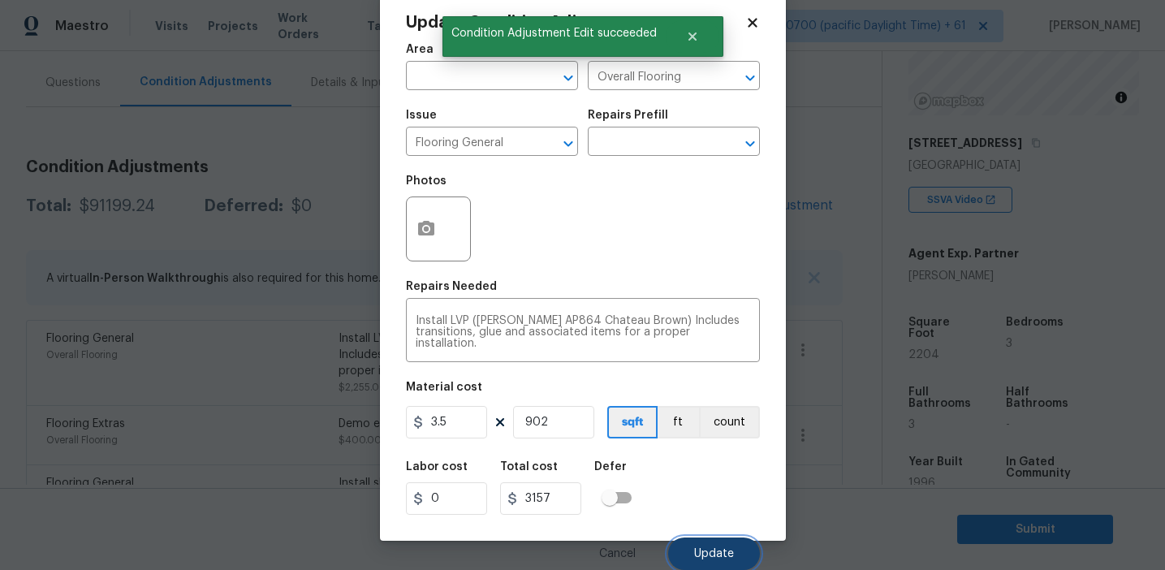
click at [707, 541] on button "Update" at bounding box center [714, 554] width 92 height 32
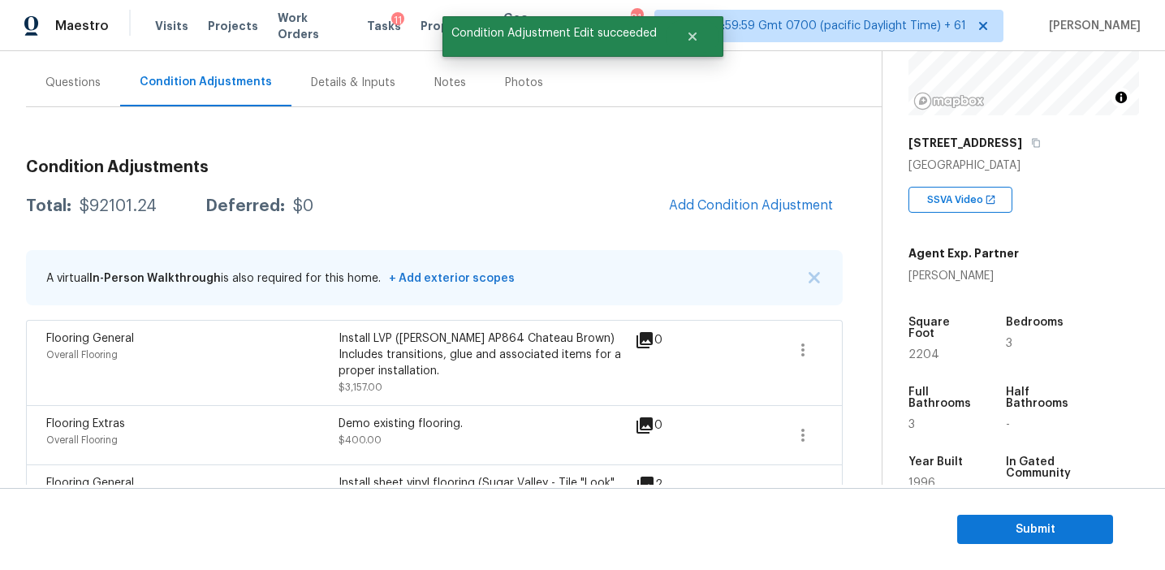
scroll to position [0, 0]
click at [800, 353] on icon "button" at bounding box center [802, 349] width 19 height 19
click at [850, 351] on div "Edit" at bounding box center [894, 347] width 127 height 16
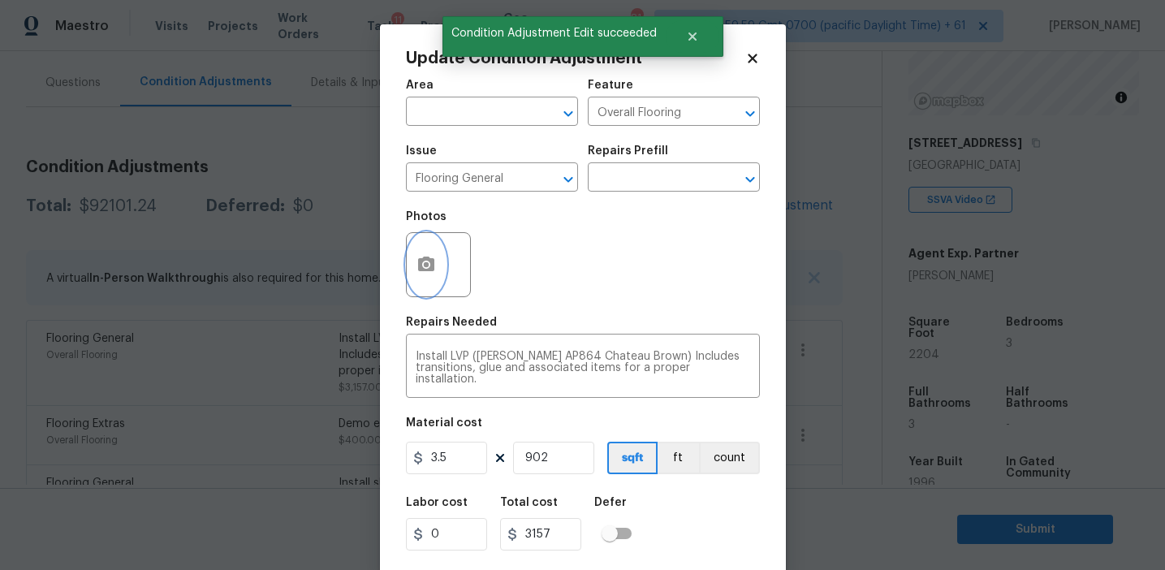
click at [424, 283] on button "button" at bounding box center [426, 264] width 39 height 63
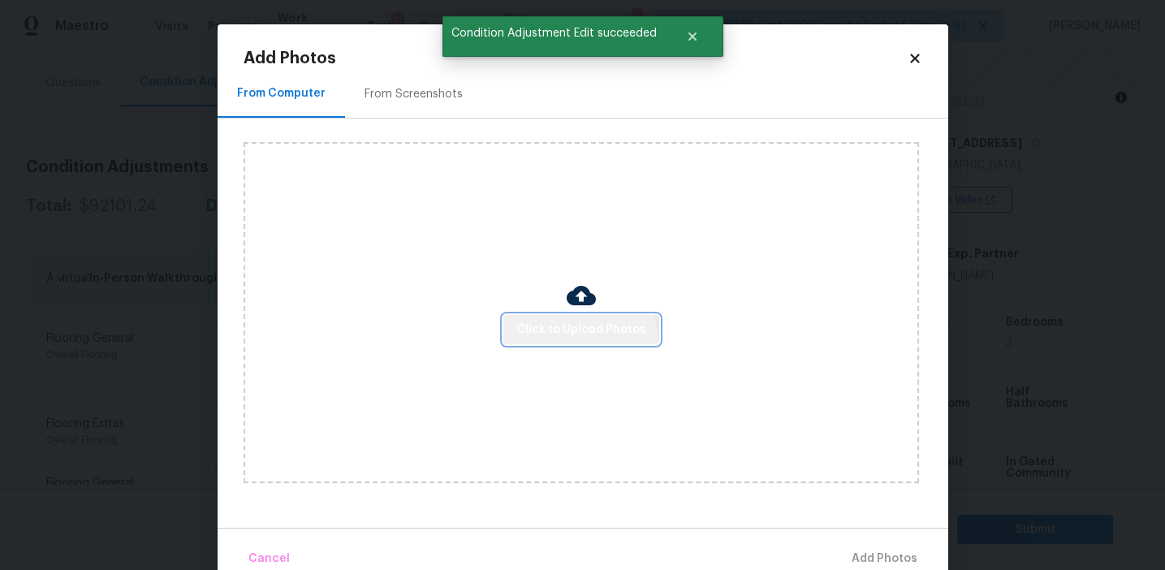
click at [581, 339] on button "Click to Upload Photos" at bounding box center [581, 330] width 156 height 30
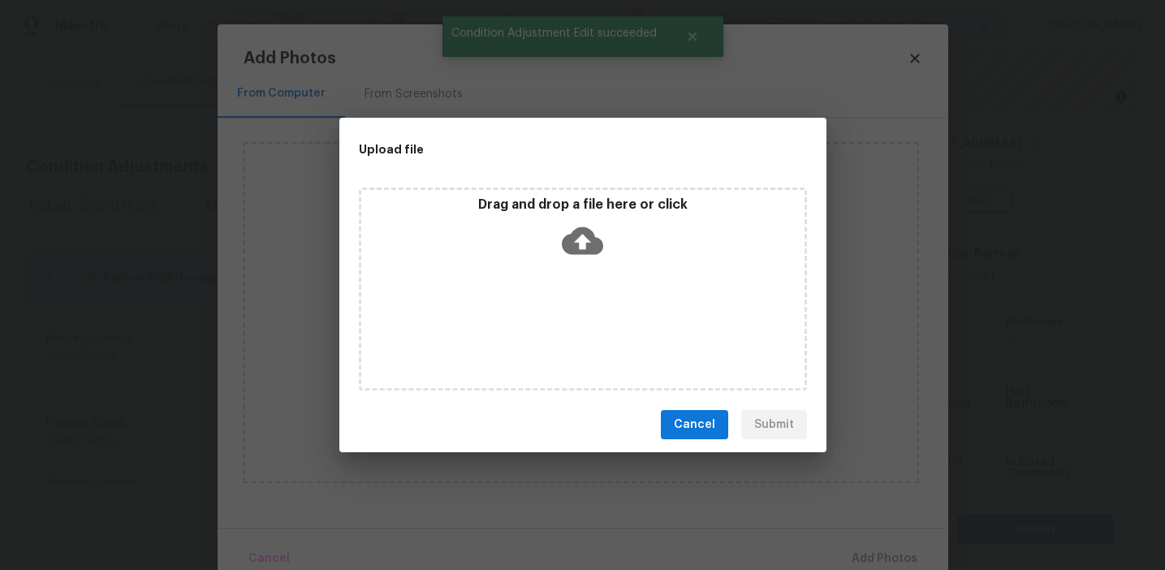
click at [581, 246] on icon at bounding box center [582, 240] width 41 height 41
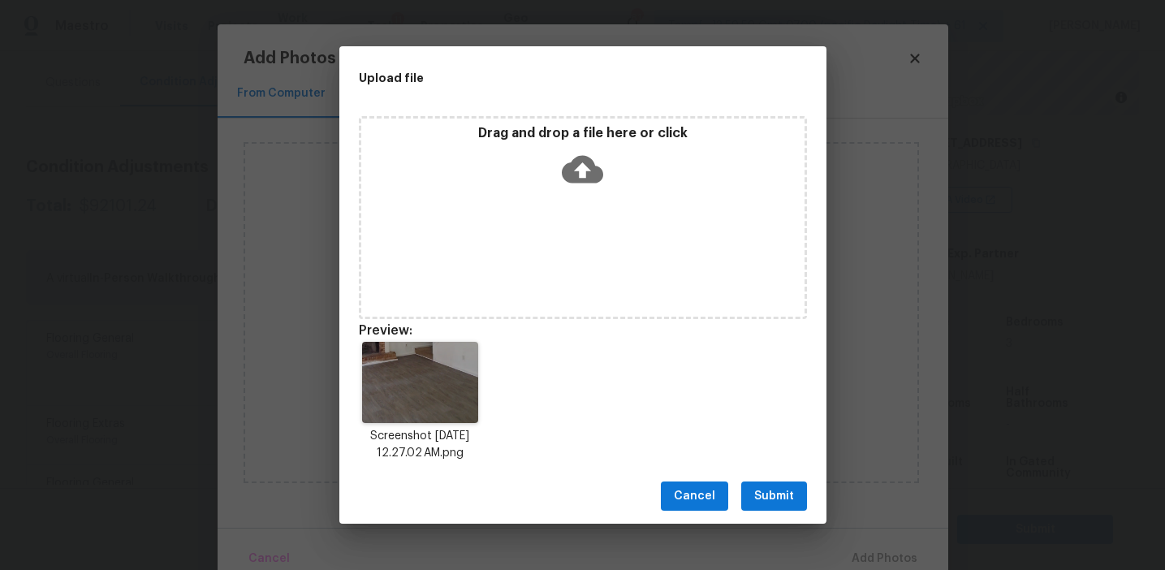
click at [765, 494] on span "Submit" at bounding box center [774, 496] width 40 height 20
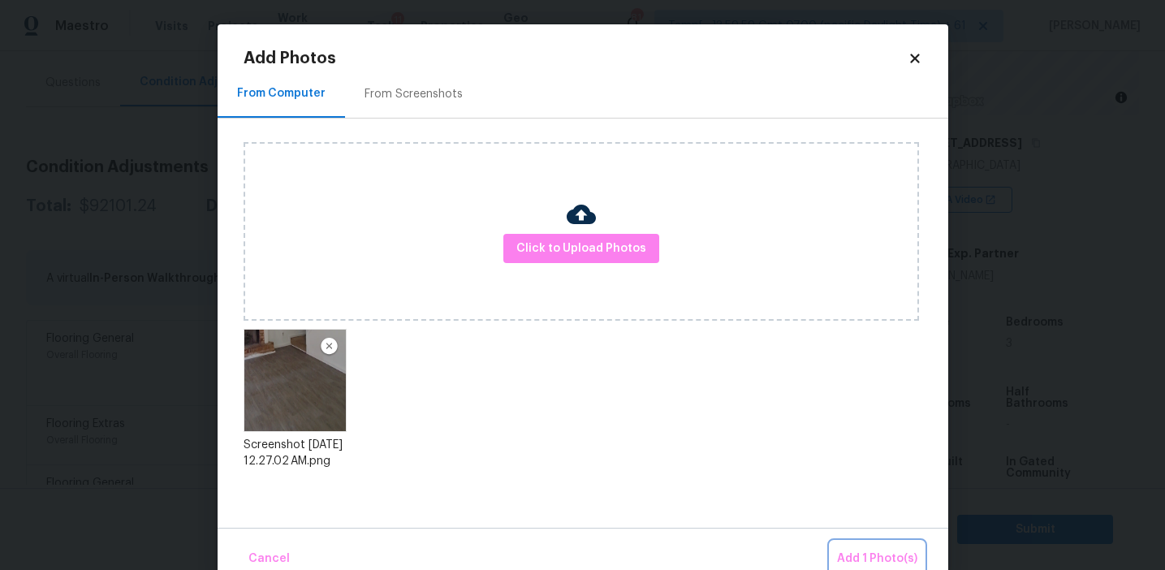
click at [877, 550] on span "Add 1 Photo(s)" at bounding box center [877, 559] width 80 height 20
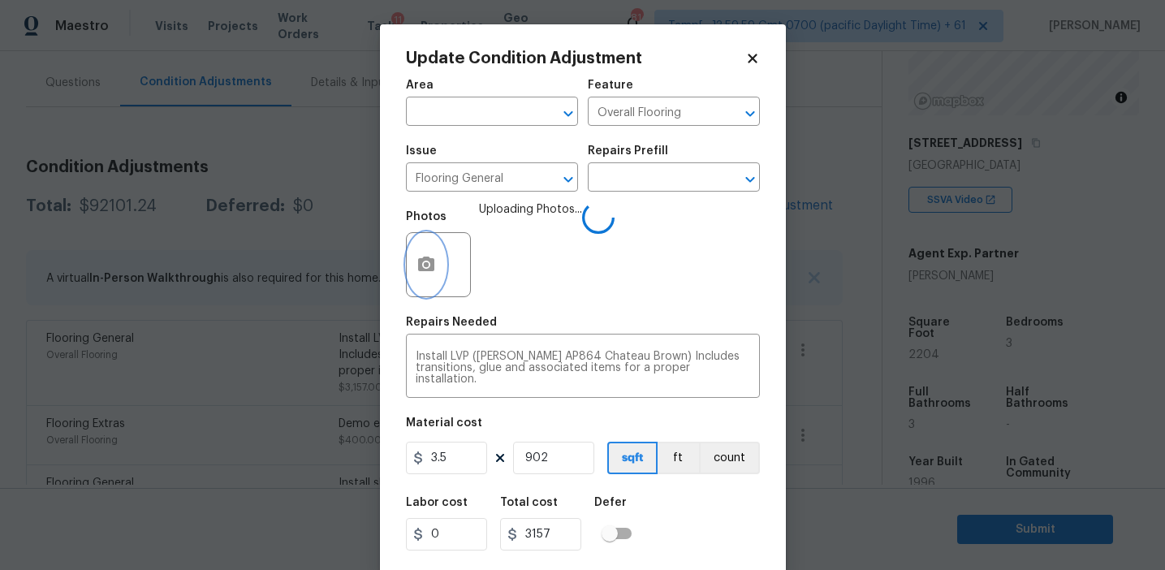
scroll to position [37, 0]
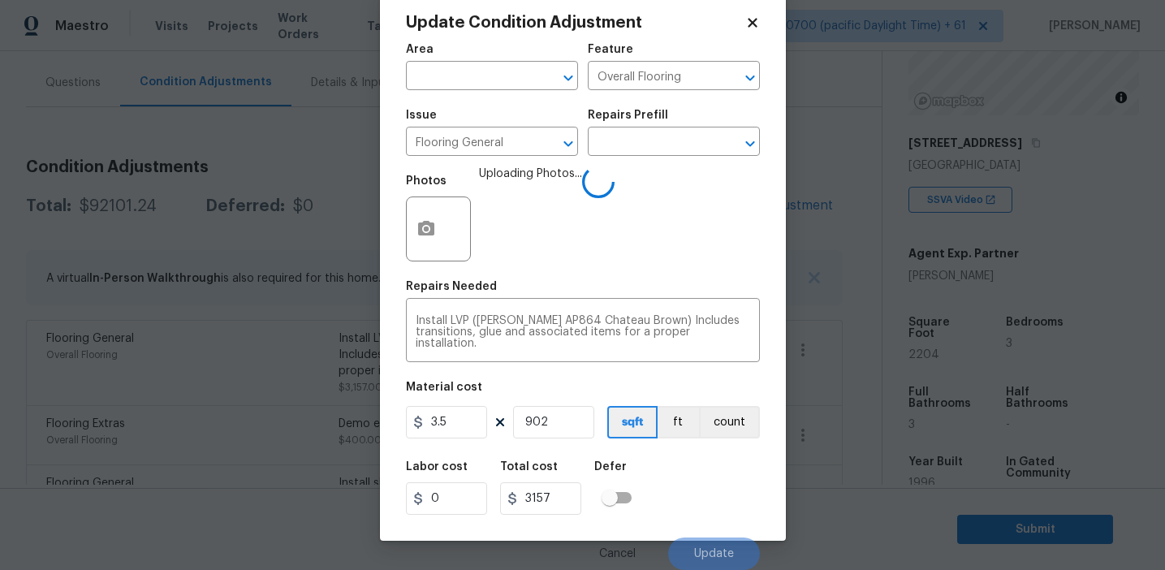
click at [688, 496] on div "Labor cost 0 Total cost 3157 Defer" at bounding box center [583, 487] width 354 height 73
click at [709, 512] on div "Labor cost 0 Total cost 3157 Defer" at bounding box center [583, 487] width 354 height 73
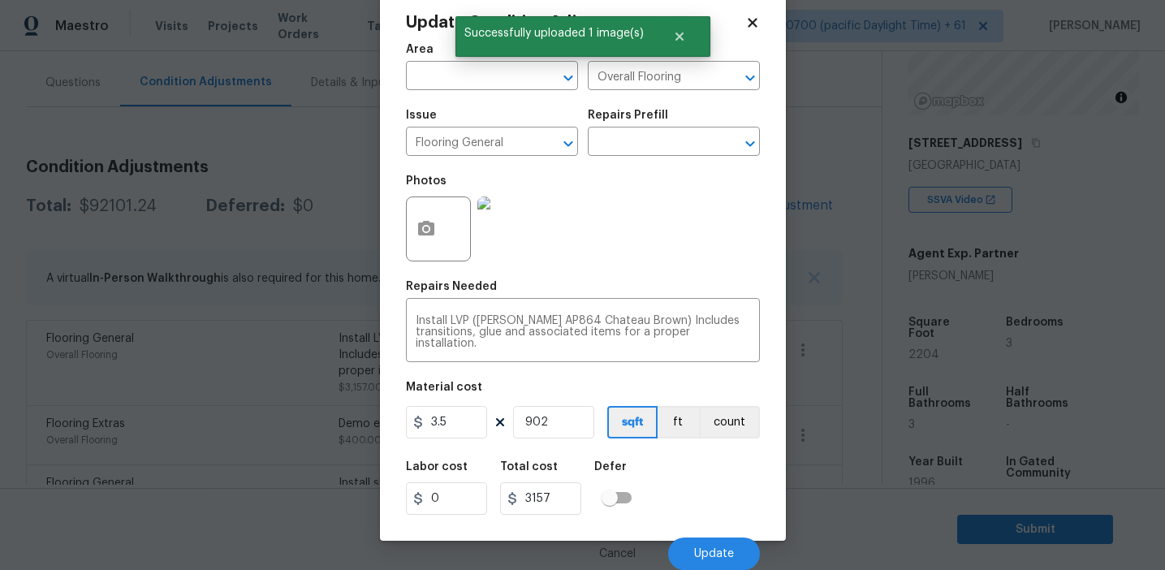
click at [678, 494] on div "Labor cost 0 Total cost 3157 Defer" at bounding box center [583, 487] width 354 height 73
click at [697, 550] on span "Update" at bounding box center [714, 554] width 40 height 12
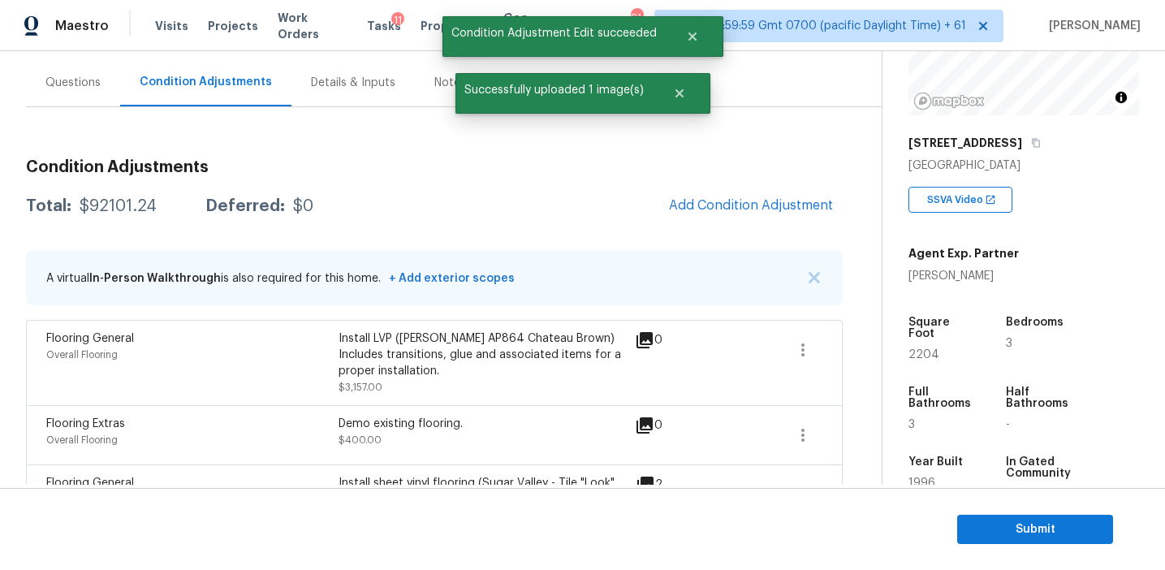
scroll to position [0, 0]
click at [721, 205] on span "Add Condition Adjustment" at bounding box center [751, 205] width 164 height 15
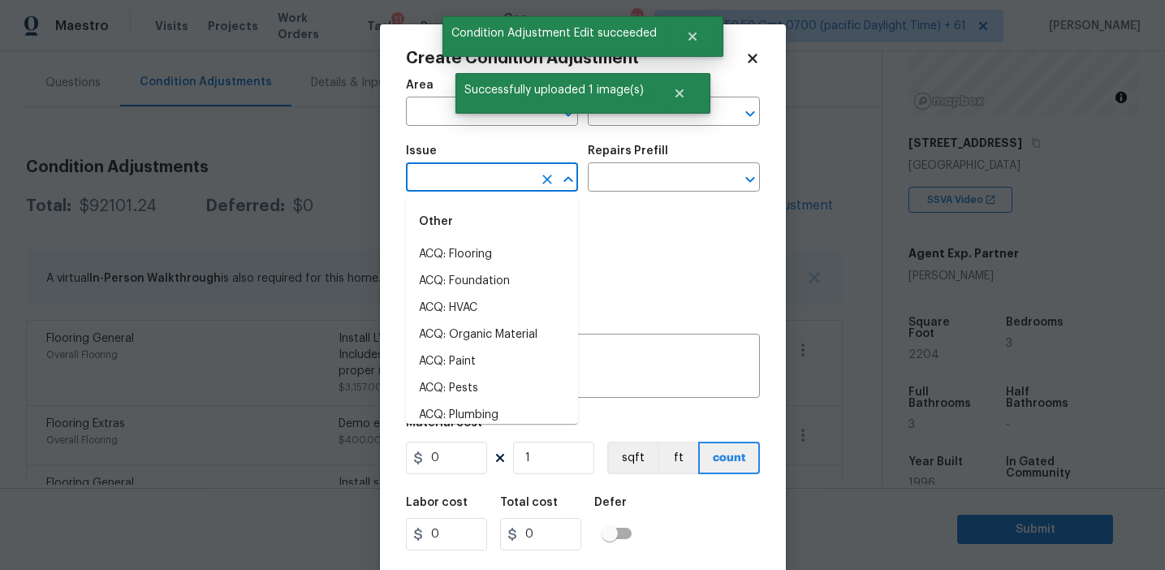
click at [463, 179] on input "text" at bounding box center [469, 178] width 127 height 25
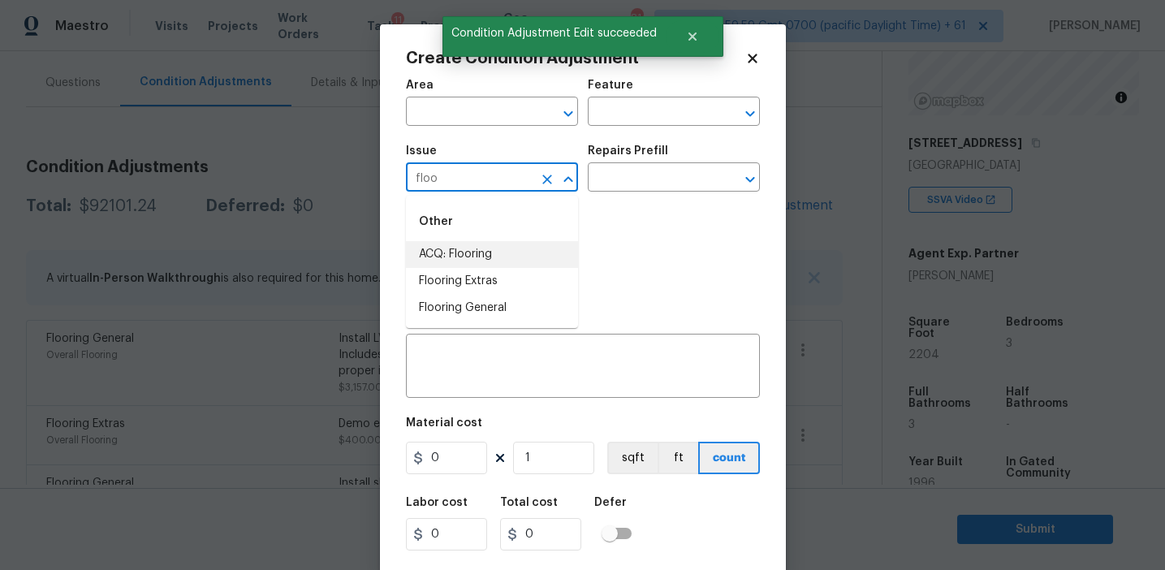
click at [477, 257] on li "ACQ: Flooring" at bounding box center [492, 254] width 172 height 27
type input "ACQ: Flooring"
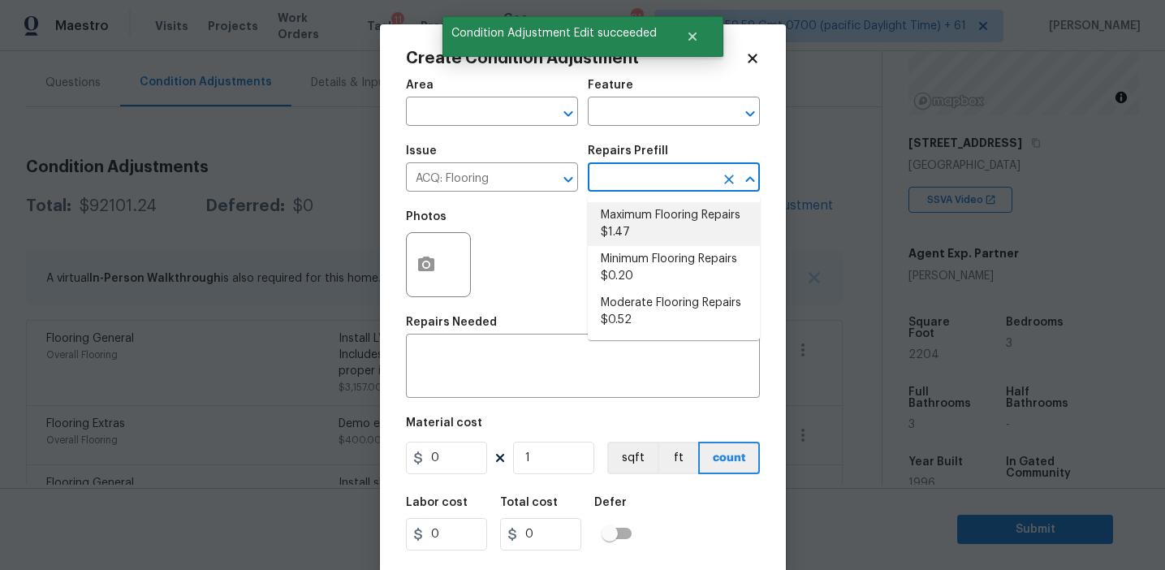
click at [642, 216] on li "Maximum Flooring Repairs $1.47" at bounding box center [674, 224] width 172 height 44
type input "Acquisition"
type textarea "Acquisition Scope: Maximum flooring repairs"
type input "1.47"
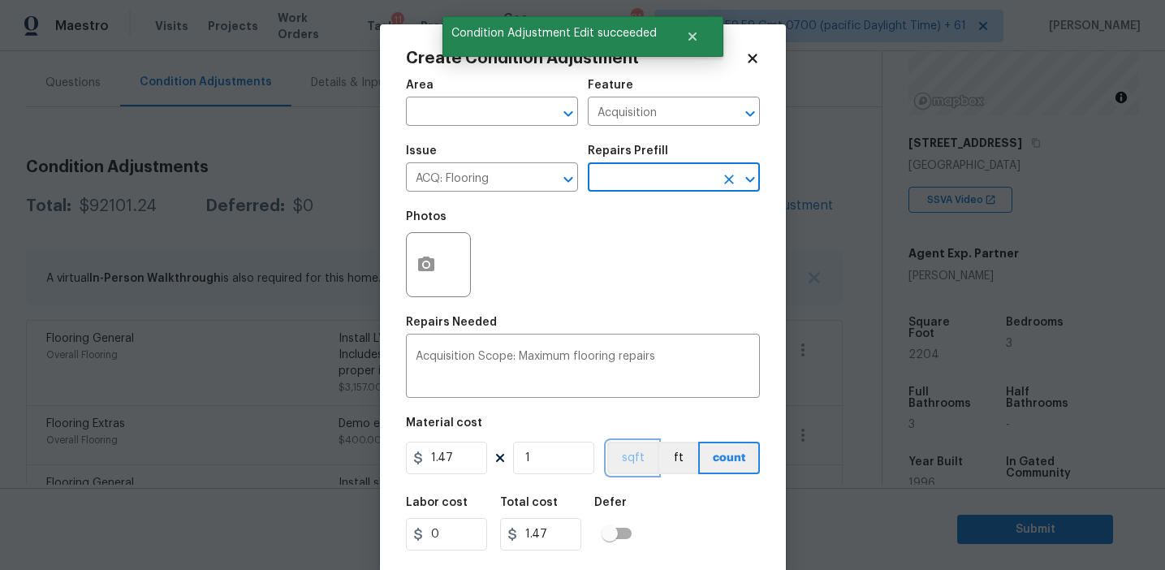
click at [622, 456] on button "sqft" at bounding box center [632, 458] width 50 height 32
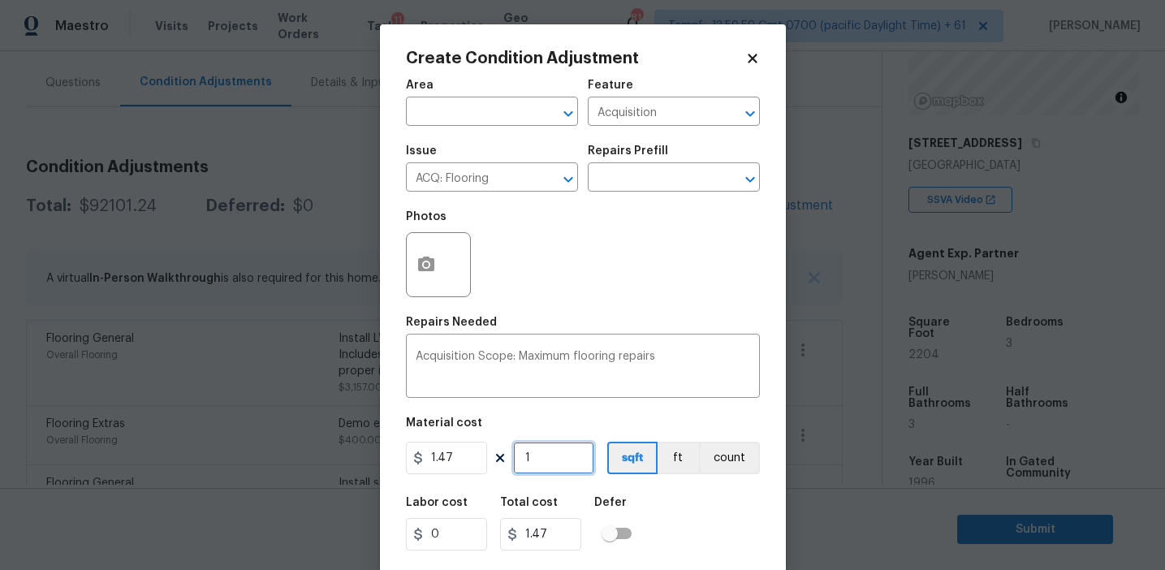
click at [547, 462] on input "1" at bounding box center [553, 458] width 81 height 32
paste input "902"
type input "1902"
type input "2795.94"
click at [532, 458] on input "1902" at bounding box center [553, 458] width 81 height 32
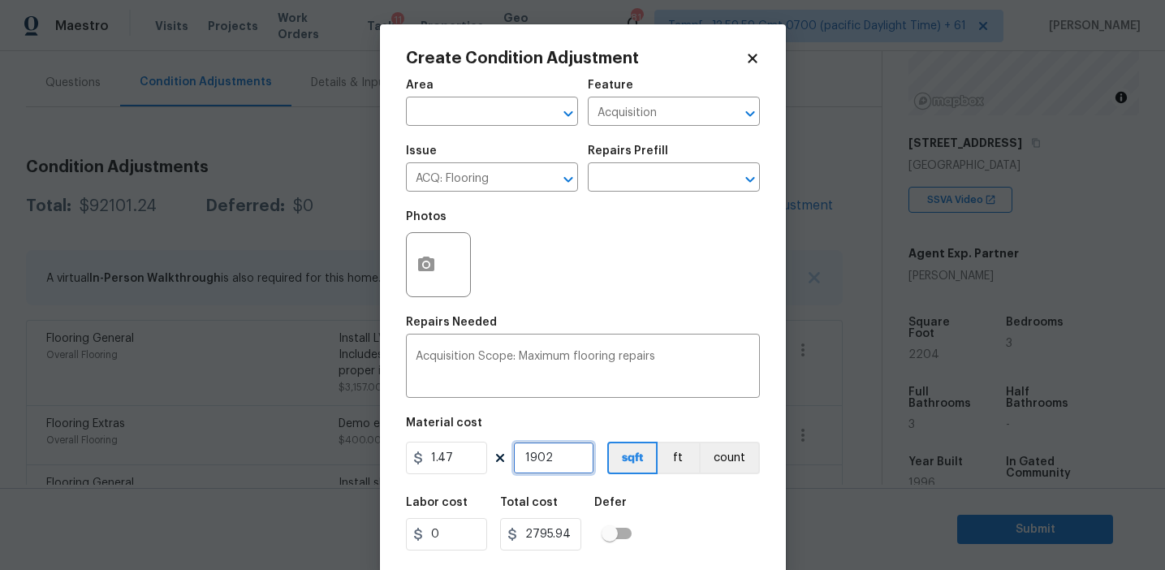
type input "902"
type input "1325.94"
paste input "902"
type input "902902"
type input "1327265.94"
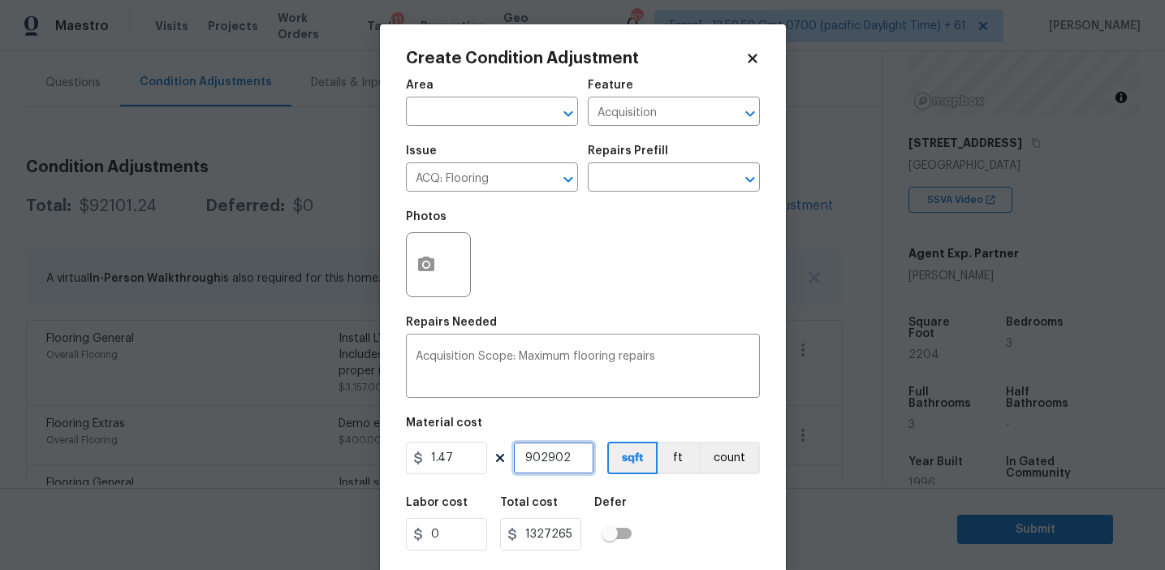
type input "902"
type input "1325.94"
type input "902"
click at [556, 293] on div "Photos" at bounding box center [583, 254] width 354 height 106
click at [422, 264] on icon "button" at bounding box center [426, 264] width 16 height 15
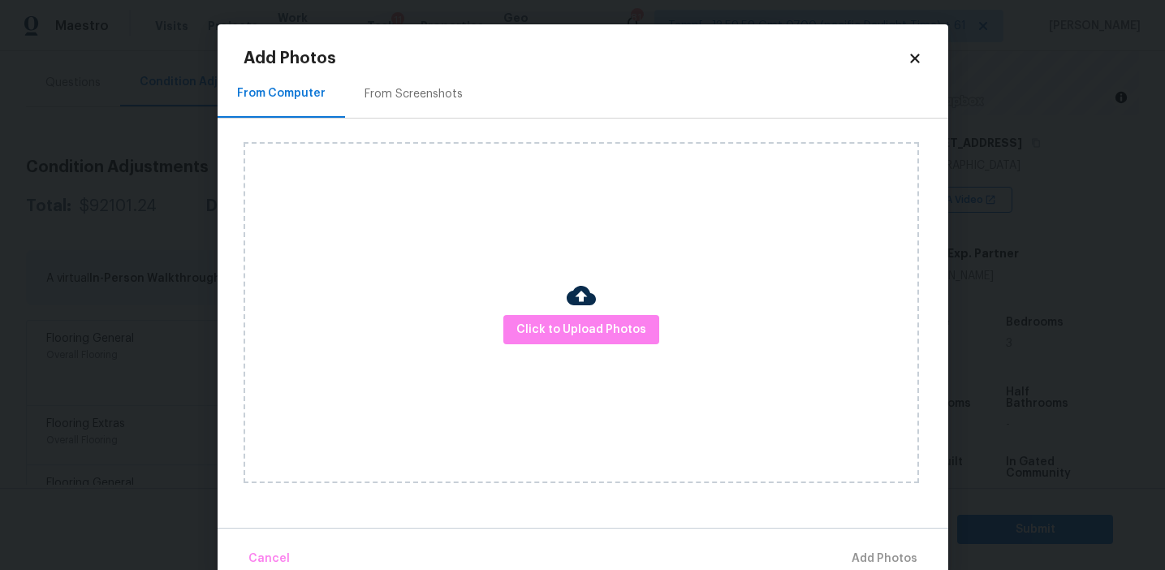
click at [443, 100] on div "From Screenshots" at bounding box center [414, 94] width 98 height 16
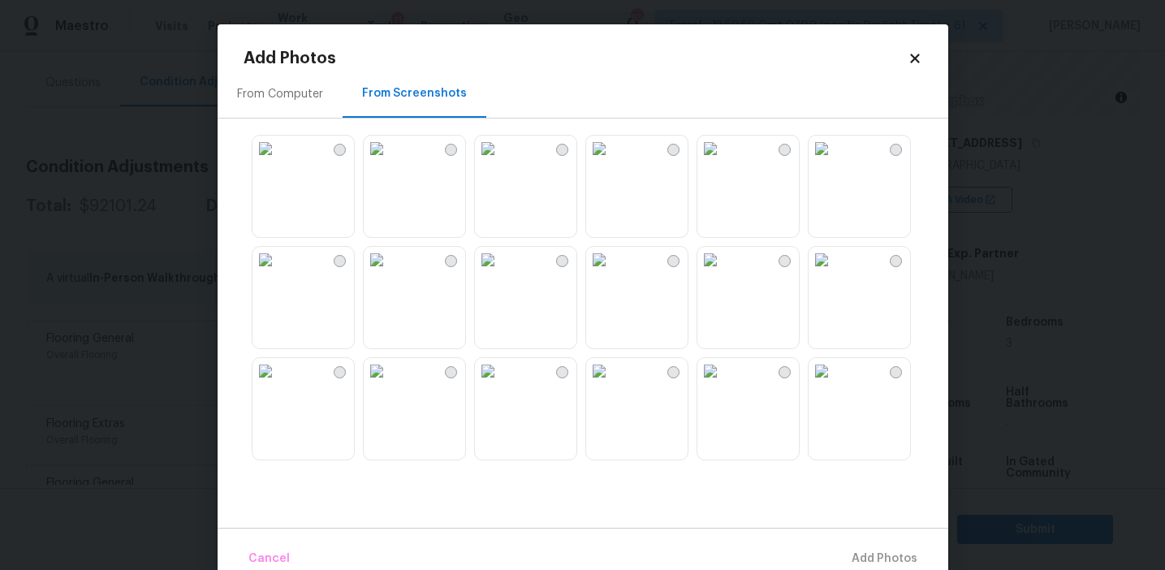
click at [390, 273] on img at bounding box center [377, 260] width 26 height 26
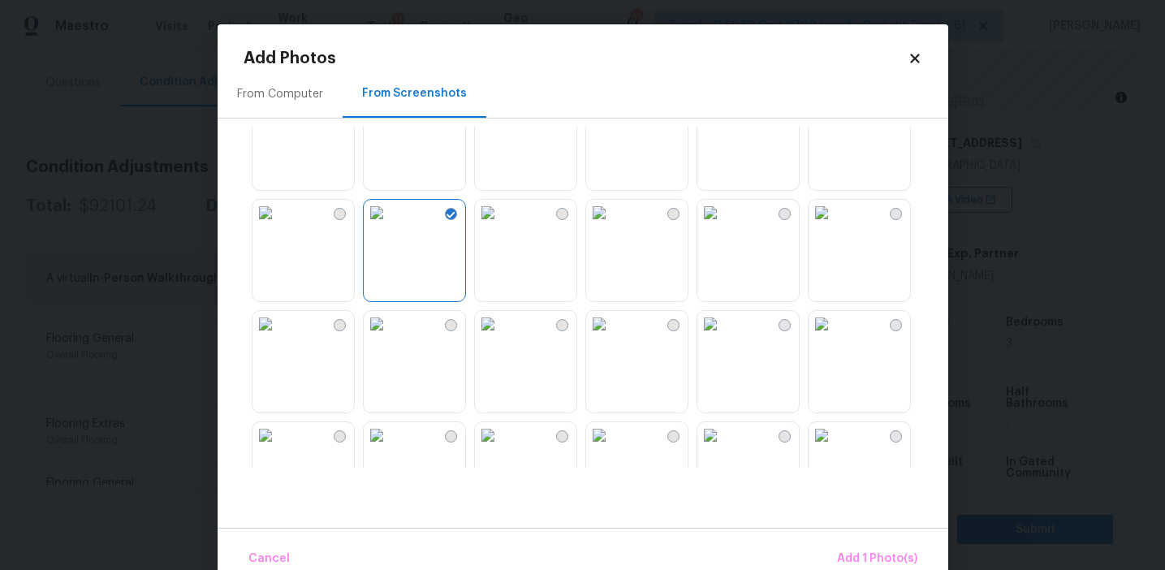
scroll to position [76, 0]
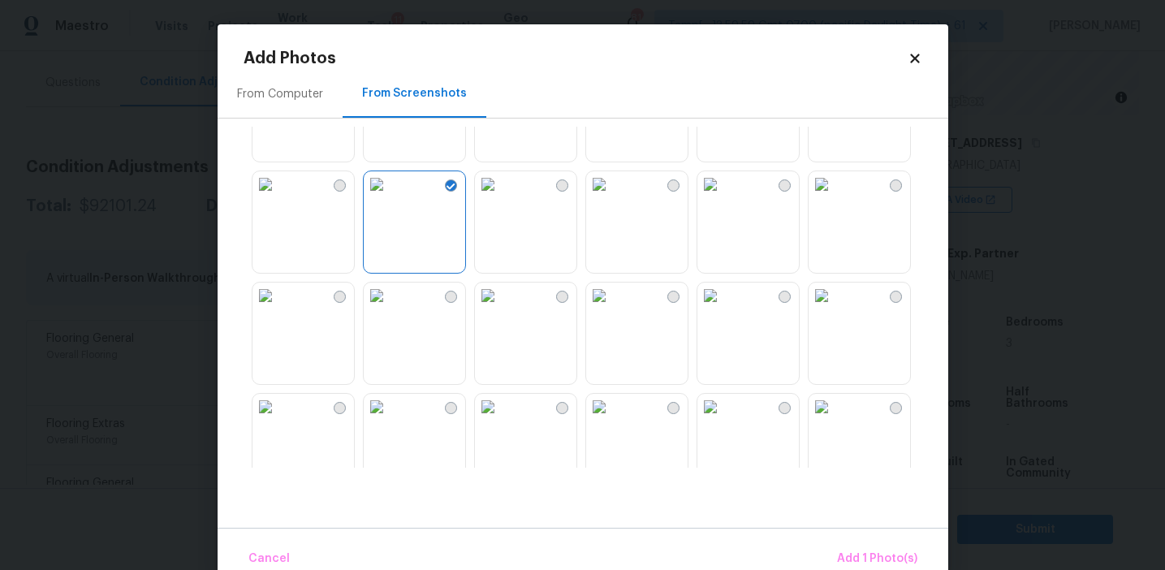
click at [835, 296] on img at bounding box center [822, 296] width 26 height 26
click at [835, 309] on img at bounding box center [822, 296] width 26 height 26
click at [818, 309] on img at bounding box center [822, 296] width 26 height 26
click at [383, 309] on img at bounding box center [377, 296] width 26 height 26
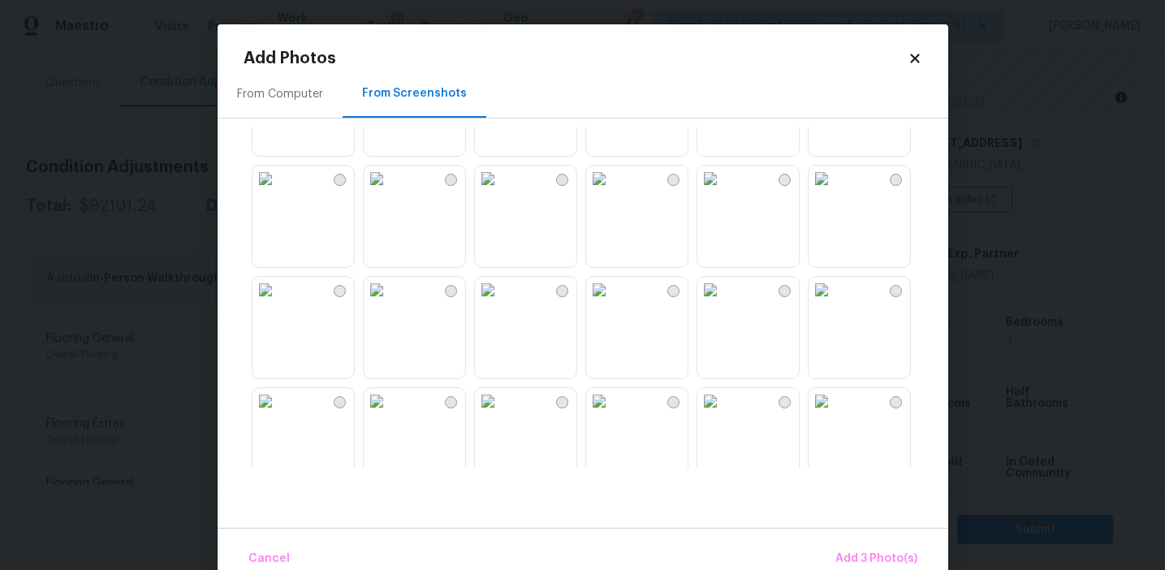
scroll to position [546, 0]
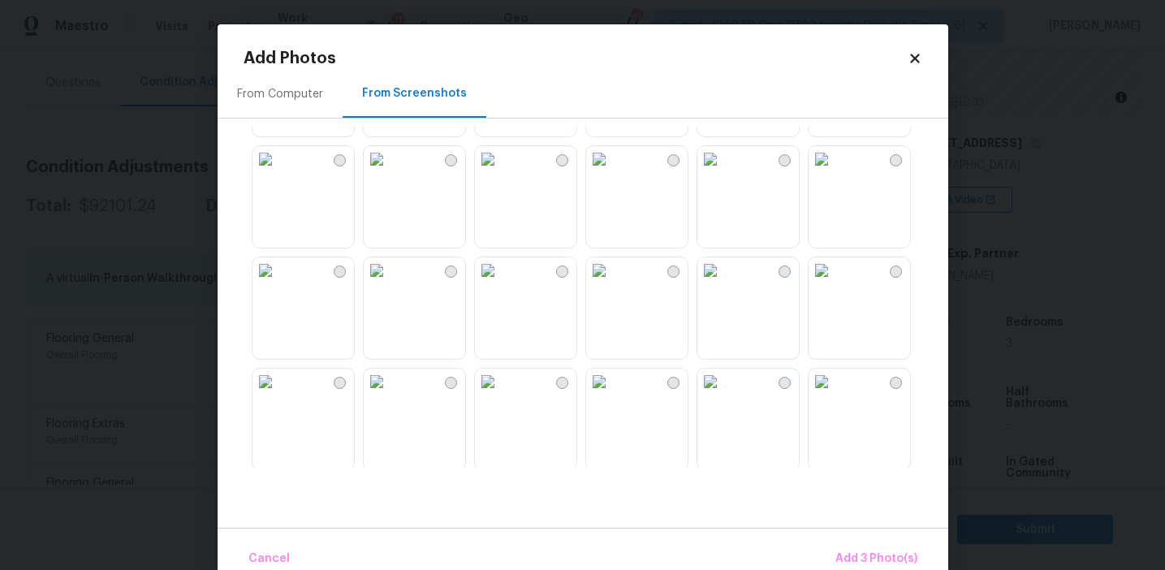
click at [612, 283] on img at bounding box center [599, 270] width 26 height 26
click at [612, 395] on img at bounding box center [599, 382] width 26 height 26
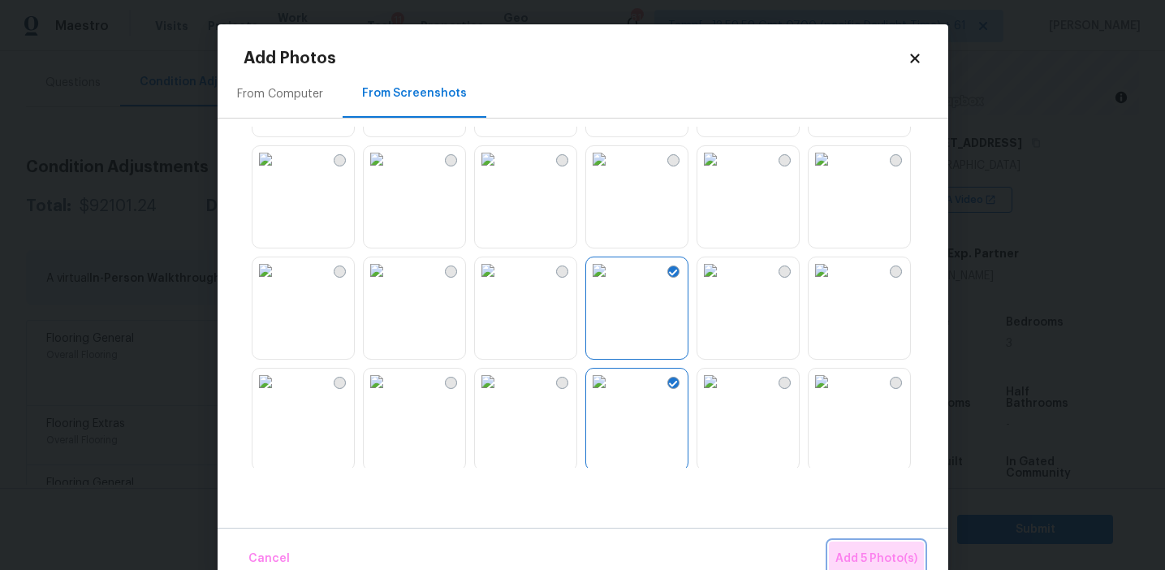
click at [854, 555] on span "Add 5 Photo(s)" at bounding box center [877, 559] width 82 height 20
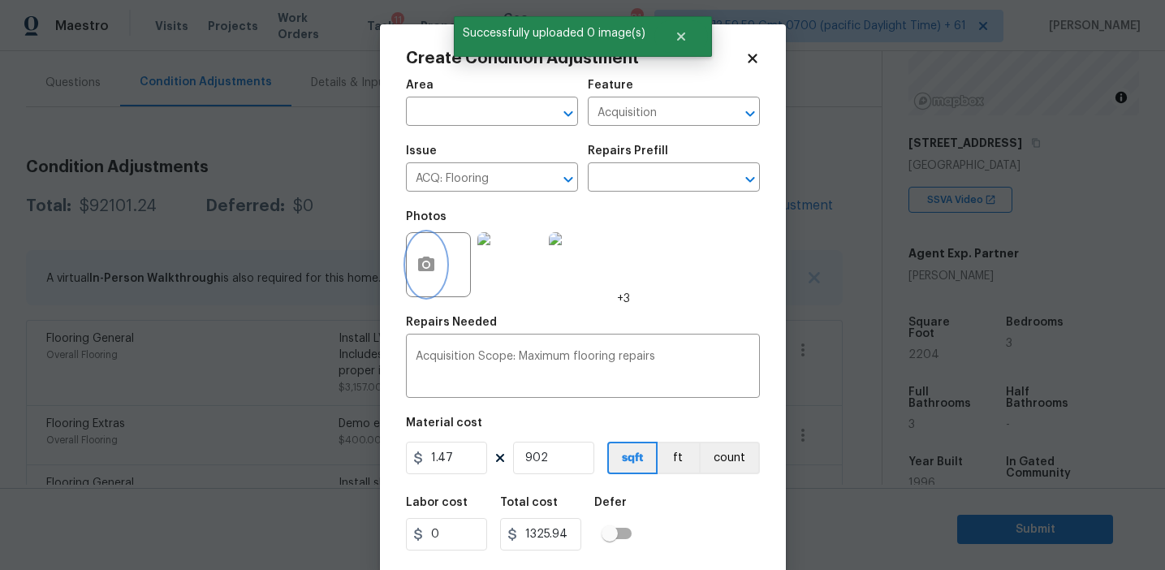
scroll to position [37, 0]
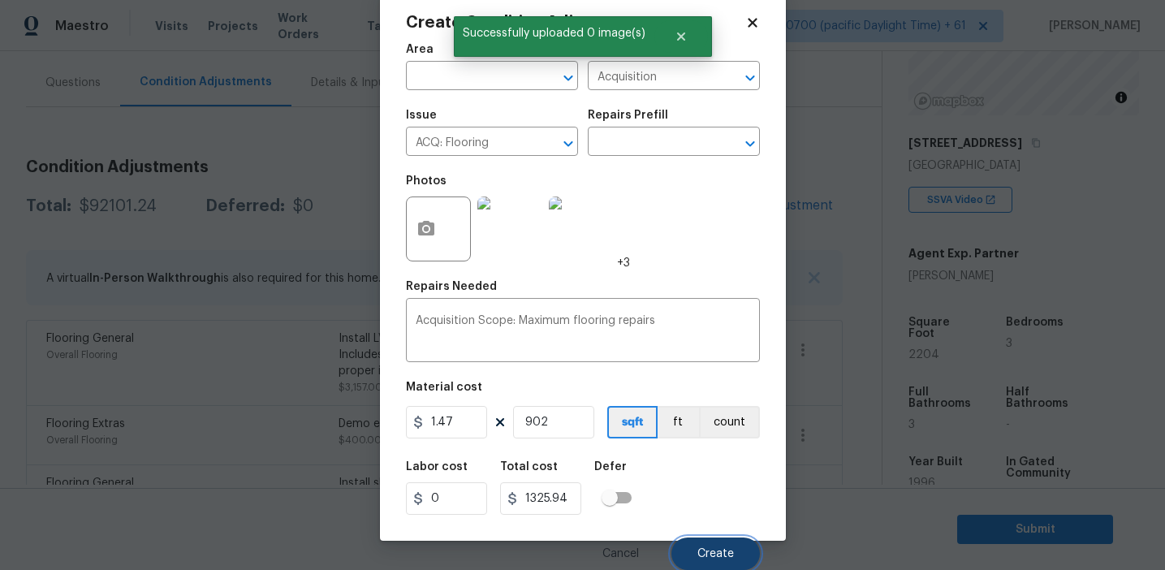
click at [703, 546] on button "Create" at bounding box center [716, 554] width 89 height 32
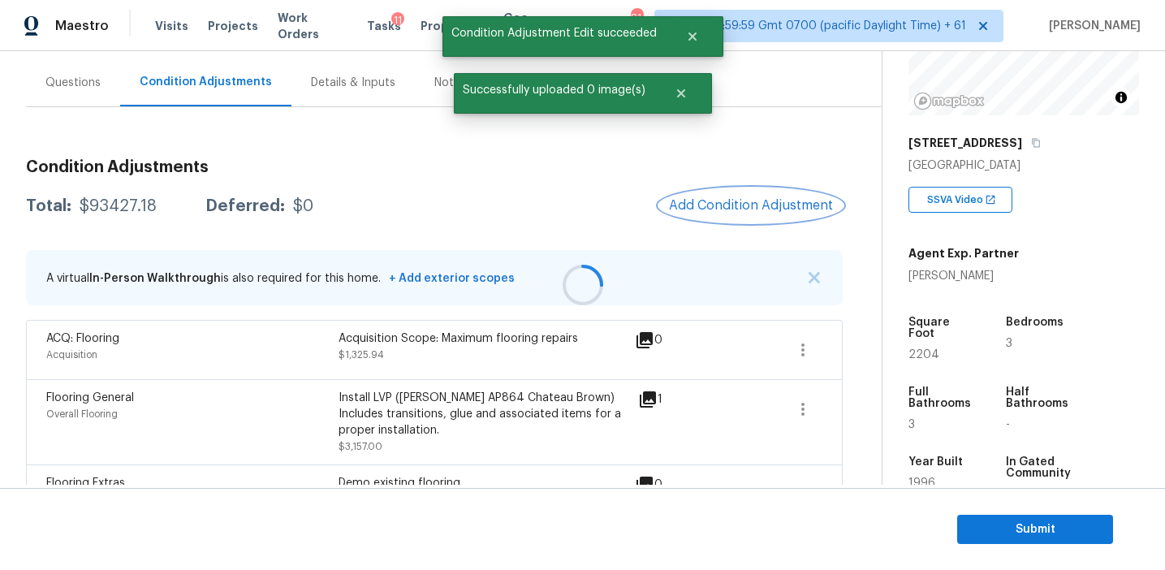
scroll to position [0, 0]
click at [702, 209] on span "Add Condition Adjustment" at bounding box center [751, 205] width 164 height 15
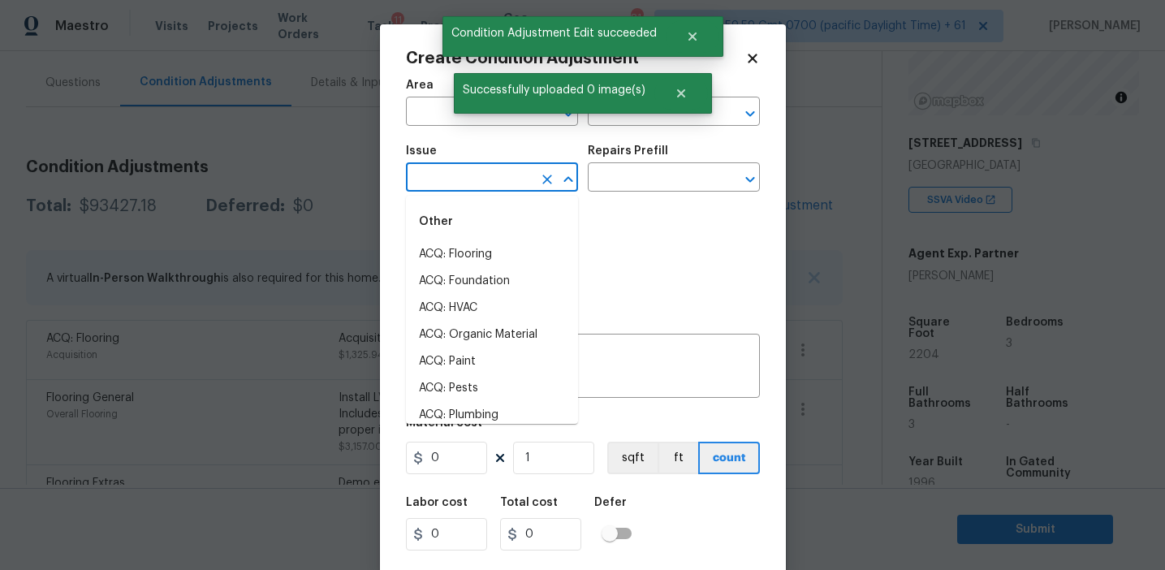
click at [497, 177] on input "text" at bounding box center [469, 178] width 127 height 25
click at [503, 301] on li "Other Odor" at bounding box center [492, 308] width 172 height 27
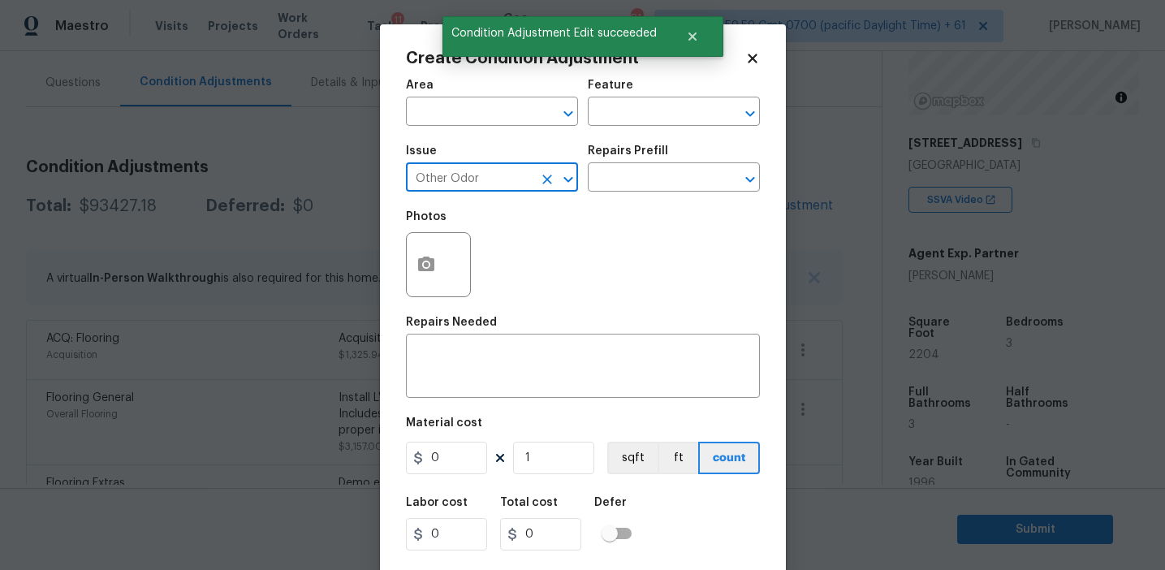
type input "Other Odor"
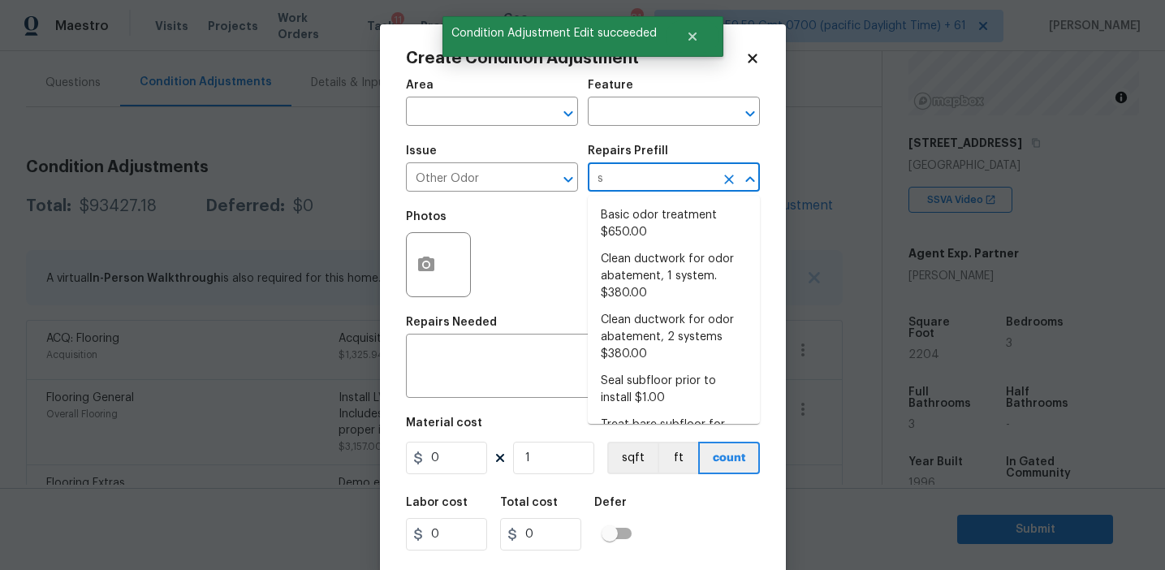
type input "se"
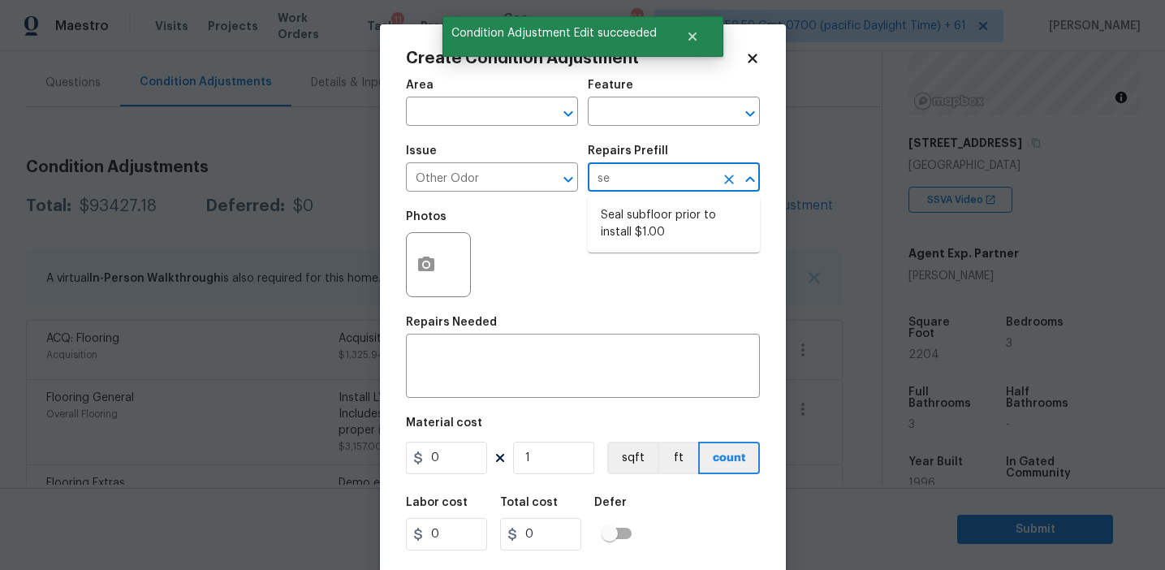
click at [646, 220] on li "Seal subfloor prior to install $1.00" at bounding box center [674, 224] width 172 height 44
type textarea "OD Odor Protocol: Seal subfloor prior to flooring installation"
type input "1"
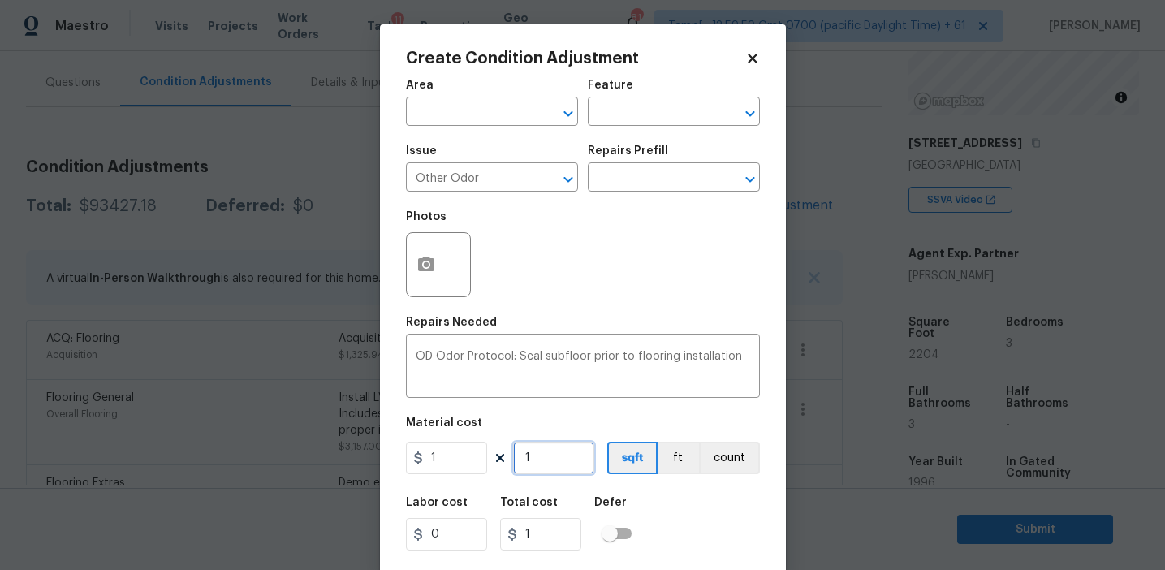
click at [542, 456] on input "1" at bounding box center [553, 458] width 81 height 32
type input "0"
type input "2"
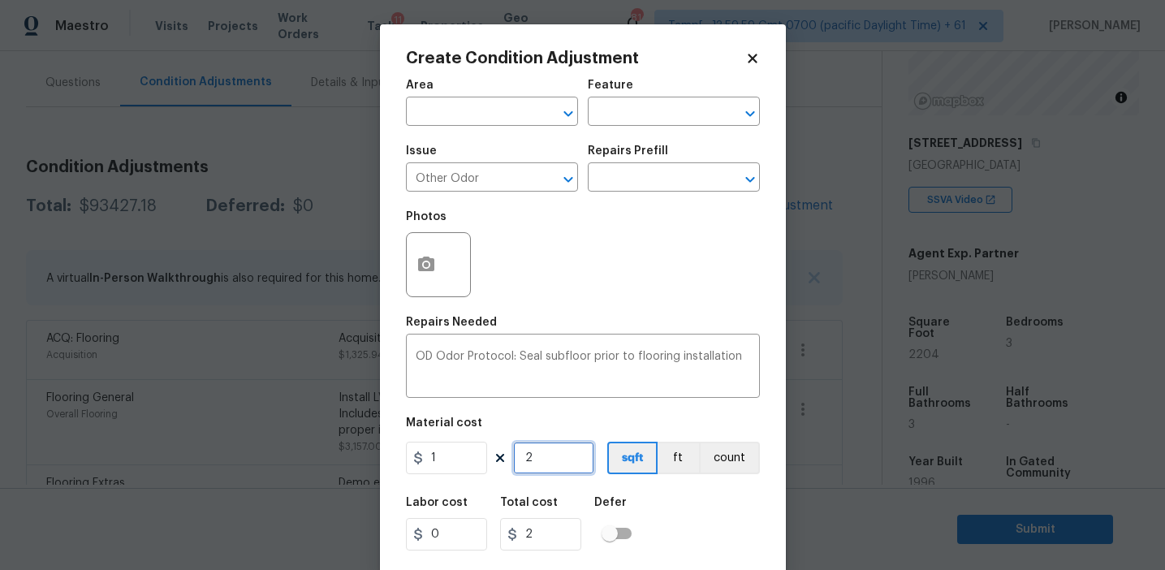
type input "22"
type input "220"
type input "2204"
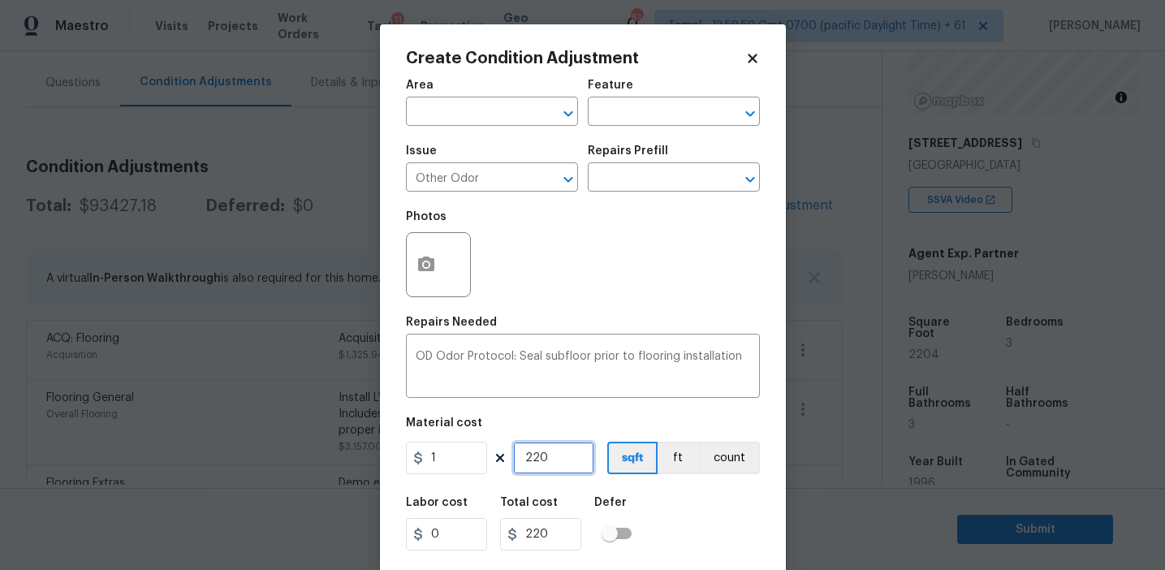
type input "2204"
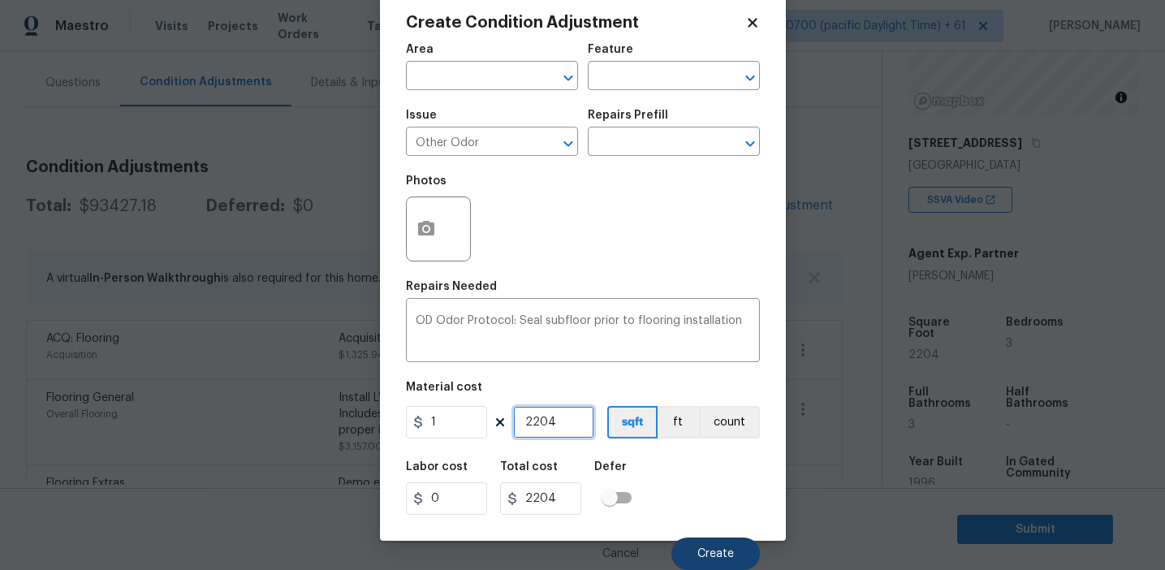
type input "2204"
click at [717, 549] on span "Create" at bounding box center [715, 554] width 37 height 12
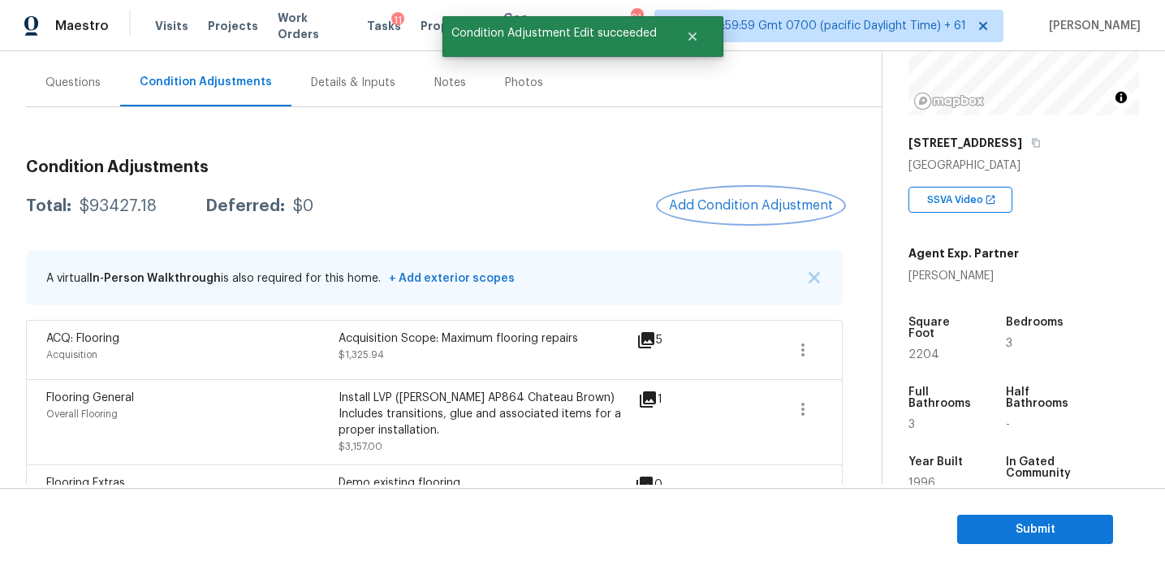
scroll to position [0, 0]
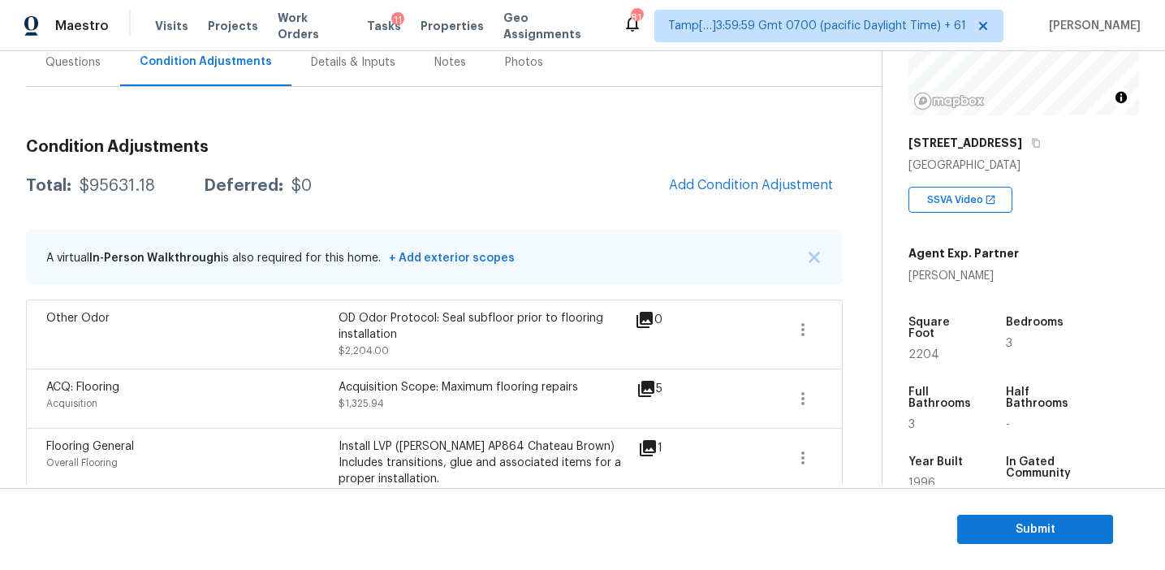
scroll to position [156, 0]
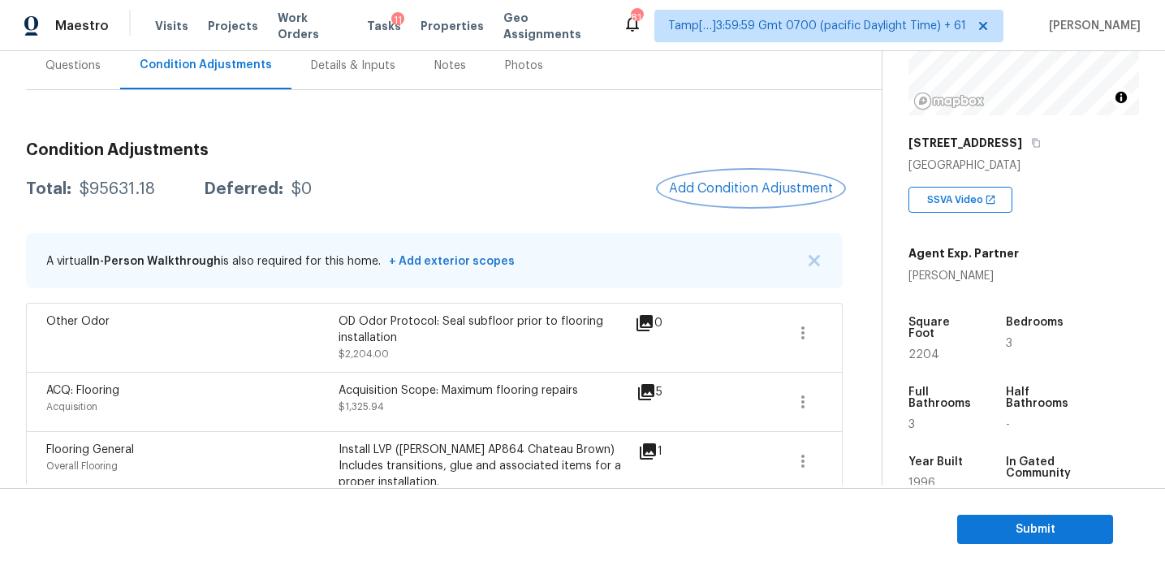
click at [723, 192] on span "Add Condition Adjustment" at bounding box center [751, 188] width 164 height 15
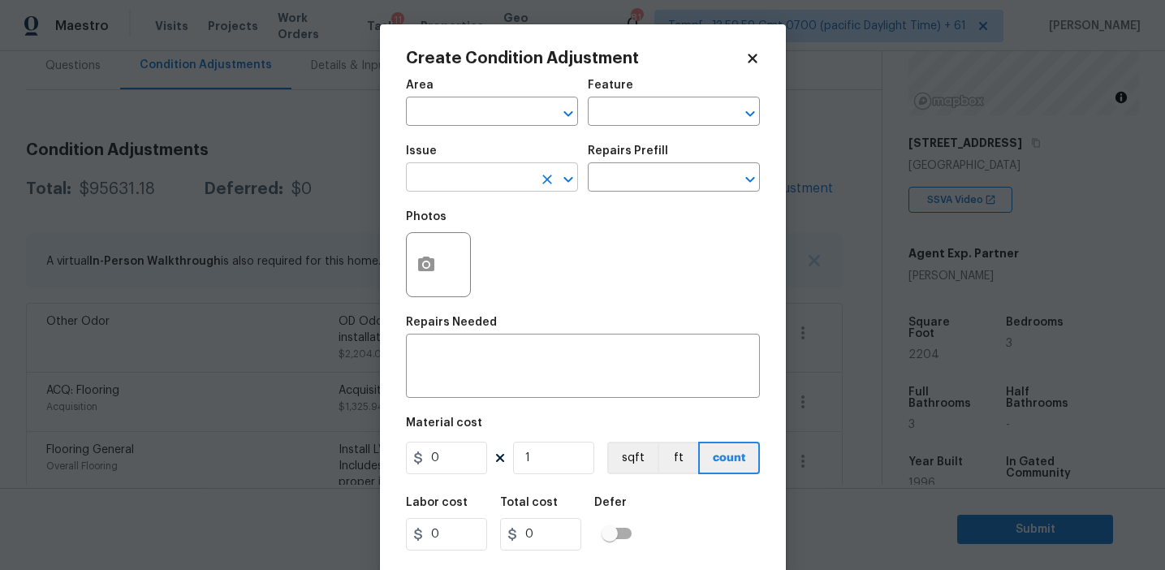
click at [453, 179] on input "text" at bounding box center [469, 178] width 127 height 25
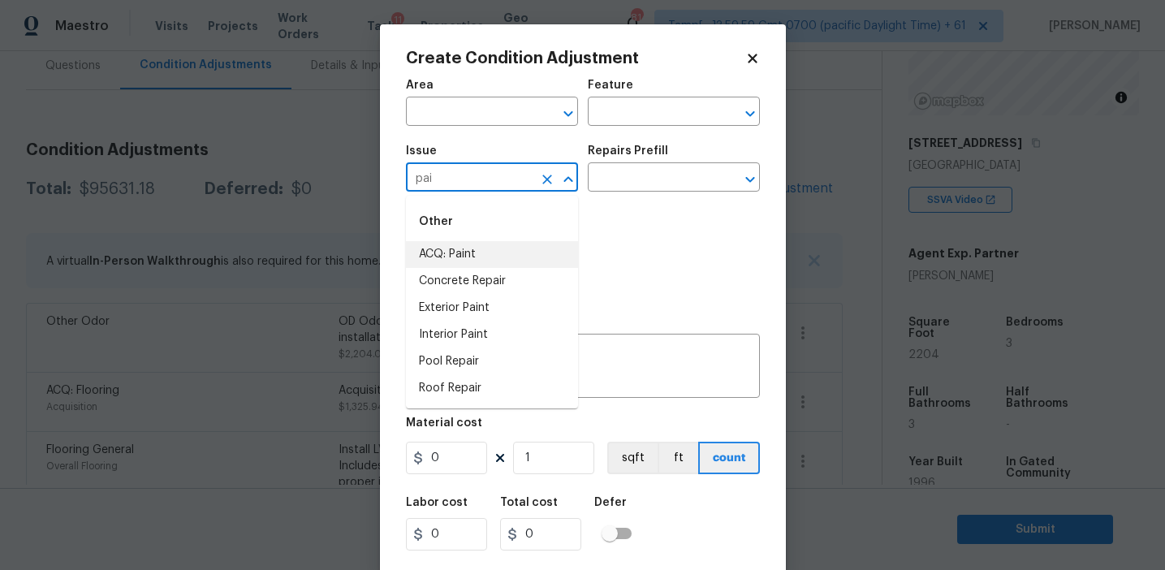
click at [484, 249] on li "ACQ: Paint" at bounding box center [492, 254] width 172 height 27
type input "ACQ: Paint"
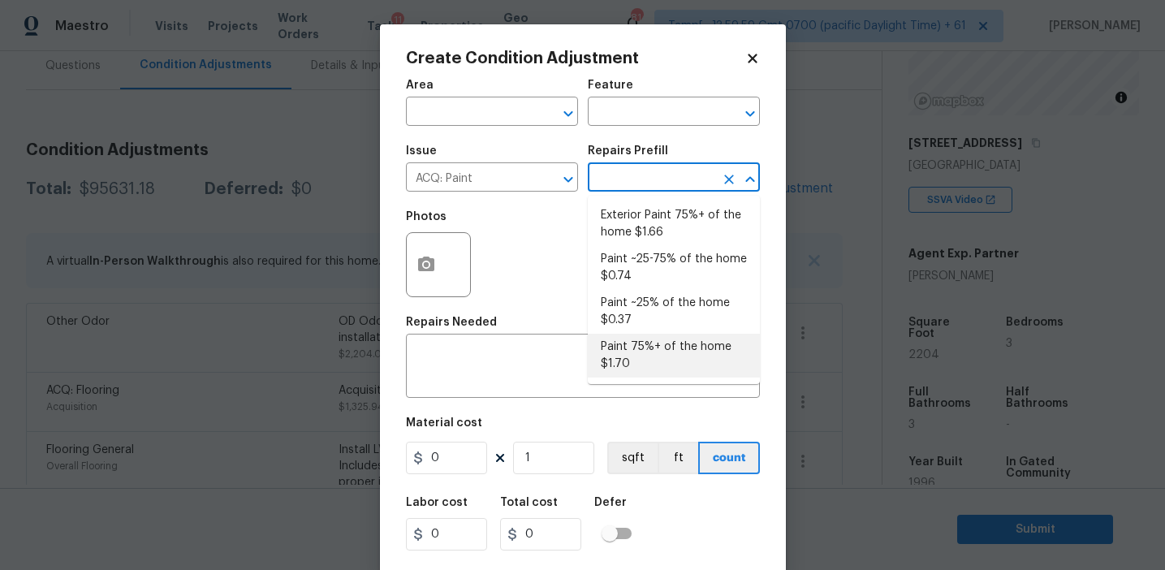
click at [633, 355] on li "Paint 75%+ of the home $1.70" at bounding box center [674, 356] width 172 height 44
type input "Acquisition"
type textarea "Acquisition Scope: 75%+ of the home will likely require interior paint"
type input "1.7"
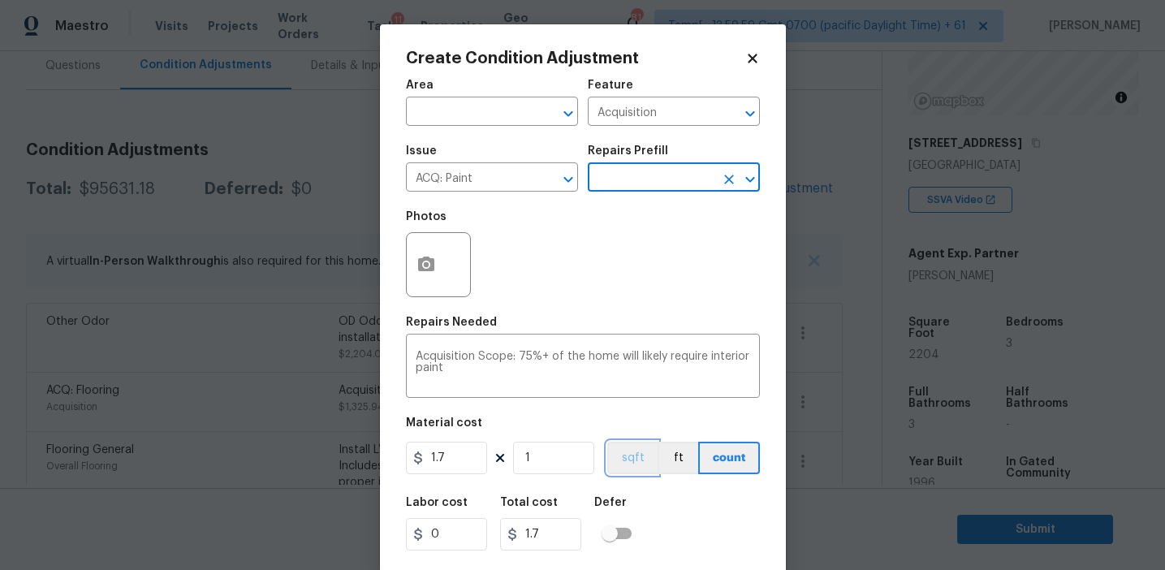
click at [632, 449] on button "sqft" at bounding box center [632, 458] width 50 height 32
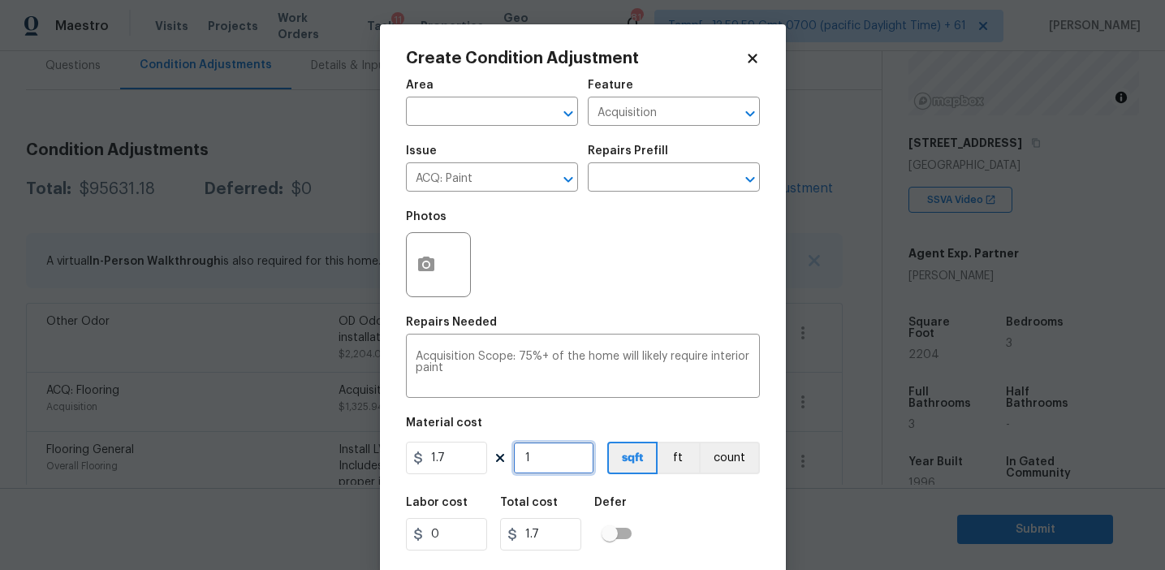
click at [559, 462] on input "1" at bounding box center [553, 458] width 81 height 32
type input "0"
paste input "2204"
type input "2204"
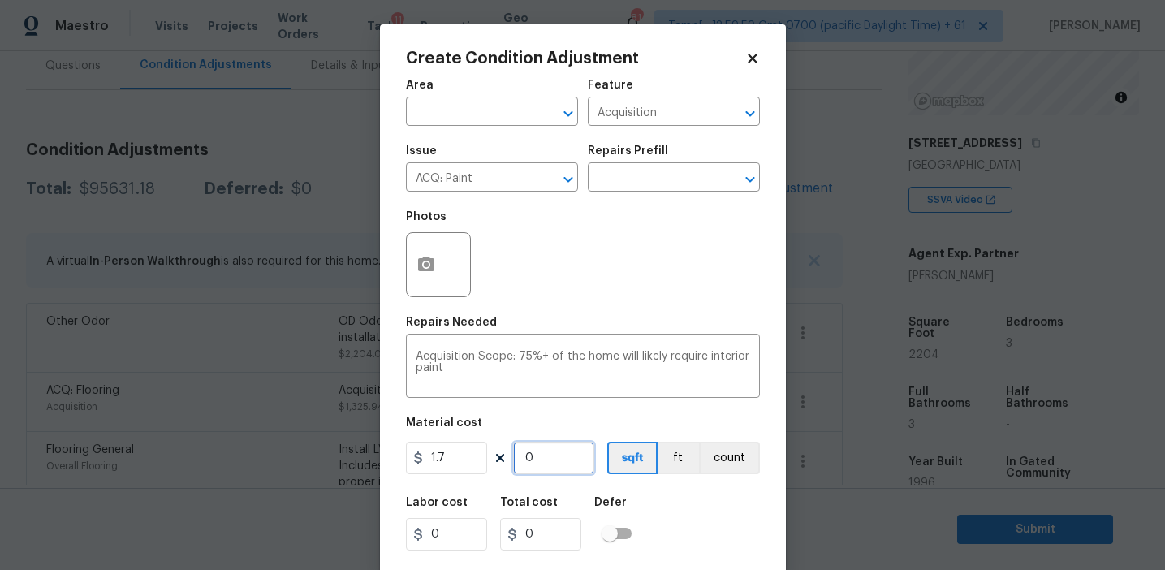
type input "3746.8"
type input "2204"
click at [424, 262] on icon "button" at bounding box center [426, 264] width 19 height 19
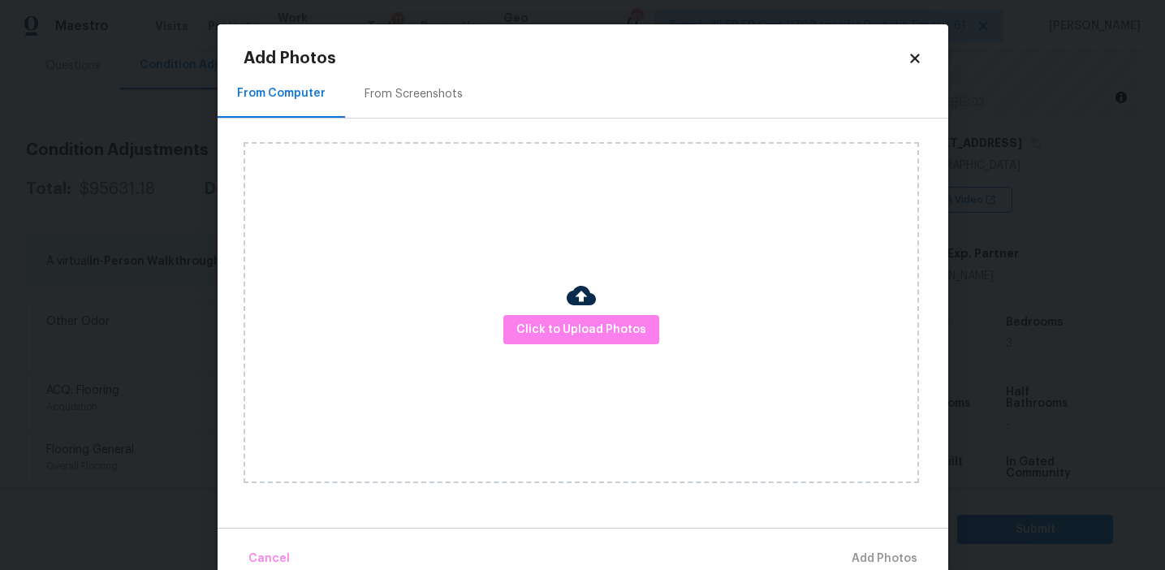
click at [425, 106] on div "From Screenshots" at bounding box center [413, 94] width 137 height 48
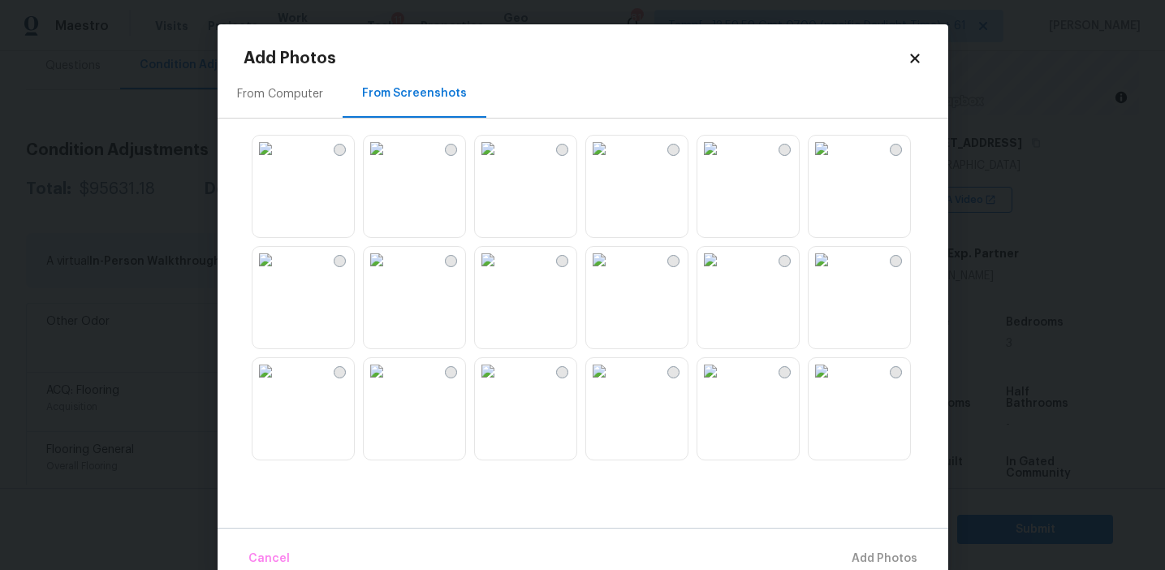
click at [390, 162] on img at bounding box center [377, 149] width 26 height 26
click at [501, 162] on img at bounding box center [488, 149] width 26 height 26
click at [835, 162] on img at bounding box center [822, 149] width 26 height 26
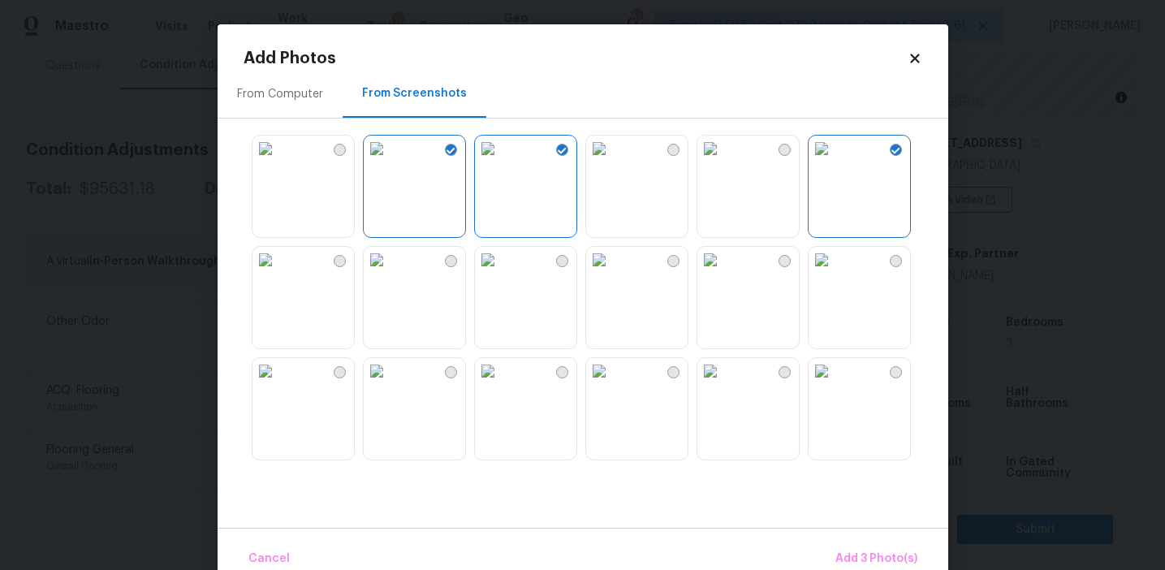
click at [835, 273] on img at bounding box center [822, 260] width 26 height 26
click at [835, 381] on img at bounding box center [822, 371] width 26 height 26
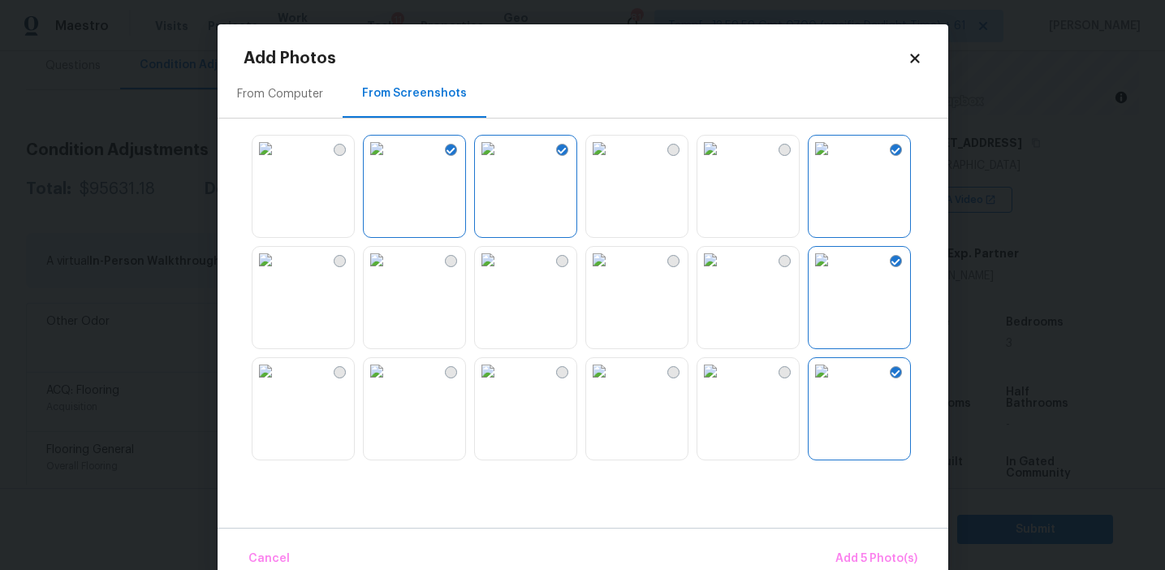
click at [381, 384] on img at bounding box center [377, 371] width 26 height 26
click at [501, 384] on img at bounding box center [488, 371] width 26 height 26
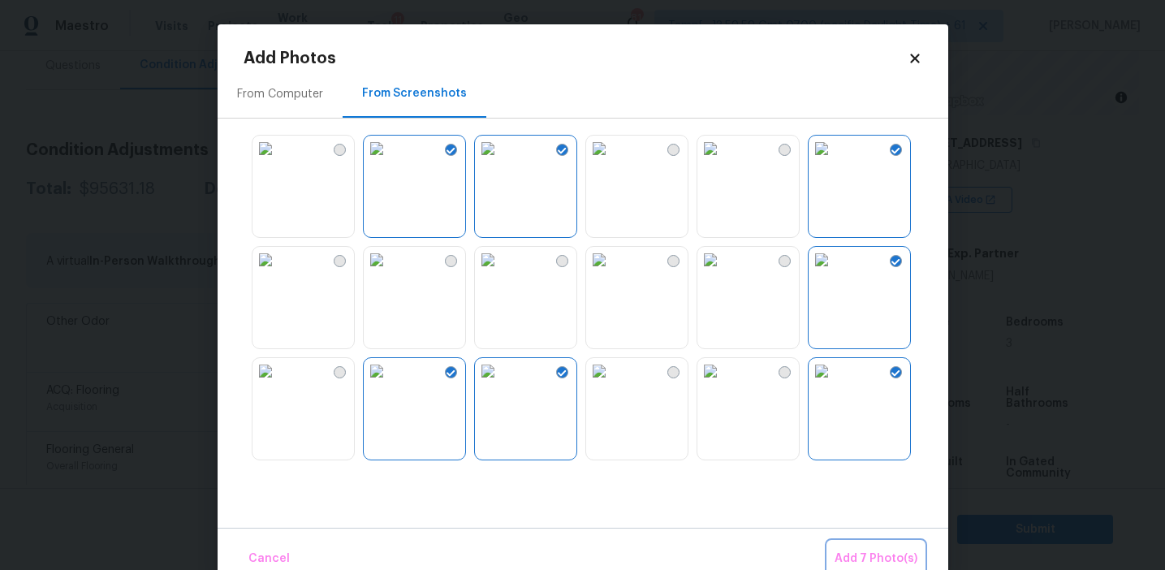
click at [899, 554] on span "Add 7 Photo(s)" at bounding box center [876, 559] width 83 height 20
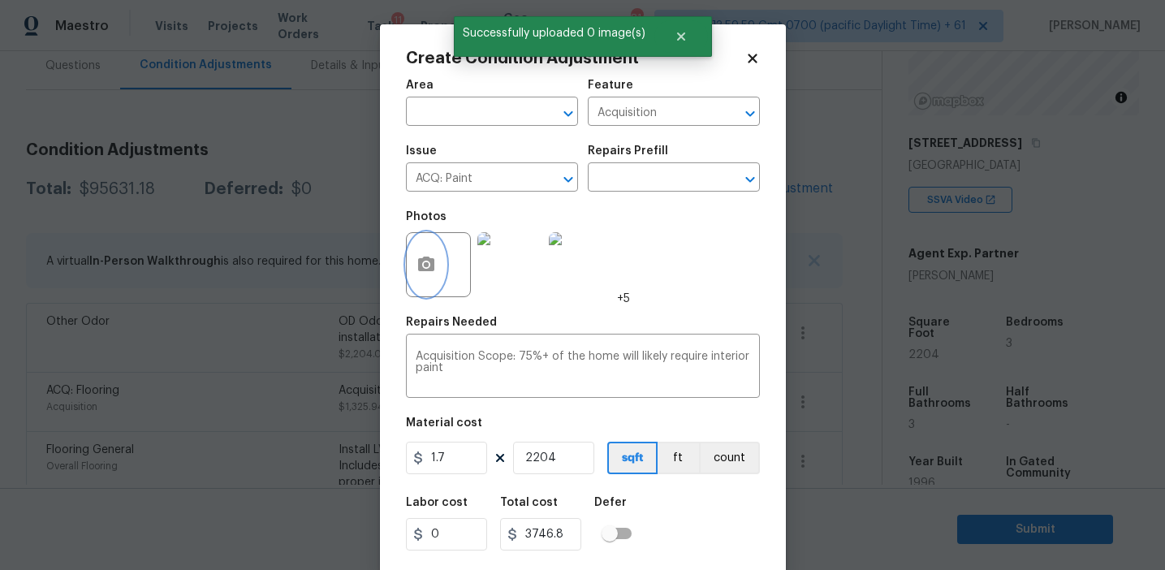
scroll to position [37, 0]
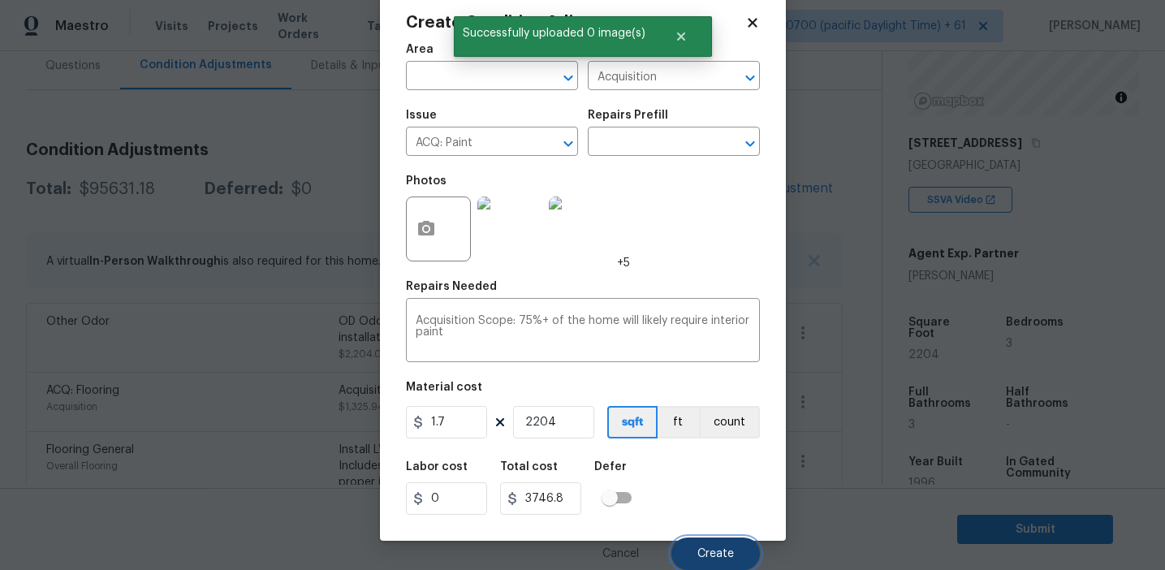
click at [693, 546] on button "Create" at bounding box center [716, 554] width 89 height 32
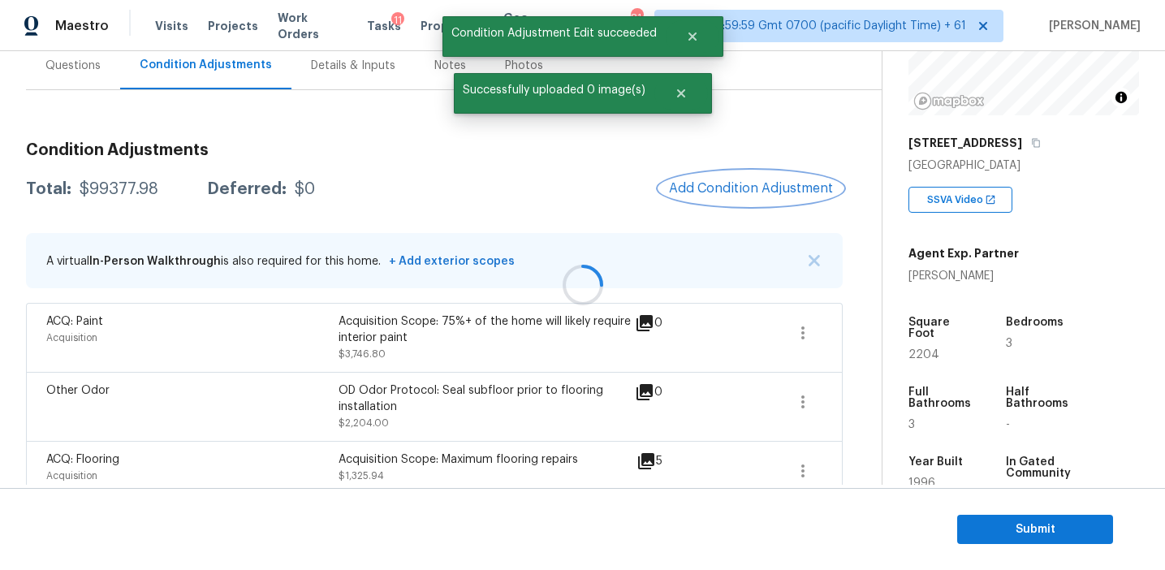
scroll to position [0, 0]
click at [96, 187] on div "$99377.98" at bounding box center [119, 189] width 79 height 16
copy div "99377.98"
click at [295, 206] on div "Total: $99377.98 Deferred: $0 Add Condition Adjustment" at bounding box center [434, 189] width 817 height 36
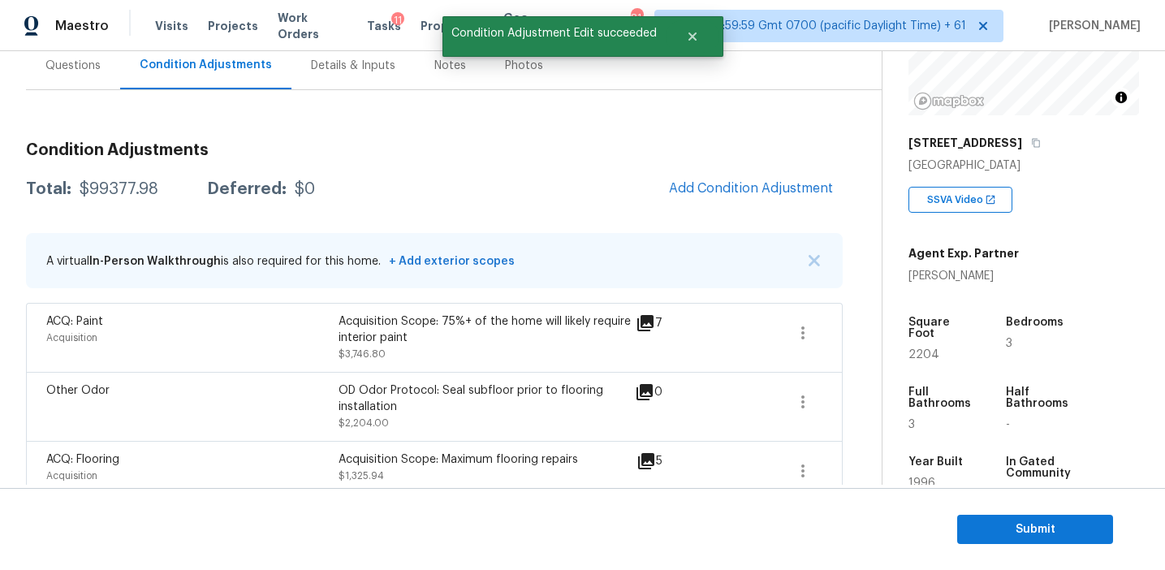
scroll to position [143, 0]
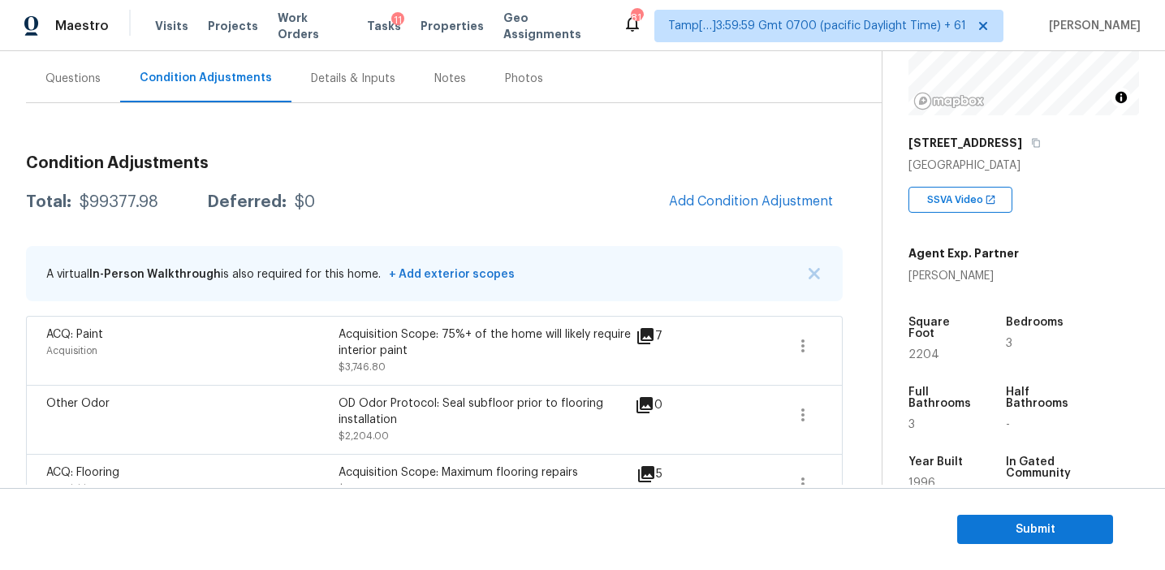
click at [325, 205] on div "Total: $99377.98 Deferred: $0 Add Condition Adjustment" at bounding box center [434, 202] width 817 height 36
click at [88, 88] on div "Questions" at bounding box center [73, 78] width 94 height 48
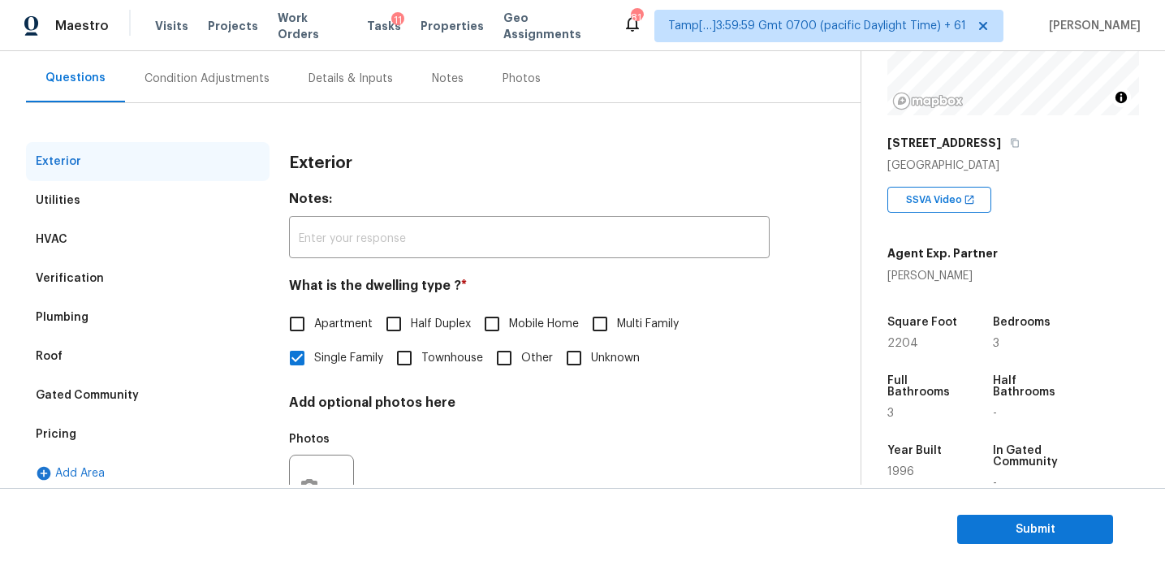
click at [142, 437] on div "Pricing" at bounding box center [148, 434] width 244 height 39
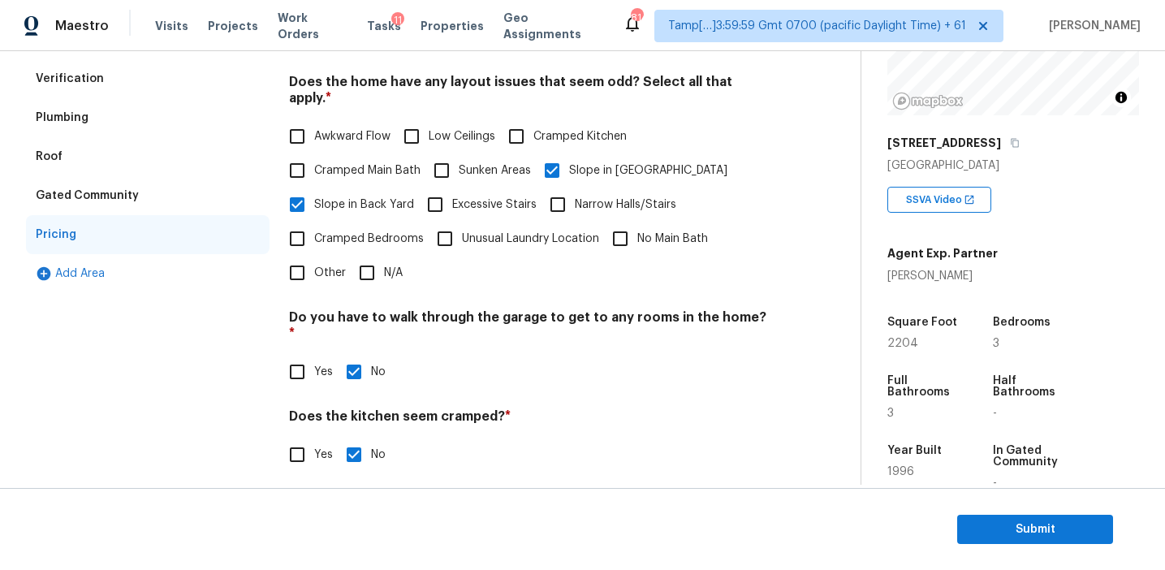
scroll to position [336, 0]
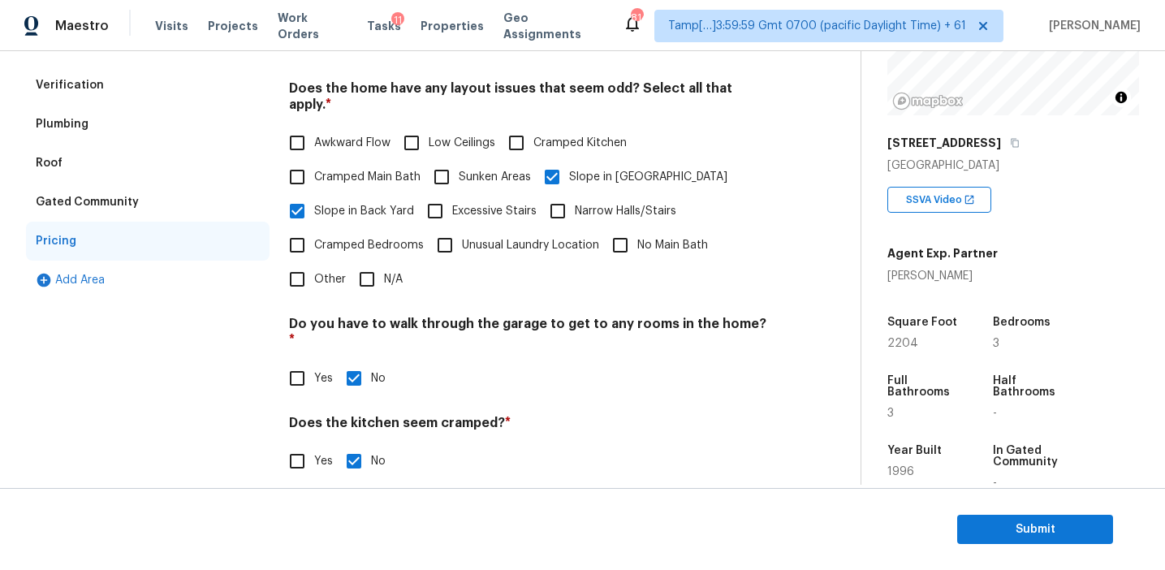
click at [196, 85] on div "Verification" at bounding box center [148, 85] width 244 height 39
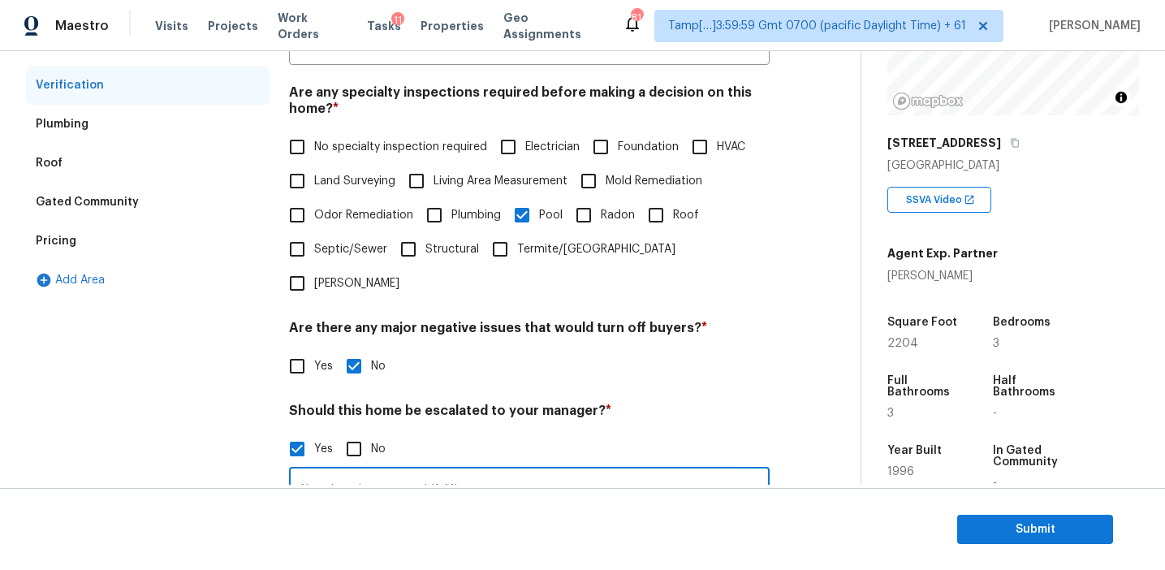
click at [326, 471] on input "Abandoned empty pool (1:41)" at bounding box center [529, 490] width 481 height 38
click at [202, 449] on div "Exterior Utilities HVAC Verification Plumbing Roof Gated Community Pricing Add …" at bounding box center [148, 343] width 244 height 789
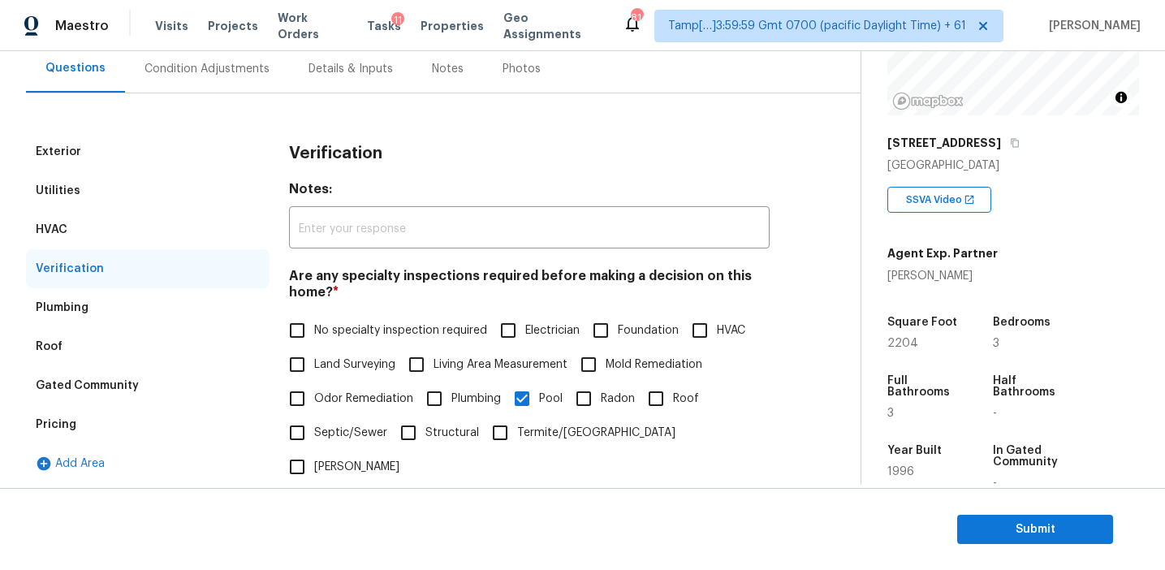
click at [245, 58] on div "Condition Adjustments" at bounding box center [207, 69] width 164 height 48
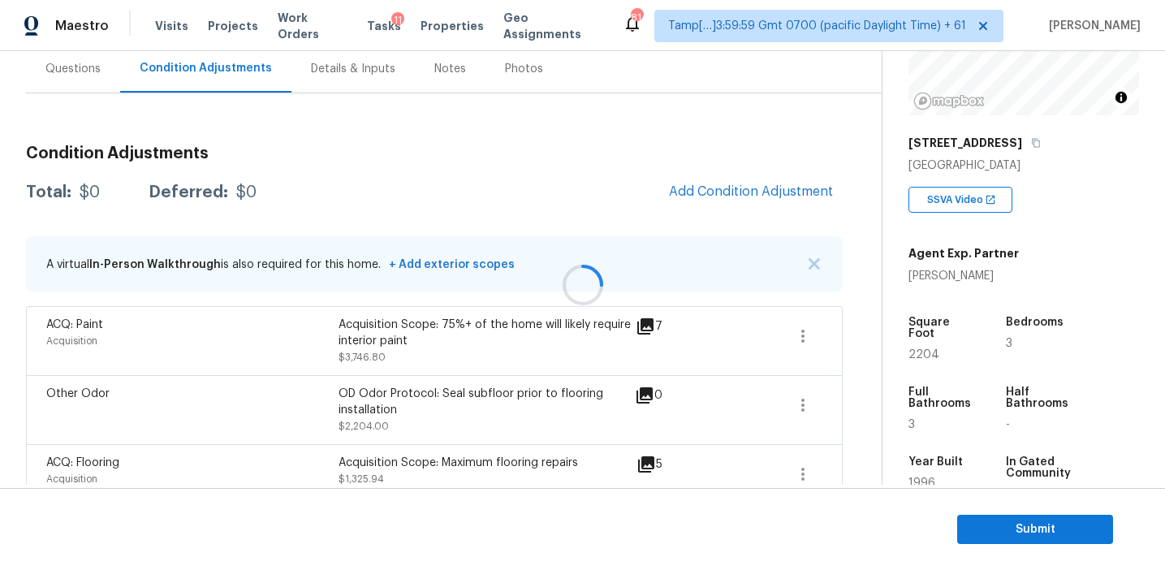
scroll to position [153, 0]
click at [96, 70] on div "Questions" at bounding box center [72, 68] width 55 height 16
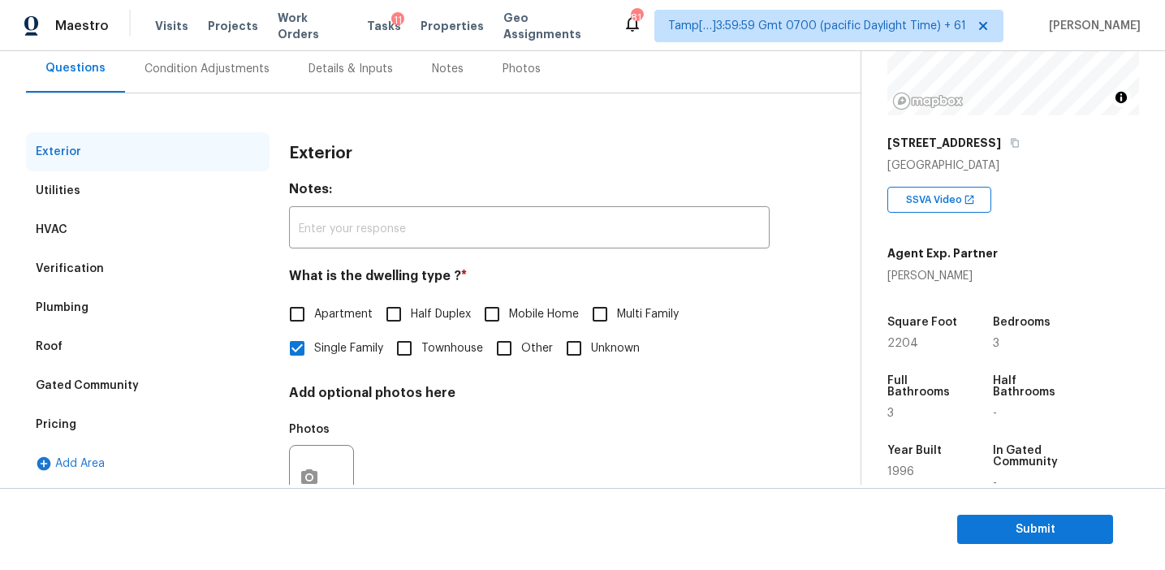
click at [149, 427] on div "Pricing" at bounding box center [148, 424] width 244 height 39
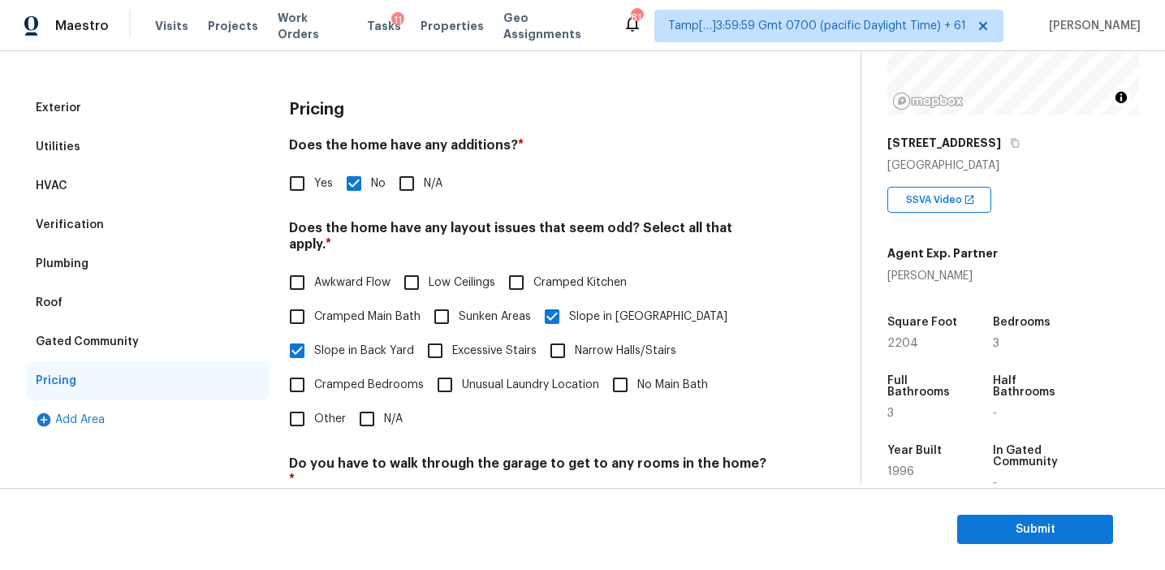
click at [146, 344] on div "Gated Community" at bounding box center [148, 341] width 244 height 39
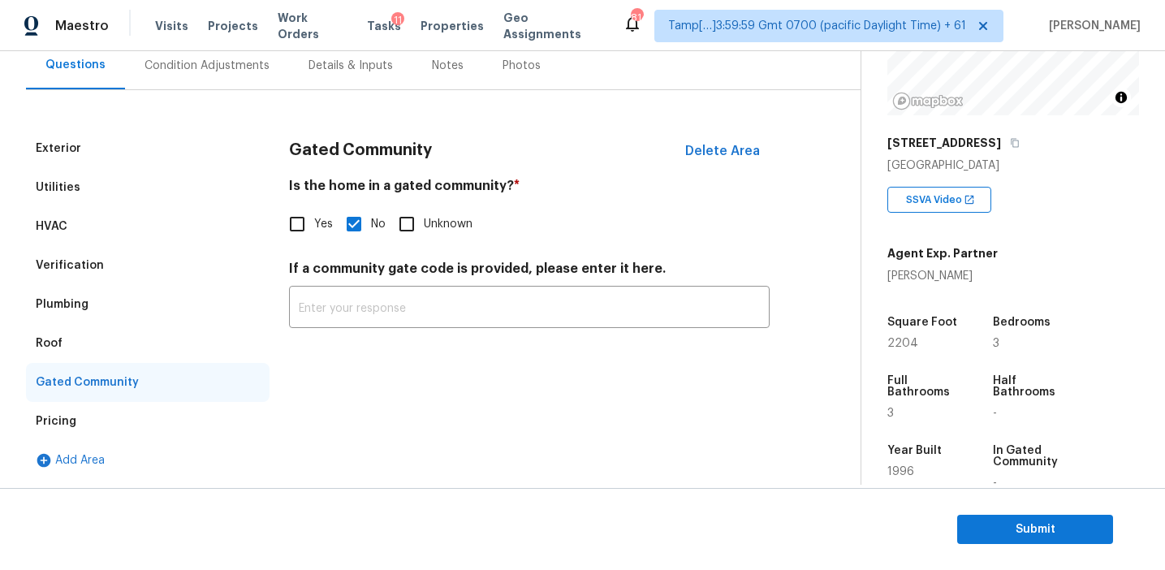
click at [66, 346] on div "Roof" at bounding box center [148, 343] width 244 height 39
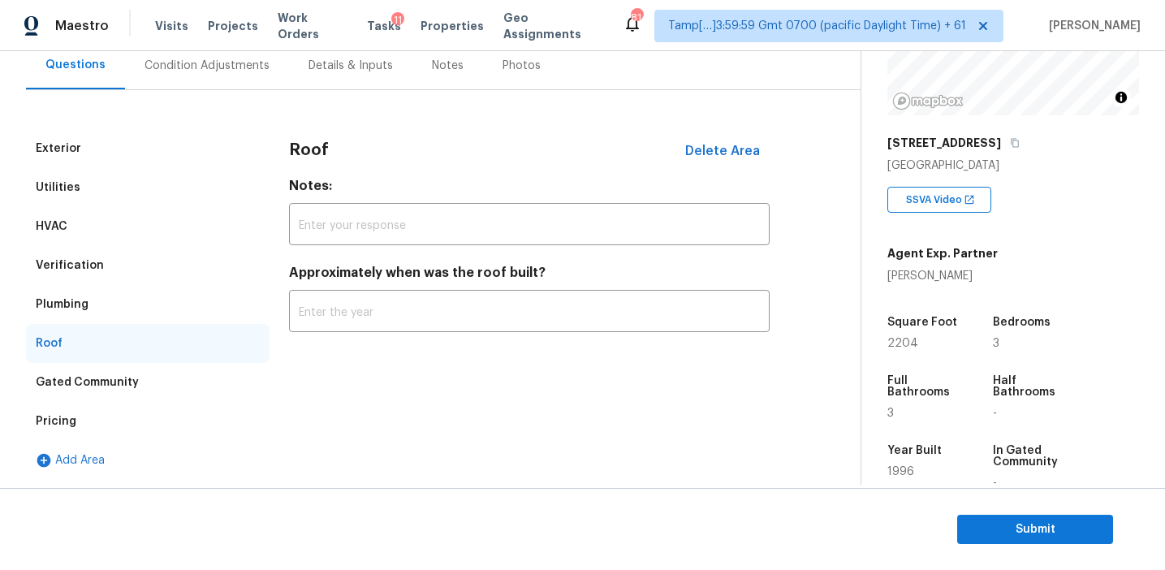
click at [71, 308] on div "Plumbing" at bounding box center [62, 304] width 53 height 16
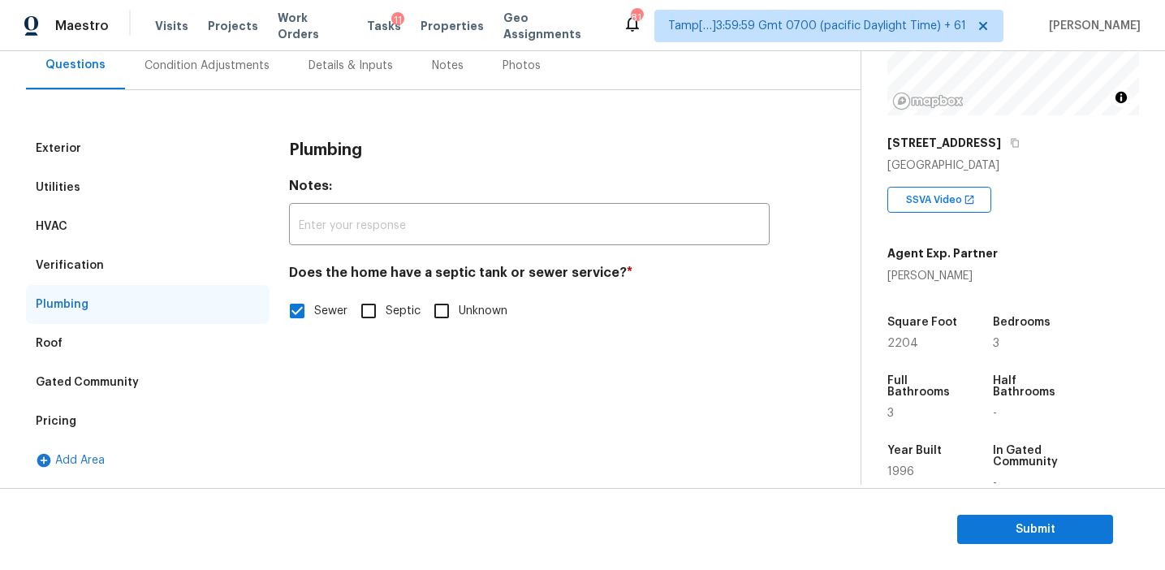
click at [109, 263] on div "Verification" at bounding box center [148, 265] width 244 height 39
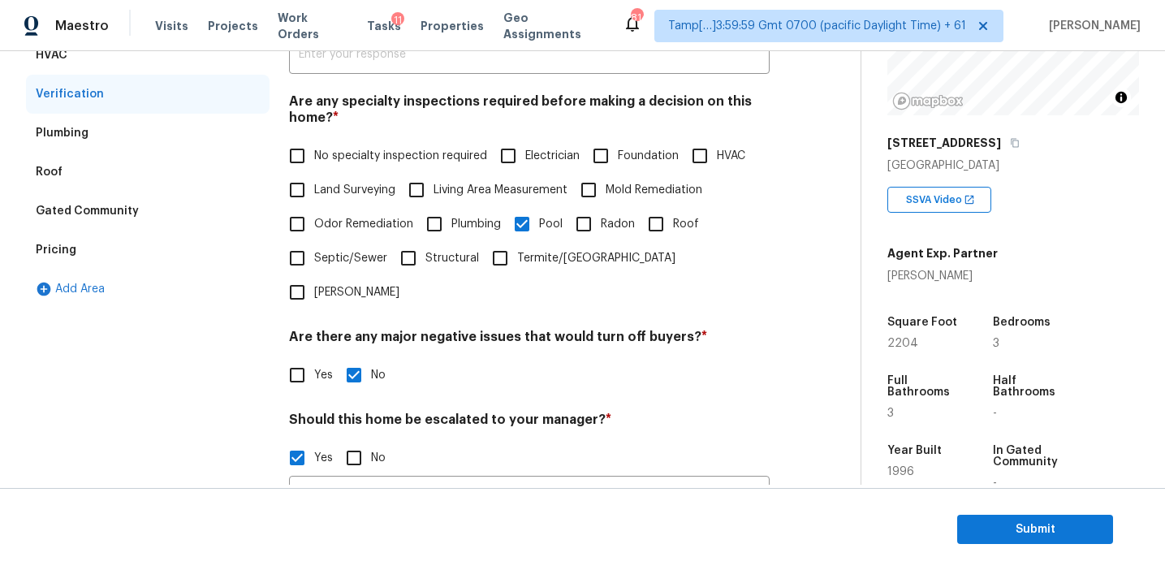
scroll to position [188, 0]
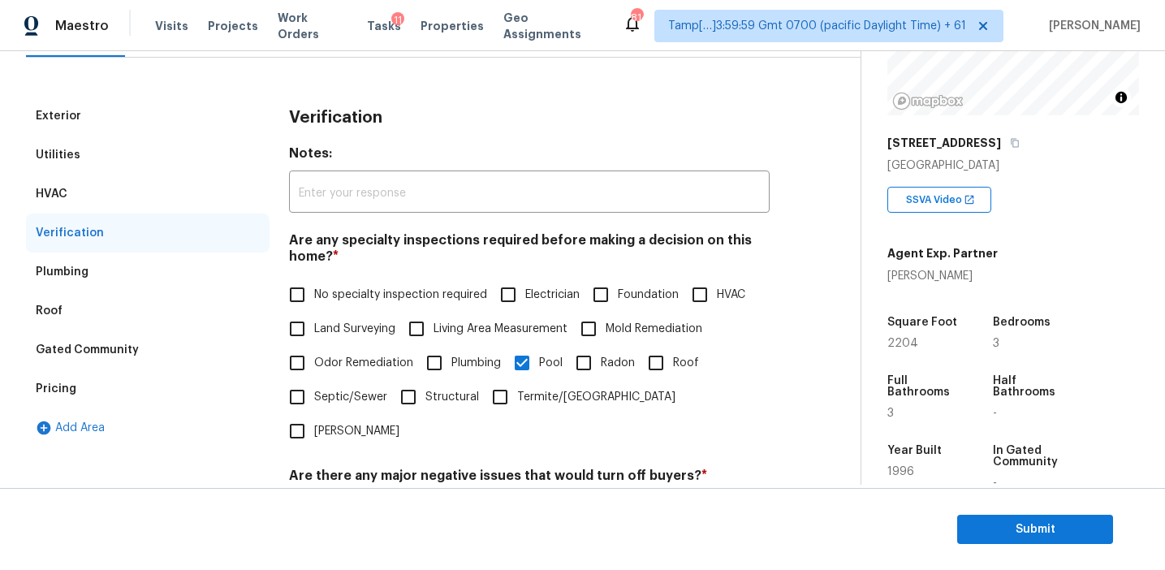
click at [131, 197] on div "HVAC" at bounding box center [148, 194] width 244 height 39
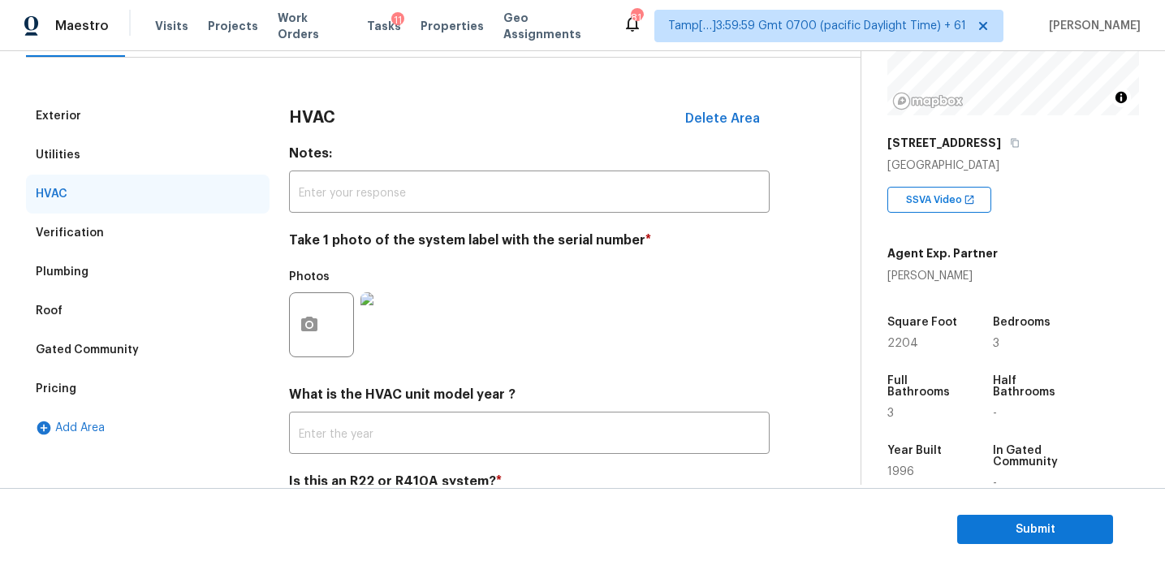
click at [125, 158] on div "Utilities" at bounding box center [148, 155] width 244 height 39
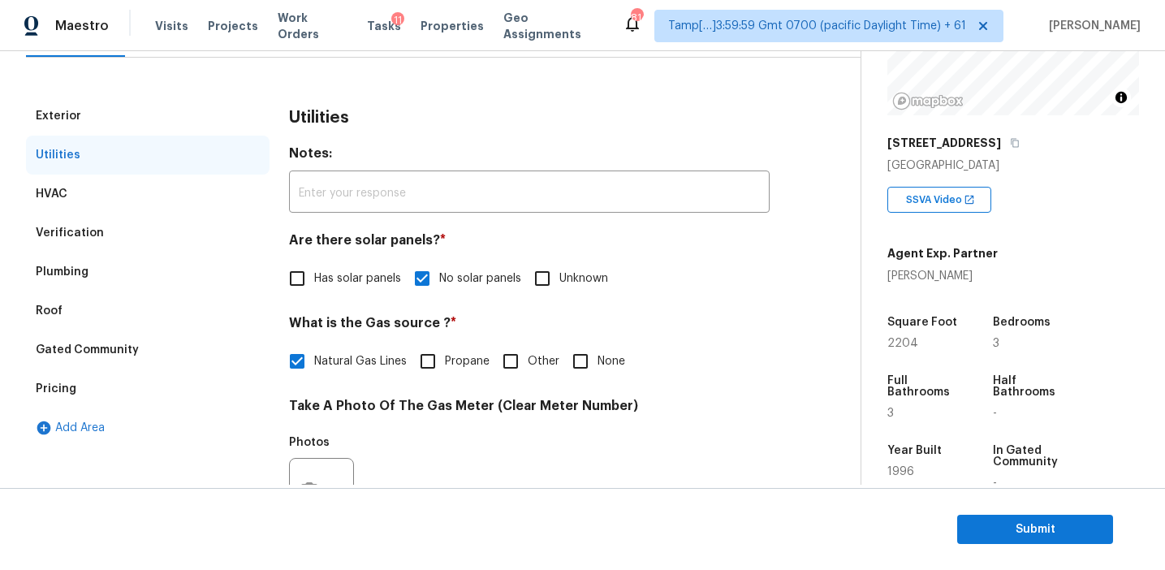
click at [153, 95] on div "Exterior Utilities HVAC Verification Plumbing Roof Gated Community Pricing Add …" at bounding box center [424, 501] width 796 height 886
click at [184, 108] on div "Exterior" at bounding box center [148, 116] width 244 height 39
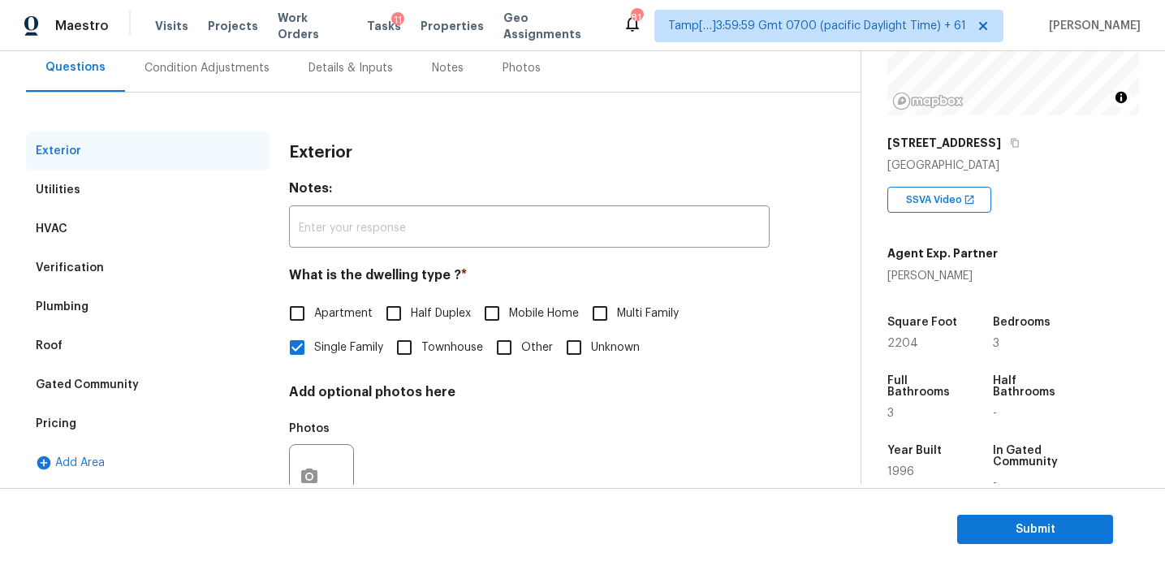
click at [243, 66] on div "Condition Adjustments" at bounding box center [207, 68] width 125 height 16
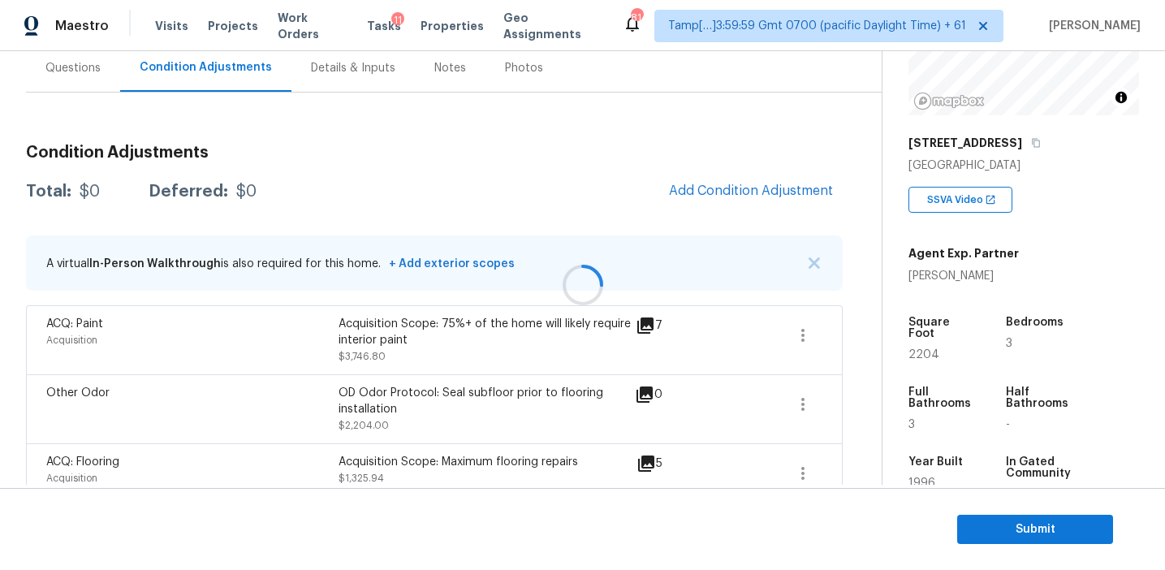
scroll to position [154, 0]
click at [806, 263] on button "button" at bounding box center [814, 262] width 16 height 16
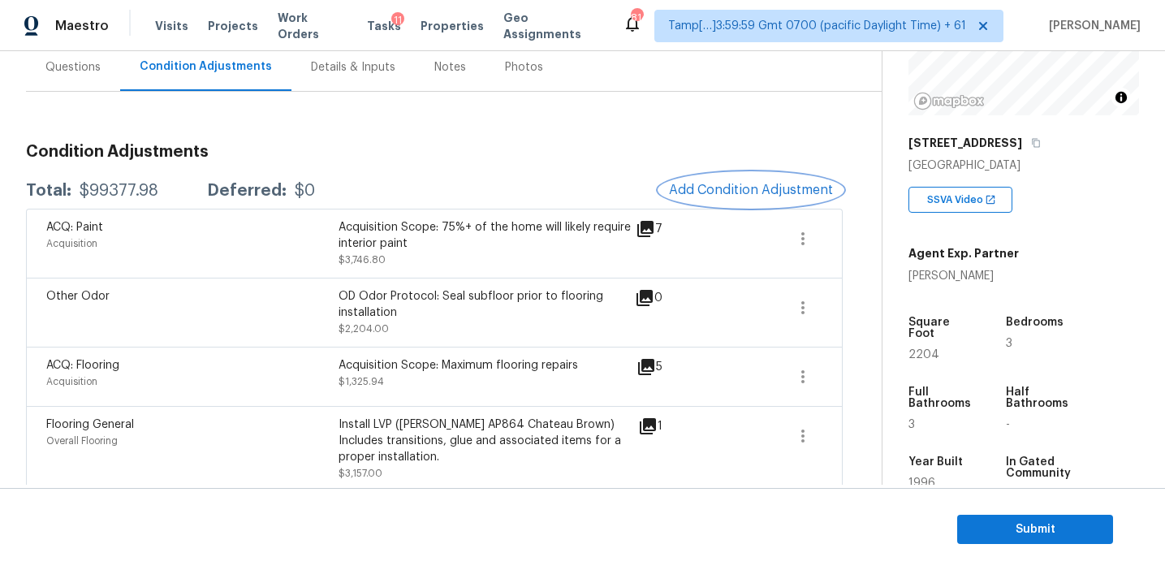
click at [712, 184] on span "Add Condition Adjustment" at bounding box center [751, 190] width 164 height 15
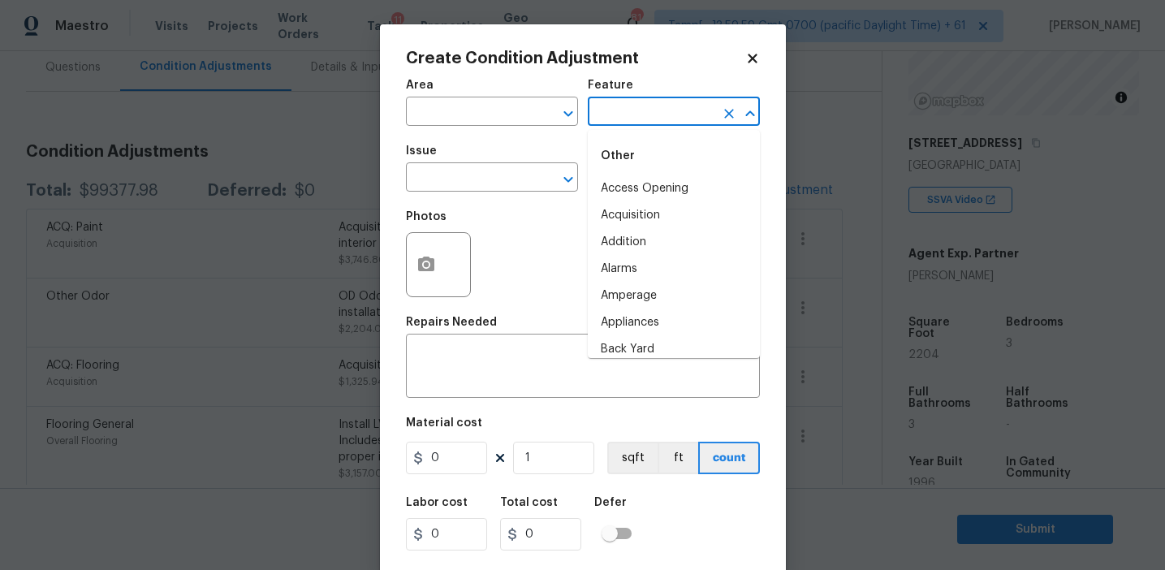
click at [615, 122] on input "text" at bounding box center [651, 113] width 127 height 25
click at [659, 182] on li "Appliances" at bounding box center [674, 188] width 172 height 27
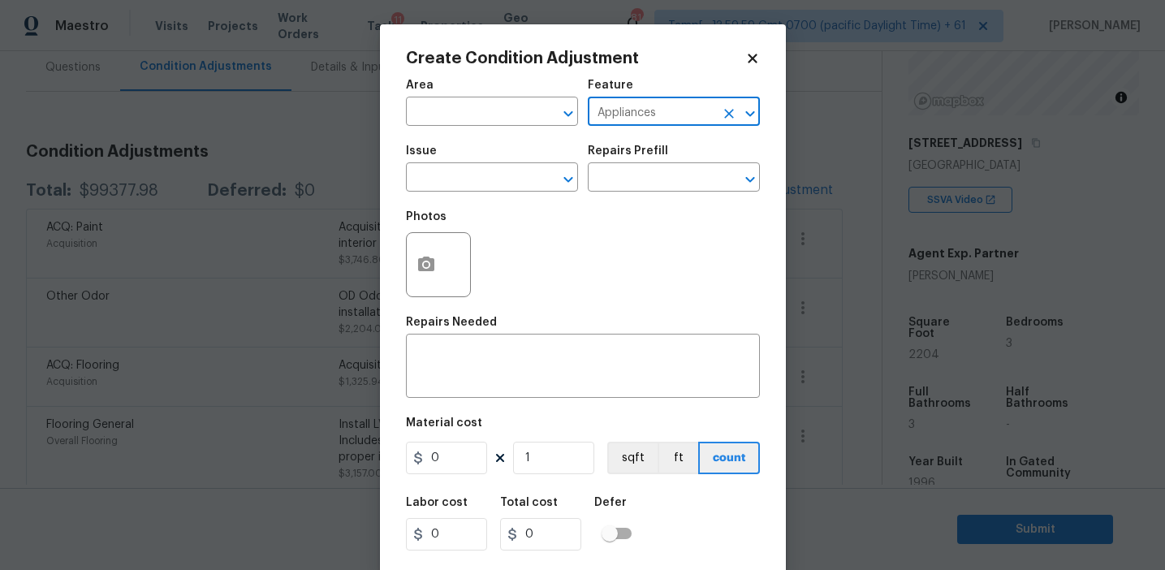
click at [614, 114] on input "Appliances" at bounding box center [651, 113] width 127 height 25
type input "Appliances"
click at [476, 193] on span "Issue ​" at bounding box center [492, 169] width 172 height 66
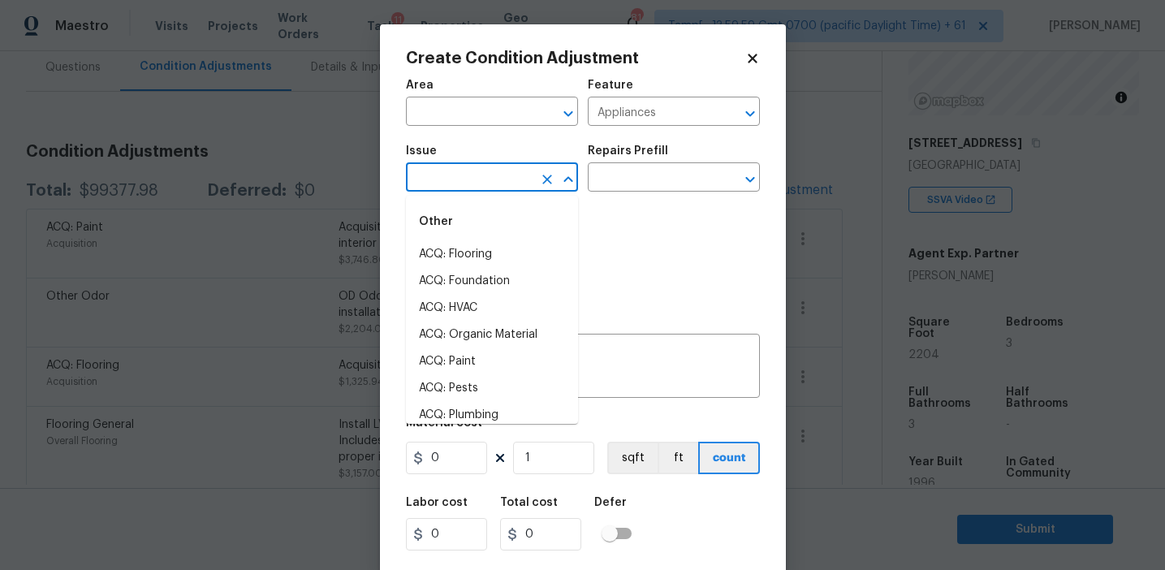
click at [480, 175] on input "text" at bounding box center [469, 178] width 127 height 25
paste input "Appliances"
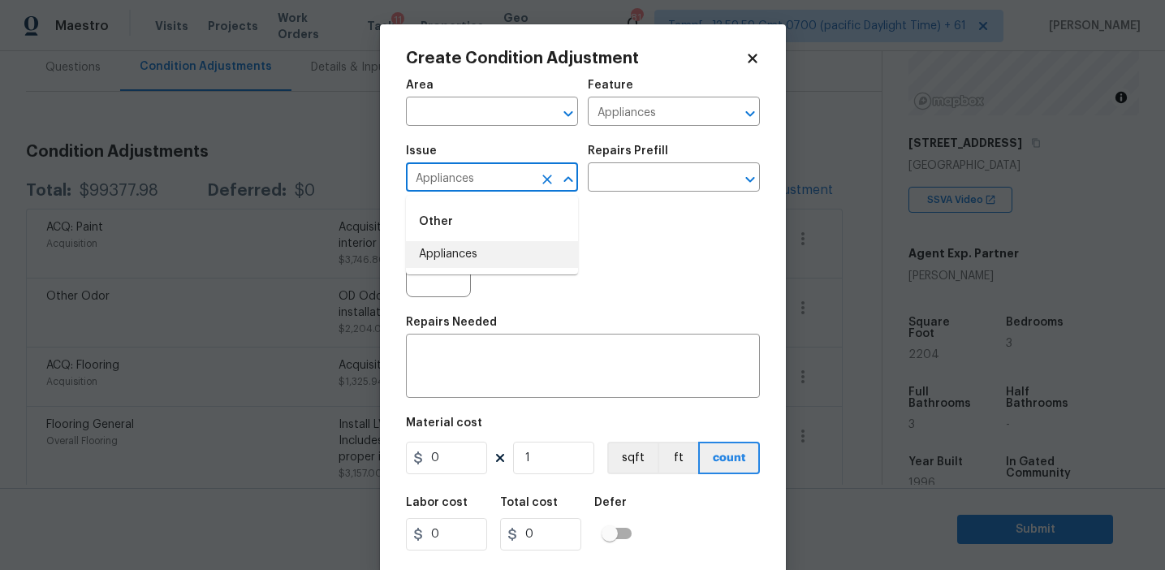
click at [491, 257] on li "Appliances" at bounding box center [492, 254] width 172 height 27
type input "Appliances"
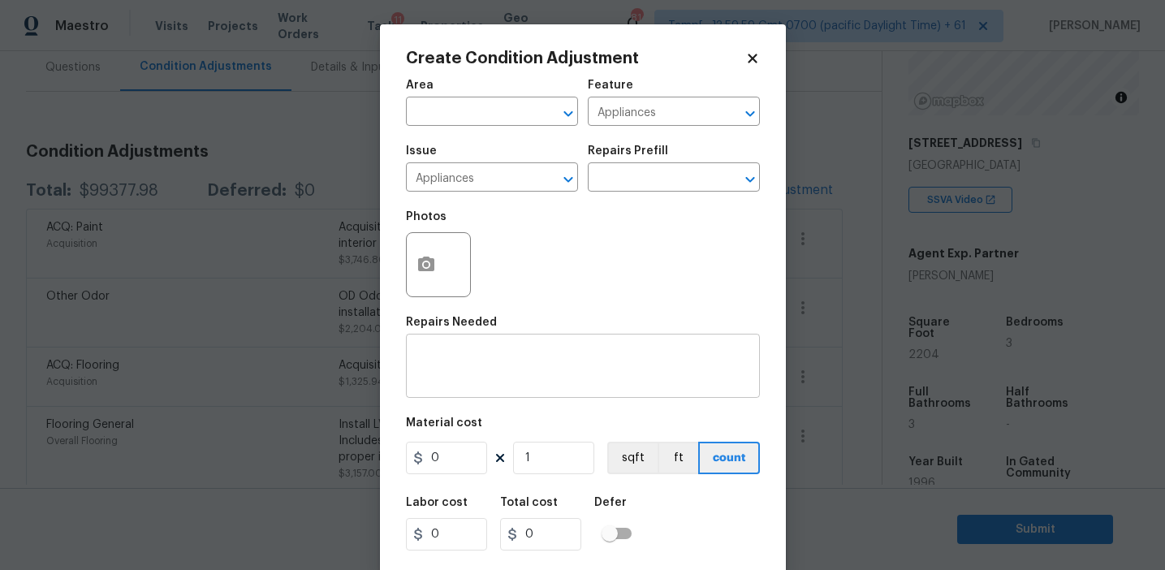
click at [491, 345] on div "x ​" at bounding box center [583, 368] width 354 height 60
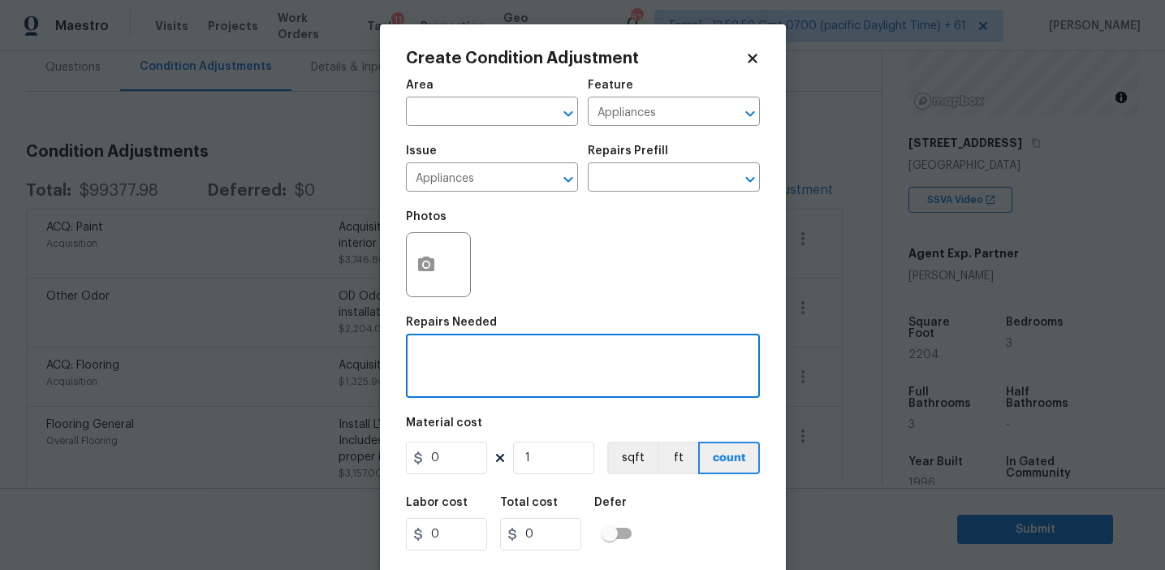
paste textarea "Appliances"
type textarea "Appliances package"
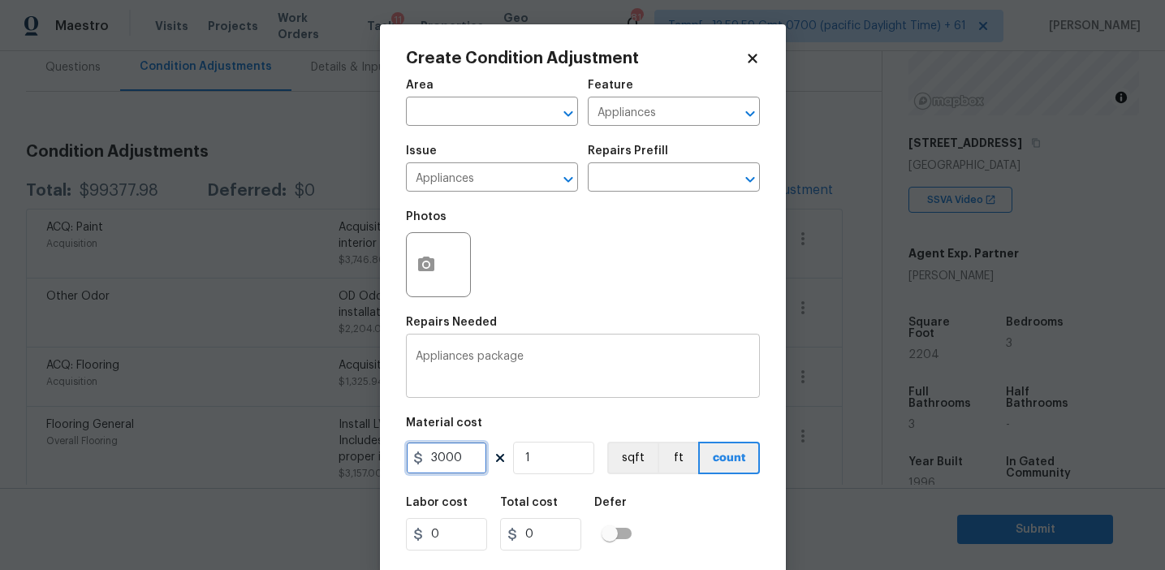
type input "3000"
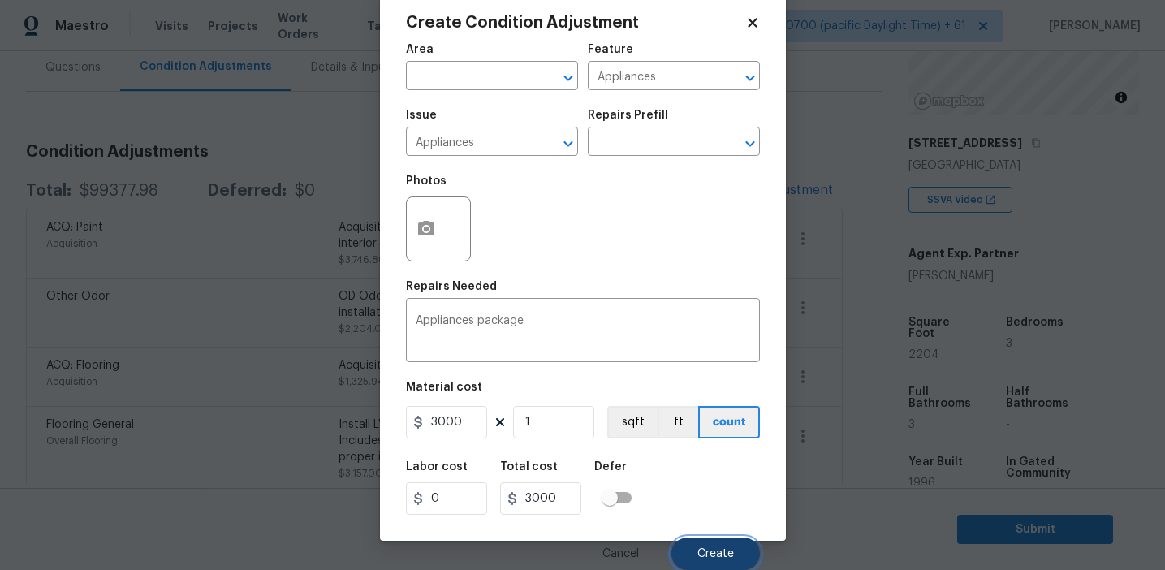
click at [685, 543] on button "Create" at bounding box center [716, 554] width 89 height 32
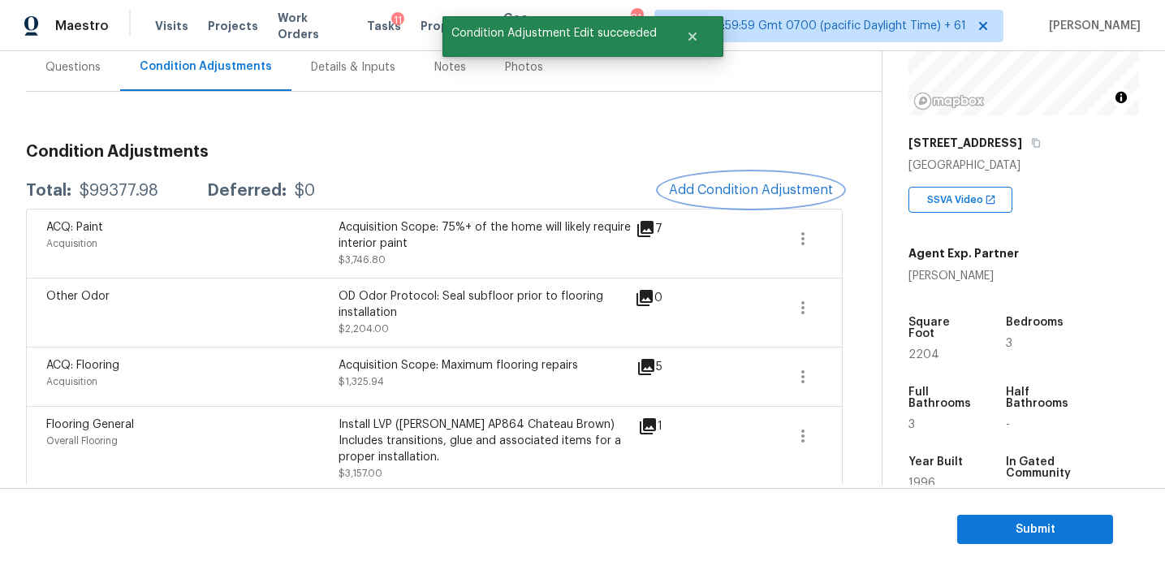
scroll to position [0, 0]
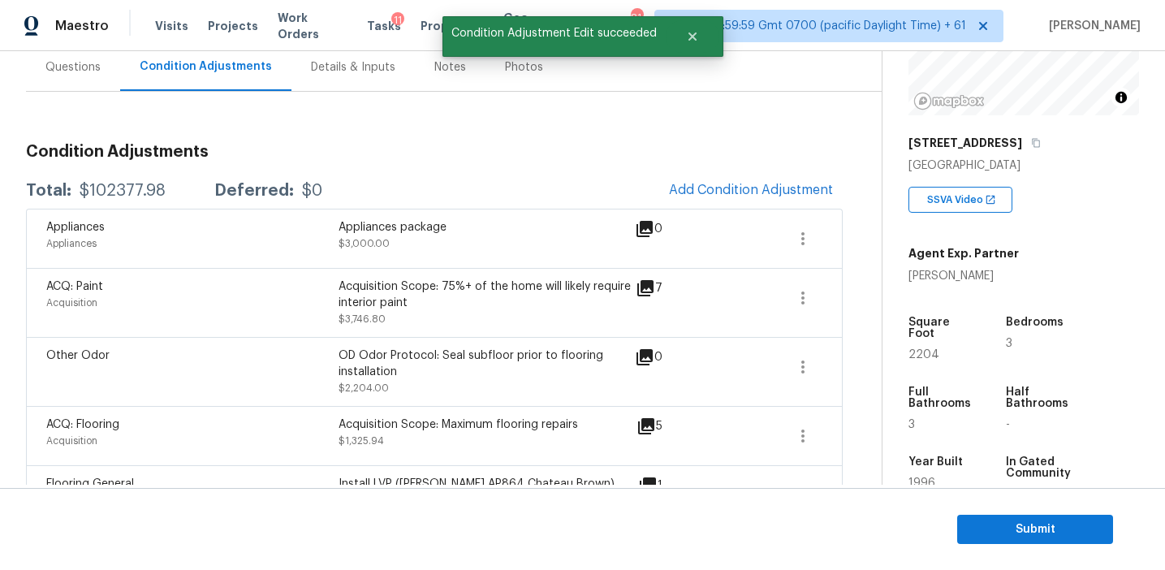
click at [135, 189] on div "$102377.98" at bounding box center [123, 191] width 86 height 16
copy div "102377.98"
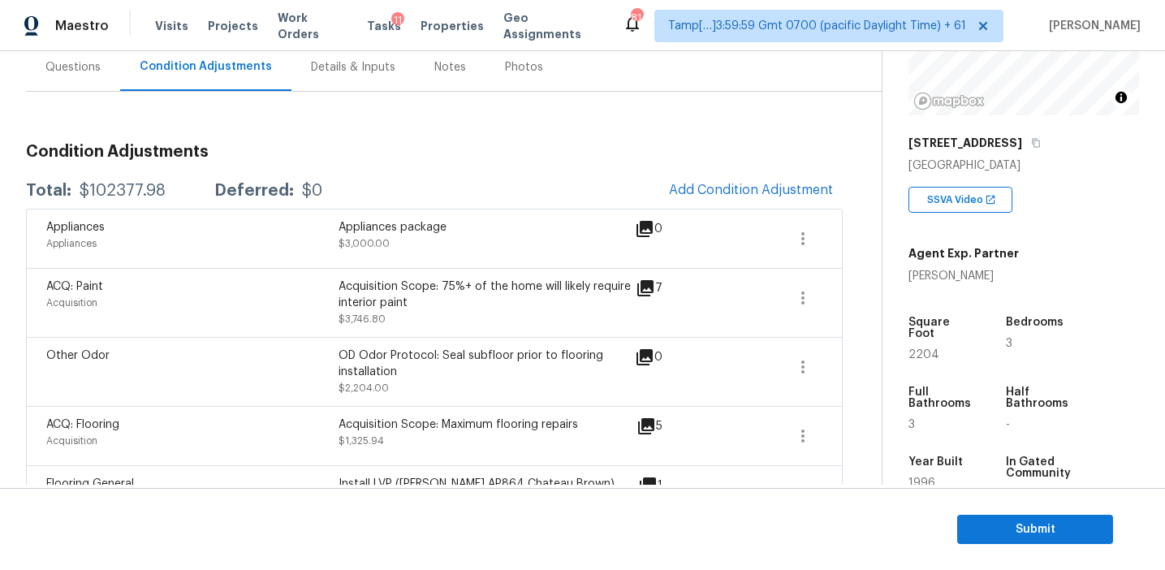
click at [314, 203] on div "Total: $102377.98 Deferred: $0 Add Condition Adjustment" at bounding box center [434, 191] width 817 height 36
click at [353, 174] on div "Total: $102377.98 Deferred: $0 Add Condition Adjustment" at bounding box center [434, 191] width 817 height 36
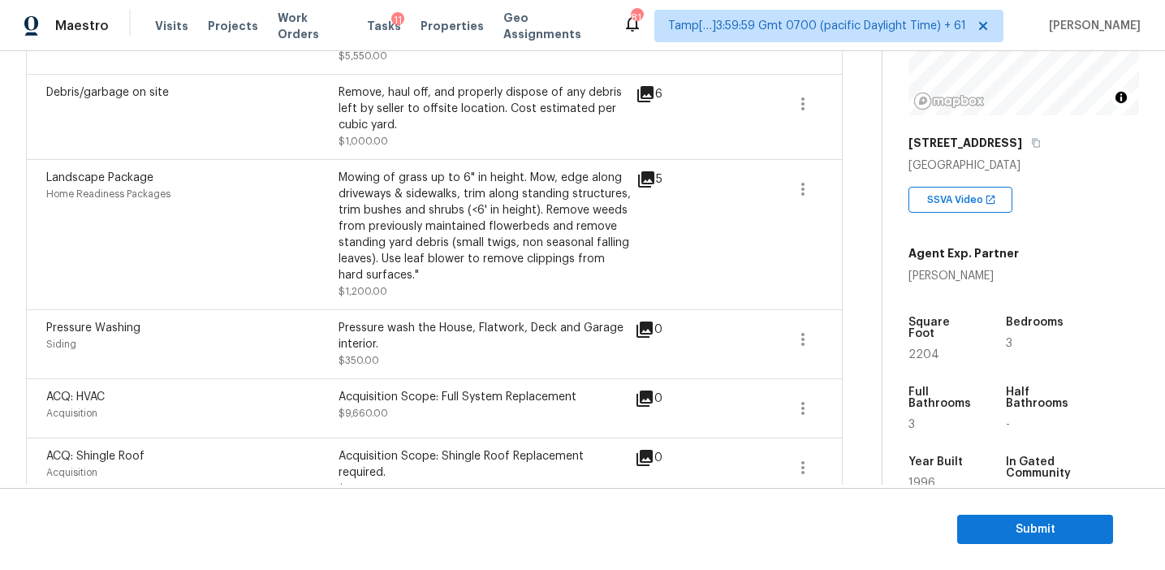
scroll to position [1590, 0]
click at [796, 401] on icon "button" at bounding box center [802, 408] width 19 height 19
click at [850, 394] on div "Edit" at bounding box center [894, 395] width 127 height 16
click at [298, 414] on body "Maestro Visits Projects Work Orders Tasks 11 Properties Geo Assignments 814 Tam…" at bounding box center [582, 285] width 1165 height 570
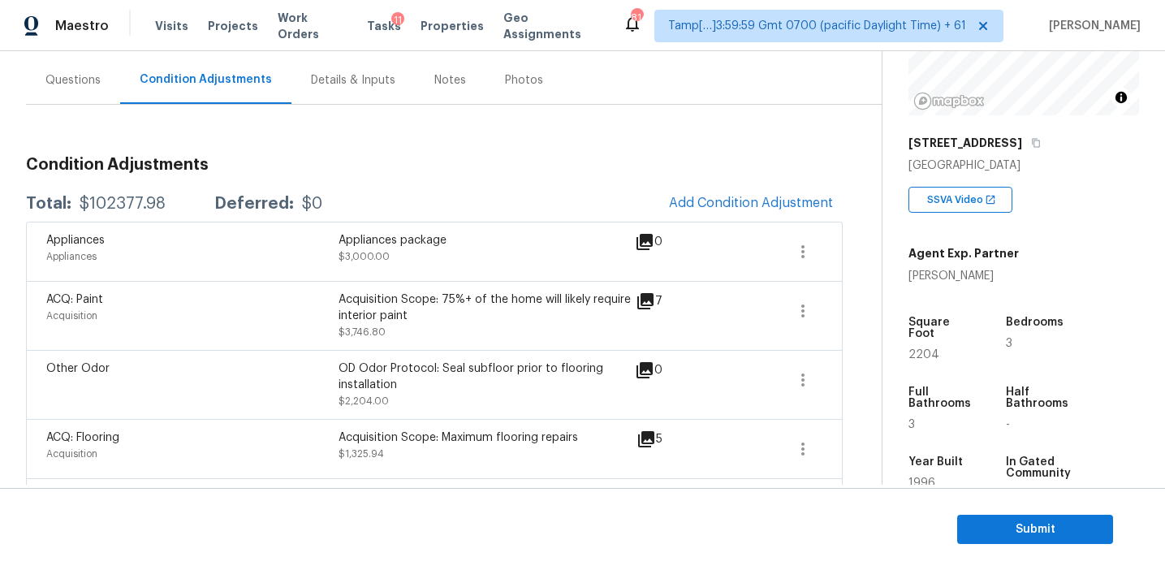
scroll to position [144, 0]
click at [499, 222] on div "Appliances Appliances Appliances package $3,000.00 0" at bounding box center [434, 248] width 817 height 59
click at [499, 158] on h3 "Condition Adjustments" at bounding box center [434, 162] width 817 height 16
click at [561, 193] on div "Total: $102377.98 Deferred: $0 Add Condition Adjustment" at bounding box center [434, 202] width 817 height 36
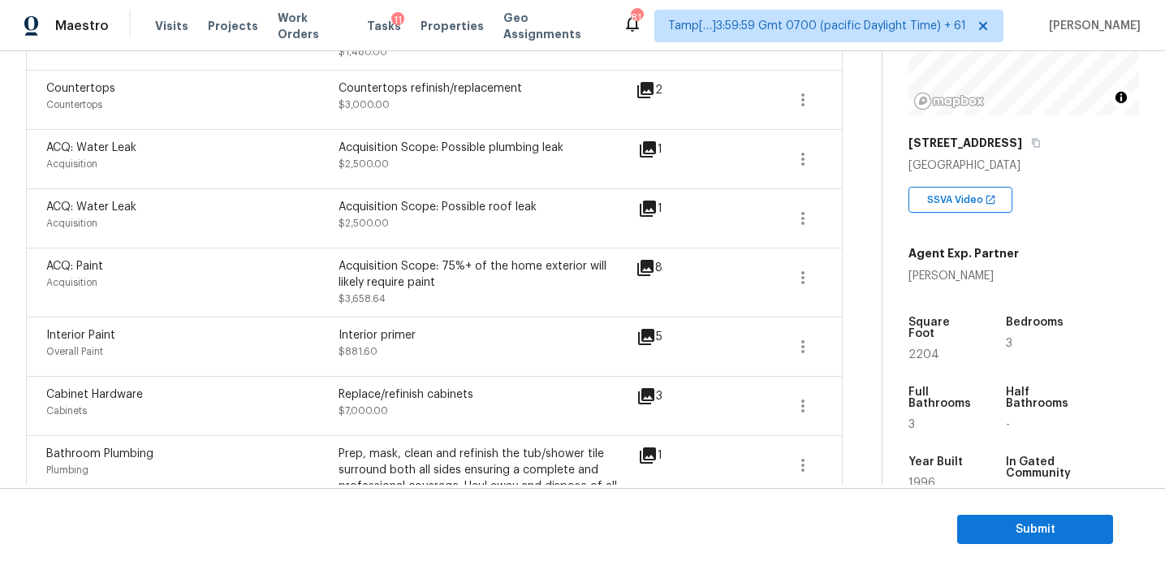
scroll to position [173, 0]
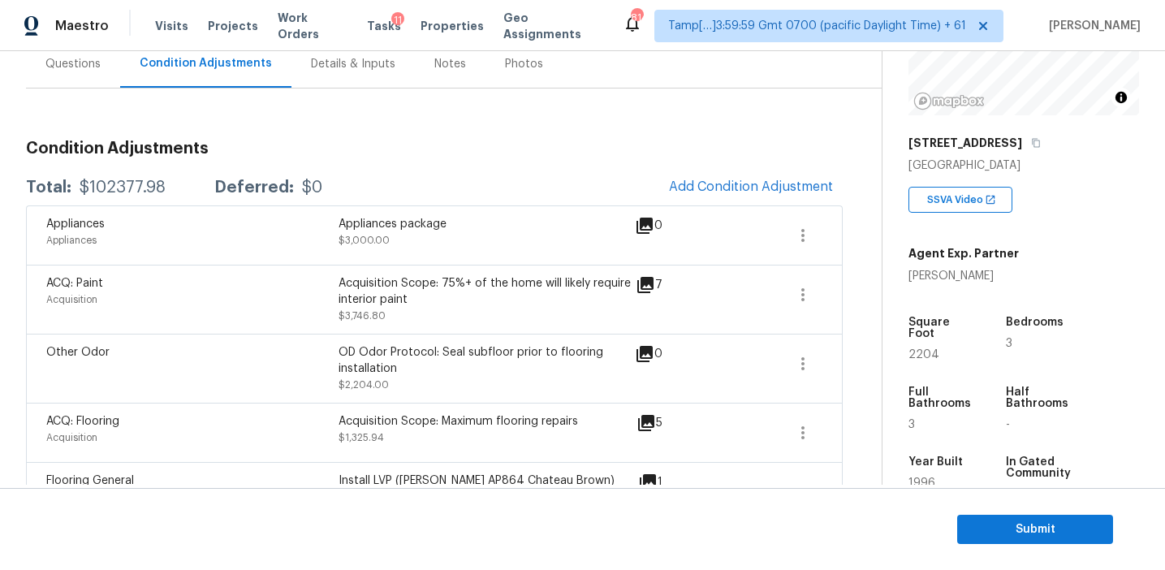
click at [577, 148] on h3 "Condition Adjustments" at bounding box center [434, 148] width 817 height 16
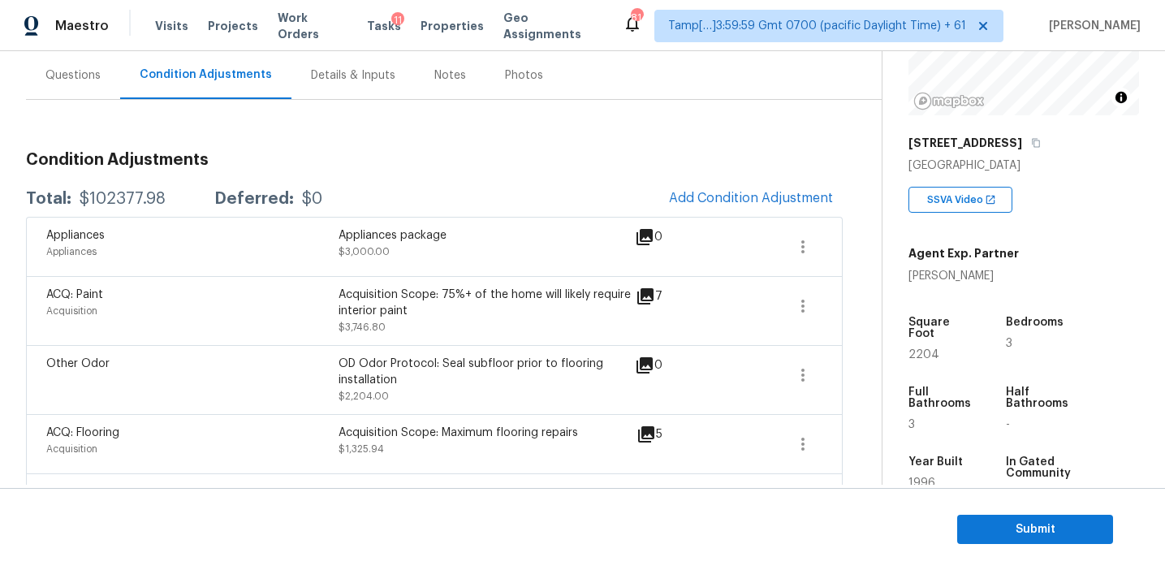
click at [1011, 533] on span "Submit" at bounding box center [1035, 530] width 130 height 20
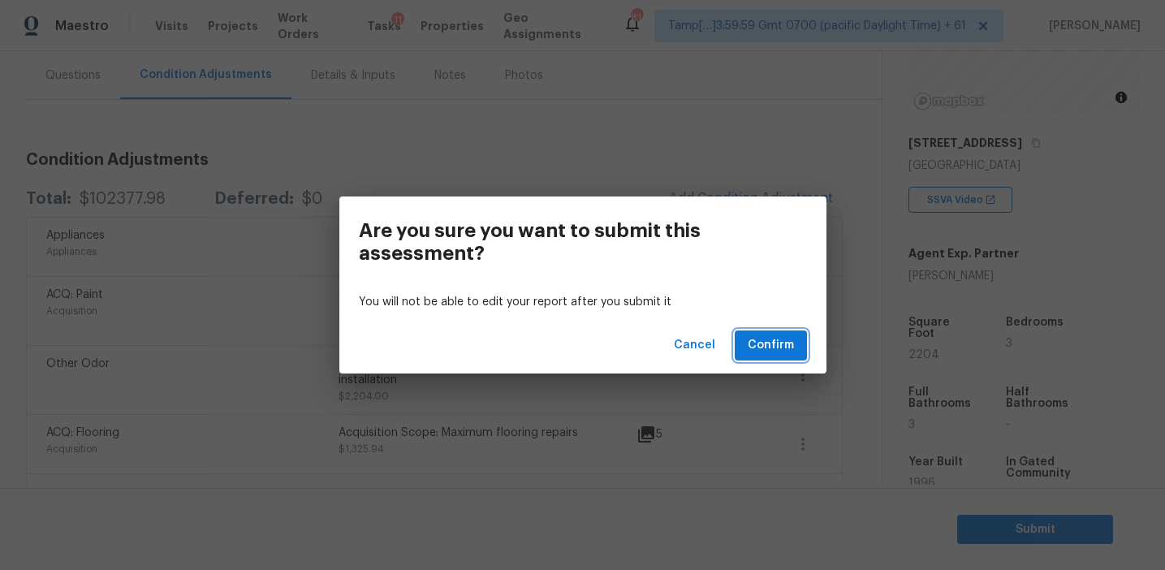
click at [769, 335] on button "Confirm" at bounding box center [771, 345] width 72 height 30
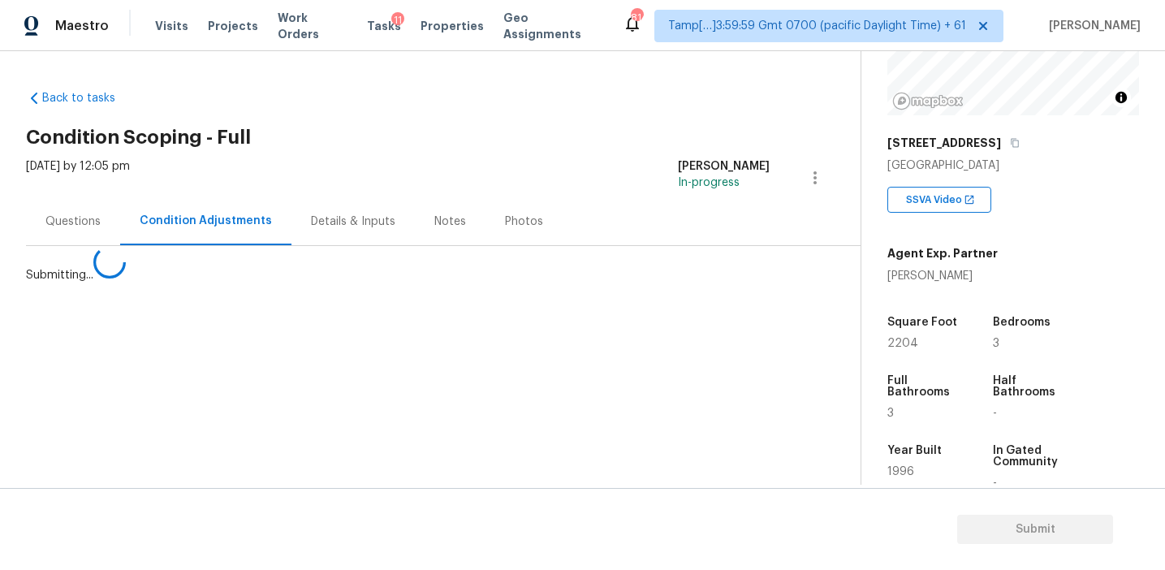
scroll to position [0, 0]
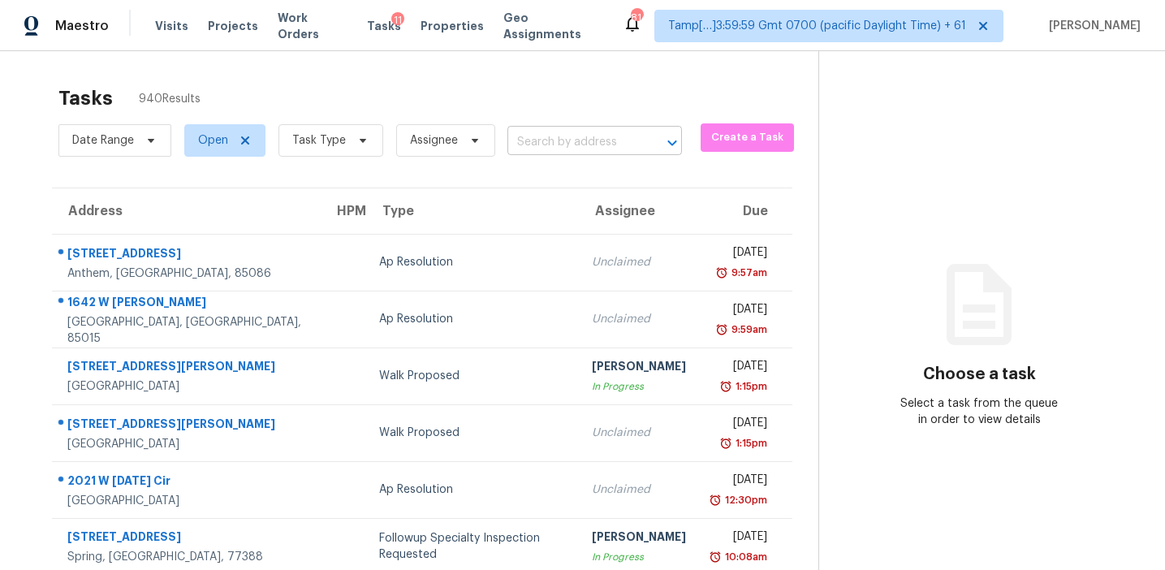
click at [559, 149] on input "text" at bounding box center [571, 142] width 129 height 25
paste input "1400 Fieldgreen Overlook Stone Mountain, GA, 30088"
type input "1400 Fieldgreen Overlook Stone Mountain, GA, 30088"
click at [542, 145] on input "text" at bounding box center [571, 142] width 129 height 25
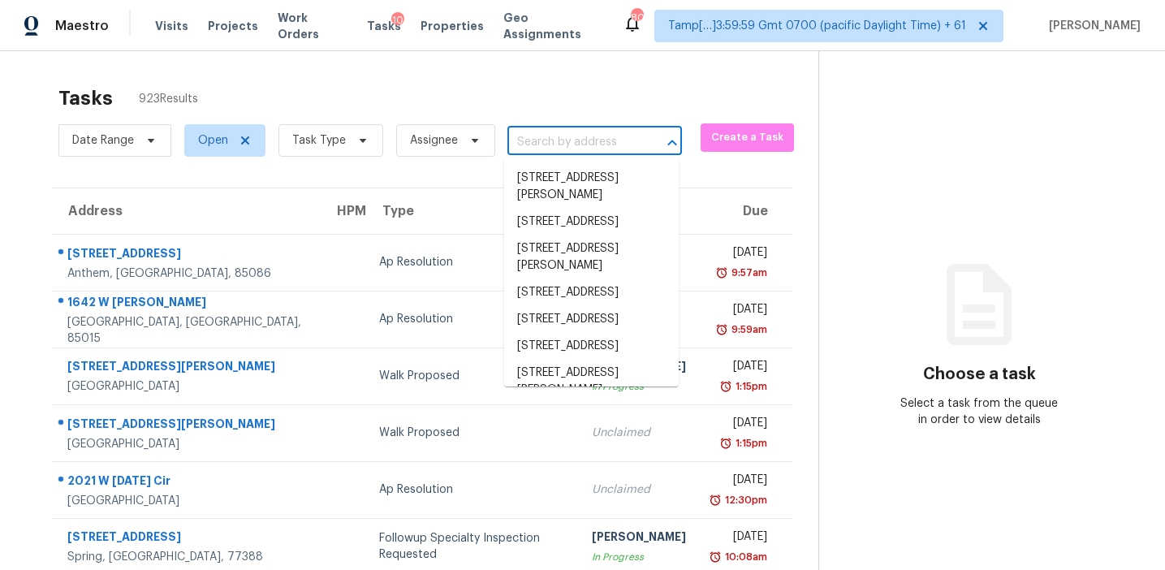
paste input "[STREET_ADDRESS]"
type input "[STREET_ADDRESS]"
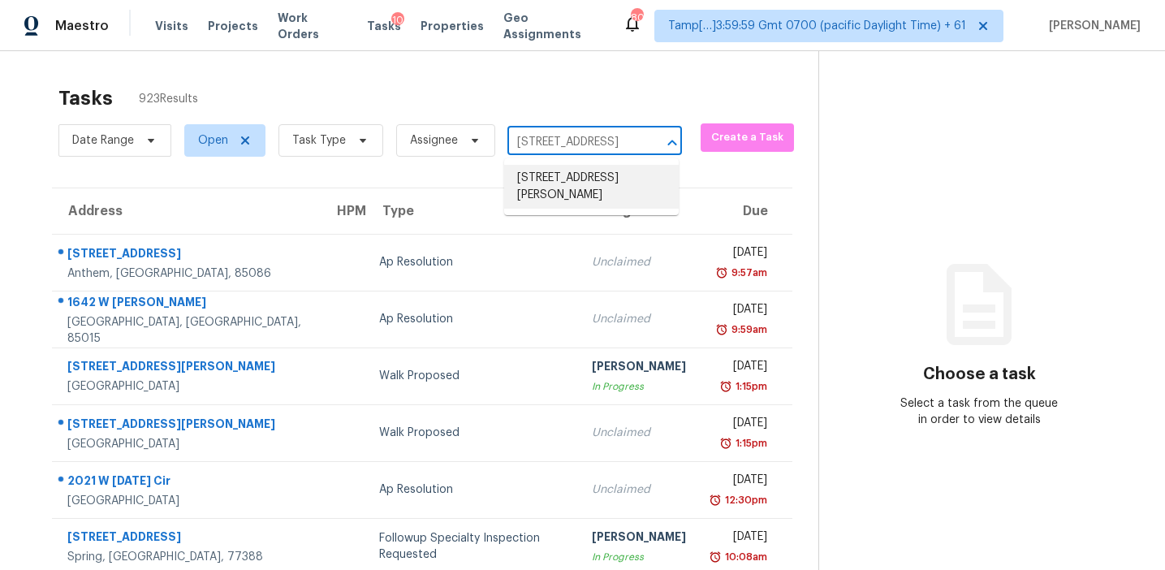
click at [547, 179] on li "[STREET_ADDRESS][PERSON_NAME]" at bounding box center [591, 187] width 175 height 44
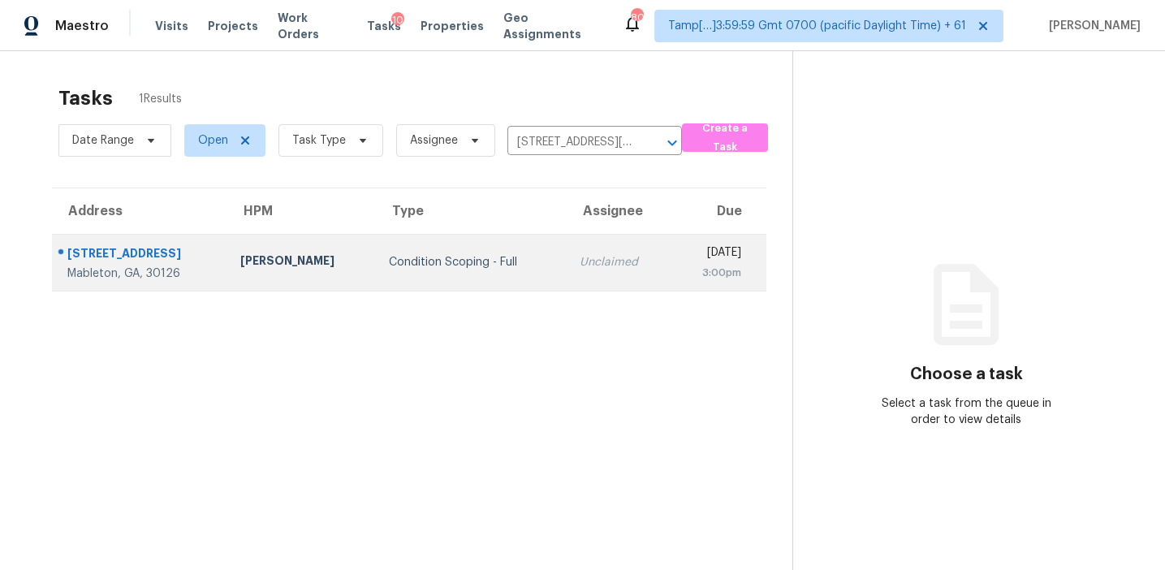
click at [567, 240] on td "Unclaimed" at bounding box center [619, 262] width 105 height 57
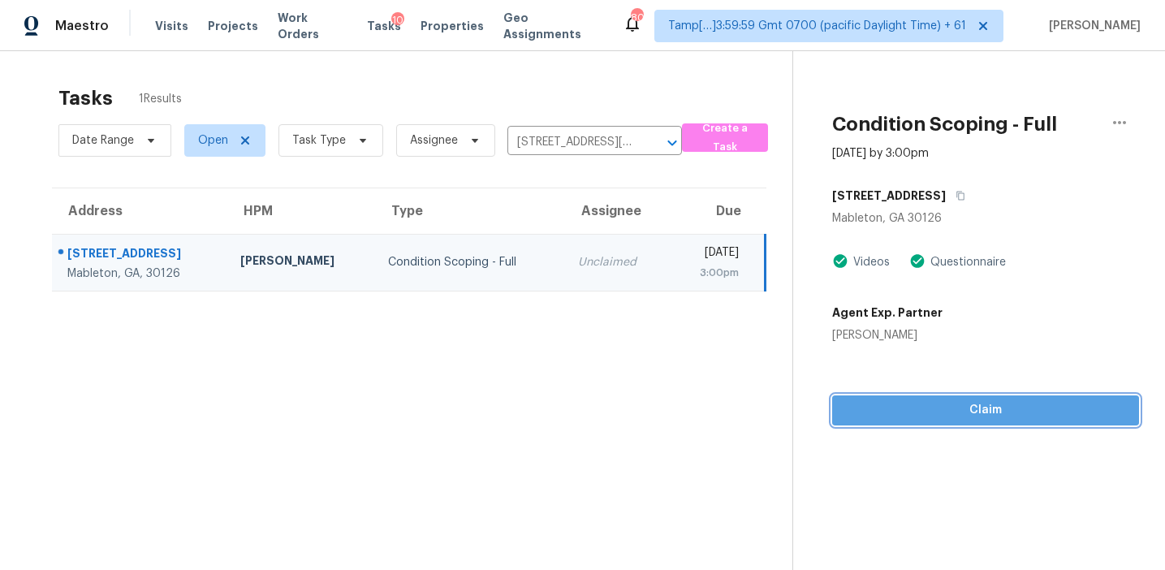
click at [854, 418] on span "Claim" at bounding box center [985, 410] width 281 height 20
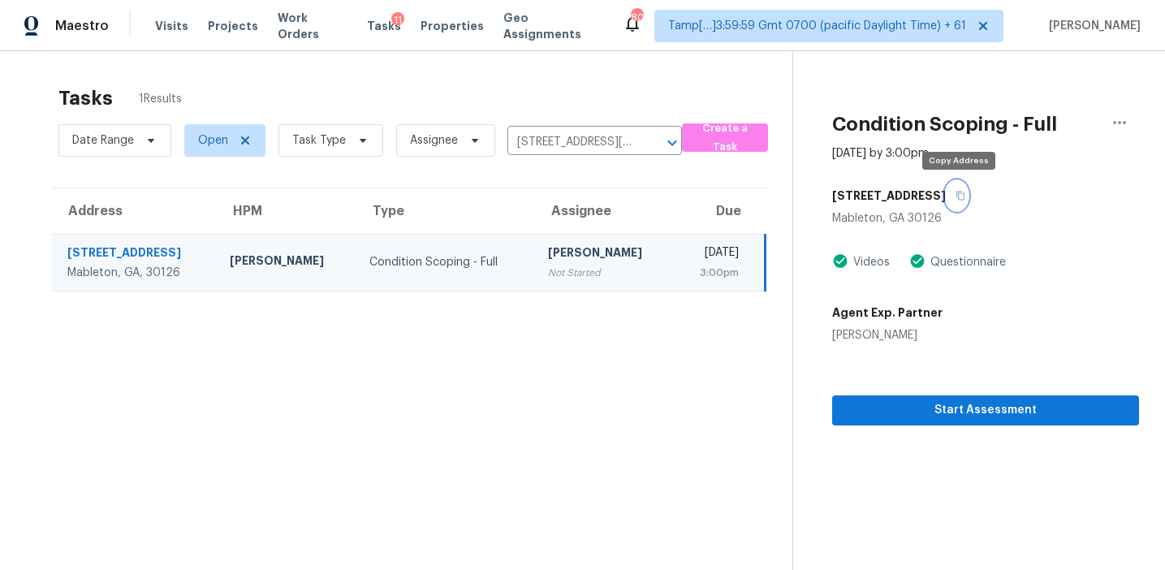
click at [961, 195] on icon "button" at bounding box center [961, 196] width 10 height 10
click at [1113, 126] on icon "button" at bounding box center [1119, 122] width 19 height 19
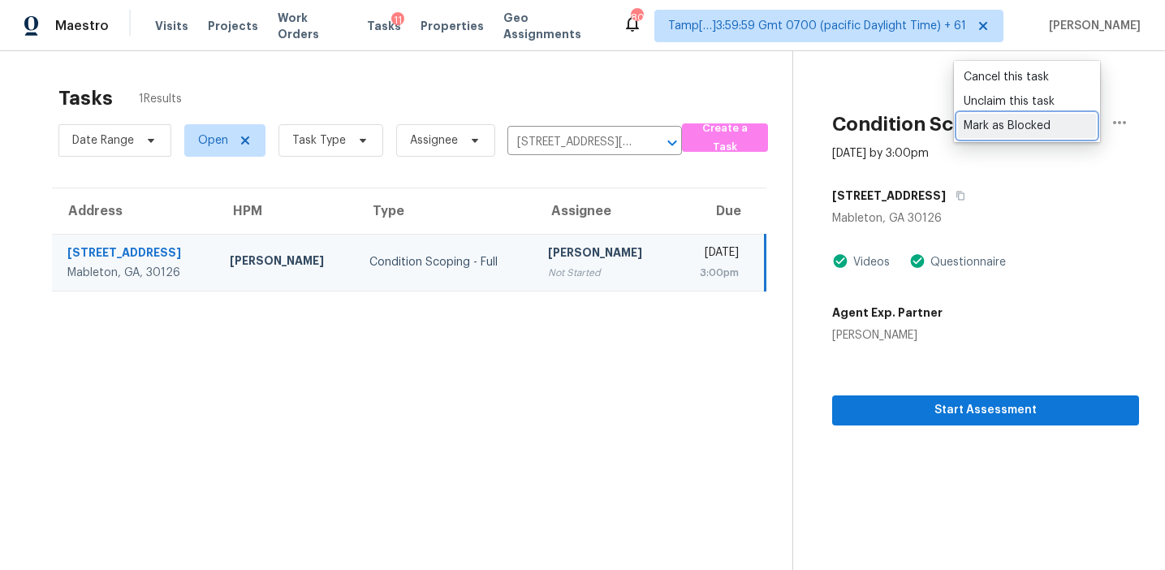
click at [987, 125] on div "Mark as Blocked" at bounding box center [1027, 126] width 127 height 16
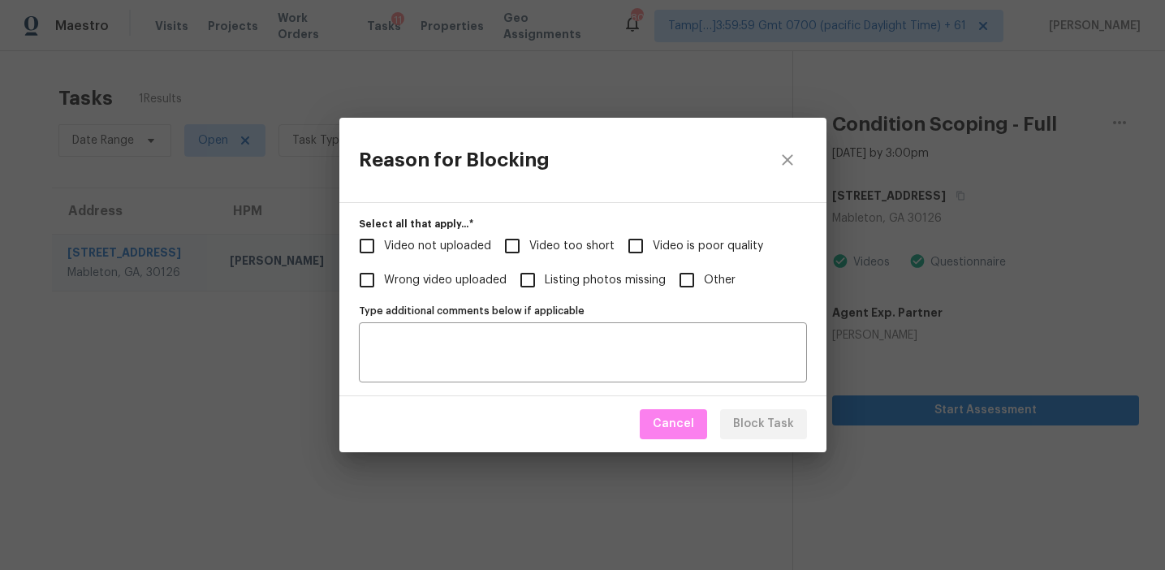
click at [460, 243] on span "Video not uploaded" at bounding box center [437, 246] width 107 height 17
click at [384, 243] on input "Video not uploaded" at bounding box center [367, 246] width 34 height 34
checkbox input "true"
click at [481, 361] on textarea "Type additional comments below if applicable" at bounding box center [583, 352] width 429 height 34
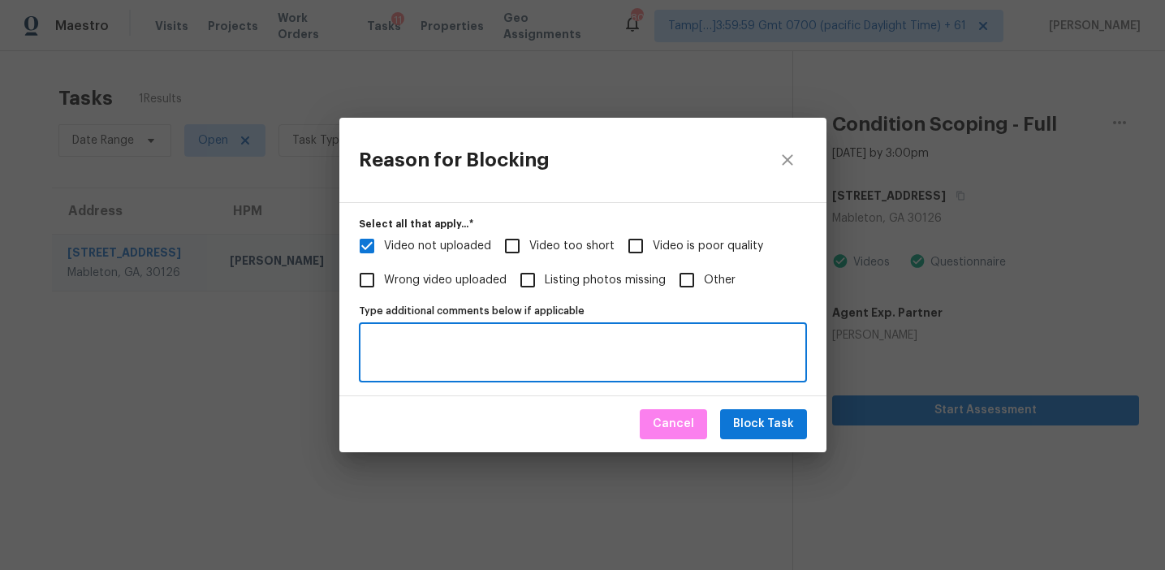
paste textarea "[URL][DOMAIN_NAME]"
type textarea "[URL][DOMAIN_NAME] - escalated to CEP."
click at [784, 417] on span "Block Task" at bounding box center [763, 424] width 61 height 20
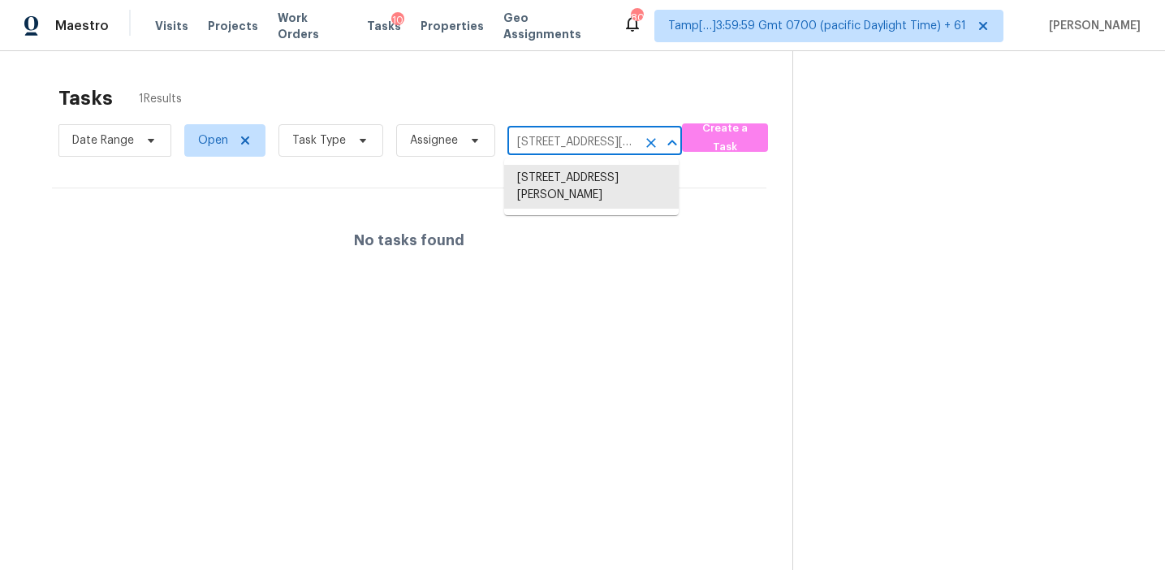
click at [602, 138] on input "[STREET_ADDRESS][PERSON_NAME]" at bounding box center [571, 142] width 129 height 25
paste input "[STREET_ADDRESS]"
type input "[STREET_ADDRESS]"
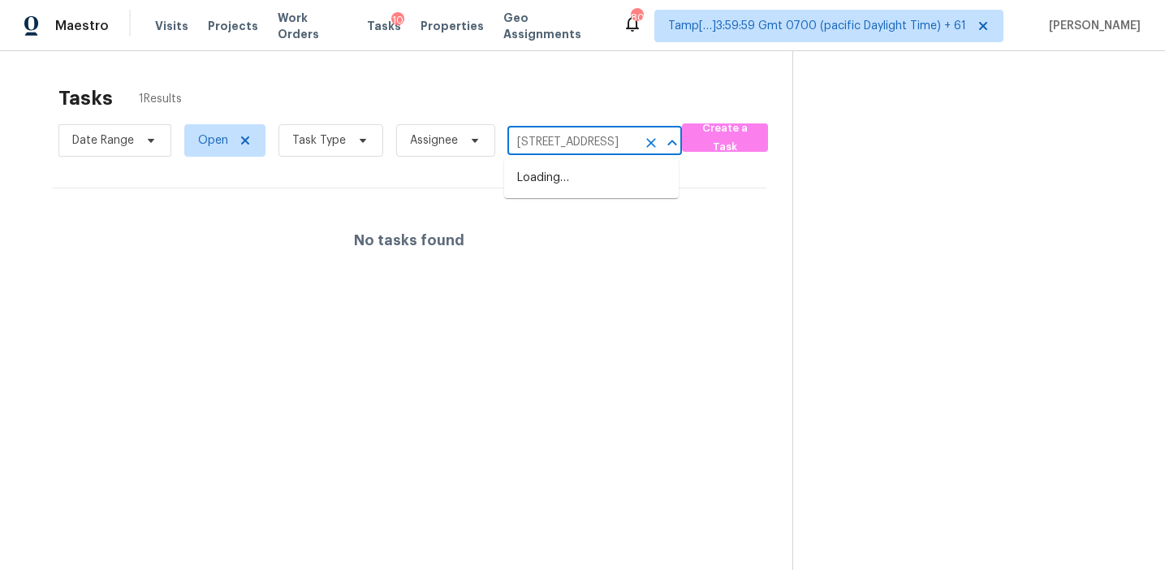
scroll to position [0, 170]
click at [609, 183] on li "[STREET_ADDRESS]" at bounding box center [591, 178] width 175 height 27
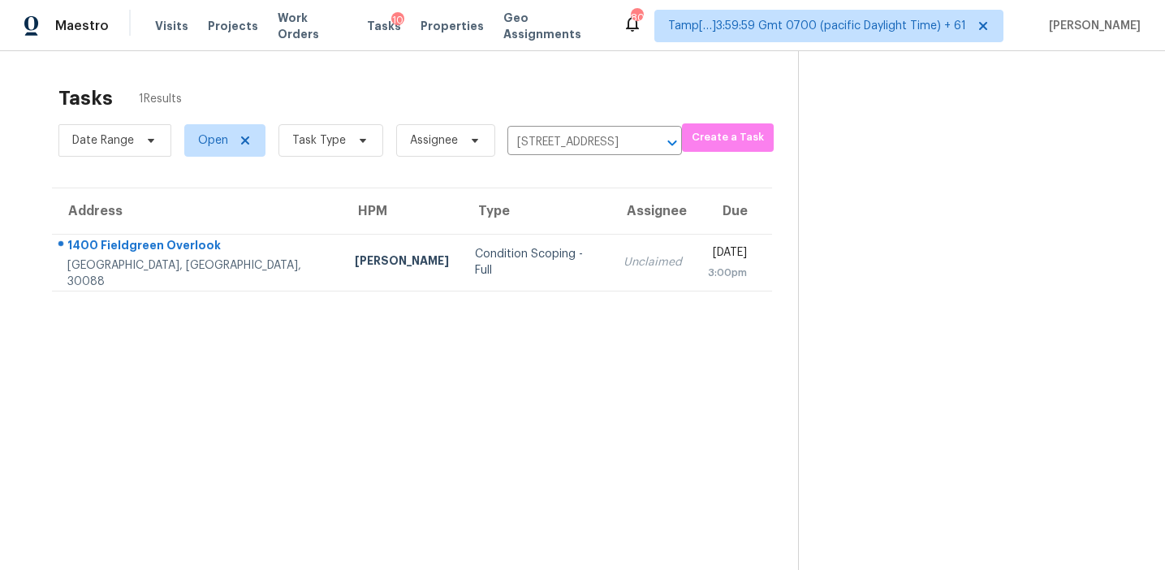
click at [611, 272] on td "Unclaimed" at bounding box center [653, 262] width 84 height 57
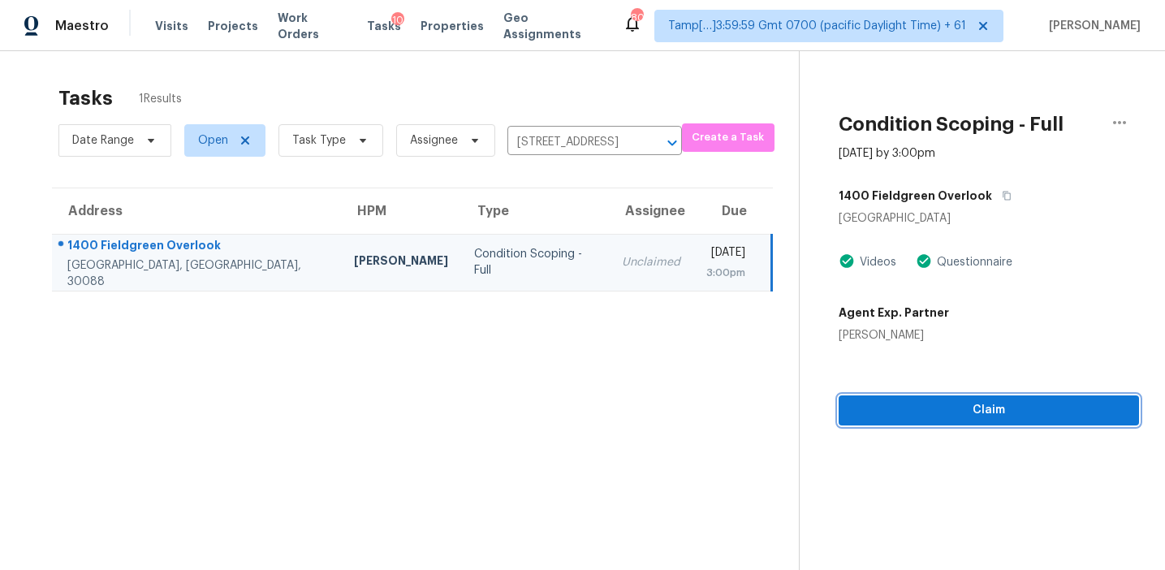
click at [880, 409] on span "Claim" at bounding box center [989, 410] width 274 height 20
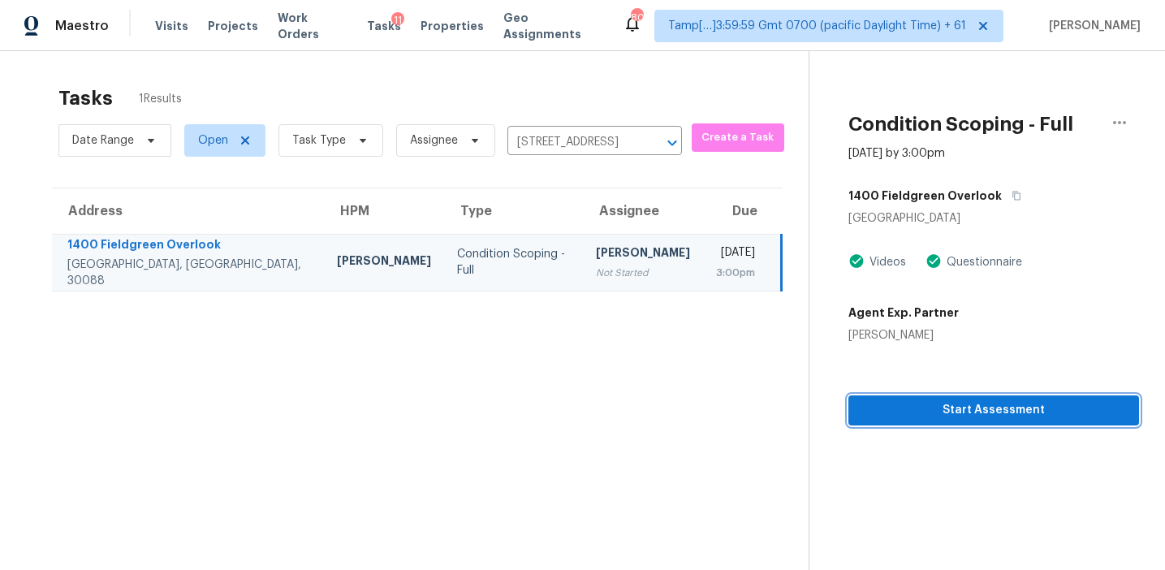
click at [900, 408] on span "Start Assessment" at bounding box center [994, 410] width 265 height 20
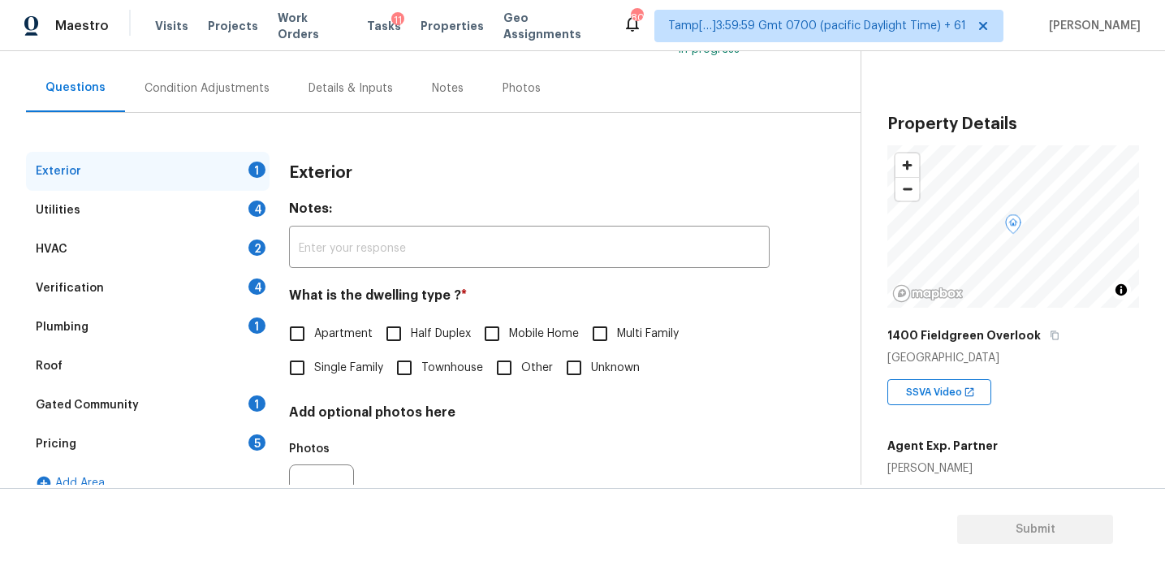
scroll to position [142, 0]
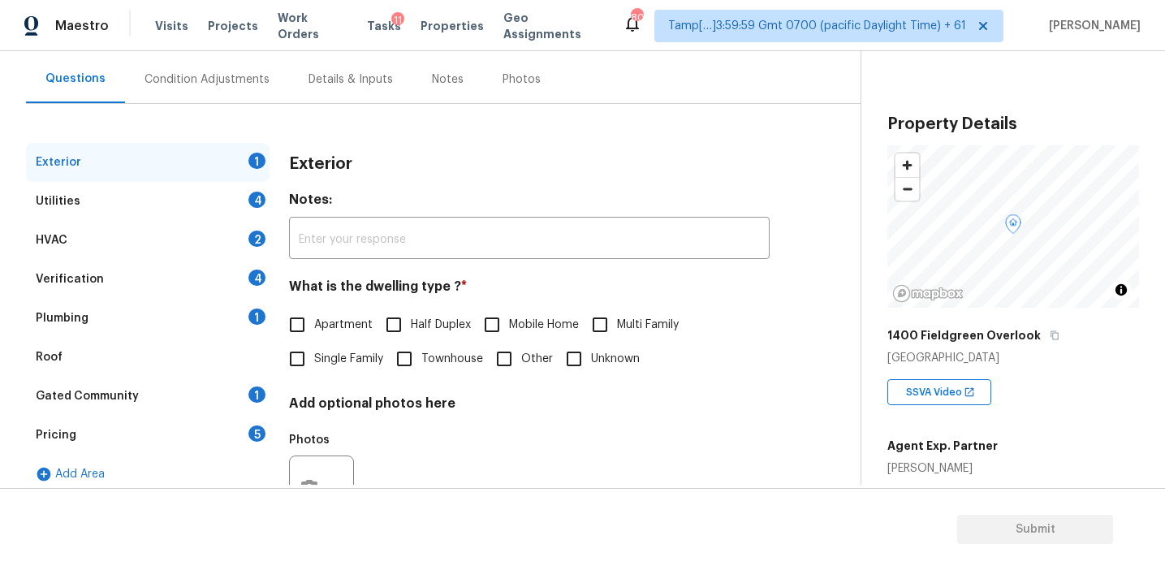
click at [441, 165] on div "Exterior" at bounding box center [529, 164] width 481 height 42
click at [1060, 404] on div "SSVA Video" at bounding box center [1013, 385] width 252 height 39
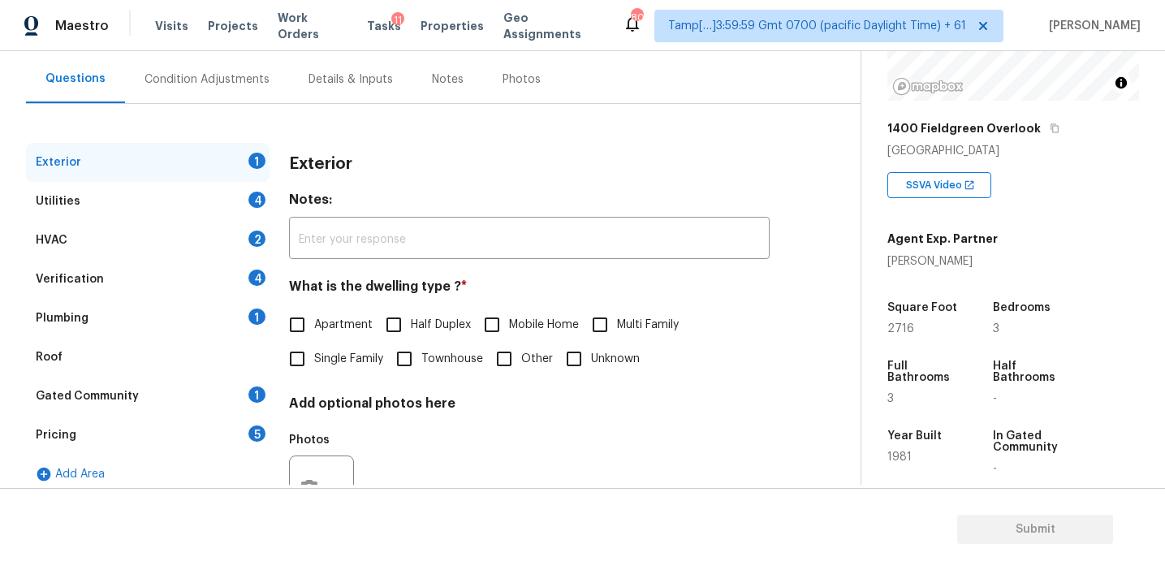
scroll to position [205, 0]
click at [225, 275] on div "Verification 4" at bounding box center [148, 279] width 244 height 39
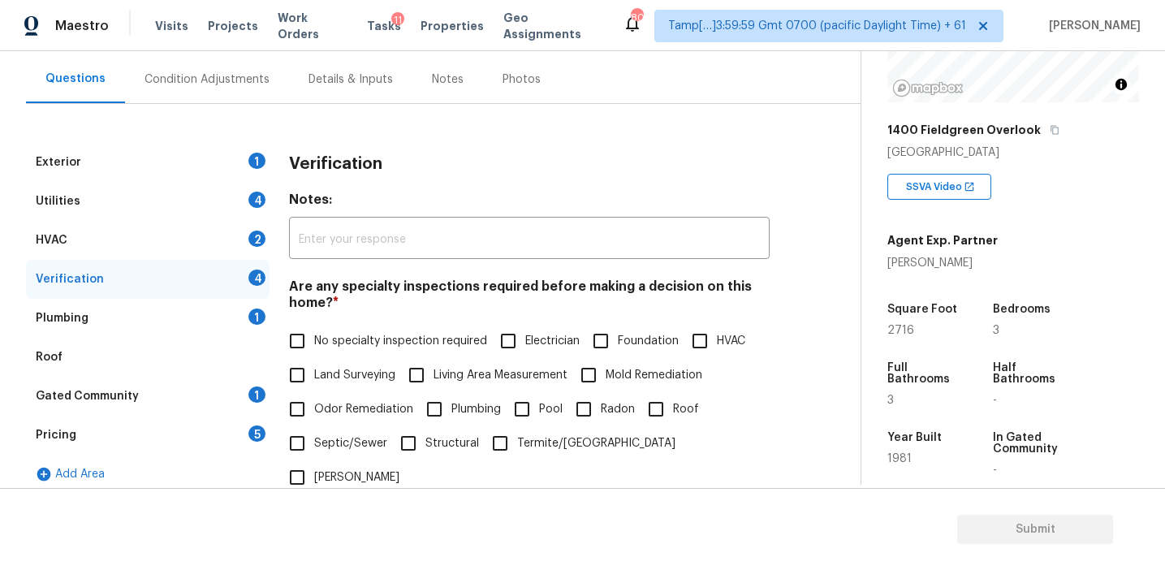
click at [248, 436] on div "Pricing 5" at bounding box center [148, 435] width 244 height 39
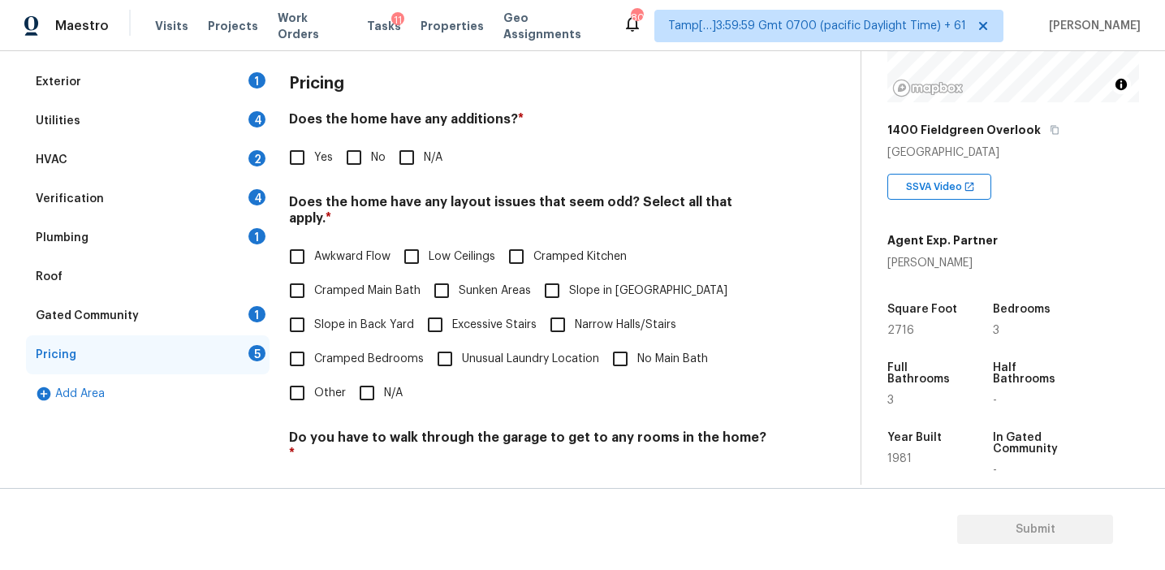
scroll to position [264, 0]
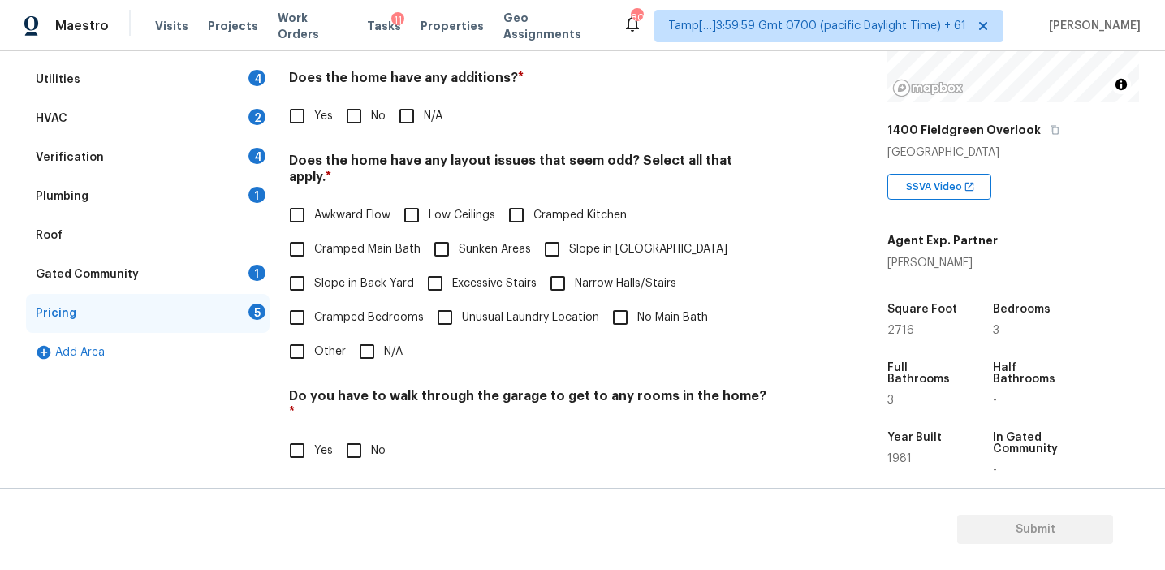
click at [304, 344] on input "Other" at bounding box center [297, 352] width 34 height 34
checkbox input "true"
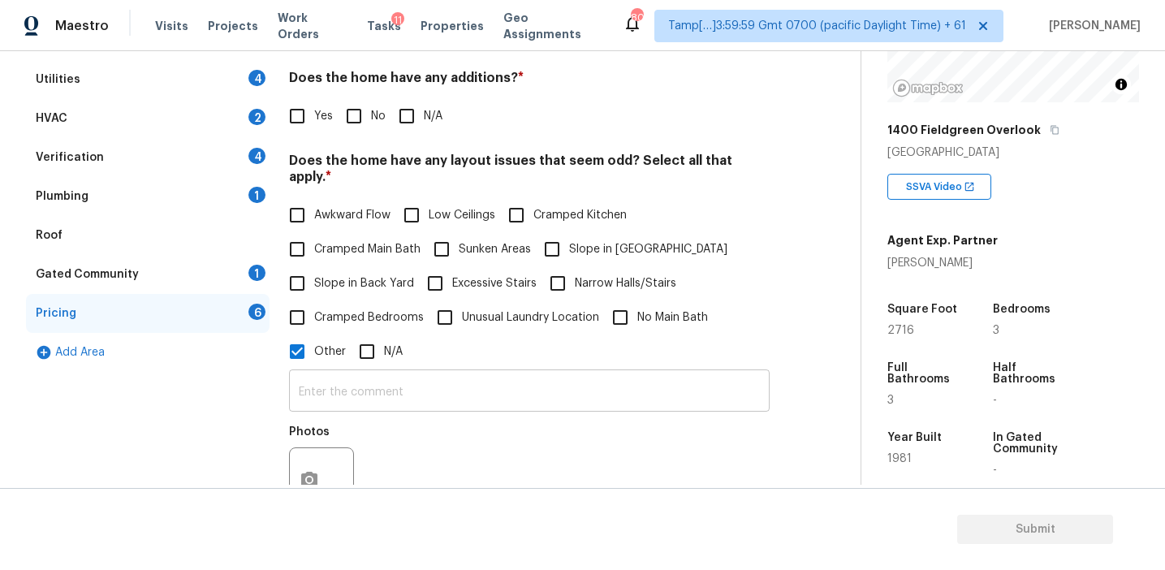
click at [394, 374] on input "text" at bounding box center [529, 393] width 481 height 38
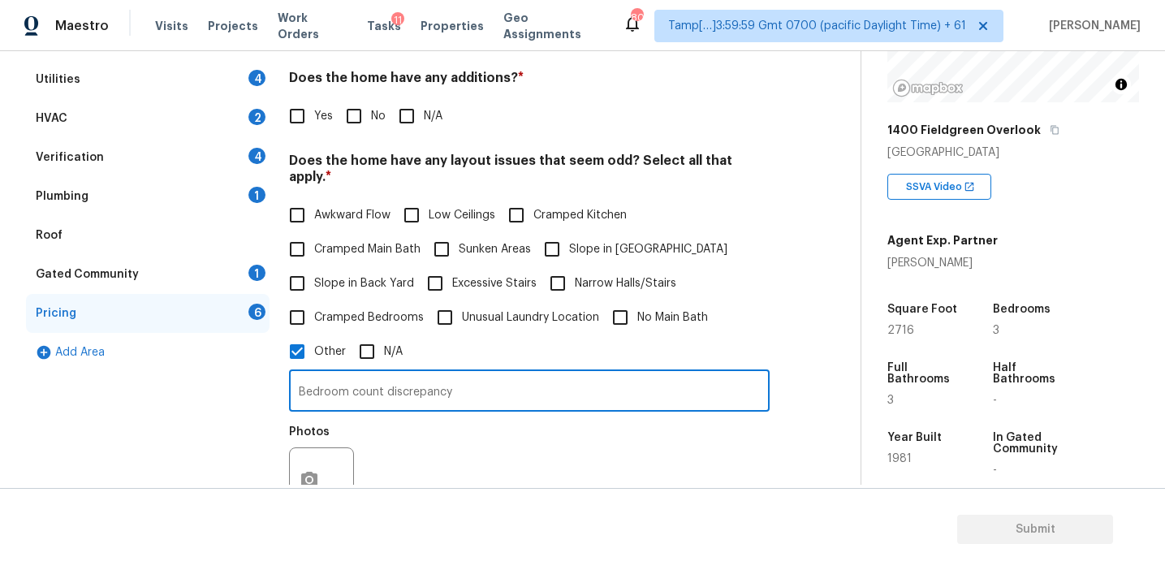
type input "Bedroom count discrepancy"
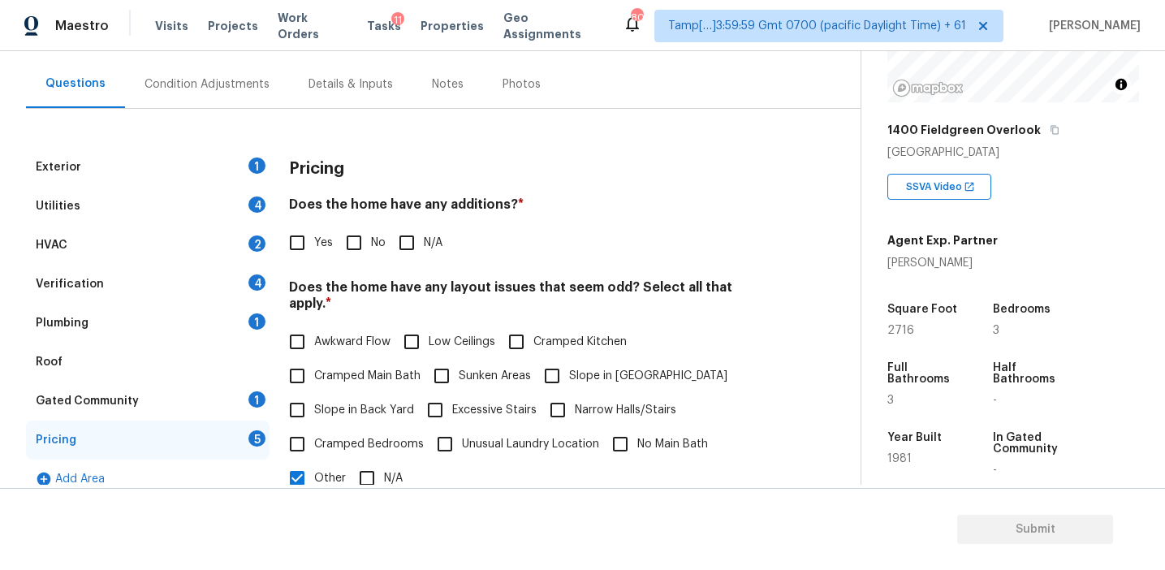
click at [400, 170] on div "Pricing" at bounding box center [529, 169] width 481 height 42
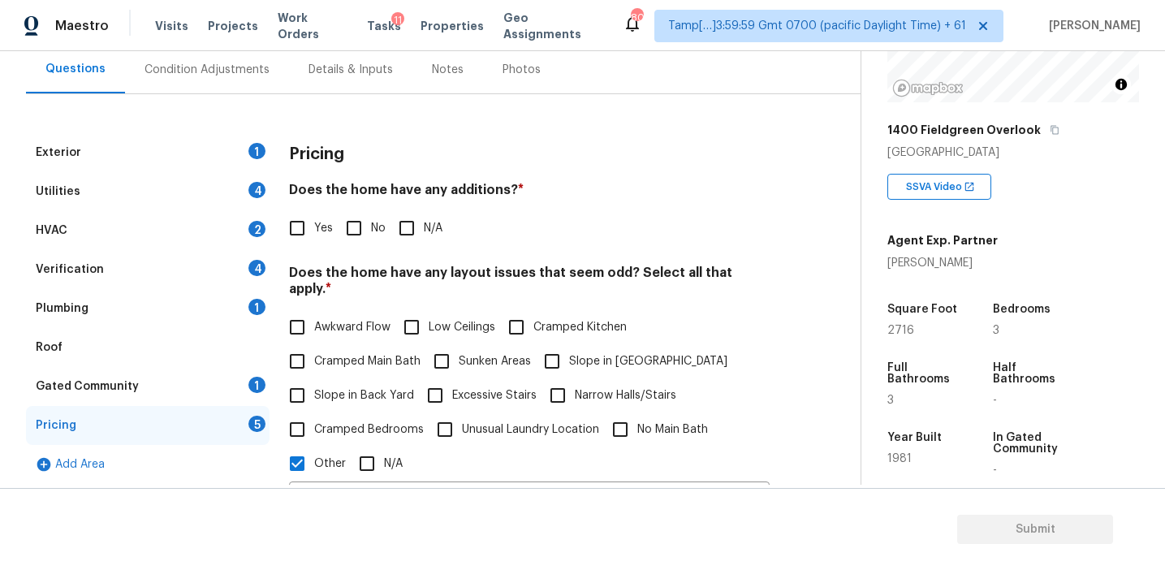
click at [247, 73] on div "Condition Adjustments" at bounding box center [207, 70] width 125 height 16
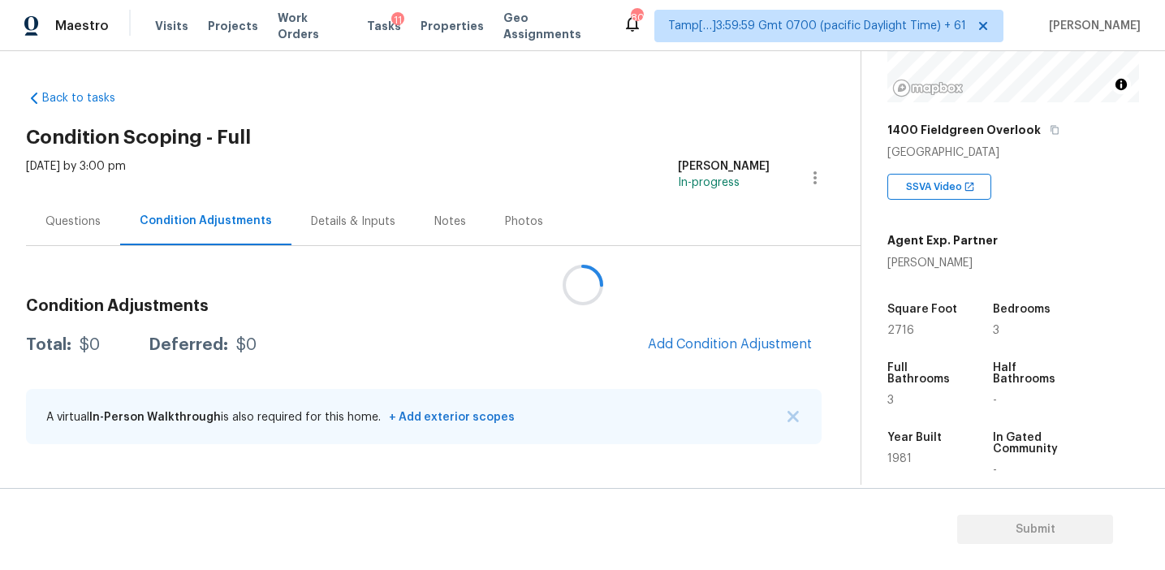
click at [719, 343] on div at bounding box center [582, 285] width 1165 height 570
click at [719, 343] on span "Add Condition Adjustment" at bounding box center [730, 344] width 164 height 15
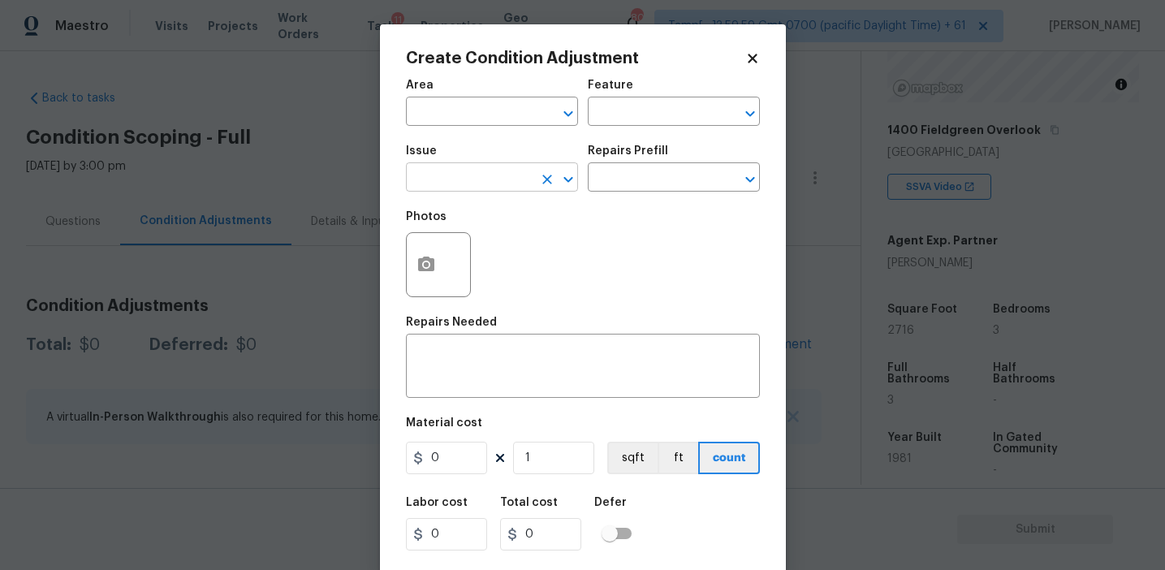
click at [460, 181] on input "text" at bounding box center [469, 178] width 127 height 25
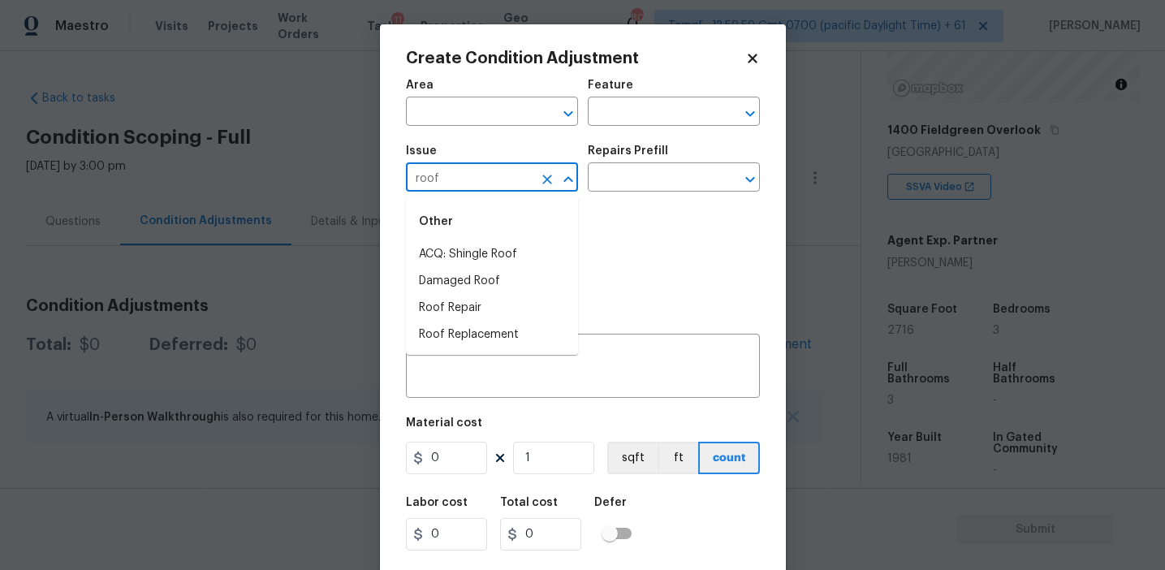
click at [484, 247] on li "ACQ: Shingle Roof" at bounding box center [492, 254] width 172 height 27
type input "ACQ: Shingle Roof"
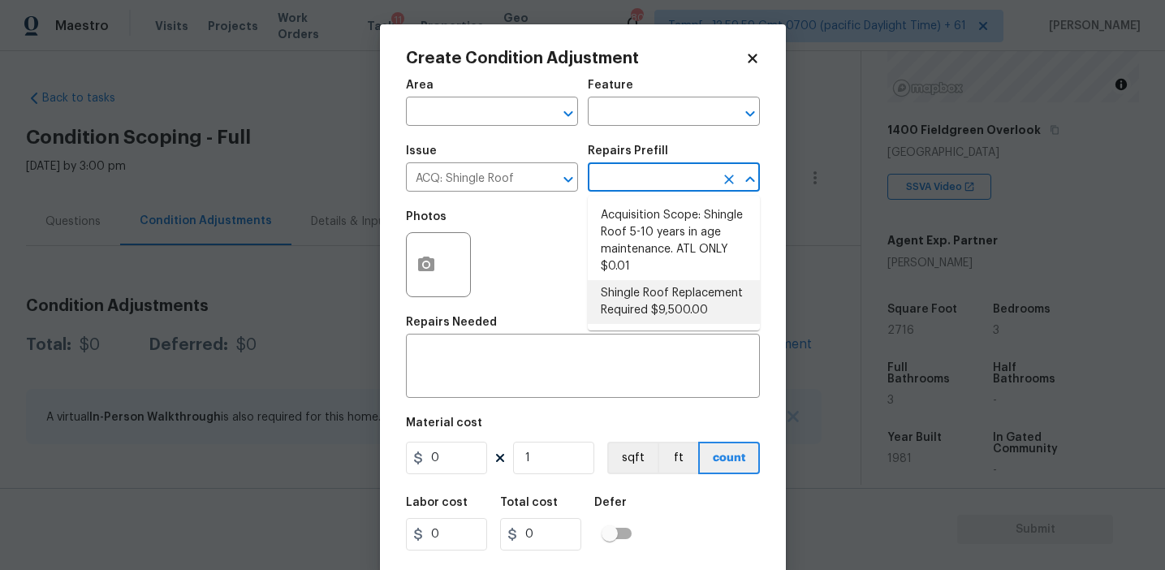
click at [632, 314] on li "Shingle Roof Replacement Required $9,500.00" at bounding box center [674, 302] width 172 height 44
type input "Acquisition"
type textarea "Acquisition Scope: Shingle Roof Replacement required."
type input "9500"
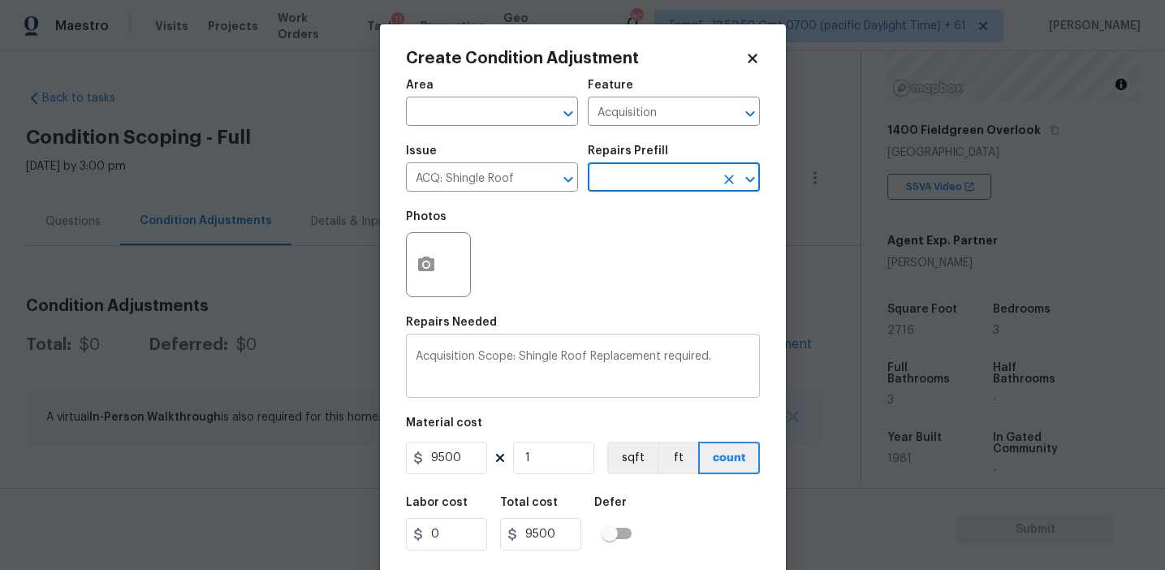
scroll to position [37, 0]
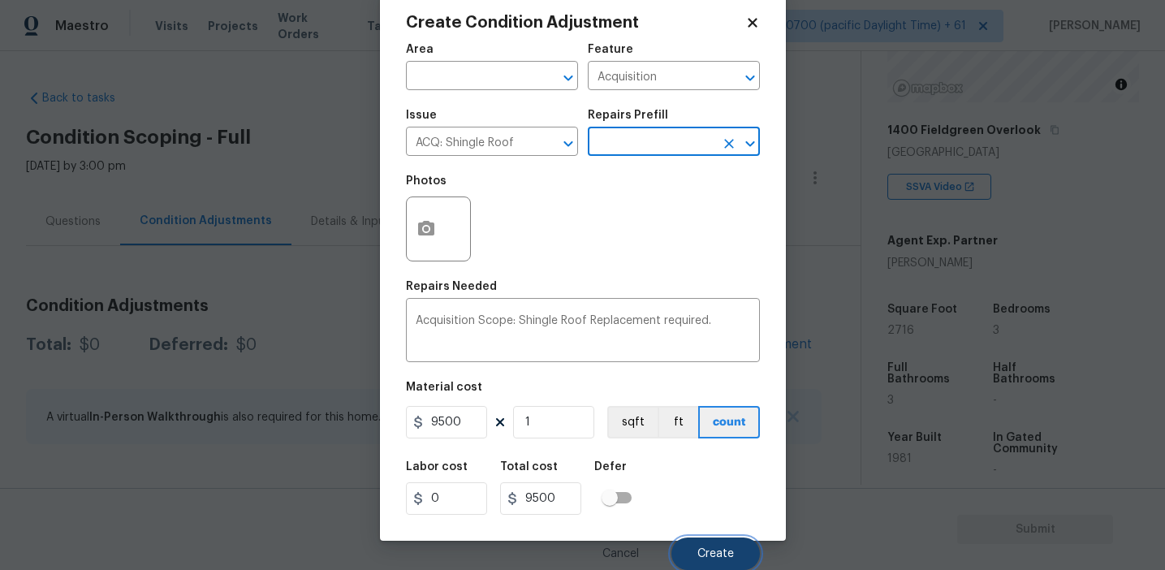
click at [687, 555] on button "Create" at bounding box center [716, 554] width 89 height 32
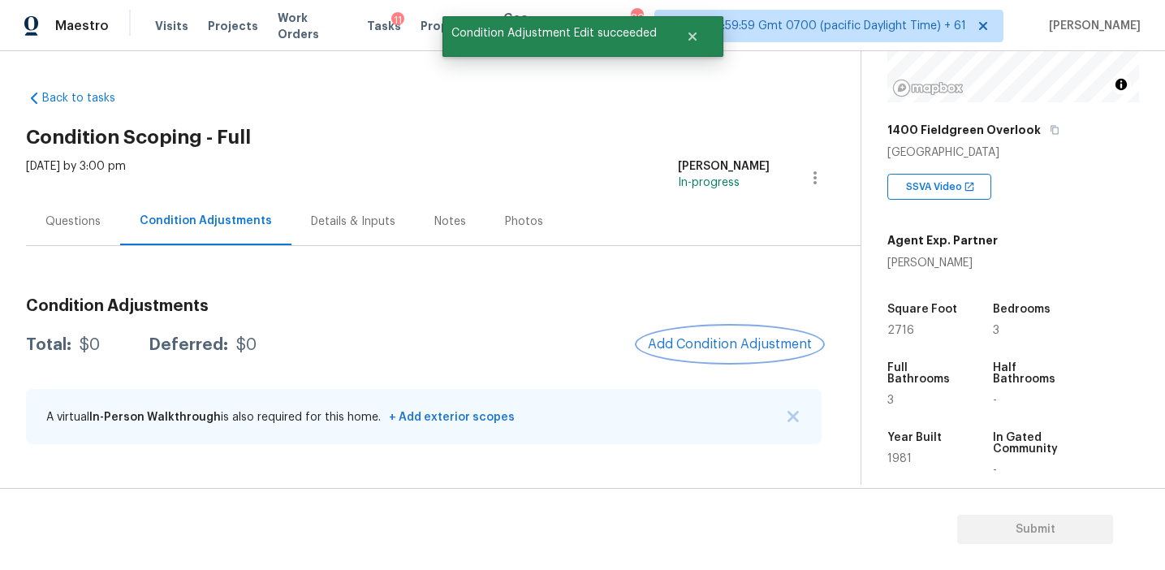
scroll to position [0, 0]
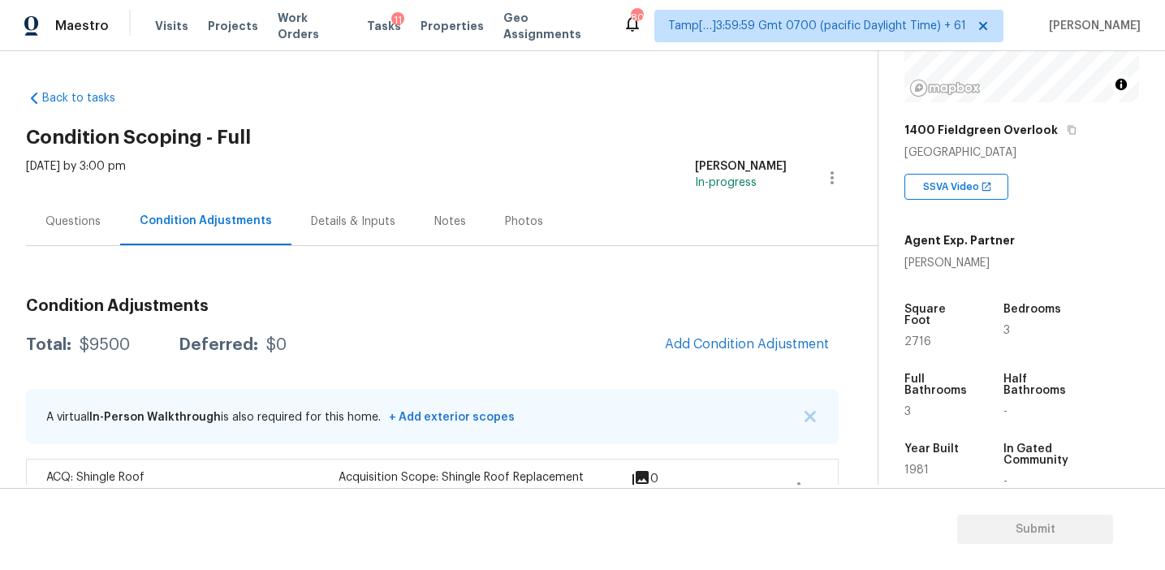
click at [320, 175] on div "[DATE] by 3:00 pm [PERSON_NAME] In-progress" at bounding box center [452, 177] width 852 height 39
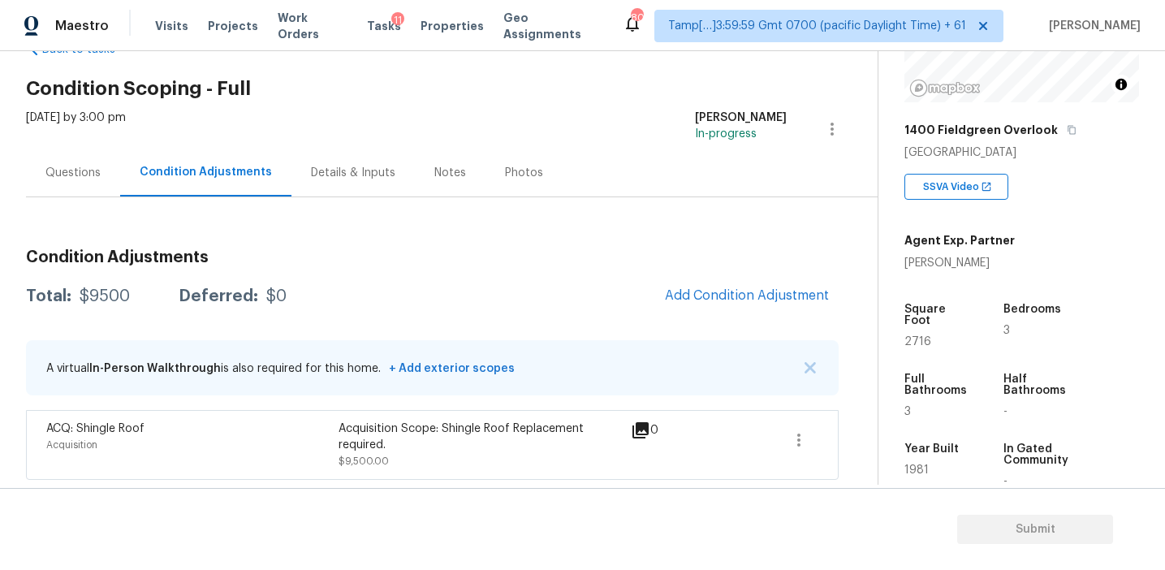
click at [87, 171] on div "Questions" at bounding box center [72, 173] width 55 height 16
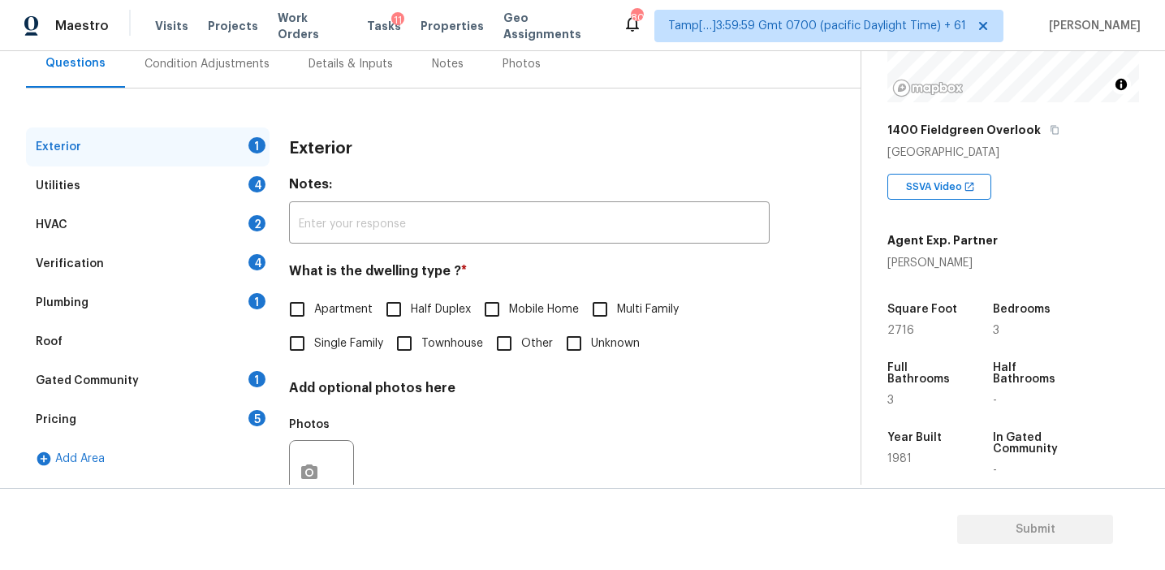
scroll to position [161, 0]
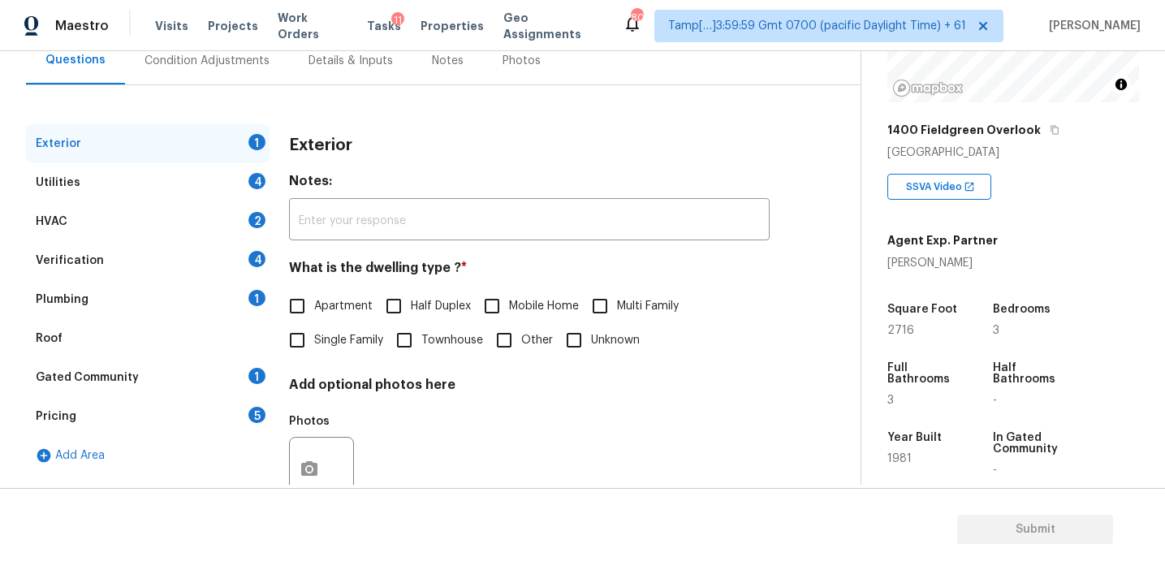
click at [182, 419] on div "Pricing 5" at bounding box center [148, 416] width 244 height 39
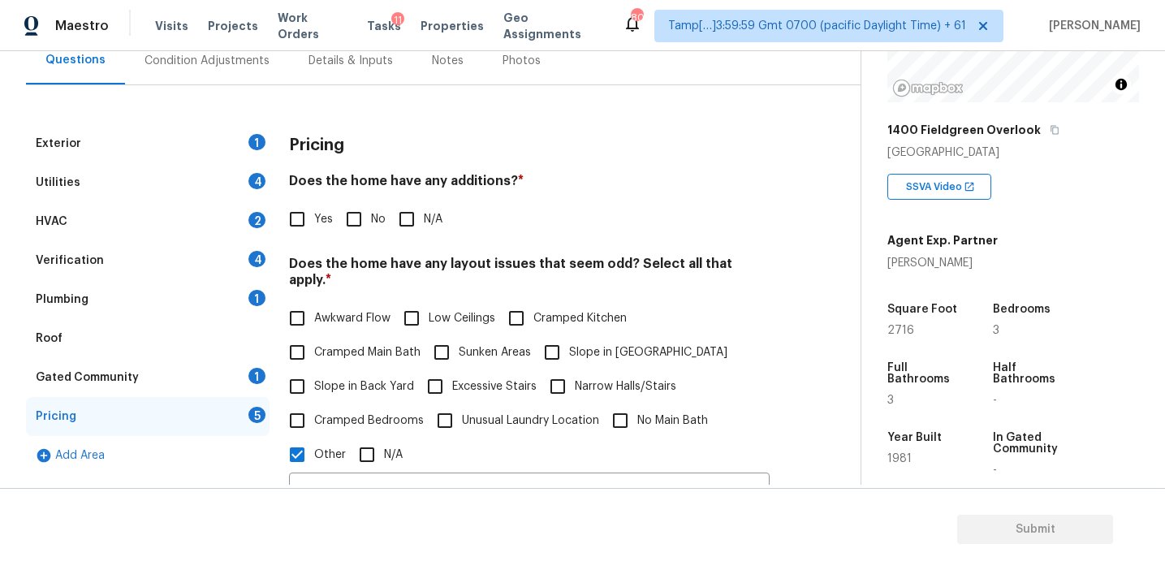
click at [710, 232] on div "Yes No N/A" at bounding box center [529, 219] width 481 height 34
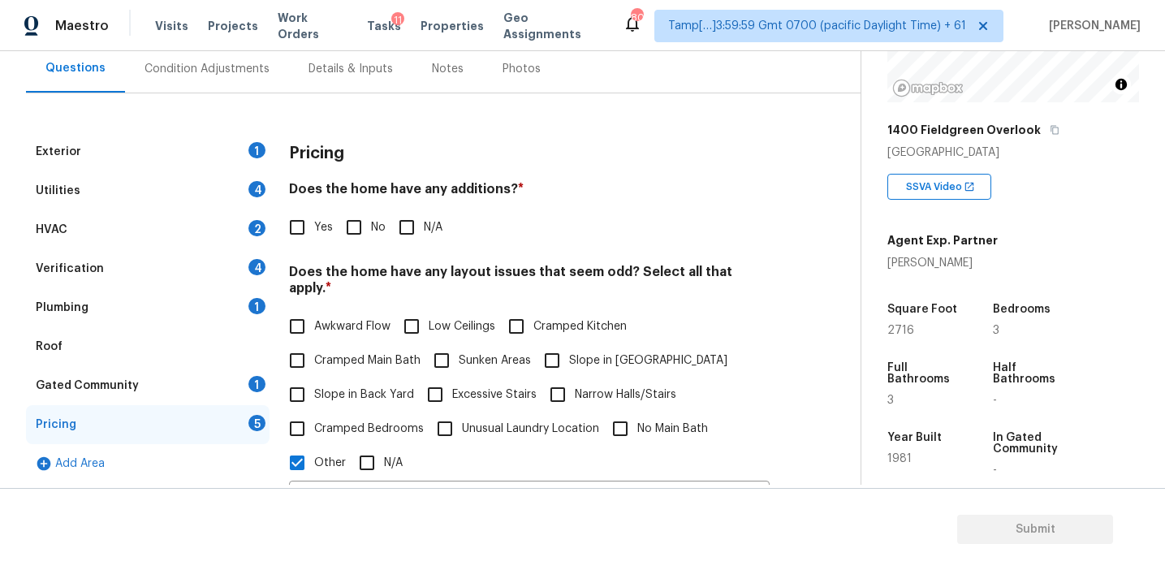
click at [234, 79] on div "Condition Adjustments" at bounding box center [207, 69] width 164 height 48
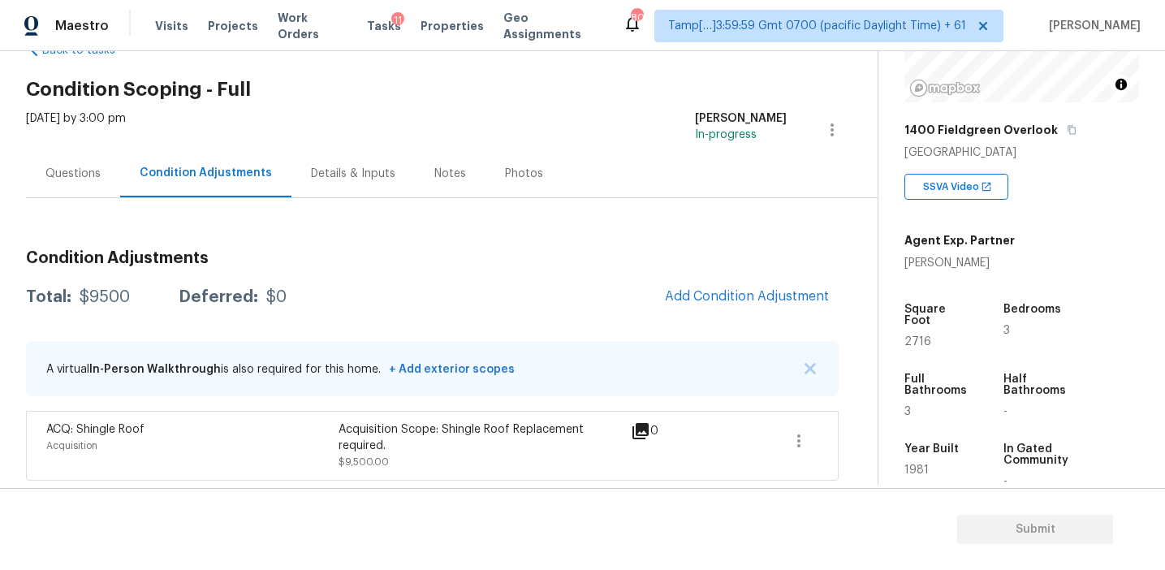
scroll to position [49, 0]
click at [705, 296] on span "Add Condition Adjustment" at bounding box center [747, 295] width 164 height 15
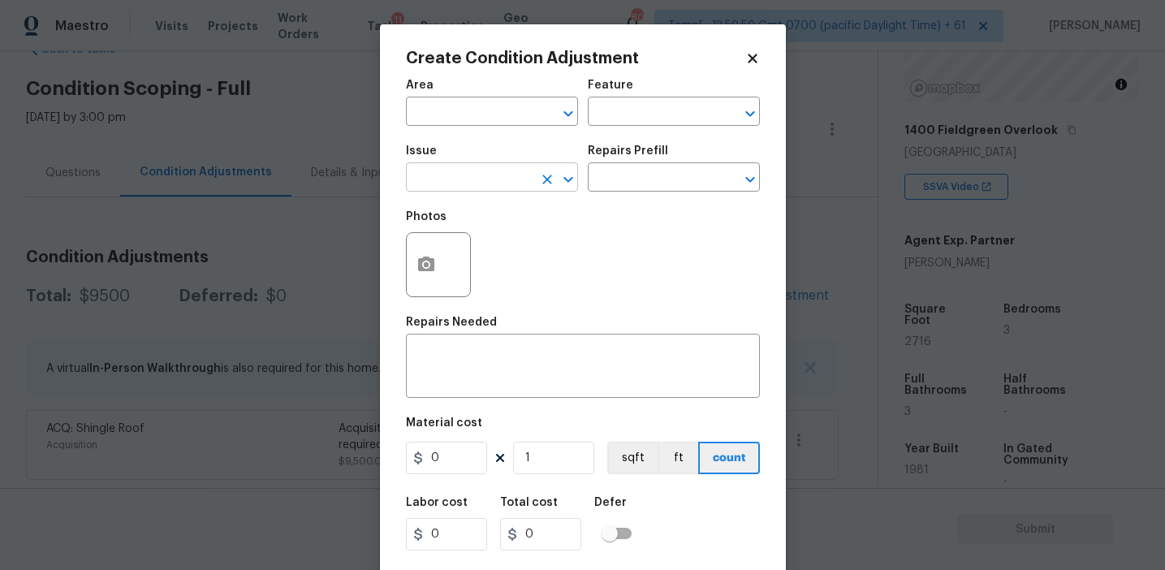
click at [469, 179] on input "text" at bounding box center [469, 178] width 127 height 25
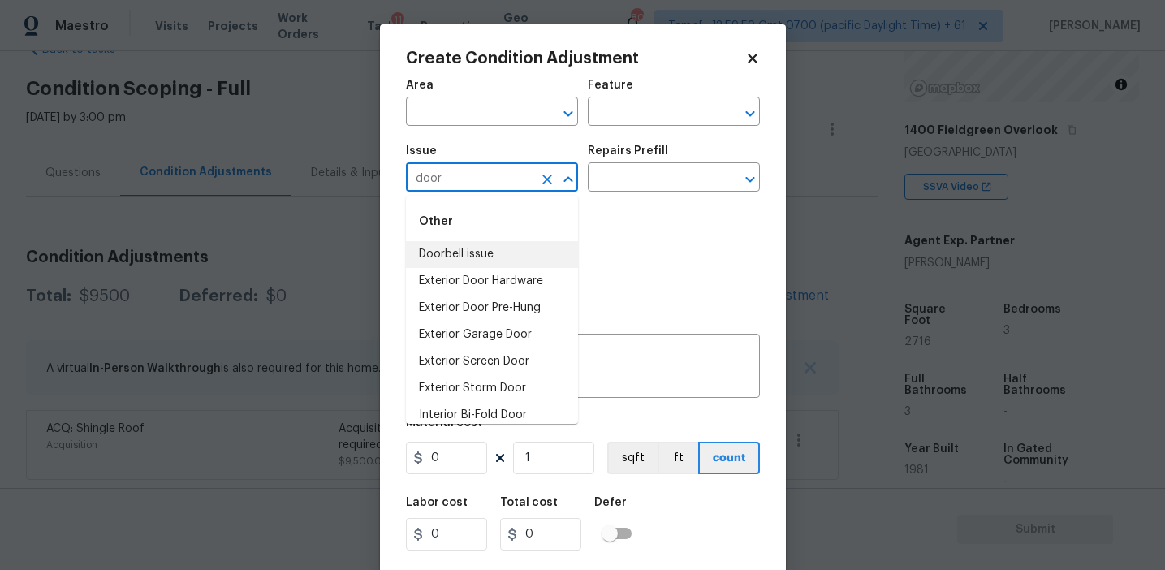
click at [494, 181] on input "door" at bounding box center [469, 178] width 127 height 25
click at [509, 261] on li "Light Pet Odor" at bounding box center [492, 254] width 172 height 27
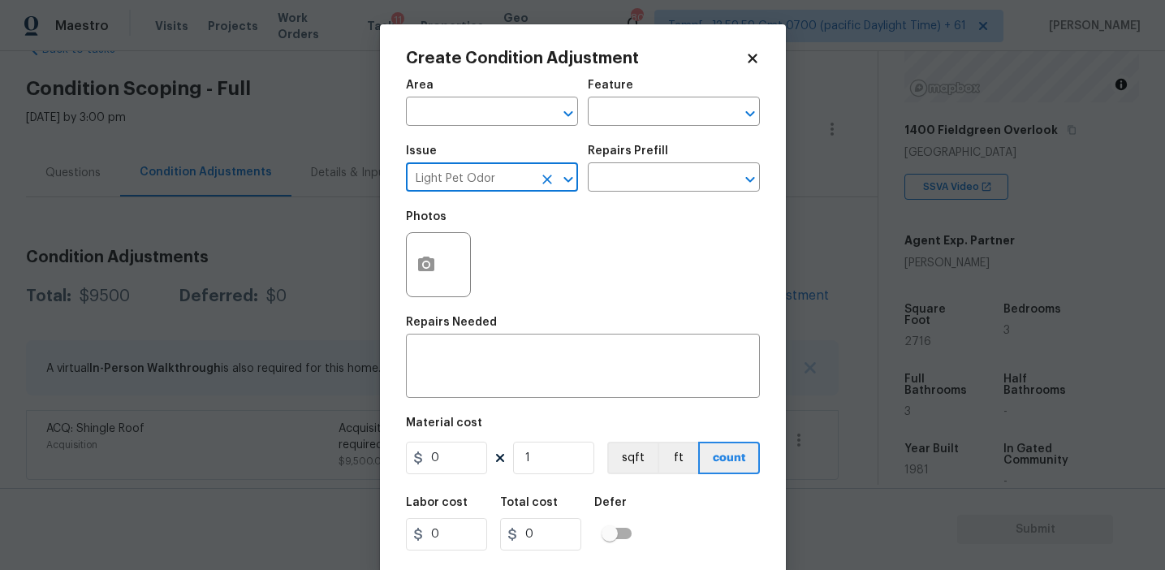
type input "Light Pet Odor"
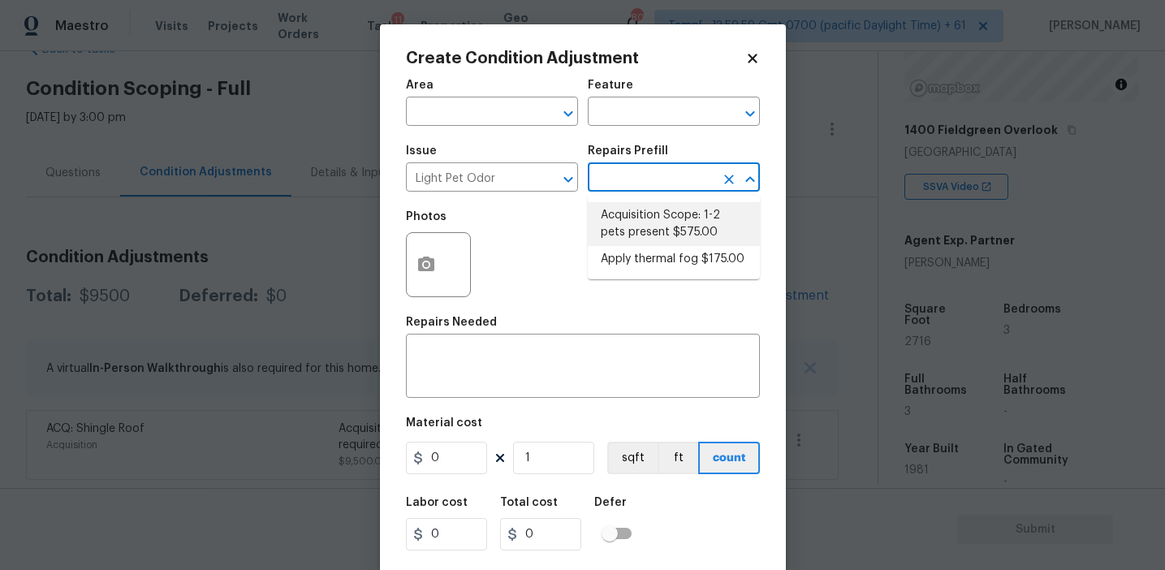
click at [657, 219] on li "Acquisition Scope: 1-2 pets present $575.00" at bounding box center [674, 224] width 172 height 44
type textarea "Acquisition Scope: 1-2 pets present"
type input "575"
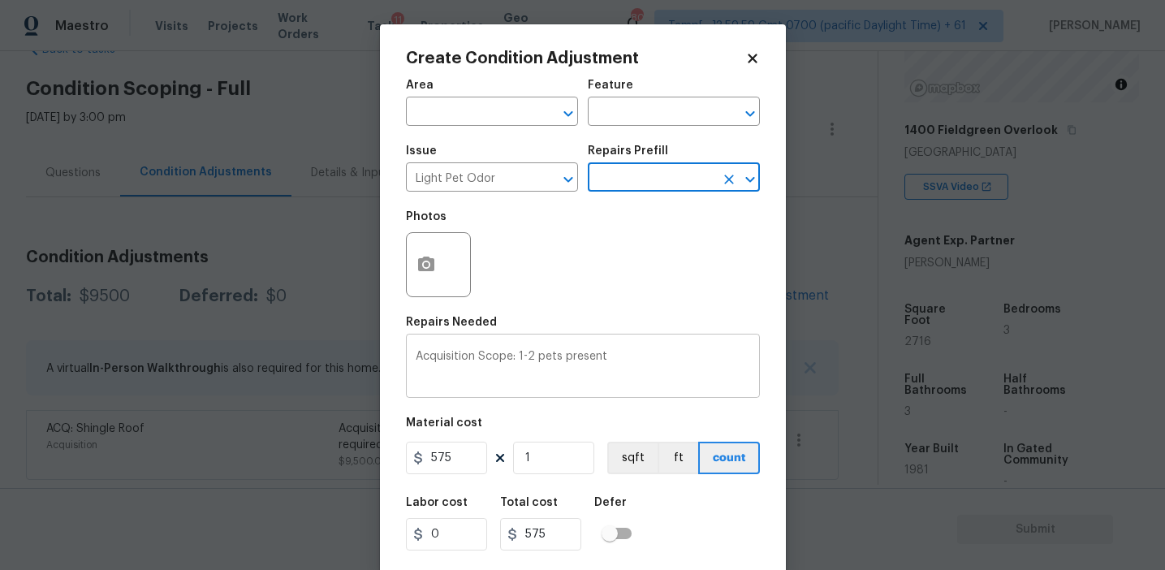
scroll to position [37, 0]
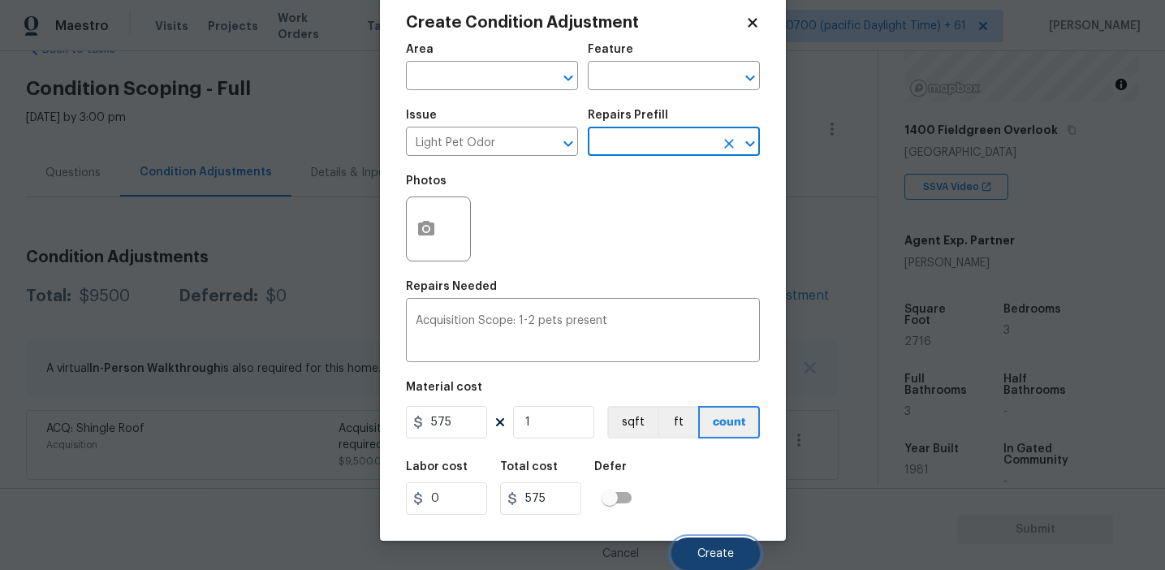
click at [706, 550] on span "Create" at bounding box center [715, 554] width 37 height 12
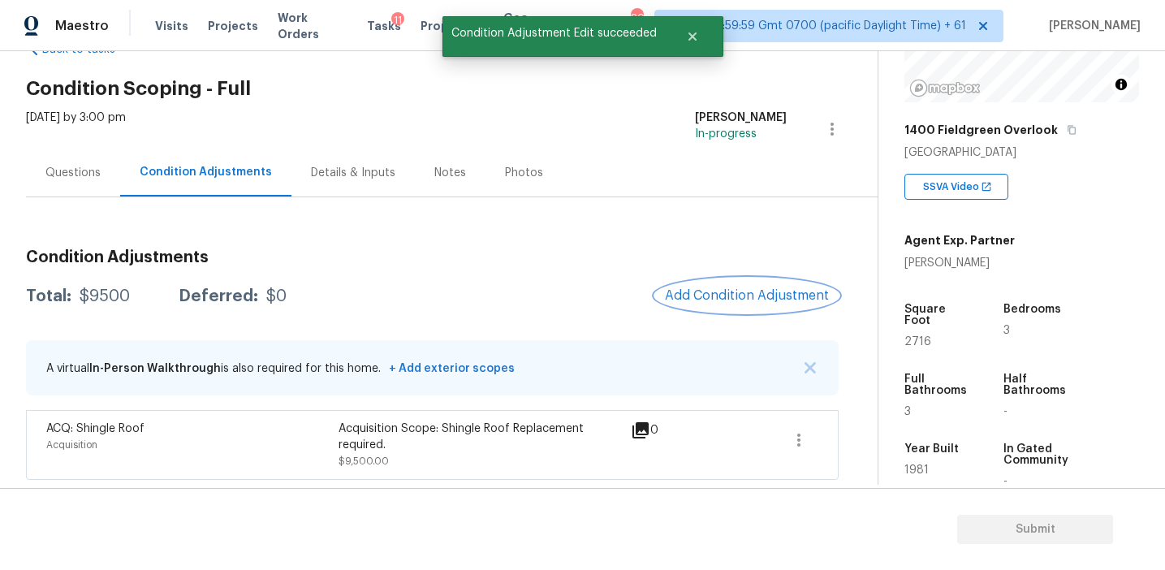
scroll to position [0, 0]
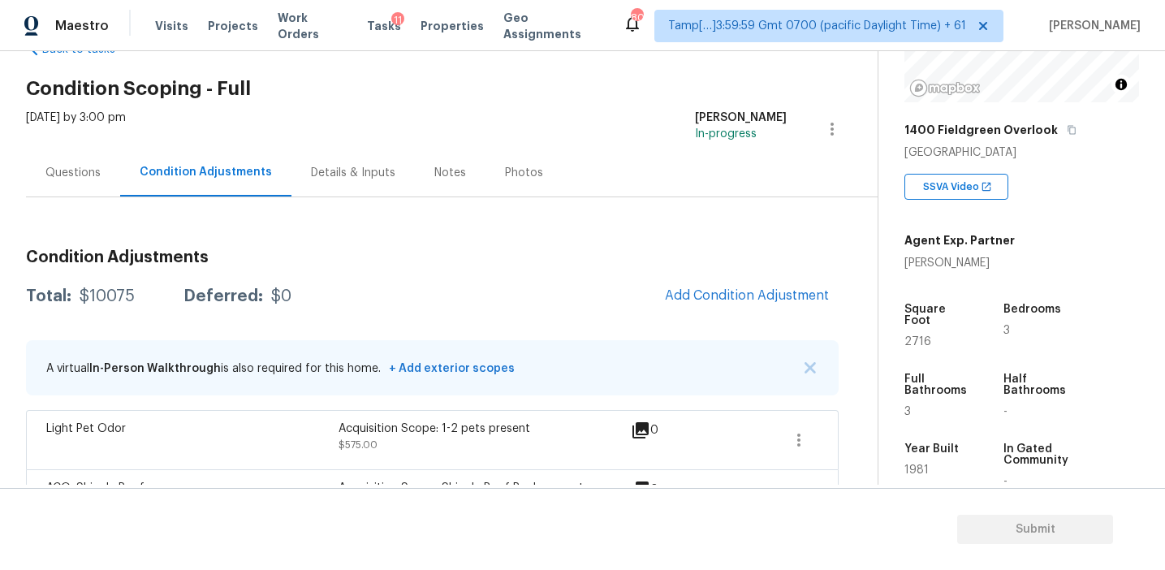
click at [523, 260] on h3 "Condition Adjustments" at bounding box center [432, 257] width 813 height 16
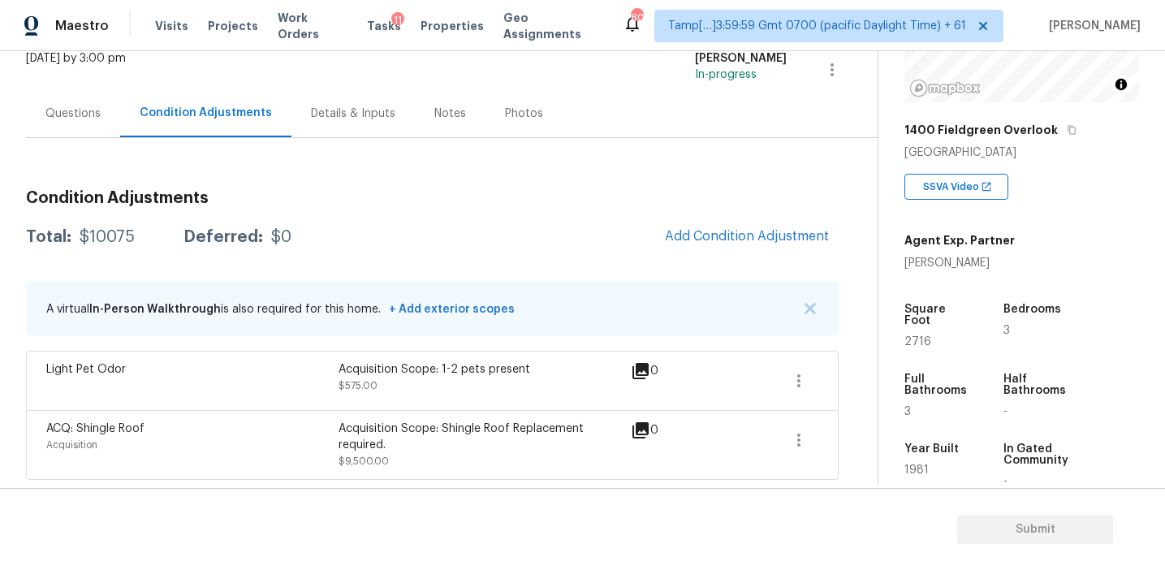
click at [392, 199] on h3 "Condition Adjustments" at bounding box center [432, 198] width 813 height 16
click at [84, 117] on div "Questions" at bounding box center [72, 114] width 55 height 16
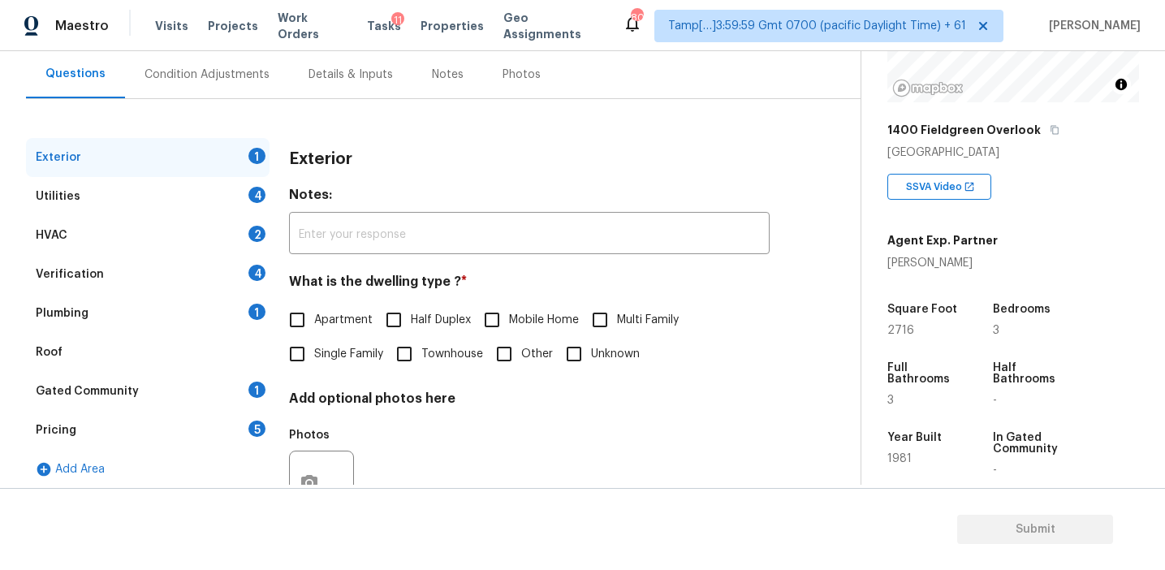
scroll to position [149, 0]
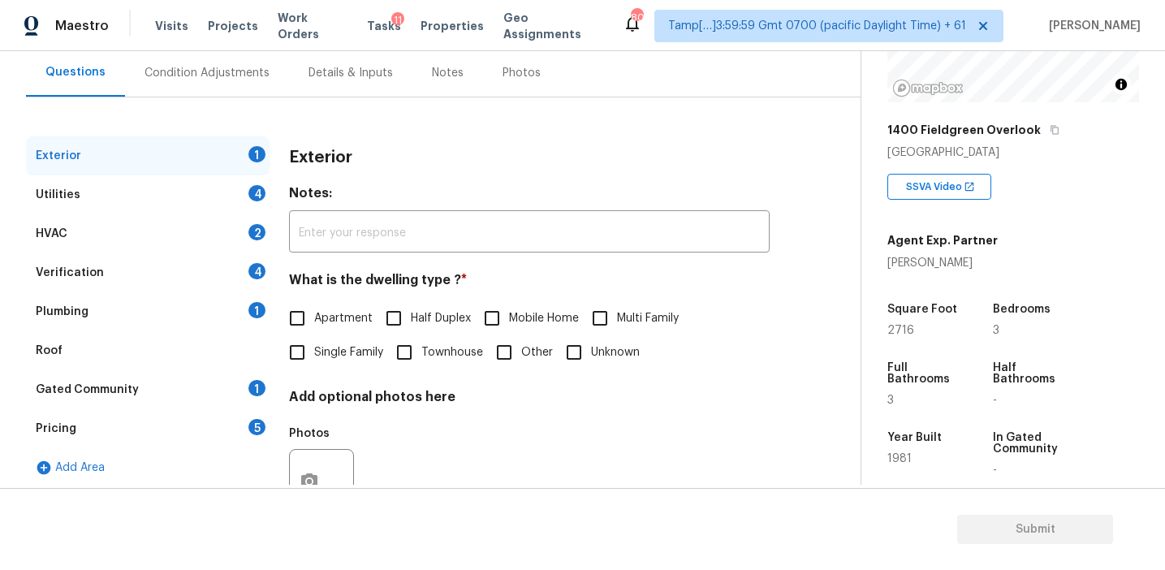
click at [195, 434] on div "Pricing 5" at bounding box center [148, 428] width 244 height 39
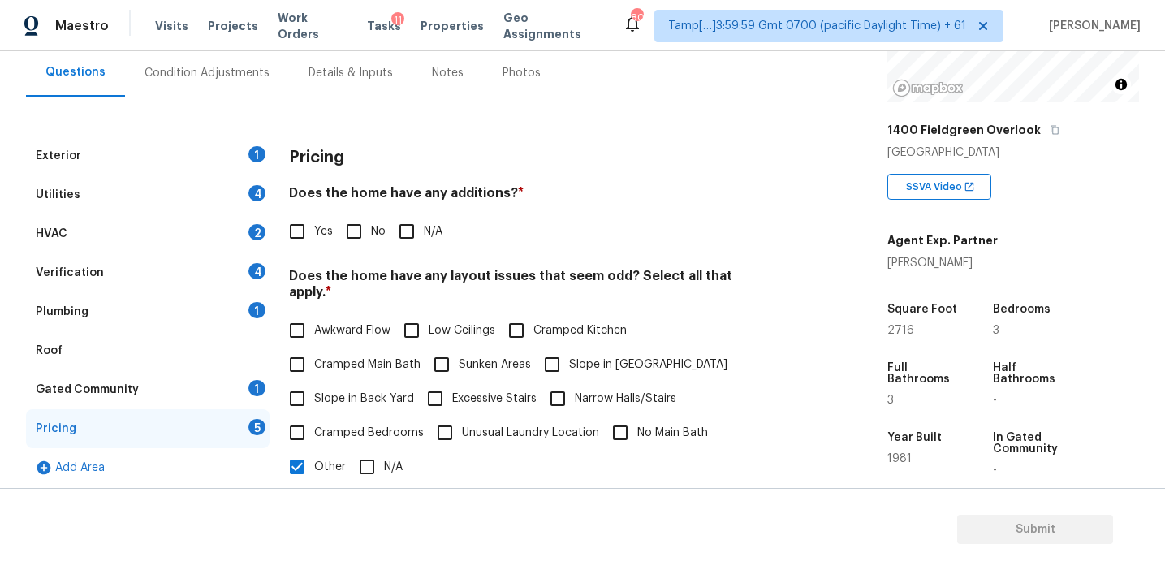
click at [339, 235] on input "No" at bounding box center [354, 231] width 34 height 34
checkbox input "true"
click at [337, 324] on span "Awkward Flow" at bounding box center [352, 332] width 76 height 17
click at [314, 315] on input "Awkward Flow" at bounding box center [297, 332] width 34 height 34
checkbox input "true"
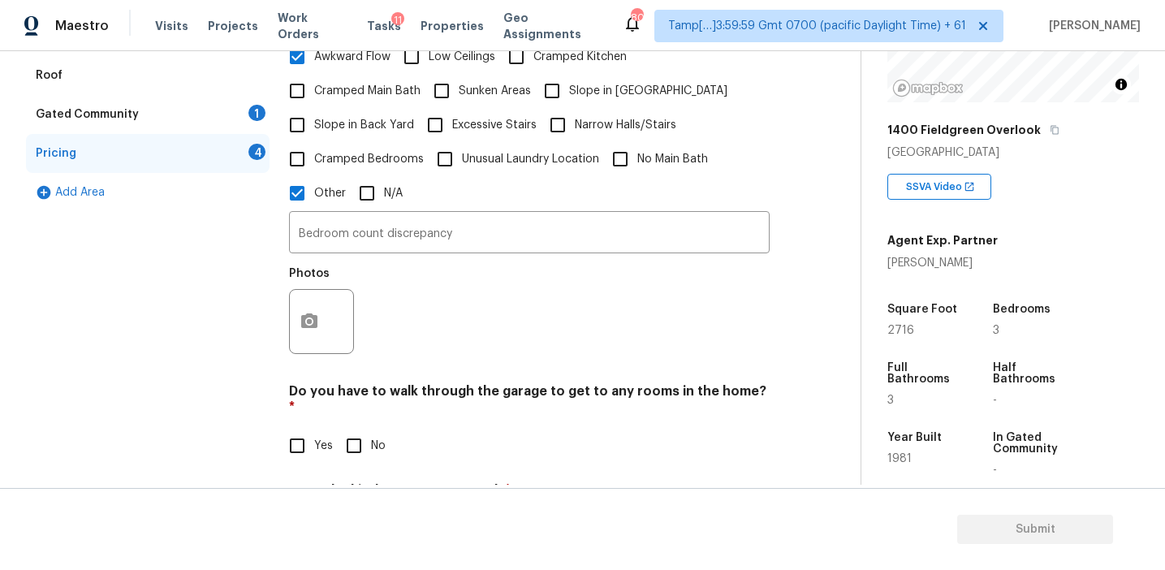
click at [348, 429] on input "No" at bounding box center [354, 446] width 34 height 34
checkbox input "true"
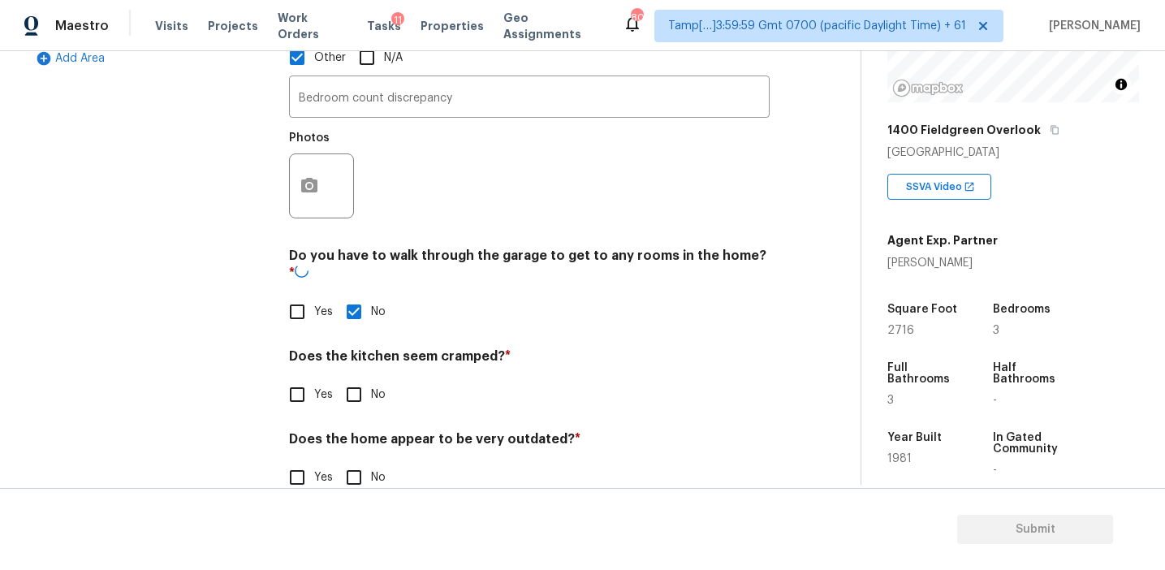
scroll to position [558, 0]
click at [356, 376] on input "No" at bounding box center [354, 393] width 34 height 34
checkbox input "true"
click at [356, 460] on input "No" at bounding box center [354, 477] width 34 height 34
checkbox input "true"
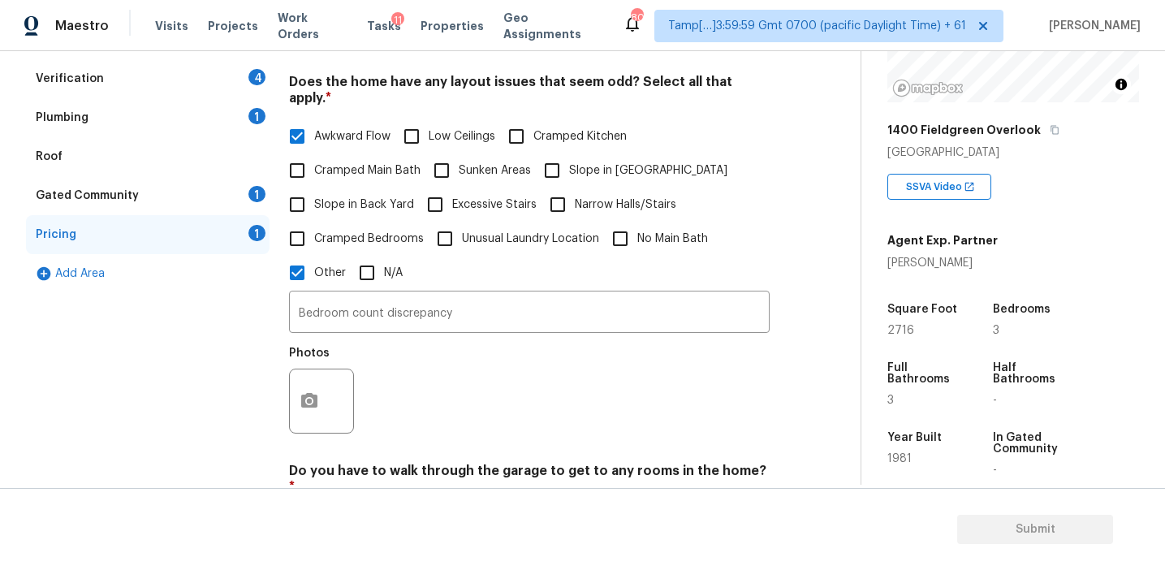
scroll to position [341, 0]
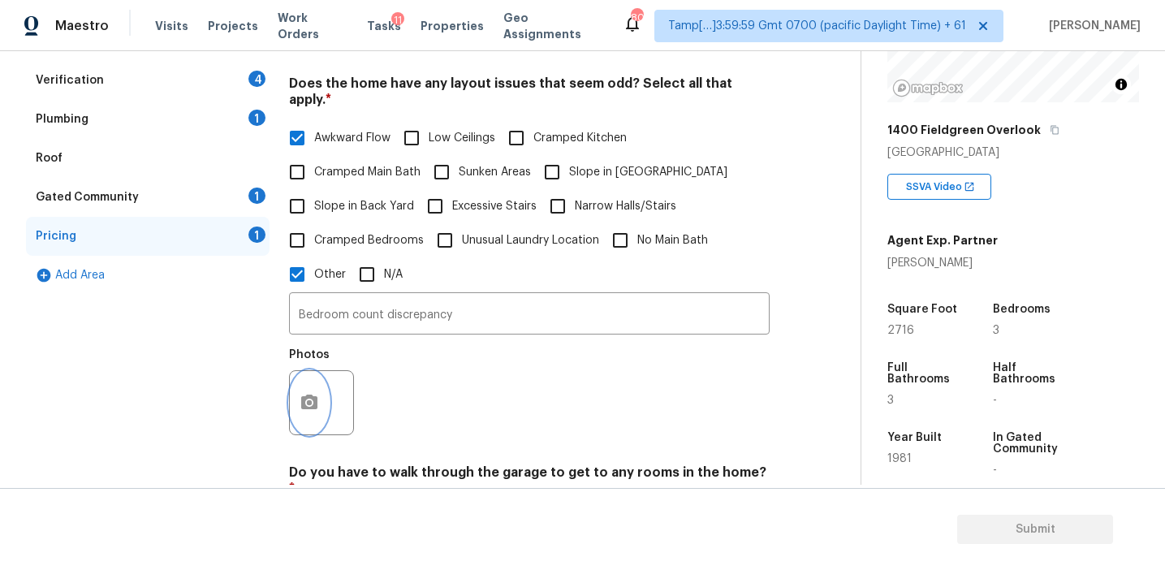
click at [308, 393] on icon "button" at bounding box center [309, 402] width 19 height 19
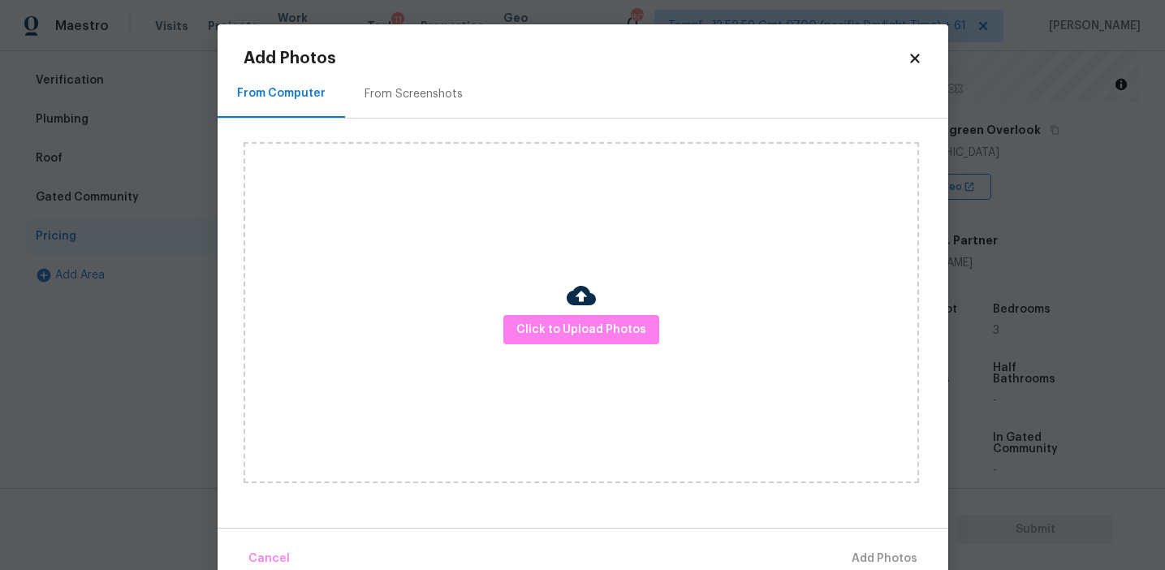
click at [443, 86] on div "From Screenshots" at bounding box center [414, 94] width 98 height 16
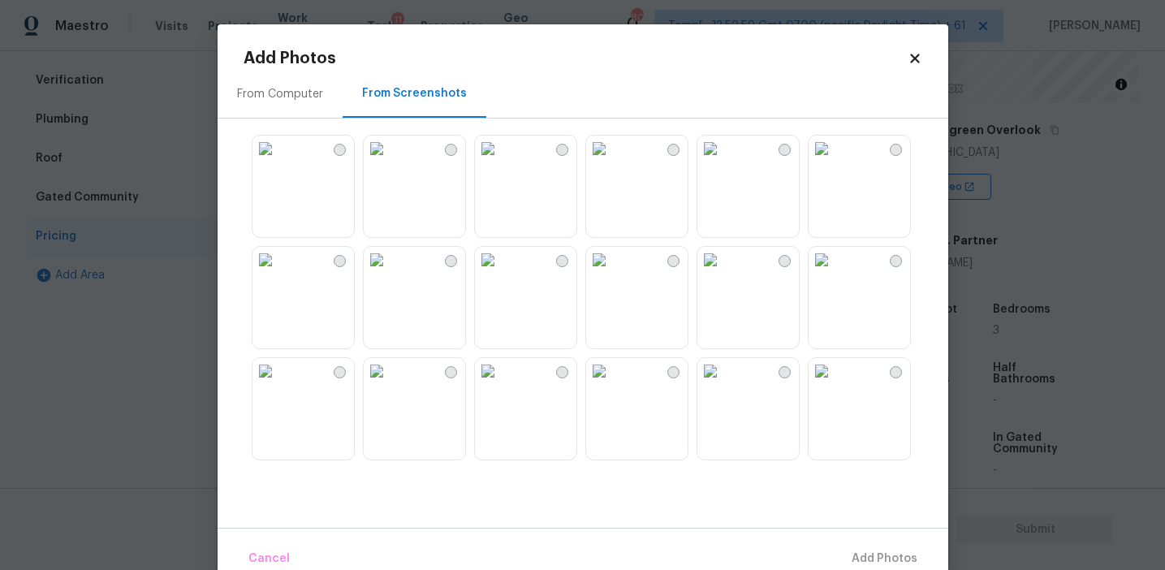
click at [833, 384] on img at bounding box center [822, 371] width 26 height 26
click at [612, 384] on img at bounding box center [599, 371] width 26 height 26
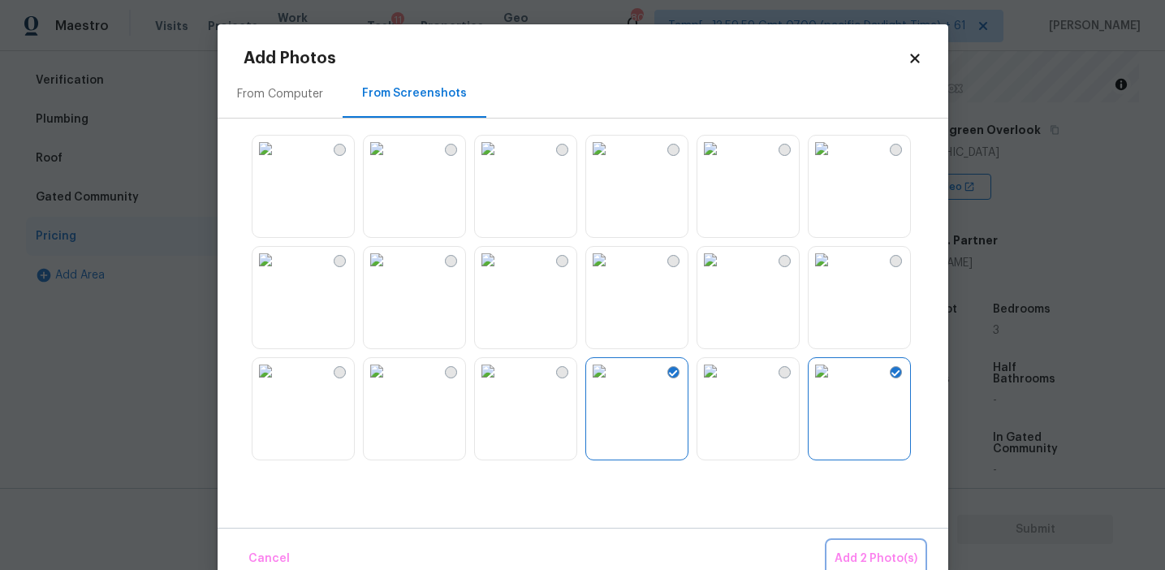
click at [844, 555] on span "Add 2 Photo(s)" at bounding box center [876, 559] width 83 height 20
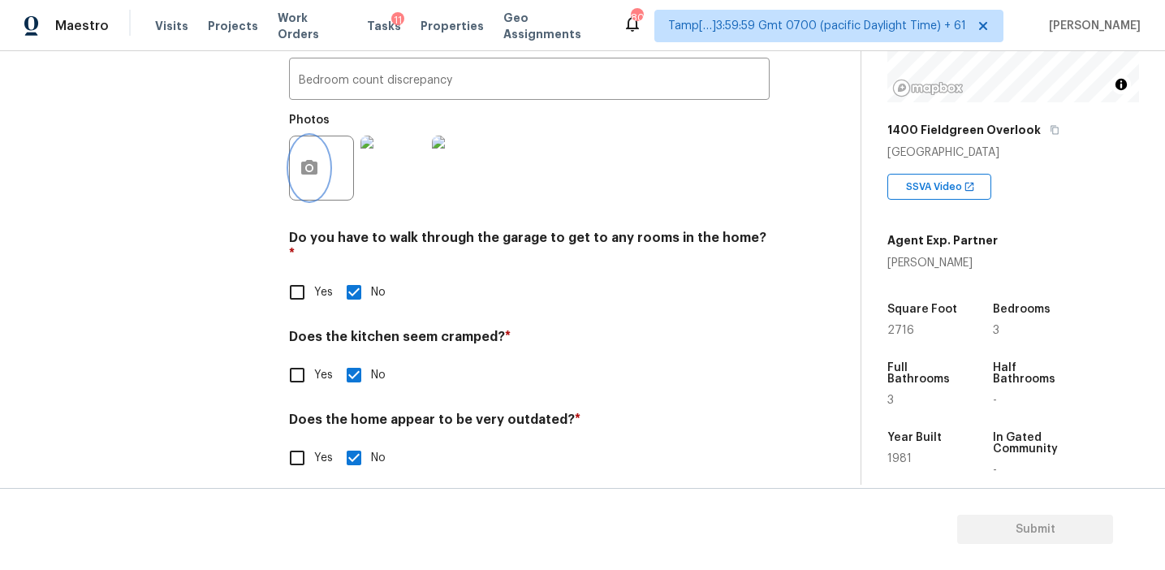
scroll to position [558, 0]
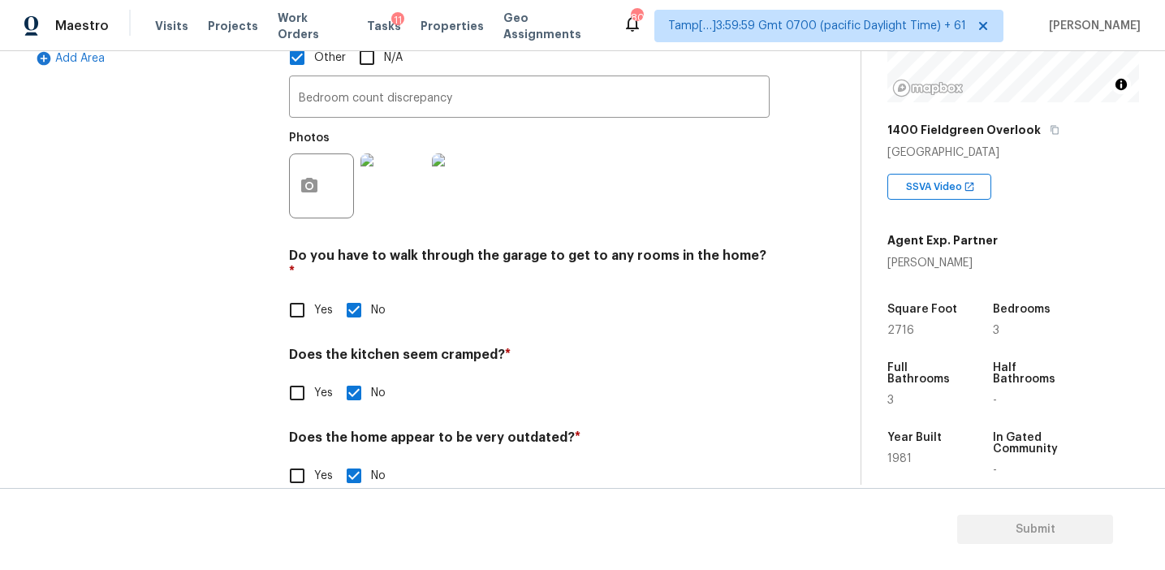
click at [334, 230] on div "Pricing Does the home have any additions? * Yes No N/A Does the home have any l…" at bounding box center [529, 119] width 481 height 785
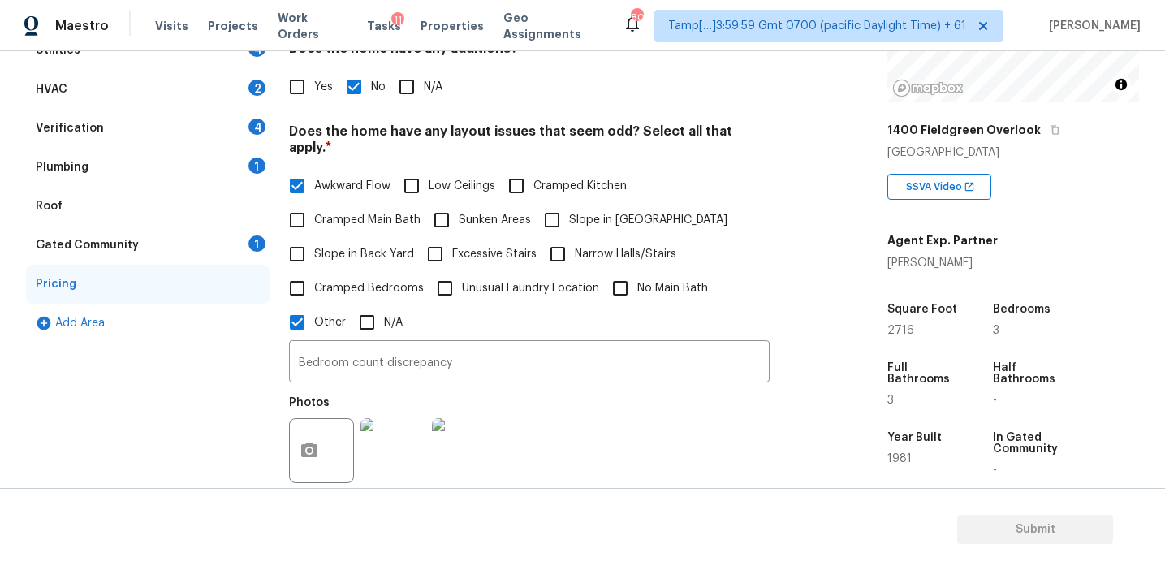
click at [234, 244] on div "Gated Community 1" at bounding box center [148, 245] width 244 height 39
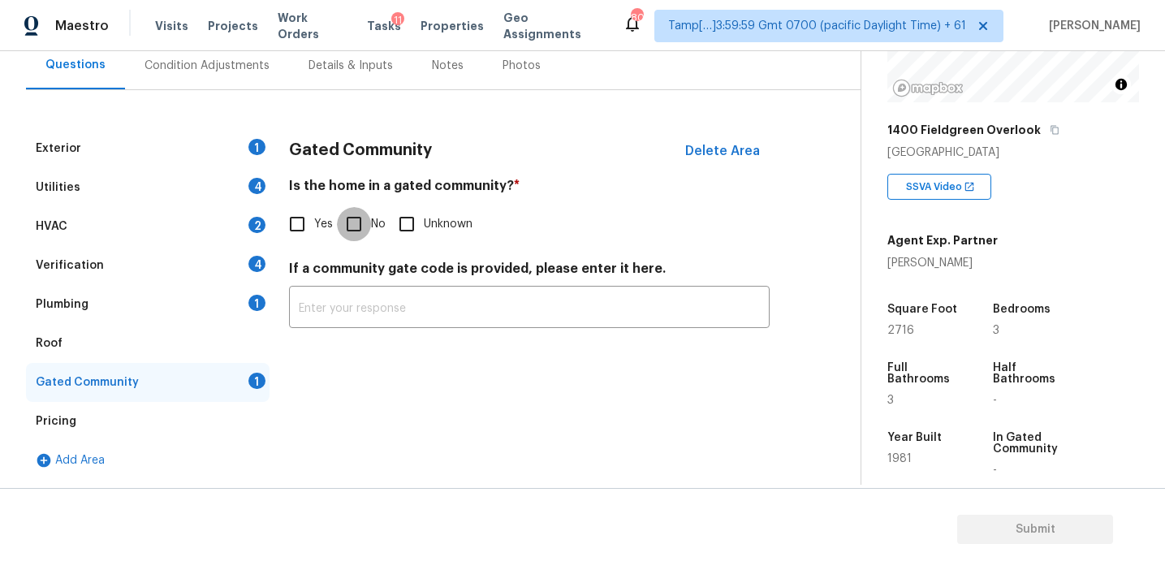
click at [354, 218] on input "No" at bounding box center [354, 224] width 34 height 34
checkbox input "true"
click at [189, 303] on div "Plumbing 1" at bounding box center [148, 304] width 244 height 39
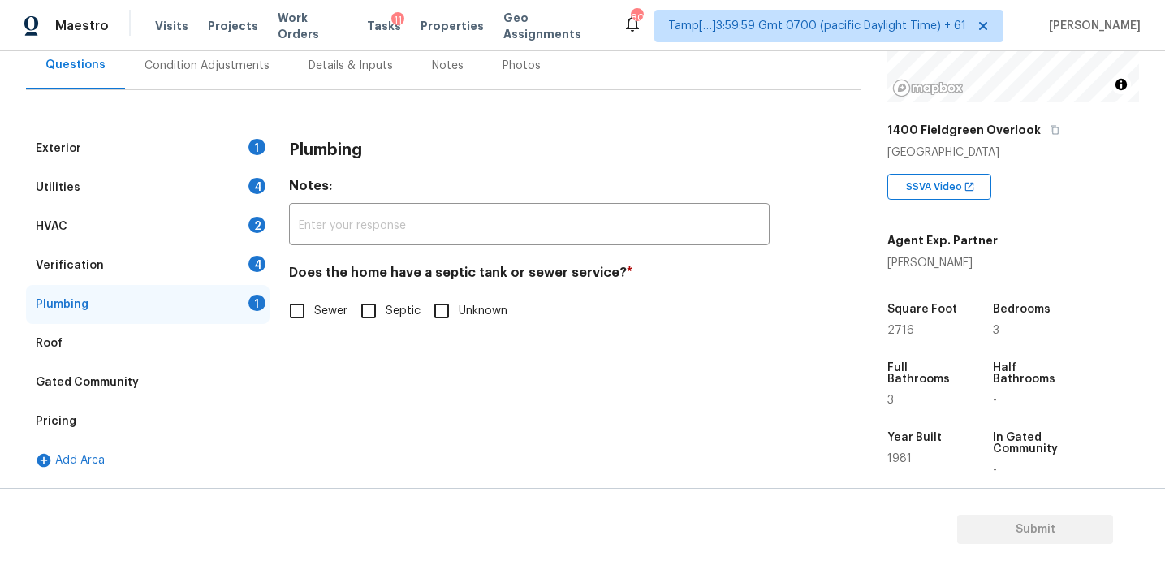
click at [298, 305] on input "Sewer" at bounding box center [297, 311] width 34 height 34
checkbox input "true"
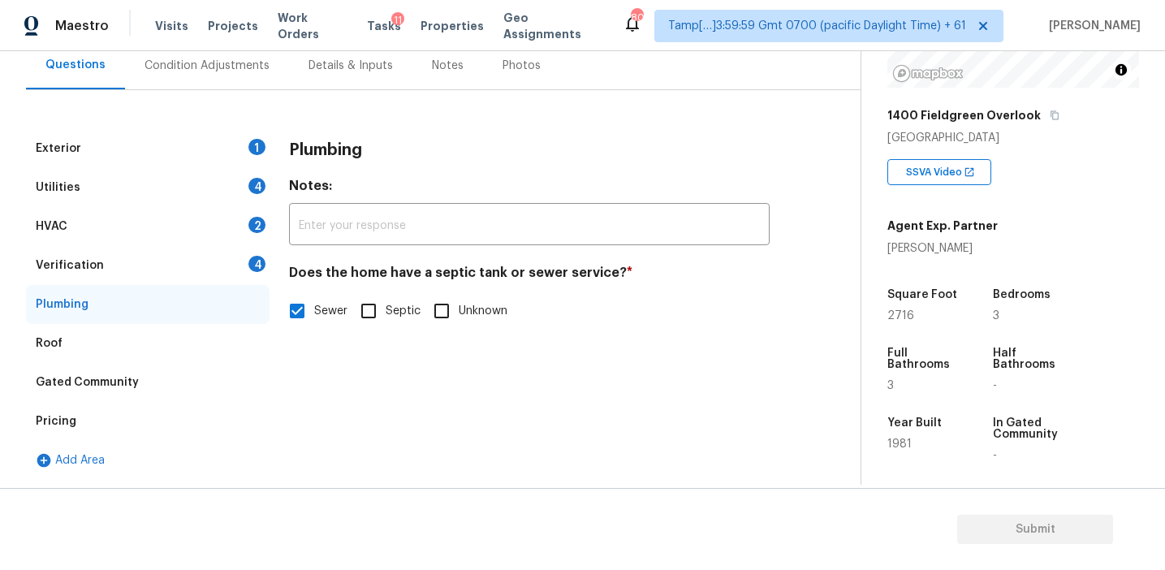
scroll to position [219, 0]
click at [204, 271] on div "Verification 4" at bounding box center [148, 265] width 244 height 39
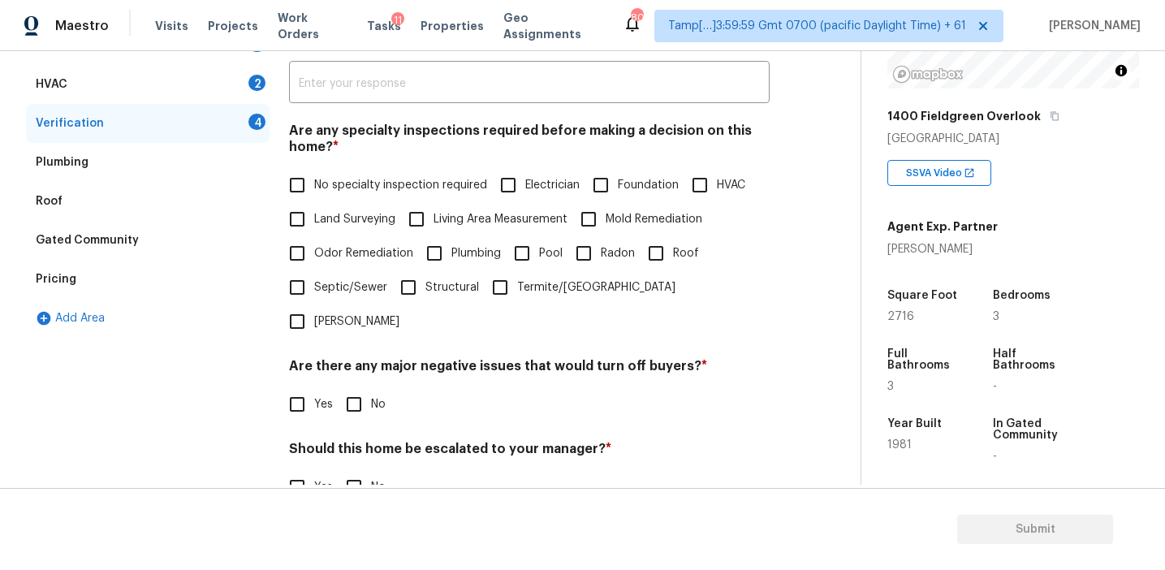
click at [352, 387] on input "No" at bounding box center [354, 404] width 34 height 34
checkbox input "true"
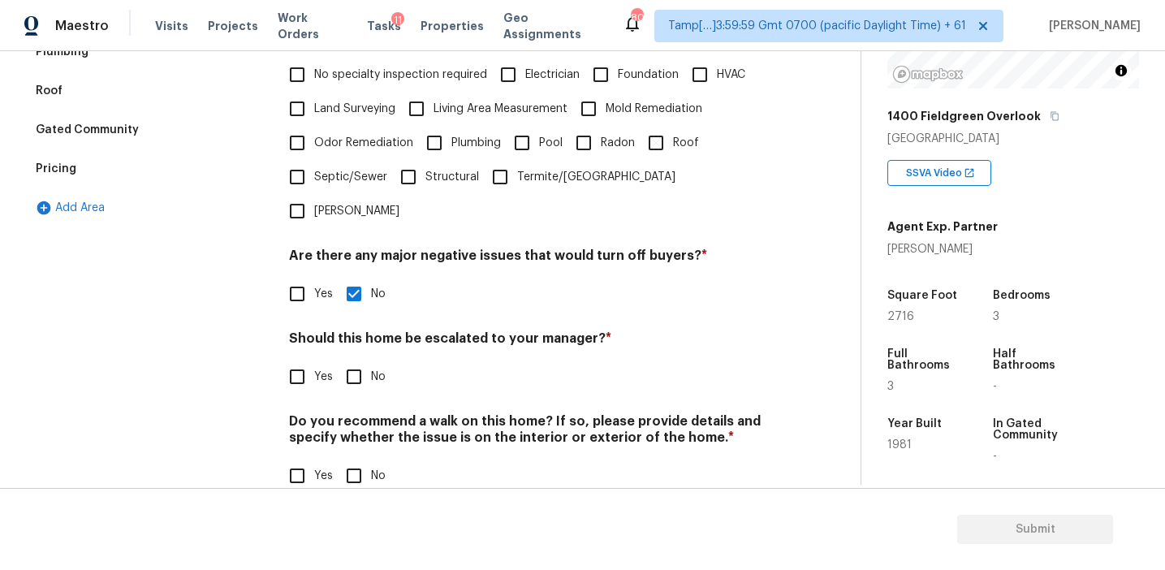
scroll to position [407, 0]
click at [344, 361] on input "No" at bounding box center [354, 378] width 34 height 34
checkbox input "true"
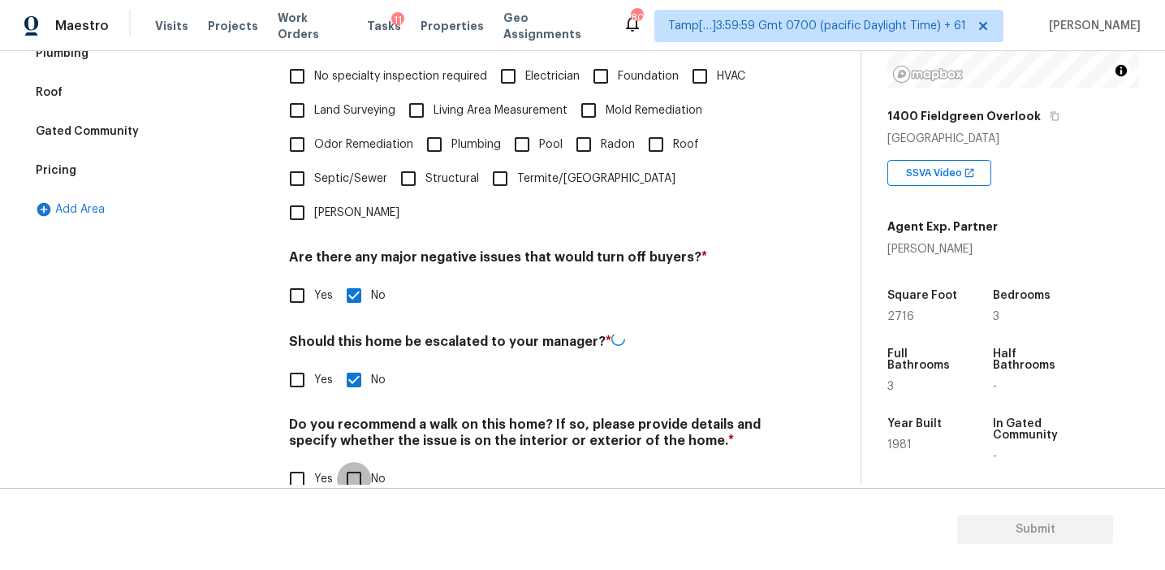
click at [368, 462] on input "No" at bounding box center [354, 479] width 34 height 34
checkbox input "true"
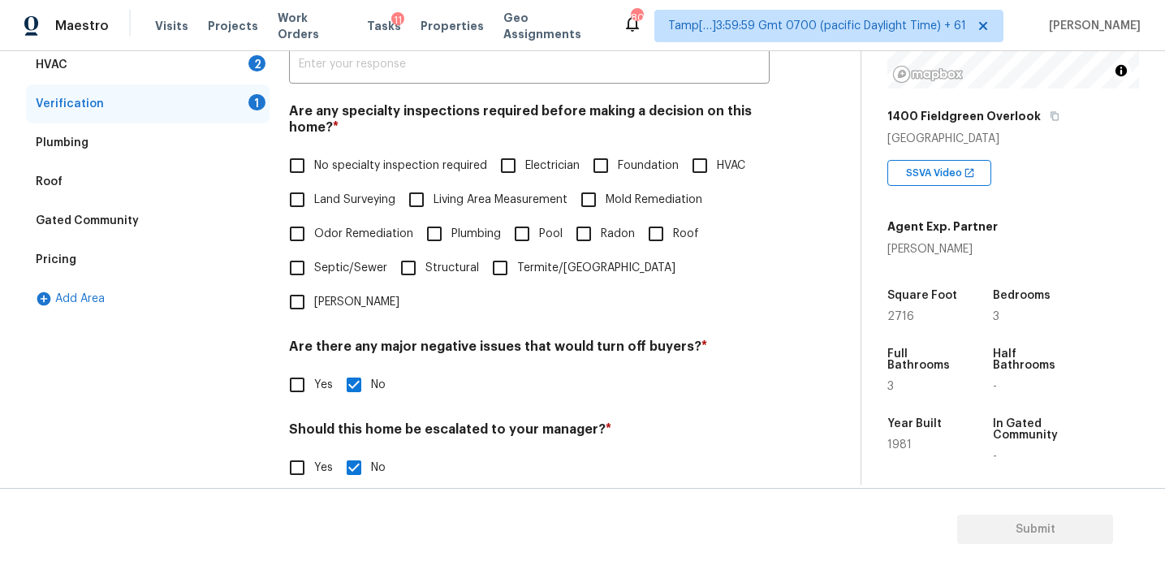
click at [351, 162] on span "No specialty inspection required" at bounding box center [400, 166] width 173 height 17
click at [314, 162] on input "No specialty inspection required" at bounding box center [297, 166] width 34 height 34
checkbox input "true"
click at [248, 58] on div "2" at bounding box center [256, 63] width 17 height 16
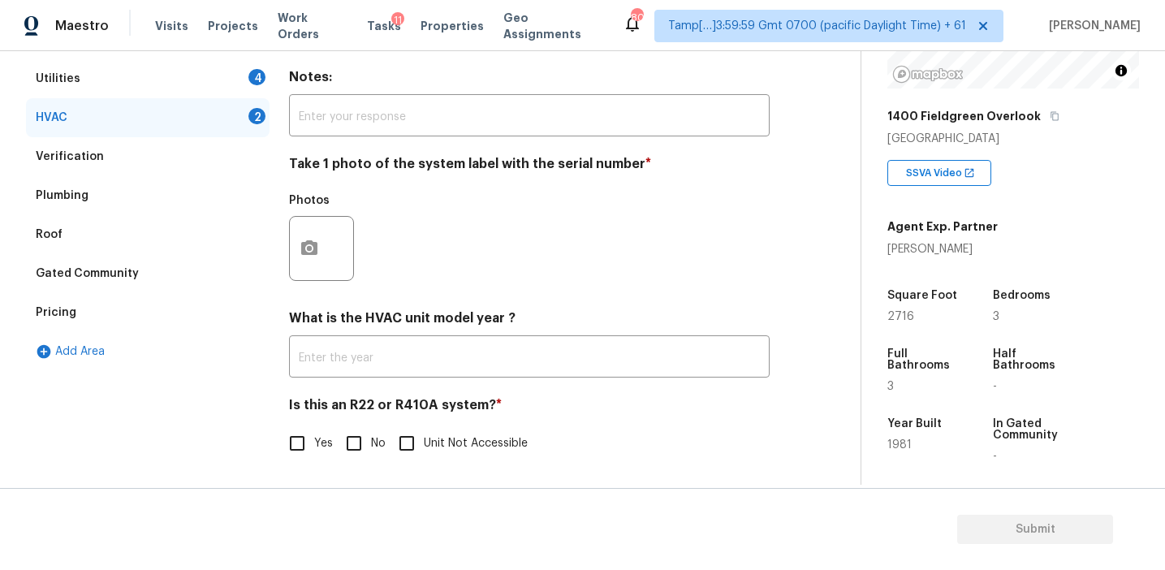
click at [343, 464] on div "HVAC Delete Area Notes: ​ Take 1 photo of the system label with the serial numb…" at bounding box center [529, 250] width 481 height 460
click at [343, 450] on input "No" at bounding box center [354, 443] width 34 height 34
checkbox input "true"
click at [299, 238] on button "button" at bounding box center [309, 247] width 39 height 63
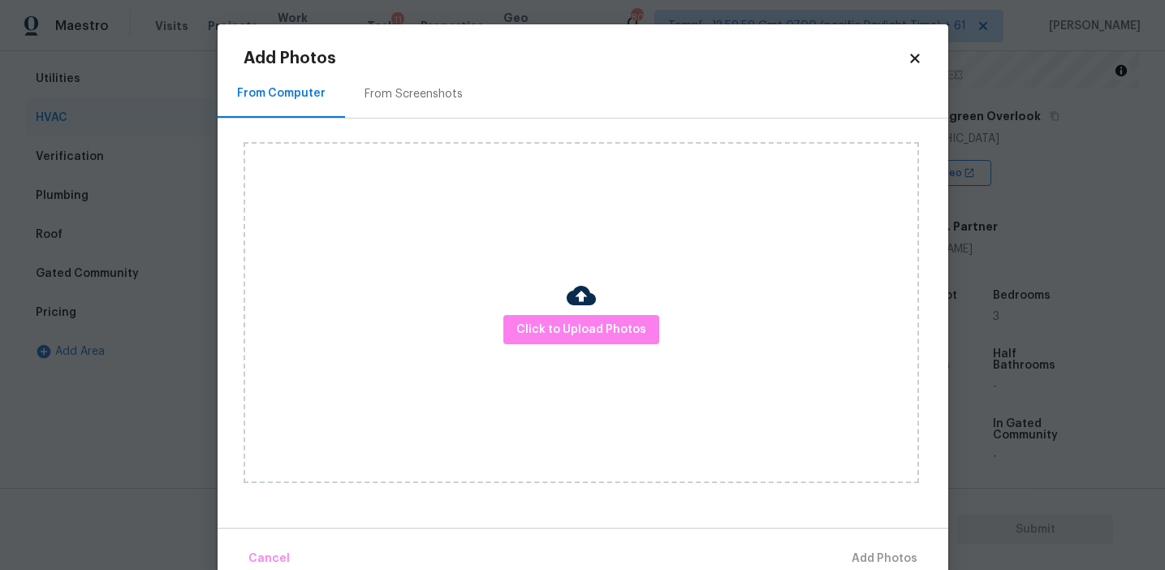
click at [416, 95] on div "From Screenshots" at bounding box center [414, 94] width 98 height 16
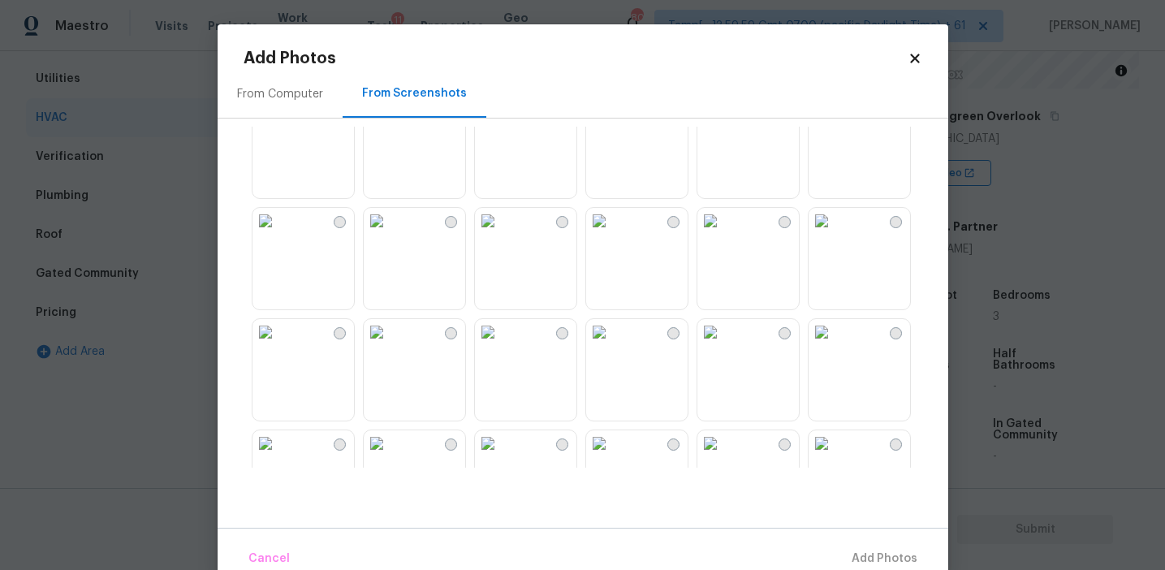
scroll to position [374, 0]
click at [390, 343] on img at bounding box center [377, 330] width 26 height 26
click at [844, 555] on span "Add 1 Photo(s)" at bounding box center [877, 559] width 80 height 20
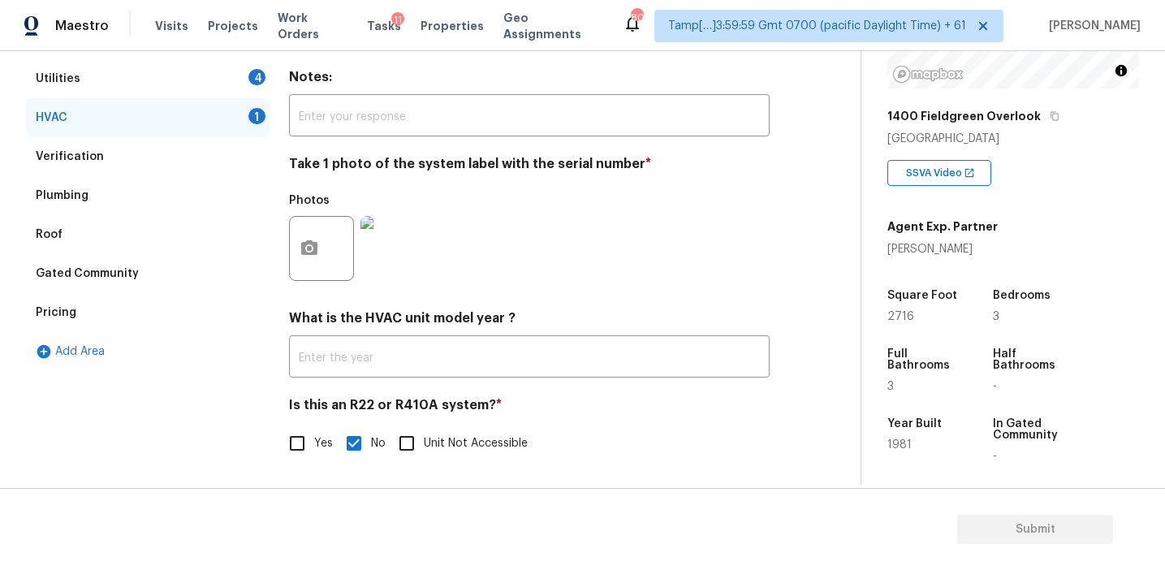
click at [222, 71] on div "Utilities 4" at bounding box center [148, 78] width 244 height 39
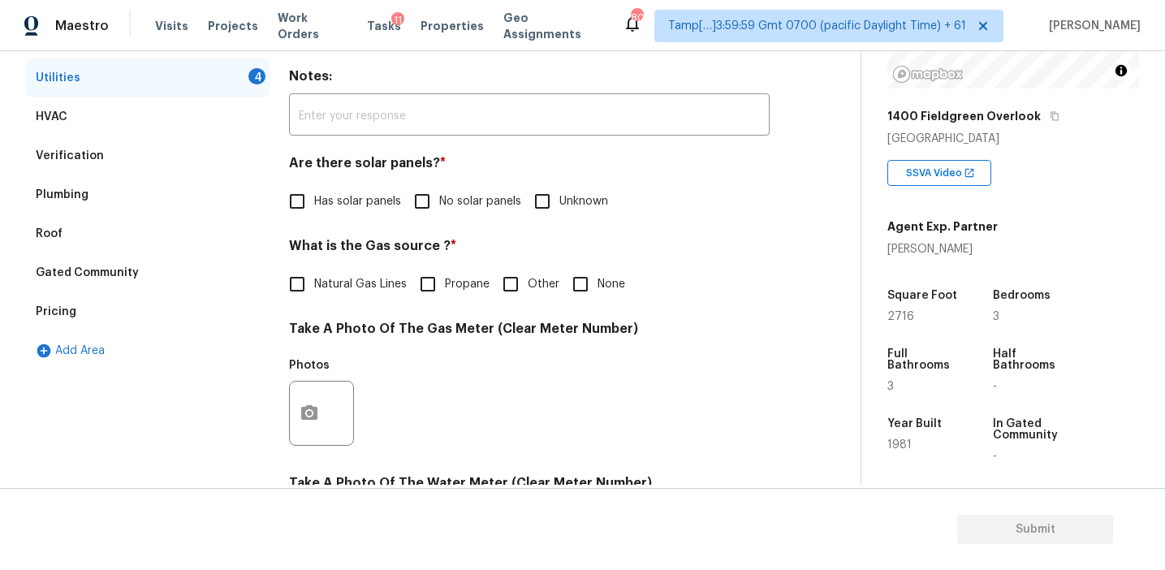
click at [447, 192] on label "No solar panels" at bounding box center [463, 201] width 116 height 34
click at [439, 192] on input "No solar panels" at bounding box center [422, 201] width 34 height 34
checkbox input "true"
click at [583, 295] on input "None" at bounding box center [581, 284] width 34 height 34
checkbox input "true"
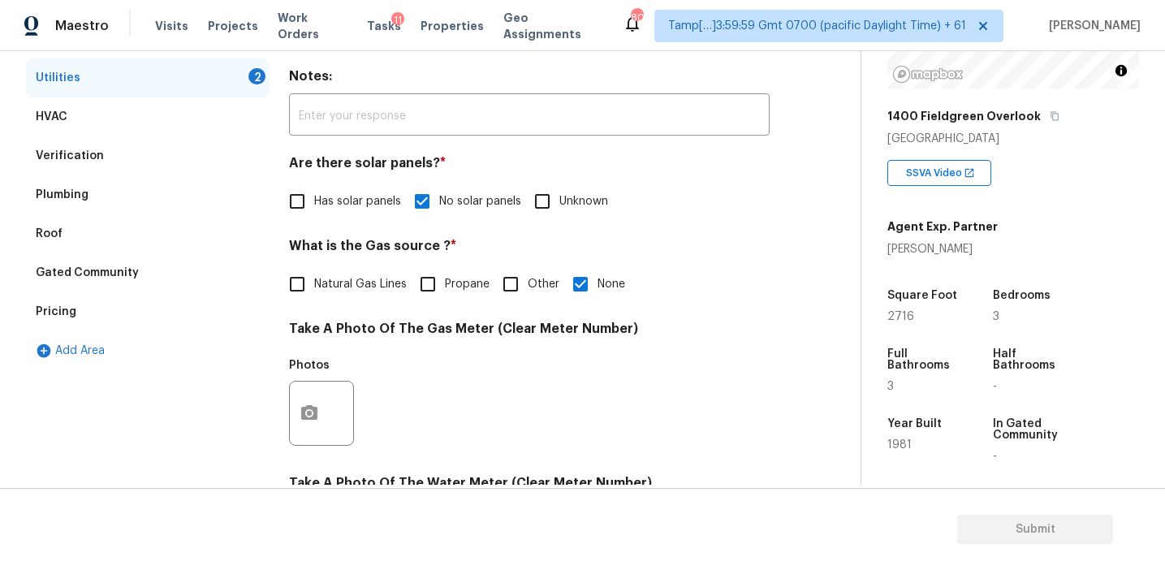
scroll to position [652, 0]
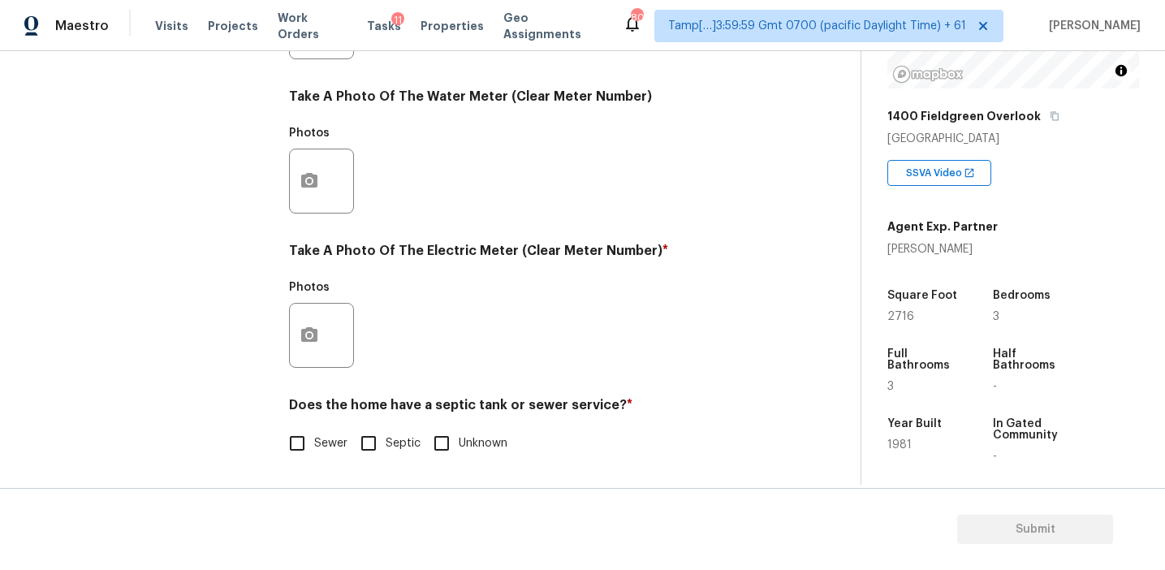
click at [308, 430] on input "Sewer" at bounding box center [297, 443] width 34 height 34
checkbox input "true"
click at [312, 348] on button "button" at bounding box center [309, 335] width 39 height 63
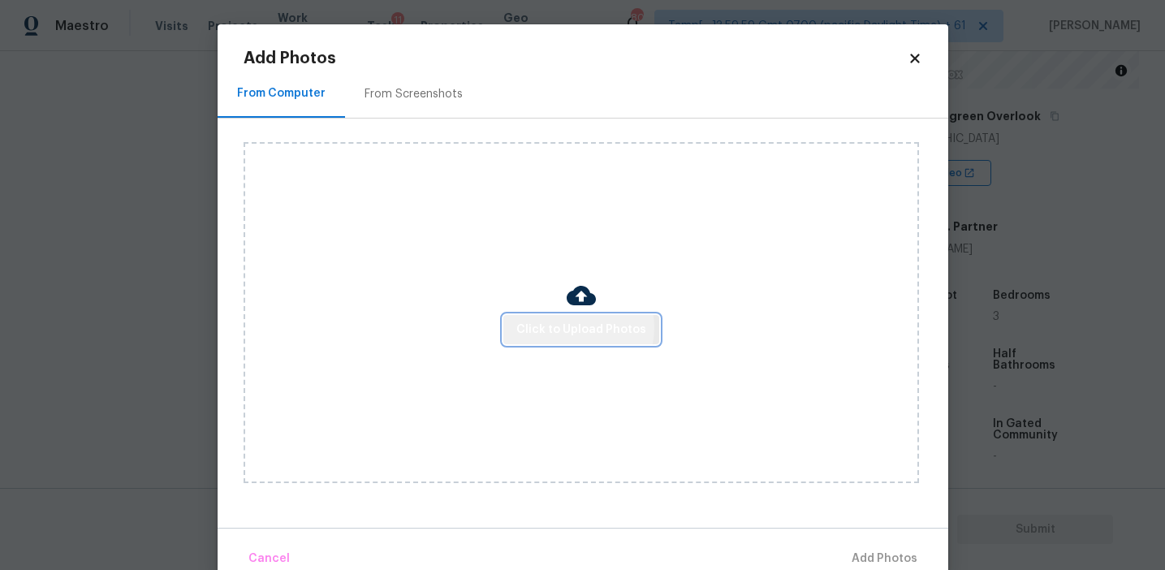
click at [572, 327] on span "Click to Upload Photos" at bounding box center [581, 330] width 130 height 20
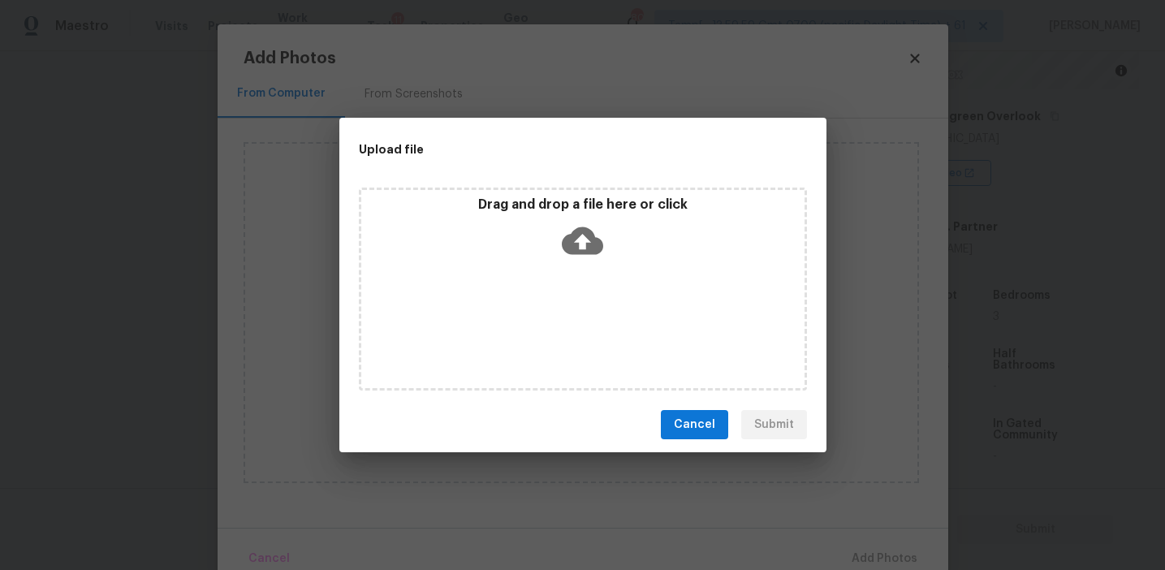
click at [533, 216] on div "Drag and drop a file here or click" at bounding box center [582, 232] width 443 height 70
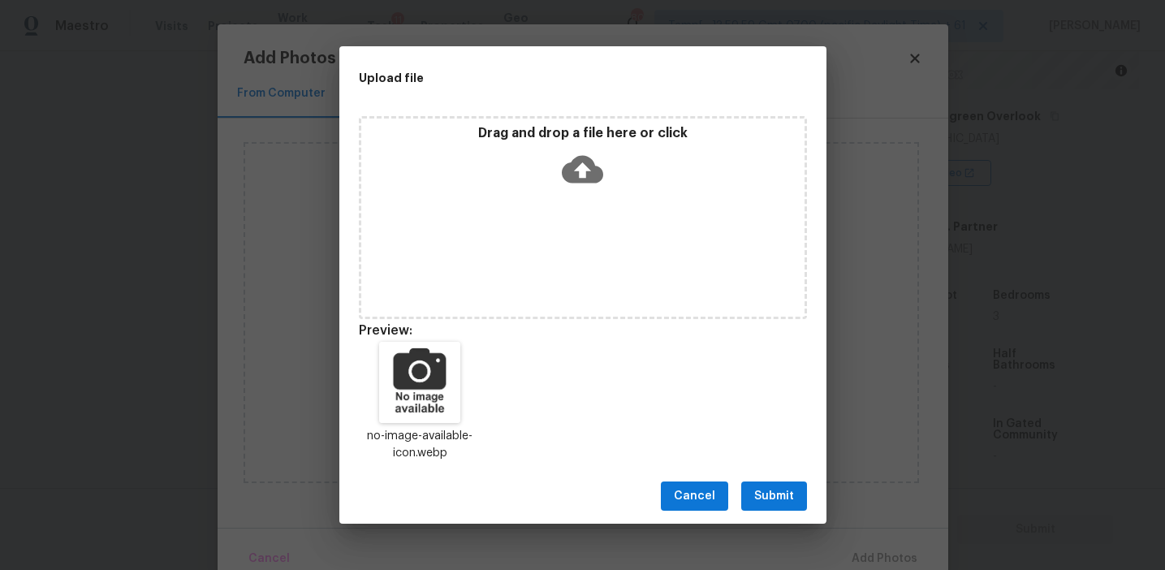
click at [770, 504] on span "Submit" at bounding box center [774, 496] width 40 height 20
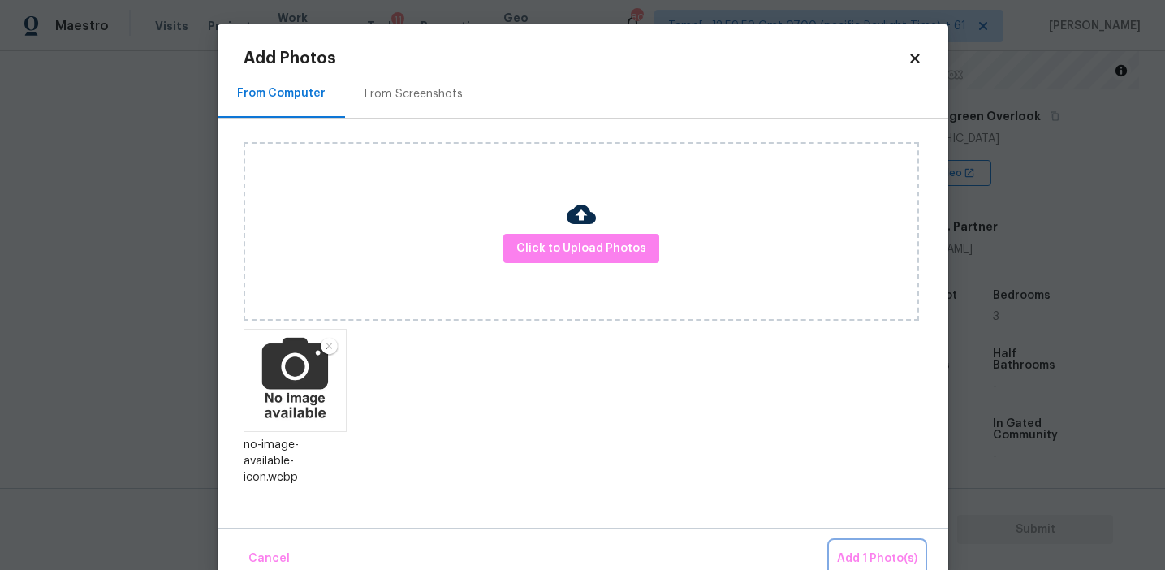
click at [852, 549] on span "Add 1 Photo(s)" at bounding box center [877, 559] width 80 height 20
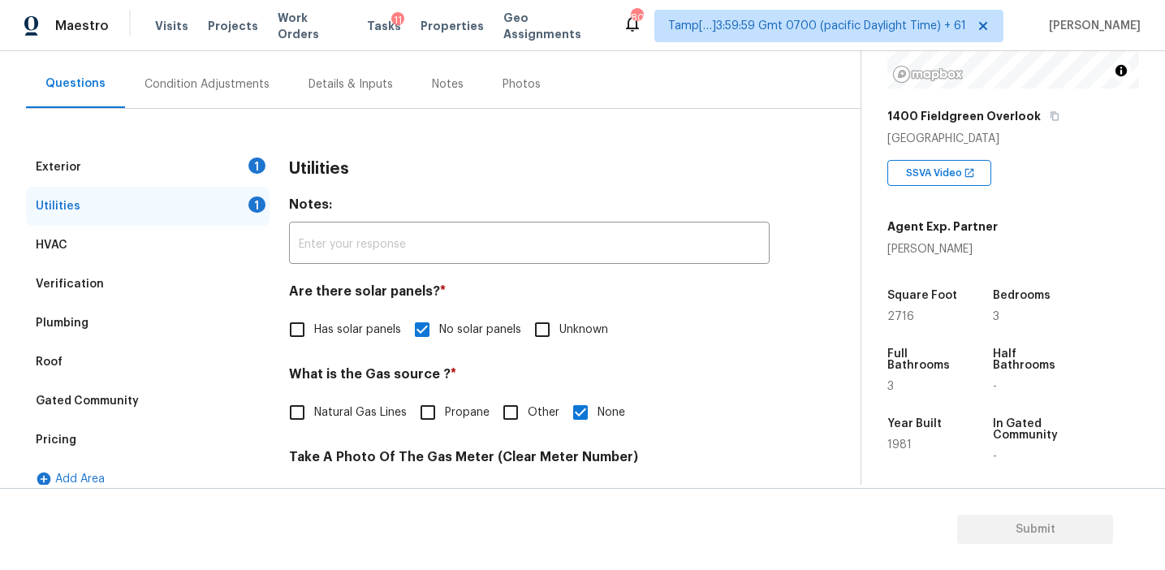
scroll to position [121, 0]
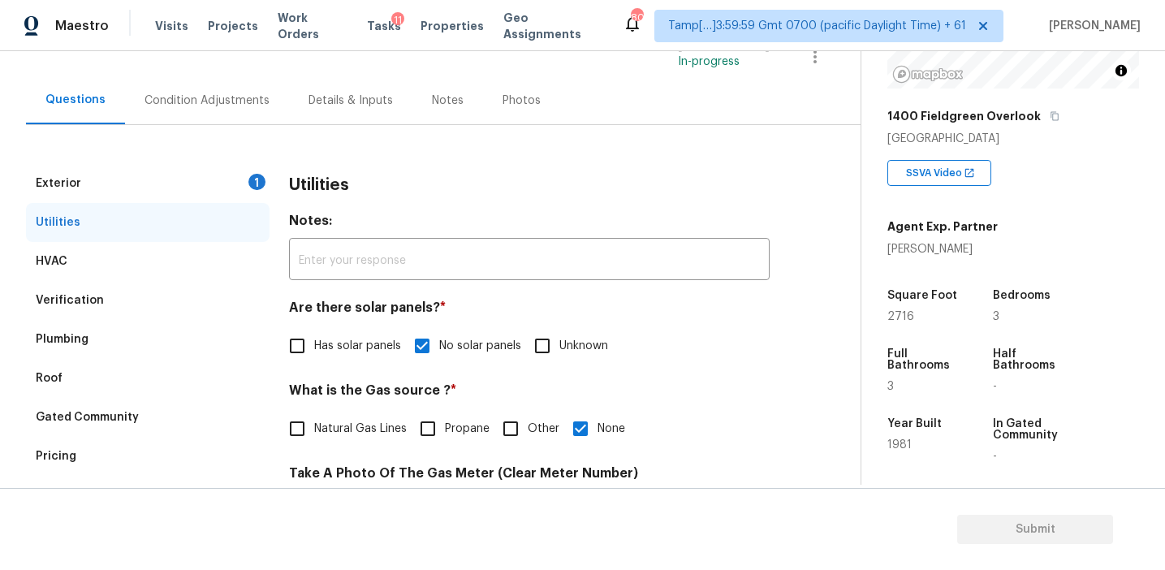
click at [233, 179] on div "Exterior 1" at bounding box center [148, 183] width 244 height 39
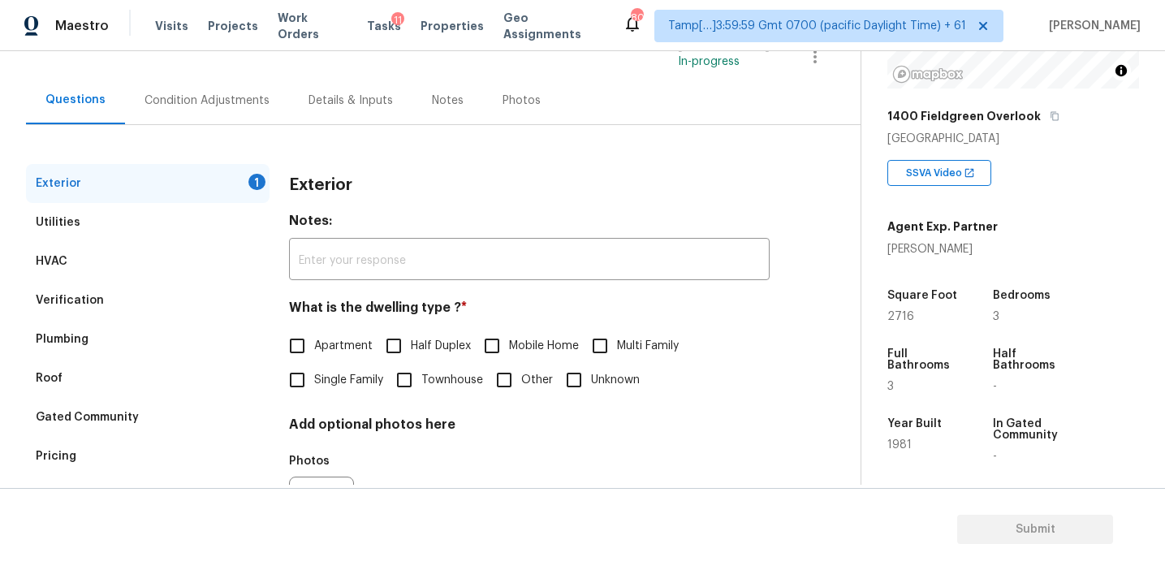
click at [322, 382] on span "Single Family" at bounding box center [348, 380] width 69 height 17
click at [314, 382] on input "Single Family" at bounding box center [297, 380] width 34 height 34
checkbox input "true"
click at [224, 105] on div "Condition Adjustments" at bounding box center [207, 101] width 125 height 16
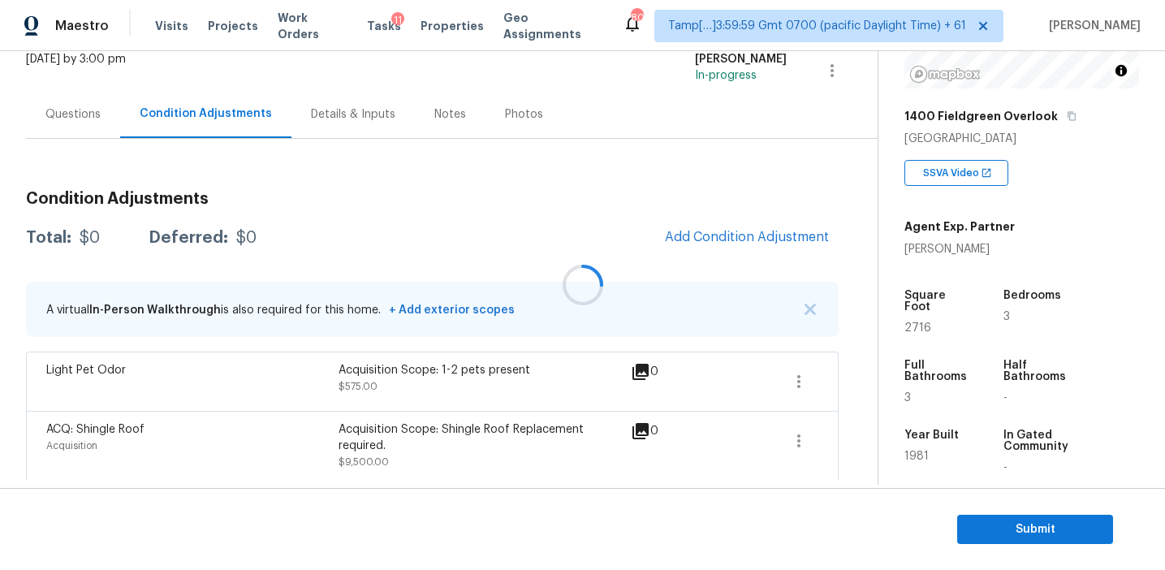
scroll to position [108, 0]
click at [451, 250] on div "Total: $10075 Deferred: $0 Add Condition Adjustment" at bounding box center [432, 237] width 813 height 36
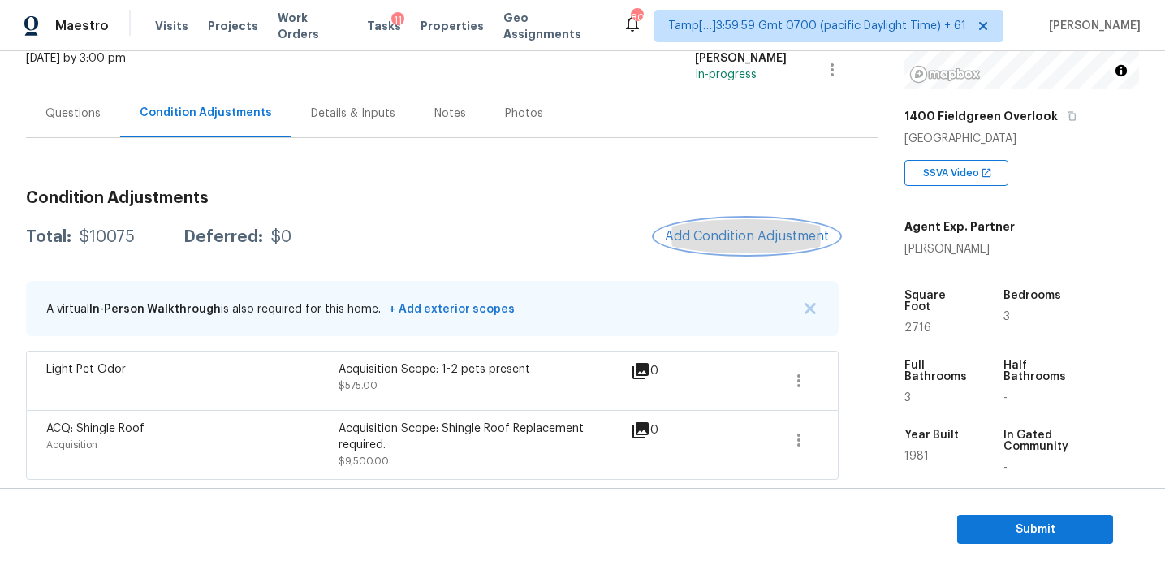
click at [682, 225] on button "Add Condition Adjustment" at bounding box center [747, 236] width 184 height 34
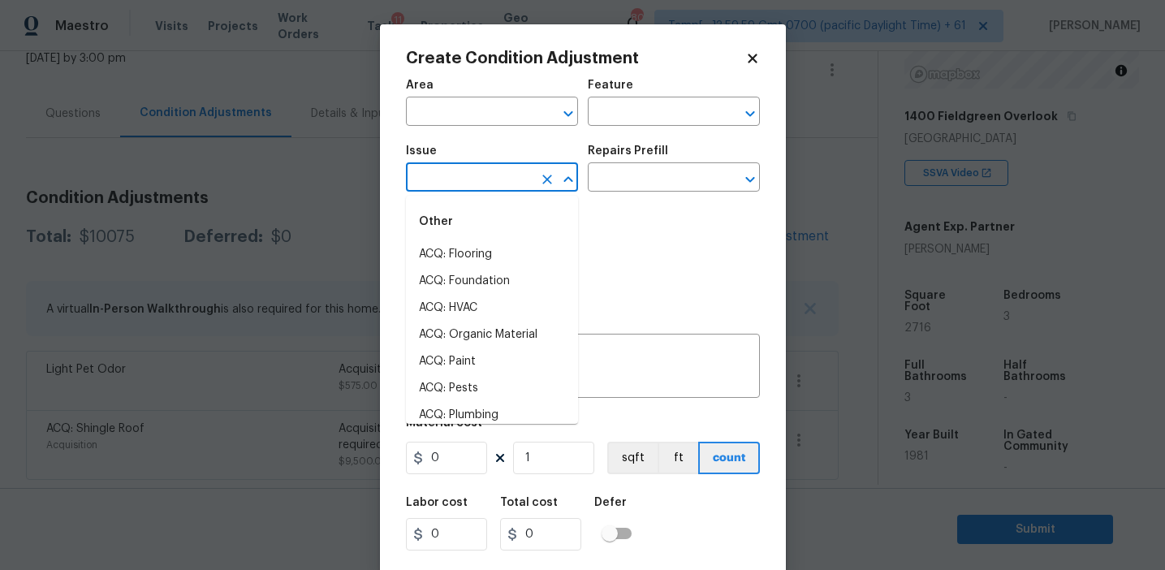
click at [456, 191] on input "text" at bounding box center [469, 178] width 127 height 25
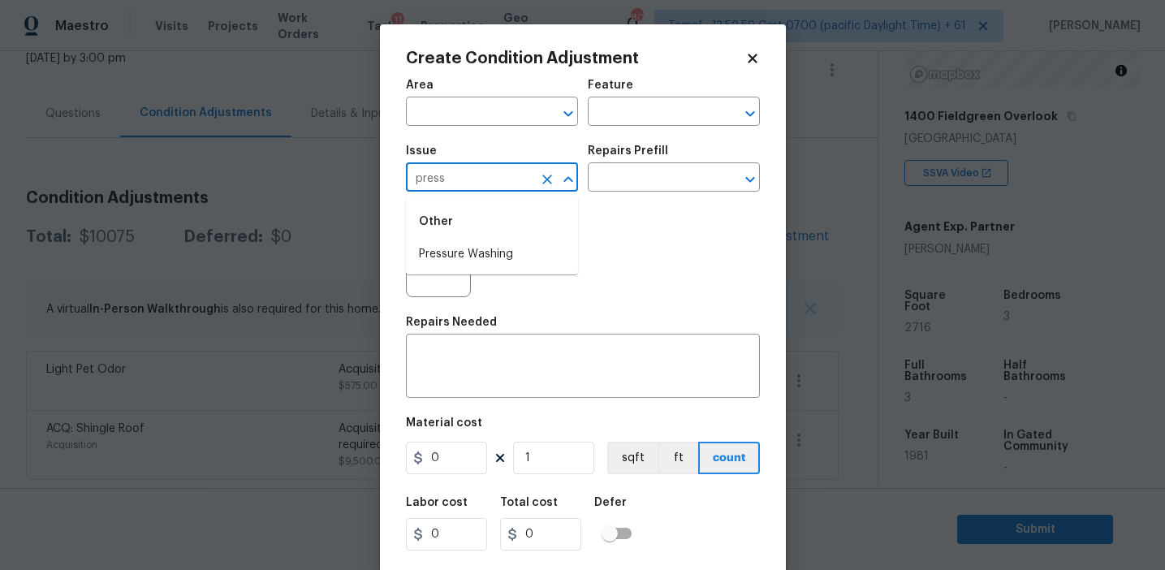
click at [469, 261] on li "Pressure Washing" at bounding box center [492, 254] width 172 height 27
type input "Pressure Washing"
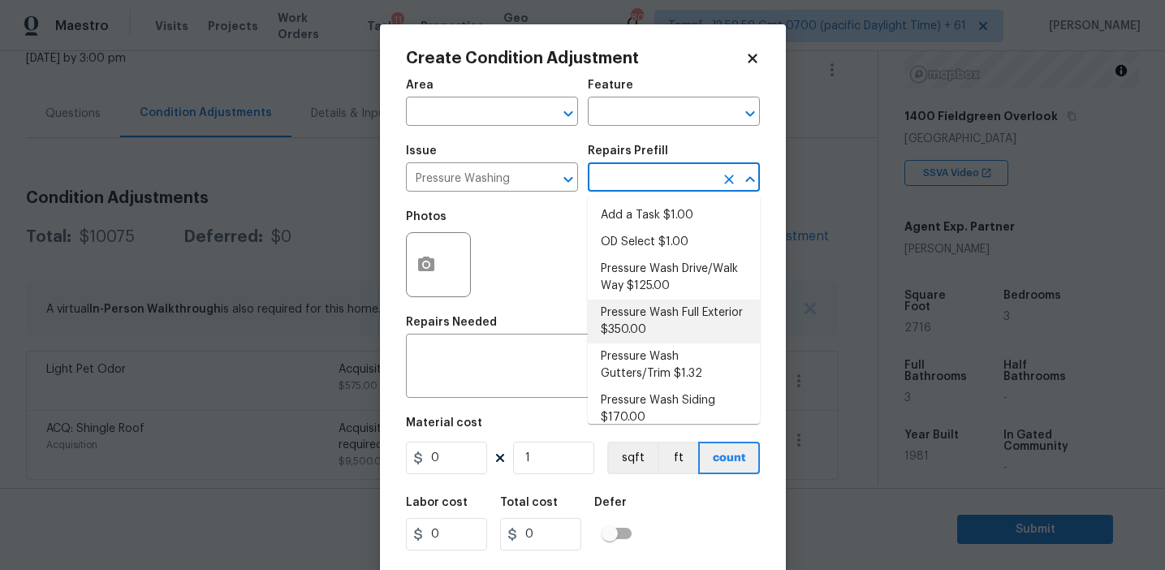
click at [638, 335] on li "Pressure Wash Full Exterior $350.00" at bounding box center [674, 322] width 172 height 44
type input "Siding"
type textarea "Pressure wash the House, Flatwork, Deck and Garage interior."
type input "350"
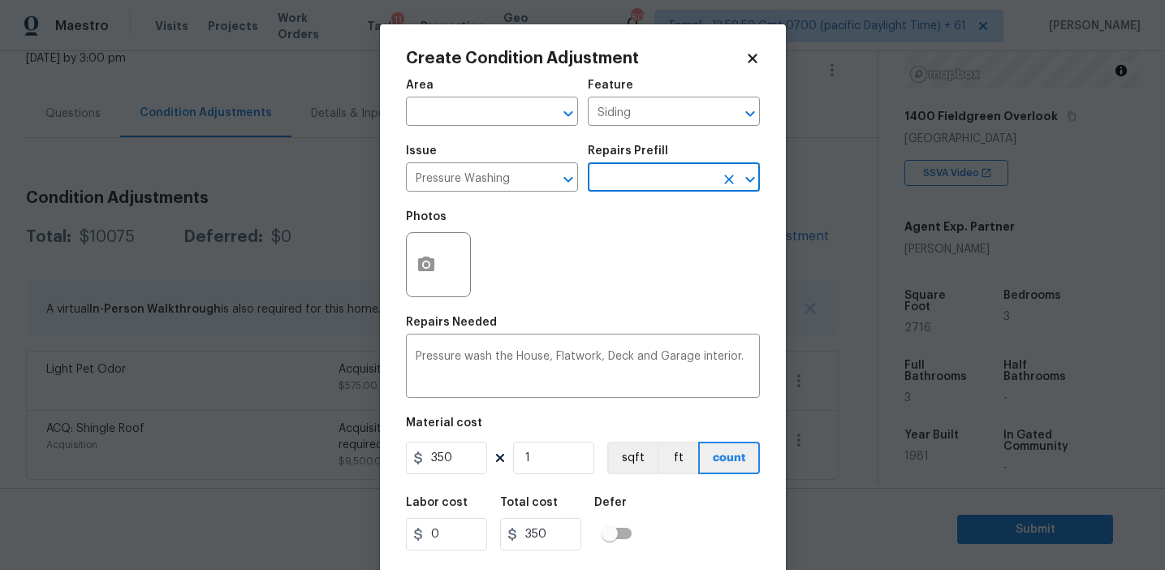
scroll to position [37, 0]
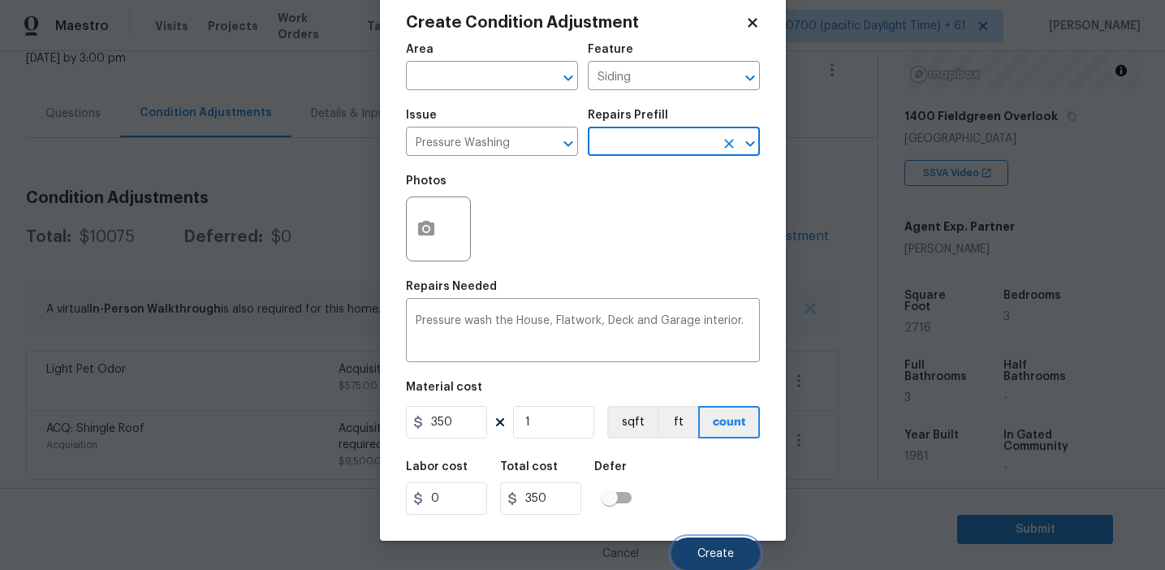
click at [691, 547] on button "Create" at bounding box center [716, 554] width 89 height 32
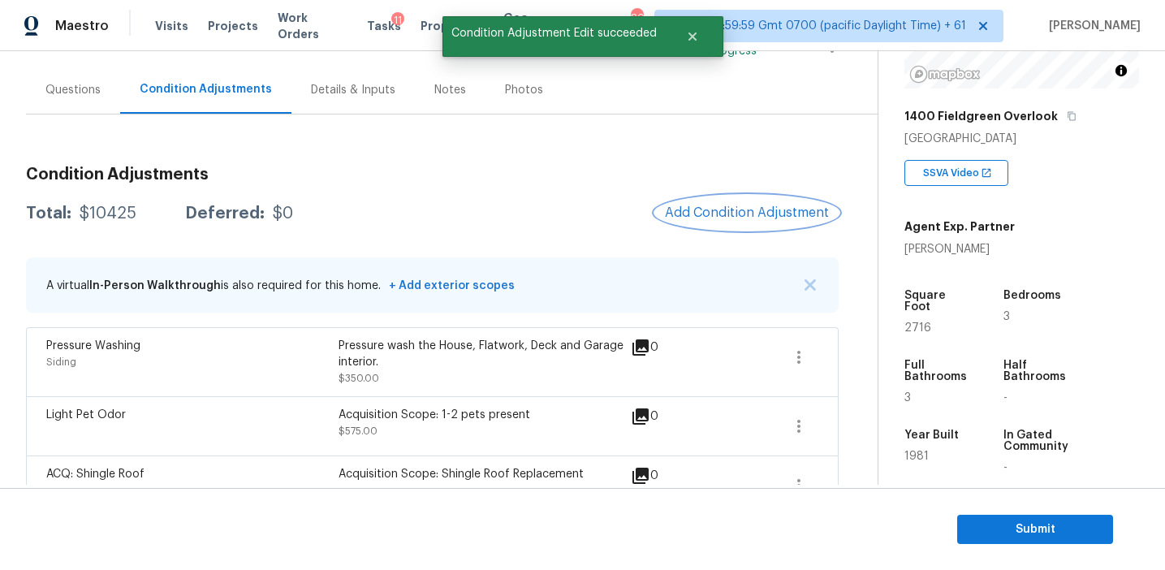
scroll to position [133, 0]
click at [624, 205] on div "Total: $10425 Deferred: $0 Add Condition Adjustment" at bounding box center [432, 212] width 813 height 36
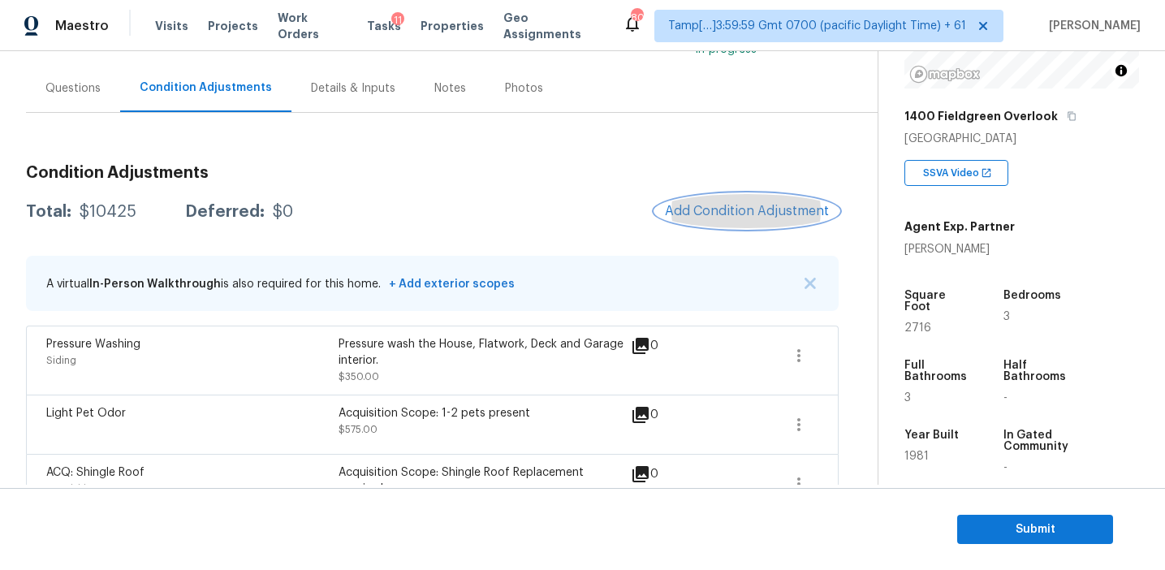
click at [711, 218] on button "Add Condition Adjustment" at bounding box center [747, 211] width 184 height 34
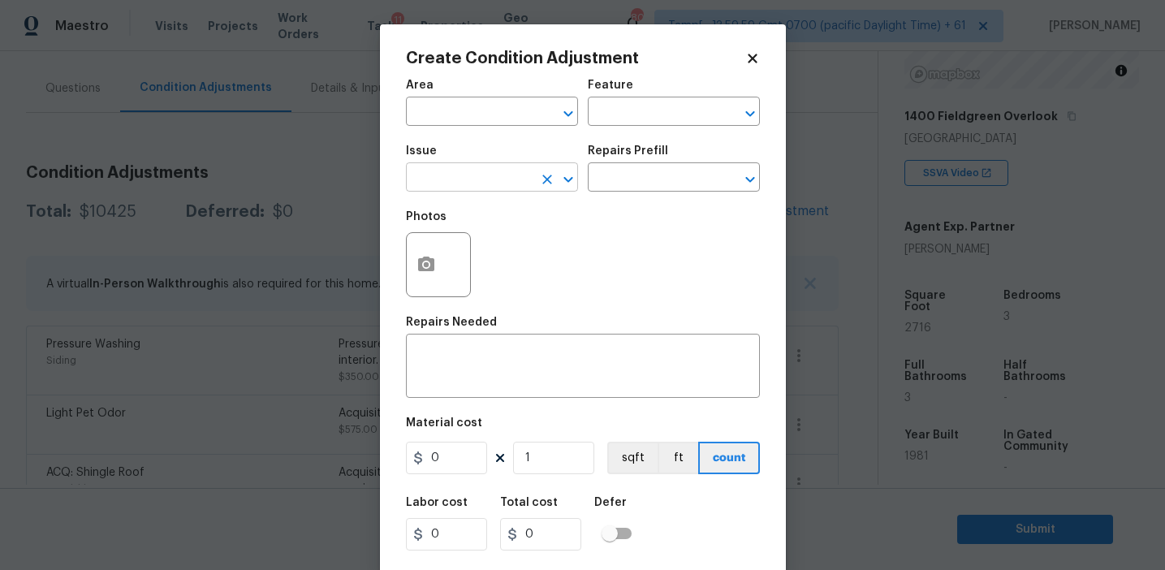
click at [484, 181] on input "text" at bounding box center [469, 178] width 127 height 25
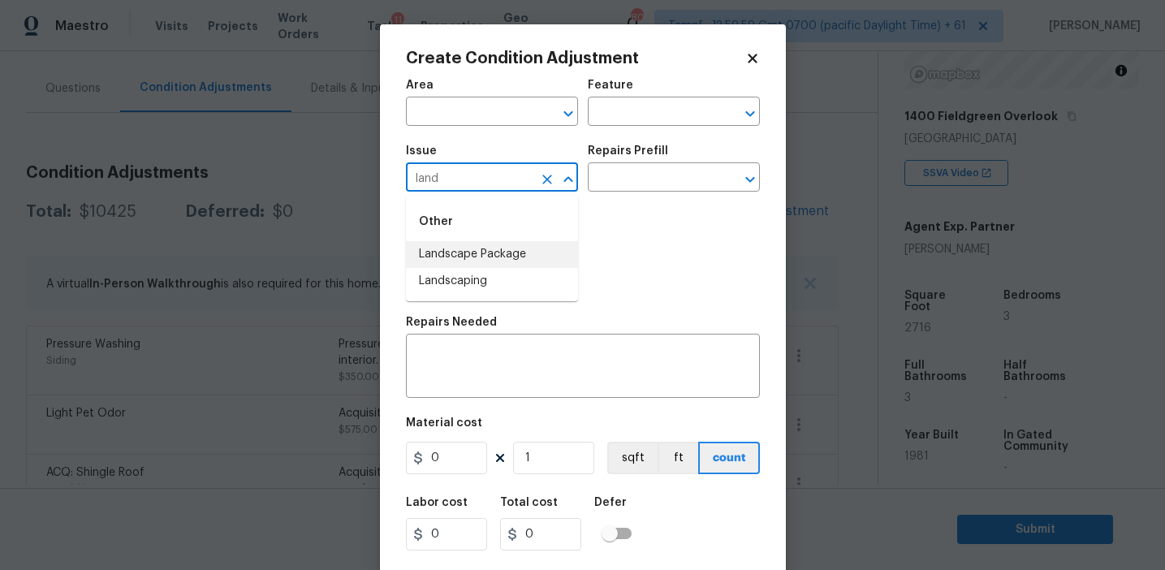
click at [521, 256] on li "Landscape Package" at bounding box center [492, 254] width 172 height 27
type input "Landscape Package"
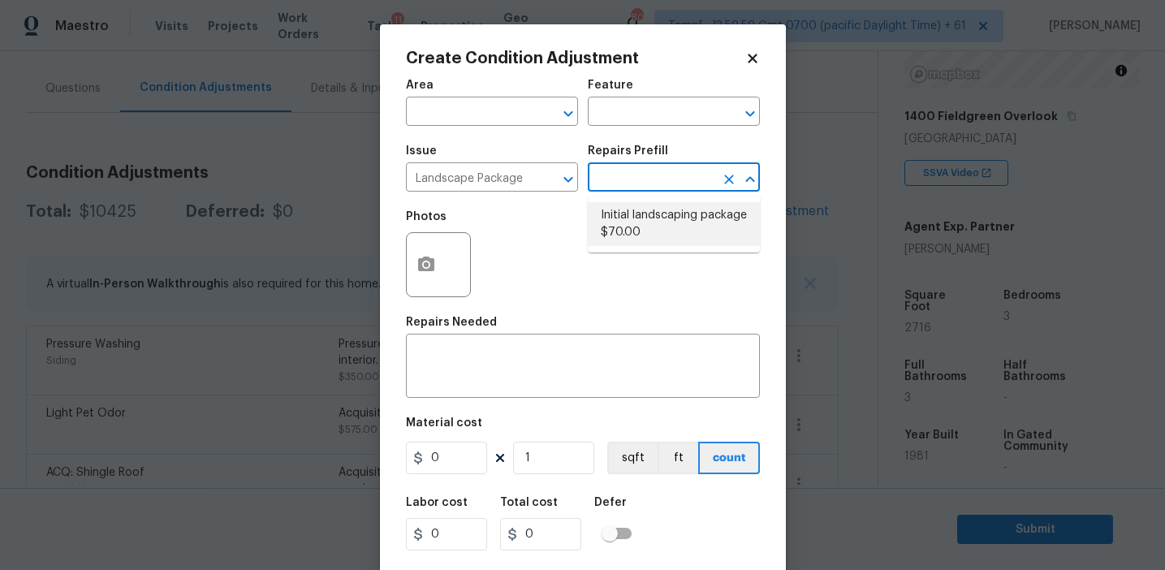
click at [625, 242] on li "Initial landscaping package $70.00" at bounding box center [674, 224] width 172 height 44
type input "Home Readiness Packages"
type textarea "Mowing of grass up to 6" in height. Mow, edge along driveways & sidewalks, trim…"
type input "70"
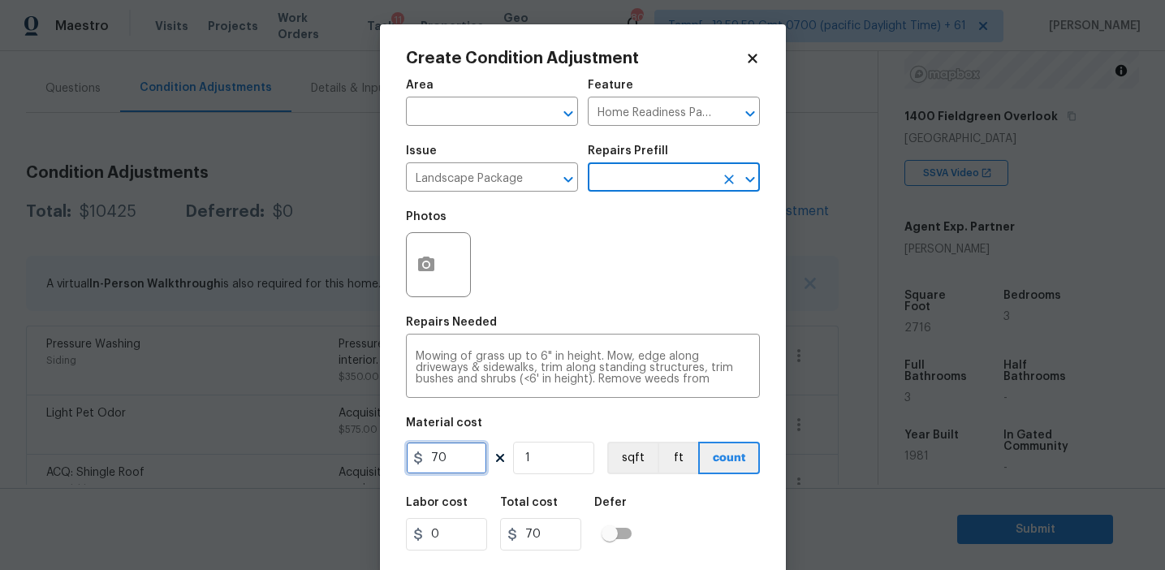
click at [438, 455] on input "70" at bounding box center [446, 458] width 81 height 32
type input "2000"
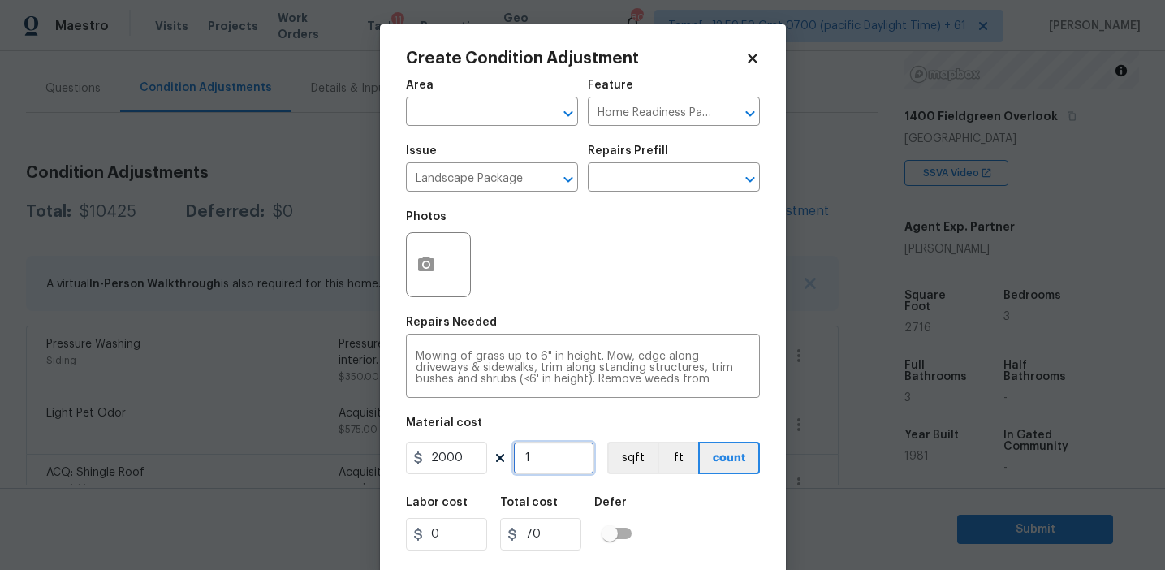
type input "2000"
click at [415, 257] on button "button" at bounding box center [426, 264] width 39 height 63
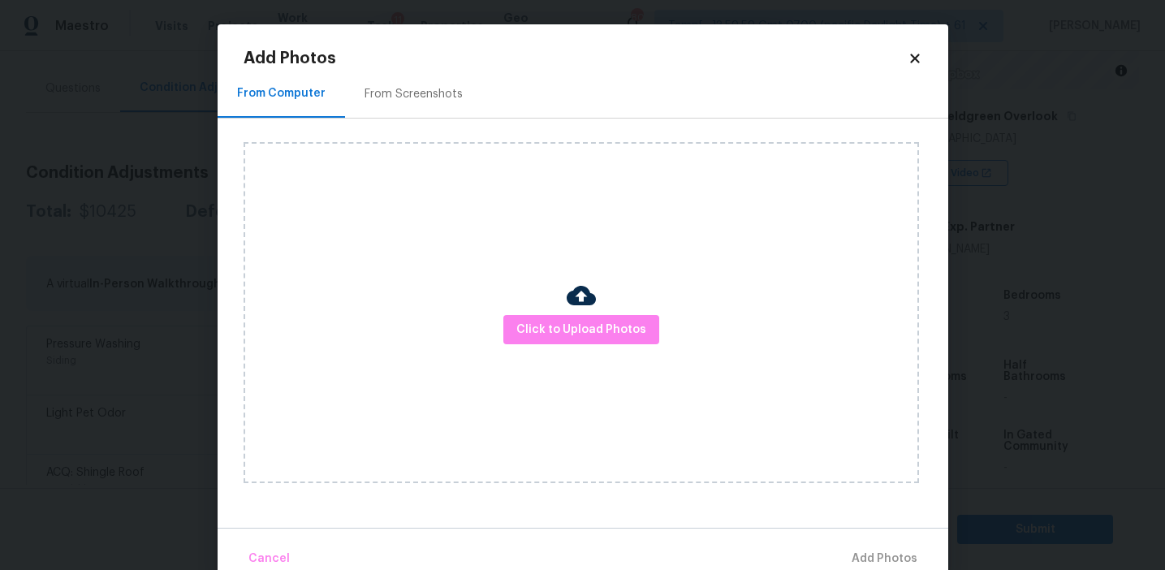
click at [458, 82] on div "From Screenshots" at bounding box center [413, 94] width 137 height 48
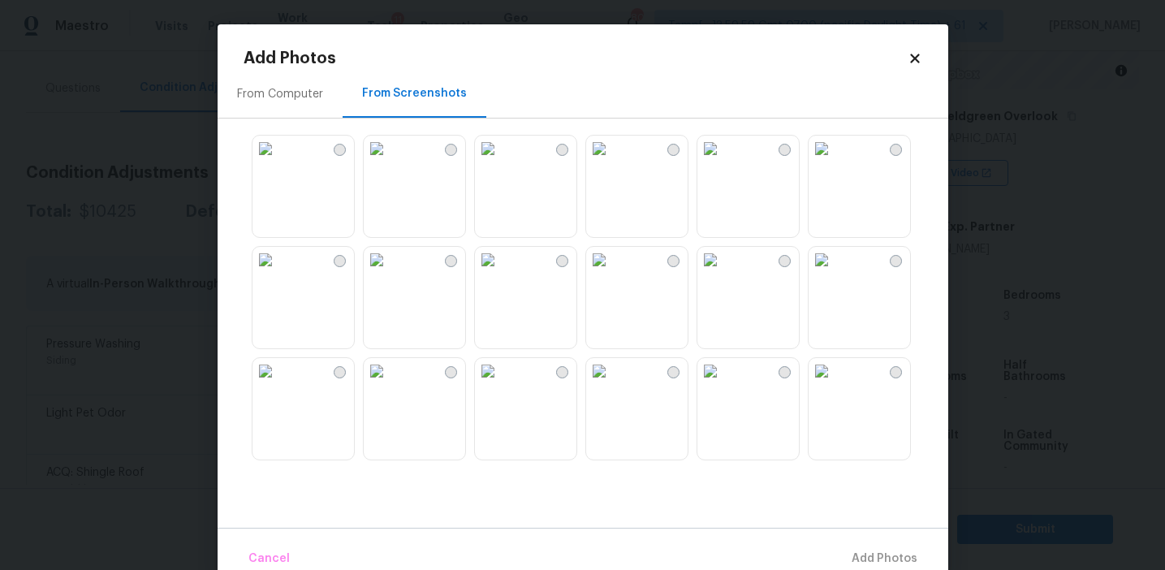
click at [390, 273] on img at bounding box center [377, 260] width 26 height 26
click at [279, 384] on img at bounding box center [266, 371] width 26 height 26
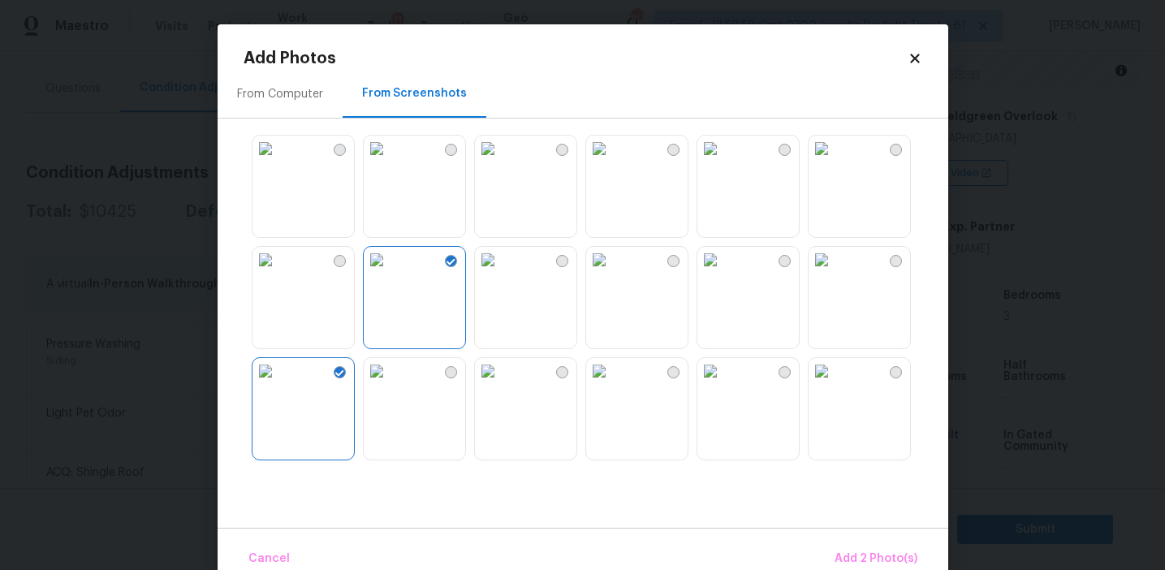
click at [835, 162] on img at bounding box center [822, 149] width 26 height 26
click at [612, 162] on img at bounding box center [599, 149] width 26 height 26
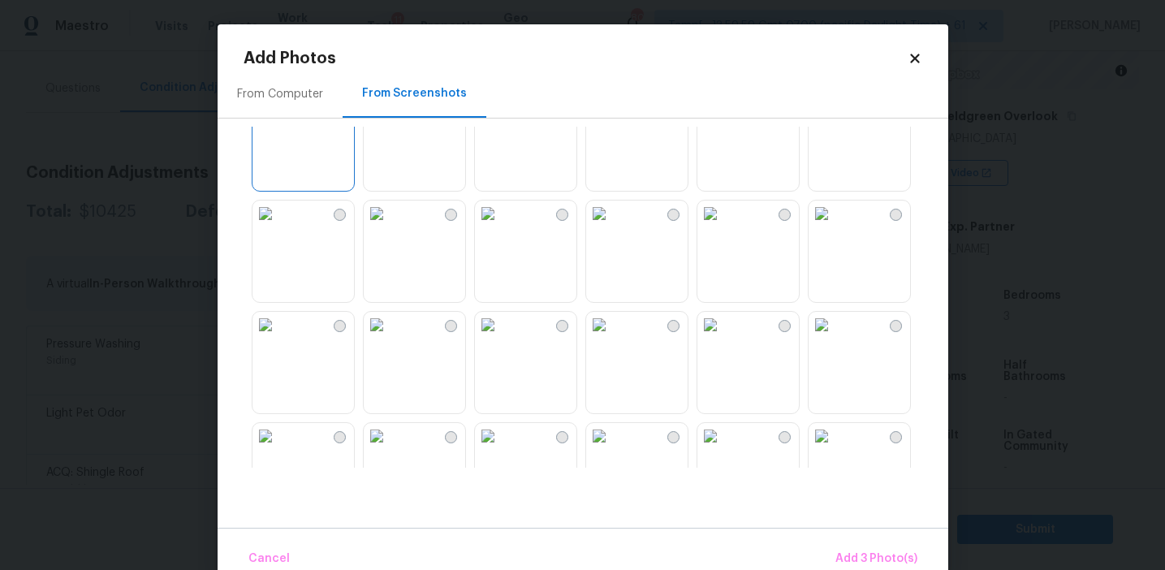
scroll to position [271, 0]
click at [723, 224] on img at bounding box center [710, 211] width 26 height 26
click at [723, 335] on img at bounding box center [710, 322] width 26 height 26
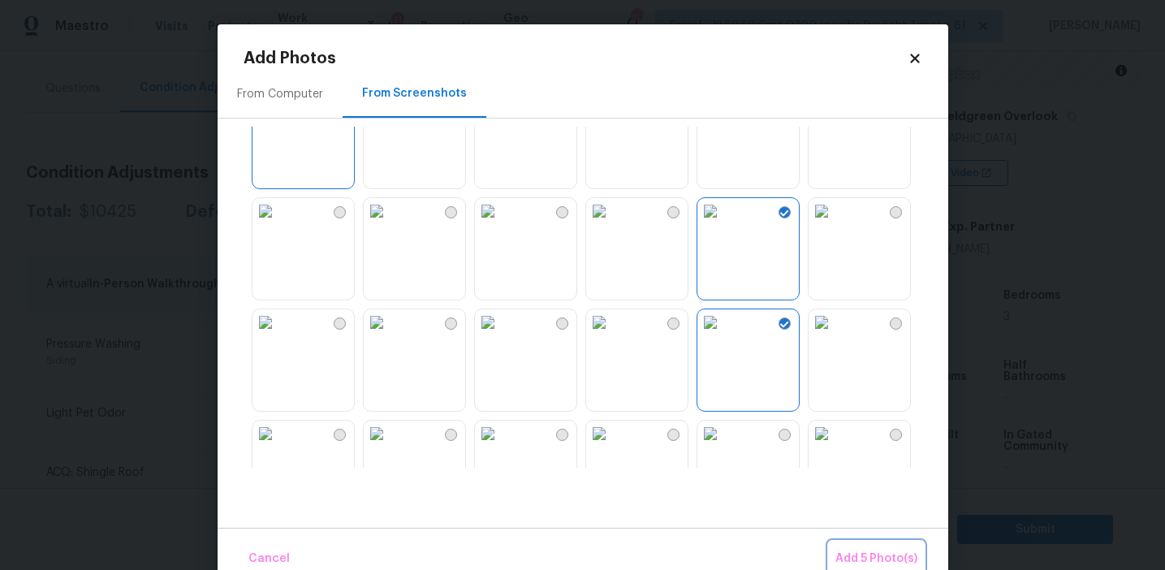
click at [849, 544] on button "Add 5 Photo(s)" at bounding box center [876, 559] width 95 height 35
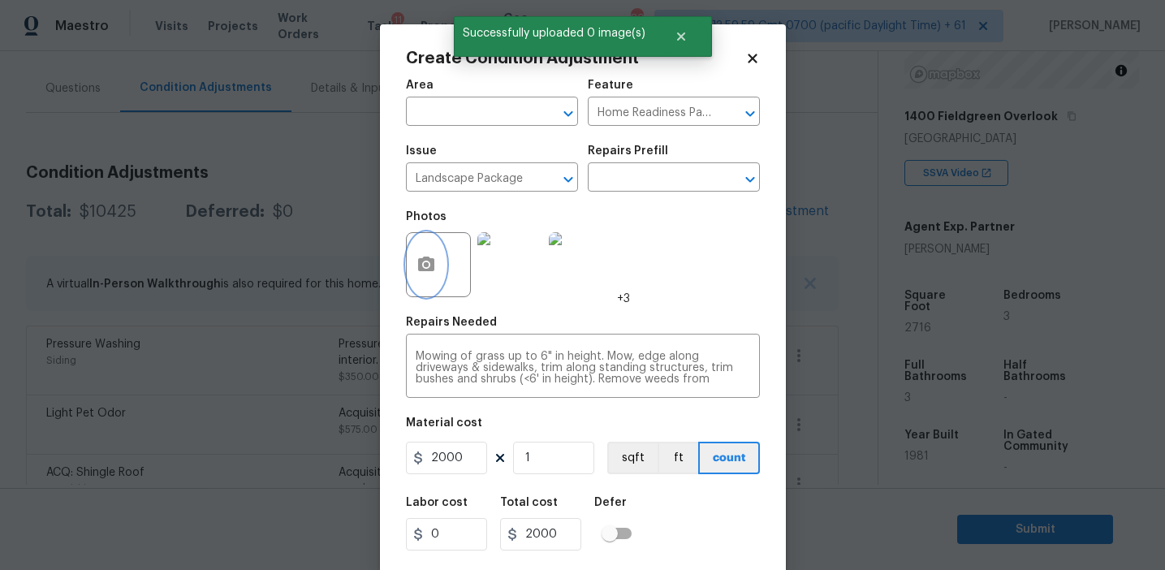
scroll to position [37, 0]
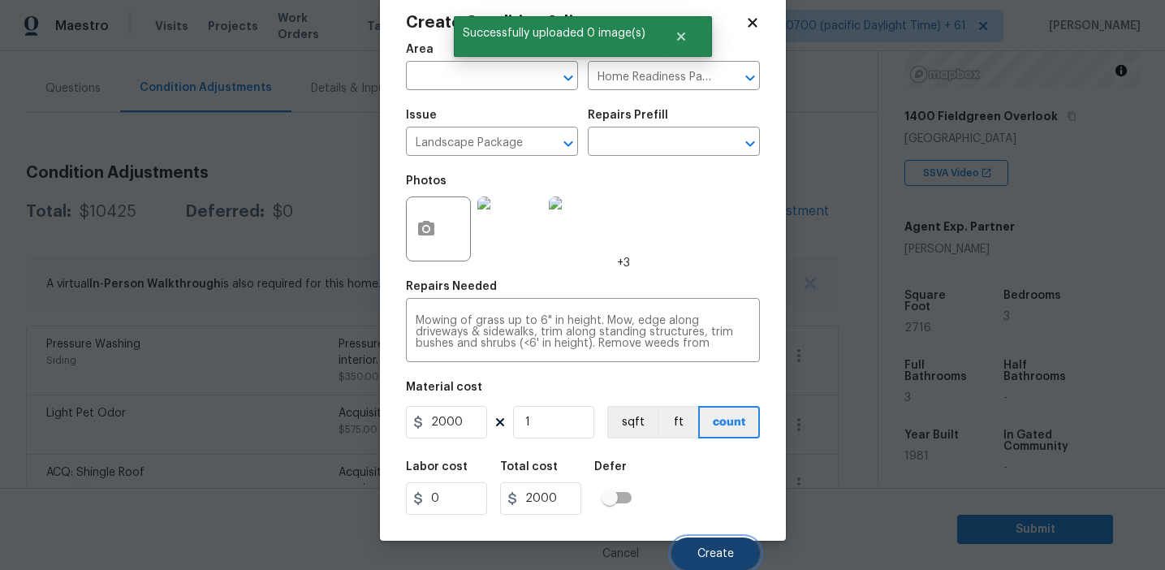
click at [718, 543] on button "Create" at bounding box center [716, 554] width 89 height 32
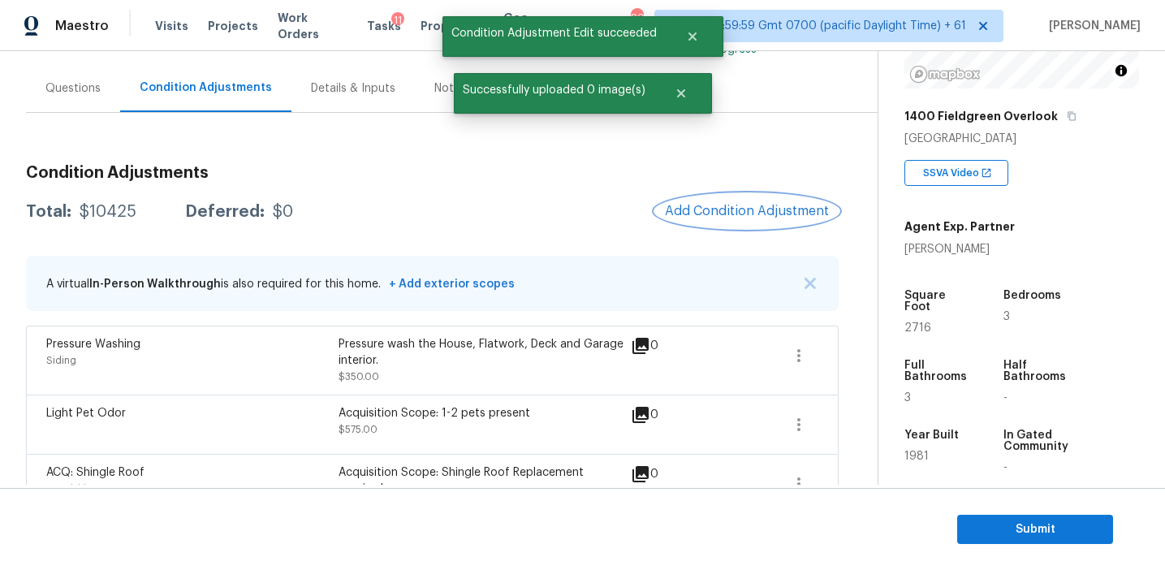
scroll to position [0, 0]
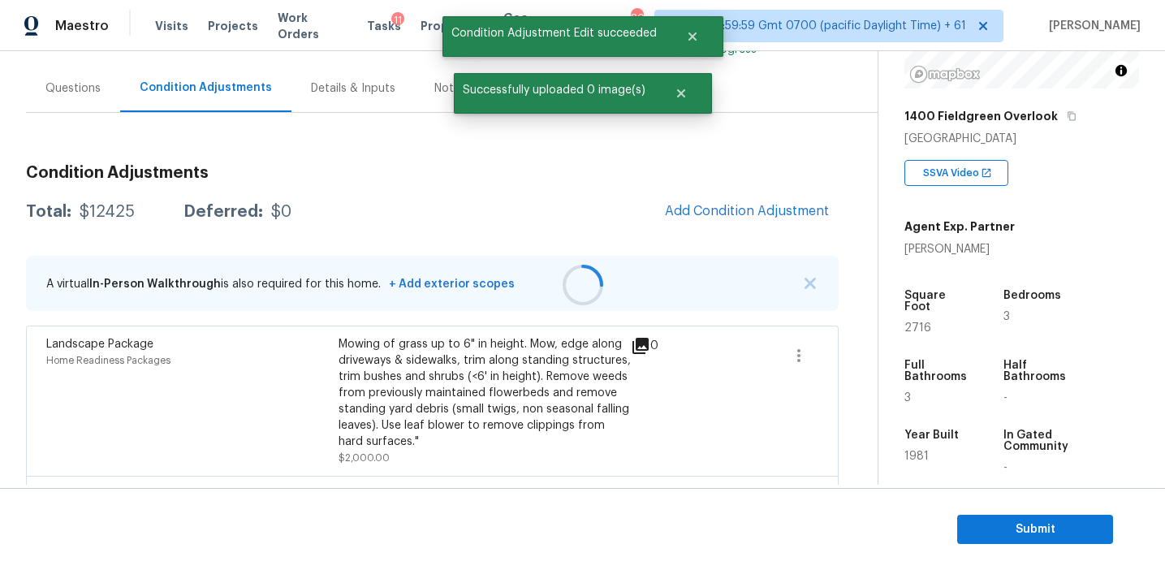
click at [747, 220] on div at bounding box center [582, 285] width 1165 height 570
click at [741, 208] on span "Add Condition Adjustment" at bounding box center [747, 211] width 164 height 15
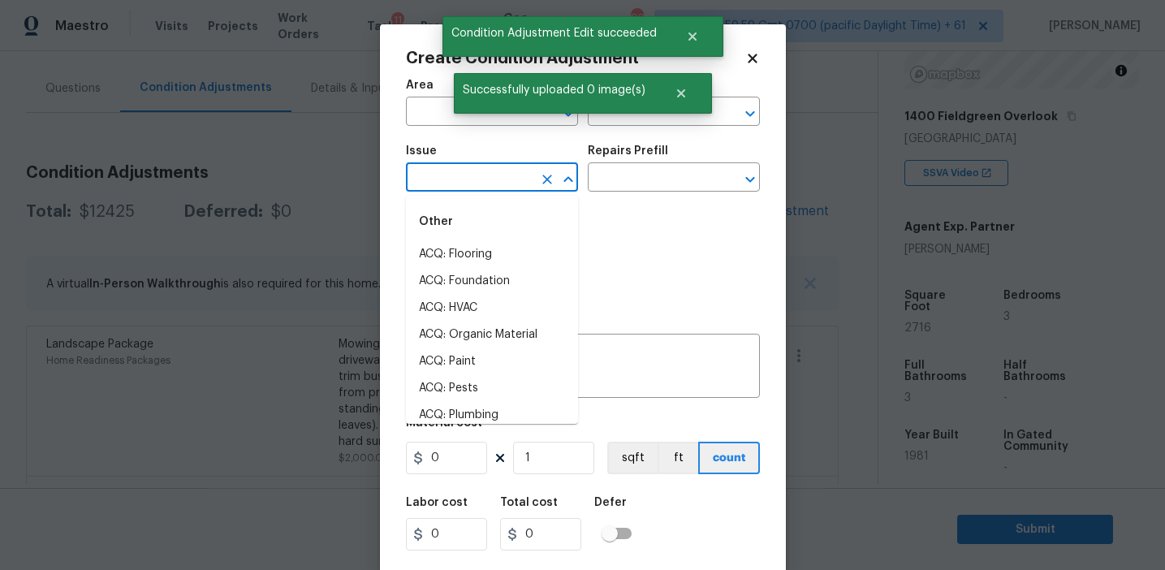
click at [468, 184] on input "text" at bounding box center [469, 178] width 127 height 25
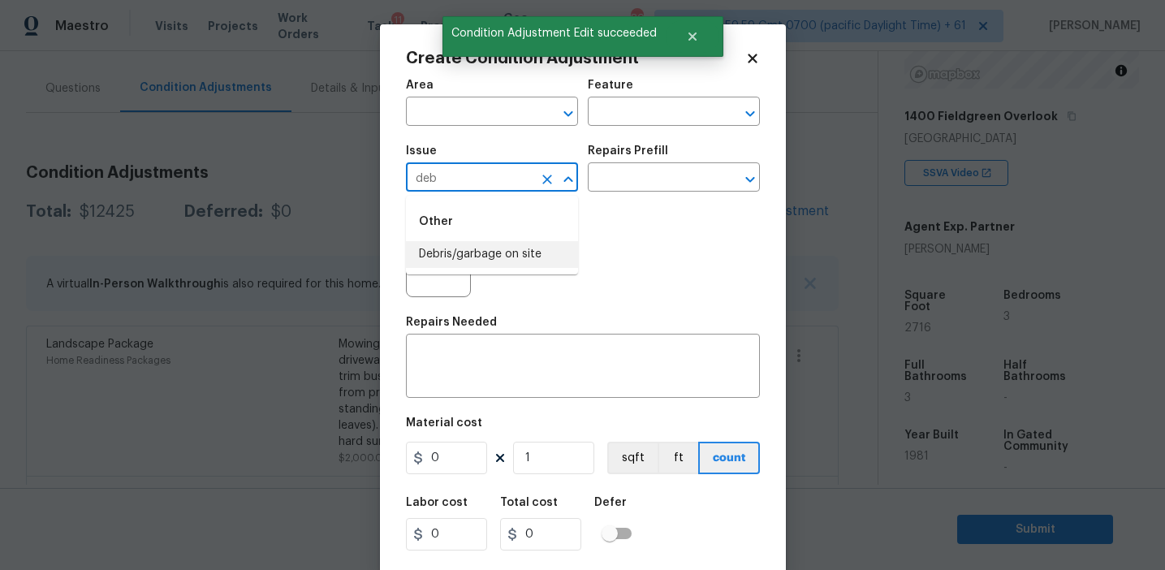
click at [485, 250] on li "Debris/garbage on site" at bounding box center [492, 254] width 172 height 27
type input "Debris/garbage on site"
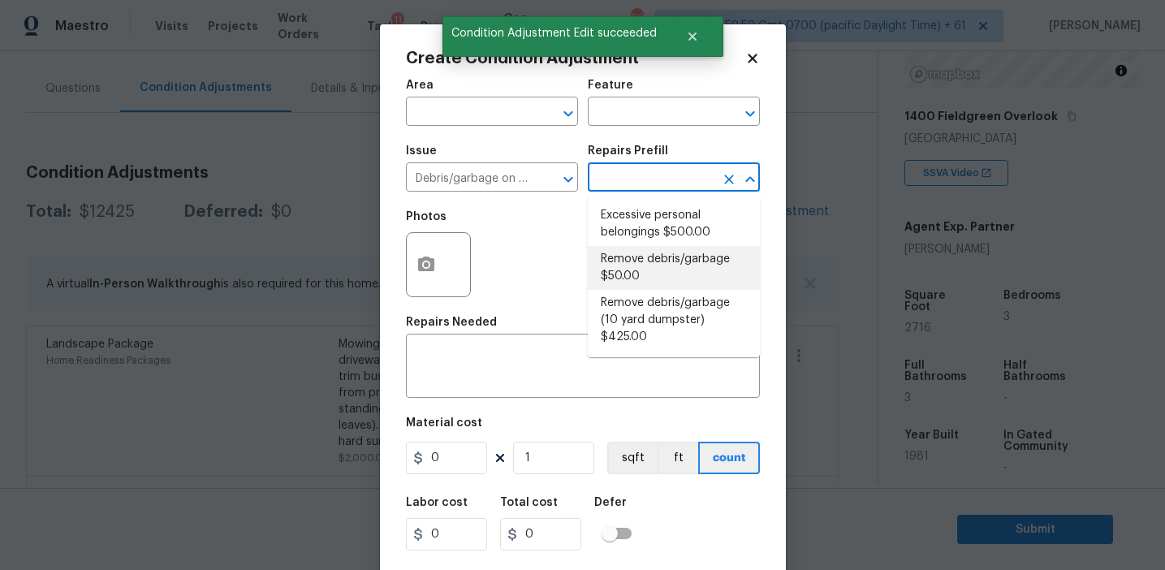
click at [654, 266] on li "Remove debris/garbage $50.00" at bounding box center [674, 268] width 172 height 44
type textarea "Remove, haul off, and properly dispose of any debris left by seller to offsite …"
type input "50"
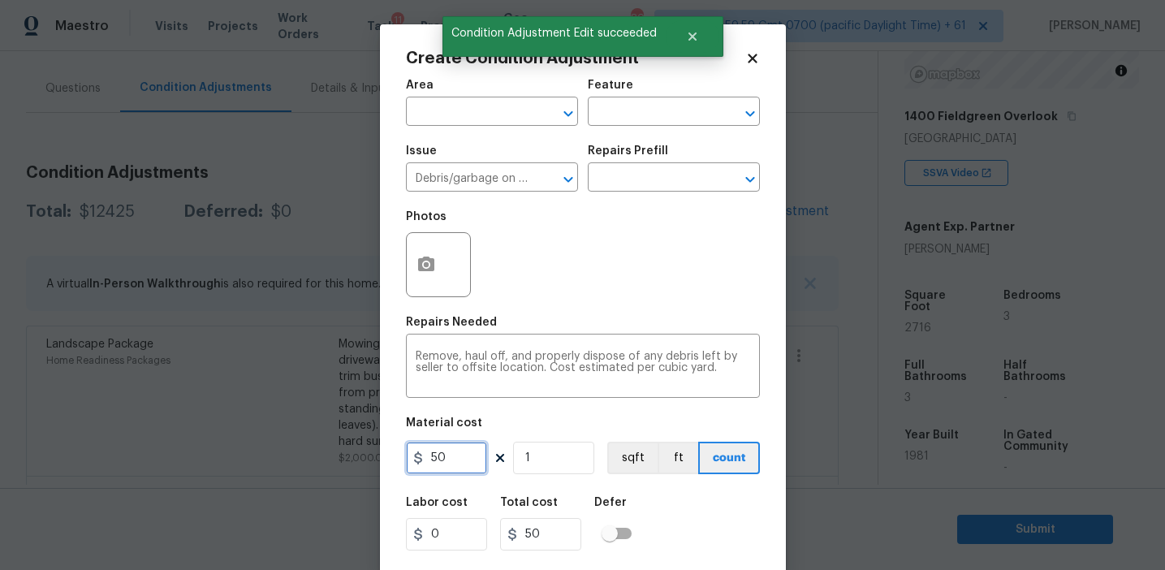
click at [451, 460] on input "50" at bounding box center [446, 458] width 81 height 32
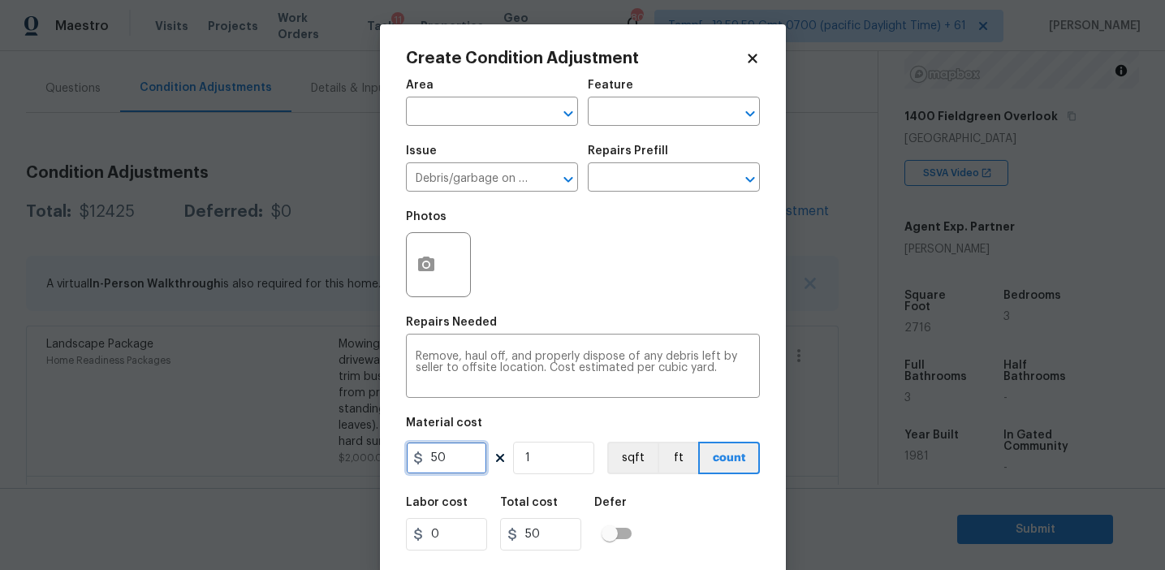
click at [451, 460] on input "50" at bounding box center [446, 458] width 81 height 32
type input "1000"
click at [424, 248] on button "button" at bounding box center [426, 264] width 39 height 63
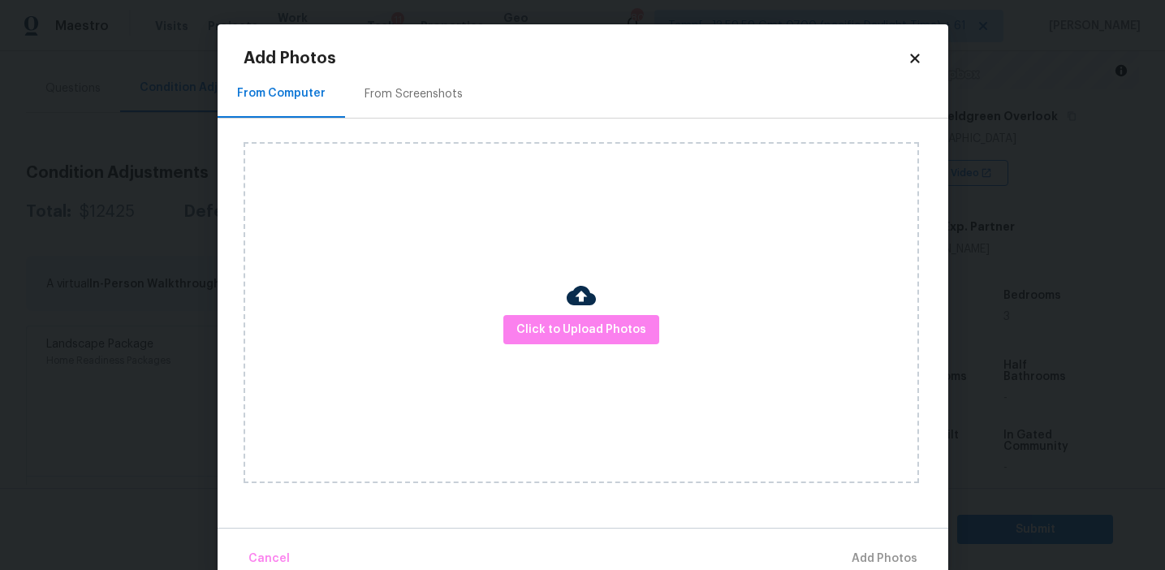
click at [417, 93] on div "From Screenshots" at bounding box center [414, 94] width 98 height 16
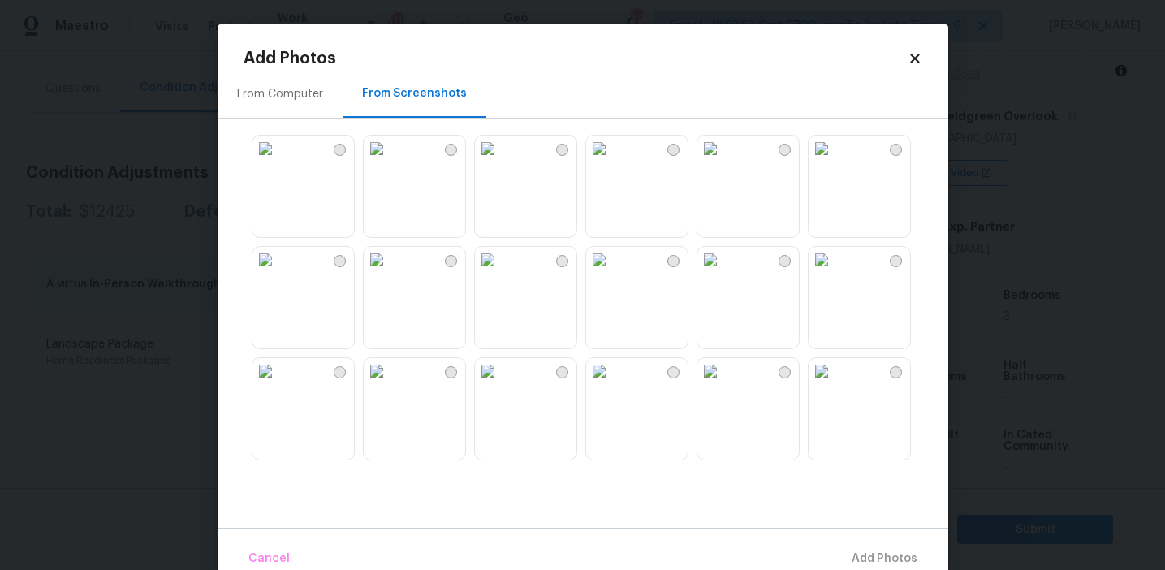
click at [279, 384] on img at bounding box center [266, 371] width 26 height 26
click at [501, 162] on img at bounding box center [488, 149] width 26 height 26
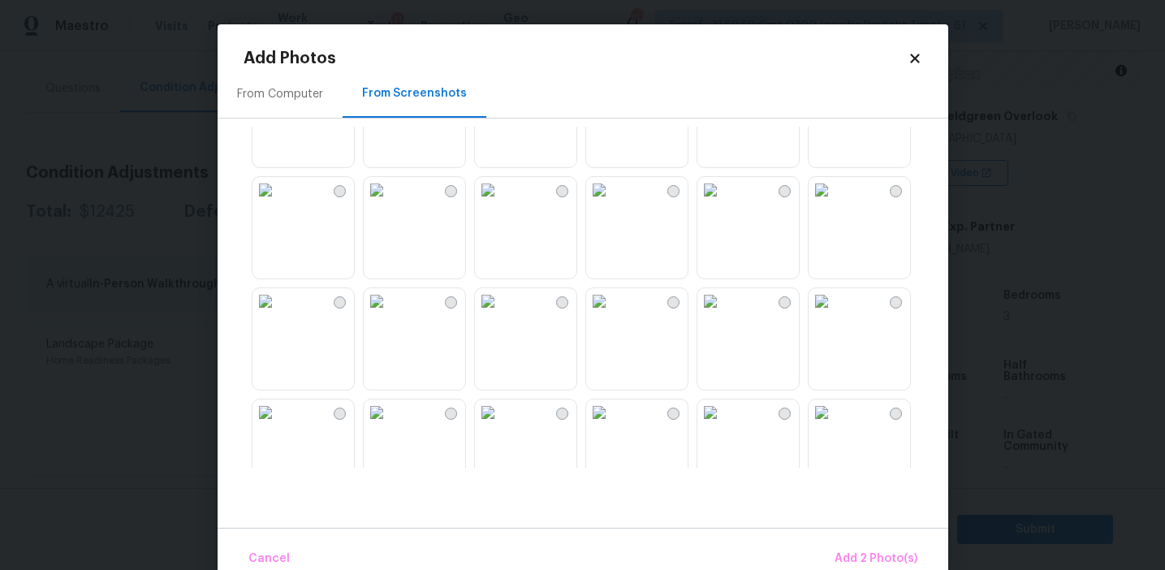
click at [723, 203] on img at bounding box center [710, 190] width 26 height 26
click at [390, 314] on img at bounding box center [377, 301] width 26 height 26
click at [390, 425] on img at bounding box center [377, 412] width 26 height 26
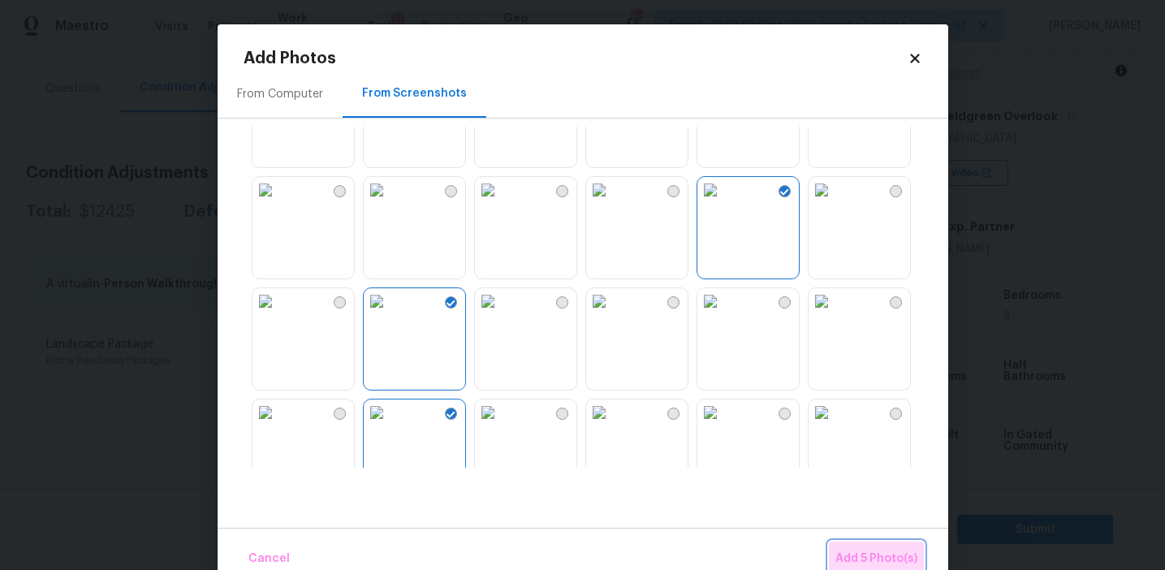
click at [850, 557] on span "Add 5 Photo(s)" at bounding box center [877, 559] width 82 height 20
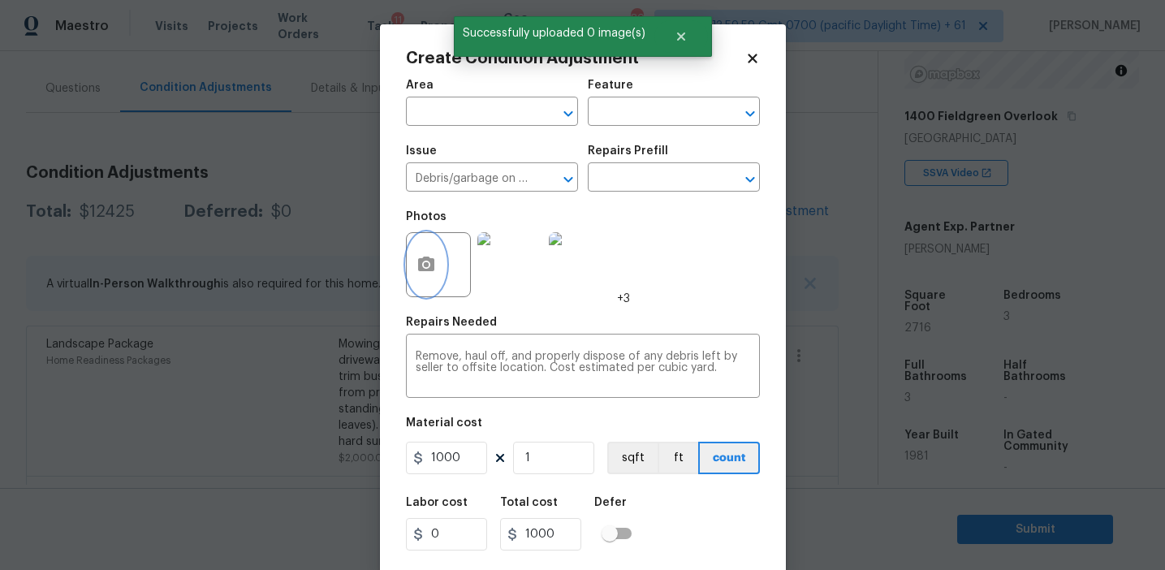
scroll to position [37, 0]
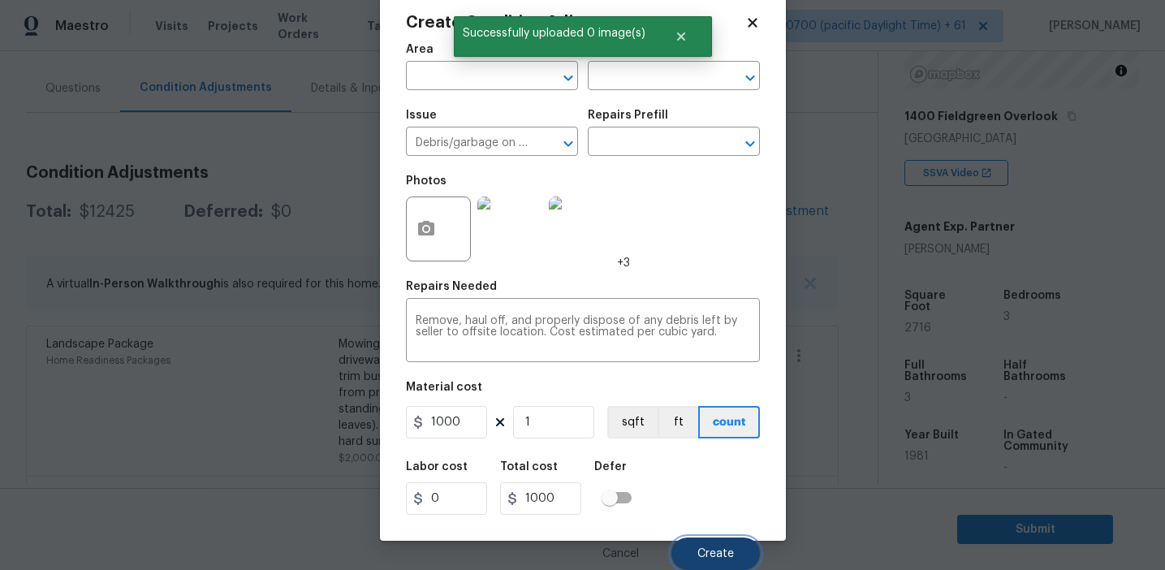
click at [712, 555] on span "Create" at bounding box center [715, 554] width 37 height 12
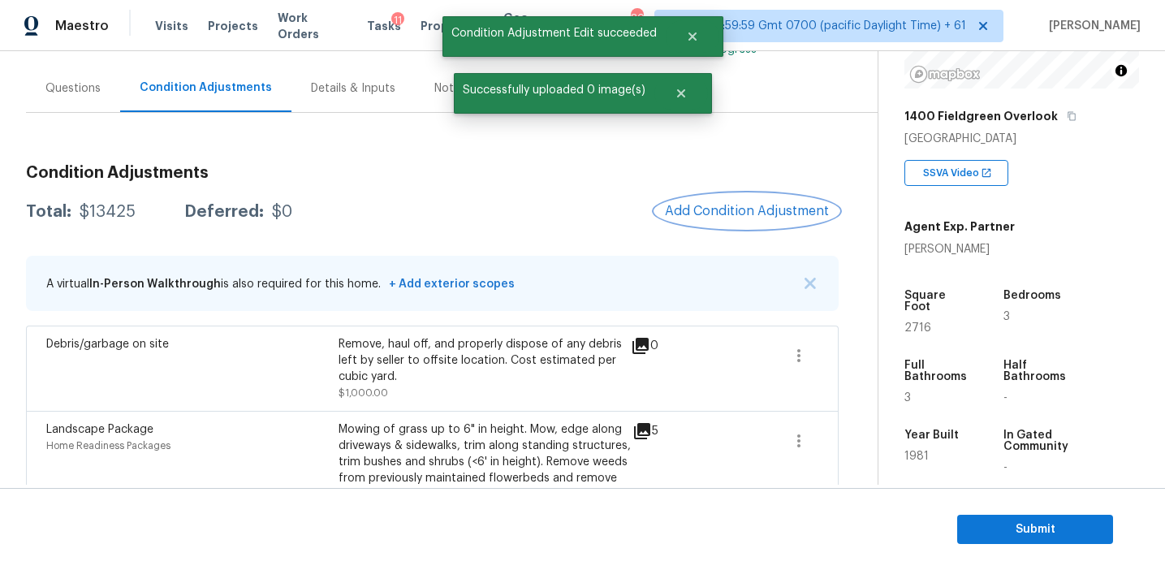
scroll to position [0, 0]
click at [721, 208] on span "Add Condition Adjustment" at bounding box center [747, 211] width 164 height 15
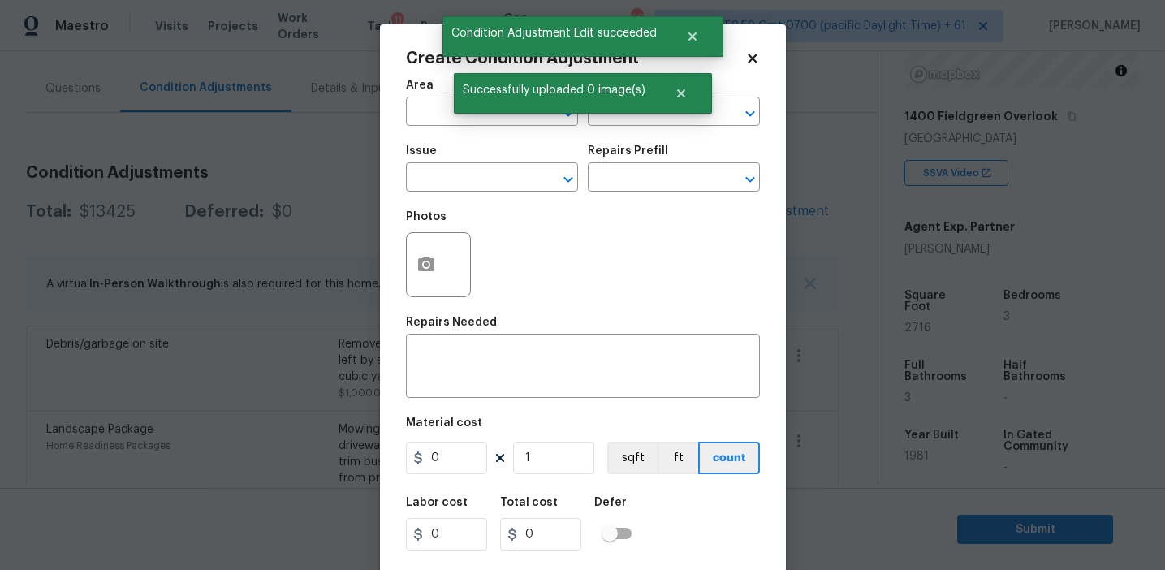
click at [620, 129] on div "Area ​ Feature ​" at bounding box center [583, 103] width 354 height 66
click at [611, 119] on input "text" at bounding box center [651, 113] width 127 height 25
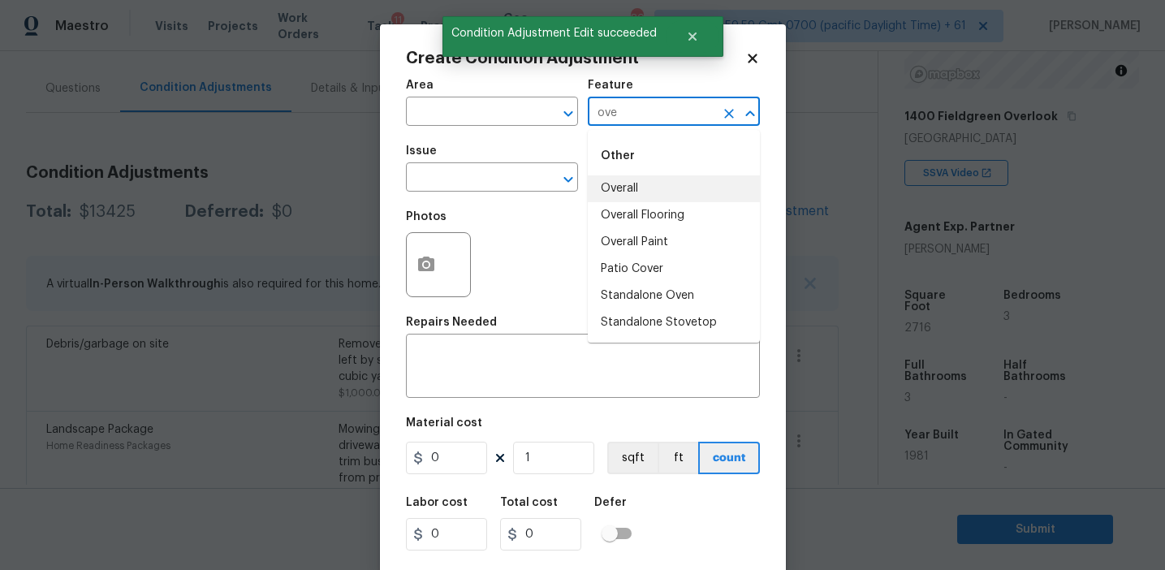
click at [623, 181] on li "Overall" at bounding box center [674, 188] width 172 height 27
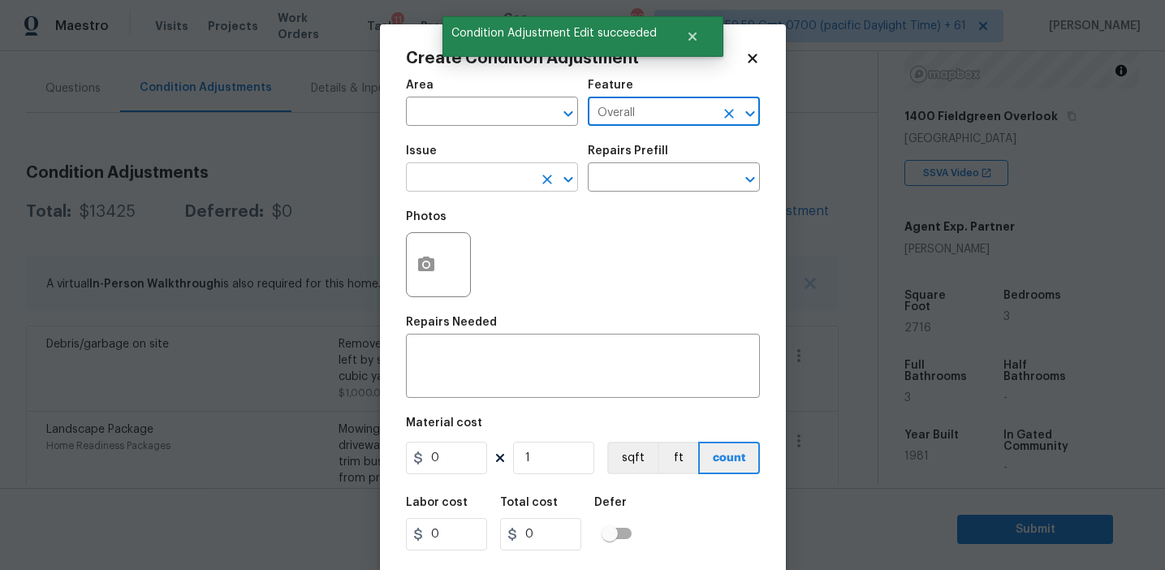
type input "Overall"
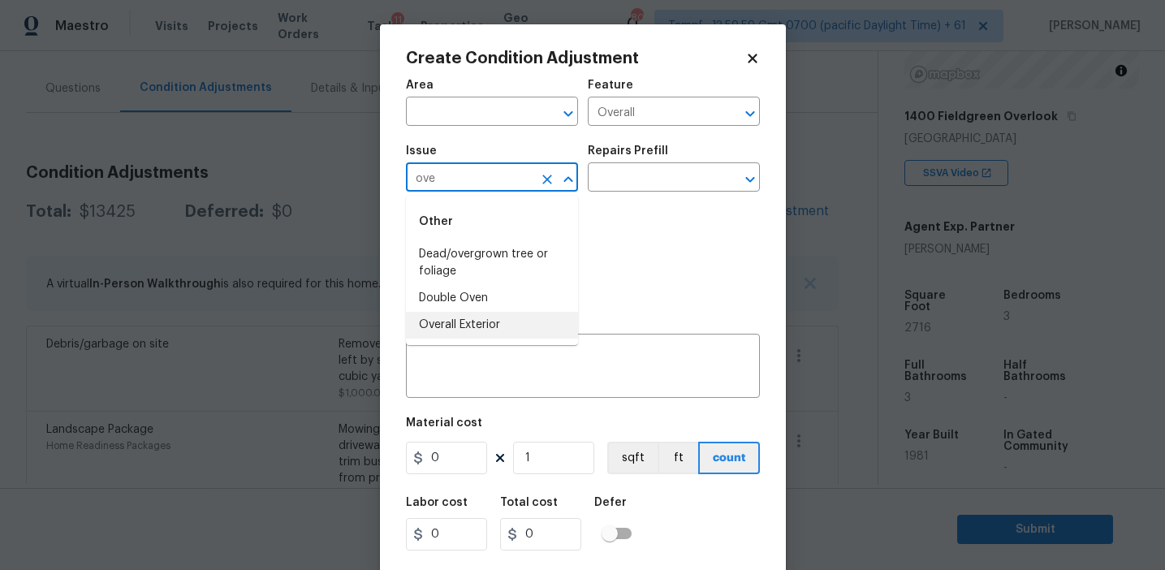
click at [536, 326] on li "Overall Exterior" at bounding box center [492, 325] width 172 height 27
type input "Overall Exterior"
click at [539, 385] on textarea at bounding box center [583, 368] width 335 height 34
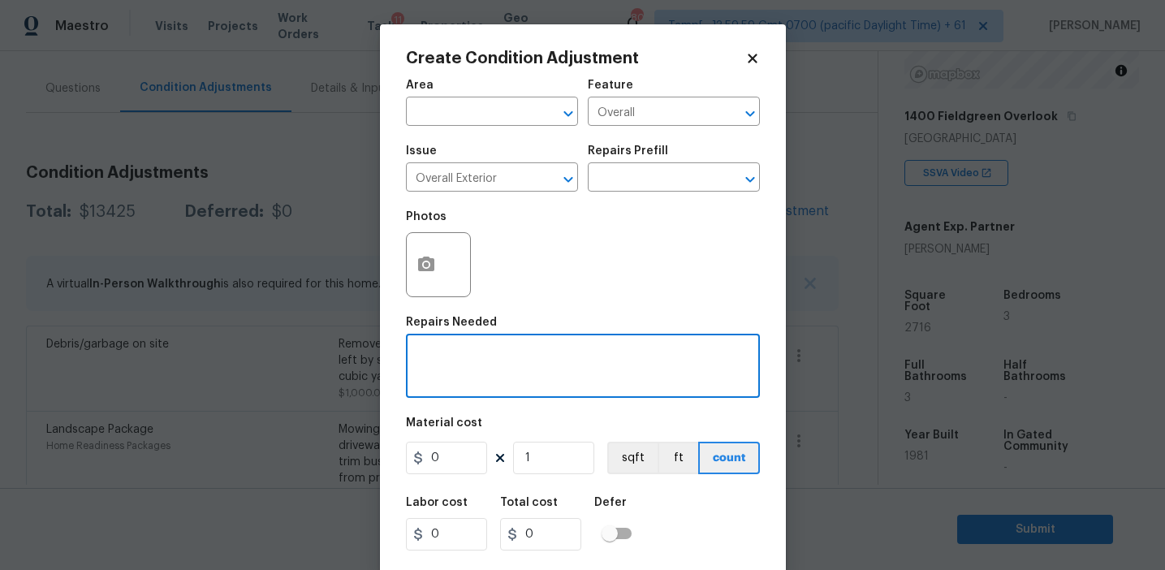
paste textarea "Overall exterior repairs (siding, stucco, fencing, decking, soffit, eaves, trim…"
click at [653, 357] on textarea "Overall exterior repairs (siding, stucco, fencing, decking, soffit, eaves, trim…" at bounding box center [583, 368] width 335 height 34
click at [659, 359] on textarea "Overall exterior repairs (siding, stucco,, decking, soffit, eaves, trims, fasci…" at bounding box center [583, 368] width 335 height 34
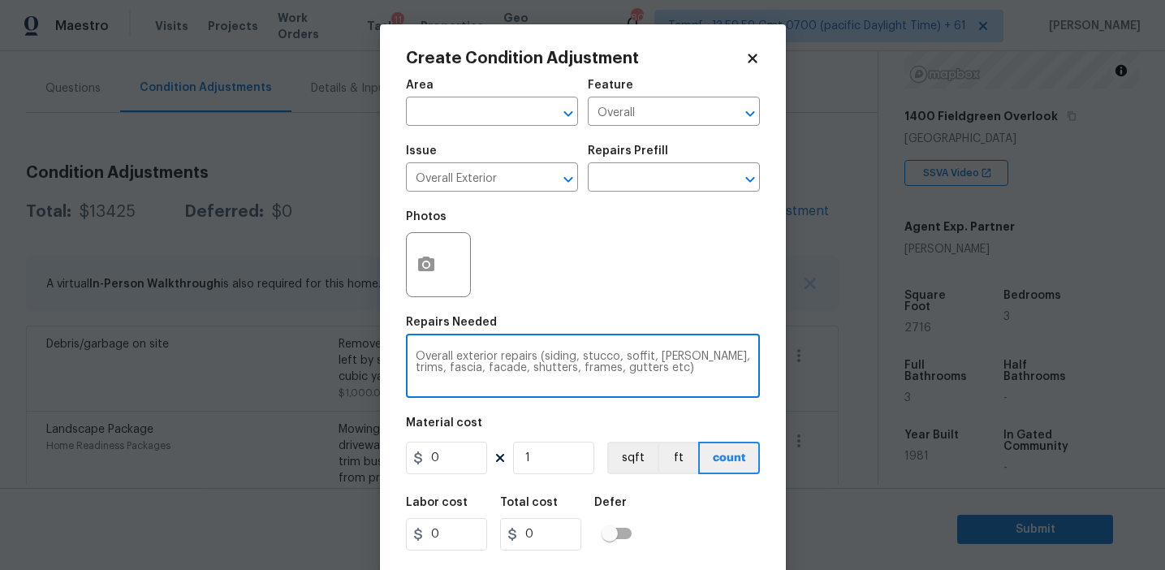
type textarea "Overall exterior repairs (siding, stucco, soffit, [PERSON_NAME], trims, fascia,…"
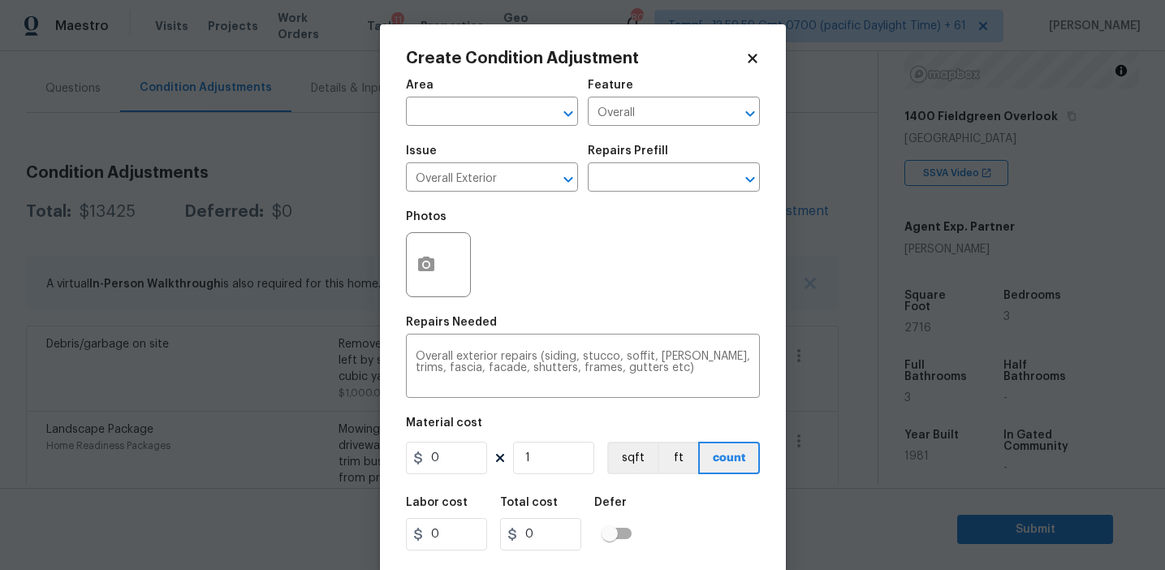
click at [574, 270] on div "Photos" at bounding box center [583, 254] width 354 height 106
click at [452, 460] on input "0" at bounding box center [446, 458] width 81 height 32
type input "1950"
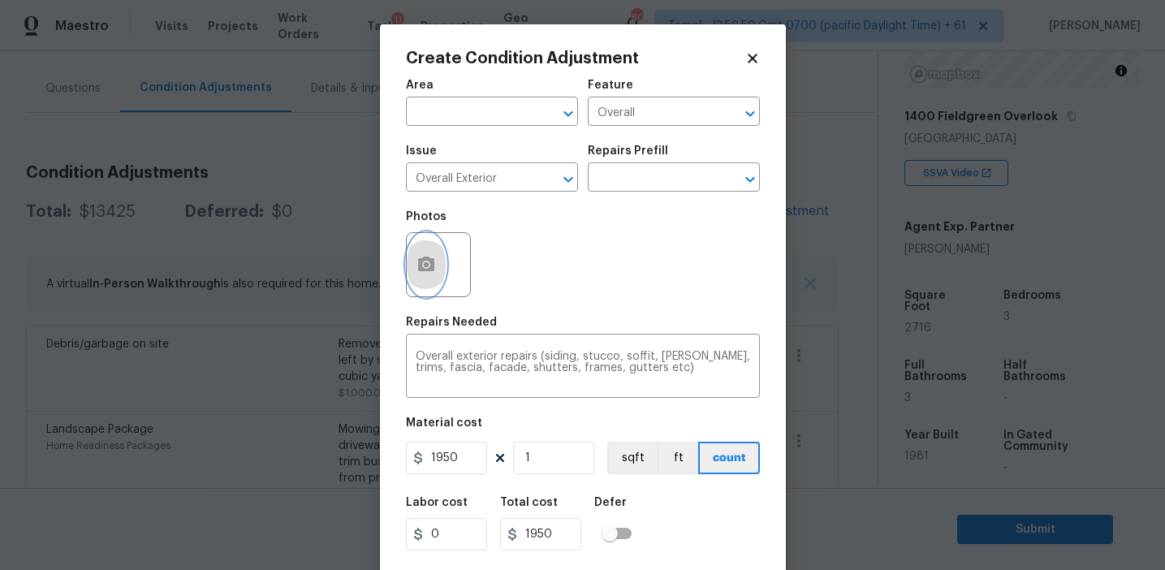
click at [427, 254] on button "button" at bounding box center [426, 264] width 39 height 63
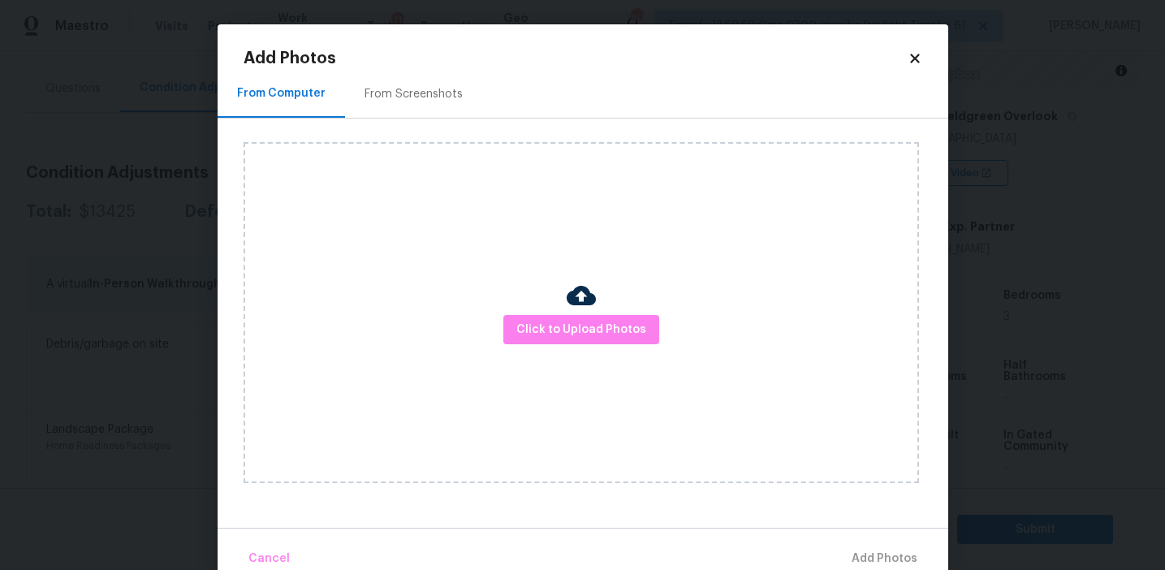
click at [436, 92] on div "From Screenshots" at bounding box center [414, 94] width 98 height 16
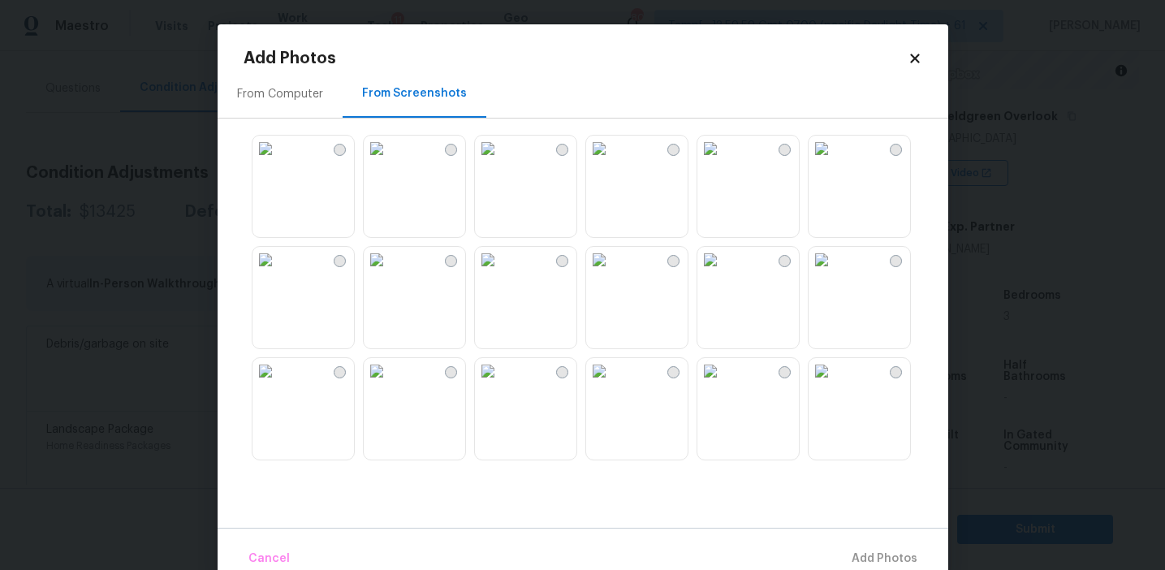
click at [501, 162] on img at bounding box center [488, 149] width 26 height 26
click at [607, 162] on img at bounding box center [599, 149] width 26 height 26
click at [279, 273] on img at bounding box center [266, 260] width 26 height 26
click at [389, 384] on img at bounding box center [377, 371] width 26 height 26
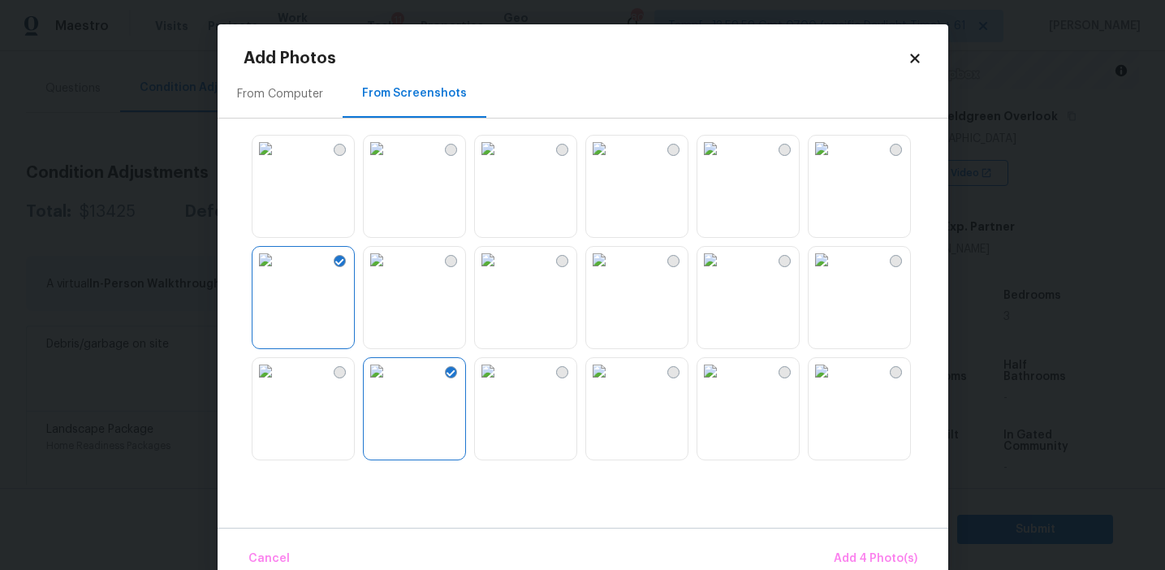
click at [390, 384] on img at bounding box center [377, 371] width 26 height 26
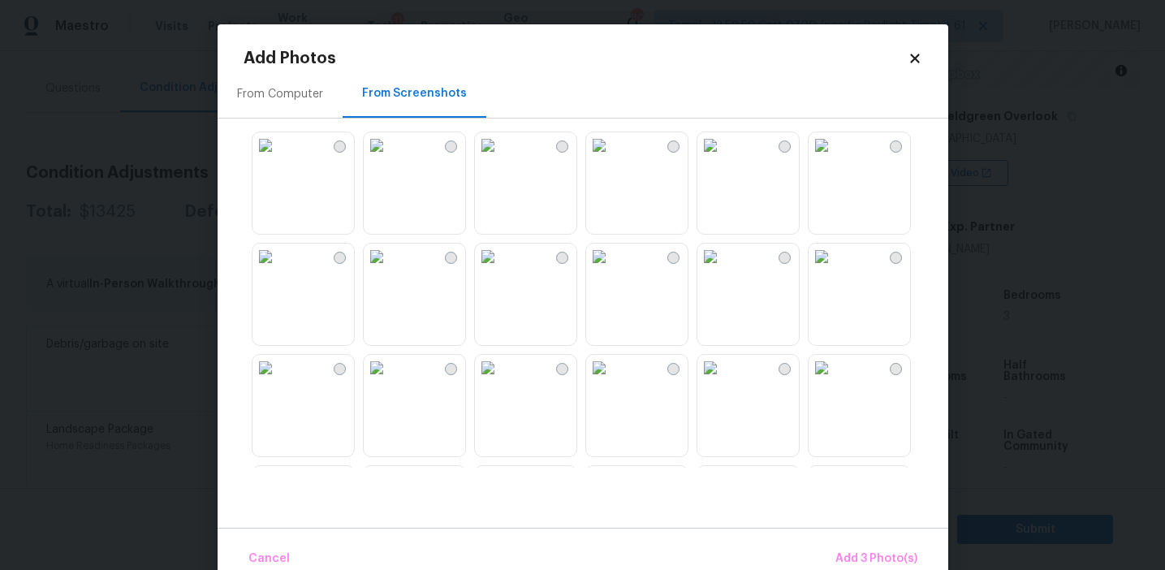
click at [501, 270] on img at bounding box center [488, 257] width 26 height 26
click at [723, 270] on img at bounding box center [710, 257] width 26 height 26
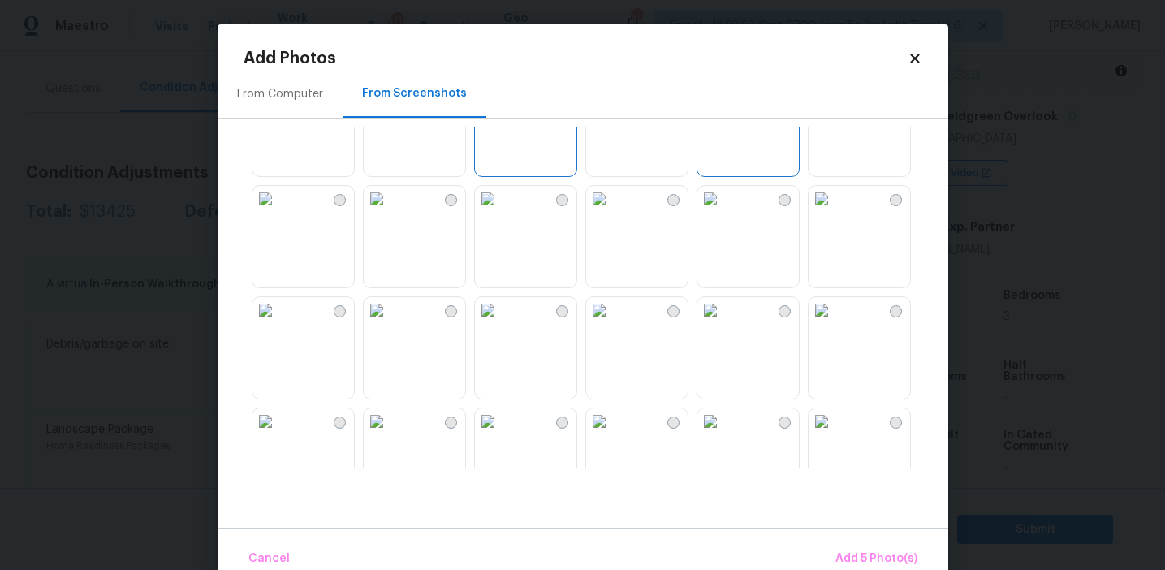
click at [390, 212] on img at bounding box center [377, 199] width 26 height 26
click at [390, 323] on img at bounding box center [377, 310] width 26 height 26
click at [723, 430] on img at bounding box center [710, 421] width 26 height 26
click at [858, 546] on button "Add 7 Photo(s)" at bounding box center [876, 559] width 96 height 35
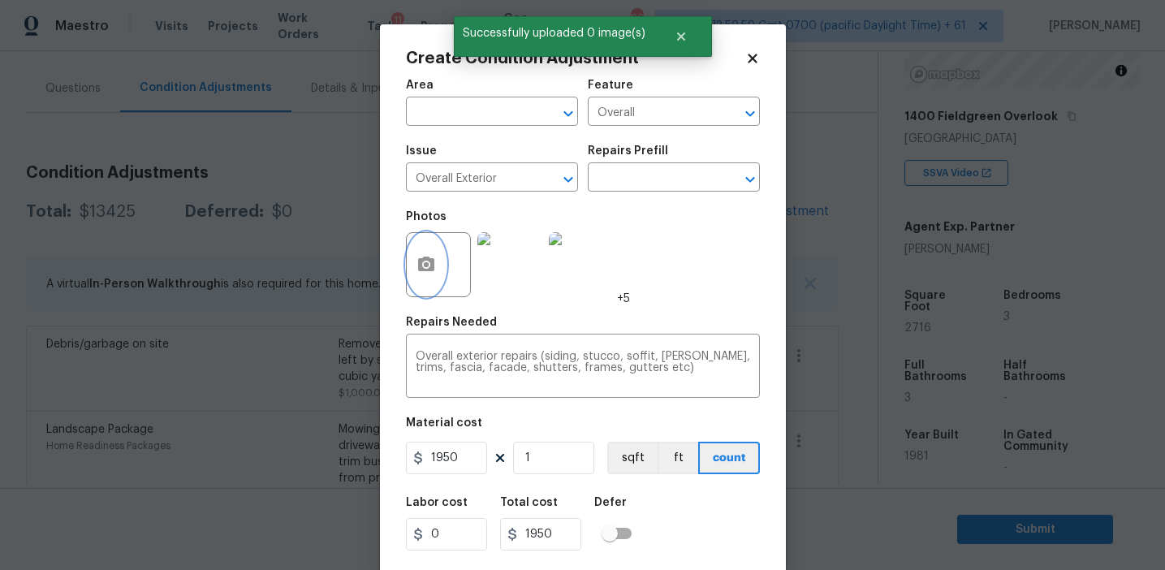
scroll to position [37, 0]
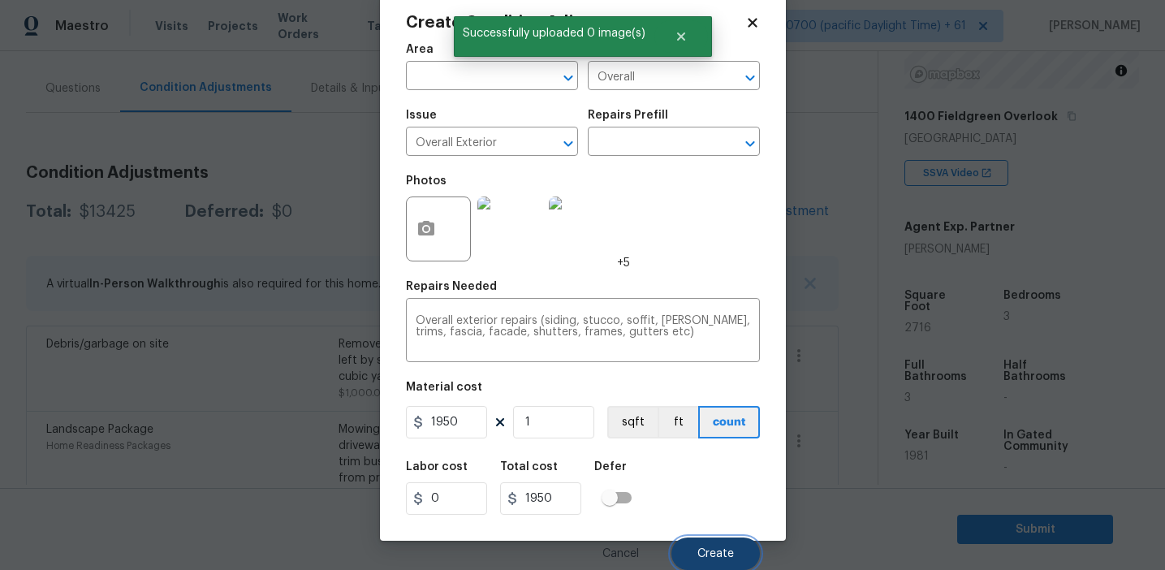
click at [713, 541] on button "Create" at bounding box center [716, 554] width 89 height 32
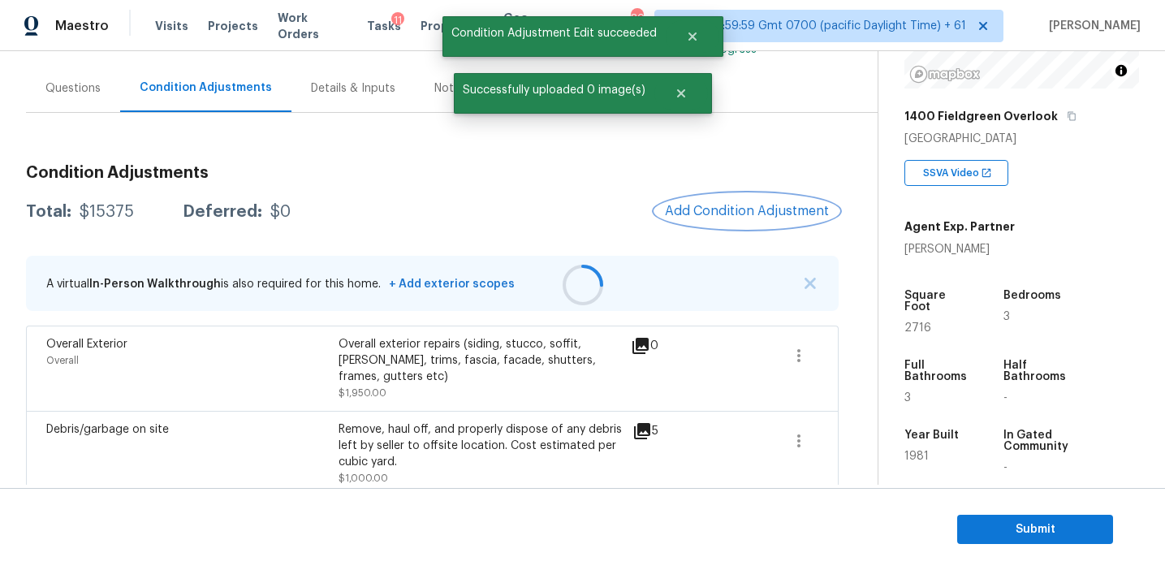
scroll to position [0, 0]
click at [706, 198] on button "Add Condition Adjustment" at bounding box center [747, 211] width 184 height 34
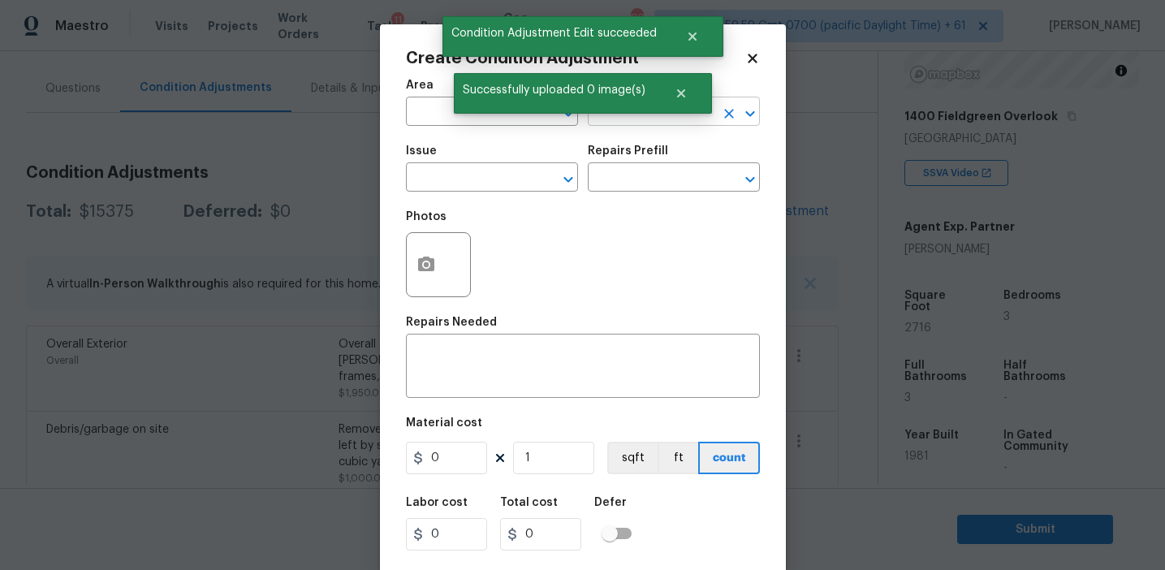
click at [630, 114] on input "text" at bounding box center [651, 113] width 127 height 25
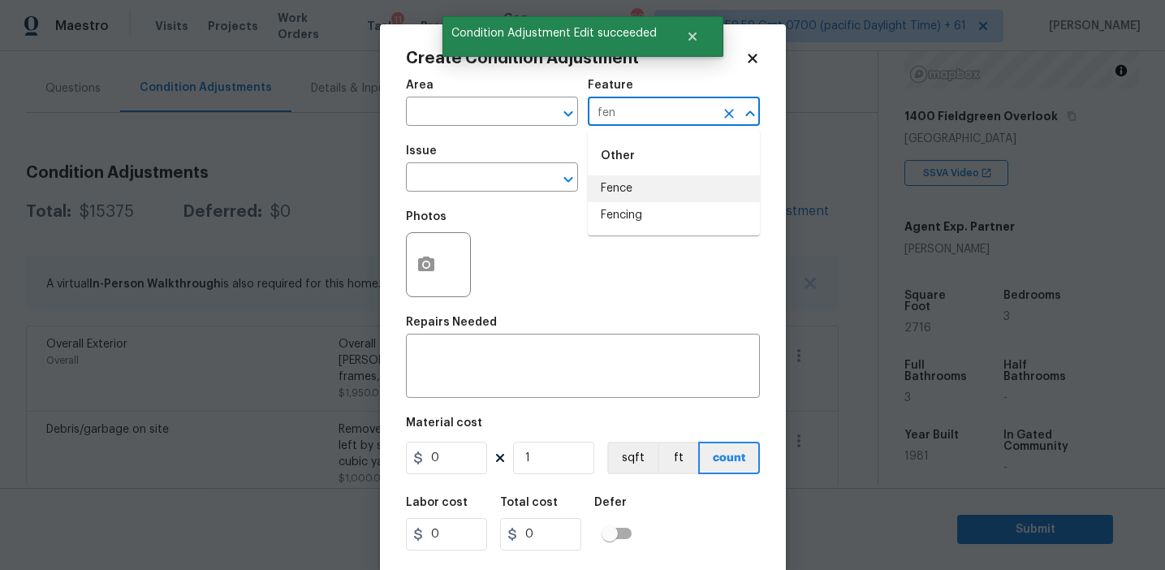
click at [660, 184] on li "Fence" at bounding box center [674, 188] width 172 height 27
click at [605, 115] on input "Fence" at bounding box center [651, 113] width 127 height 25
type input "Fence"
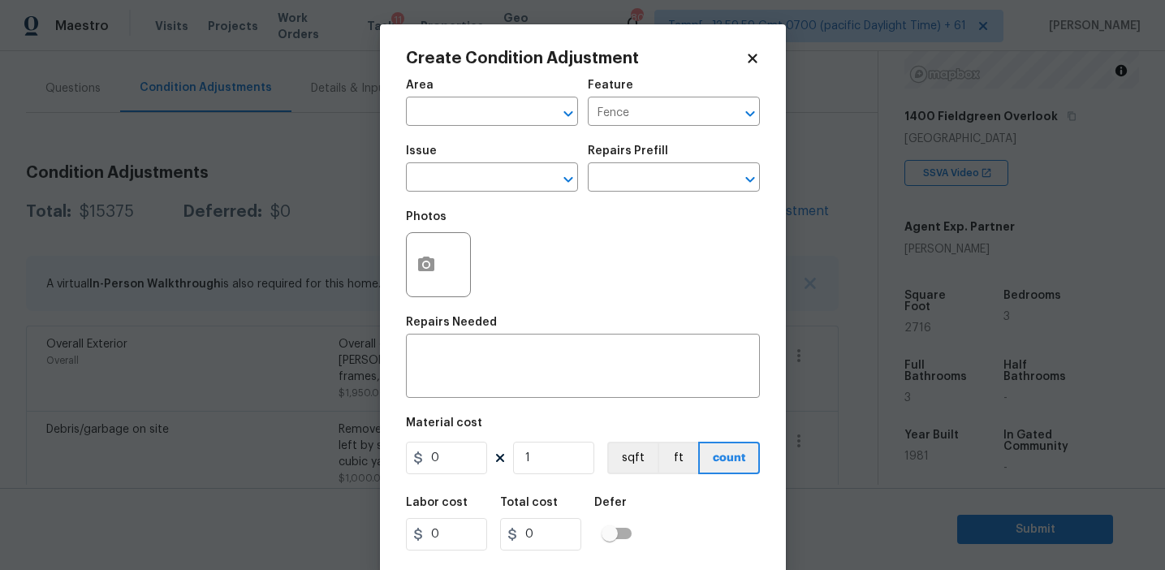
click at [455, 205] on div "Photos" at bounding box center [440, 254] width 68 height 106
click at [455, 183] on input "text" at bounding box center [469, 178] width 127 height 25
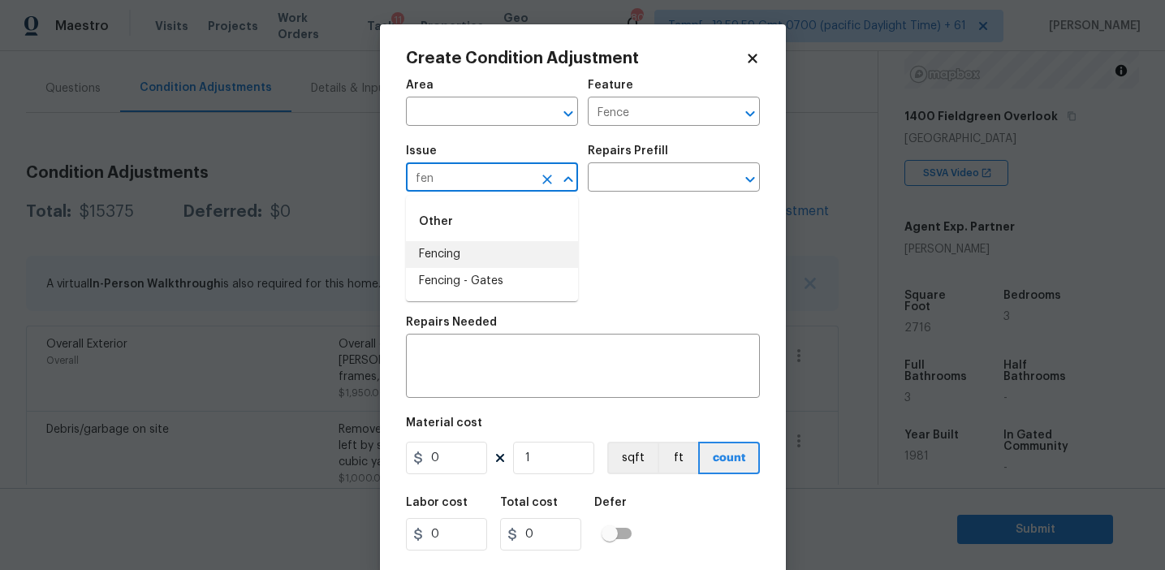
click at [451, 255] on li "Fencing" at bounding box center [492, 254] width 172 height 27
type input "Fencing"
click at [477, 347] on div "x ​" at bounding box center [583, 368] width 354 height 60
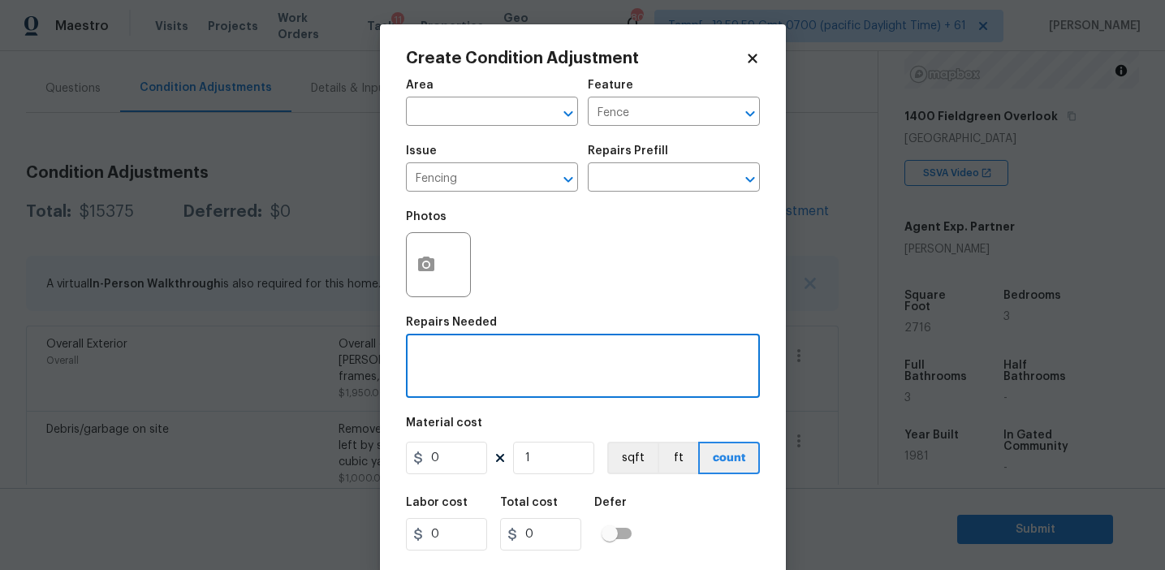
paste textarea "Fence"
type textarea "Fence repairs"
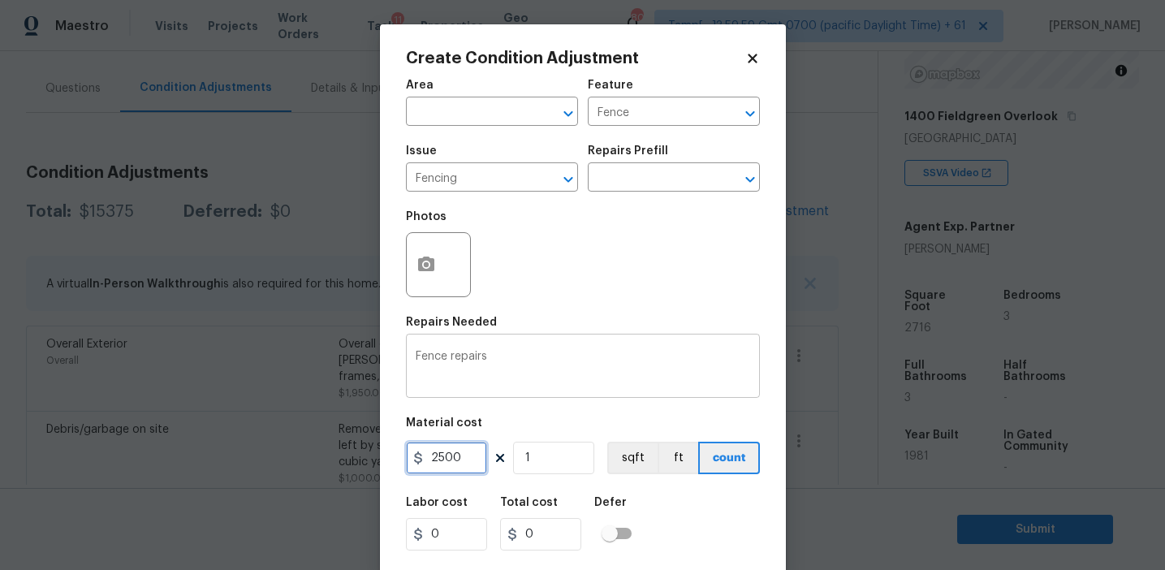
type input "2500"
click at [424, 271] on icon "button" at bounding box center [426, 264] width 16 height 15
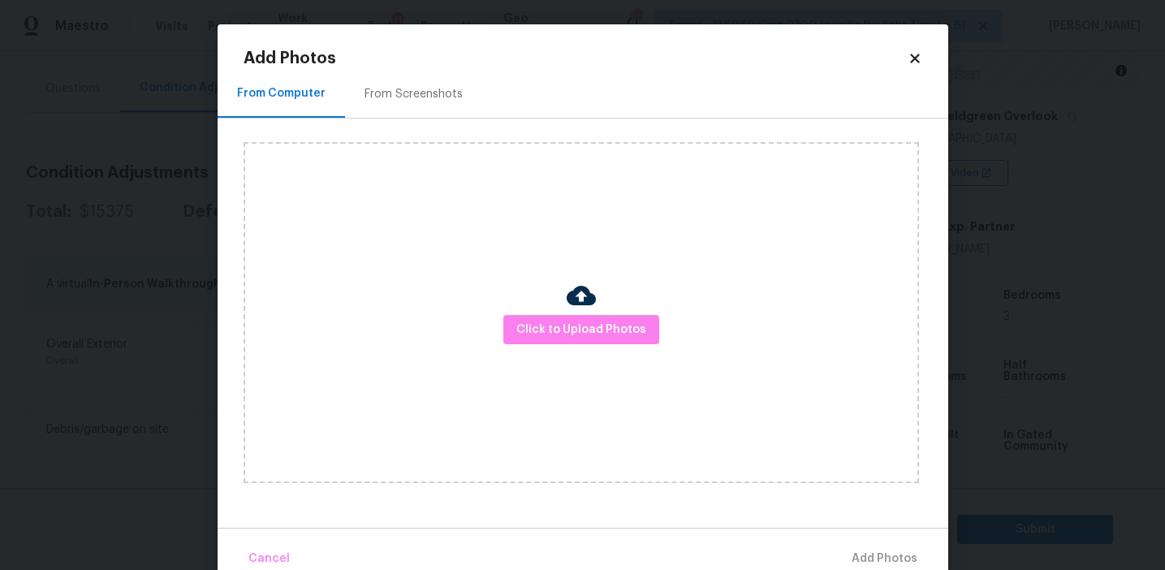
click at [421, 98] on div "From Screenshots" at bounding box center [414, 94] width 98 height 16
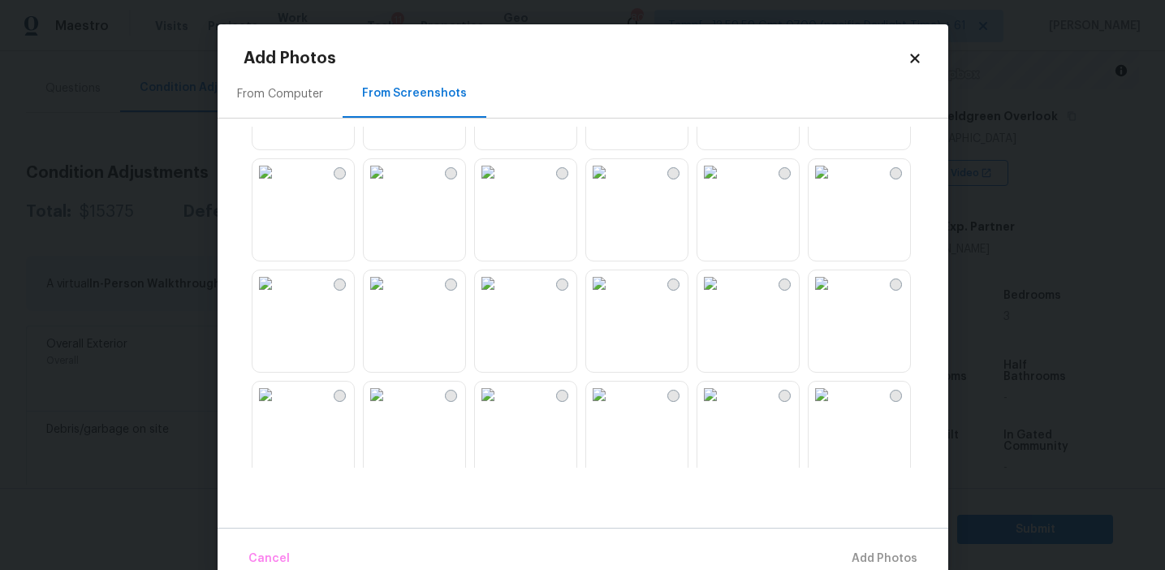
scroll to position [426, 0]
click at [390, 403] on img at bounding box center [377, 390] width 26 height 26
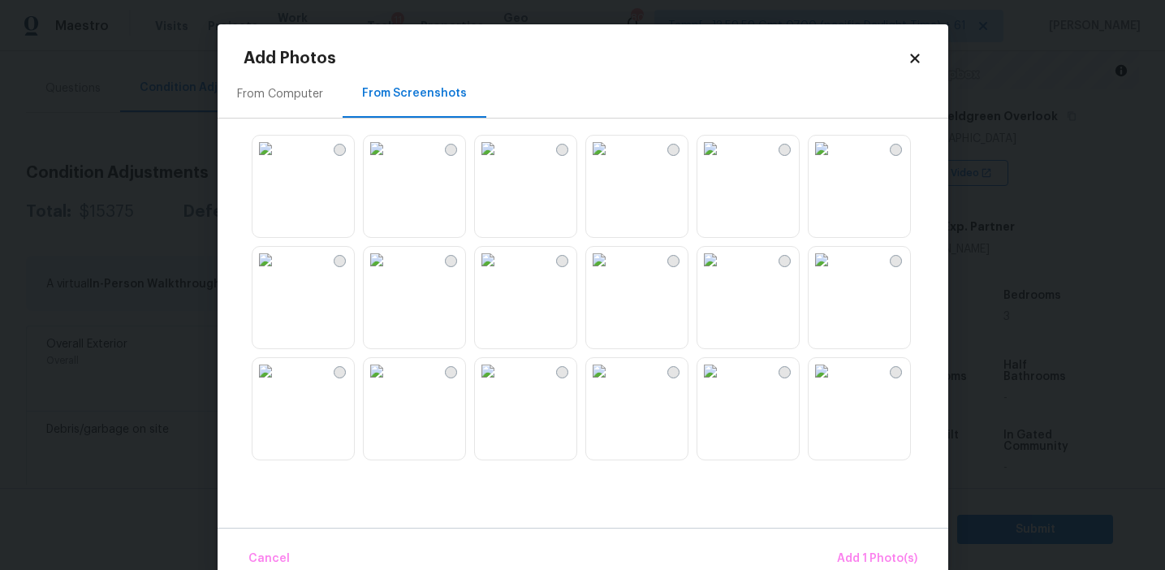
scroll to position [147, 0]
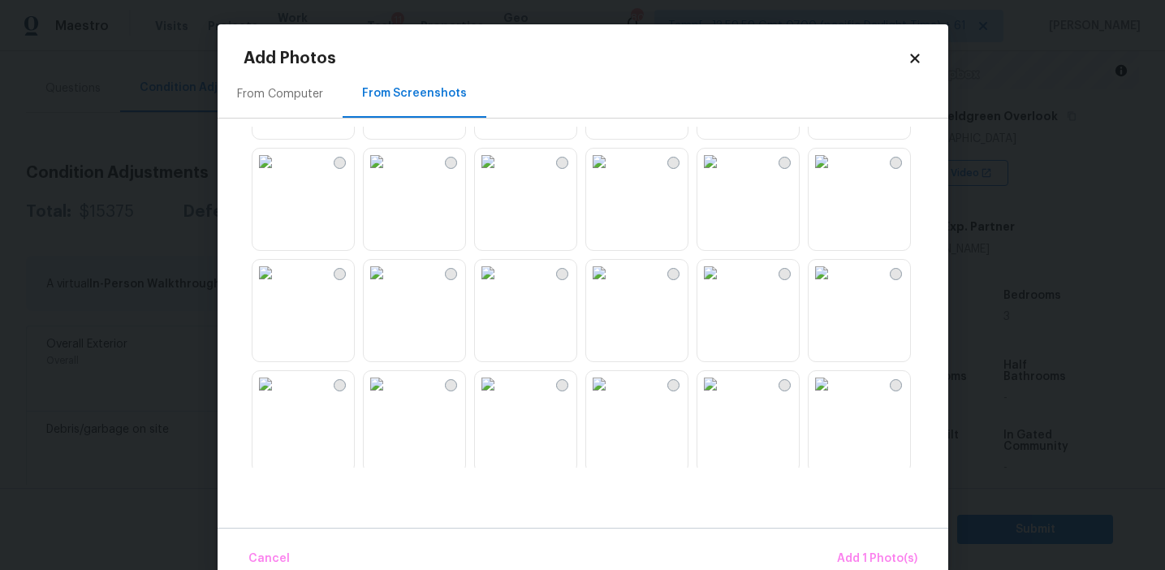
click at [279, 286] on img at bounding box center [266, 273] width 26 height 26
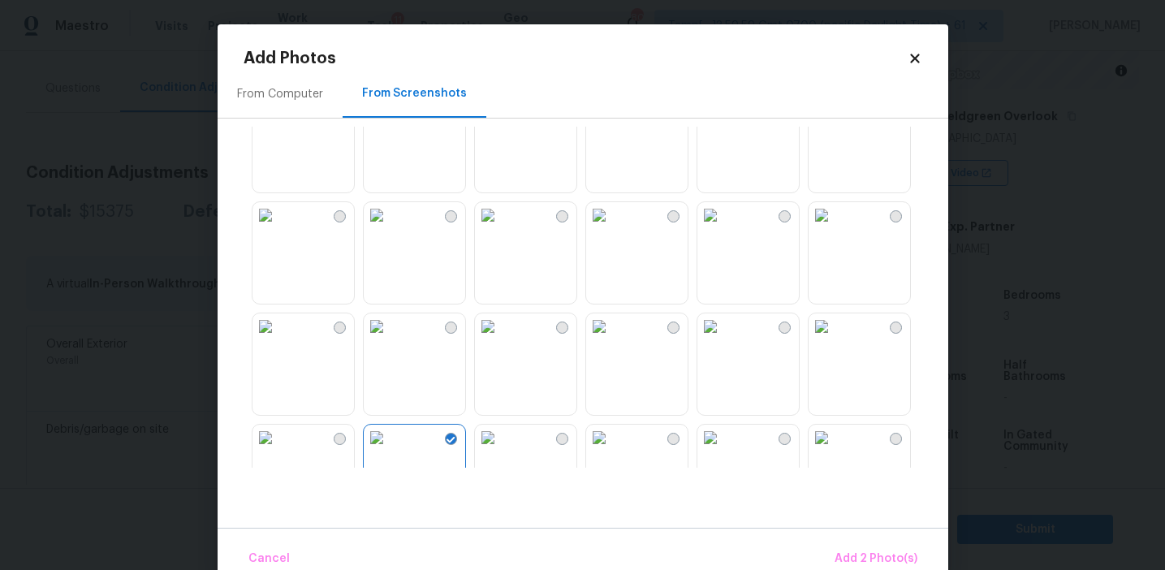
scroll to position [531, 0]
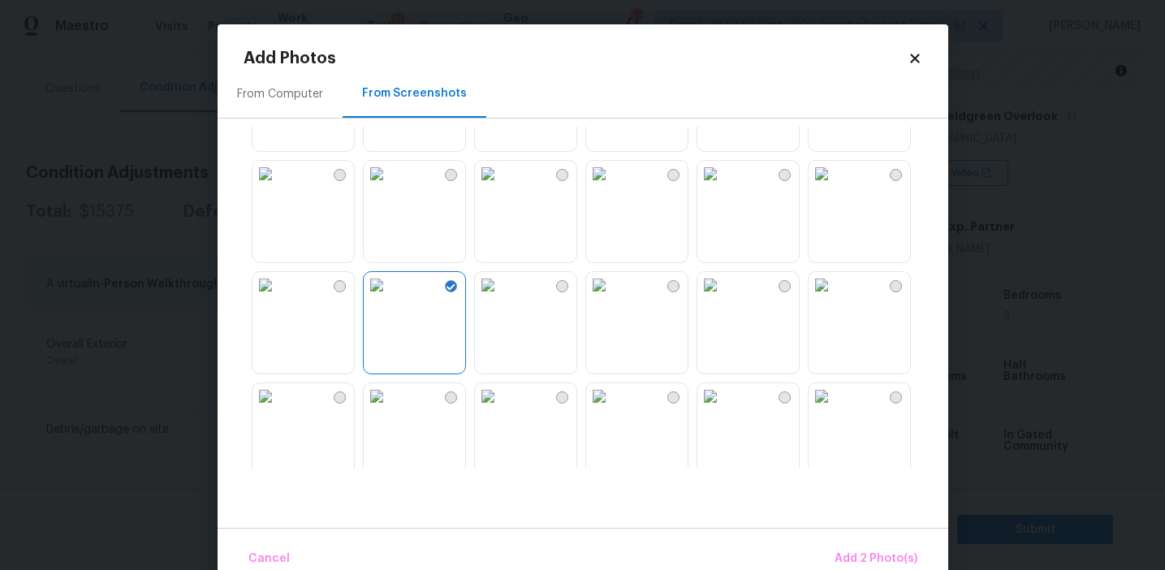
click at [723, 76] on img at bounding box center [710, 63] width 26 height 26
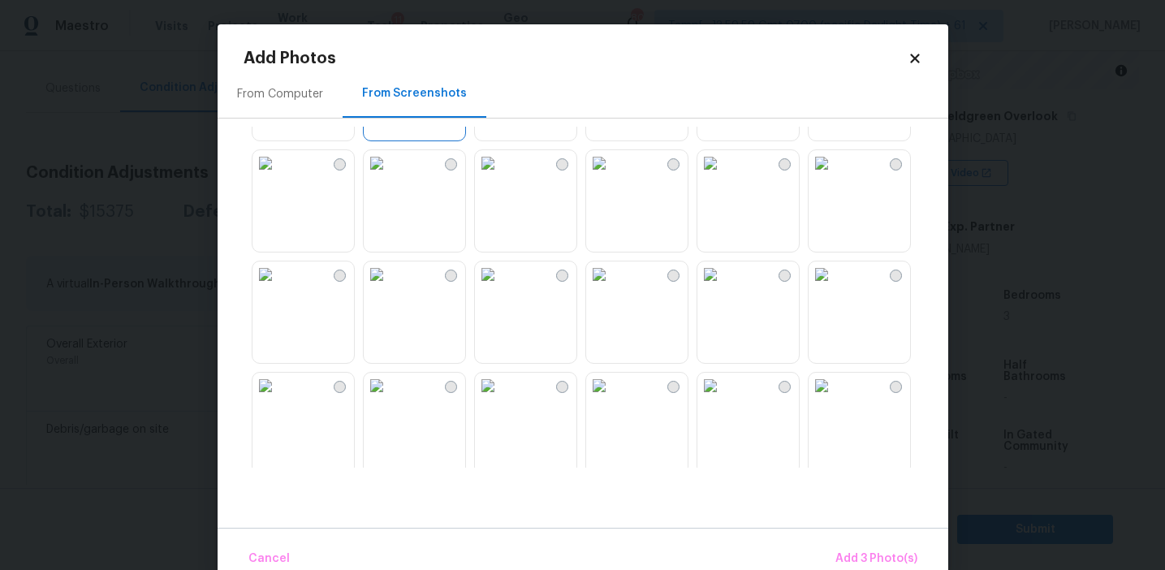
scroll to position [887, 0]
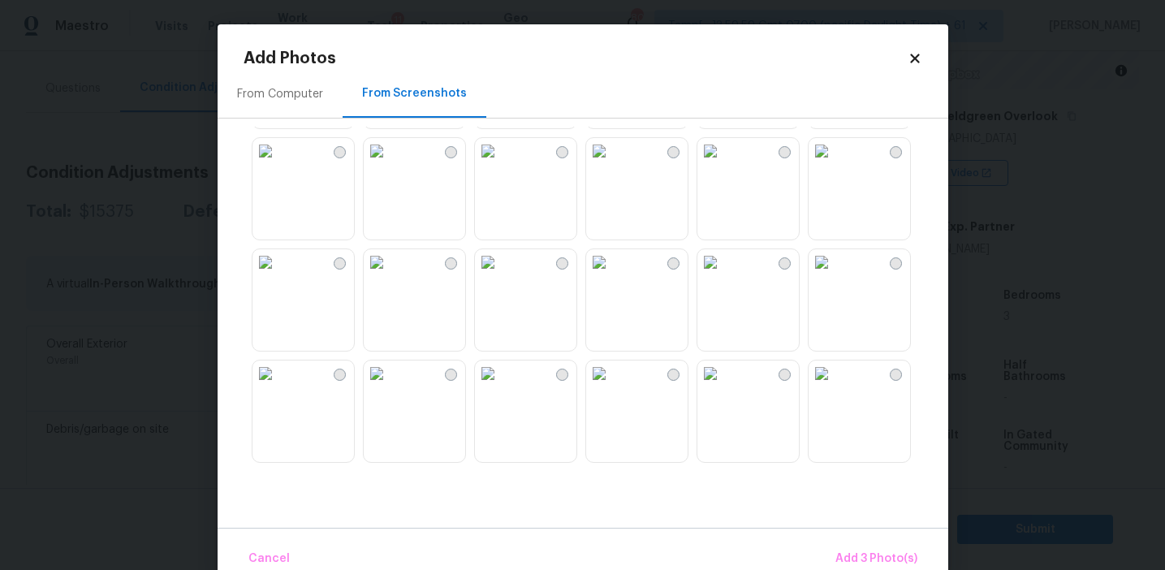
click at [390, 275] on img at bounding box center [377, 262] width 26 height 26
click at [612, 164] on img at bounding box center [599, 151] width 26 height 26
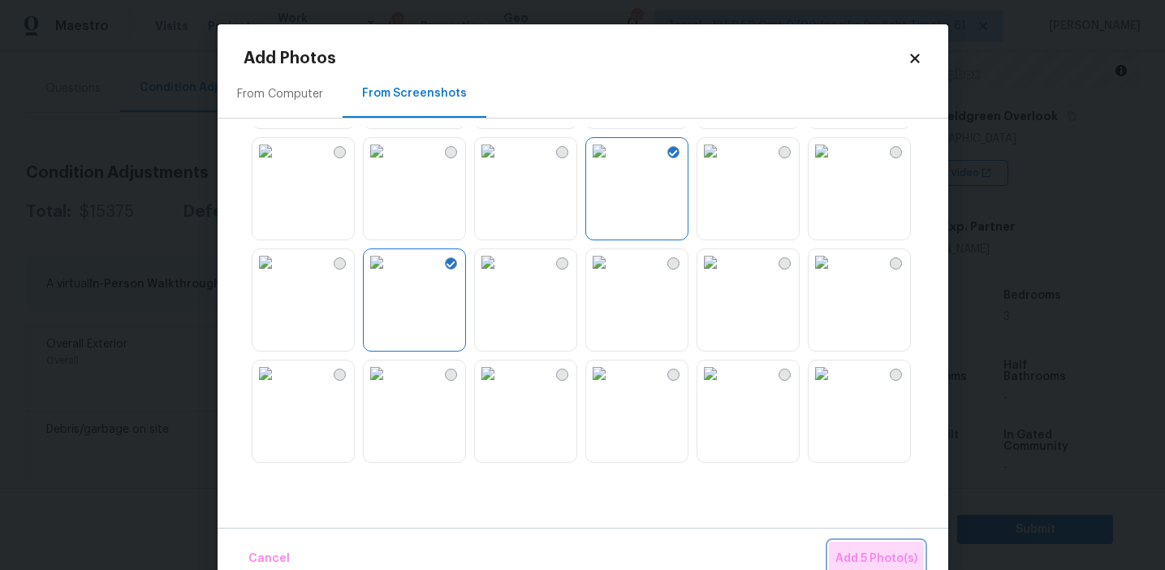
click at [862, 557] on span "Add 5 Photo(s)" at bounding box center [877, 559] width 82 height 20
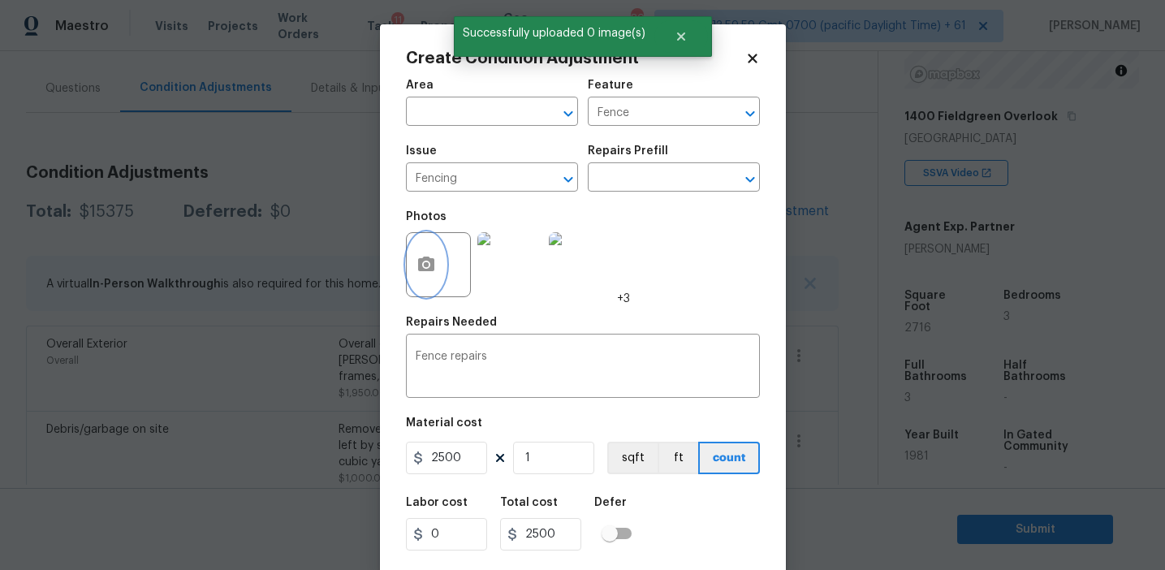
scroll to position [37, 0]
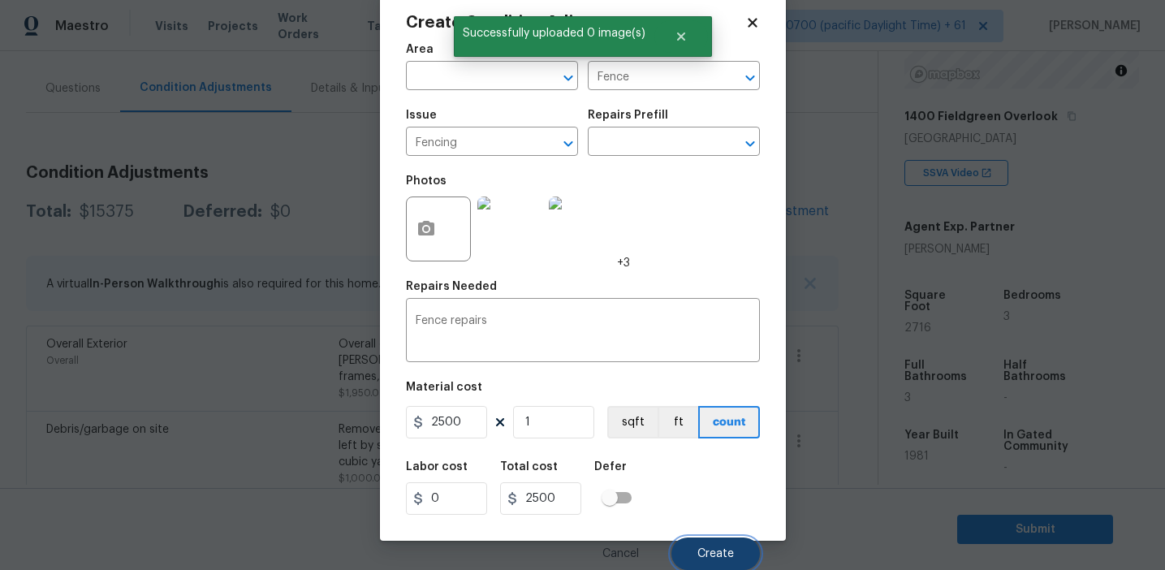
click at [710, 545] on button "Create" at bounding box center [716, 554] width 89 height 32
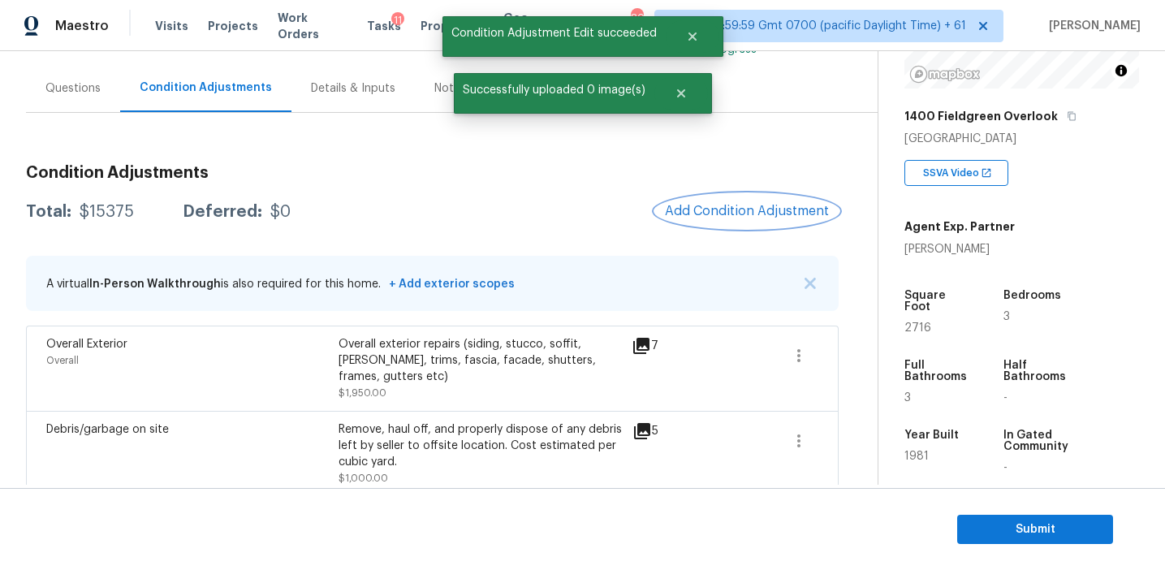
scroll to position [0, 0]
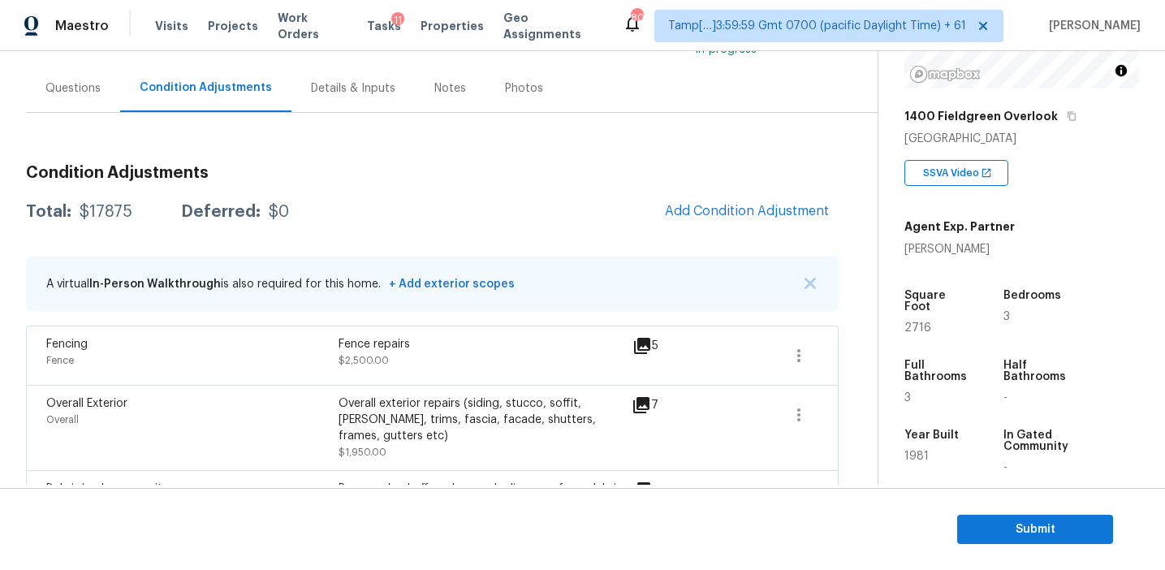
click at [650, 345] on icon at bounding box center [642, 345] width 19 height 19
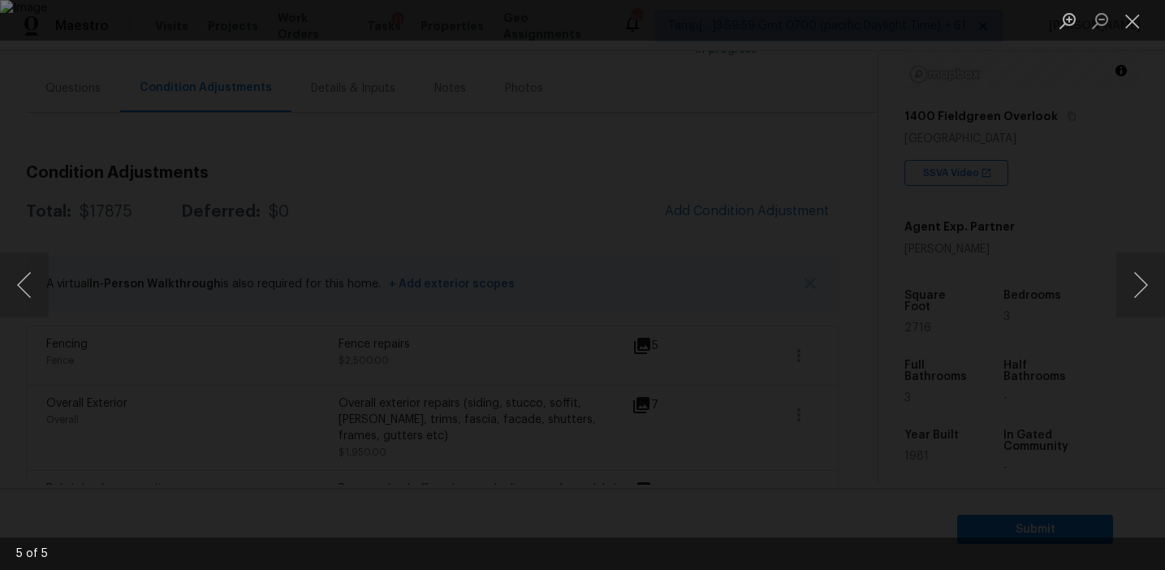
click at [1039, 347] on div "Lightbox" at bounding box center [582, 285] width 1165 height 570
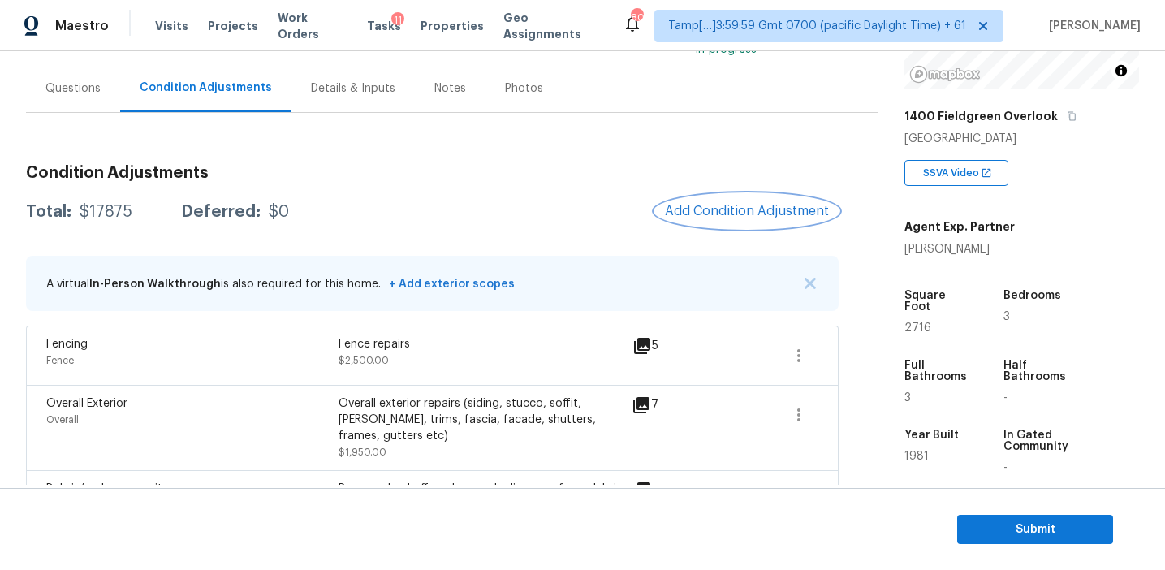
click at [717, 215] on span "Add Condition Adjustment" at bounding box center [747, 211] width 164 height 15
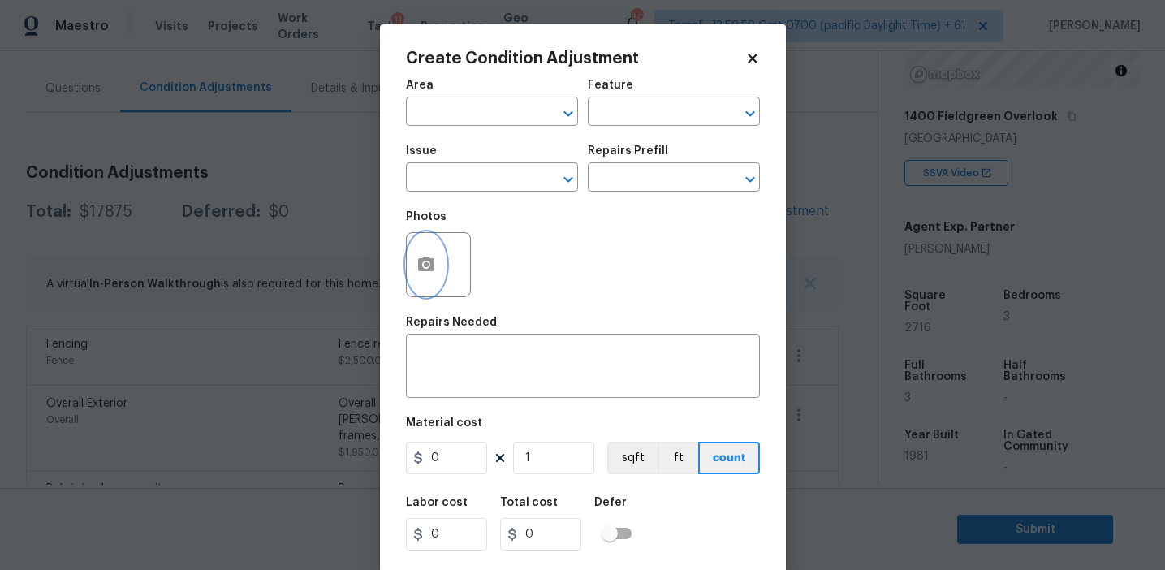
click at [414, 271] on button "button" at bounding box center [426, 264] width 39 height 63
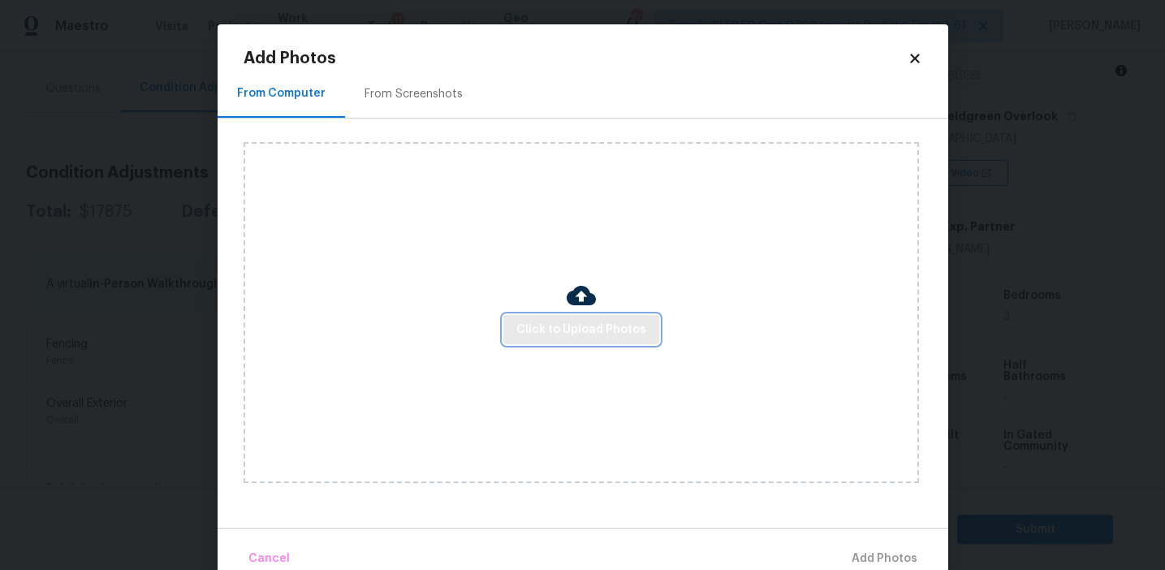
click at [566, 330] on span "Click to Upload Photos" at bounding box center [581, 330] width 130 height 20
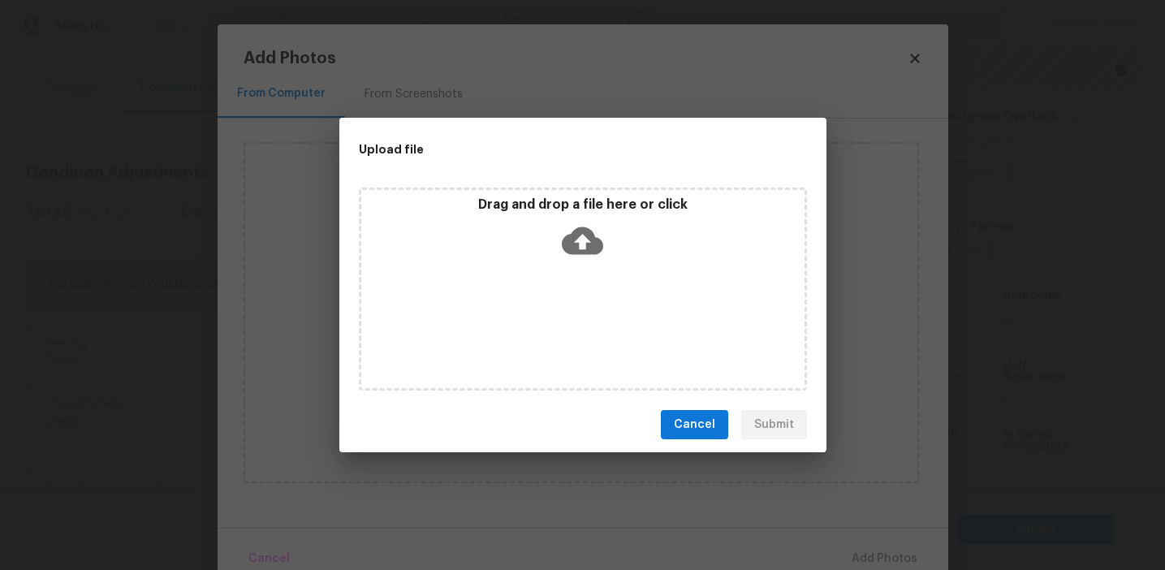
click at [568, 184] on div "Drag and drop a file here or click" at bounding box center [582, 289] width 487 height 216
click at [566, 201] on p "Drag and drop a file here or click" at bounding box center [582, 205] width 443 height 17
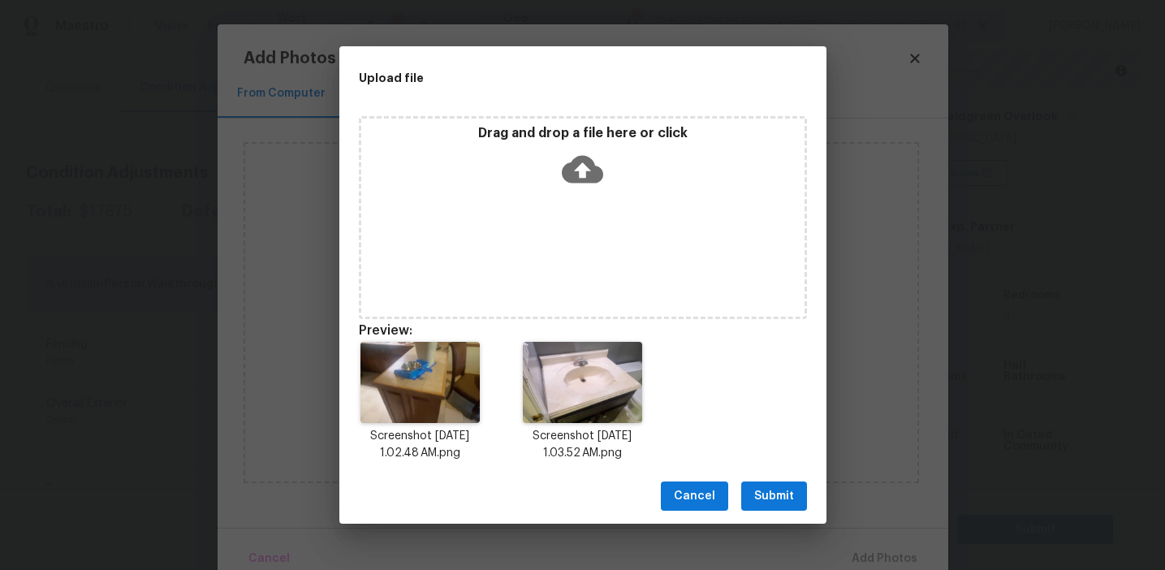
click at [758, 492] on span "Submit" at bounding box center [774, 496] width 40 height 20
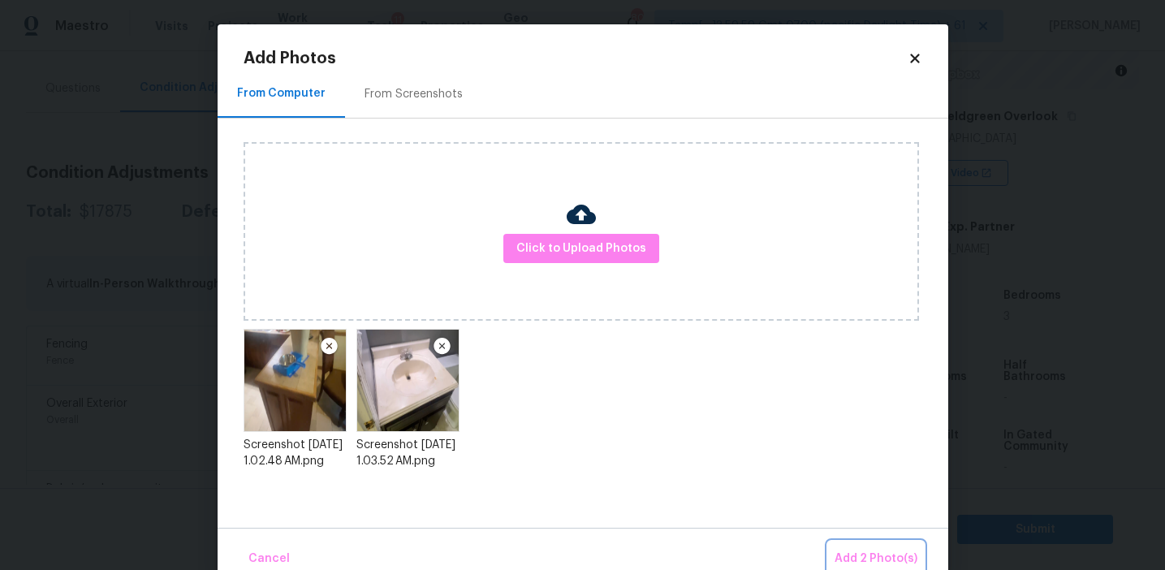
click at [854, 549] on span "Add 2 Photo(s)" at bounding box center [876, 559] width 83 height 20
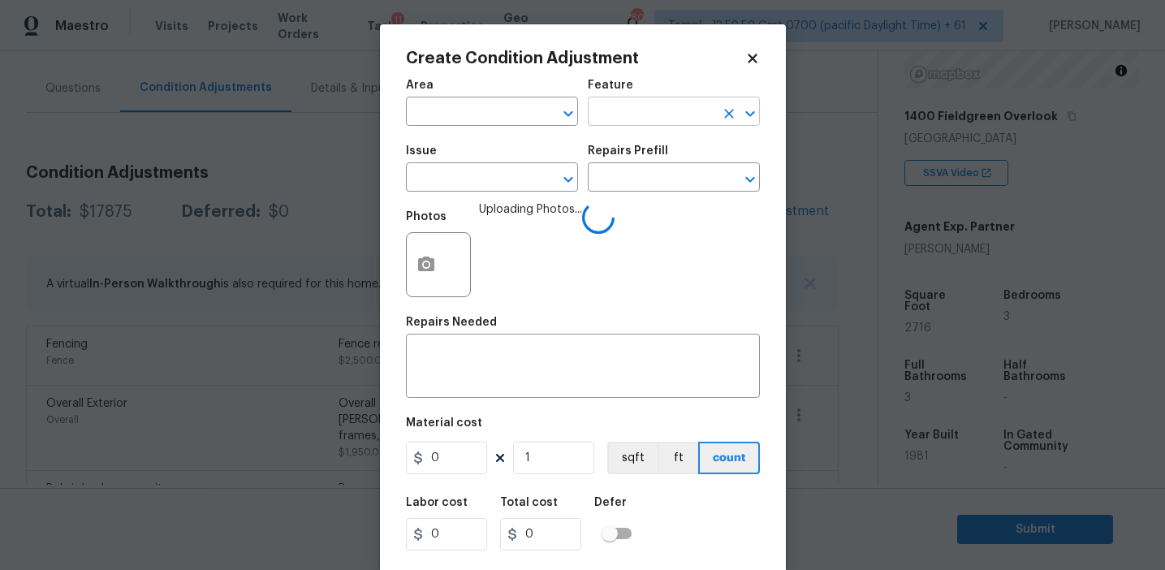
click at [629, 105] on input "text" at bounding box center [651, 113] width 127 height 25
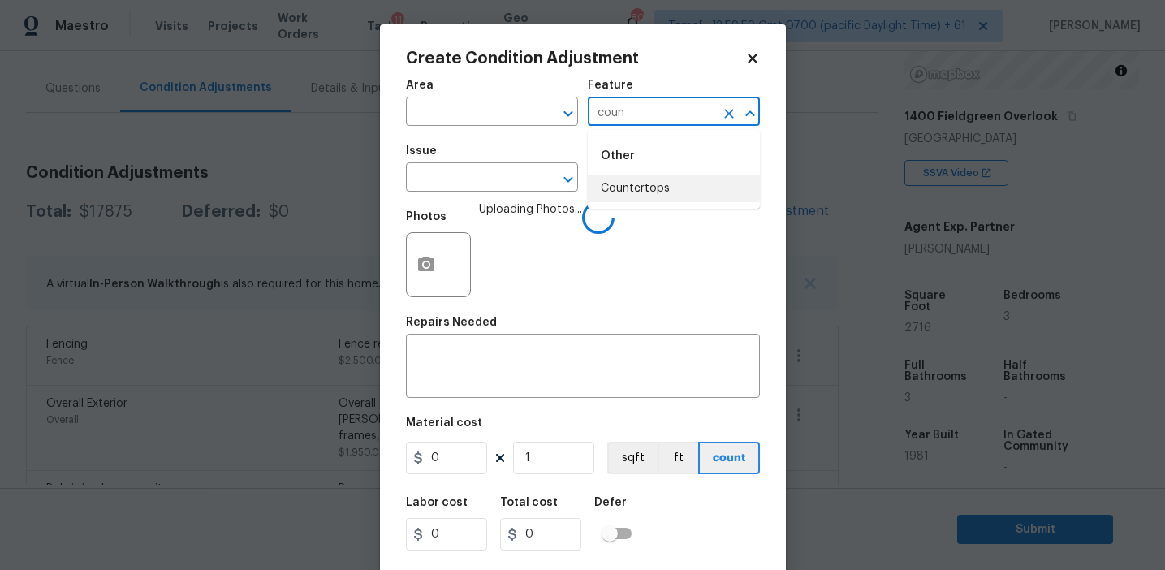
click at [648, 184] on li "Countertops" at bounding box center [674, 188] width 172 height 27
click at [613, 109] on input "Countertops" at bounding box center [651, 113] width 127 height 25
type input "Countertops"
click at [478, 186] on input "text" at bounding box center [469, 178] width 127 height 25
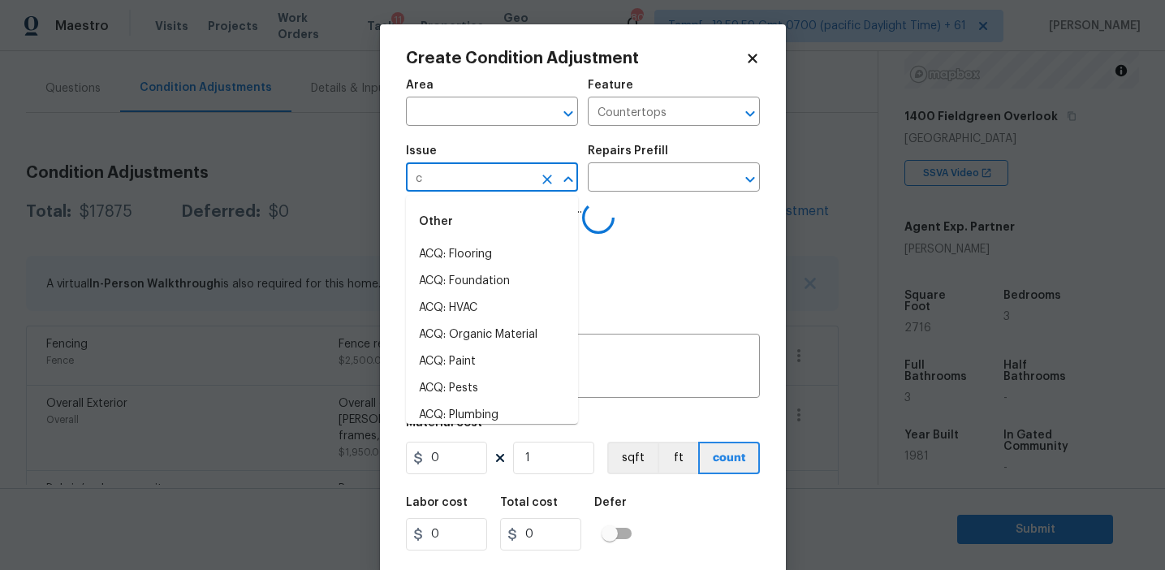
type input "co"
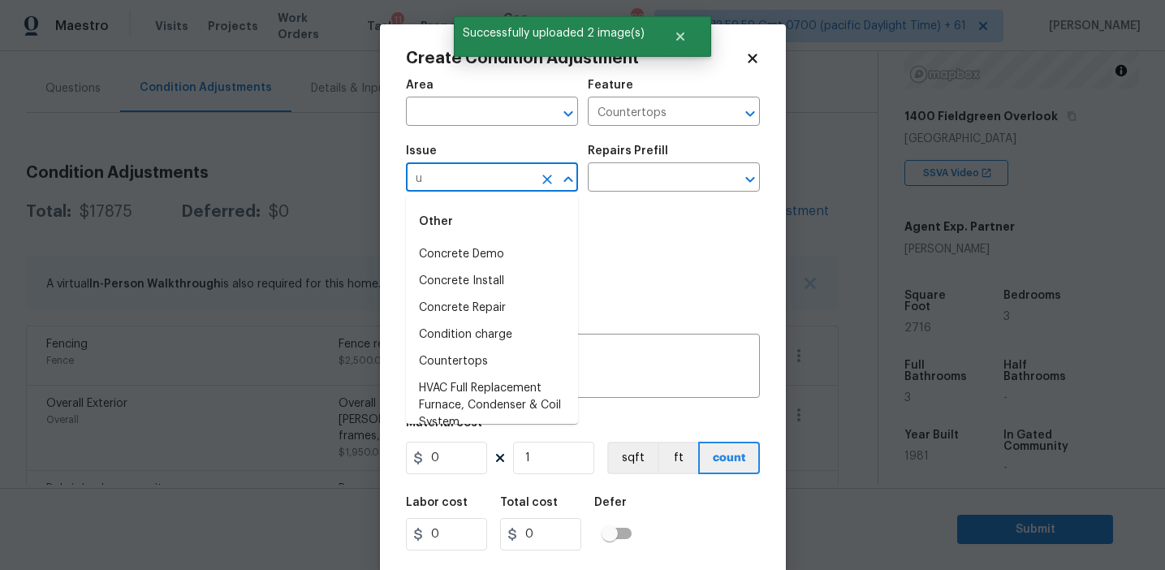
type input "un"
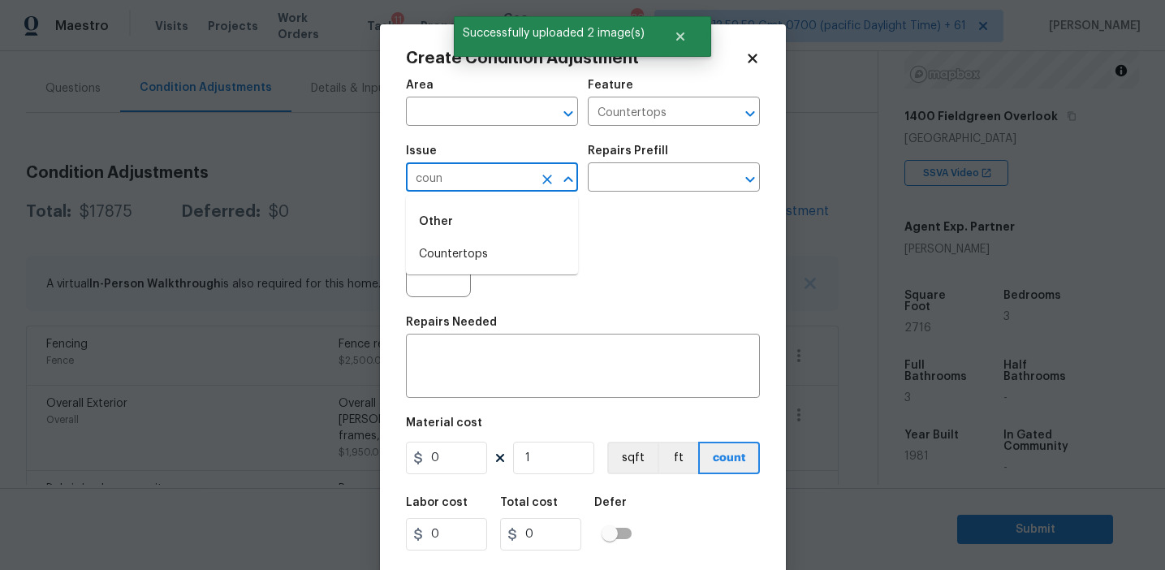
click at [482, 264] on li "Countertops" at bounding box center [492, 254] width 172 height 27
type input "Countertops"
click at [489, 375] on textarea at bounding box center [583, 368] width 335 height 34
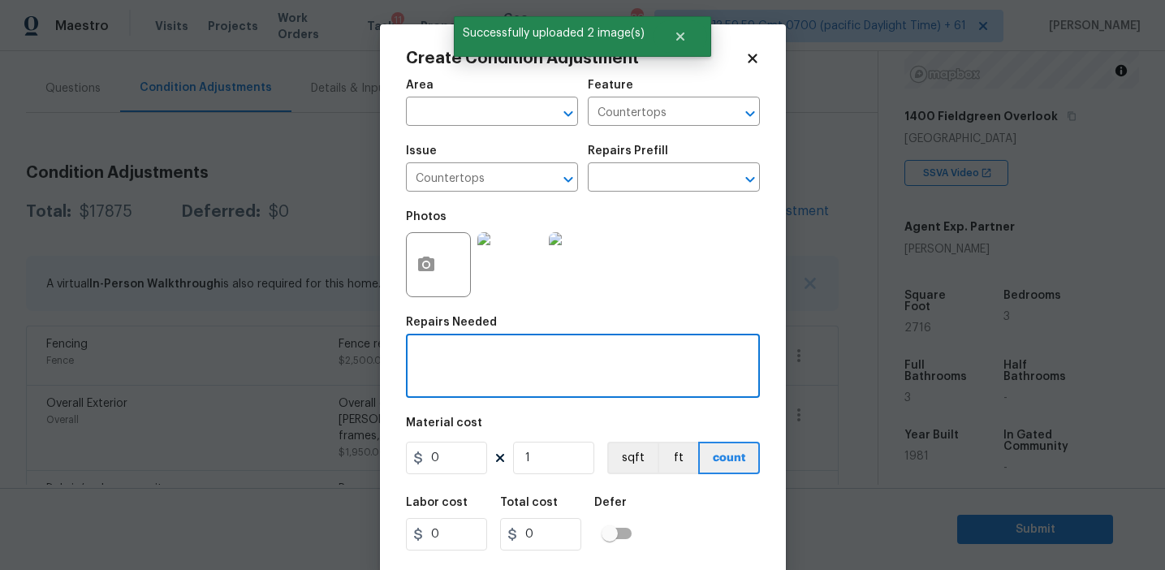
paste textarea "Countertops"
type textarea "Countertops refinish"
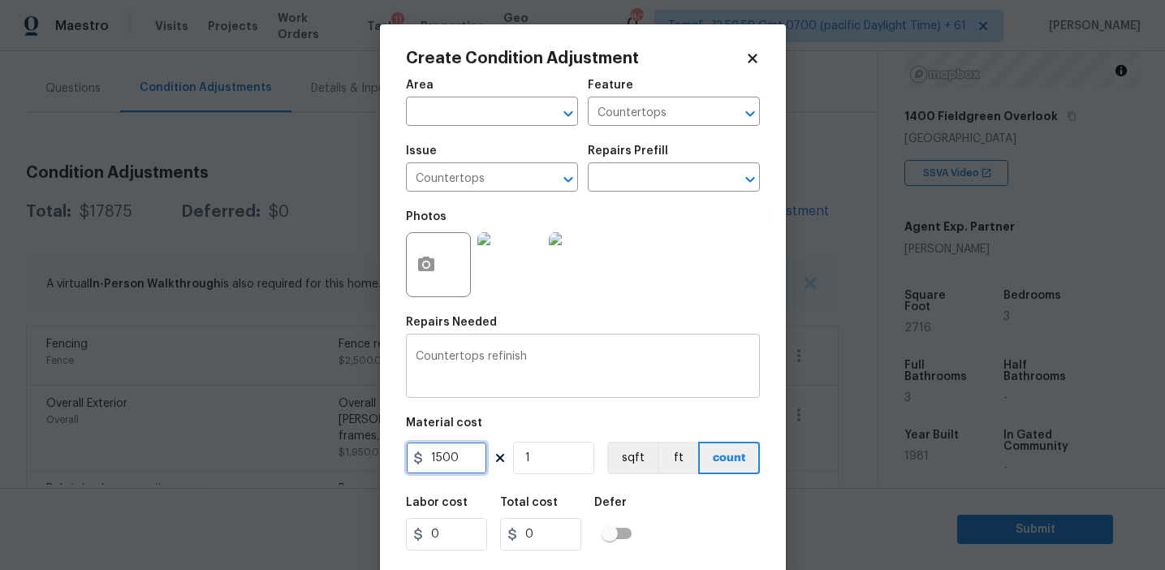
type input "1500"
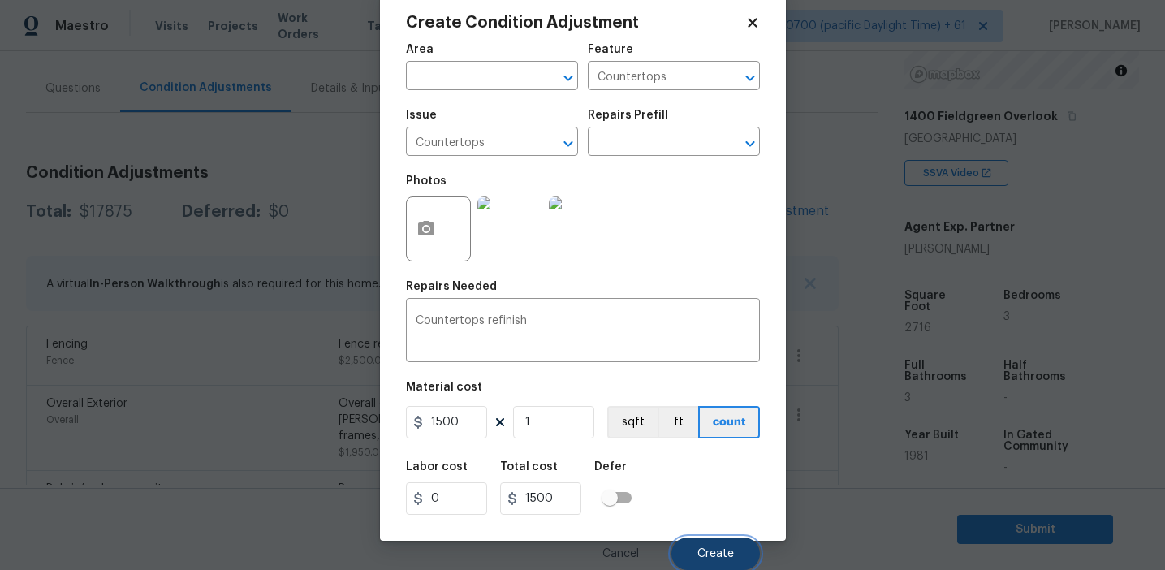
click at [701, 559] on span "Create" at bounding box center [715, 554] width 37 height 12
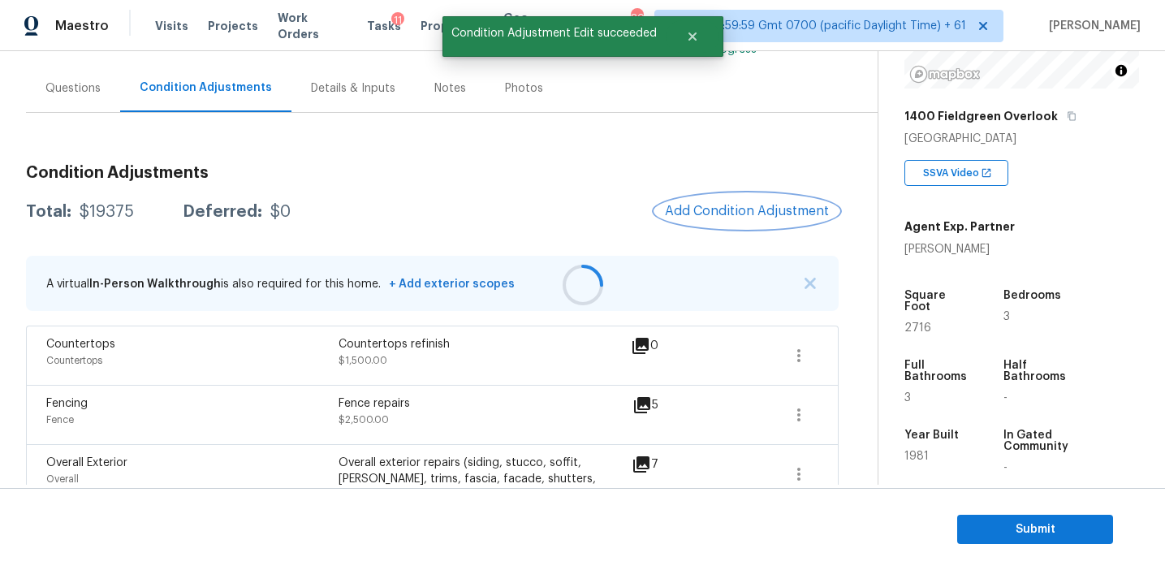
scroll to position [0, 0]
click at [726, 206] on span "Add Condition Adjustment" at bounding box center [747, 211] width 164 height 15
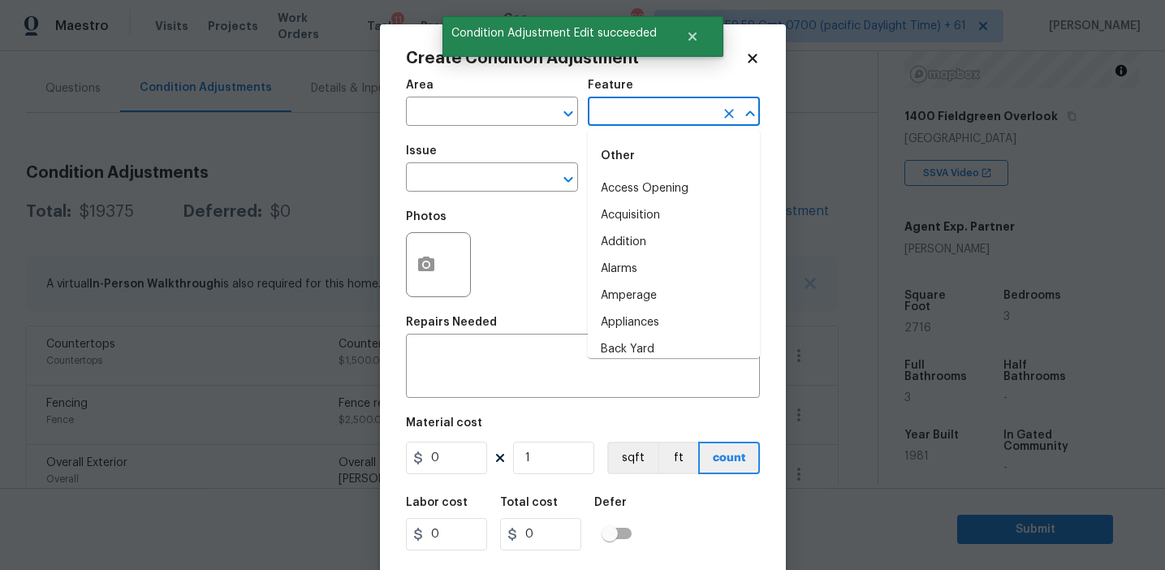
click at [608, 117] on input "text" at bounding box center [651, 113] width 127 height 25
click at [620, 217] on li "Driveway" at bounding box center [674, 215] width 172 height 27
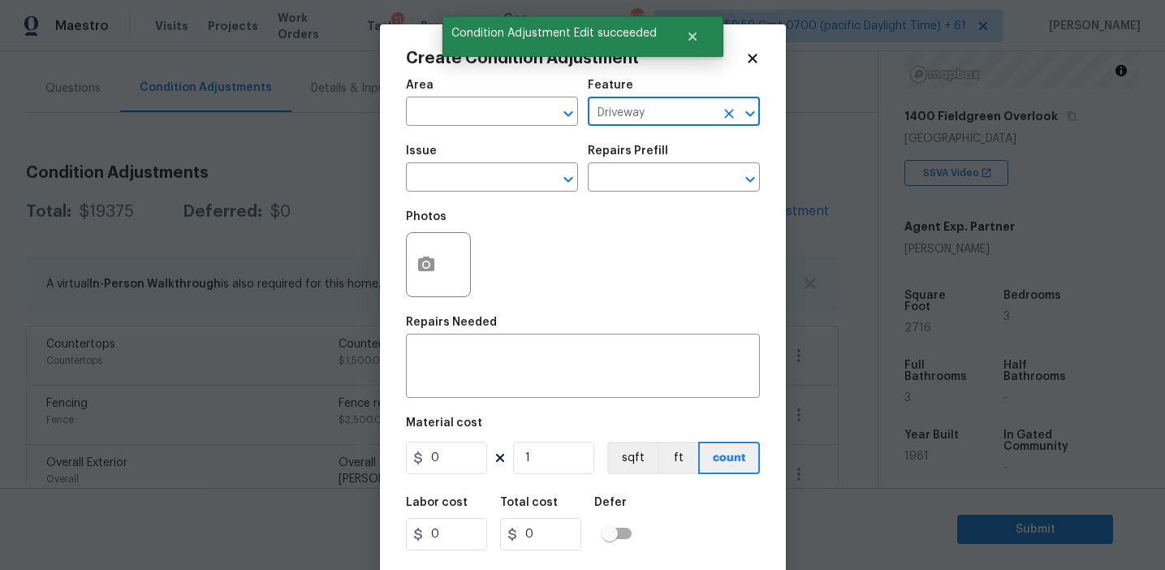
type input "Driveway"
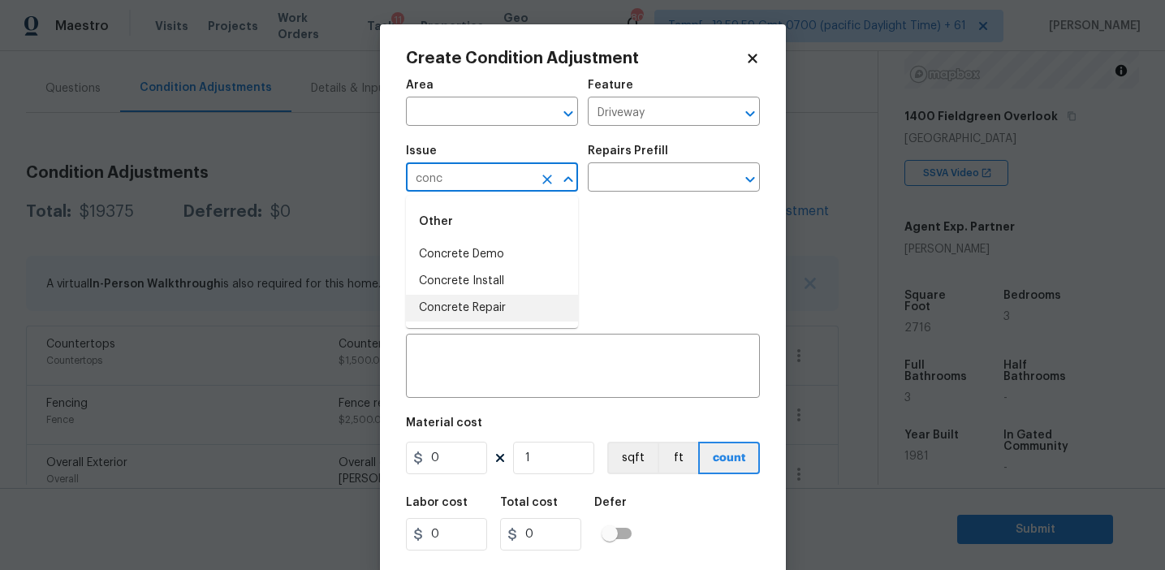
click at [533, 308] on li "Concrete Repair" at bounding box center [492, 308] width 172 height 27
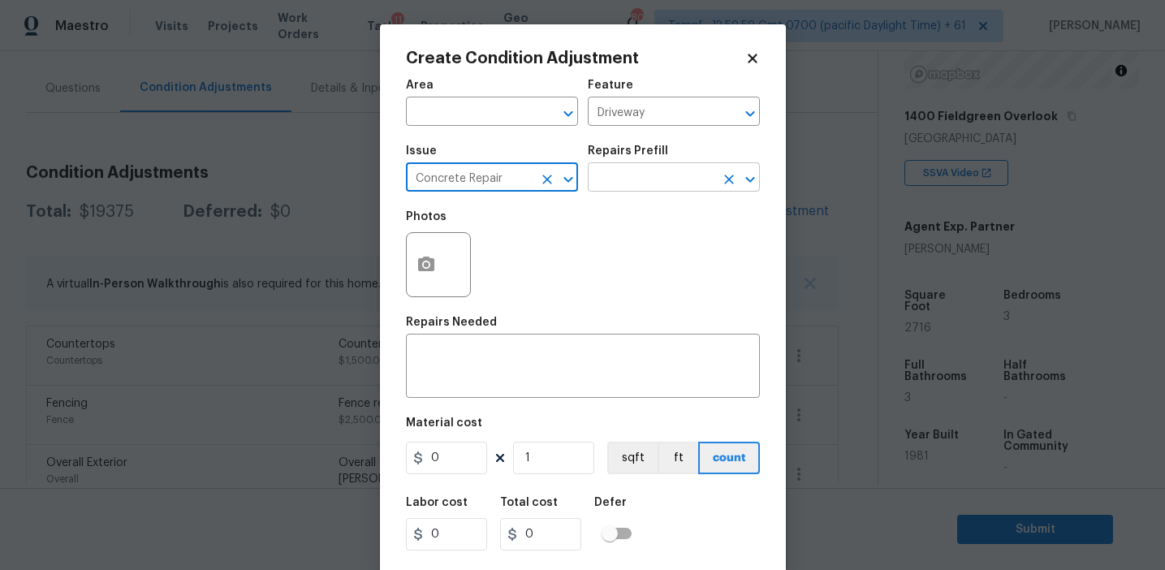
type input "Concrete Repair"
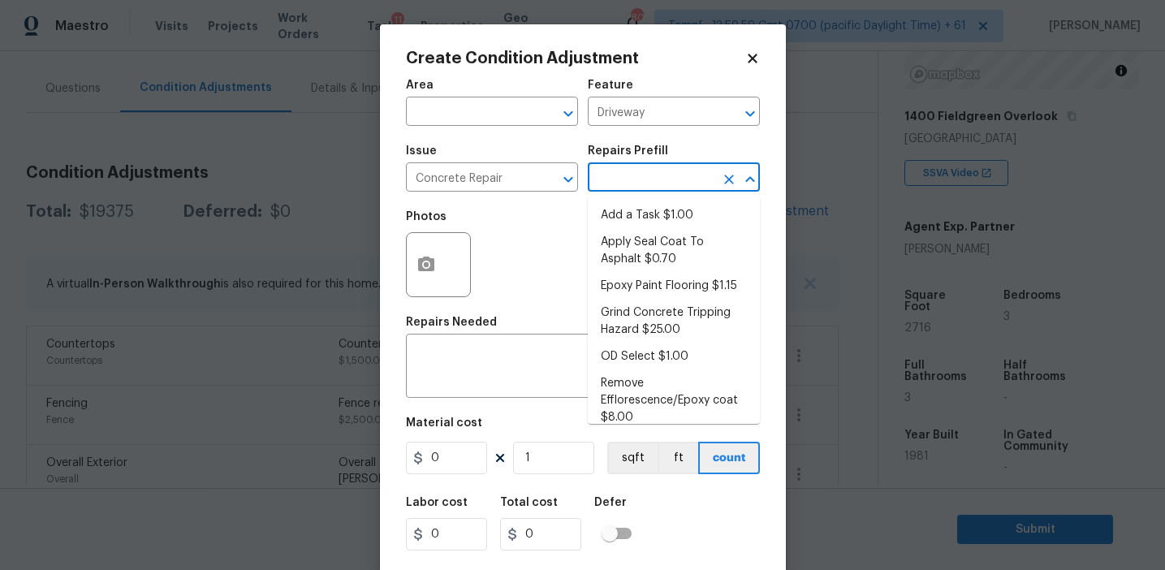
click at [664, 174] on input "text" at bounding box center [651, 178] width 127 height 25
click at [649, 291] on li "Epoxy Paint Flooring $1.15" at bounding box center [674, 286] width 172 height 27
type input "Flatwork"
type textarea "Mask, scrape and prep flooring for new coat of epoxy paint."
type input "1.15"
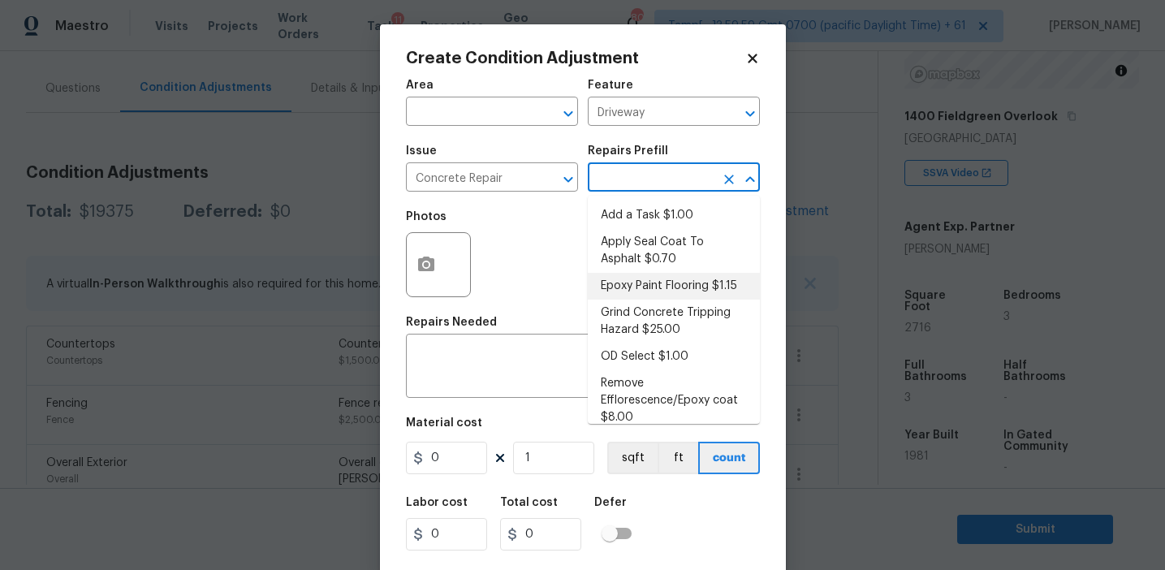
type input "1.15"
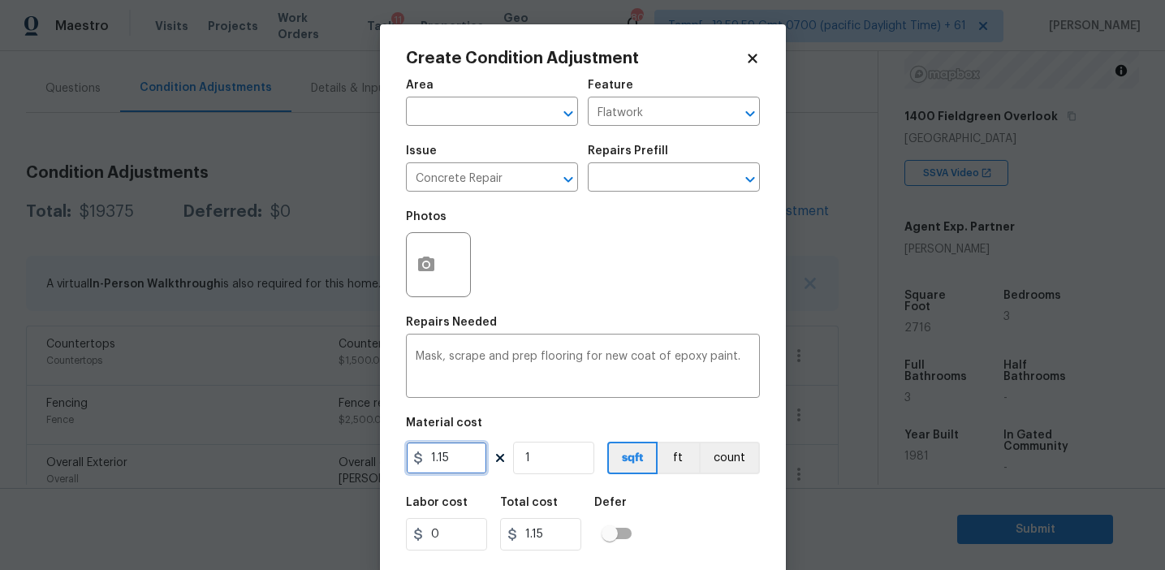
click at [463, 471] on input "1.15" at bounding box center [446, 458] width 81 height 32
type input "400"
click at [723, 473] on button "count" at bounding box center [729, 458] width 61 height 32
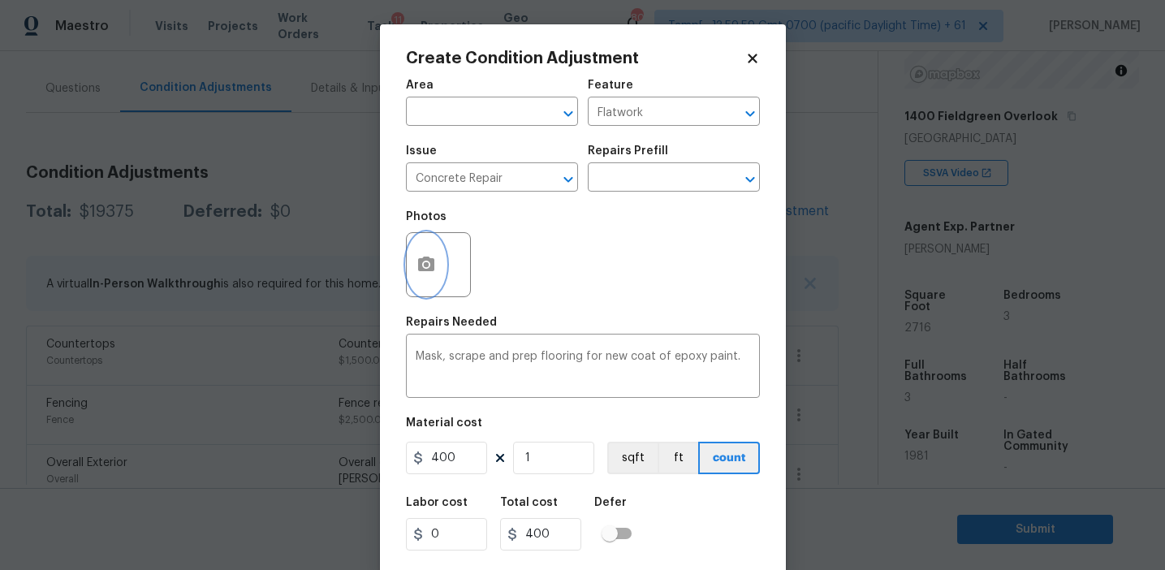
click at [419, 268] on icon "button" at bounding box center [426, 264] width 16 height 15
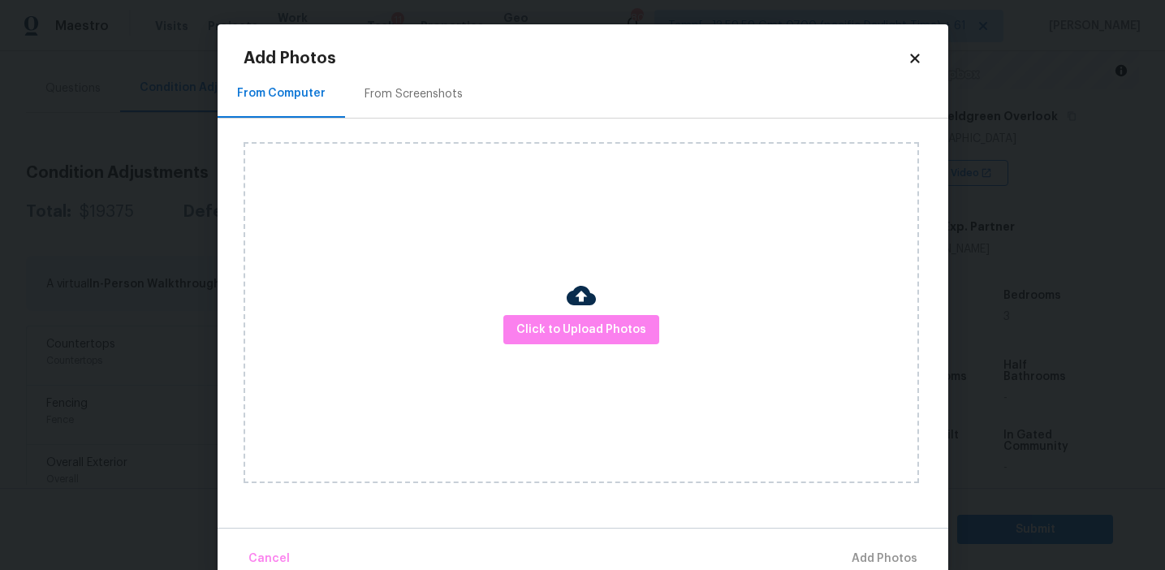
click at [429, 114] on div "From Screenshots" at bounding box center [413, 94] width 137 height 48
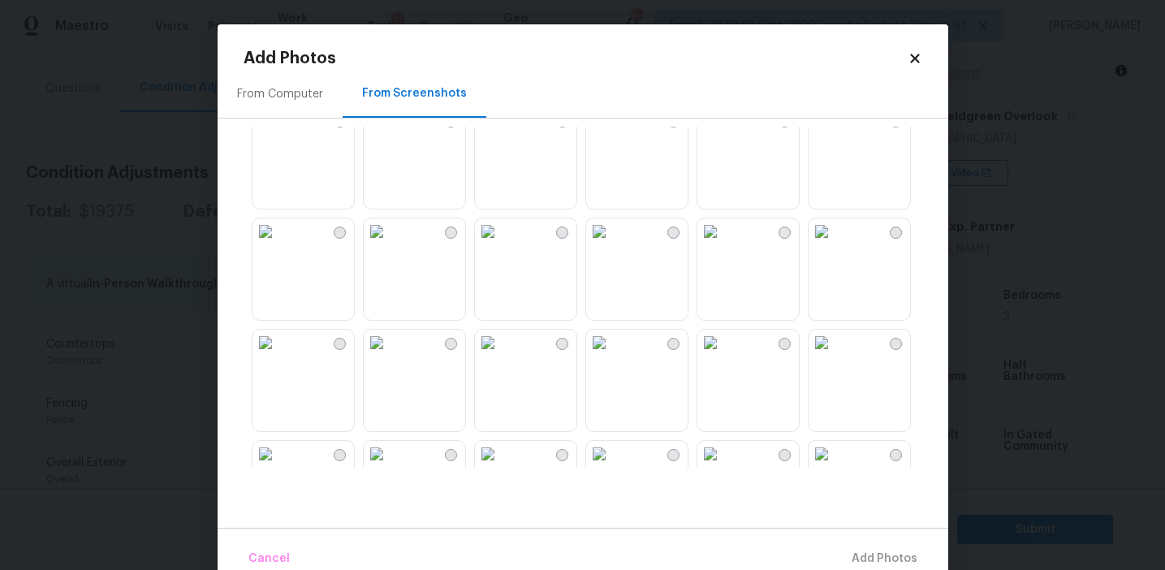
scroll to position [293, 0]
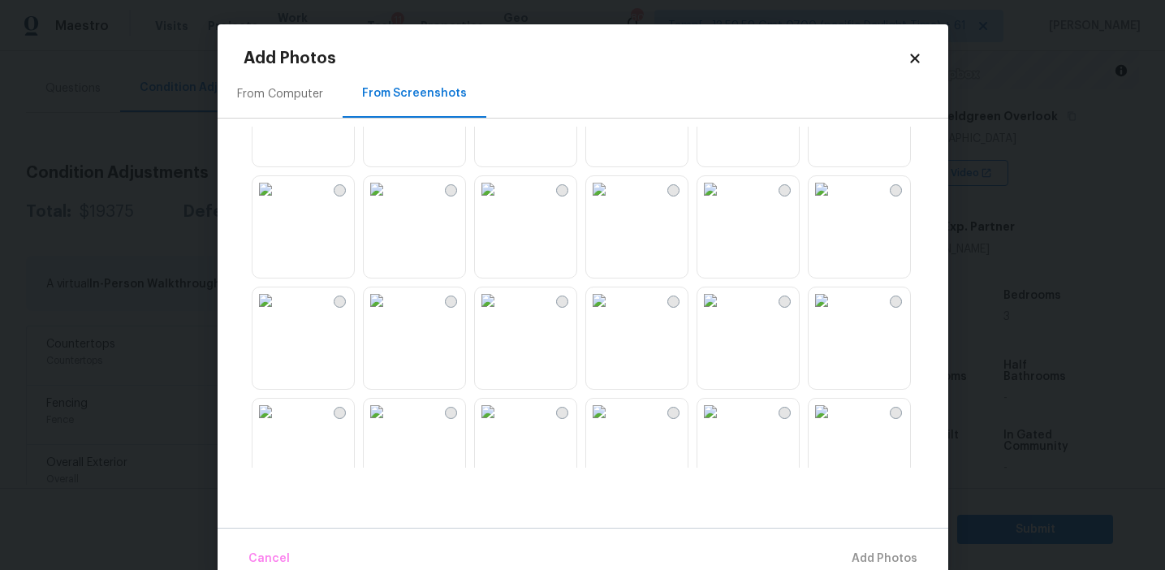
click at [305, 100] on div "From Computer" at bounding box center [280, 94] width 86 height 16
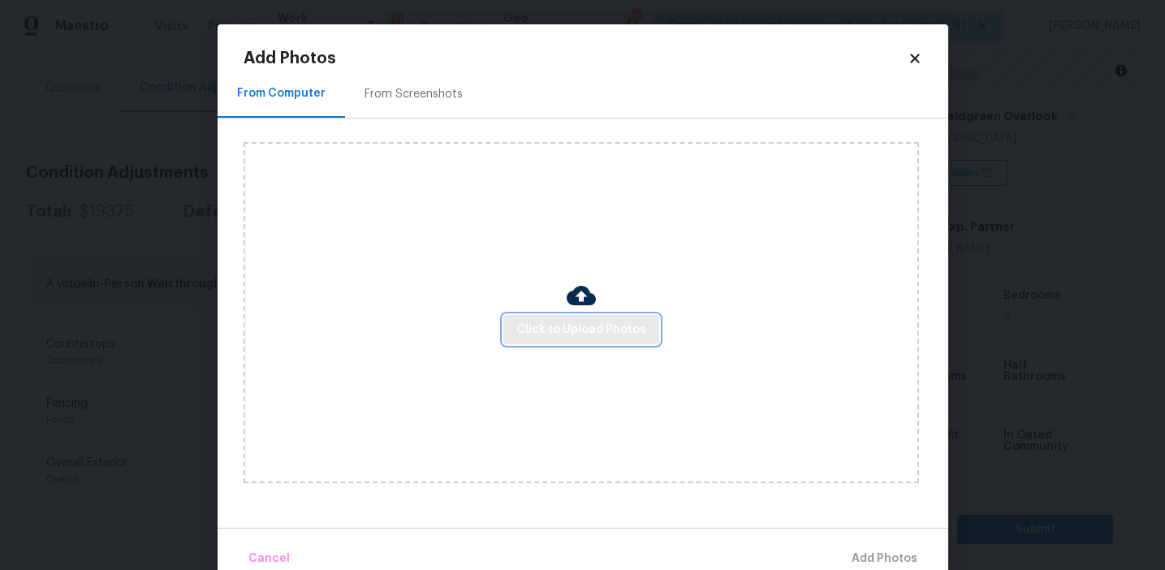
click at [567, 320] on span "Click to Upload Photos" at bounding box center [581, 330] width 130 height 20
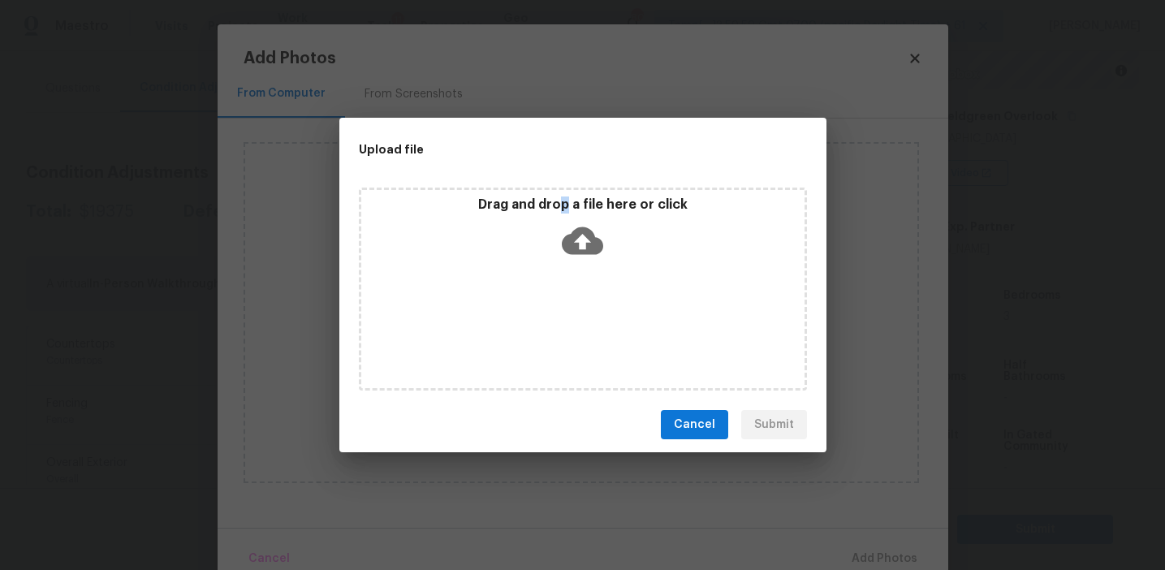
click at [567, 211] on p "Drag and drop a file here or click" at bounding box center [582, 205] width 443 height 17
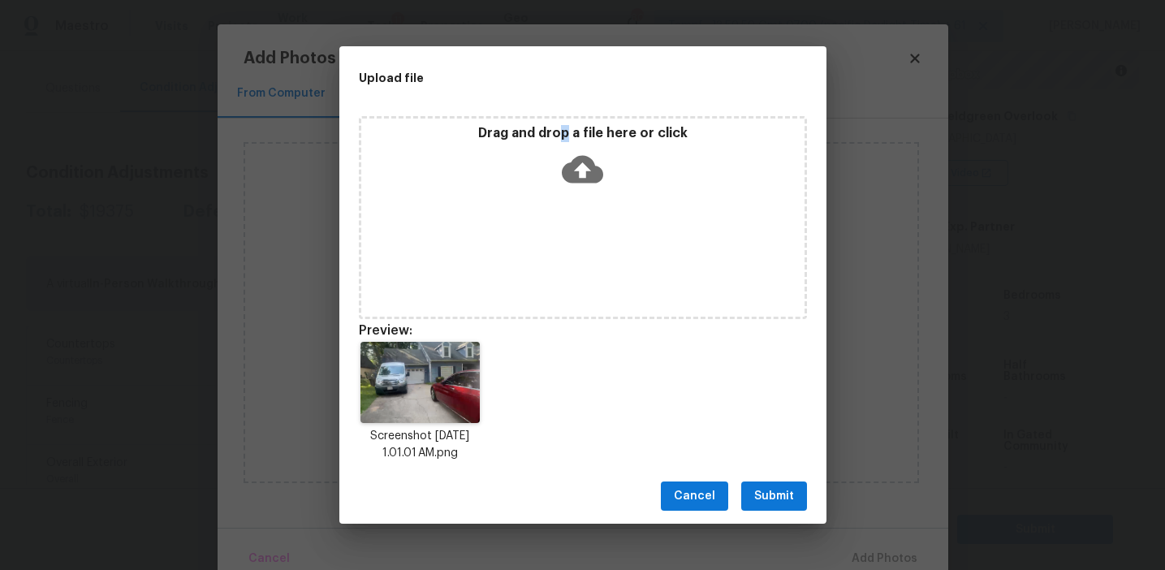
click at [749, 492] on button "Submit" at bounding box center [774, 497] width 66 height 30
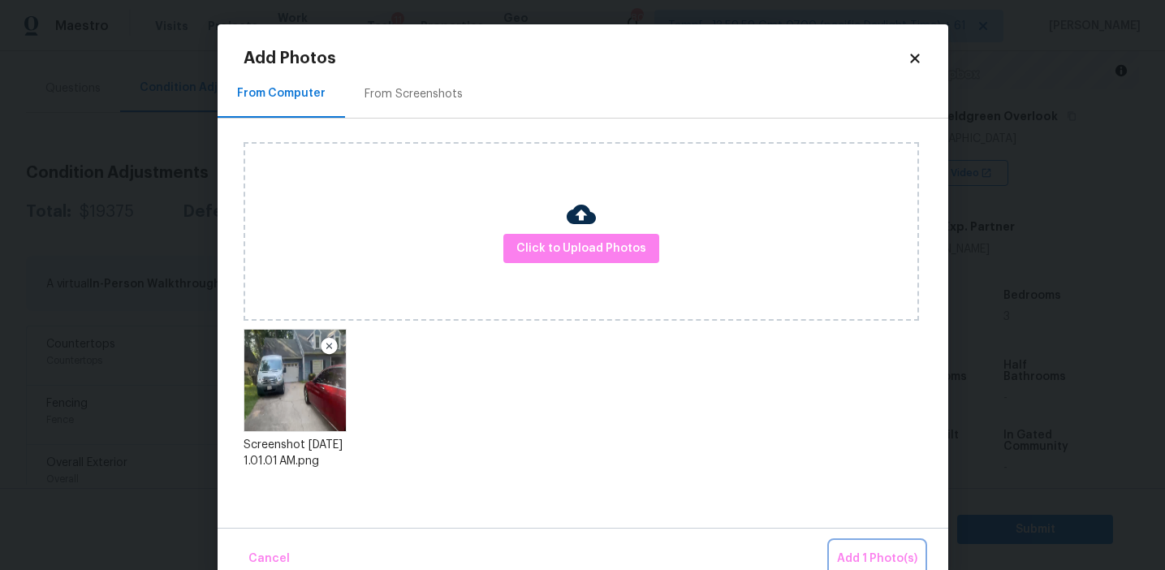
click at [843, 543] on button "Add 1 Photo(s)" at bounding box center [877, 559] width 93 height 35
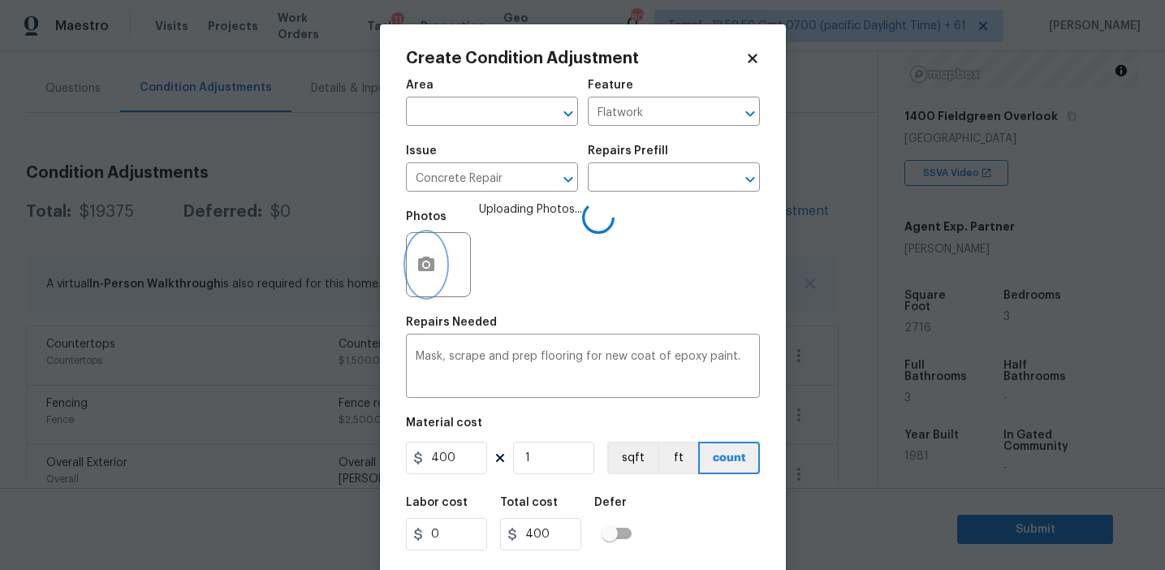
scroll to position [37, 0]
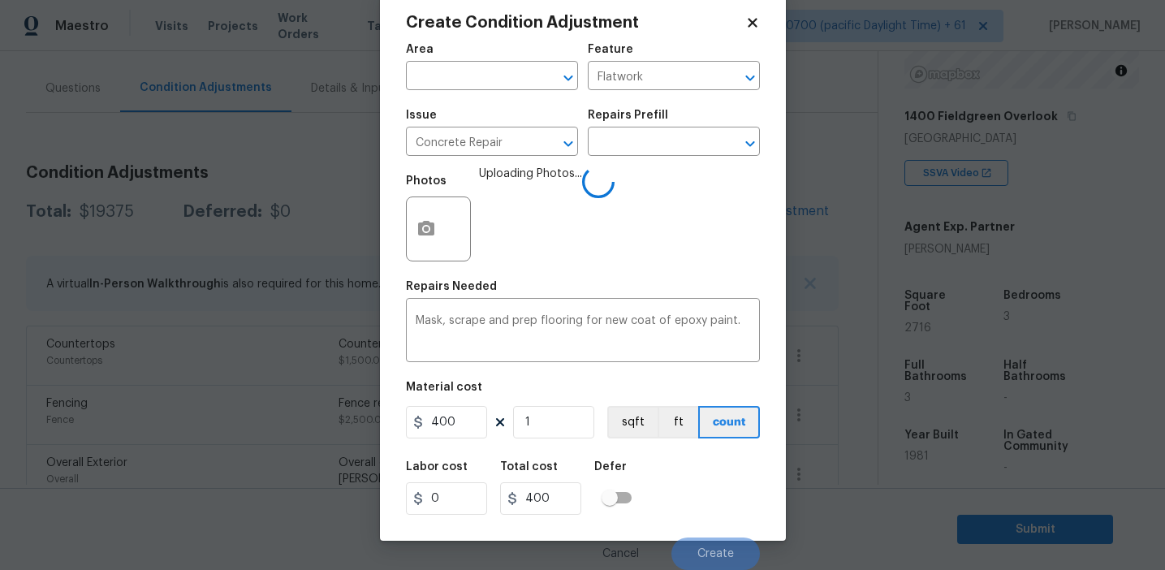
click at [698, 511] on div "Labor cost 0 Total cost 400 Defer" at bounding box center [583, 487] width 354 height 73
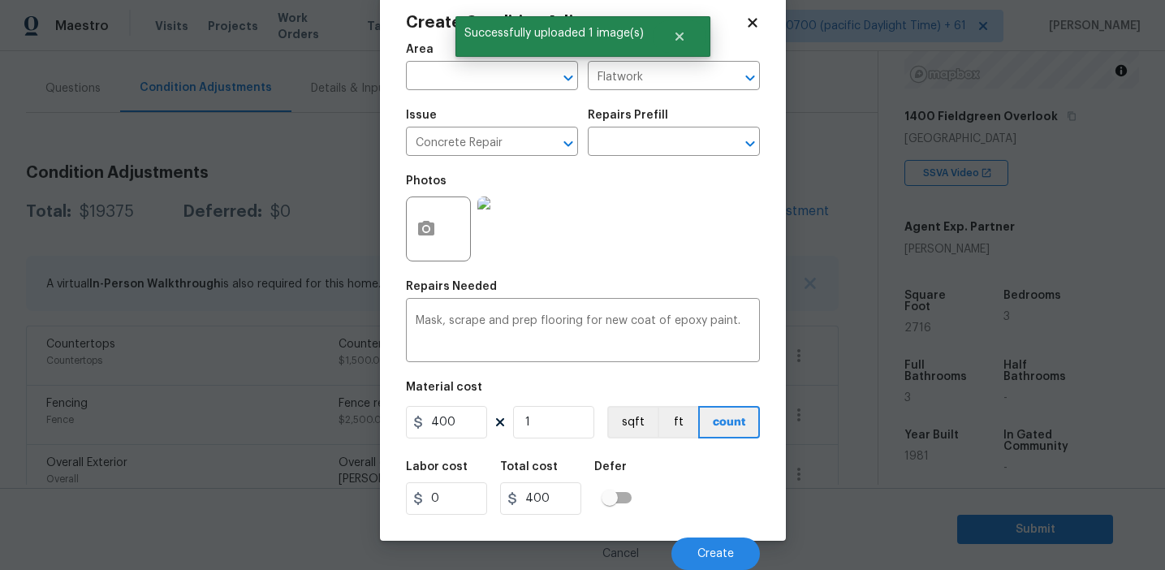
click at [698, 511] on div "Labor cost 0 Total cost 400 Defer" at bounding box center [583, 487] width 354 height 73
click at [711, 554] on span "Create" at bounding box center [715, 554] width 37 height 12
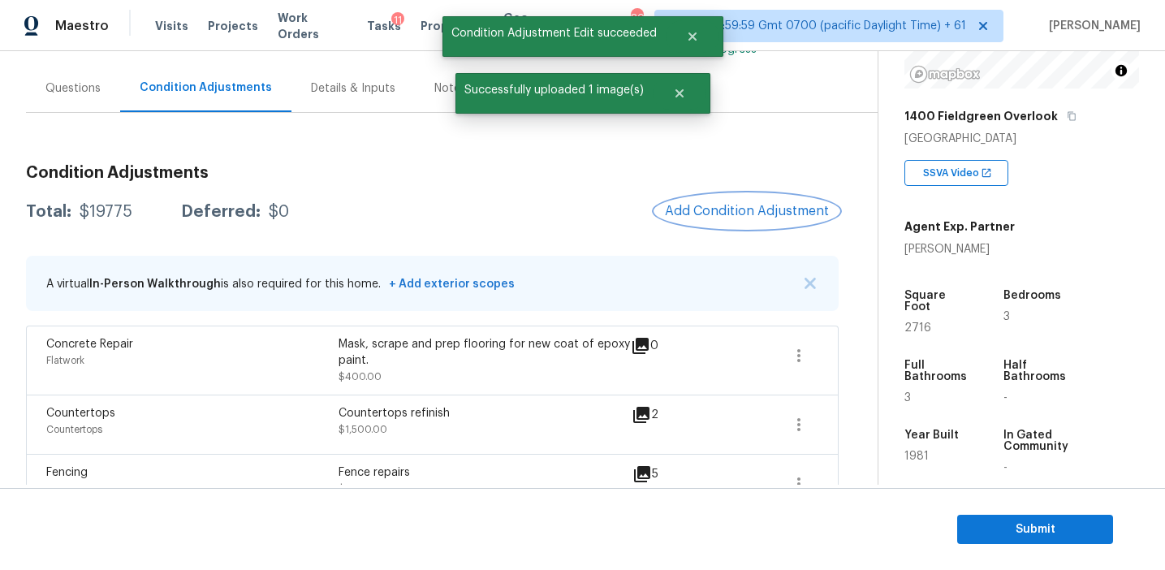
scroll to position [0, 0]
click at [706, 214] on span "Add Condition Adjustment" at bounding box center [747, 211] width 164 height 15
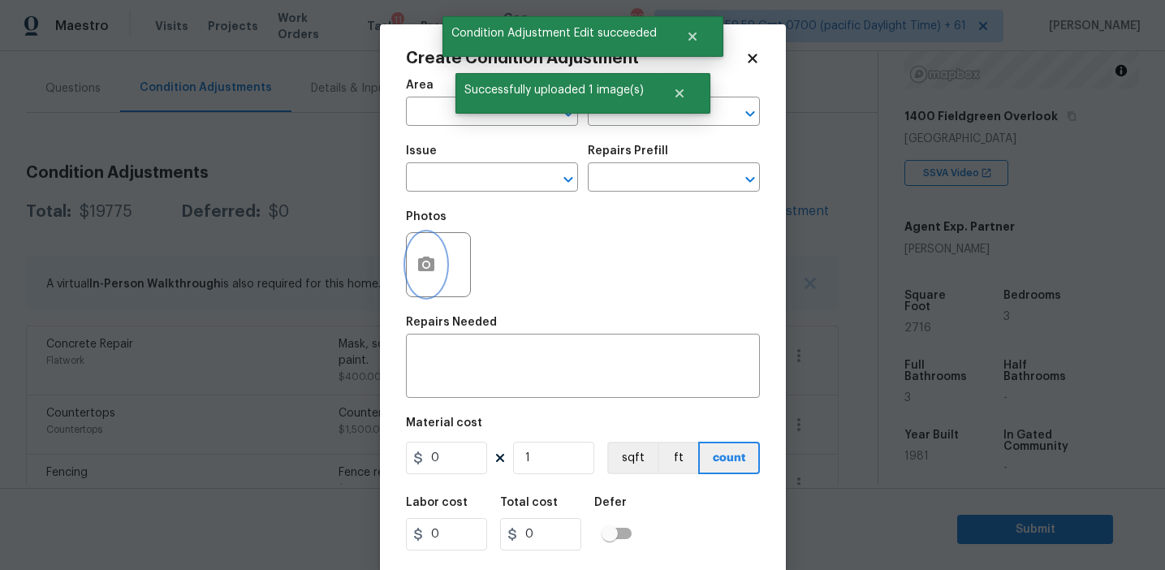
click at [440, 272] on button "button" at bounding box center [426, 264] width 39 height 63
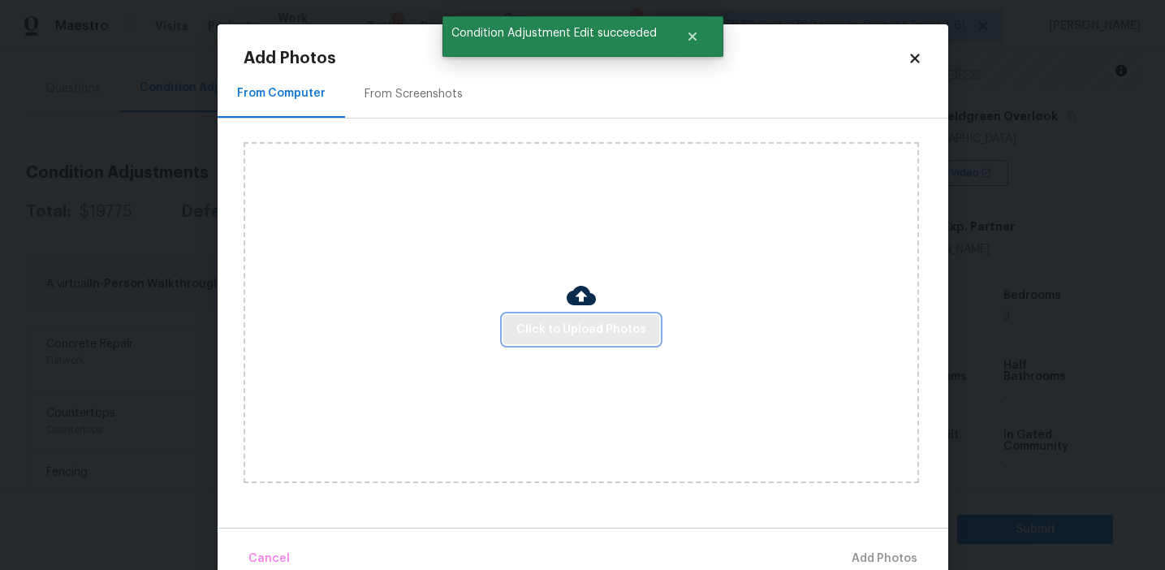
click at [538, 321] on span "Click to Upload Photos" at bounding box center [581, 330] width 130 height 20
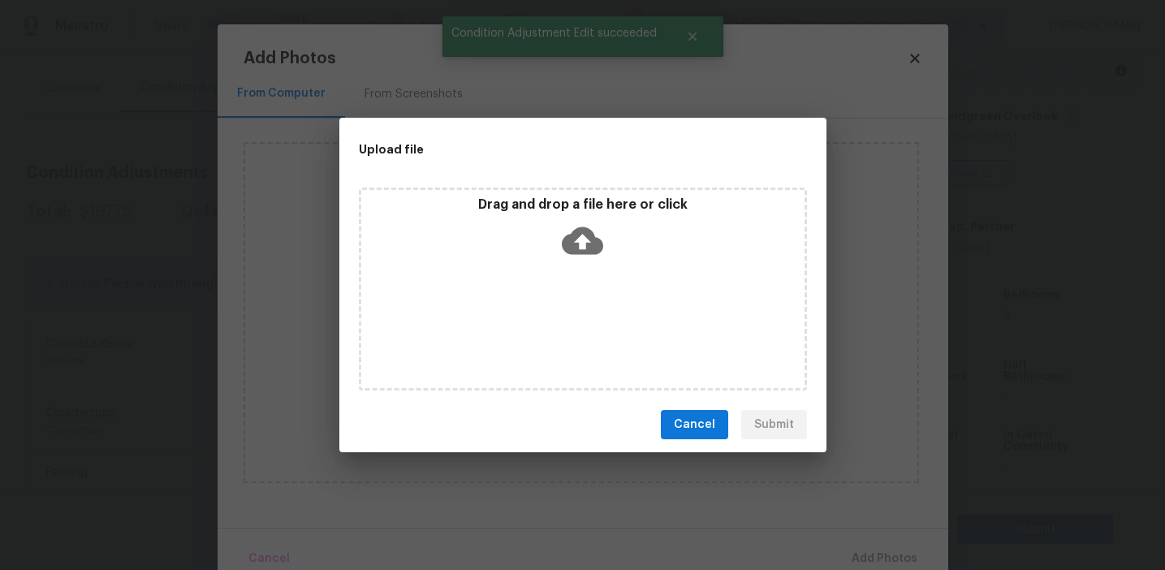
click at [539, 209] on p "Drag and drop a file here or click" at bounding box center [582, 205] width 443 height 17
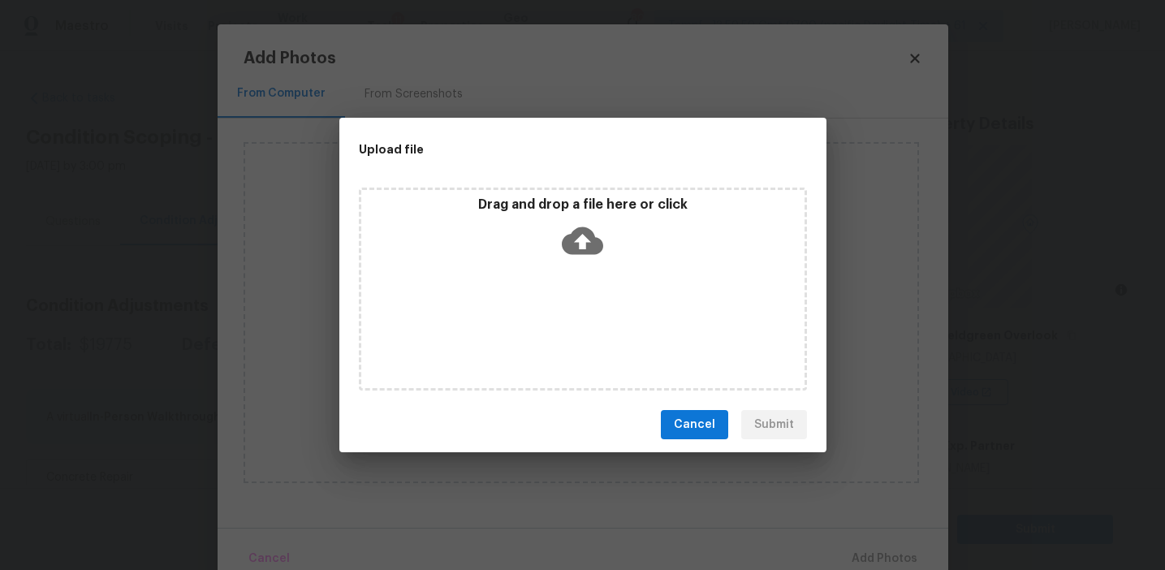
scroll to position [219, 0]
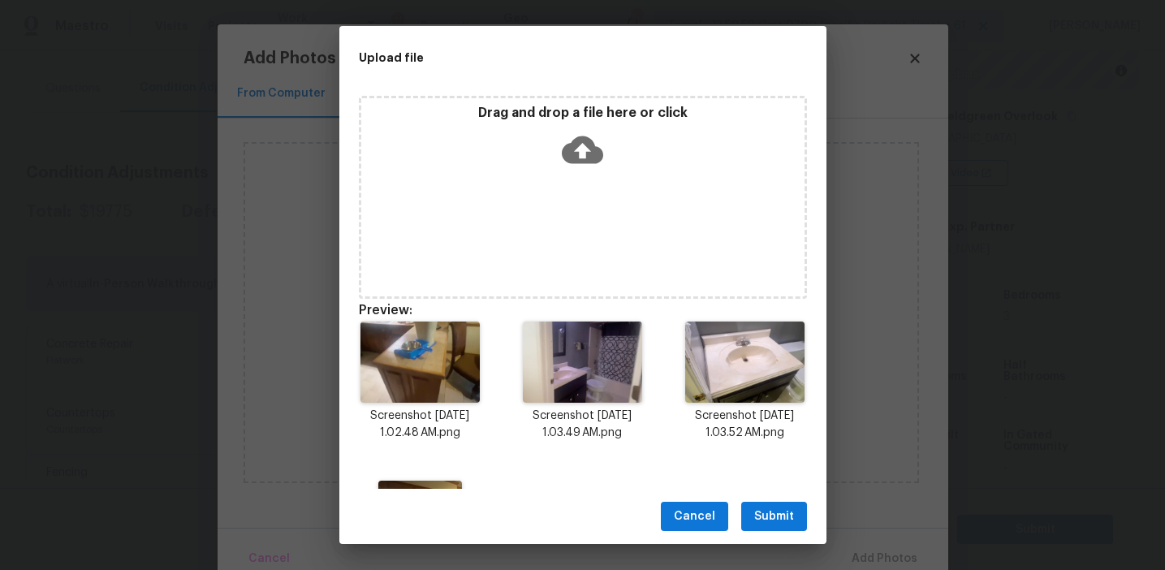
click at [768, 512] on span "Submit" at bounding box center [774, 517] width 40 height 20
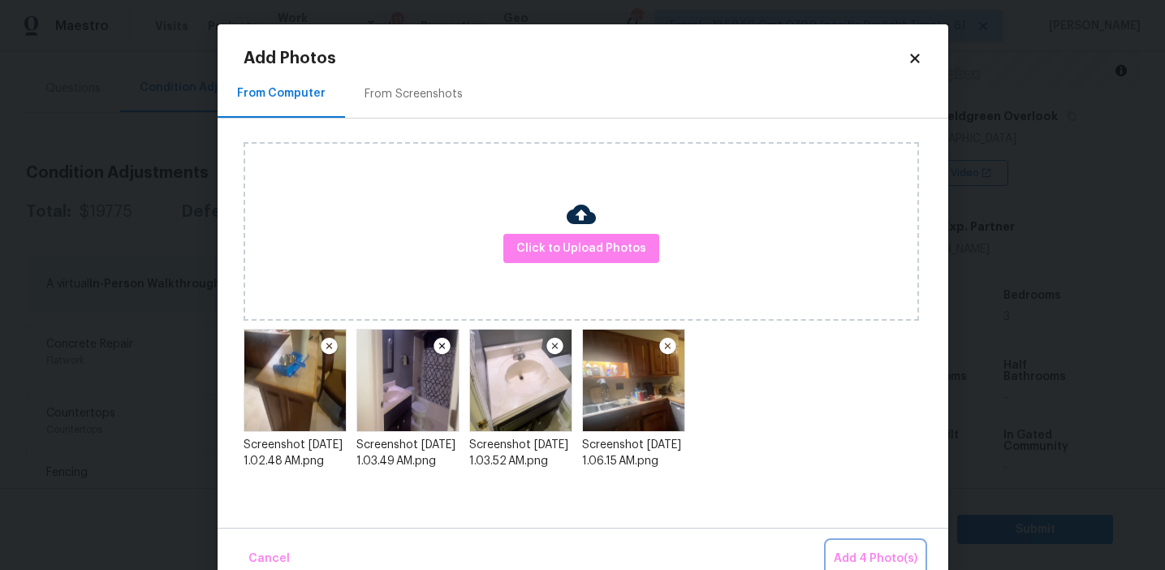
click at [870, 559] on span "Add 4 Photo(s)" at bounding box center [876, 559] width 84 height 20
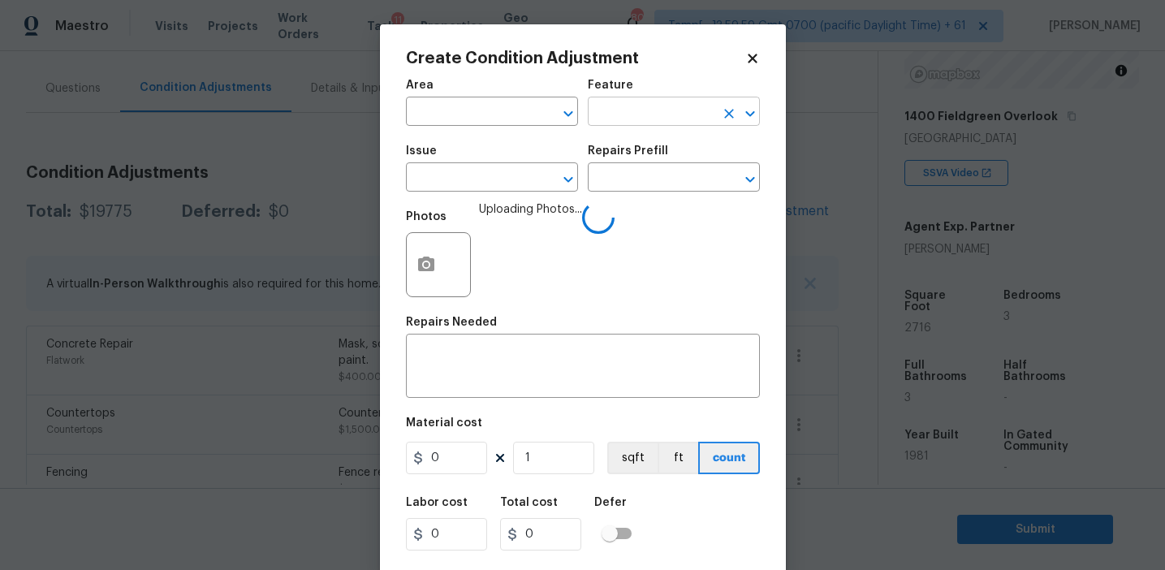
click at [620, 114] on input "text" at bounding box center [651, 113] width 127 height 25
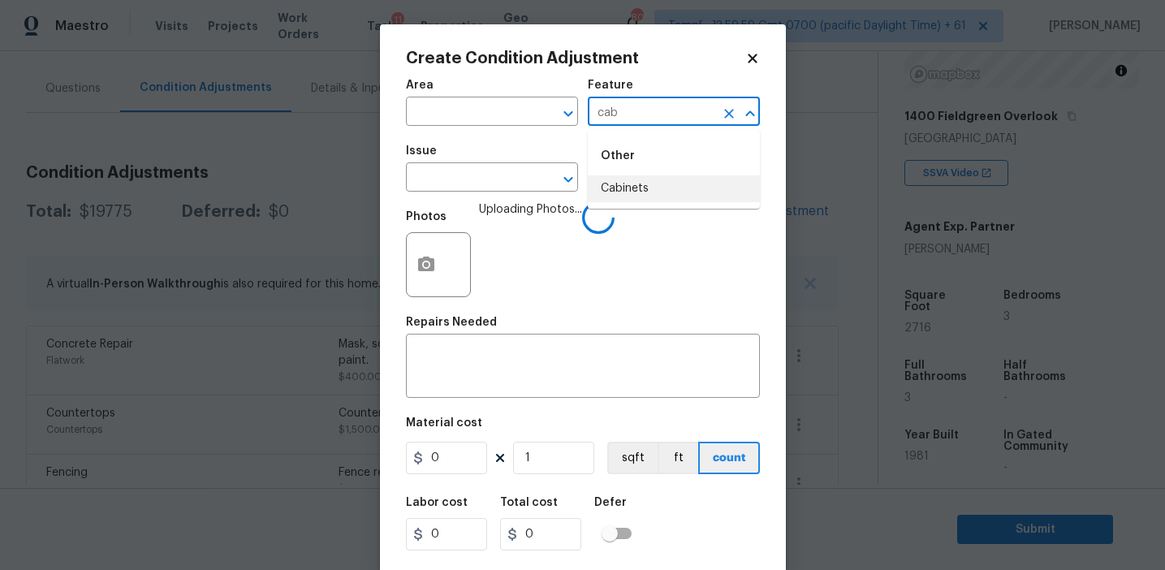
click at [655, 184] on li "Cabinets" at bounding box center [674, 188] width 172 height 27
type input "Cabinets"
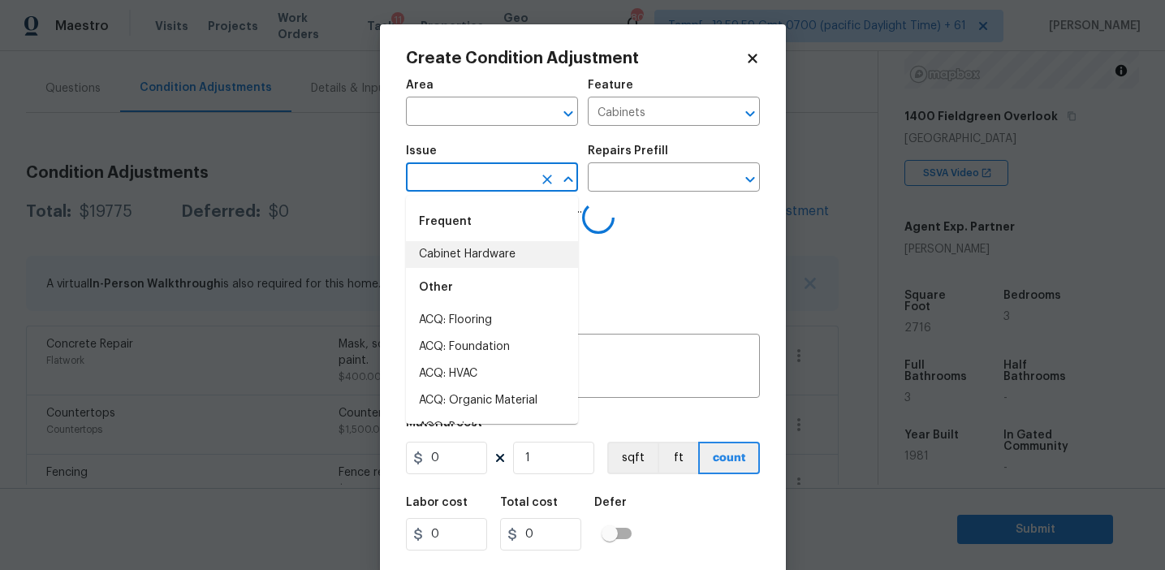
click at [477, 251] on li "Cabinet Hardware" at bounding box center [492, 254] width 172 height 27
type input "Cabinet Hardware"
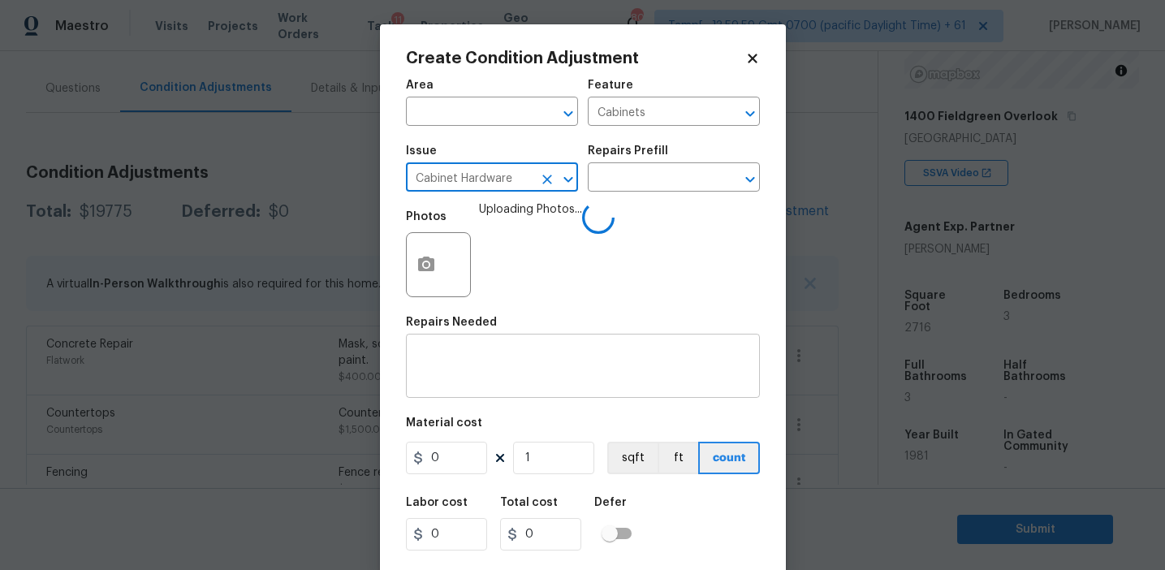
click at [482, 382] on textarea at bounding box center [583, 368] width 335 height 34
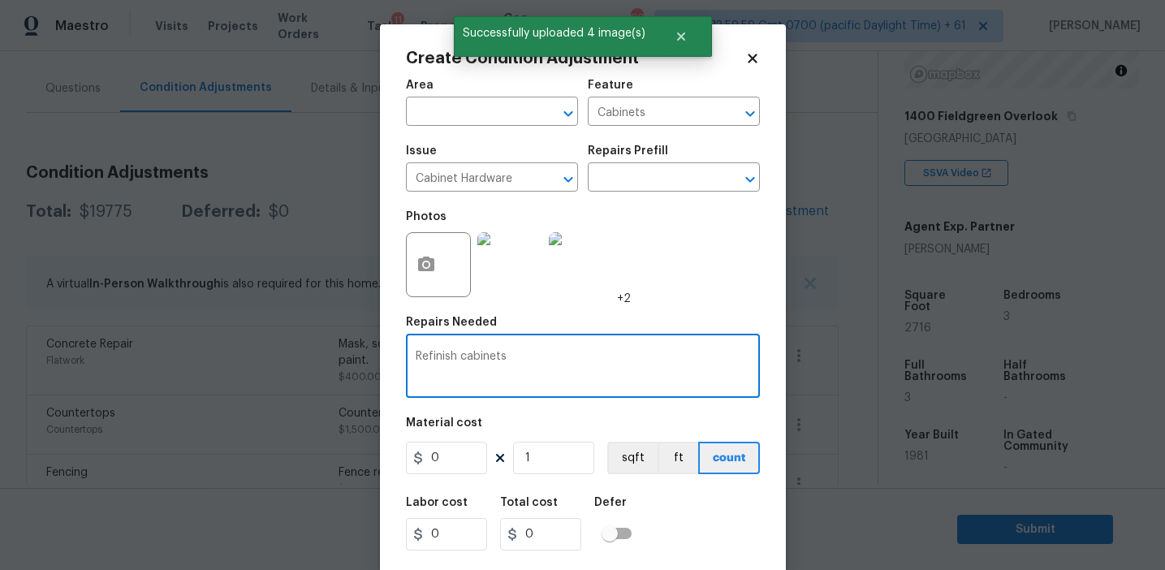
type textarea "Refinish cabinets"
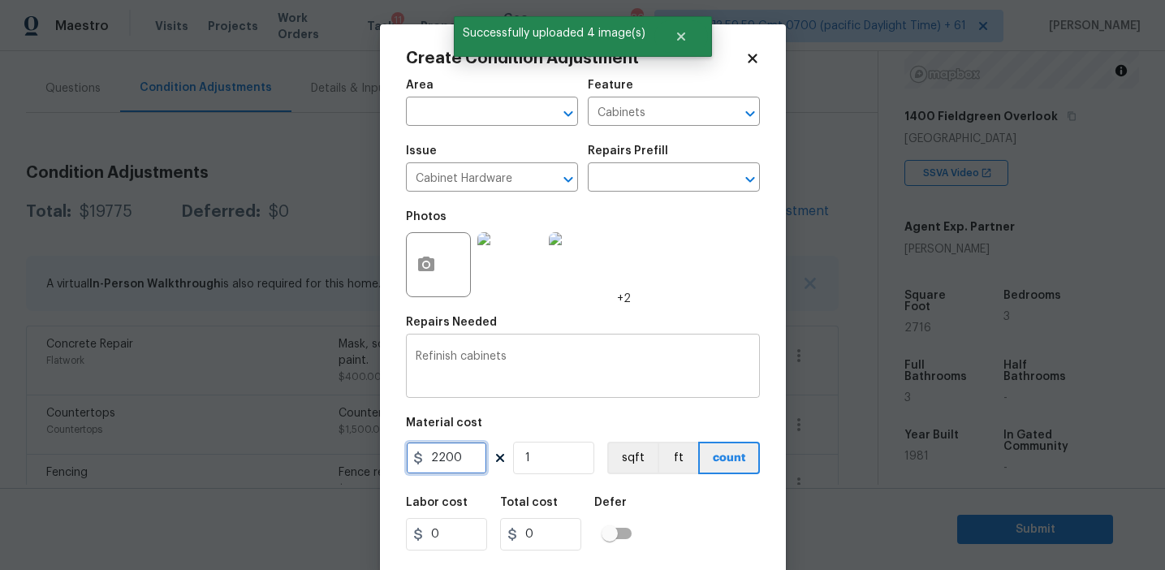
type input "2200"
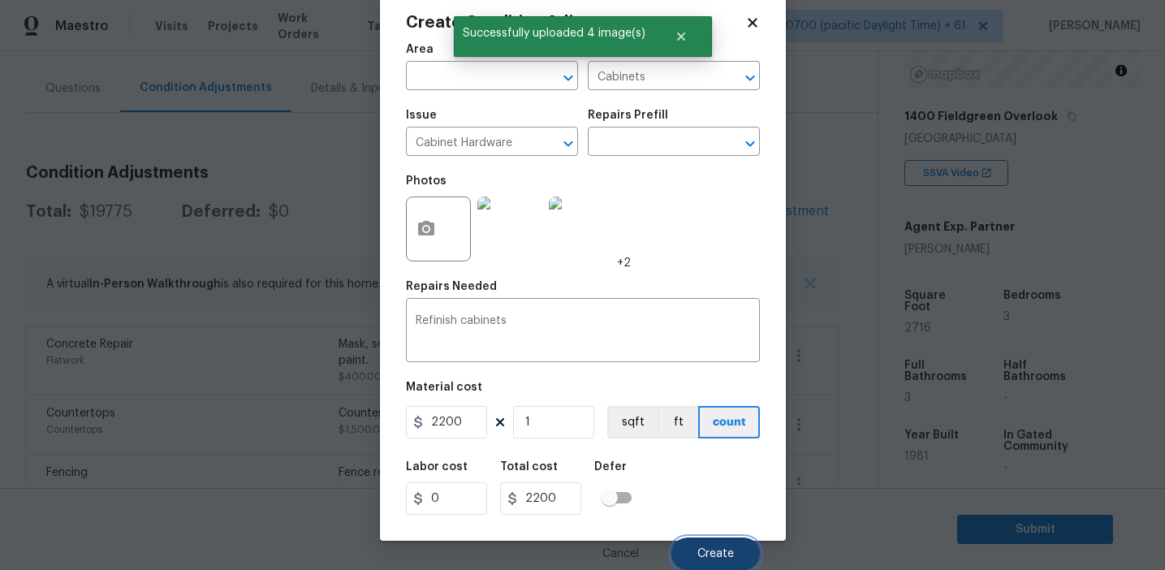
click at [707, 555] on span "Create" at bounding box center [715, 554] width 37 height 12
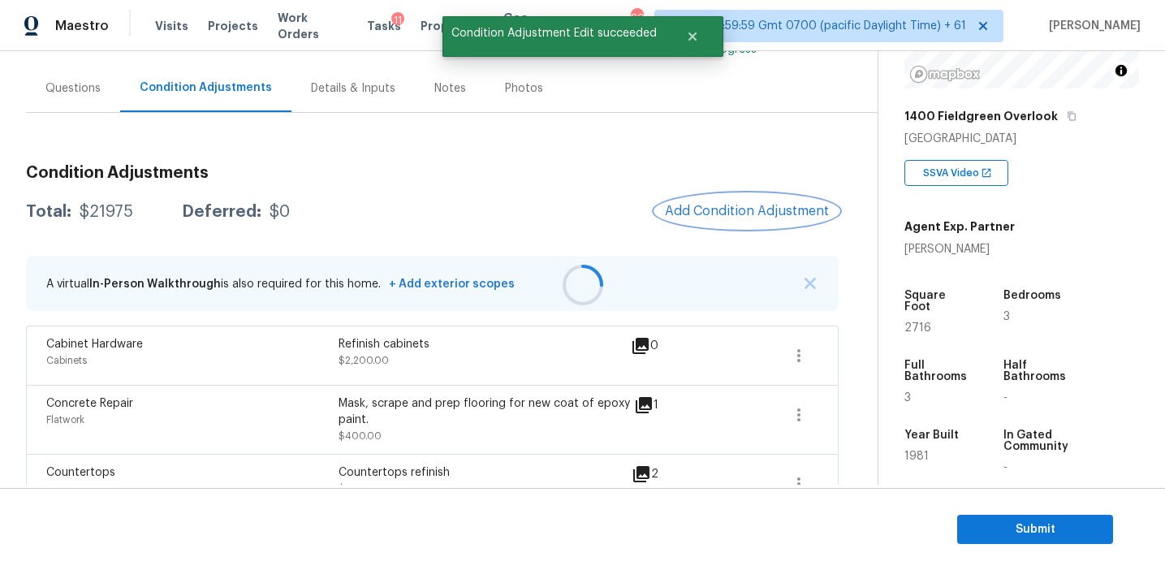
scroll to position [0, 0]
click at [729, 214] on span "Add Condition Adjustment" at bounding box center [747, 211] width 164 height 15
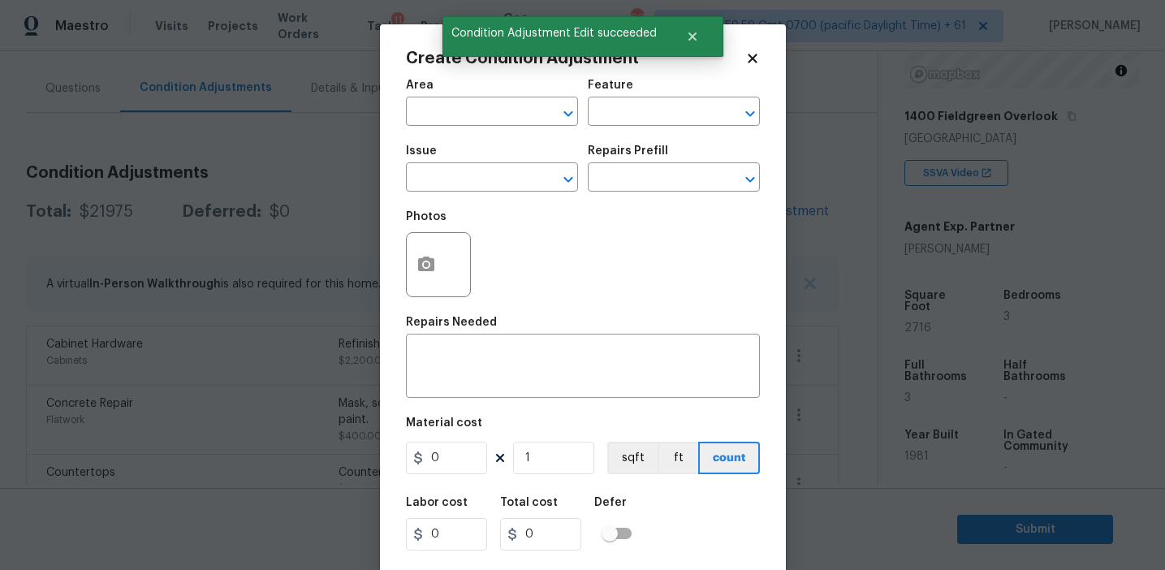
click at [404, 279] on div "Create Condition Adjustment Area ​ Feature ​ Issue ​ Repairs Prefill ​ Photos R…" at bounding box center [583, 300] width 406 height 552
click at [434, 289] on button "button" at bounding box center [426, 264] width 39 height 63
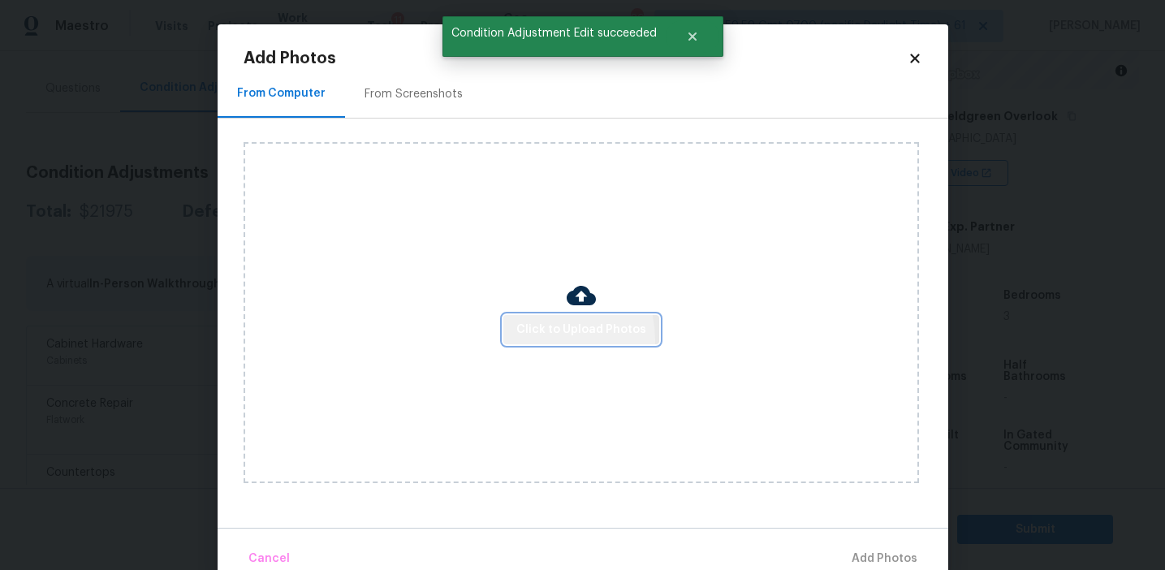
click at [539, 339] on button "Click to Upload Photos" at bounding box center [581, 330] width 156 height 30
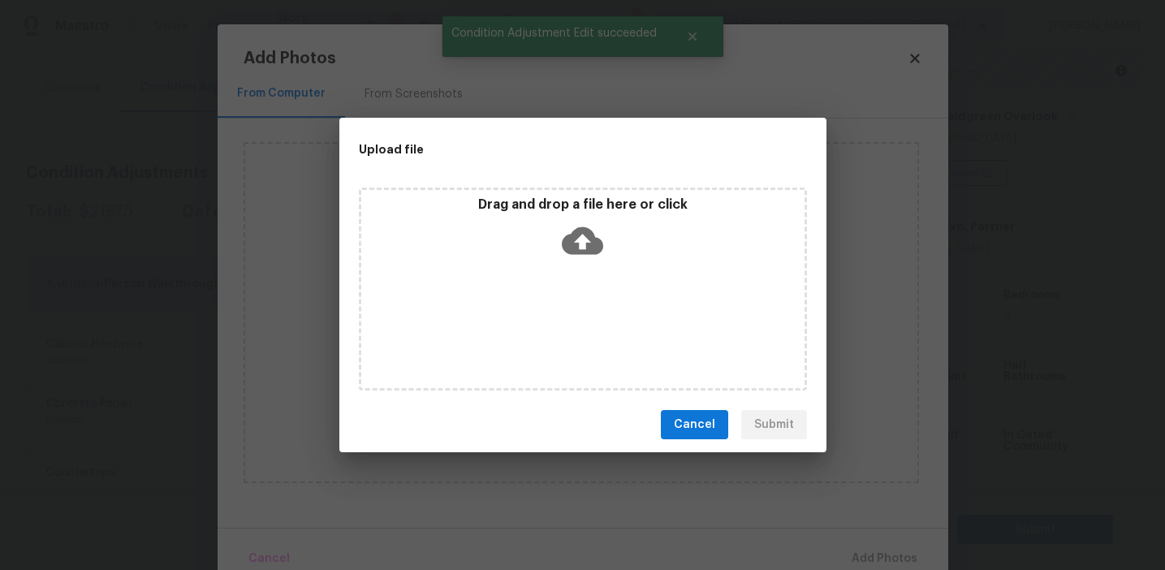
click at [553, 198] on p "Drag and drop a file here or click" at bounding box center [582, 205] width 443 height 17
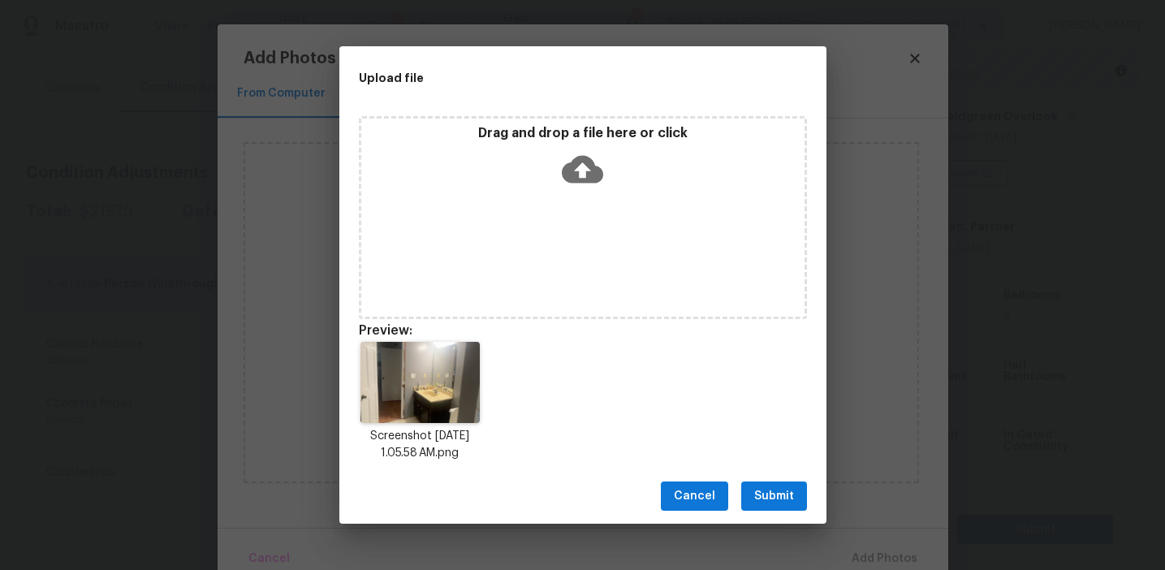
click at [763, 494] on span "Submit" at bounding box center [774, 496] width 40 height 20
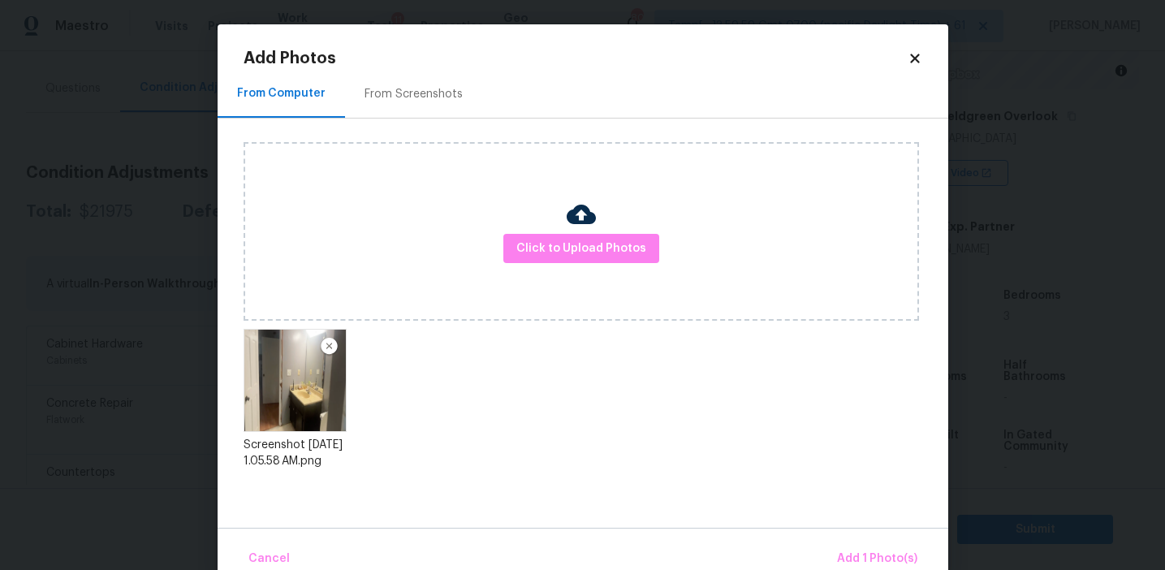
click at [866, 541] on div "Cancel Add 1 Photo(s)" at bounding box center [583, 552] width 731 height 49
click at [855, 549] on span "Add 1 Photo(s)" at bounding box center [877, 559] width 80 height 20
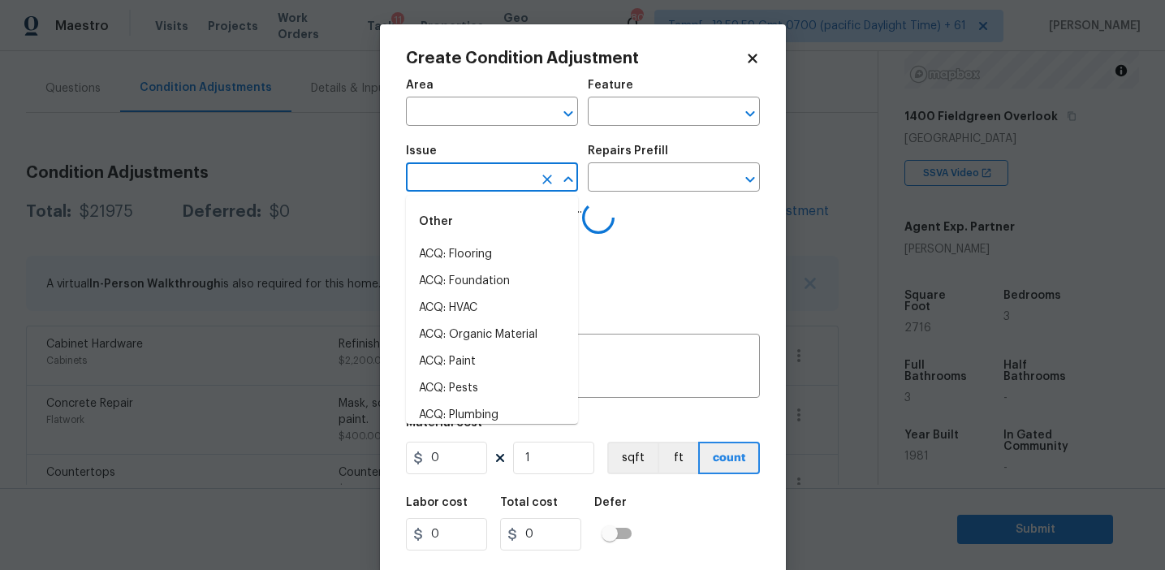
click at [525, 184] on input "text" at bounding box center [469, 178] width 127 height 25
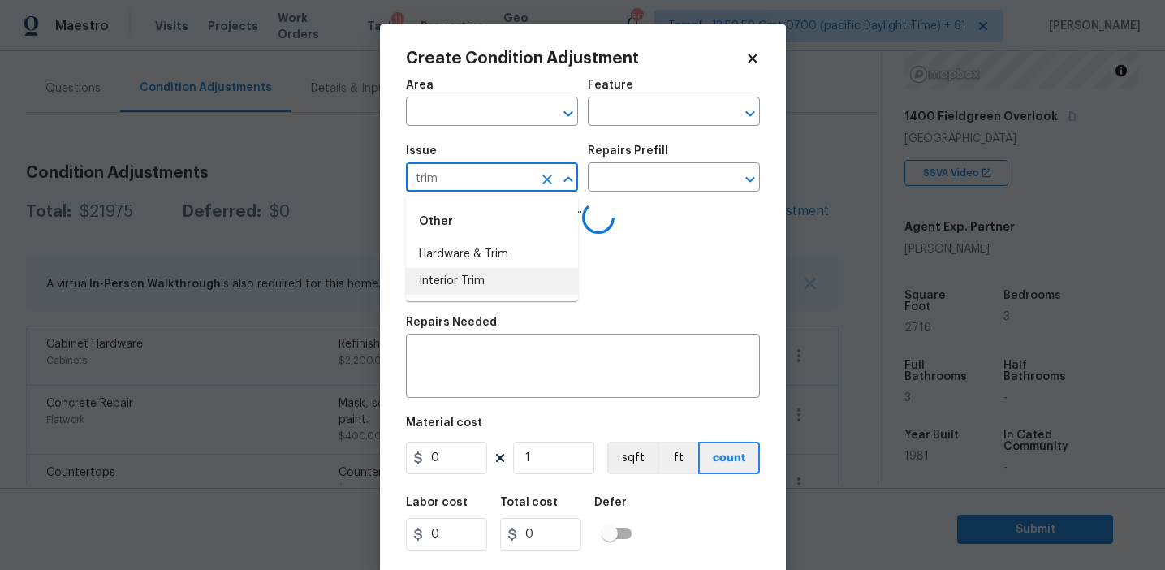
click at [520, 271] on li "Interior Trim" at bounding box center [492, 281] width 172 height 27
type input "Interior Trim"
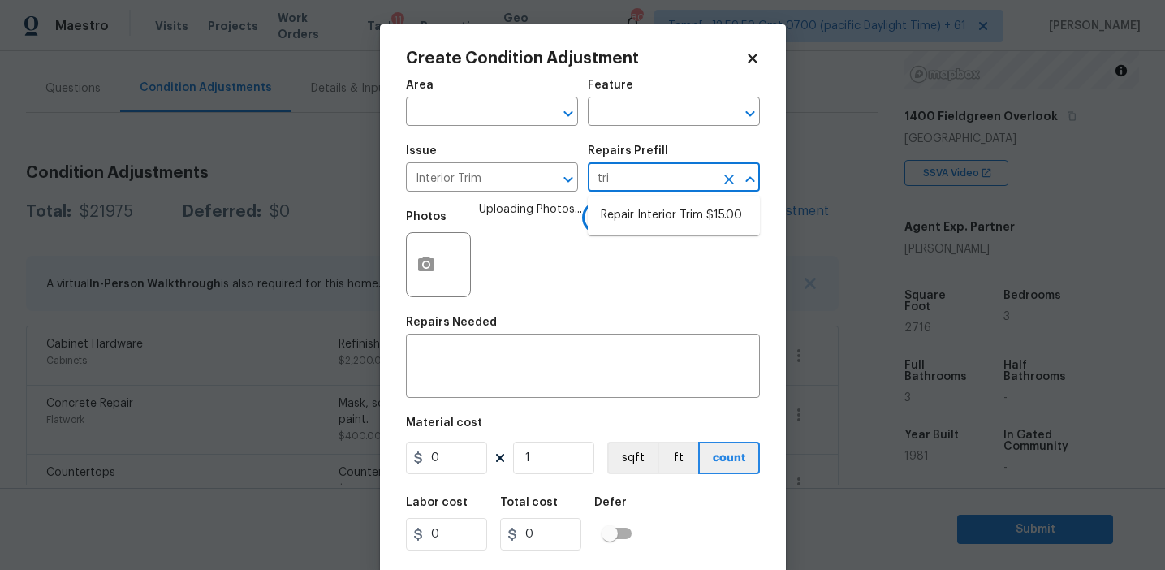
type input "trim"
click at [679, 221] on li "Repair Interior Trim $15.00" at bounding box center [674, 215] width 172 height 27
type input "Interior Trim"
type textarea "Repair the damaged interior trim. Ensure that the repair matches the finish of …"
type input "15"
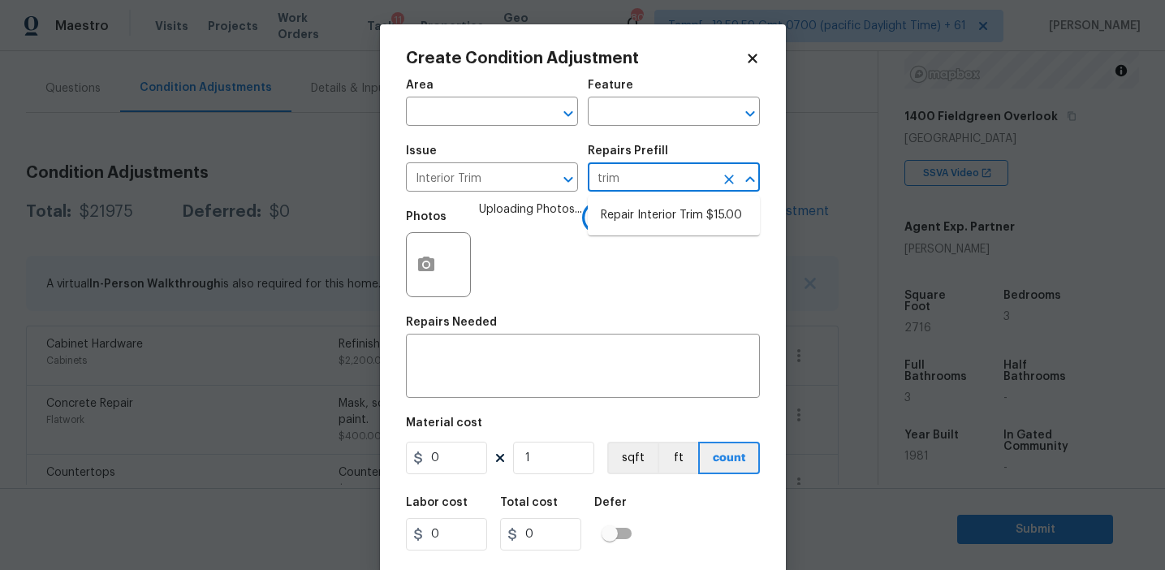
type input "15"
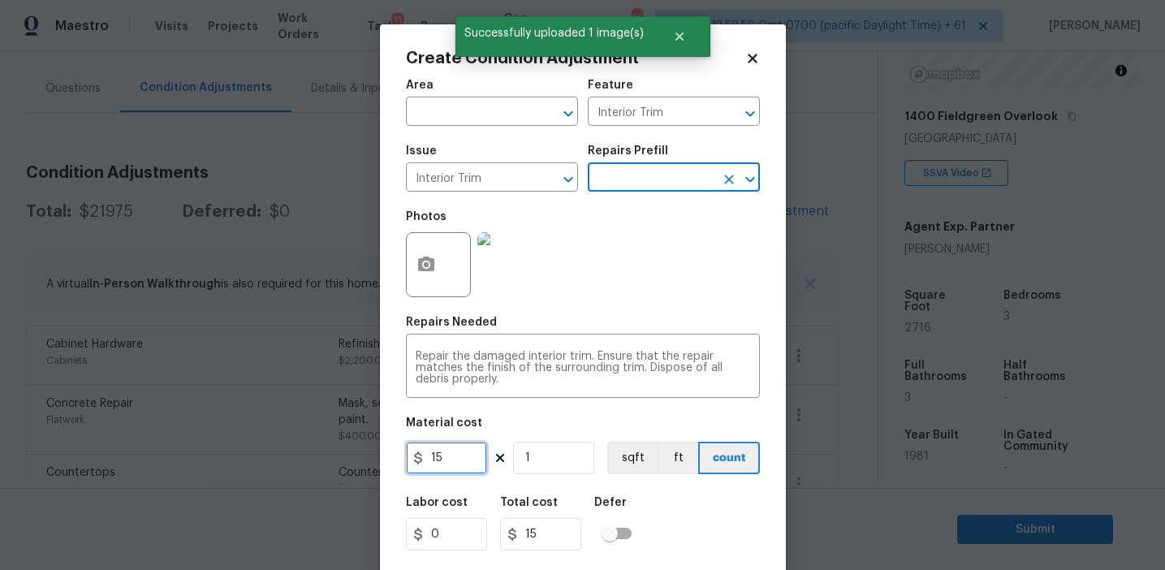
click at [455, 456] on input "15" at bounding box center [446, 458] width 81 height 32
type input "100"
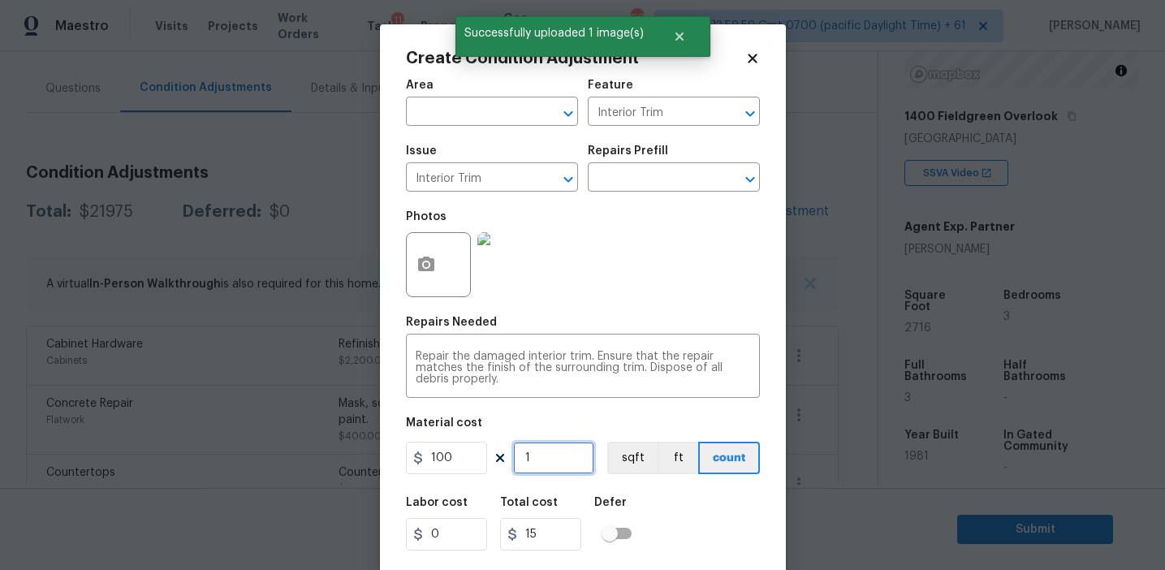
type input "100"
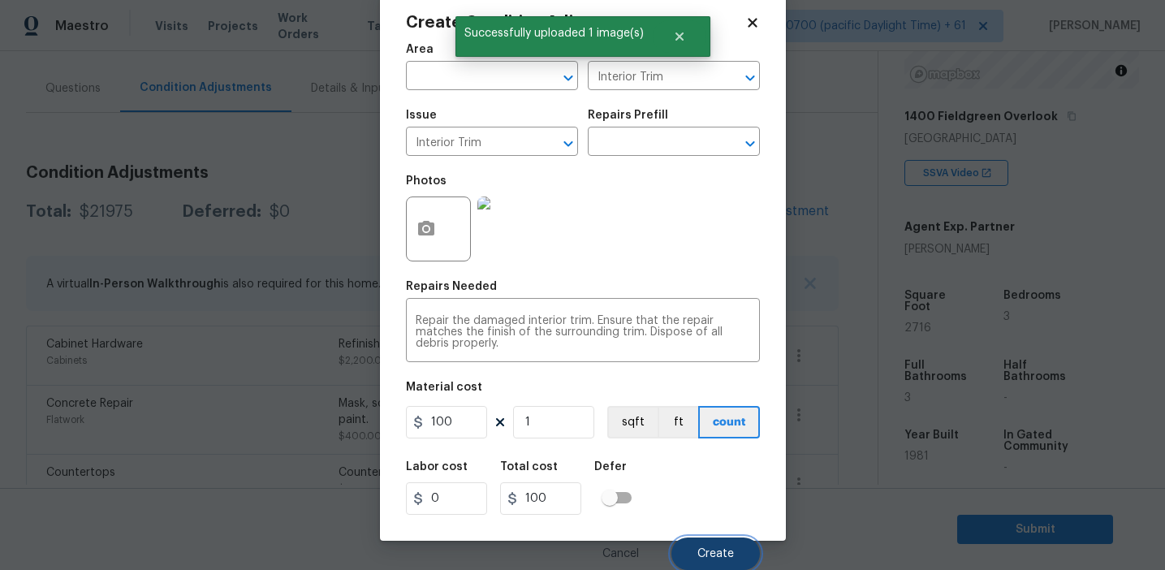
click at [714, 551] on span "Create" at bounding box center [715, 554] width 37 height 12
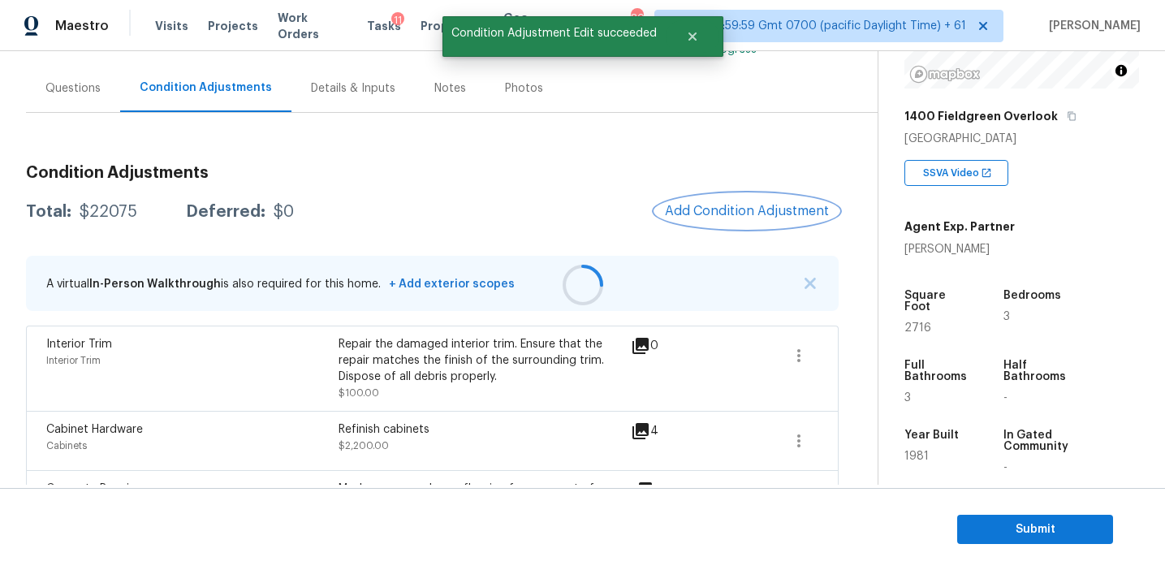
scroll to position [0, 0]
click at [706, 207] on span "Add Condition Adjustment" at bounding box center [747, 211] width 164 height 15
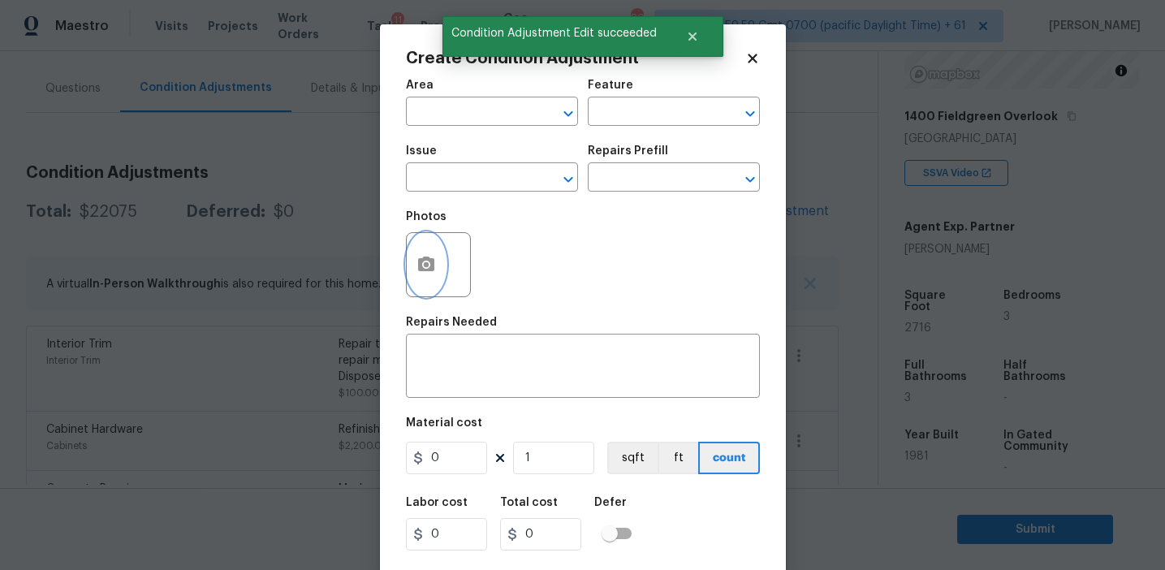
click at [430, 270] on icon "button" at bounding box center [426, 264] width 16 height 15
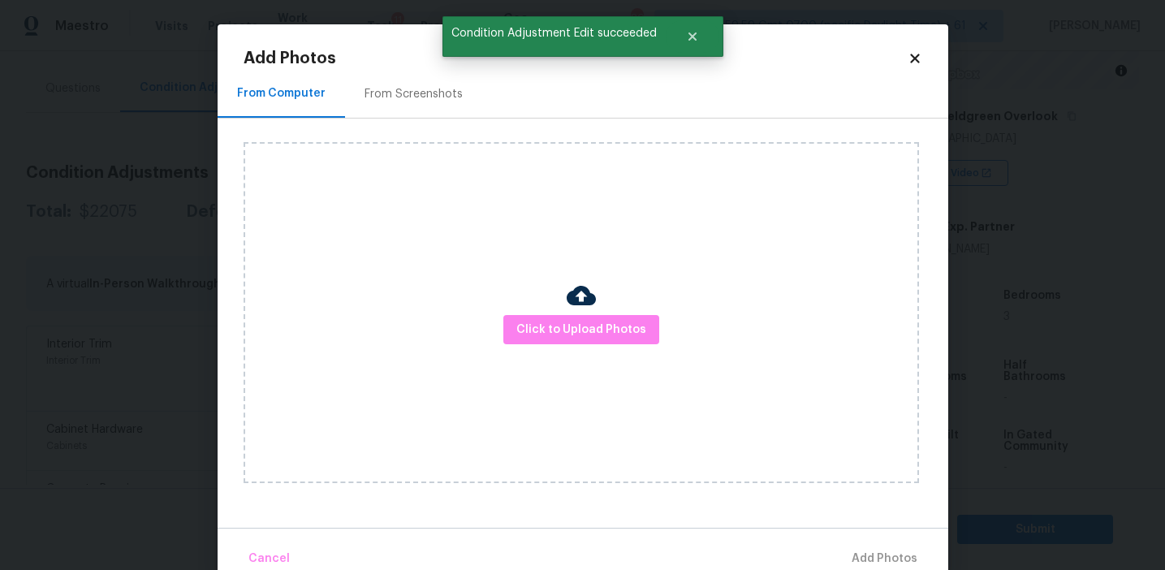
click at [538, 301] on div "Click to Upload Photos" at bounding box center [582, 312] width 676 height 341
click at [542, 324] on span "Click to Upload Photos" at bounding box center [581, 330] width 130 height 20
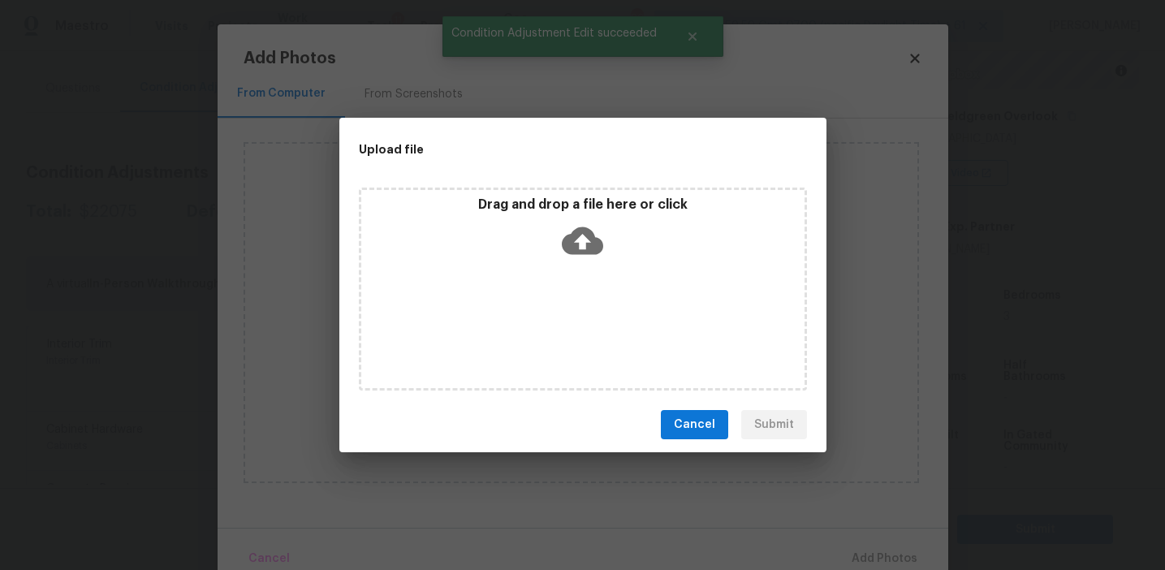
click at [553, 210] on p "Drag and drop a file here or click" at bounding box center [582, 205] width 443 height 17
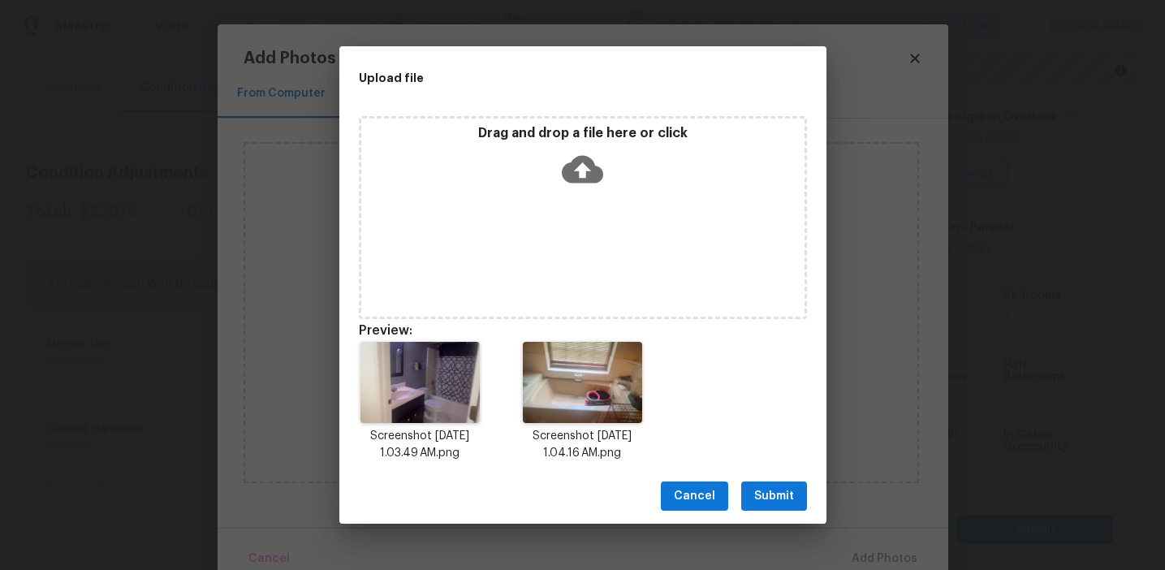
click at [777, 493] on span "Submit" at bounding box center [774, 496] width 40 height 20
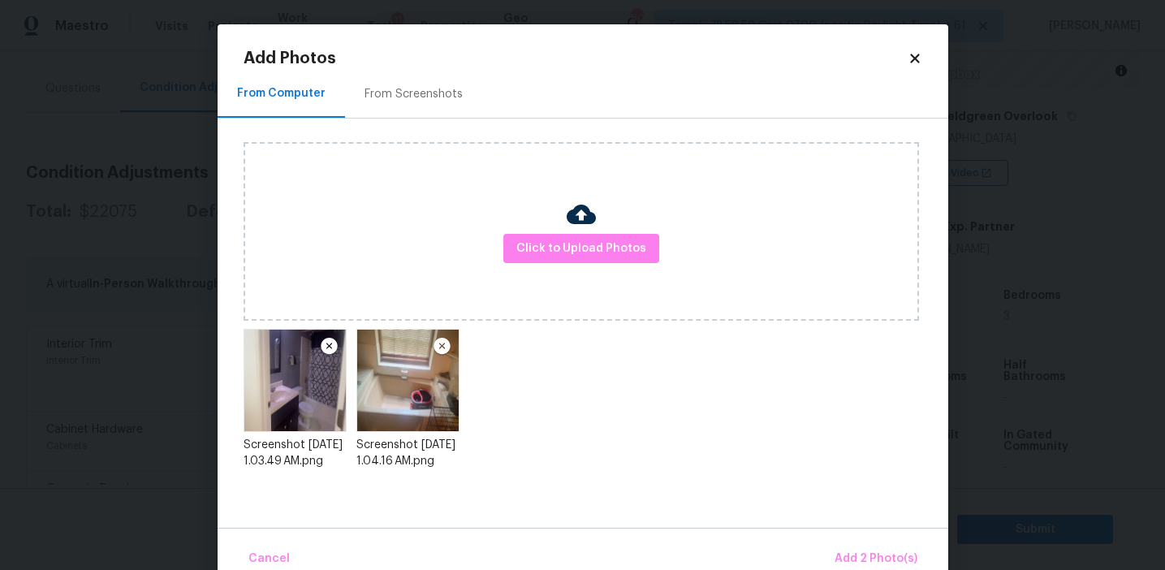
click at [852, 538] on div "Cancel Add 2 Photo(s)" at bounding box center [583, 552] width 731 height 49
click at [848, 549] on span "Add 2 Photo(s)" at bounding box center [876, 559] width 83 height 20
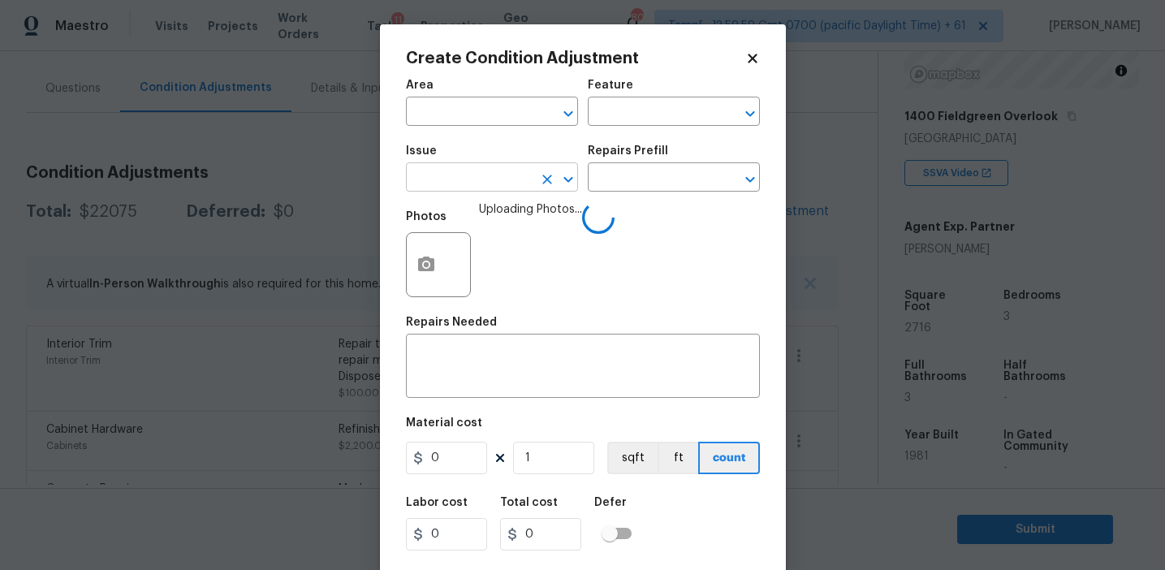
click at [494, 192] on input "text" at bounding box center [469, 178] width 127 height 25
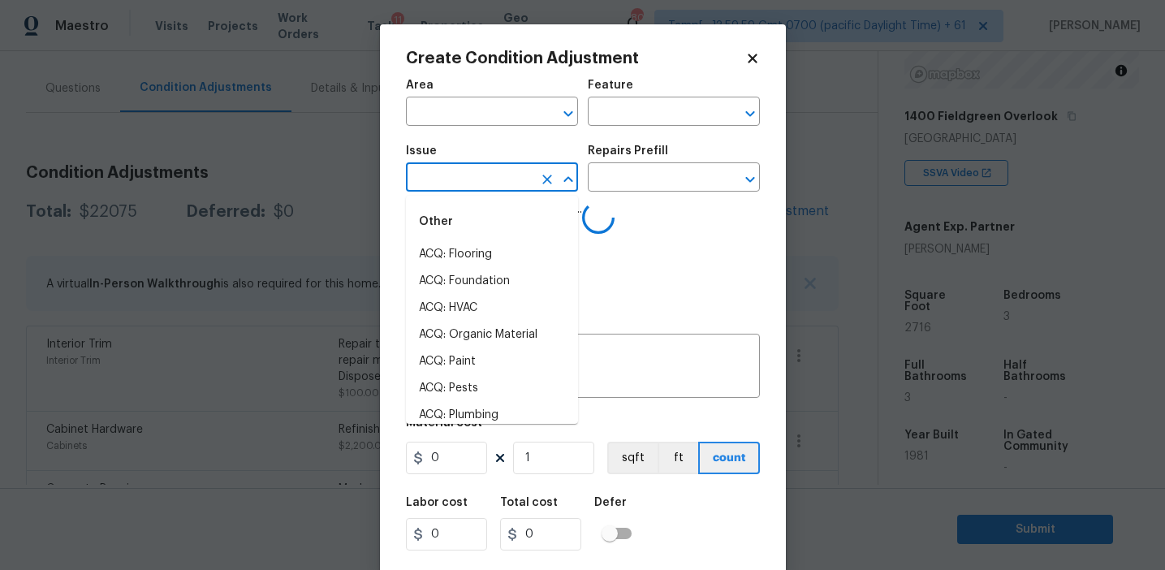
type input "b"
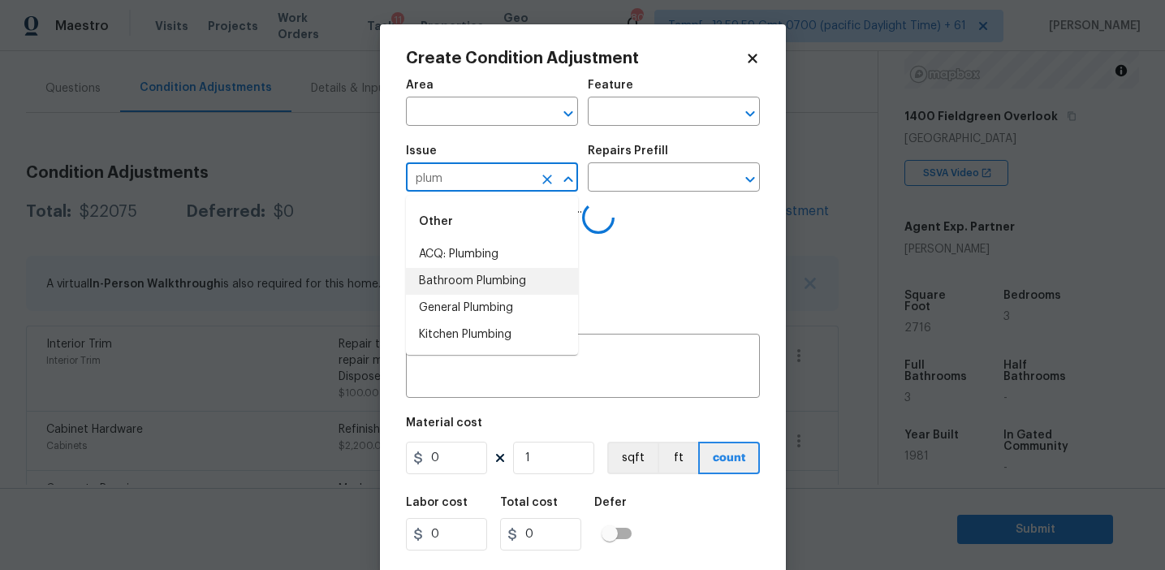
click at [520, 286] on li "Bathroom Plumbing" at bounding box center [492, 281] width 172 height 27
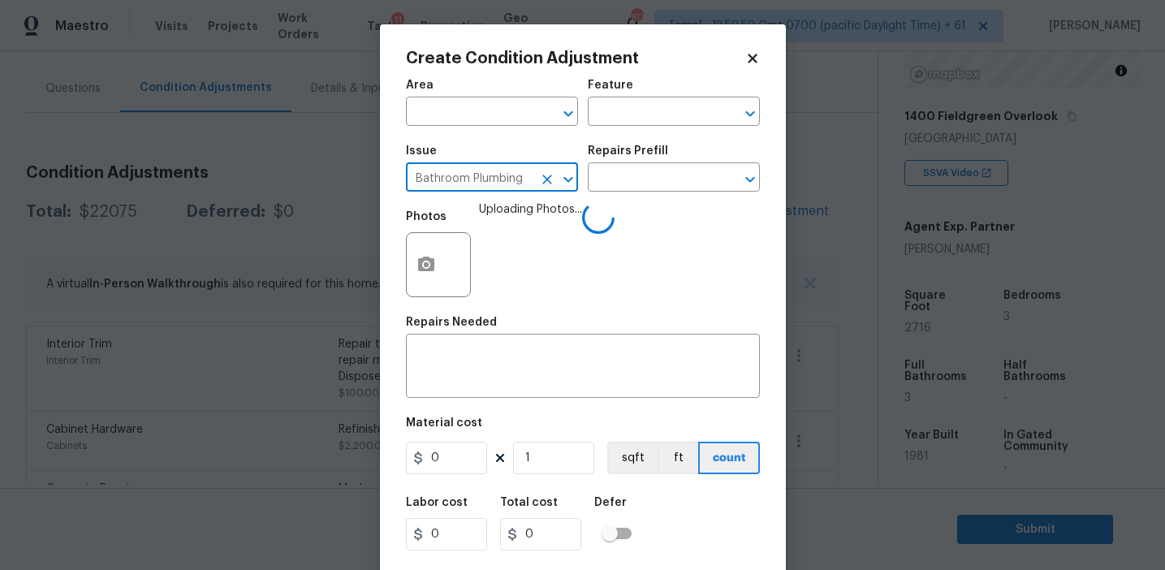
type input "Bathroom Plumbing"
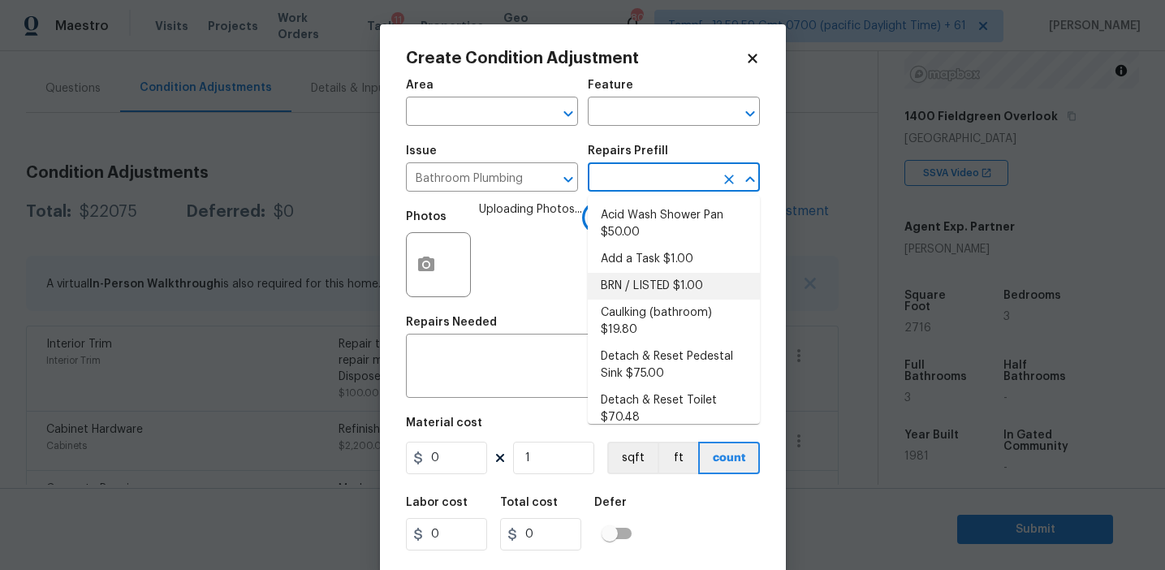
scroll to position [893, 0]
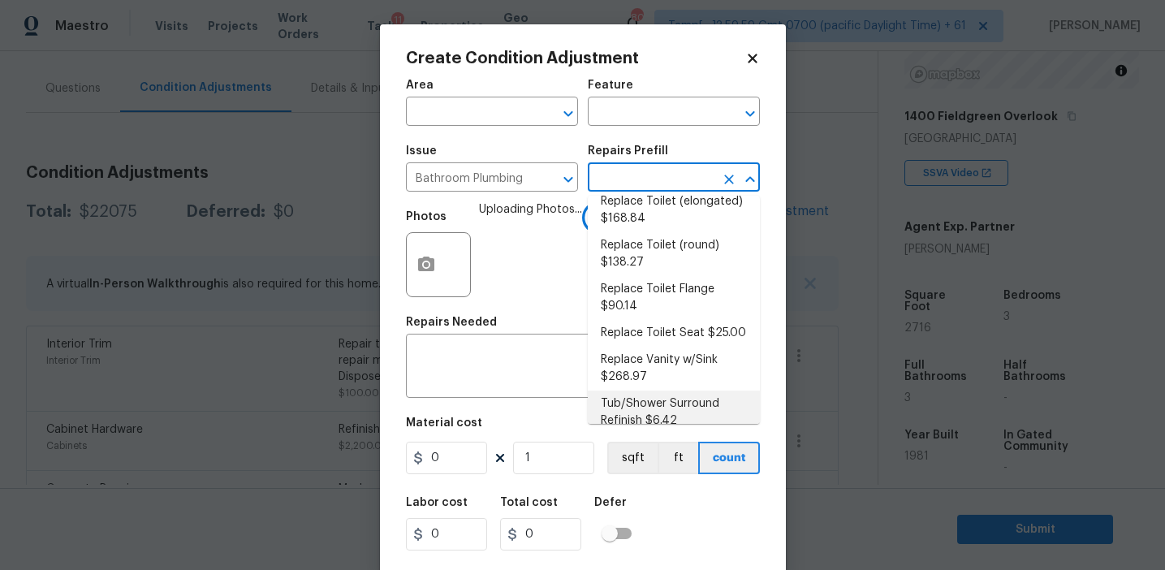
click at [621, 399] on li "Tub/Shower Surround Refinish $6.42" at bounding box center [674, 413] width 172 height 44
type input "Plumbing"
type textarea "Prep, mask, clean and refinish the tub/shower tile surround both all sides ensu…"
type input "6.42"
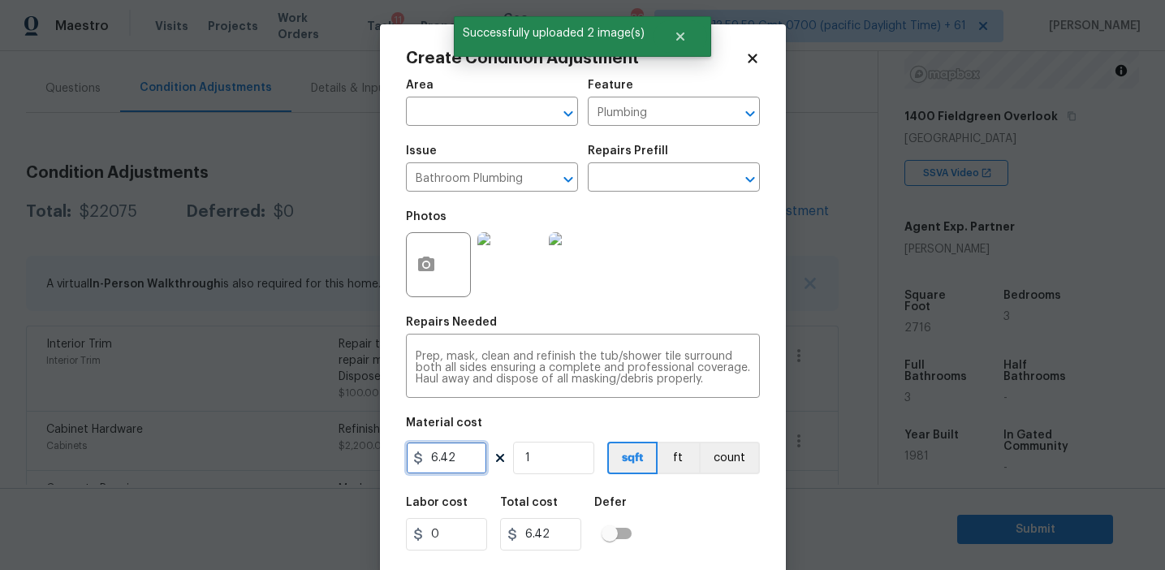
click at [466, 456] on input "6.42" at bounding box center [446, 458] width 81 height 32
type input "350"
type input "2"
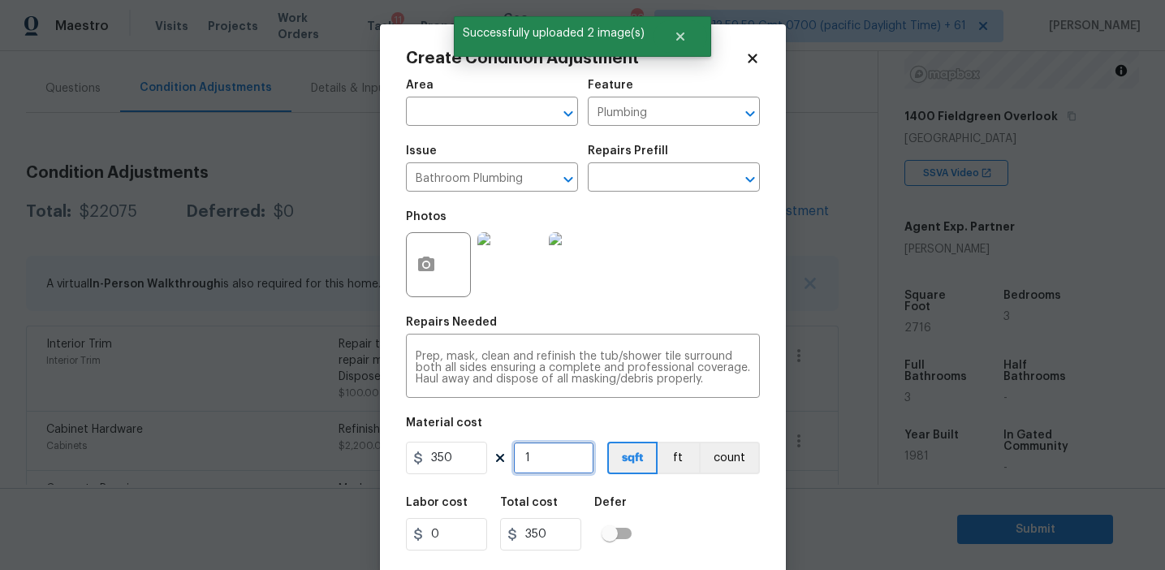
type input "700"
type input "2"
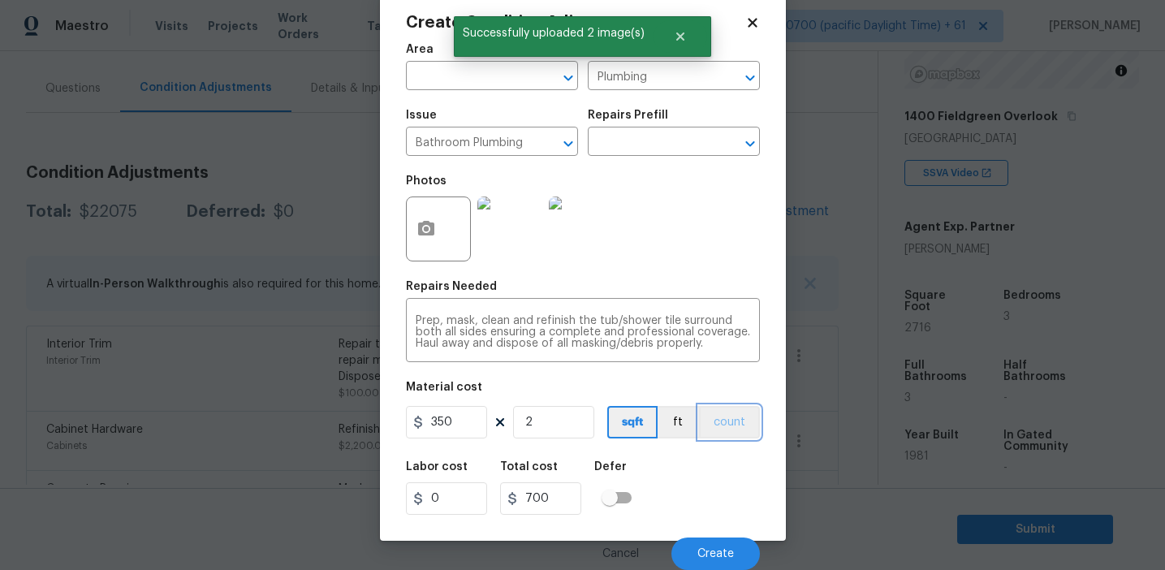
click at [741, 429] on button "count" at bounding box center [729, 422] width 61 height 32
click at [717, 538] on button "Create" at bounding box center [716, 554] width 89 height 32
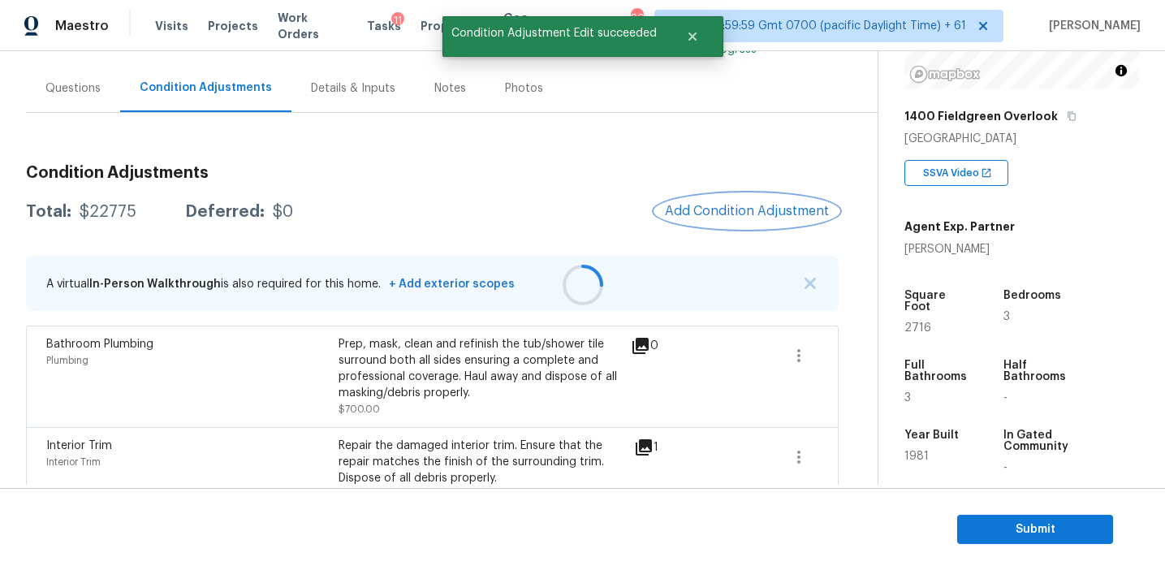
scroll to position [0, 0]
click at [703, 212] on div at bounding box center [582, 285] width 1165 height 570
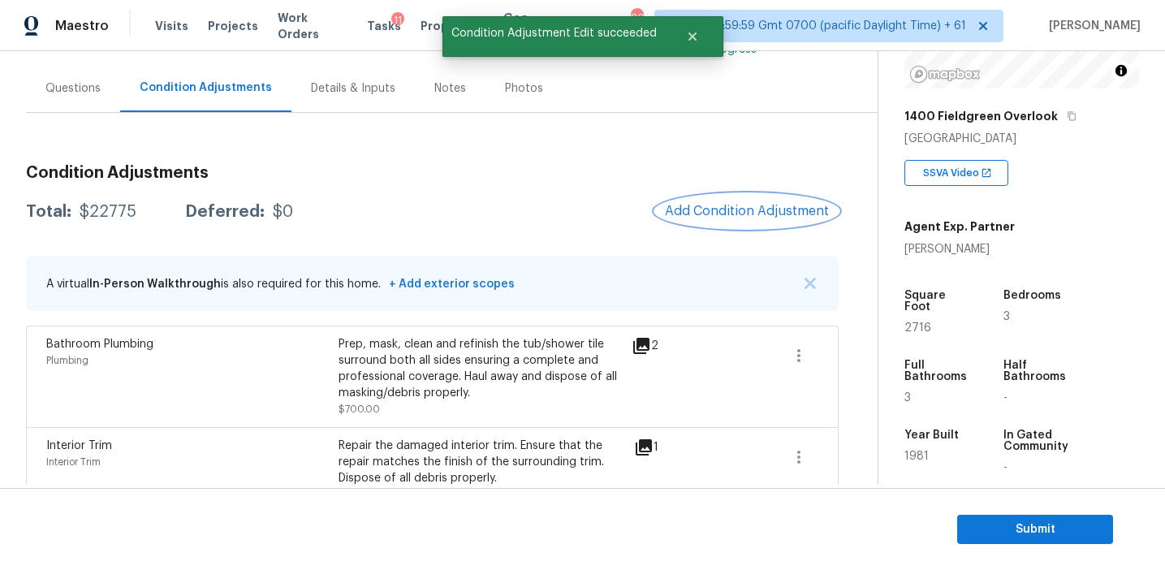
click at [710, 204] on span "Add Condition Adjustment" at bounding box center [747, 211] width 164 height 15
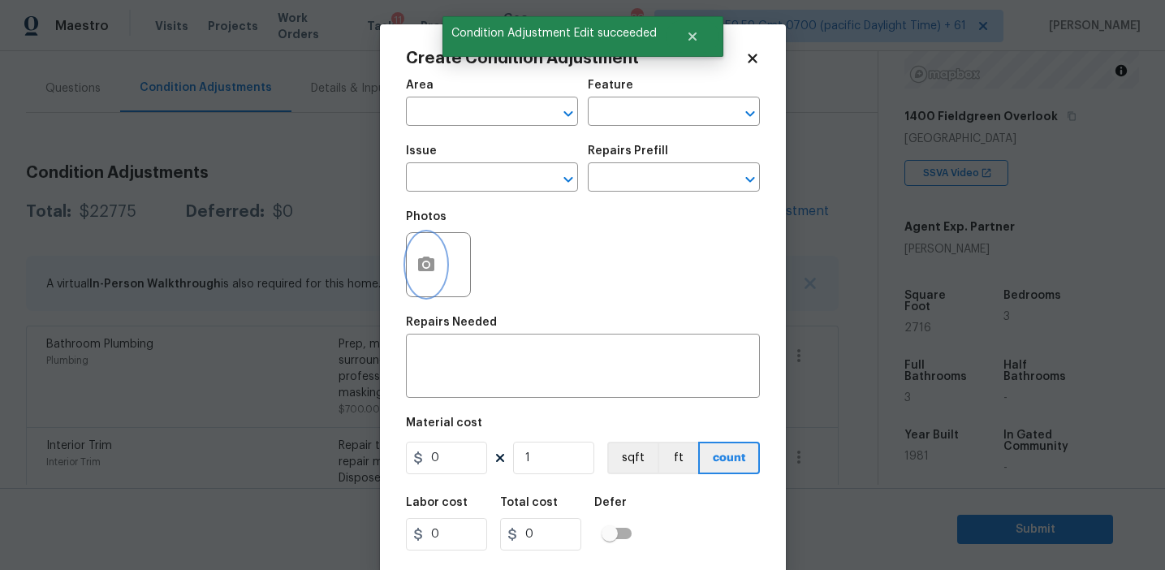
click at [429, 277] on button "button" at bounding box center [426, 264] width 39 height 63
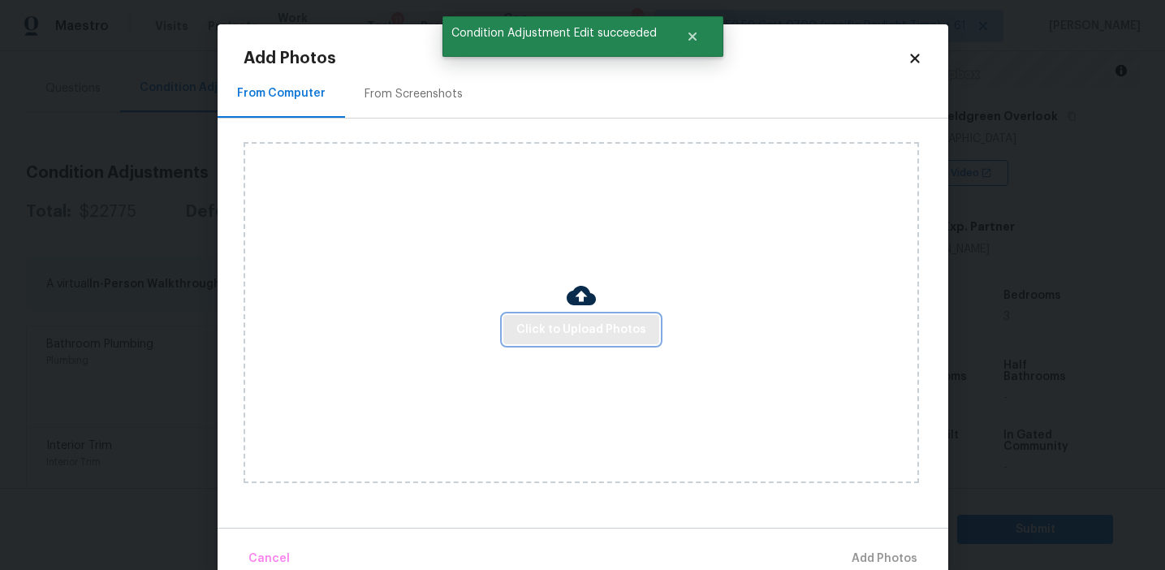
click at [583, 322] on span "Click to Upload Photos" at bounding box center [581, 330] width 130 height 20
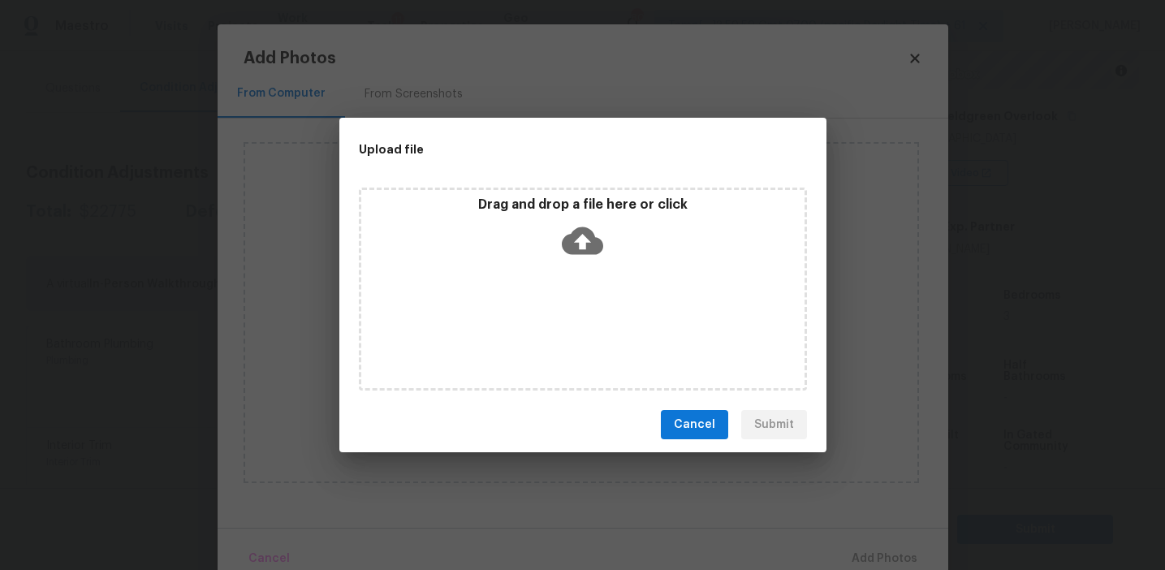
click at [582, 198] on p "Drag and drop a file here or click" at bounding box center [582, 205] width 443 height 17
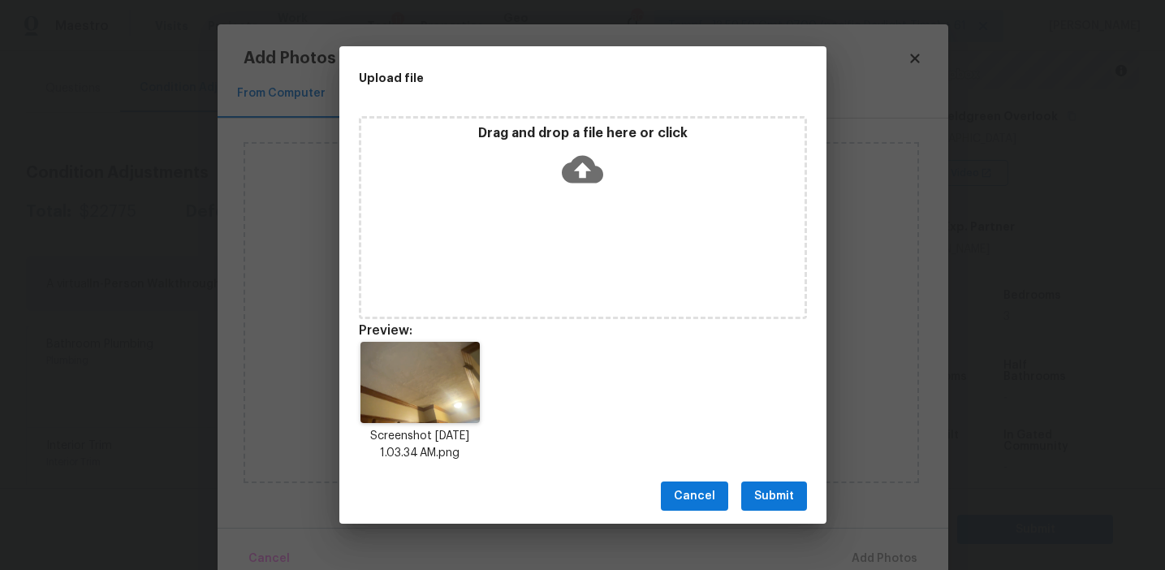
click at [772, 494] on span "Submit" at bounding box center [774, 496] width 40 height 20
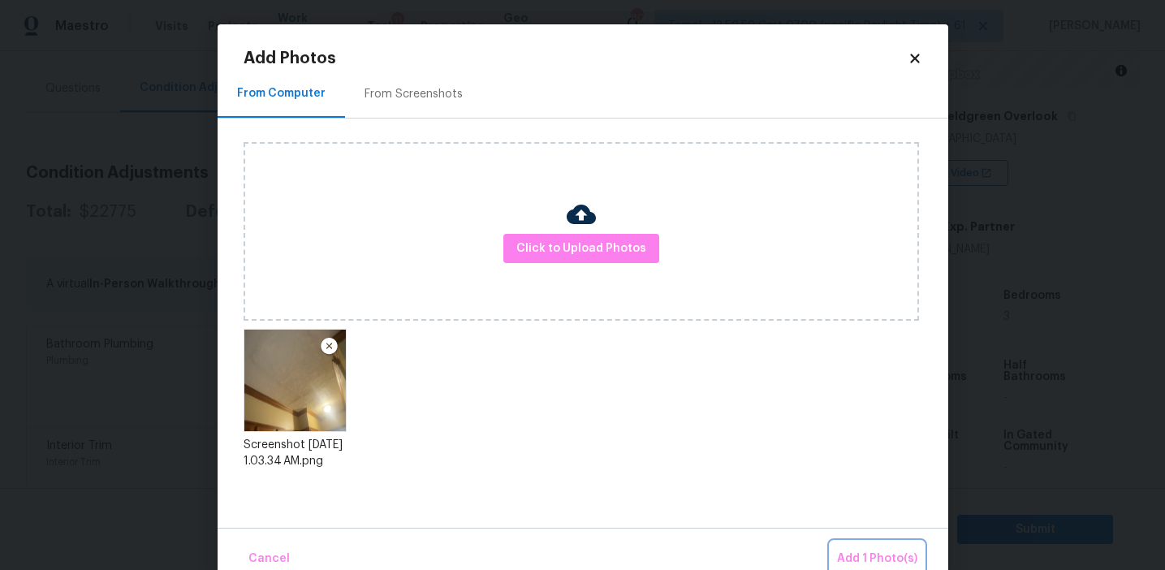
click at [860, 543] on button "Add 1 Photo(s)" at bounding box center [877, 559] width 93 height 35
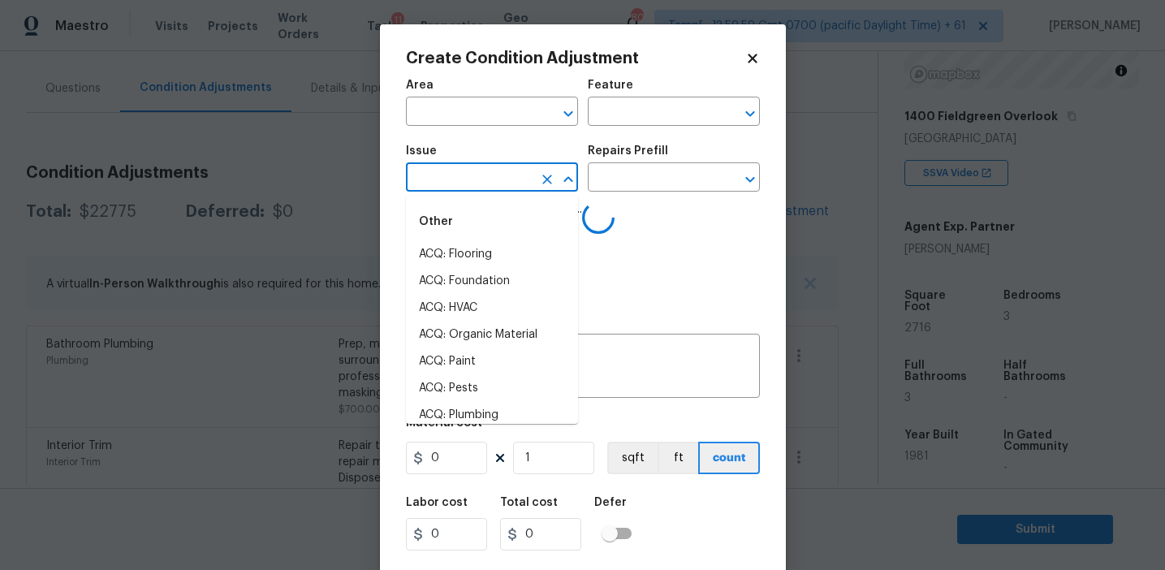
click at [442, 179] on input "text" at bounding box center [469, 178] width 127 height 25
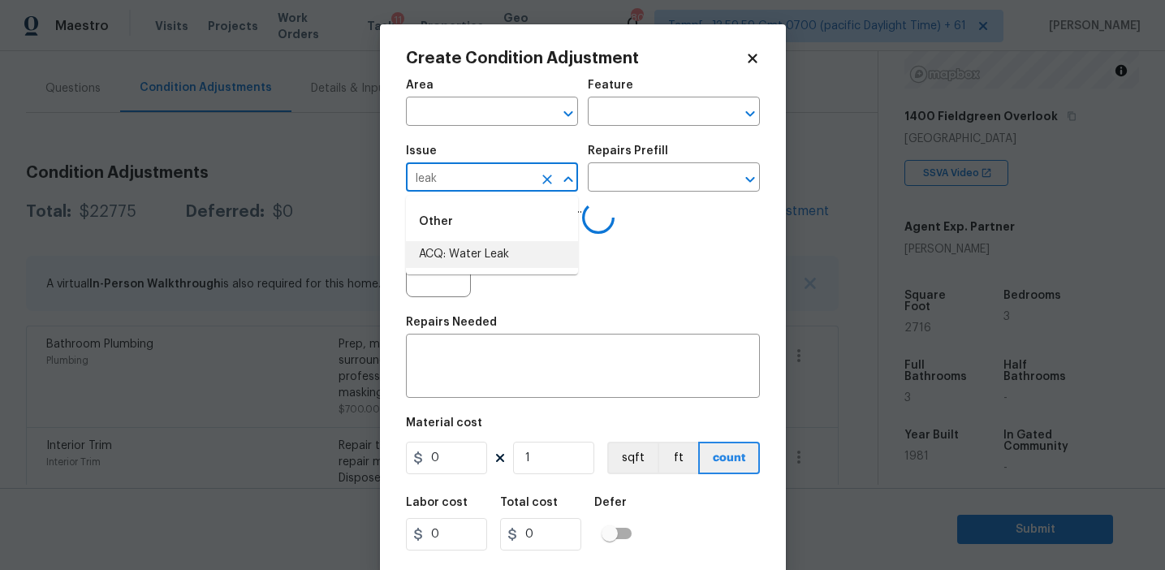
click at [469, 248] on li "ACQ: Water Leak" at bounding box center [492, 254] width 172 height 27
type input "ACQ: Water Leak"
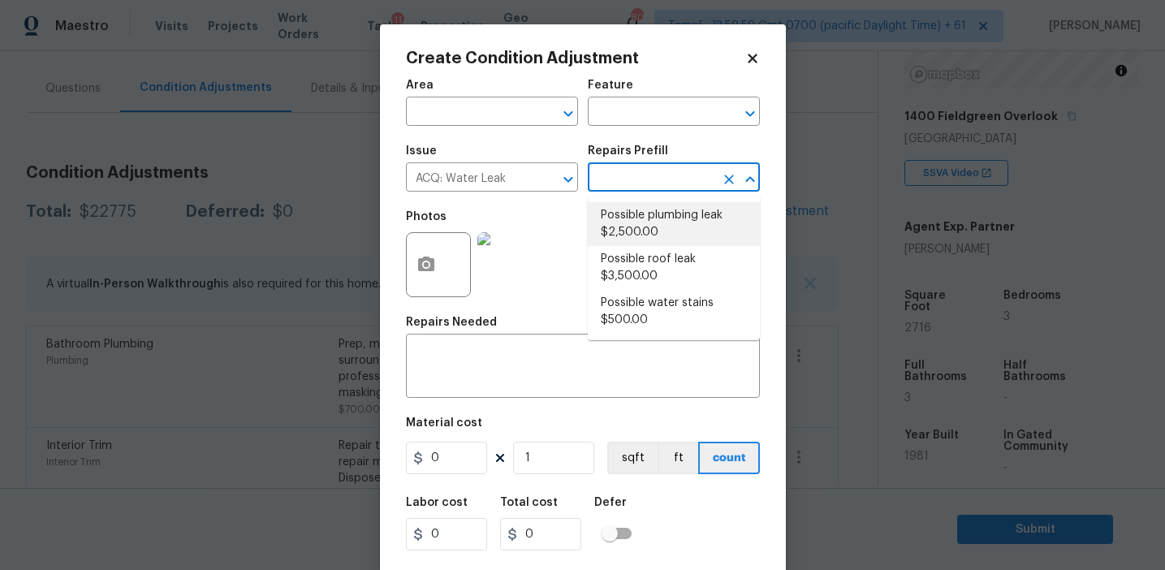
click at [702, 222] on li "Possible plumbing leak $2,500.00" at bounding box center [674, 224] width 172 height 44
type input "Acquisition"
type textarea "Acquisition Scope: Possible plumbing leak"
type input "2500"
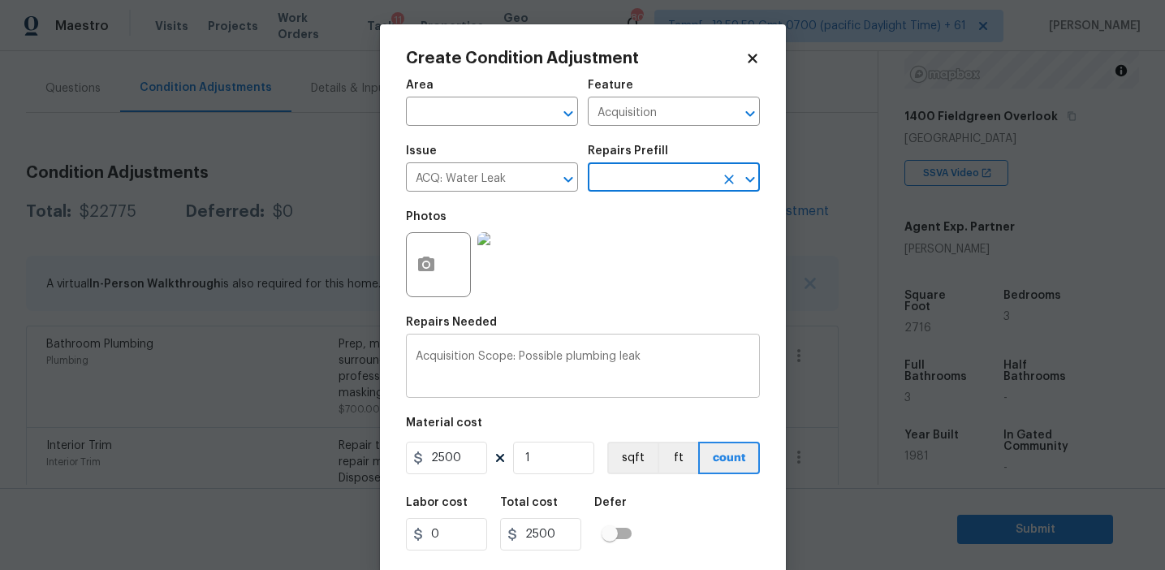
click at [590, 354] on textarea "Acquisition Scope: Possible plumbing leak" at bounding box center [583, 368] width 335 height 34
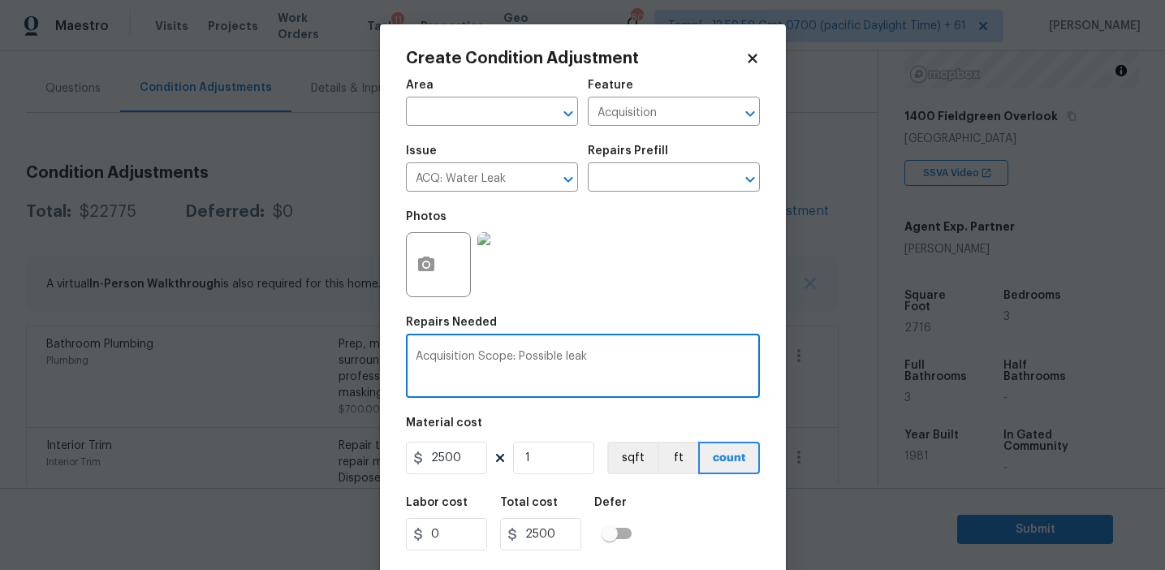
type textarea "Acquisition Scope: Possible leak"
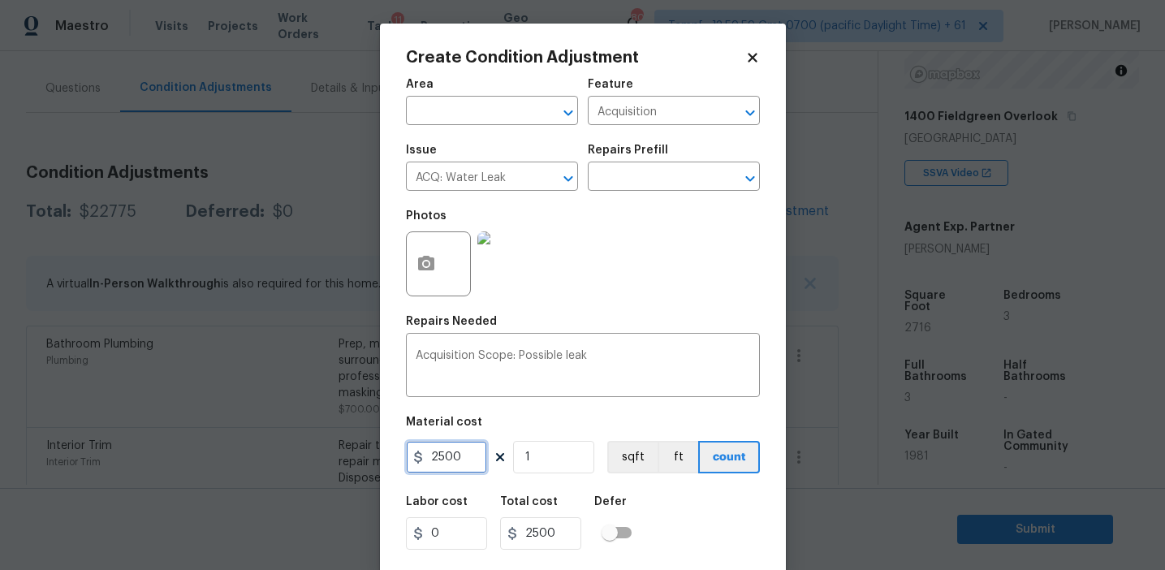
scroll to position [37, 0]
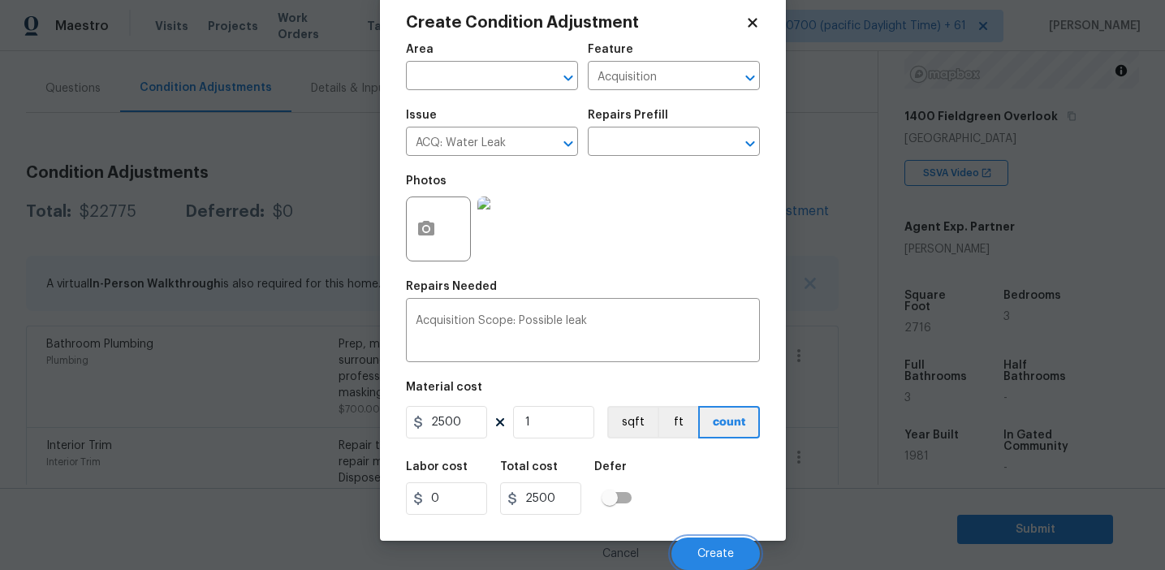
click at [701, 546] on button "Create" at bounding box center [716, 554] width 89 height 32
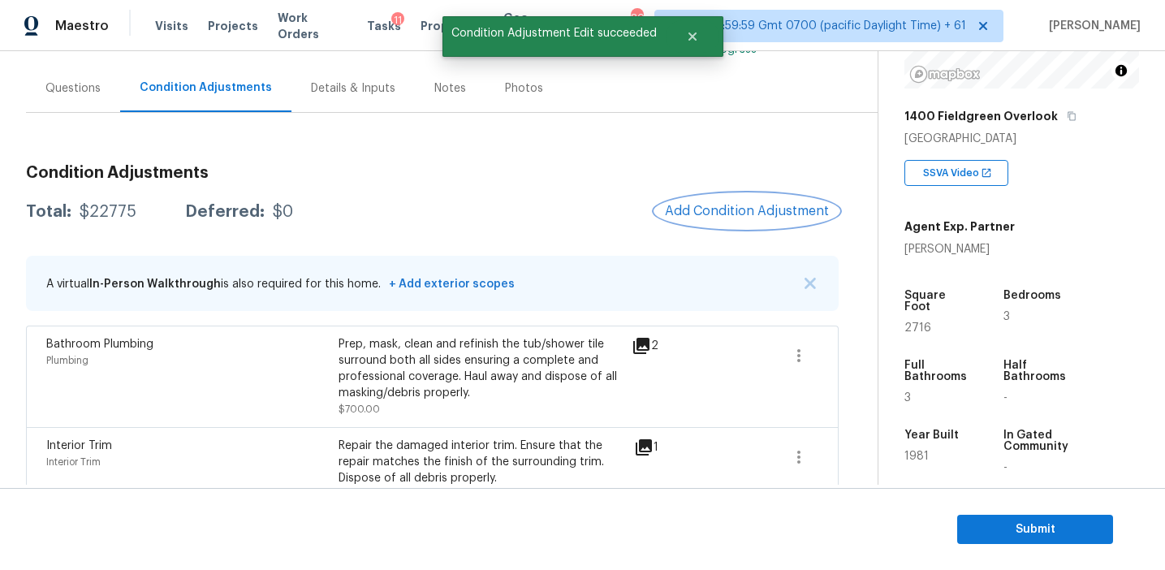
scroll to position [0, 0]
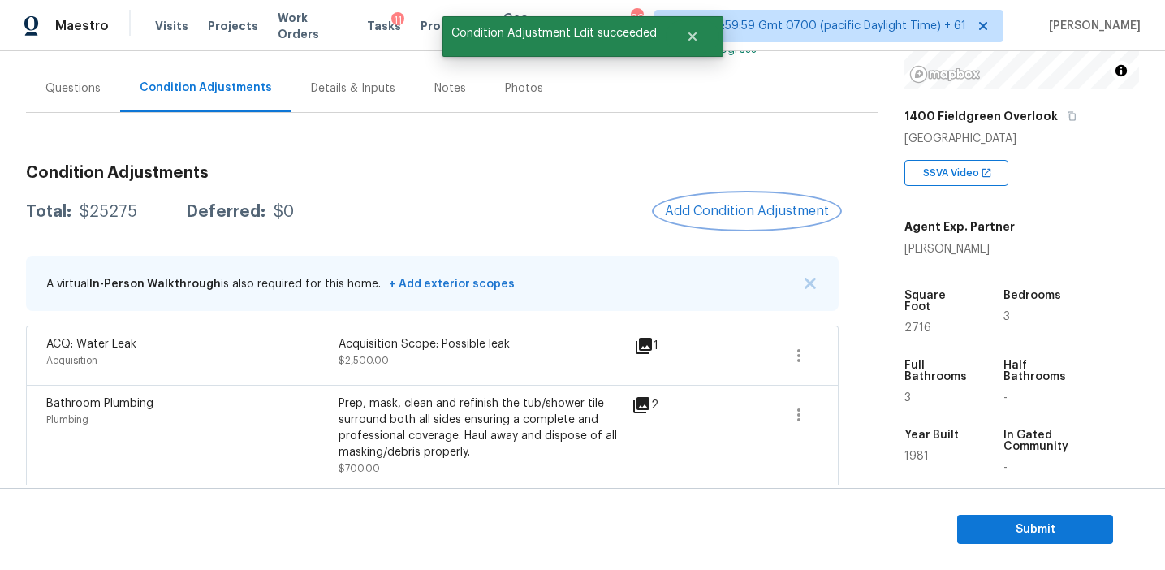
click at [708, 209] on span "Add Condition Adjustment" at bounding box center [747, 211] width 164 height 15
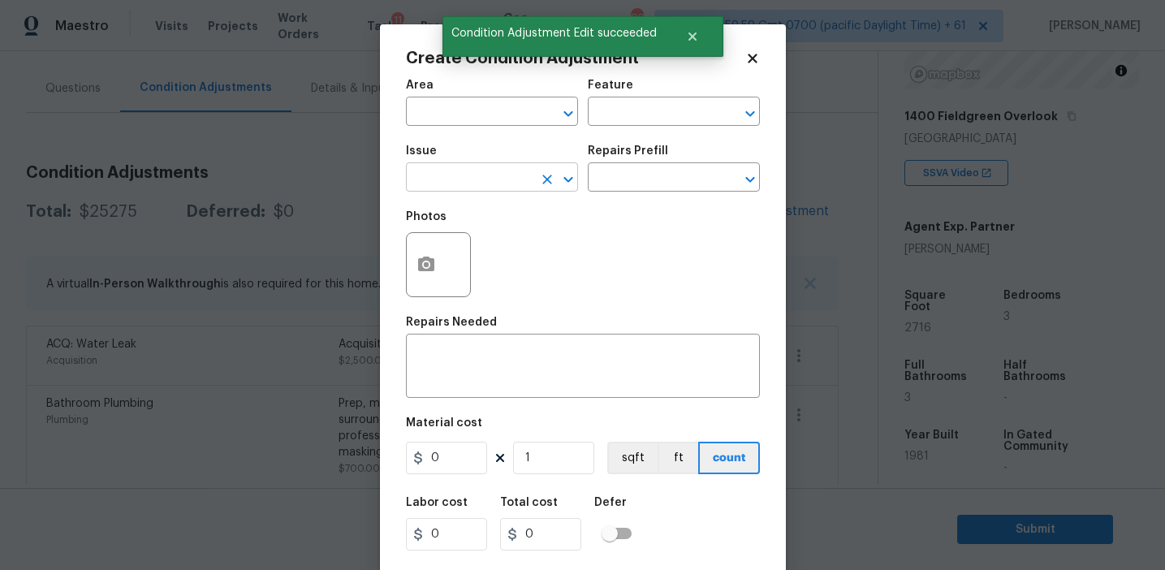
click at [494, 176] on input "text" at bounding box center [469, 178] width 127 height 25
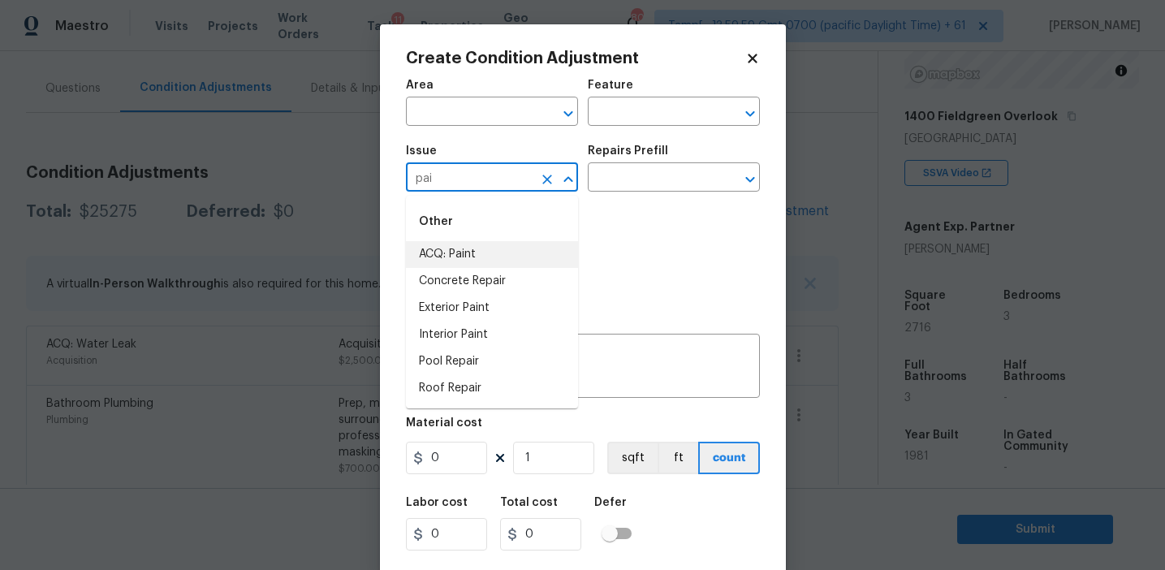
click at [520, 253] on li "ACQ: Paint" at bounding box center [492, 254] width 172 height 27
type input "ACQ: Paint"
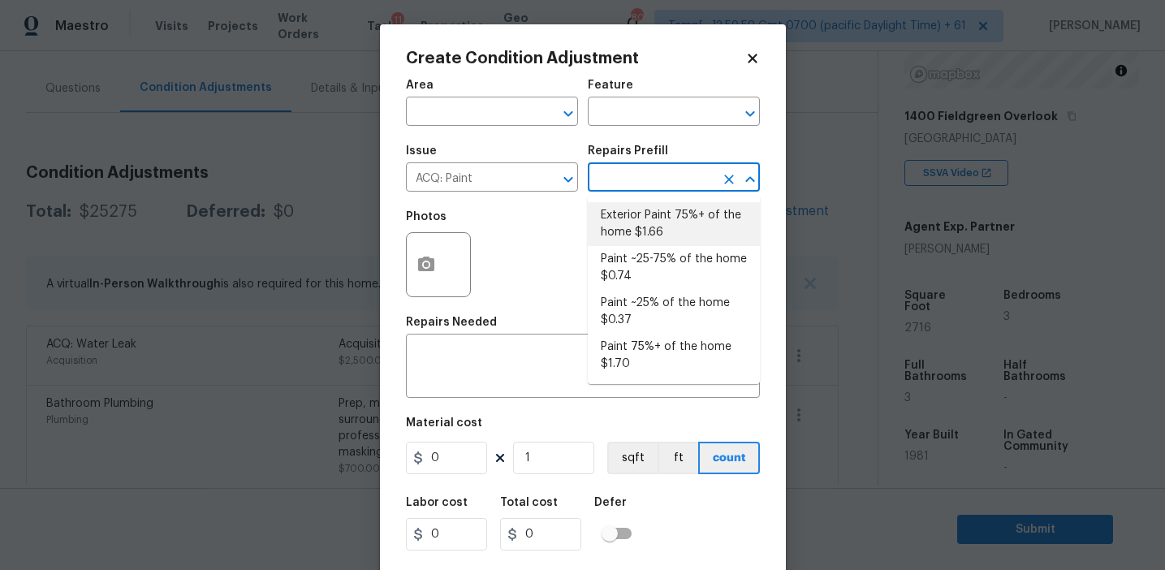
click at [679, 221] on li "Exterior Paint 75%+ of the home $1.66" at bounding box center [674, 224] width 172 height 44
type input "Acquisition"
type textarea "Acquisition Scope: 75%+ of the home exterior will likely require paint"
type input "1.66"
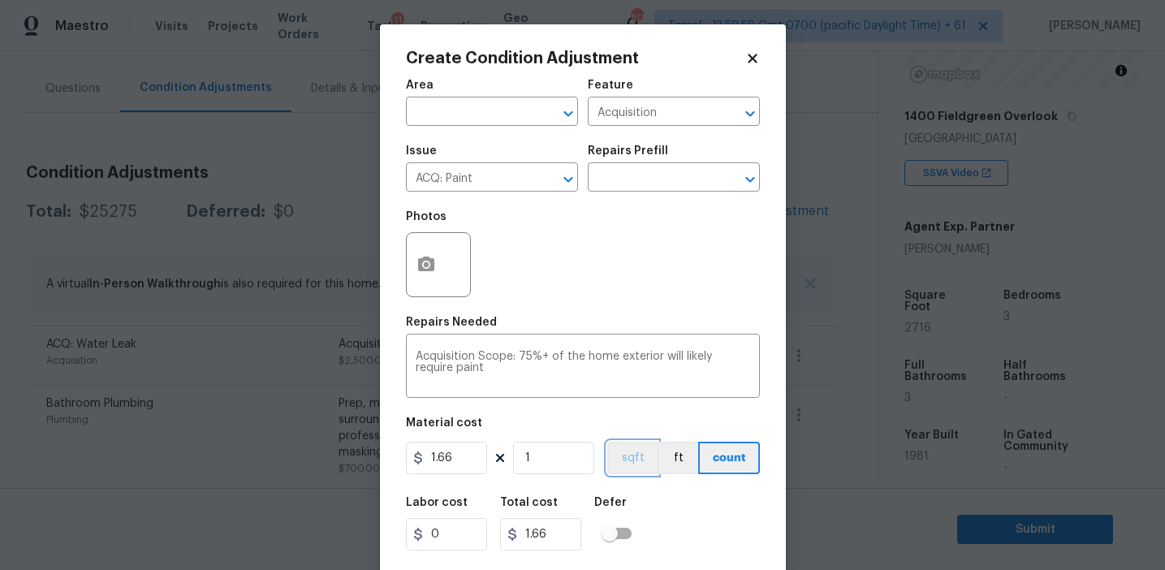
click at [624, 447] on button "sqft" at bounding box center [632, 458] width 50 height 32
click at [576, 451] on input "1" at bounding box center [553, 458] width 81 height 32
type input "0"
type input "2"
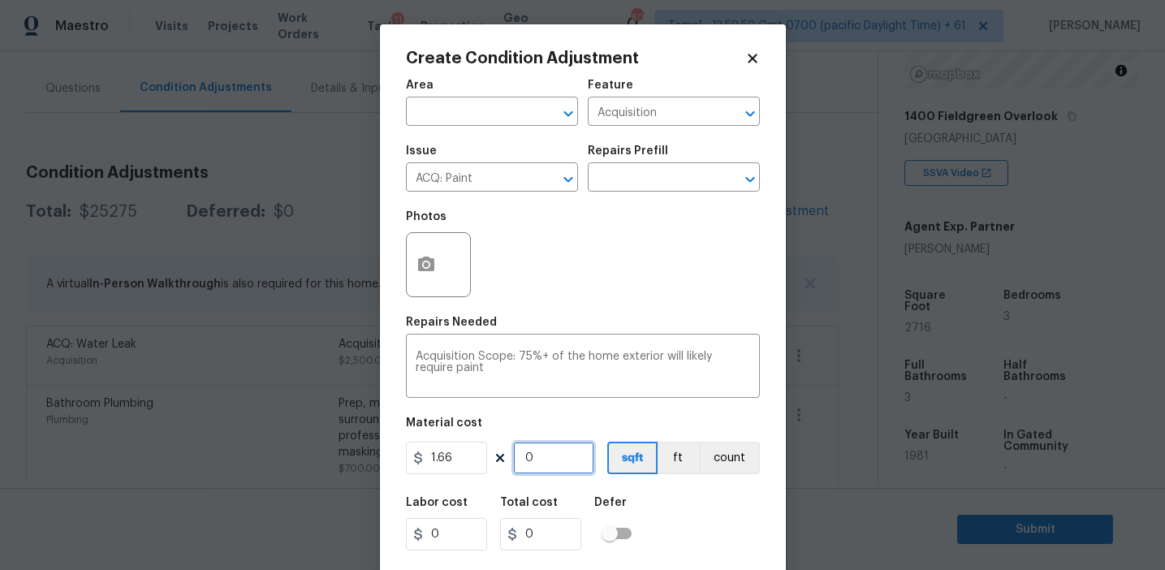
type input "3.32"
type input "27"
type input "44.82"
type input "271"
type input "449.86"
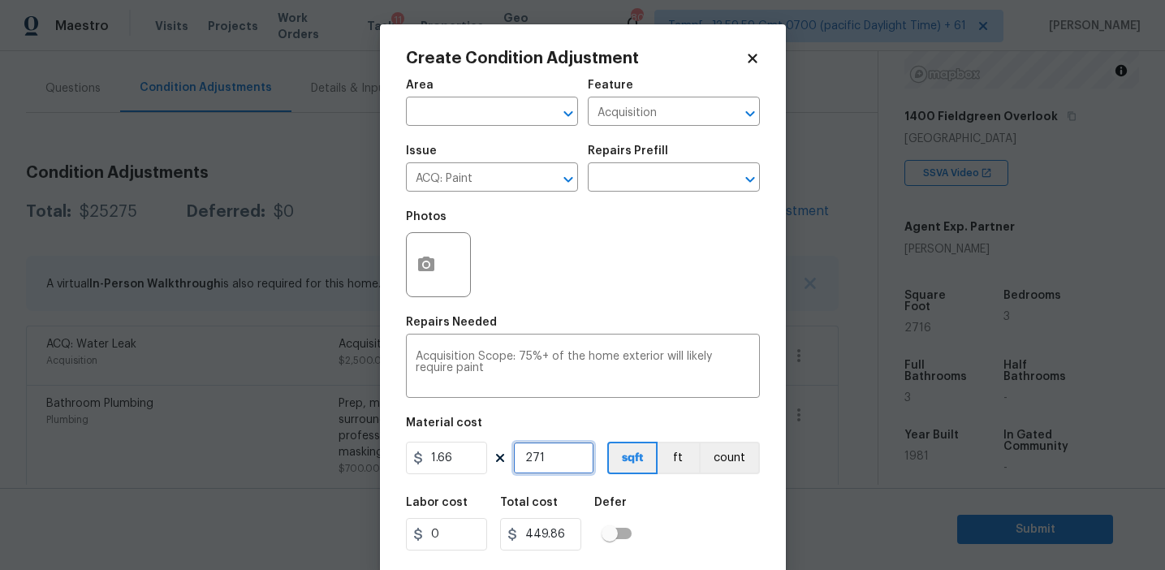
type input "2716"
type input "4508.56"
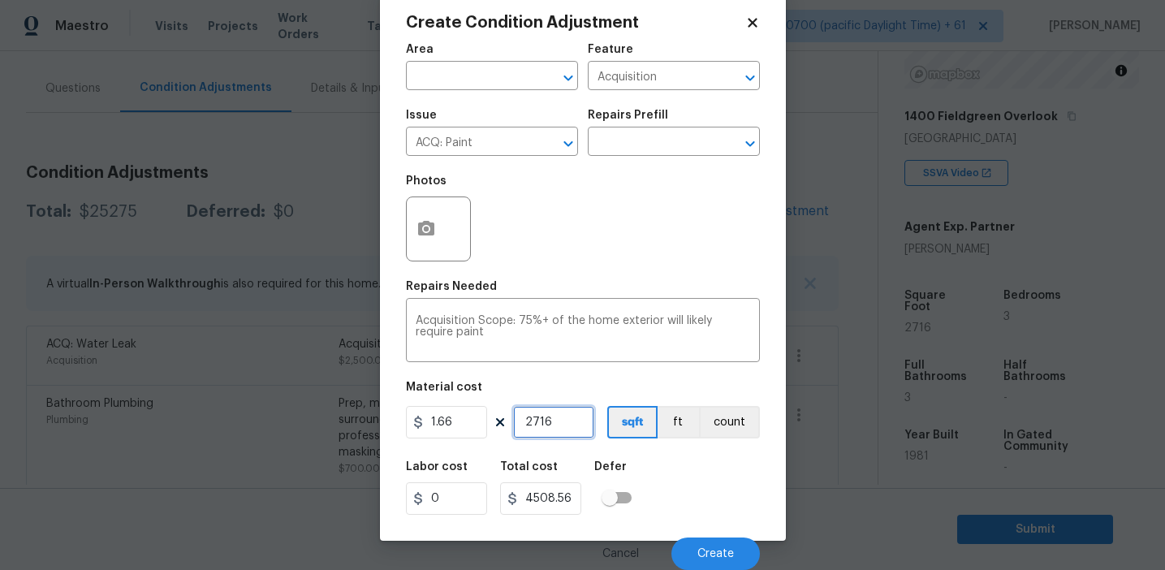
type input "2716"
click at [693, 506] on div "Labor cost 0 Total cost 4508.56 Defer" at bounding box center [583, 487] width 354 height 73
click at [708, 557] on span "Create" at bounding box center [715, 554] width 37 height 12
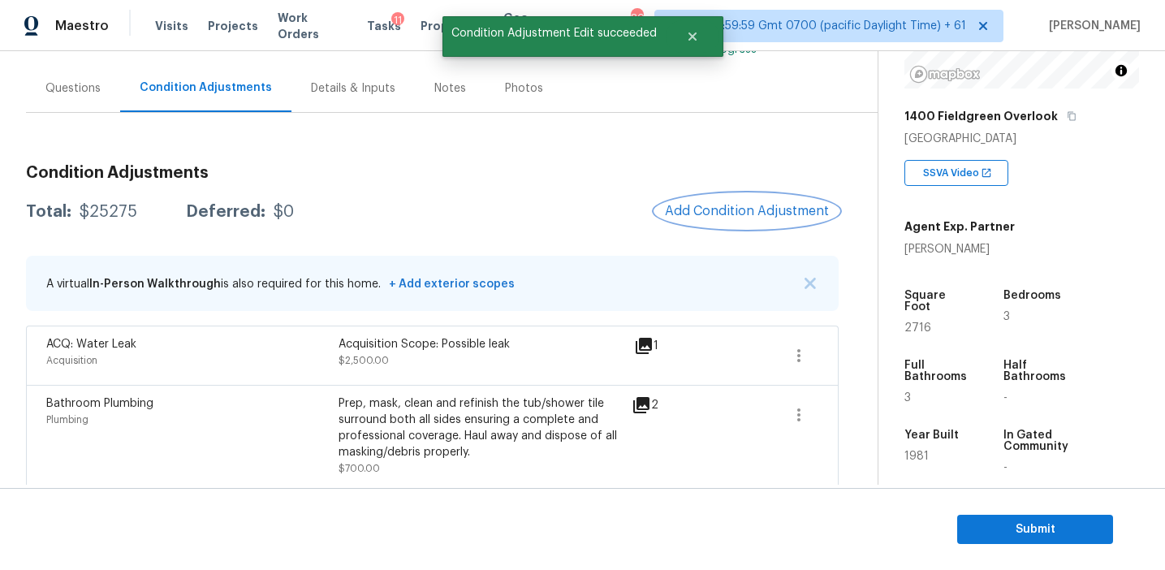
scroll to position [0, 0]
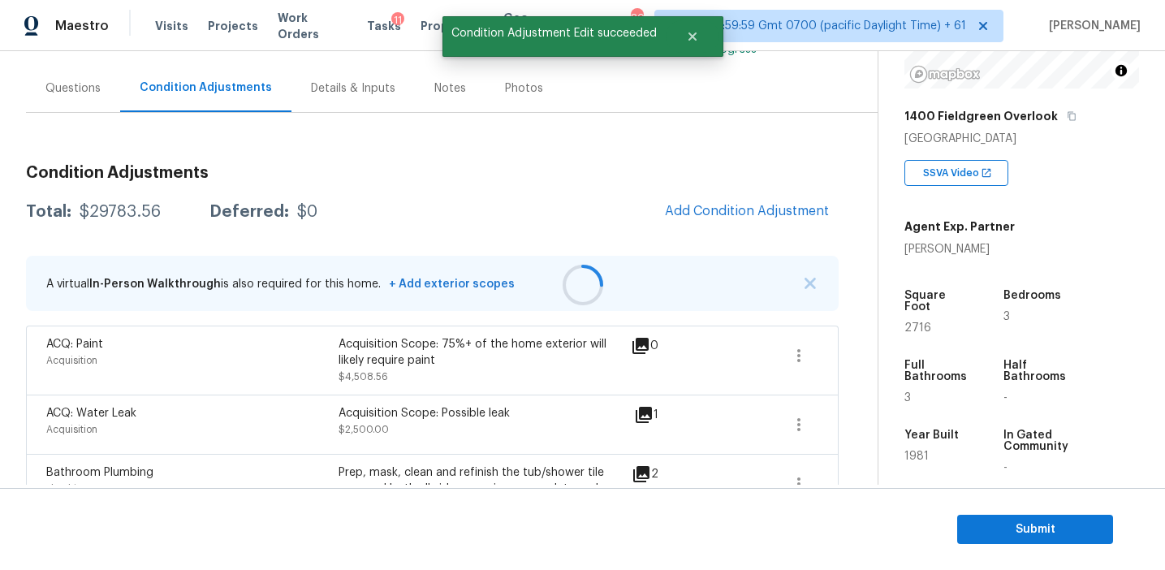
click at [371, 184] on div at bounding box center [582, 285] width 1165 height 570
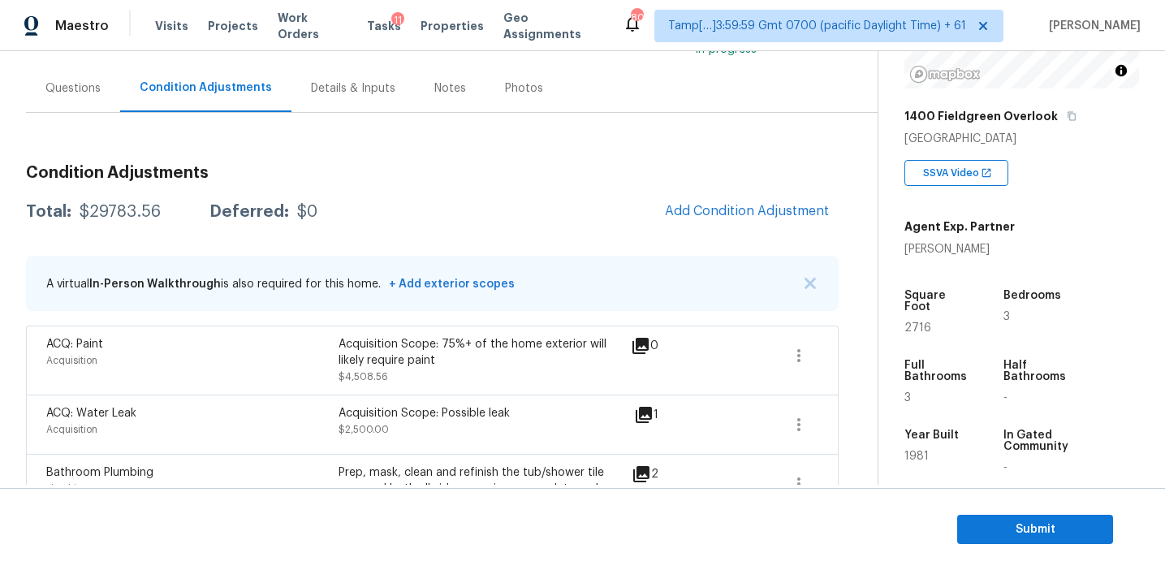
click at [370, 168] on h3 "Condition Adjustments" at bounding box center [432, 173] width 813 height 16
click at [715, 225] on button "Add Condition Adjustment" at bounding box center [747, 211] width 184 height 34
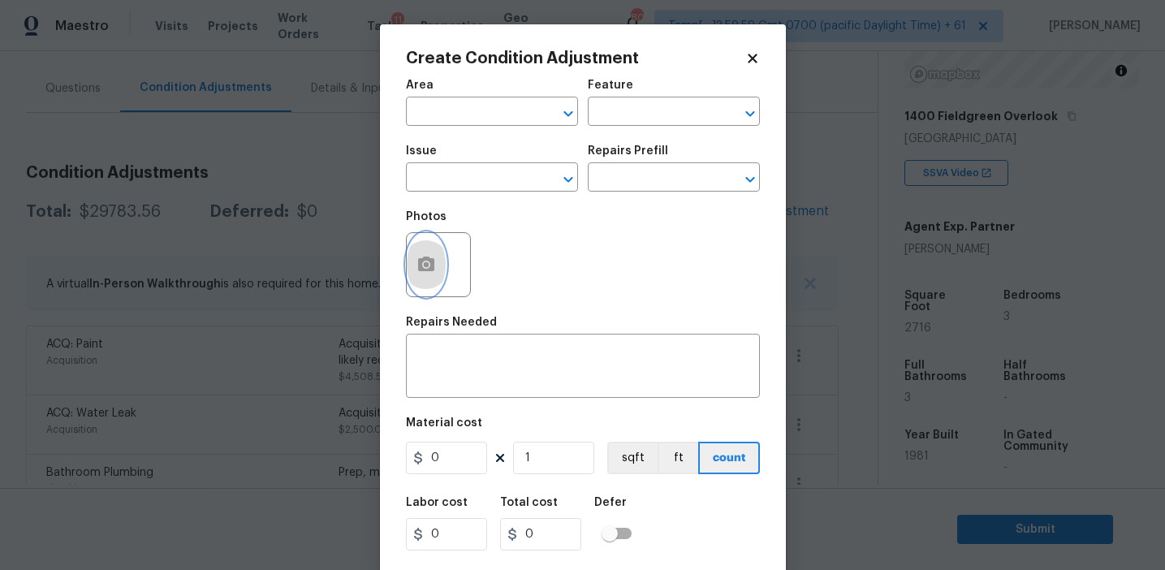
click at [425, 262] on circle "button" at bounding box center [425, 264] width 5 height 5
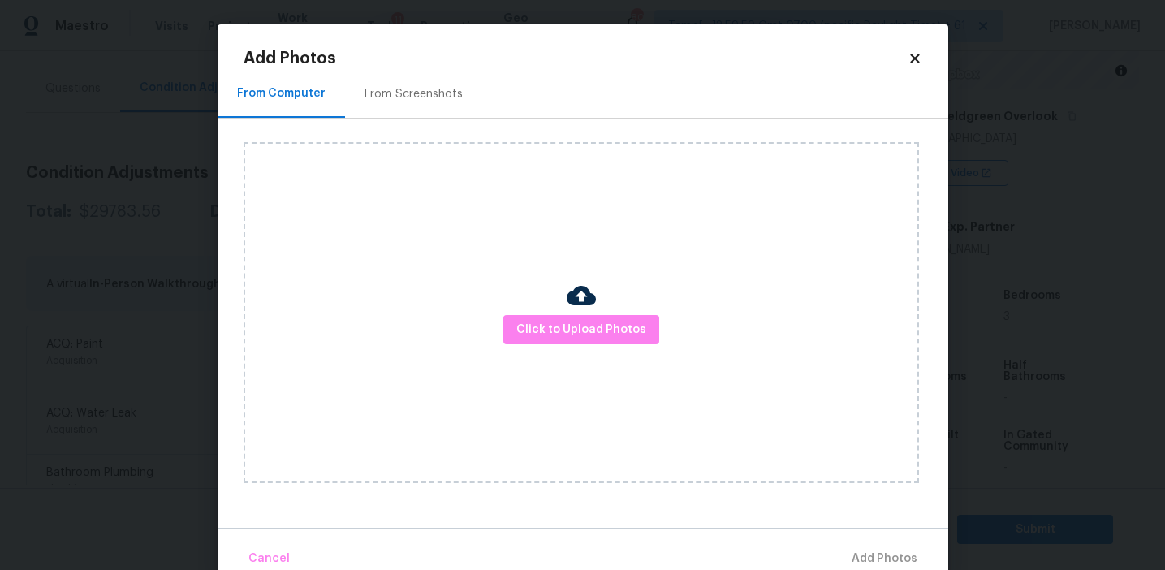
click at [433, 86] on div "From Screenshots" at bounding box center [414, 94] width 98 height 16
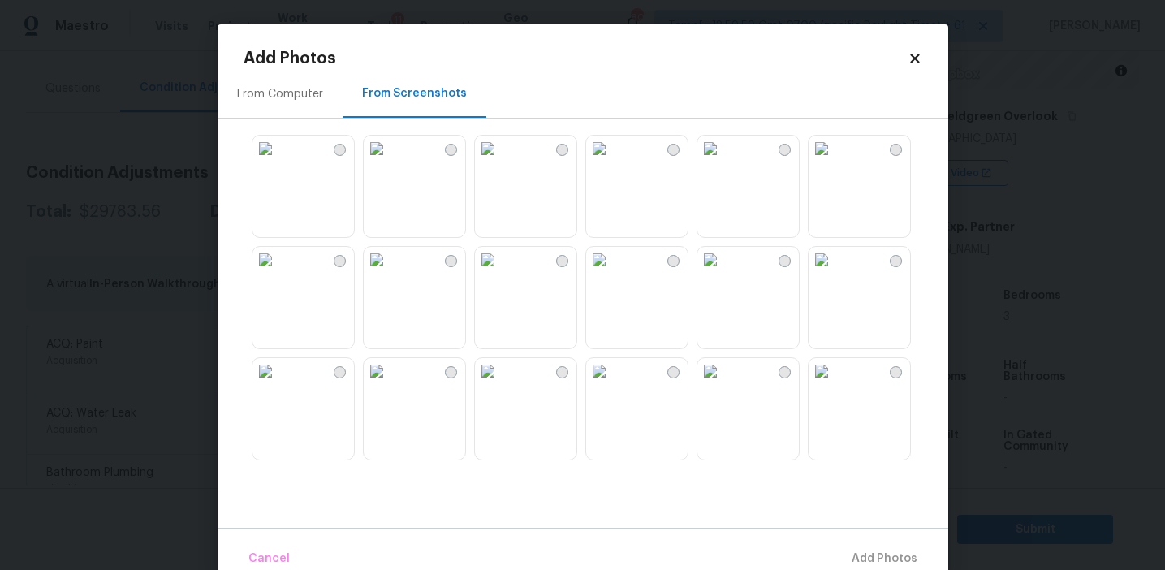
click at [390, 162] on img at bounding box center [377, 149] width 26 height 26
click at [279, 162] on img at bounding box center [266, 149] width 26 height 26
click at [279, 273] on img at bounding box center [266, 260] width 26 height 26
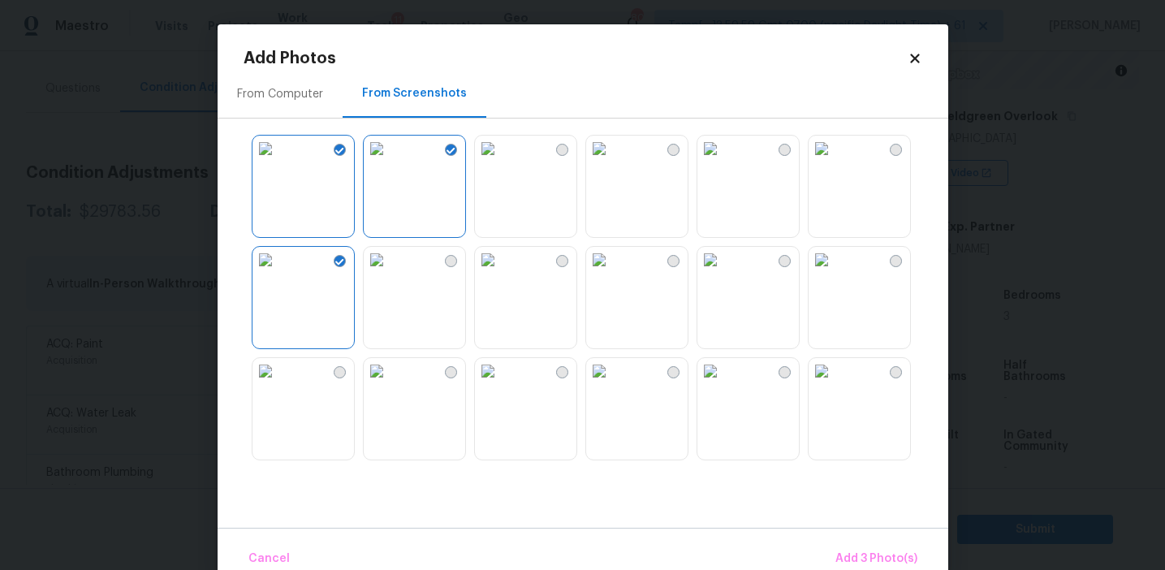
click at [390, 384] on img at bounding box center [377, 371] width 26 height 26
click at [501, 384] on img at bounding box center [488, 371] width 26 height 26
click at [723, 384] on img at bounding box center [710, 371] width 26 height 26
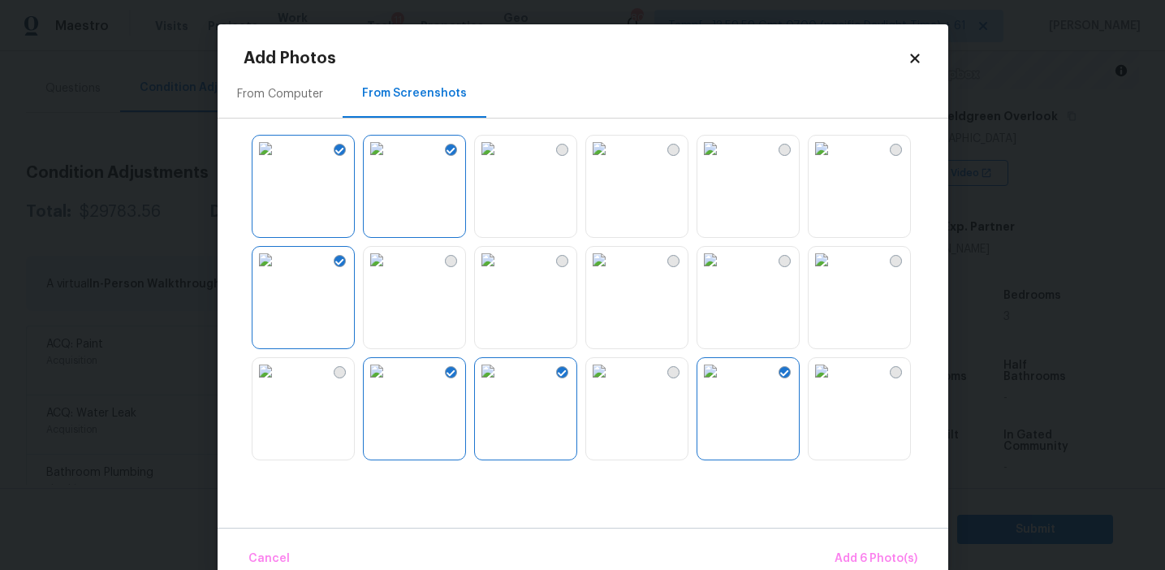
click at [835, 384] on img at bounding box center [822, 371] width 26 height 26
click at [874, 555] on span "Add 7 Photo(s)" at bounding box center [876, 559] width 83 height 20
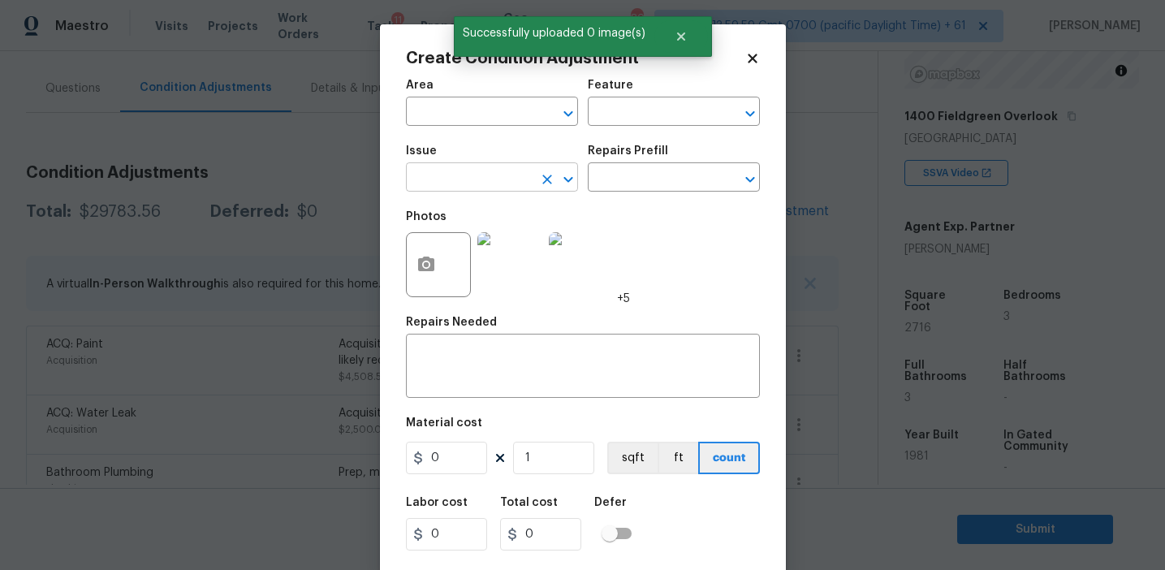
click at [490, 170] on input "text" at bounding box center [469, 178] width 127 height 25
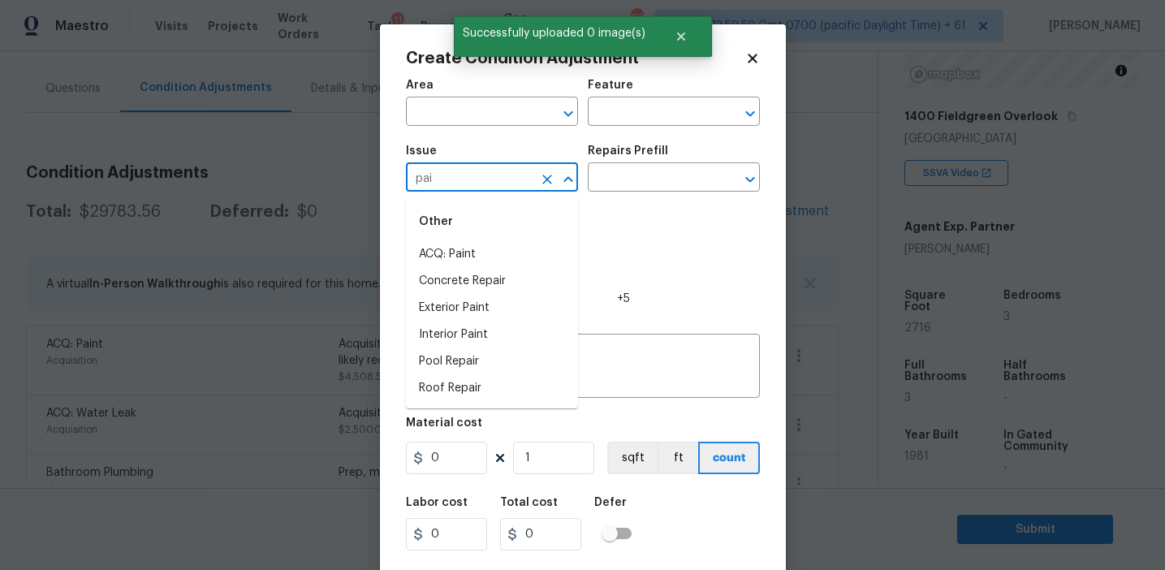
click at [495, 248] on li "ACQ: Paint" at bounding box center [492, 254] width 172 height 27
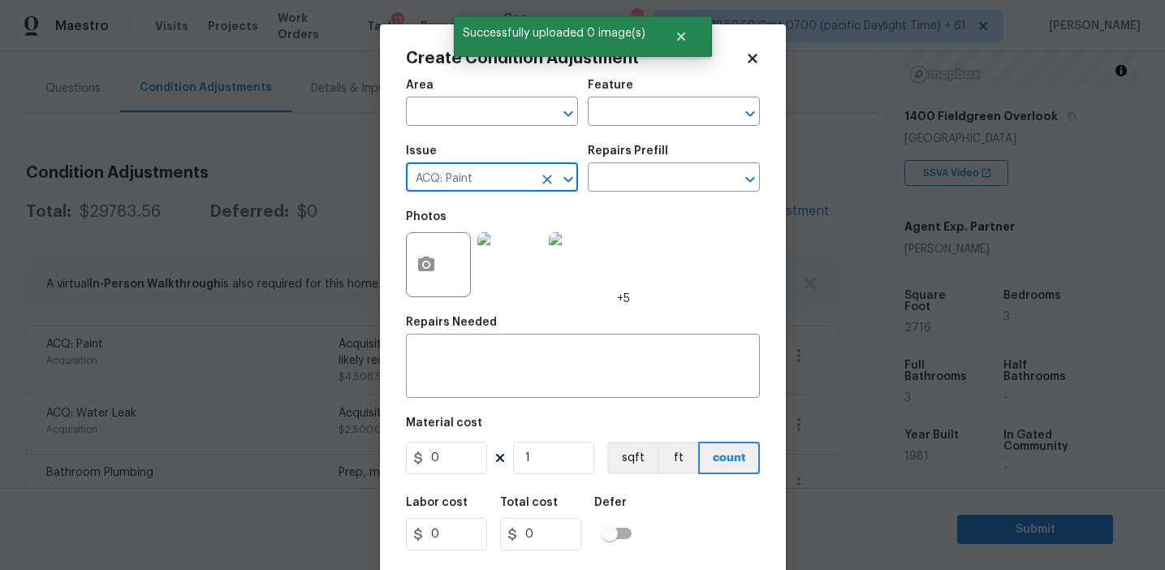
type input "ACQ: Paint"
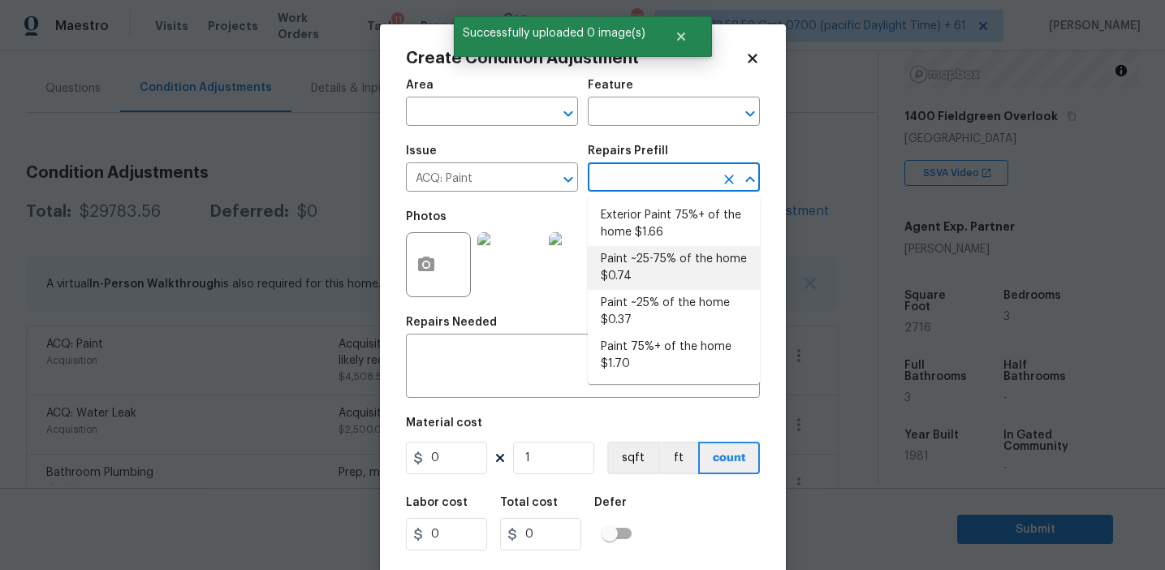
click at [654, 279] on li "Paint ~25-75% of the home $0.74" at bounding box center [674, 268] width 172 height 44
type input "Acquisition"
type textarea "Acquisition Scope: ~25 - 75% of the home needs interior paint"
type input "0.74"
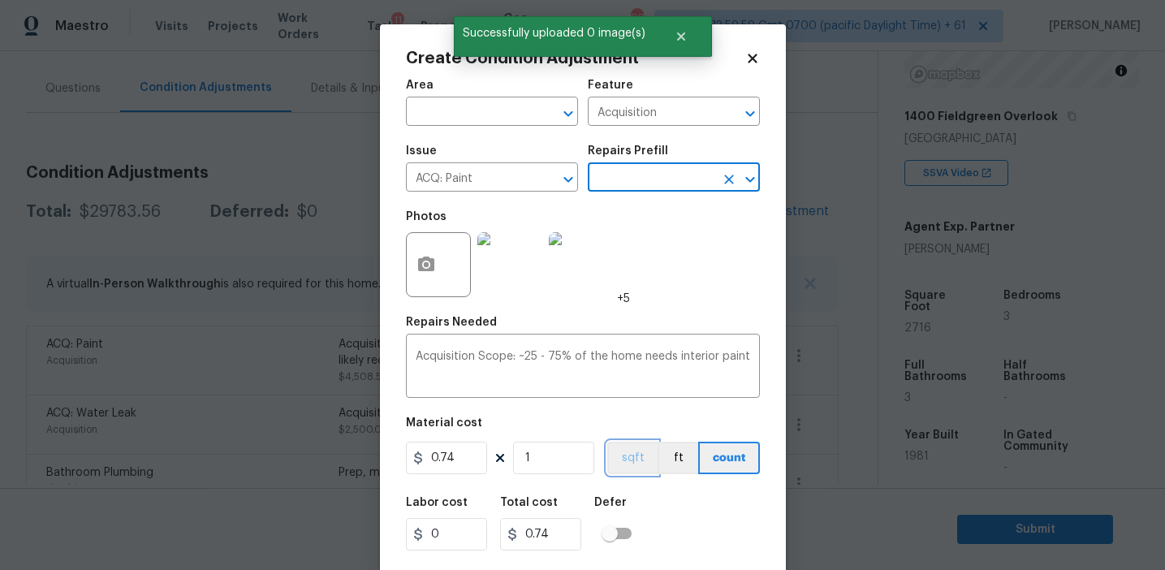
click at [629, 458] on button "sqft" at bounding box center [632, 458] width 50 height 32
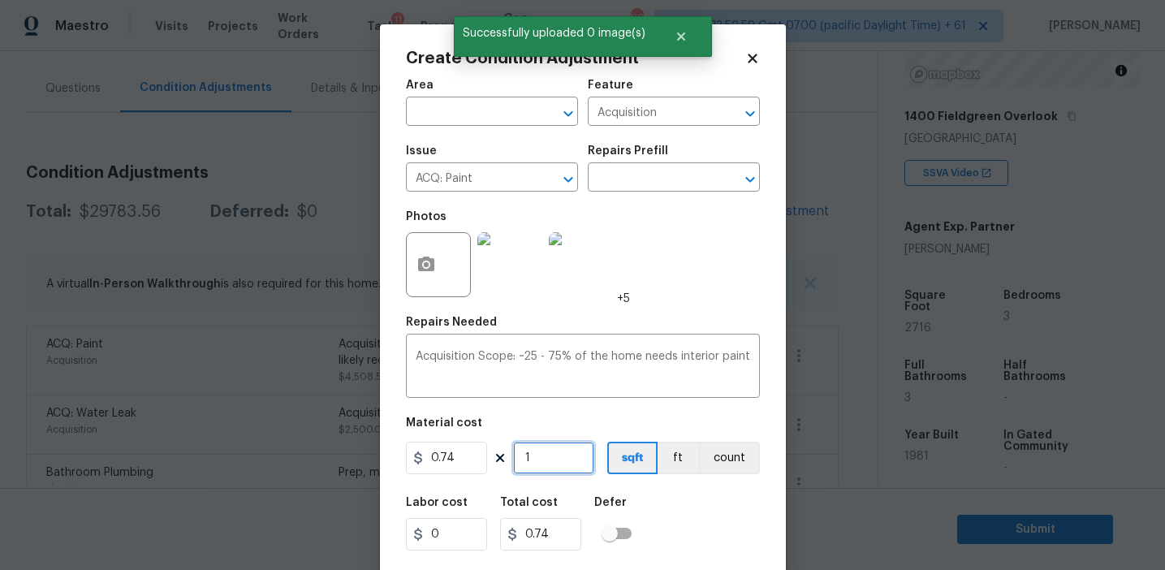
click at [570, 464] on input "1" at bounding box center [553, 458] width 81 height 32
type input "0"
paste input "2716"
type input "2716"
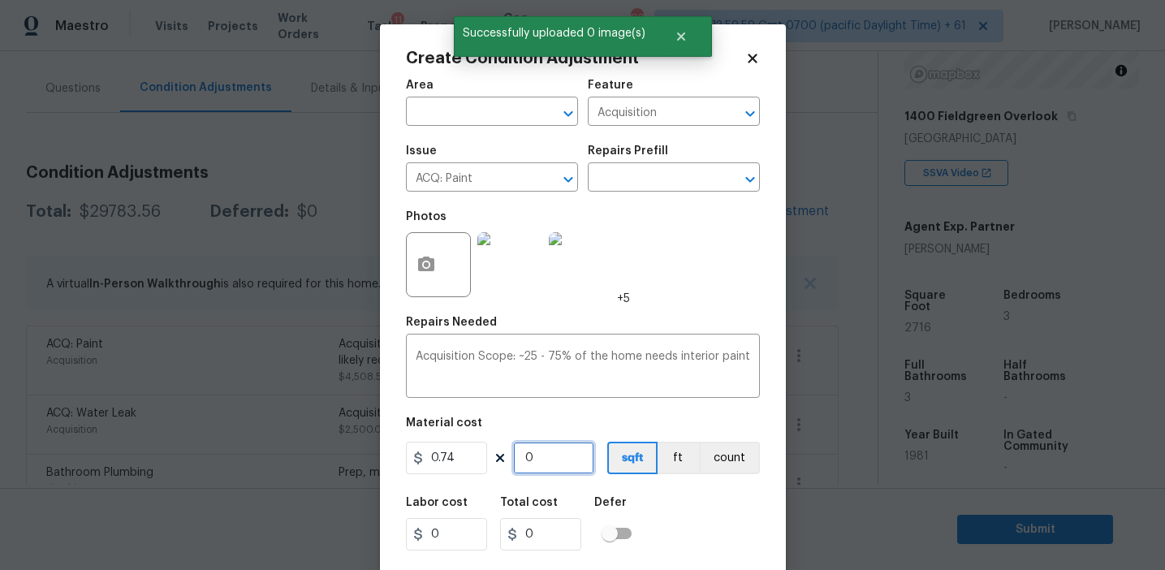
type input "2009.84"
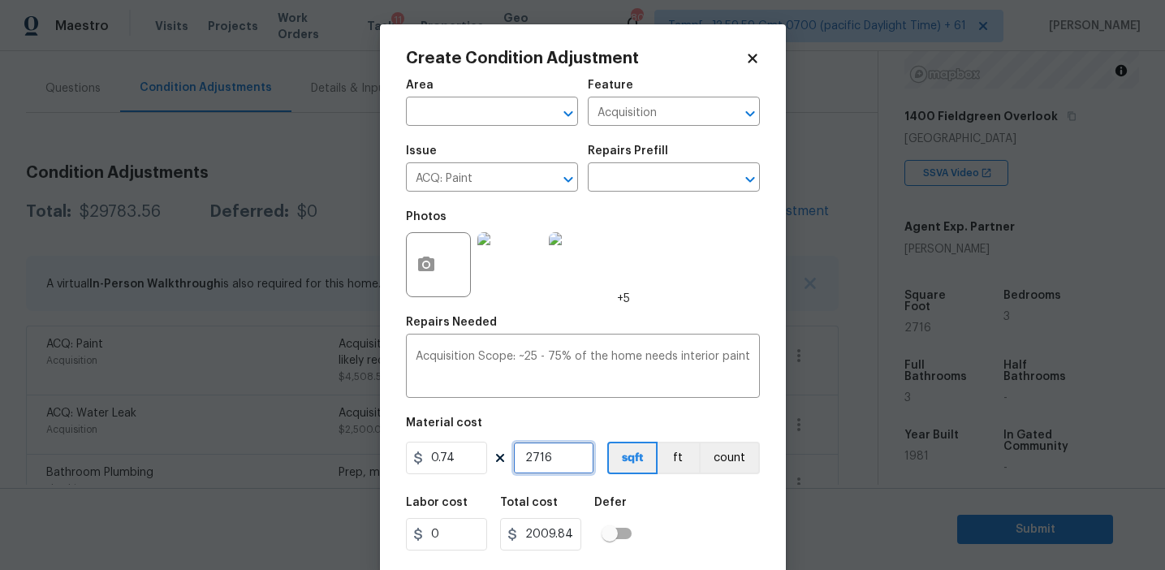
type input "2716"
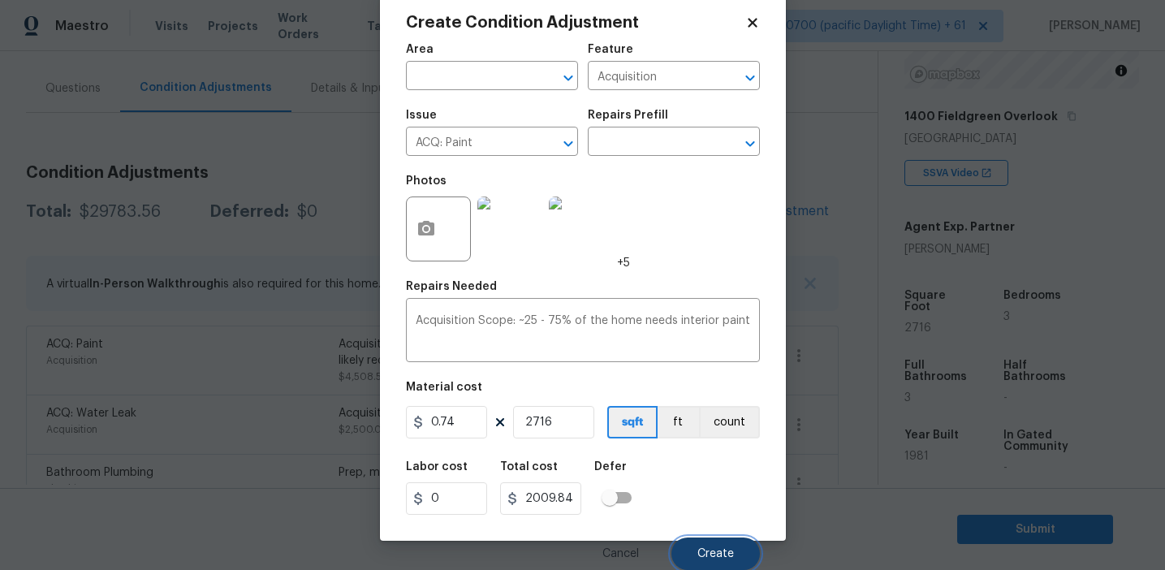
click at [713, 552] on span "Create" at bounding box center [715, 554] width 37 height 12
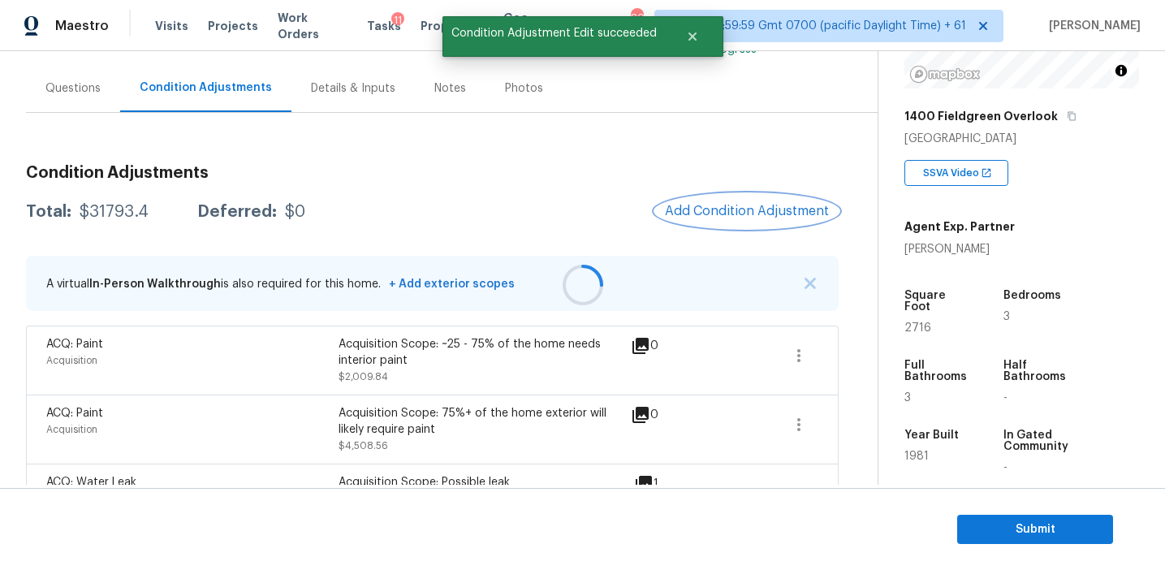
scroll to position [0, 0]
click at [705, 220] on button "Add Condition Adjustment" at bounding box center [747, 211] width 184 height 34
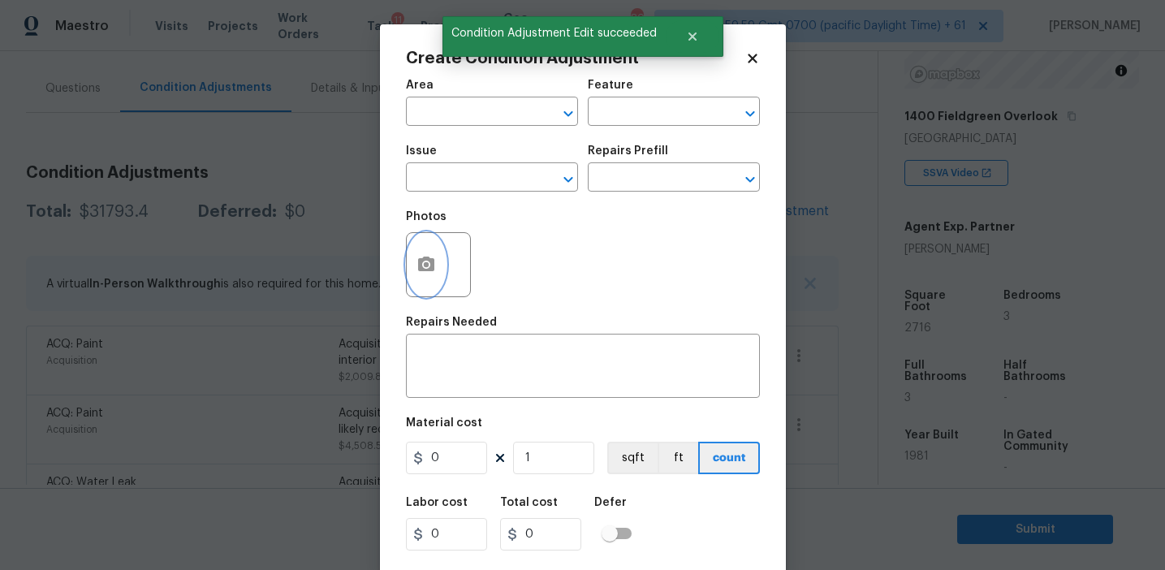
click at [415, 273] on button "button" at bounding box center [426, 264] width 39 height 63
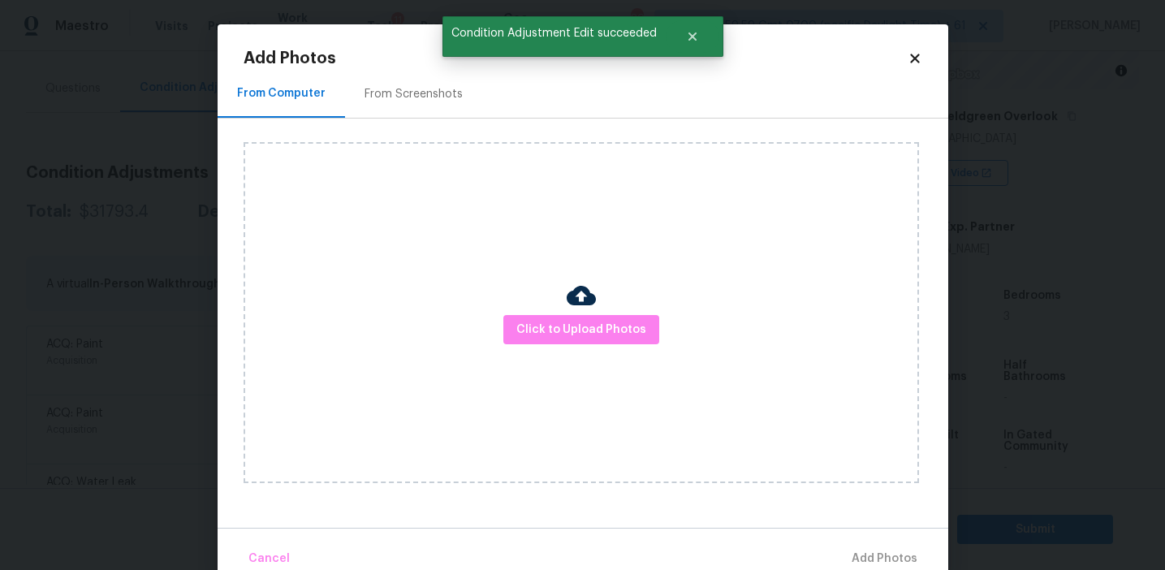
click at [434, 89] on div "From Screenshots" at bounding box center [414, 94] width 98 height 16
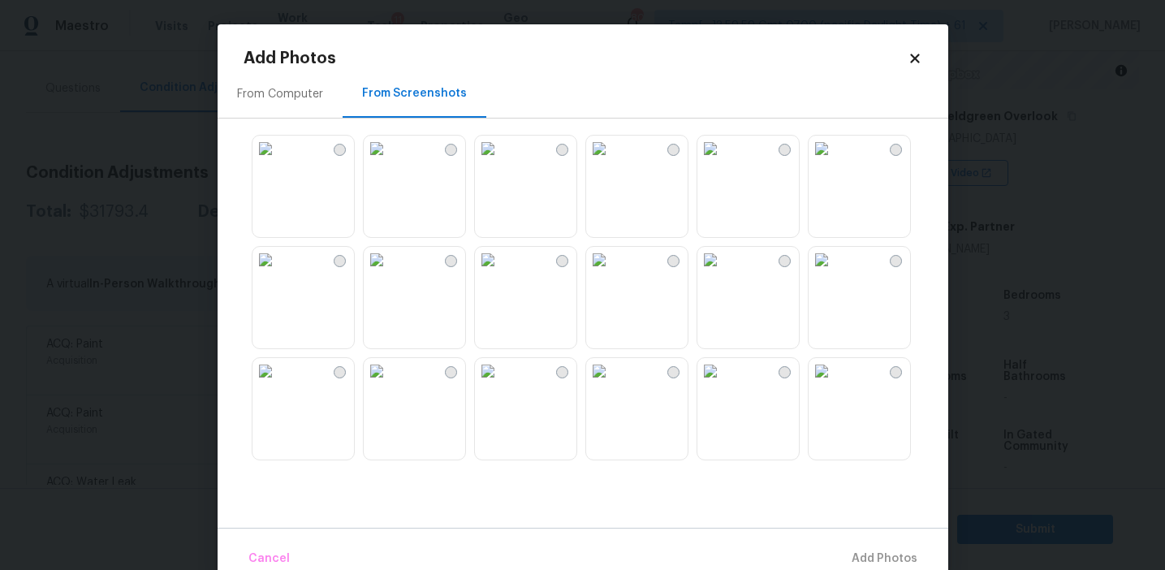
click at [723, 162] on img at bounding box center [710, 149] width 26 height 26
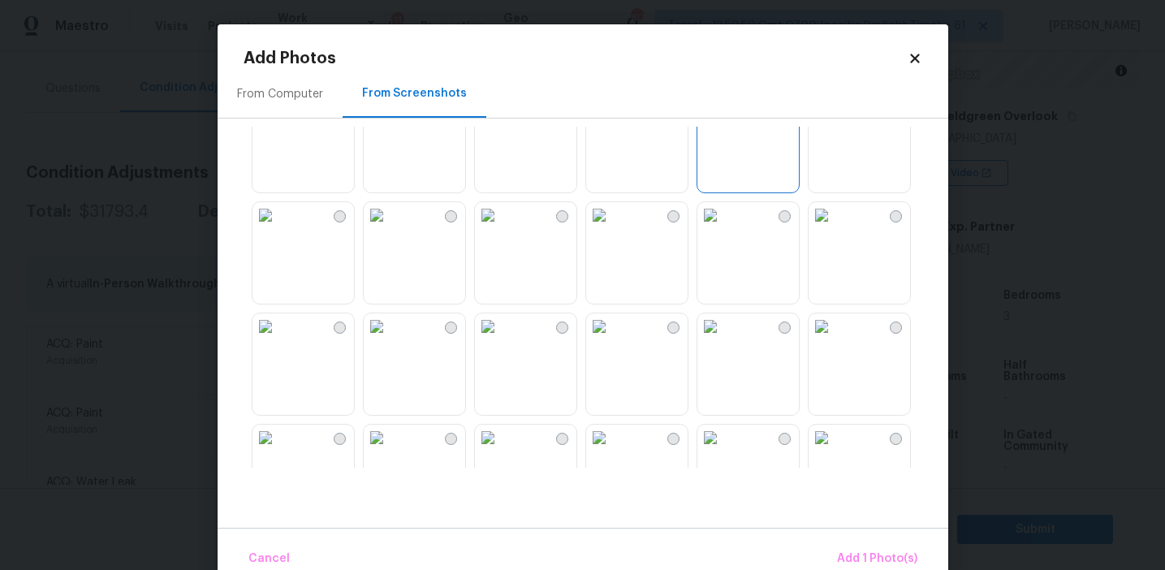
scroll to position [102, 0]
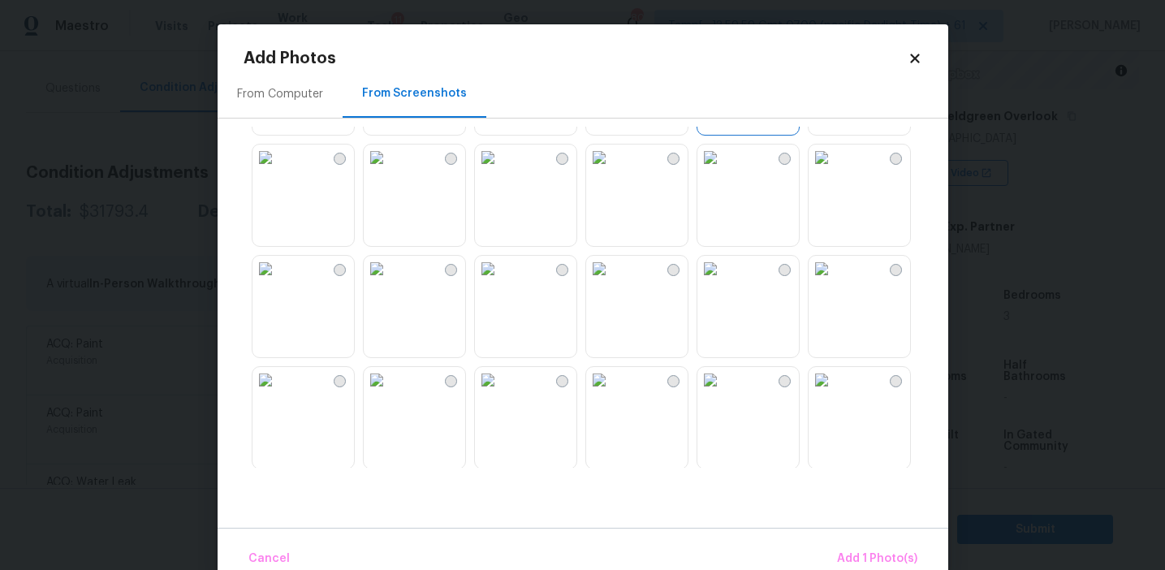
click at [390, 282] on img at bounding box center [377, 269] width 26 height 26
click at [501, 282] on img at bounding box center [488, 269] width 26 height 26
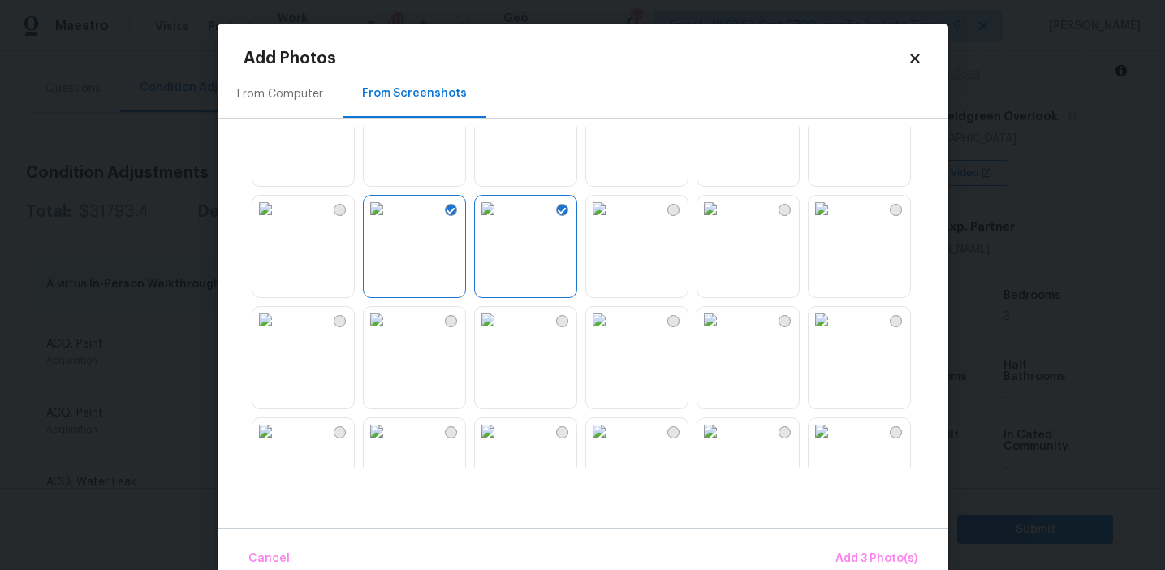
scroll to position [191, 0]
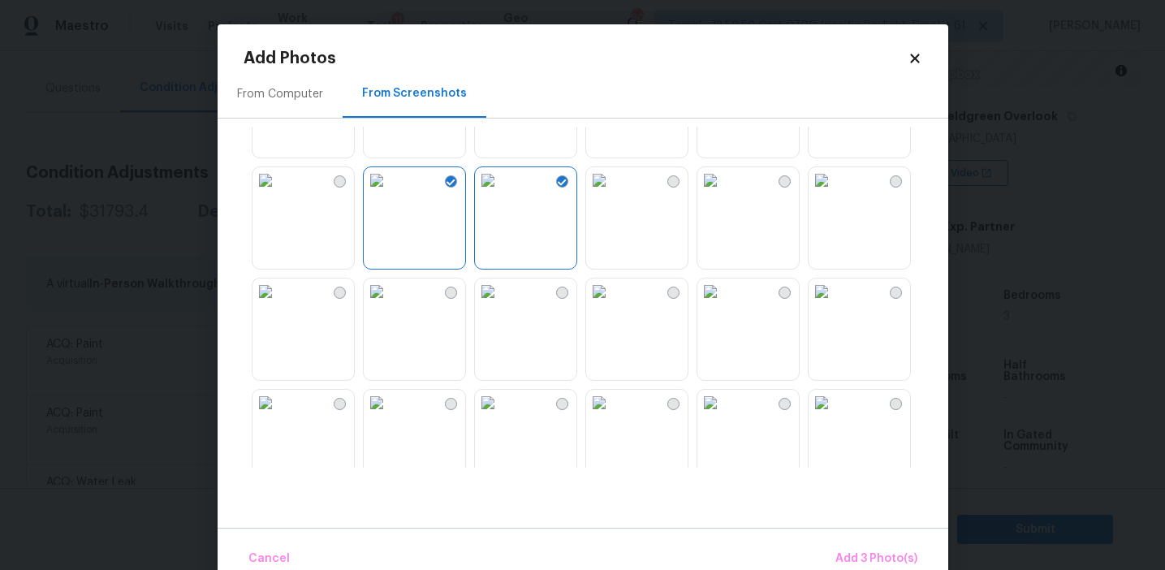
click at [501, 304] on img at bounding box center [488, 292] width 26 height 26
click at [612, 304] on img at bounding box center [599, 292] width 26 height 26
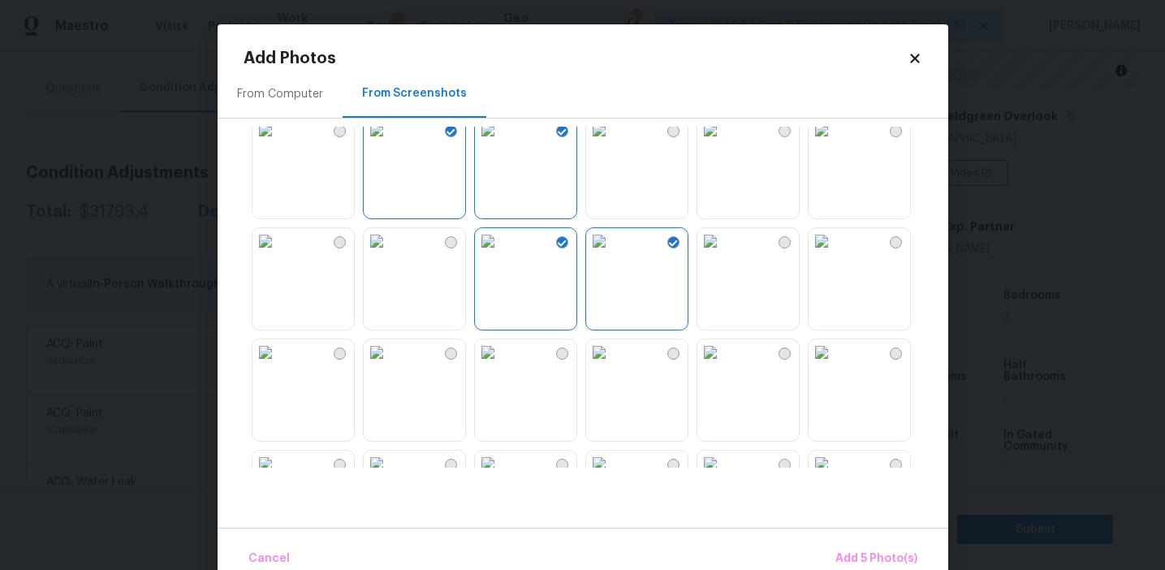
scroll to position [303, 0]
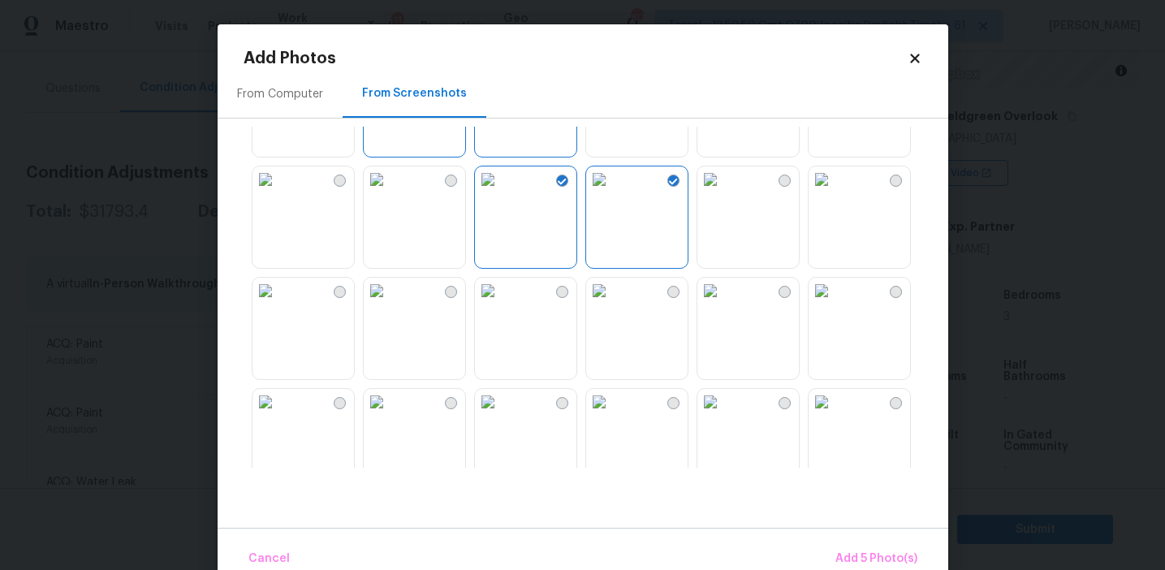
click at [612, 192] on img at bounding box center [599, 179] width 26 height 26
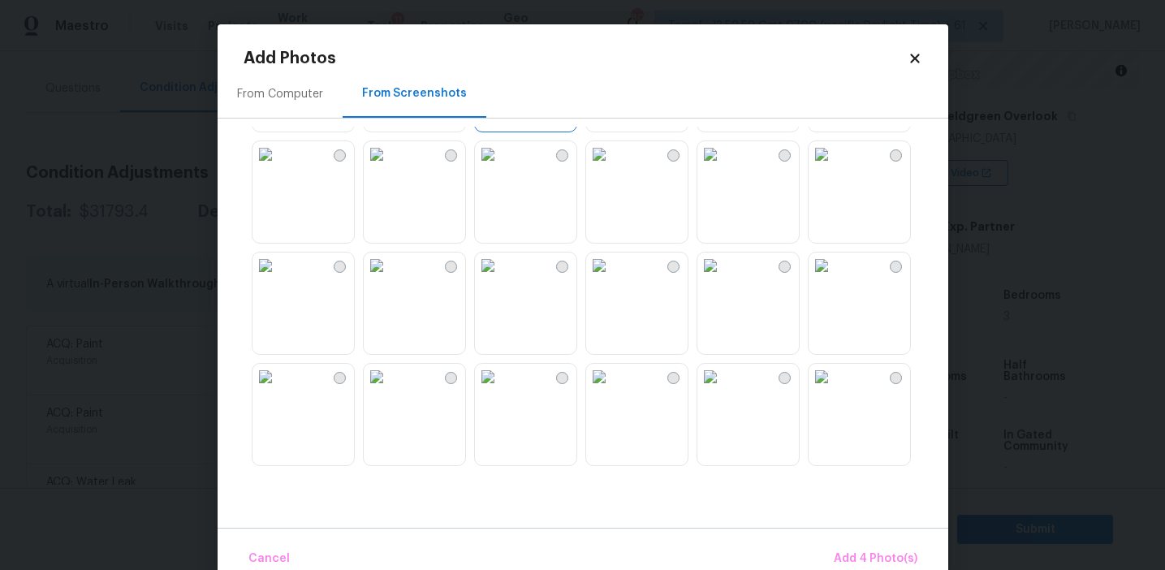
scroll to position [443, 0]
click at [723, 274] on img at bounding box center [710, 261] width 26 height 26
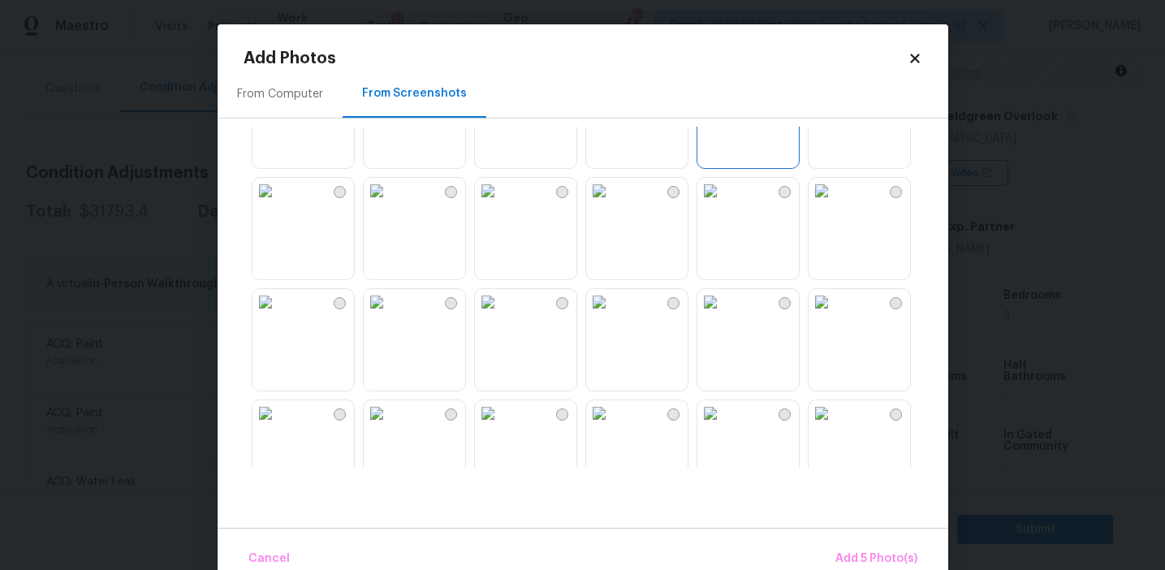
scroll to position [693, 0]
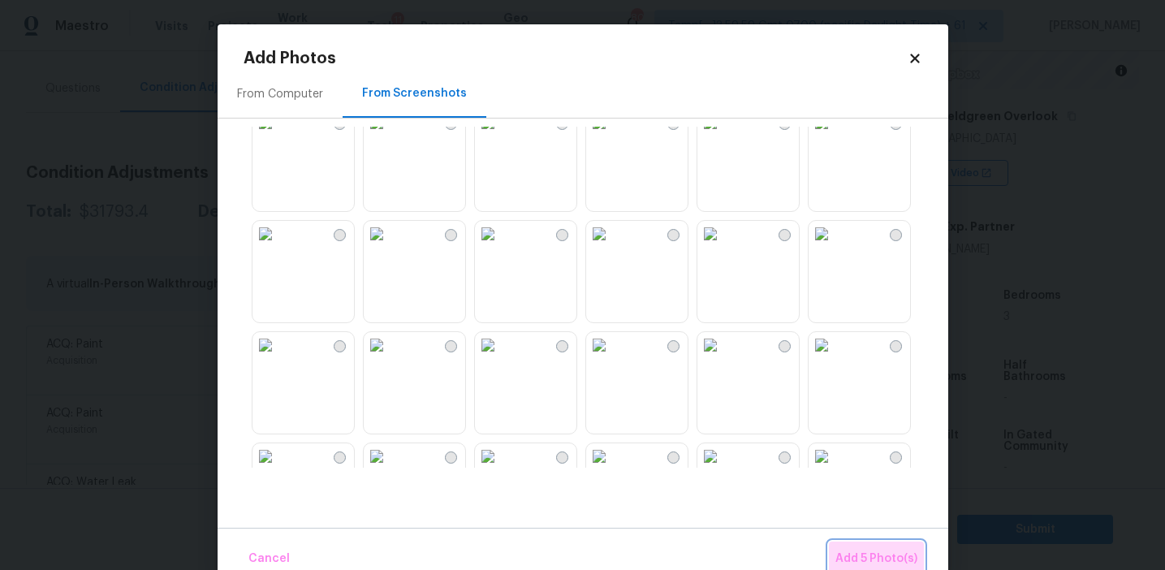
click at [856, 552] on span "Add 5 Photo(s)" at bounding box center [877, 559] width 82 height 20
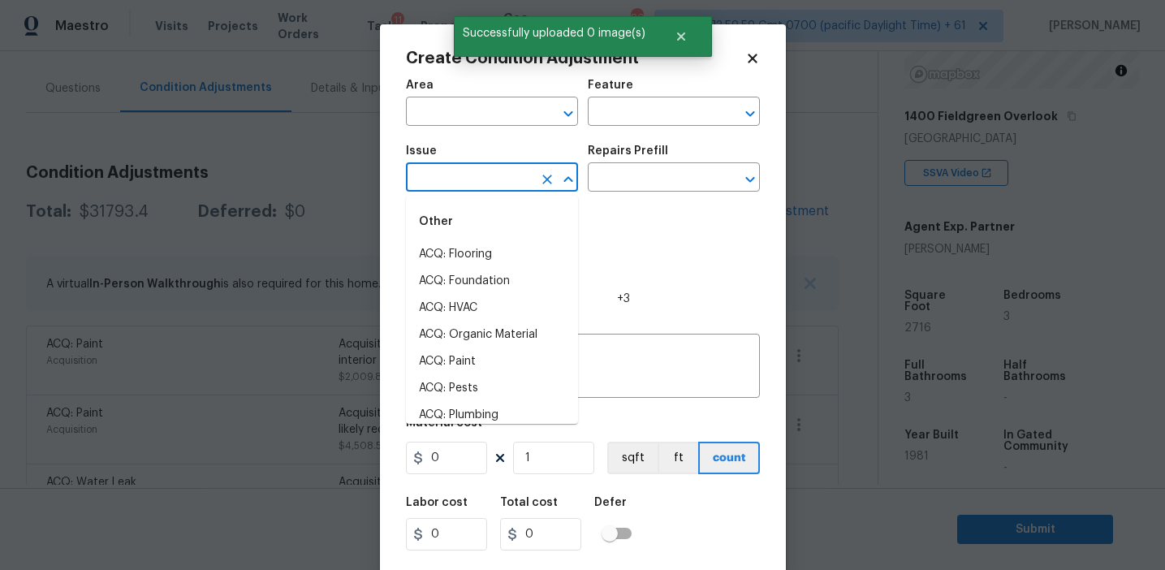
click at [470, 175] on input "text" at bounding box center [469, 178] width 127 height 25
click at [479, 260] on li "ACQ: Flooring" at bounding box center [492, 254] width 172 height 27
type input "ACQ: Flooring"
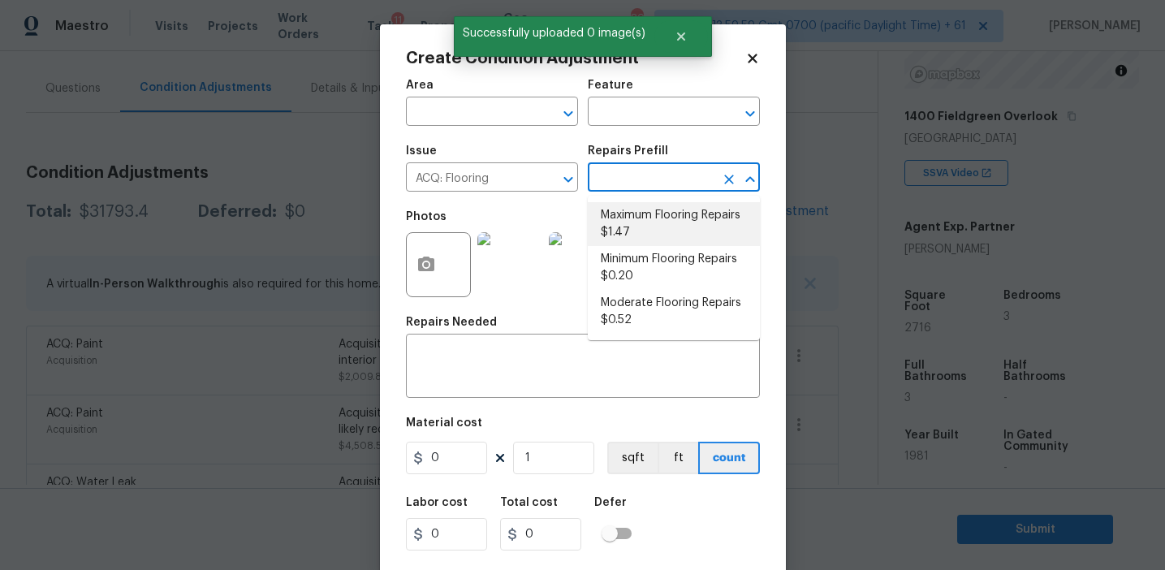
click at [650, 227] on li "Maximum Flooring Repairs $1.47" at bounding box center [674, 224] width 172 height 44
type input "Acquisition"
type textarea "Acquisition Scope: Maximum flooring repairs"
type input "1.47"
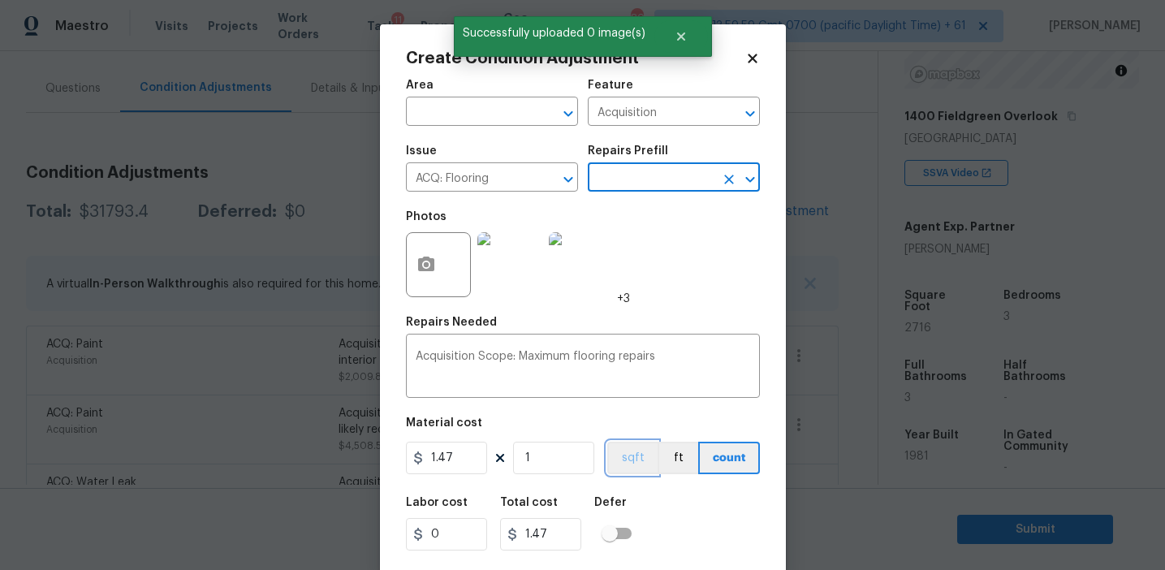
click at [630, 459] on button "sqft" at bounding box center [632, 458] width 50 height 32
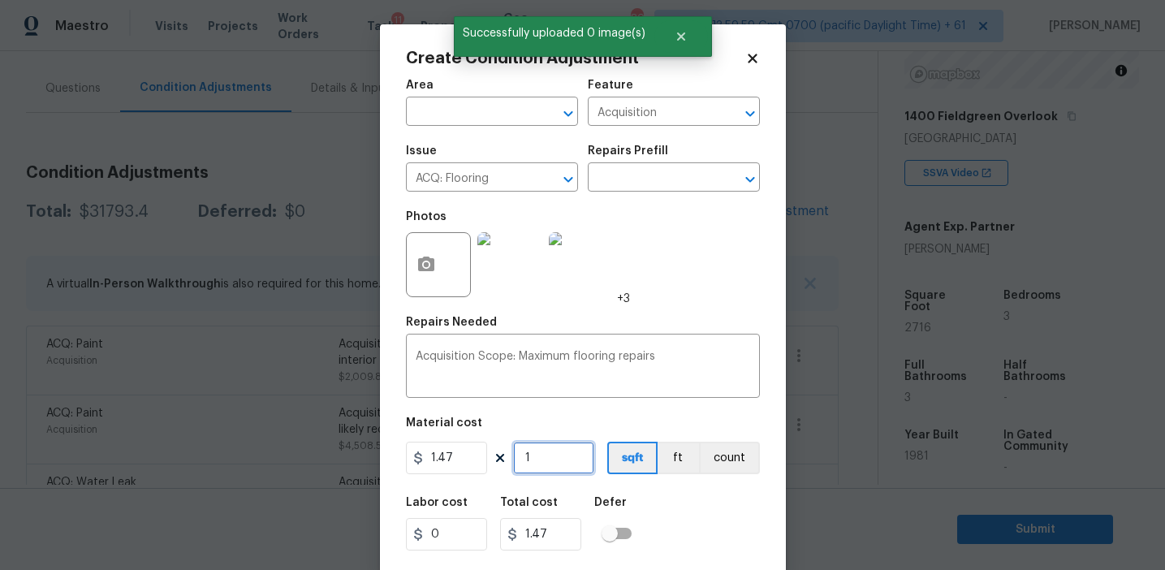
click at [557, 457] on input "1" at bounding box center [553, 458] width 81 height 32
type input "0"
paste input "2716"
type input "2716"
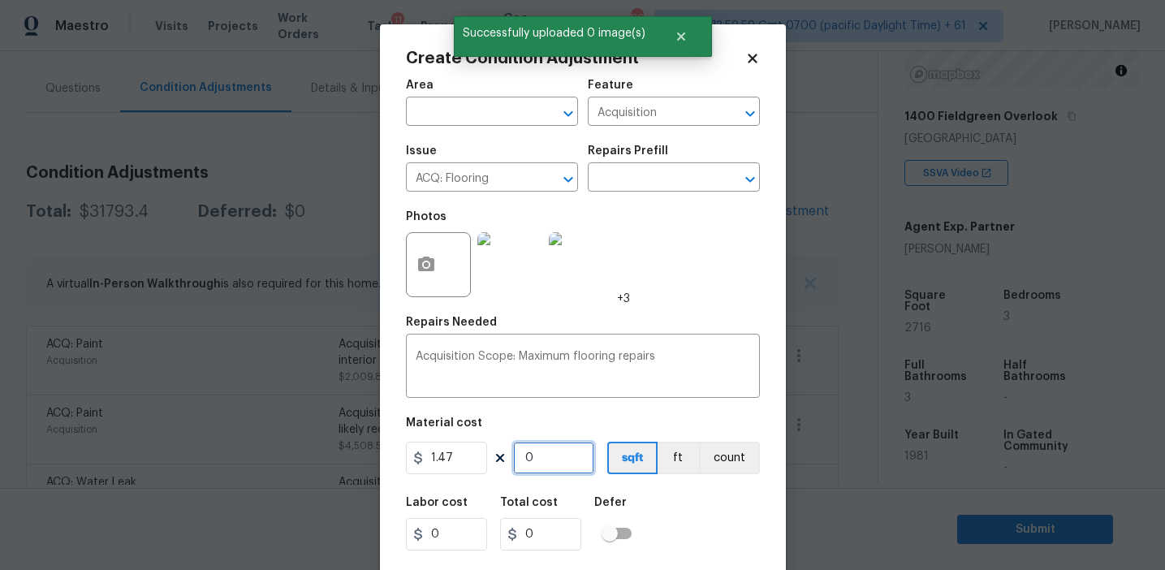
type input "3992.52"
type input "2716"
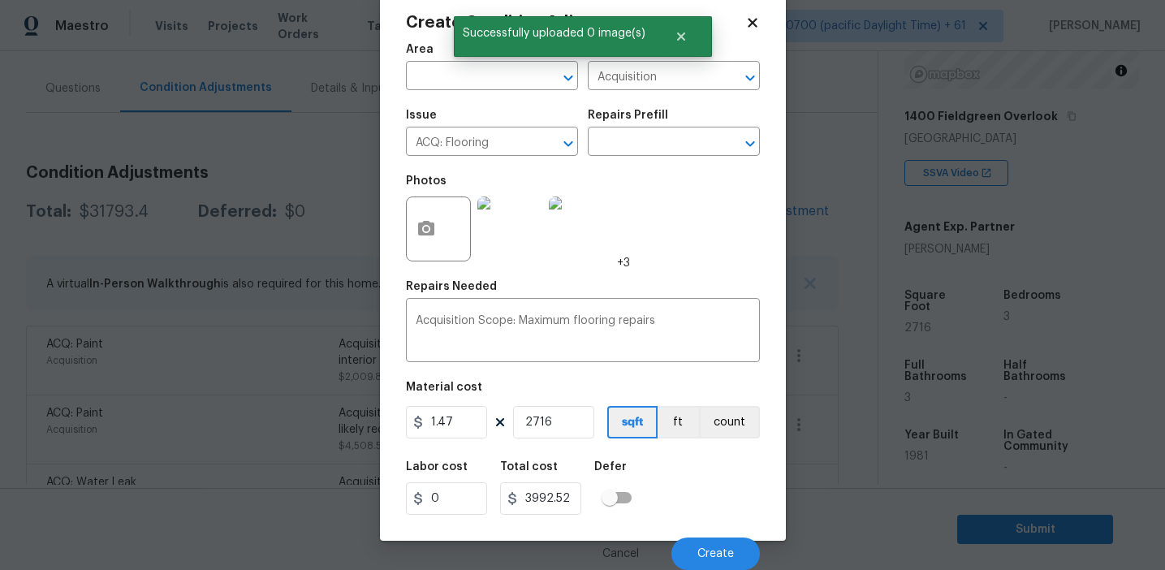
click at [679, 494] on div "Labor cost 0 Total cost 3992.52 Defer" at bounding box center [583, 487] width 354 height 73
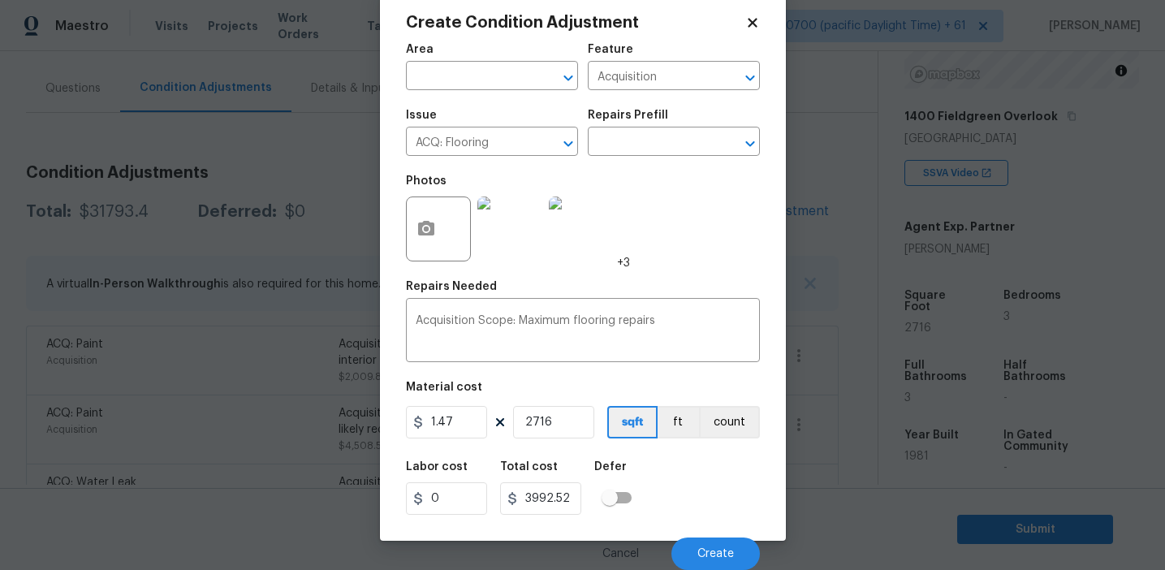
click at [655, 158] on div "Issue ACQ: Flooring ​ Repairs Prefill ​" at bounding box center [583, 133] width 354 height 66
click at [654, 146] on input "text" at bounding box center [651, 143] width 127 height 25
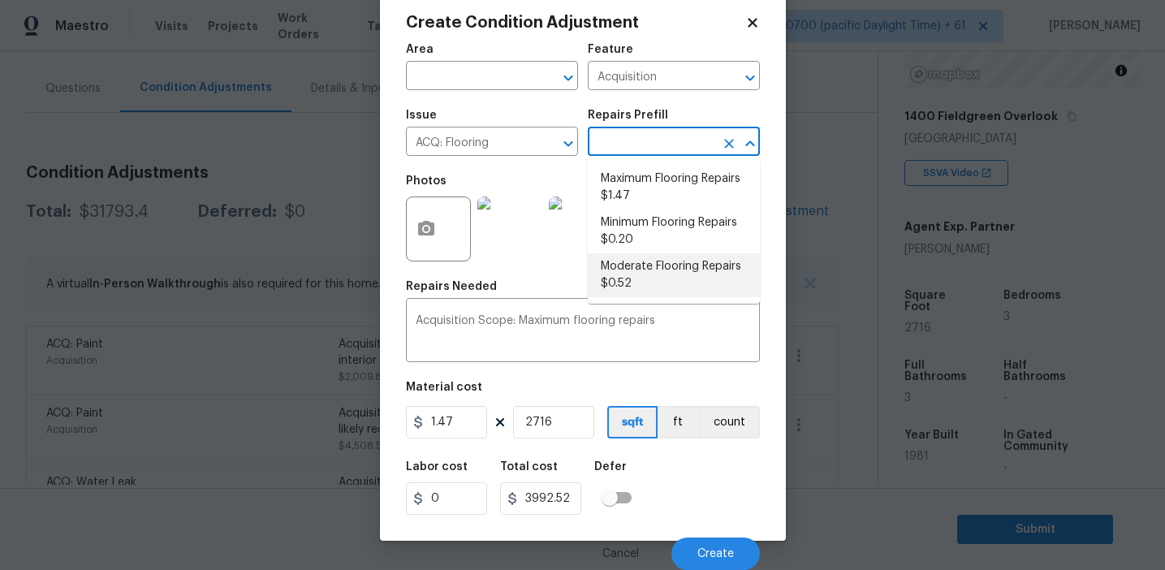
click at [650, 281] on li "Moderate Flooring Repairs $0.52" at bounding box center [674, 275] width 172 height 44
type textarea "Acquisition Scope: Moderate flooring repairs"
type input "0.52"
type input "1412.32"
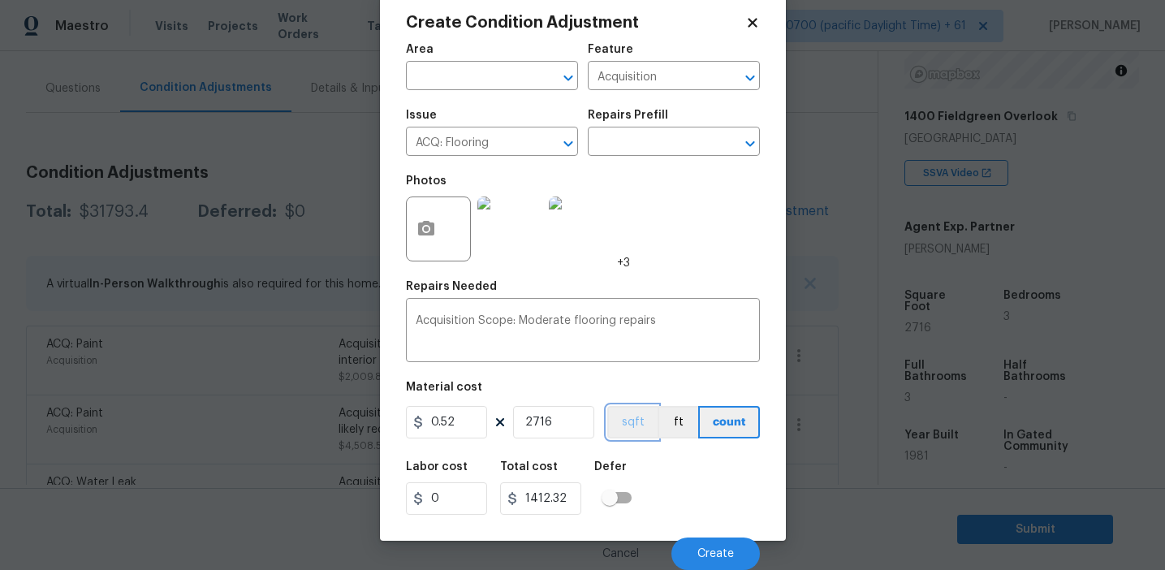
click at [628, 412] on button "sqft" at bounding box center [632, 422] width 50 height 32
click at [664, 460] on div "Labor cost 0 Total cost 1412.32 Defer" at bounding box center [583, 487] width 354 height 73
click at [677, 491] on div "Labor cost 0 Total cost 1412.32 Defer" at bounding box center [583, 487] width 354 height 73
click at [674, 510] on div "Labor cost 0 Total cost 1412.32 Defer" at bounding box center [583, 487] width 354 height 73
click at [703, 555] on span "Create" at bounding box center [715, 554] width 37 height 12
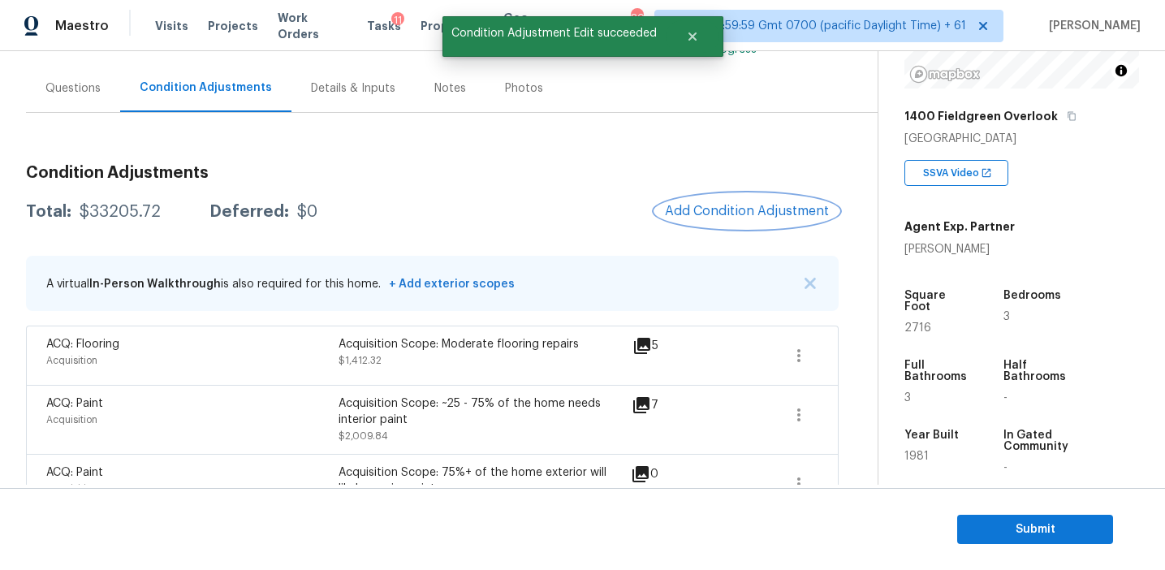
scroll to position [0, 0]
click at [382, 179] on h3 "Condition Adjustments" at bounding box center [432, 173] width 813 height 16
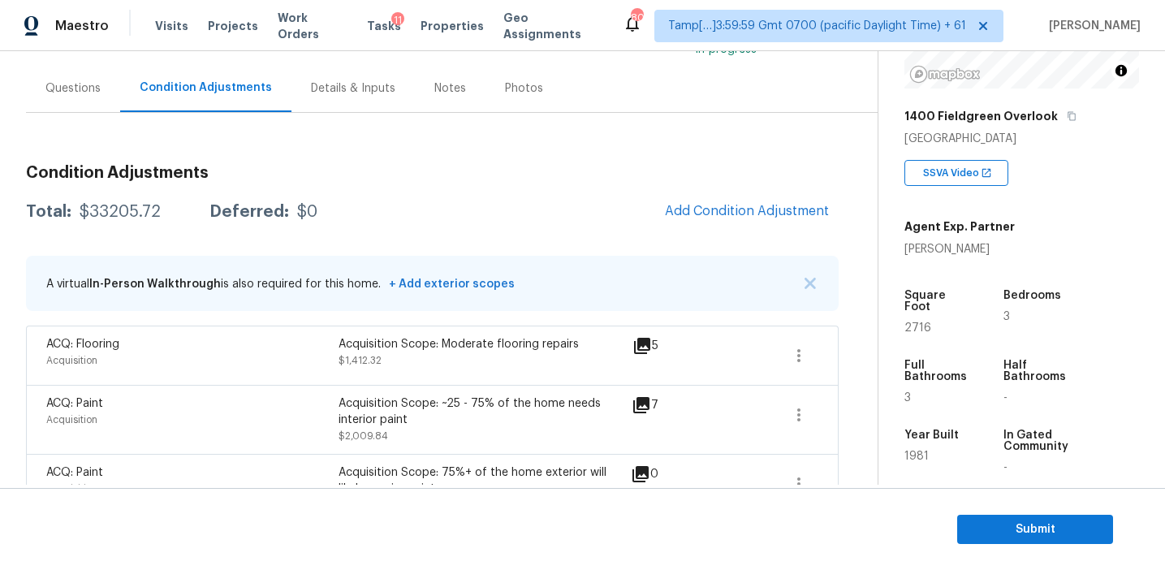
scroll to position [145, 0]
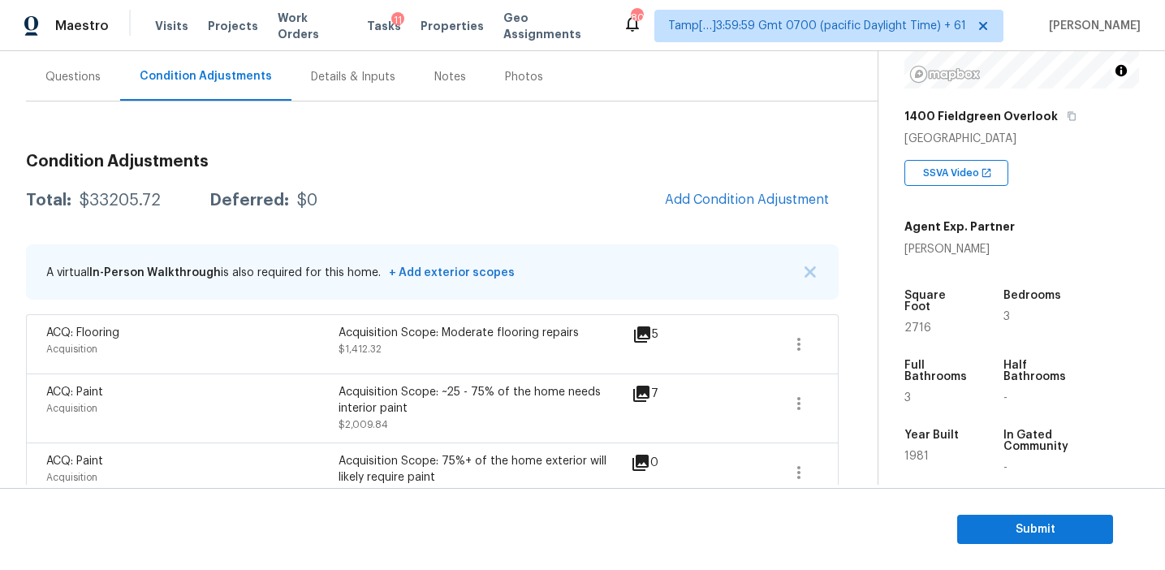
click at [356, 197] on div "Total: $33205.72 Deferred: $0 Add Condition Adjustment" at bounding box center [432, 201] width 813 height 36
click at [501, 214] on div "Total: $33205.72 Deferred: $0 Add Condition Adjustment" at bounding box center [432, 201] width 813 height 36
click at [726, 205] on span "Add Condition Adjustment" at bounding box center [747, 199] width 164 height 15
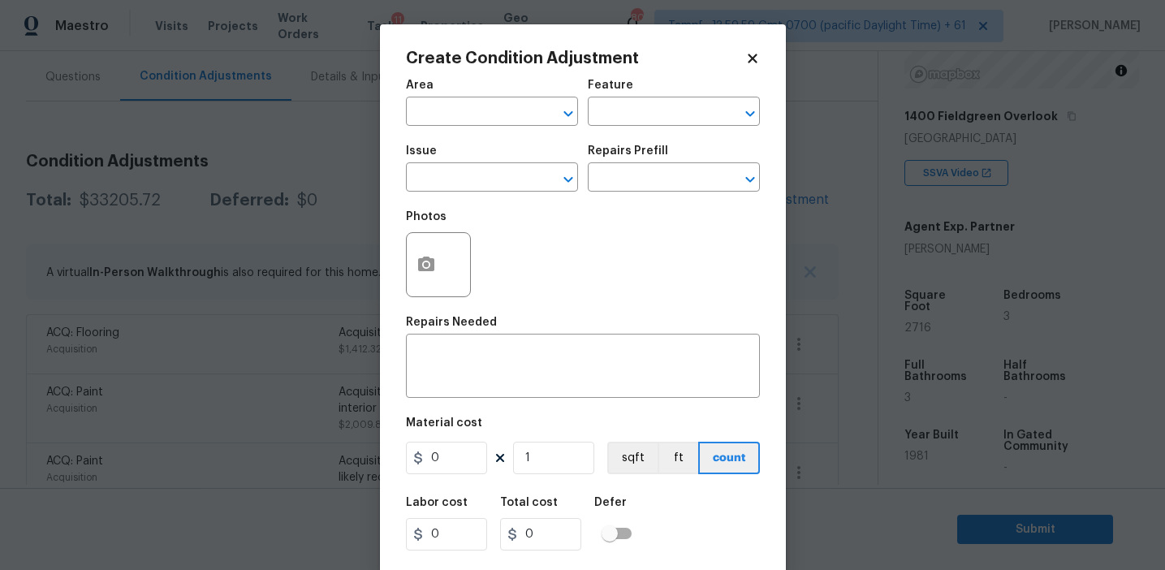
click at [339, 189] on body "Maestro Visits Projects Work Orders Tasks 11 Properties Geo Assignments 805 Tam…" at bounding box center [582, 285] width 1165 height 570
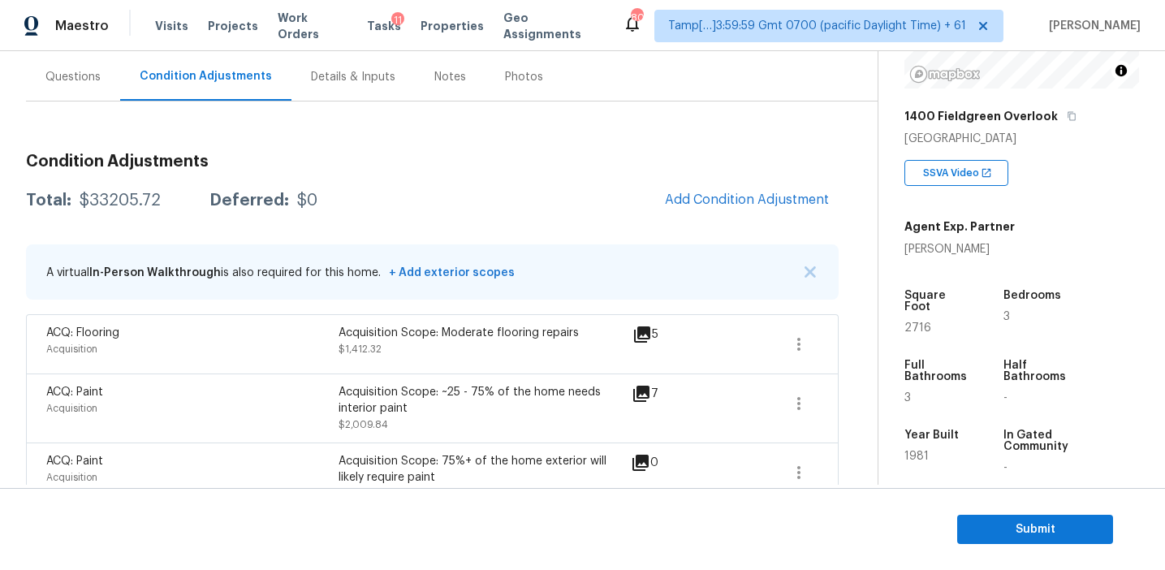
click at [127, 205] on div "$33205.72" at bounding box center [120, 200] width 81 height 16
copy div "33205.72"
click at [92, 75] on div "Questions" at bounding box center [72, 77] width 55 height 16
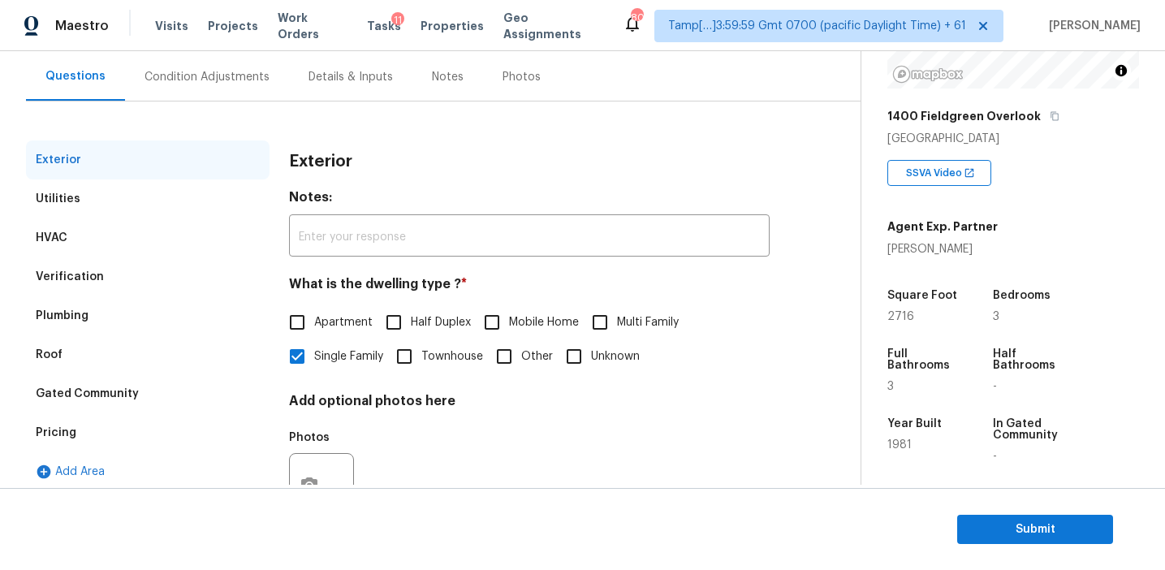
click at [88, 438] on div "Pricing" at bounding box center [148, 432] width 244 height 39
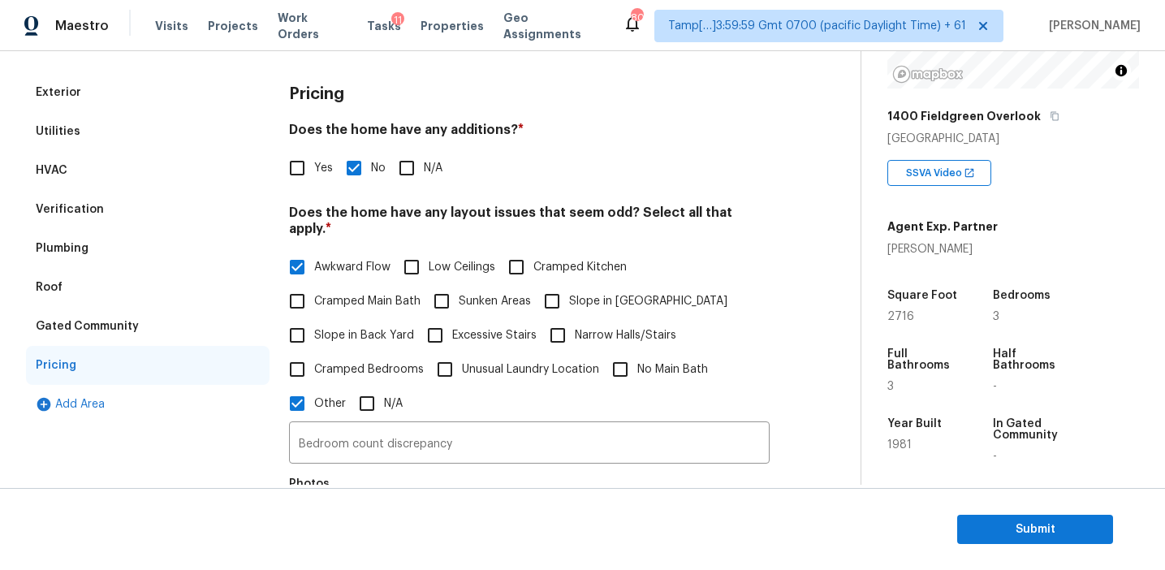
click at [199, 201] on div "Verification" at bounding box center [148, 209] width 244 height 39
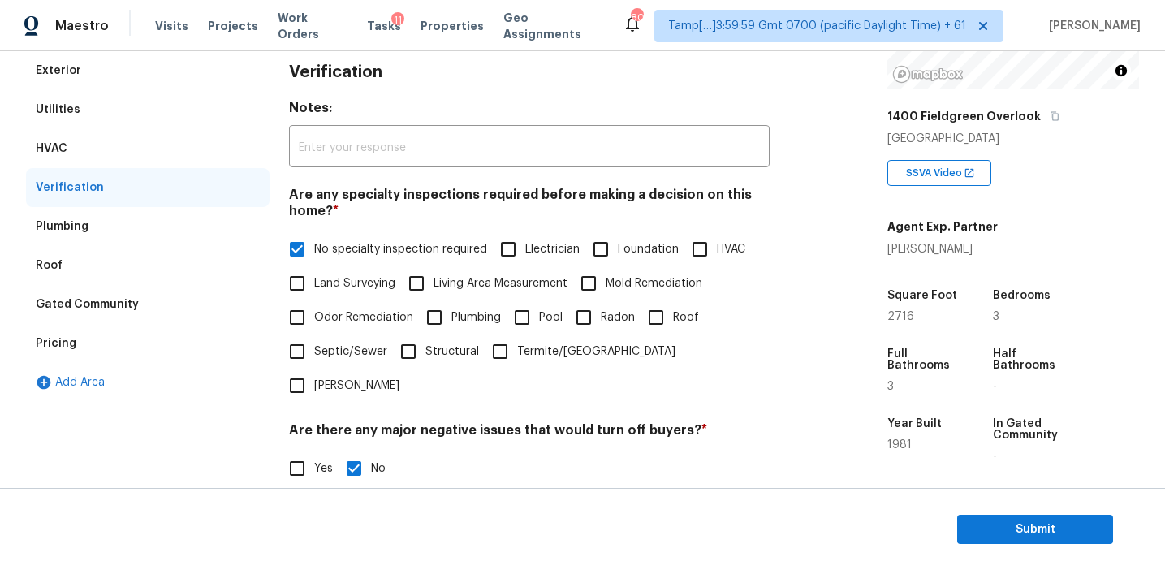
scroll to position [229, 0]
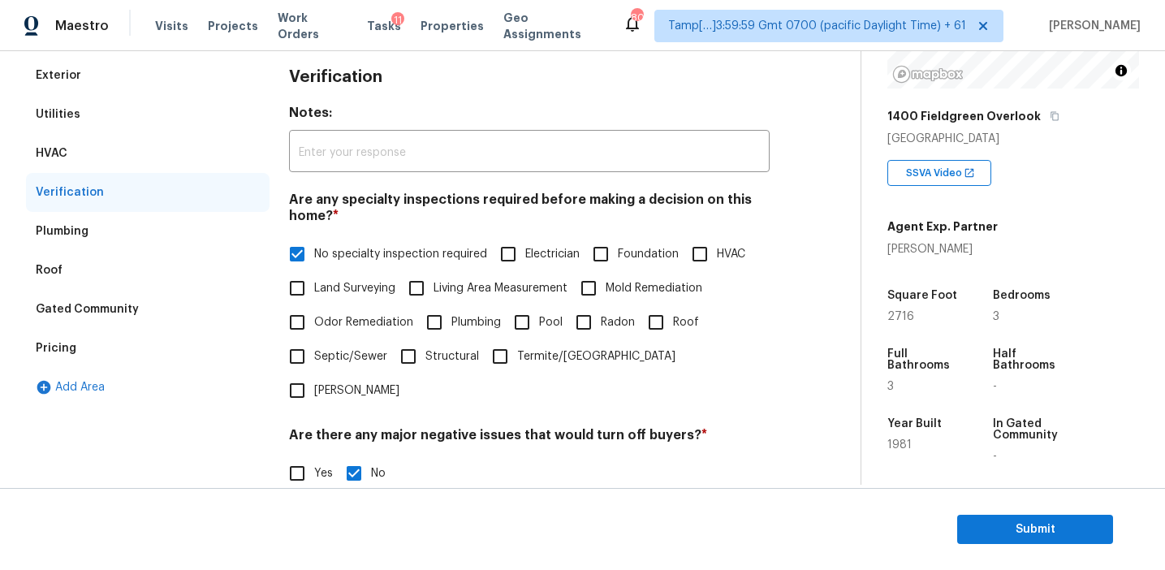
click at [166, 352] on div "Pricing" at bounding box center [148, 348] width 244 height 39
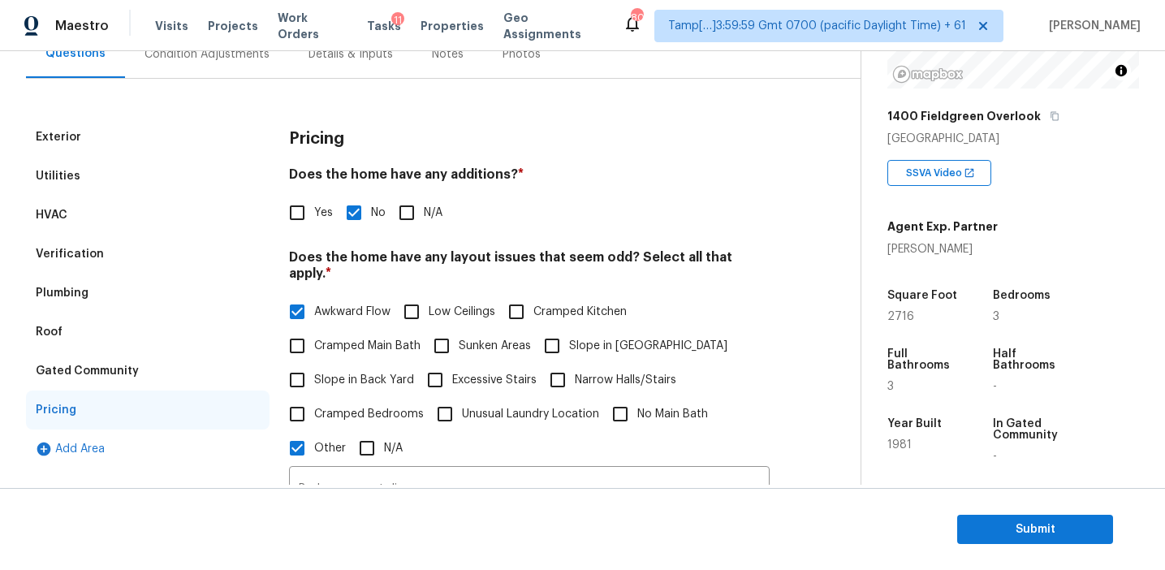
click at [174, 371] on div "Gated Community" at bounding box center [148, 371] width 244 height 39
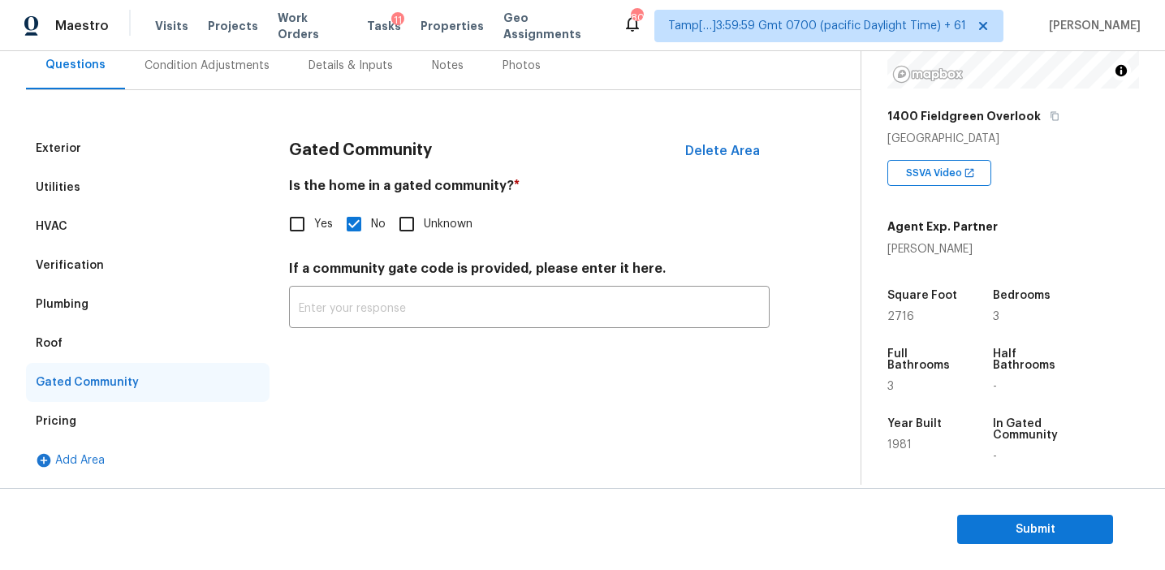
click at [125, 345] on div "Roof" at bounding box center [148, 343] width 244 height 39
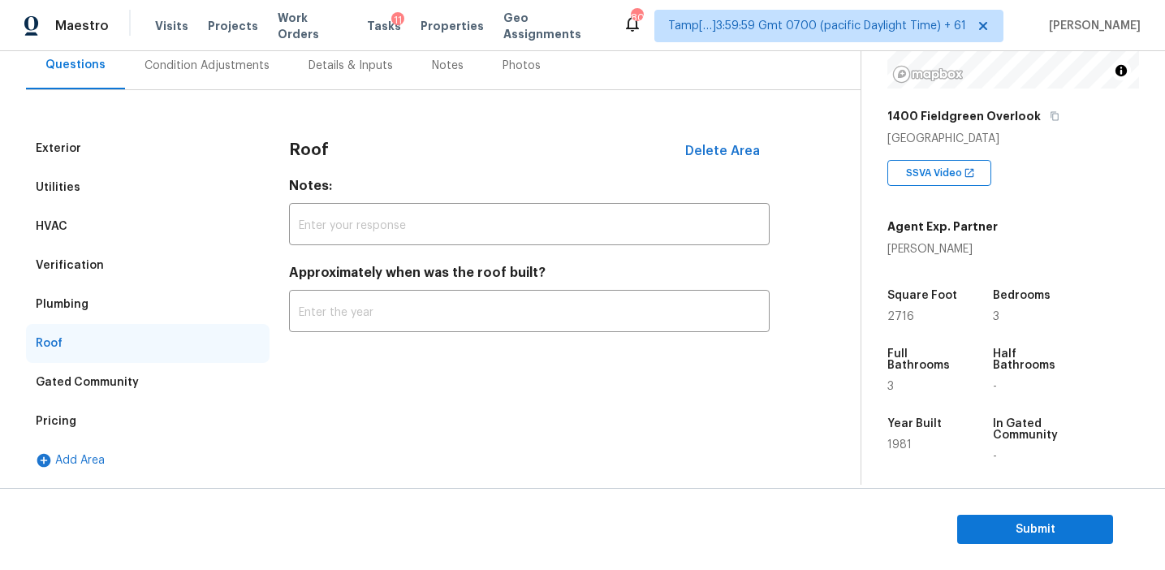
click at [125, 318] on div "Plumbing" at bounding box center [148, 304] width 244 height 39
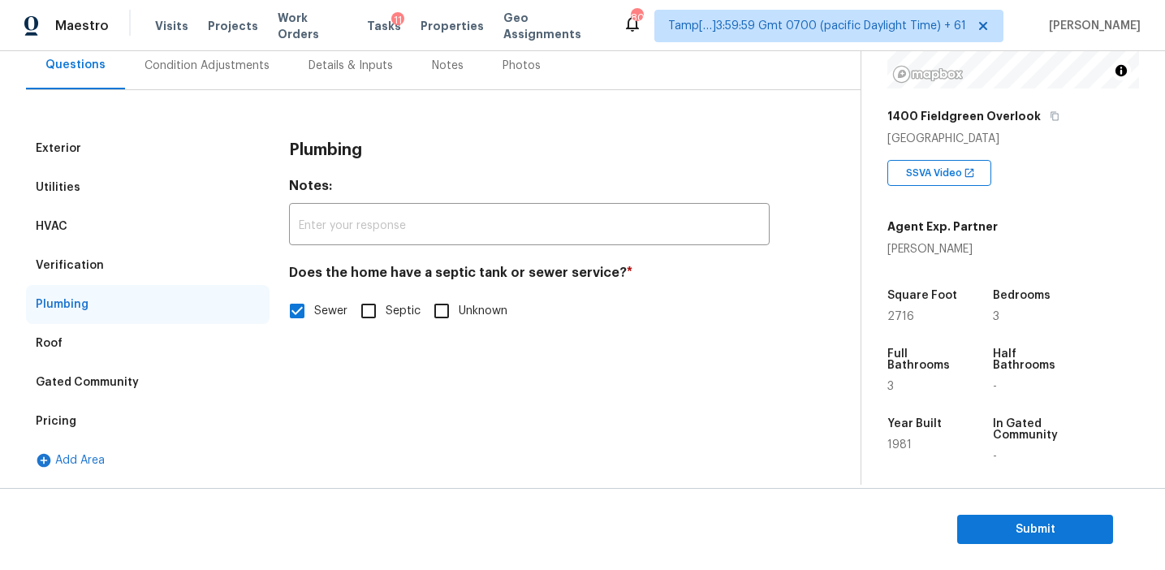
click at [131, 265] on div "Verification" at bounding box center [148, 265] width 244 height 39
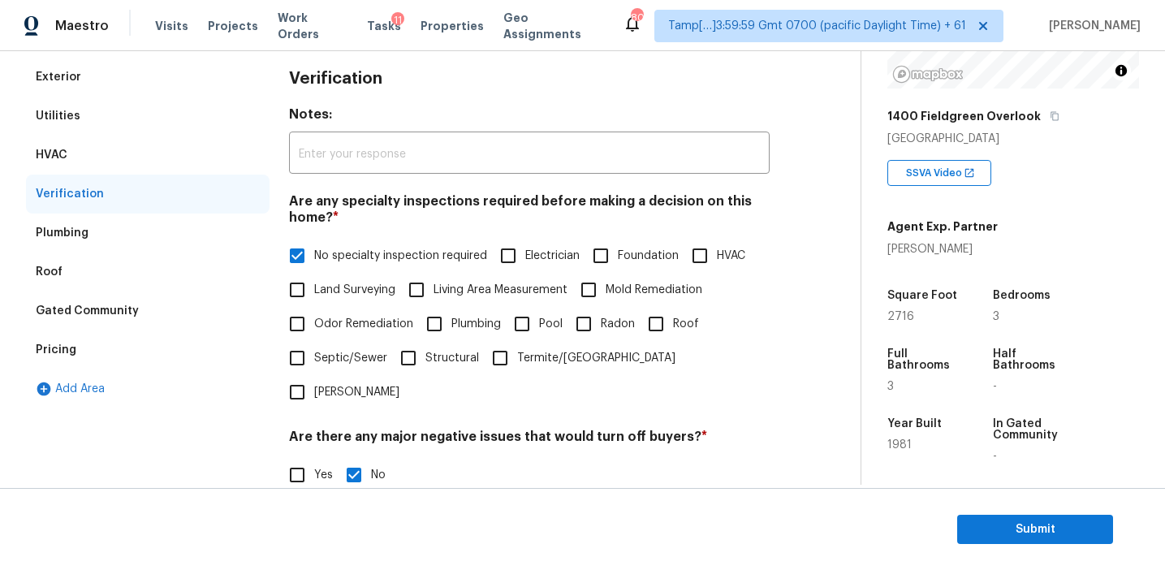
scroll to position [217, 0]
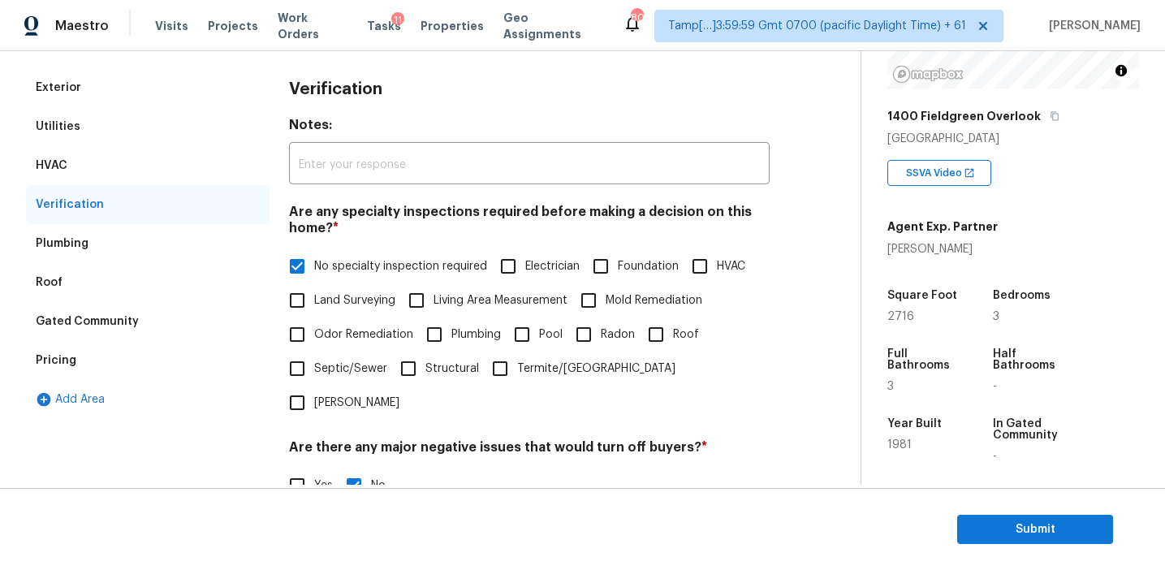
click at [208, 175] on div "HVAC" at bounding box center [148, 165] width 244 height 39
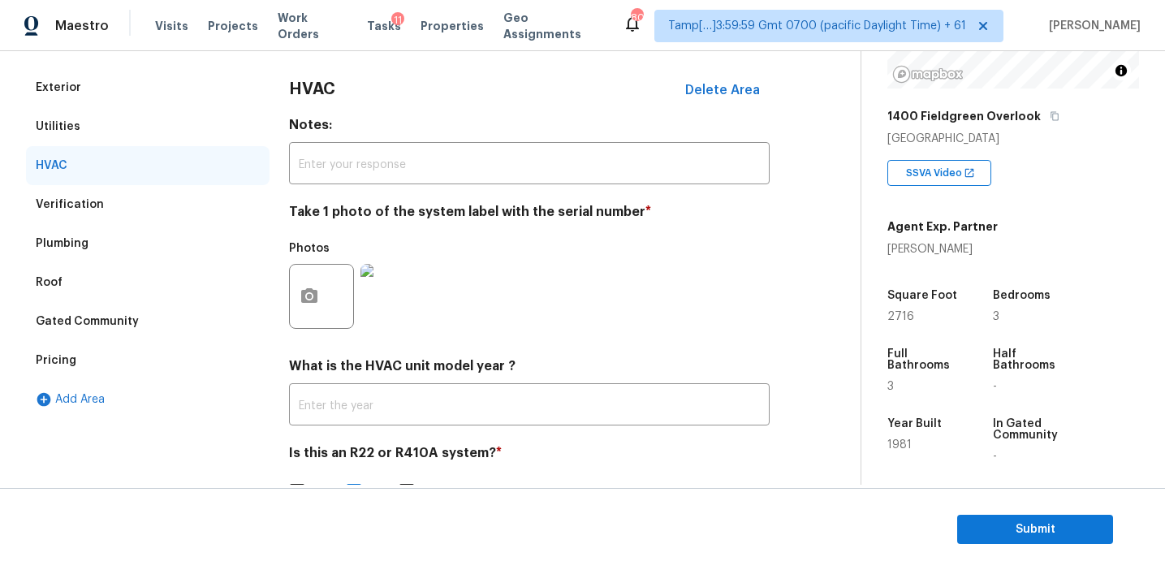
click at [185, 135] on div "Utilities" at bounding box center [148, 126] width 244 height 39
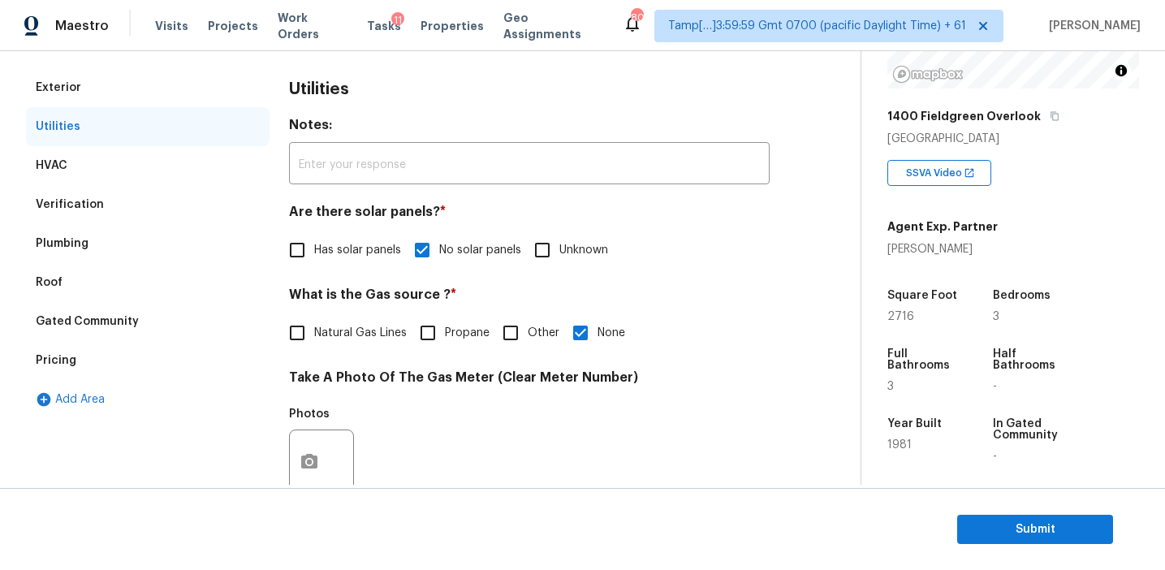
click at [191, 72] on div "Exterior" at bounding box center [148, 87] width 244 height 39
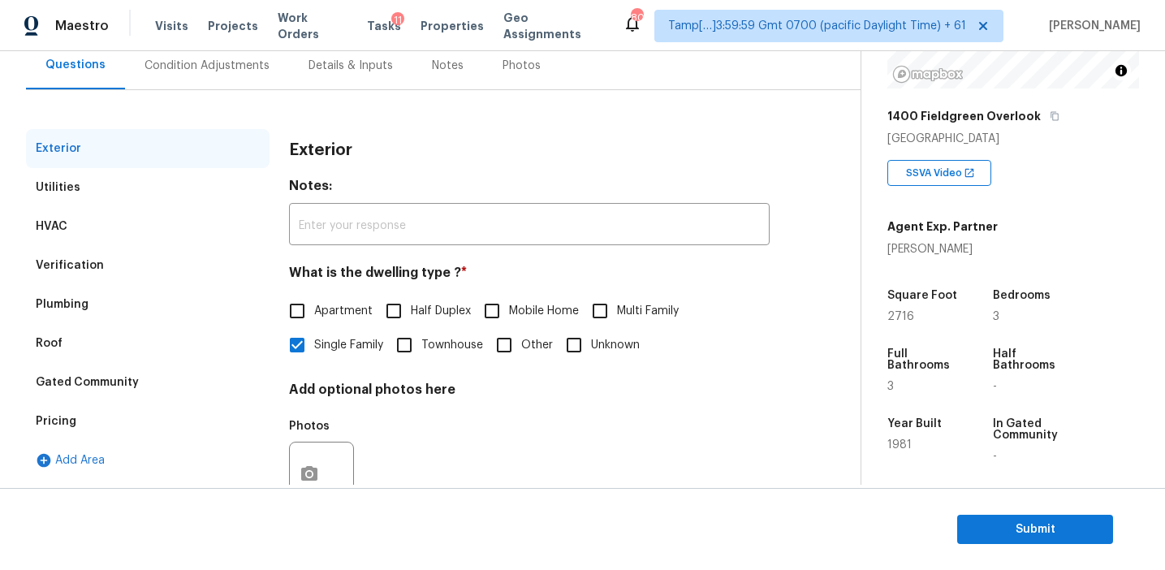
click at [229, 73] on div "Condition Adjustments" at bounding box center [207, 65] width 164 height 48
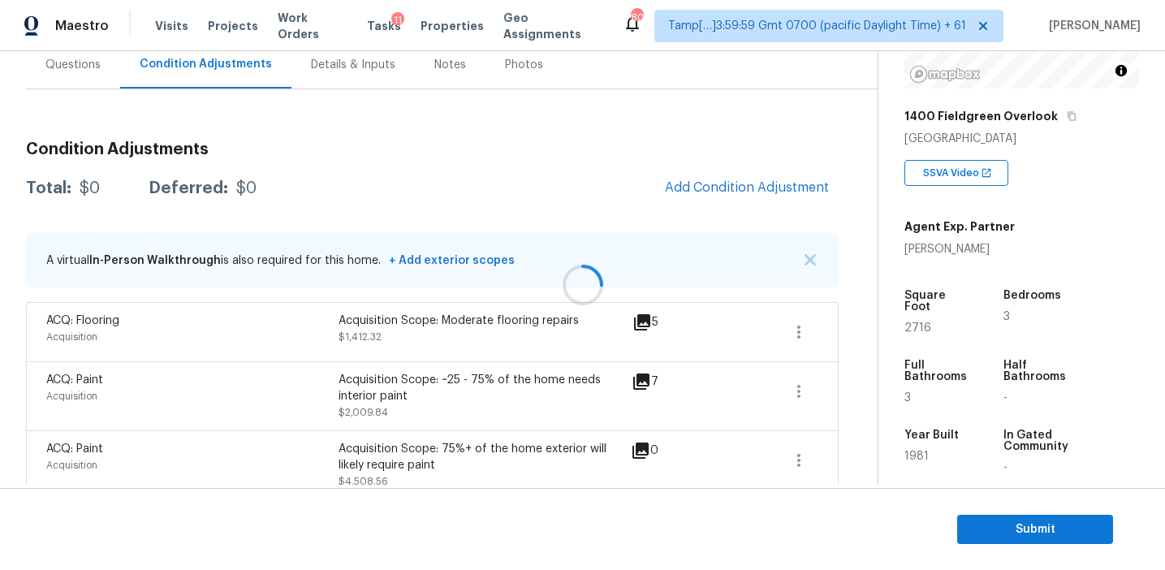
click at [810, 256] on div at bounding box center [582, 285] width 1165 height 570
click at [810, 256] on img "button" at bounding box center [810, 259] width 11 height 11
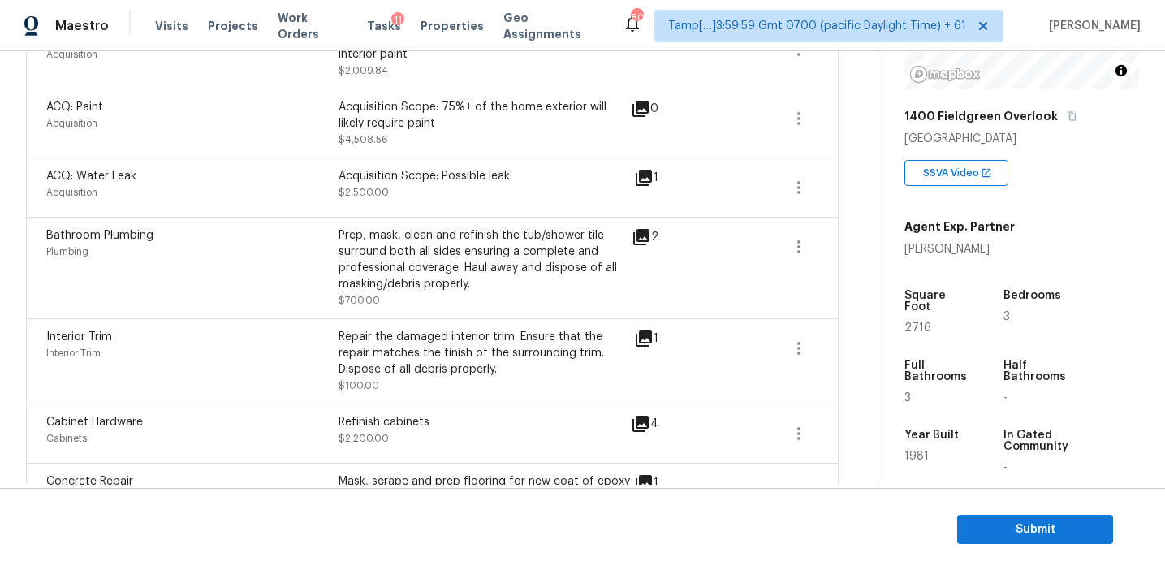
scroll to position [391, 0]
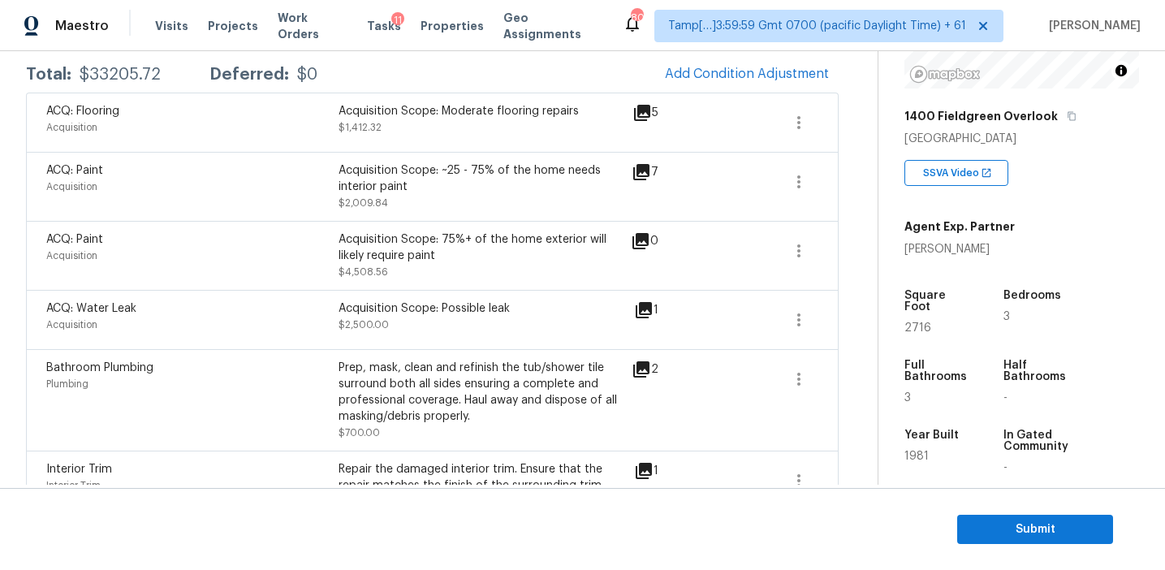
click at [404, 322] on div "Acquisition Scope: Possible leak $2,500.00" at bounding box center [485, 319] width 292 height 39
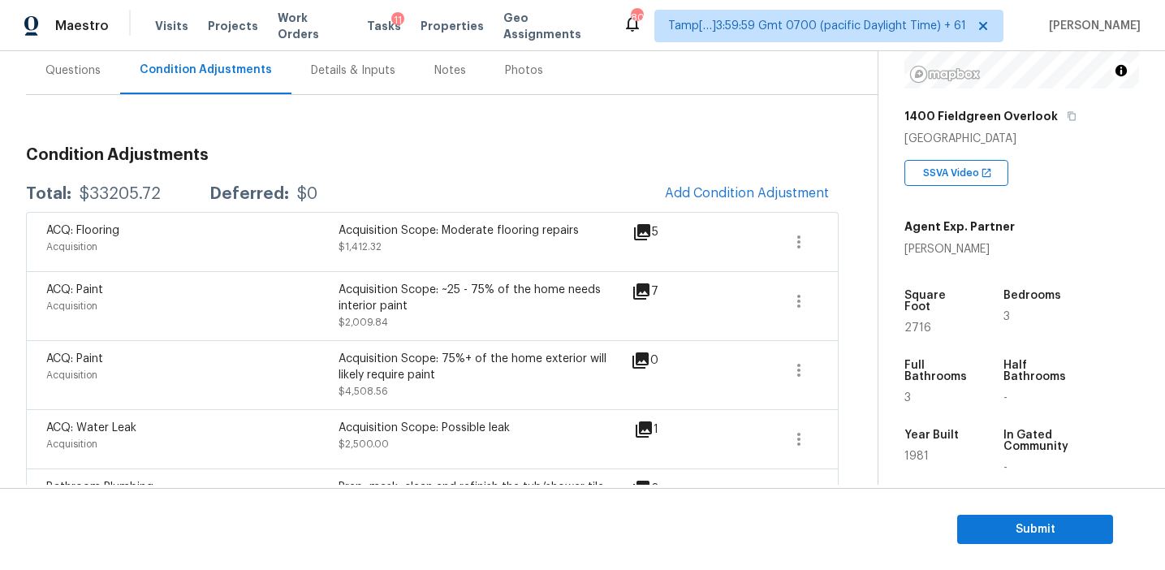
scroll to position [119, 0]
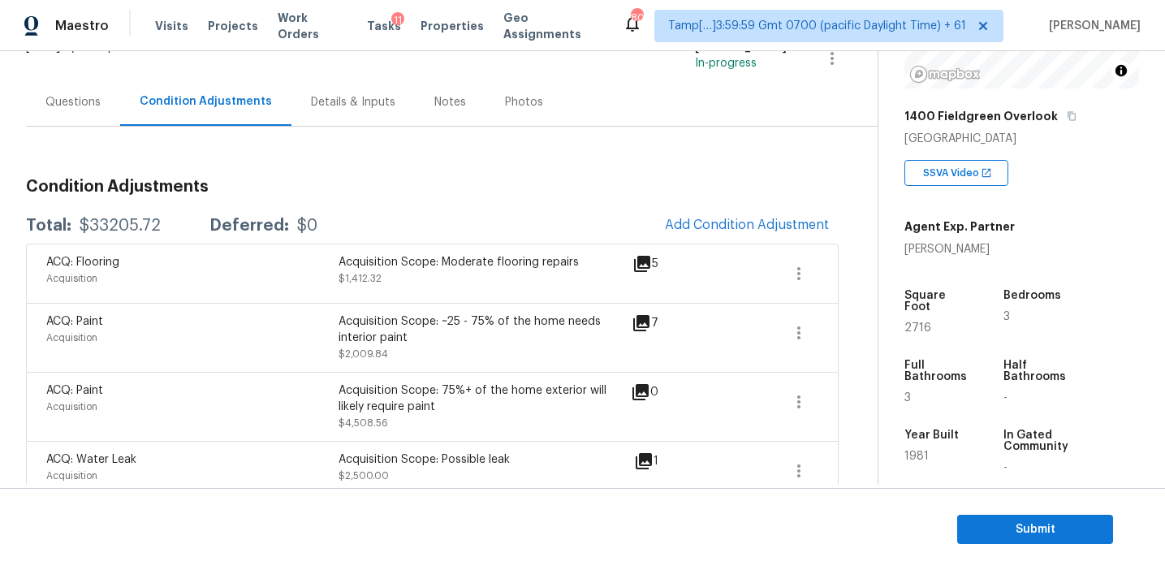
click at [404, 209] on div "Total: $33205.72 Deferred: $0 Add Condition Adjustment" at bounding box center [432, 226] width 813 height 36
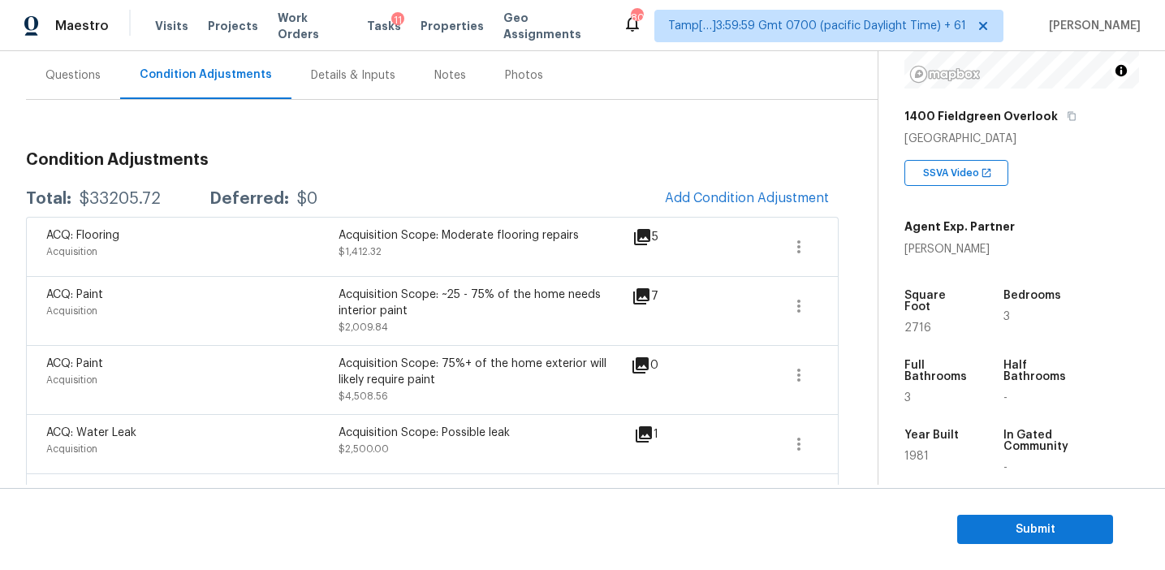
click at [976, 423] on div "Year Built 1981" at bounding box center [952, 452] width 94 height 70
click at [985, 517] on button "Submit" at bounding box center [1035, 530] width 156 height 30
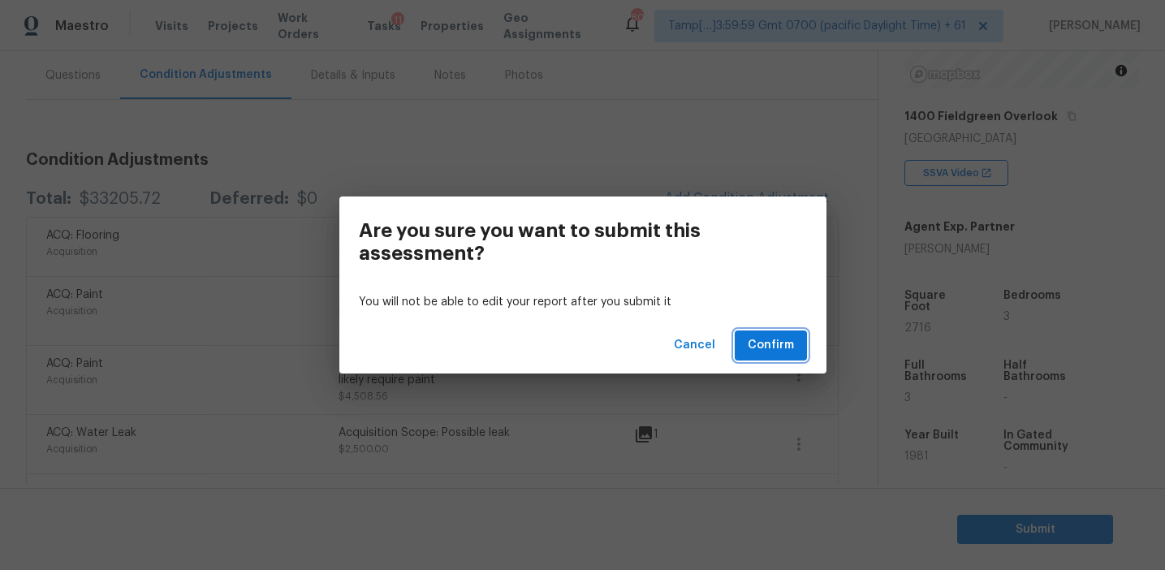
click at [784, 335] on button "Confirm" at bounding box center [771, 345] width 72 height 30
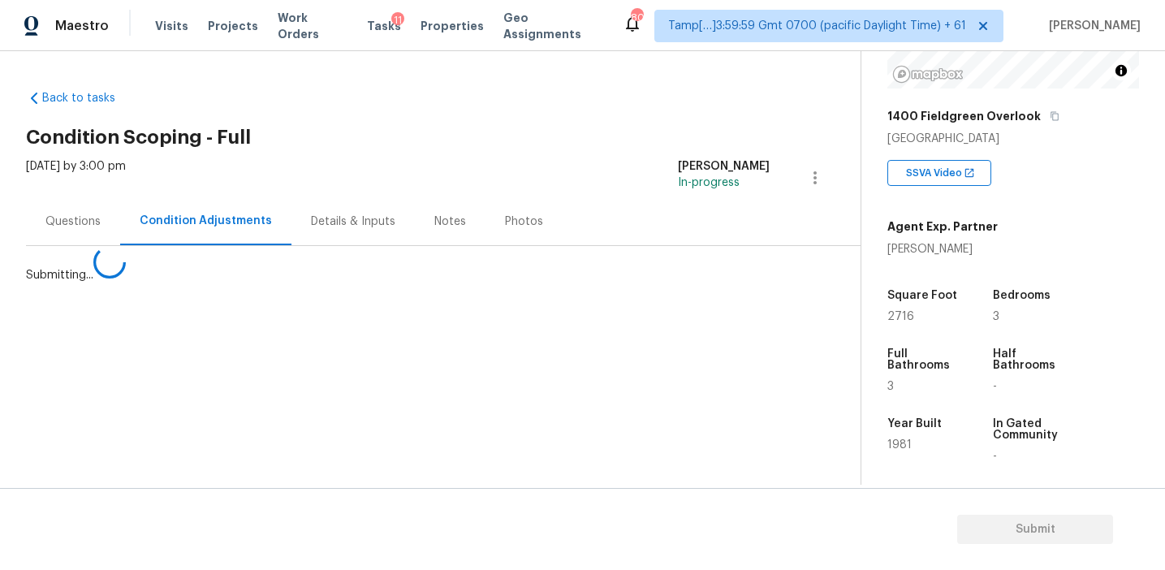
scroll to position [0, 0]
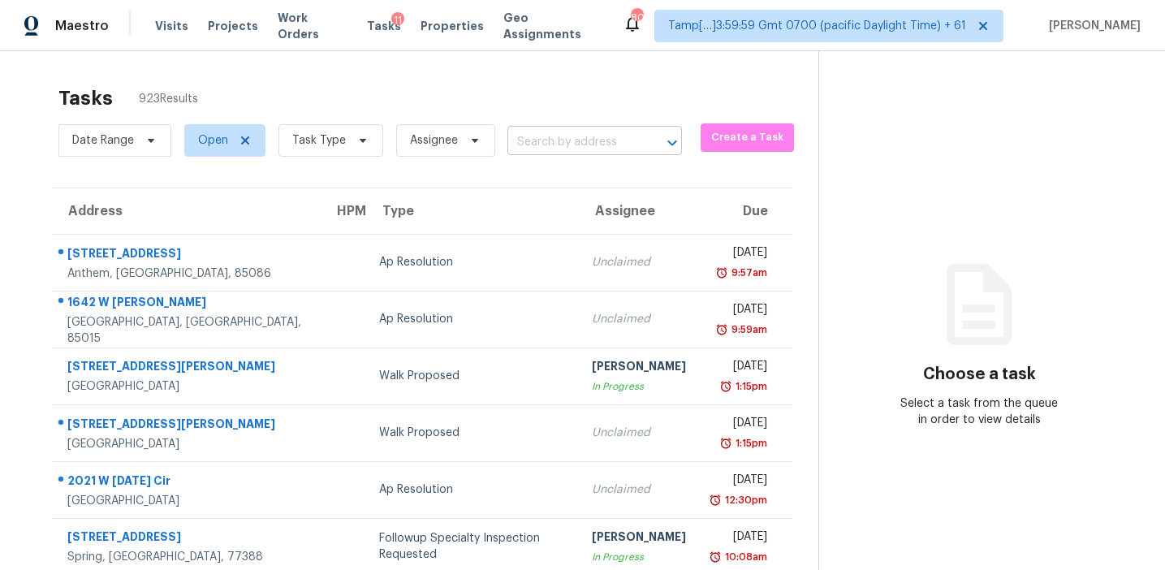
click at [549, 139] on input "text" at bounding box center [571, 142] width 129 height 25
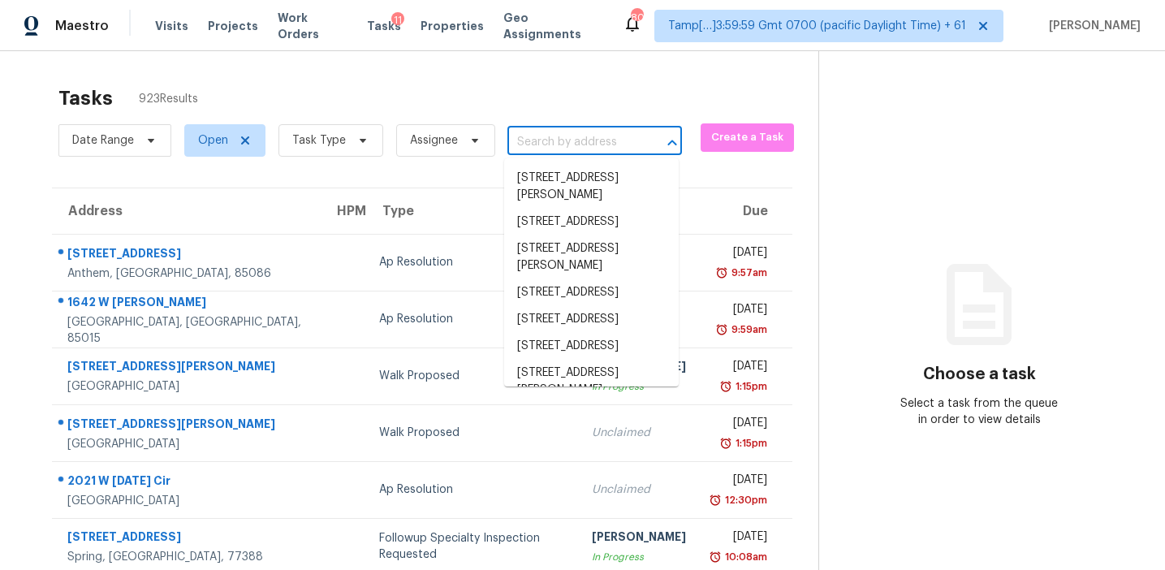
paste input "[STREET_ADDRESS][PERSON_NAME][PERSON_NAME]"
type input "[STREET_ADDRESS][PERSON_NAME][PERSON_NAME]"
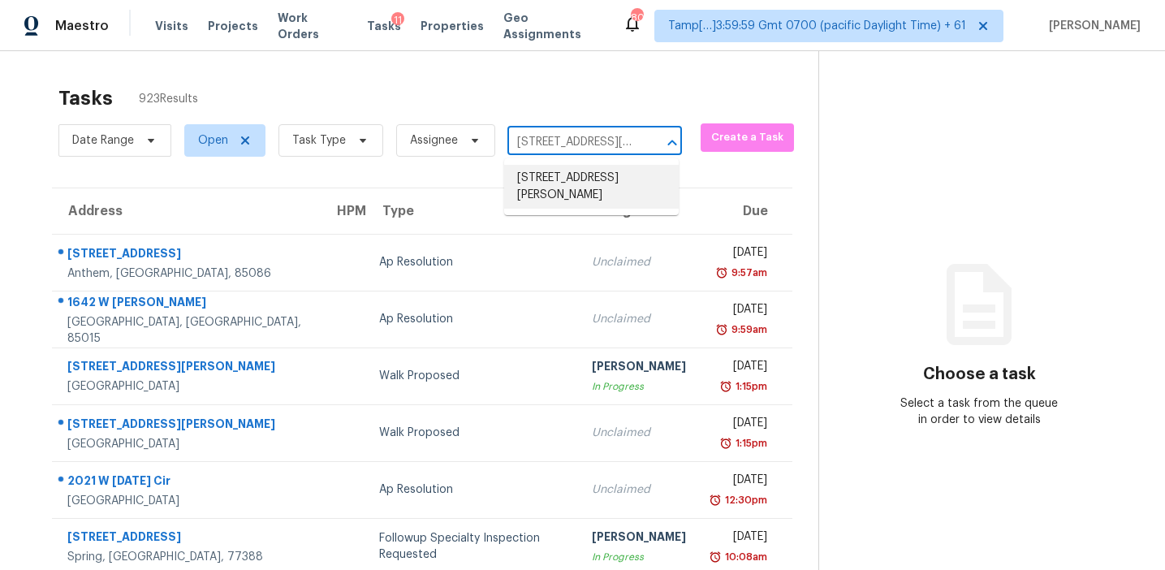
scroll to position [0, 84]
click at [585, 187] on li "[STREET_ADDRESS][PERSON_NAME]" at bounding box center [591, 187] width 175 height 44
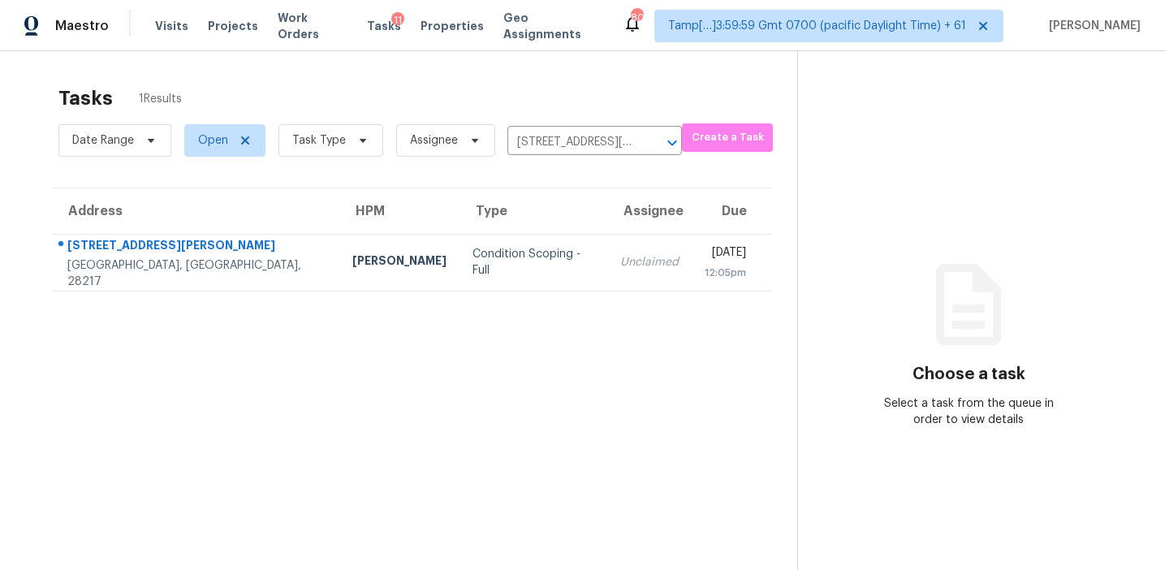
click at [607, 263] on td "Unclaimed" at bounding box center [649, 262] width 84 height 57
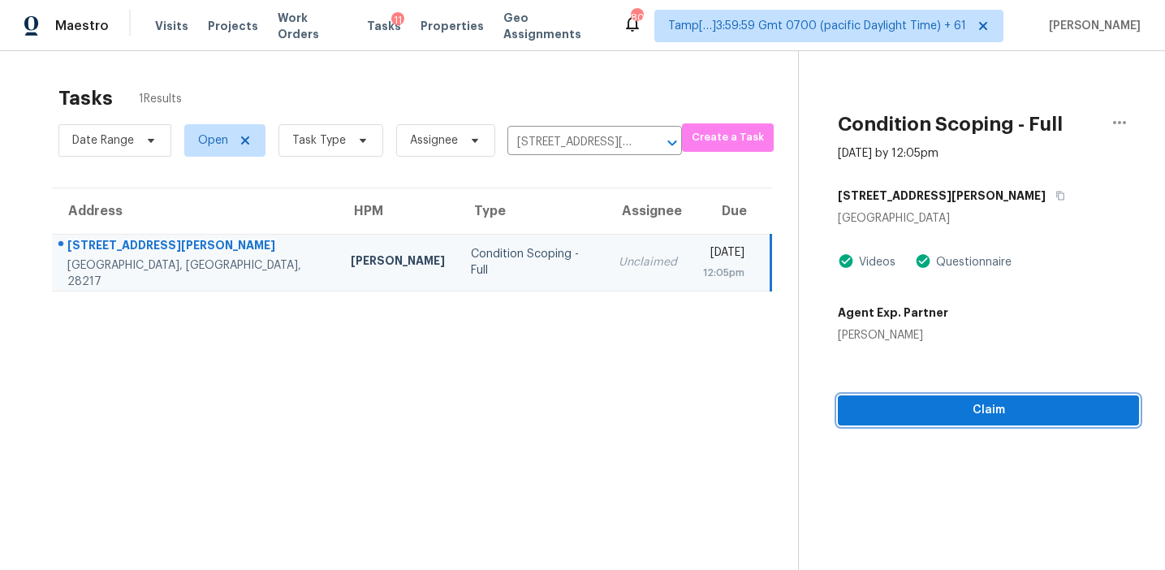
click at [906, 420] on span "Claim" at bounding box center [988, 410] width 275 height 20
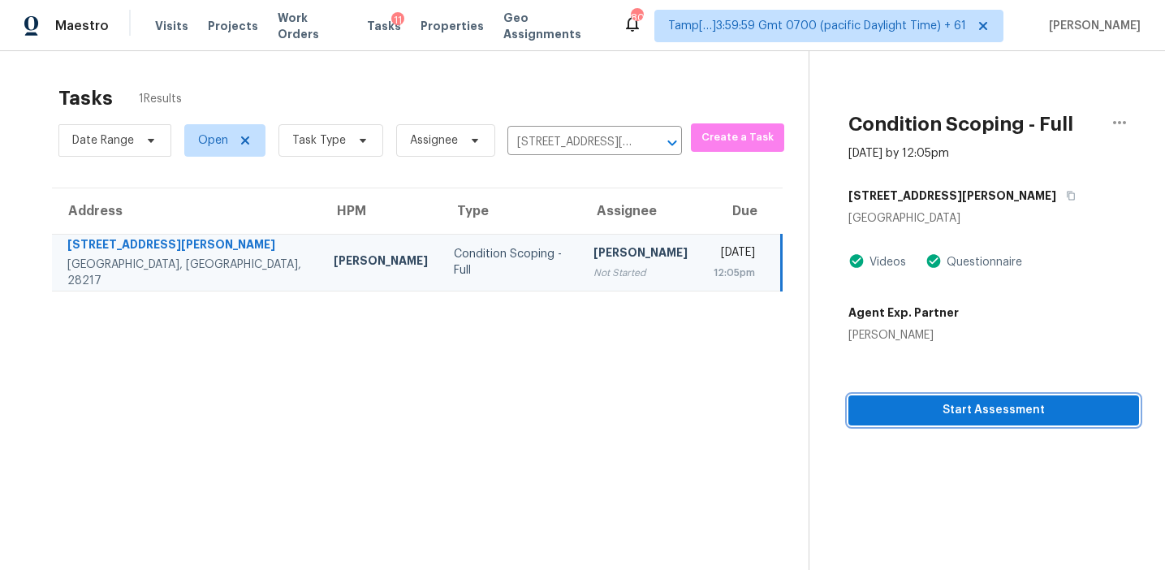
click at [849, 399] on button "Start Assessment" at bounding box center [994, 410] width 291 height 30
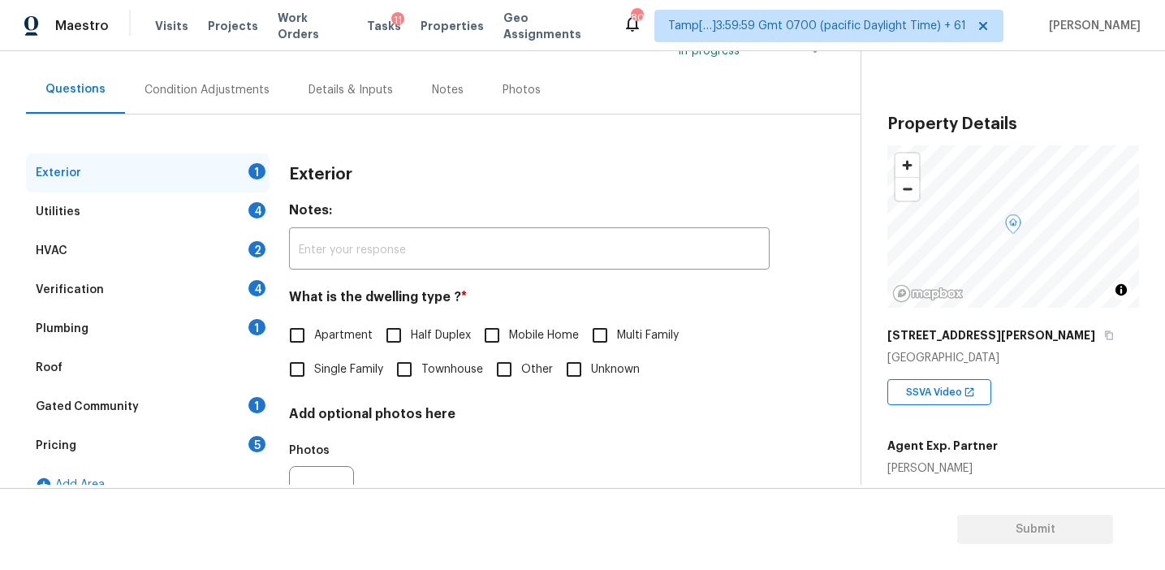
click at [390, 175] on div "Exterior" at bounding box center [529, 174] width 481 height 42
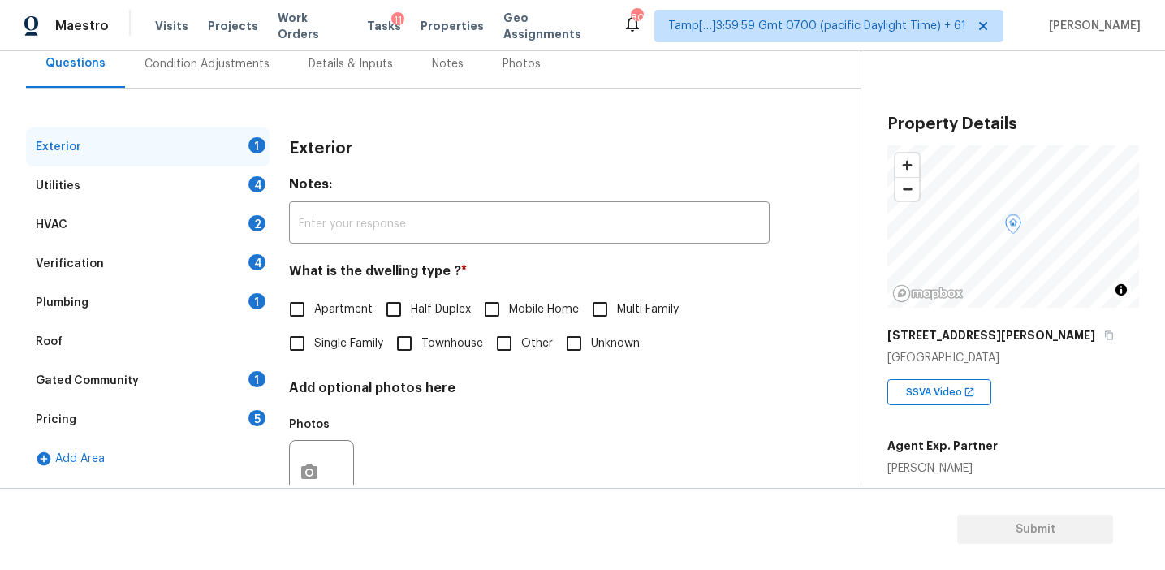
click at [223, 410] on div "Pricing 5" at bounding box center [148, 419] width 244 height 39
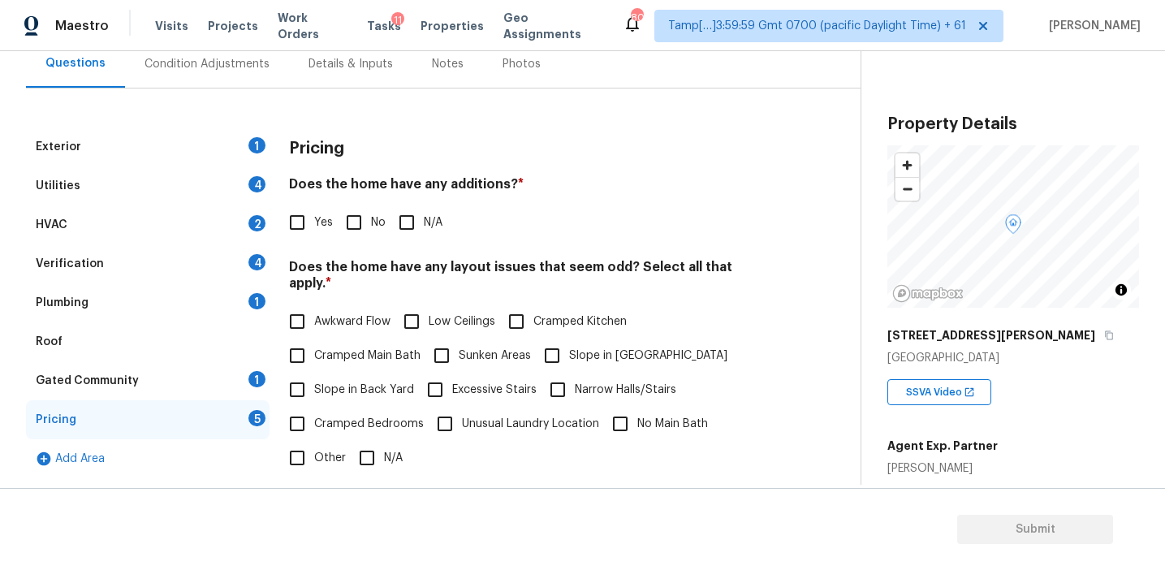
click at [1038, 376] on div "SSVA Video" at bounding box center [1013, 385] width 252 height 39
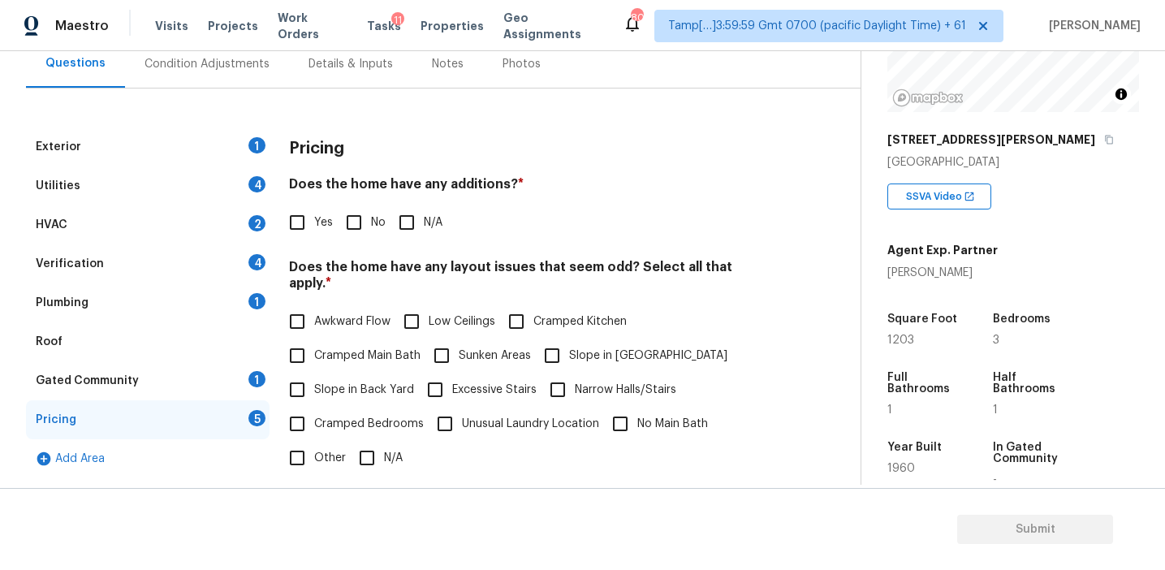
scroll to position [201, 0]
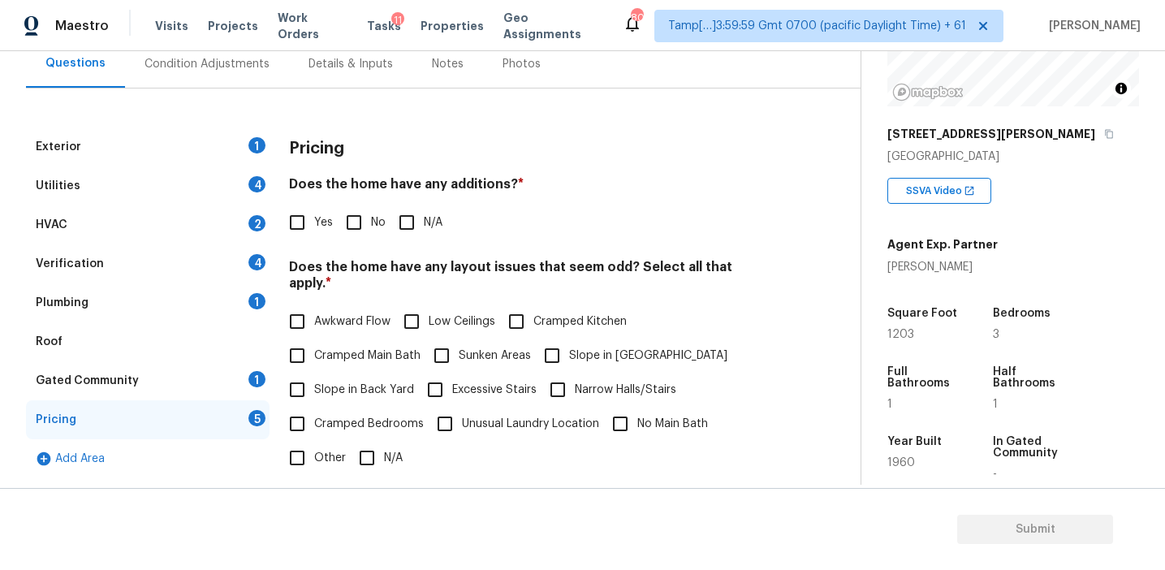
click at [469, 244] on div "Pricing Does the home have any additions? * Yes No N/A Does the home have any l…" at bounding box center [529, 443] width 481 height 632
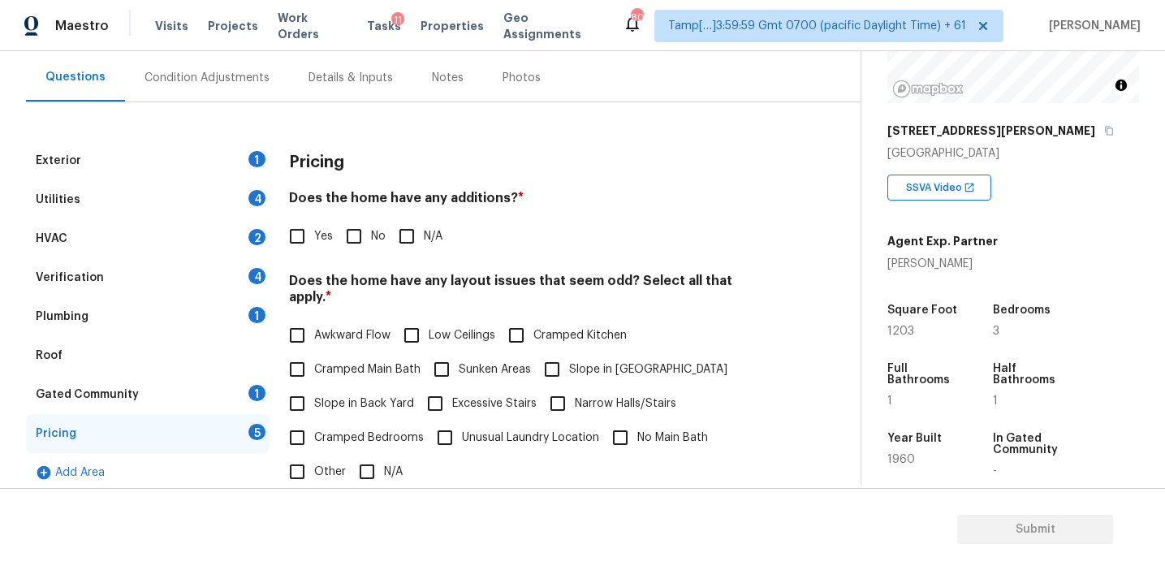
scroll to position [143, 0]
click at [255, 84] on div "Condition Adjustments" at bounding box center [207, 79] width 125 height 16
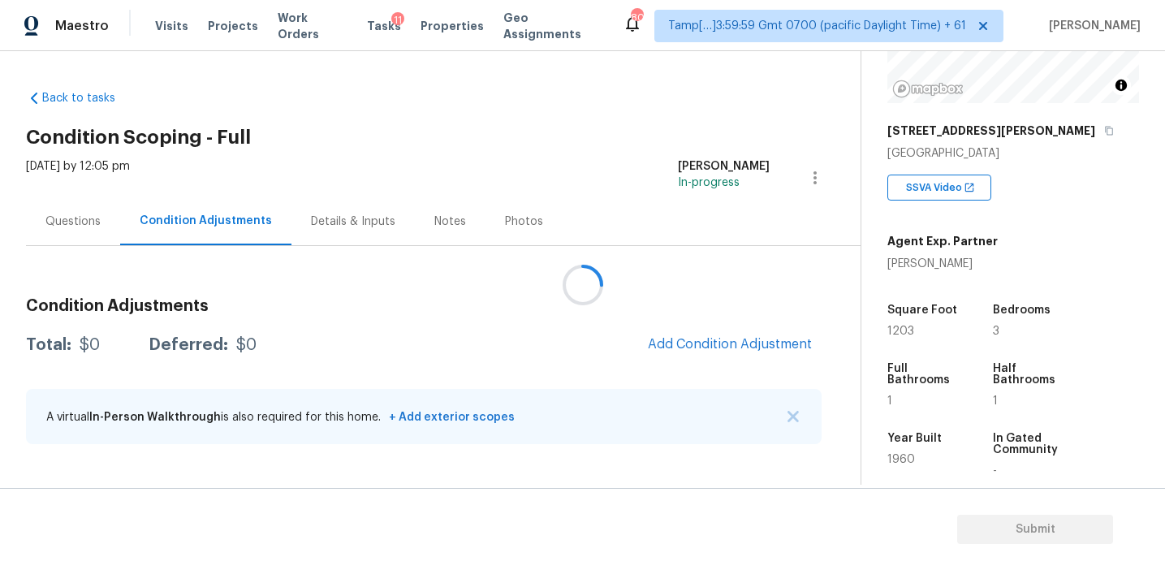
click at [676, 370] on div at bounding box center [582, 285] width 1165 height 570
click at [585, 344] on div at bounding box center [582, 285] width 1165 height 570
click at [611, 352] on div at bounding box center [582, 285] width 1165 height 570
click at [687, 337] on span "Add Condition Adjustment" at bounding box center [730, 344] width 164 height 15
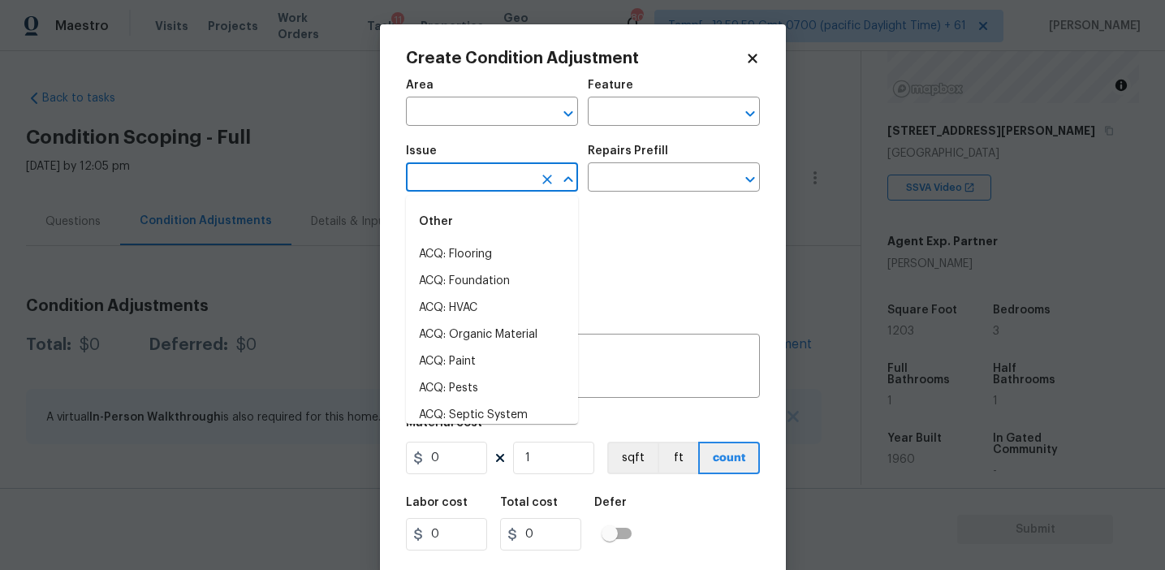
click at [530, 173] on input "text" at bounding box center [469, 178] width 127 height 25
click at [521, 279] on li "Other Odor" at bounding box center [492, 281] width 172 height 27
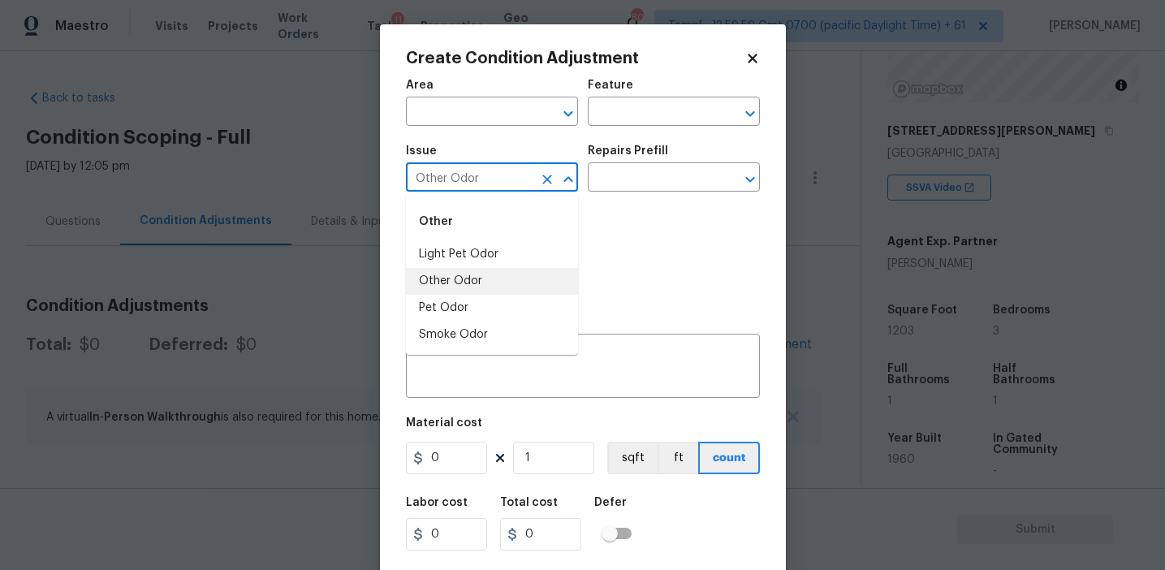
type input "Other Odor"
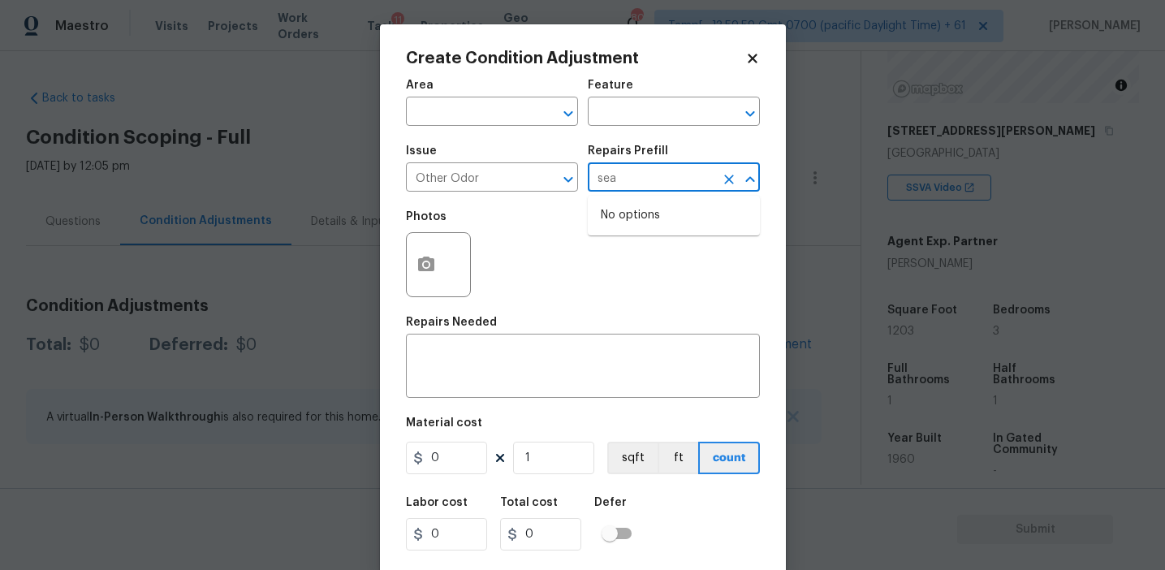
type input "sea"
click at [546, 220] on div "Photos" at bounding box center [583, 254] width 354 height 106
click at [535, 379] on textarea at bounding box center [583, 368] width 335 height 34
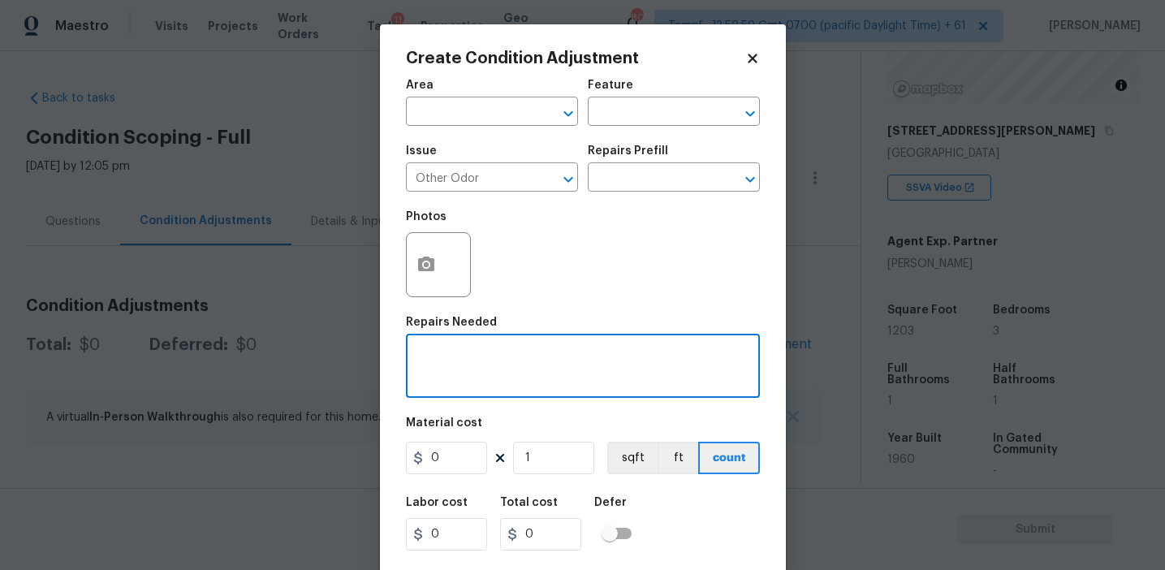
paste textarea "To seal sub-floor prior to flooring, [PERSON_NAME]'s present from carpet and fl…"
type textarea "To seal sub-floor prior to flooring, [PERSON_NAME]'s present from carpet and fl…"
click at [624, 119] on input "text" at bounding box center [651, 113] width 127 height 25
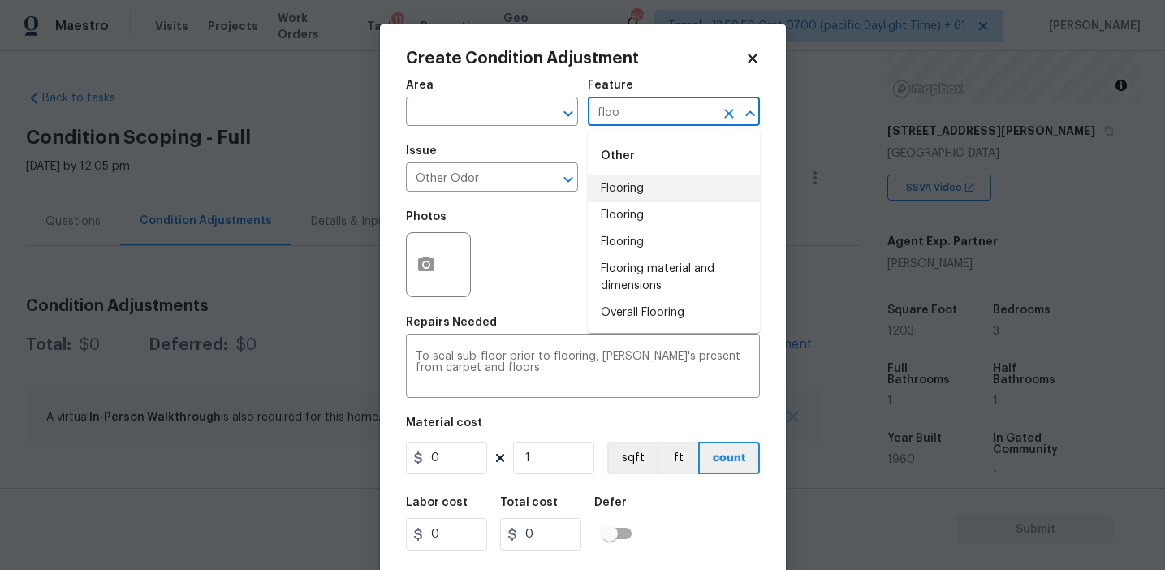
click at [628, 180] on li "Flooring" at bounding box center [674, 188] width 172 height 27
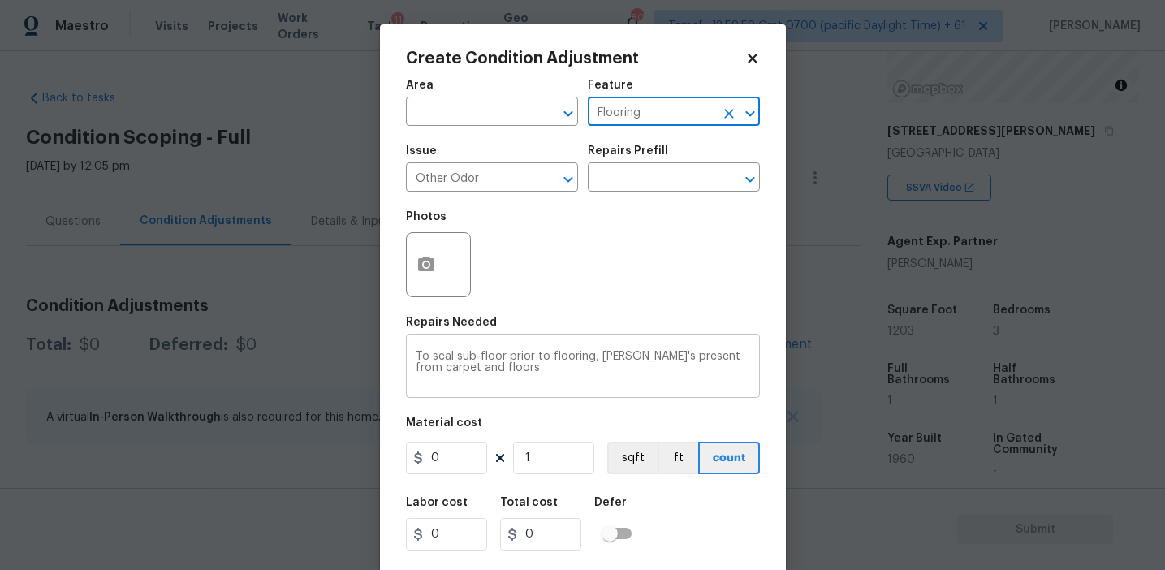
type input "Flooring"
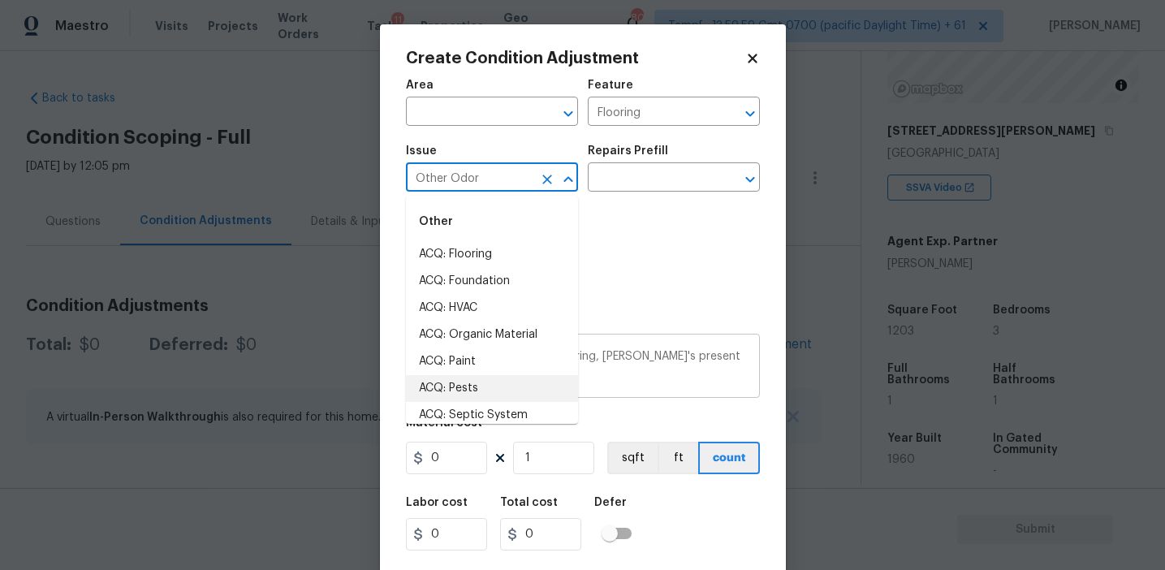
click at [615, 378] on textarea "To seal sub-floor prior to flooring, [PERSON_NAME]'s present from carpet and fl…" at bounding box center [583, 368] width 335 height 34
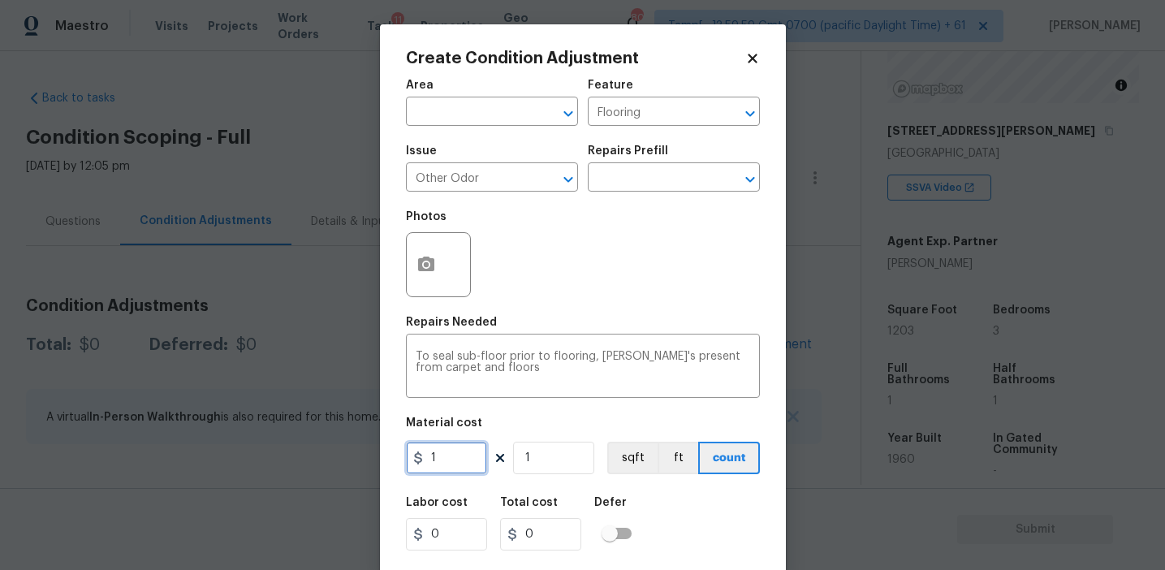
type input "1"
type input "12"
type input "120"
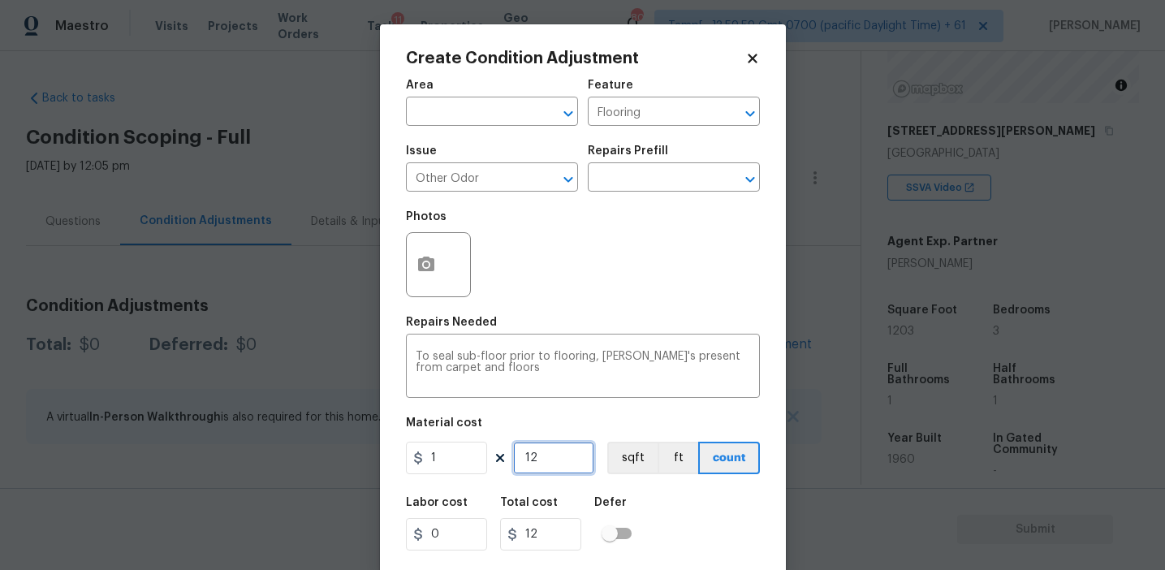
type input "120"
type input "1203"
click at [631, 455] on button "sqft" at bounding box center [632, 458] width 50 height 32
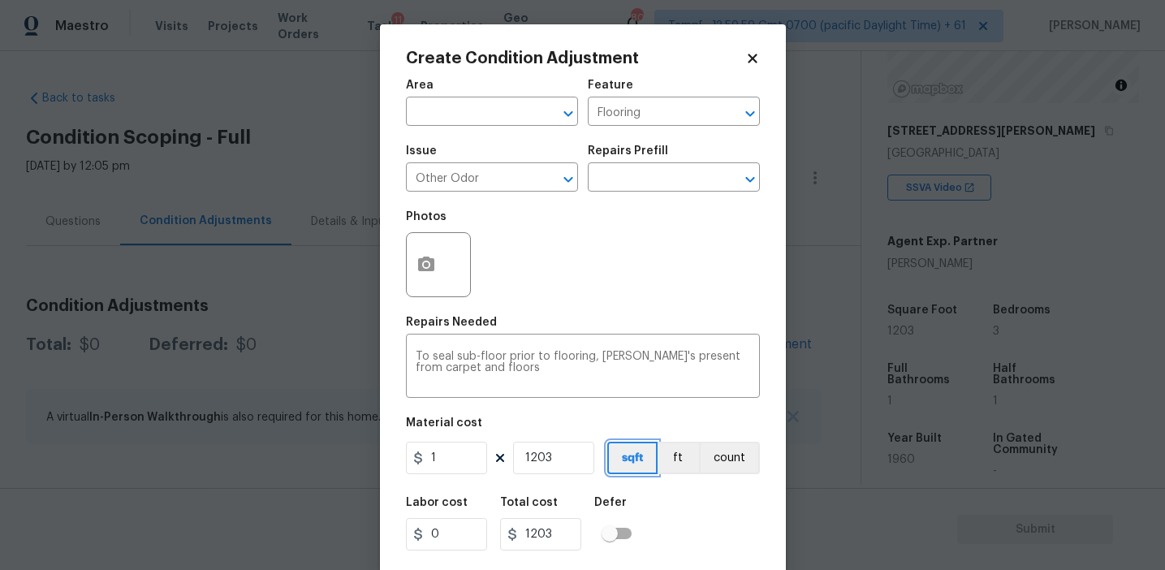
scroll to position [37, 0]
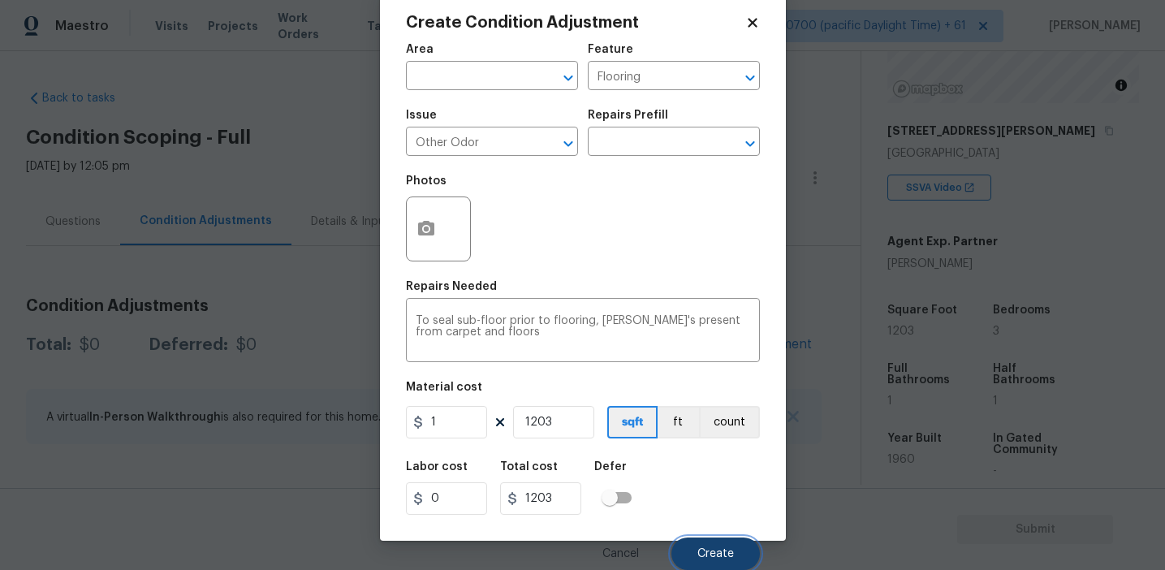
click at [699, 547] on button "Create" at bounding box center [716, 554] width 89 height 32
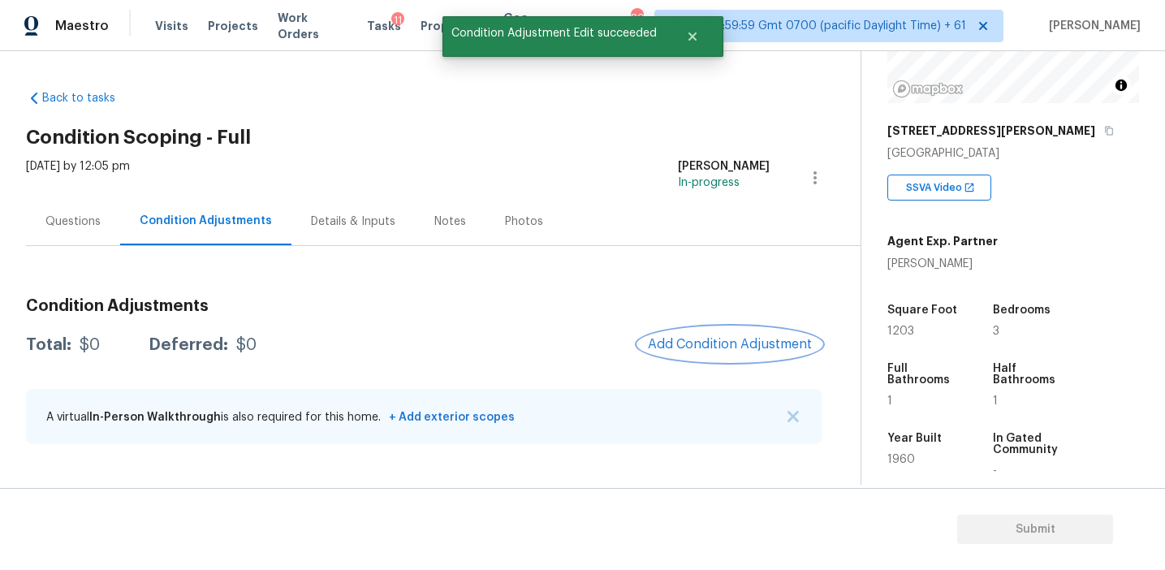
scroll to position [0, 0]
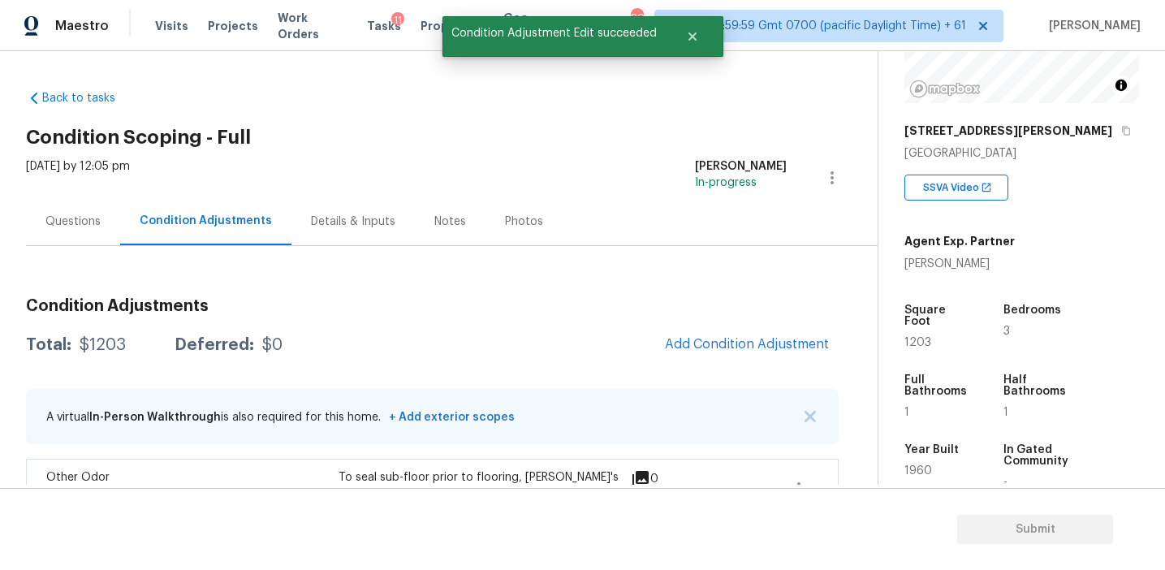
click at [72, 219] on div "Questions" at bounding box center [72, 222] width 55 height 16
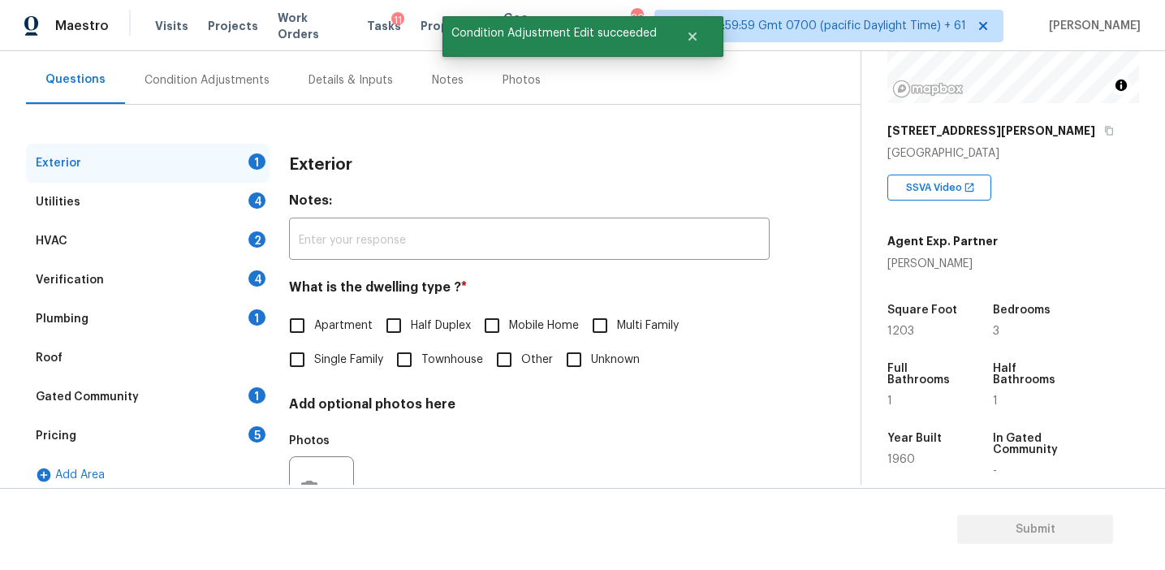
scroll to position [154, 0]
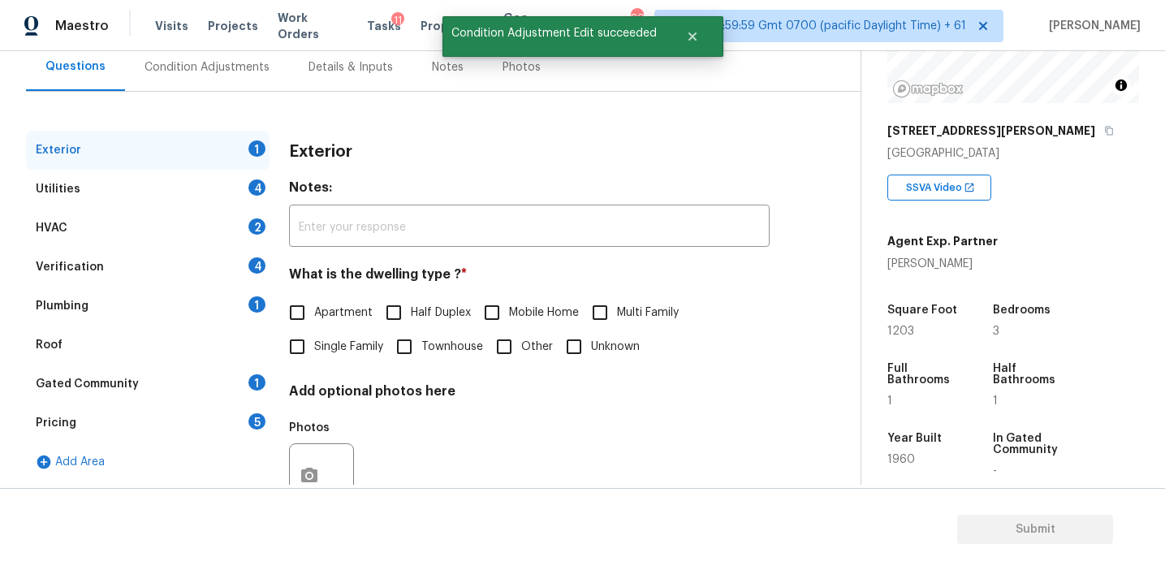
click at [175, 420] on div "Pricing 5" at bounding box center [148, 423] width 244 height 39
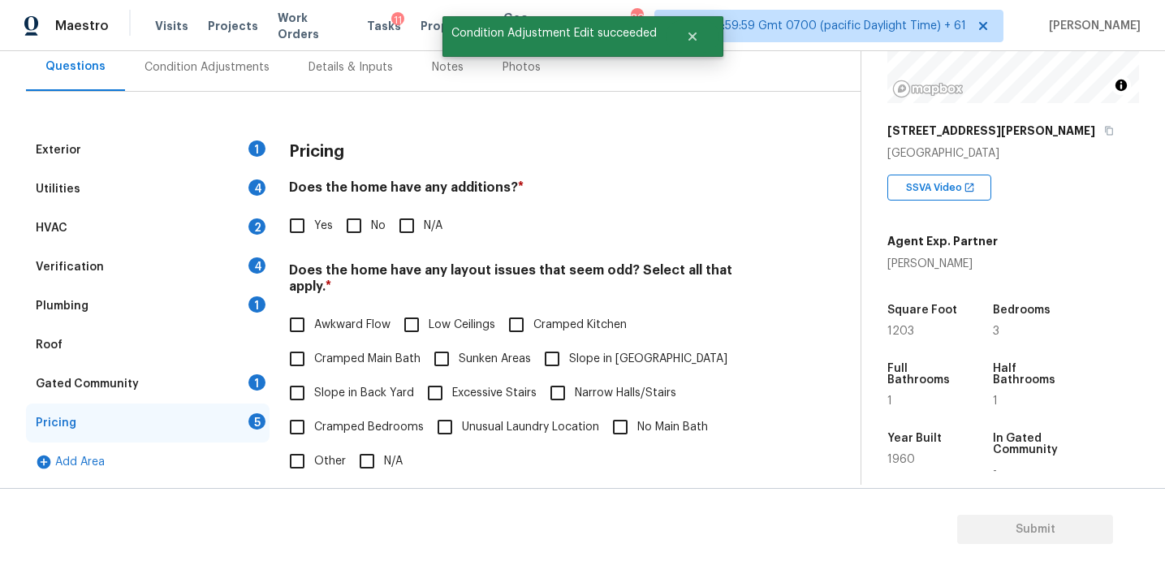
click at [239, 263] on div "Verification 4" at bounding box center [148, 267] width 244 height 39
